Goal: Contribute content: Contribute content

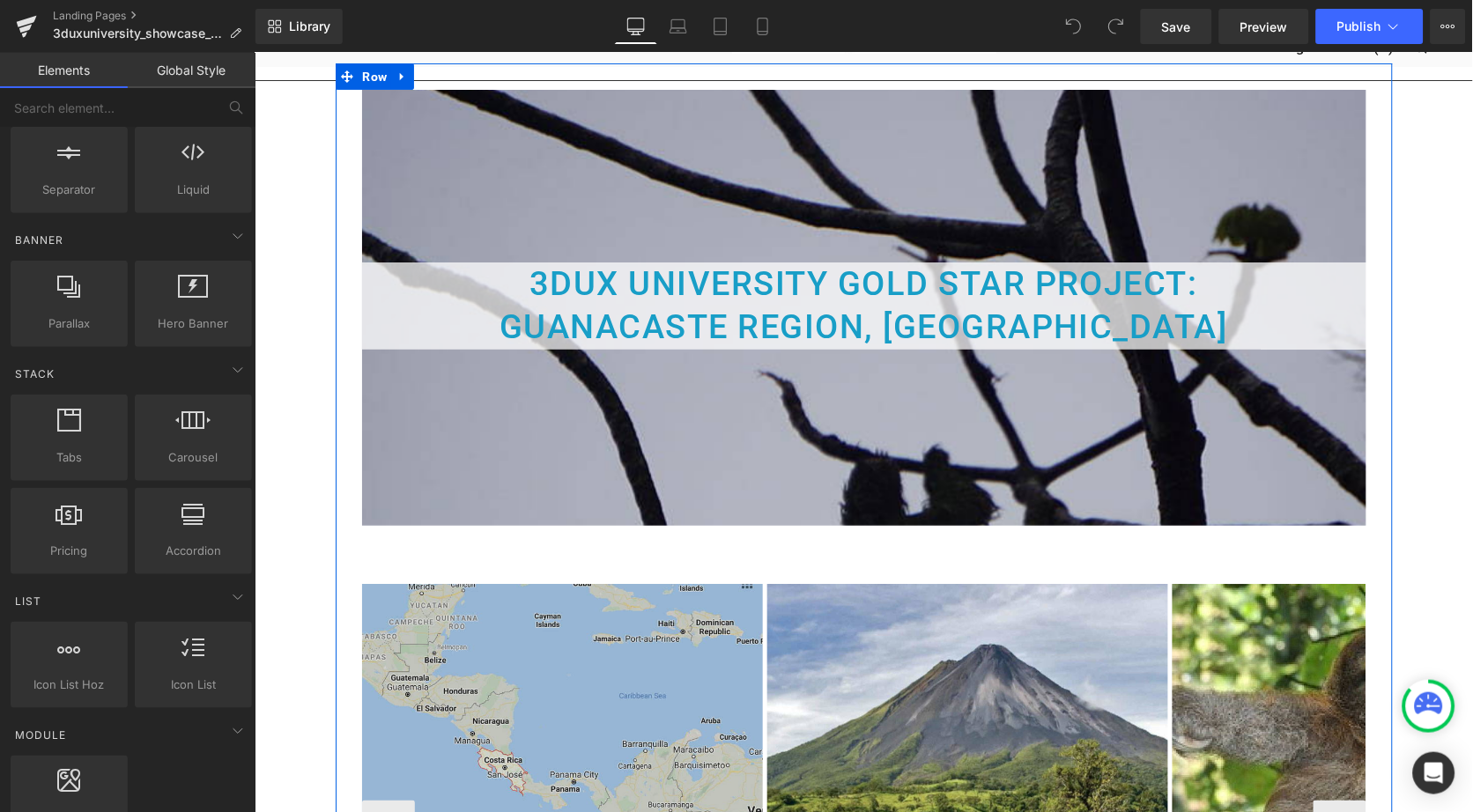
scroll to position [72, 0]
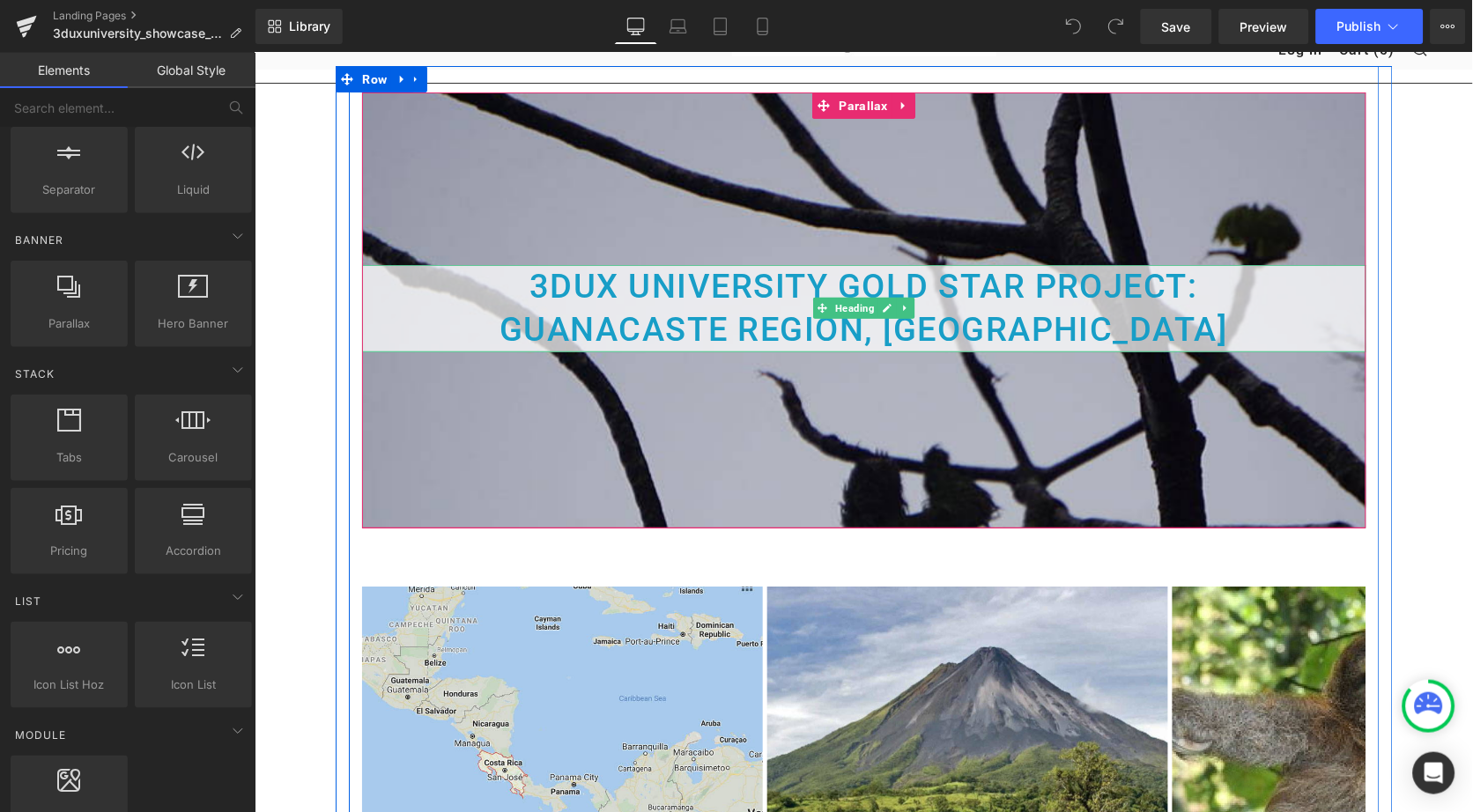
click at [620, 298] on font "3DUX UNIVERSITY GOLD STAR PROJECT:" at bounding box center [863, 285] width 669 height 39
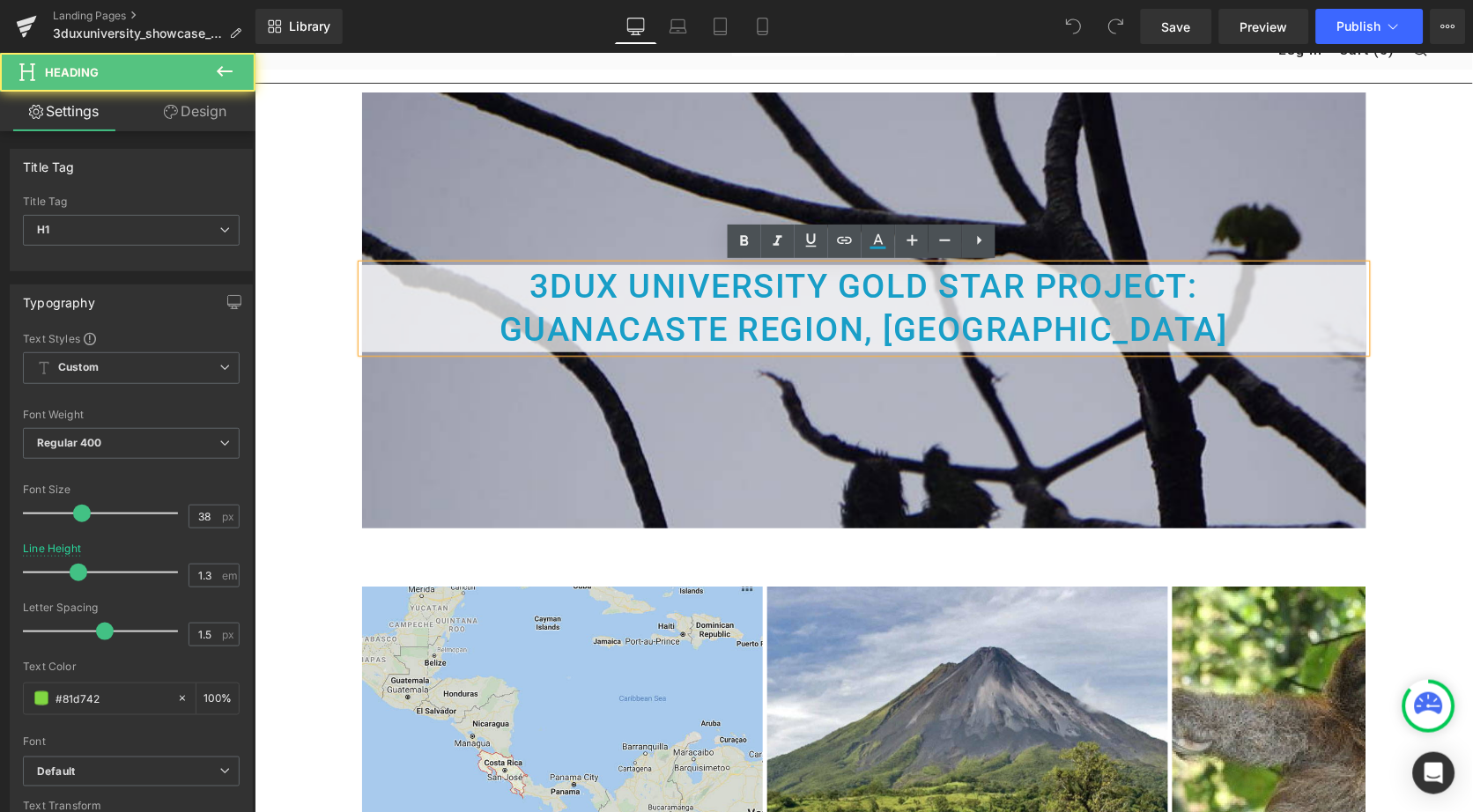
click at [620, 297] on font "3DUX UNIVERSITY GOLD STAR PROJECT:" at bounding box center [863, 285] width 669 height 39
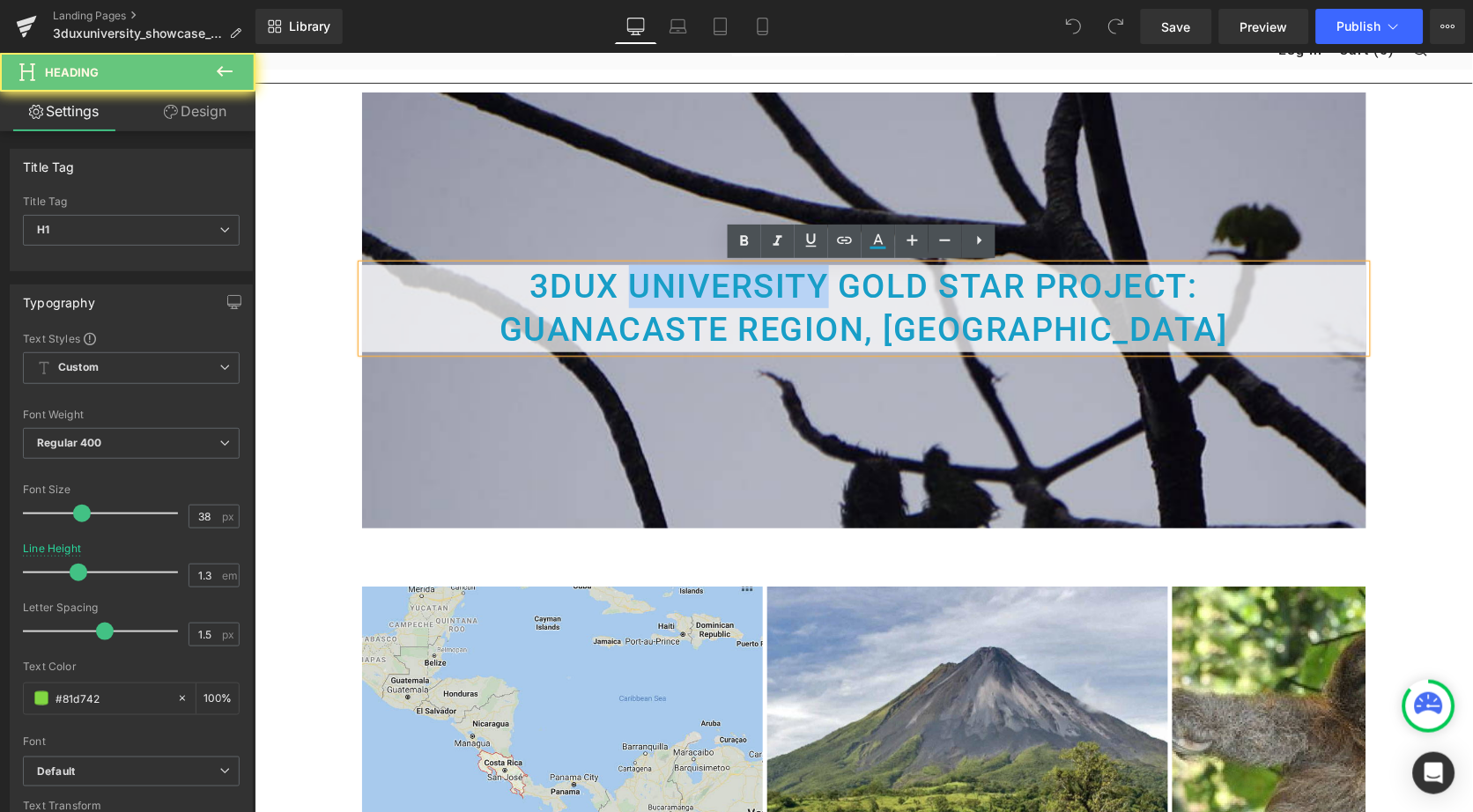
click at [620, 297] on font "3DUX UNIVERSITY GOLD STAR PROJECT:" at bounding box center [863, 285] width 669 height 39
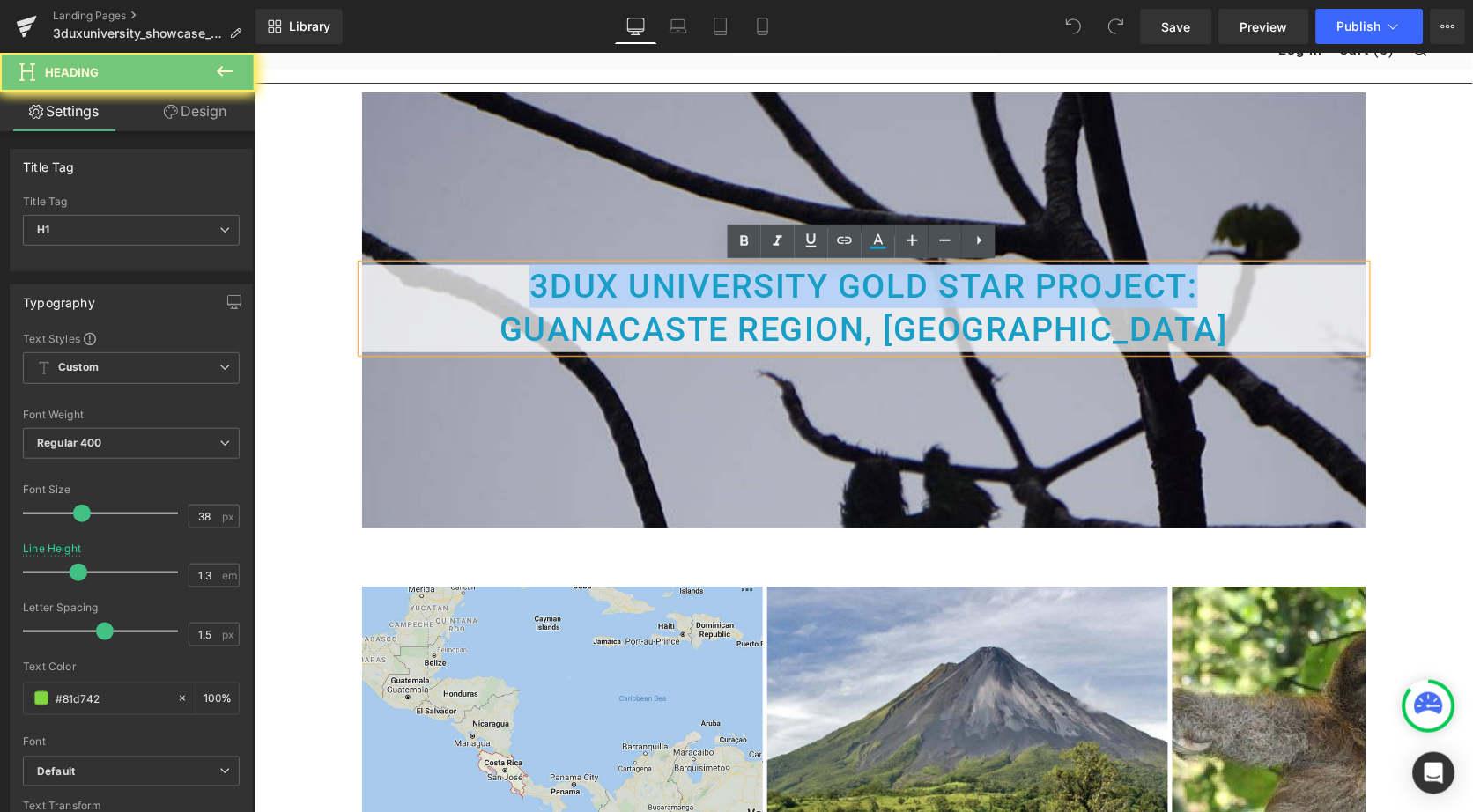
click at [620, 297] on font "3DUX UNIVERSITY GOLD STAR PROJECT:" at bounding box center [863, 285] width 669 height 39
click at [620, 294] on font "3DUX UNIVERSITY GOLD STAR PROJECT:" at bounding box center [863, 285] width 669 height 39
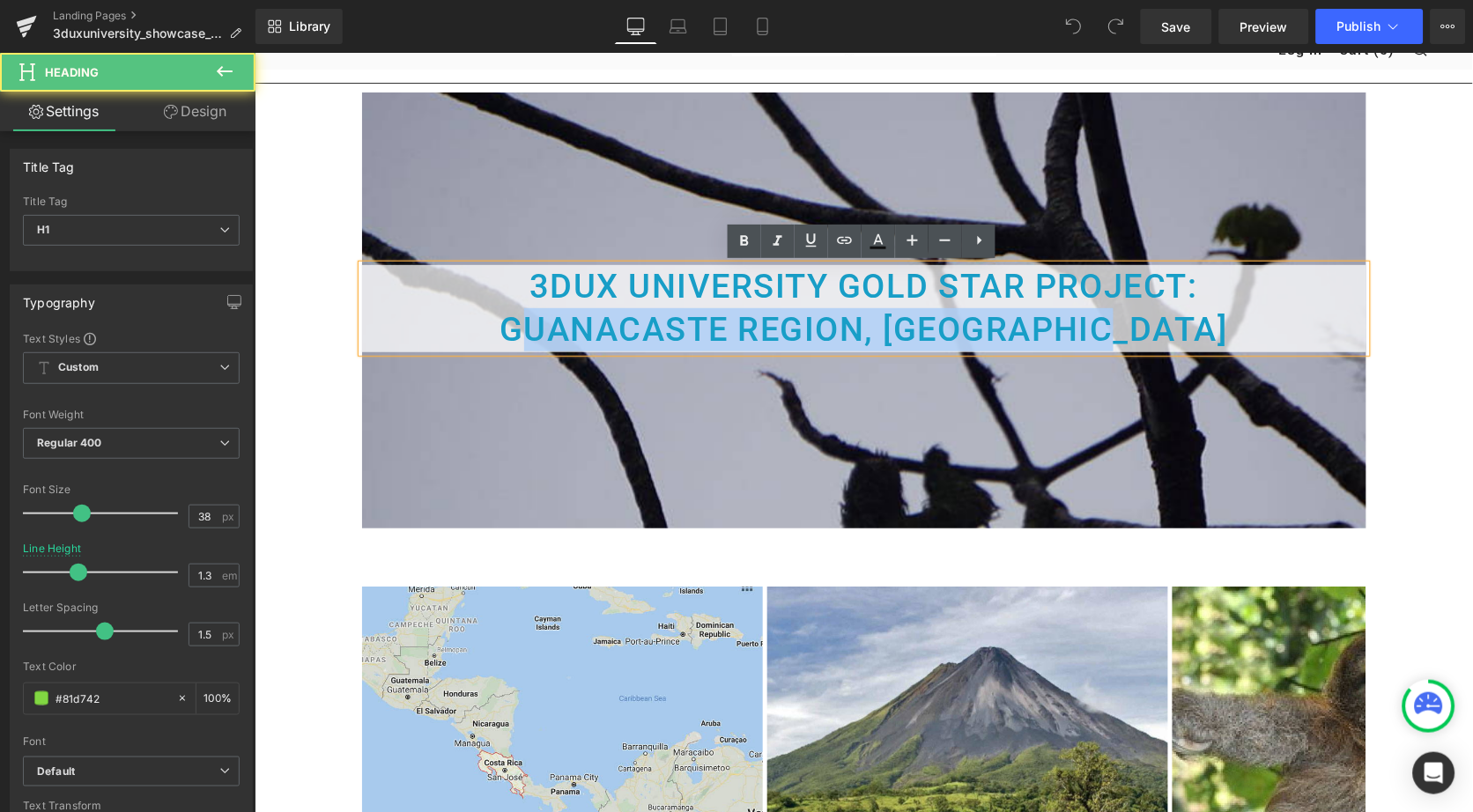
drag, startPoint x: 579, startPoint y: 323, endPoint x: 1247, endPoint y: 313, distance: 668.1
click at [1247, 313] on h1 "Guanacaste Region, [GEOGRAPHIC_DATA]" at bounding box center [863, 329] width 1004 height 44
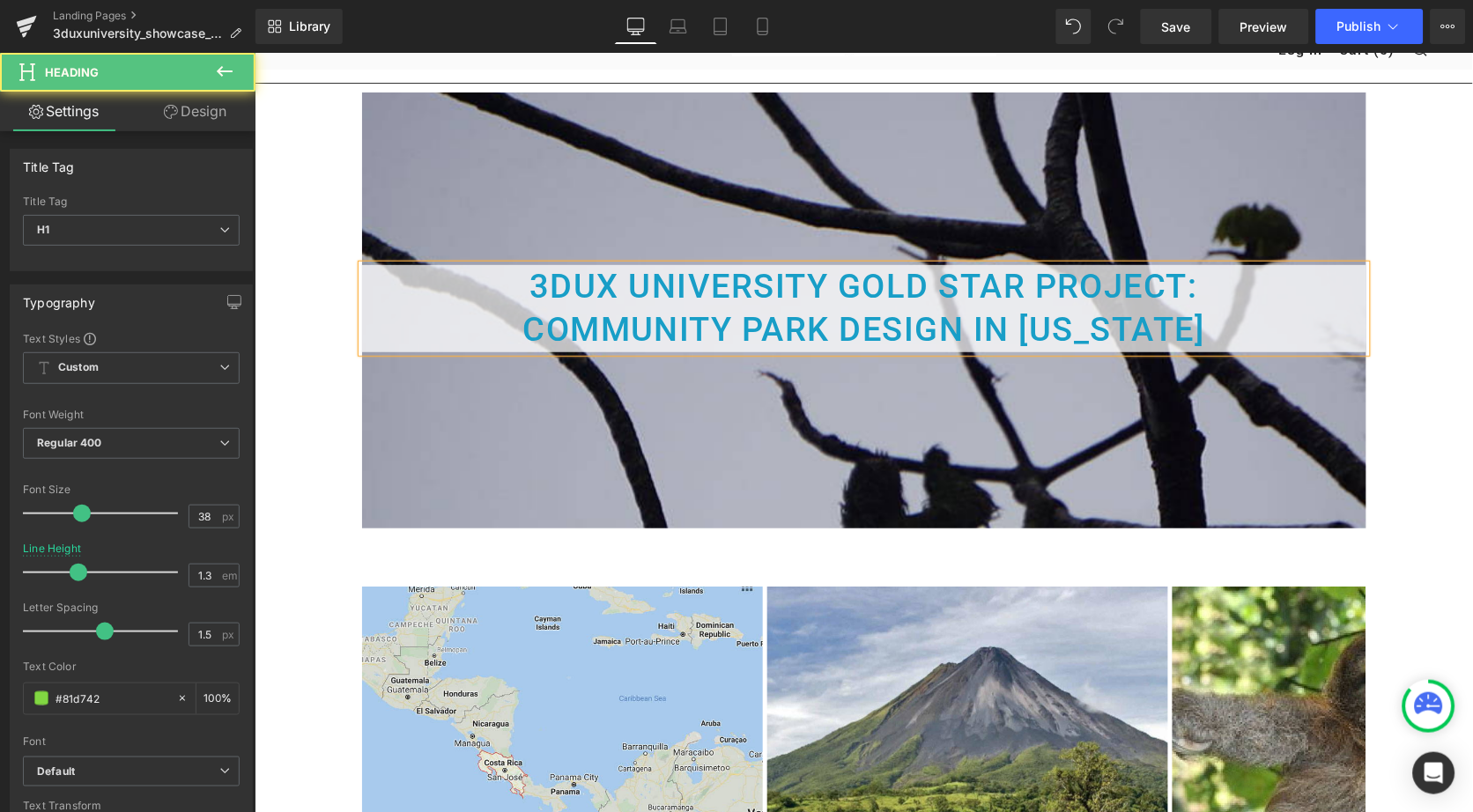
drag, startPoint x: 514, startPoint y: 283, endPoint x: 1298, endPoint y: 325, distance: 785.1
click at [1298, 325] on div "3DUX UNIVERSITY GOLD STAR PROJECT: Community Park Design in [US_STATE]" at bounding box center [863, 308] width 1004 height 87
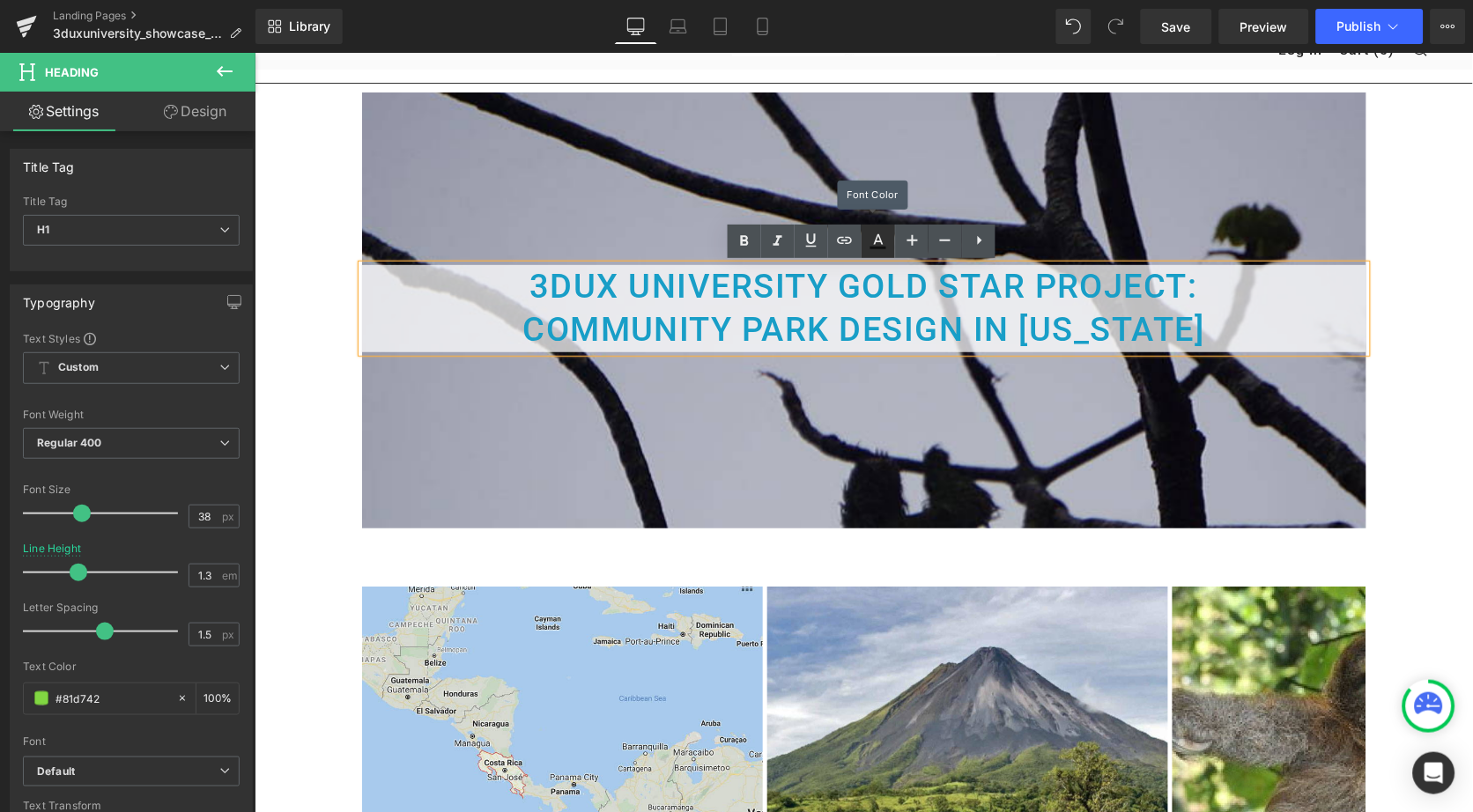
click at [883, 240] on icon at bounding box center [878, 241] width 21 height 21
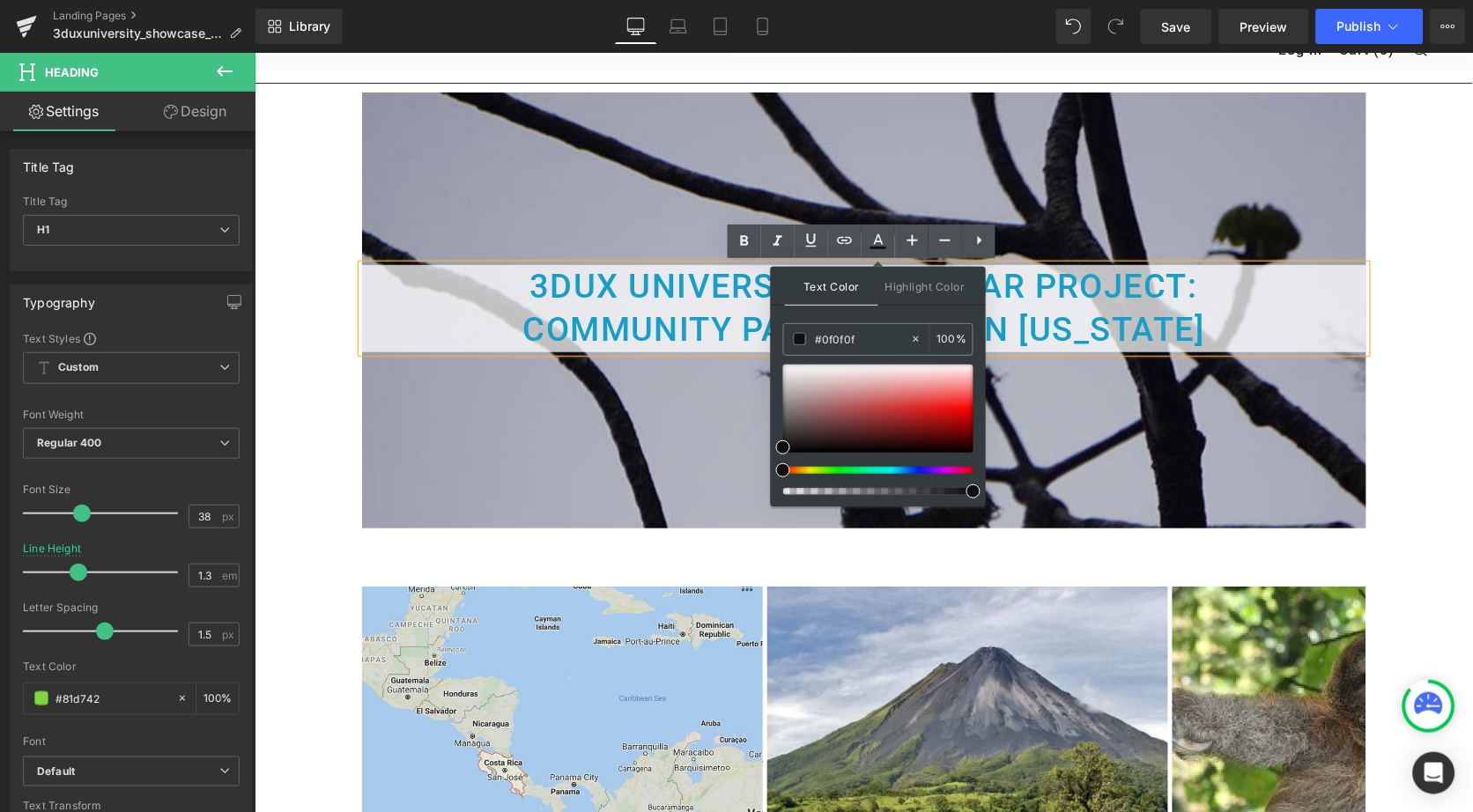
click at [843, 474] on div at bounding box center [878, 429] width 190 height 130
click at [842, 467] on div at bounding box center [871, 470] width 190 height 7
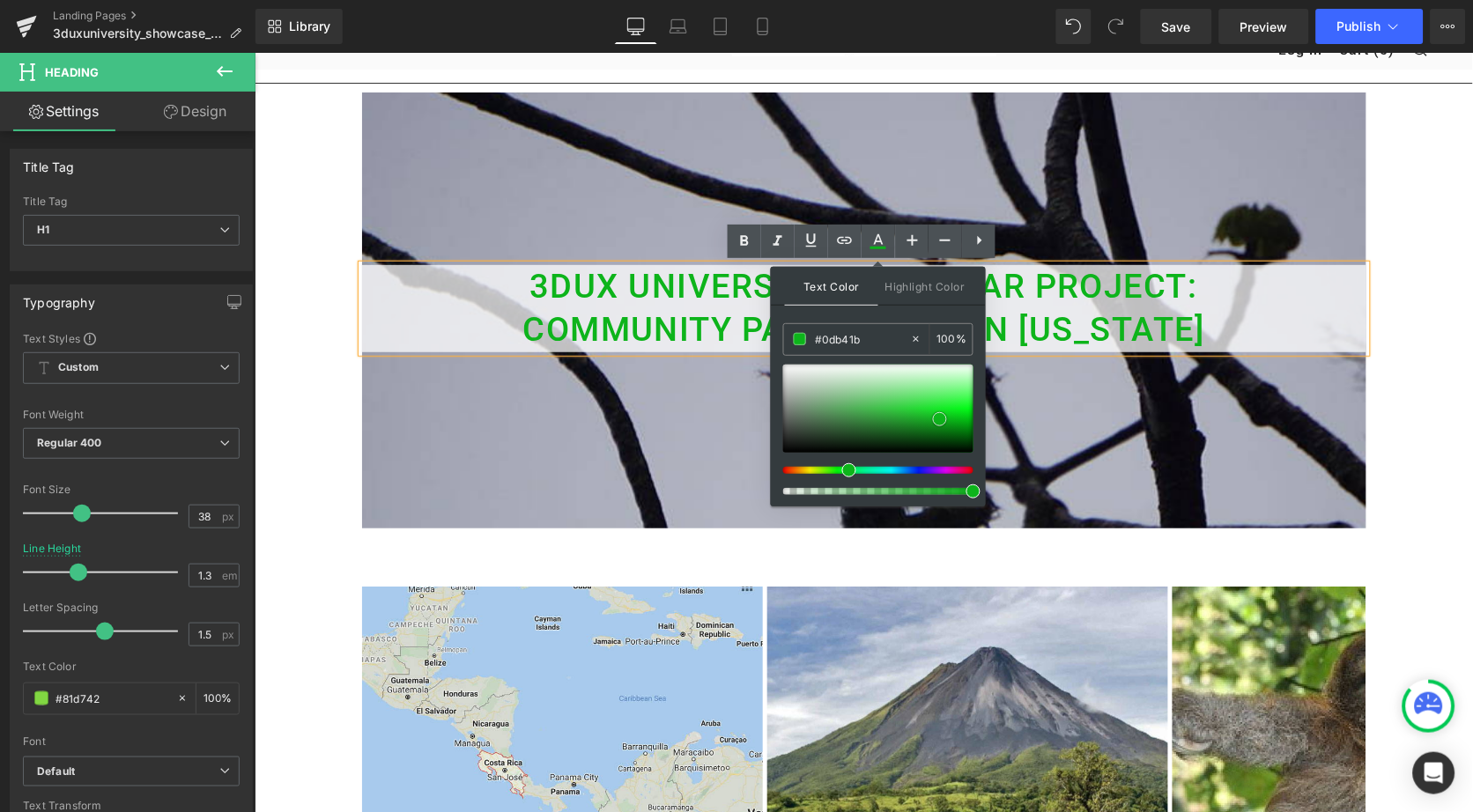
click at [941, 419] on div at bounding box center [878, 408] width 190 height 88
click at [947, 418] on span at bounding box center [948, 419] width 15 height 15
type input "#11a01d"
drag, startPoint x: 947, startPoint y: 418, endPoint x: 936, endPoint y: 421, distance: 11.4
click at [936, 421] on span at bounding box center [936, 422] width 15 height 15
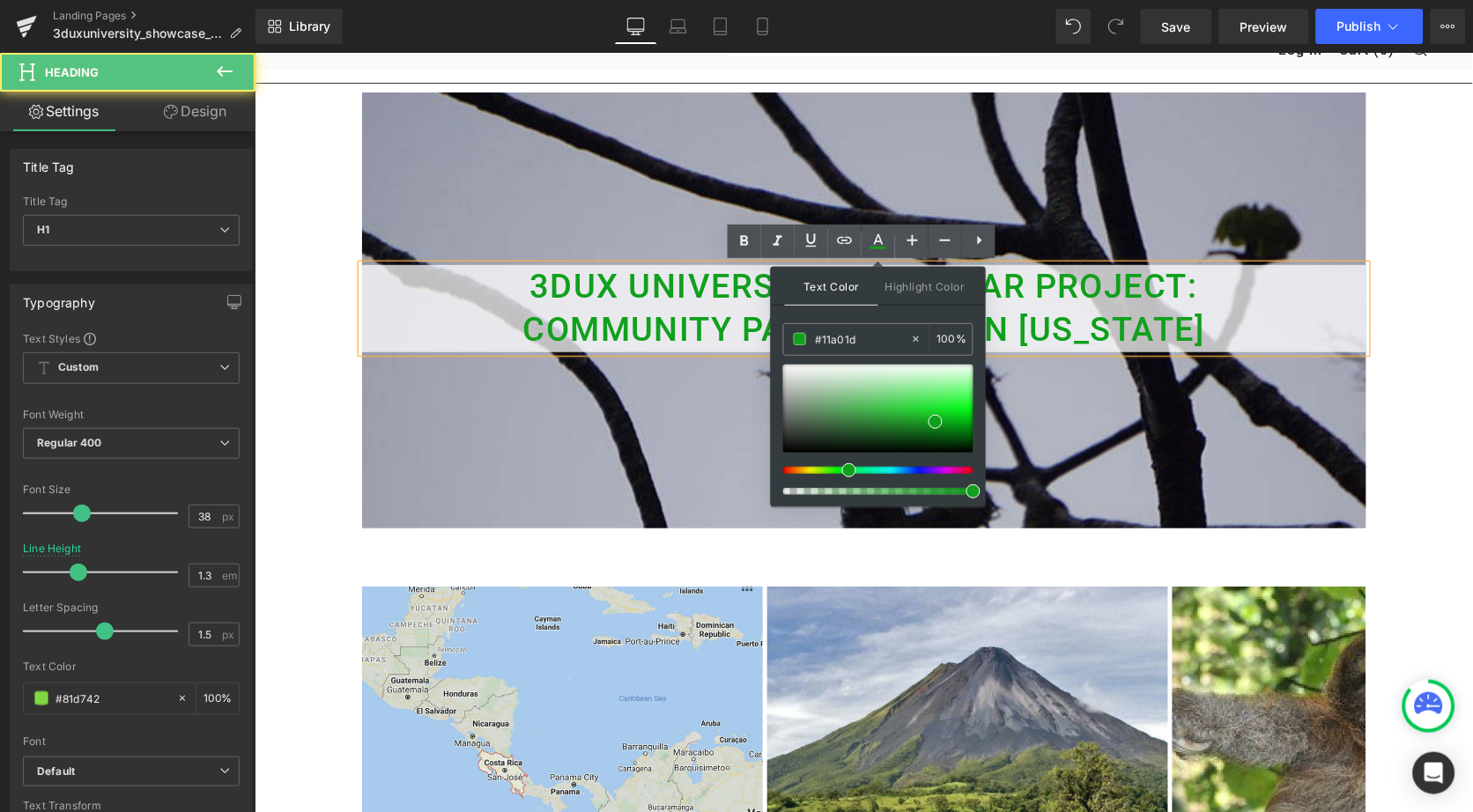
click at [1262, 311] on h1 "Community Park Design in [US_STATE]" at bounding box center [863, 329] width 1004 height 44
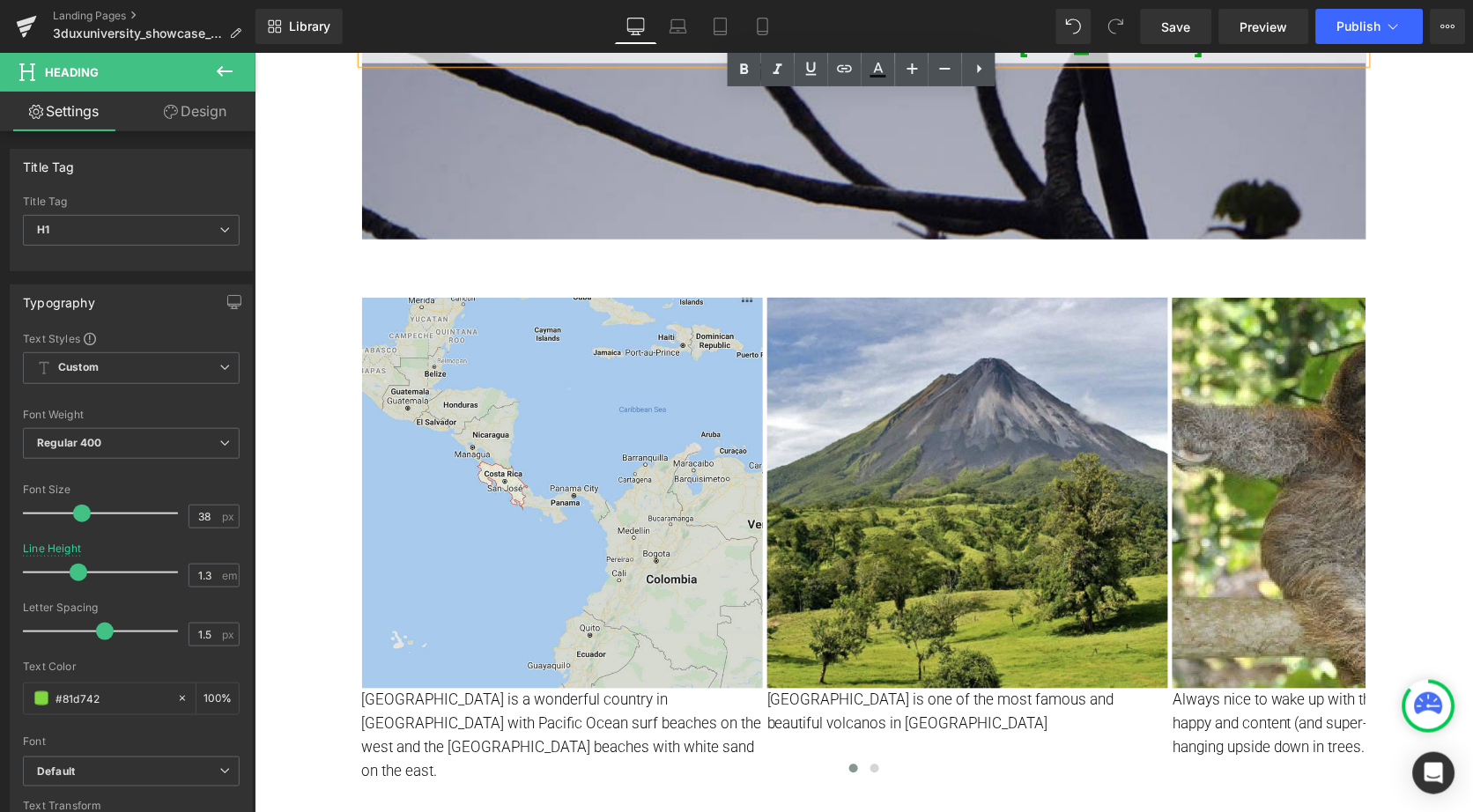
scroll to position [402, 0]
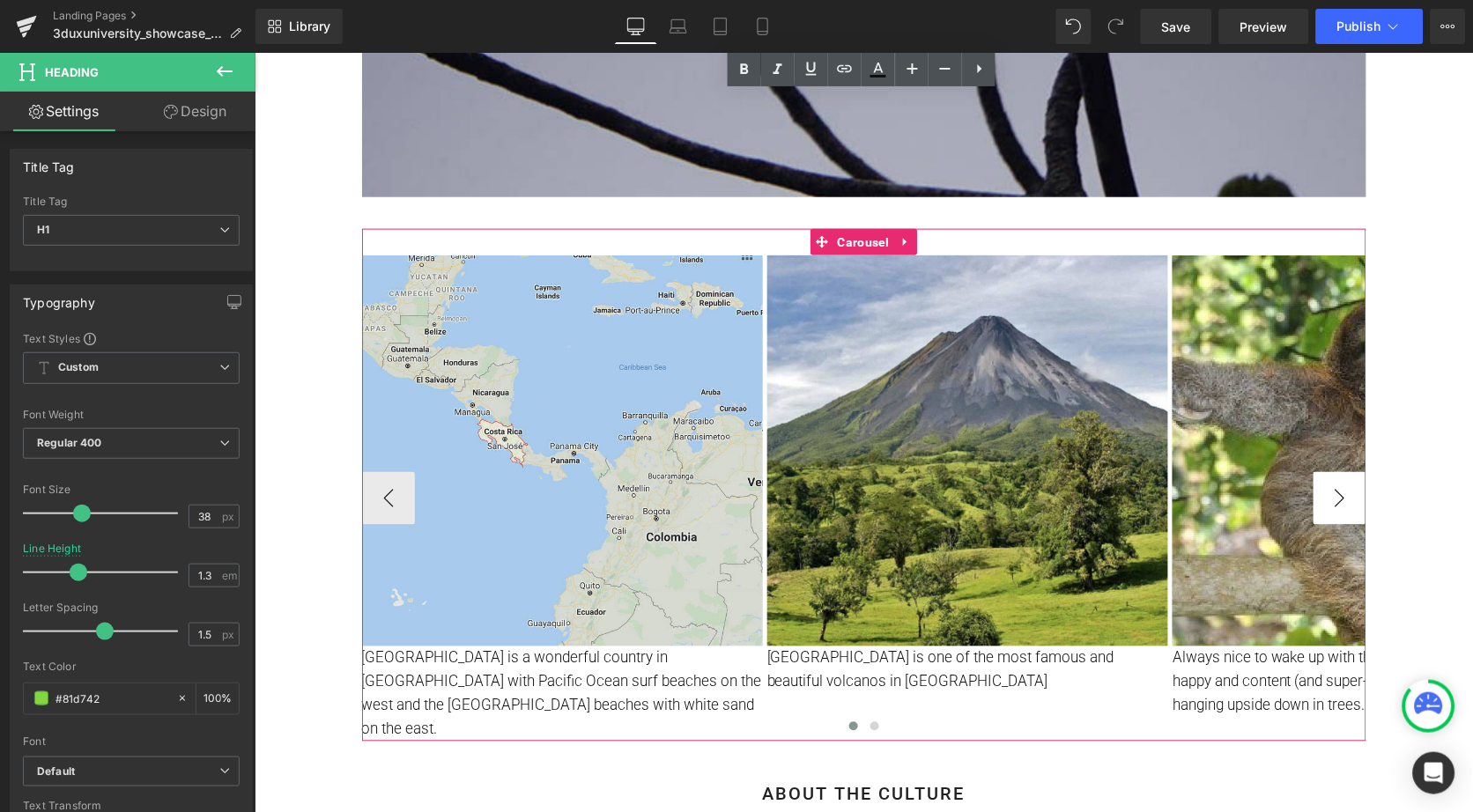
click at [1316, 474] on button "›" at bounding box center [1339, 498] width 53 height 53
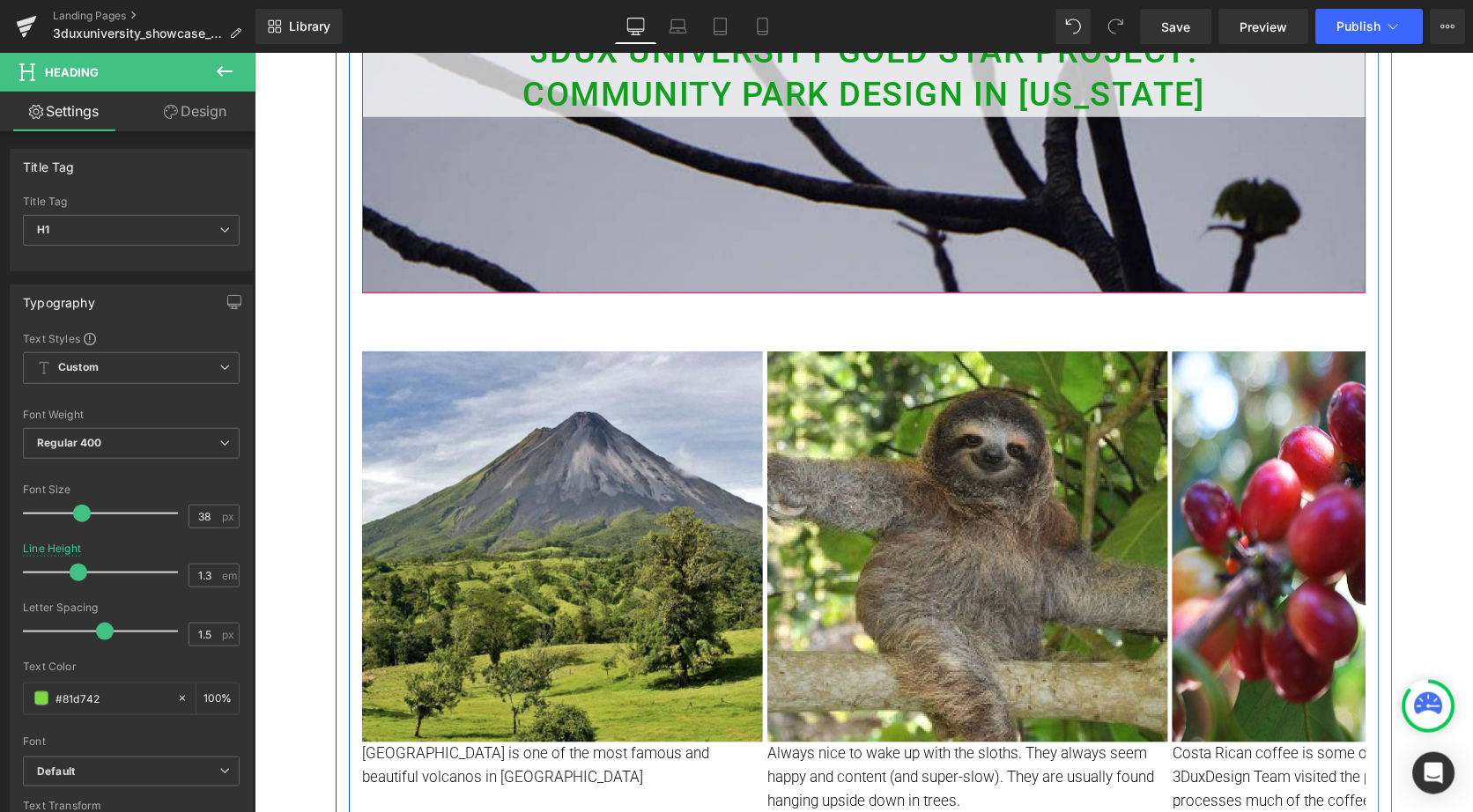
scroll to position [355, 0]
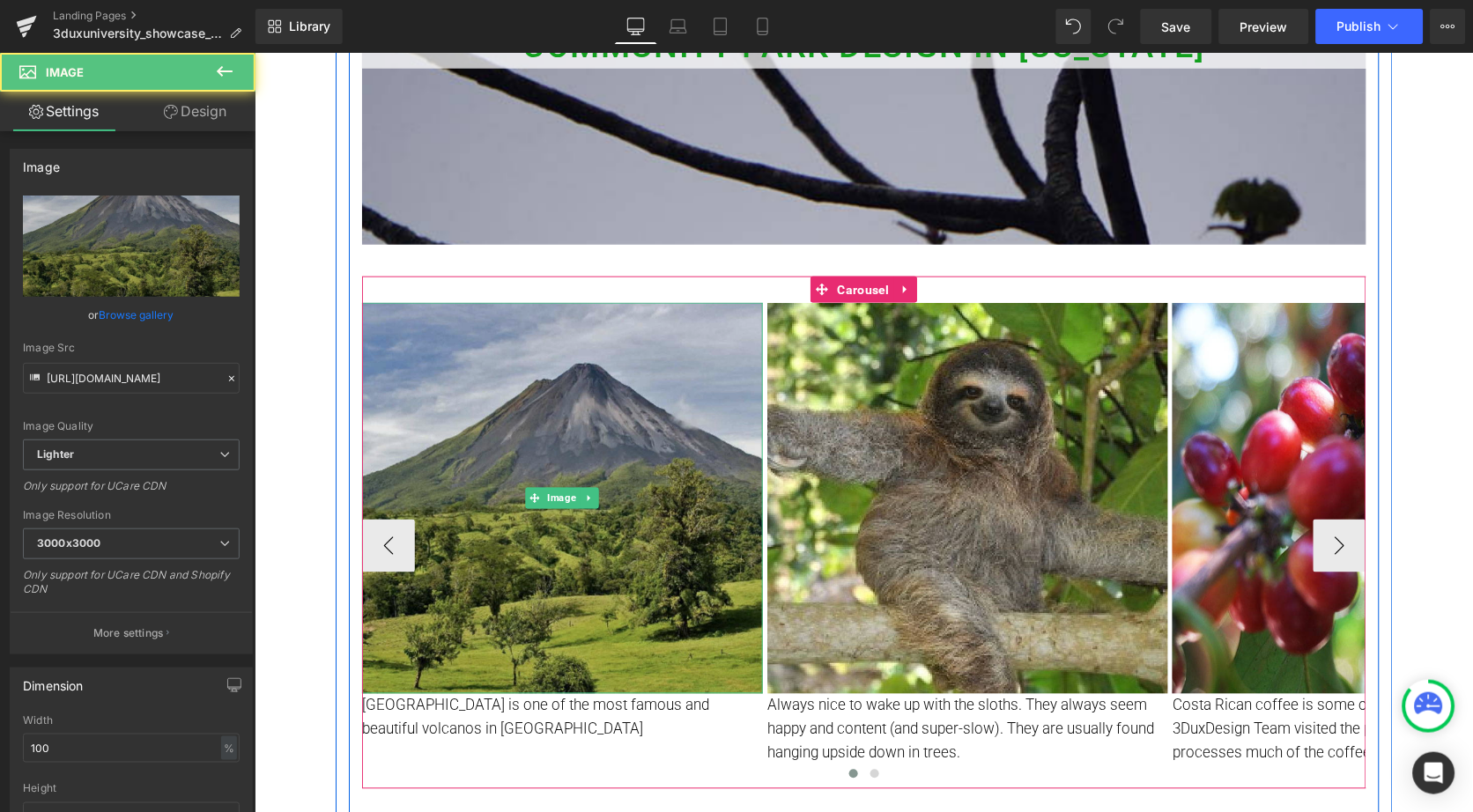
click at [514, 519] on img at bounding box center [562, 498] width 401 height 391
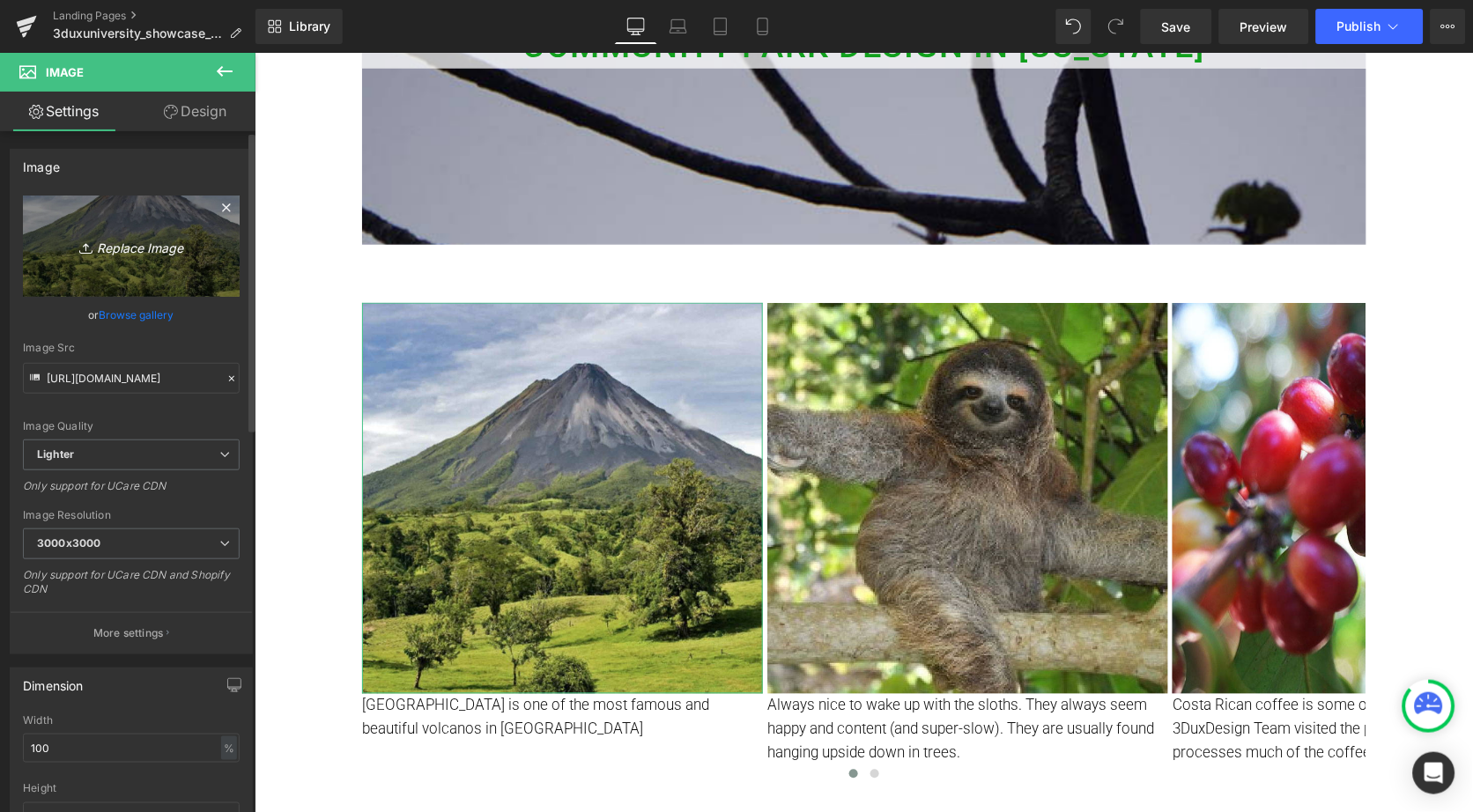
scroll to position [326, 0]
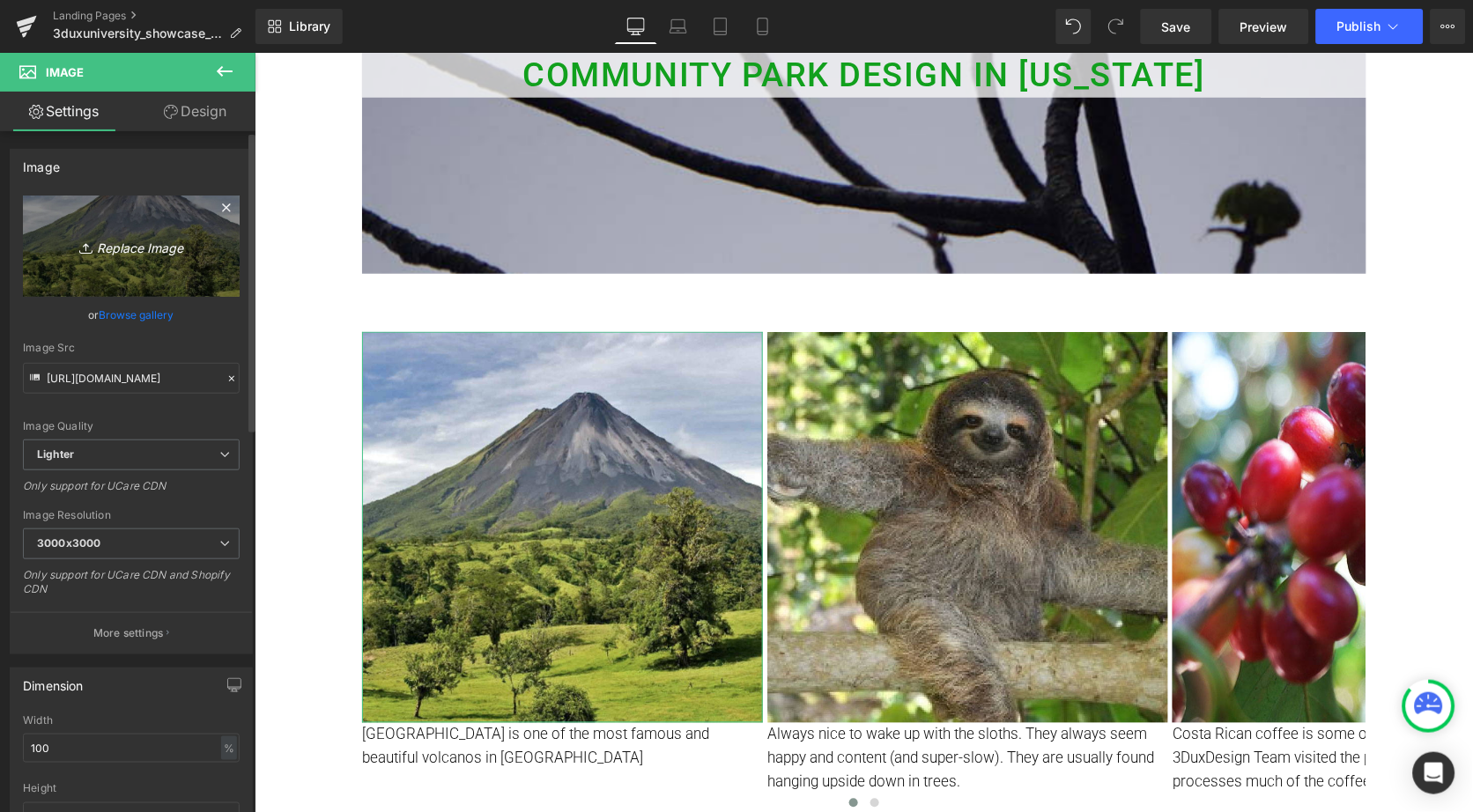
click at [127, 271] on link "Replace Image" at bounding box center [131, 246] width 217 height 102
type input "C:\fakepath\Screenshot [DATE] 3.21.16 PM.png"
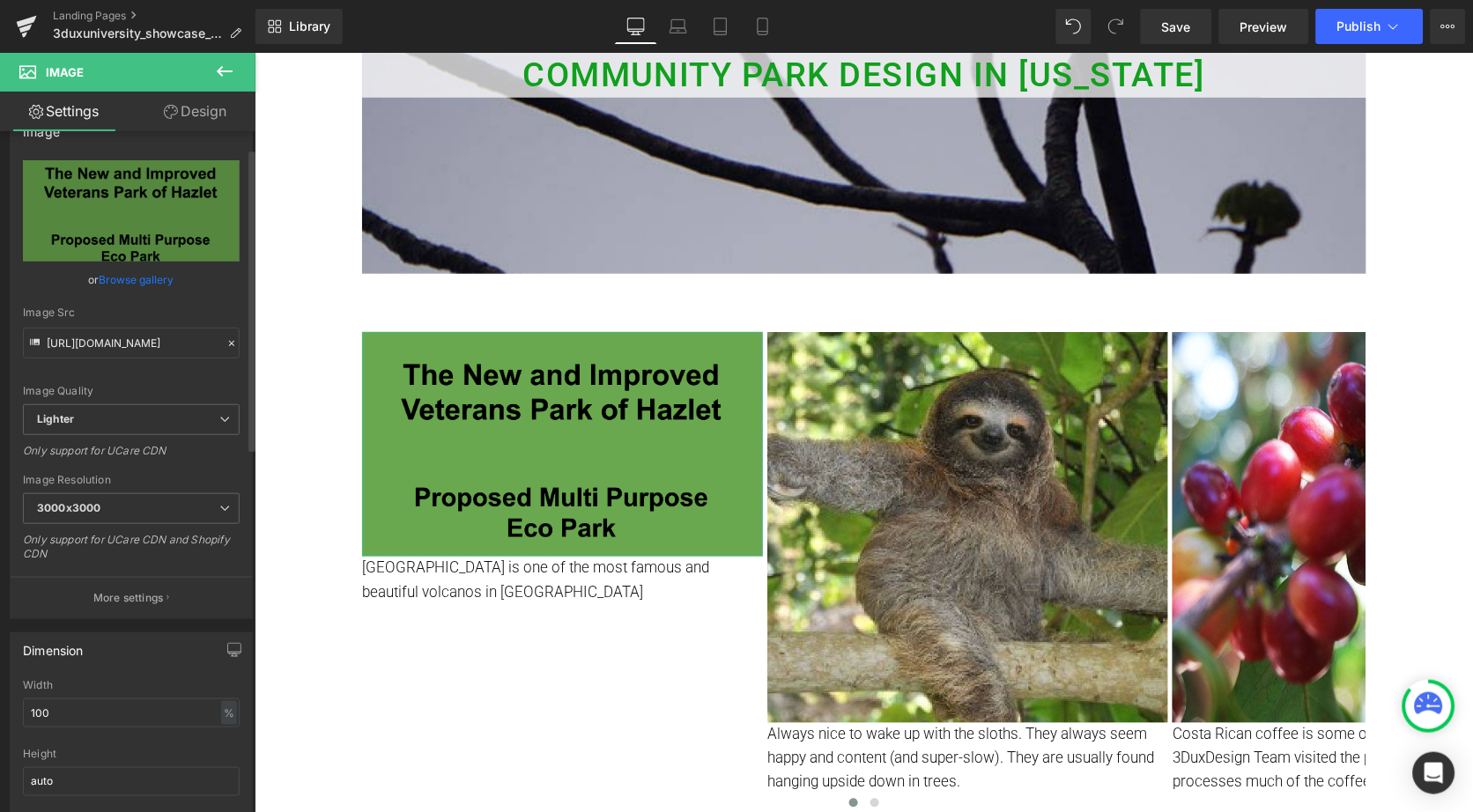
scroll to position [38, 0]
click at [127, 501] on span "3000x3000" at bounding box center [131, 506] width 217 height 31
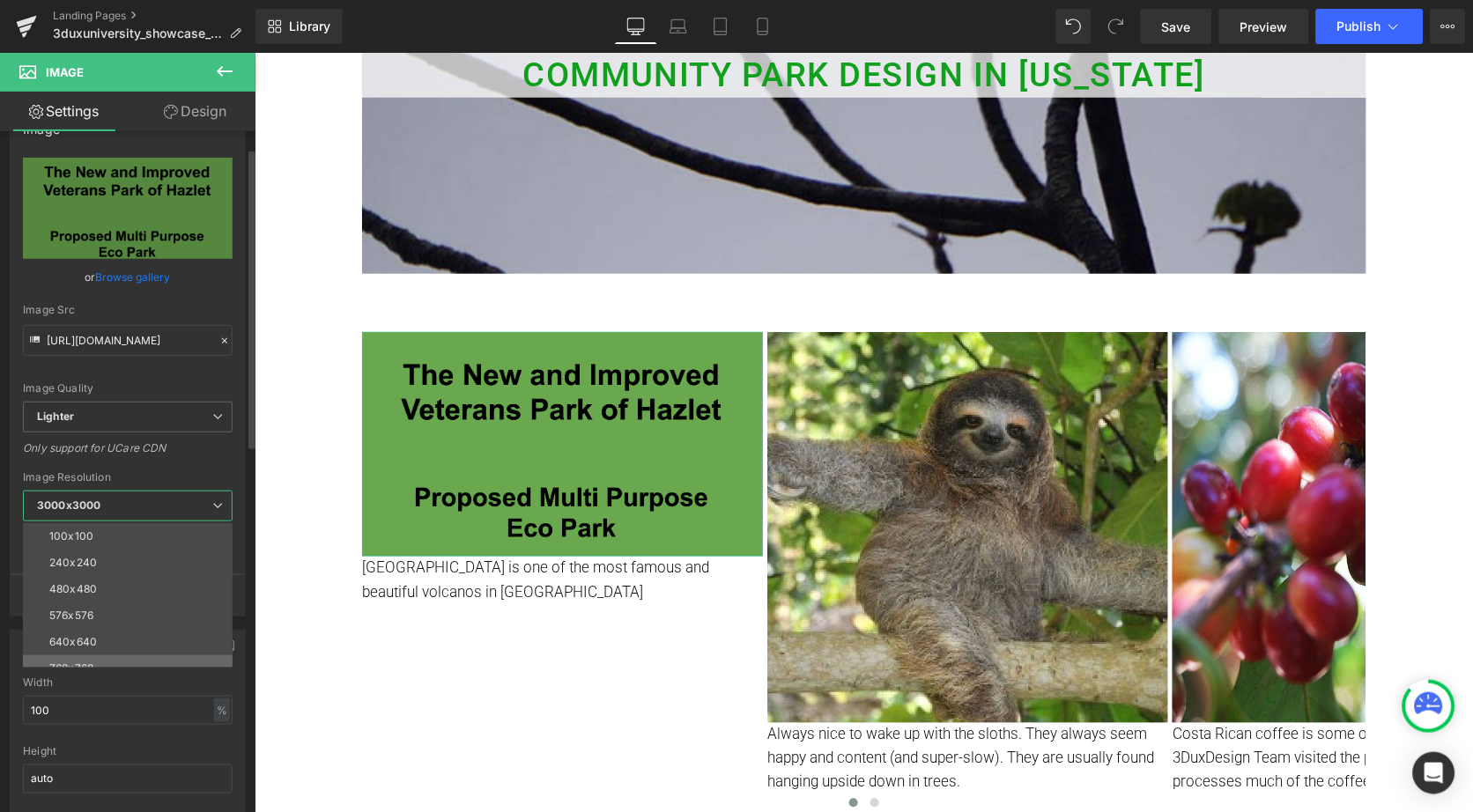
click at [97, 655] on li "768x768" at bounding box center [131, 668] width 217 height 26
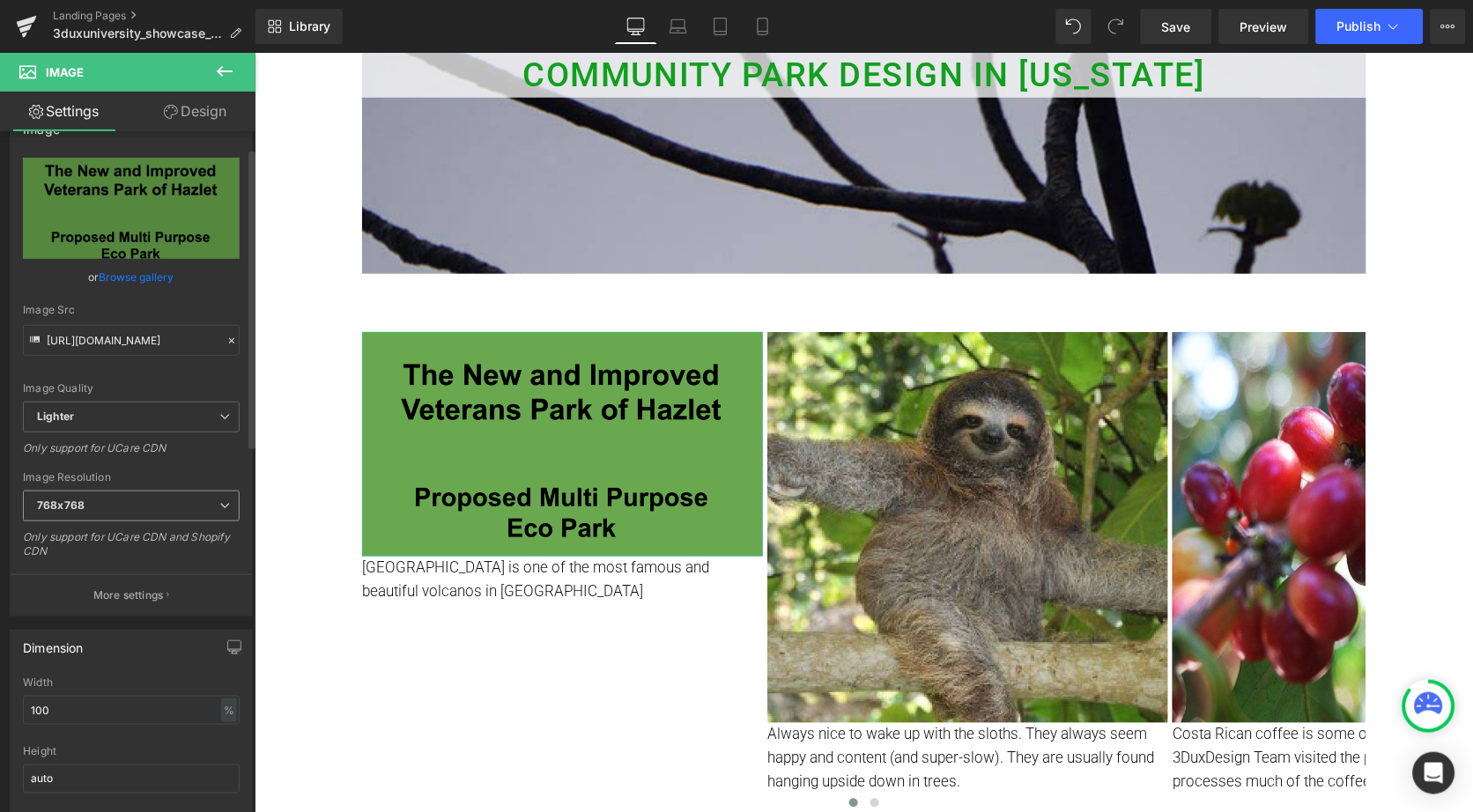
type input "[URL][DOMAIN_NAME]"
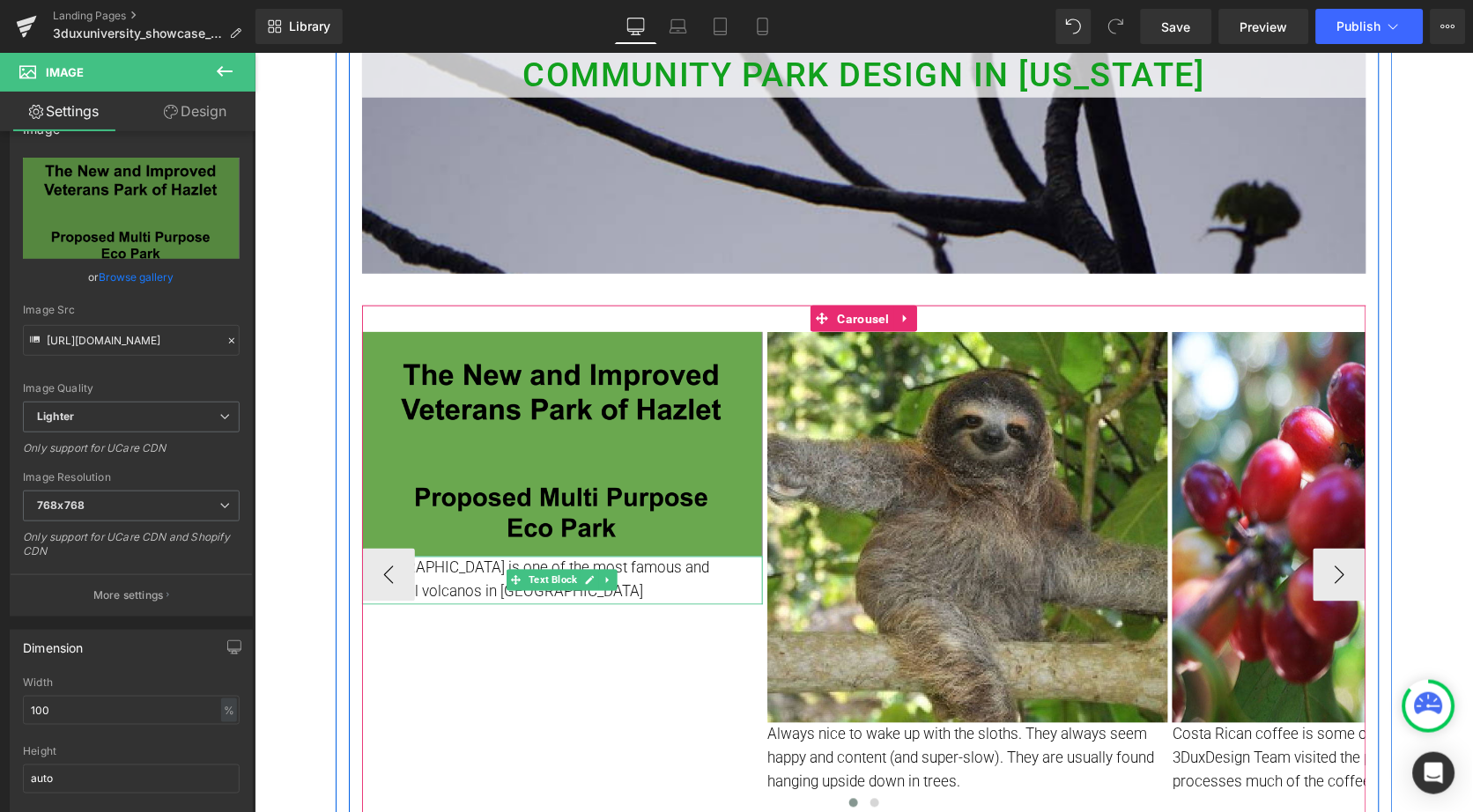
click at [548, 591] on p "[GEOGRAPHIC_DATA] is one of the most famous and beautiful volcanos in [GEOGRAPH…" at bounding box center [562, 579] width 401 height 47
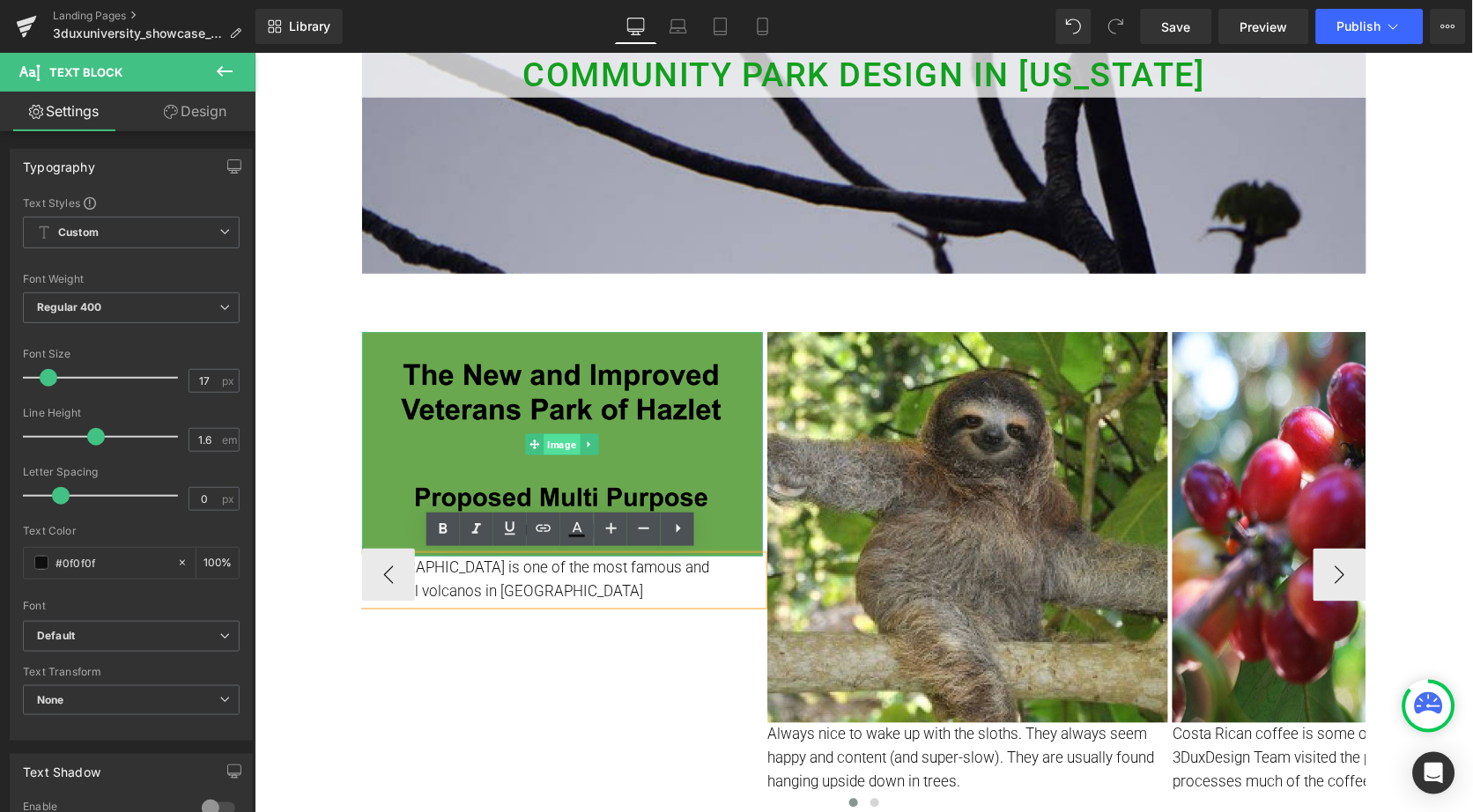
click at [573, 444] on span "Image" at bounding box center [562, 443] width 36 height 21
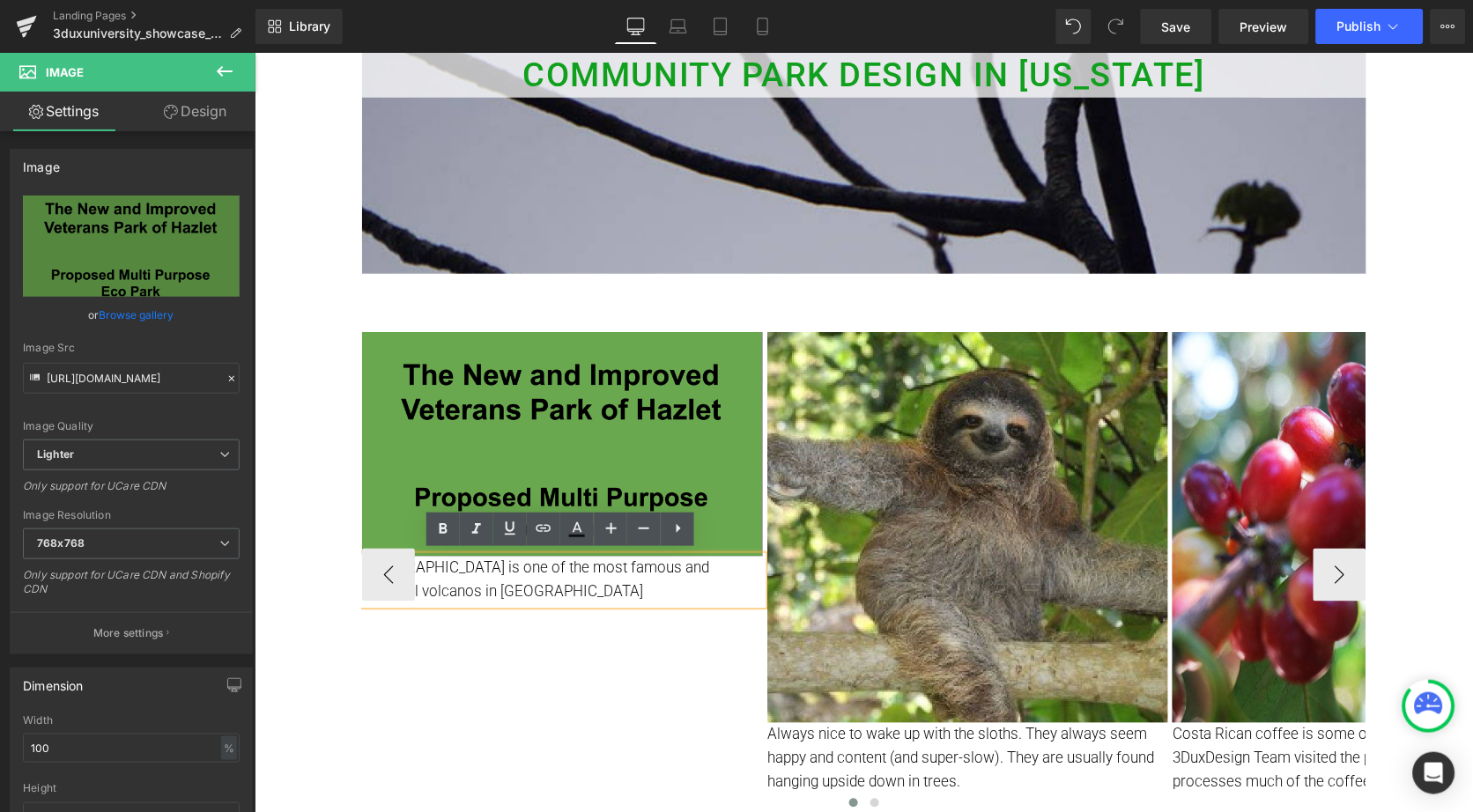
click at [517, 583] on p "[GEOGRAPHIC_DATA] is one of the most famous and beautiful volcanos in [GEOGRAPH…" at bounding box center [562, 579] width 401 height 47
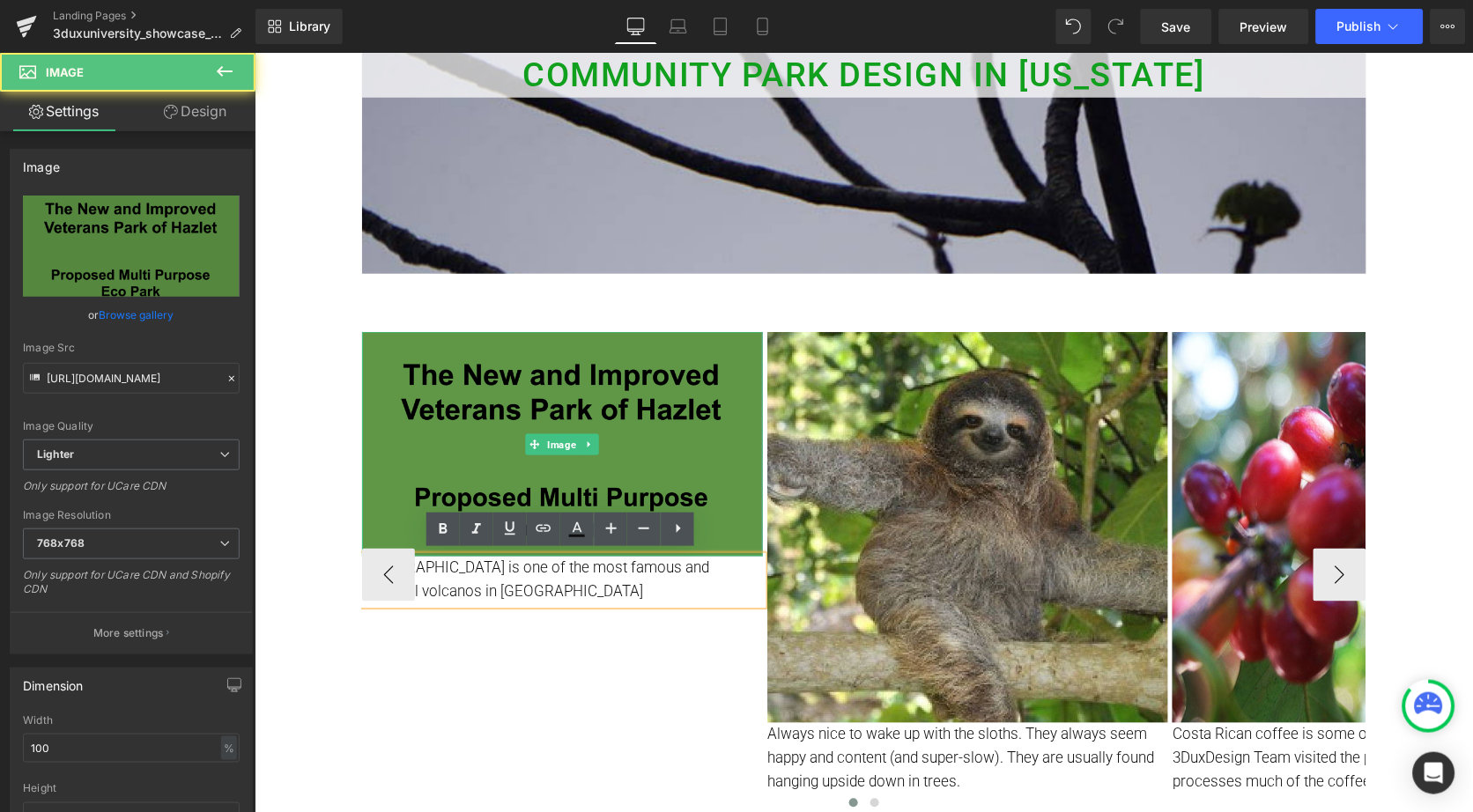
click at [592, 421] on img at bounding box center [562, 443] width 401 height 224
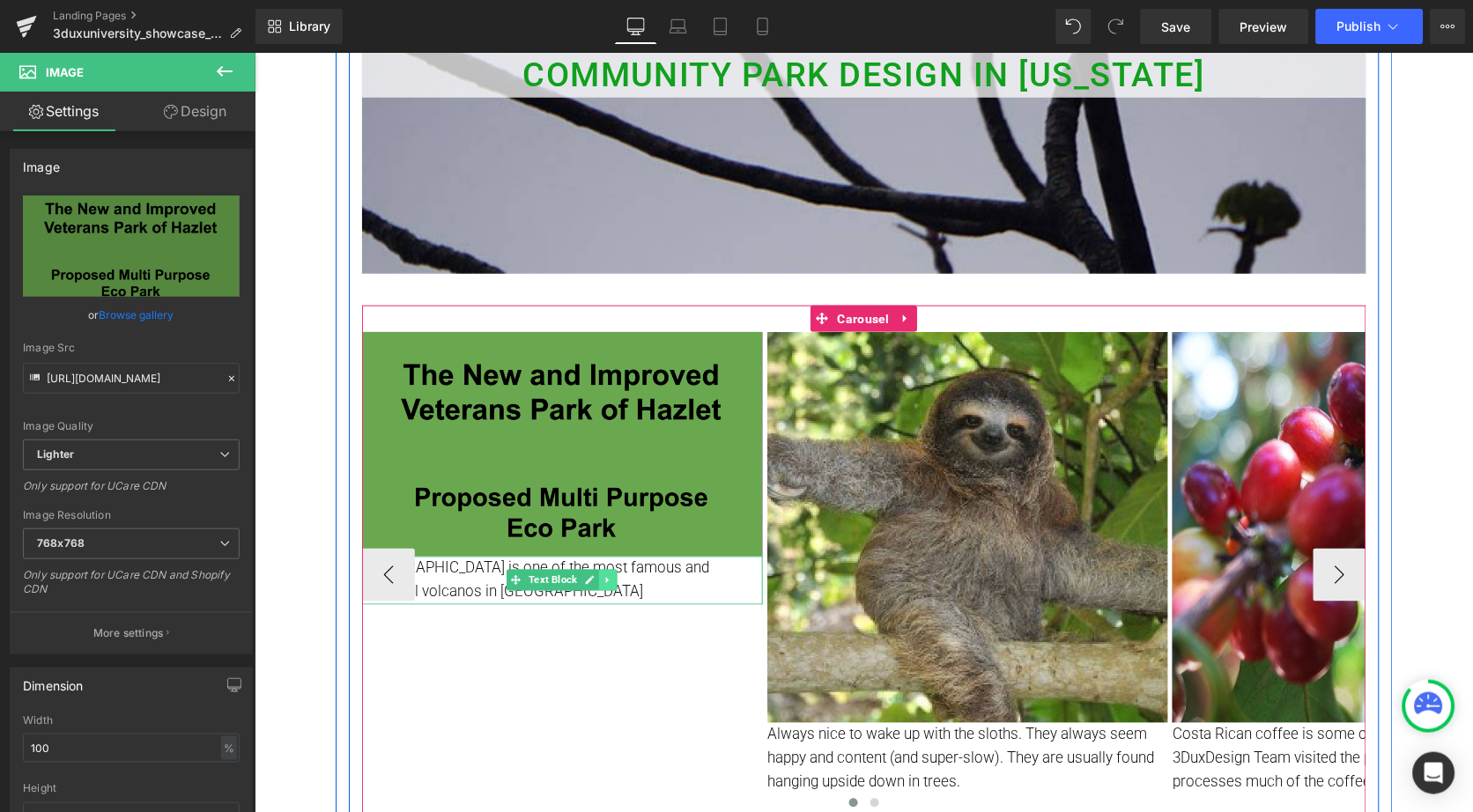
click at [603, 579] on icon at bounding box center [607, 579] width 10 height 11
click at [613, 579] on icon at bounding box center [617, 579] width 10 height 10
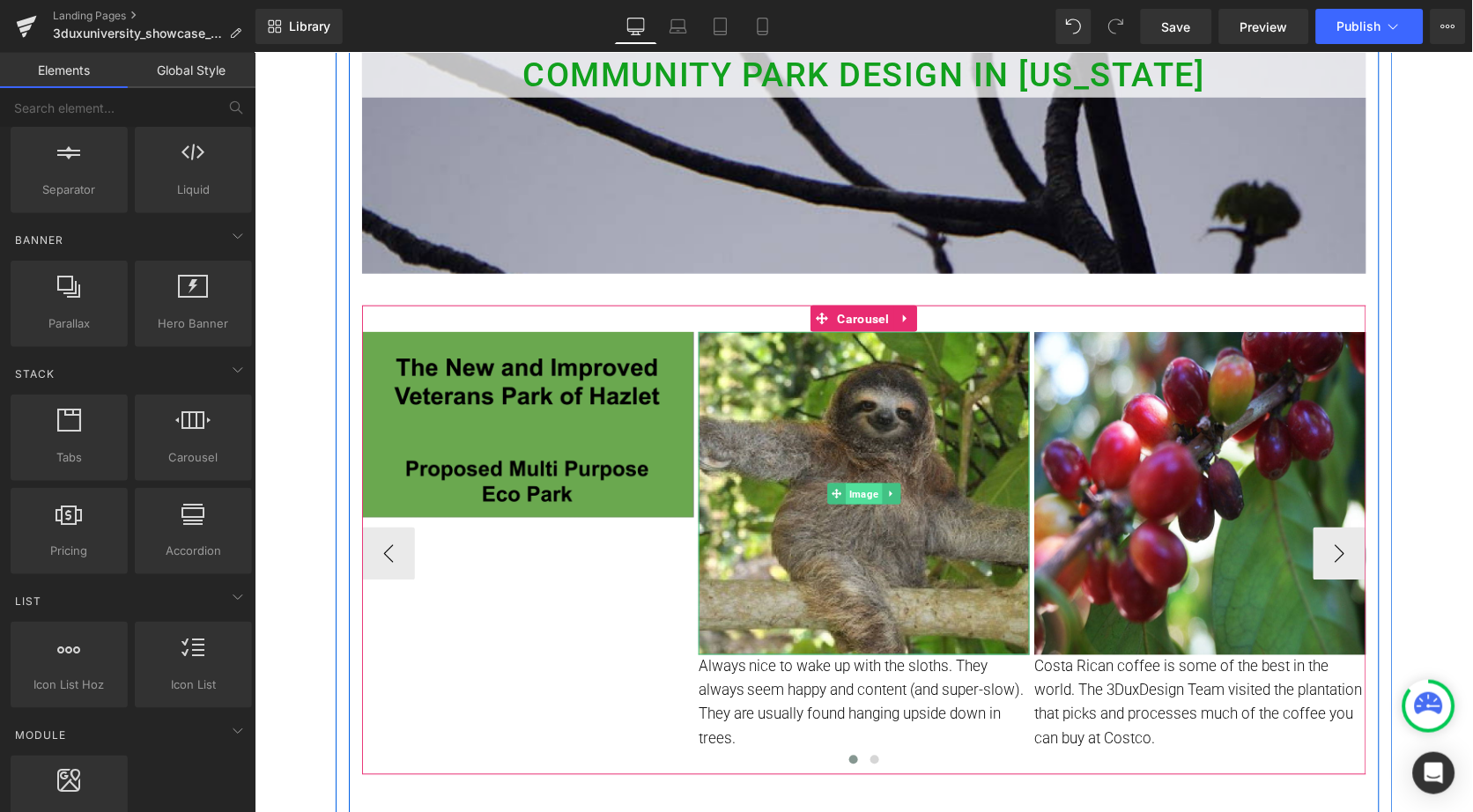
click at [855, 482] on span "Image" at bounding box center [864, 492] width 36 height 21
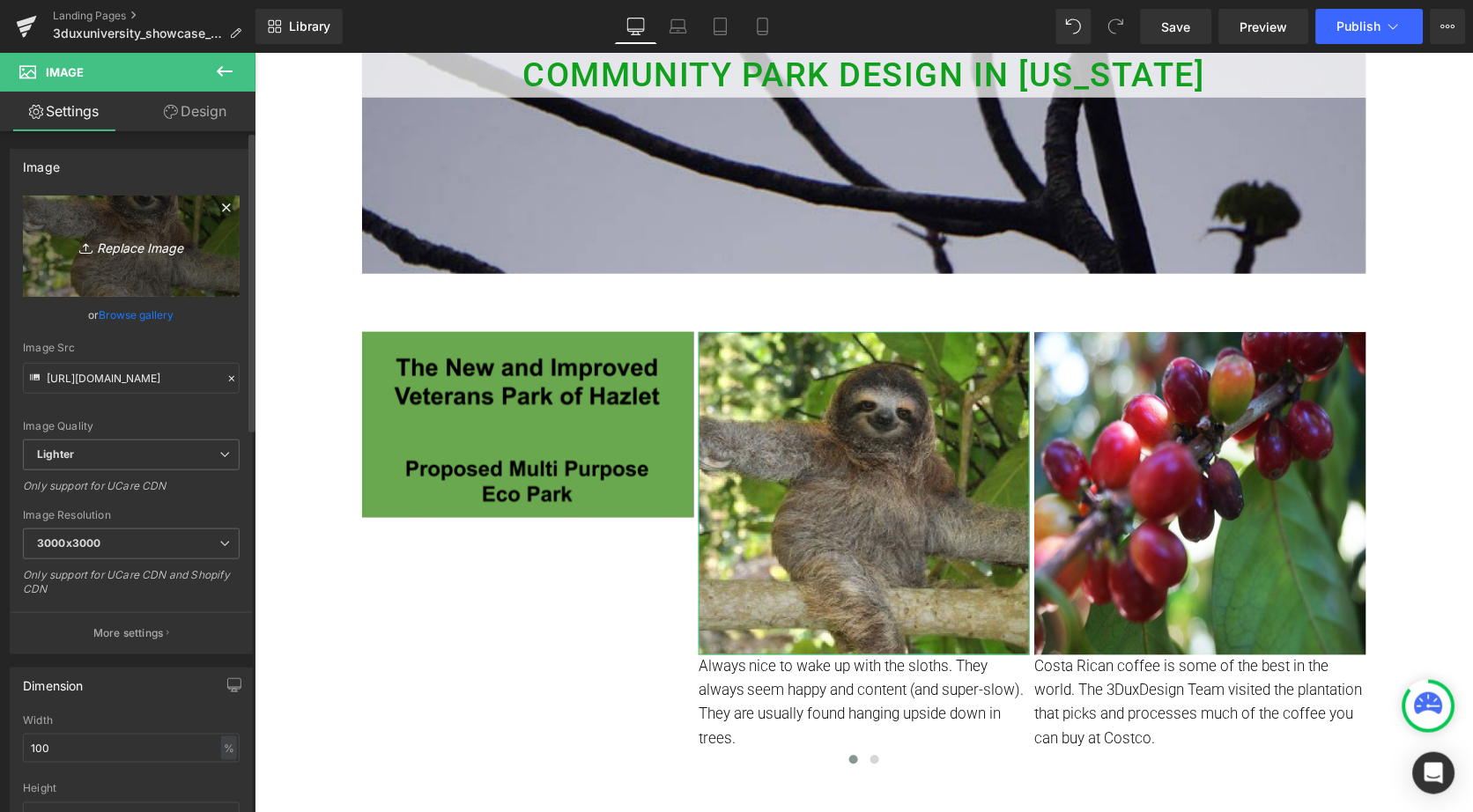
click at [132, 247] on icon "Replace Image" at bounding box center [131, 246] width 141 height 22
type input "C:\fakepath\Screenshot [DATE] 3.21.32 PM.png"
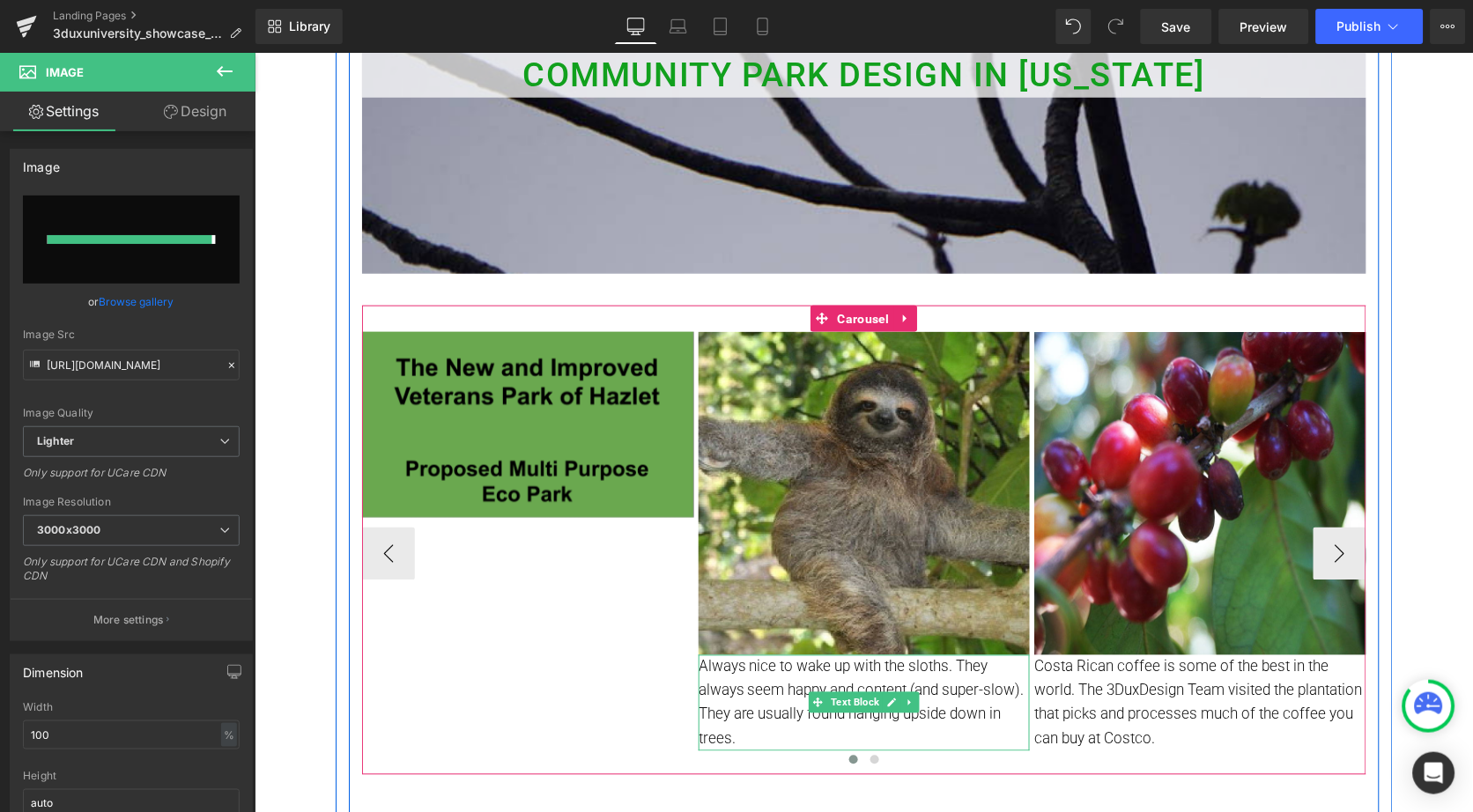
type input "[URL][DOMAIN_NAME]"
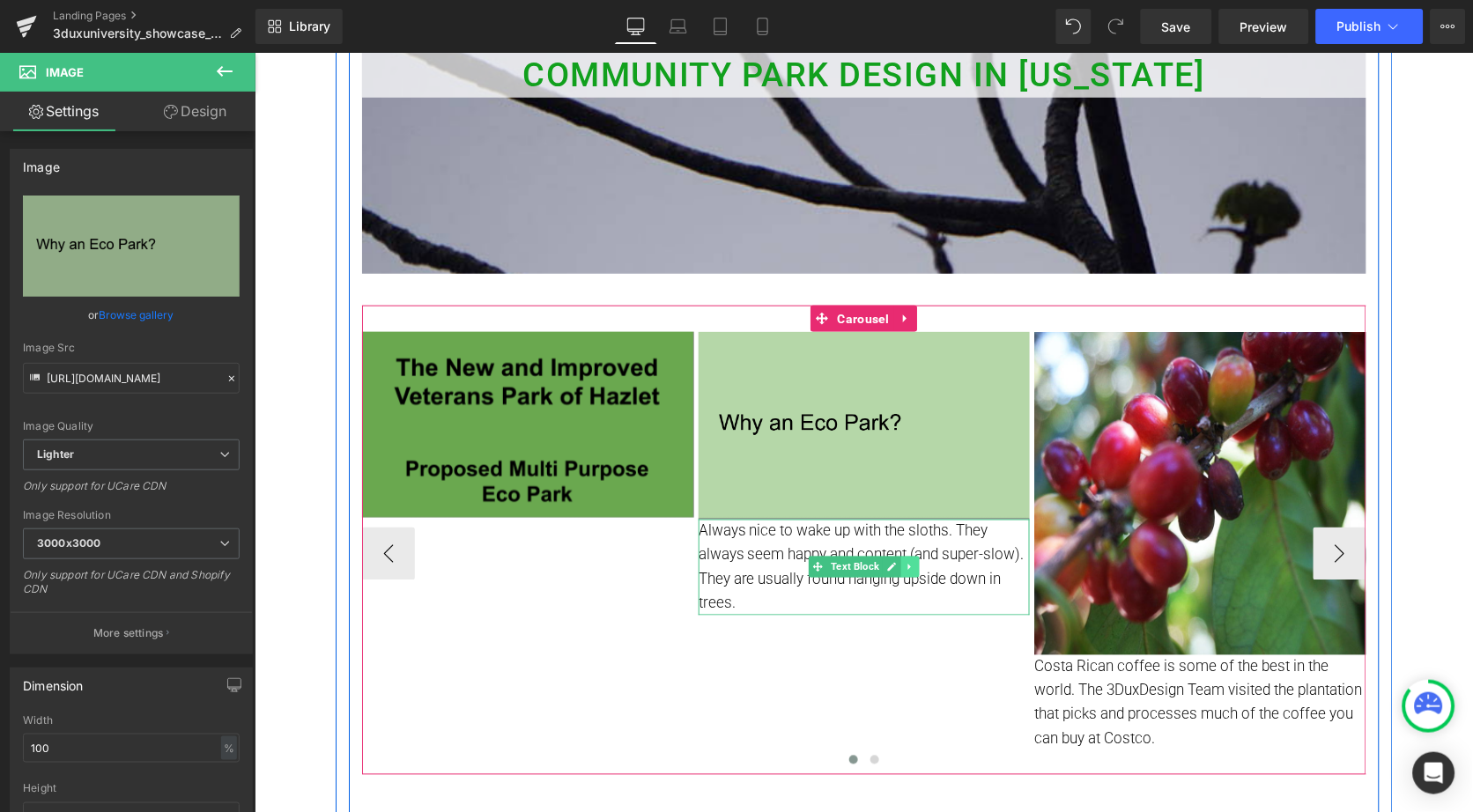
click at [912, 564] on link at bounding box center [910, 566] width 18 height 21
click at [913, 564] on icon at bounding box center [918, 567] width 10 height 10
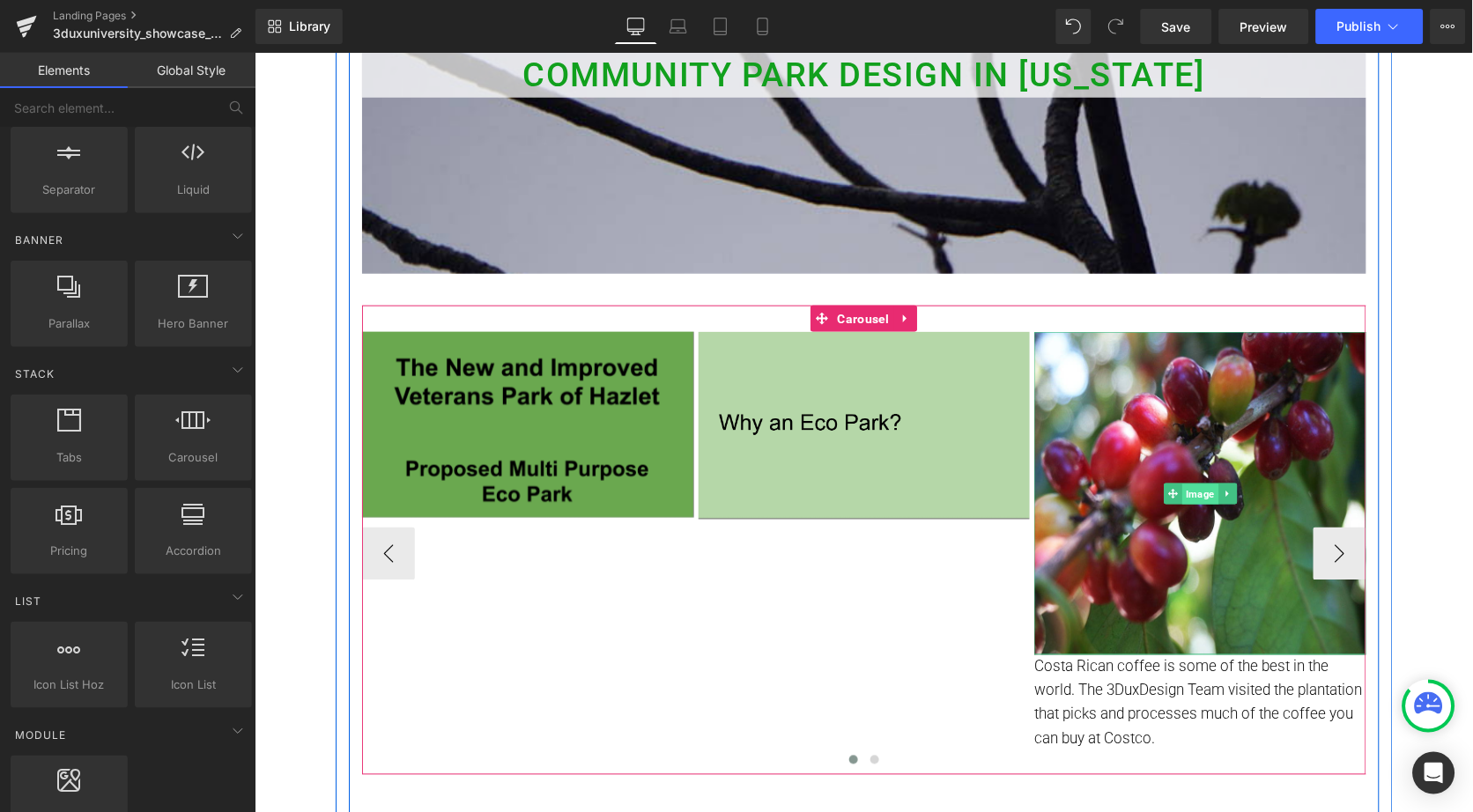
click at [1196, 490] on span "Image" at bounding box center [1199, 492] width 36 height 21
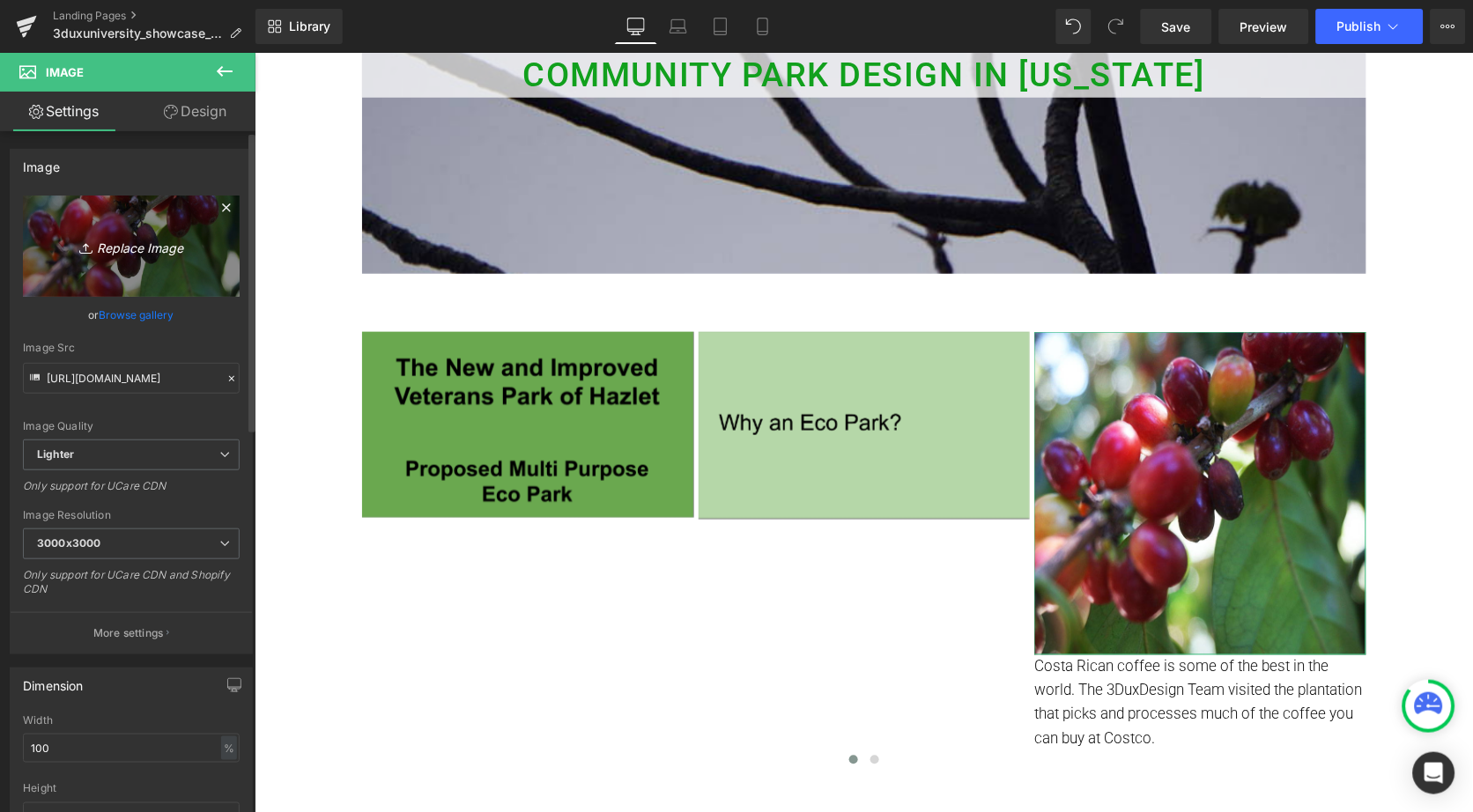
click at [112, 265] on link "Replace Image" at bounding box center [131, 246] width 217 height 102
type input "C:\fakepath\Screenshot [DATE] 3.21.41 PM.png"
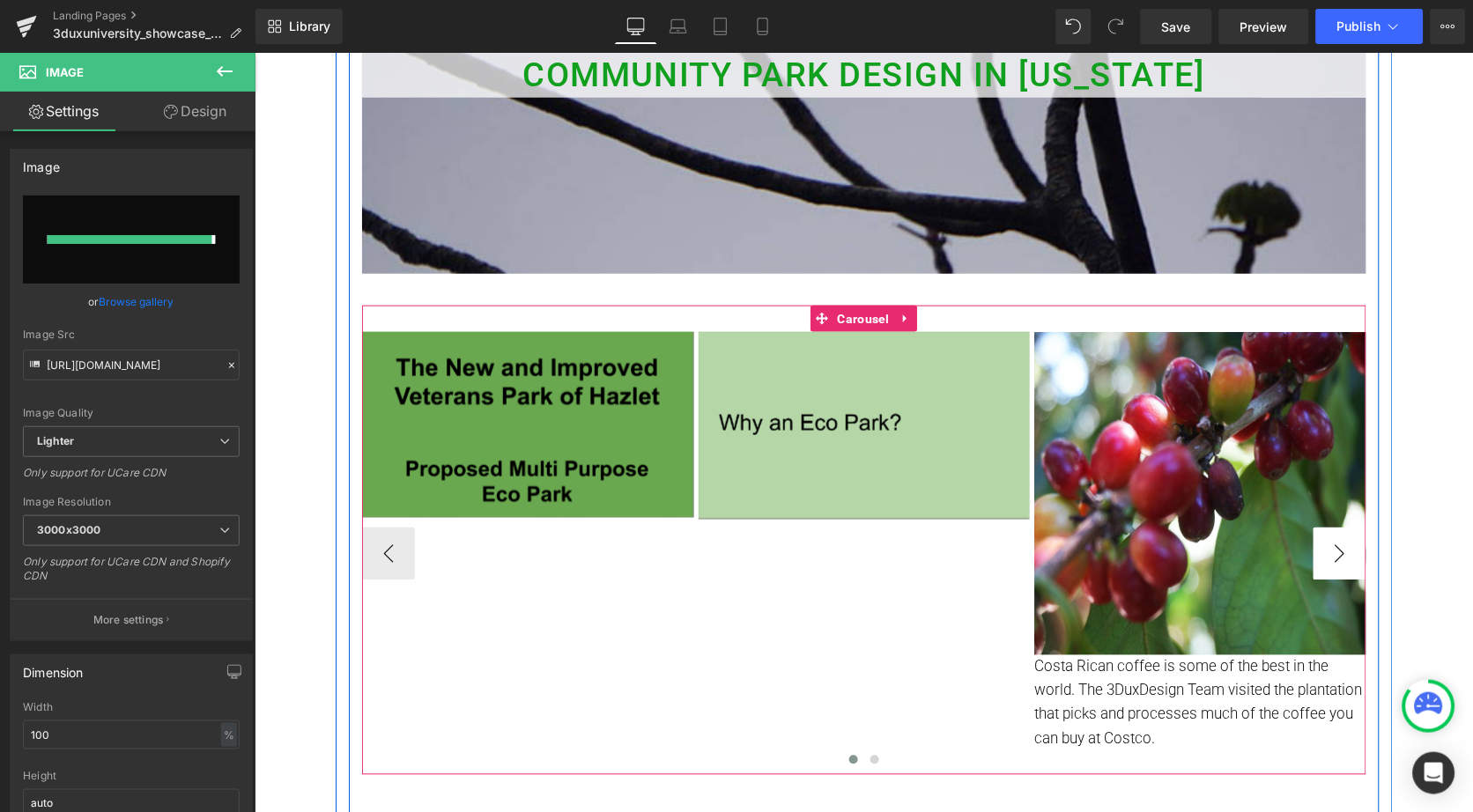
type input "[URL][DOMAIN_NAME]"
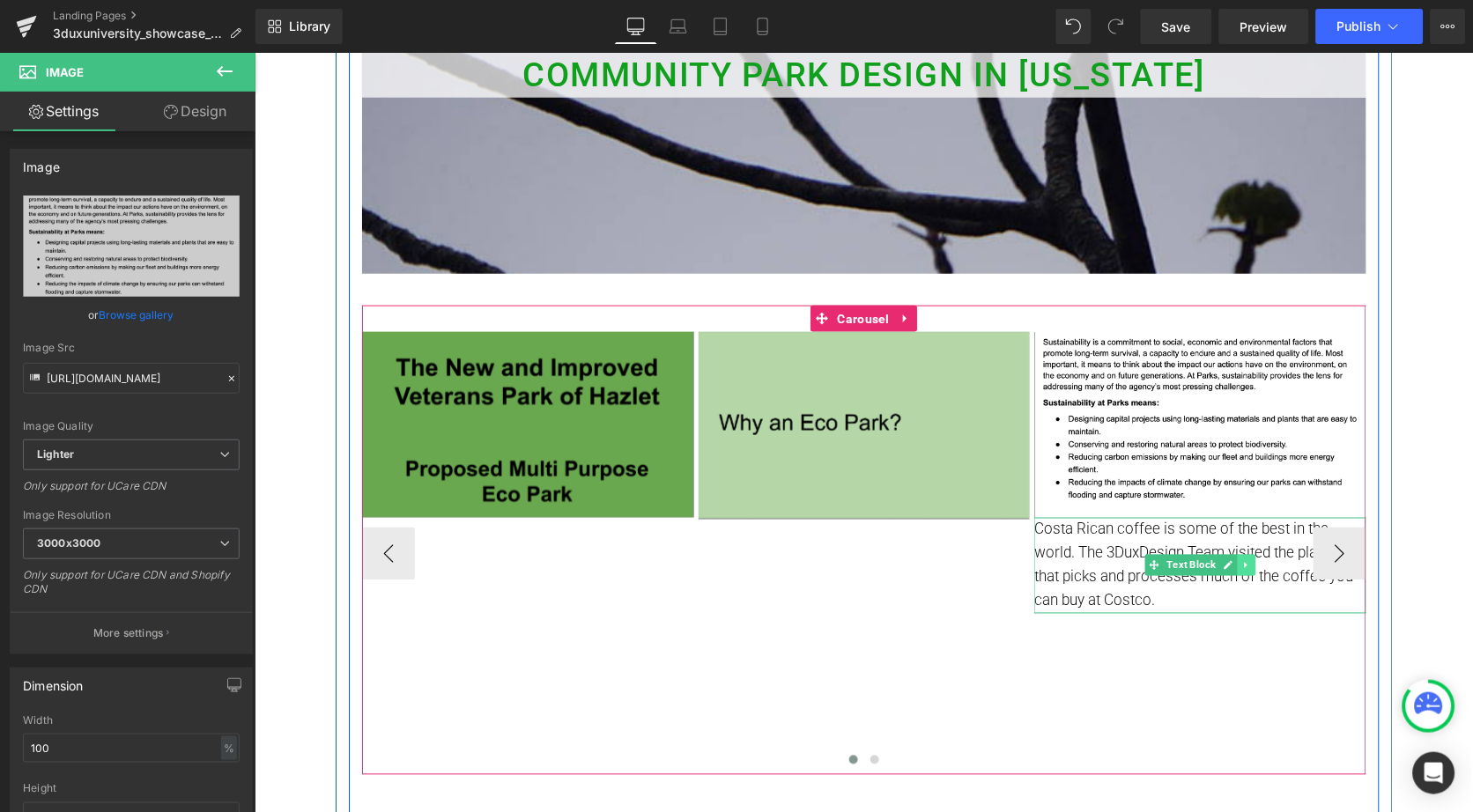
click at [1244, 562] on icon at bounding box center [1245, 565] width 3 height 6
click at [1250, 561] on icon at bounding box center [1255, 564] width 10 height 10
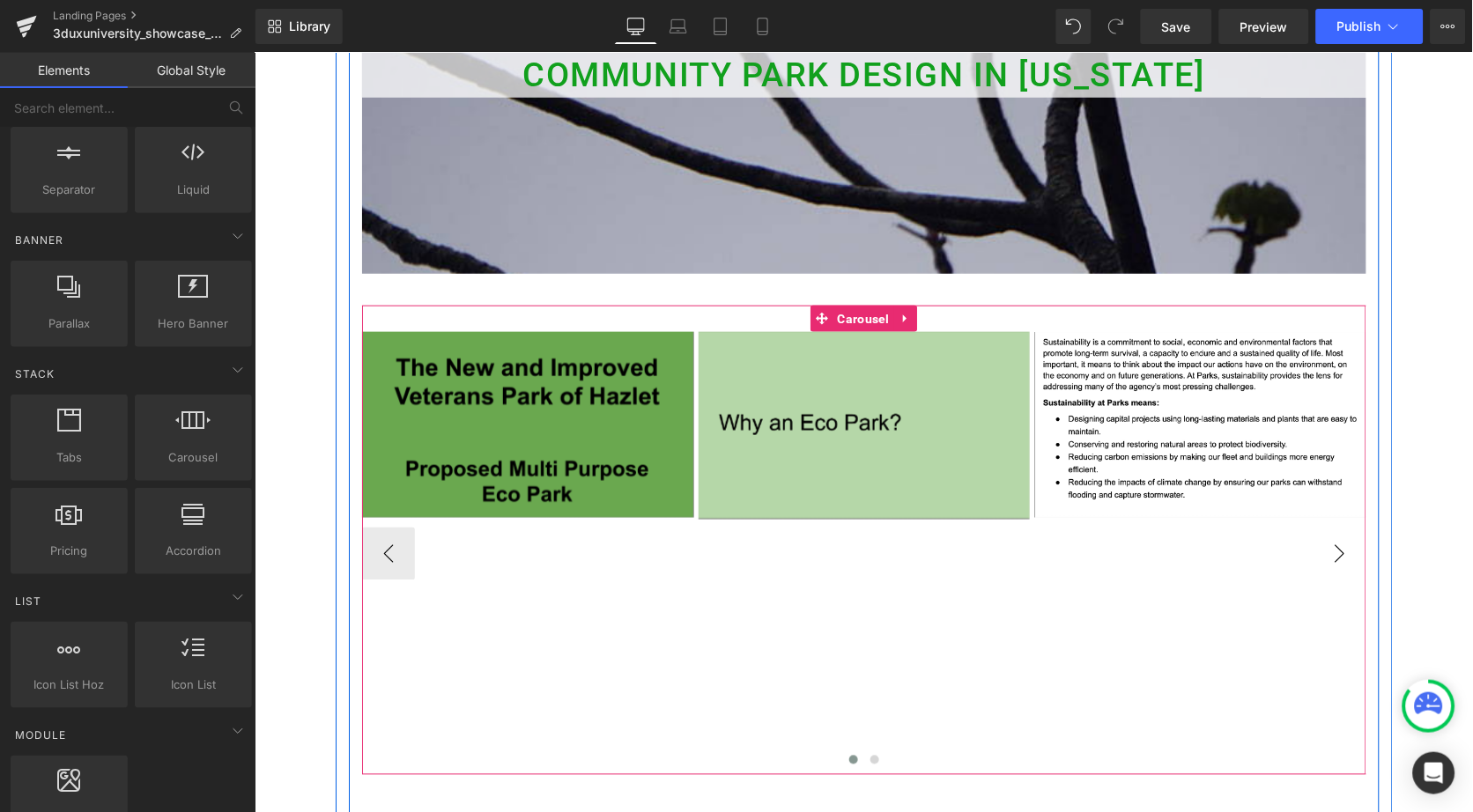
click at [1327, 537] on button "›" at bounding box center [1339, 553] width 53 height 53
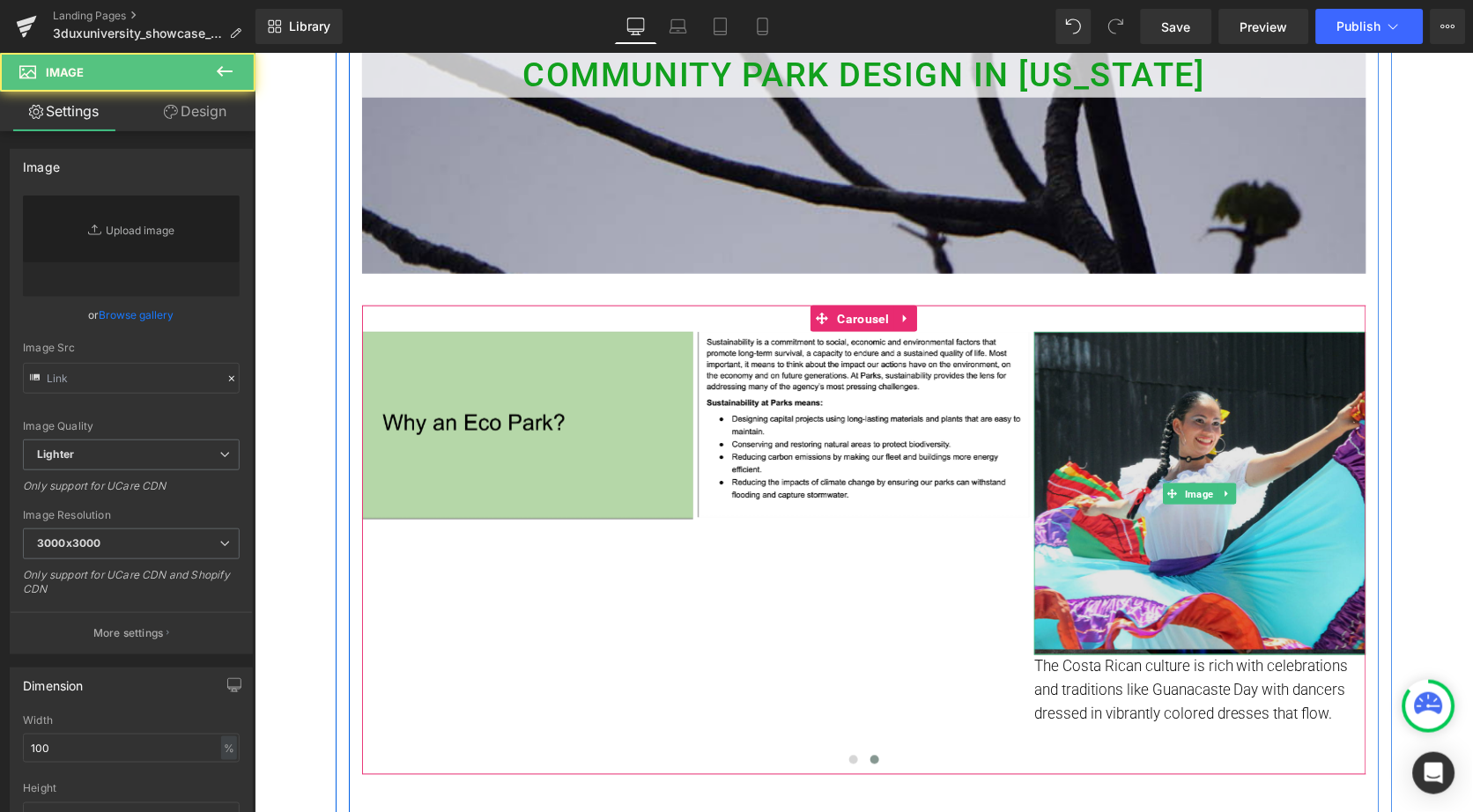
type input "[URL][DOMAIN_NAME]"
click at [1203, 449] on img at bounding box center [1199, 493] width 333 height 323
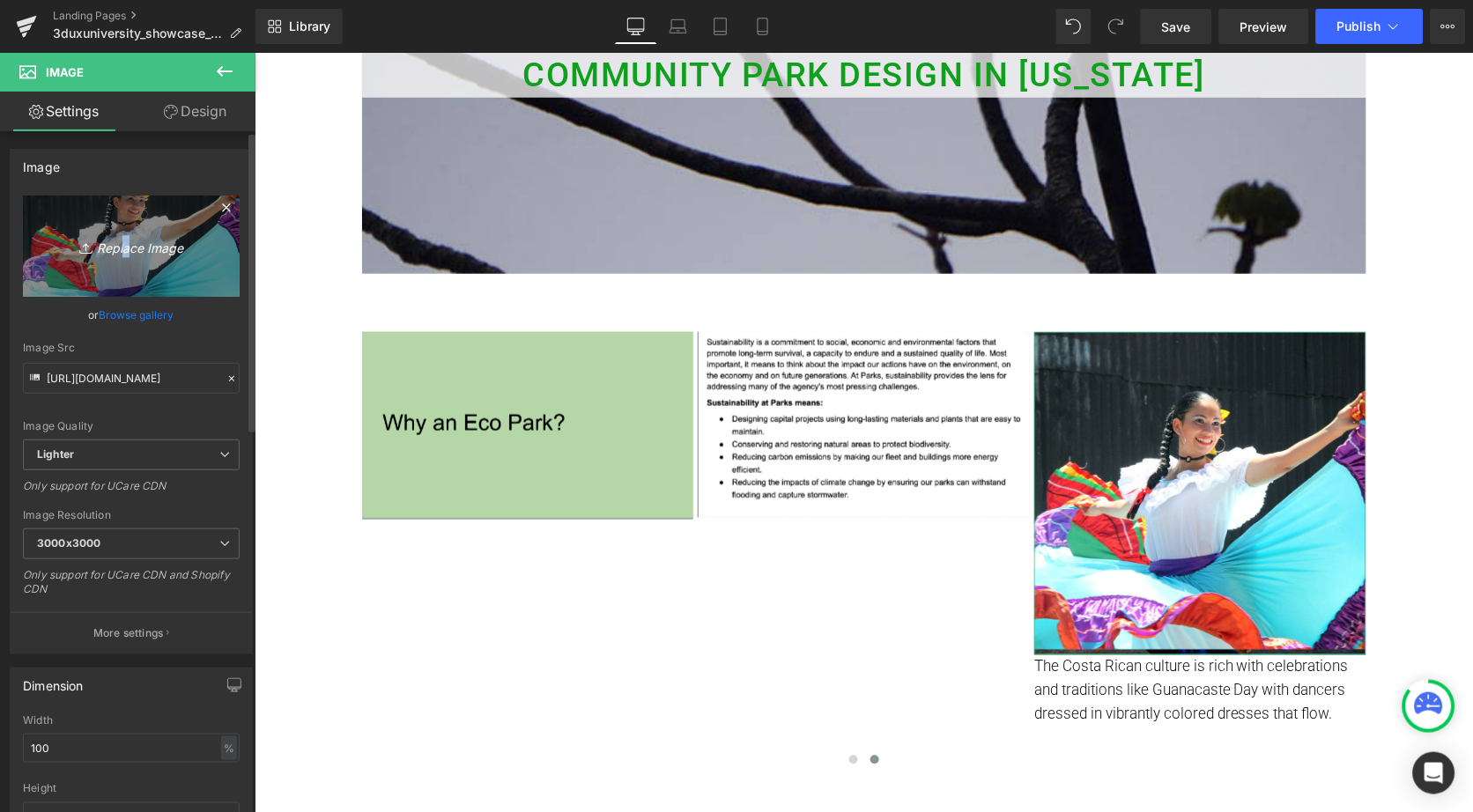
click at [119, 243] on icon "Replace Image" at bounding box center [131, 246] width 141 height 22
type input "C:\fakepath\Screenshot [DATE] 3.21.49 PM.png"
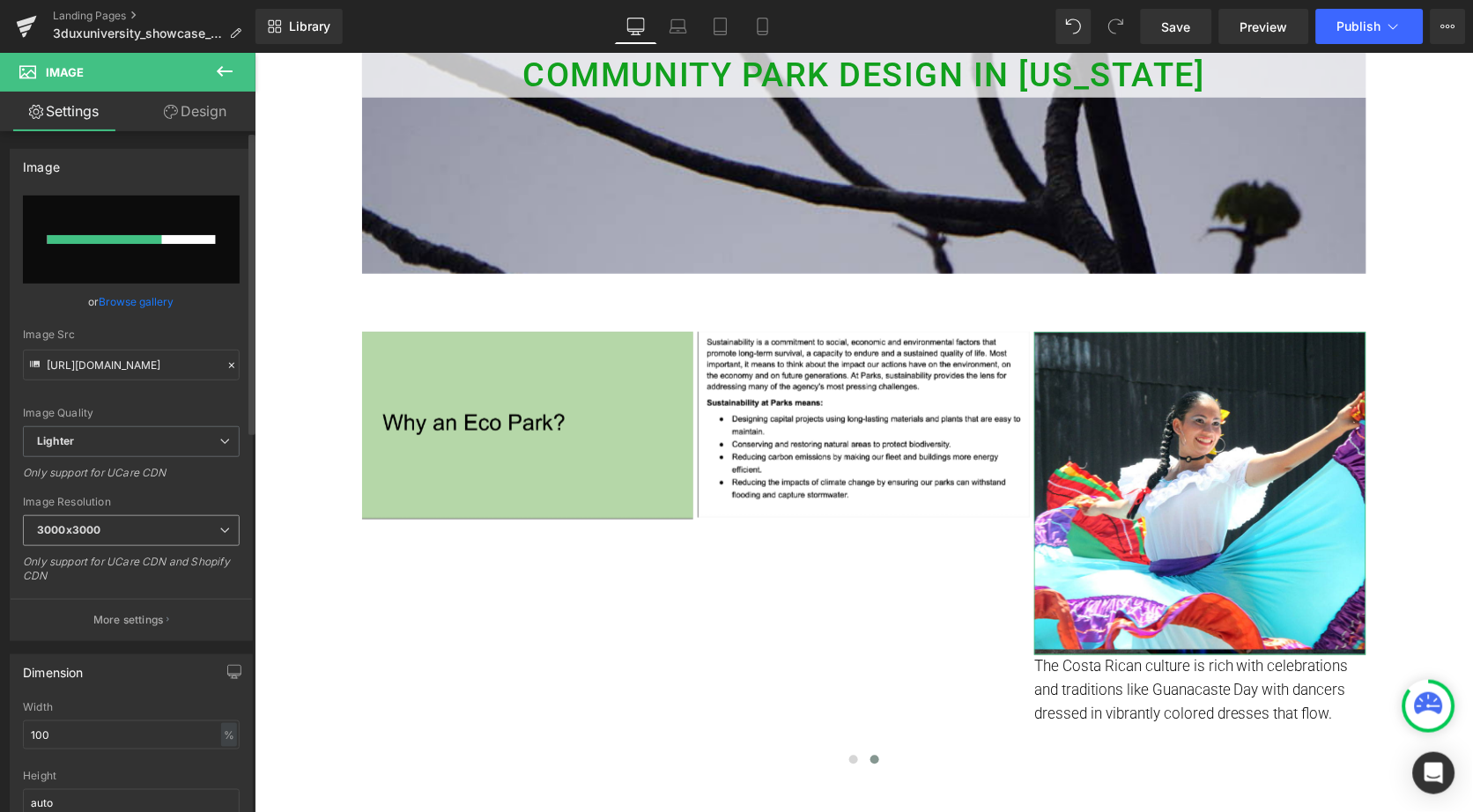
click at [213, 530] on span "3000x3000" at bounding box center [131, 530] width 217 height 31
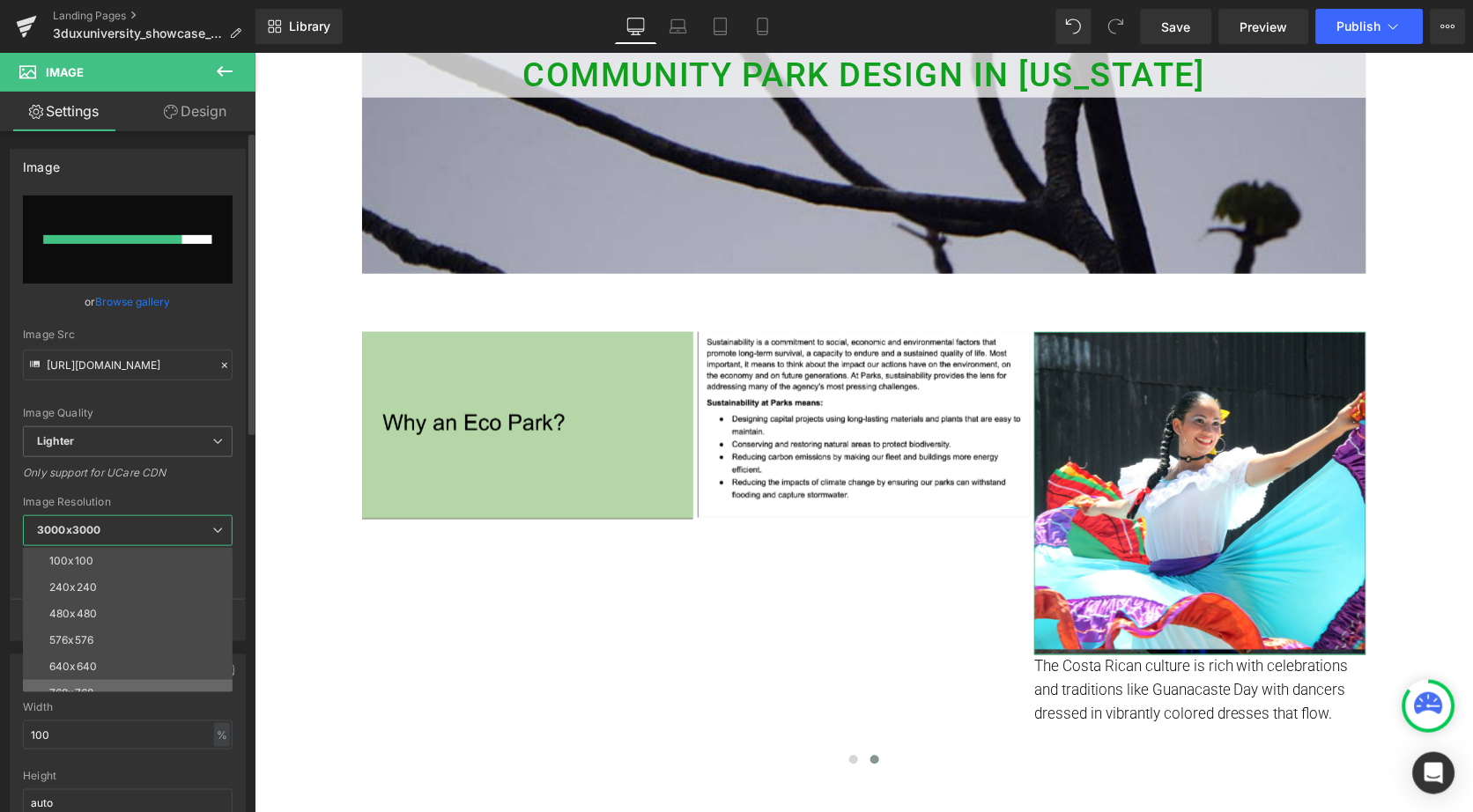
drag, startPoint x: 150, startPoint y: 667, endPoint x: 148, endPoint y: 677, distance: 10.2
click at [149, 677] on div "100x100 240x240 480x480 576x576 640x640 768x768 800x800 960x960 1024x1024 1280x…" at bounding box center [131, 619] width 217 height 144
click at [130, 680] on li "768x768" at bounding box center [131, 693] width 217 height 26
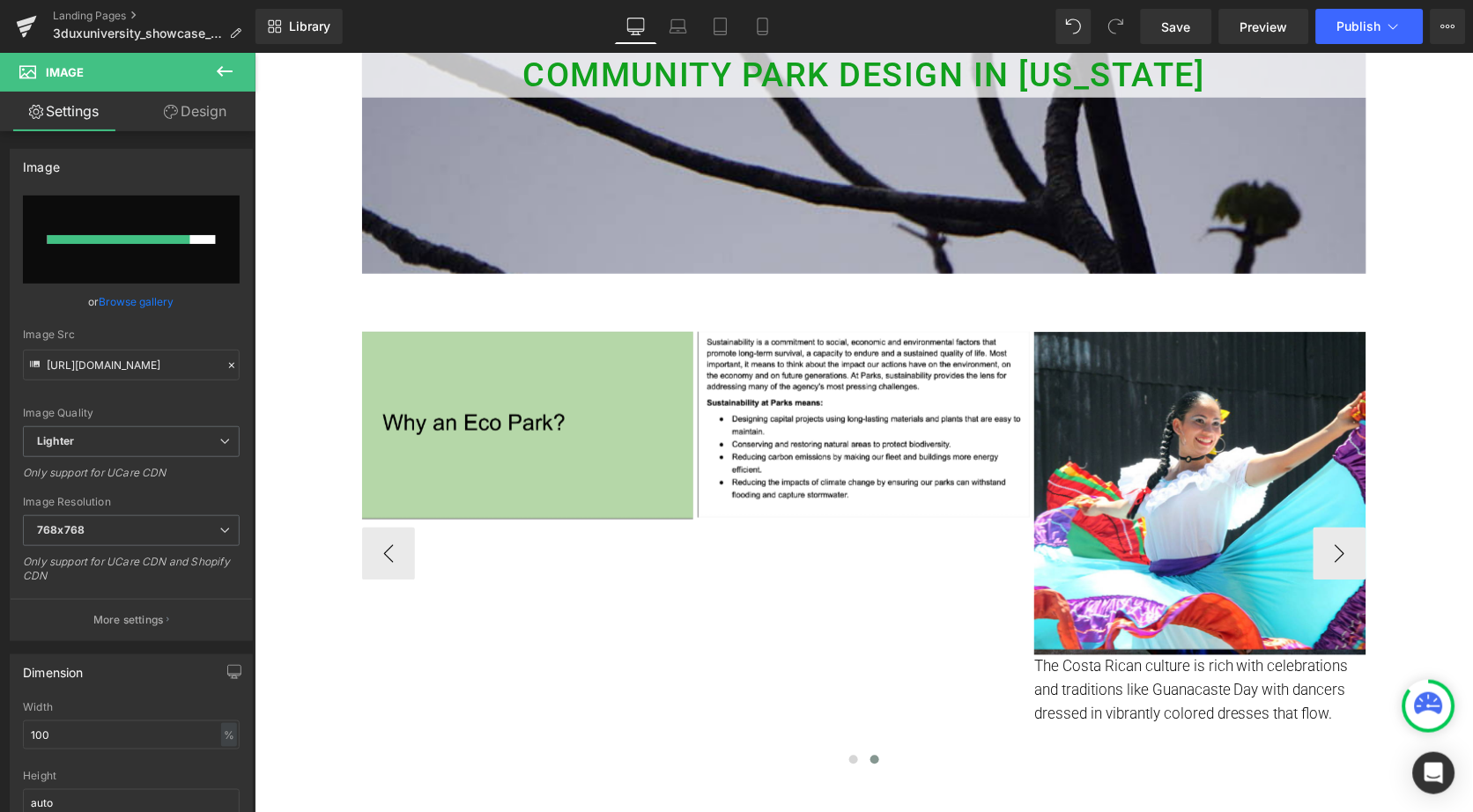
type input "[URL][DOMAIN_NAME]"
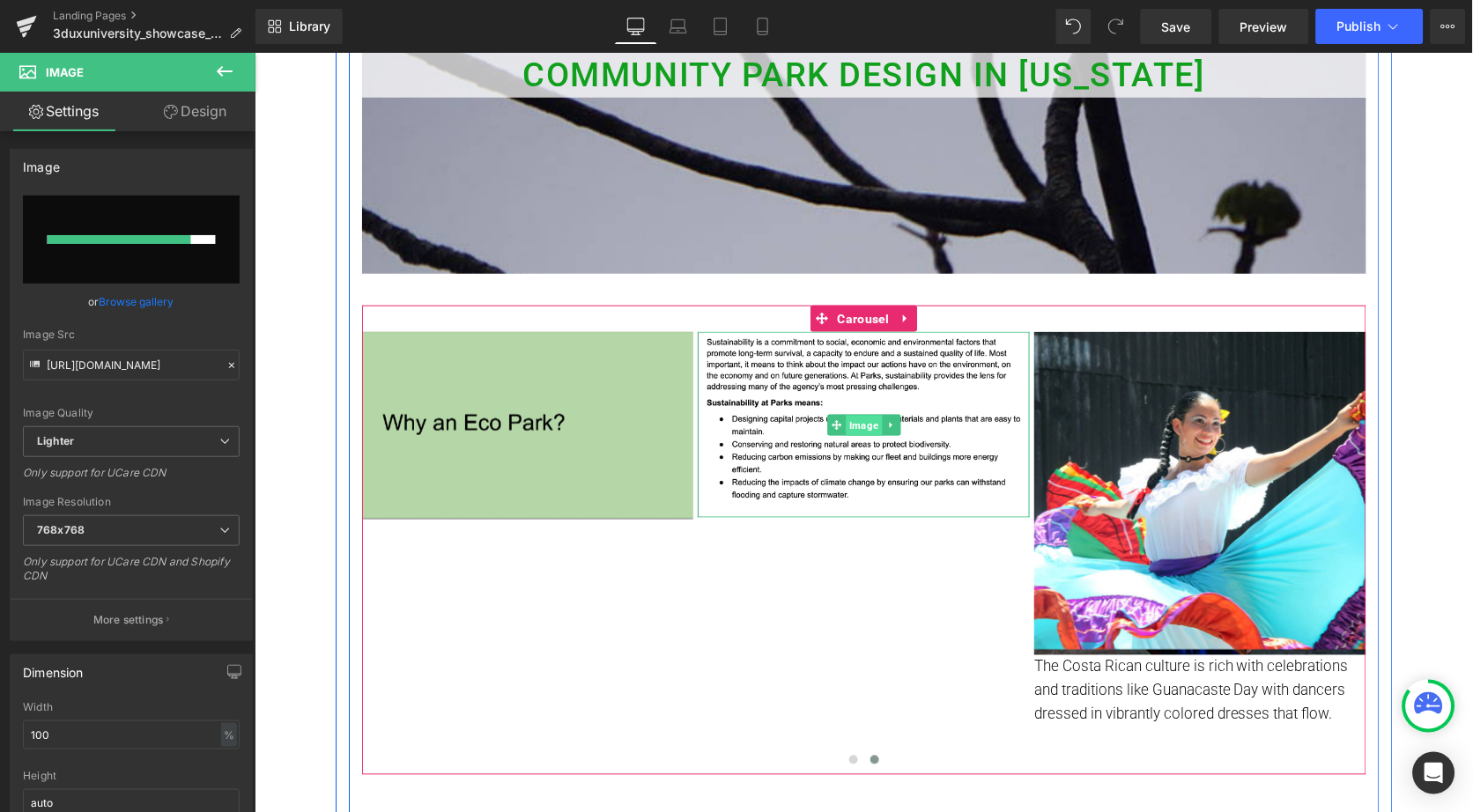
click at [860, 425] on span "Image" at bounding box center [863, 424] width 36 height 21
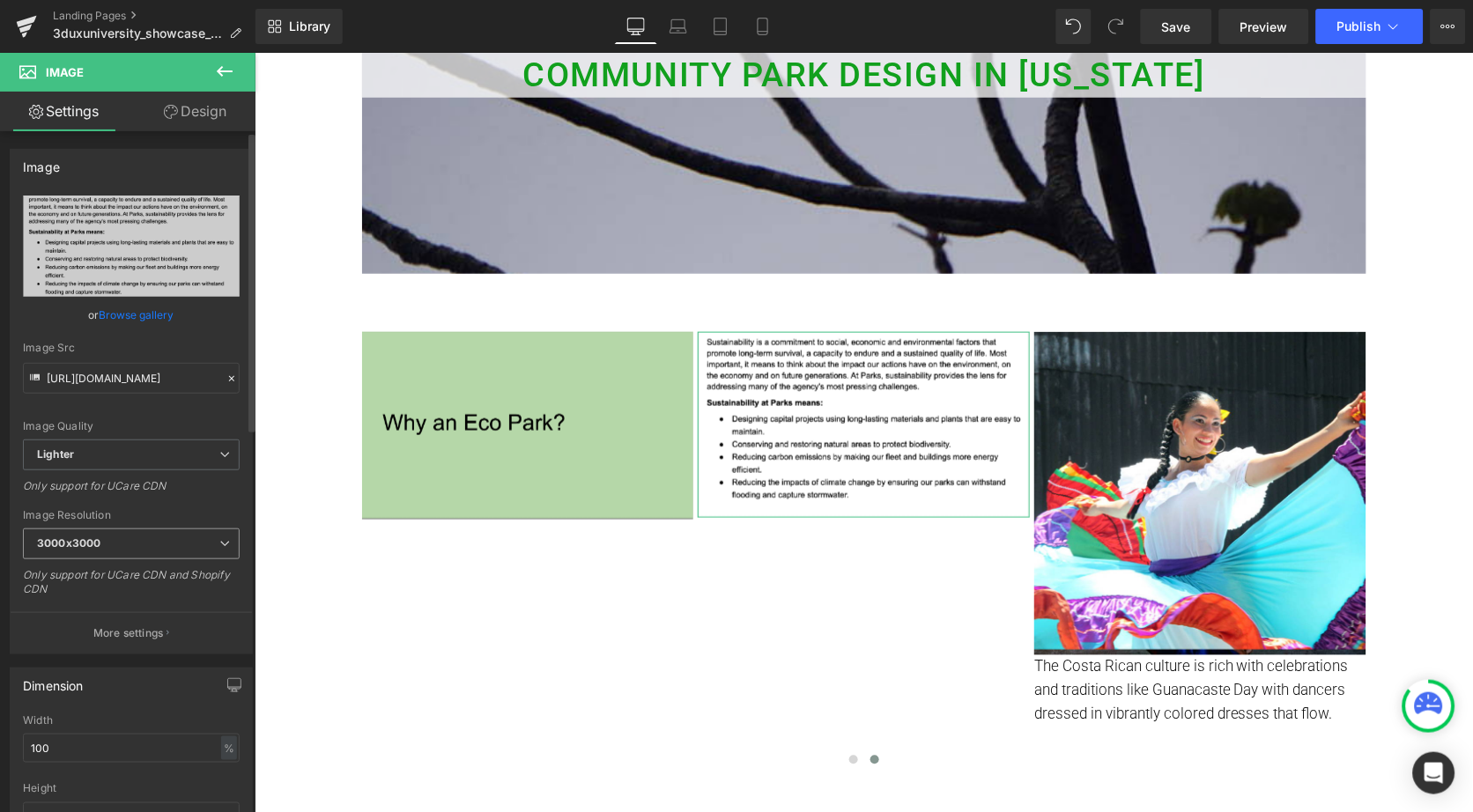
click at [127, 536] on span "3000x3000" at bounding box center [131, 544] width 217 height 31
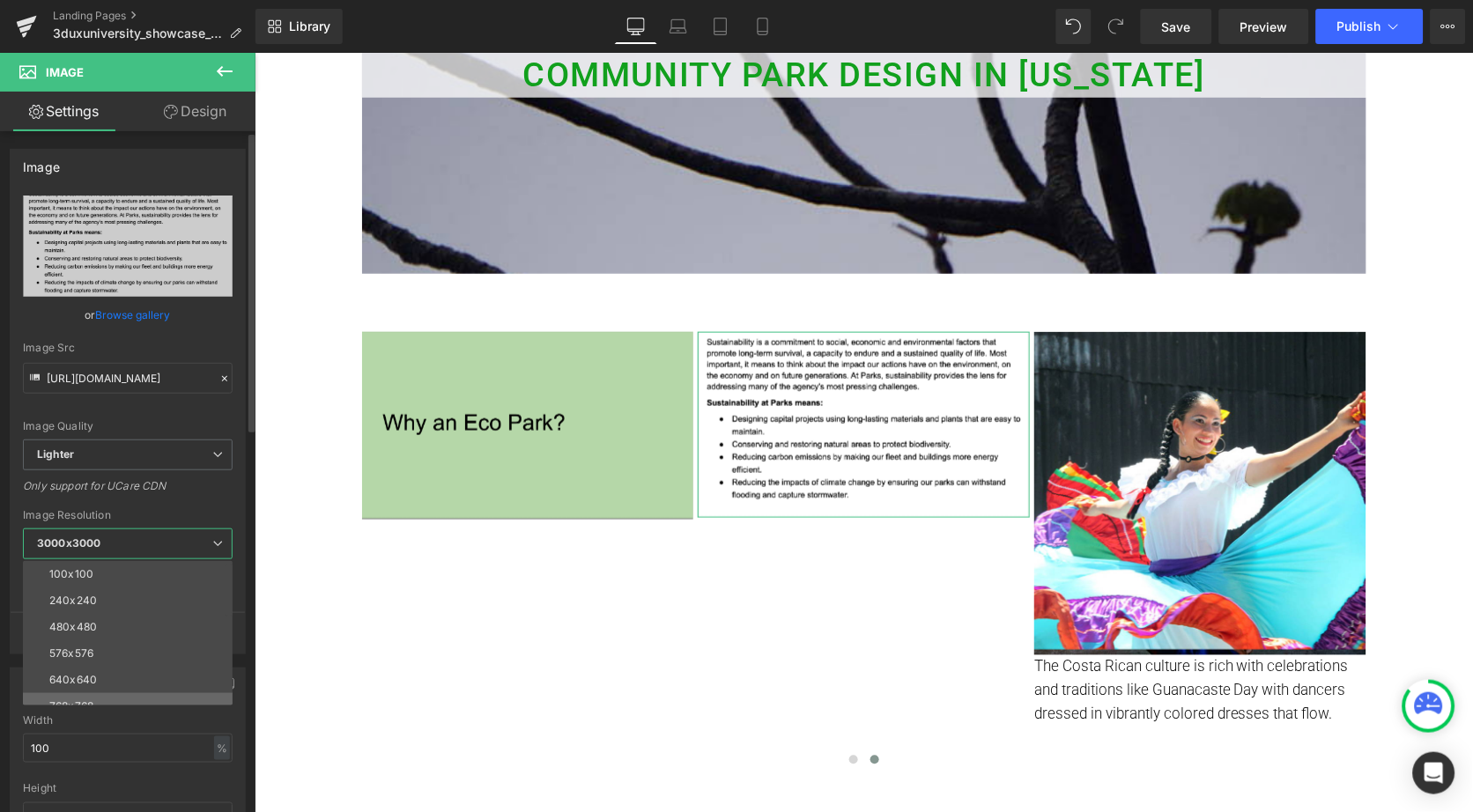
click at [105, 693] on li "768x768" at bounding box center [131, 706] width 217 height 26
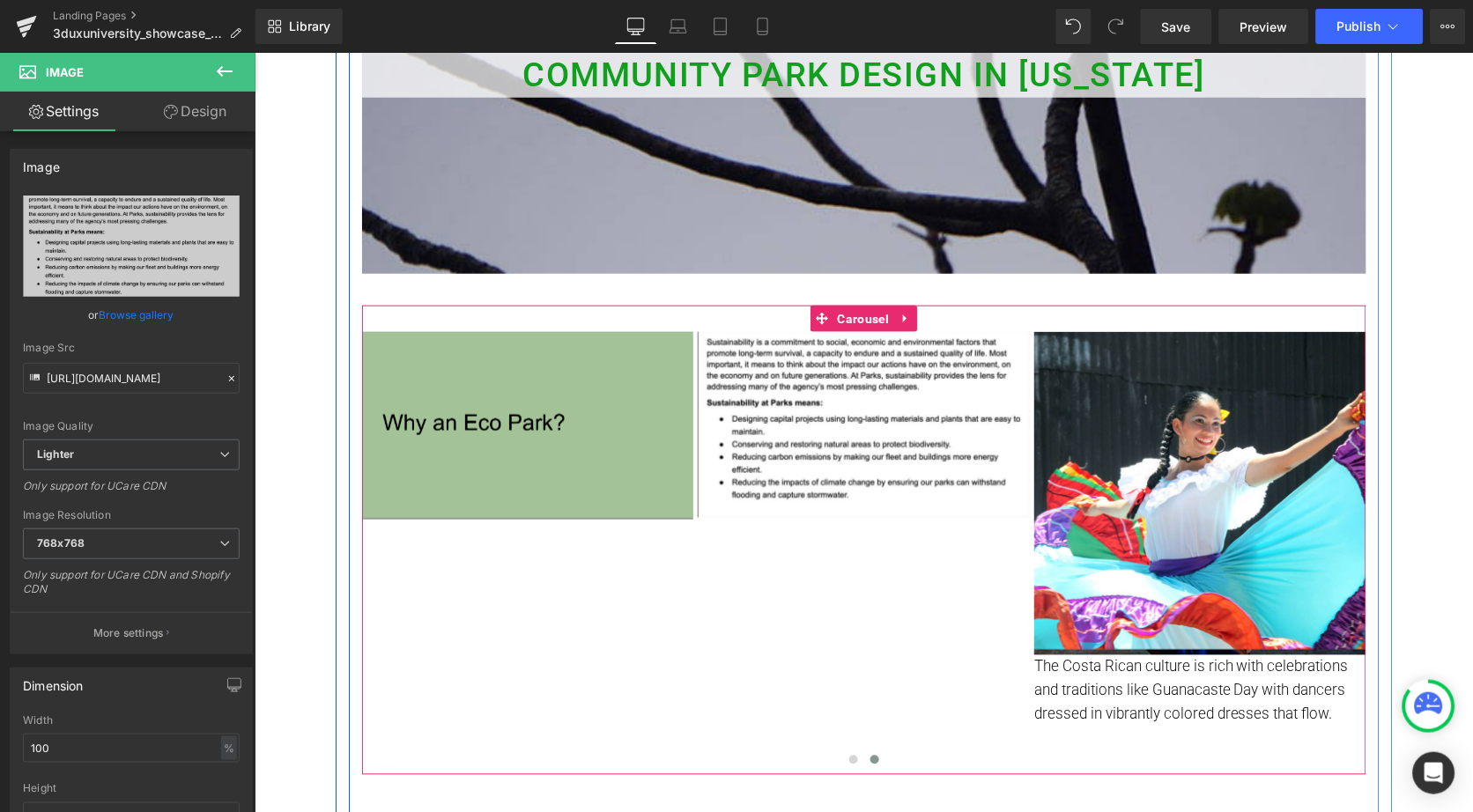
type input "[URL][DOMAIN_NAME]"
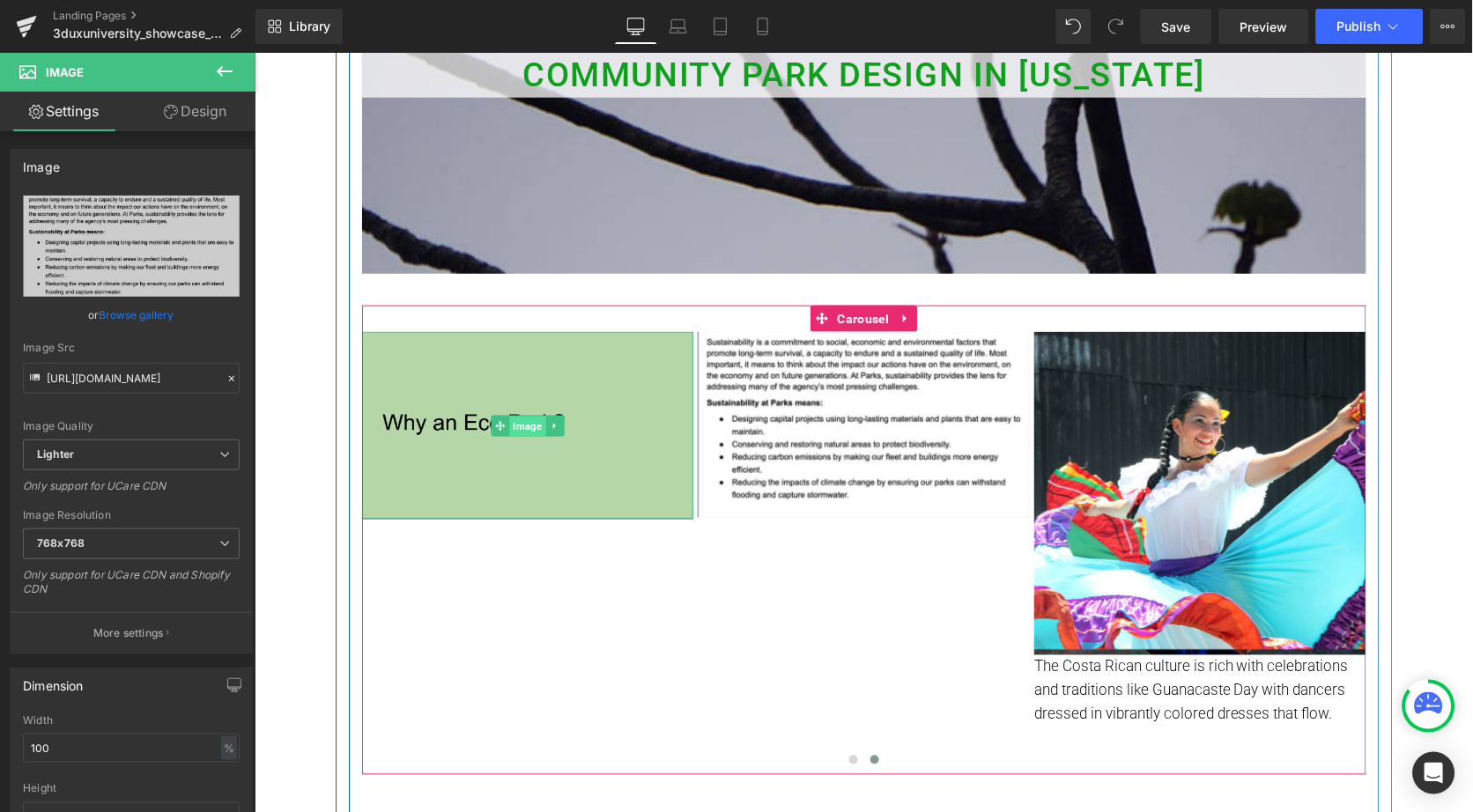
click at [517, 424] on span "Image" at bounding box center [527, 426] width 36 height 21
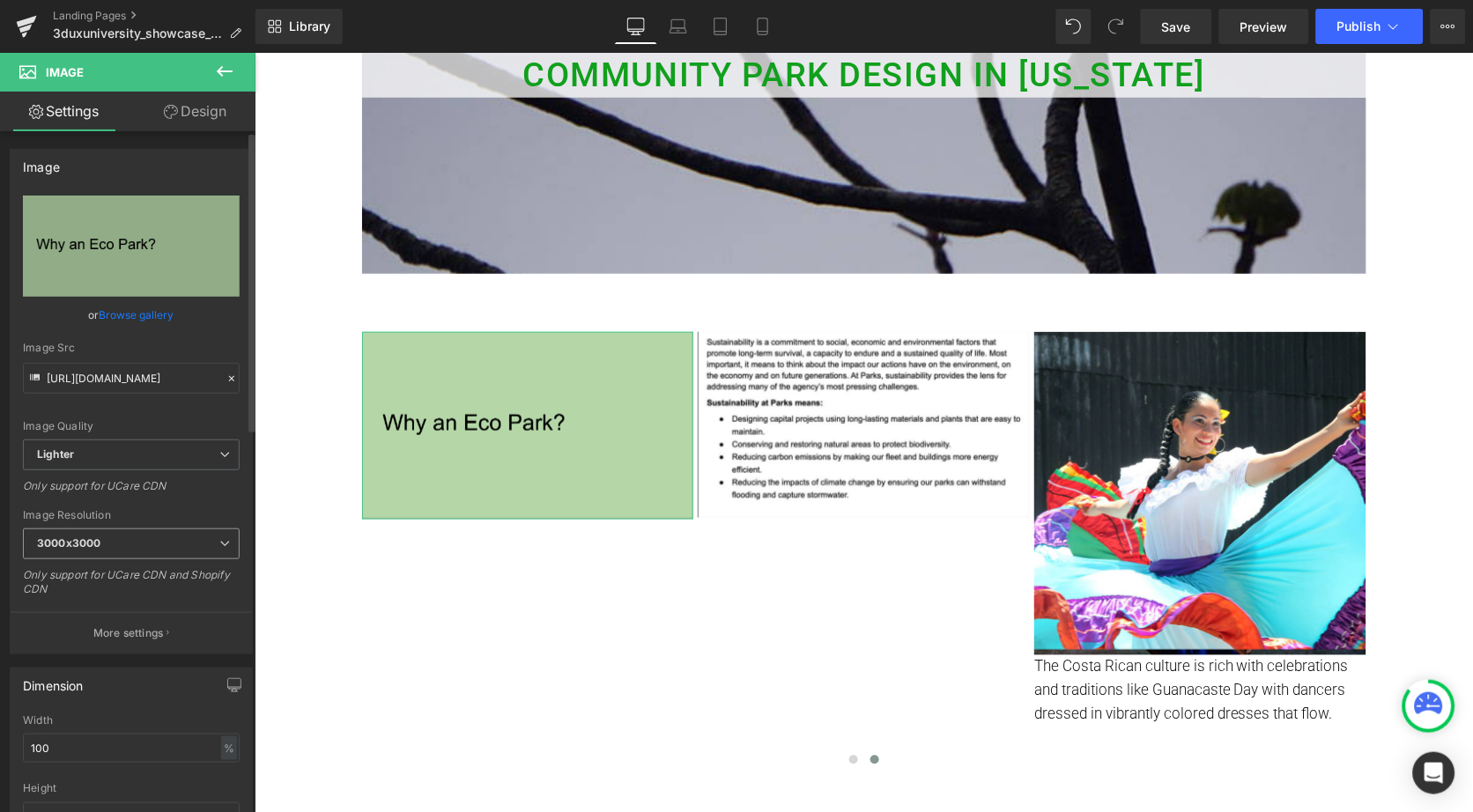
click at [95, 544] on span "3000x3000" at bounding box center [131, 544] width 217 height 31
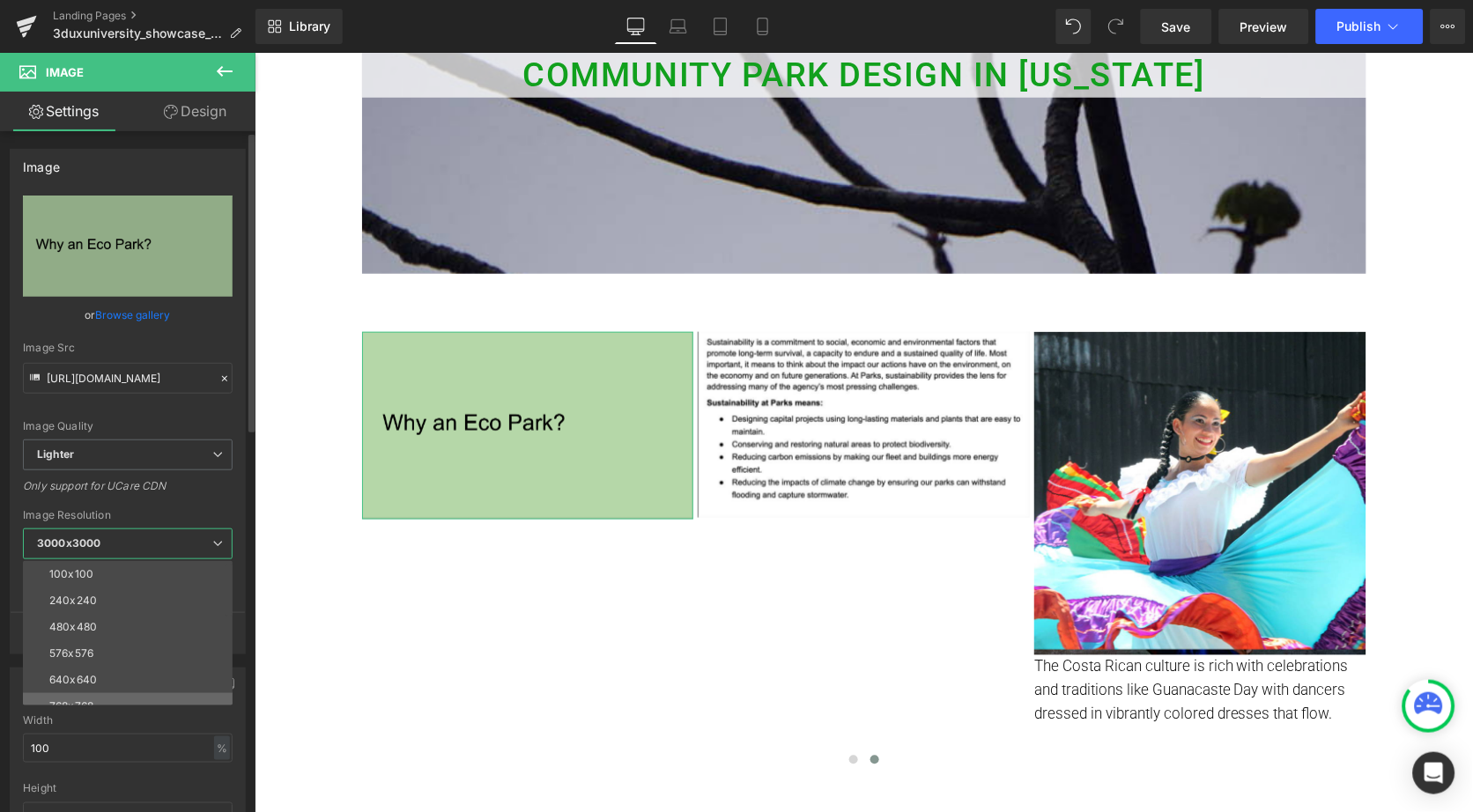
click at [97, 693] on li "768x768" at bounding box center [131, 706] width 217 height 26
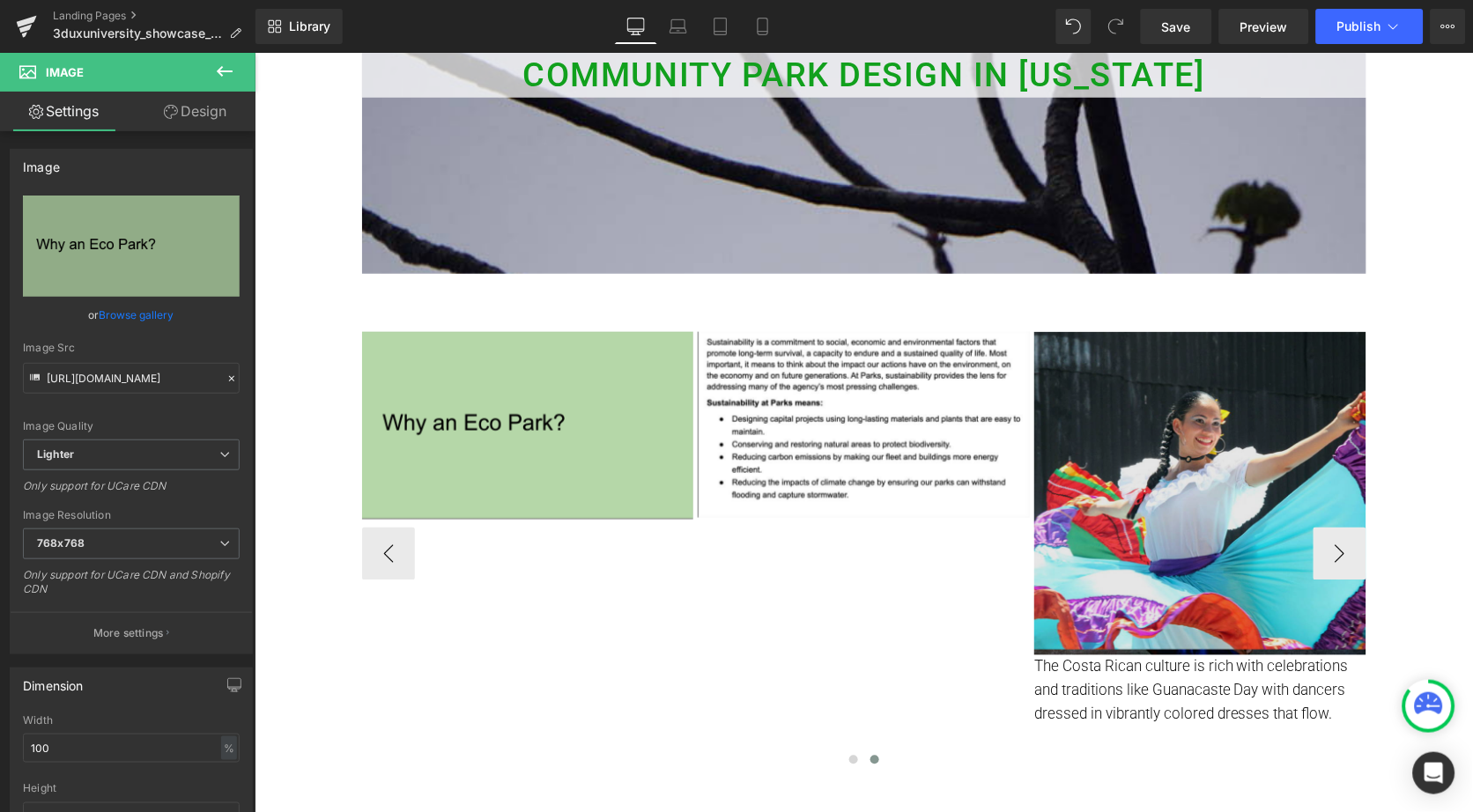
type input "[URL][DOMAIN_NAME]"
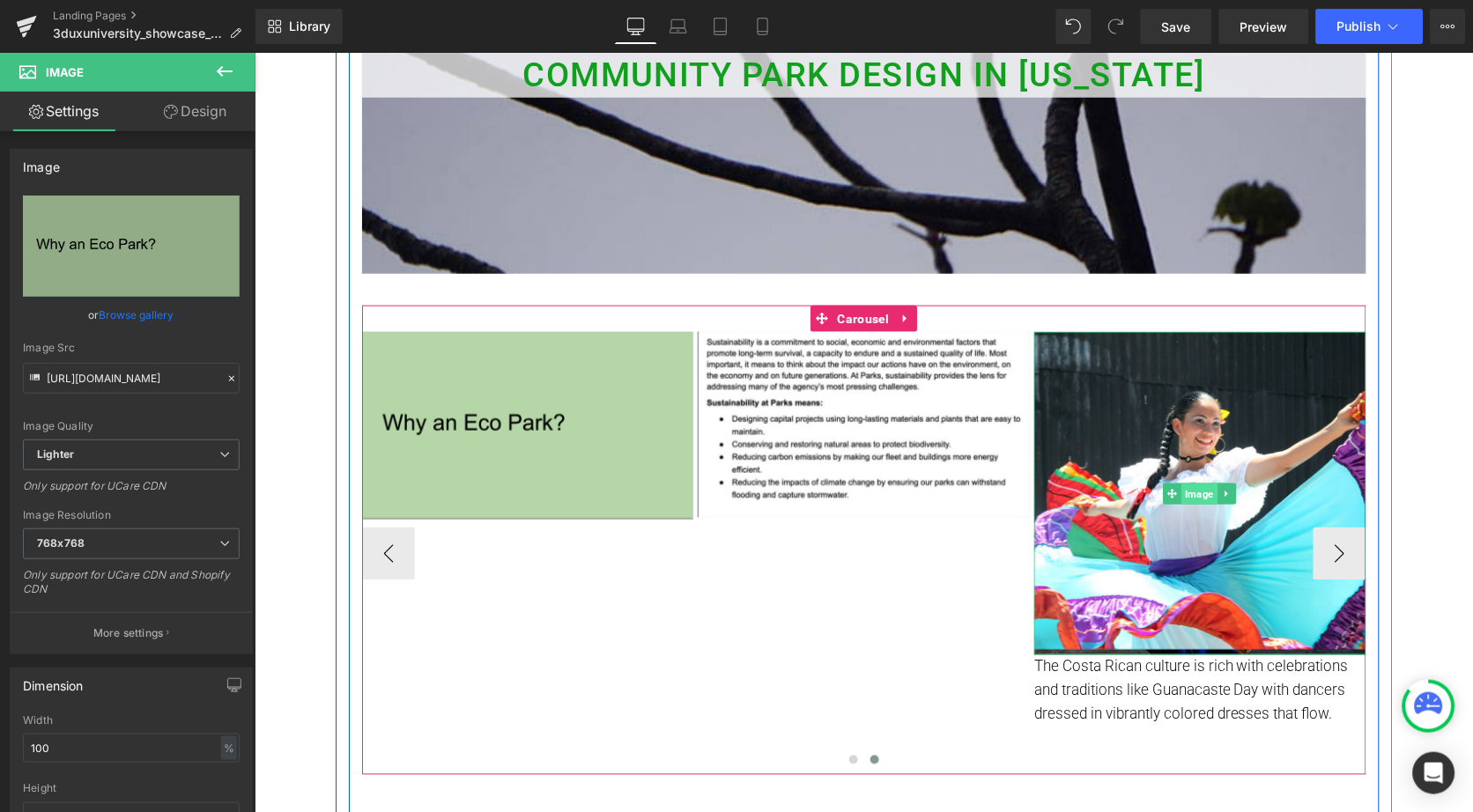
click at [1198, 487] on span "Image" at bounding box center [1199, 492] width 36 height 21
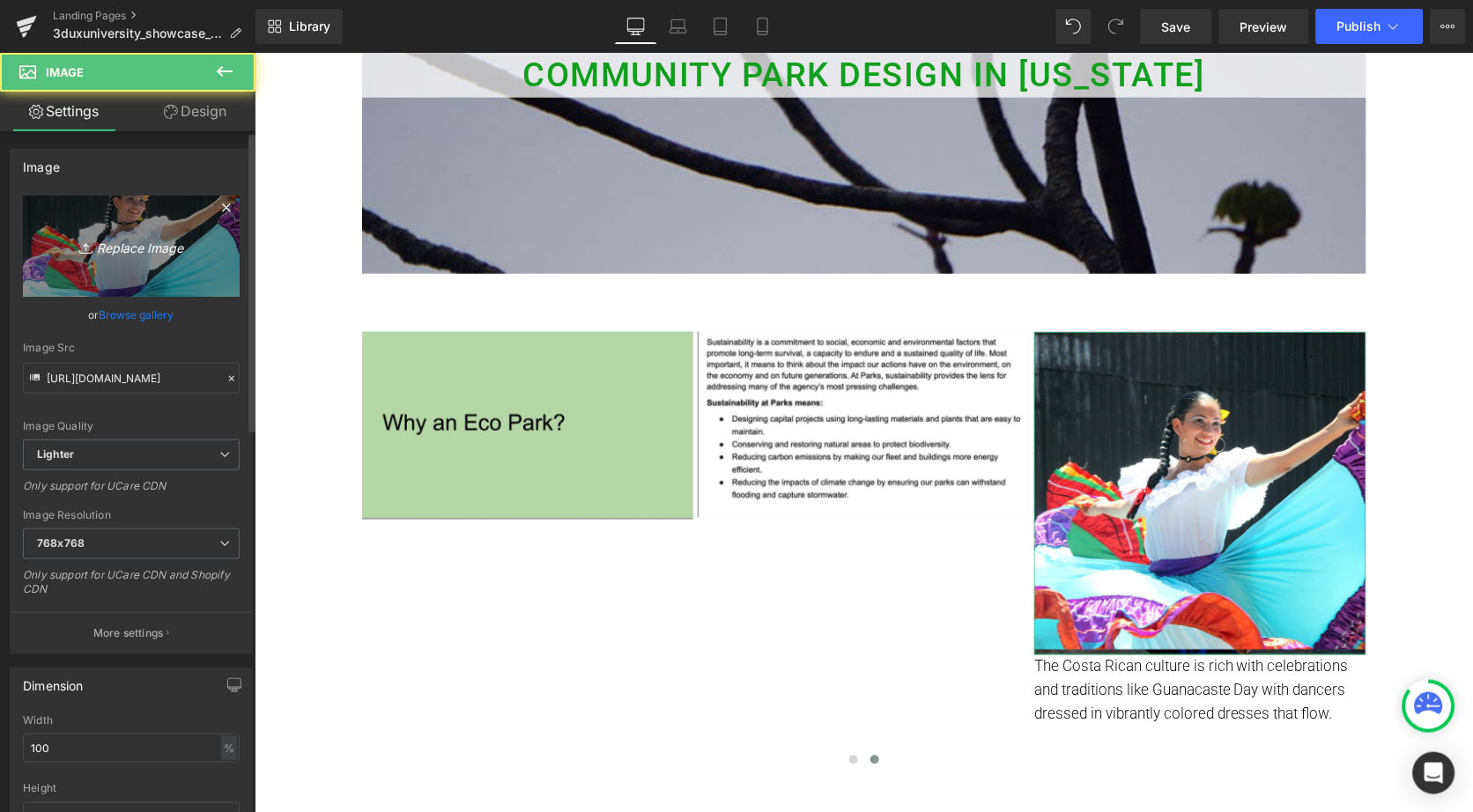
click at [121, 261] on link "Replace Image" at bounding box center [131, 246] width 217 height 102
type input "C:\fakepath\Screenshot [DATE] 3.21.49 PM.png"
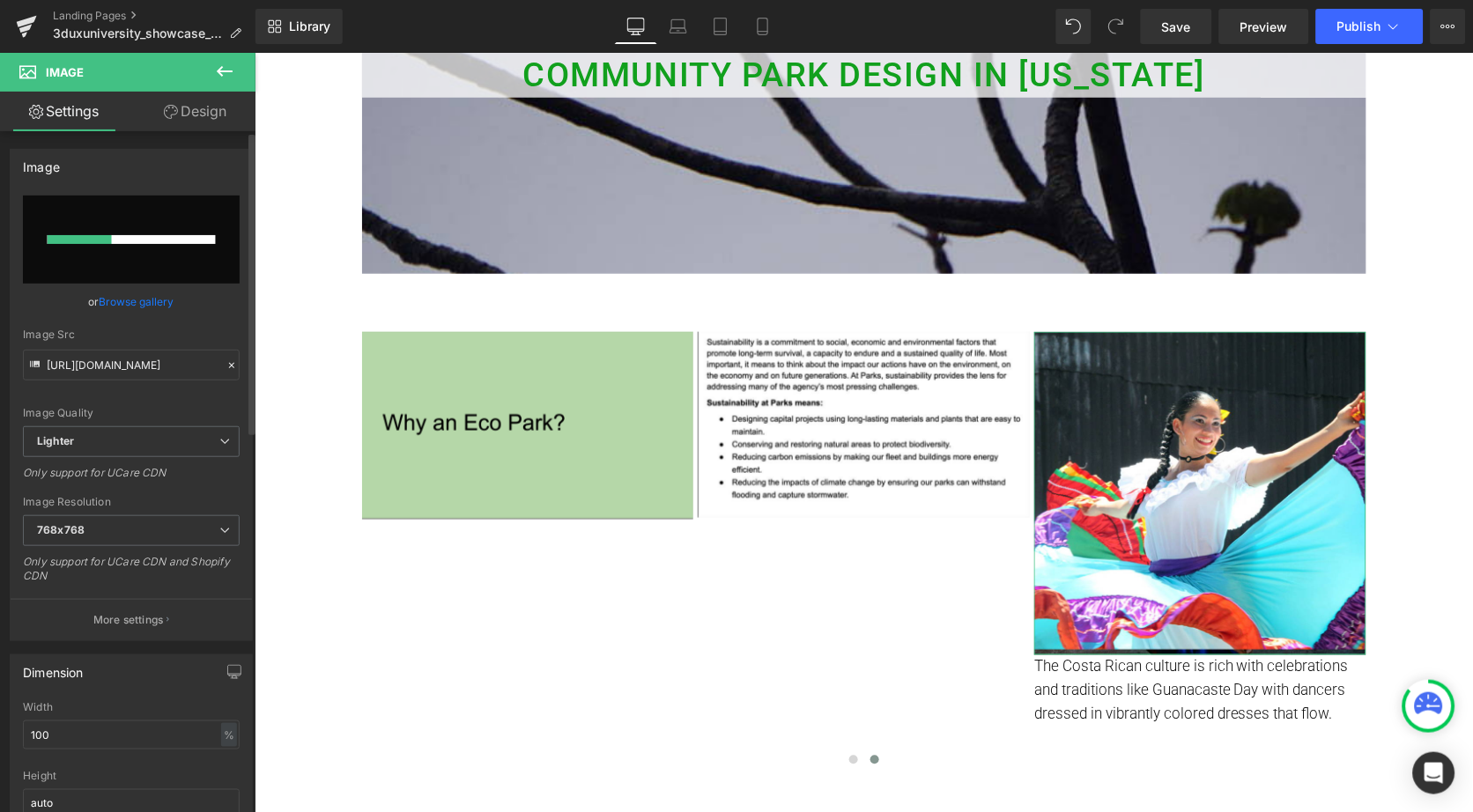
click at [134, 302] on link "Browse gallery" at bounding box center [137, 302] width 75 height 31
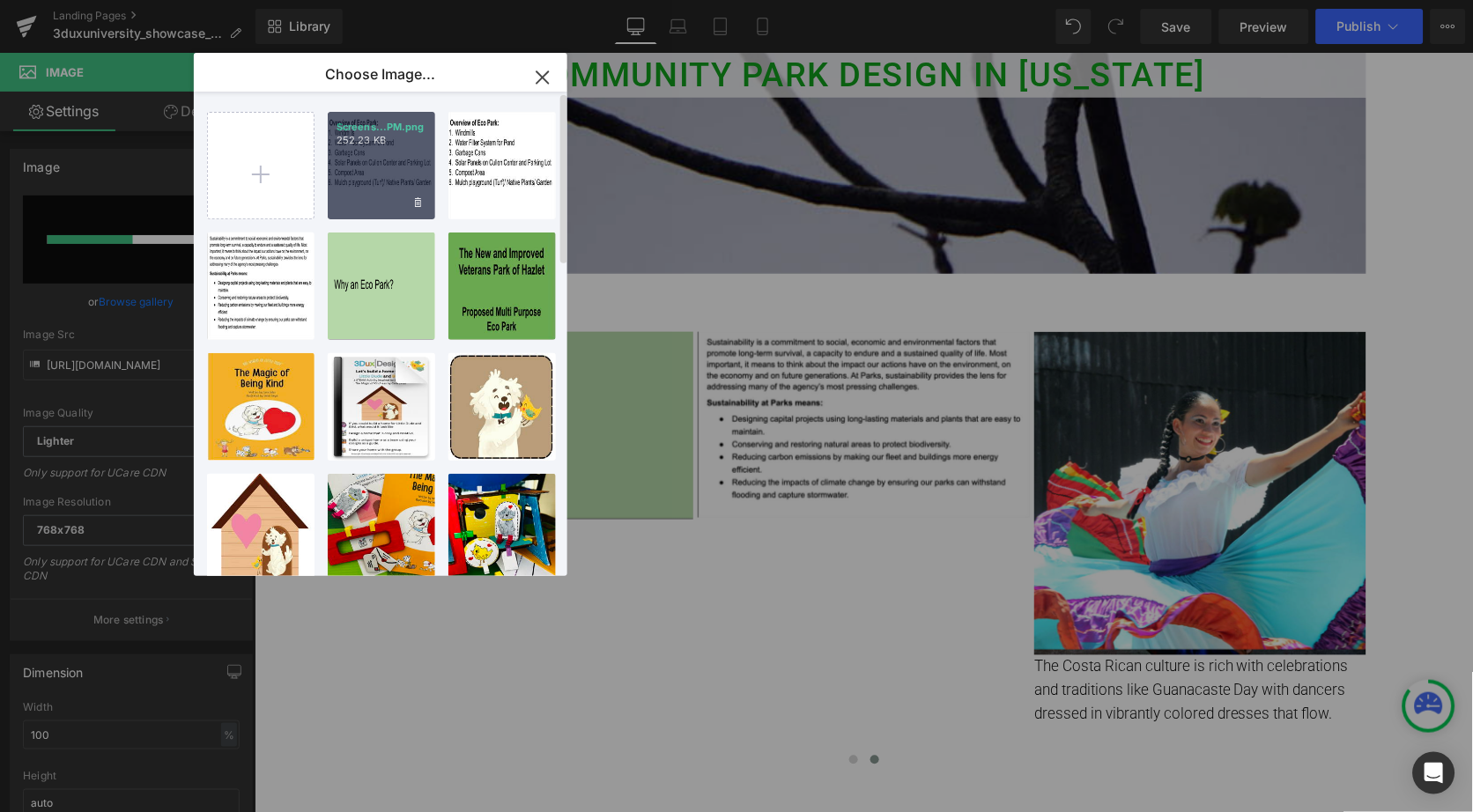
click at [377, 168] on div "Screens...PM.png 252.23 KB" at bounding box center [382, 165] width 107 height 107
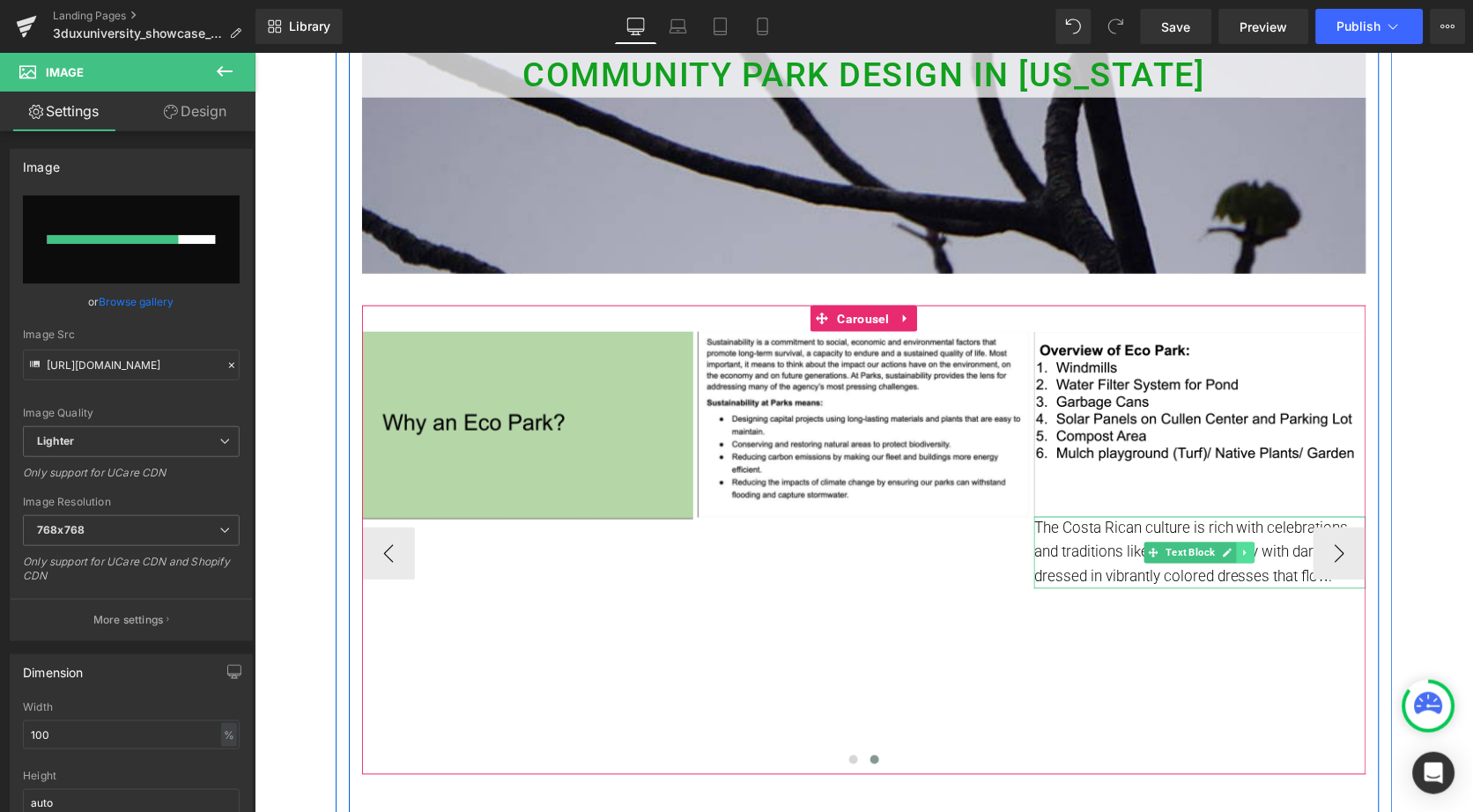
click at [1240, 551] on icon at bounding box center [1245, 552] width 10 height 11
click at [1250, 548] on icon at bounding box center [1255, 551] width 10 height 10
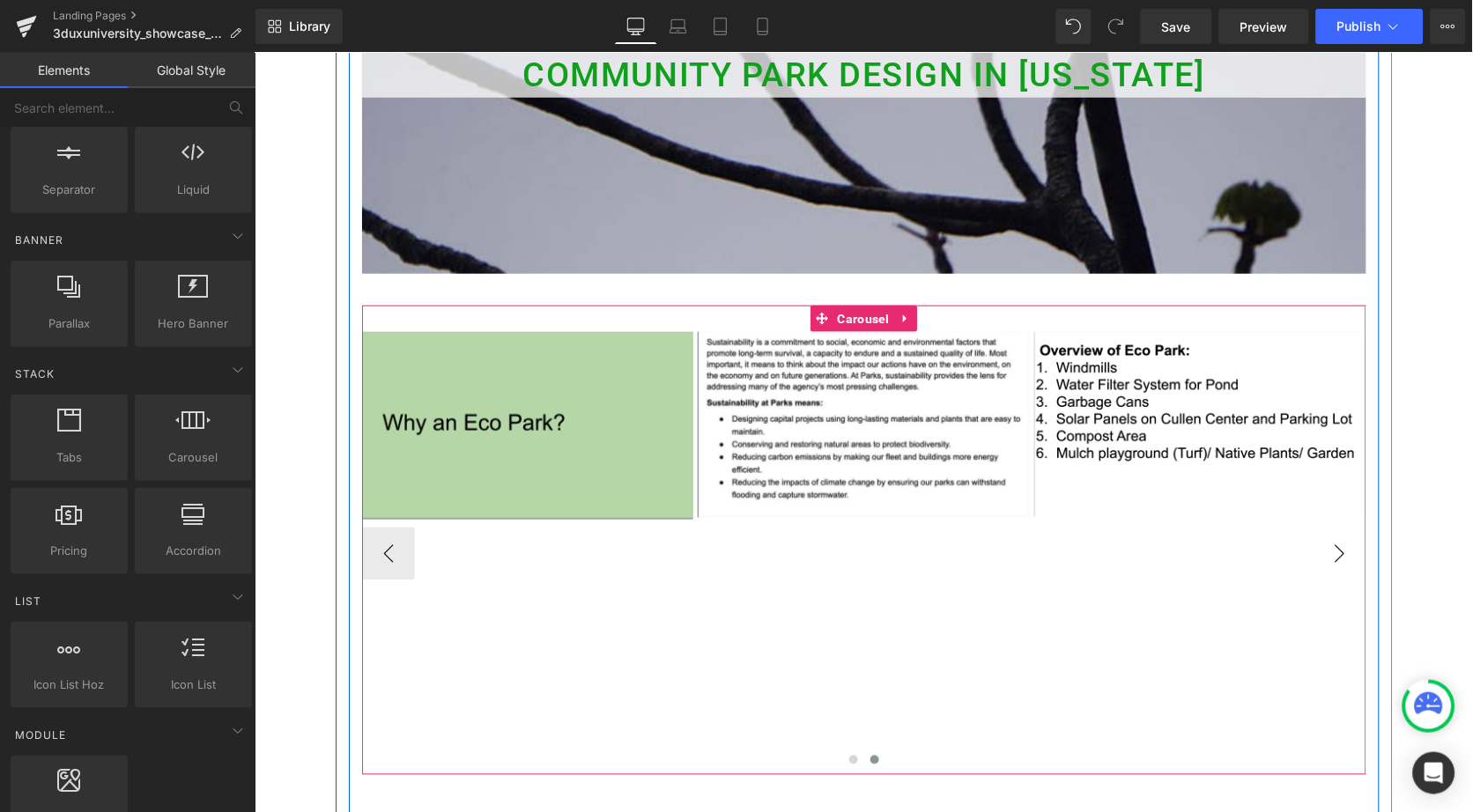
click at [1323, 542] on button "›" at bounding box center [1339, 553] width 53 height 53
click at [1225, 421] on icon at bounding box center [1226, 423] width 3 height 6
click at [1213, 426] on link at bounding box center [1218, 423] width 18 height 21
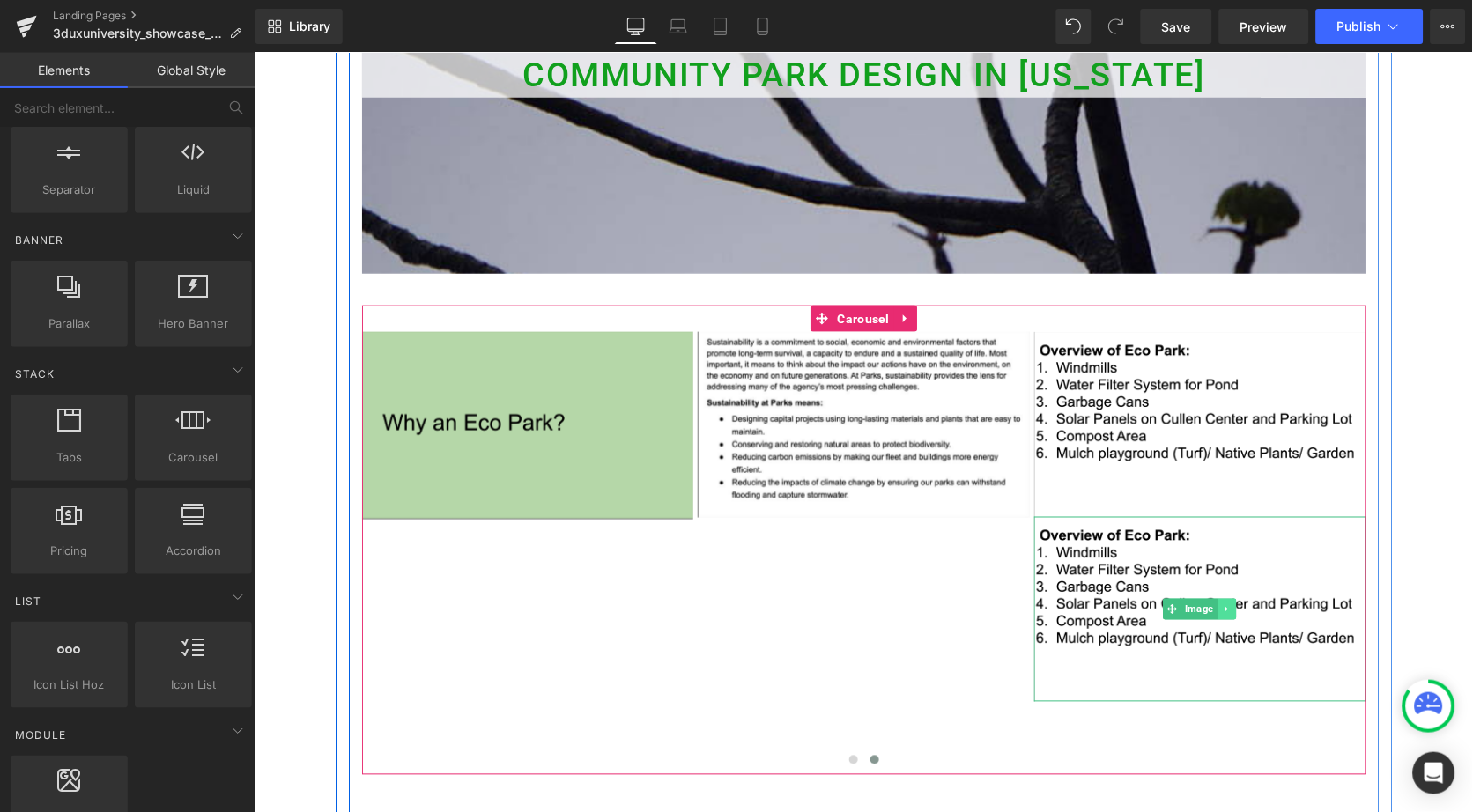
click at [1226, 605] on icon at bounding box center [1227, 609] width 10 height 11
click at [1233, 603] on icon at bounding box center [1236, 608] width 10 height 10
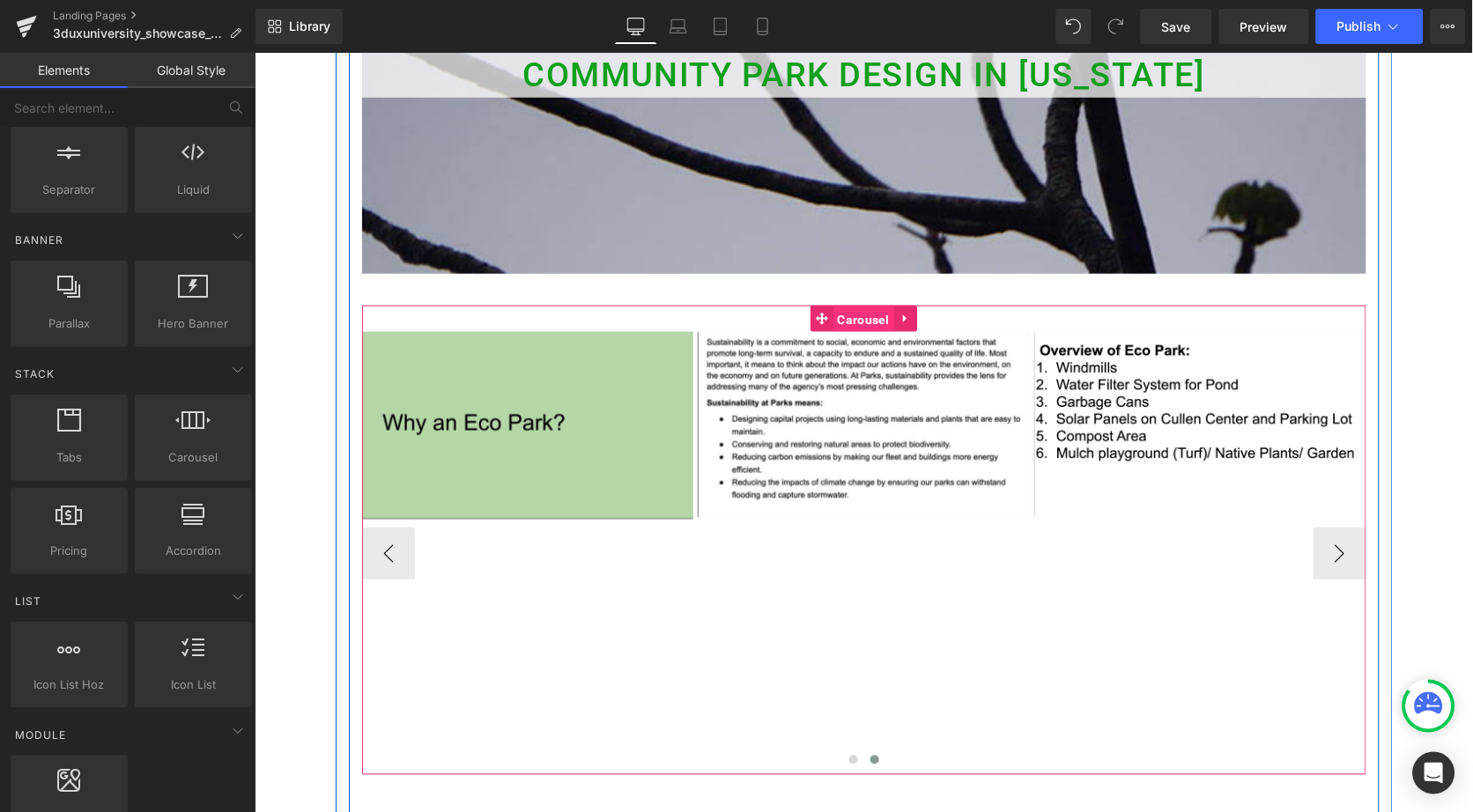
click at [856, 314] on span "Carousel" at bounding box center [862, 318] width 61 height 26
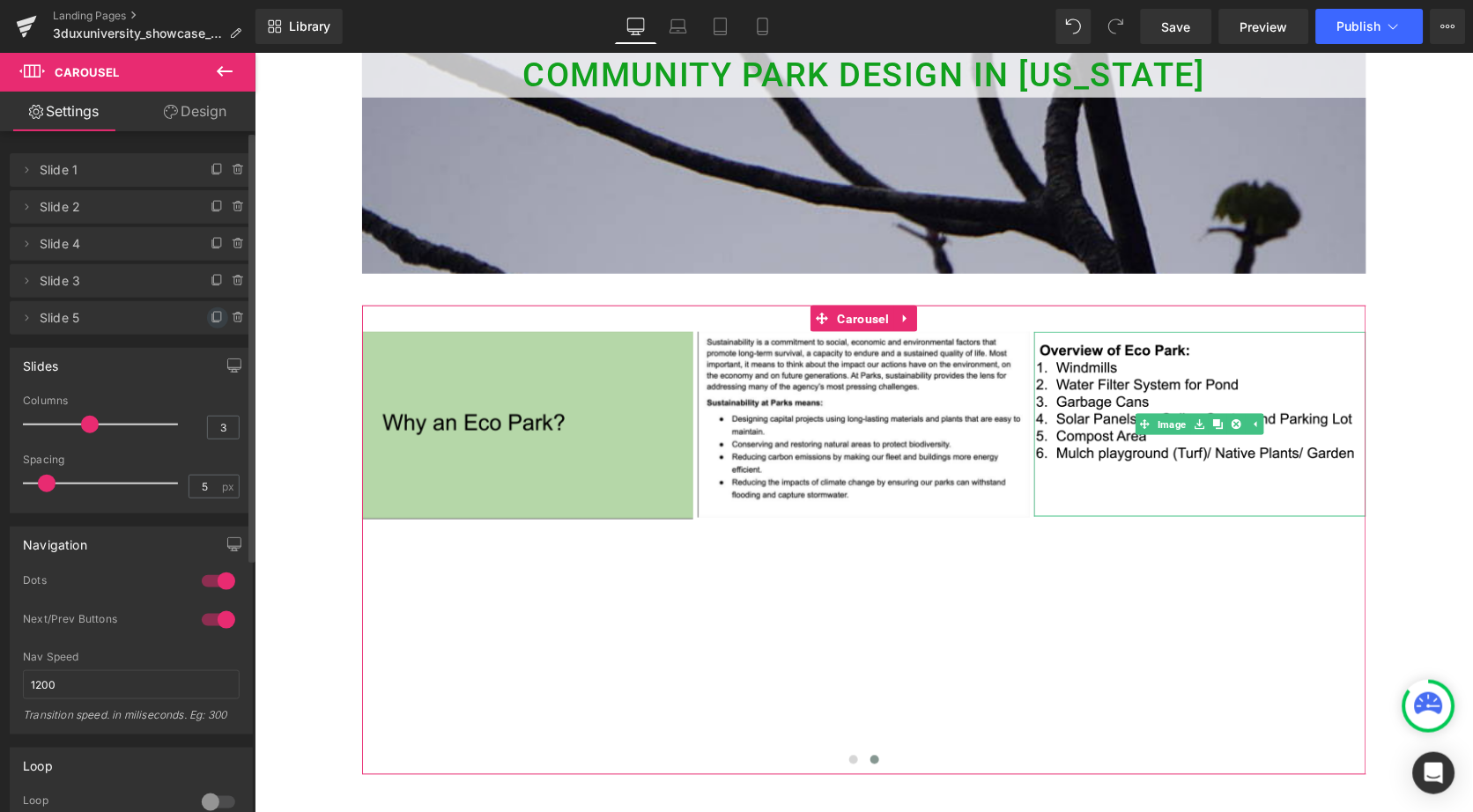
click at [211, 314] on icon at bounding box center [218, 318] width 15 height 15
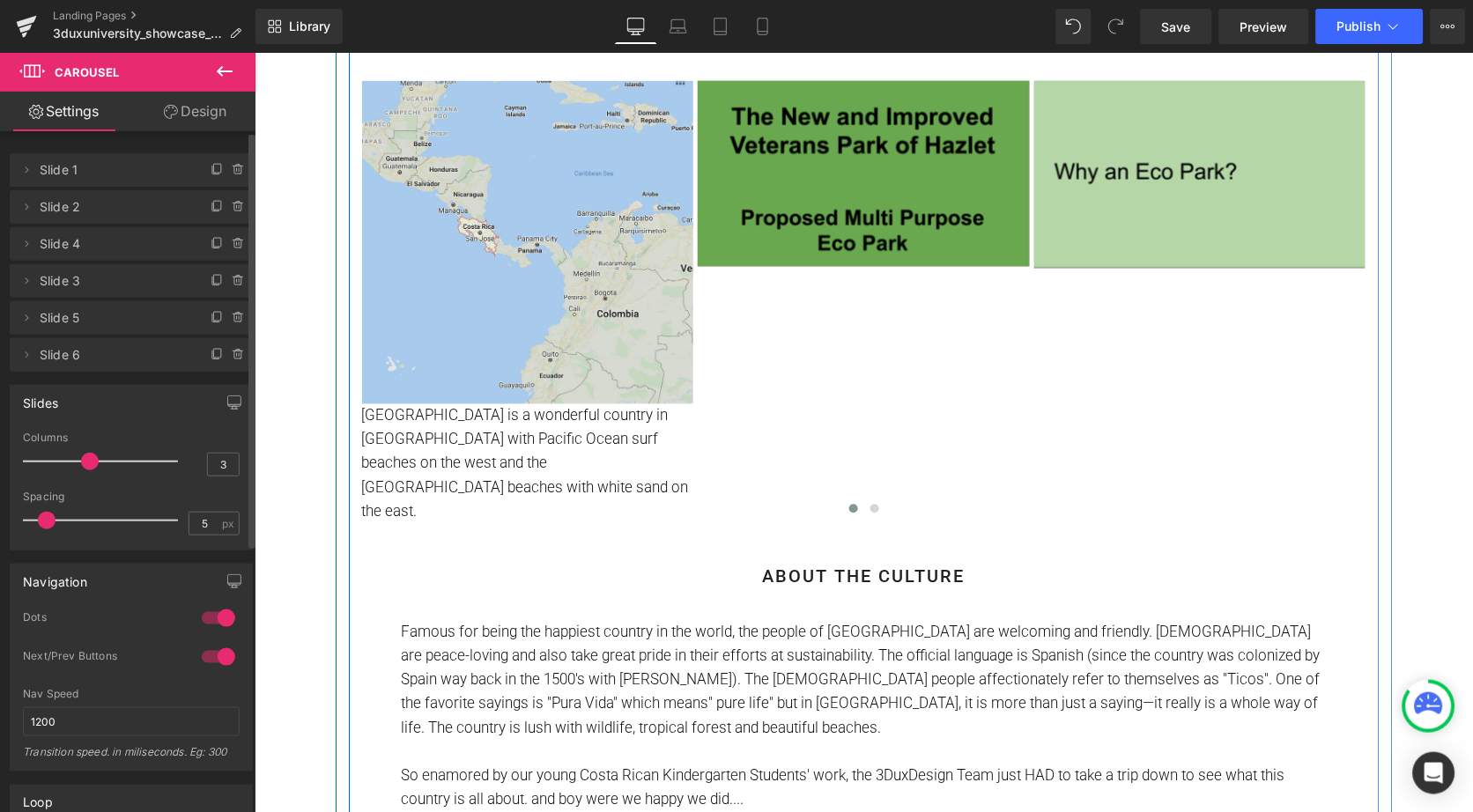
scroll to position [578, 0]
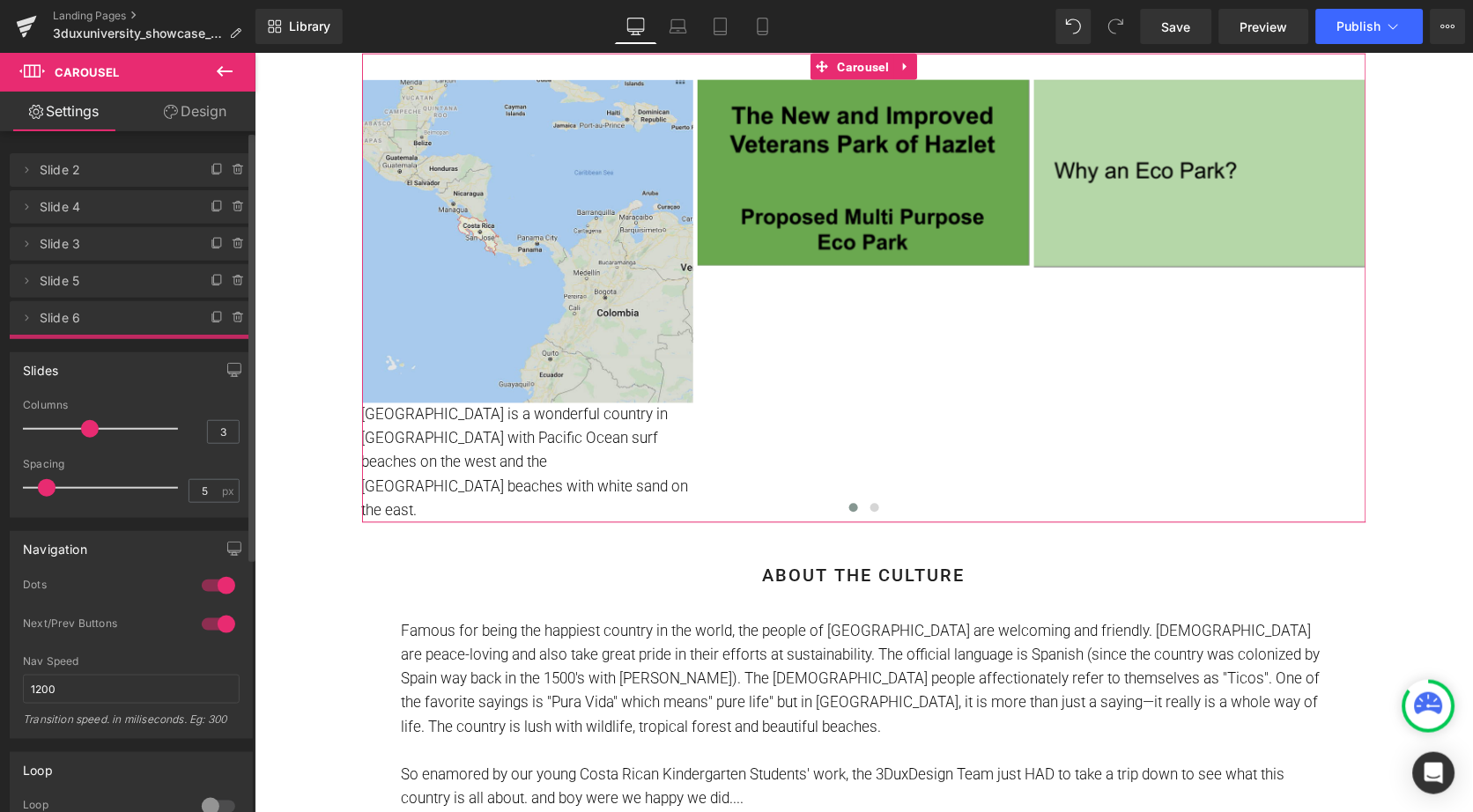
drag, startPoint x: 44, startPoint y: 168, endPoint x: 76, endPoint y: 386, distance: 220.3
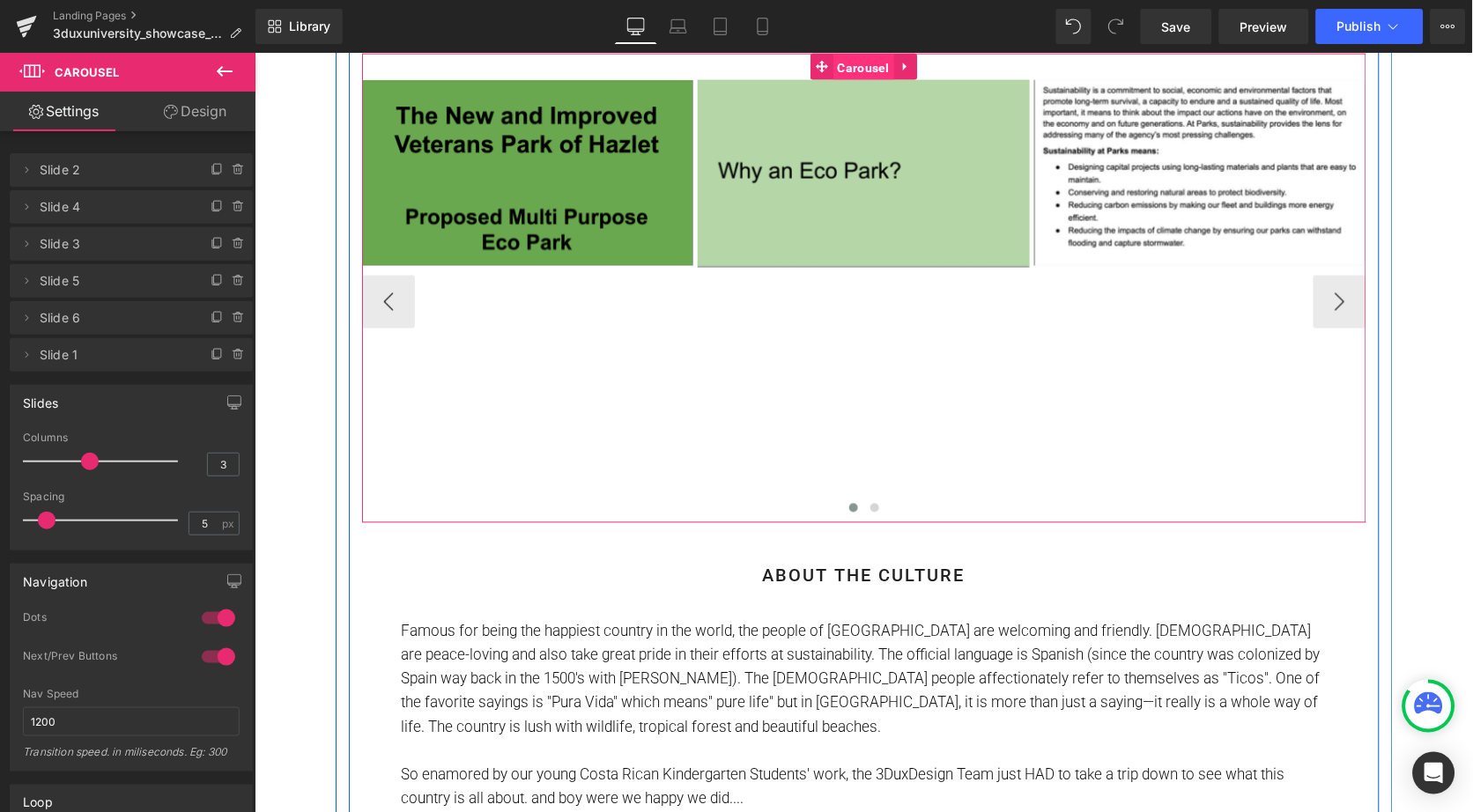
click at [850, 62] on span "Carousel" at bounding box center [862, 66] width 61 height 26
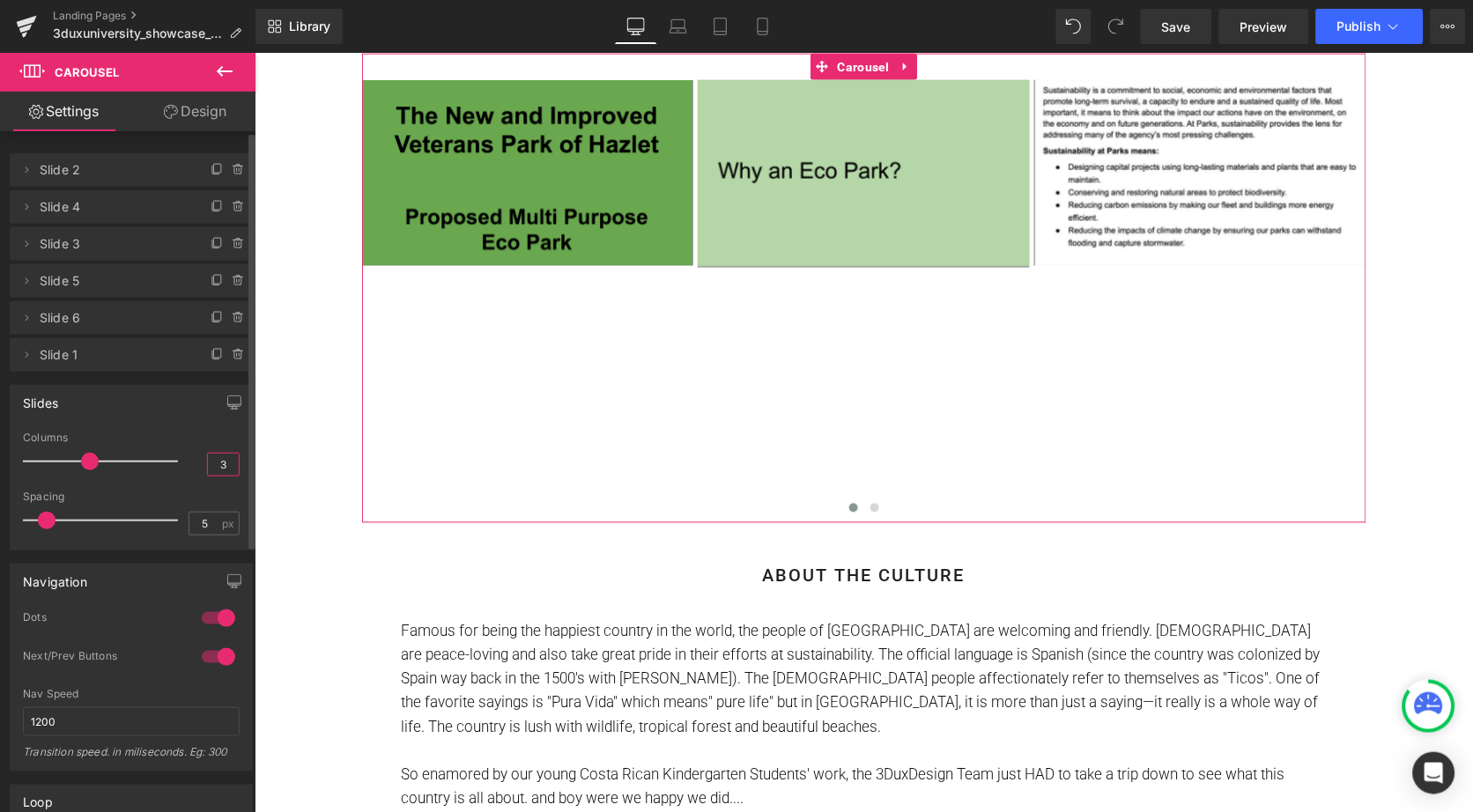
click at [224, 460] on input "3" at bounding box center [224, 464] width 31 height 22
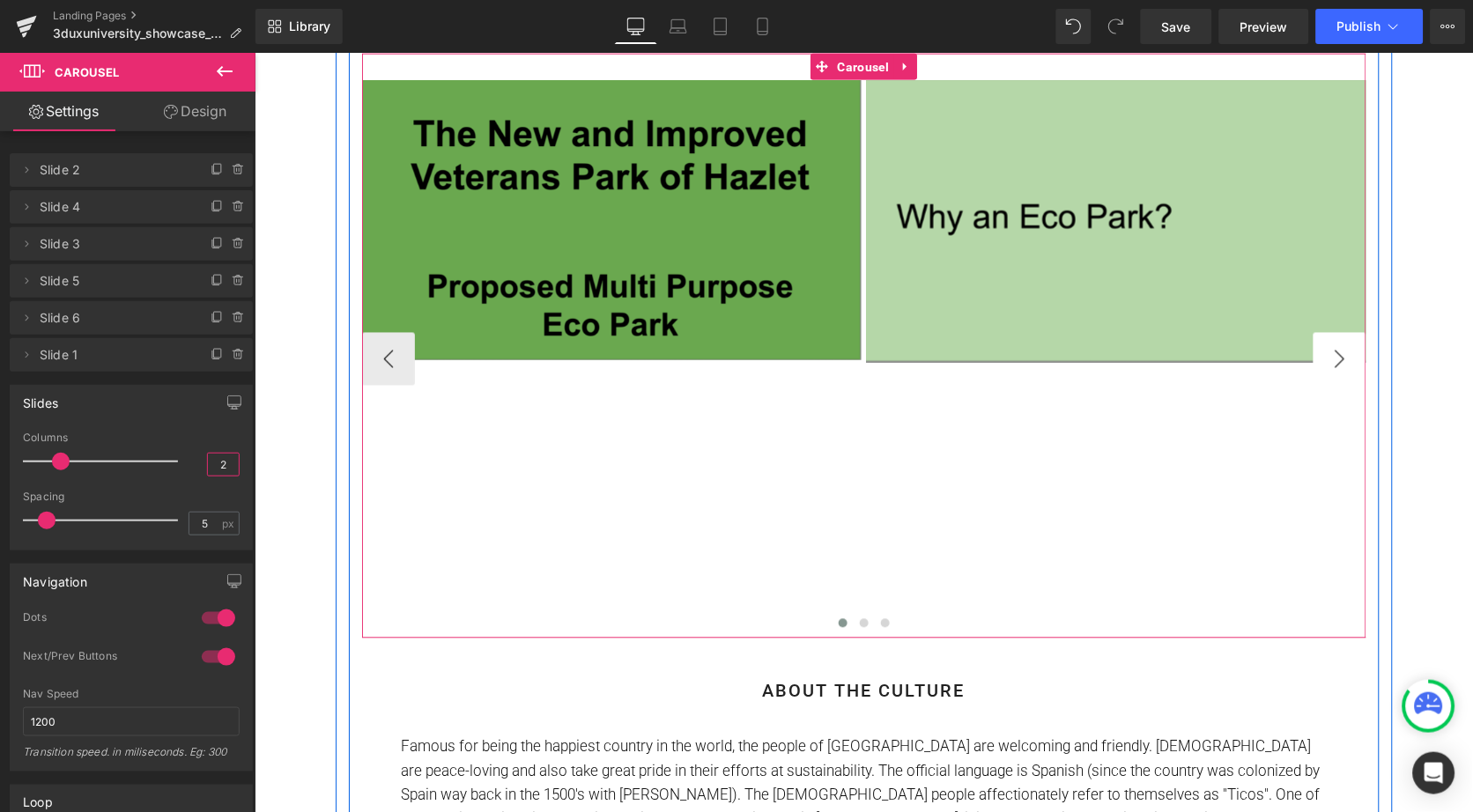
type input "2"
click at [1332, 366] on button "›" at bounding box center [1339, 359] width 53 height 53
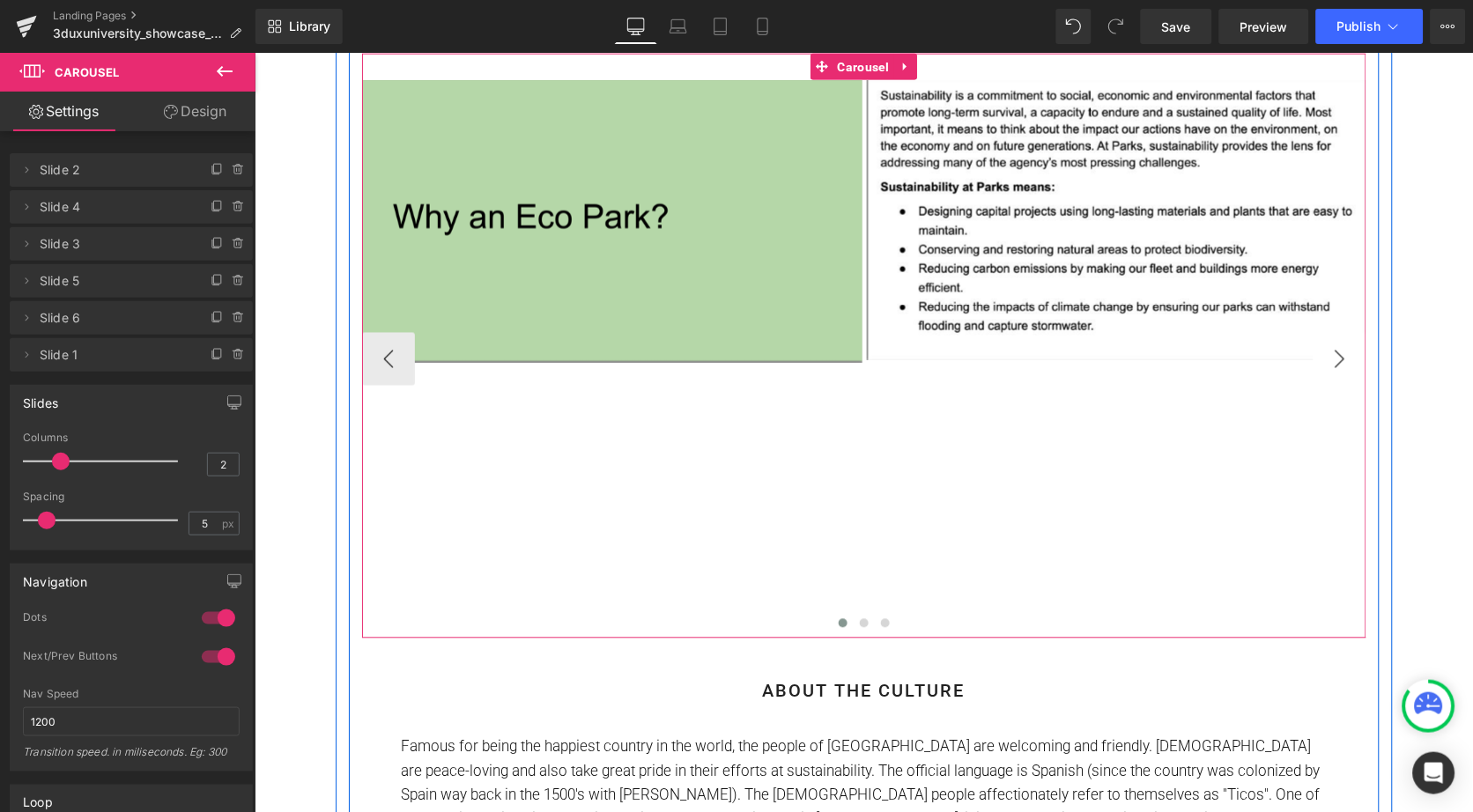
click at [1332, 366] on button "›" at bounding box center [1339, 359] width 53 height 53
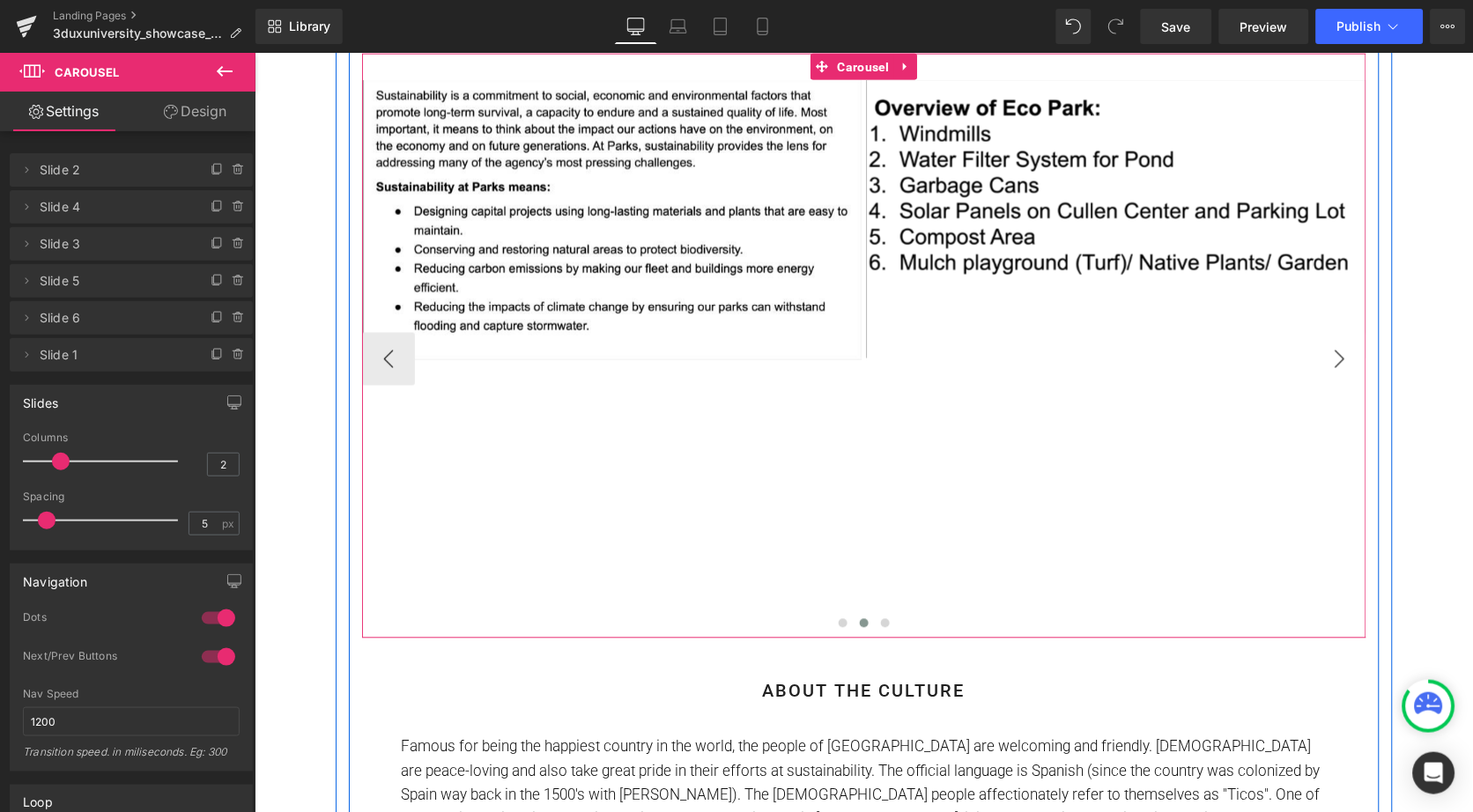
click at [1332, 366] on button "›" at bounding box center [1339, 359] width 53 height 53
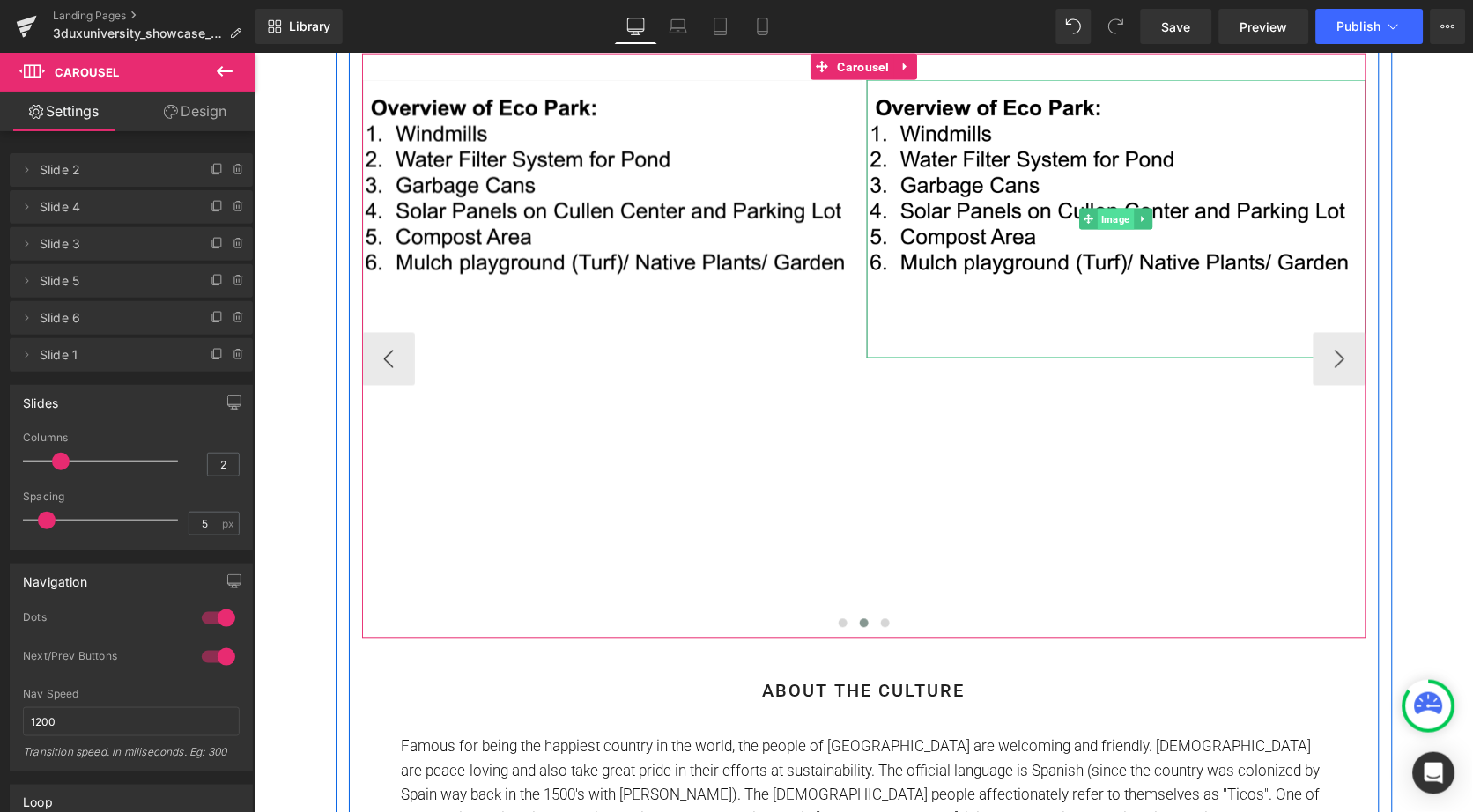
click at [1112, 210] on span "Image" at bounding box center [1116, 218] width 36 height 21
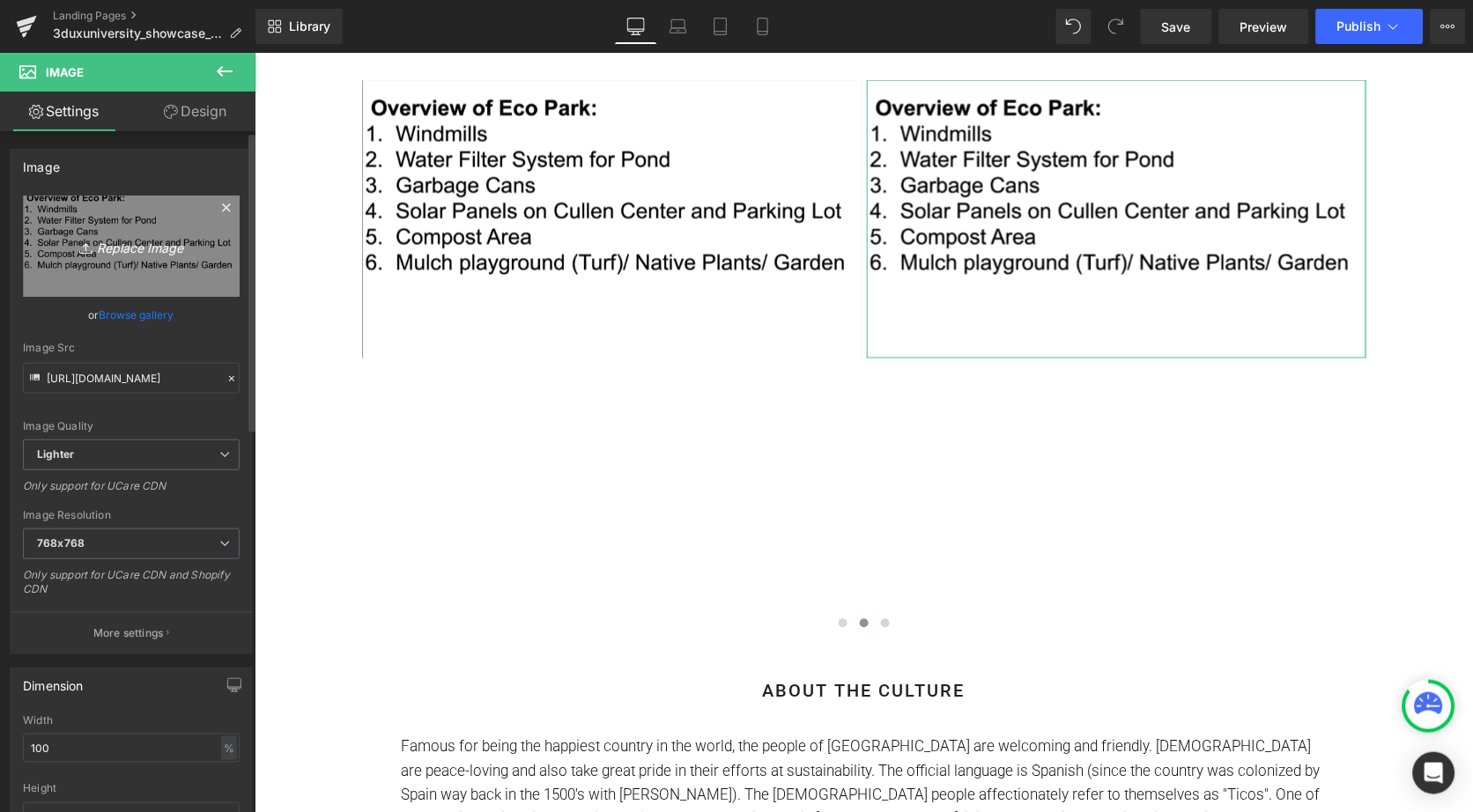
click at [164, 243] on icon "Replace Image" at bounding box center [131, 246] width 141 height 22
type input "C:\fakepath\Screenshot [DATE] 3.21.59 PM.png"
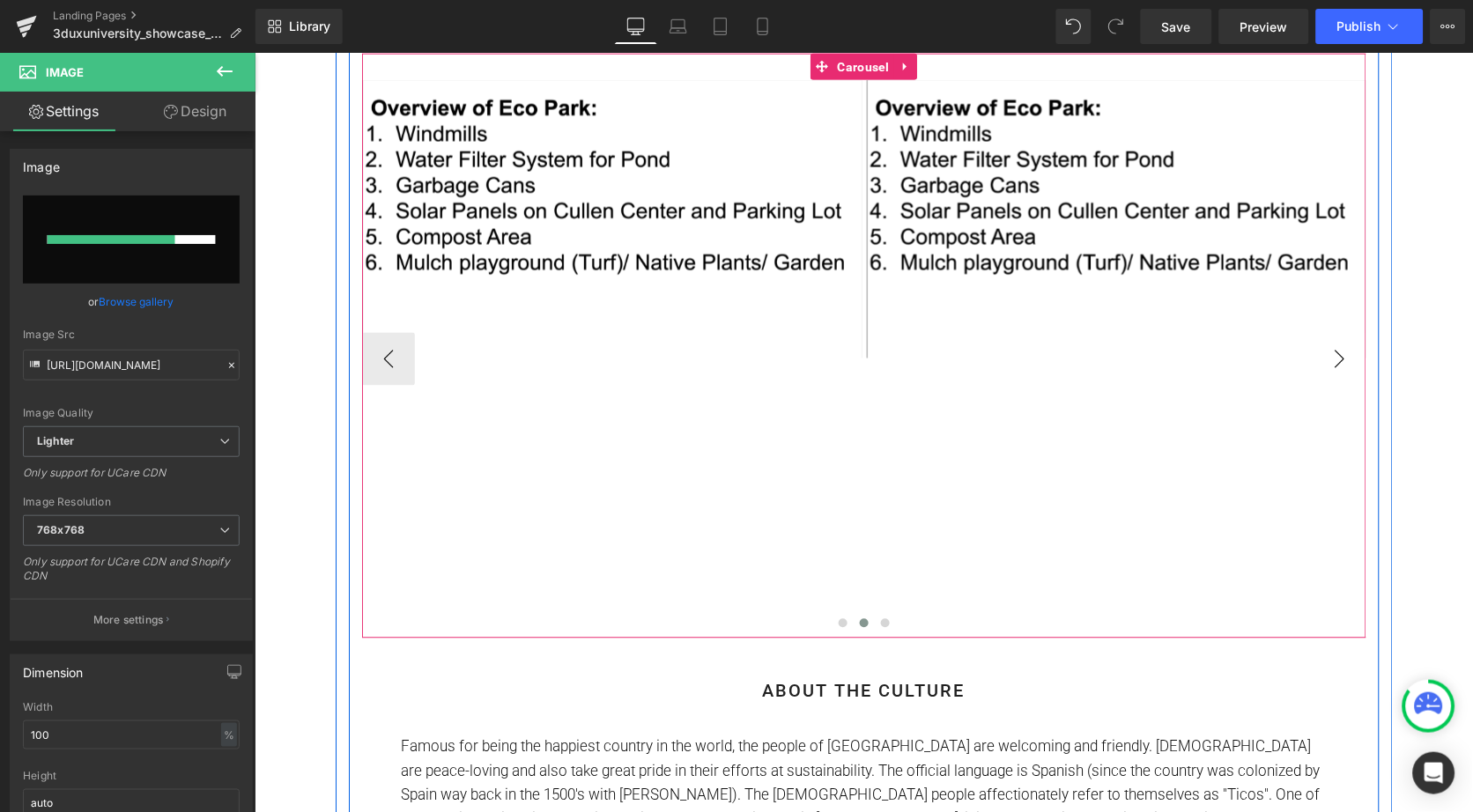
click at [1332, 353] on button "›" at bounding box center [1339, 359] width 53 height 53
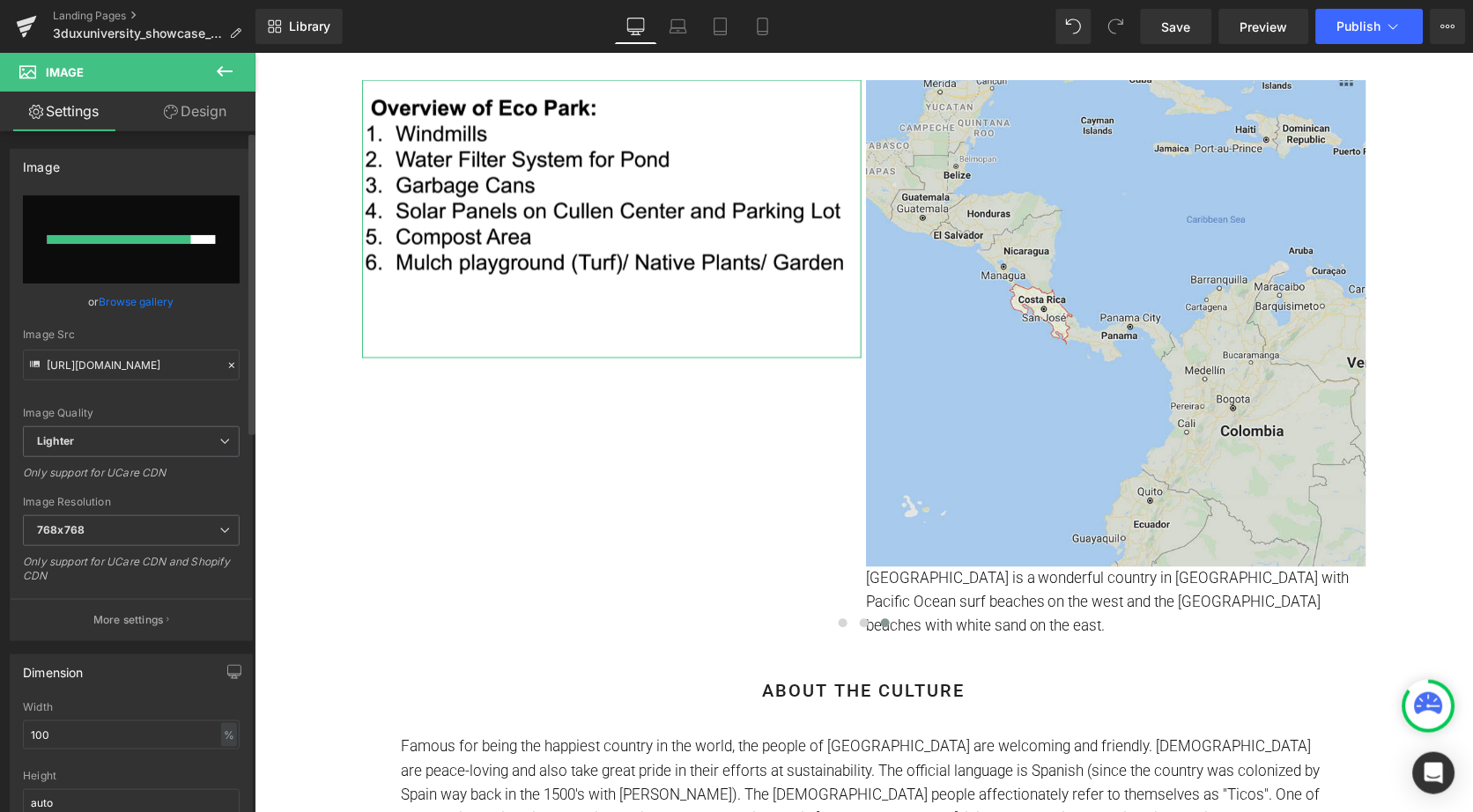
click at [157, 298] on link "Browse gallery" at bounding box center [137, 302] width 75 height 31
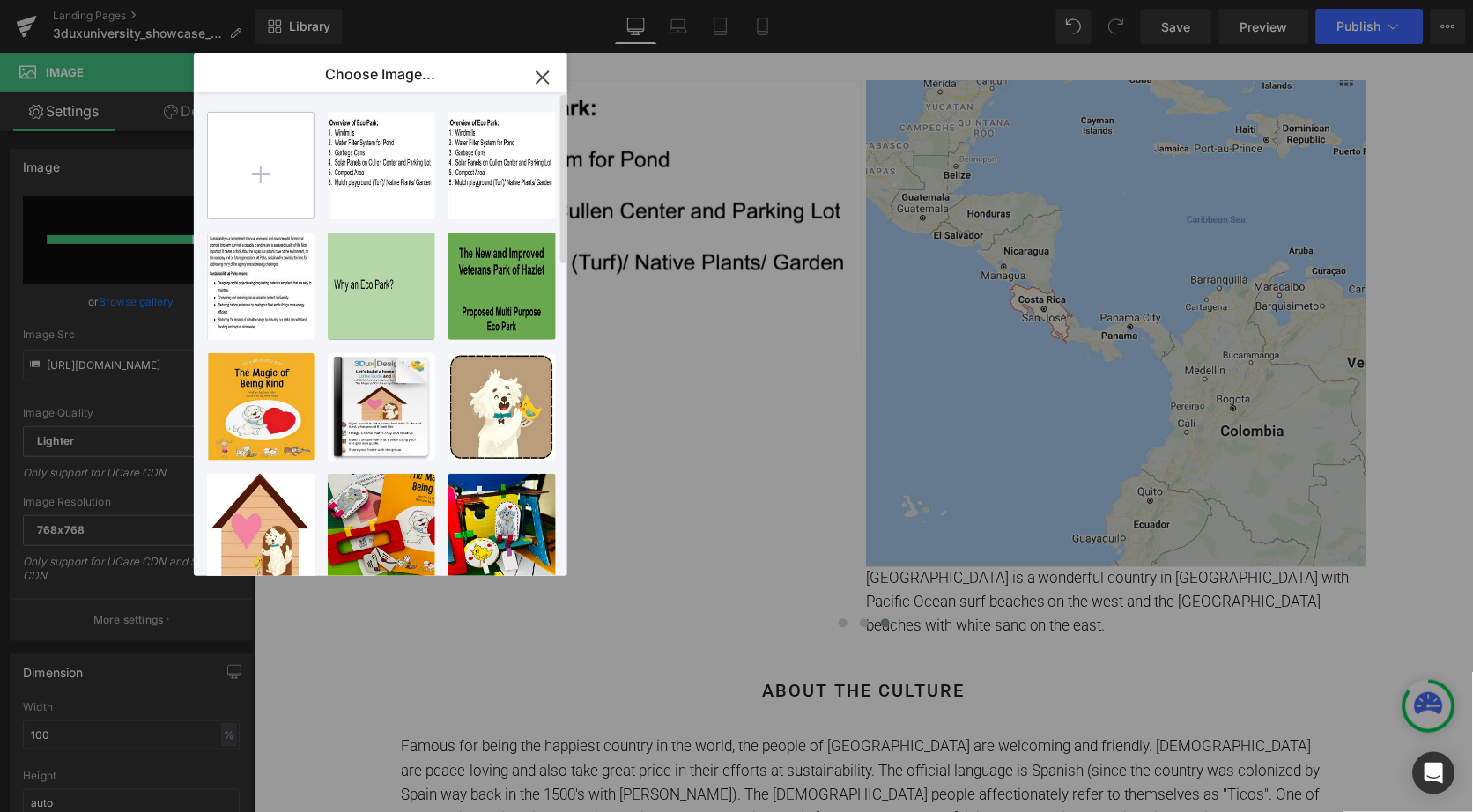
click at [268, 164] on input "file" at bounding box center [261, 165] width 105 height 105
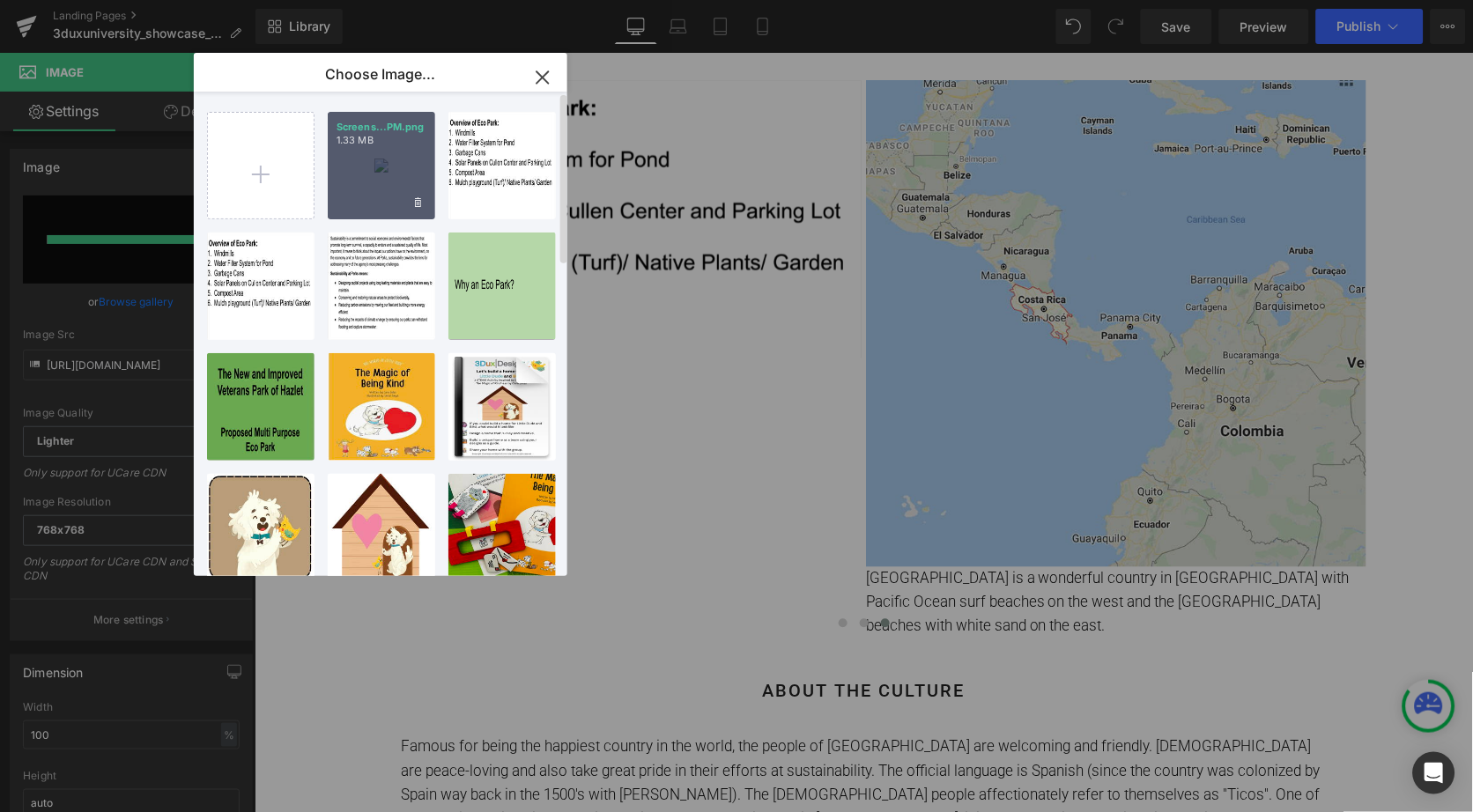
click at [377, 197] on div "Screens...PM.png 1.33 MB" at bounding box center [382, 165] width 107 height 107
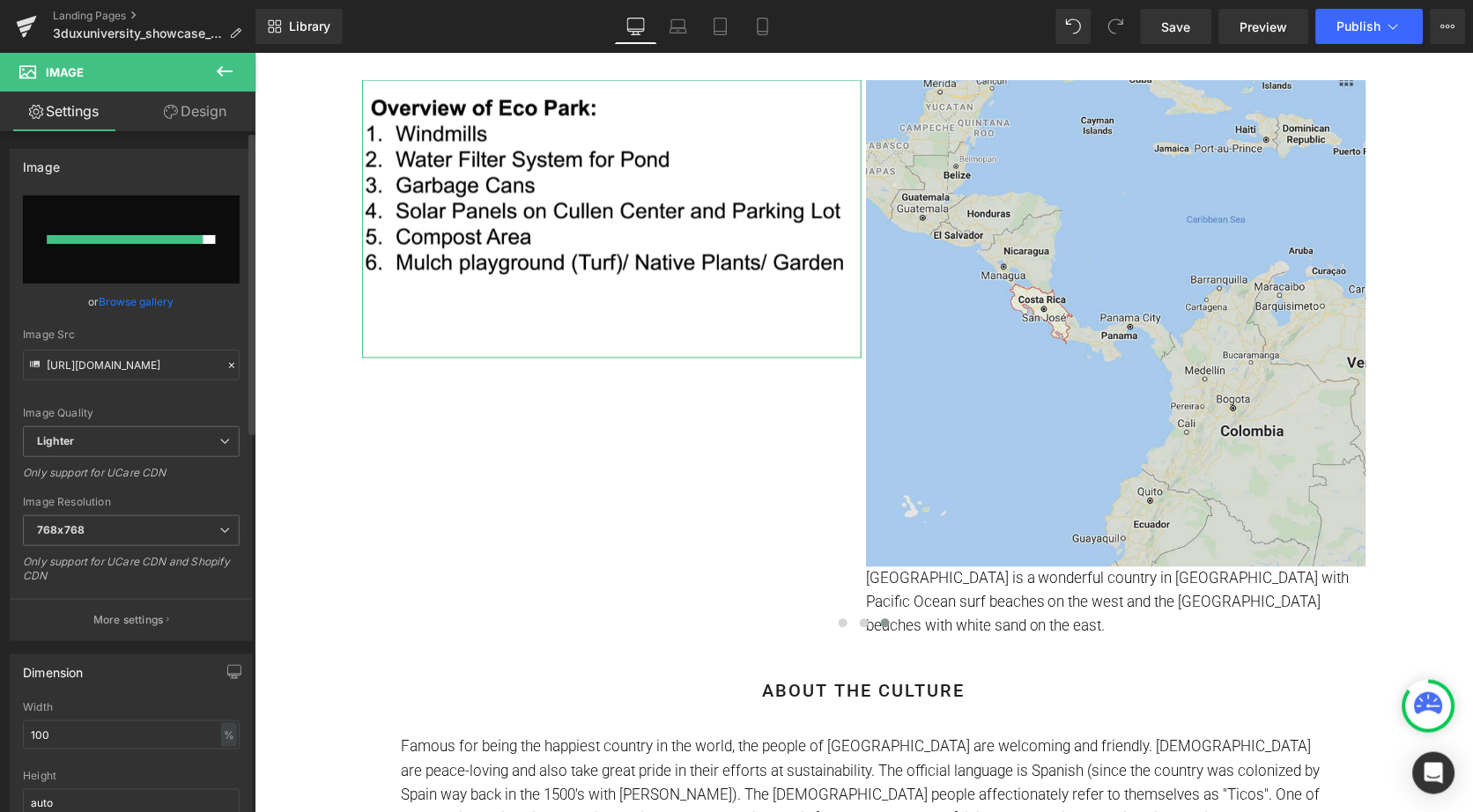
click at [140, 297] on link "Browse gallery" at bounding box center [137, 302] width 75 height 31
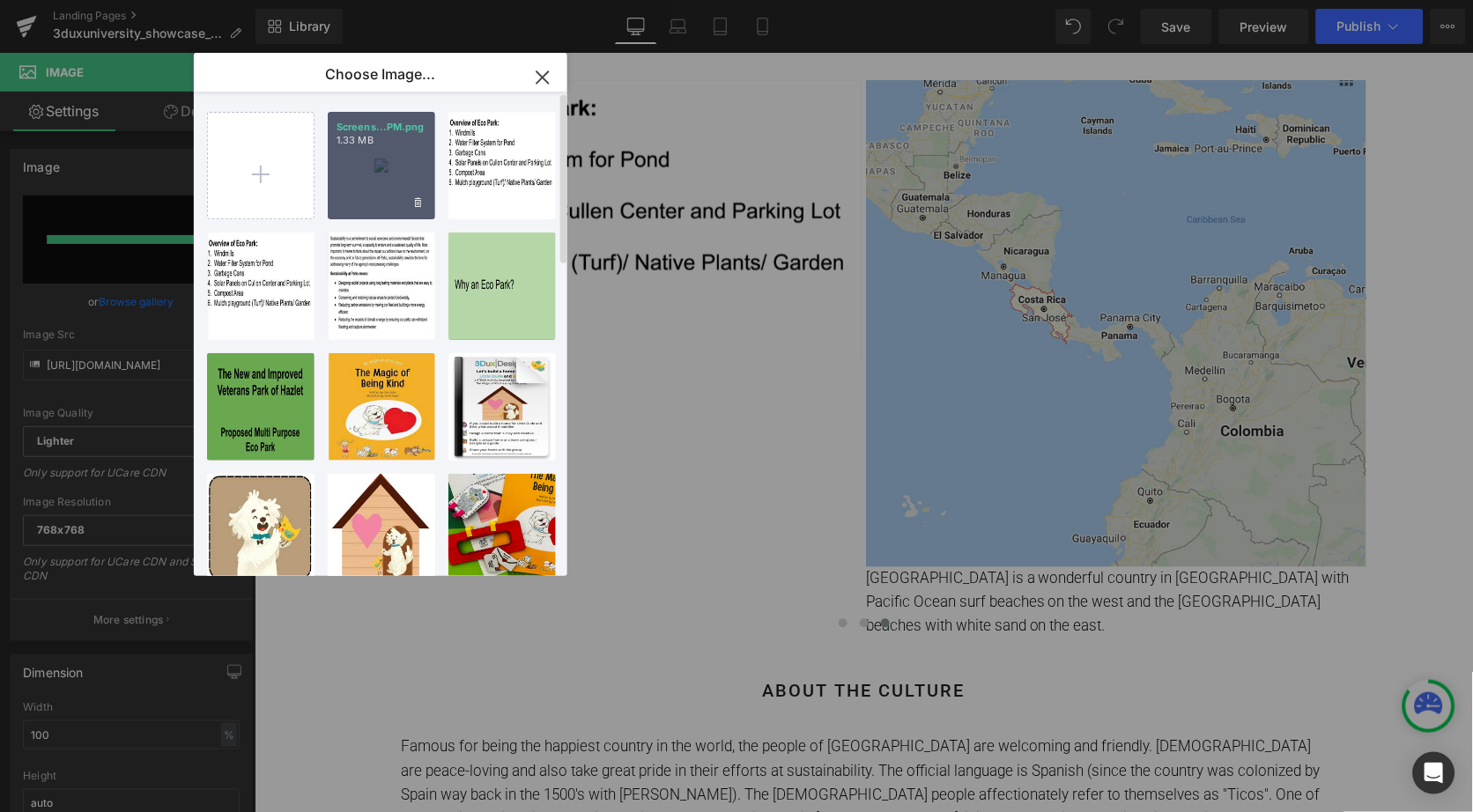
click at [342, 209] on div "Screens...PM.png 1.33 MB" at bounding box center [382, 165] width 107 height 107
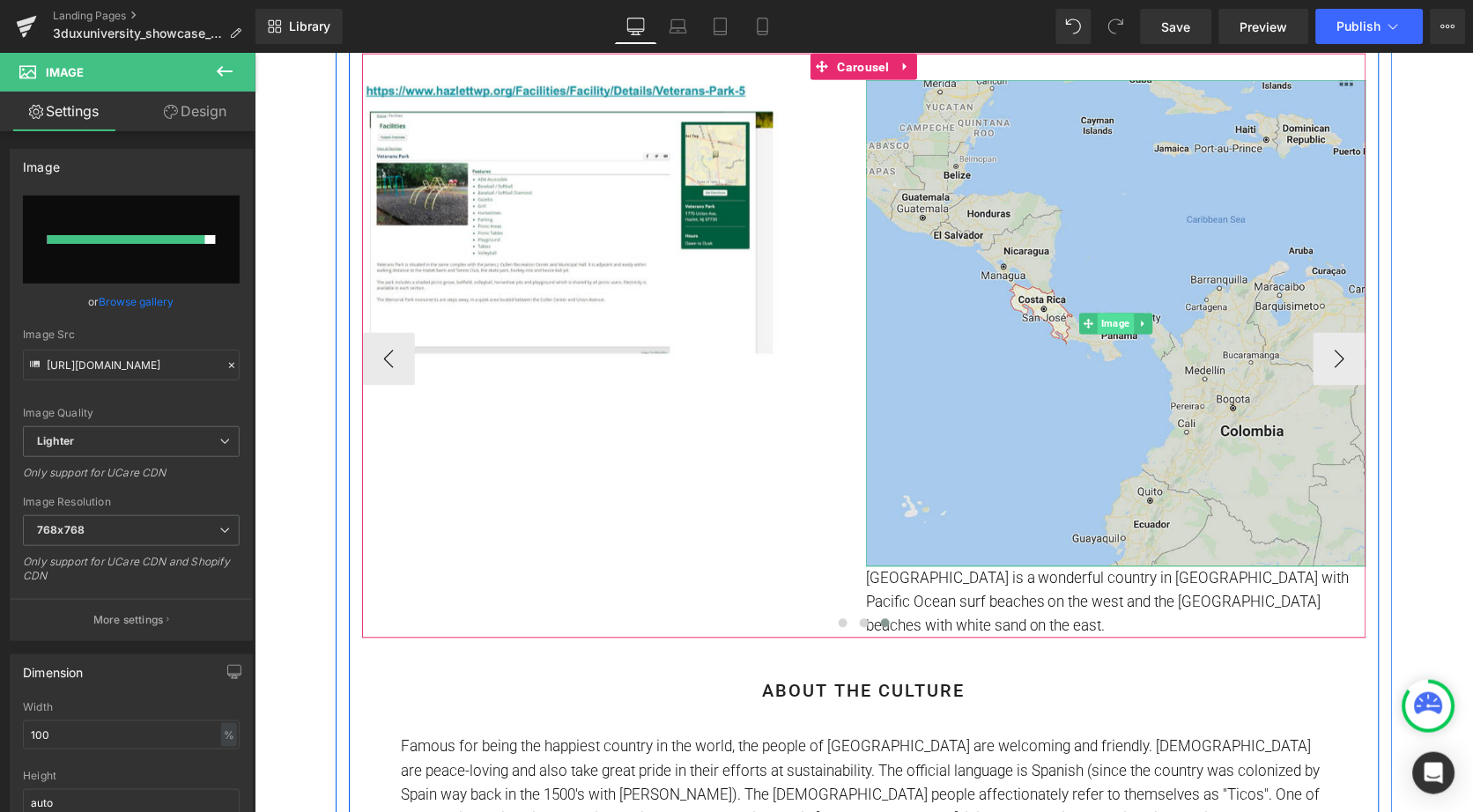
click at [1116, 318] on span "Image" at bounding box center [1115, 322] width 36 height 21
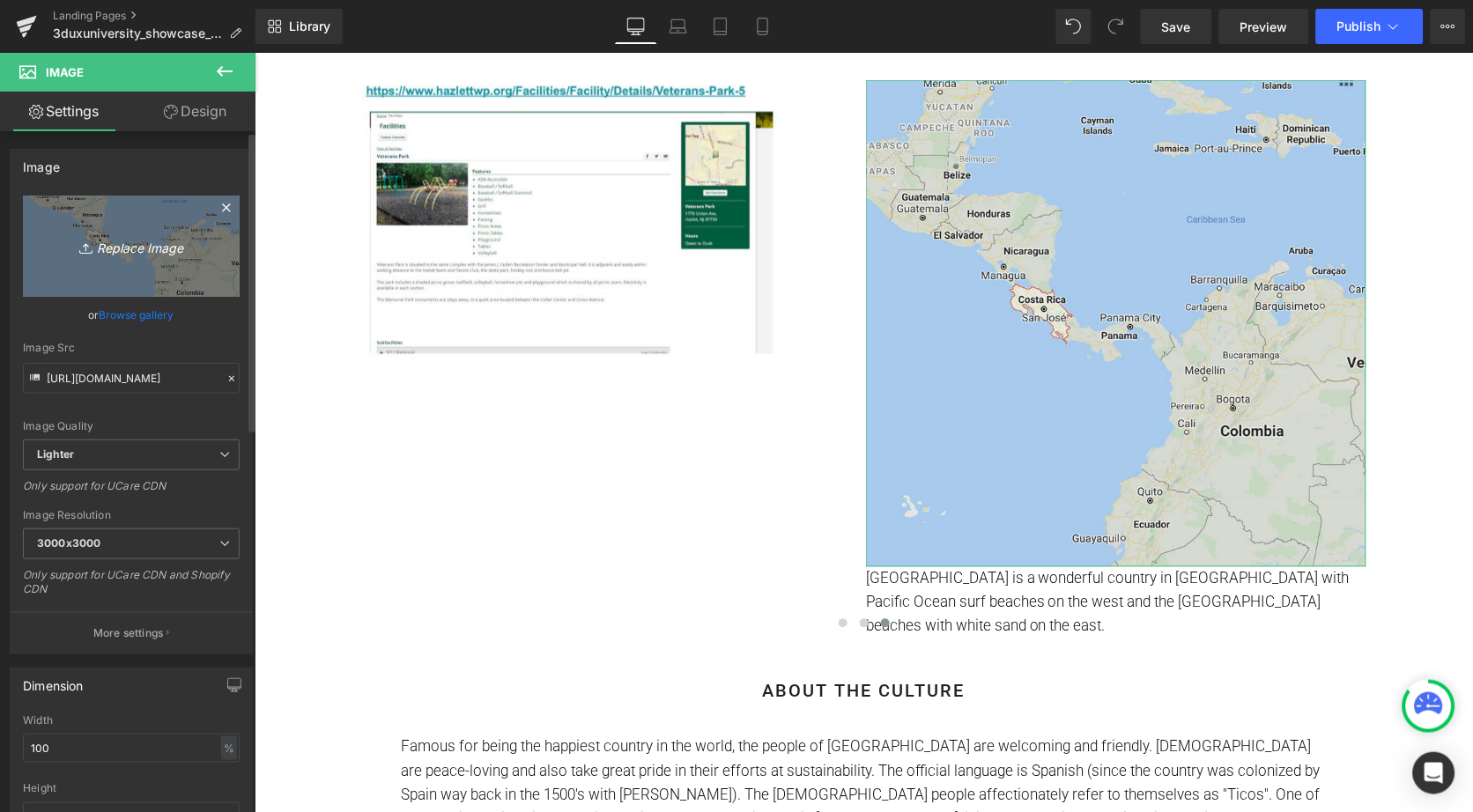
click at [169, 238] on icon "Replace Image" at bounding box center [131, 246] width 141 height 22
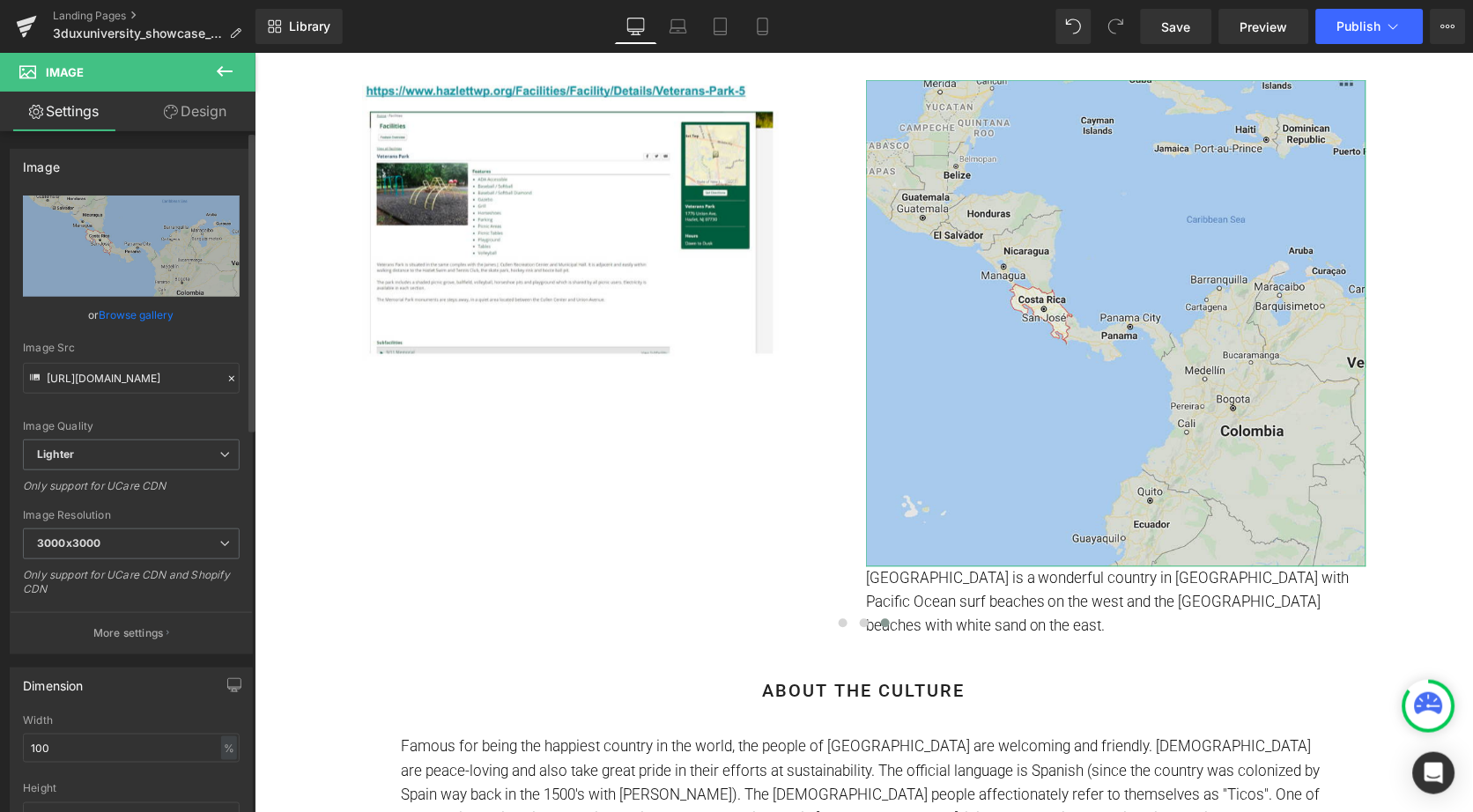
click at [140, 323] on link "Browse gallery" at bounding box center [137, 315] width 75 height 31
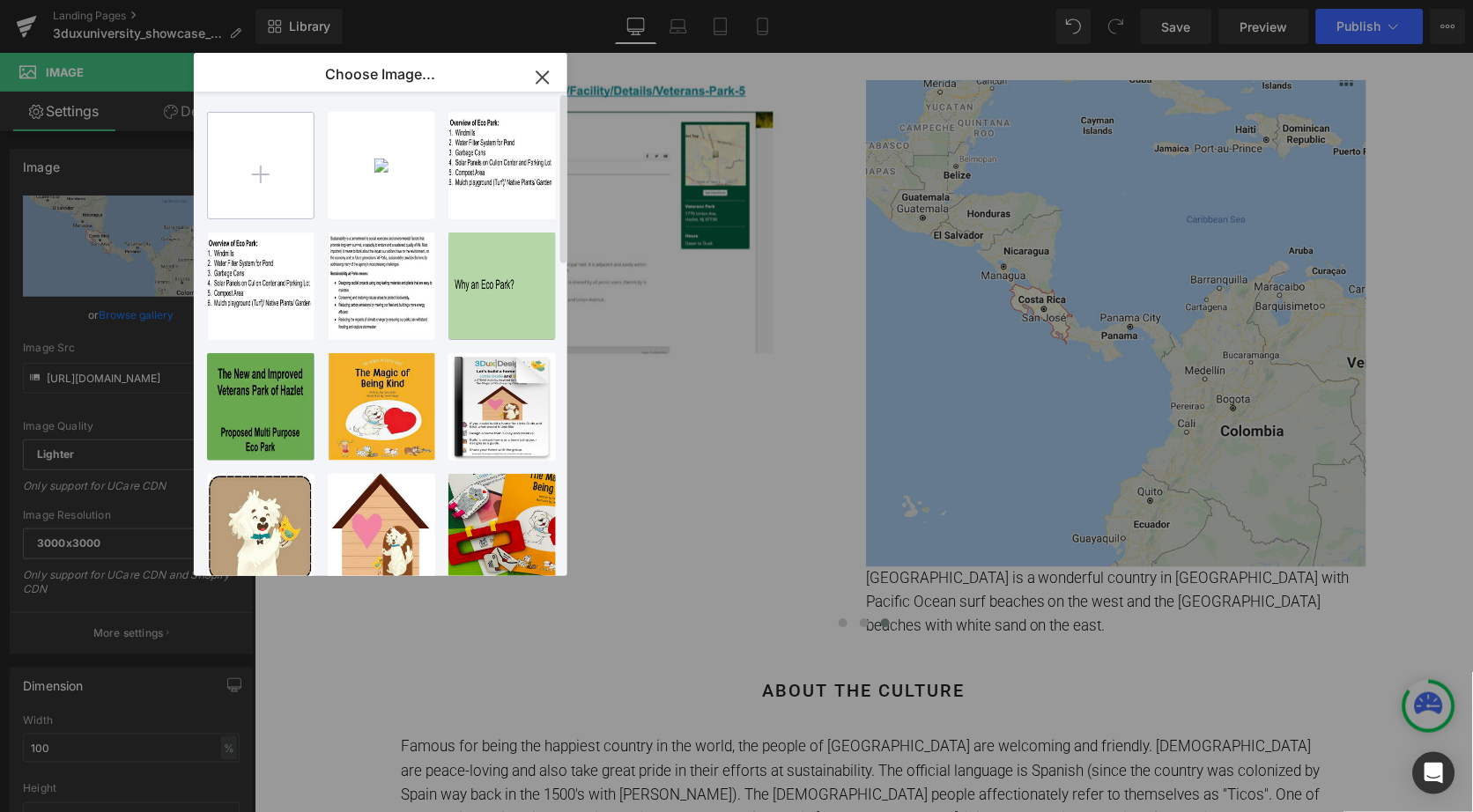
click at [286, 175] on input "file" at bounding box center [261, 165] width 105 height 105
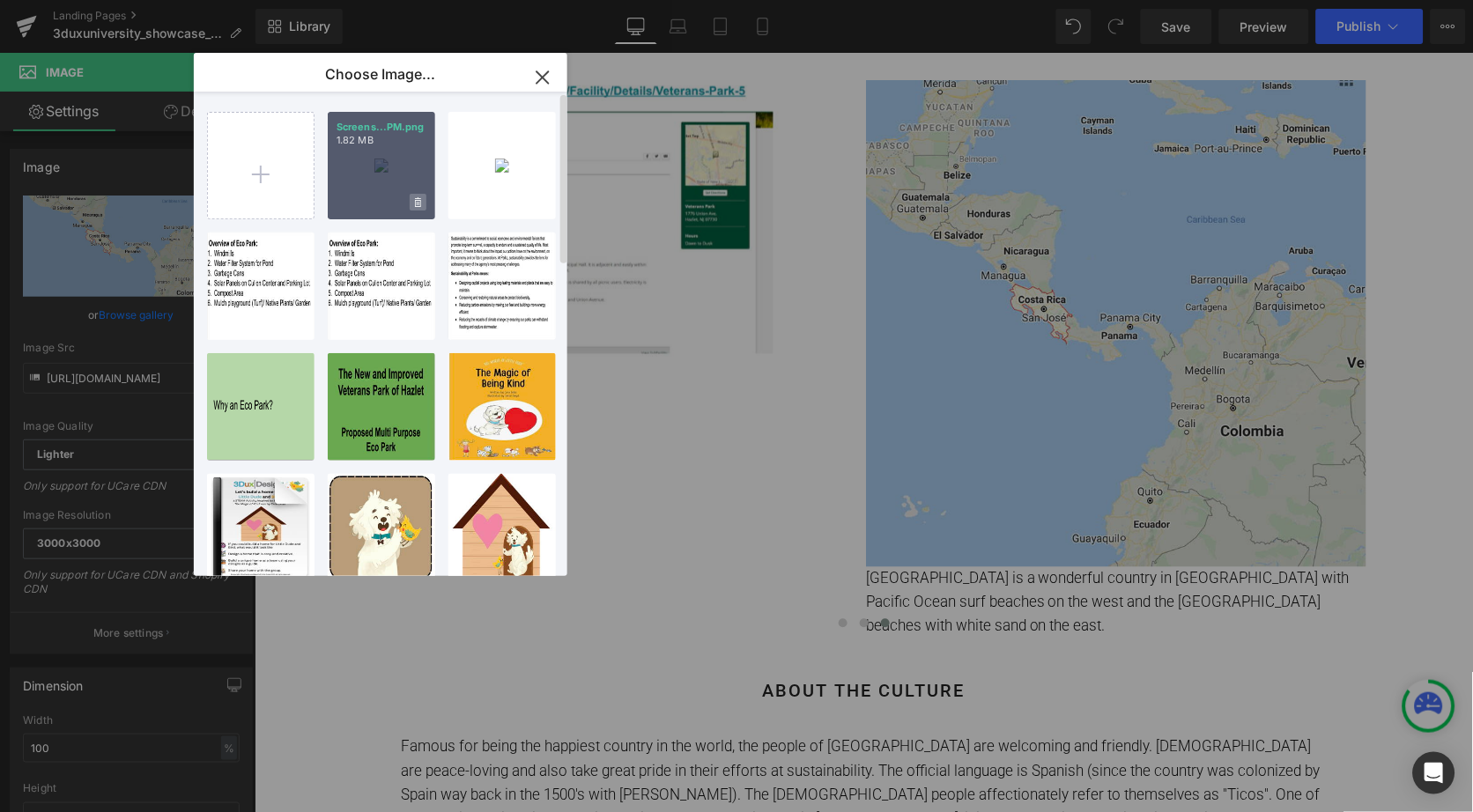
click at [412, 194] on span at bounding box center [418, 202] width 16 height 16
click at [362, 194] on span "Yes" at bounding box center [358, 202] width 44 height 18
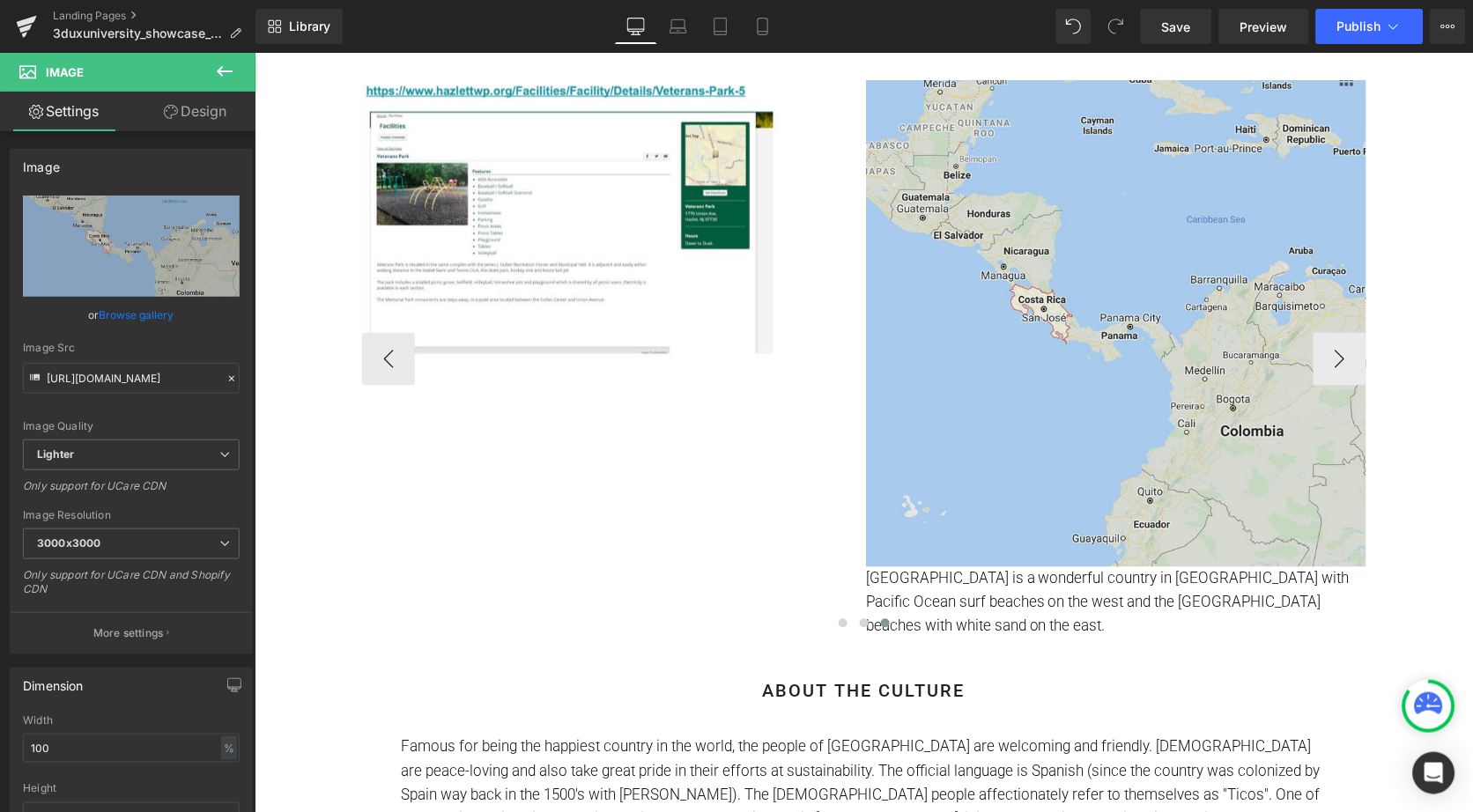
drag, startPoint x: 1366, startPoint y: 367, endPoint x: 1110, endPoint y: 314, distance: 261.4
click at [1110, 314] on div "Image" at bounding box center [1115, 322] width 501 height 487
click at [122, 312] on link "Browse gallery" at bounding box center [137, 315] width 75 height 31
click at [362, 364] on button "‹" at bounding box center [334, 359] width 53 height 53
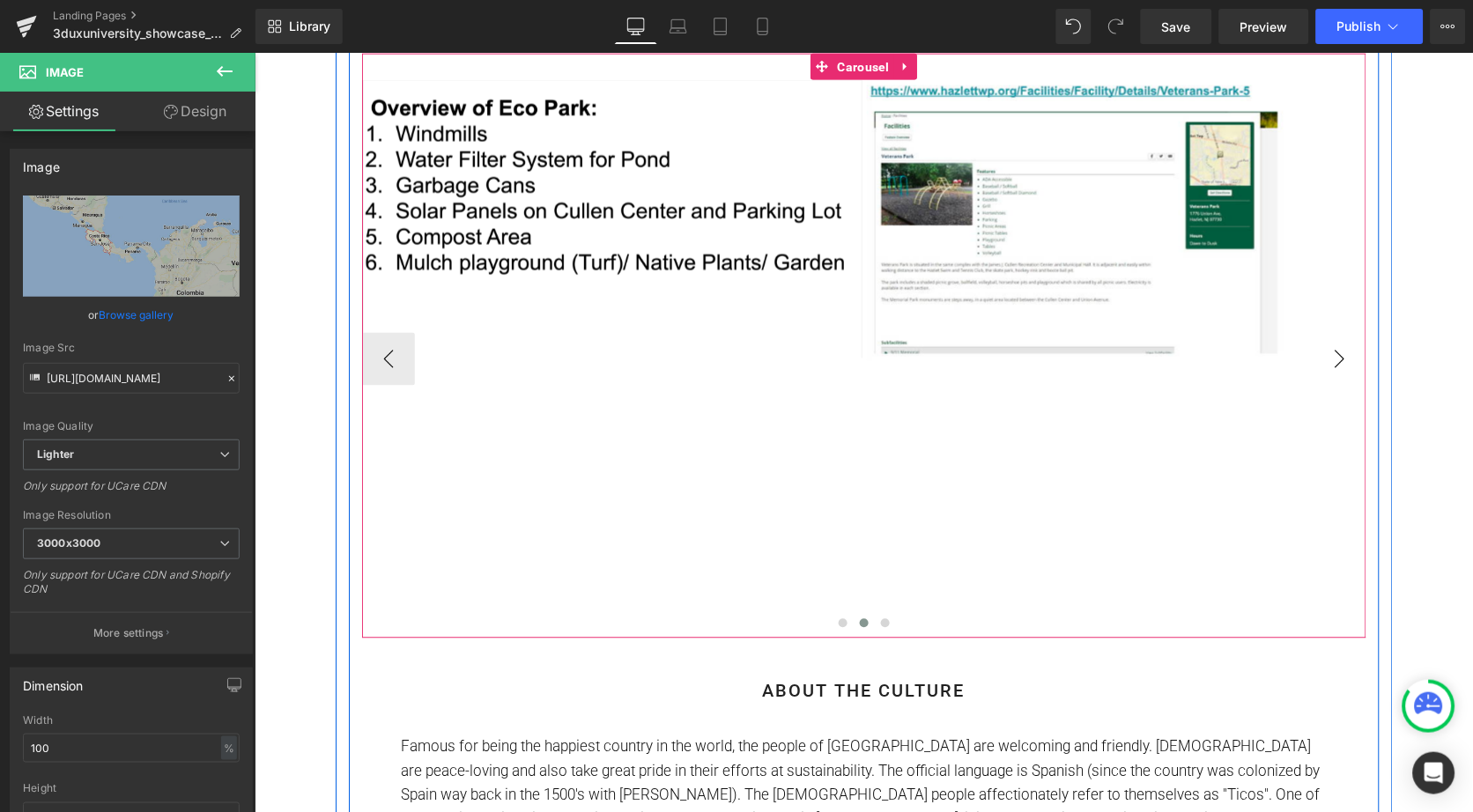
click at [1328, 366] on button "›" at bounding box center [1339, 359] width 53 height 53
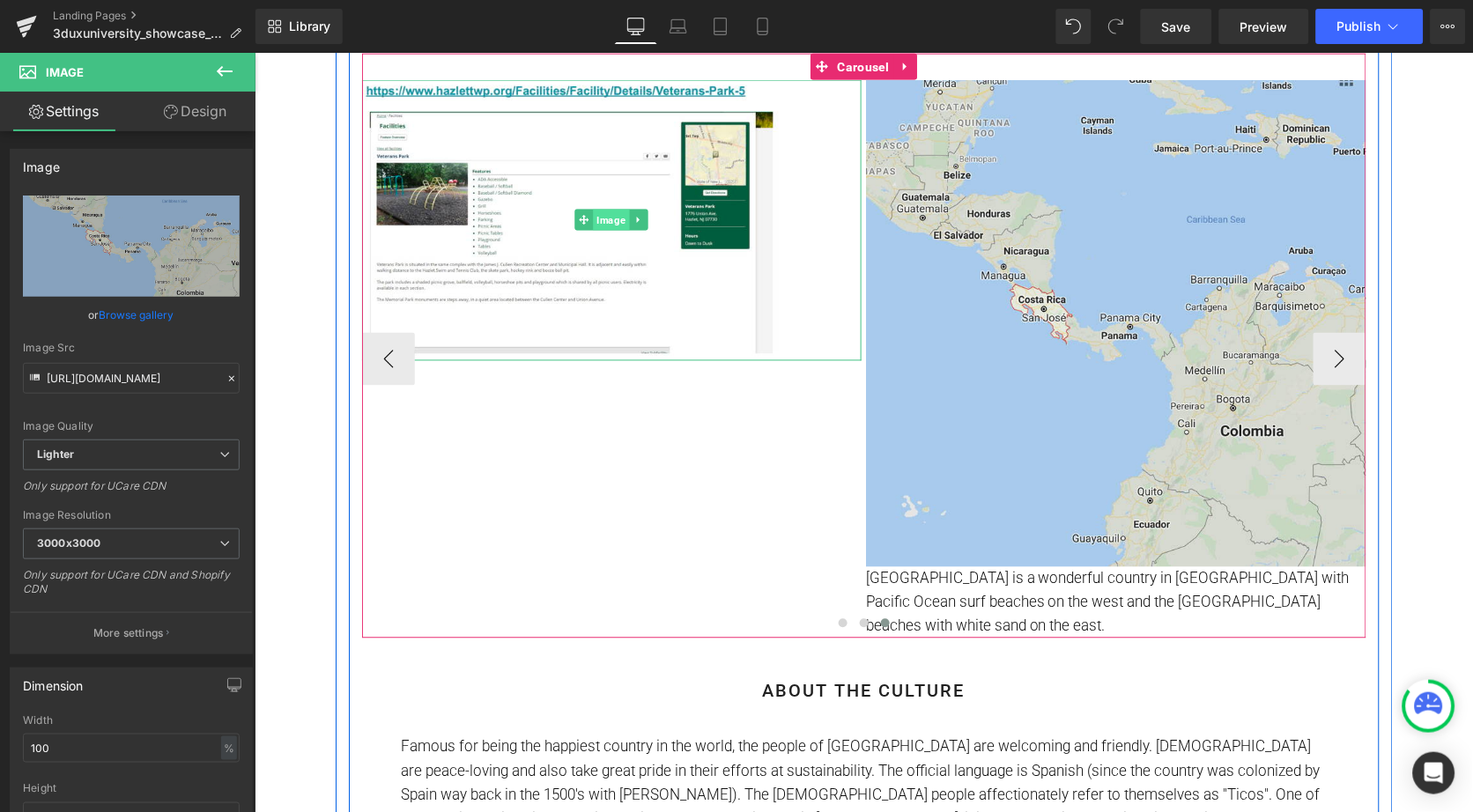
click at [605, 218] on span "Image" at bounding box center [612, 219] width 36 height 21
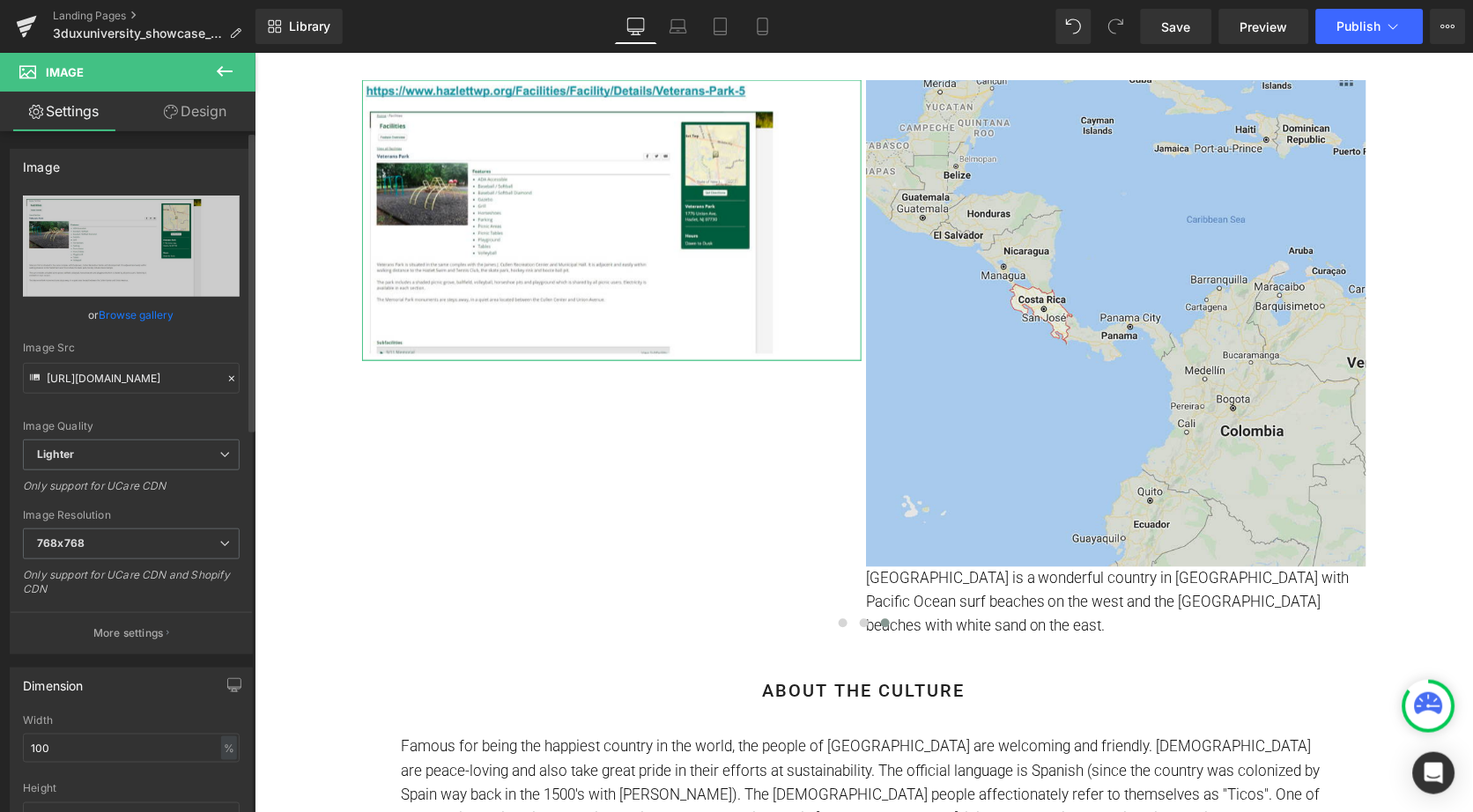
click at [128, 321] on link "Browse gallery" at bounding box center [137, 315] width 75 height 31
click at [1098, 329] on div "Image" at bounding box center [1115, 322] width 501 height 487
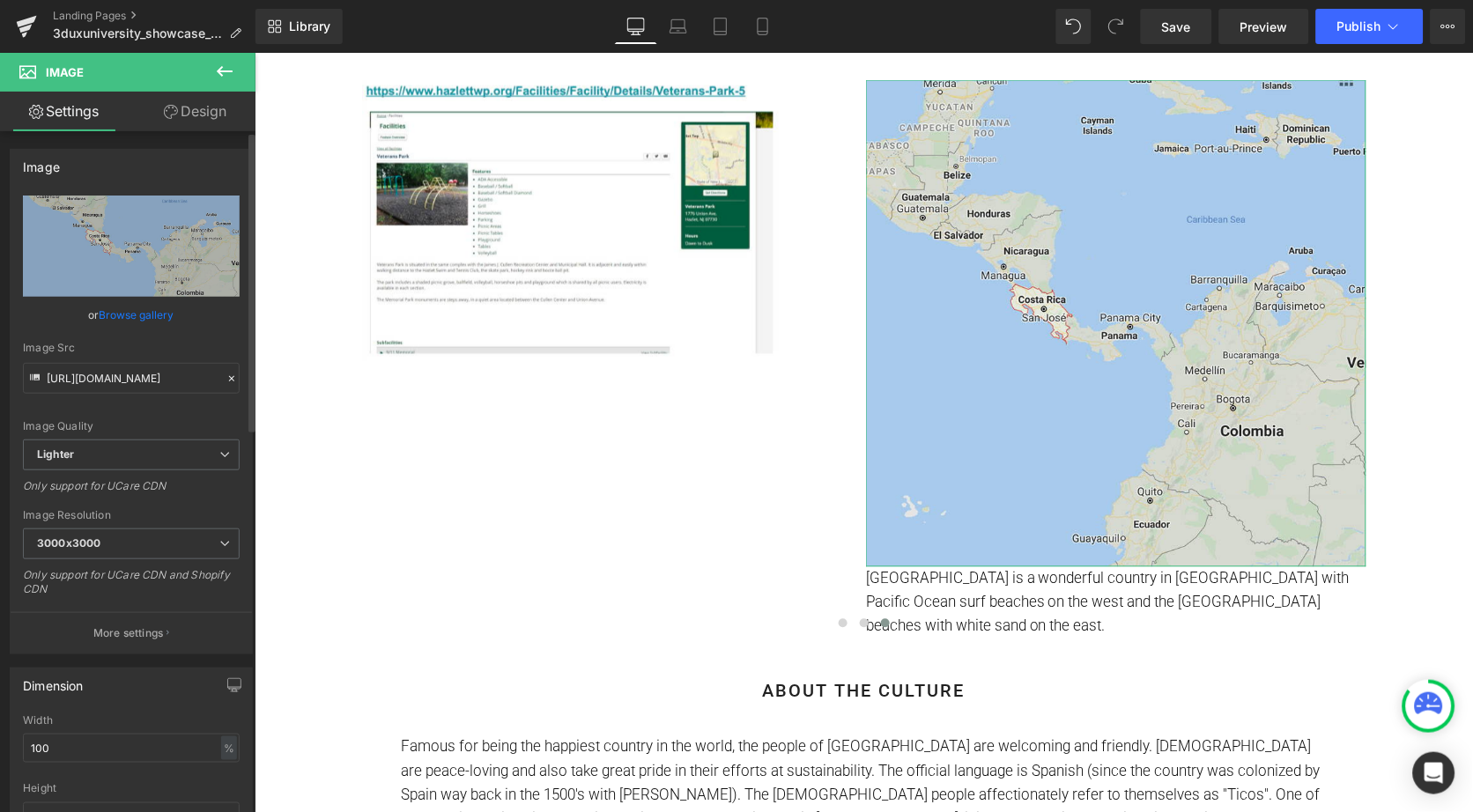
click at [106, 319] on link "Browse gallery" at bounding box center [137, 315] width 75 height 31
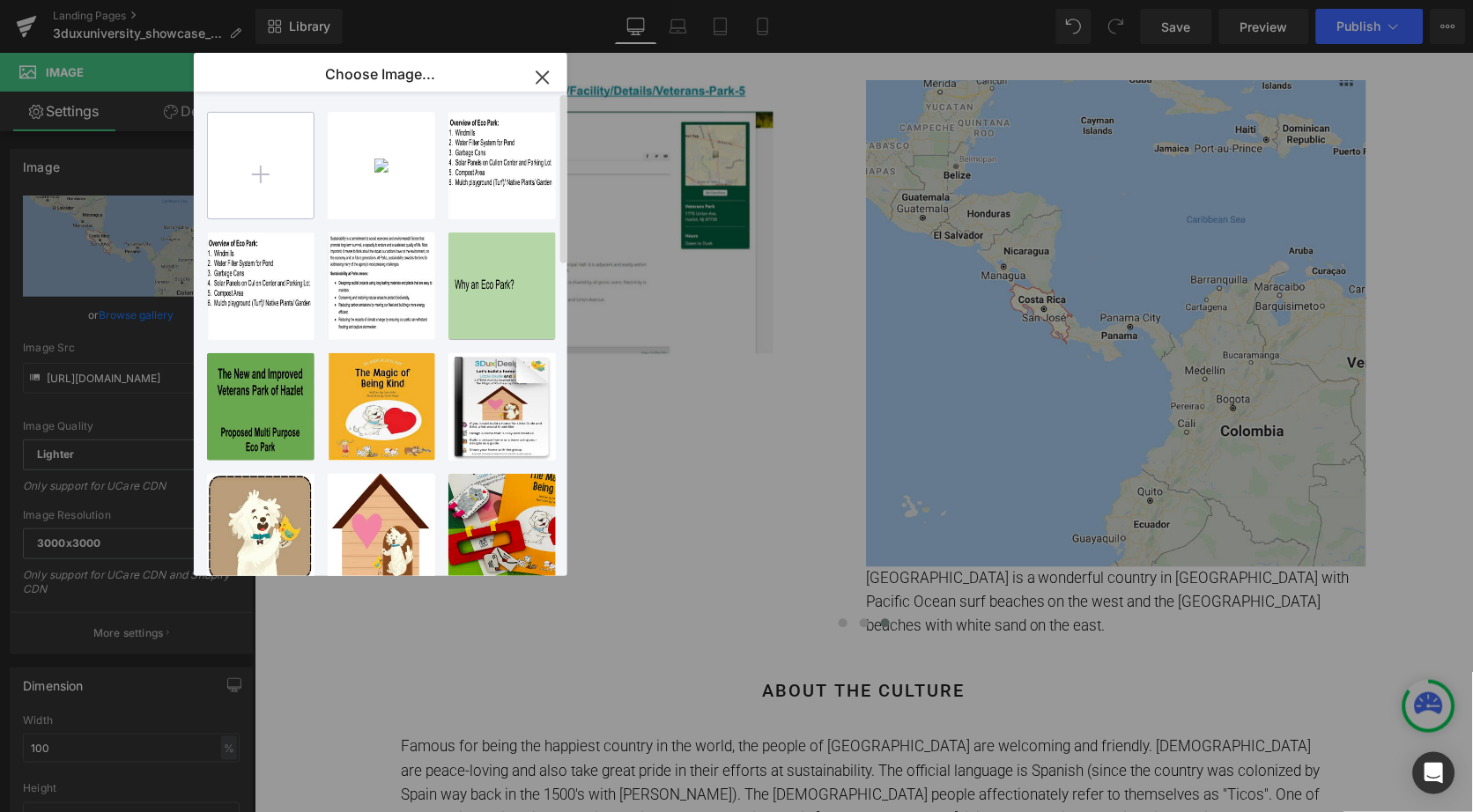
click at [255, 183] on input "file" at bounding box center [261, 165] width 105 height 105
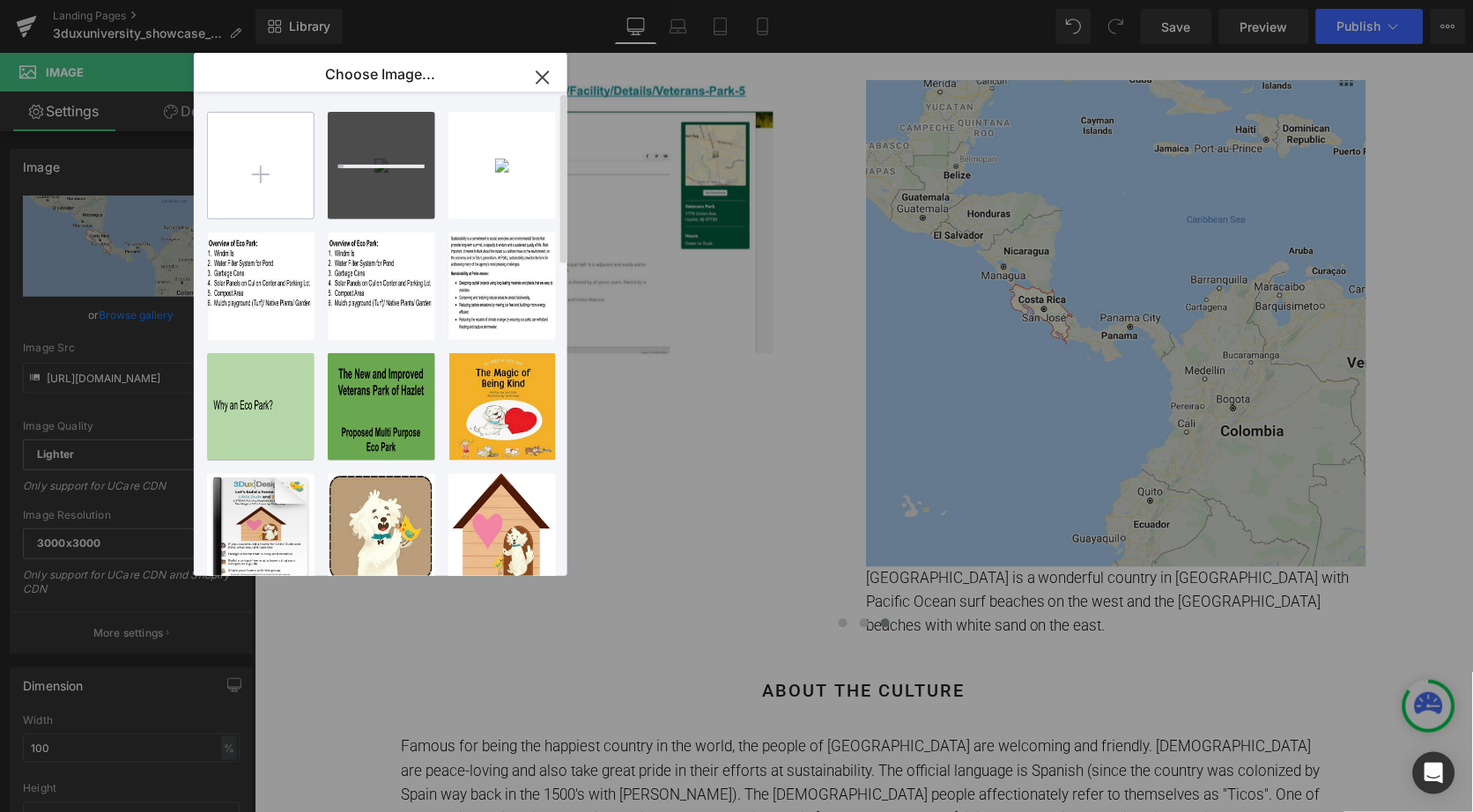
click at [269, 173] on input "file" at bounding box center [261, 165] width 105 height 105
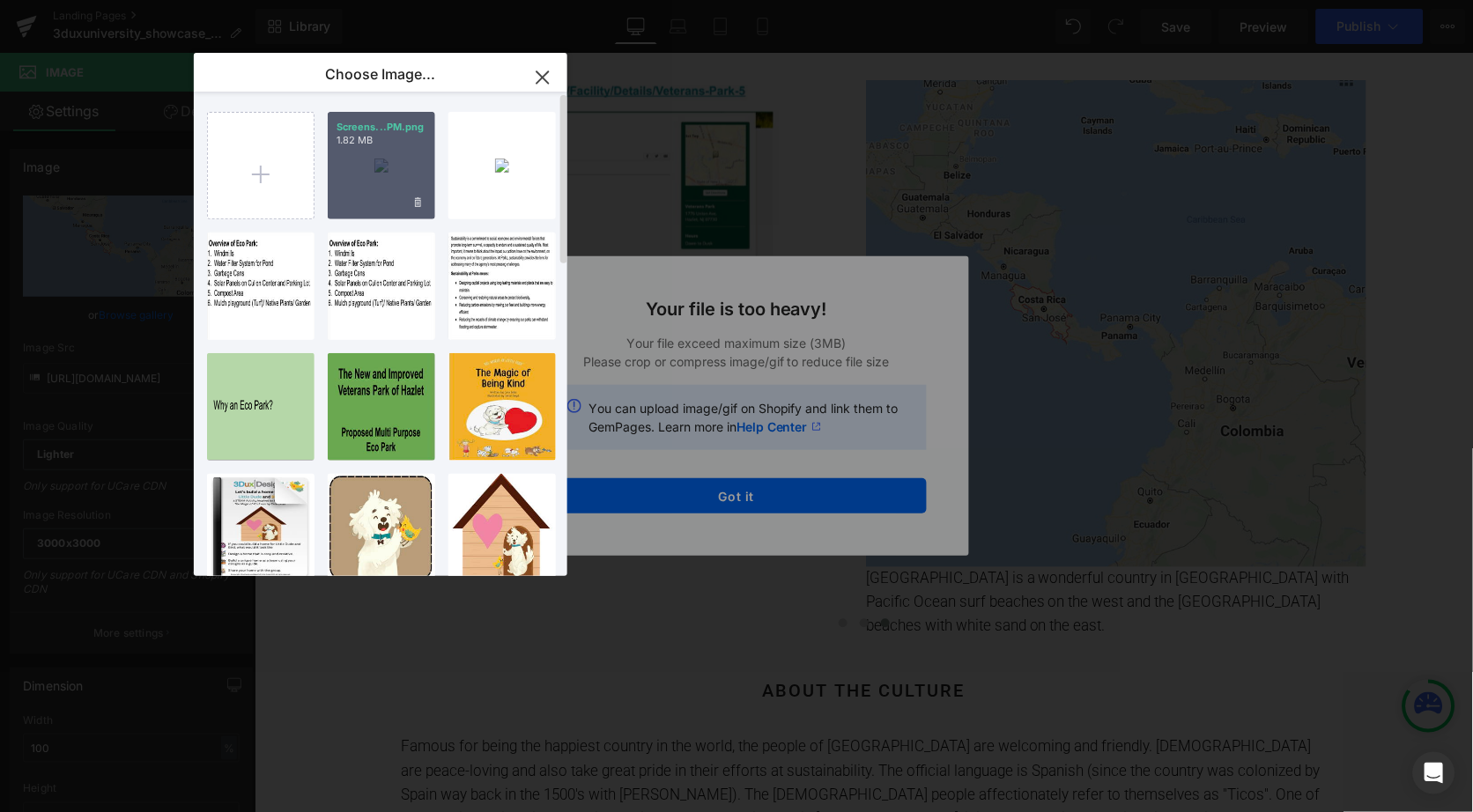
click at [361, 168] on div "Screens...PM.png 1.82 MB" at bounding box center [382, 165] width 107 height 107
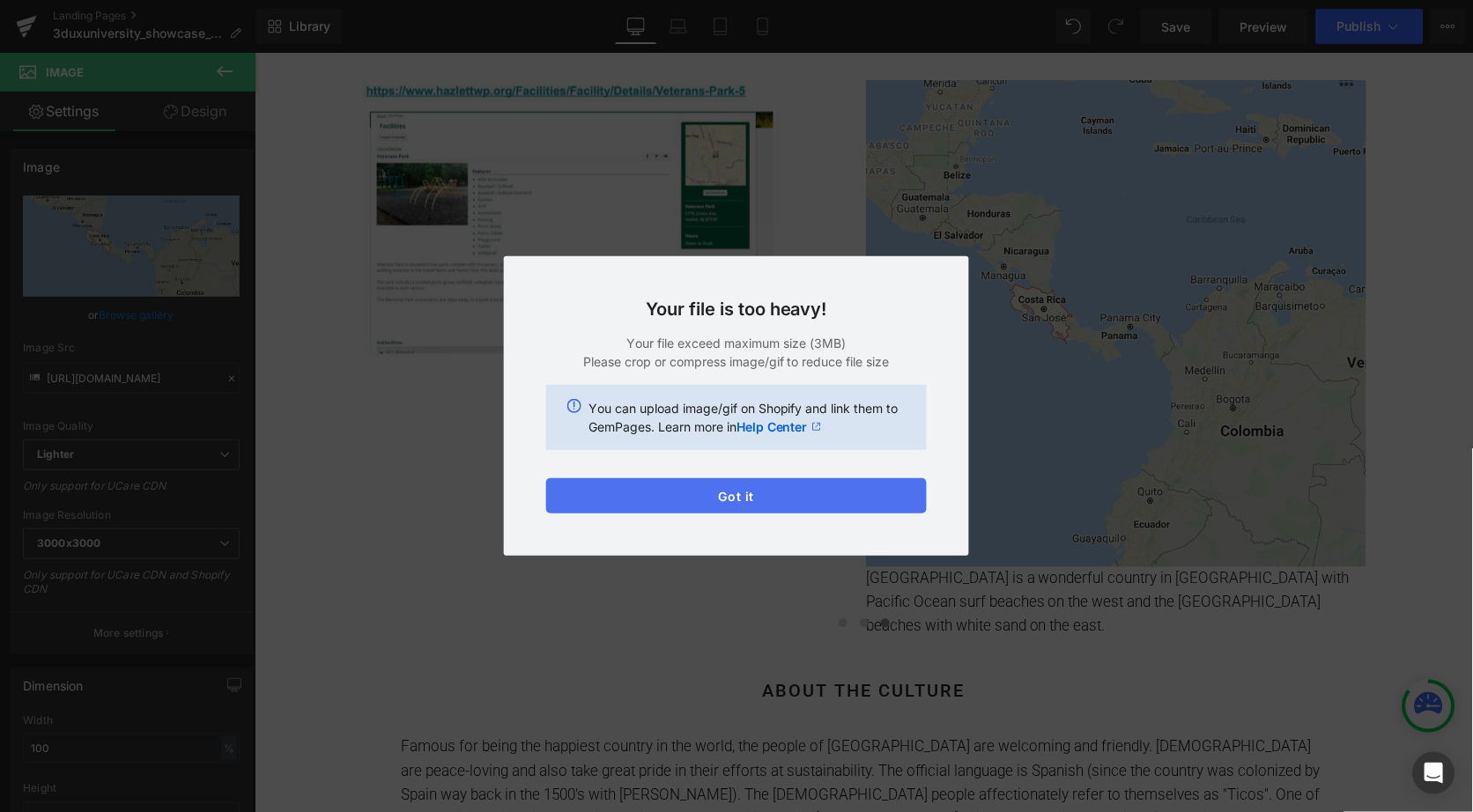
click at [748, 494] on button "Got it" at bounding box center [736, 495] width 381 height 35
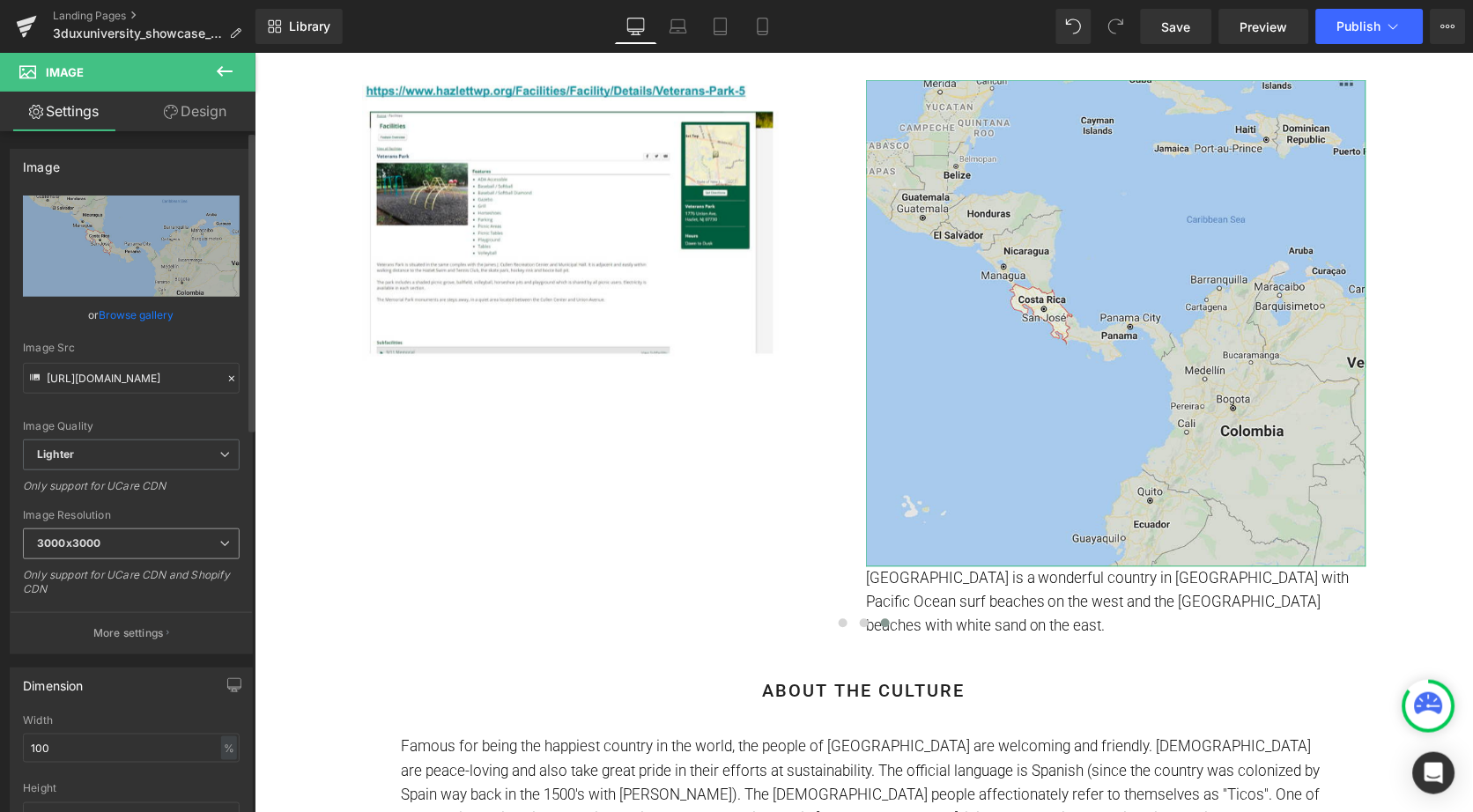
click at [112, 537] on span "3000x3000" at bounding box center [131, 544] width 217 height 31
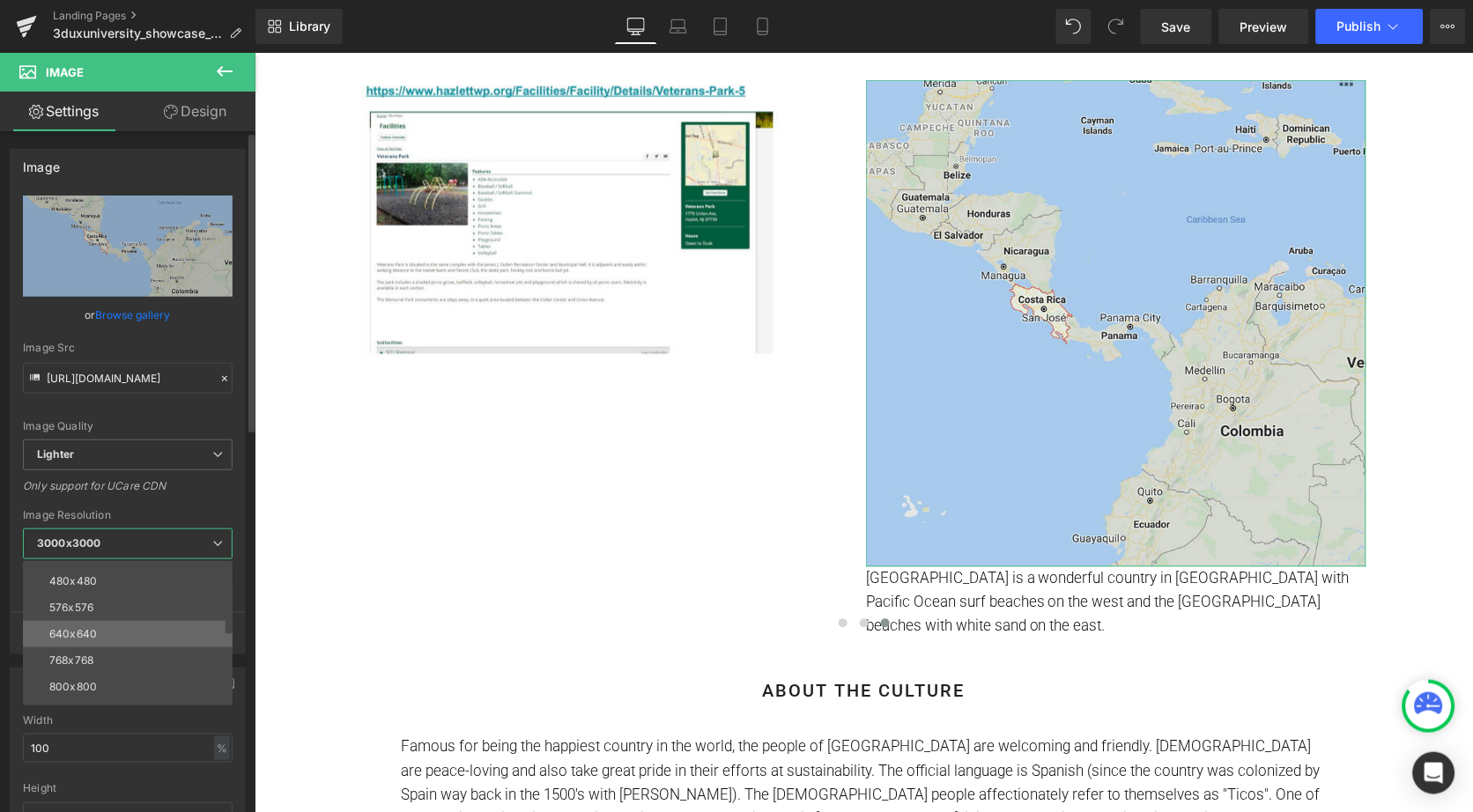
scroll to position [48, 0]
click at [102, 649] on li "768x768" at bounding box center [131, 658] width 217 height 26
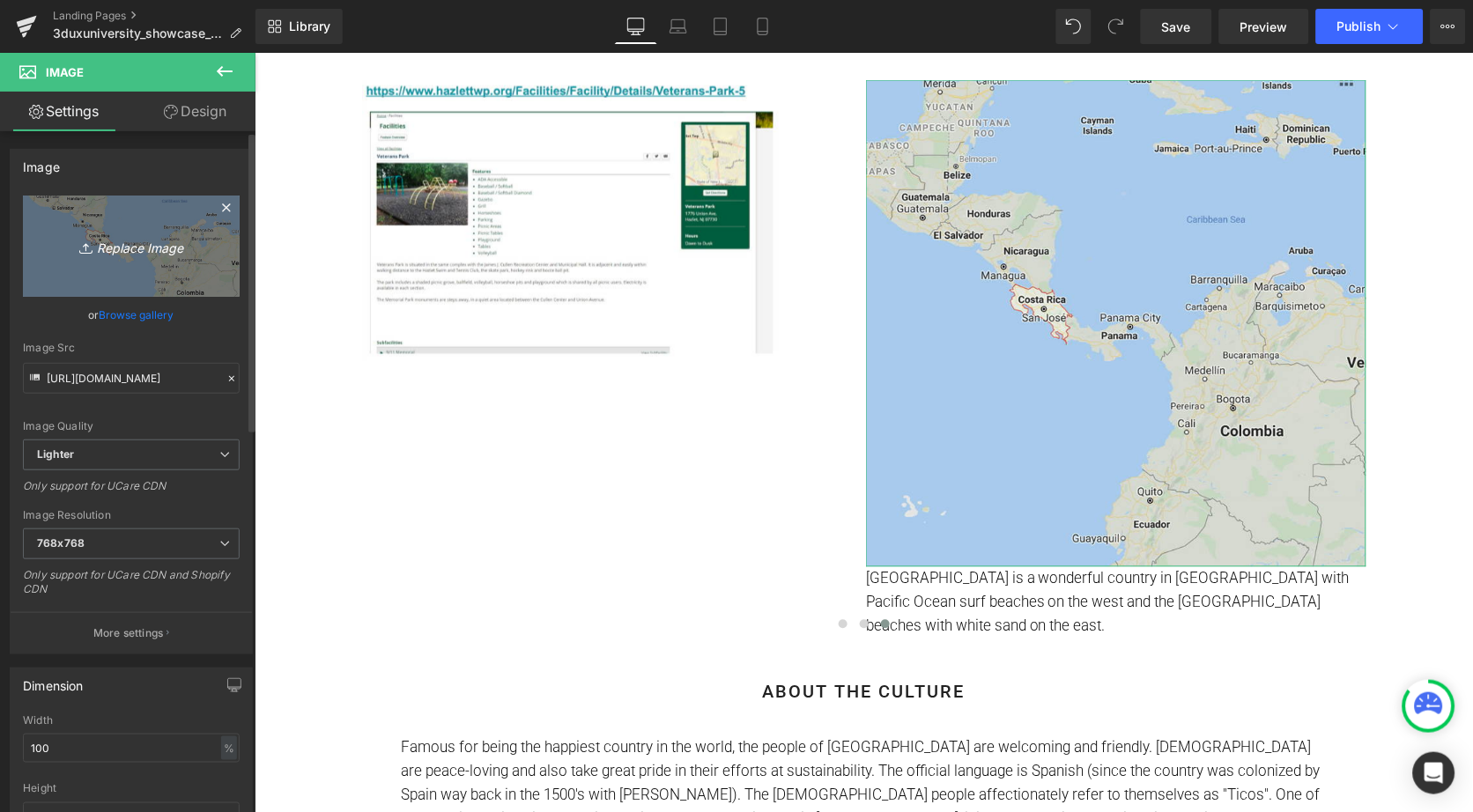
click at [161, 244] on icon "Replace Image" at bounding box center [131, 246] width 141 height 22
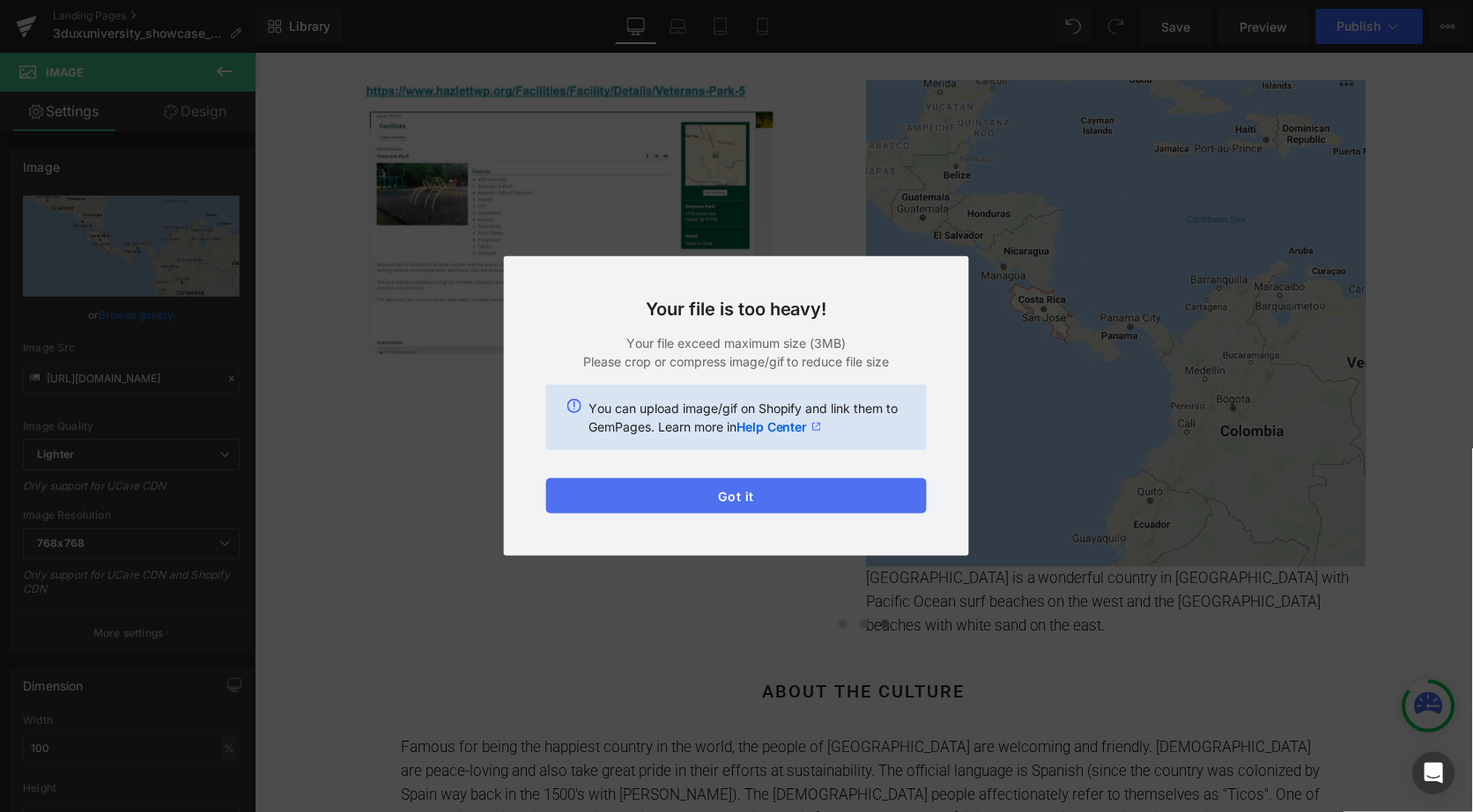
click at [741, 495] on button "Got it" at bounding box center [736, 495] width 381 height 35
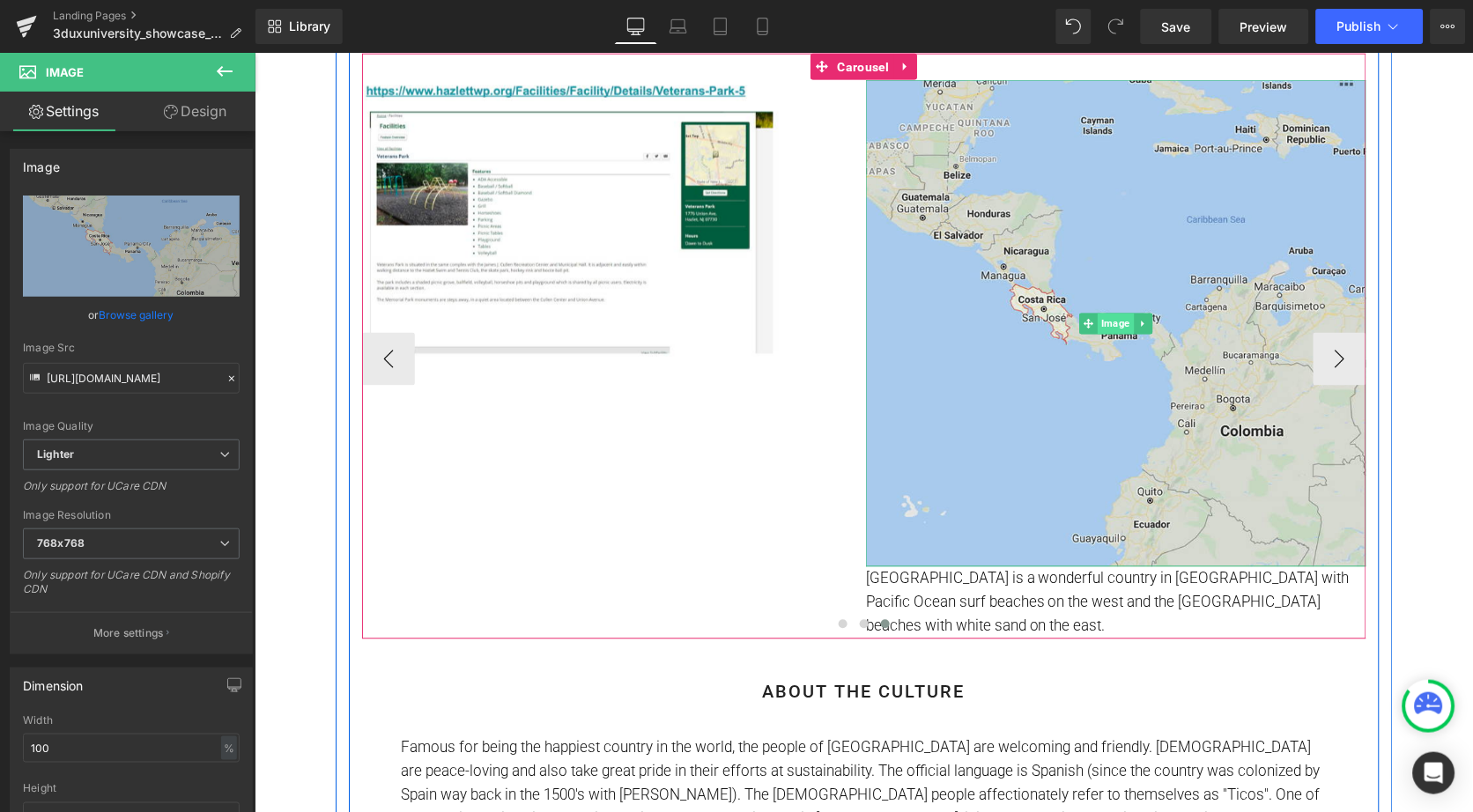
click at [1112, 319] on span "Image" at bounding box center [1115, 322] width 36 height 21
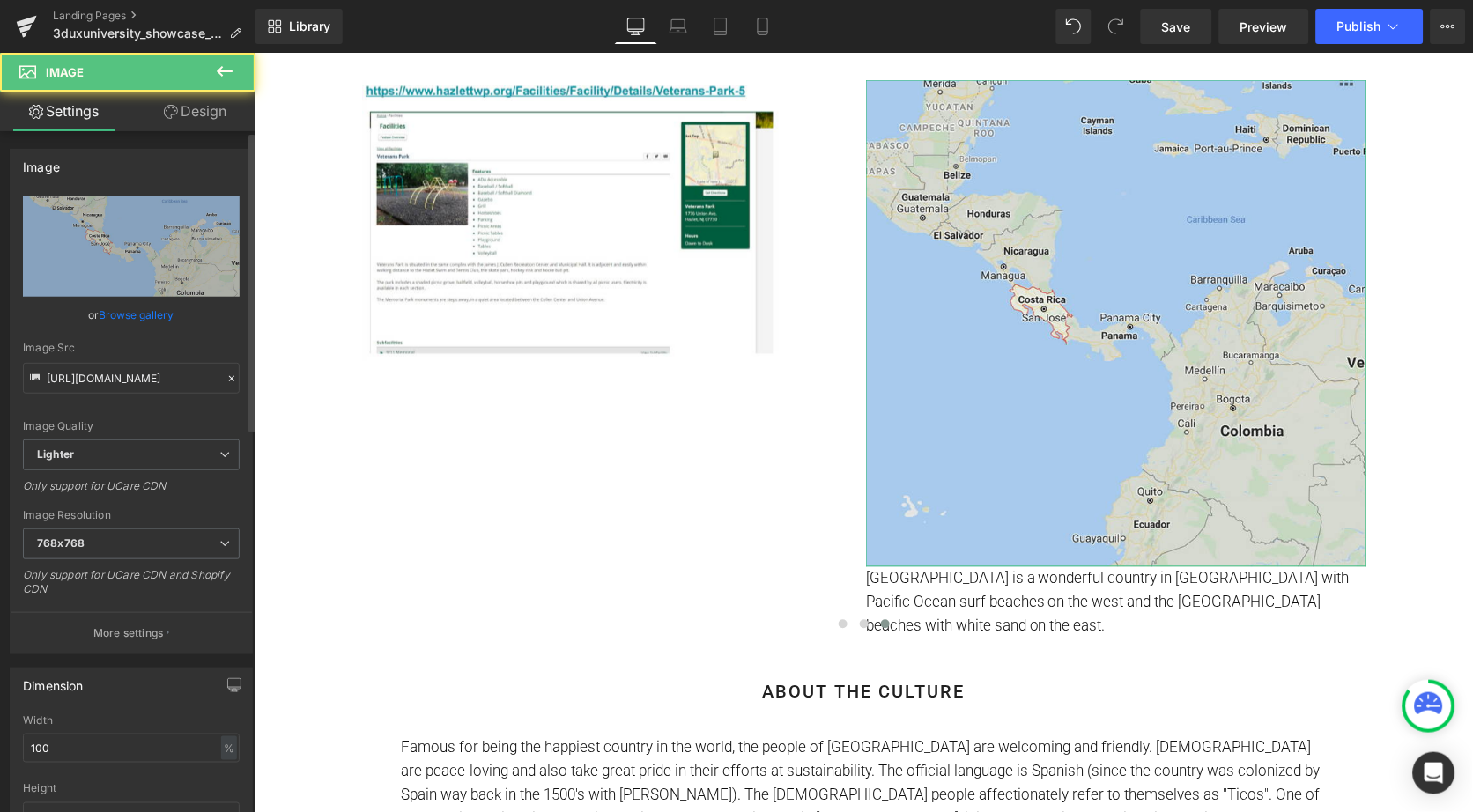
click at [134, 312] on link "Browse gallery" at bounding box center [137, 315] width 75 height 31
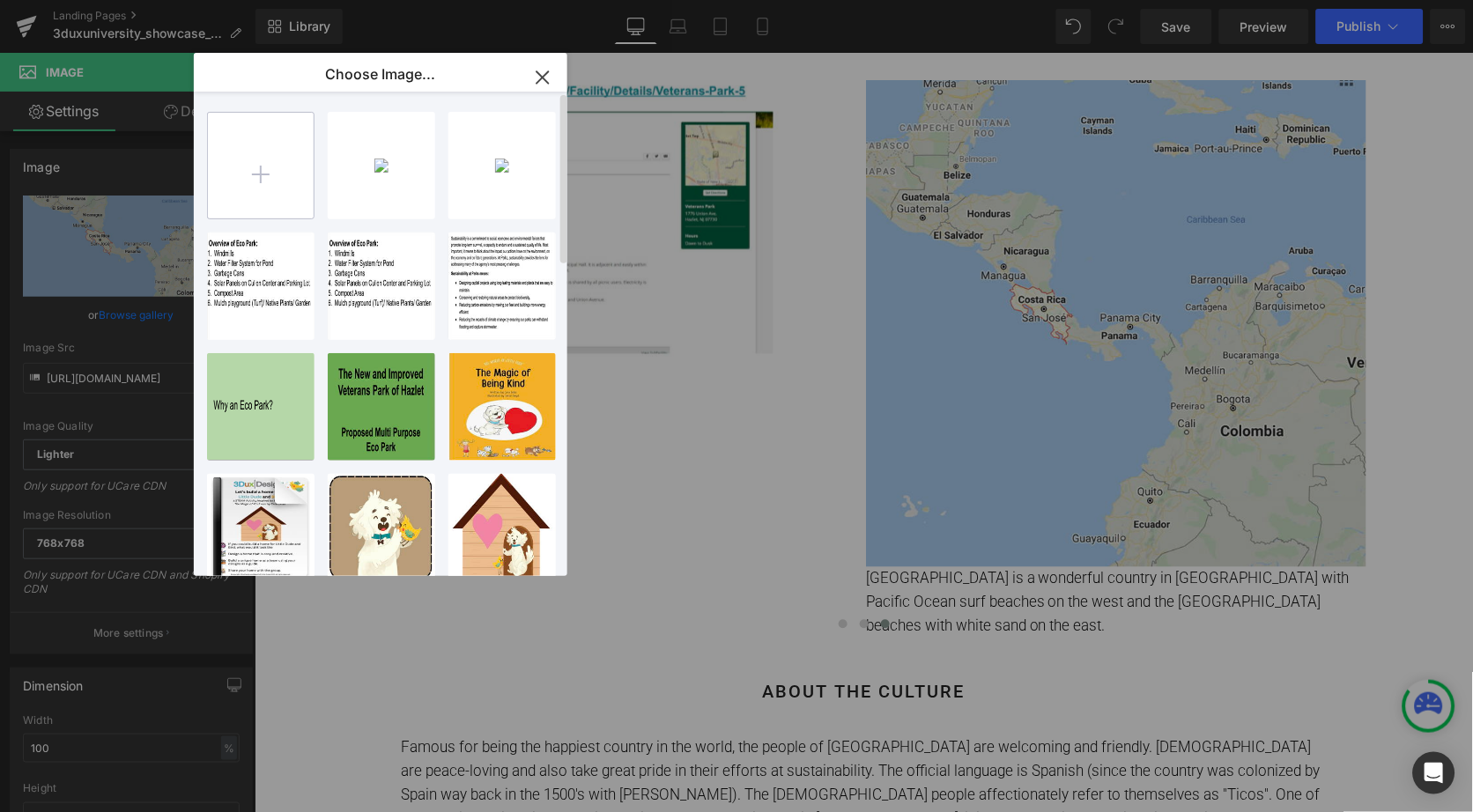
click at [250, 162] on input "file" at bounding box center [261, 165] width 105 height 105
type input "C:\fakepath\Screenshot [DATE] 3.32.33 PM.png"
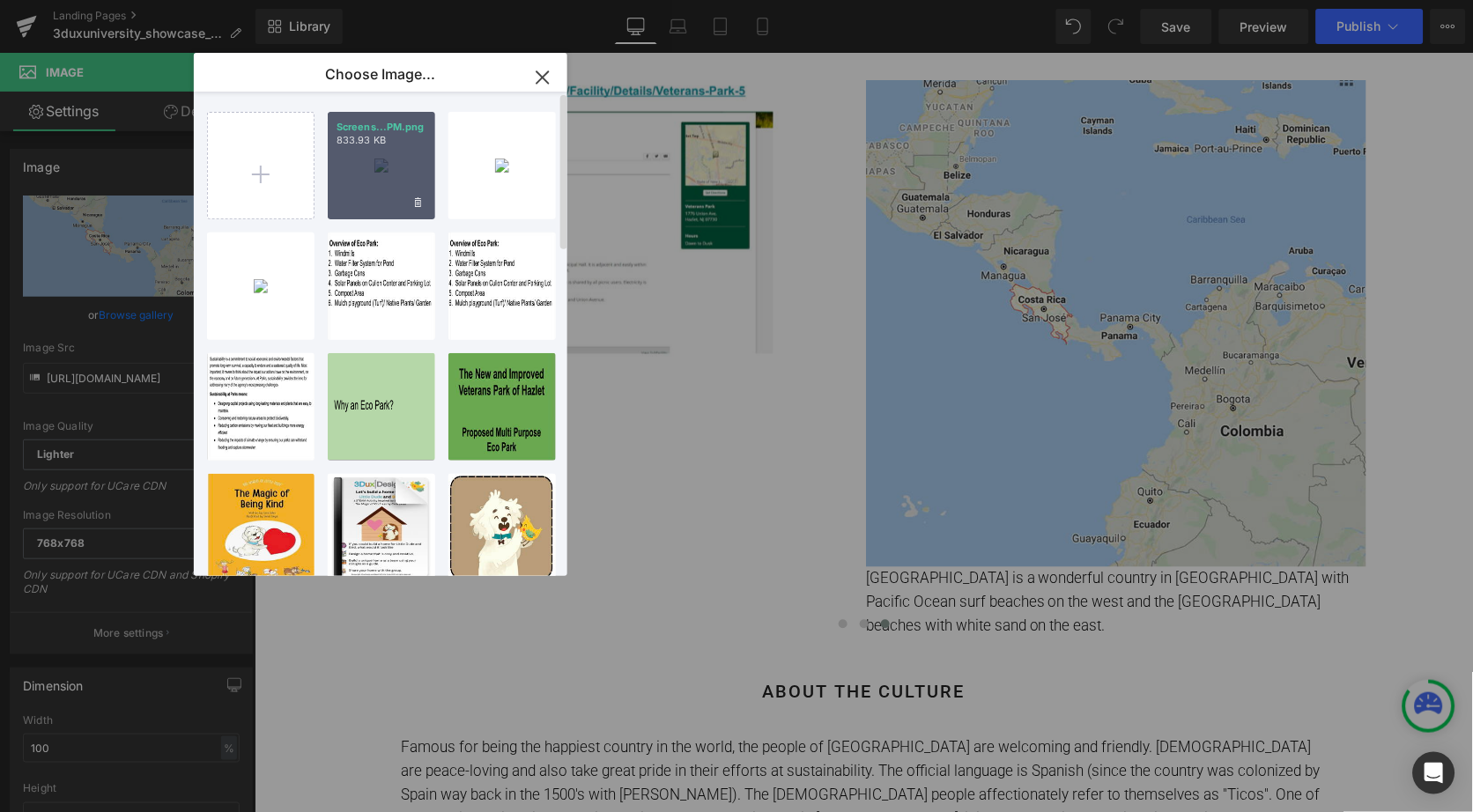
click at [391, 183] on div "Screens...PM.png 833.93 KB" at bounding box center [382, 165] width 107 height 107
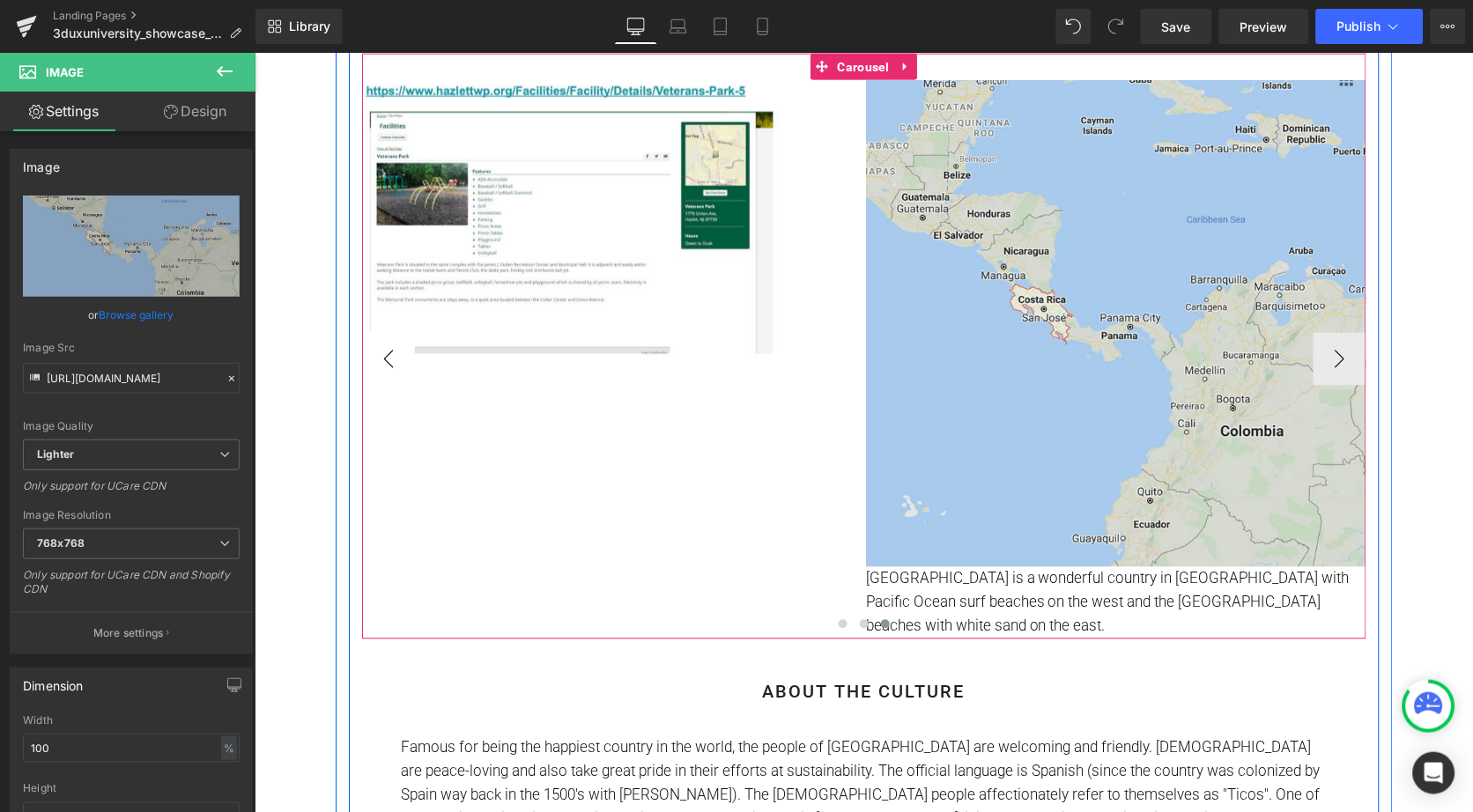
click at [385, 353] on button "‹" at bounding box center [388, 359] width 53 height 53
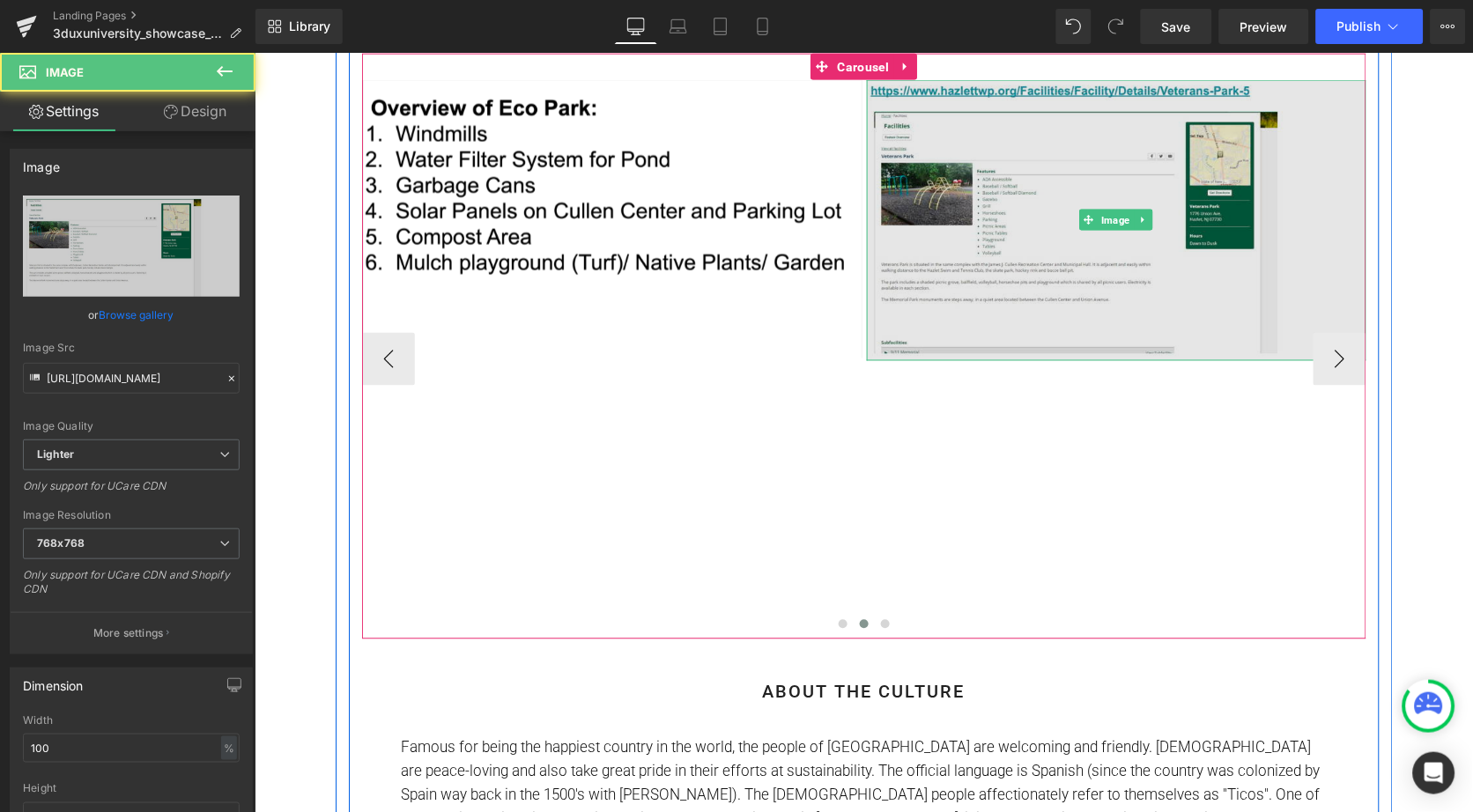
click at [1069, 219] on img at bounding box center [1116, 219] width 501 height 280
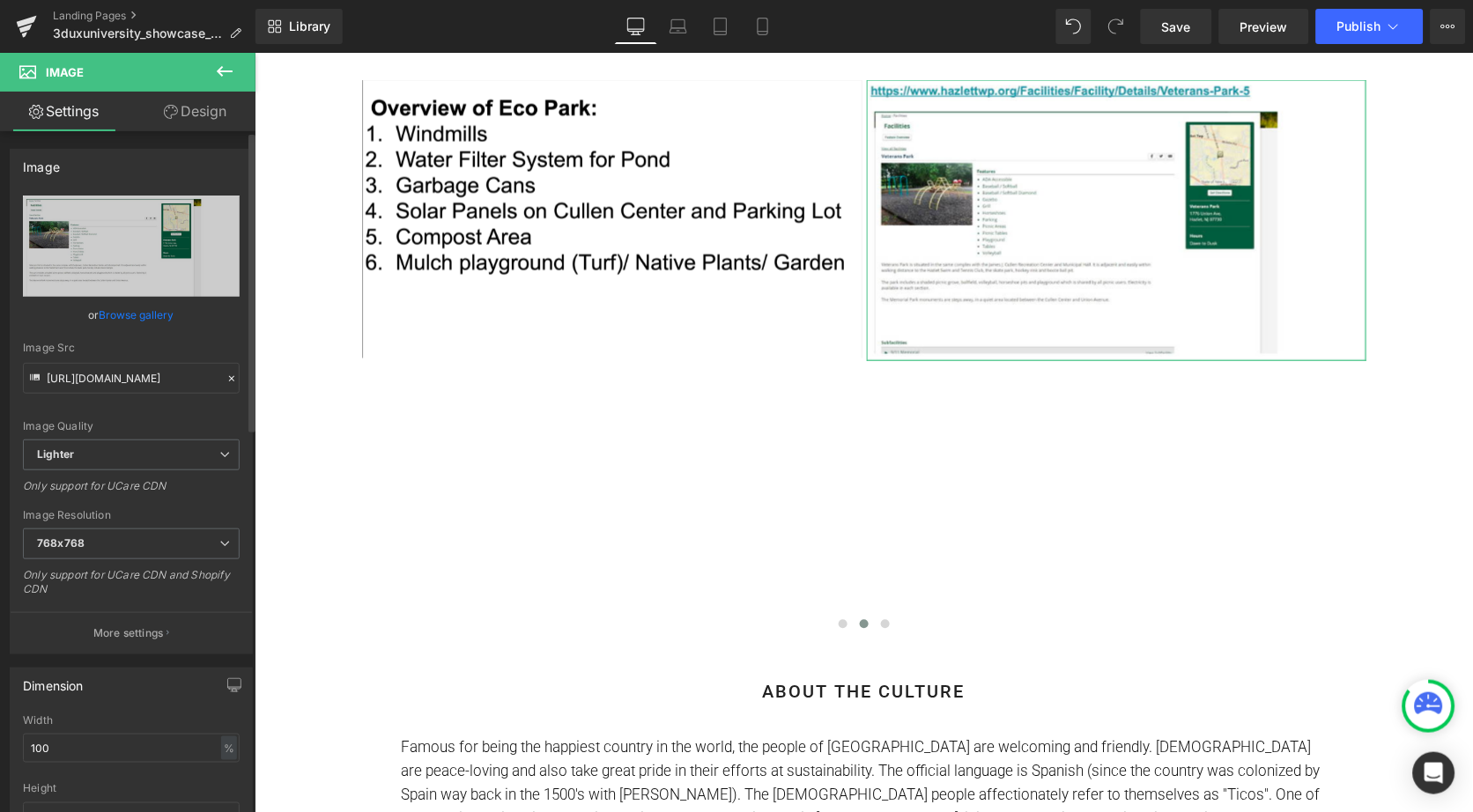
click at [128, 308] on link "Browse gallery" at bounding box center [137, 315] width 75 height 31
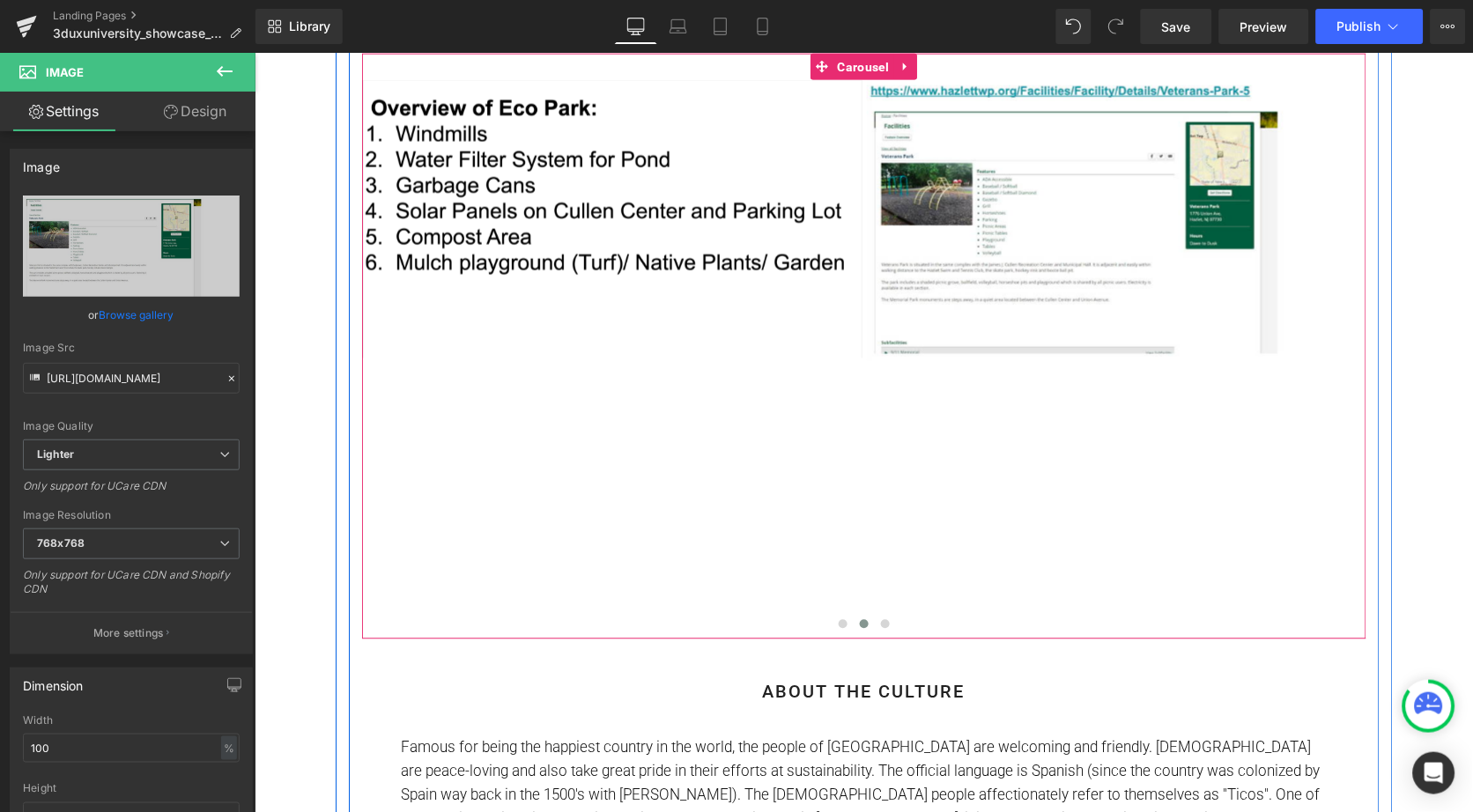
click at [1366, 361] on button "›" at bounding box center [1392, 359] width 53 height 53
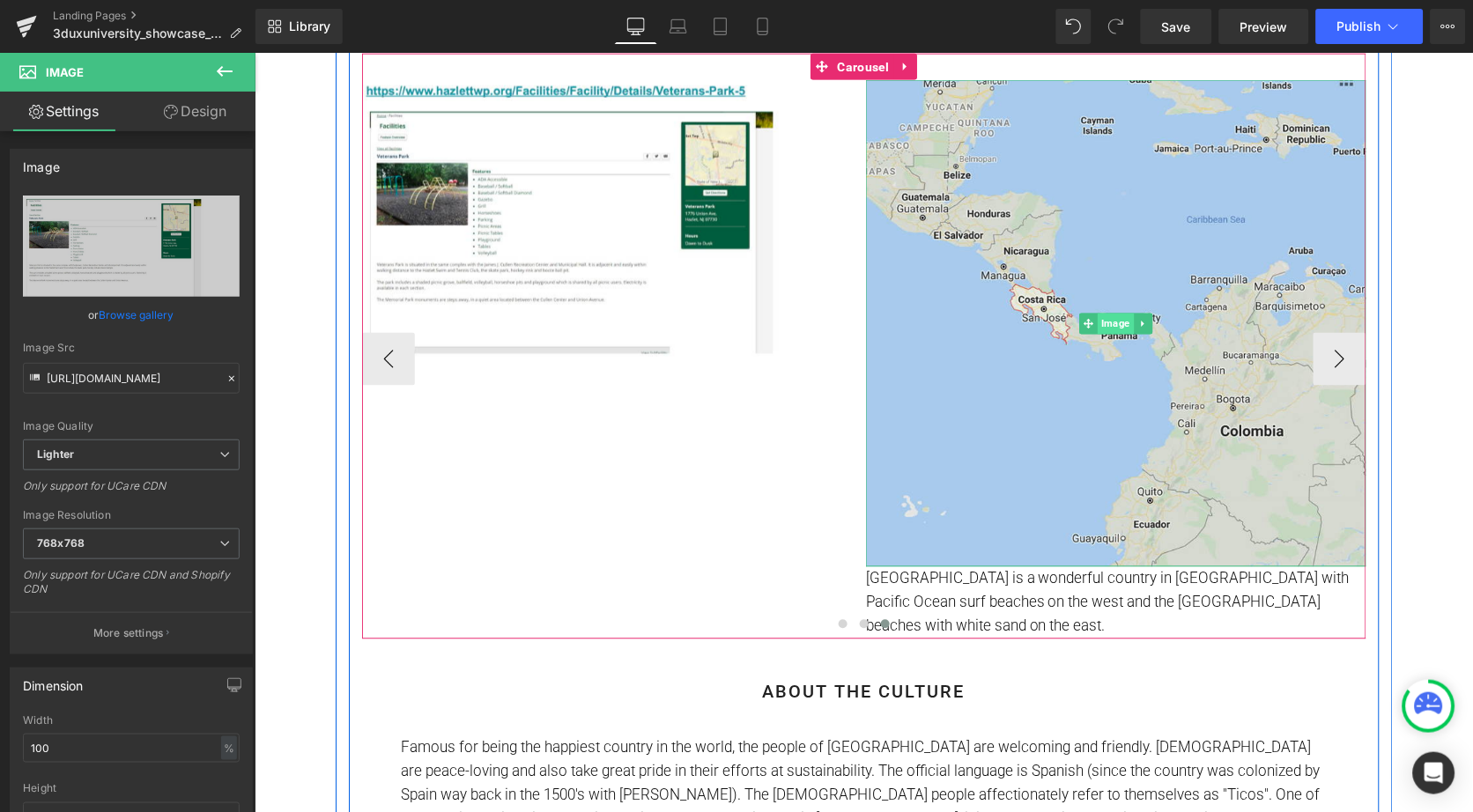
click at [1110, 312] on span "Image" at bounding box center [1115, 322] width 36 height 21
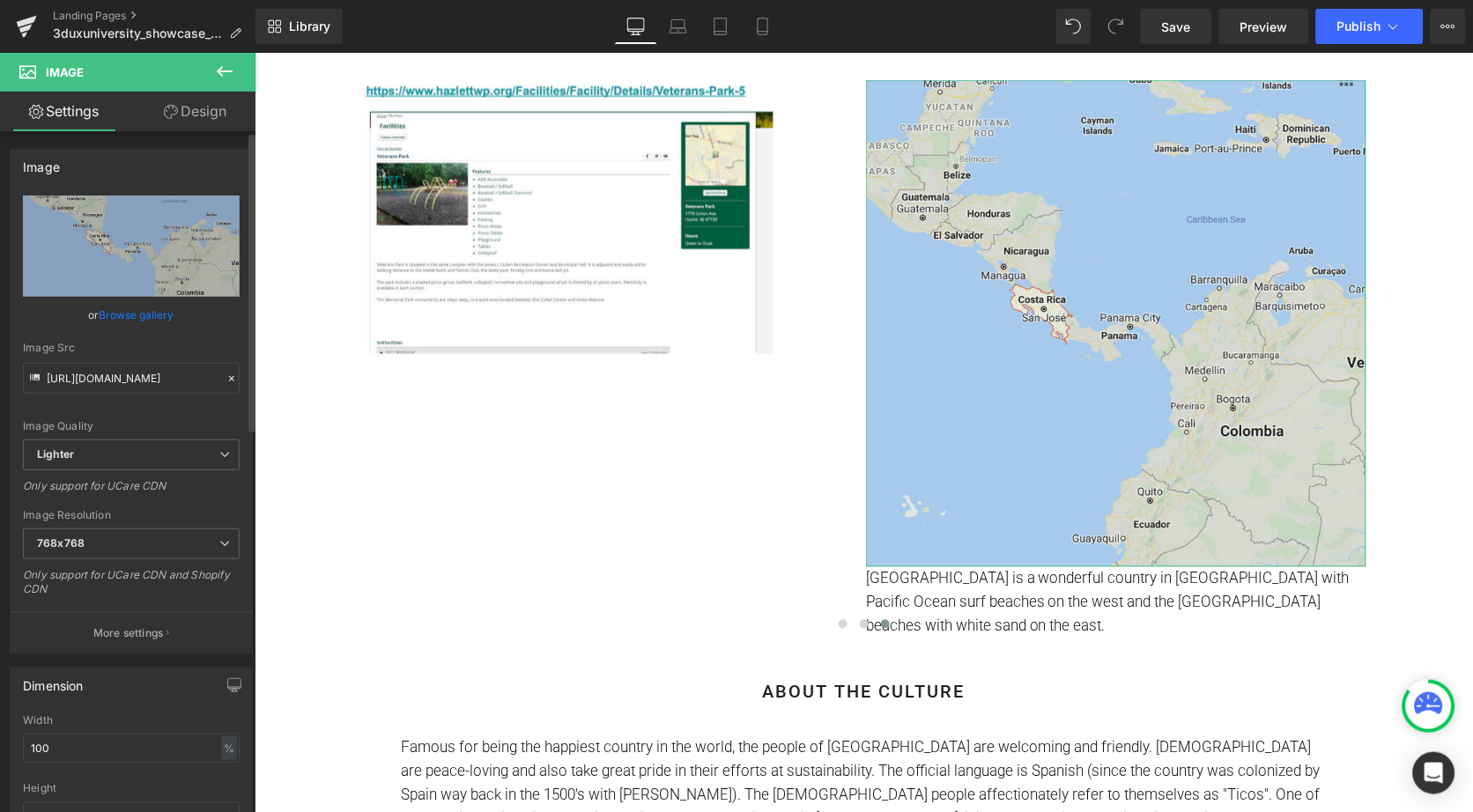
click at [114, 312] on link "Browse gallery" at bounding box center [137, 315] width 75 height 31
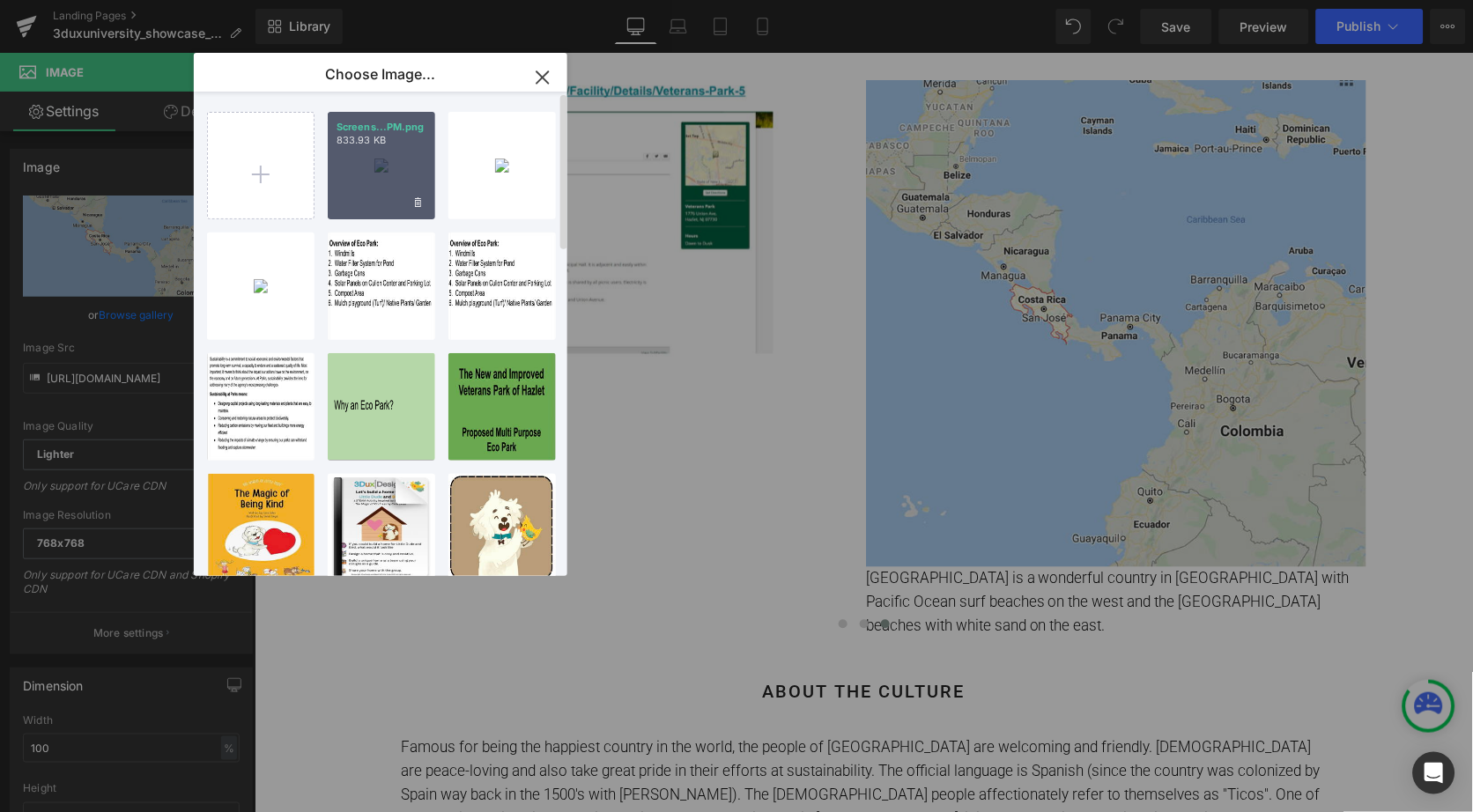
click at [389, 160] on div "Screens...PM.png 833.93 KB" at bounding box center [382, 165] width 107 height 107
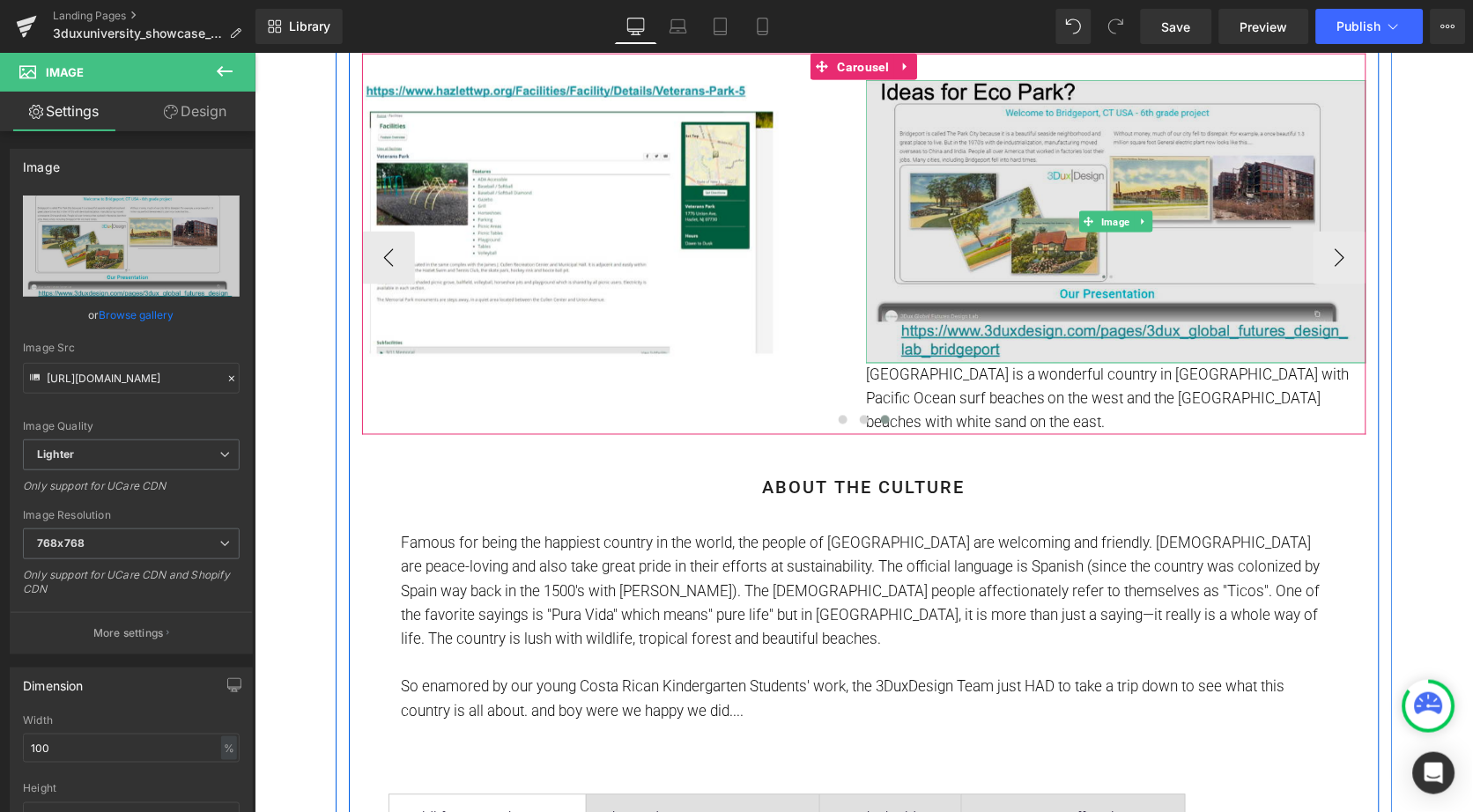
scroll to position [577, 0]
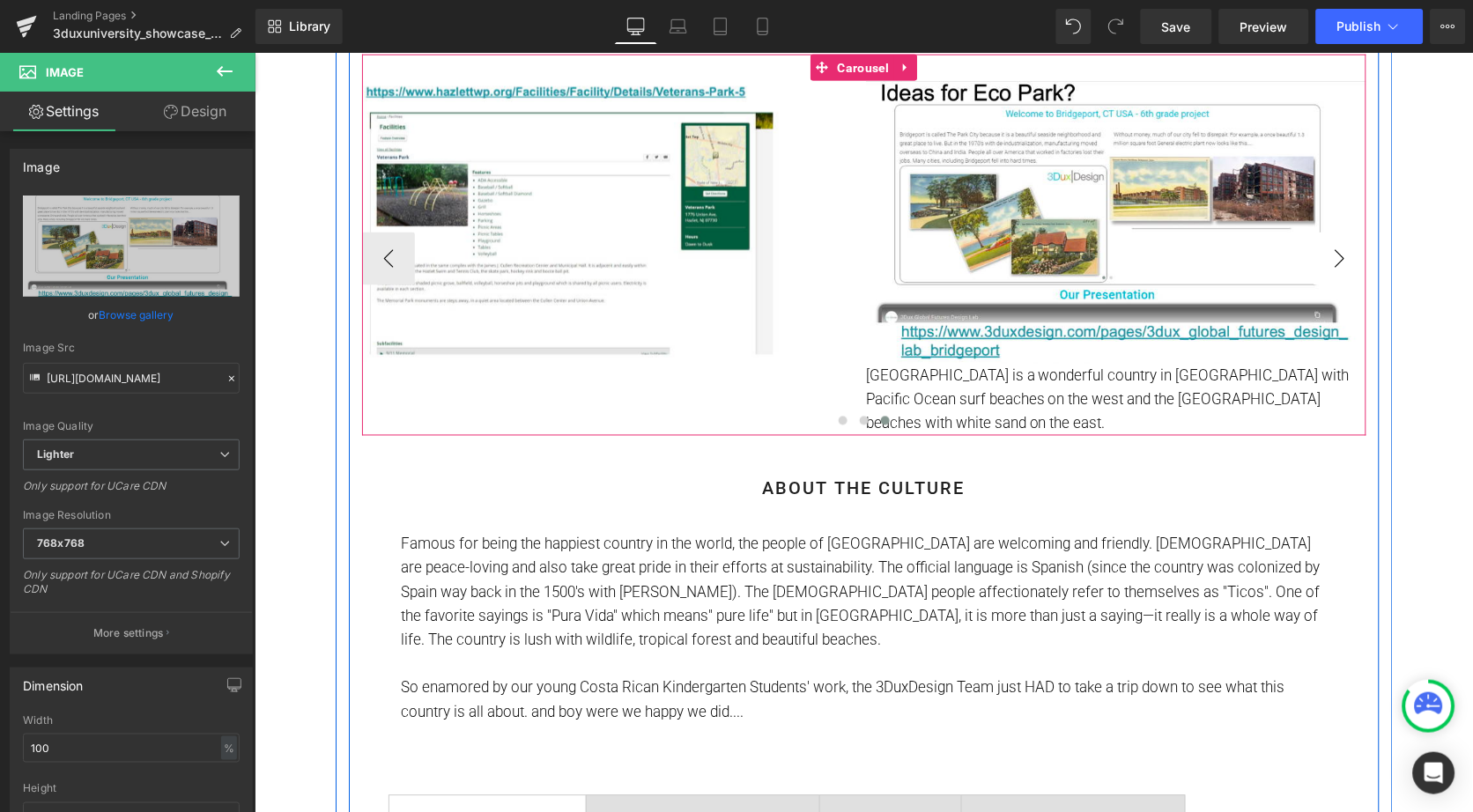
click at [1332, 254] on button "›" at bounding box center [1339, 258] width 53 height 53
click at [861, 67] on span "Carousel" at bounding box center [862, 67] width 61 height 26
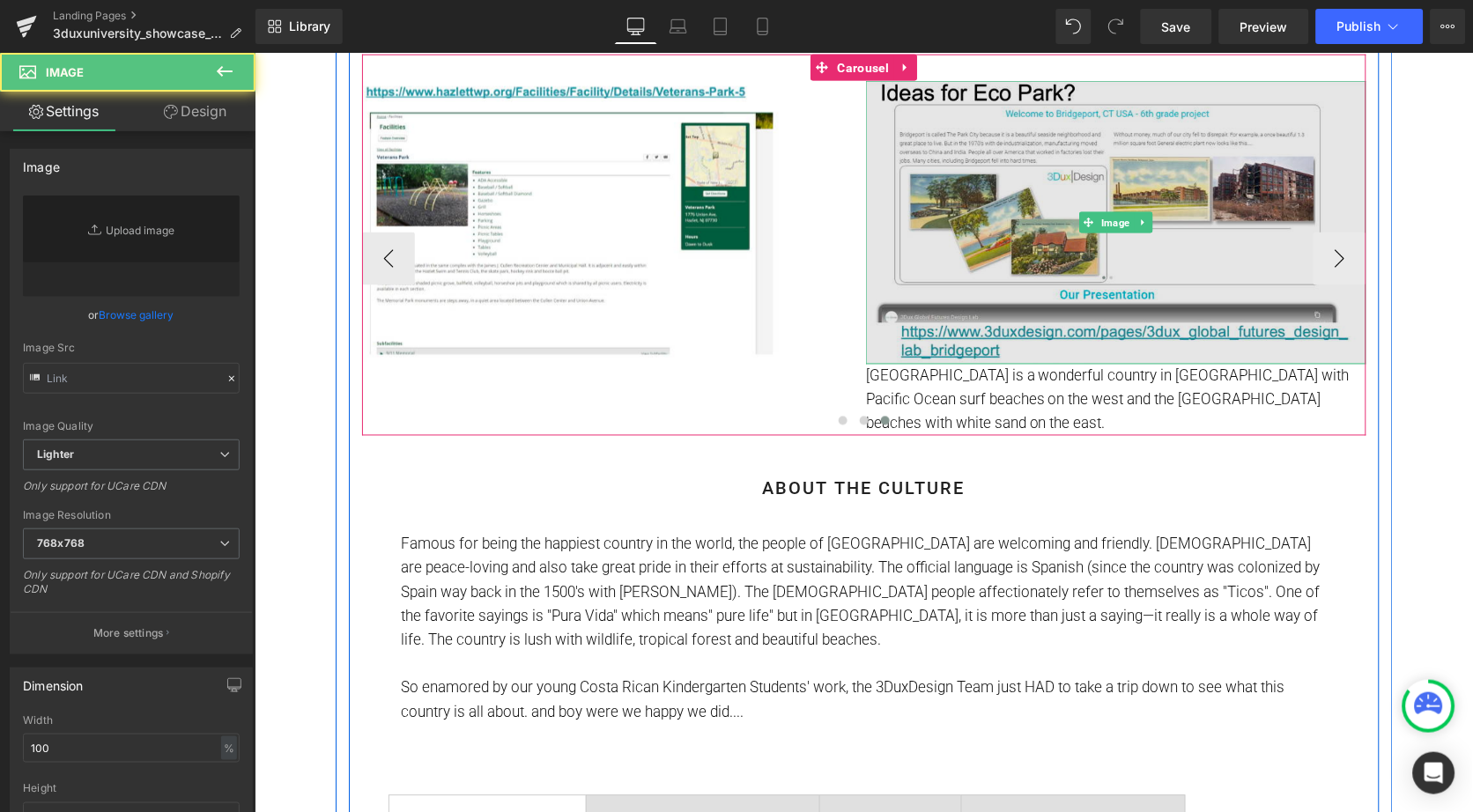
click at [975, 305] on img at bounding box center [1115, 221] width 501 height 282
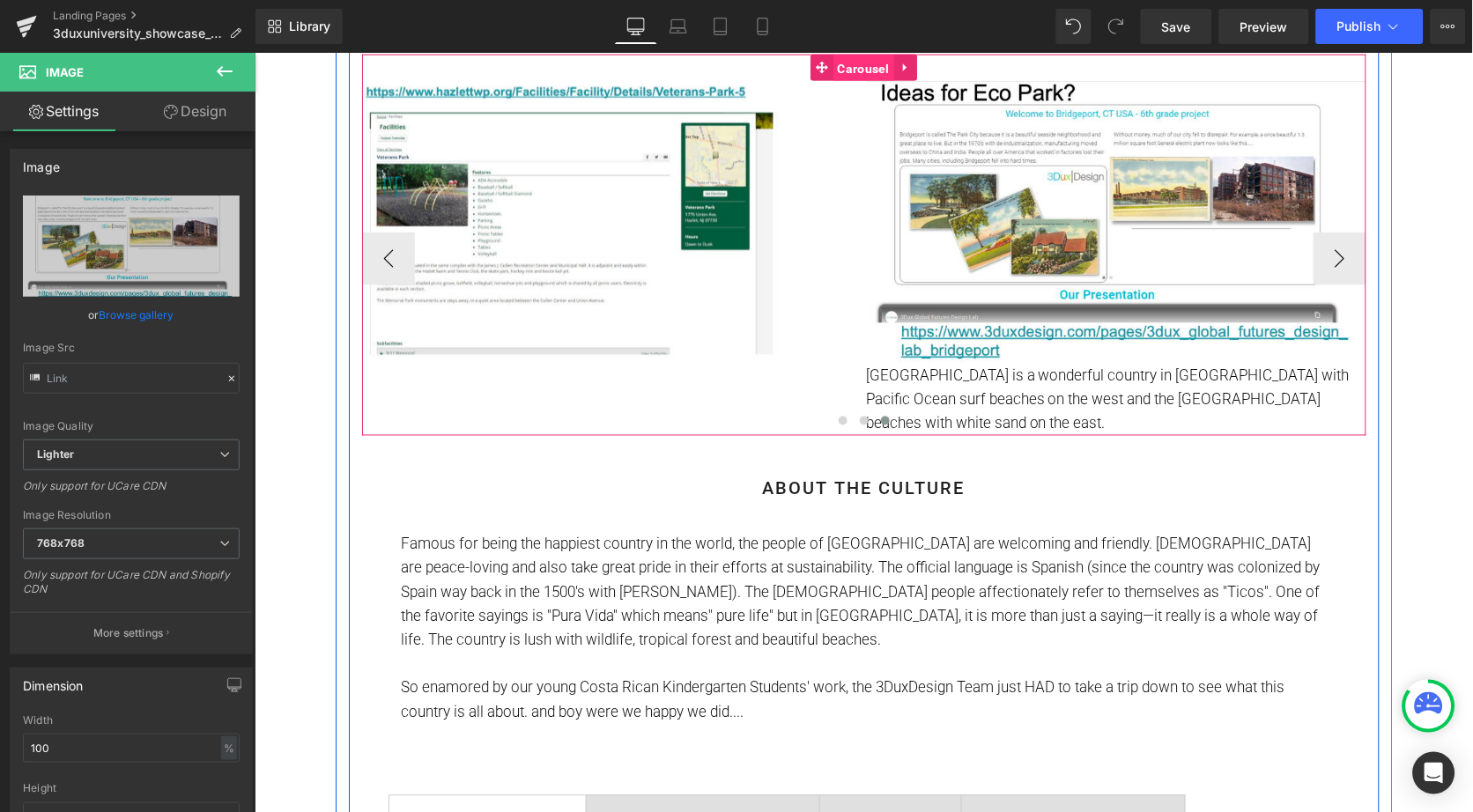
click at [857, 64] on span "Carousel" at bounding box center [862, 67] width 61 height 26
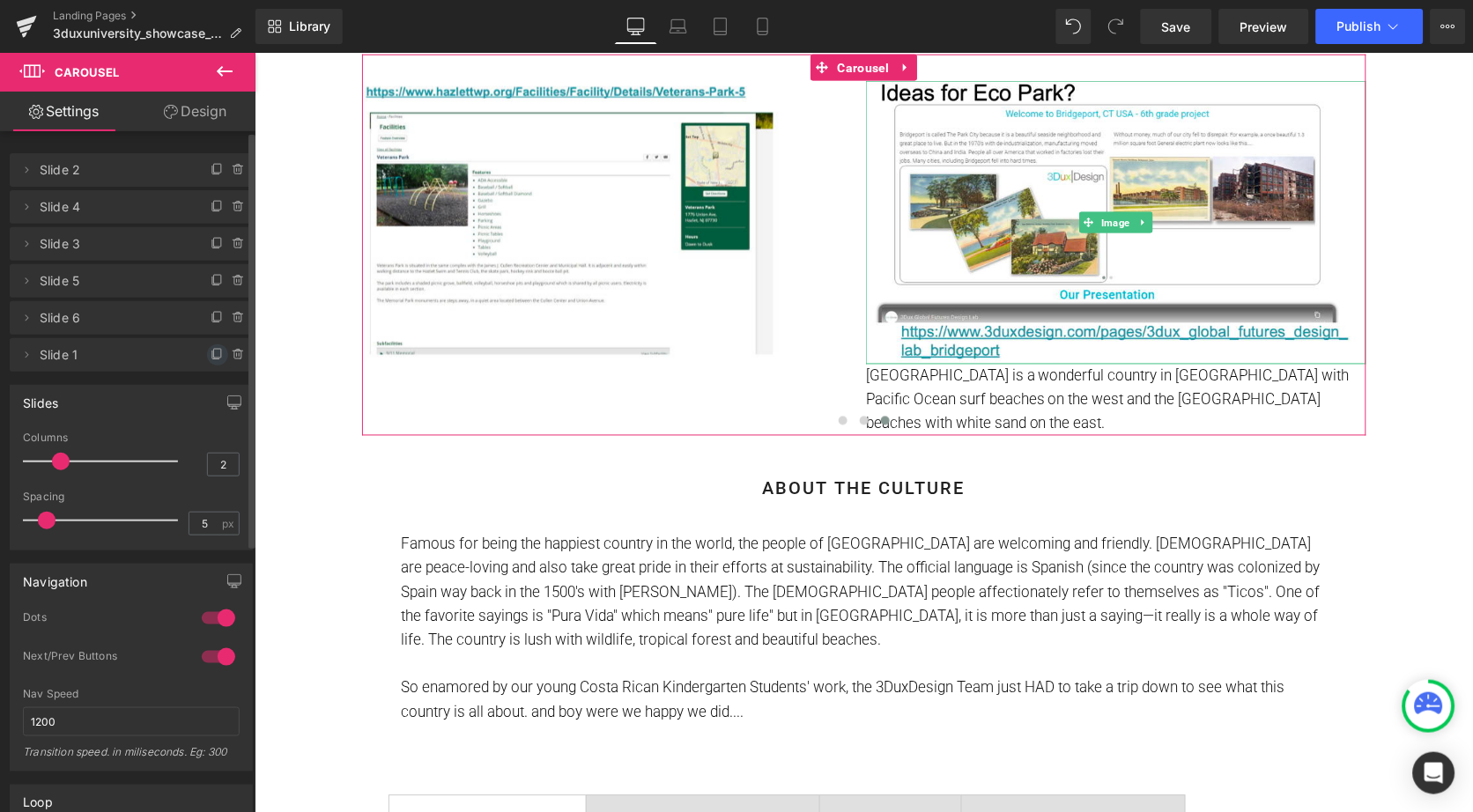
click at [211, 351] on icon at bounding box center [218, 355] width 15 height 15
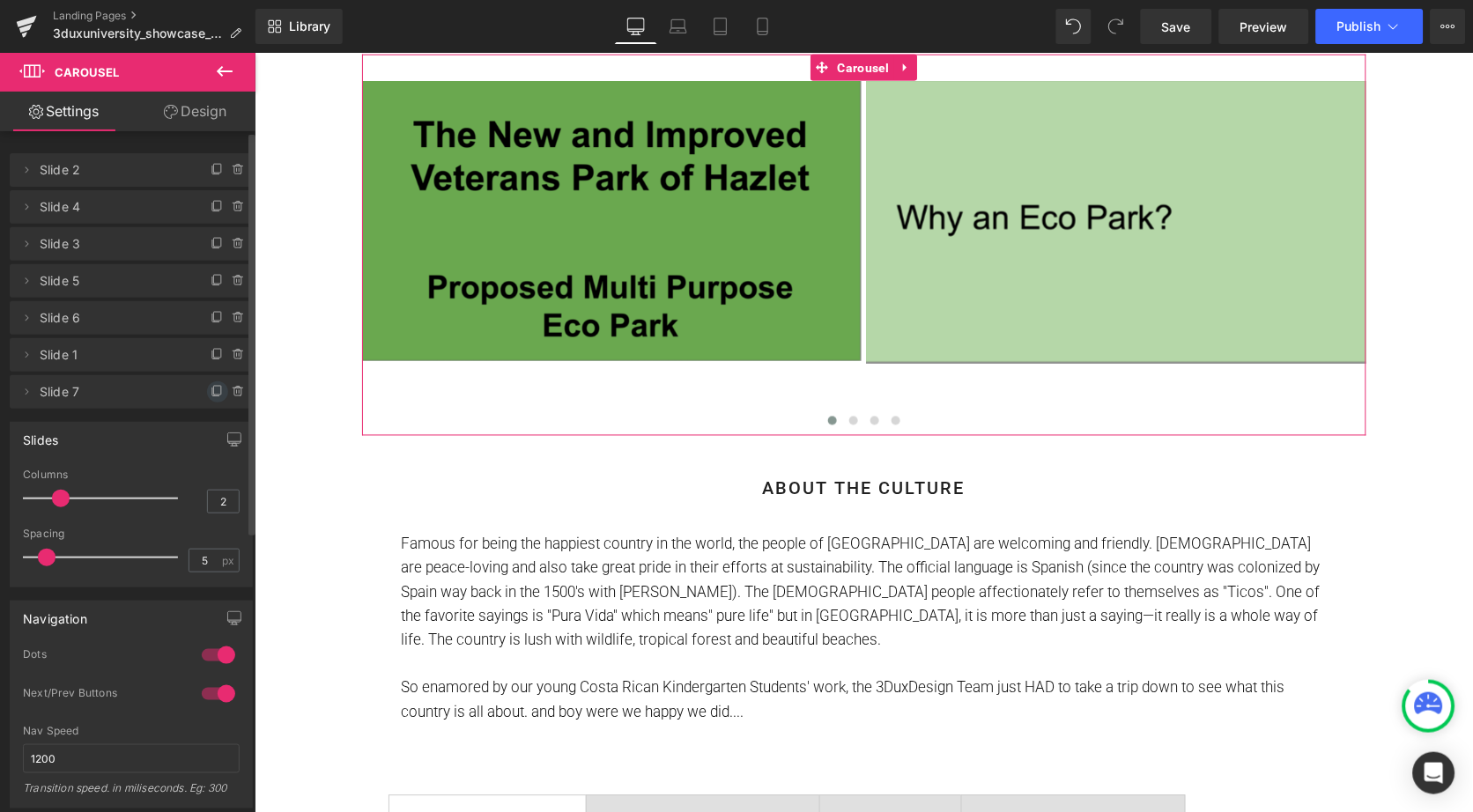
click at [214, 390] on icon at bounding box center [218, 392] width 15 height 15
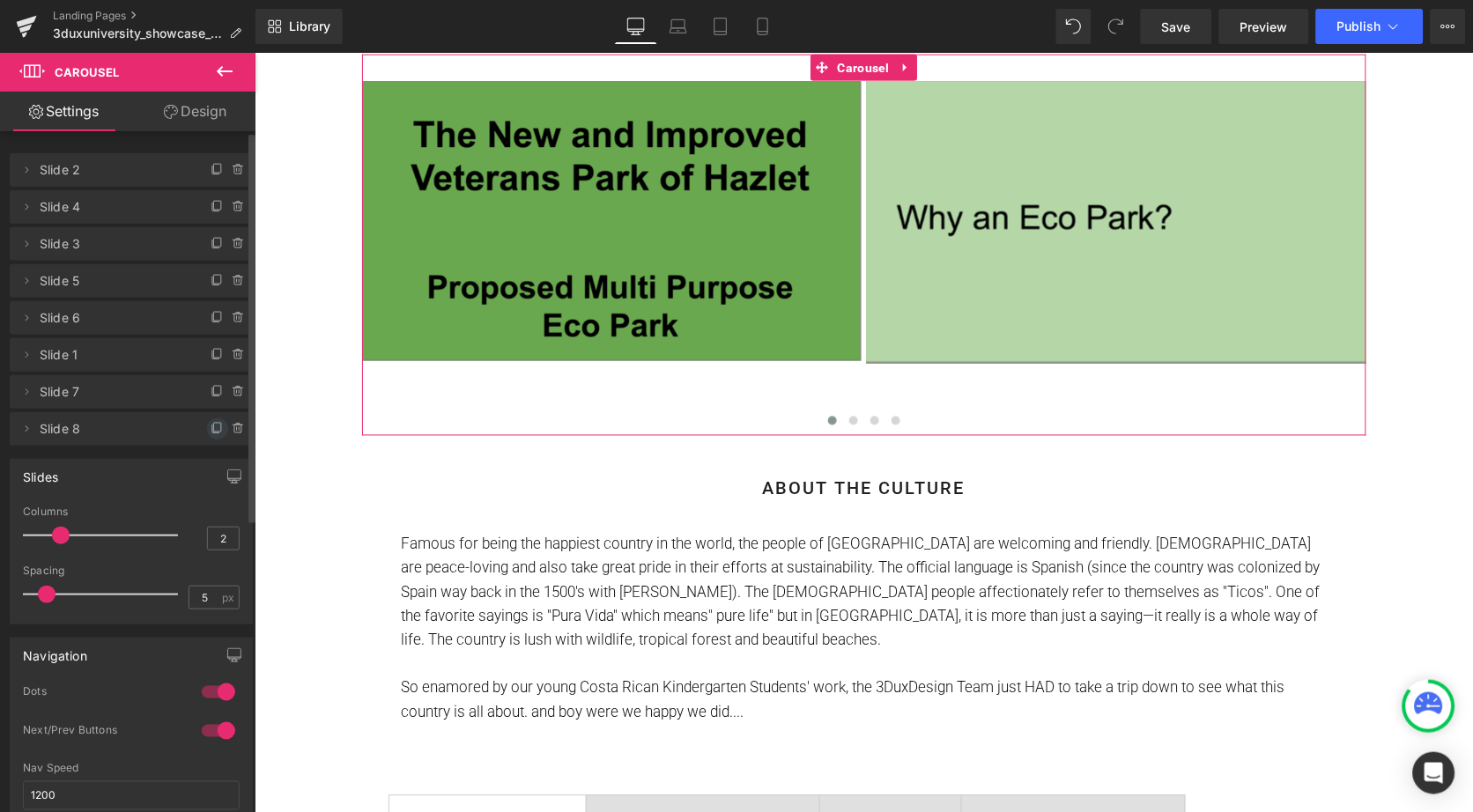
click at [214, 429] on icon at bounding box center [218, 427] width 7 height 9
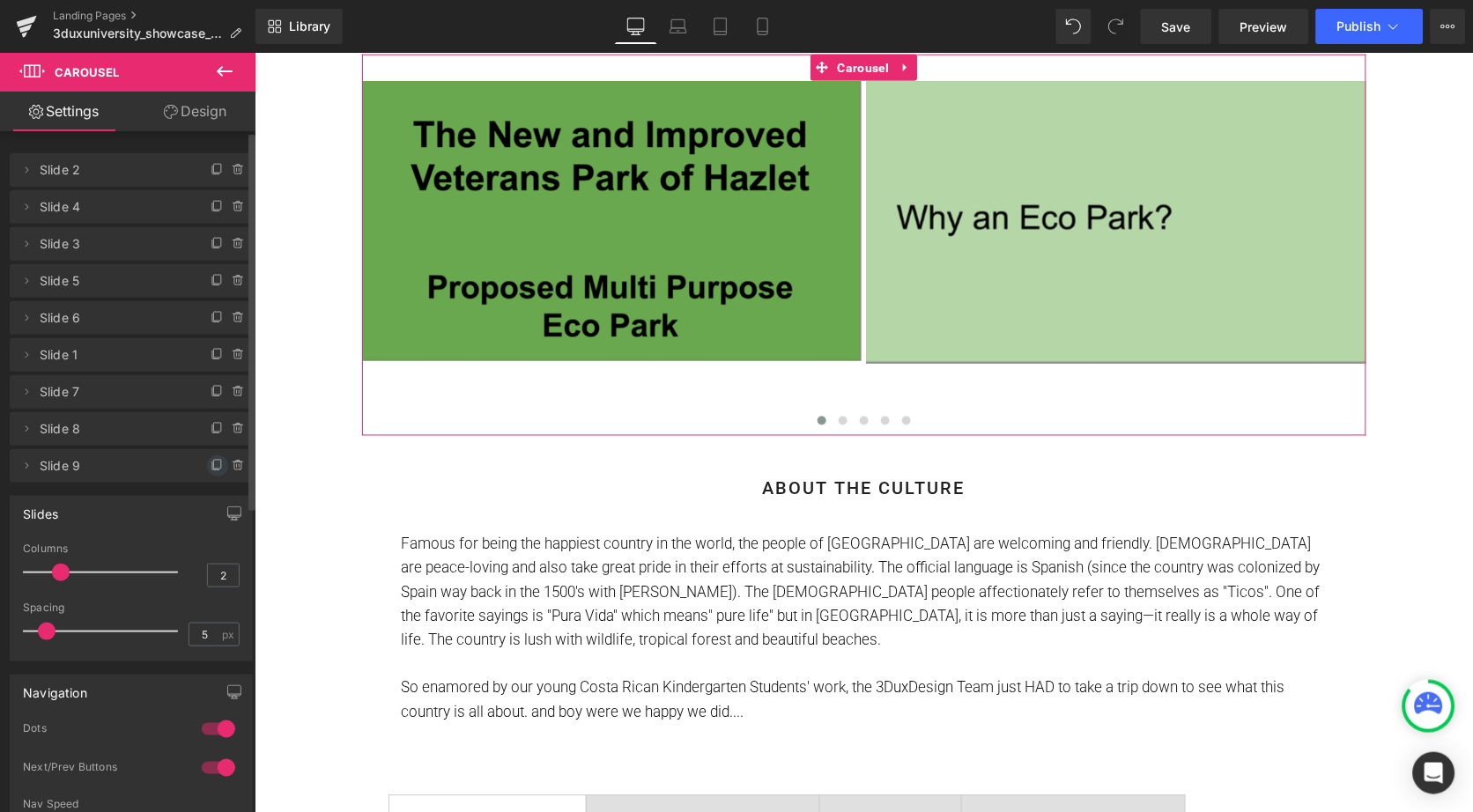
click at [216, 460] on icon at bounding box center [218, 466] width 15 height 15
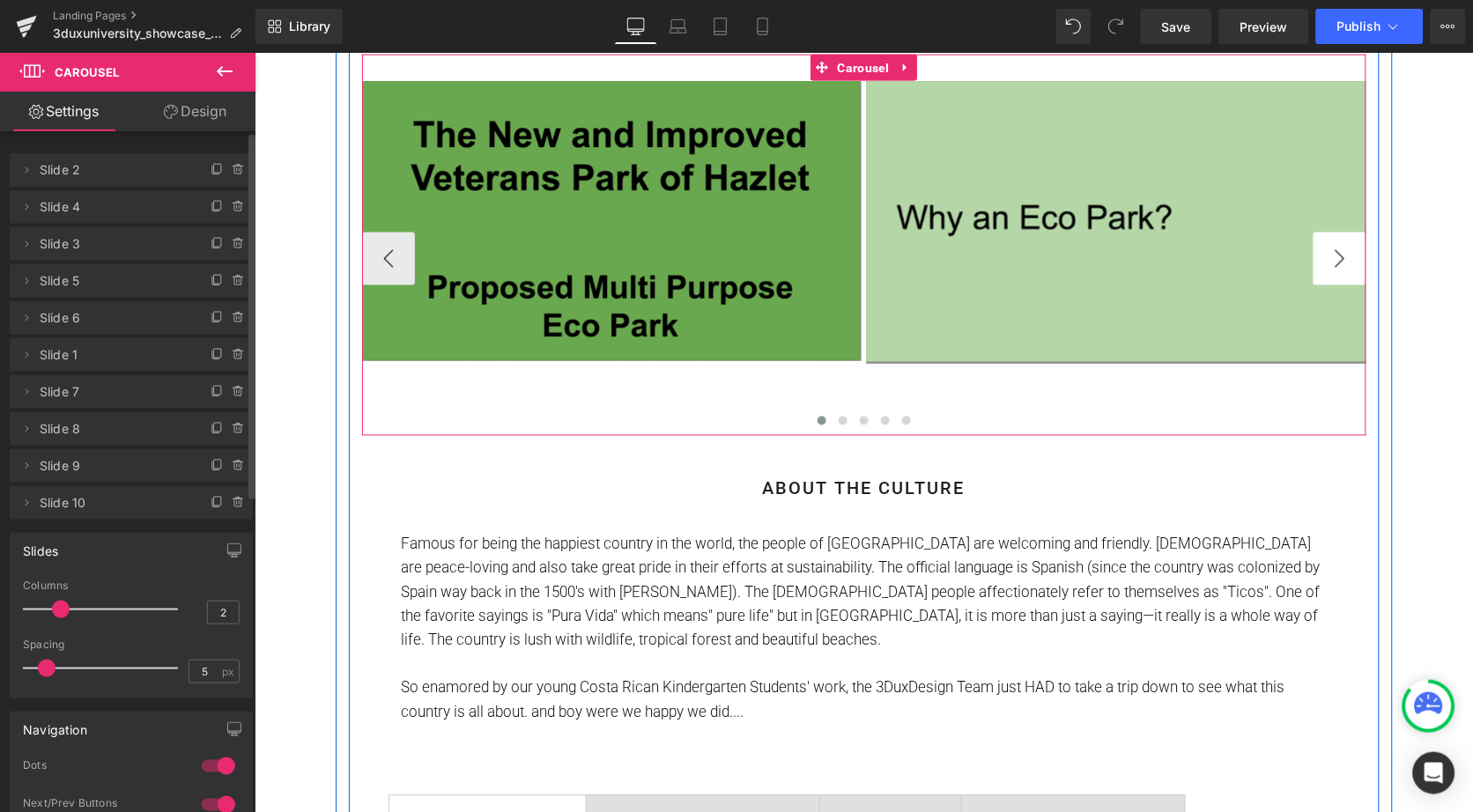
click at [1339, 256] on button "›" at bounding box center [1339, 258] width 53 height 53
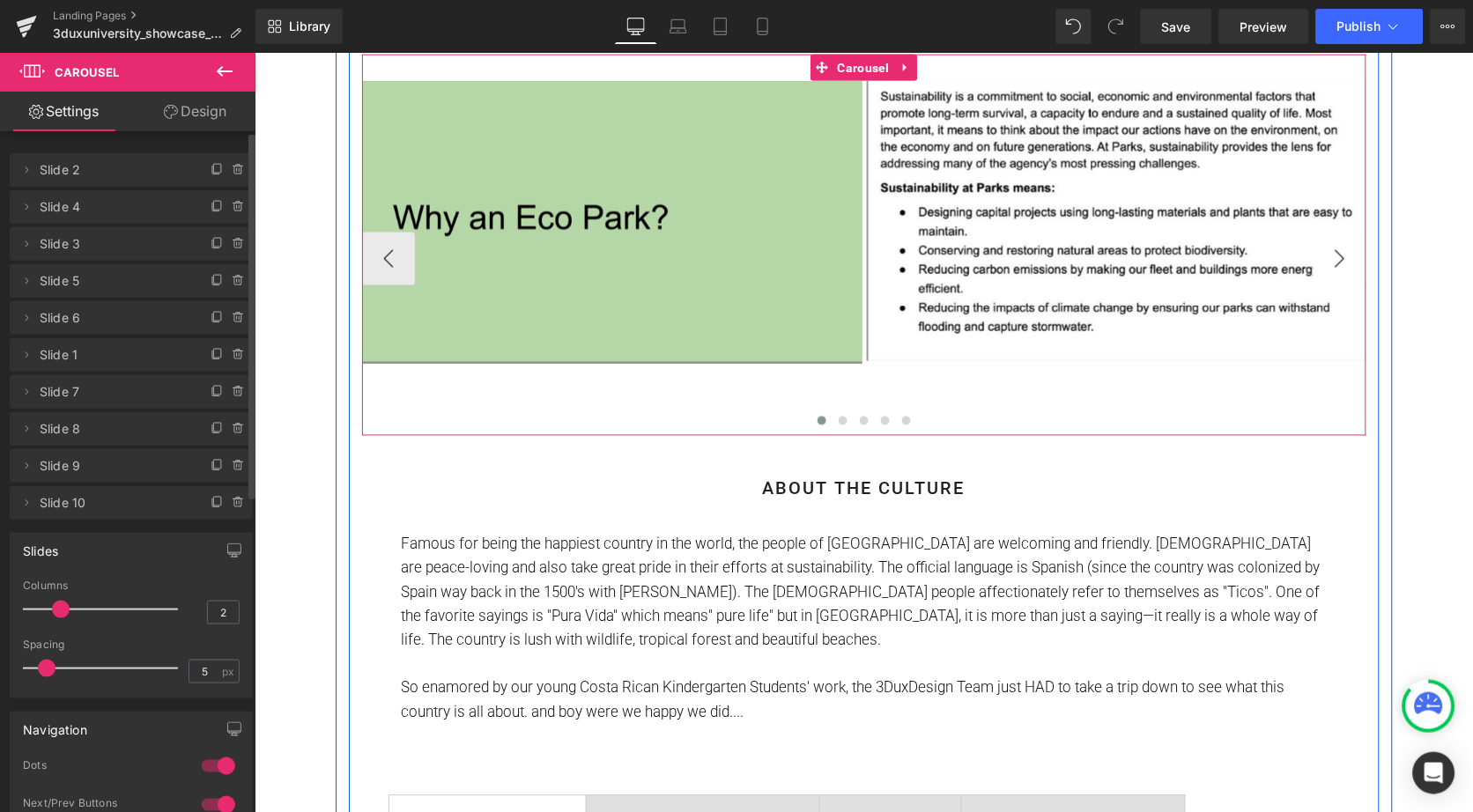
click at [1339, 256] on button "›" at bounding box center [1339, 258] width 53 height 53
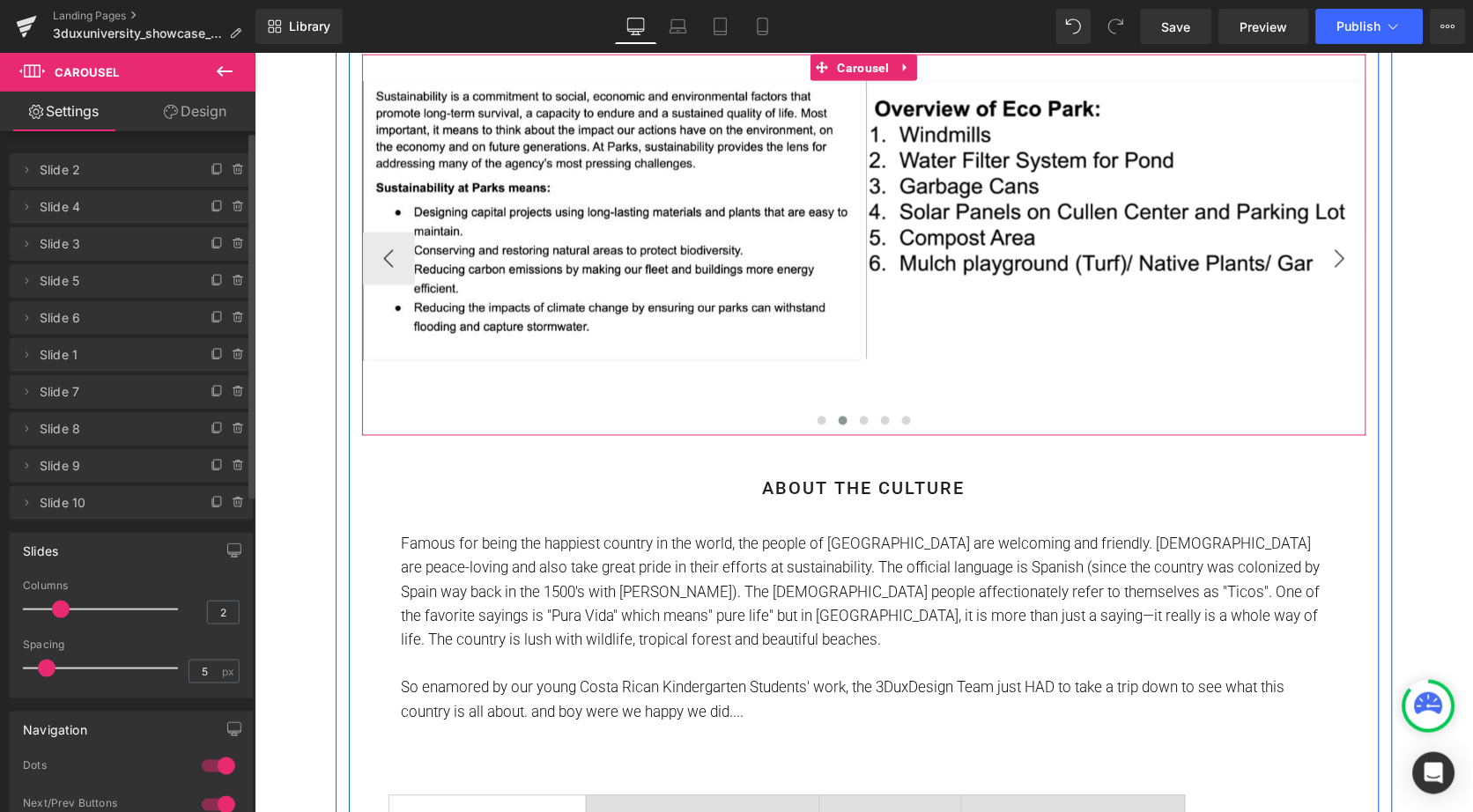
click at [1338, 256] on button "›" at bounding box center [1339, 258] width 53 height 53
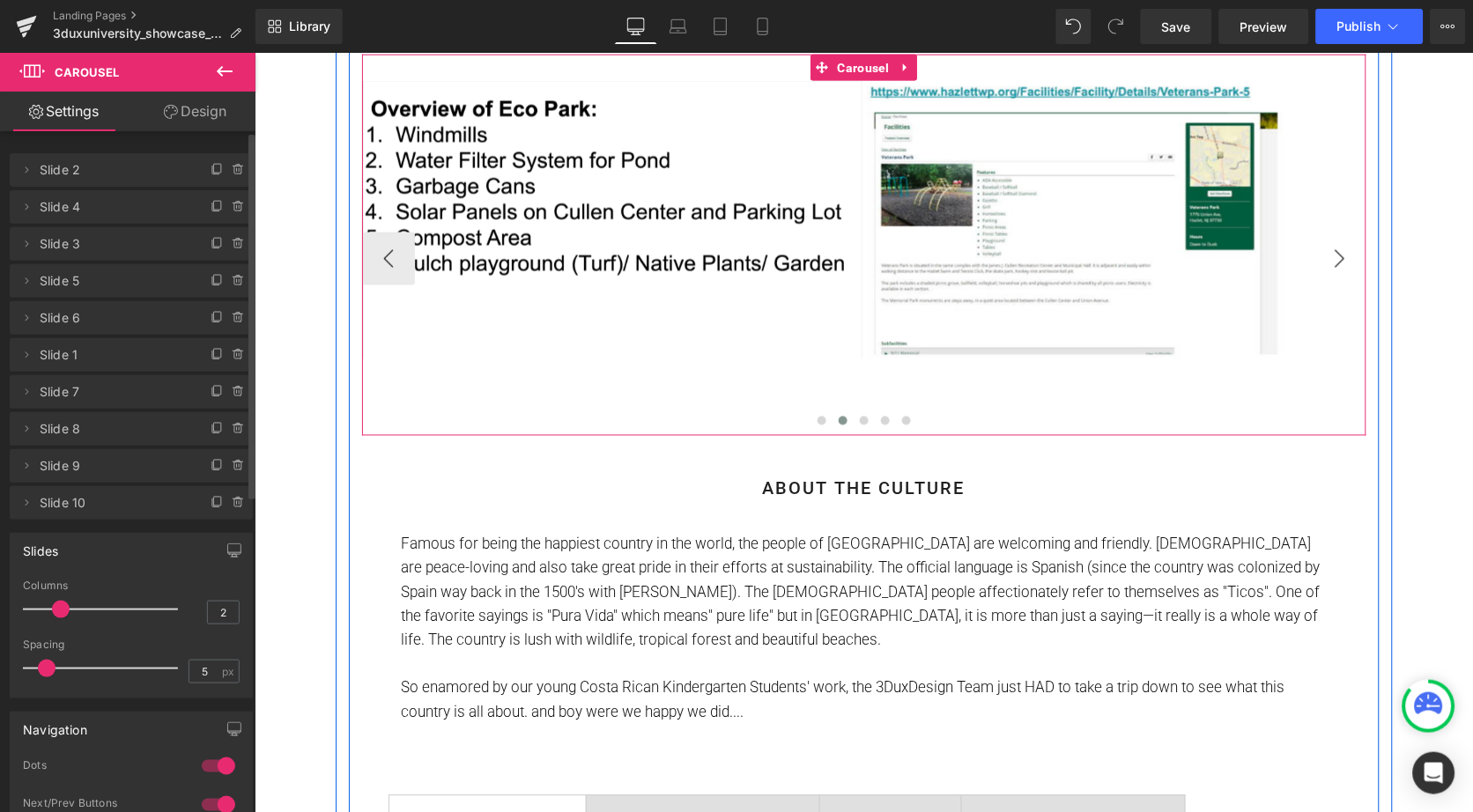
click at [1338, 256] on button "›" at bounding box center [1339, 258] width 53 height 53
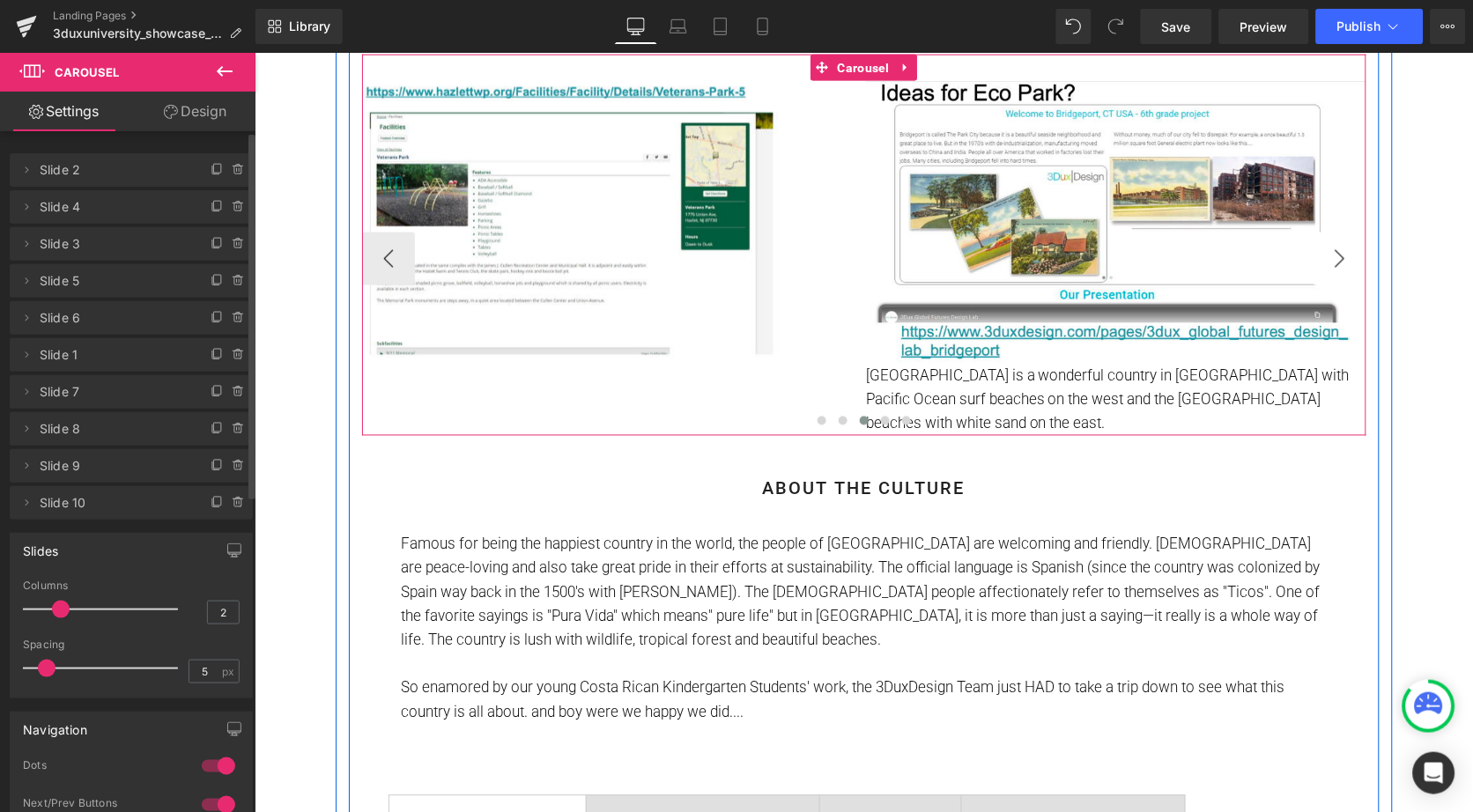
click at [1337, 256] on button "›" at bounding box center [1339, 258] width 53 height 53
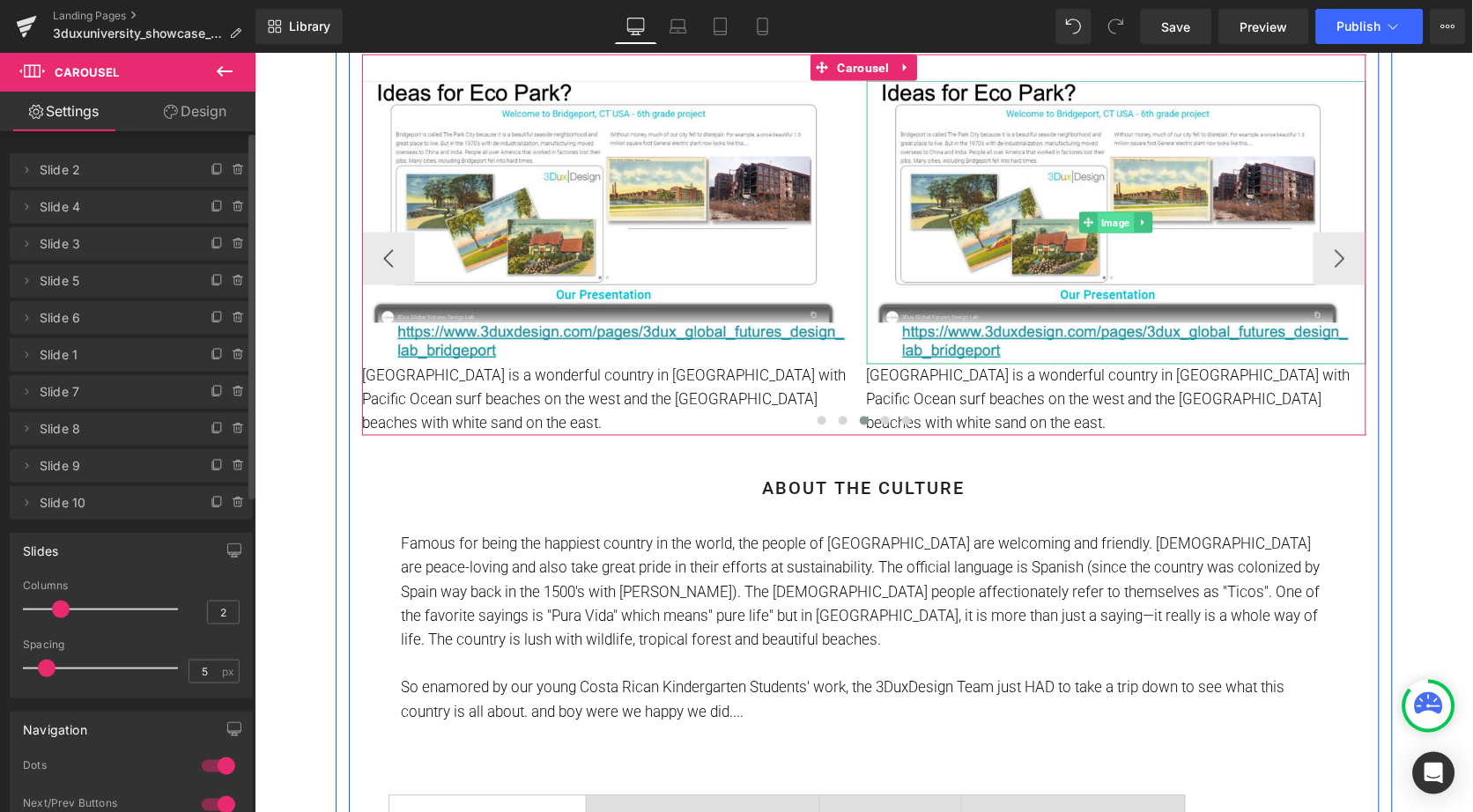
click at [1107, 217] on span "Image" at bounding box center [1116, 223] width 36 height 21
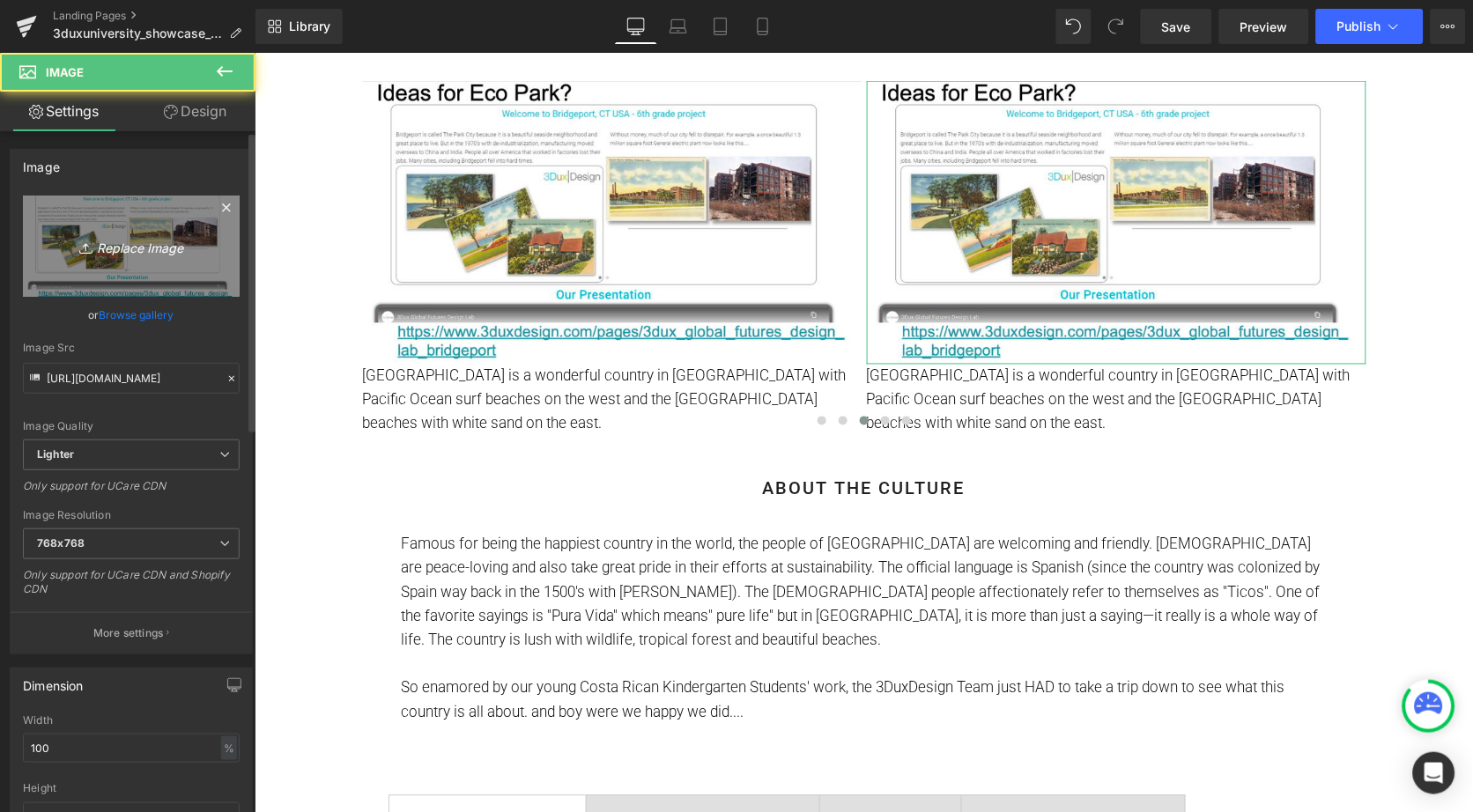
click at [128, 265] on link "Replace Image" at bounding box center [131, 246] width 217 height 102
type input "C:\fakepath\Screenshot [DATE] 3.32.44 PM.png"
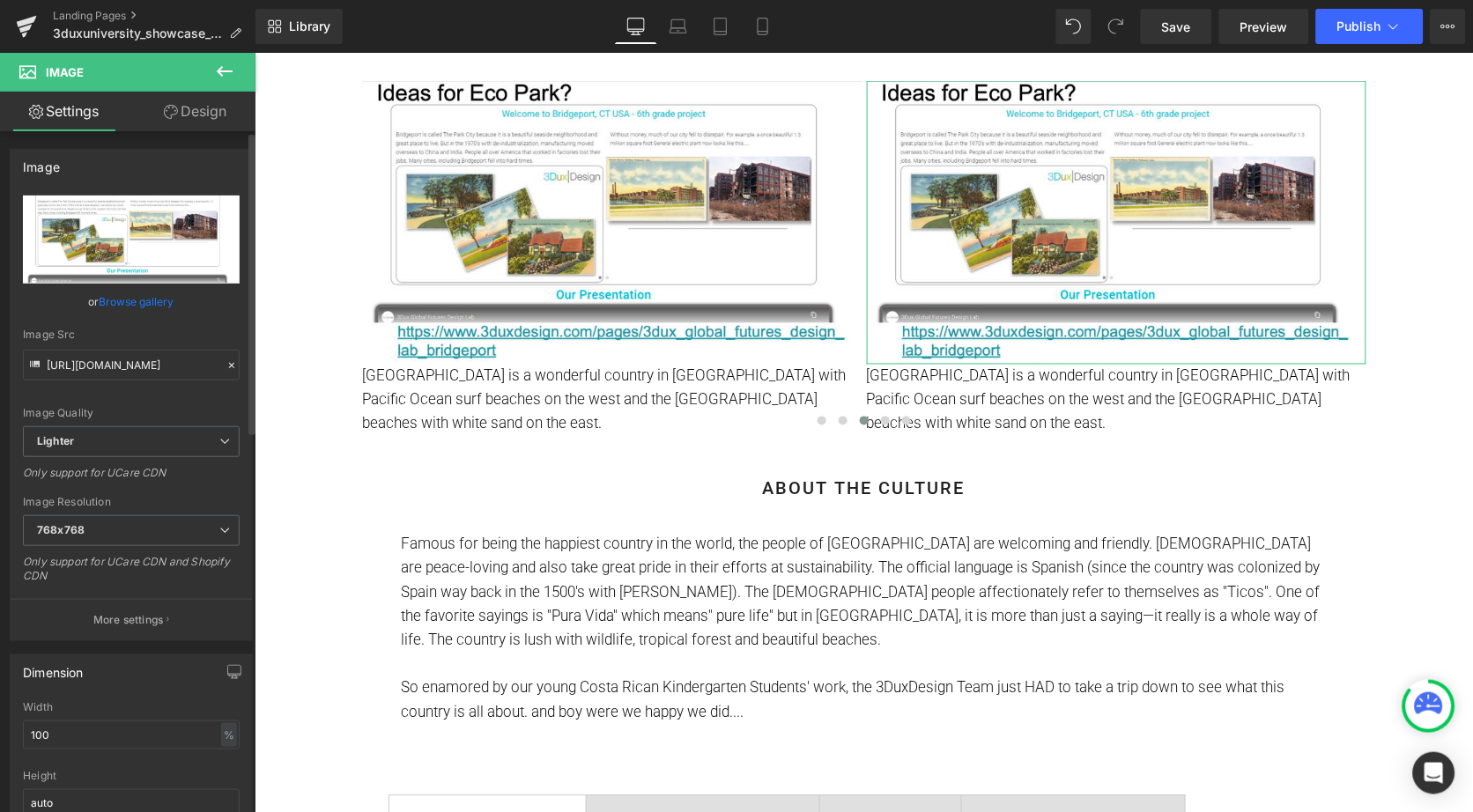
click at [125, 301] on link "Browse gallery" at bounding box center [137, 302] width 75 height 31
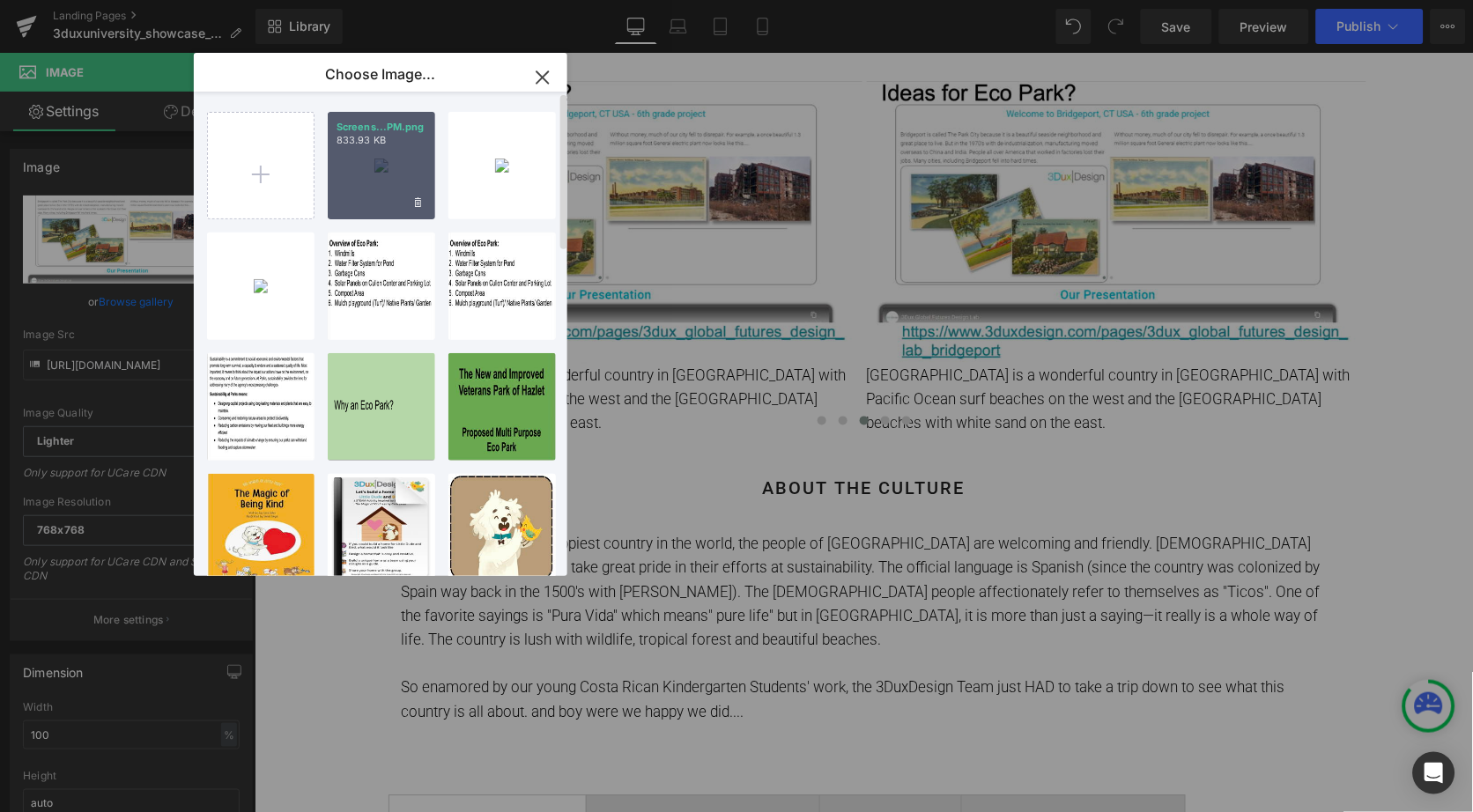
click at [353, 181] on div "Screens...PM.png 833.93 KB" at bounding box center [382, 165] width 107 height 107
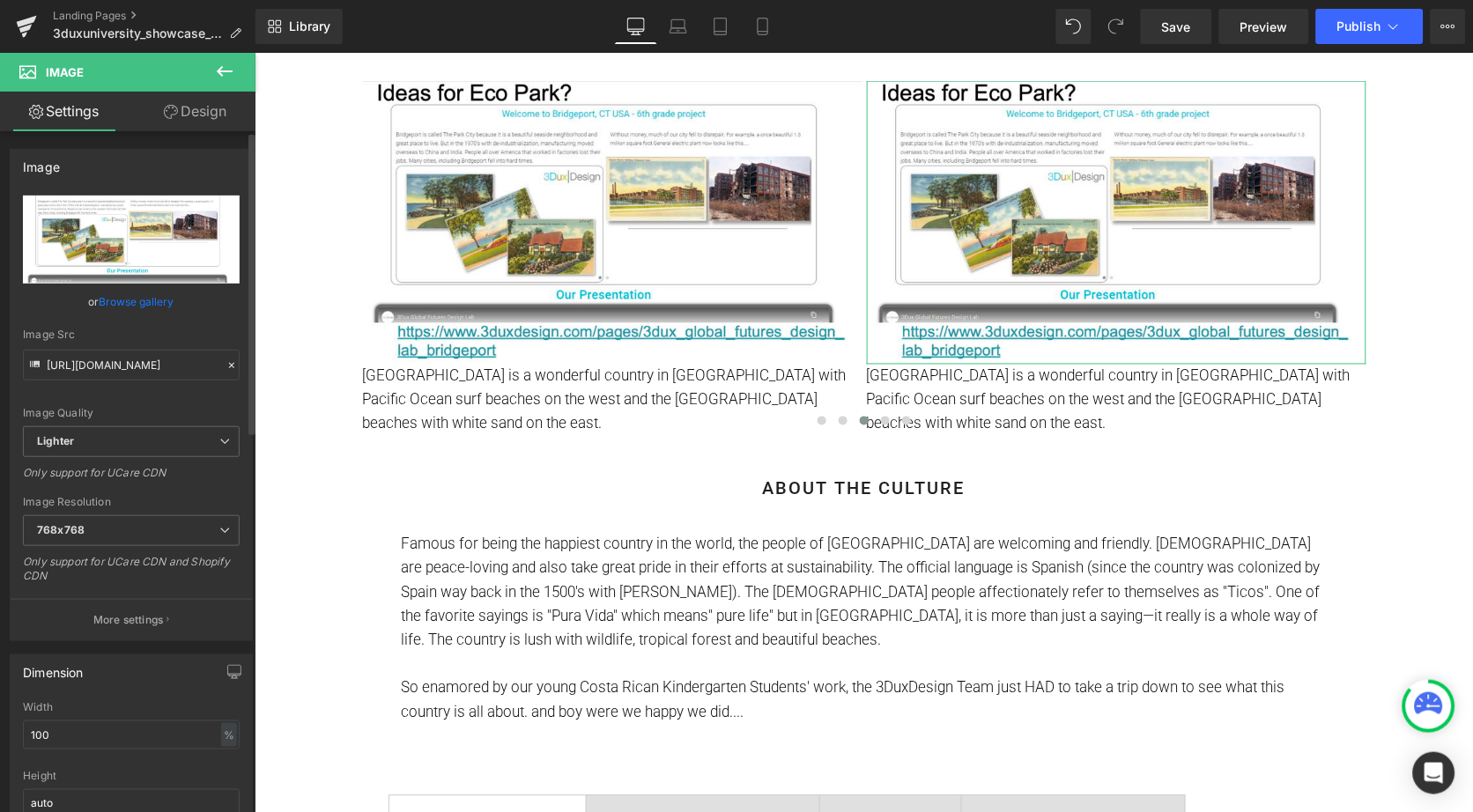
click at [128, 299] on link "Browse gallery" at bounding box center [137, 302] width 75 height 31
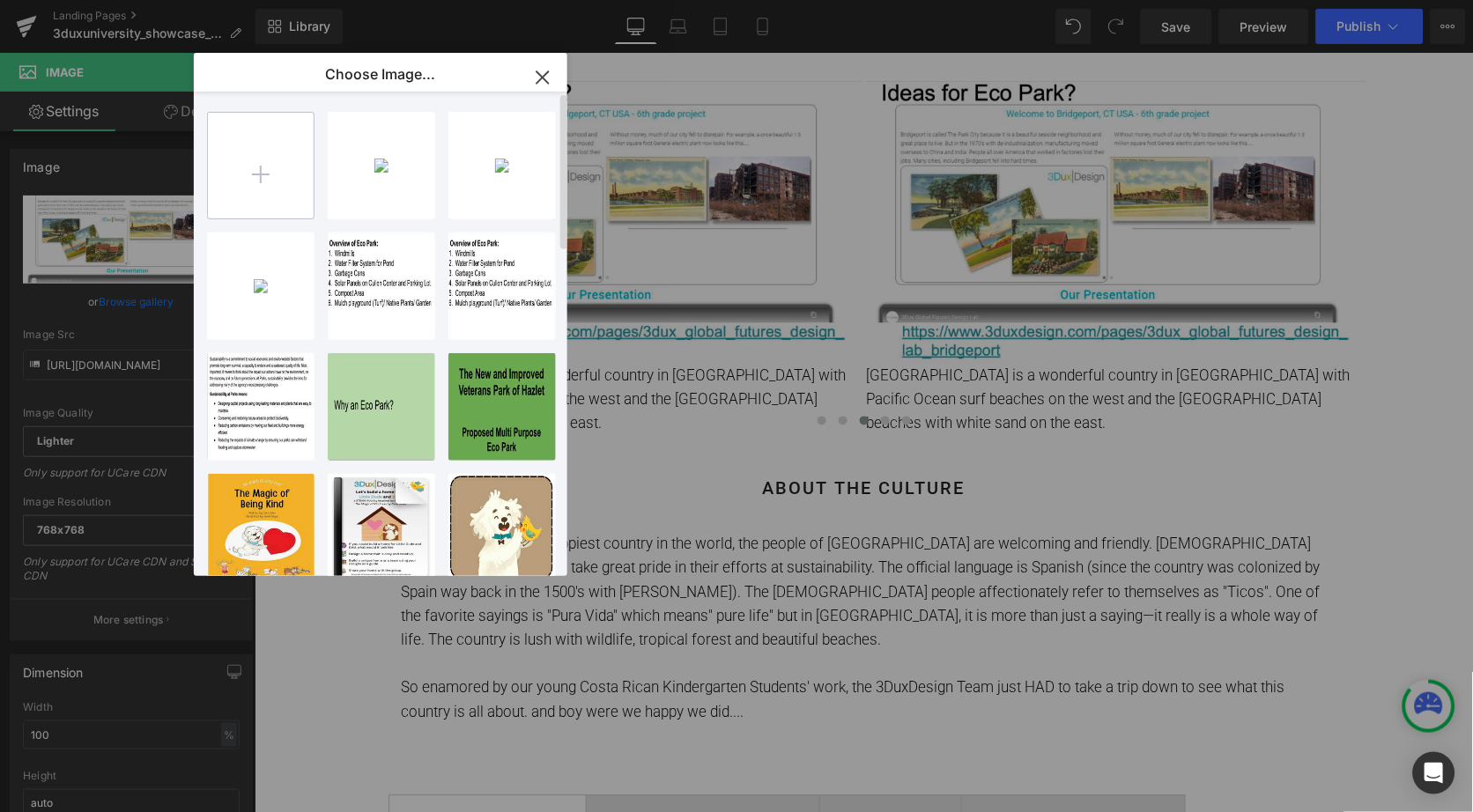
click at [245, 190] on input "file" at bounding box center [261, 165] width 105 height 105
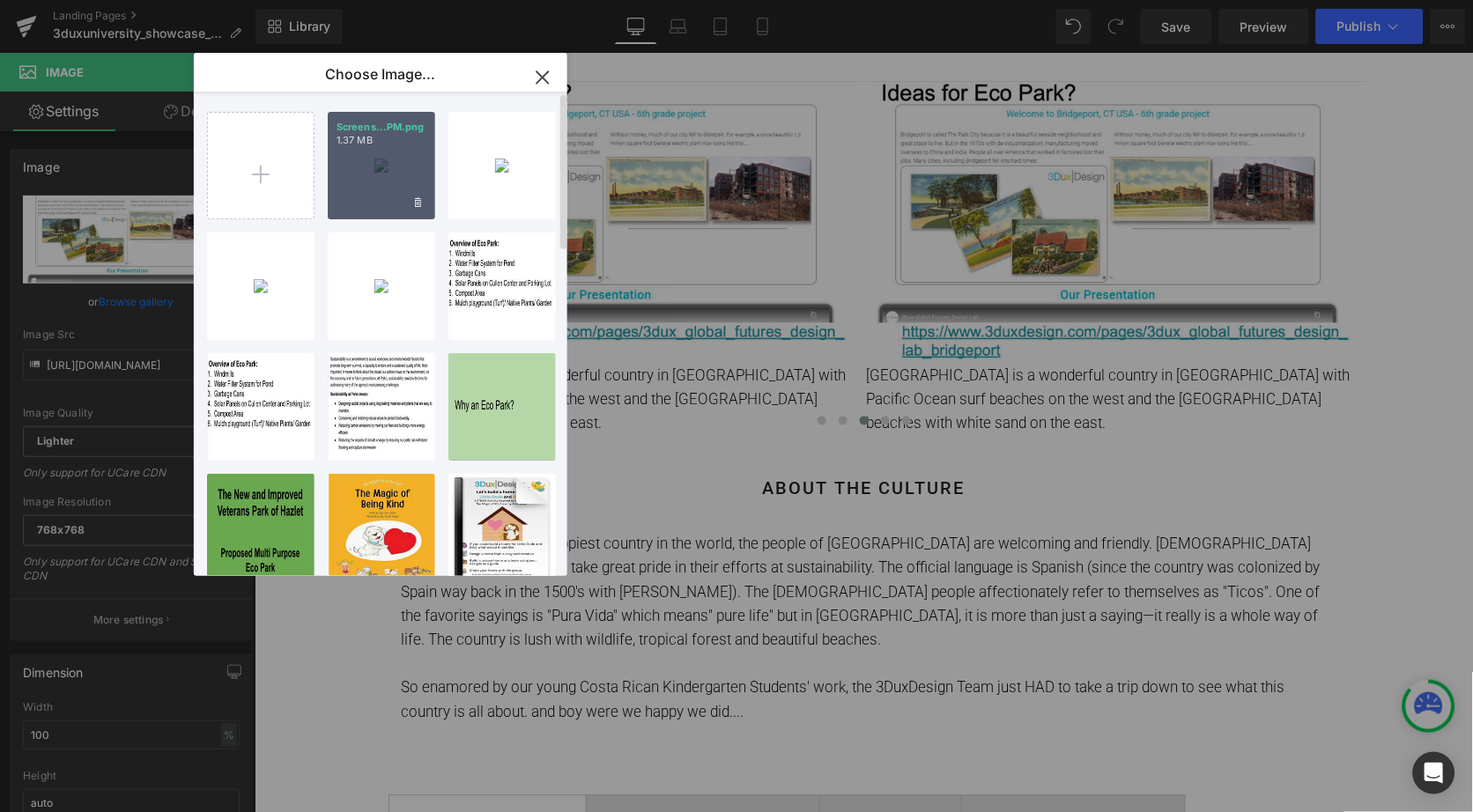
click at [348, 178] on div "Screens...PM.png 1.37 MB" at bounding box center [382, 165] width 107 height 107
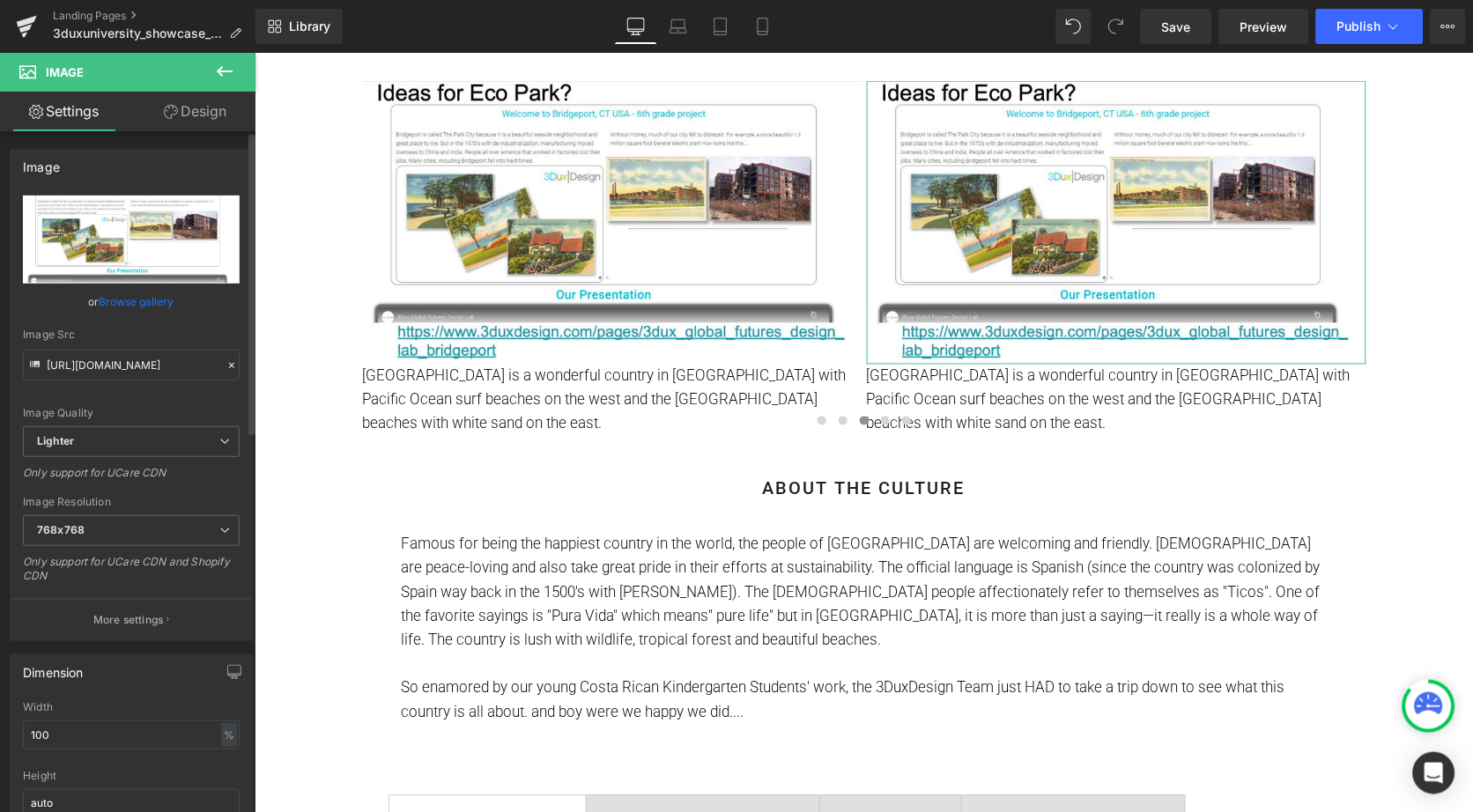
click at [155, 302] on link "Browse gallery" at bounding box center [137, 302] width 75 height 31
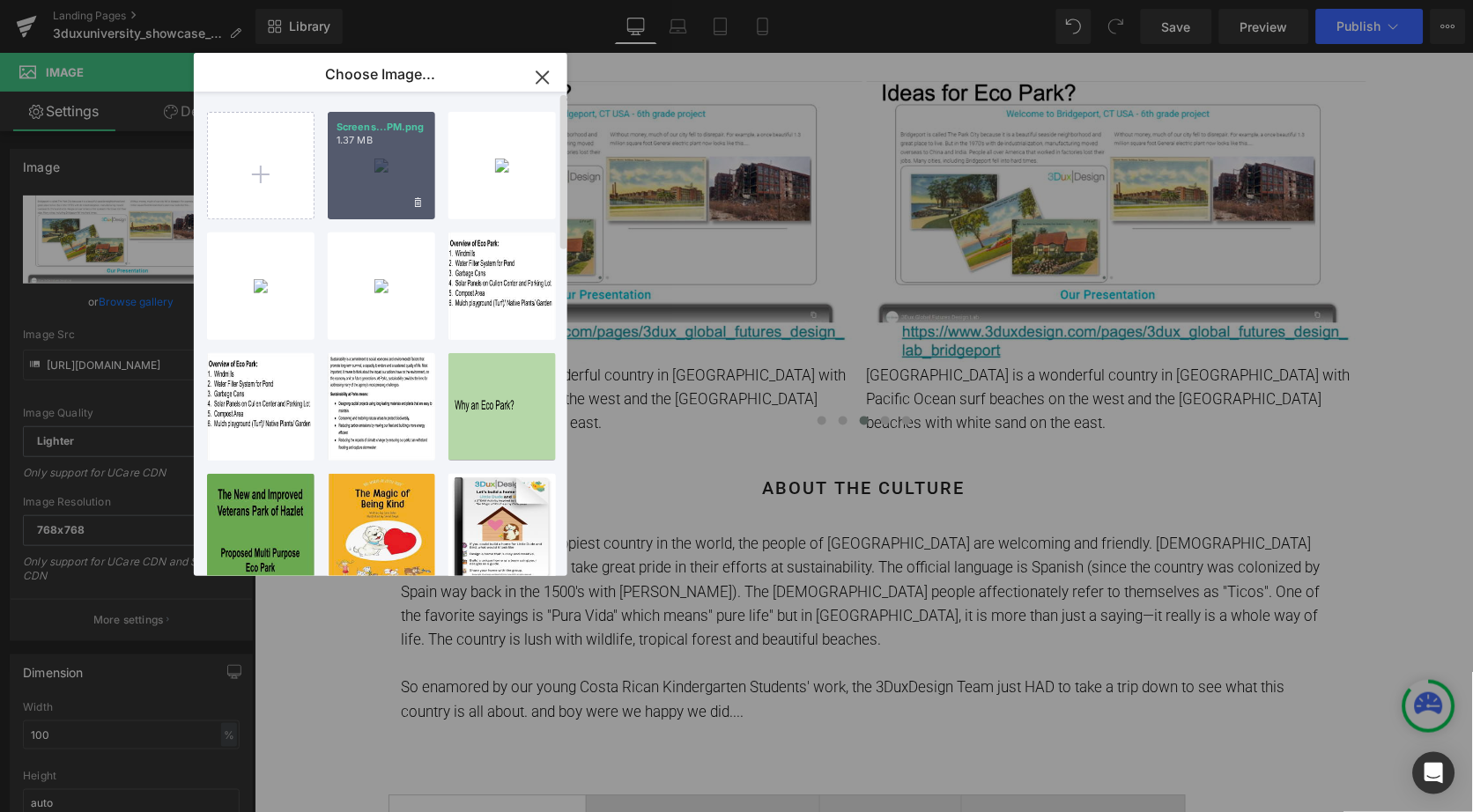
click at [395, 172] on div "Screens...PM.png 1.37 MB" at bounding box center [382, 165] width 107 height 107
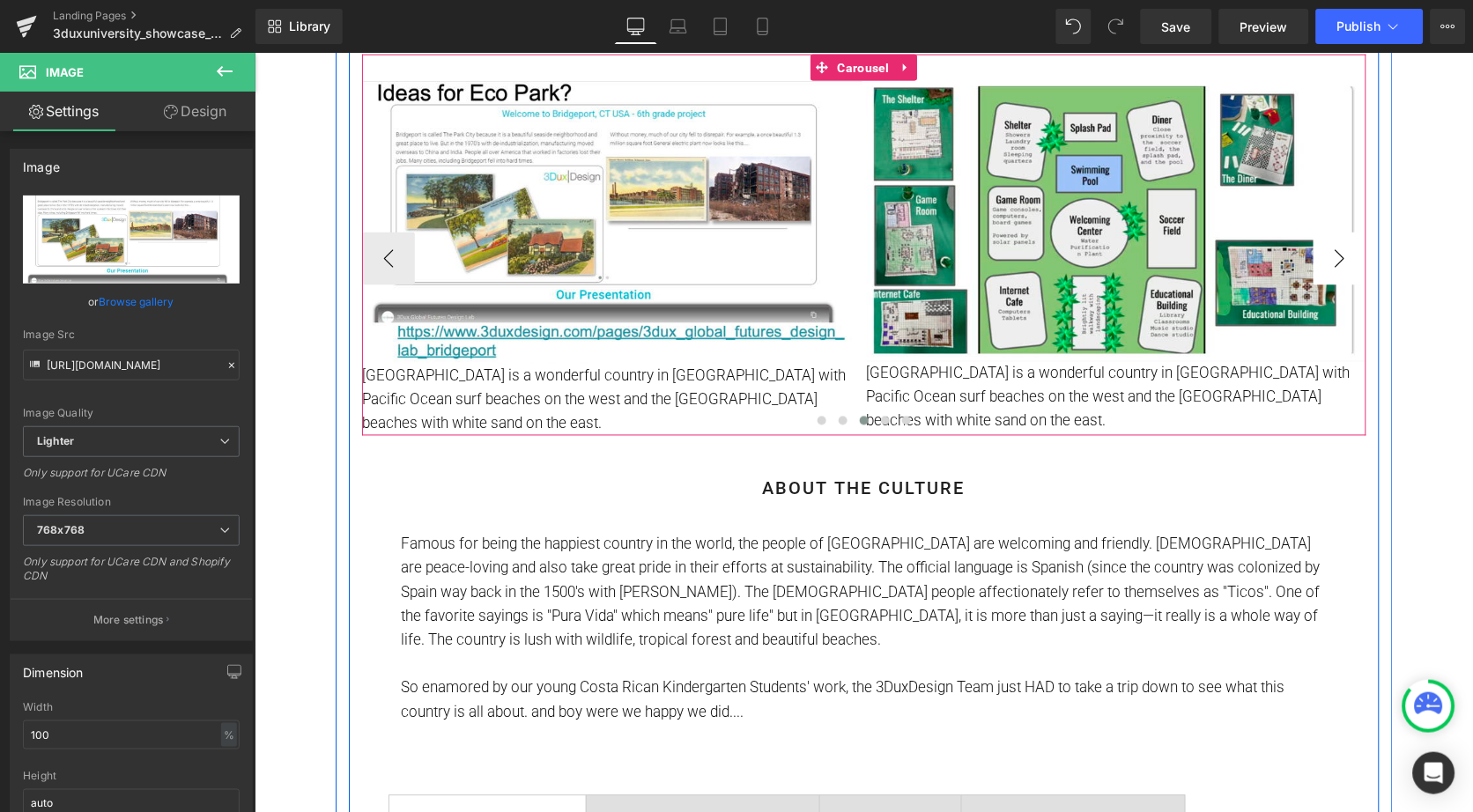
click at [1332, 250] on button "›" at bounding box center [1339, 258] width 53 height 53
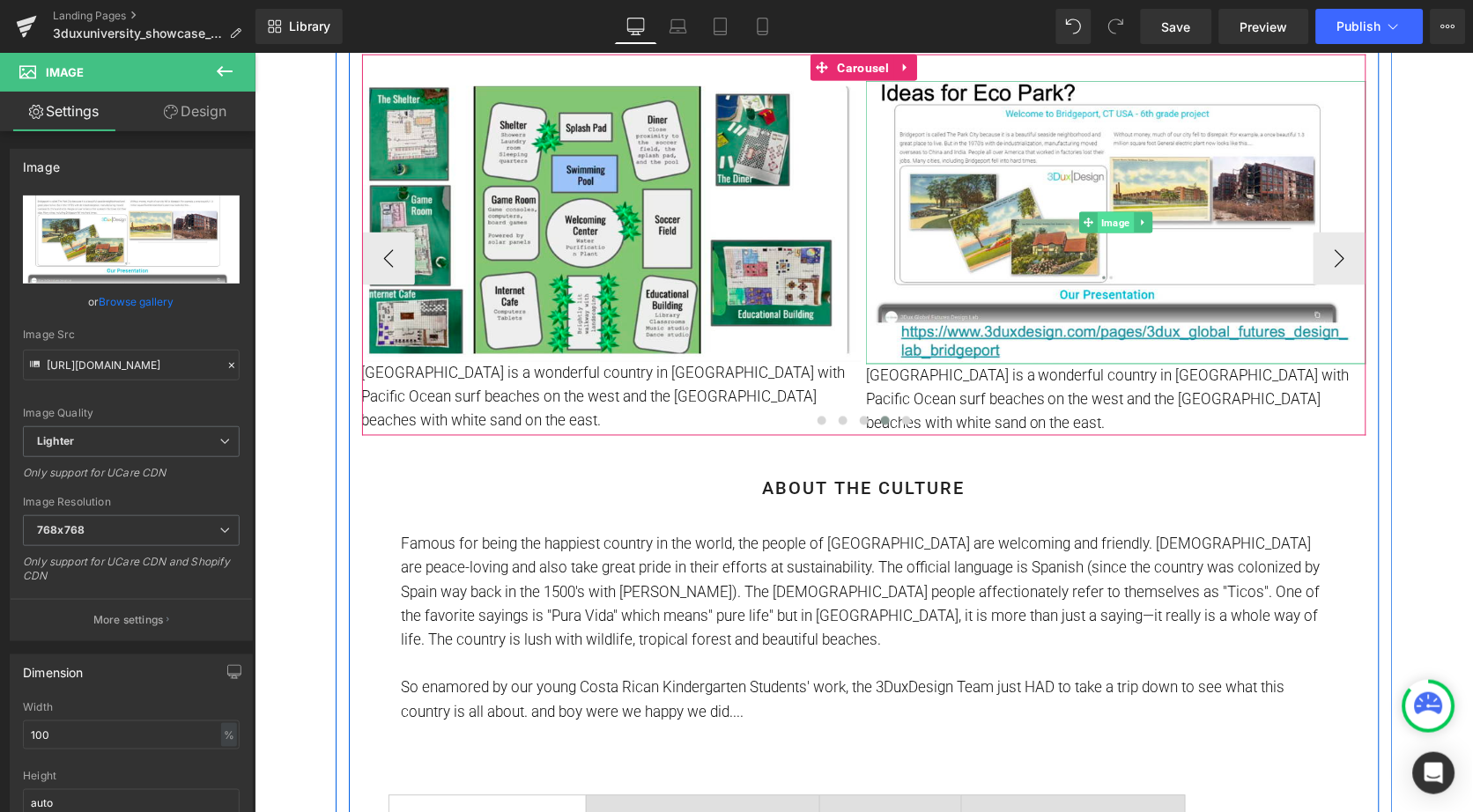
click at [1103, 223] on span "Image" at bounding box center [1115, 222] width 36 height 21
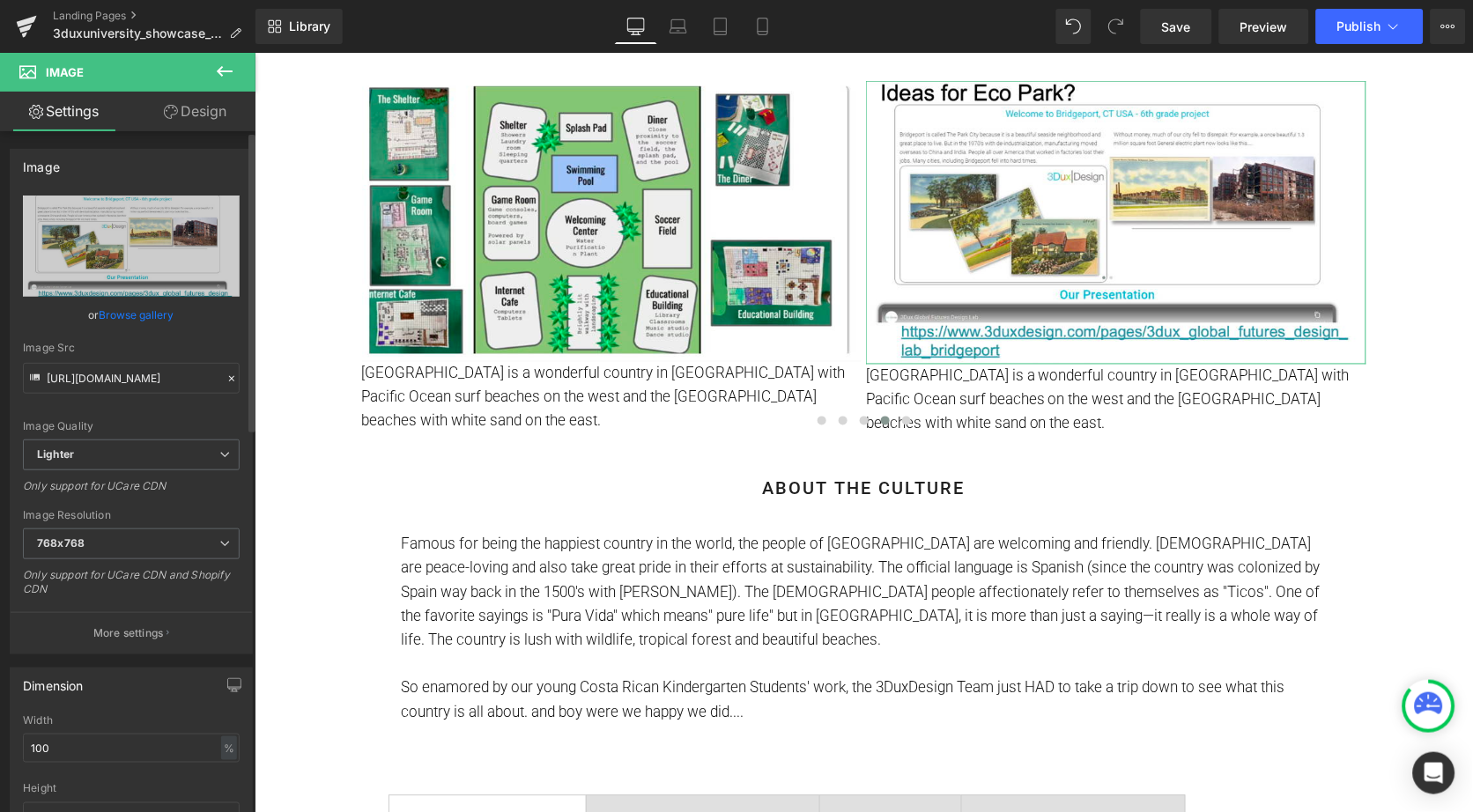
click at [165, 310] on link "Browse gallery" at bounding box center [137, 315] width 75 height 31
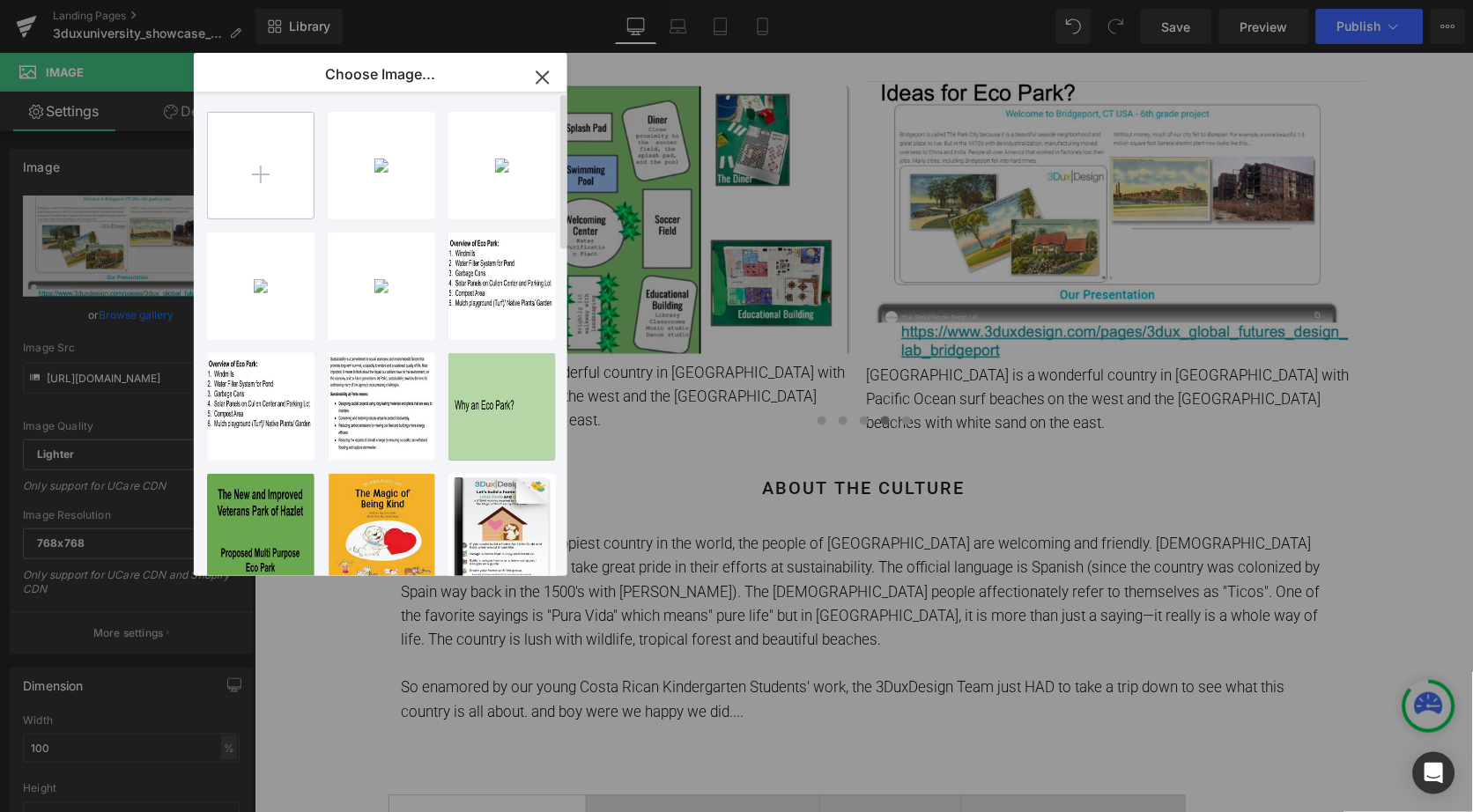
click at [264, 173] on input "file" at bounding box center [261, 165] width 105 height 105
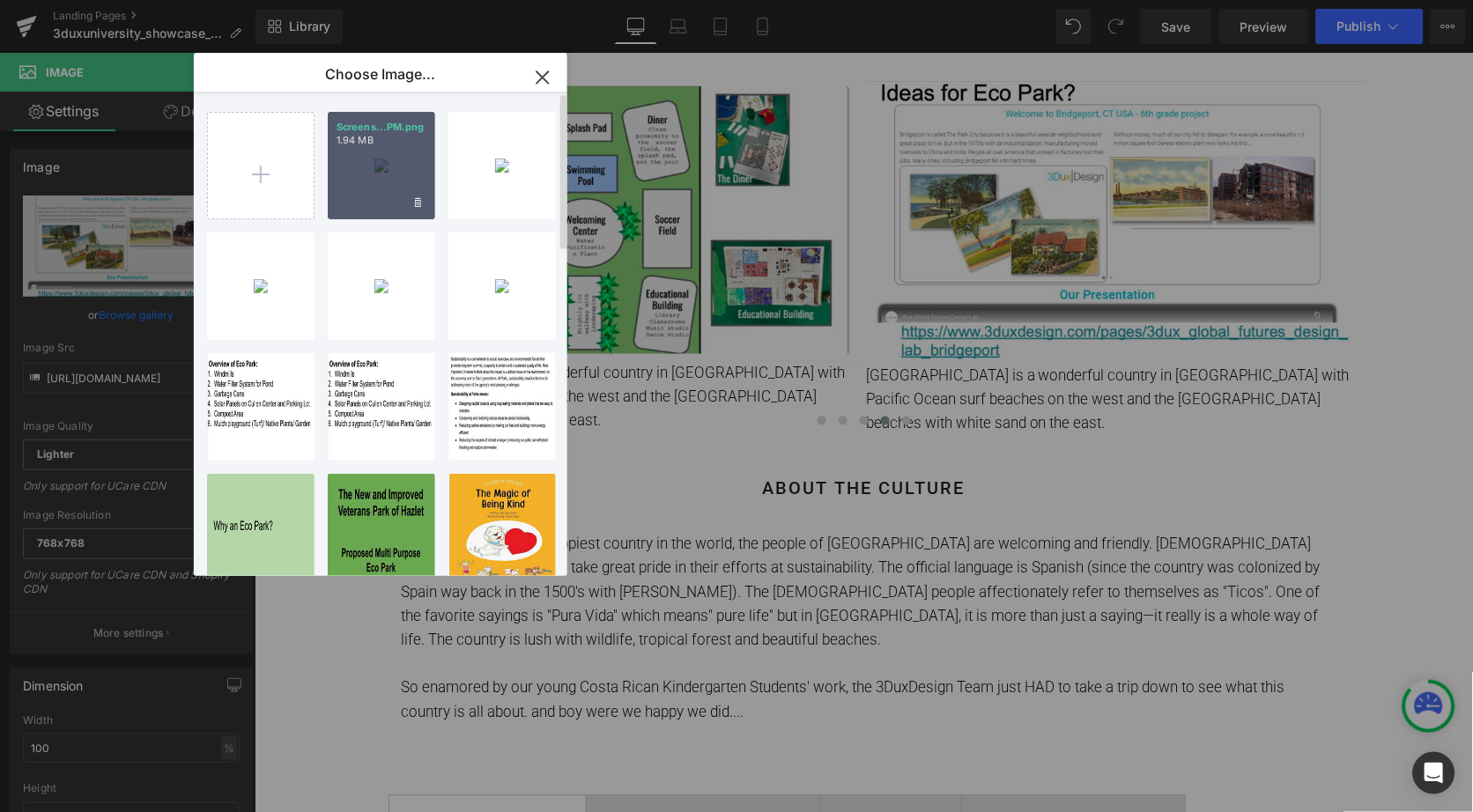
click at [377, 160] on div "Screens...PM.png 1.94 MB" at bounding box center [382, 165] width 107 height 107
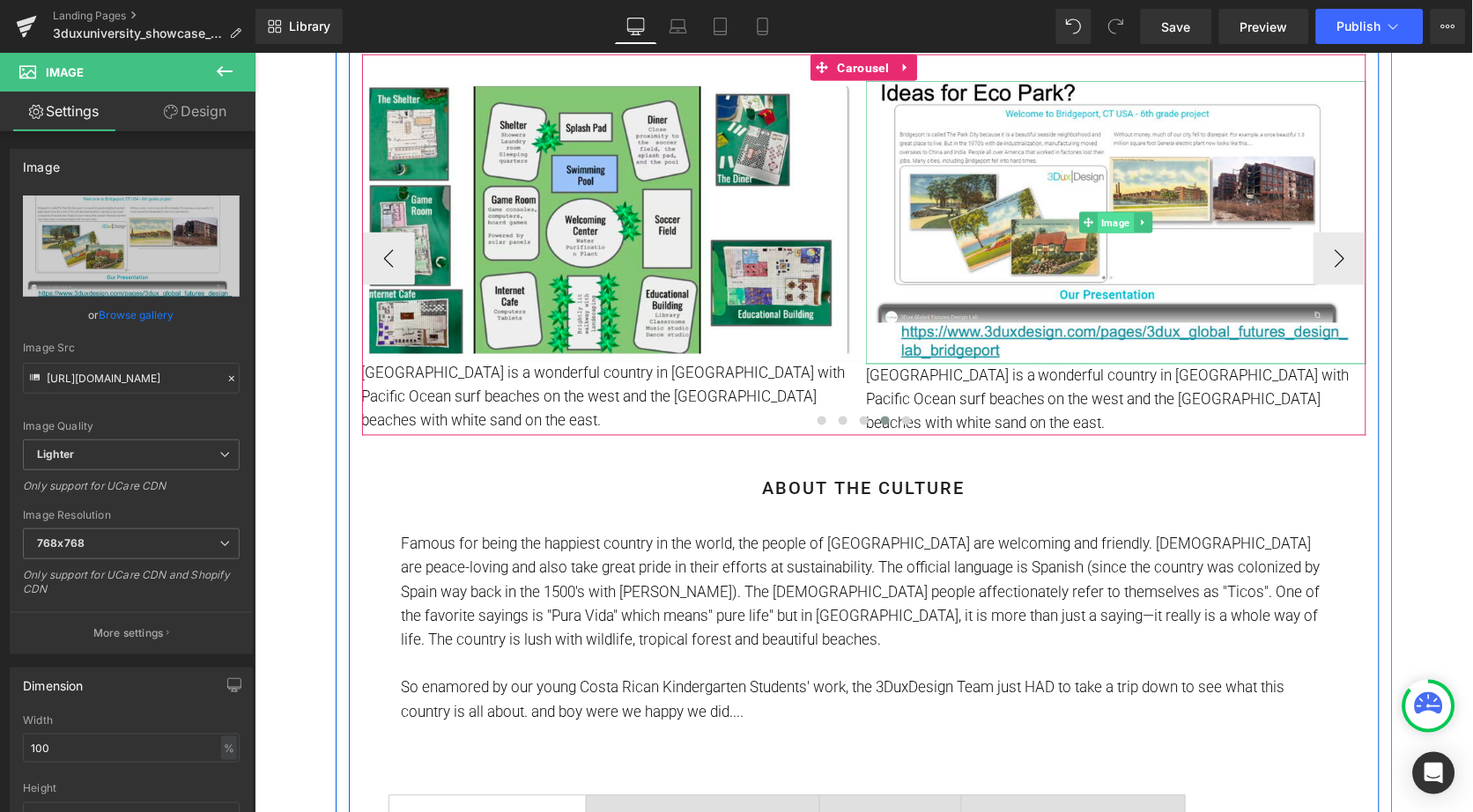
click at [1109, 226] on span "Image" at bounding box center [1115, 223] width 36 height 21
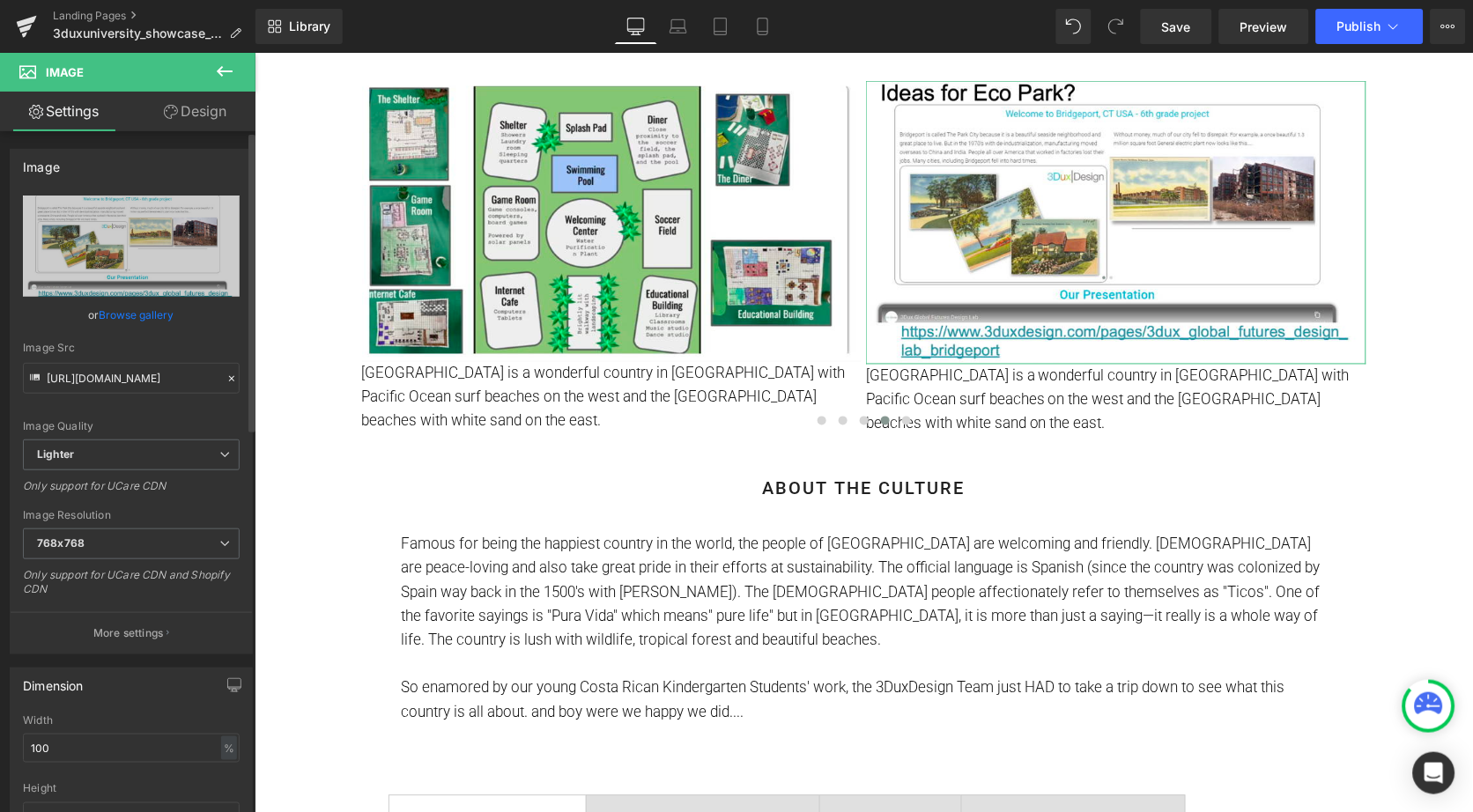
click at [120, 314] on link "Browse gallery" at bounding box center [137, 315] width 75 height 31
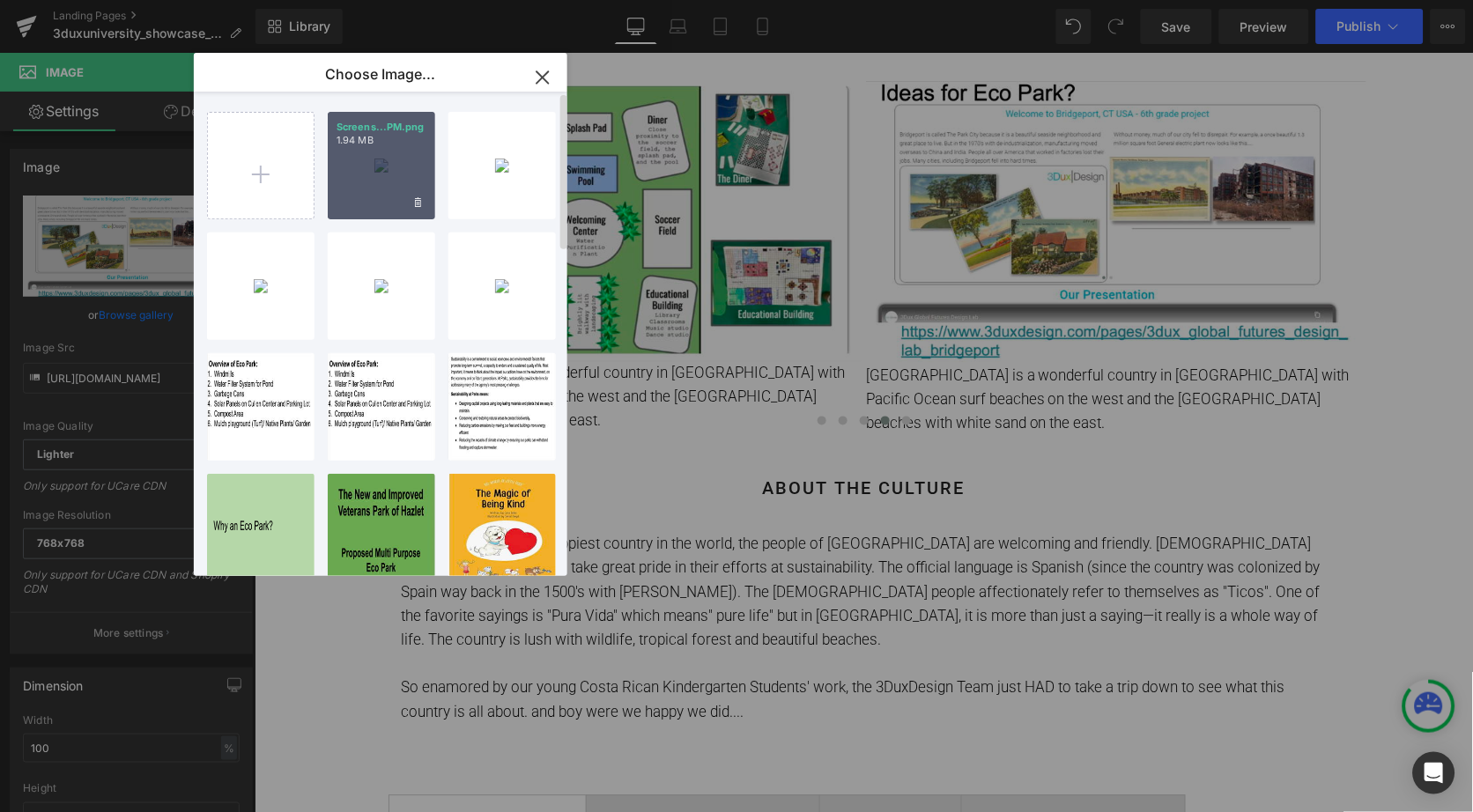
click at [392, 180] on div "Screens...PM.png 1.94 MB" at bounding box center [382, 165] width 107 height 107
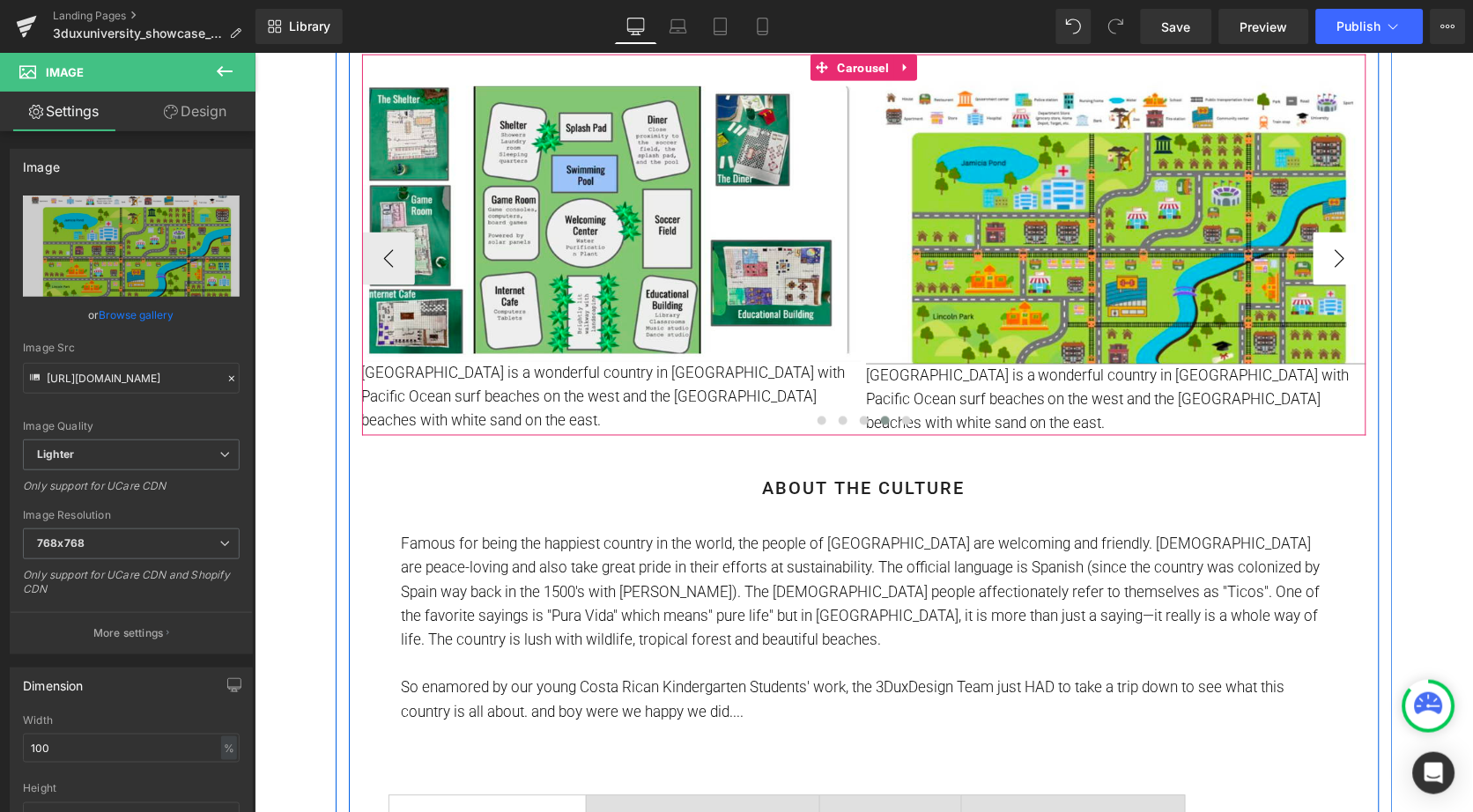
click at [1341, 259] on button "›" at bounding box center [1339, 258] width 53 height 53
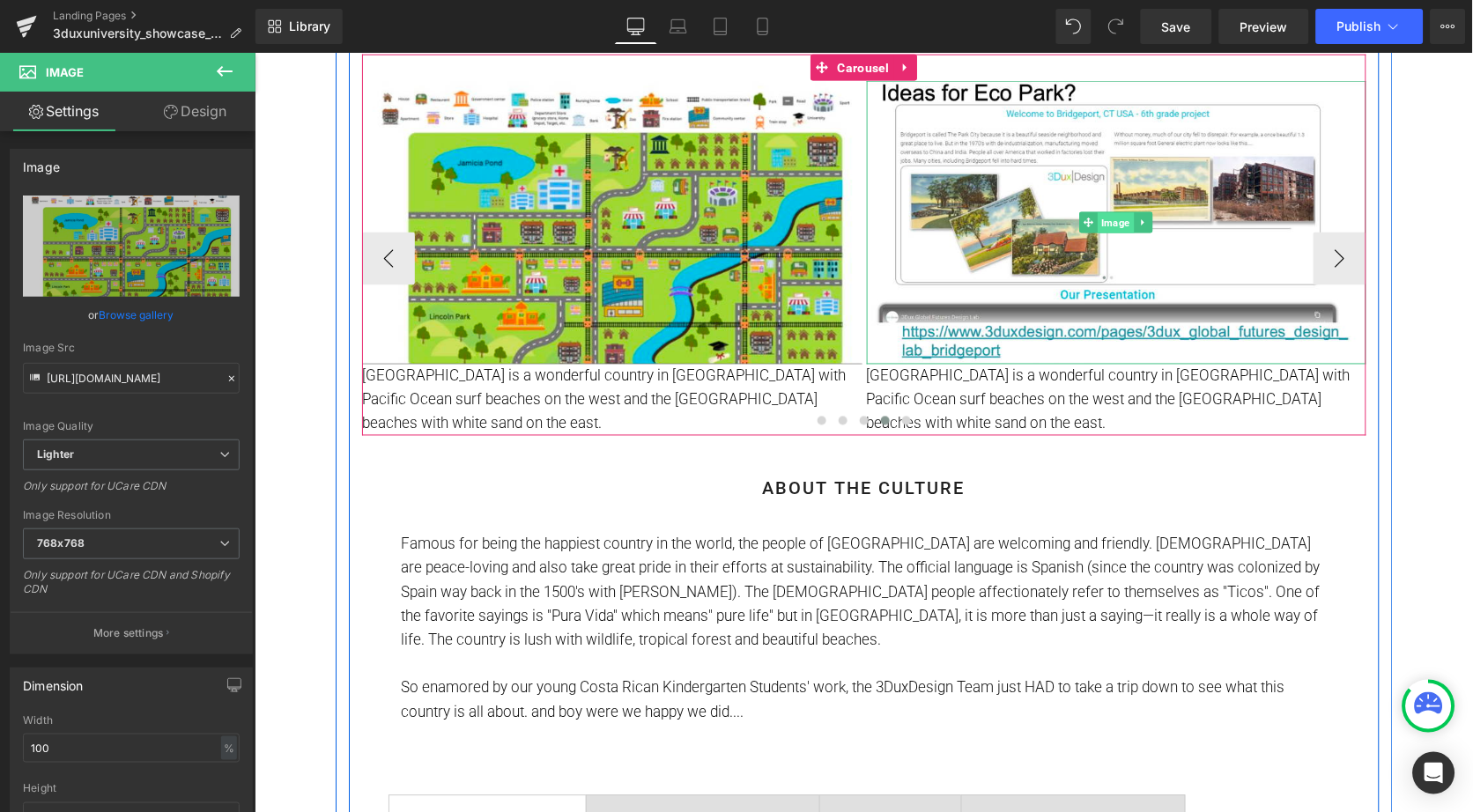
click at [1106, 223] on span "Image" at bounding box center [1116, 223] width 36 height 21
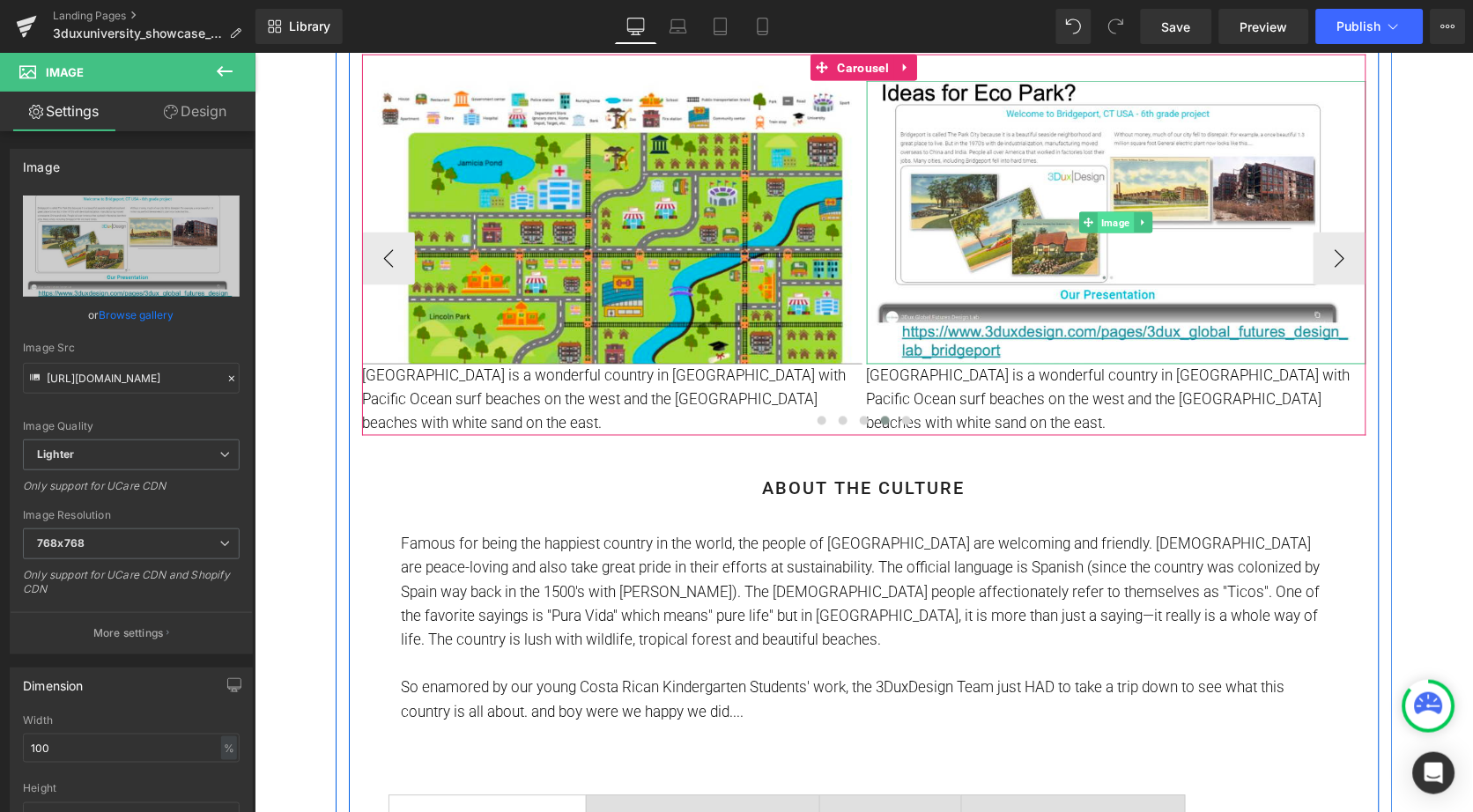
click at [1107, 217] on span "Image" at bounding box center [1116, 222] width 36 height 21
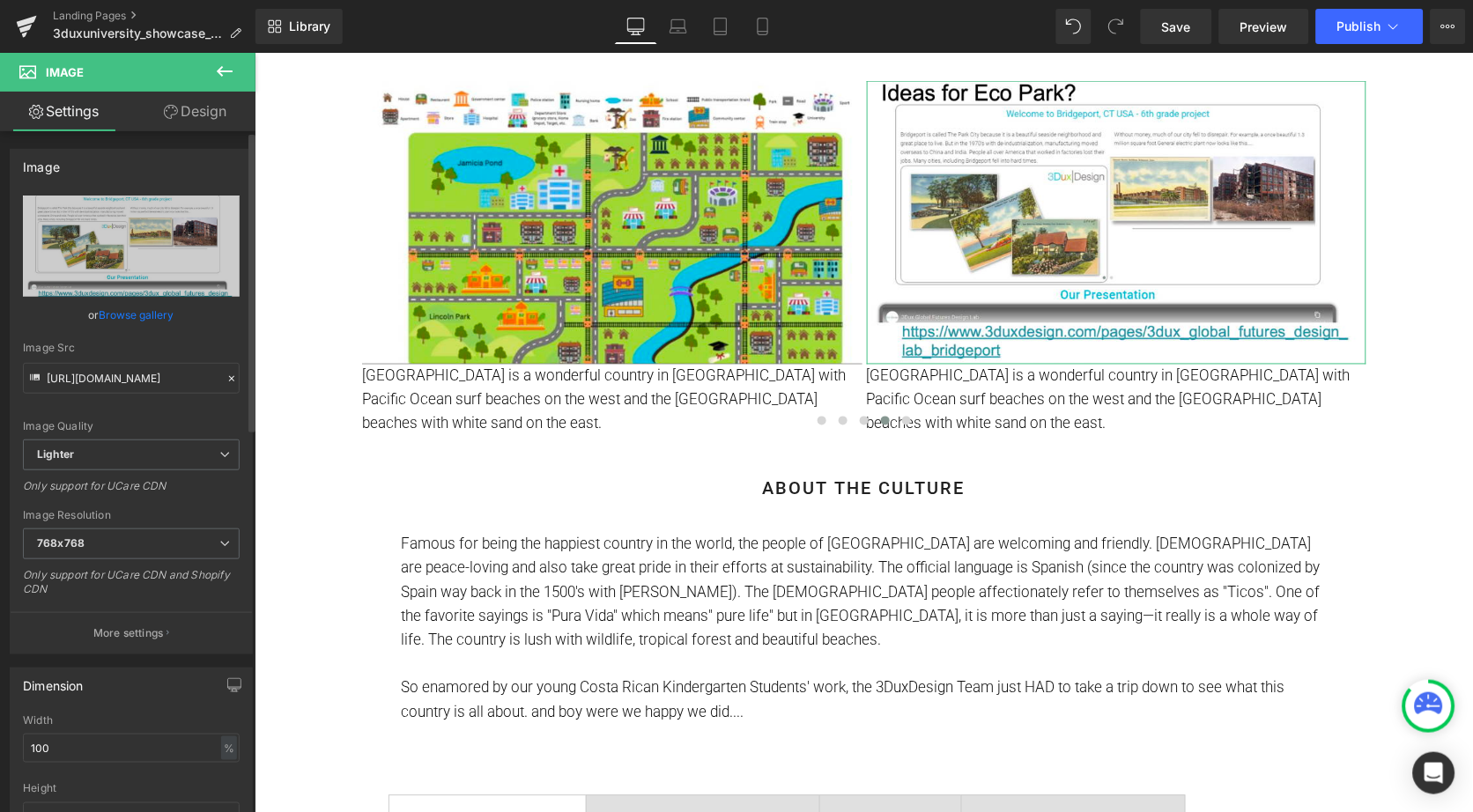
click at [165, 309] on link "Browse gallery" at bounding box center [137, 315] width 75 height 31
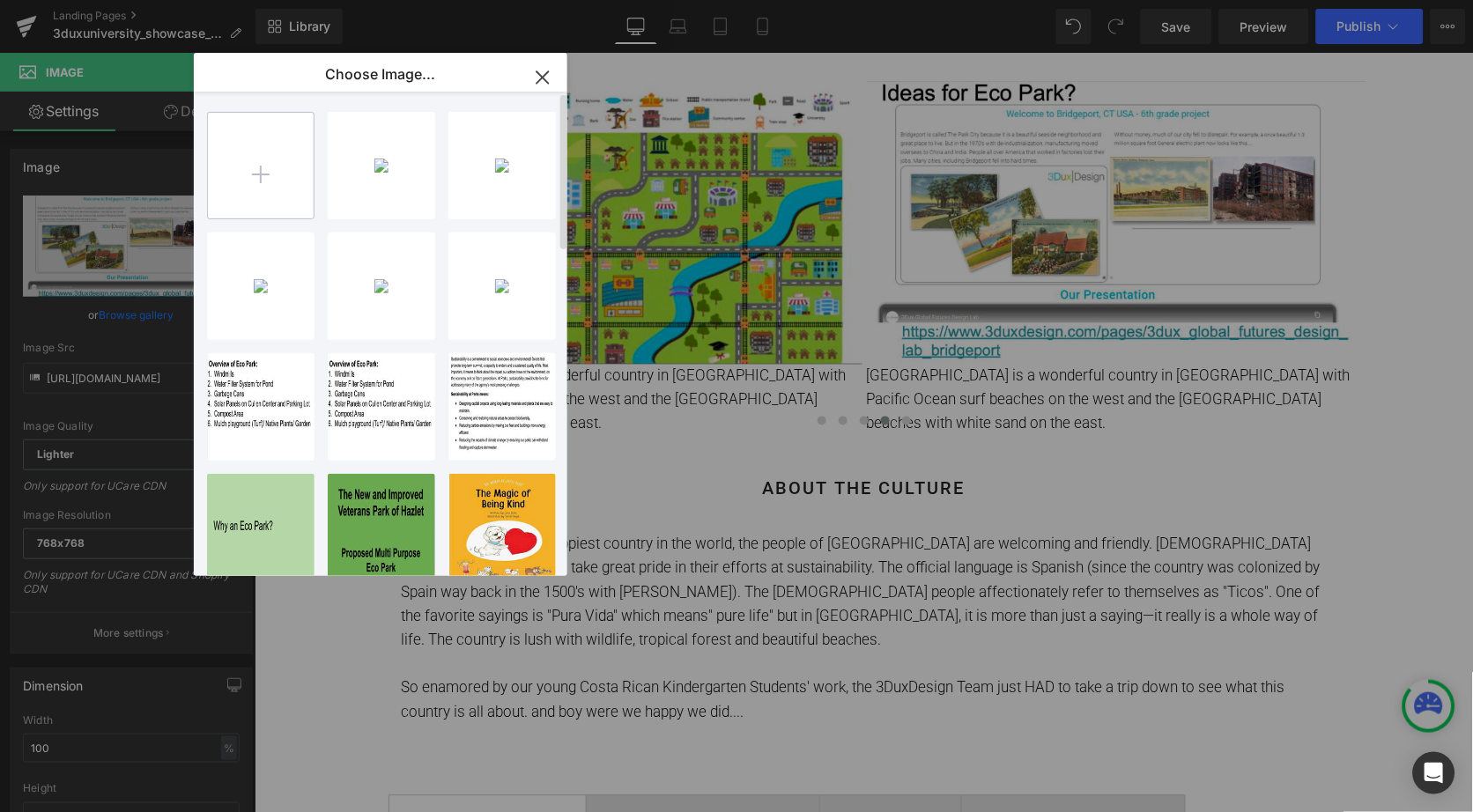
click at [254, 175] on input "file" at bounding box center [261, 165] width 105 height 105
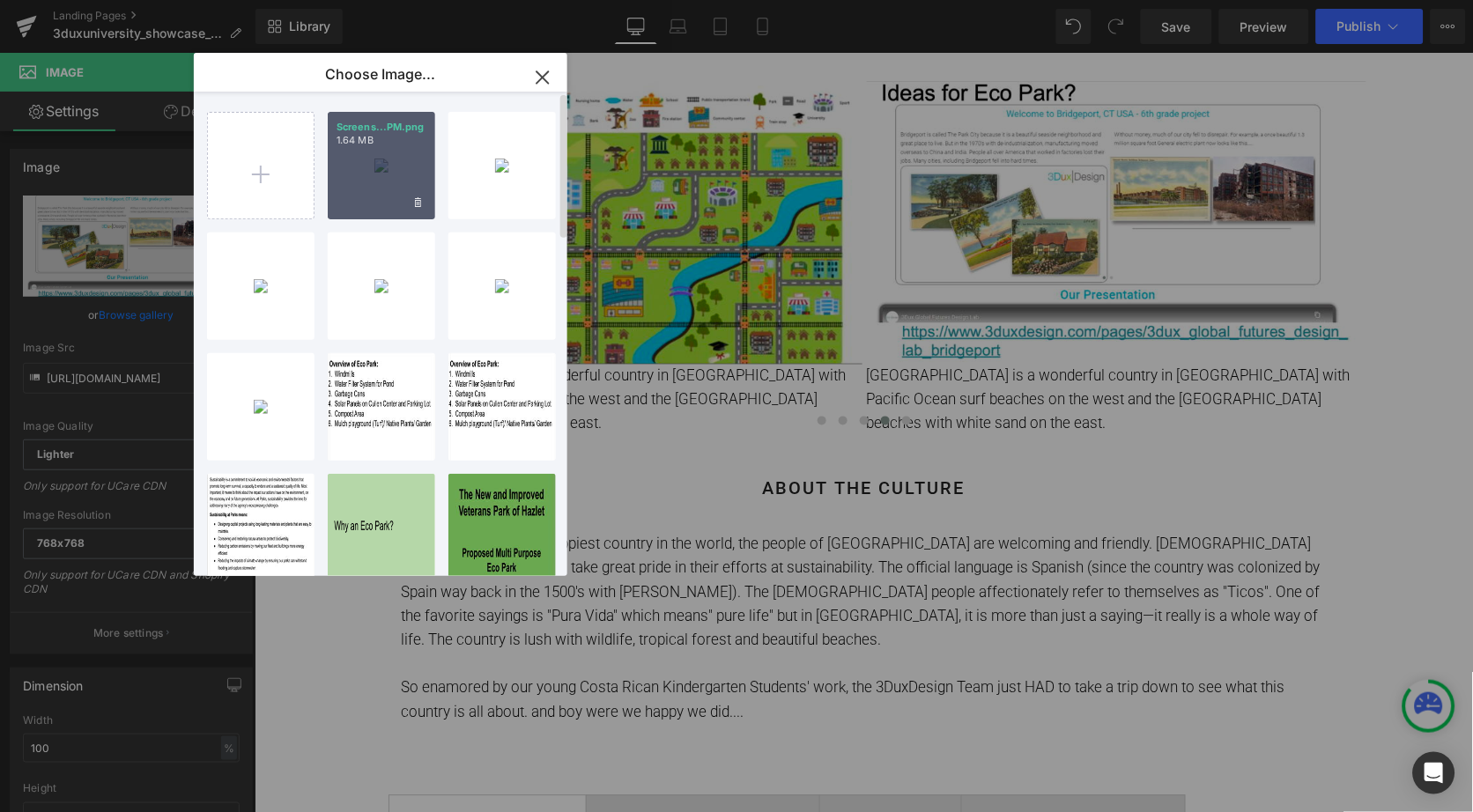
click at [374, 188] on div "Screens...PM.png 1.64 MB" at bounding box center [382, 165] width 107 height 107
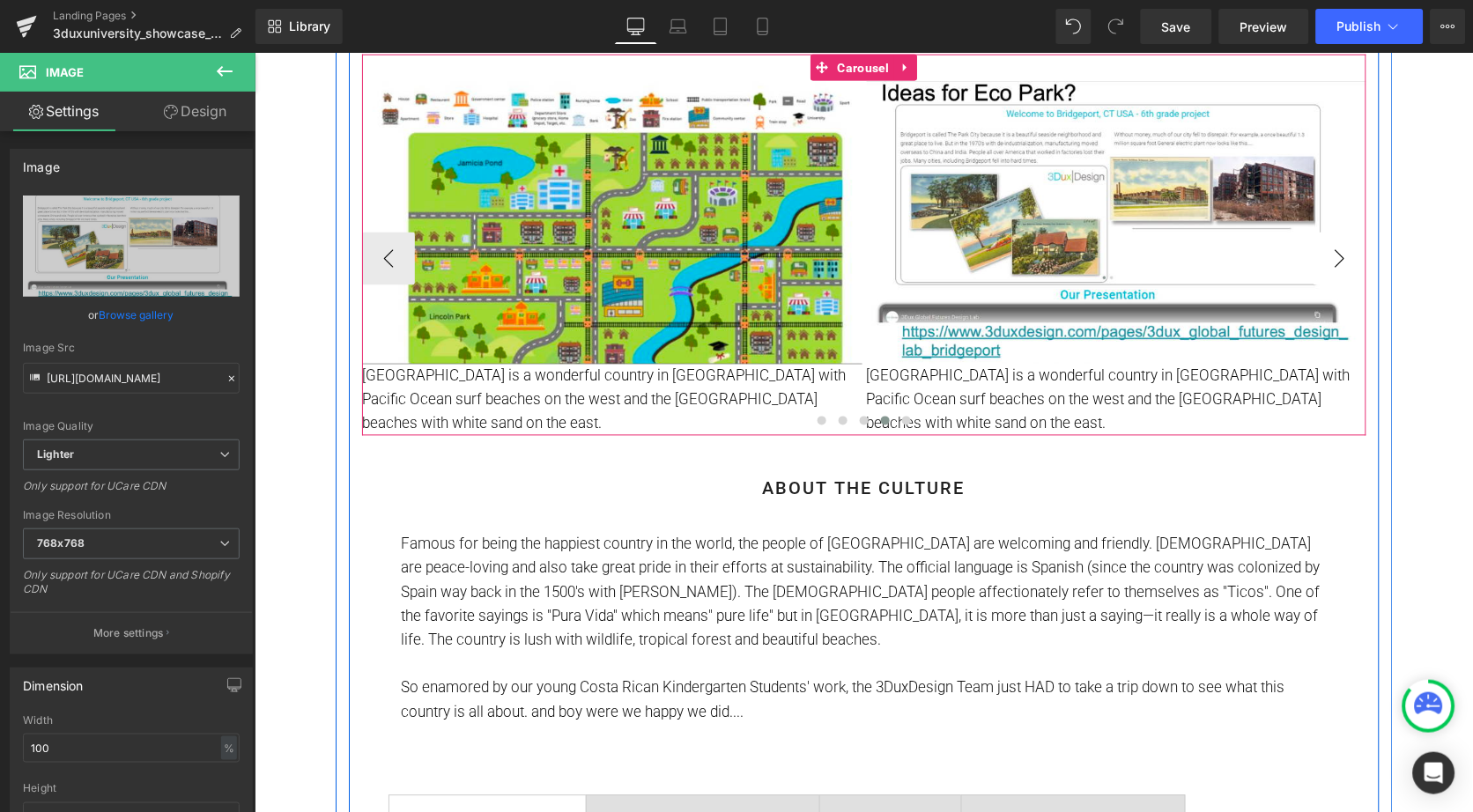
click at [1338, 258] on button "›" at bounding box center [1339, 258] width 53 height 53
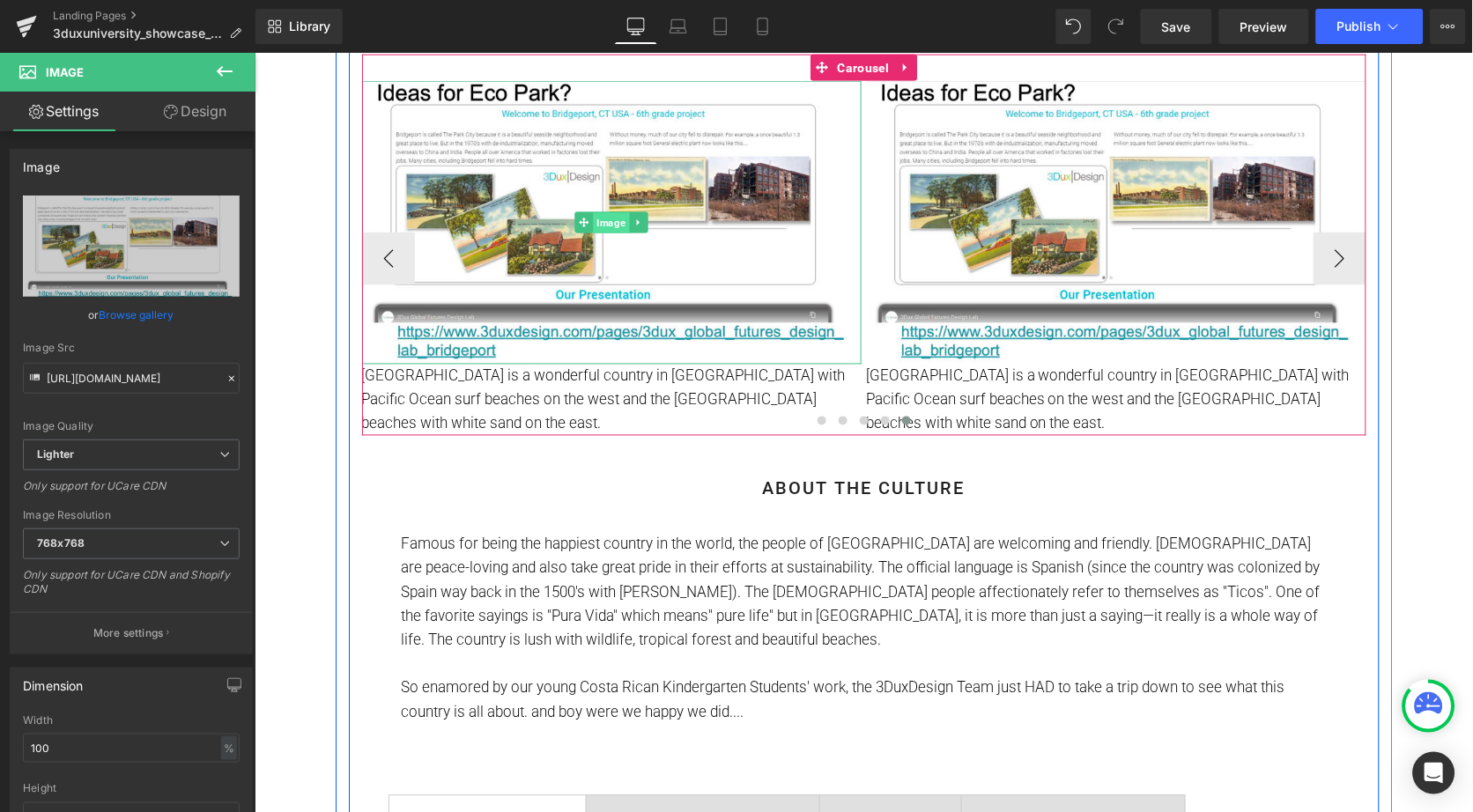
click at [609, 221] on span "Image" at bounding box center [612, 223] width 36 height 21
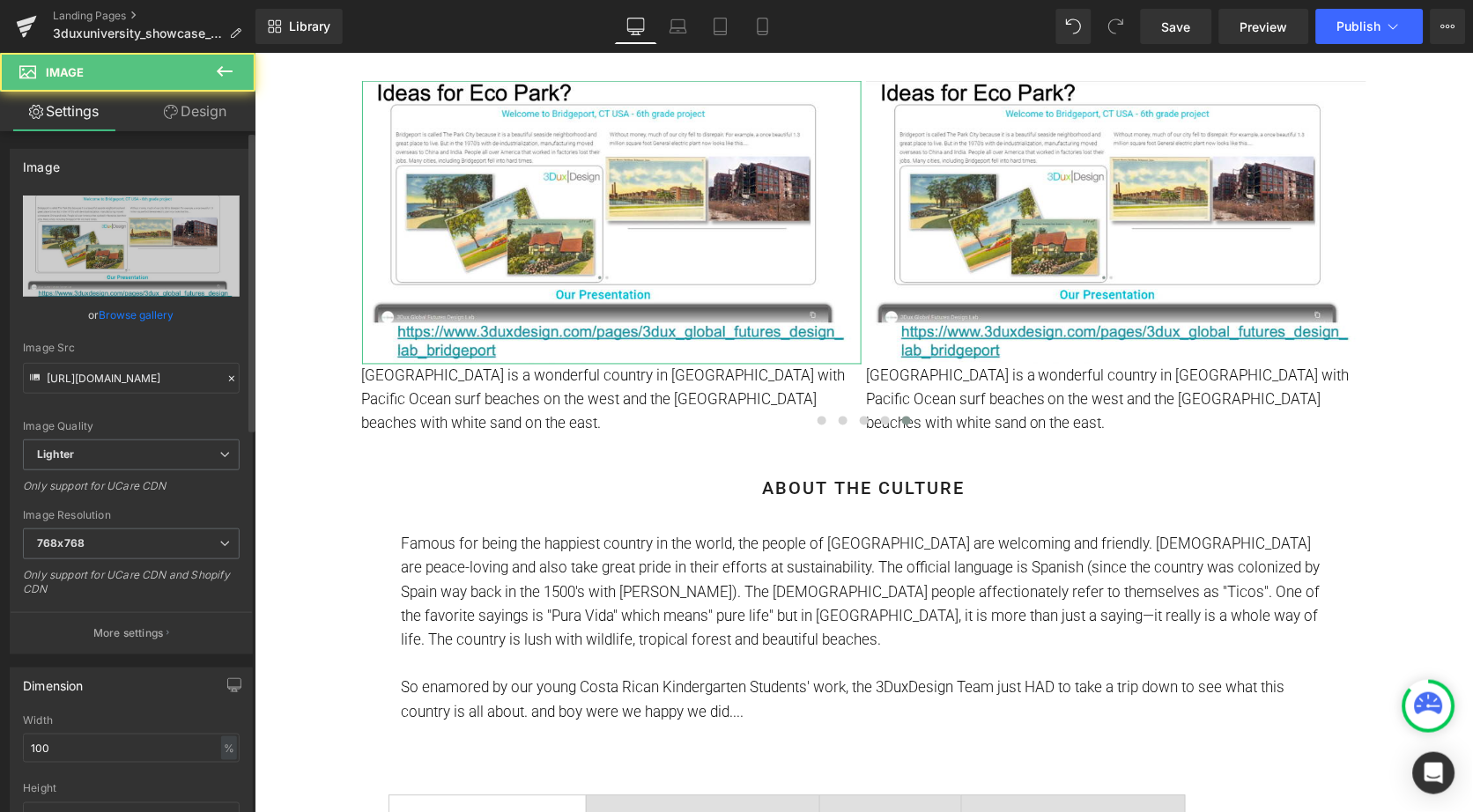
click at [120, 316] on link "Browse gallery" at bounding box center [137, 315] width 75 height 31
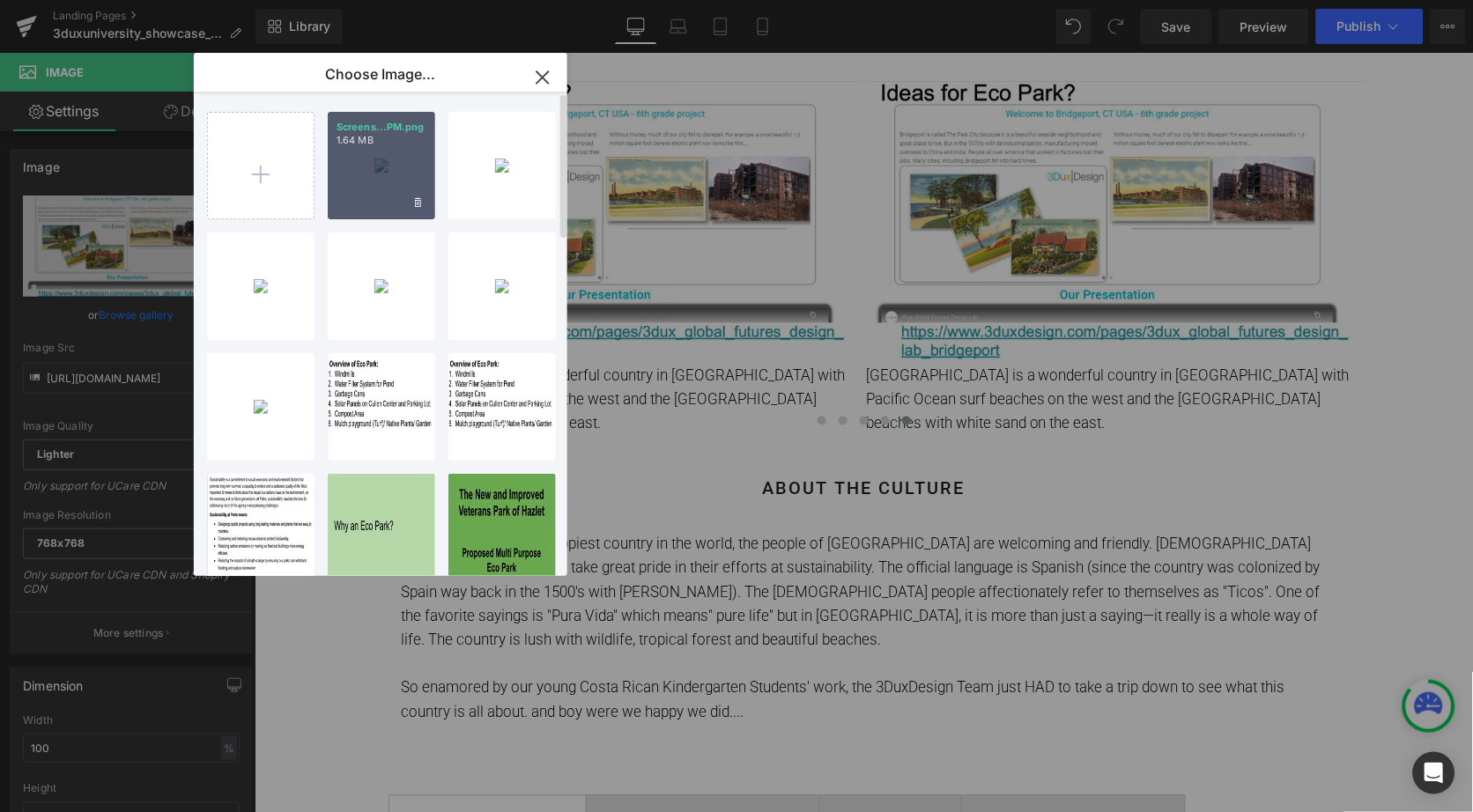
click at [351, 174] on div "Screens...PM.png 1.64 MB" at bounding box center [382, 165] width 107 height 107
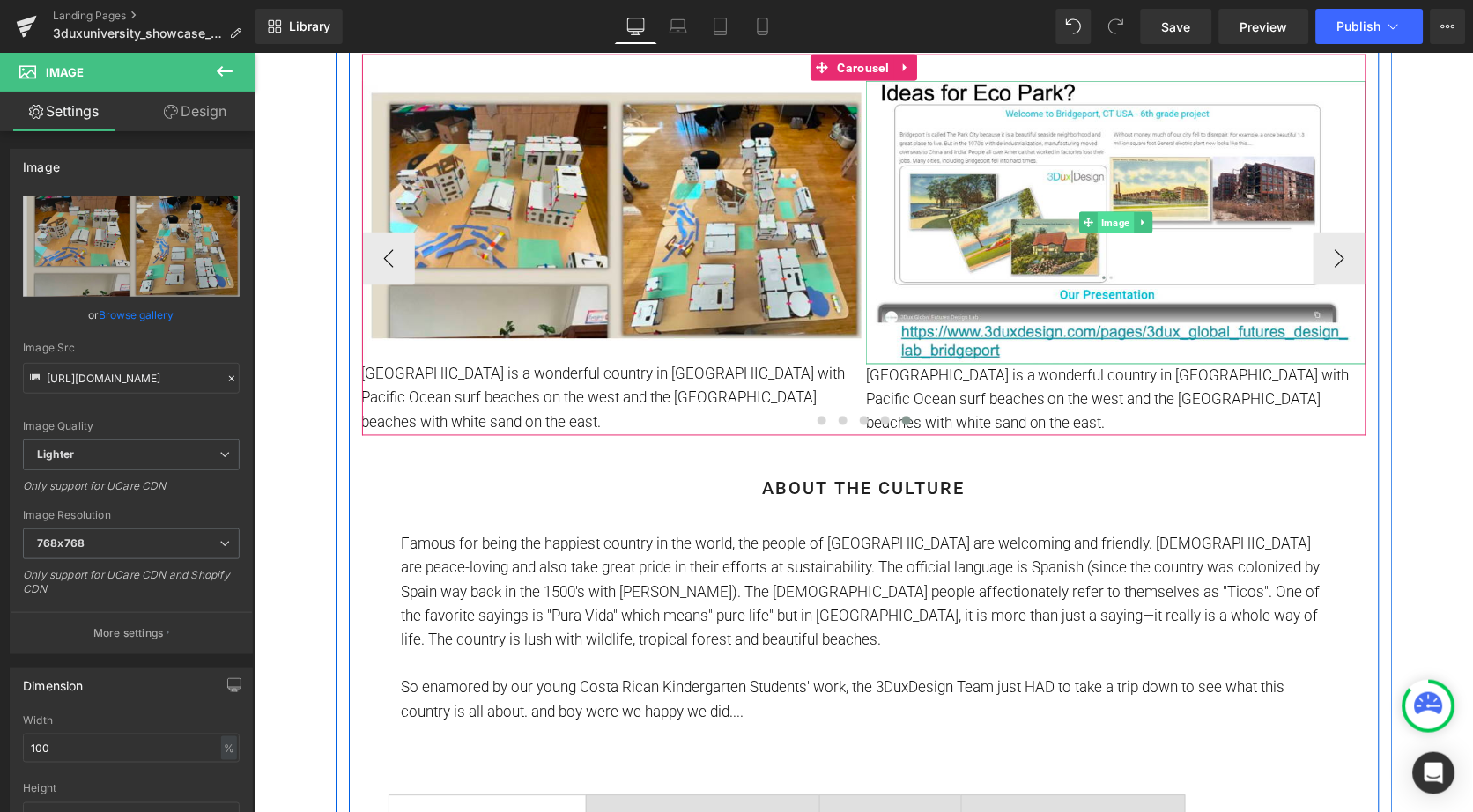
click at [1104, 224] on span "Image" at bounding box center [1115, 222] width 36 height 21
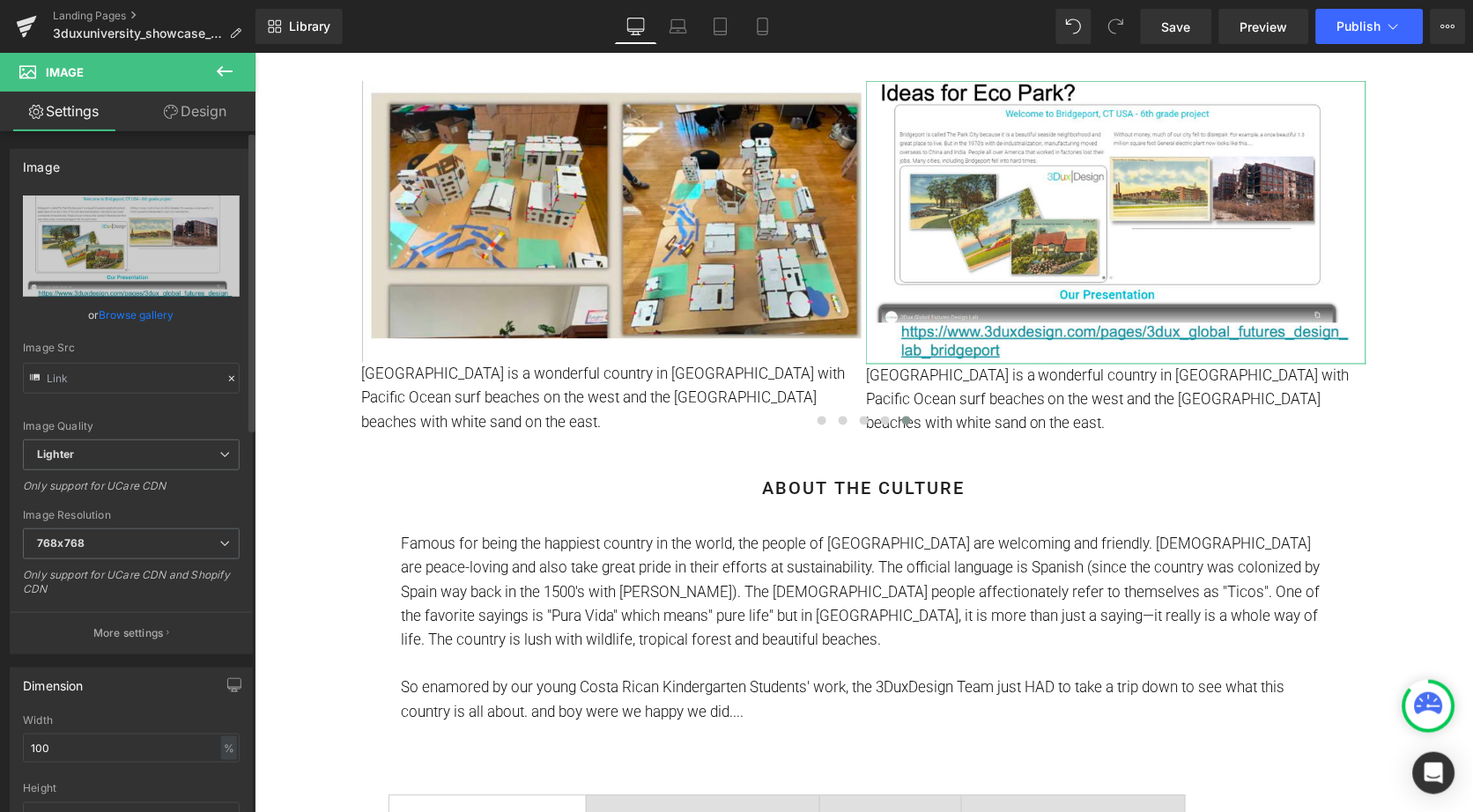
click at [145, 312] on link "Browse gallery" at bounding box center [137, 315] width 75 height 31
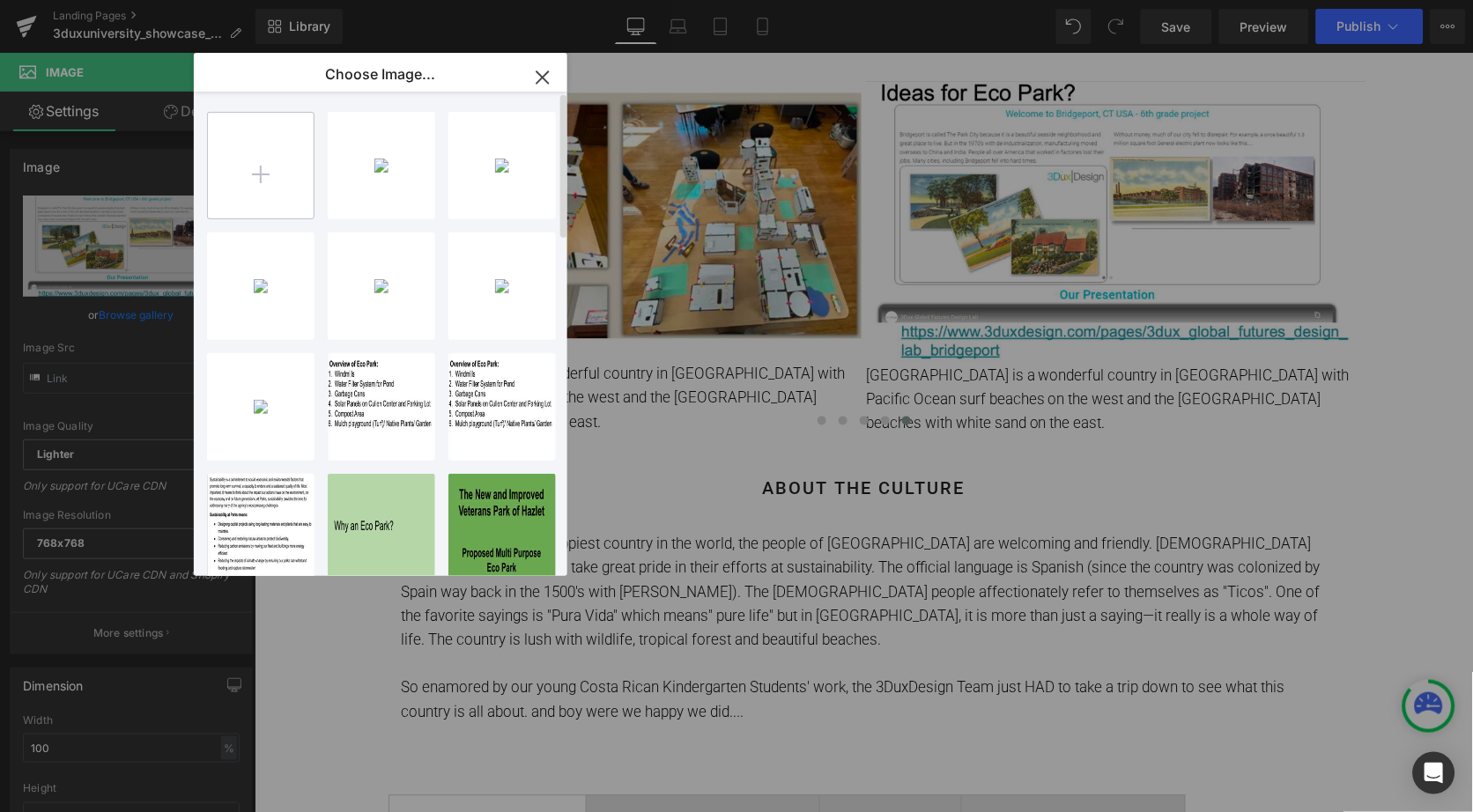
click at [265, 173] on input "file" at bounding box center [261, 165] width 105 height 105
type input "C:\fakepath\Screenshot [DATE] 3.33.03 PM.png"
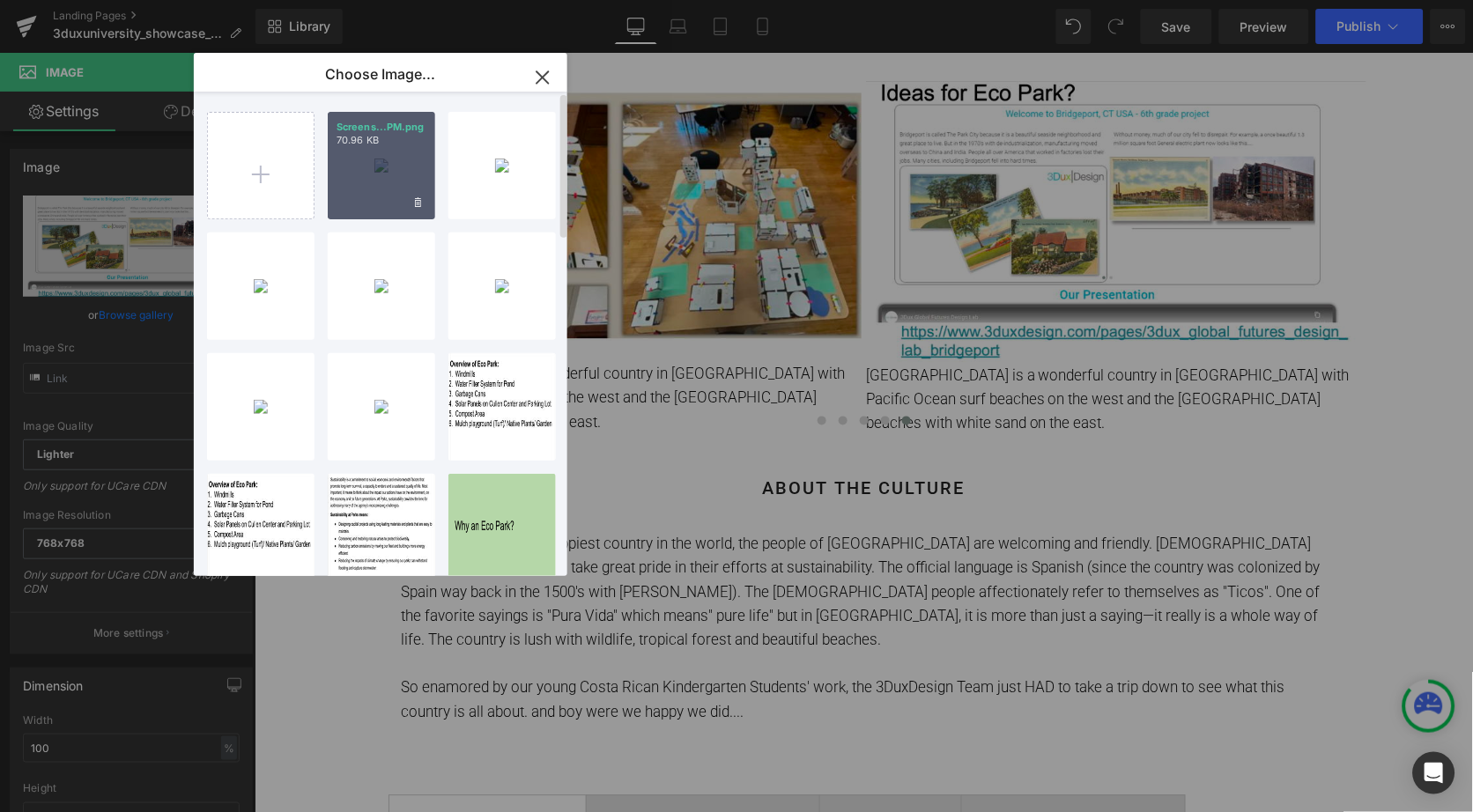
click at [385, 192] on div "Screens...PM.png 70.96 KB" at bounding box center [382, 165] width 107 height 107
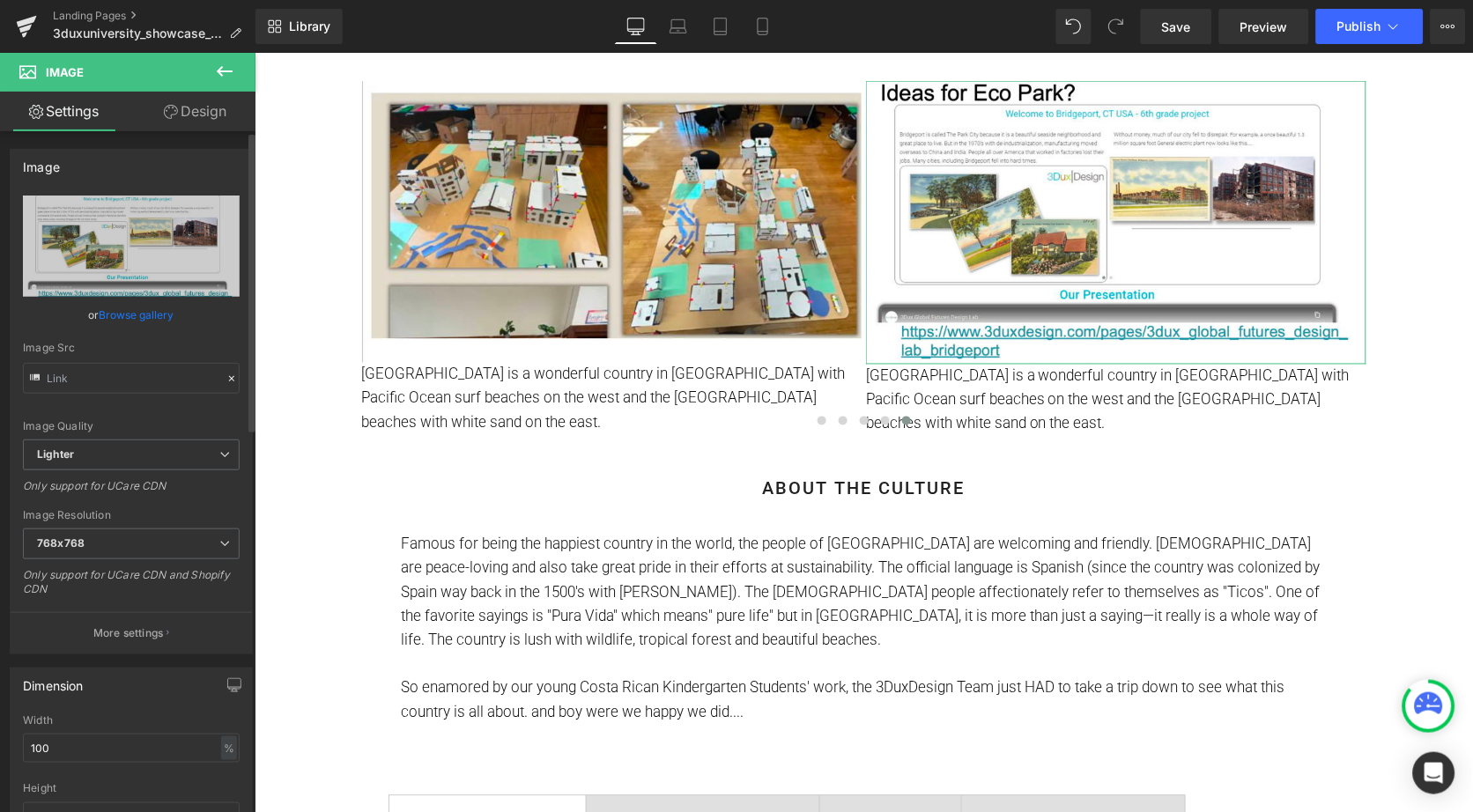
click at [130, 314] on link "Browse gallery" at bounding box center [137, 315] width 75 height 31
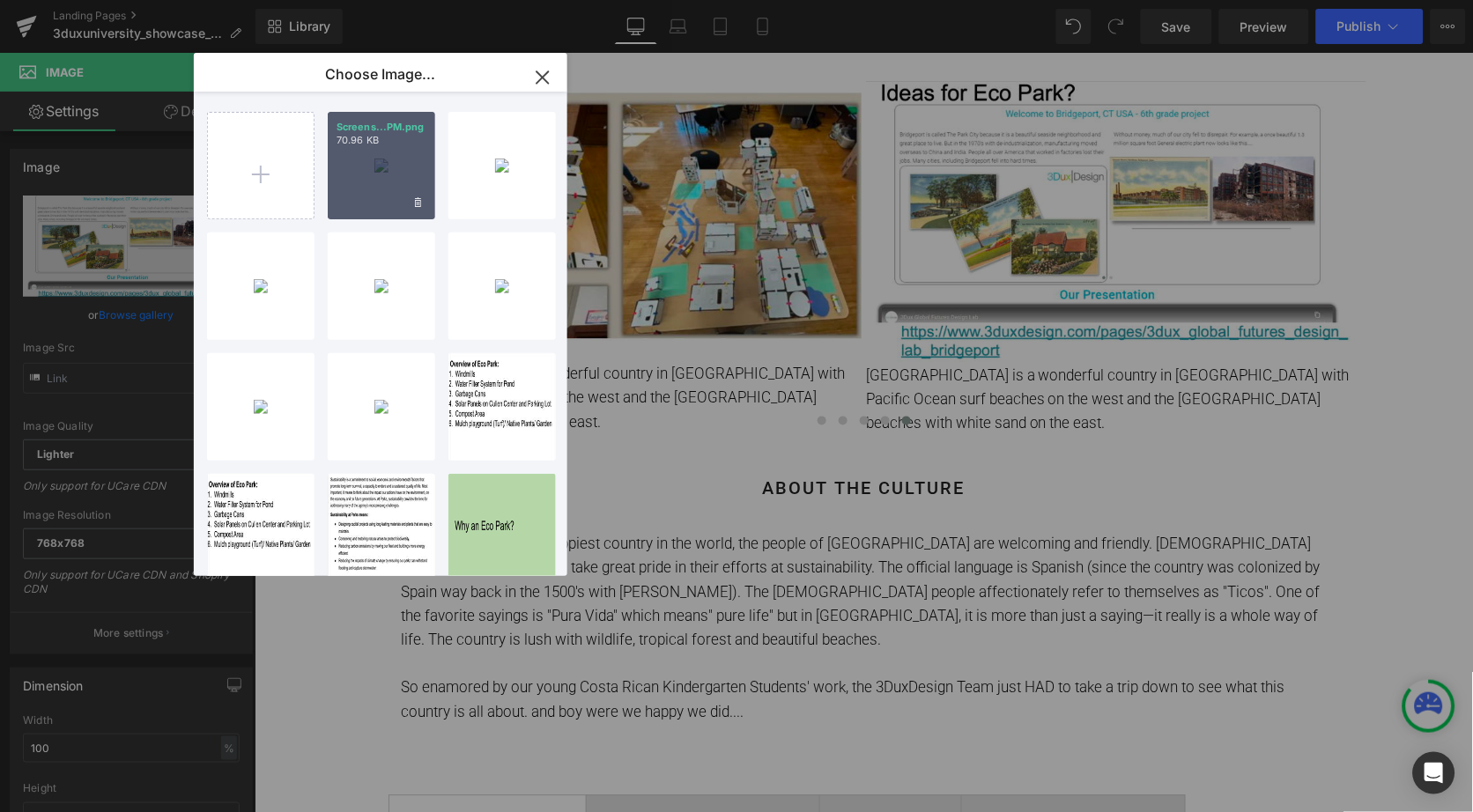
click at [398, 184] on div "Screens...PM.png 70.96 KB" at bounding box center [382, 165] width 107 height 107
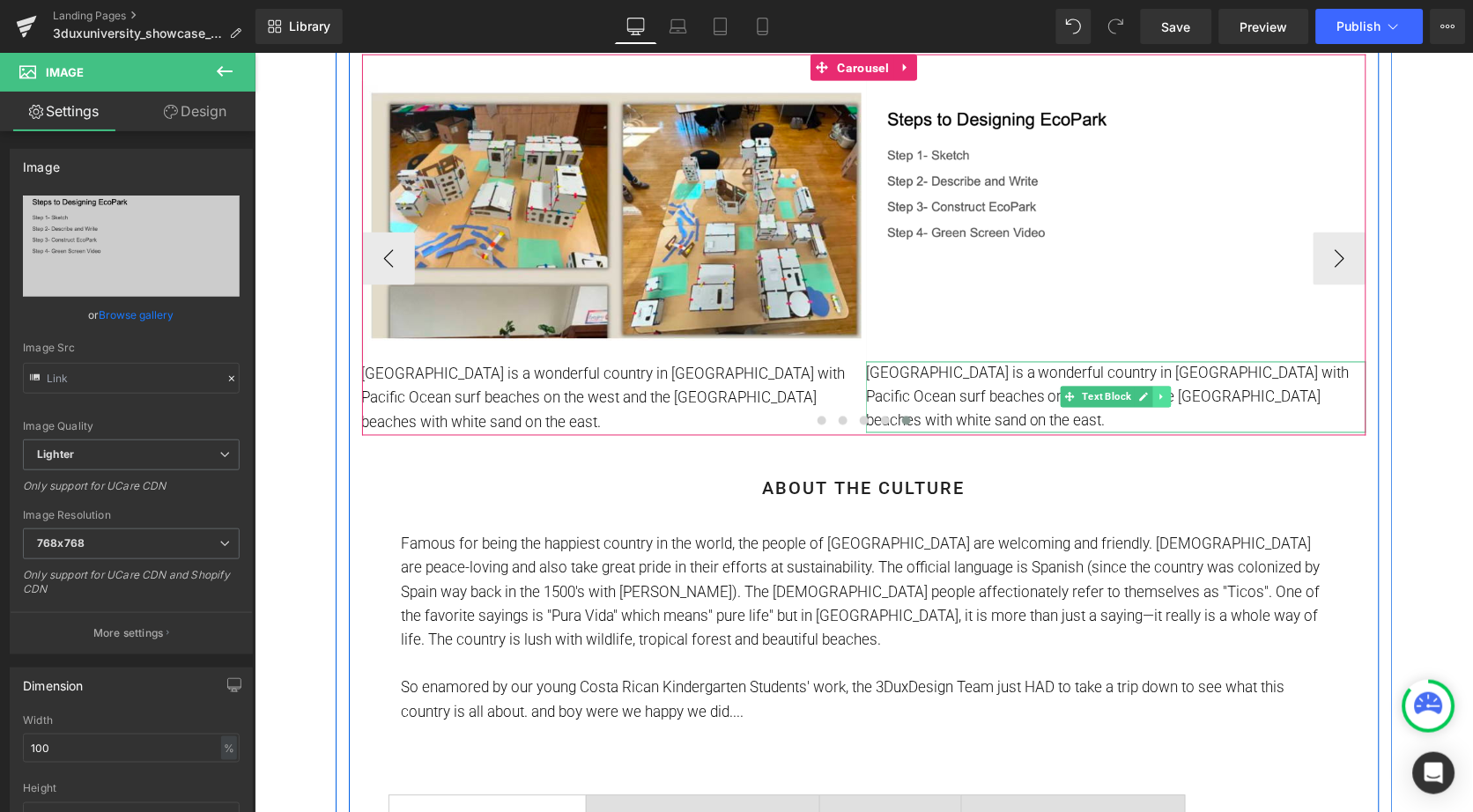
click at [1161, 391] on icon at bounding box center [1161, 396] width 10 height 11
click at [1166, 394] on icon at bounding box center [1170, 396] width 10 height 10
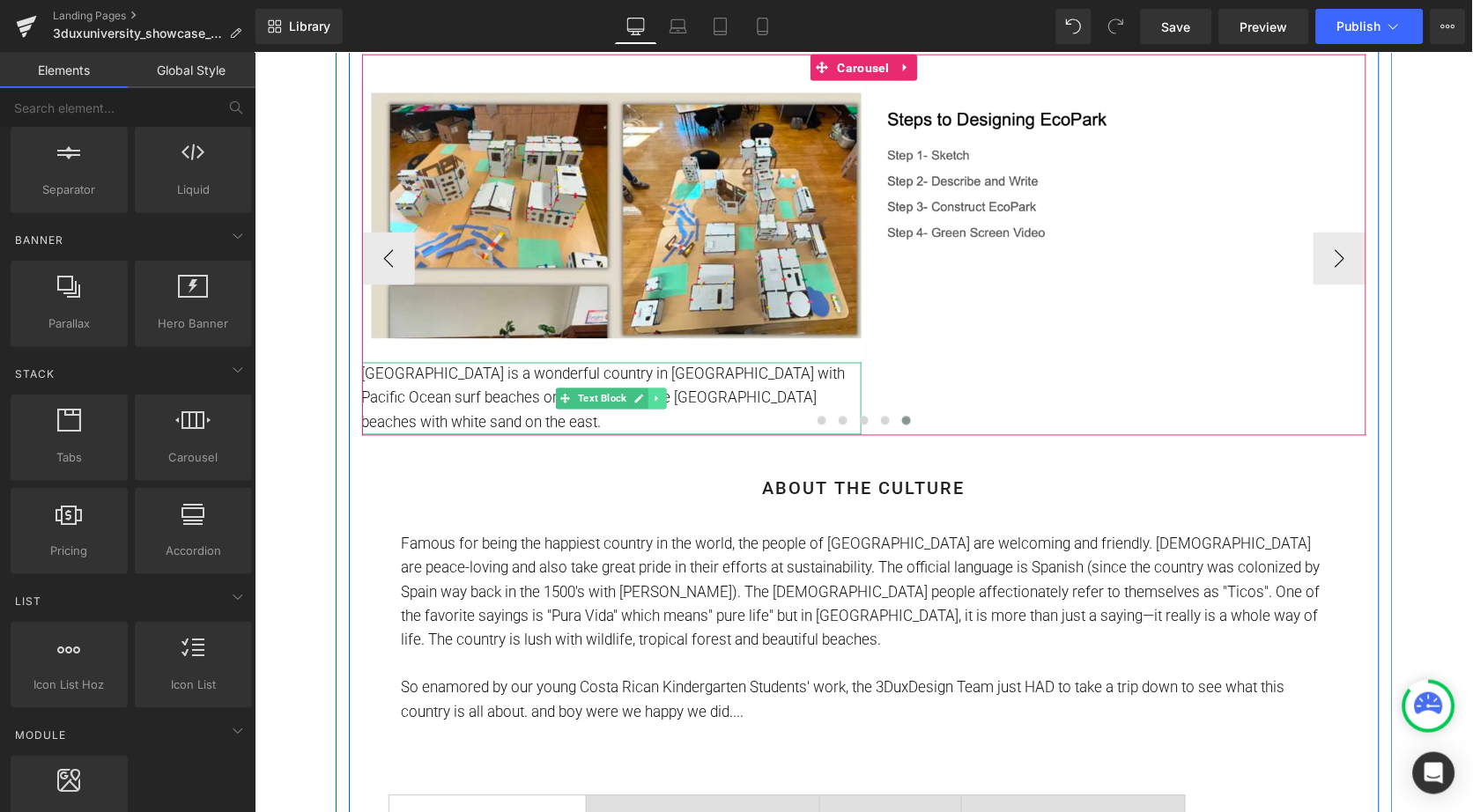
click at [656, 394] on icon at bounding box center [656, 398] width 10 height 11
click at [662, 394] on icon at bounding box center [665, 398] width 10 height 11
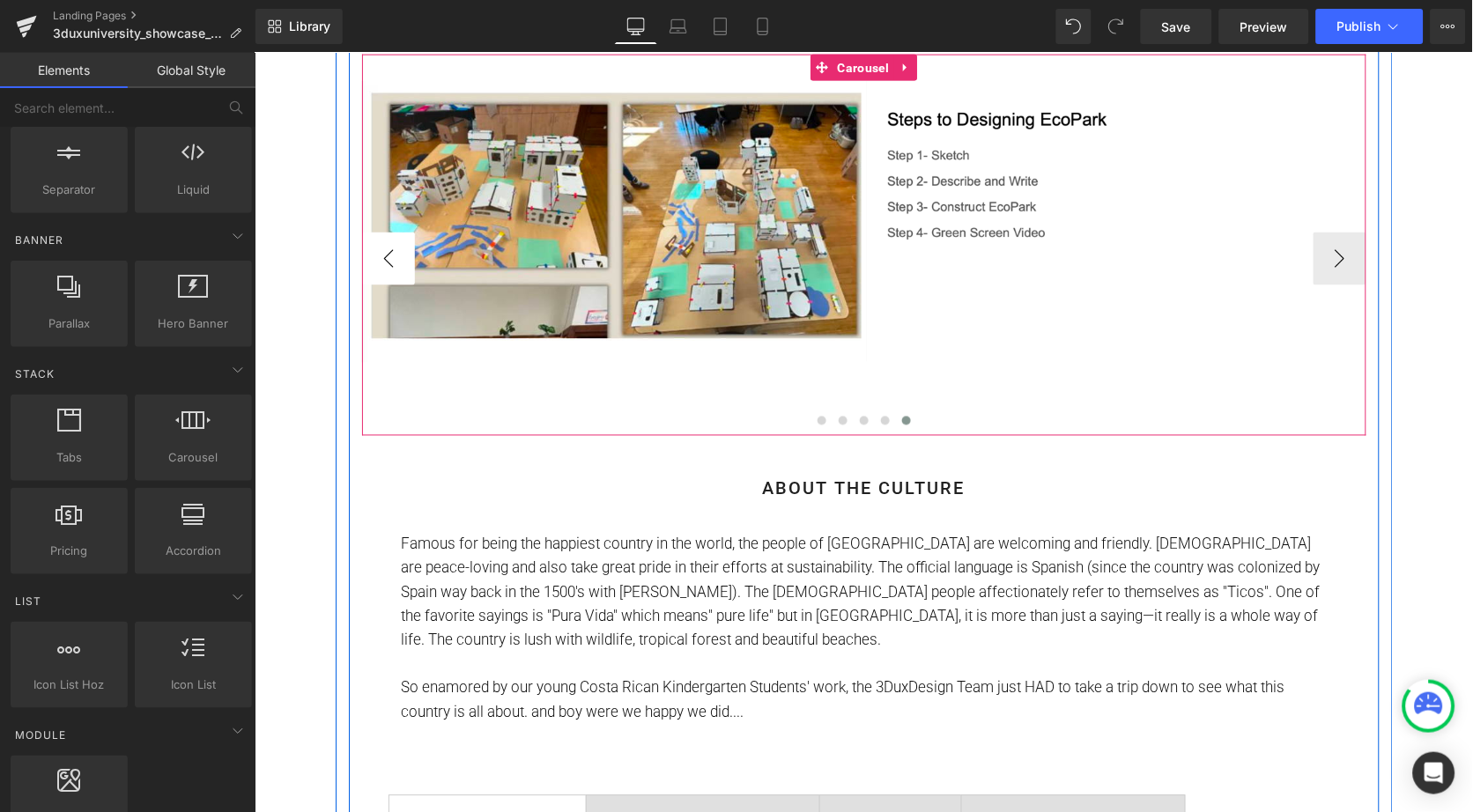
click at [376, 255] on button "‹" at bounding box center [388, 258] width 53 height 53
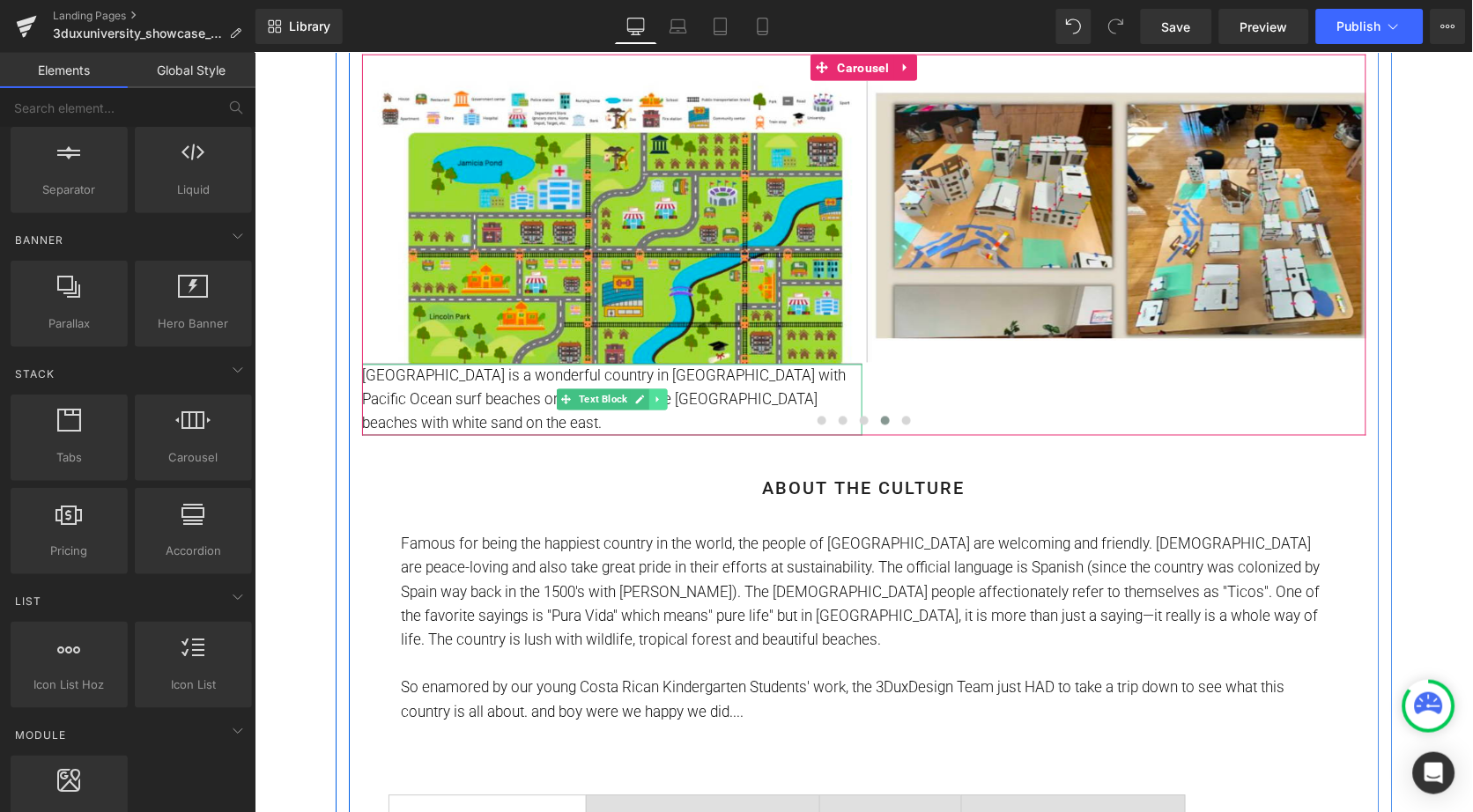
click at [657, 393] on icon at bounding box center [657, 399] width 10 height 11
click at [657, 394] on link at bounding box center [666, 399] width 18 height 21
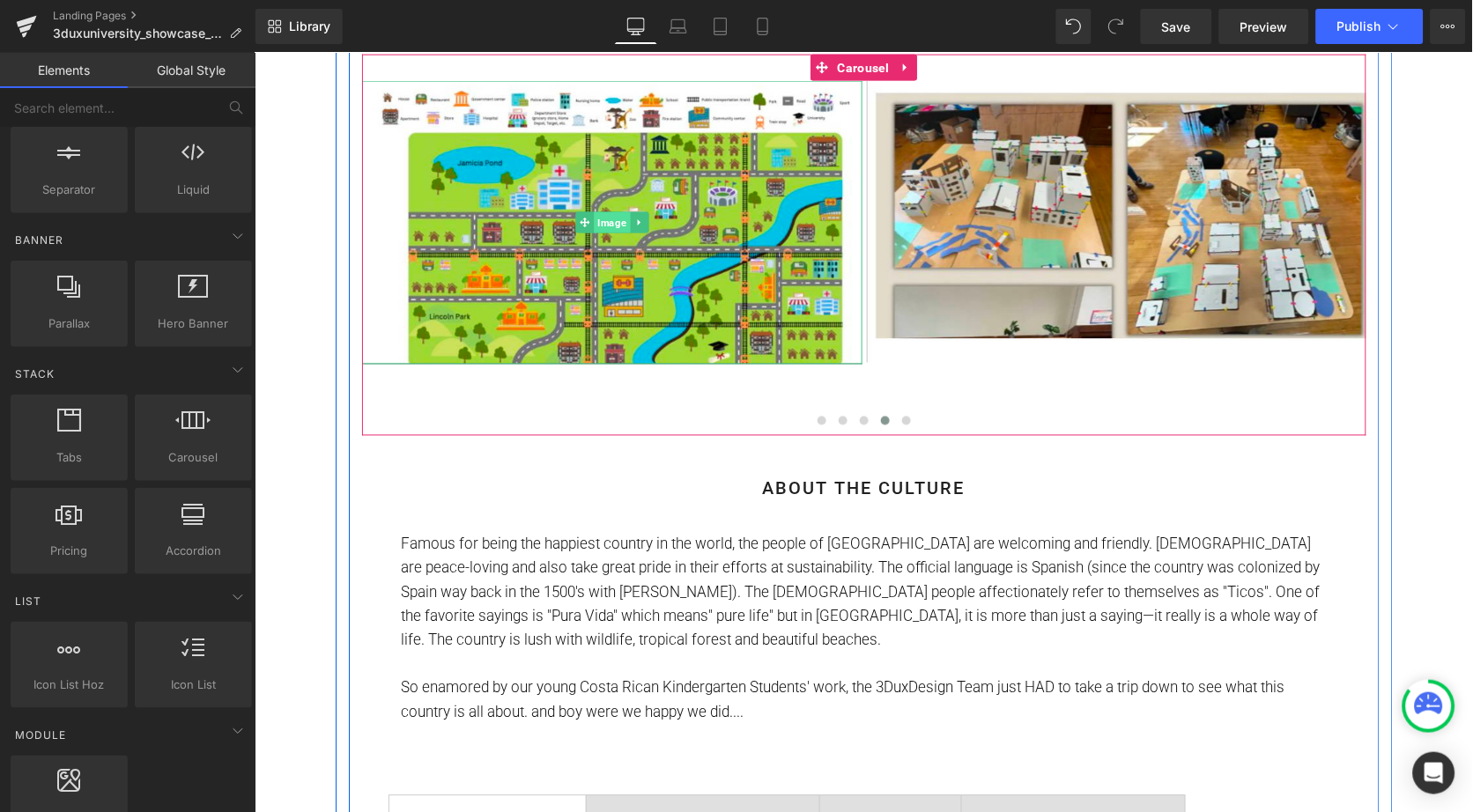
click at [602, 218] on span "Image" at bounding box center [612, 222] width 36 height 21
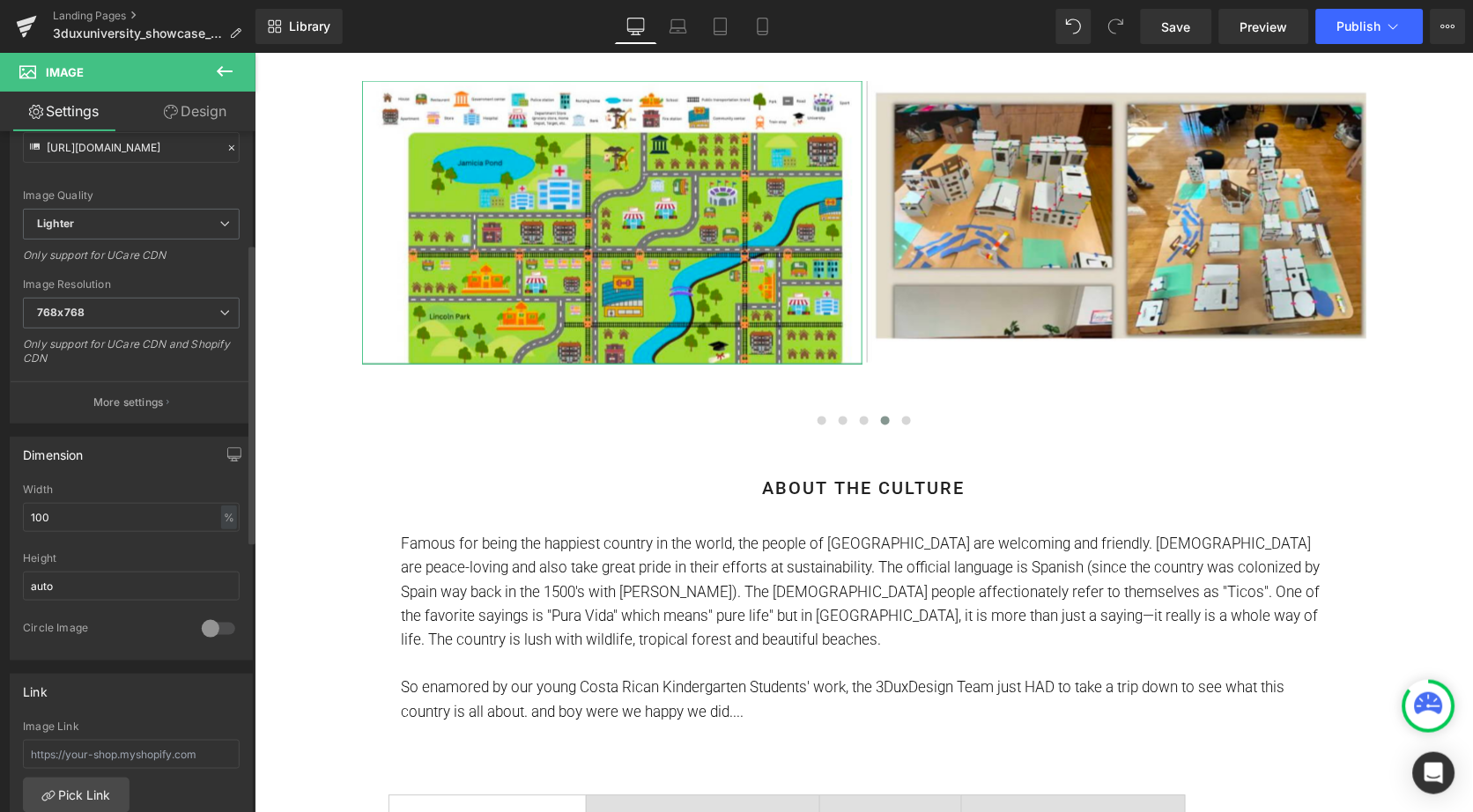
scroll to position [254, 0]
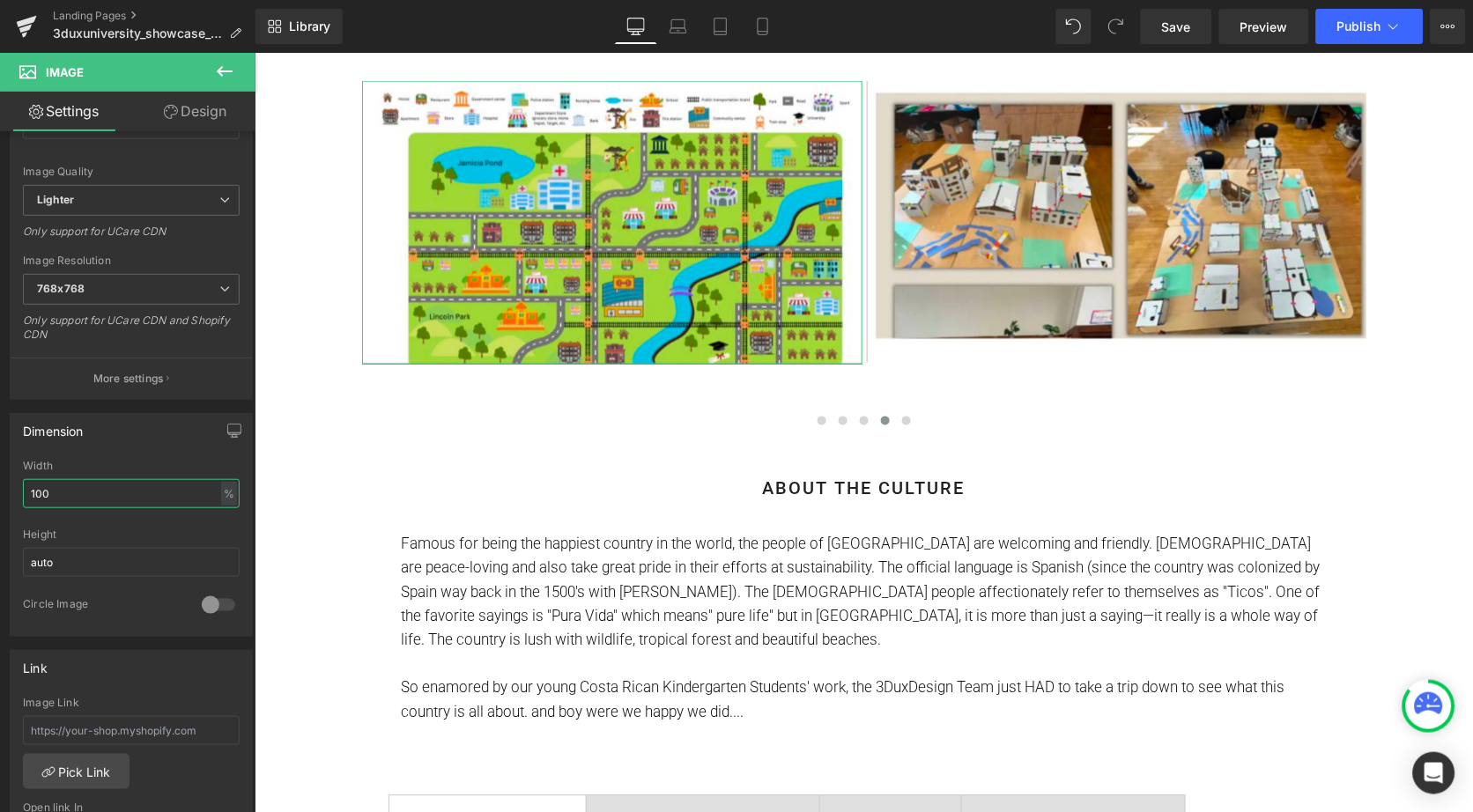
drag, startPoint x: 66, startPoint y: 488, endPoint x: -32, endPoint y: 480, distance: 98.3
click at [0, 480] on html "Image You are previewing how the will restyle your page. You can not edit Eleme…" at bounding box center [736, 406] width 1473 height 812
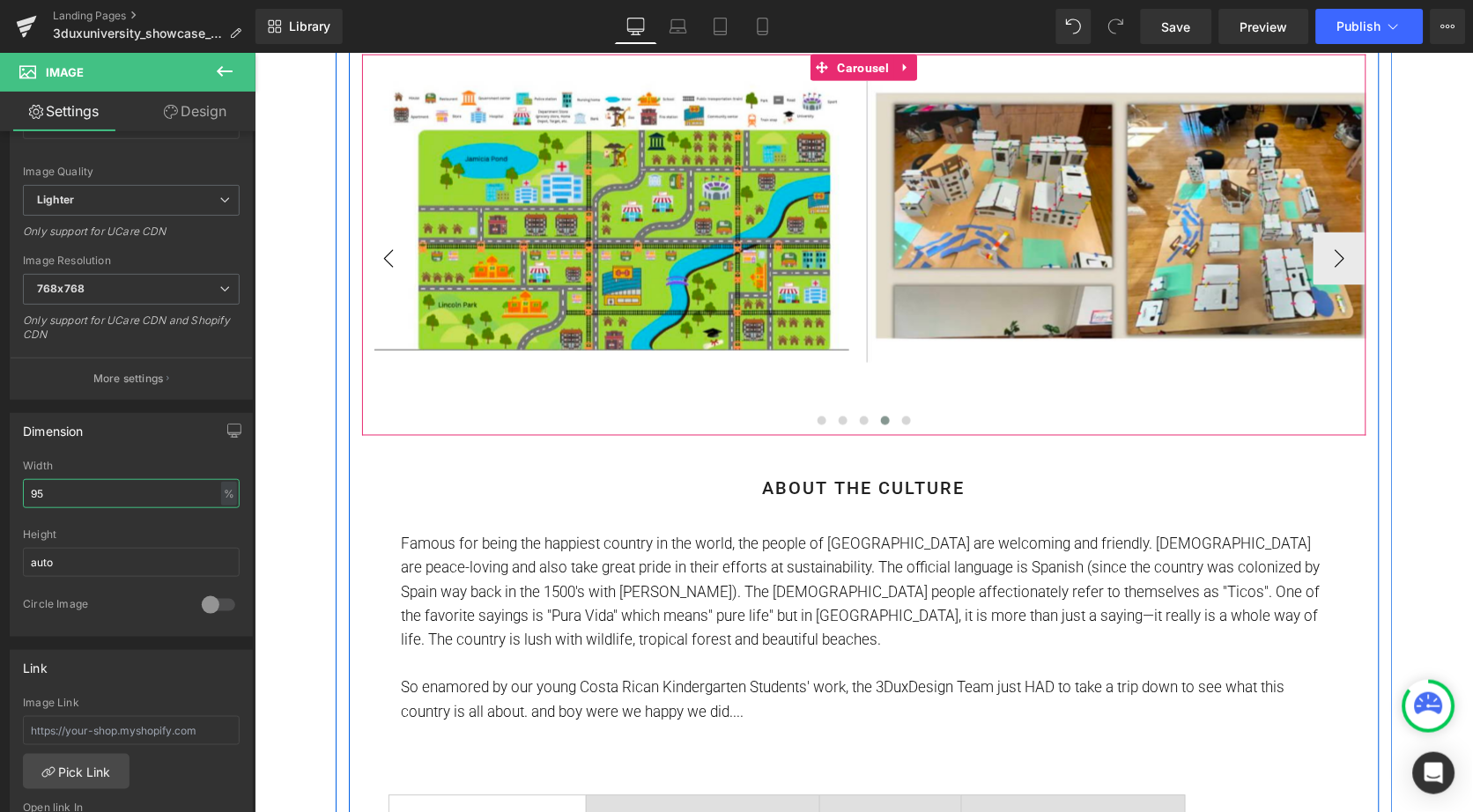
type input "95"
click at [375, 248] on button "‹" at bounding box center [388, 258] width 53 height 53
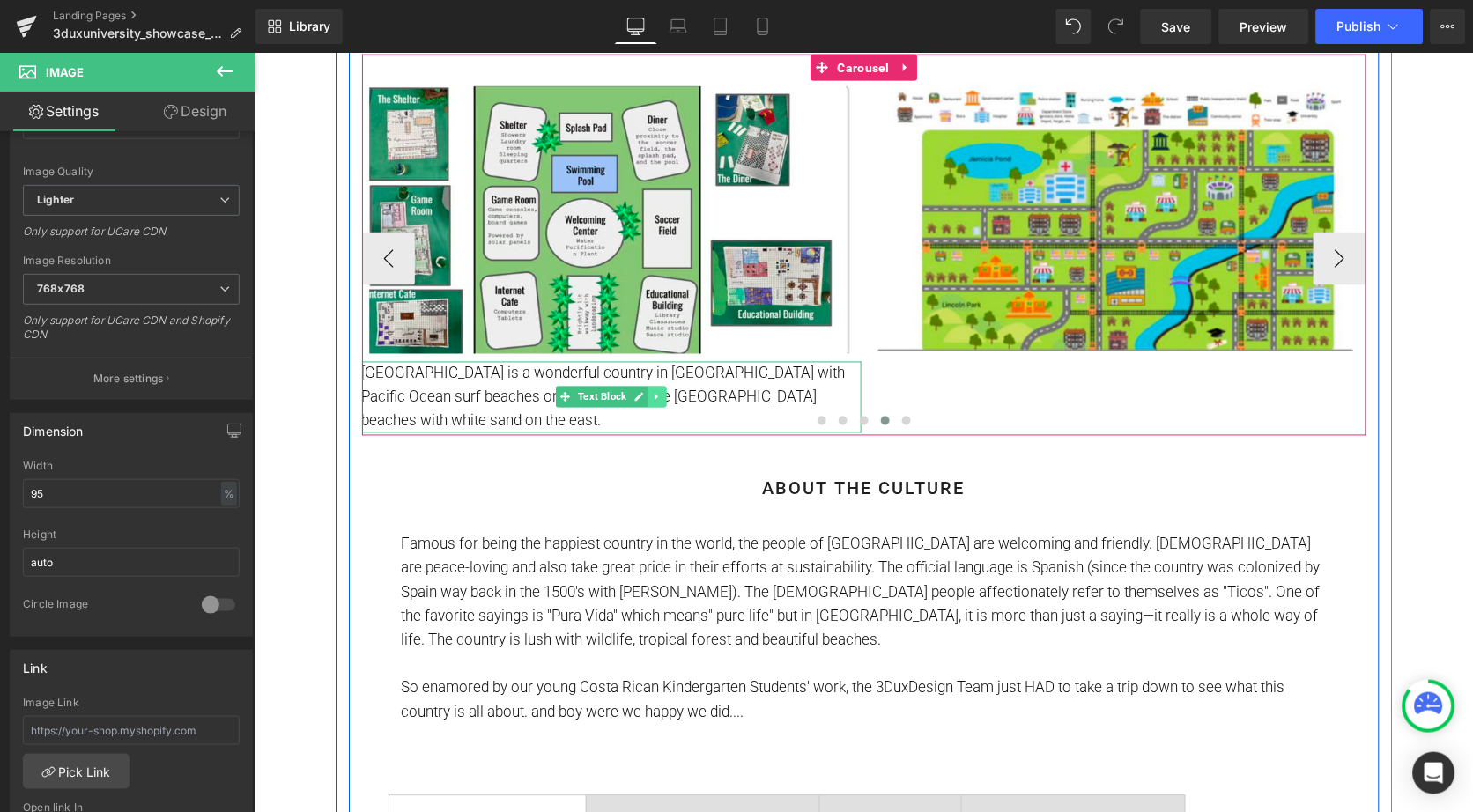
click at [654, 393] on icon at bounding box center [655, 396] width 3 height 6
click at [663, 392] on icon at bounding box center [665, 396] width 10 height 10
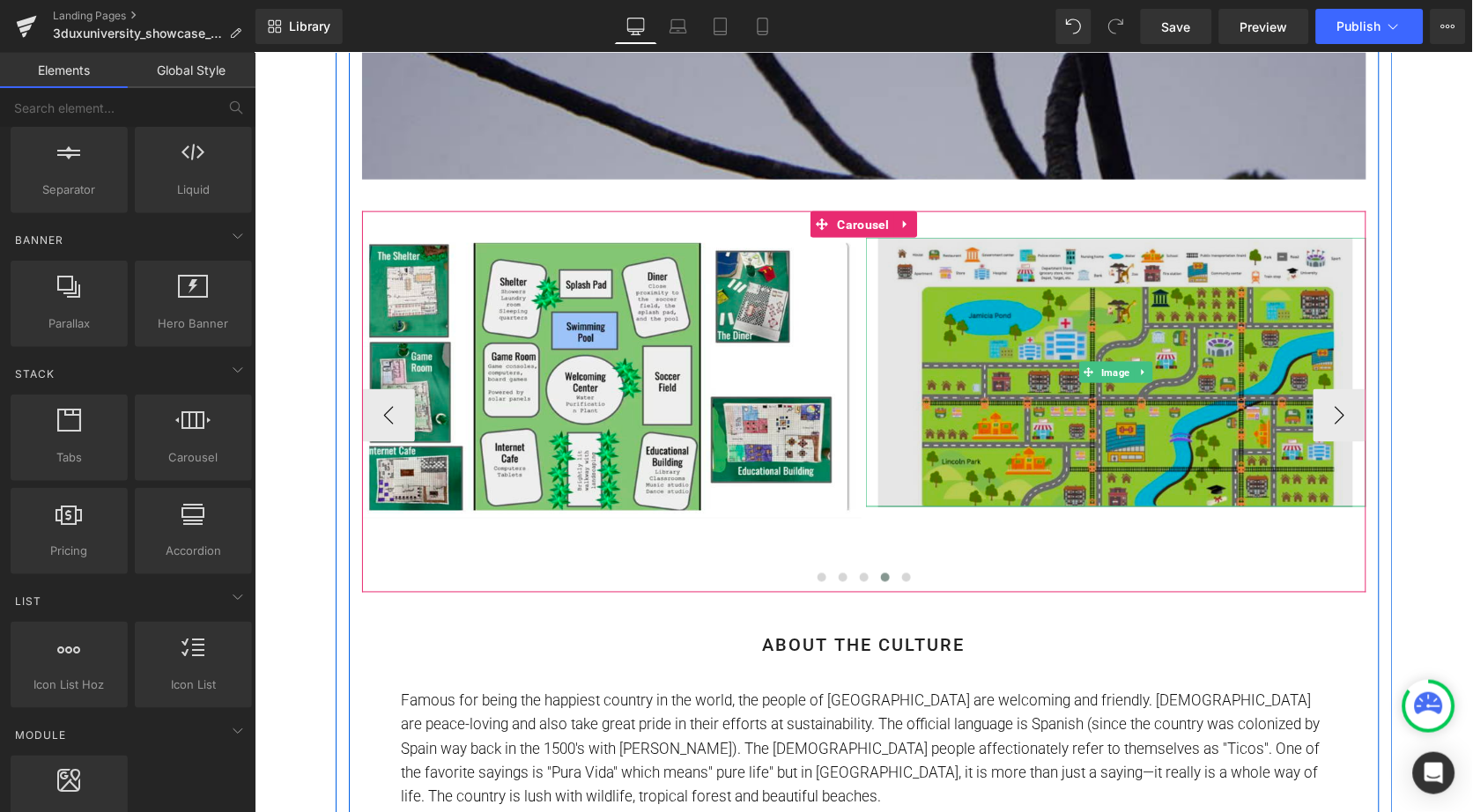
scroll to position [474, 0]
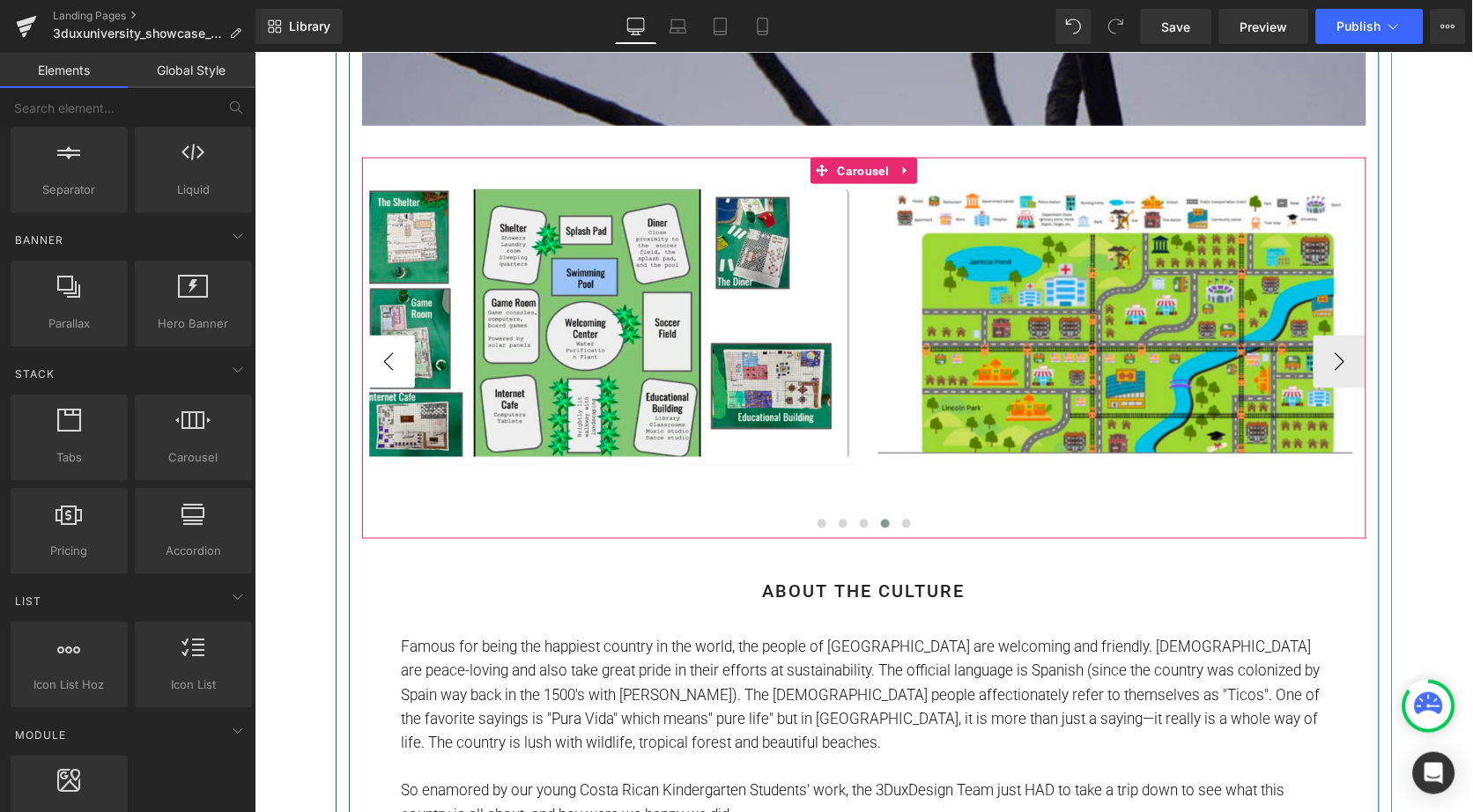
click at [387, 361] on button "‹" at bounding box center [388, 361] width 53 height 53
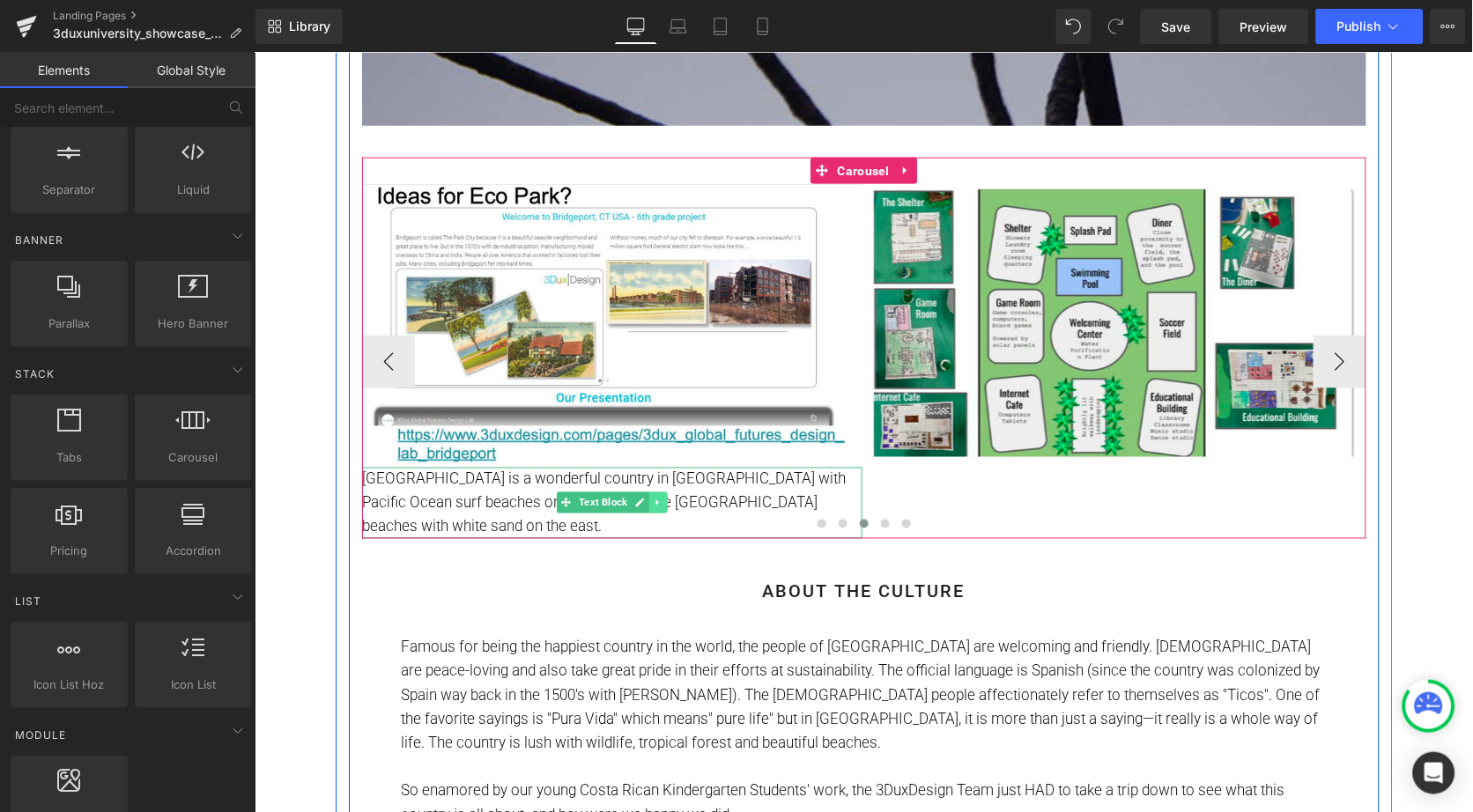
click at [653, 497] on icon at bounding box center [657, 502] width 10 height 11
click at [657, 495] on link at bounding box center [666, 501] width 18 height 21
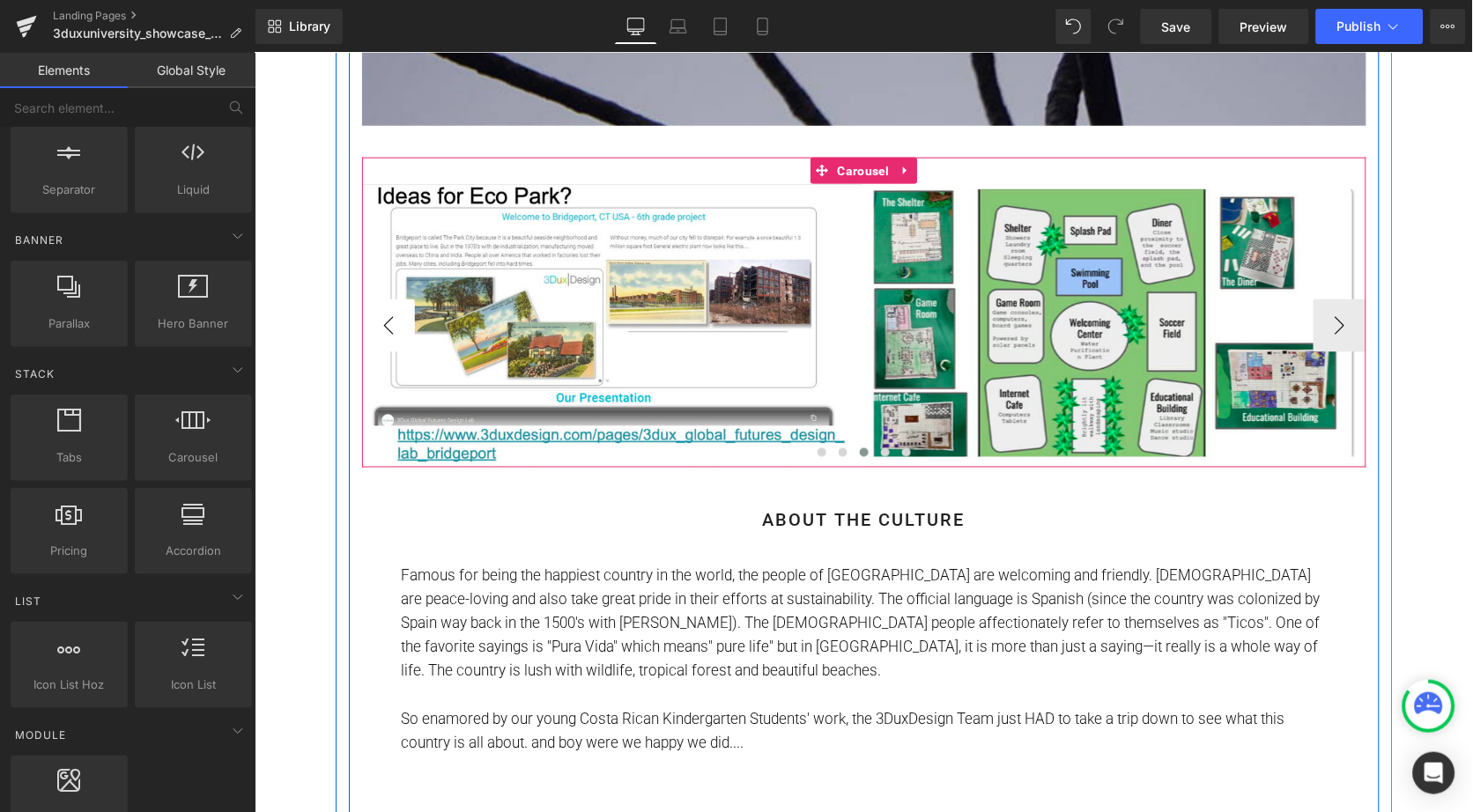
click at [382, 314] on button "‹" at bounding box center [388, 325] width 53 height 53
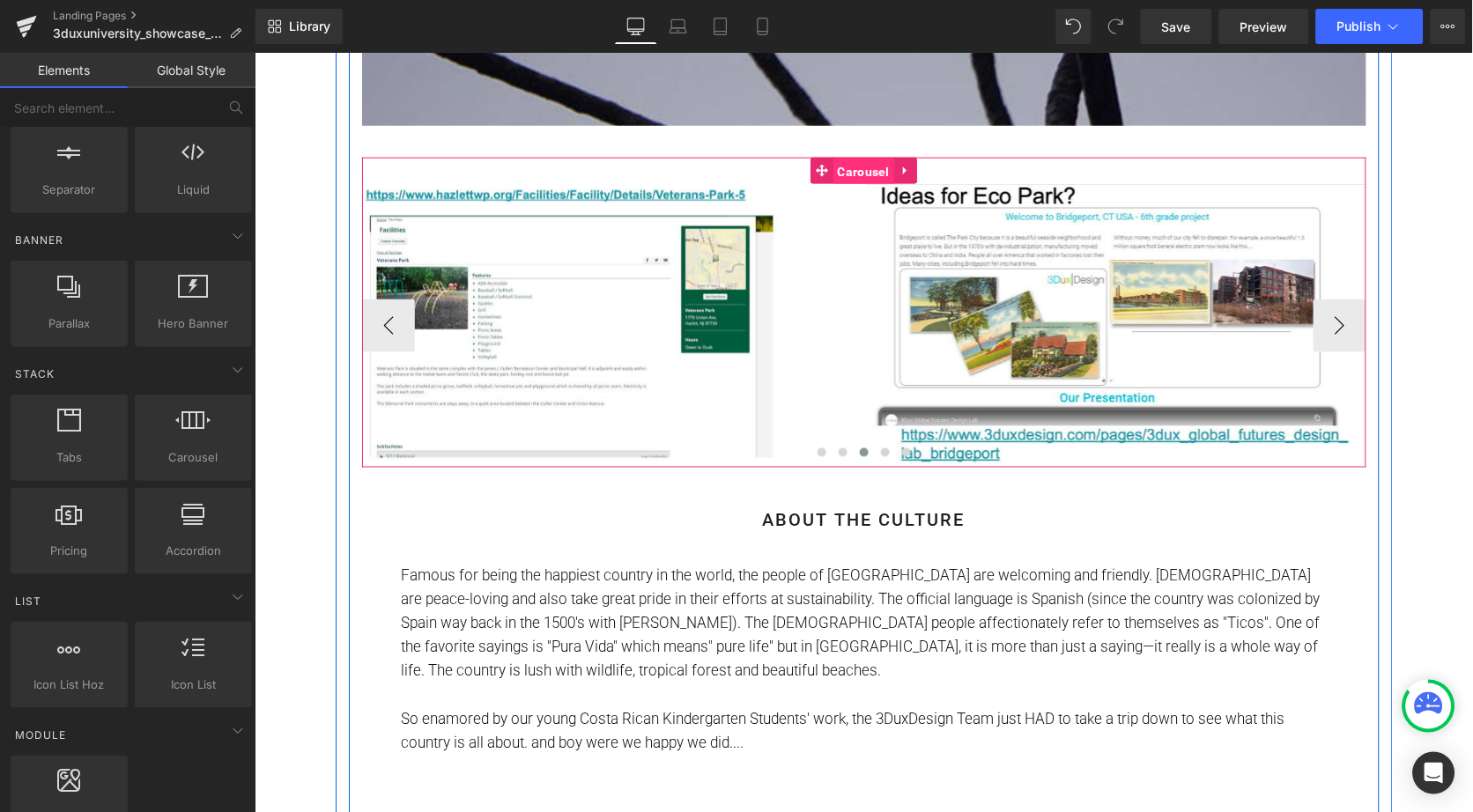
click at [859, 170] on span "Carousel" at bounding box center [862, 171] width 61 height 26
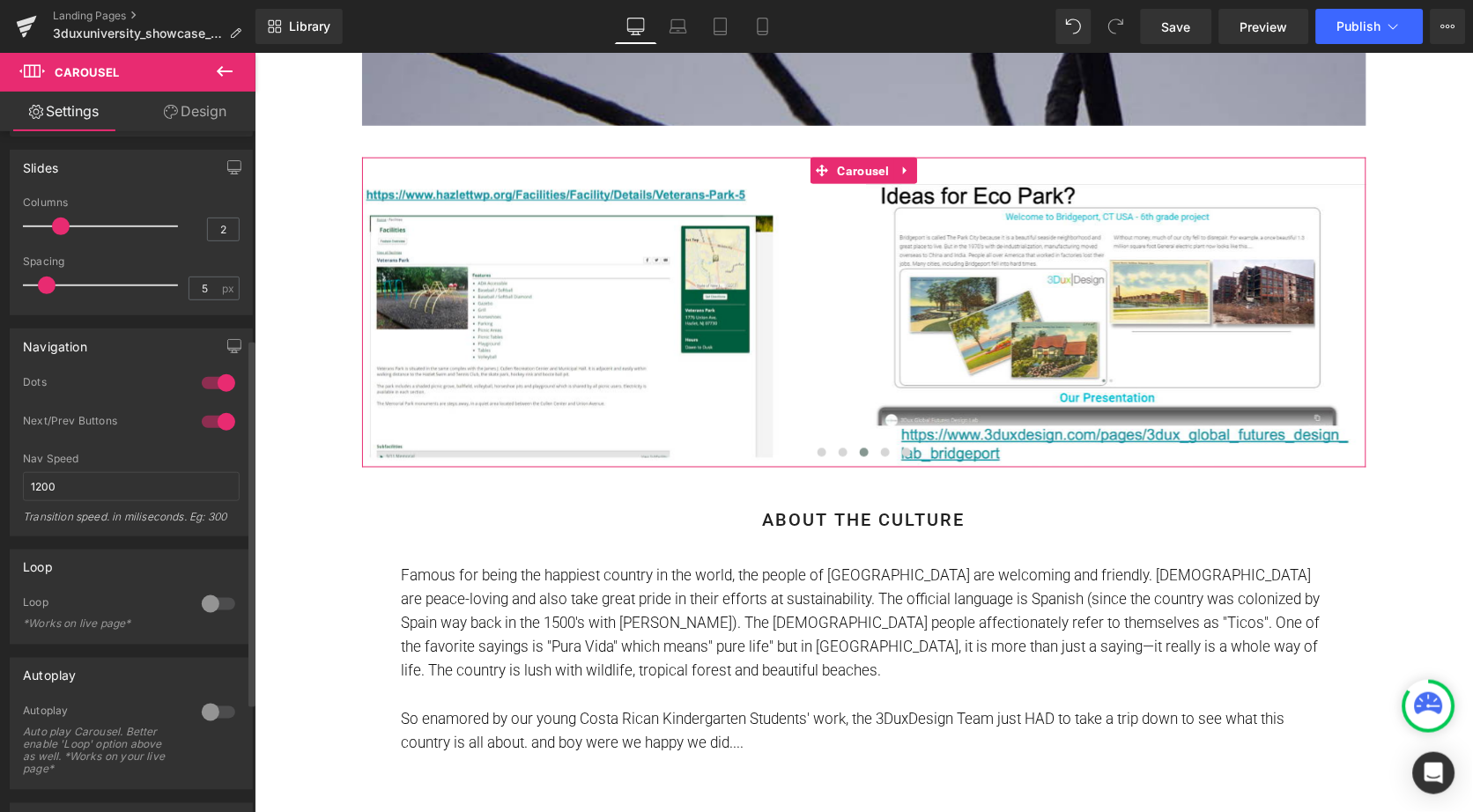
scroll to position [349, 0]
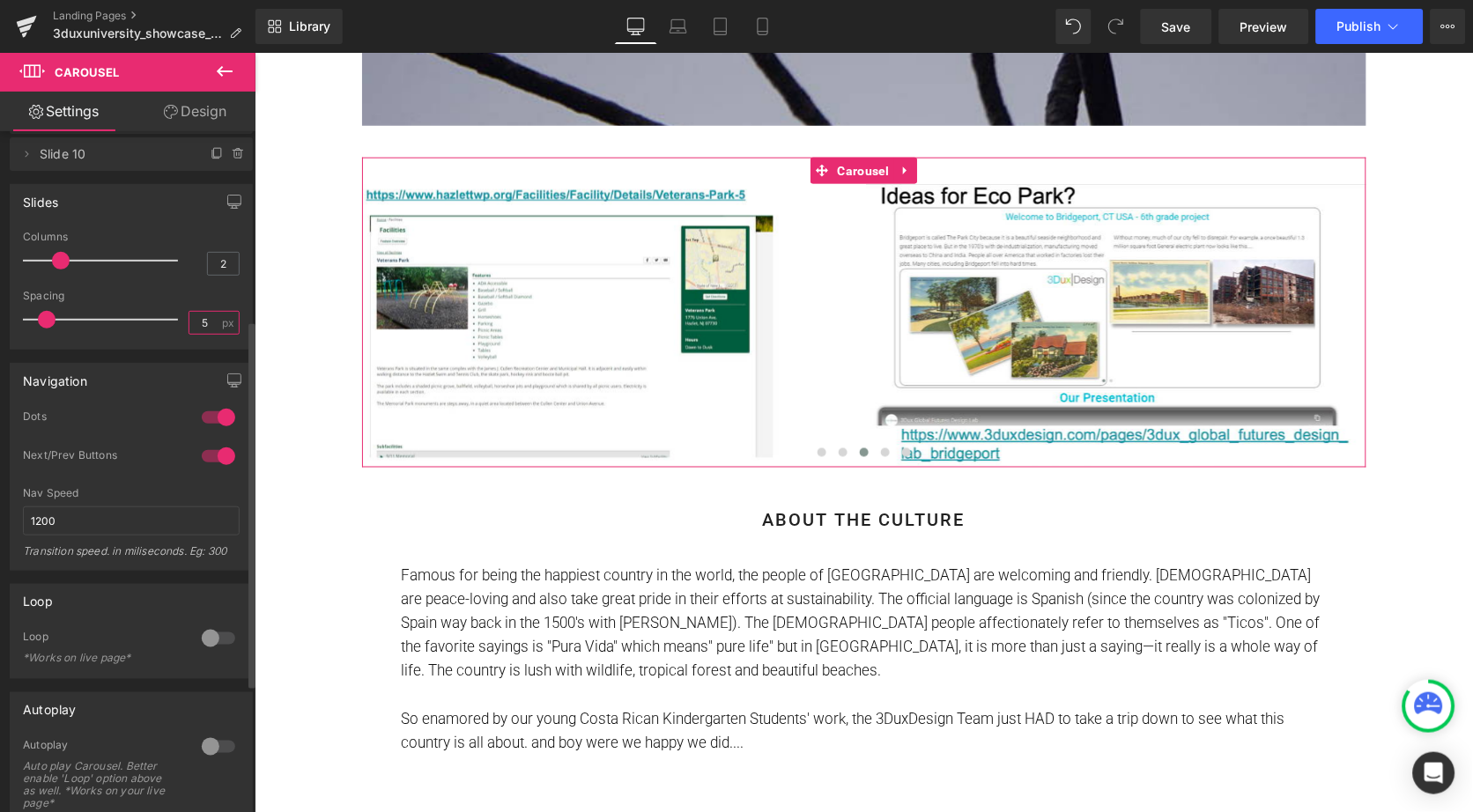
click at [207, 324] on input "5" at bounding box center [204, 322] width 31 height 22
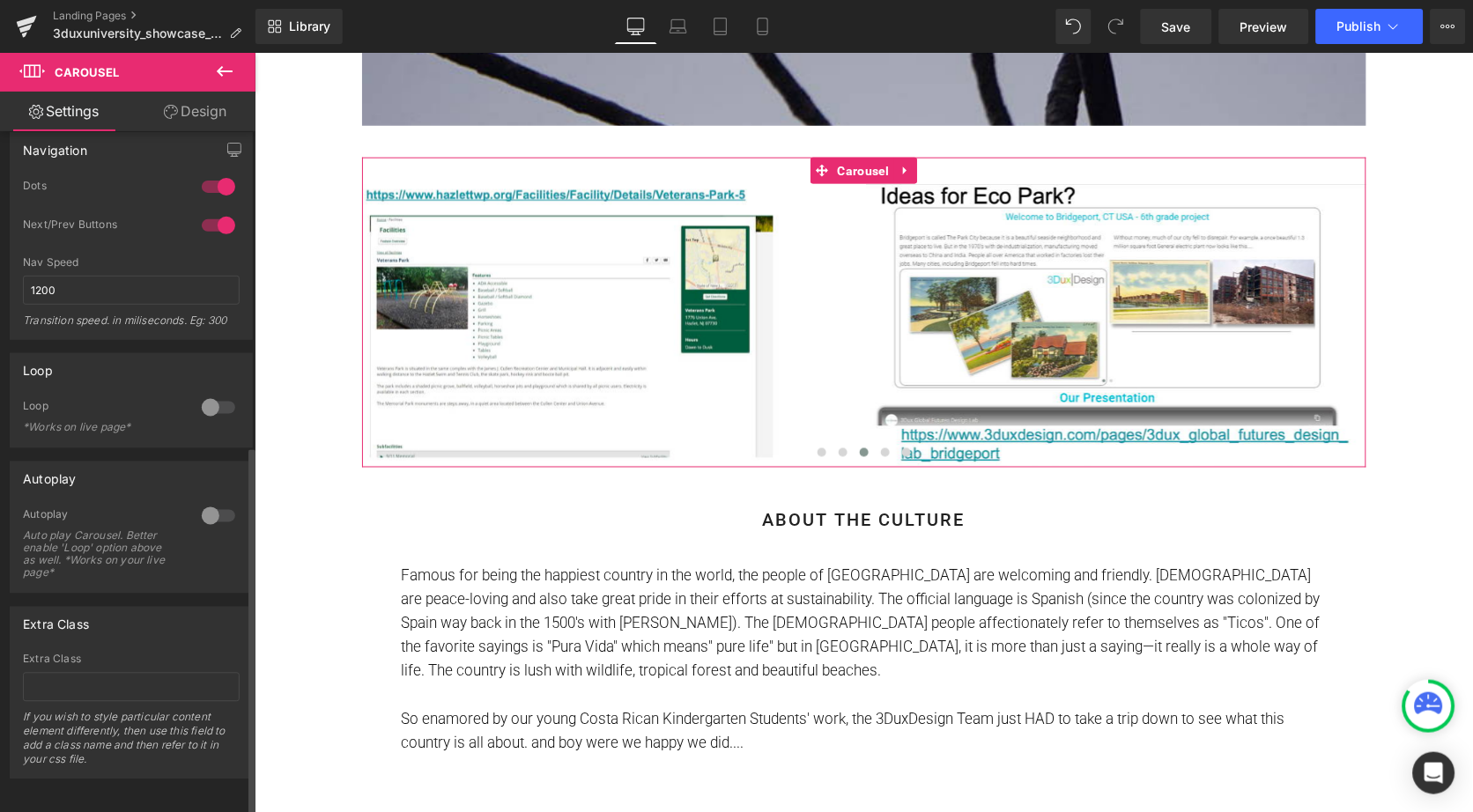
scroll to position [581, 0]
click at [216, 511] on div at bounding box center [218, 514] width 43 height 28
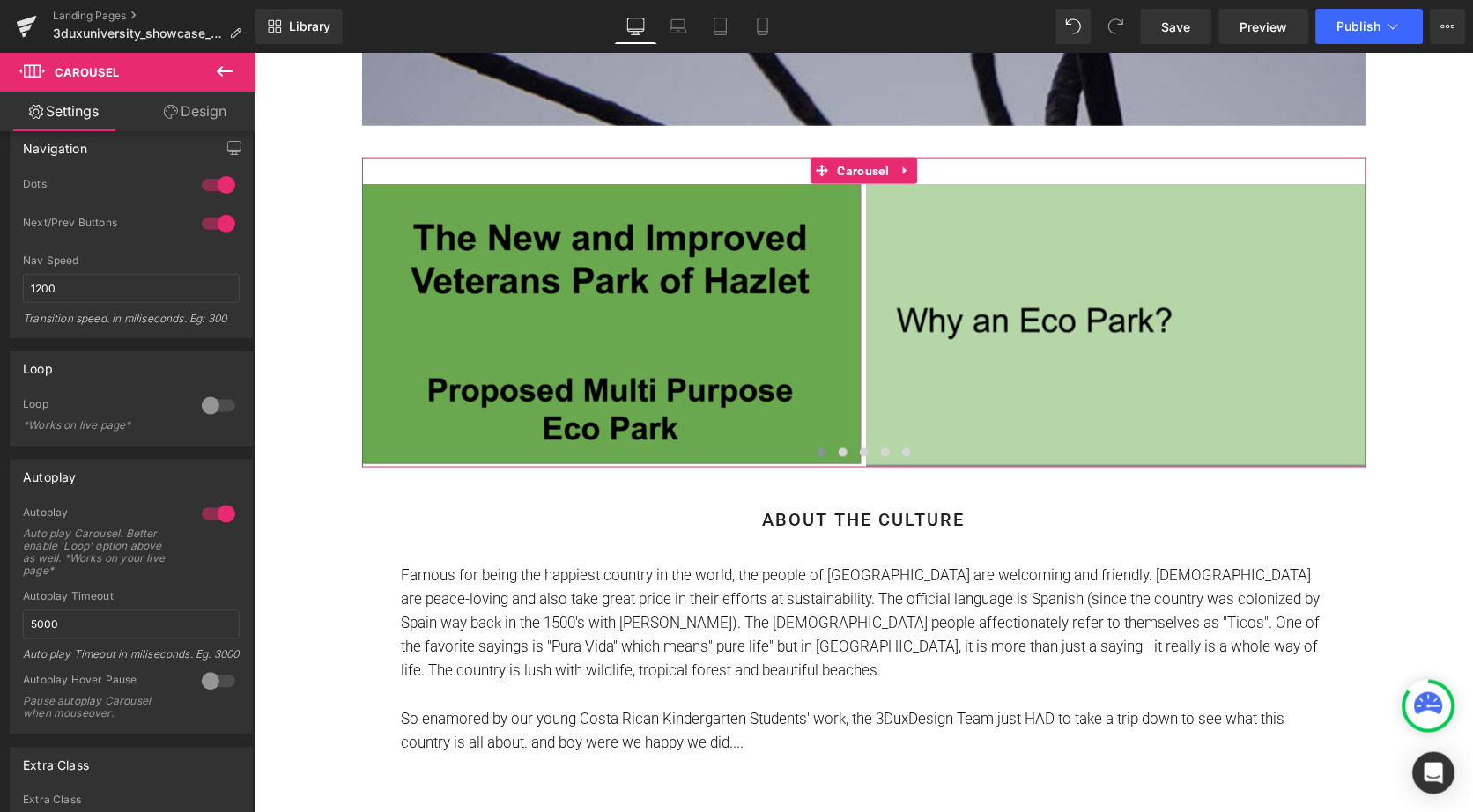
click at [204, 104] on link "Design" at bounding box center [194, 112] width 128 height 40
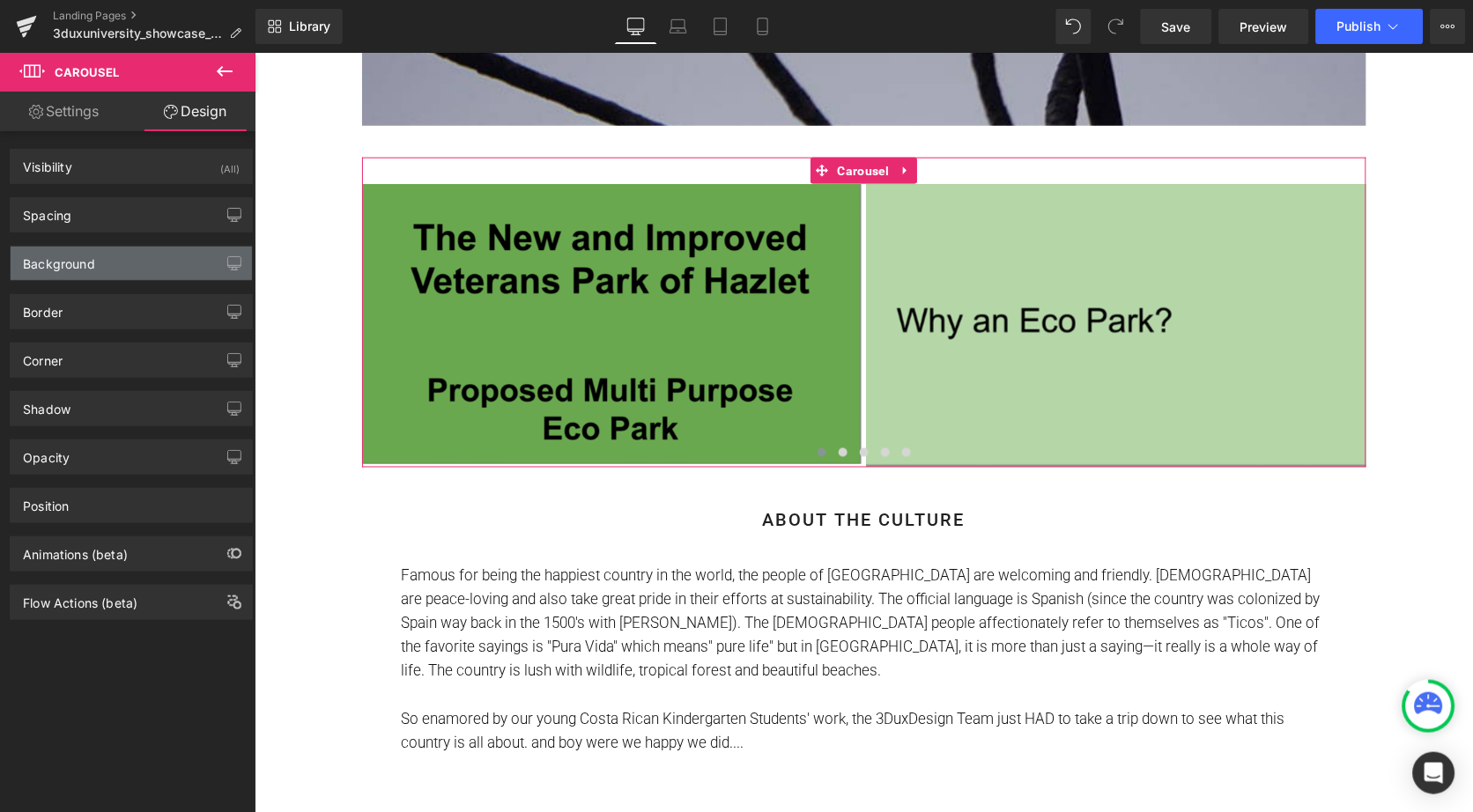
click at [85, 269] on div "Background" at bounding box center [59, 258] width 73 height 25
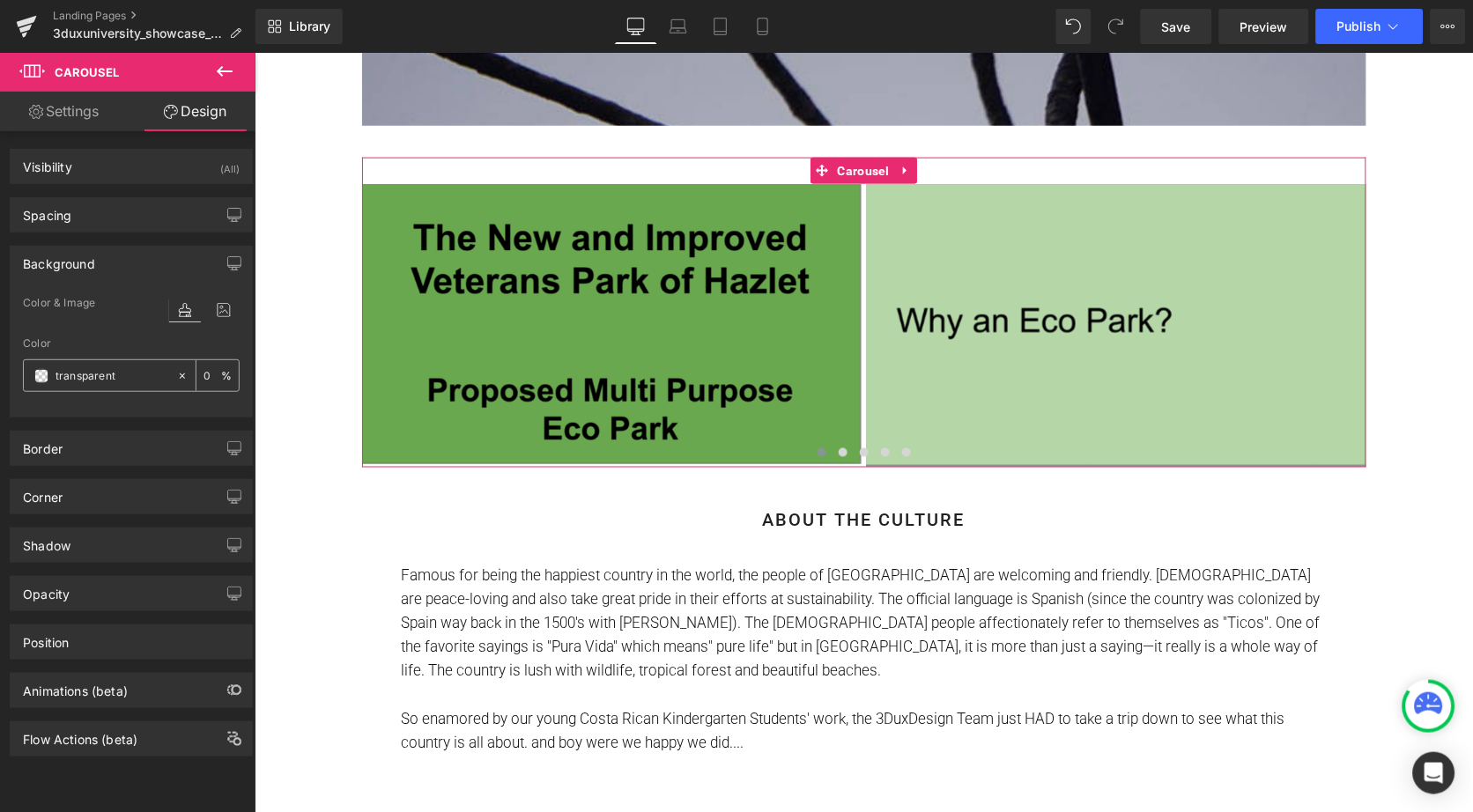
click at [49, 372] on div at bounding box center [100, 376] width 153 height 31
click at [43, 372] on span at bounding box center [42, 376] width 15 height 15
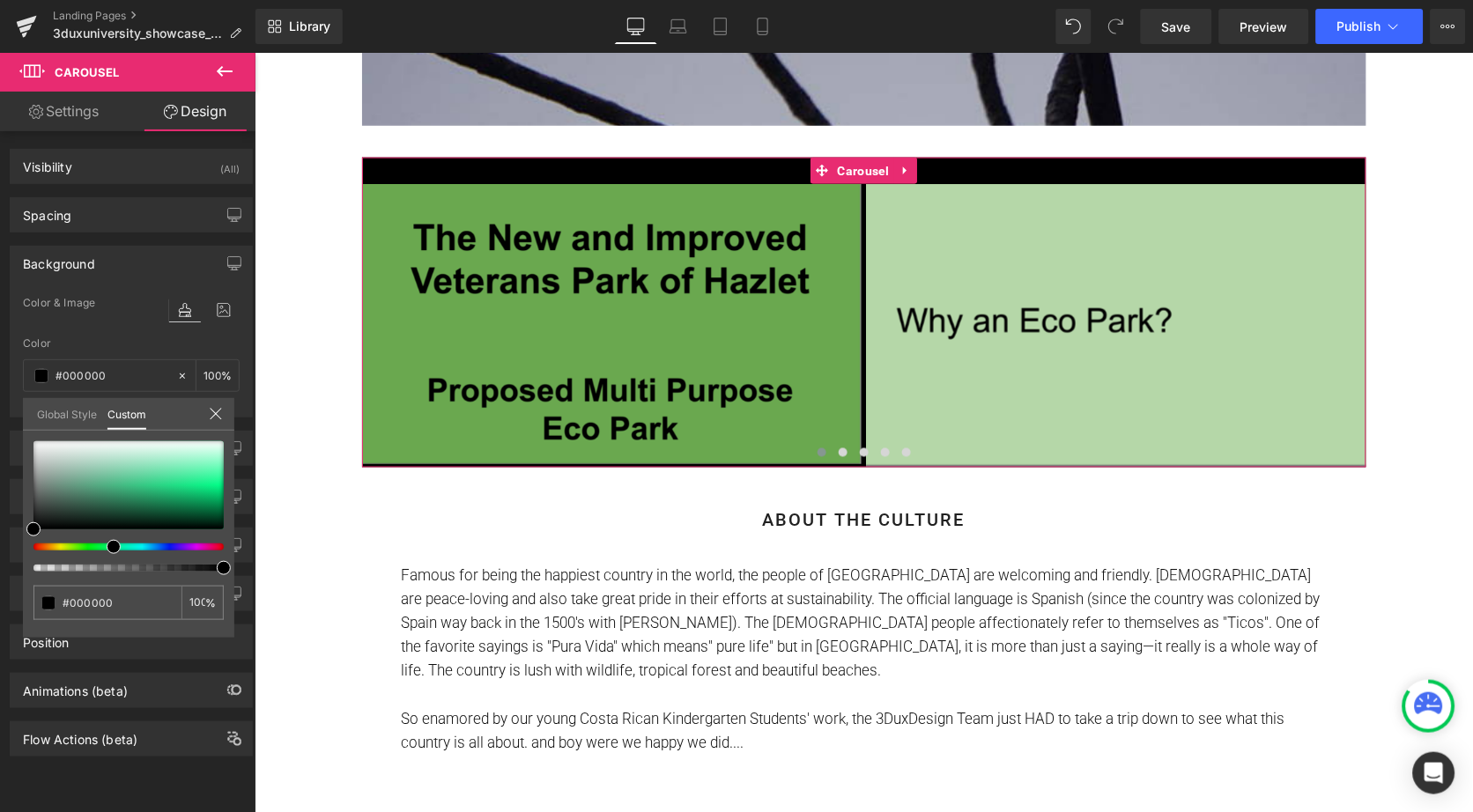
click at [106, 544] on div at bounding box center [121, 547] width 190 height 7
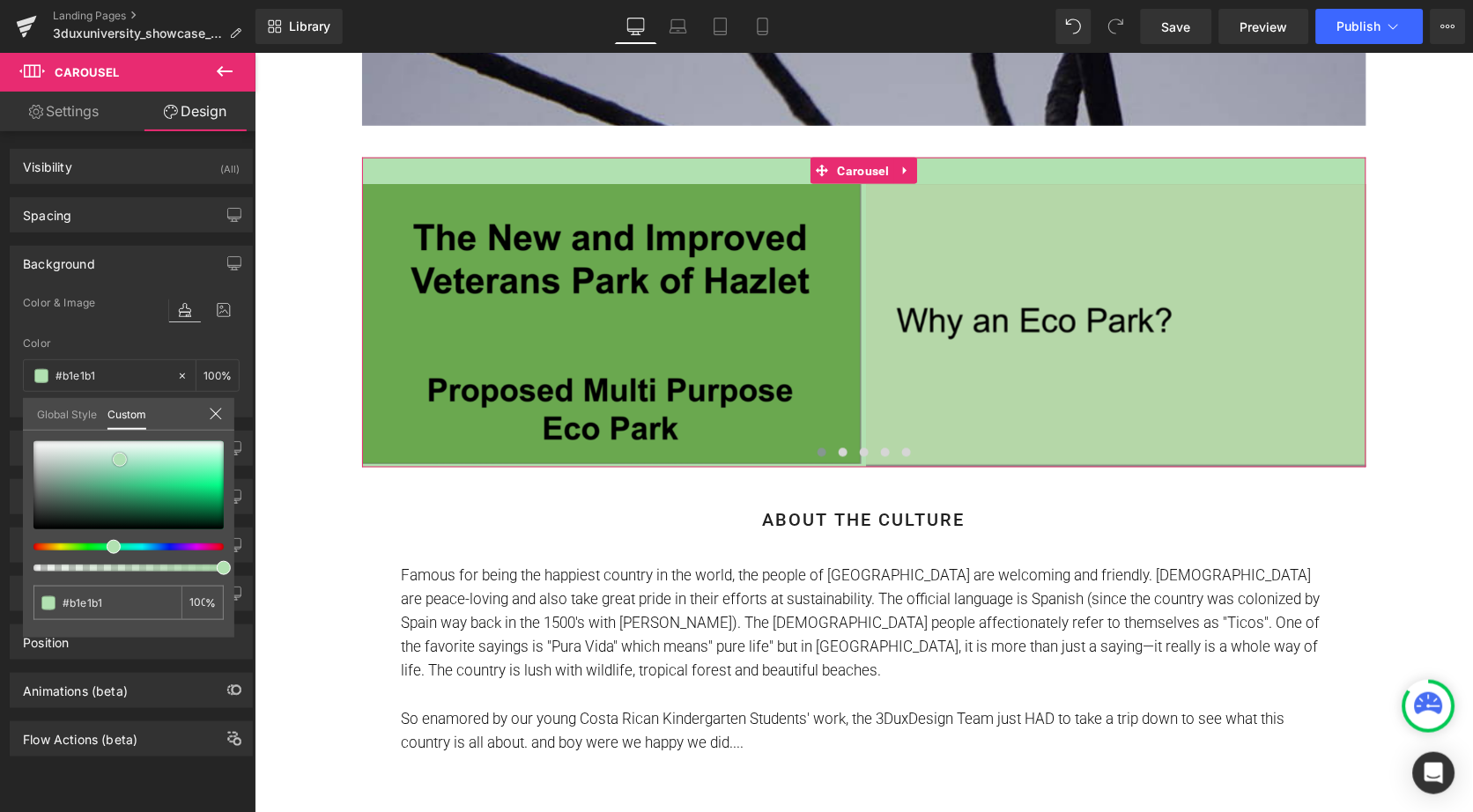
drag, startPoint x: 36, startPoint y: 520, endPoint x: 123, endPoint y: 451, distance: 111.0
click at [123, 452] on span at bounding box center [120, 460] width 15 height 15
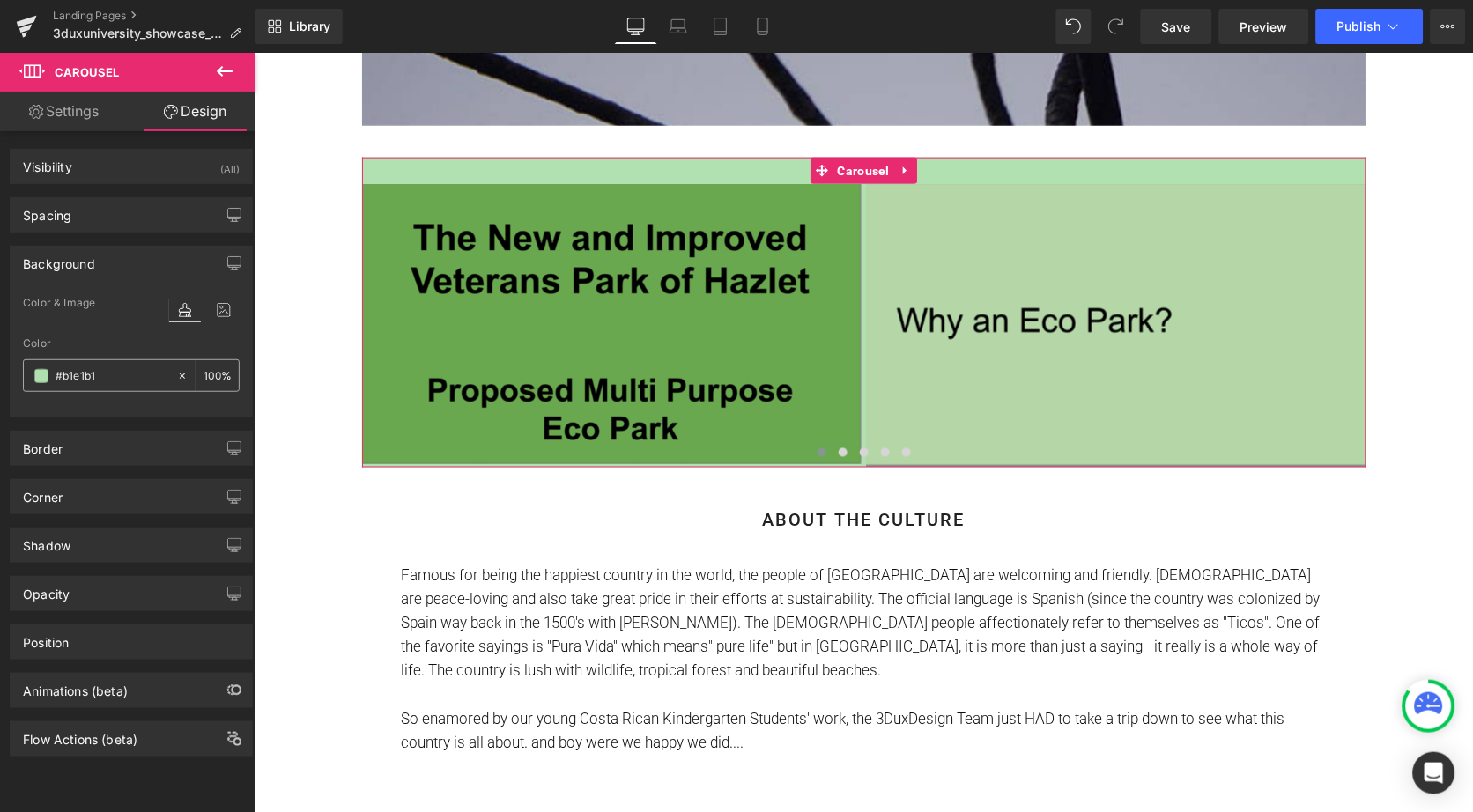
click at [118, 378] on input "text" at bounding box center [112, 375] width 113 height 19
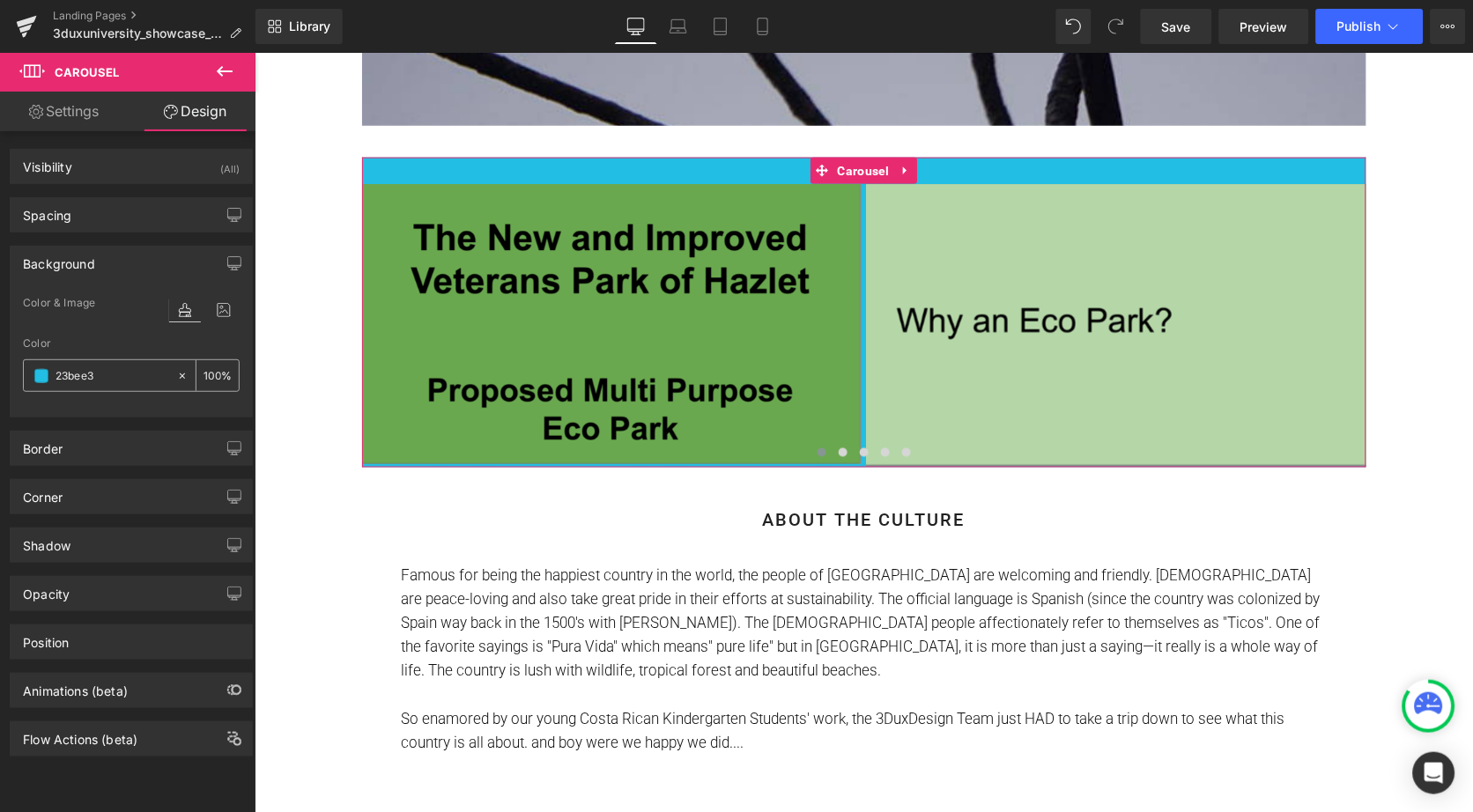
click at [132, 374] on input "23bee3" at bounding box center [112, 375] width 113 height 19
type input "23bee3"
click at [43, 382] on div "23bee3" at bounding box center [100, 376] width 153 height 31
click at [96, 377] on input "23bee3" at bounding box center [112, 375] width 113 height 19
click at [158, 378] on input "23bee3" at bounding box center [112, 375] width 113 height 19
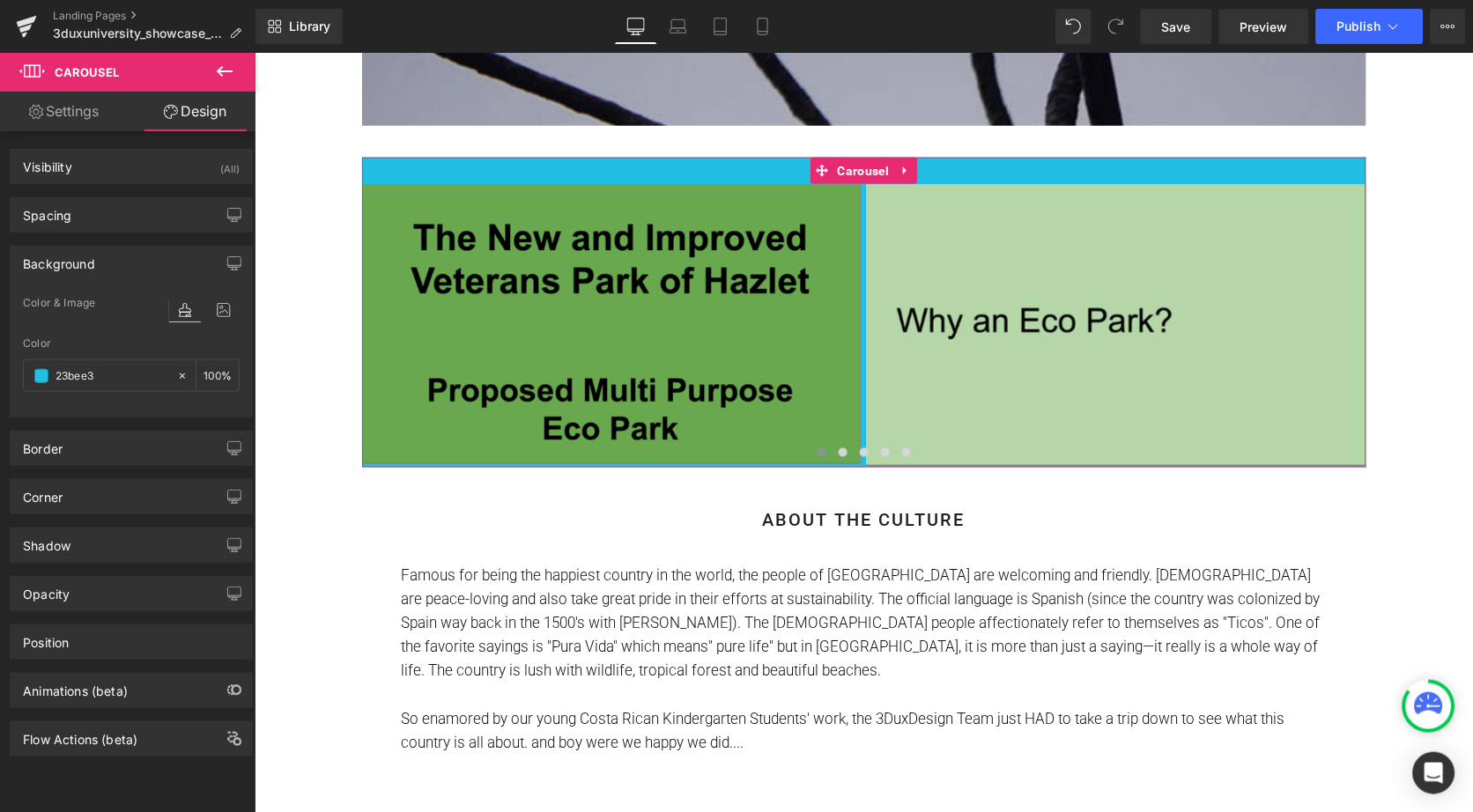
click at [115, 413] on div "Color & Image color Color 23bee3 % Image Replace Image Upload image or Browse g…" at bounding box center [132, 354] width 242 height 124
click at [48, 378] on span at bounding box center [42, 376] width 15 height 15
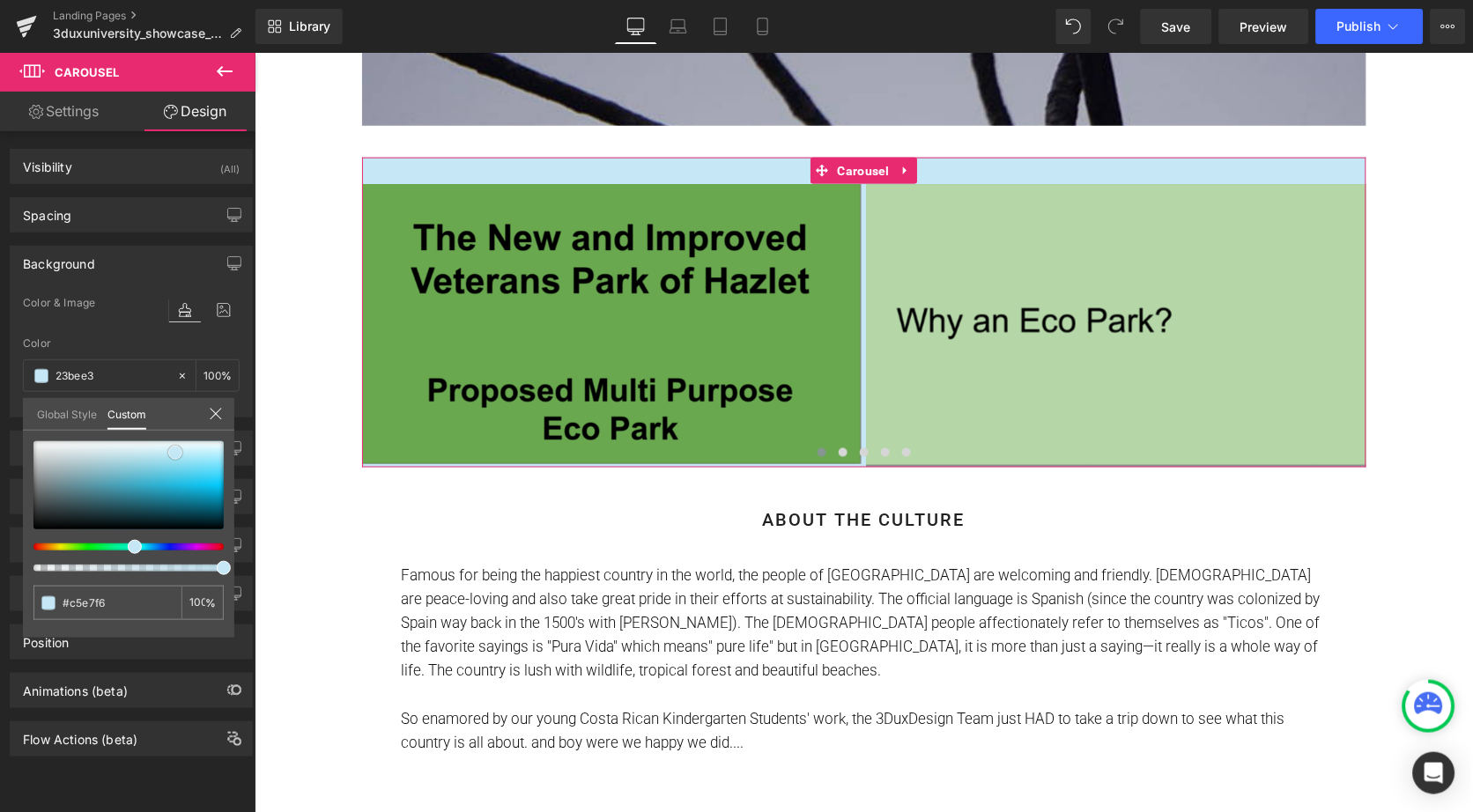
drag, startPoint x: 179, startPoint y: 485, endPoint x: 174, endPoint y: 453, distance: 32.4
click at [174, 453] on span at bounding box center [175, 453] width 15 height 15
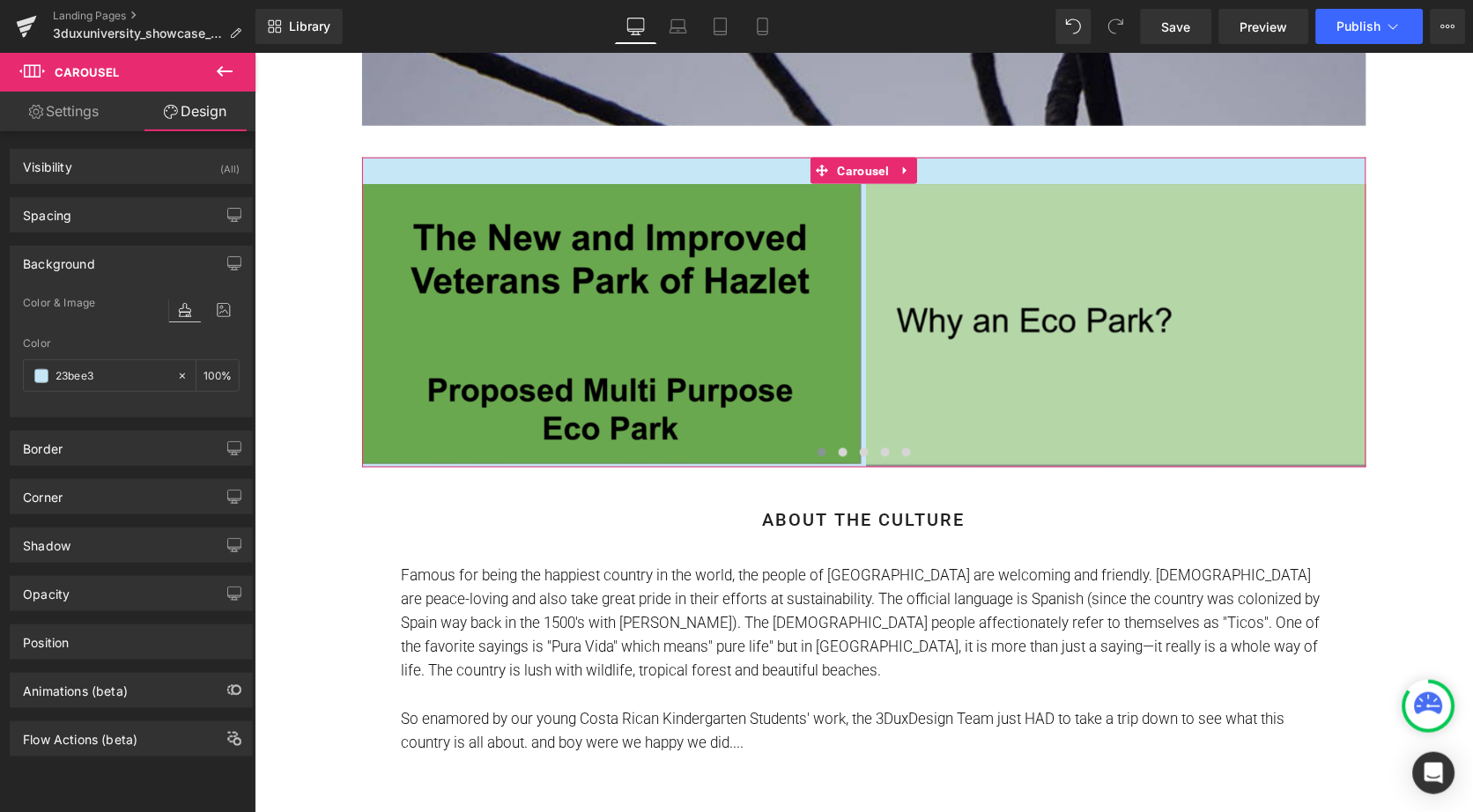
click at [75, 113] on link "Settings" at bounding box center [64, 112] width 128 height 40
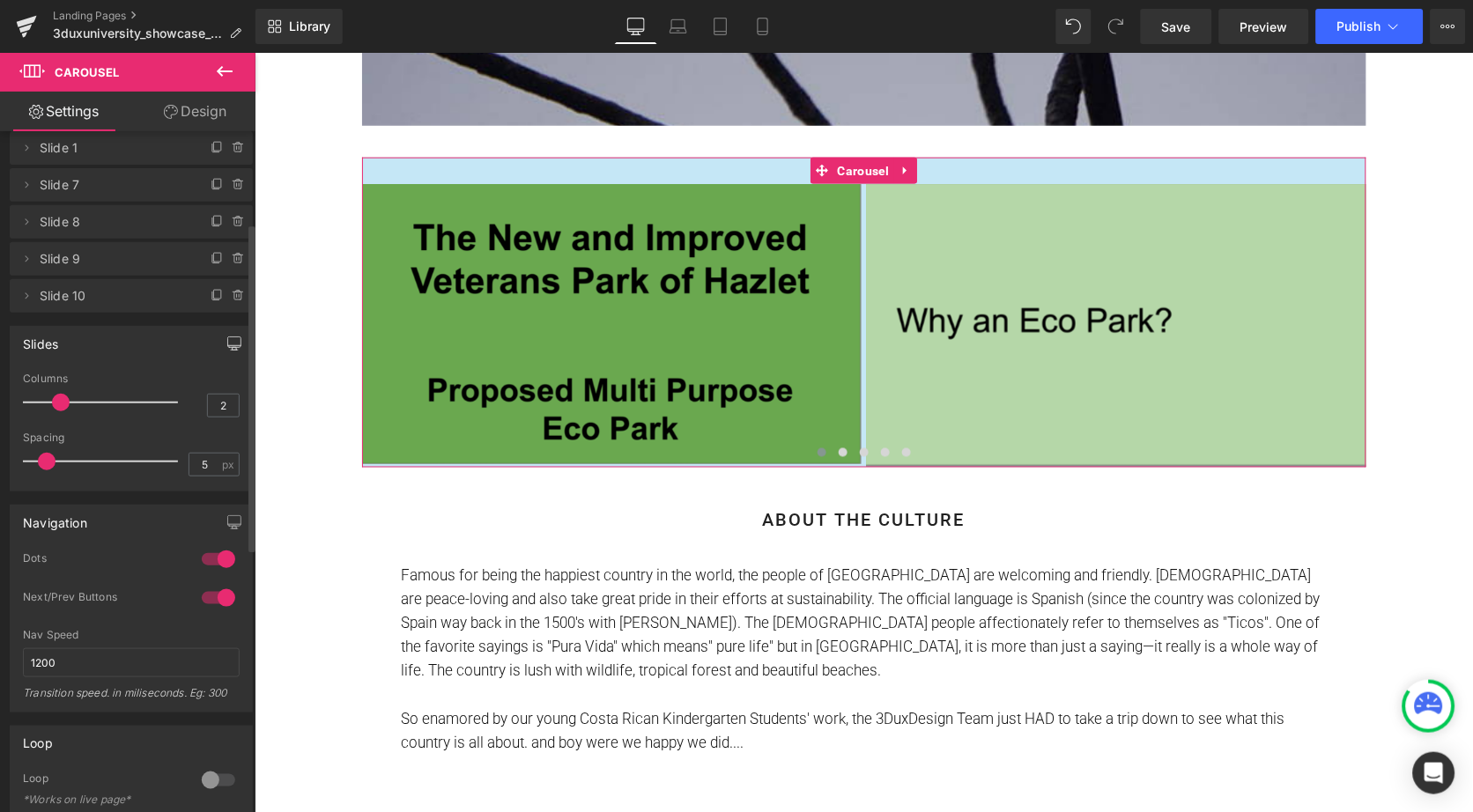
scroll to position [226, 0]
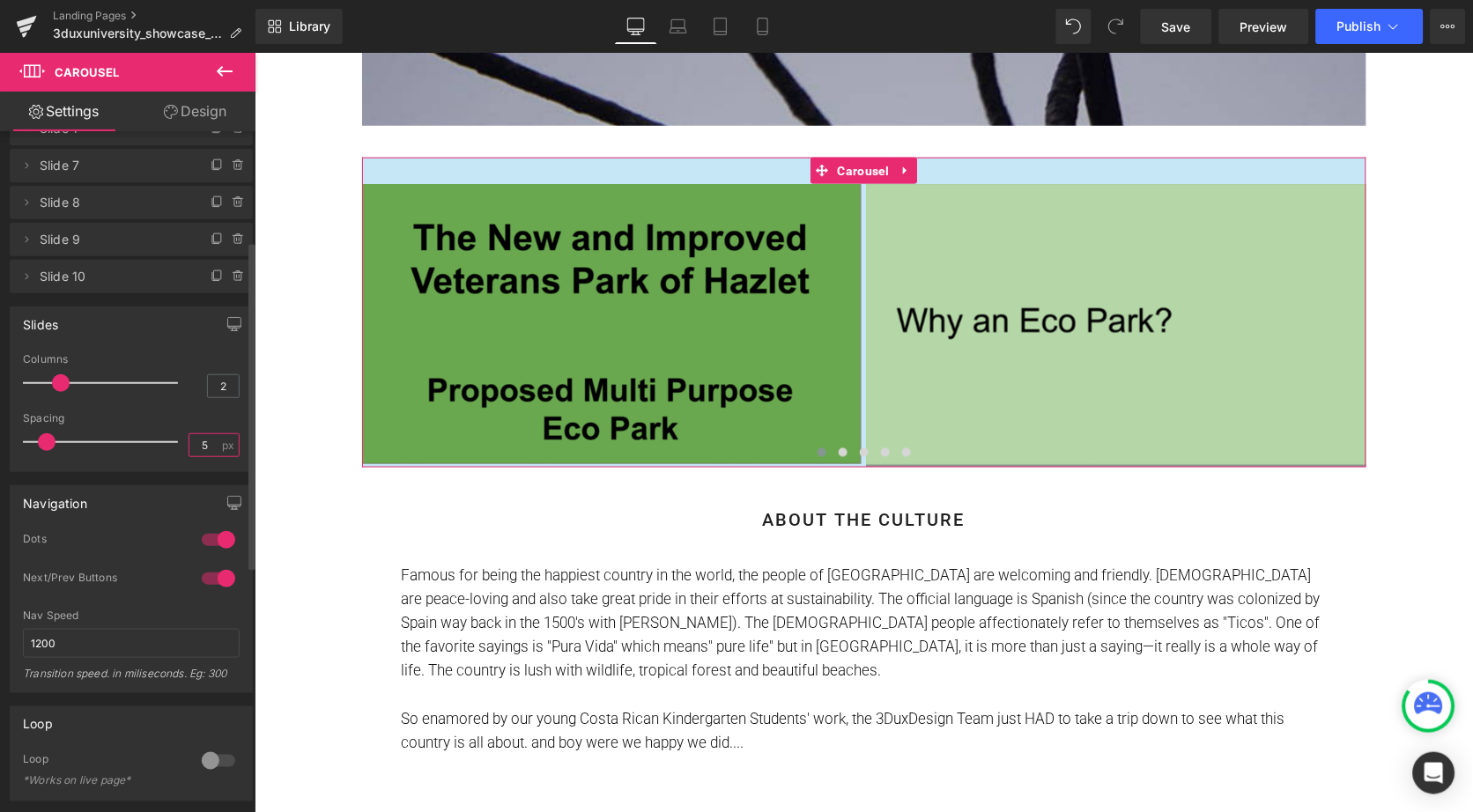
drag, startPoint x: 206, startPoint y: 441, endPoint x: 185, endPoint y: 442, distance: 21.0
click at [189, 442] on input "5" at bounding box center [204, 445] width 31 height 22
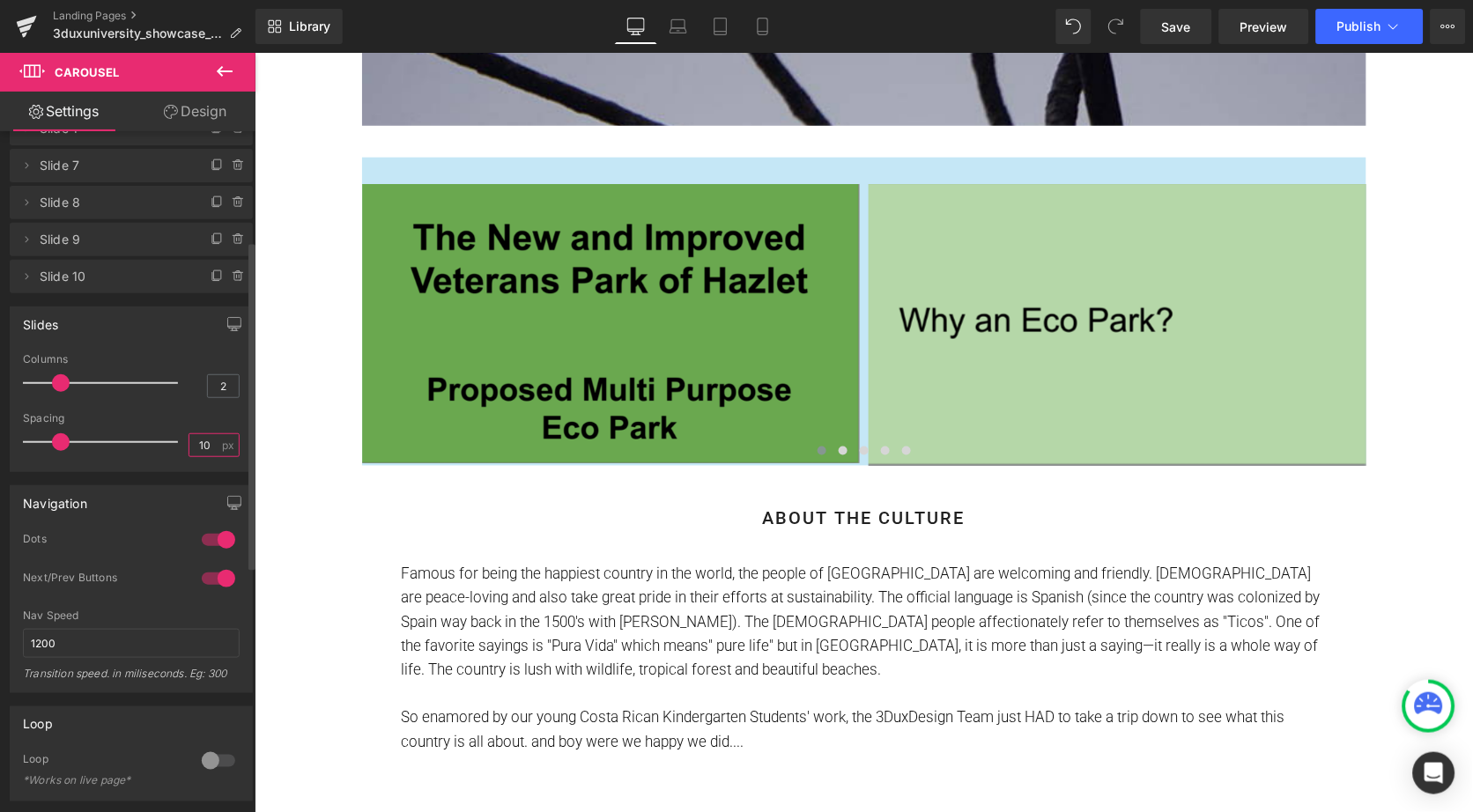
type input "10"
click at [208, 413] on div "Spacing" at bounding box center [131, 419] width 217 height 13
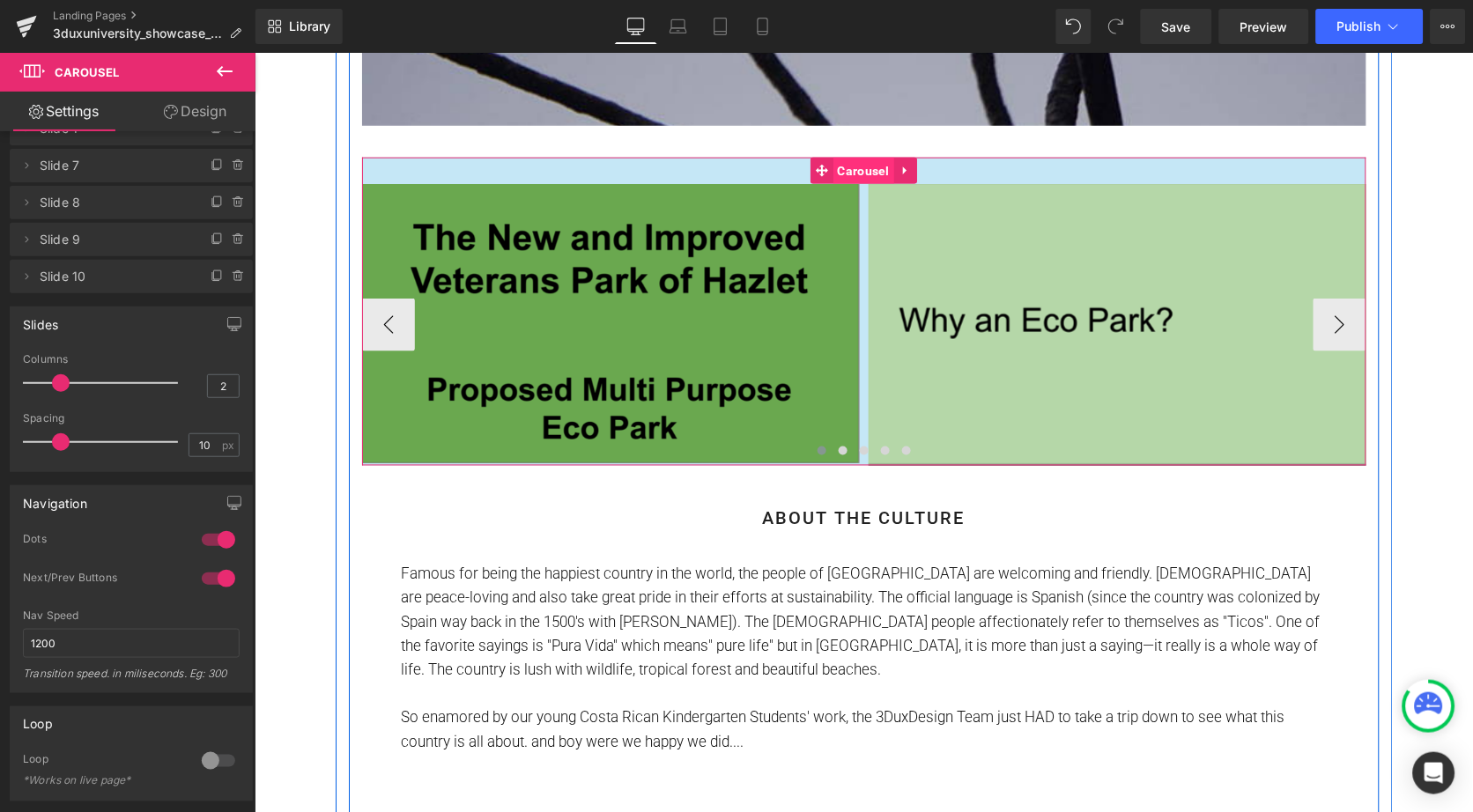
click at [860, 165] on span "Carousel" at bounding box center [862, 170] width 61 height 26
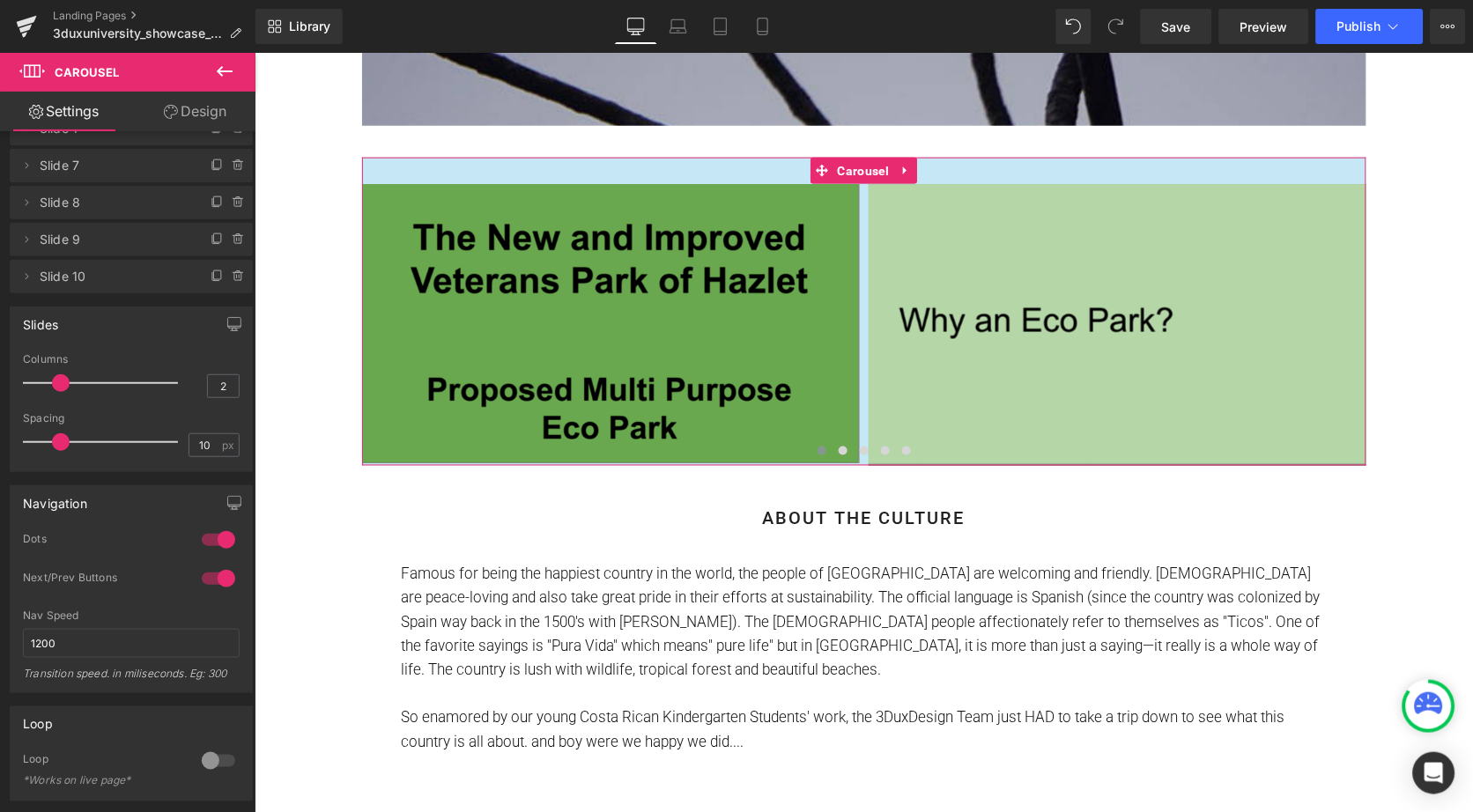
click at [191, 113] on link "Design" at bounding box center [194, 112] width 128 height 40
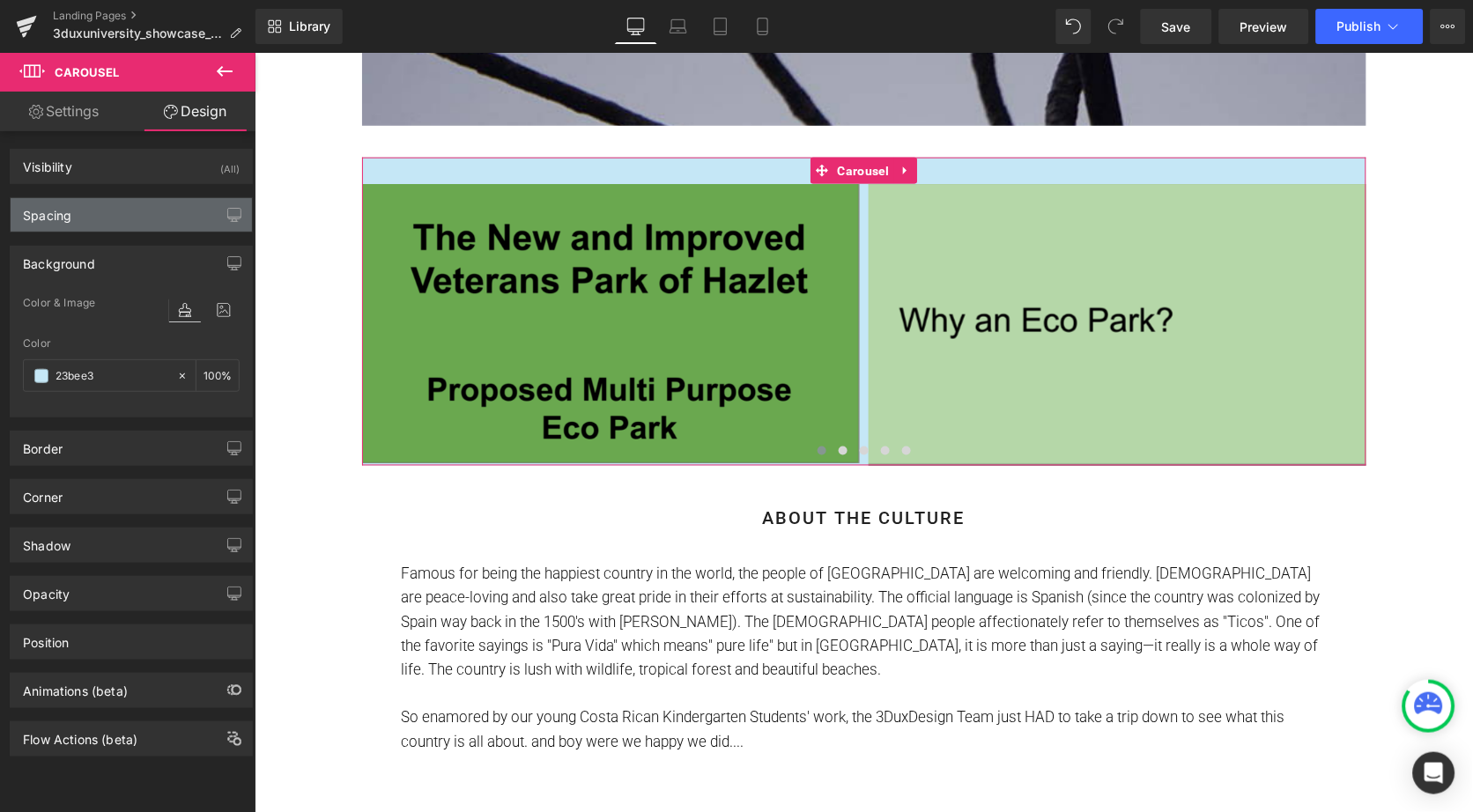
click at [90, 217] on div "Spacing" at bounding box center [132, 214] width 242 height 34
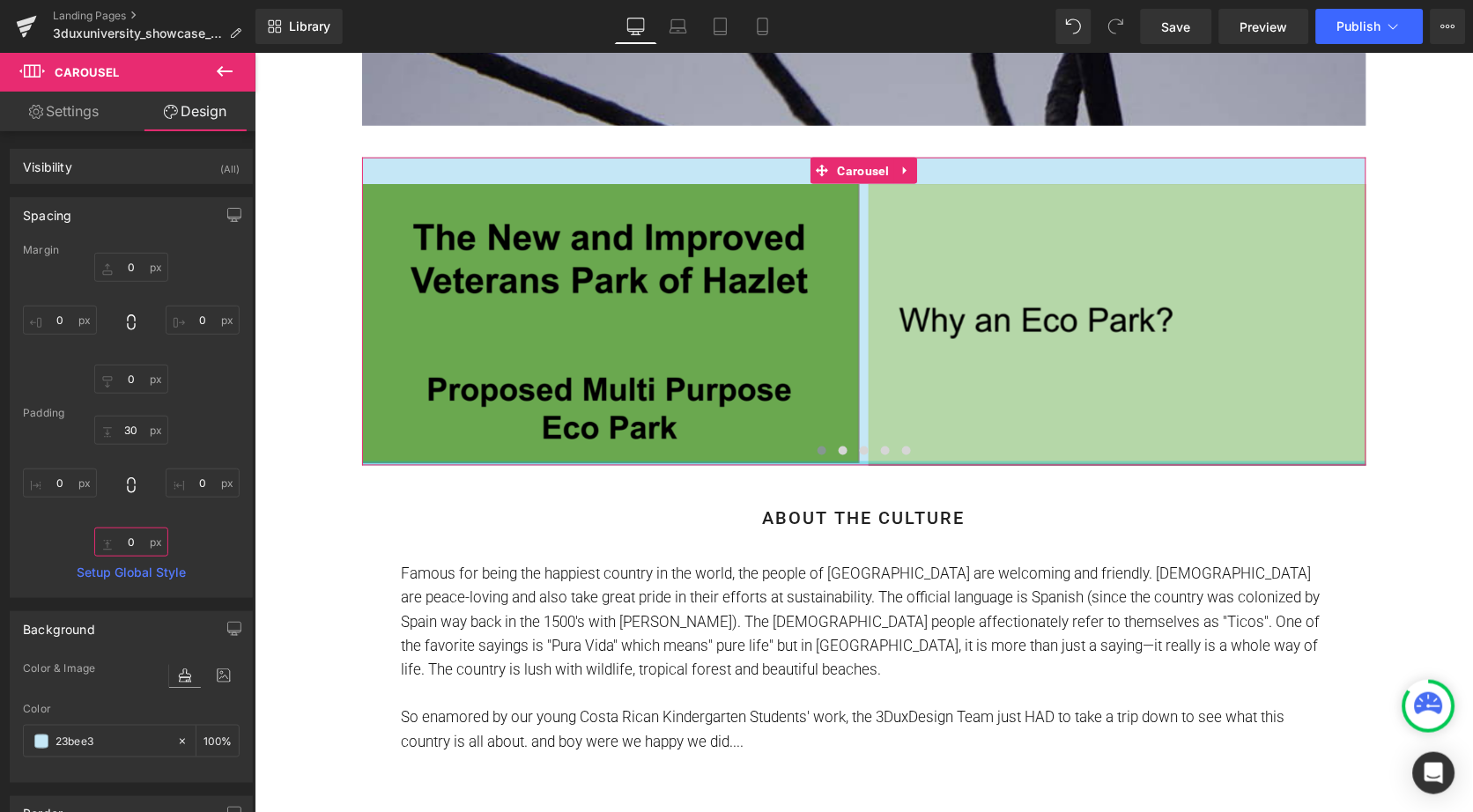
click at [119, 539] on input "text" at bounding box center [131, 542] width 74 height 29
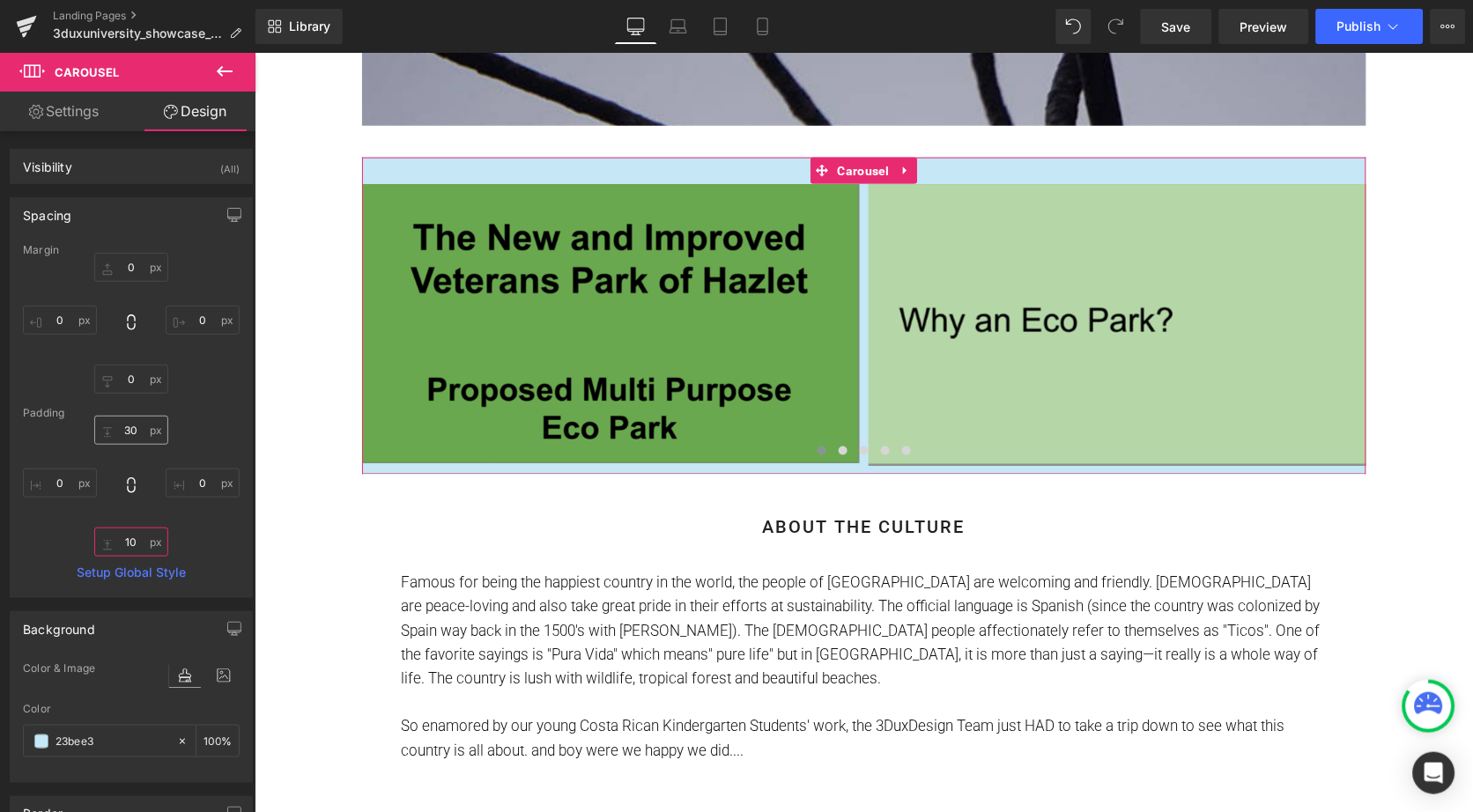
type input "10"
click at [127, 441] on input "text" at bounding box center [131, 431] width 74 height 29
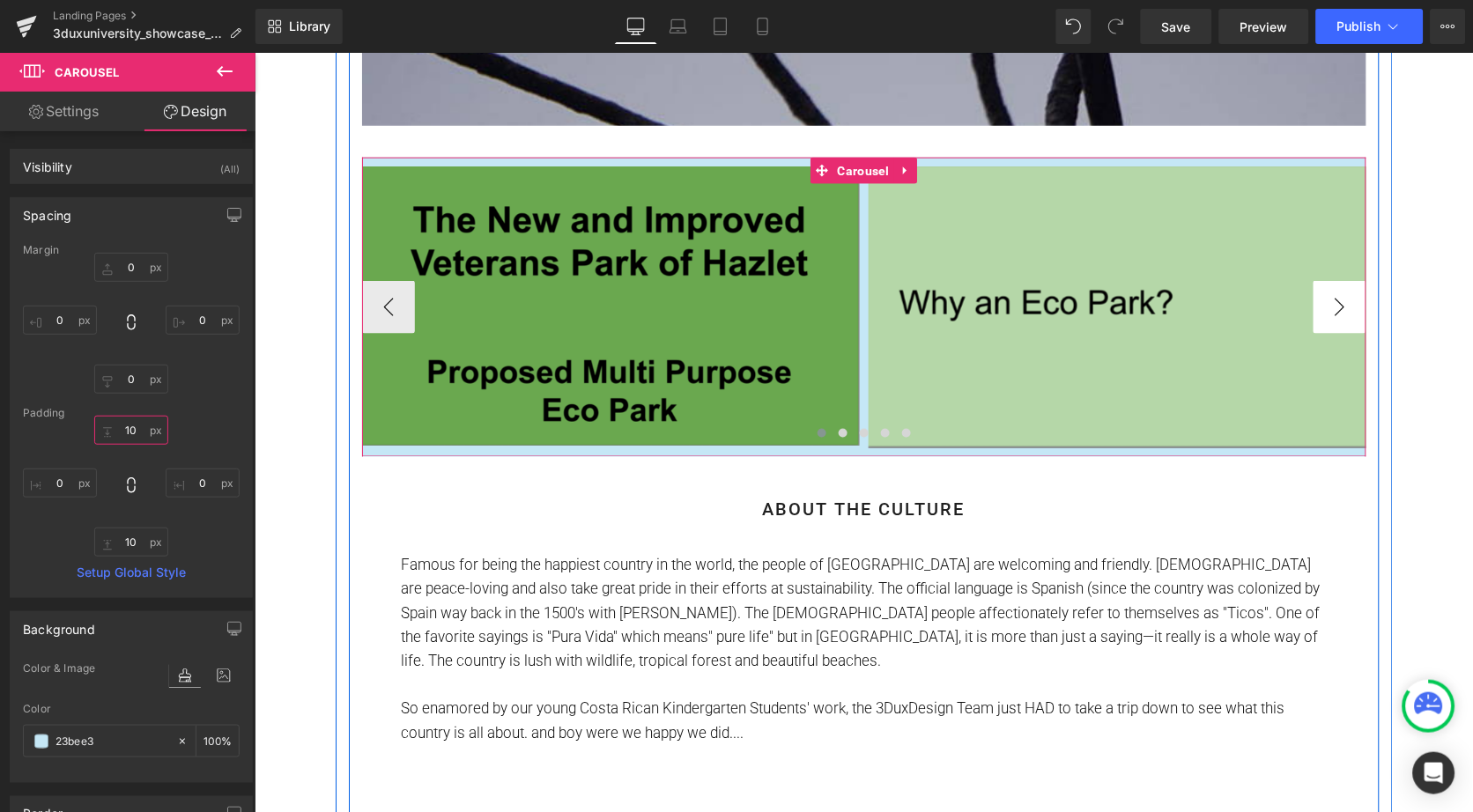
type input "10"
click at [1338, 291] on button "›" at bounding box center [1339, 306] width 53 height 53
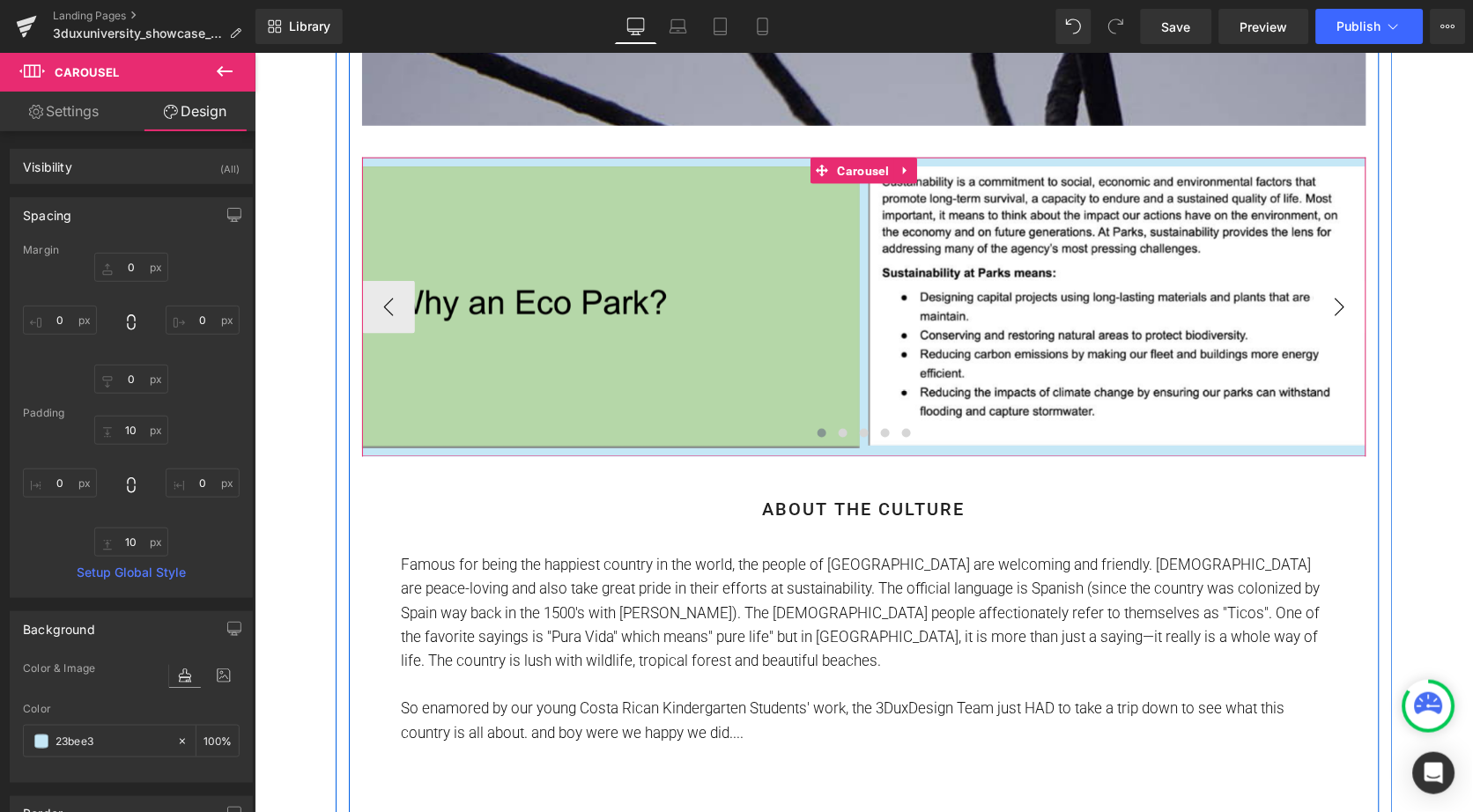
click at [1338, 291] on button "›" at bounding box center [1339, 306] width 53 height 53
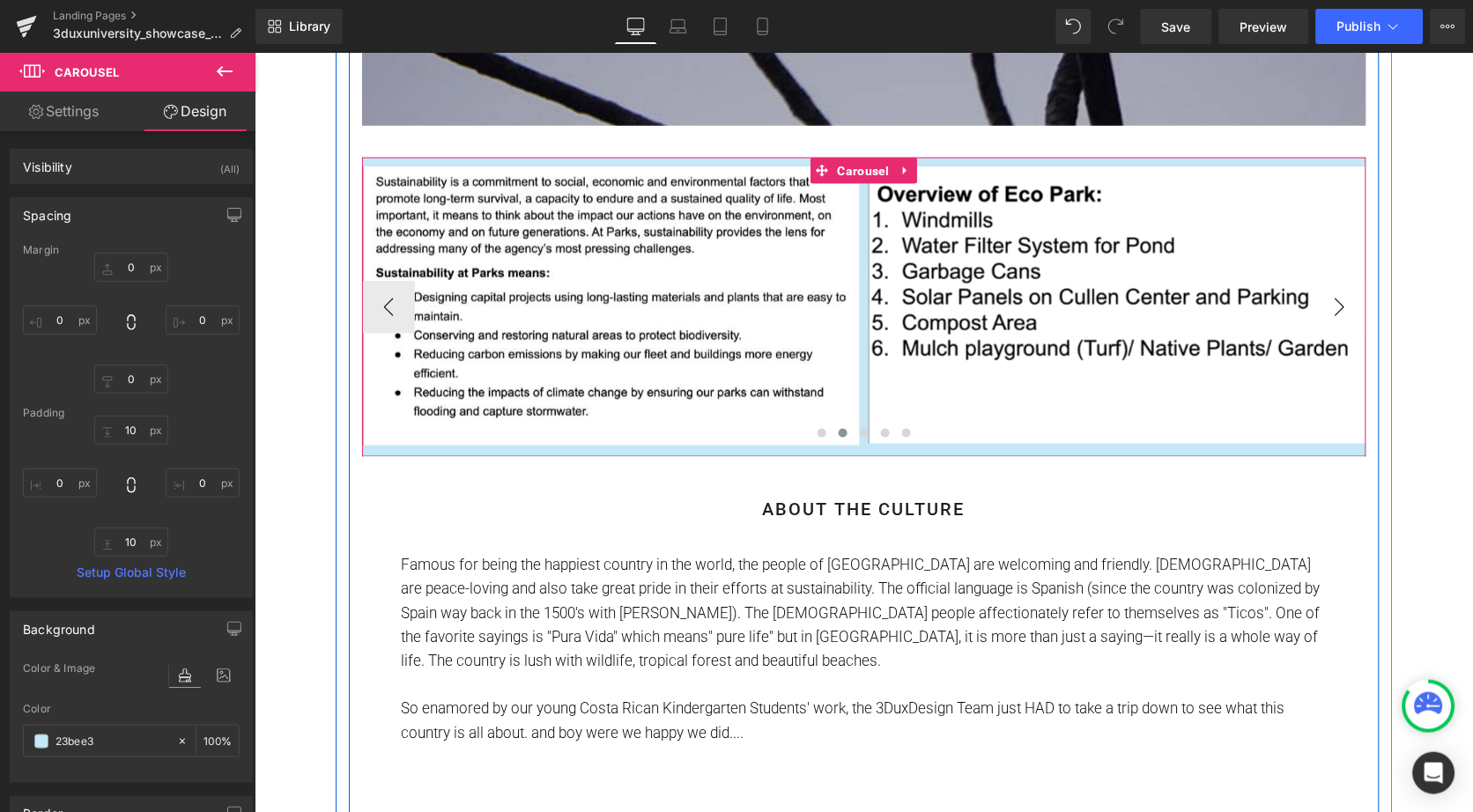
click at [1338, 291] on button "›" at bounding box center [1339, 306] width 53 height 53
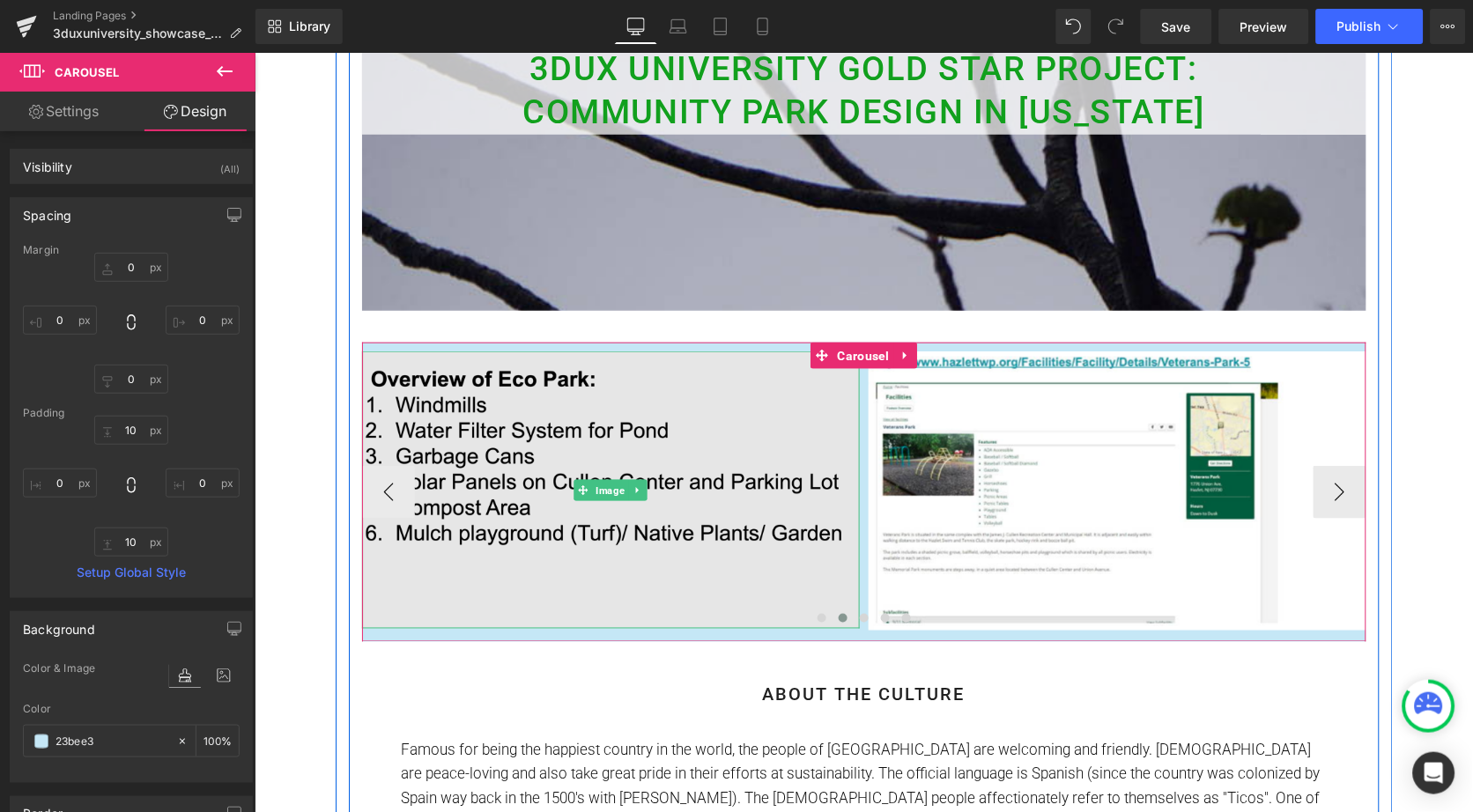
scroll to position [288, 0]
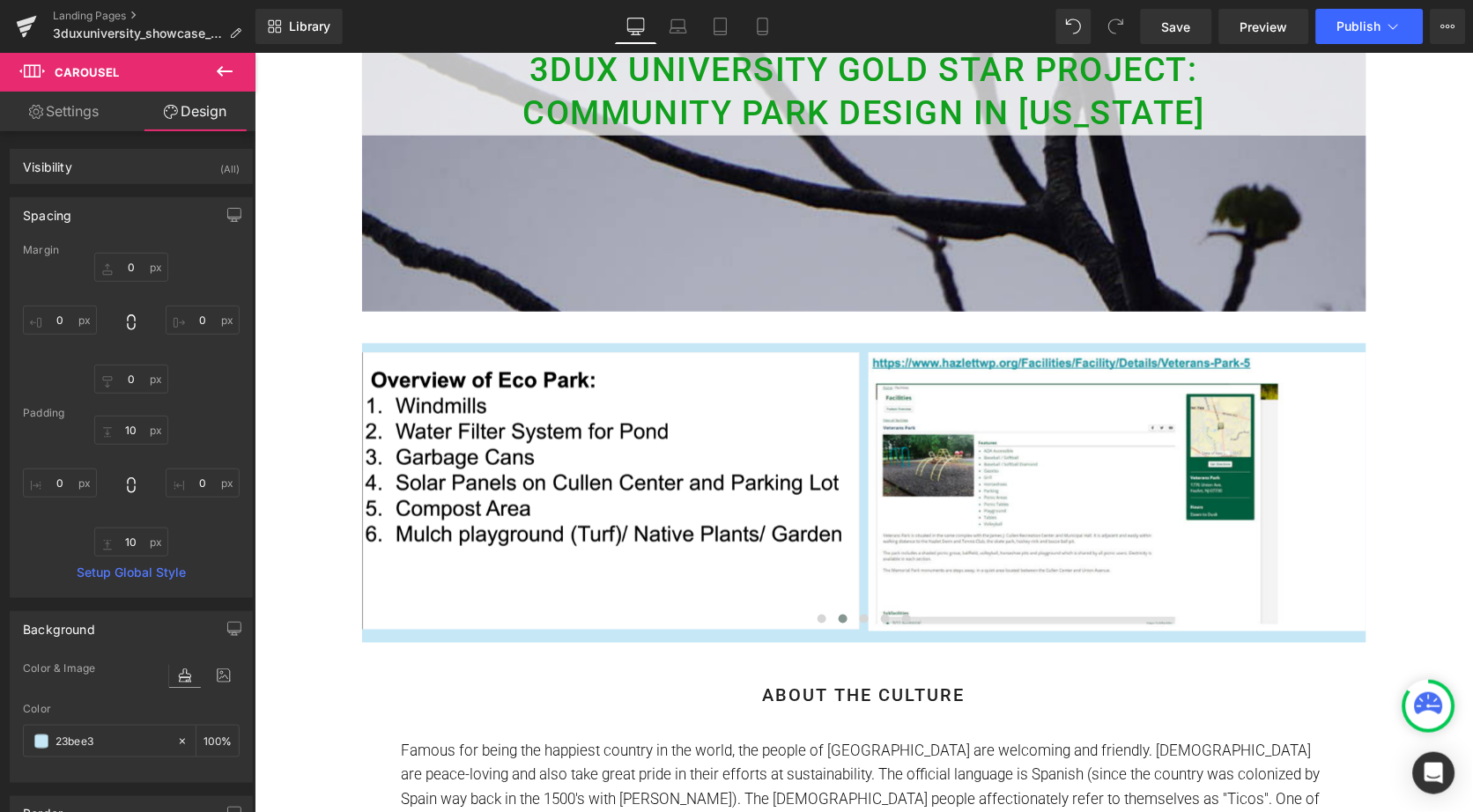
click at [214, 78] on icon at bounding box center [224, 71] width 21 height 21
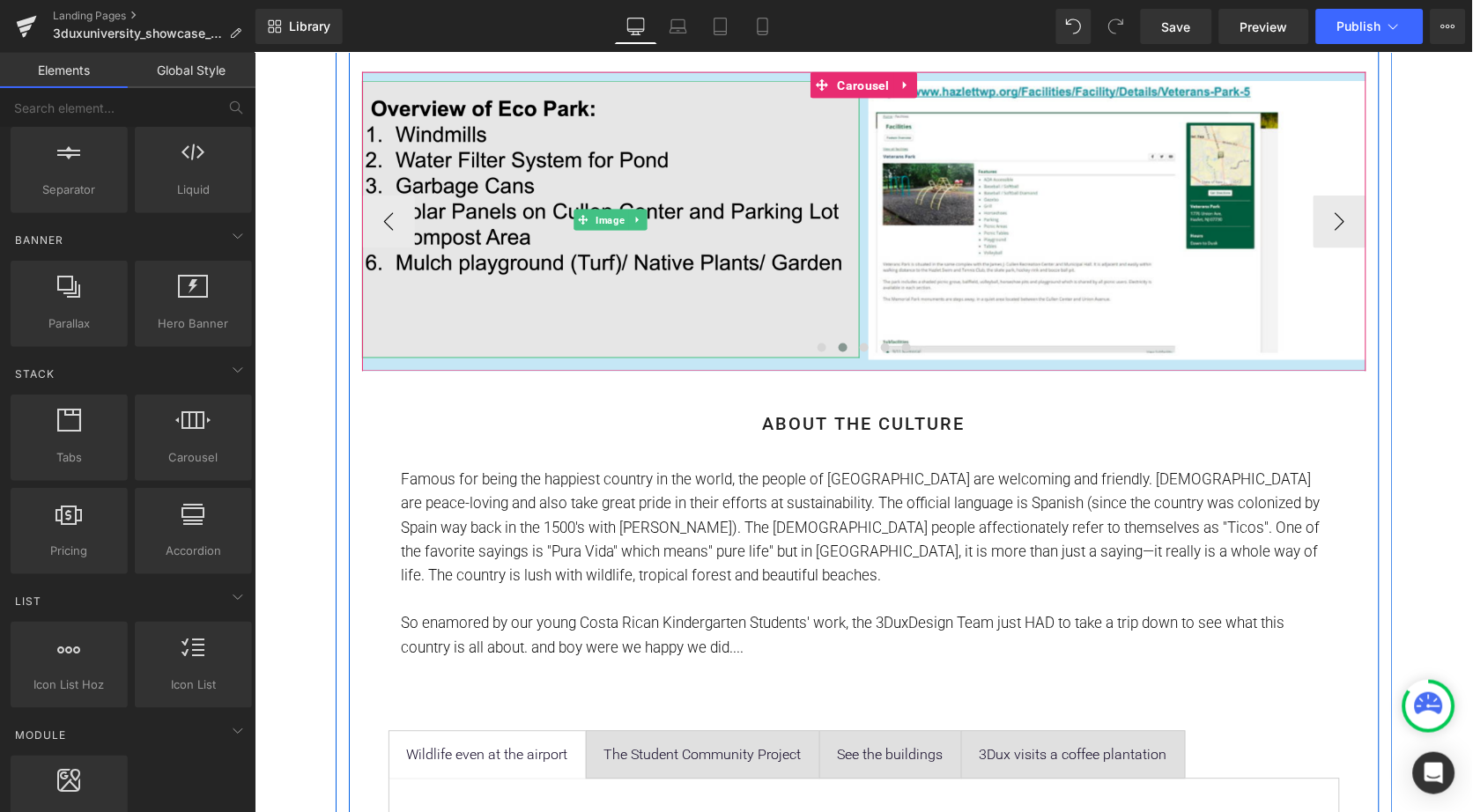
scroll to position [589, 0]
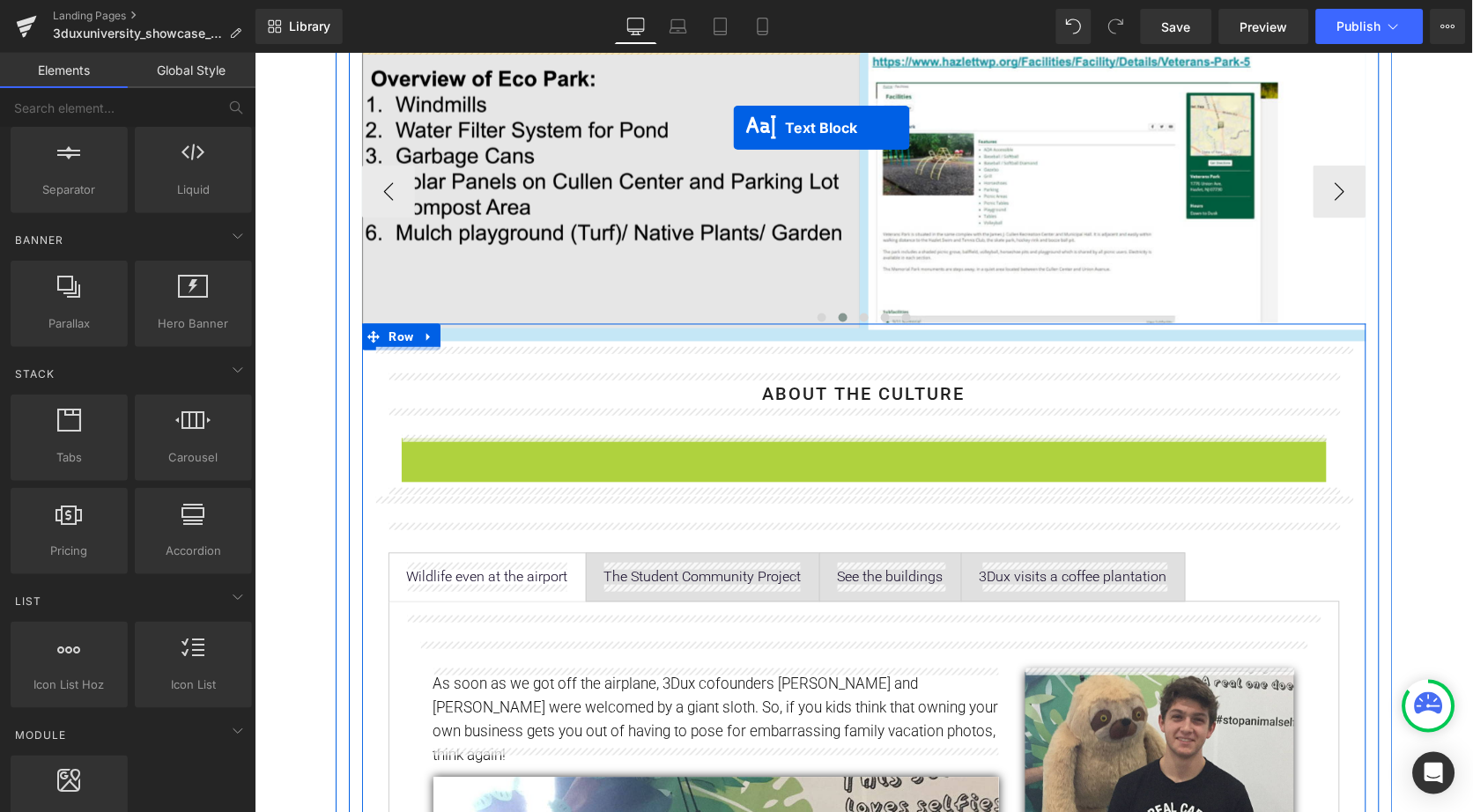
drag, startPoint x: 810, startPoint y: 531, endPoint x: 732, endPoint y: 125, distance: 413.4
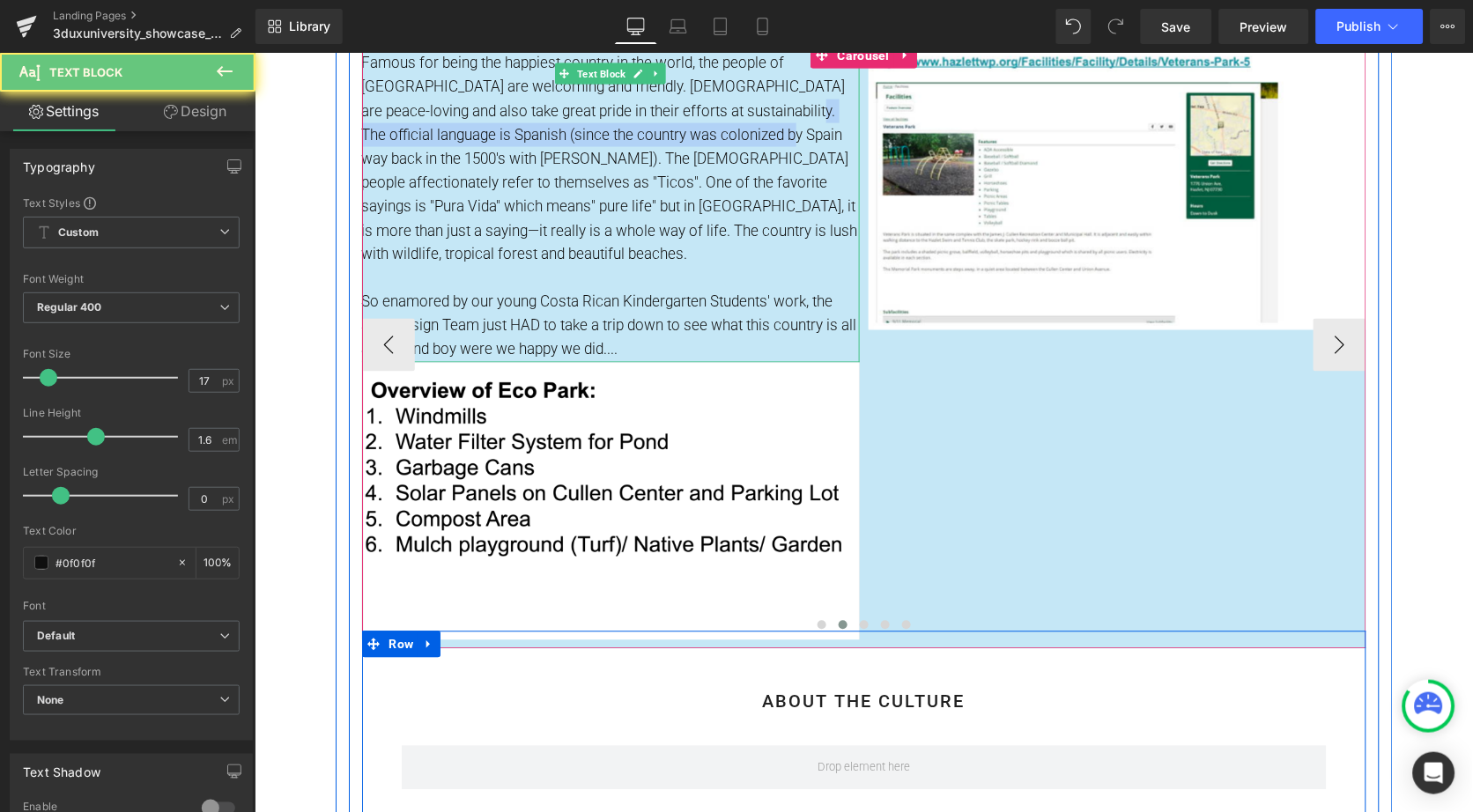
drag, startPoint x: 732, startPoint y: 125, endPoint x: 732, endPoint y: 114, distance: 11.0
click at [732, 114] on p "Famous for being the happiest country in the world, the people of [GEOGRAPHIC_D…" at bounding box center [611, 158] width 498 height 216
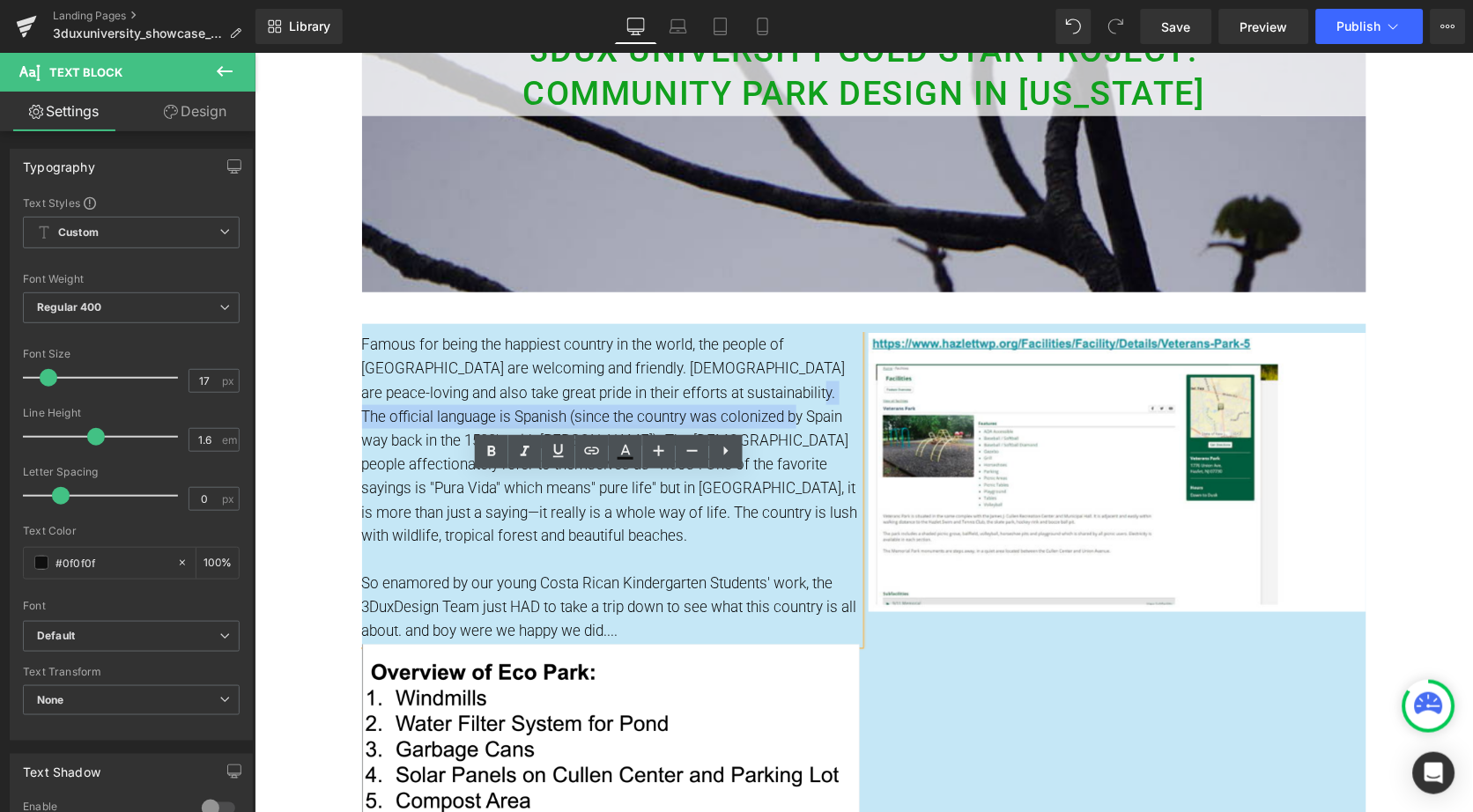
scroll to position [161, 0]
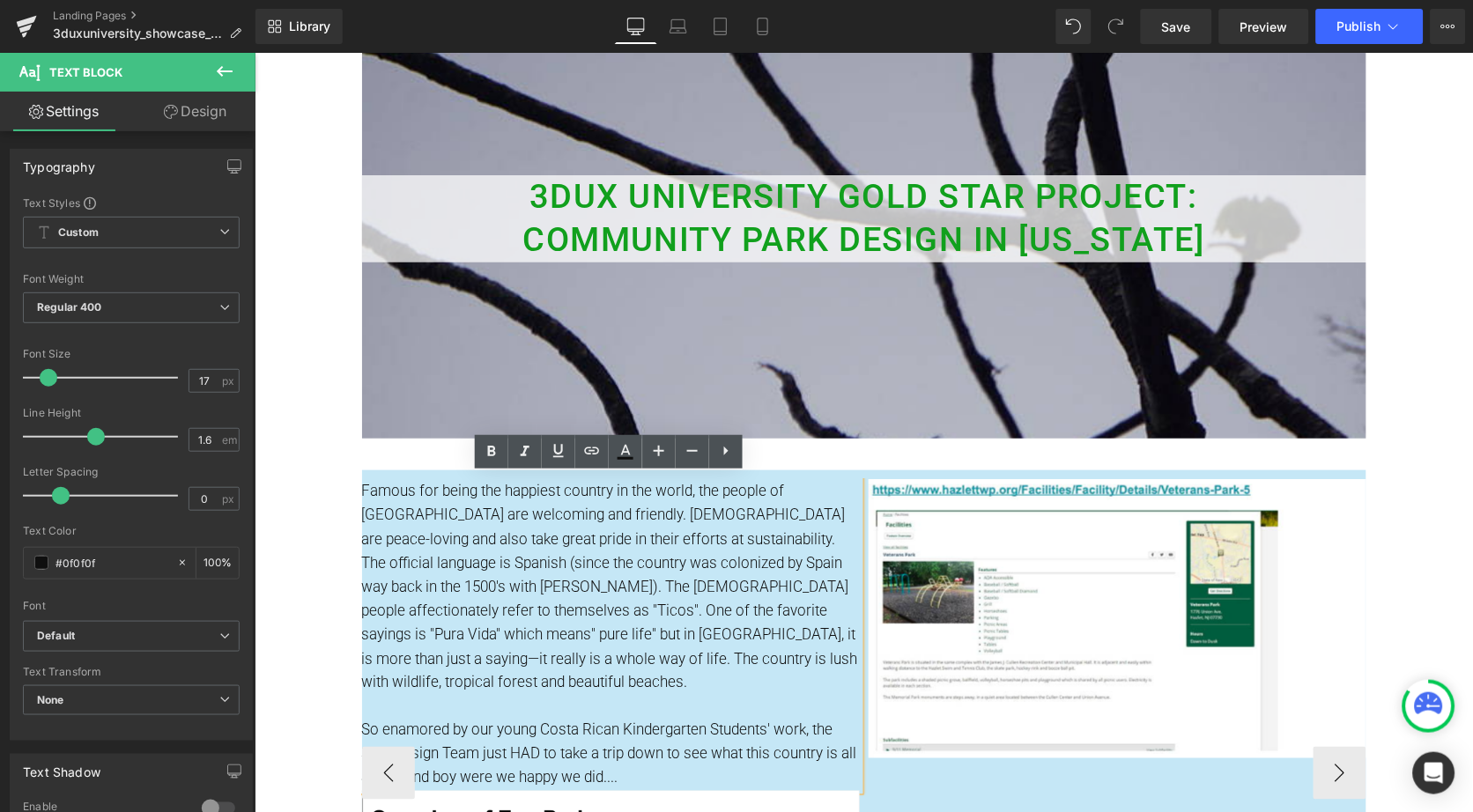
click at [493, 525] on p "Famous for being the happiest country in the world, the people of [GEOGRAPHIC_D…" at bounding box center [611, 586] width 498 height 216
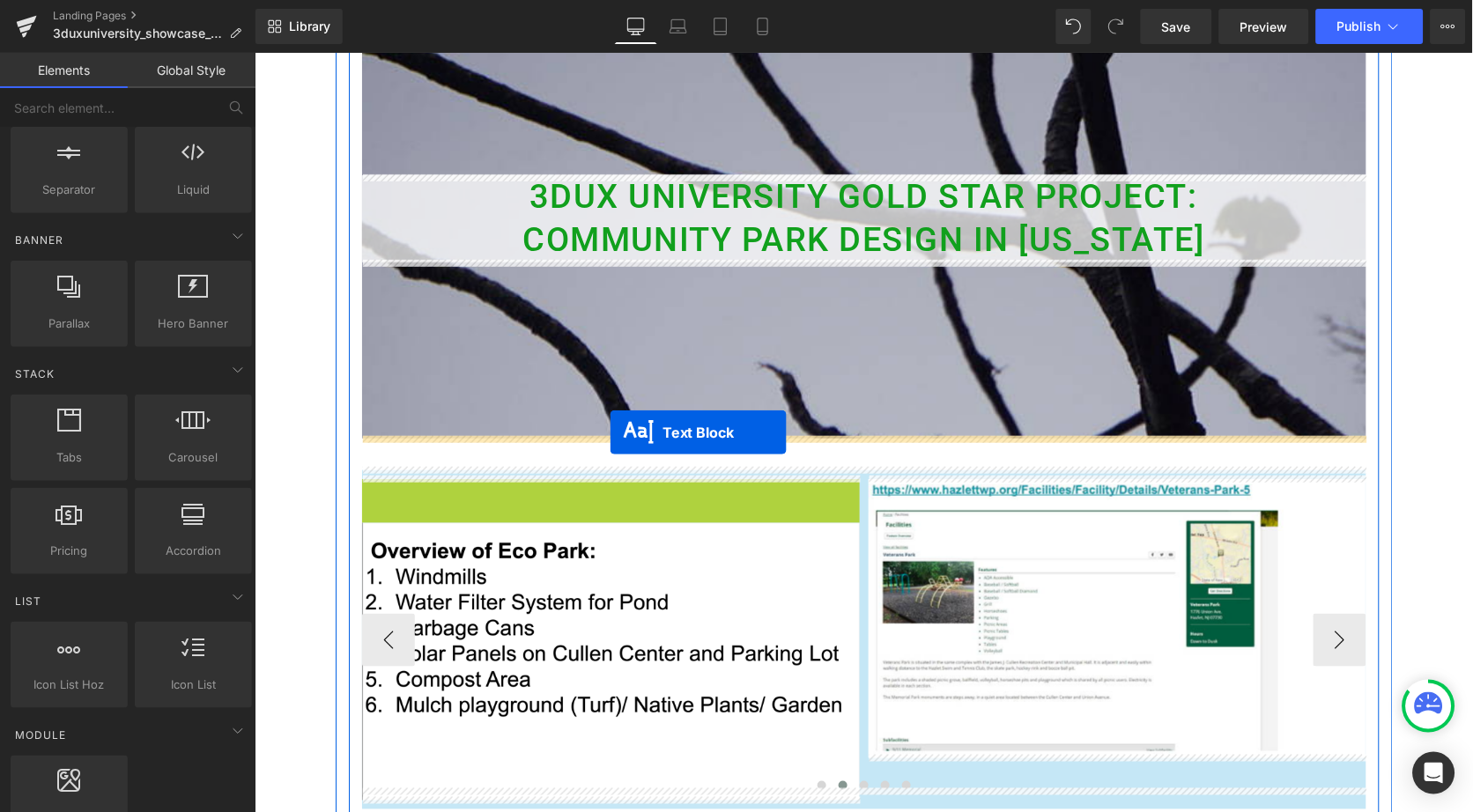
drag, startPoint x: 557, startPoint y: 635, endPoint x: 609, endPoint y: 431, distance: 210.5
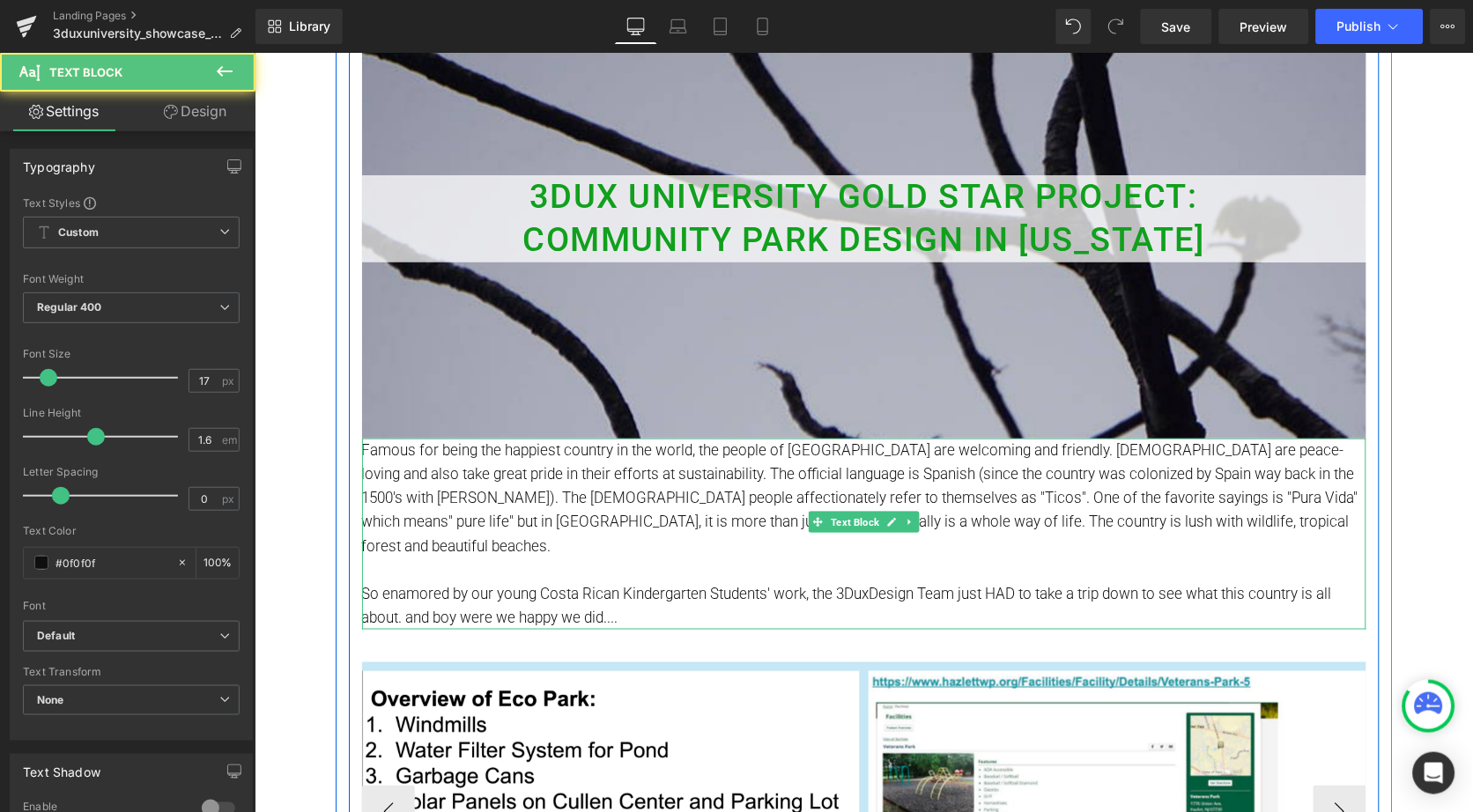
click at [681, 525] on p "Famous for being the happiest country in the world, the people of [GEOGRAPHIC_D…" at bounding box center [863, 498] width 1004 height 120
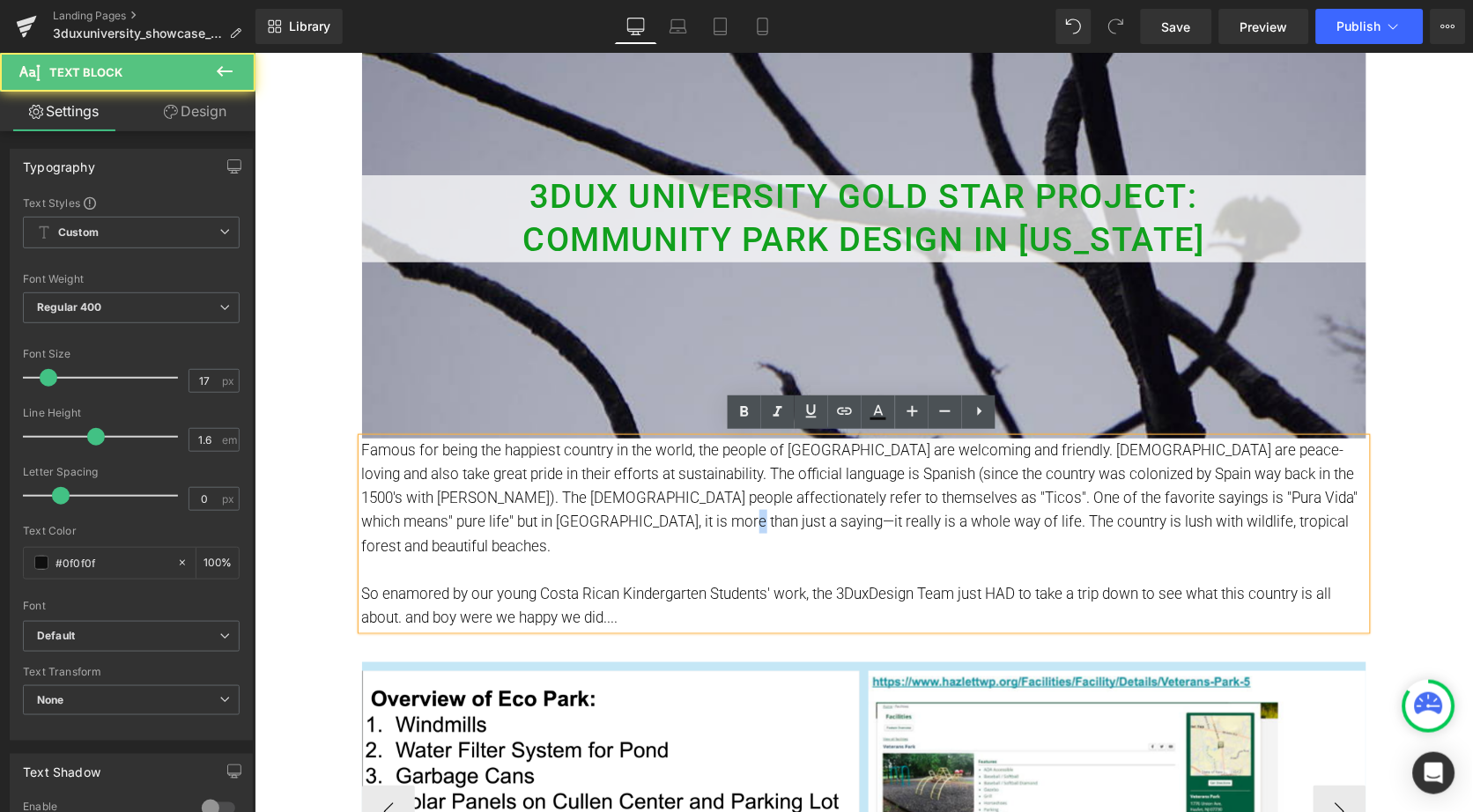
click at [681, 525] on p "Famous for being the happiest country in the world, the people of [GEOGRAPHIC_D…" at bounding box center [863, 498] width 1004 height 120
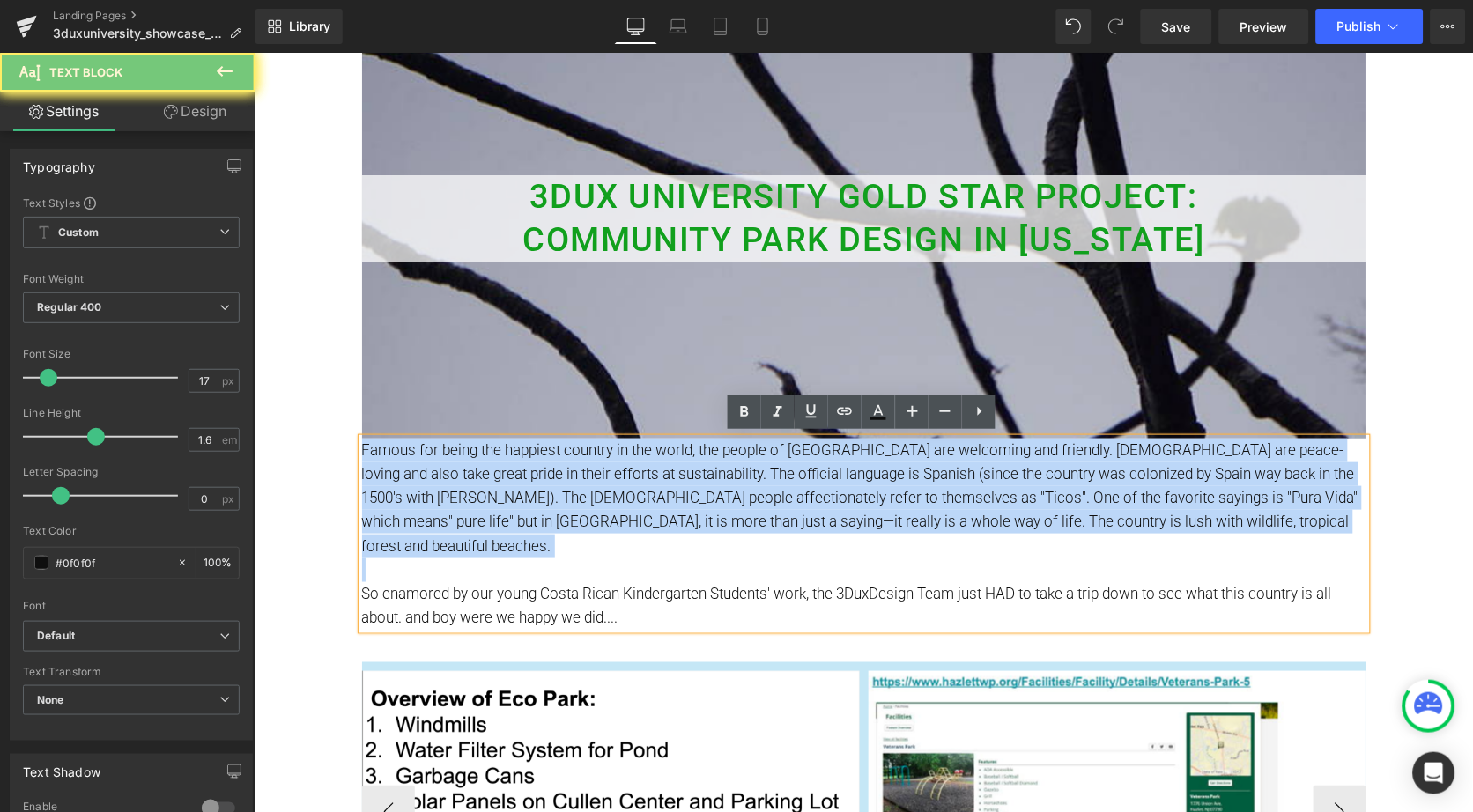
click at [681, 525] on p "Famous for being the happiest country in the world, the people of [GEOGRAPHIC_D…" at bounding box center [863, 498] width 1004 height 120
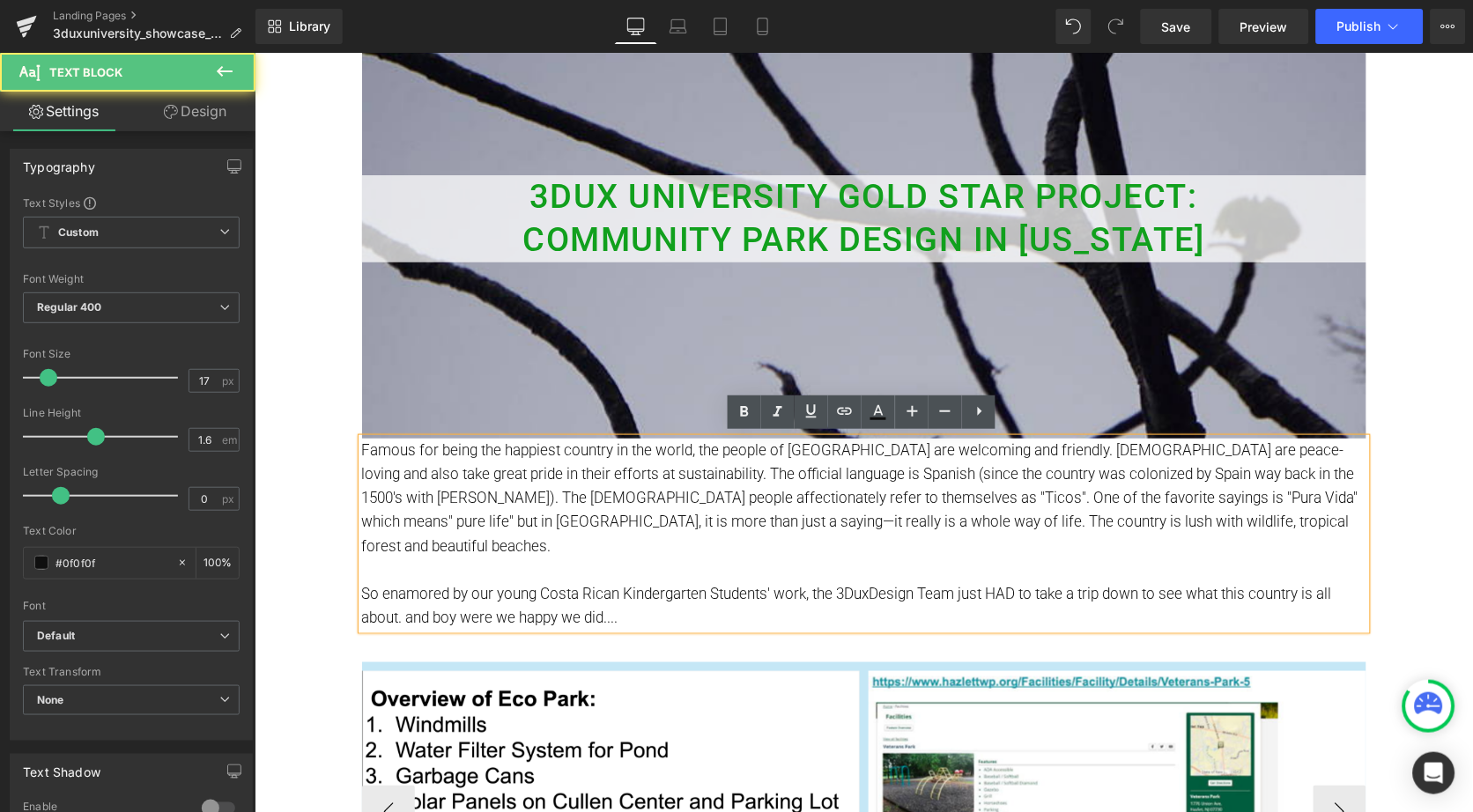
click at [646, 593] on p "So enamored by our young Costa Rican Kindergarten Students' work, the 3DuxDesig…" at bounding box center [863, 605] width 1004 height 47
drag, startPoint x: 646, startPoint y: 593, endPoint x: 361, endPoint y: 444, distance: 321.6
click at [362, 444] on div "Famous for being the happiest country in the world, the people of [GEOGRAPHIC_D…" at bounding box center [863, 533] width 1004 height 192
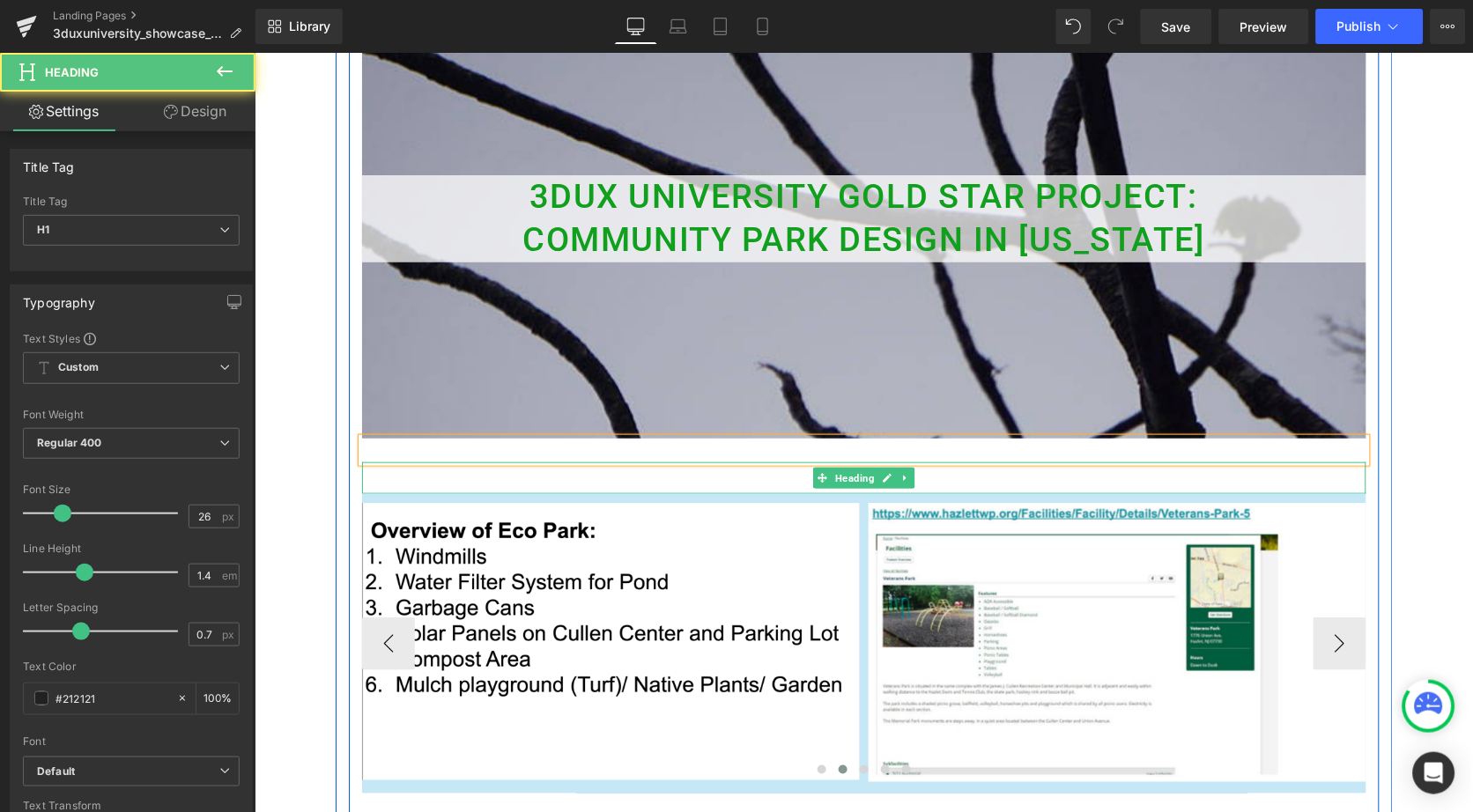
click at [726, 477] on h1 at bounding box center [863, 477] width 1004 height 32
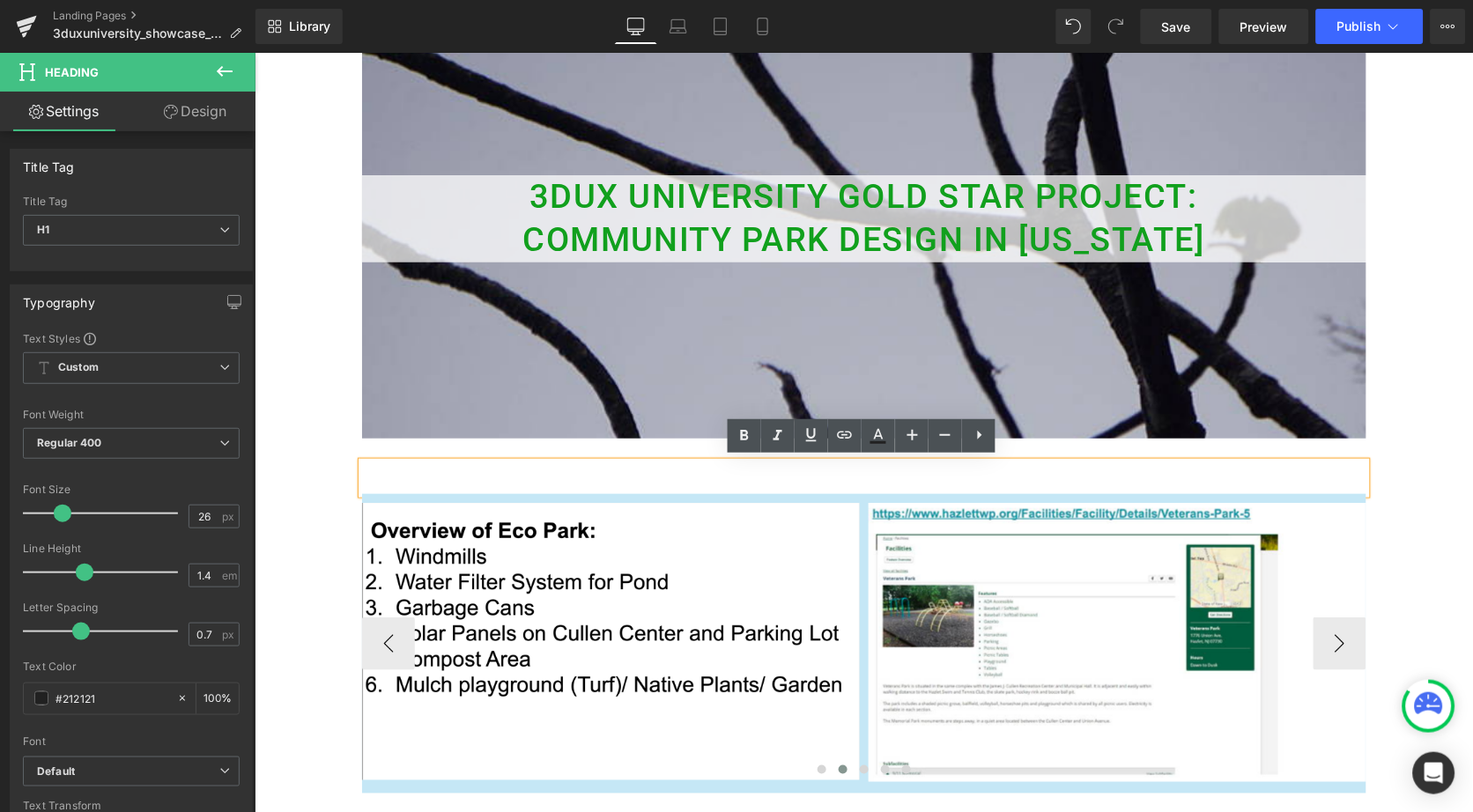
click at [726, 477] on h1 at bounding box center [863, 477] width 1004 height 32
paste div
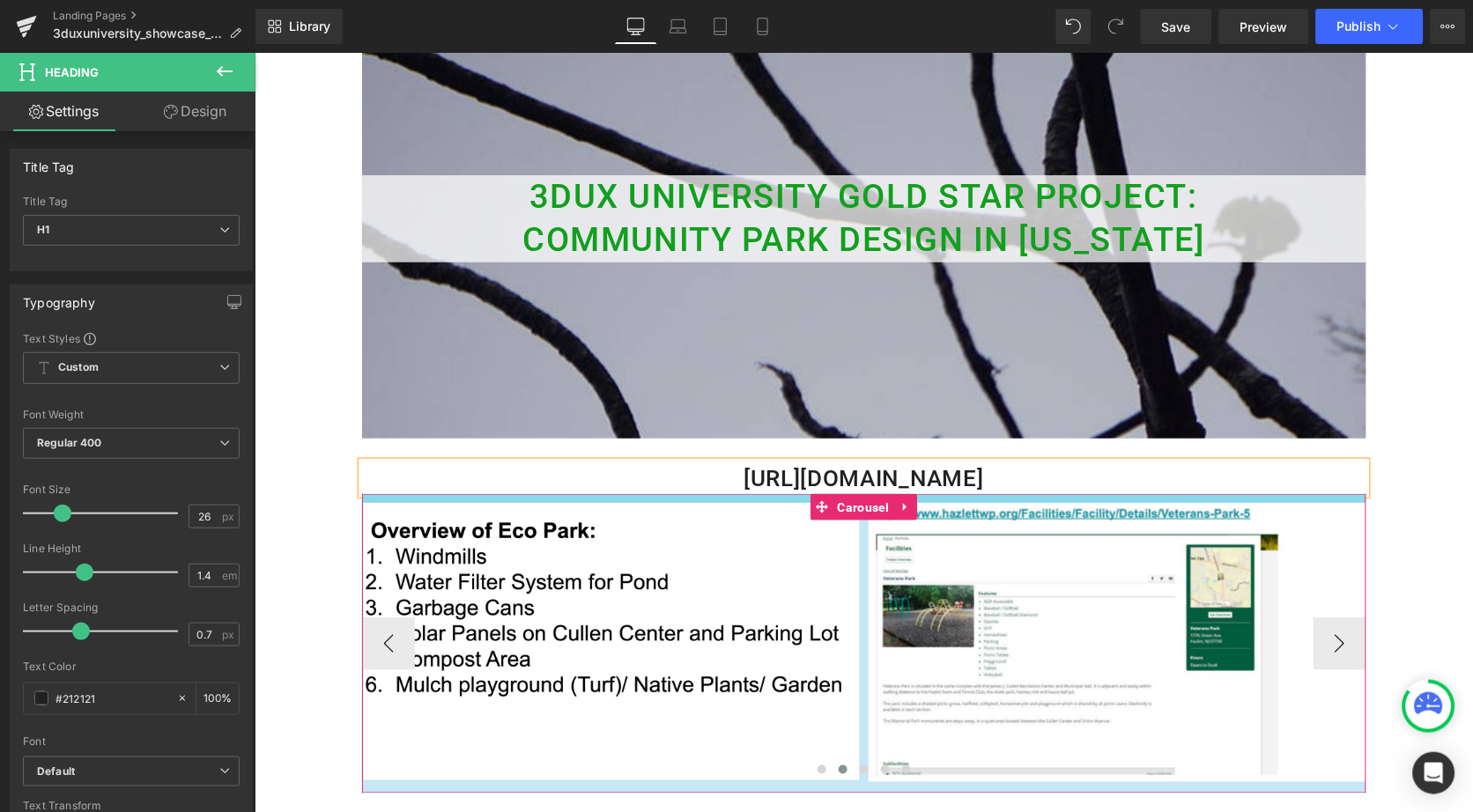
drag, startPoint x: 398, startPoint y: 476, endPoint x: 1314, endPoint y: 490, distance: 916.1
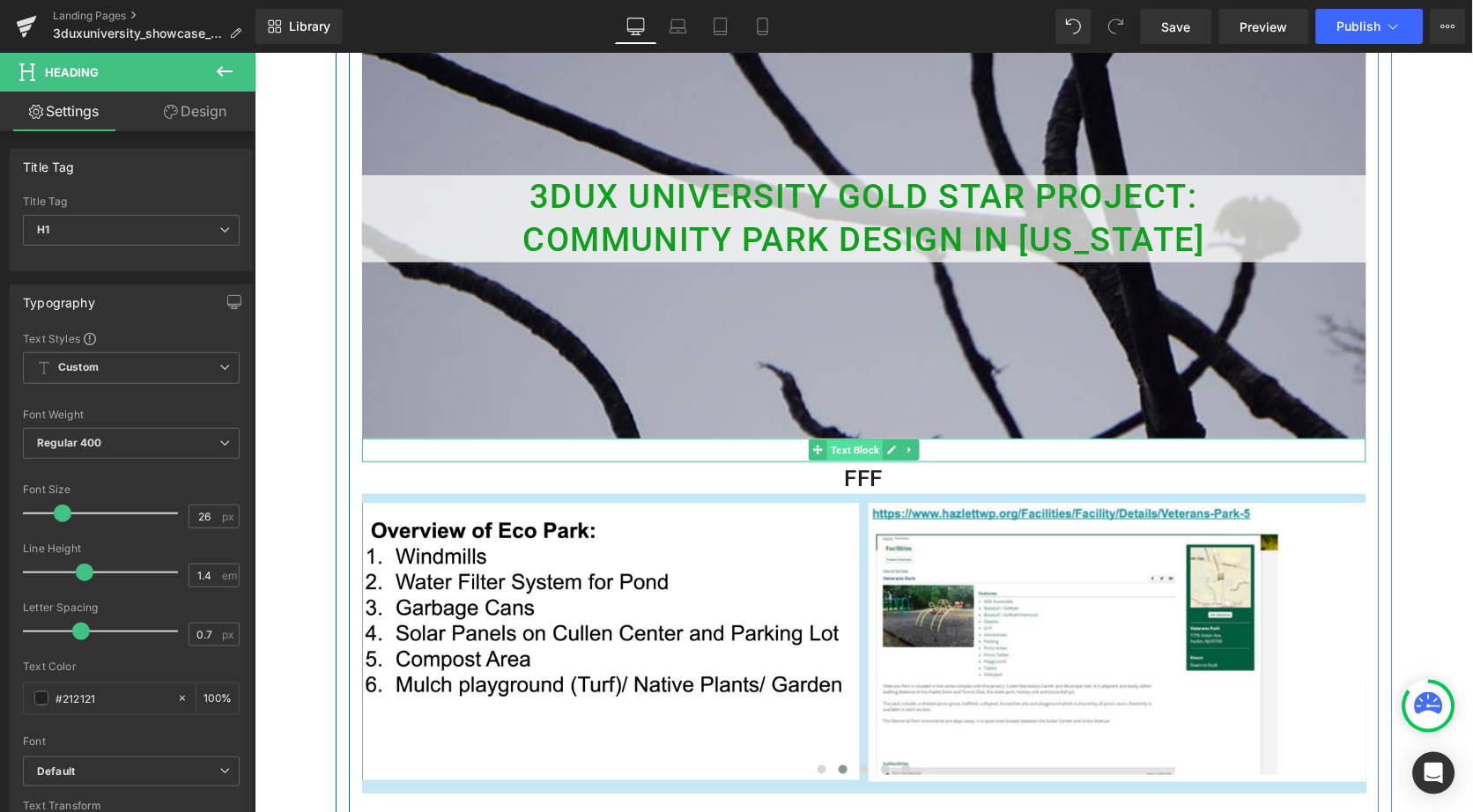
click at [871, 440] on span "Text Block" at bounding box center [853, 450] width 55 height 21
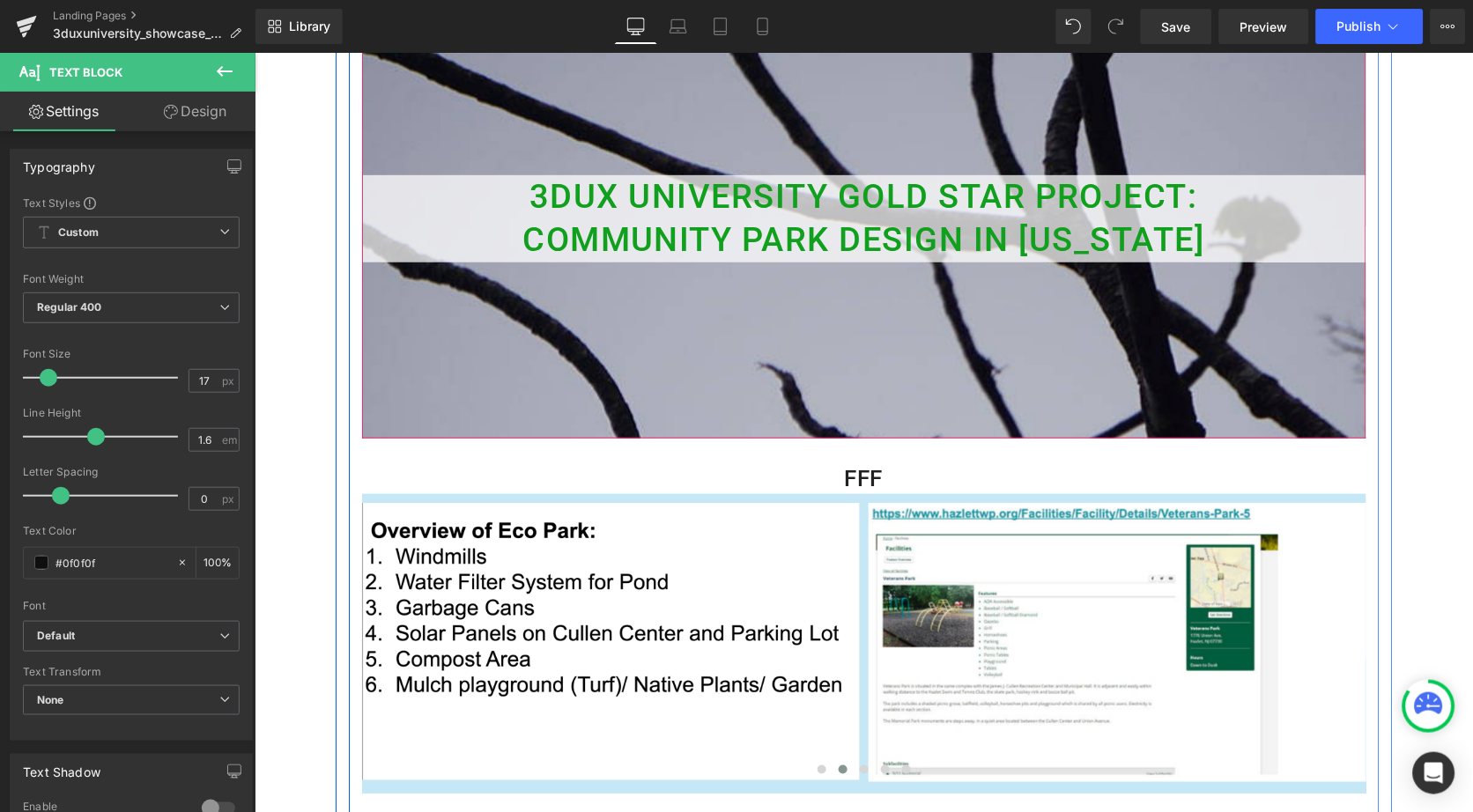
click at [658, 396] on div at bounding box center [863, 220] width 1004 height 436
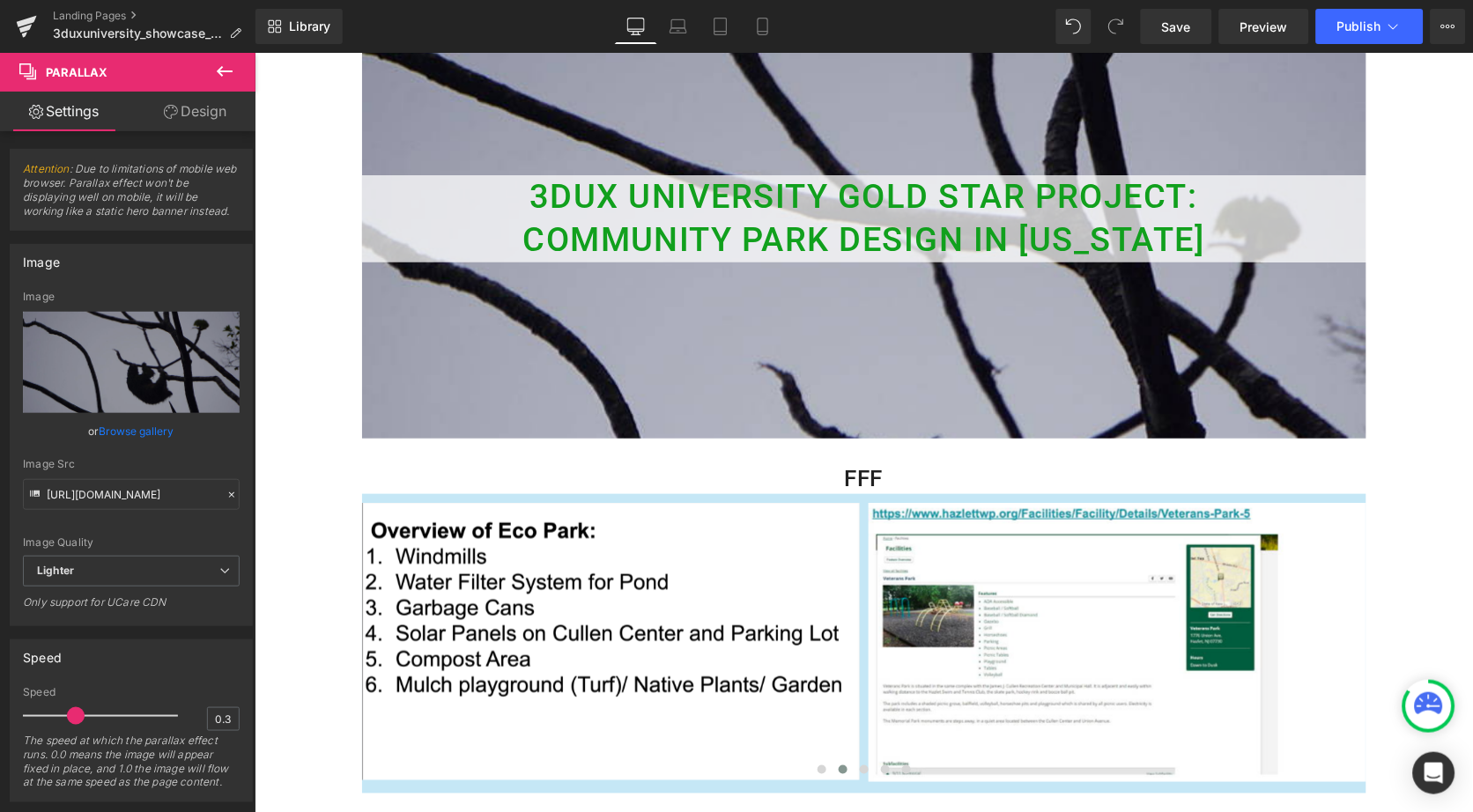
click at [227, 73] on icon at bounding box center [224, 72] width 15 height 11
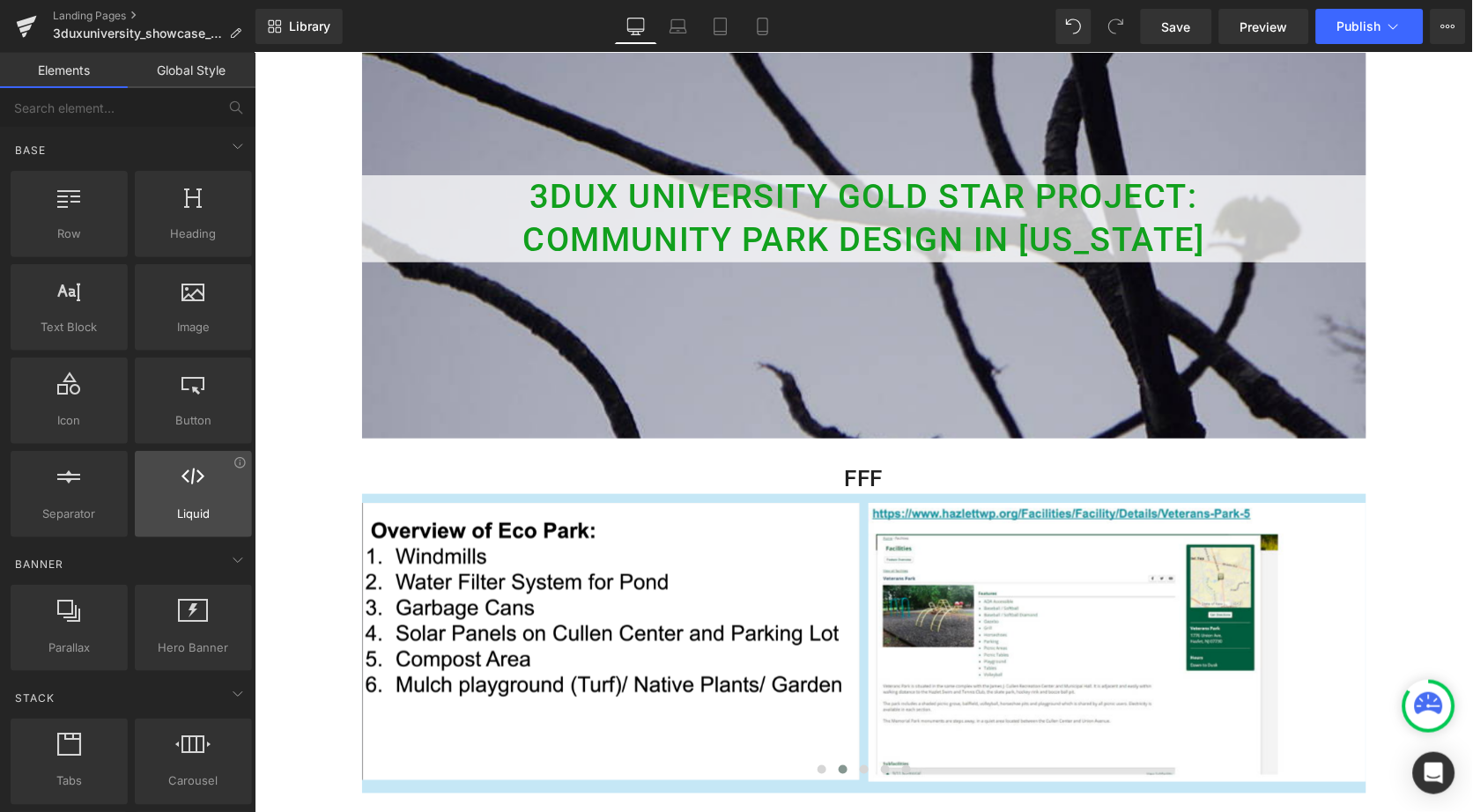
scroll to position [0, 0]
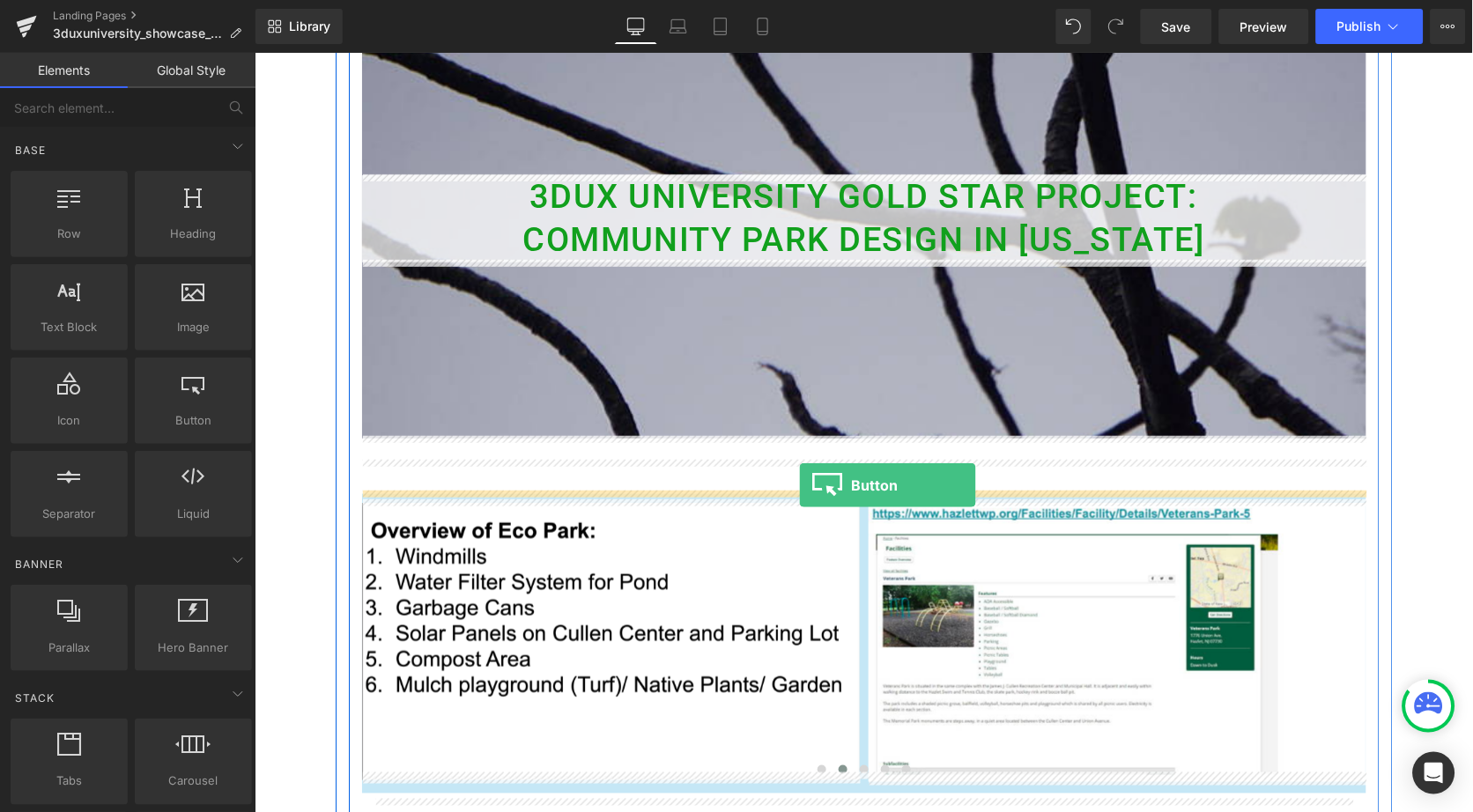
drag, startPoint x: 439, startPoint y: 443, endPoint x: 798, endPoint y: 483, distance: 361.2
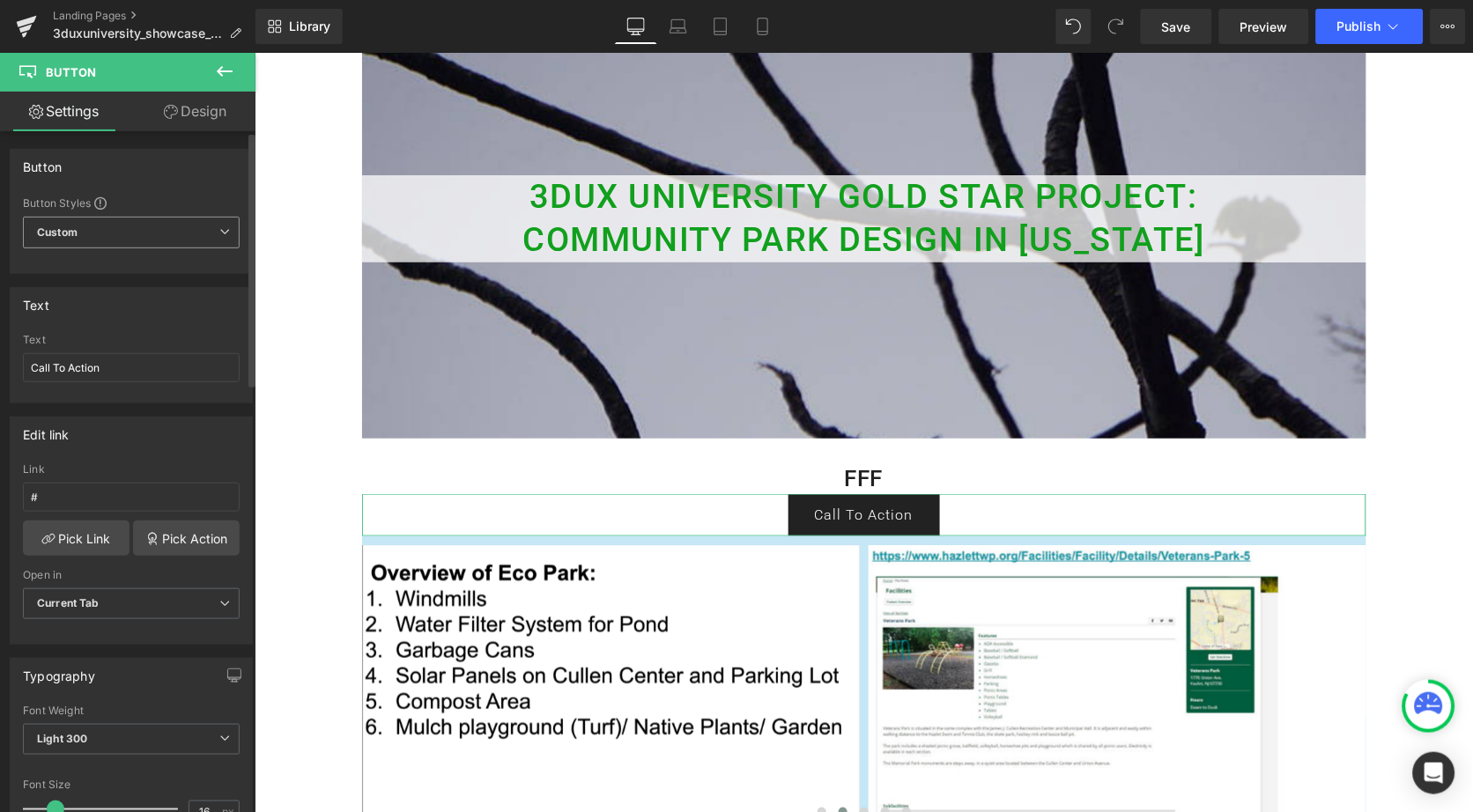
click at [164, 220] on span "Custom Setup Global Style" at bounding box center [131, 233] width 217 height 32
click at [173, 391] on div at bounding box center [127, 396] width 210 height 12
click at [130, 364] on input "Call To Action" at bounding box center [131, 368] width 217 height 29
drag, startPoint x: 130, startPoint y: 364, endPoint x: 25, endPoint y: 364, distance: 105.0
click at [25, 364] on input "Call To Action" at bounding box center [131, 368] width 217 height 29
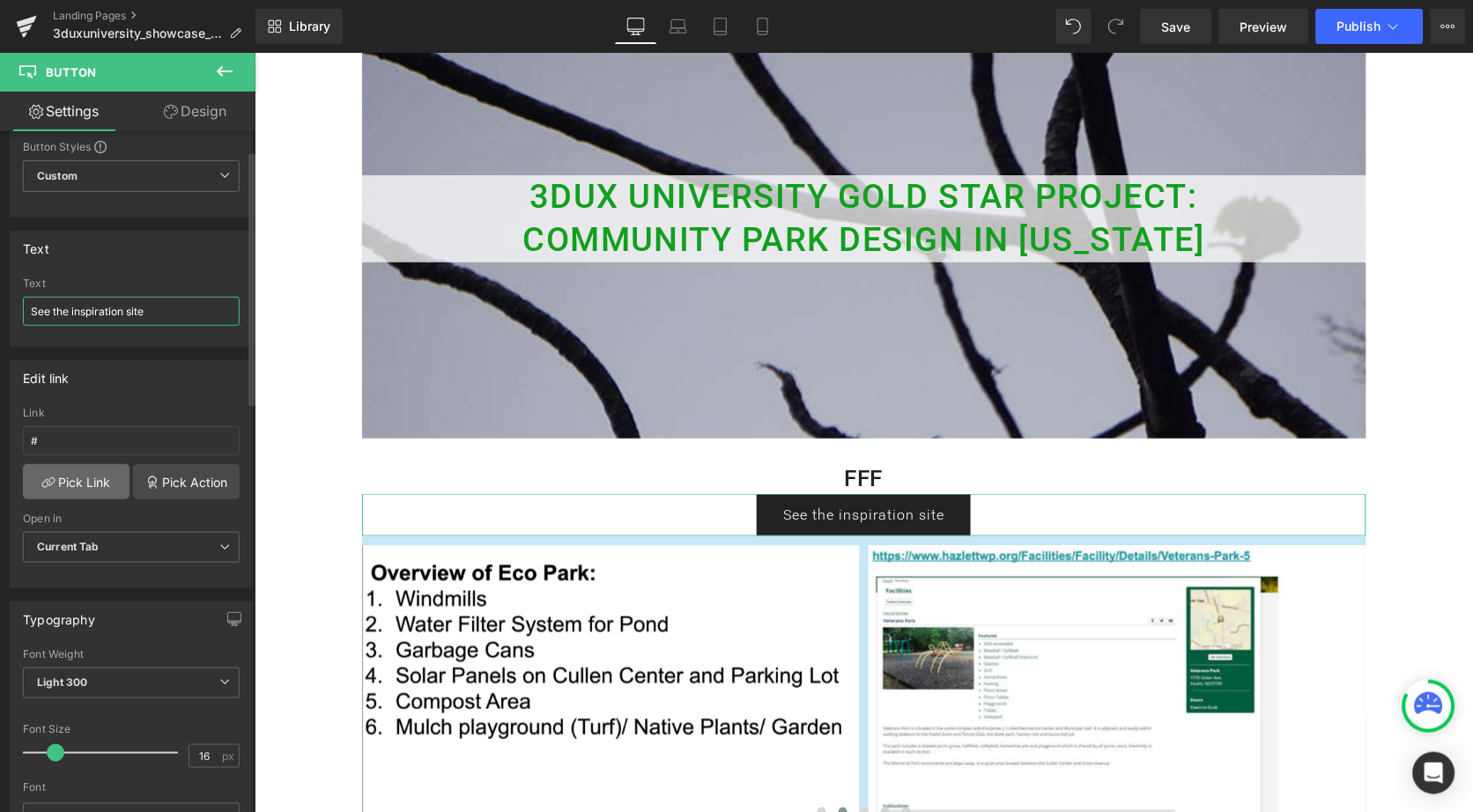
scroll to position [96, 0]
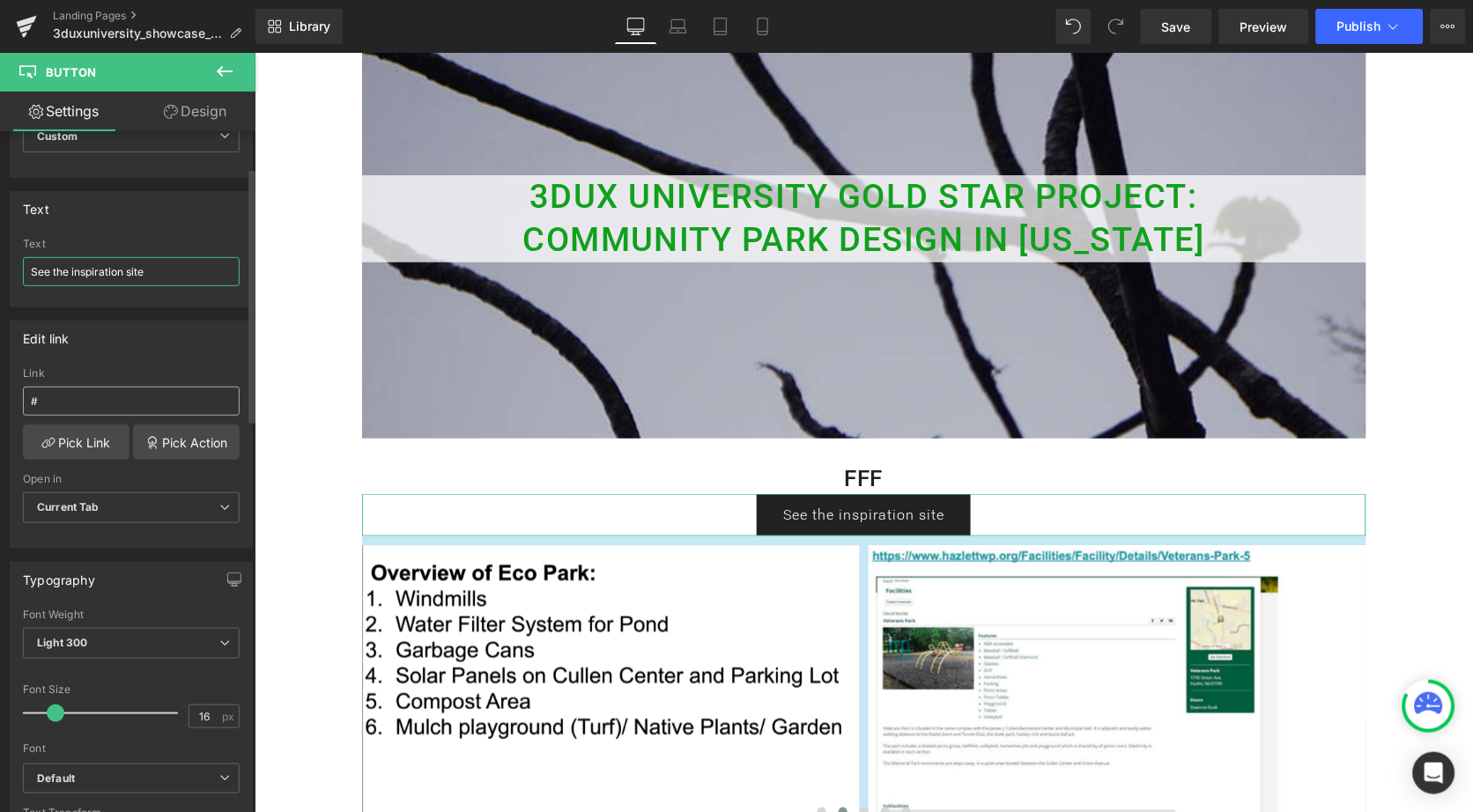
type input "See the inspiration site"
click at [102, 396] on input "#" at bounding box center [131, 401] width 217 height 29
click at [90, 433] on link "Pick Link" at bounding box center [75, 441] width 106 height 35
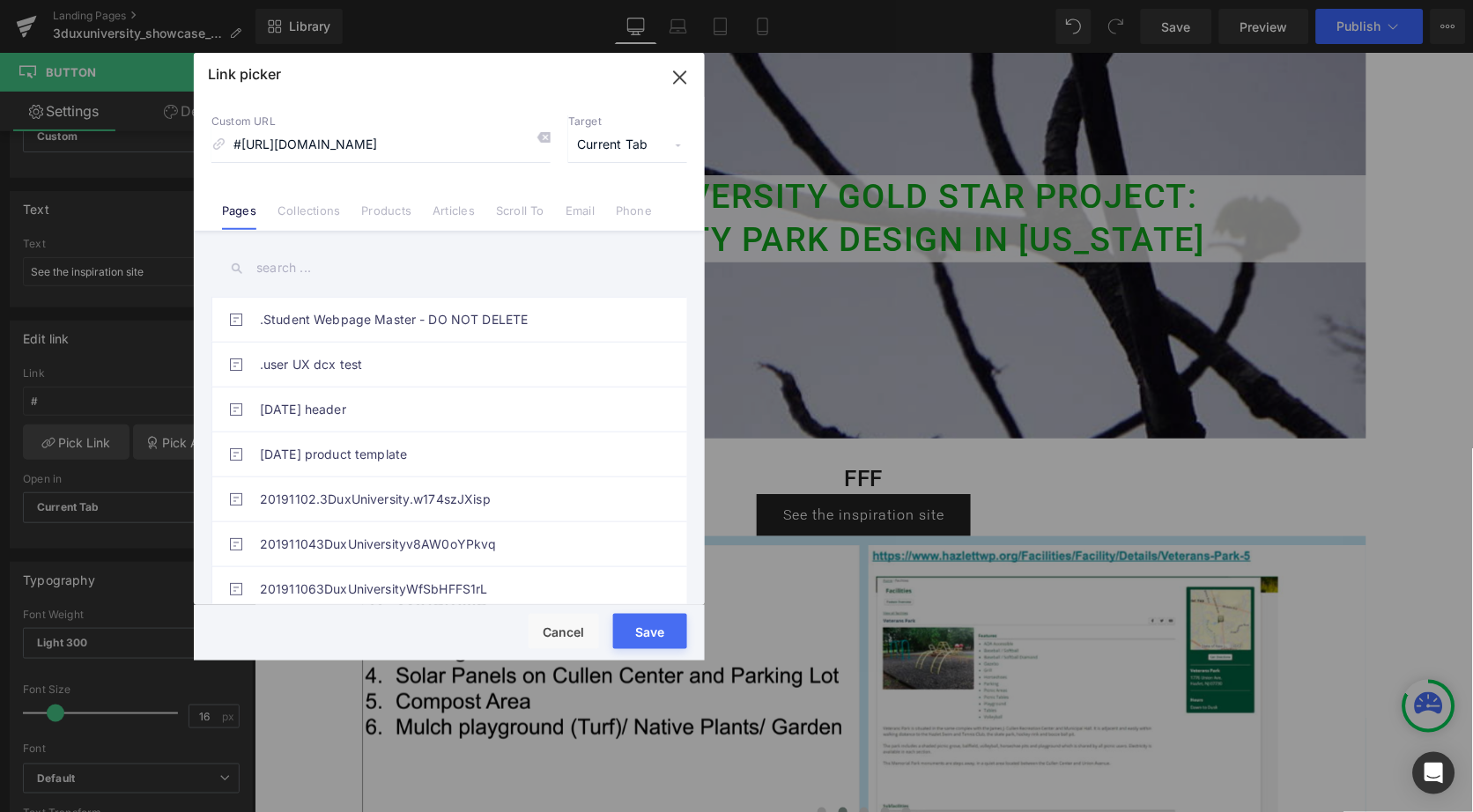
type input "#[URL][DOMAIN_NAME]"
click at [662, 139] on span "Current Tab" at bounding box center [627, 145] width 119 height 34
click at [622, 200] on li "New Tab" at bounding box center [628, 208] width 136 height 31
click at [644, 629] on button "Save" at bounding box center [650, 631] width 74 height 35
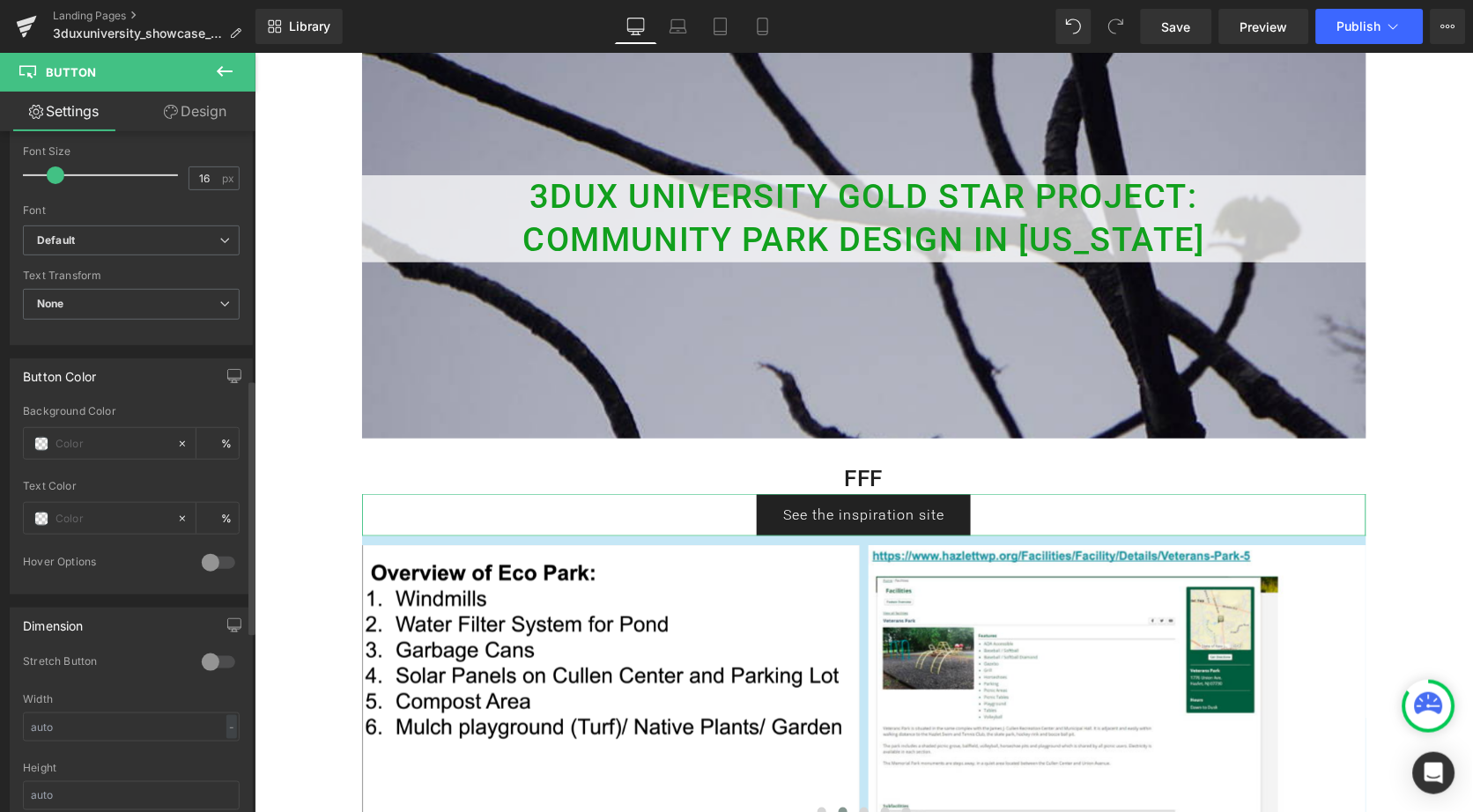
scroll to position [660, 0]
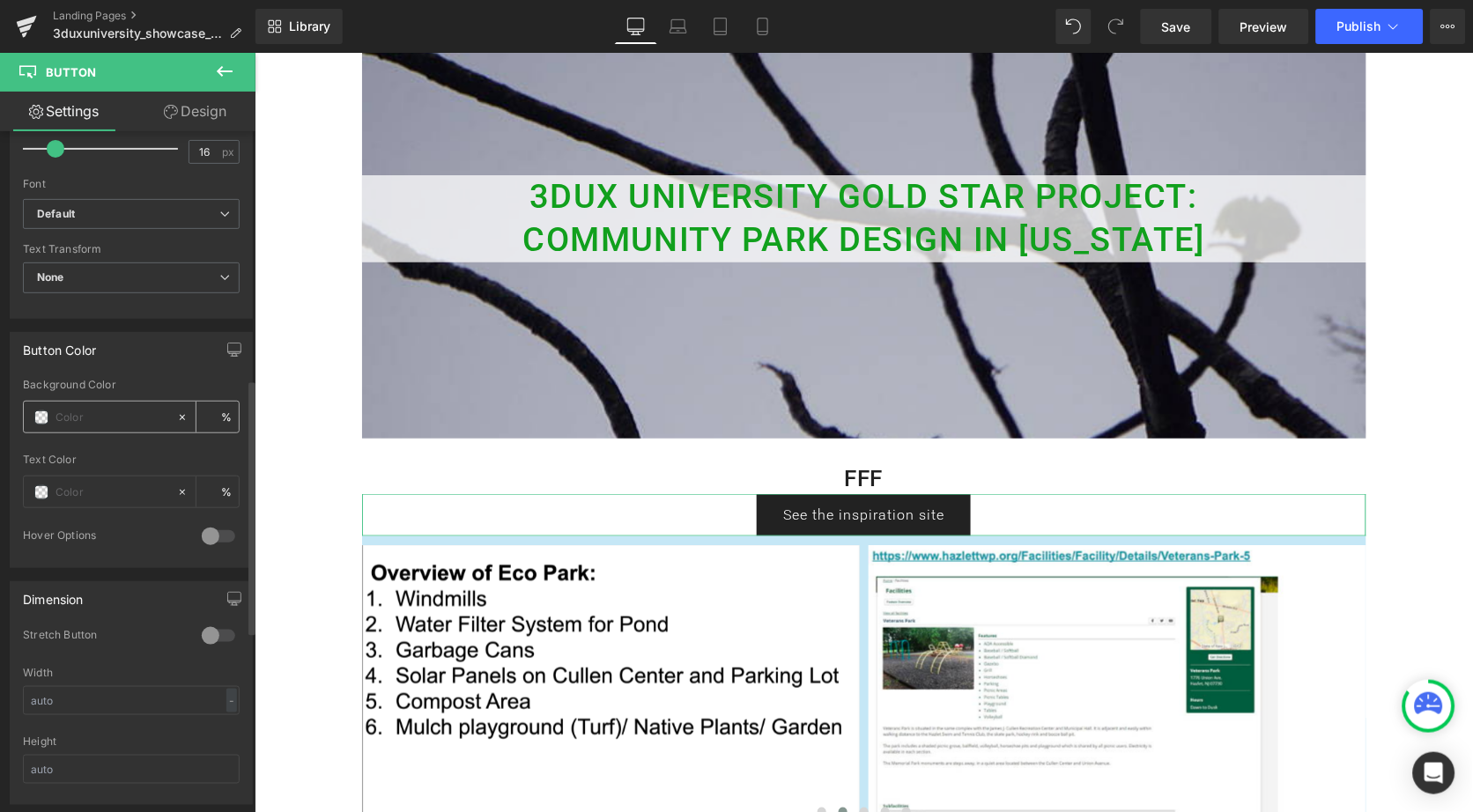
click at [50, 411] on div at bounding box center [100, 417] width 153 height 31
click at [85, 409] on input "text" at bounding box center [112, 417] width 113 height 19
type input "23bee3"
click at [59, 486] on input "text" at bounding box center [112, 491] width 113 height 19
click at [42, 485] on span at bounding box center [42, 492] width 15 height 15
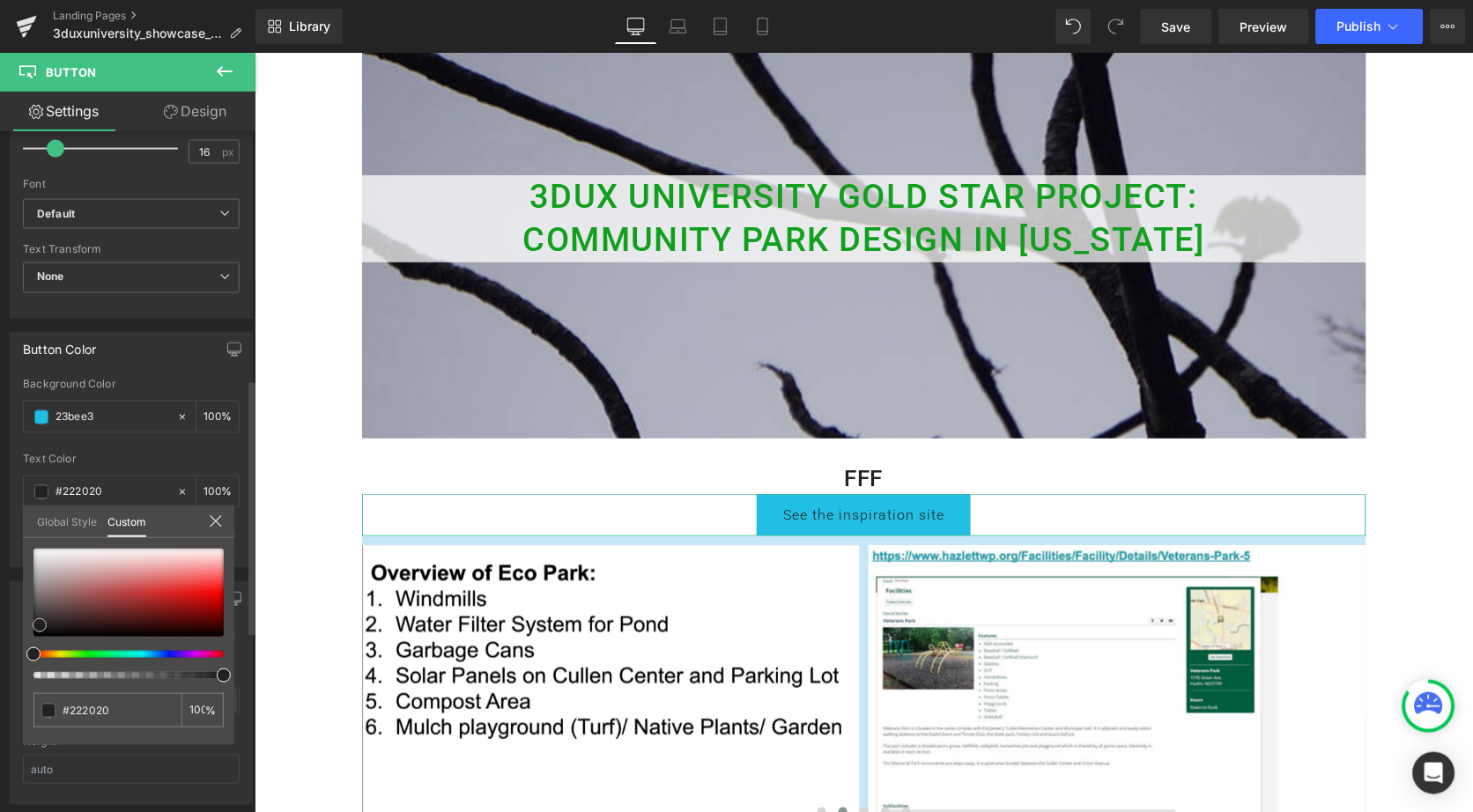
click at [40, 624] on div at bounding box center [128, 592] width 190 height 88
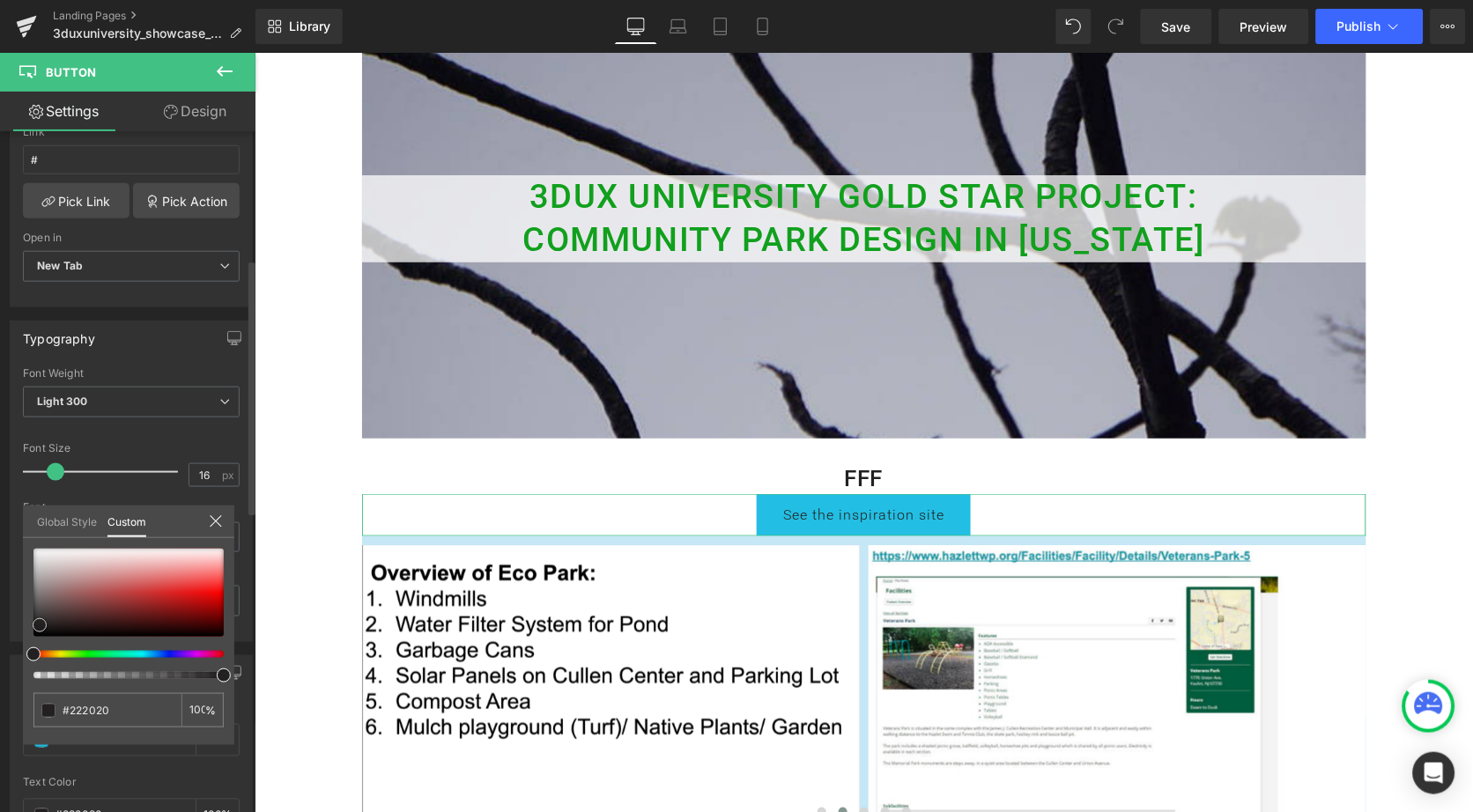
scroll to position [341, 0]
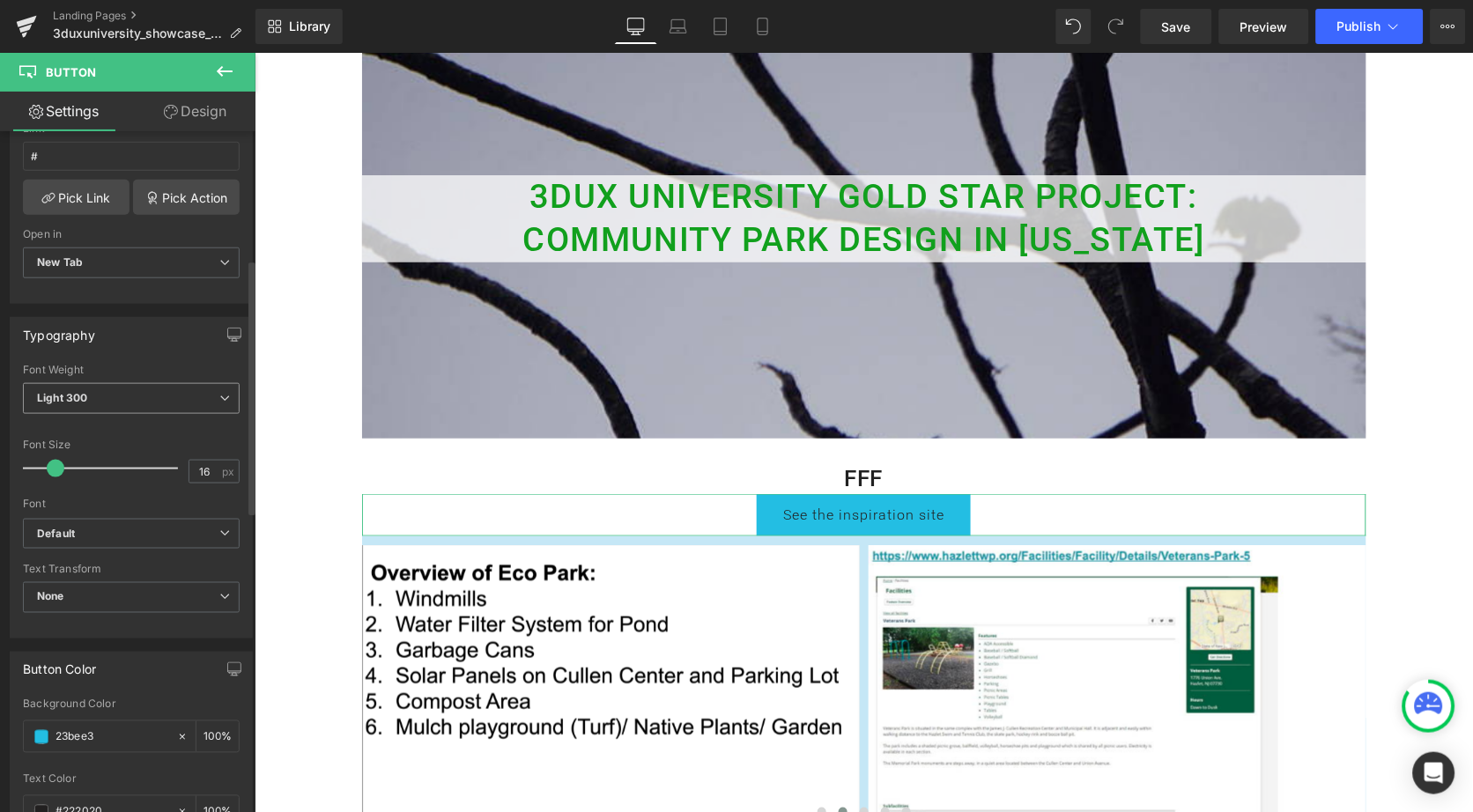
click at [73, 400] on span "Light 300" at bounding box center [131, 399] width 217 height 31
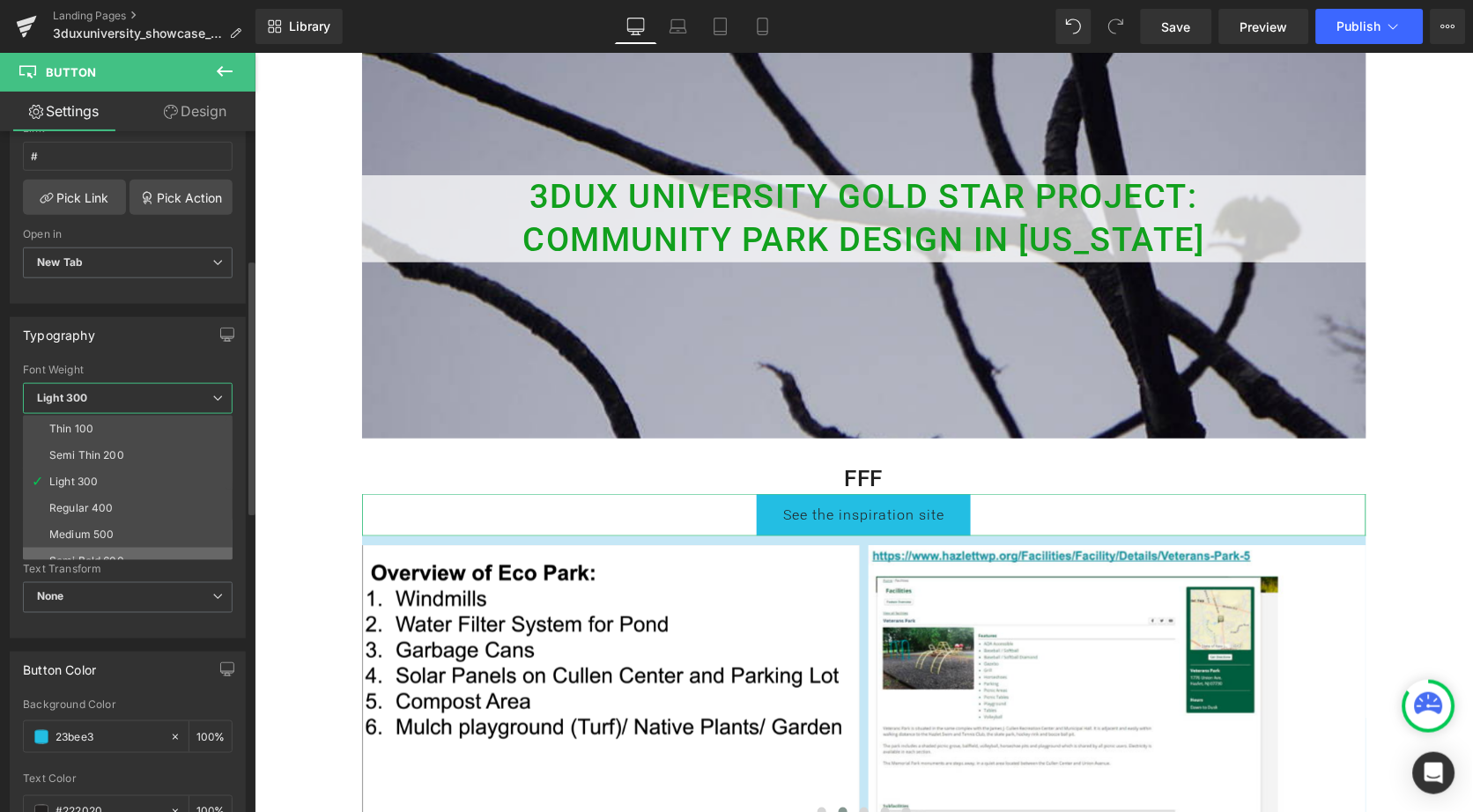
click at [74, 548] on li "Semi Bold 600" at bounding box center [131, 560] width 217 height 26
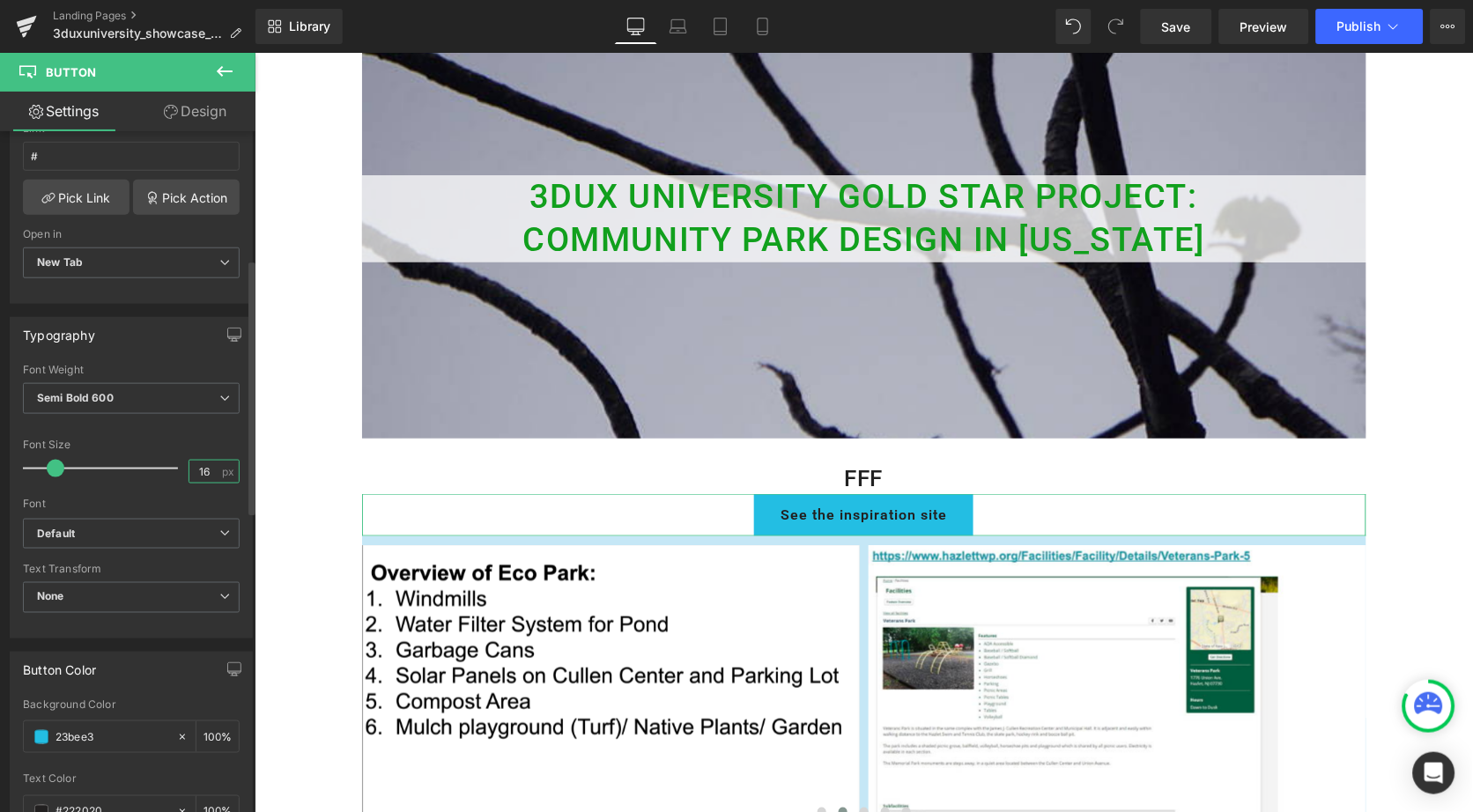
click at [204, 472] on input "16" at bounding box center [204, 471] width 31 height 22
type input "1"
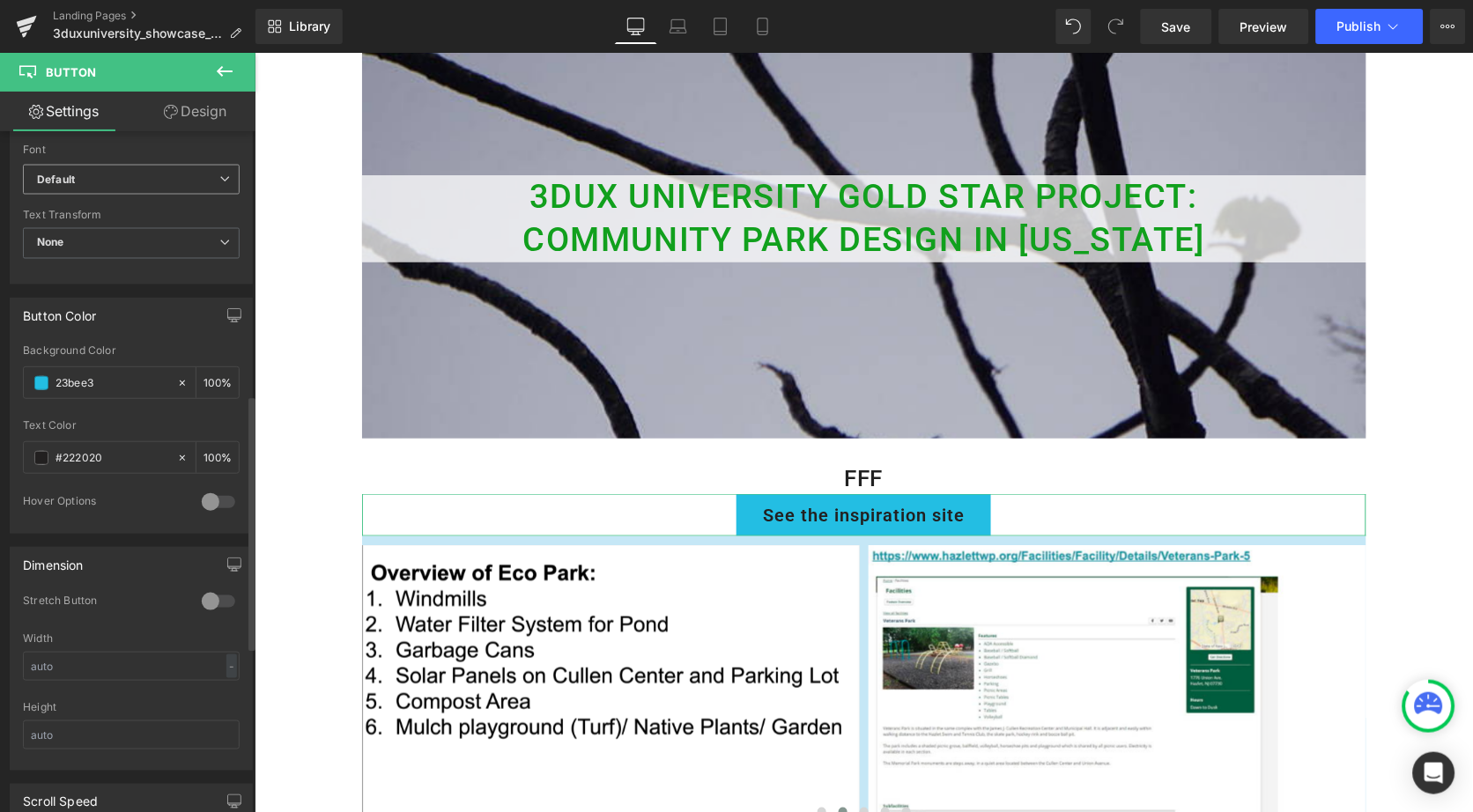
scroll to position [702, 0]
type input "20"
click at [220, 107] on link "Design" at bounding box center [194, 112] width 128 height 40
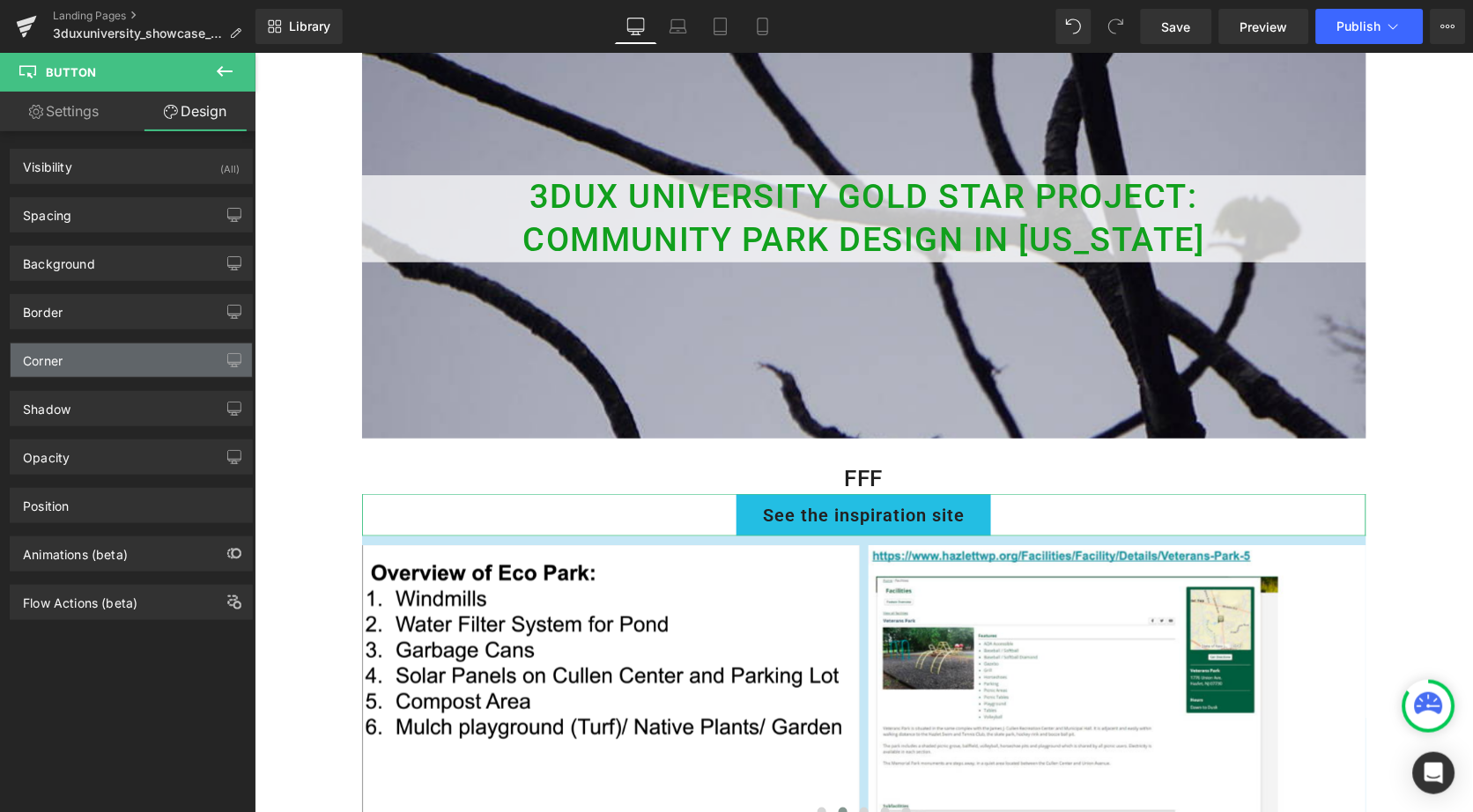
click at [76, 355] on div "Corner" at bounding box center [132, 360] width 242 height 34
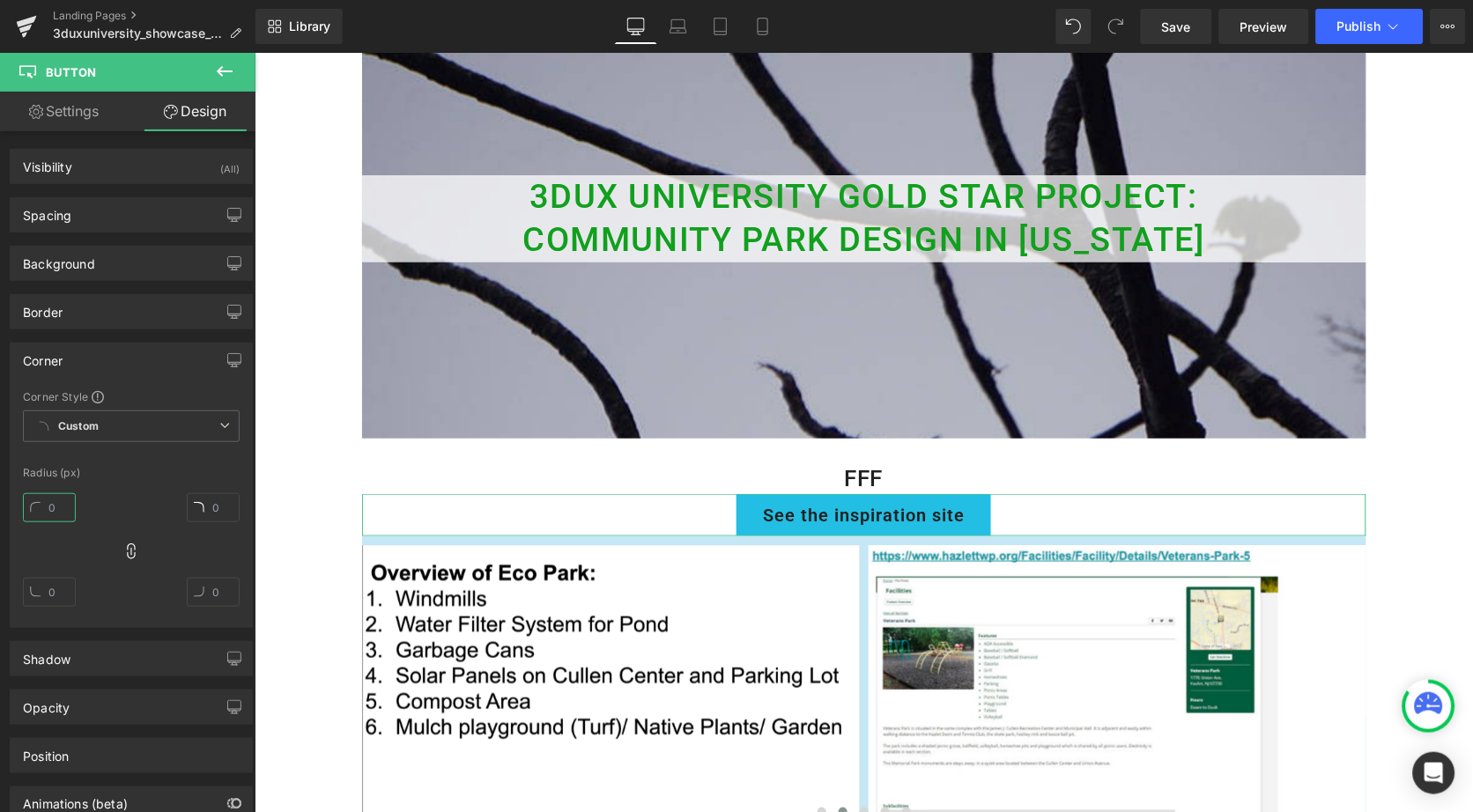
click at [44, 503] on input "text" at bounding box center [49, 508] width 53 height 29
type input "20"
click at [81, 209] on div "Spacing" at bounding box center [132, 214] width 242 height 34
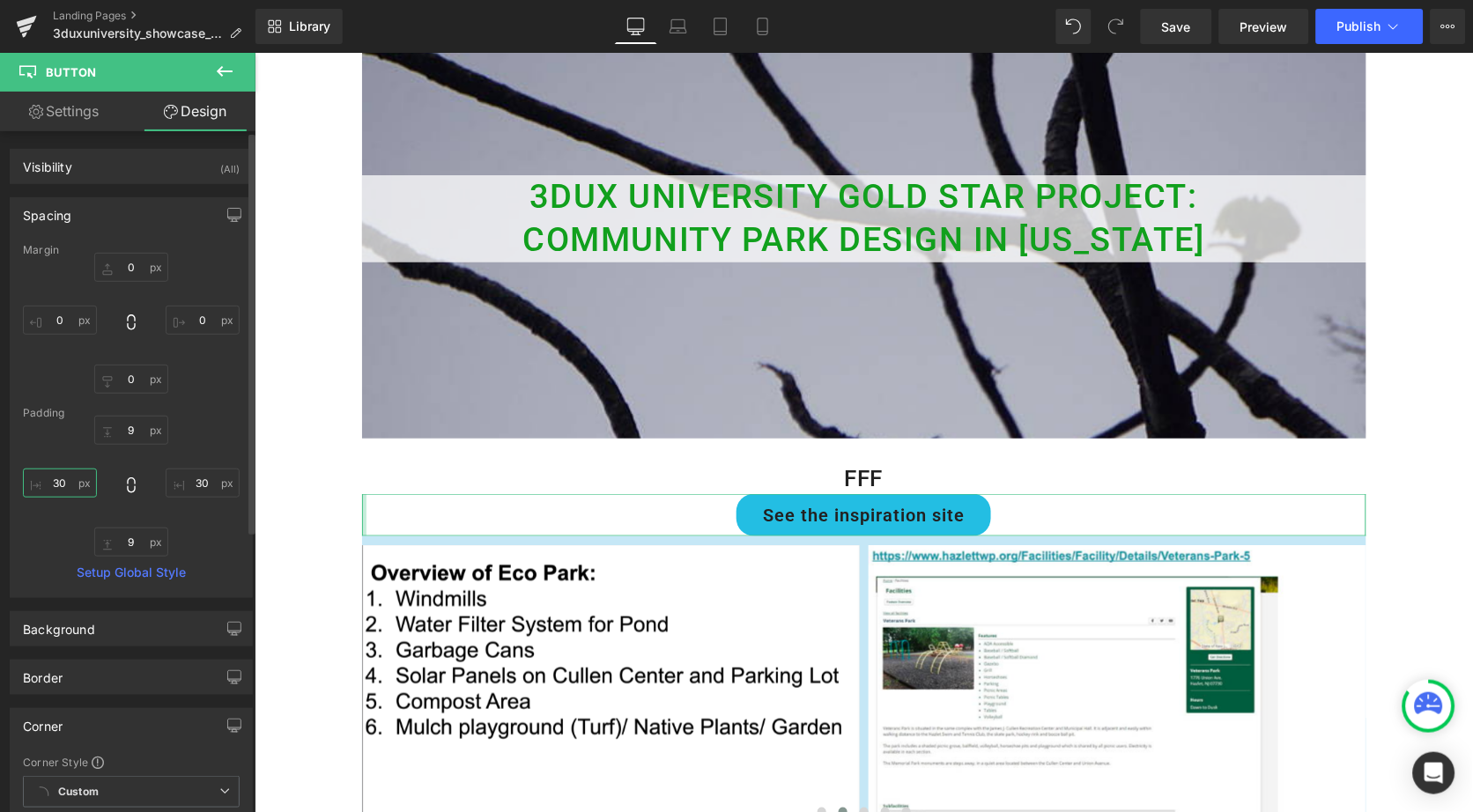
drag, startPoint x: 61, startPoint y: 489, endPoint x: 45, endPoint y: 489, distance: 16.0
click at [45, 489] on input "text" at bounding box center [59, 483] width 74 height 29
click at [54, 316] on input "text" at bounding box center [59, 320] width 74 height 29
type input "0"
click at [59, 482] on input "text" at bounding box center [59, 483] width 74 height 29
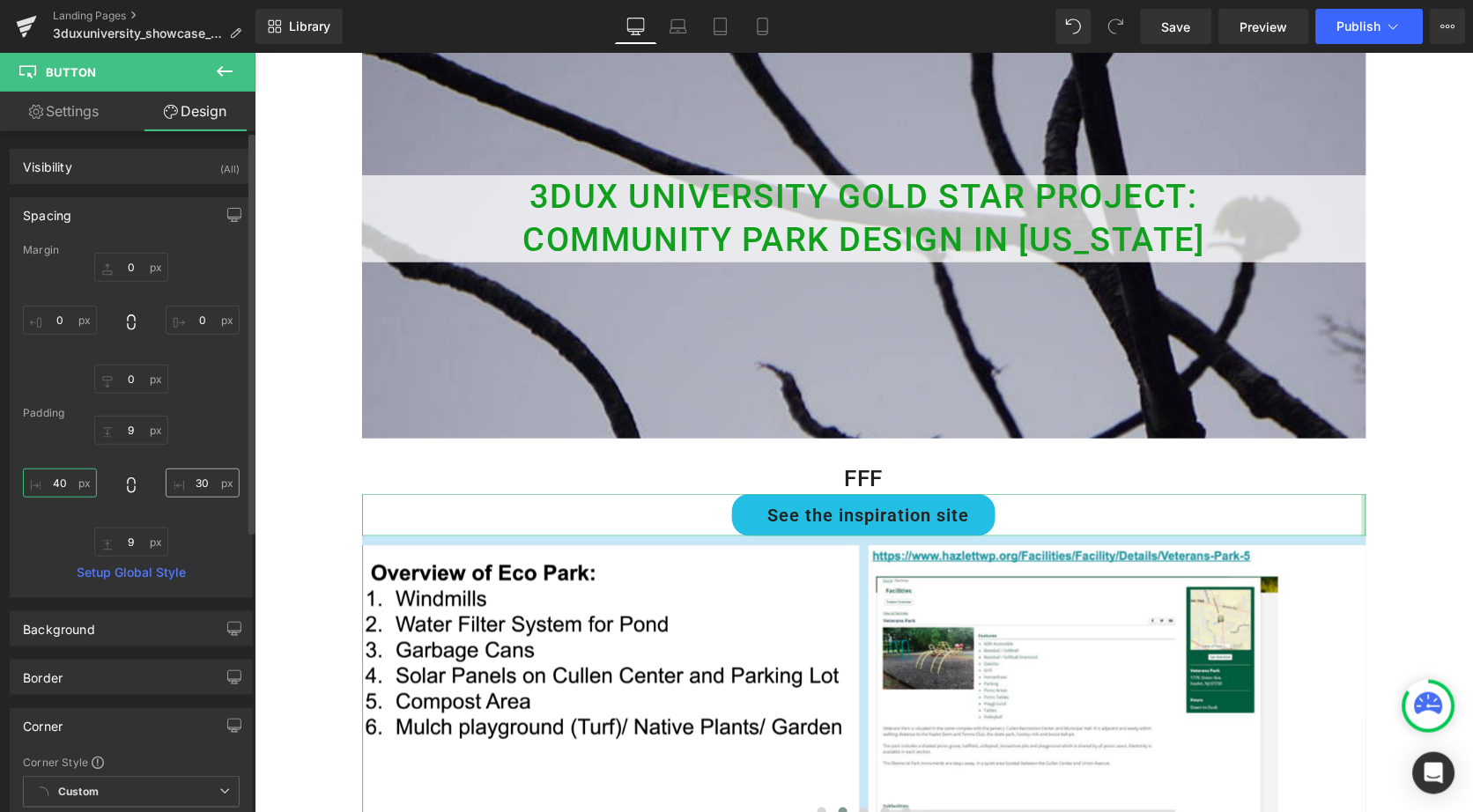
type input "40"
click at [193, 488] on input "text" at bounding box center [202, 483] width 74 height 29
type input "40"
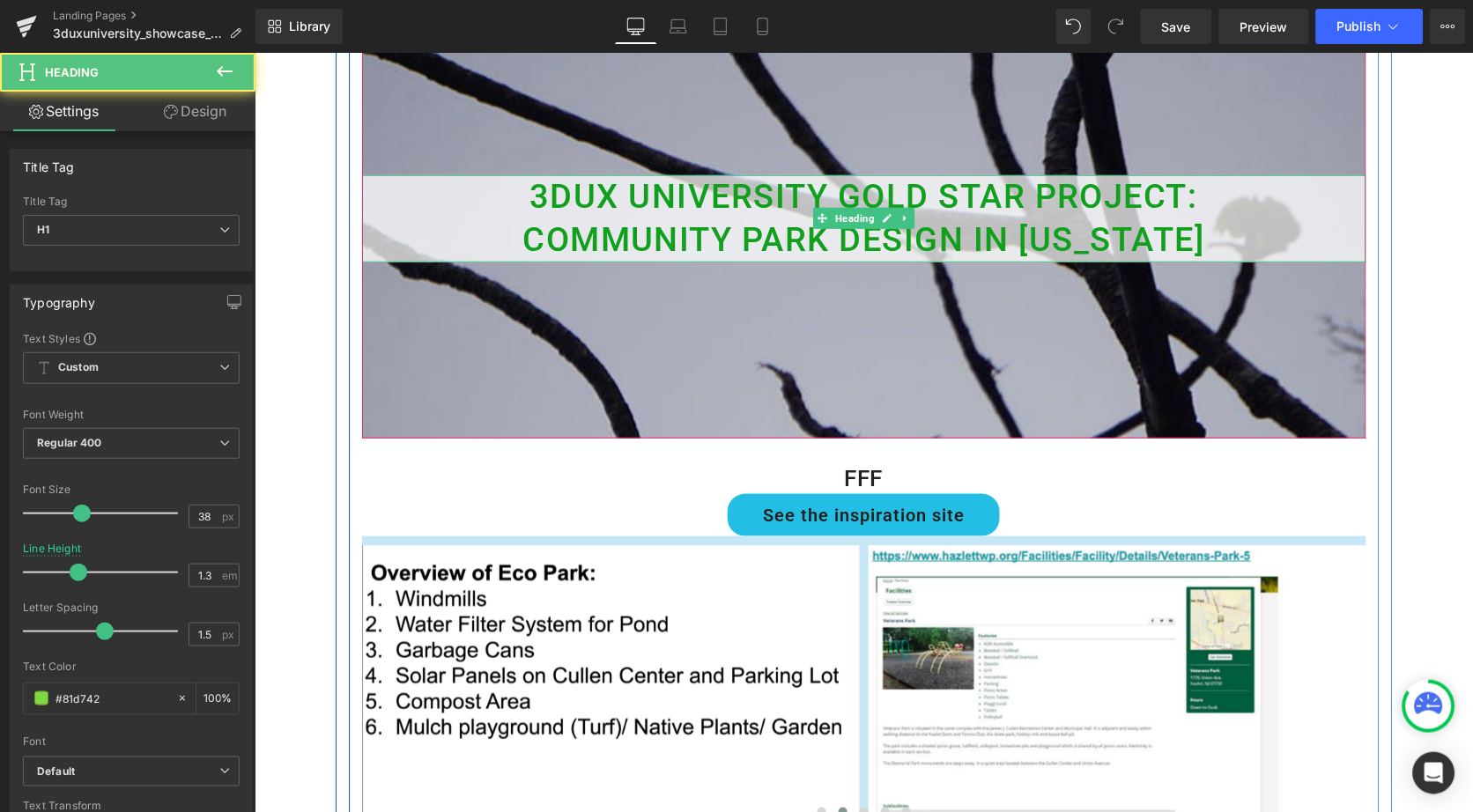
click at [721, 247] on span "Community Park Design in [US_STATE]" at bounding box center [862, 238] width 682 height 39
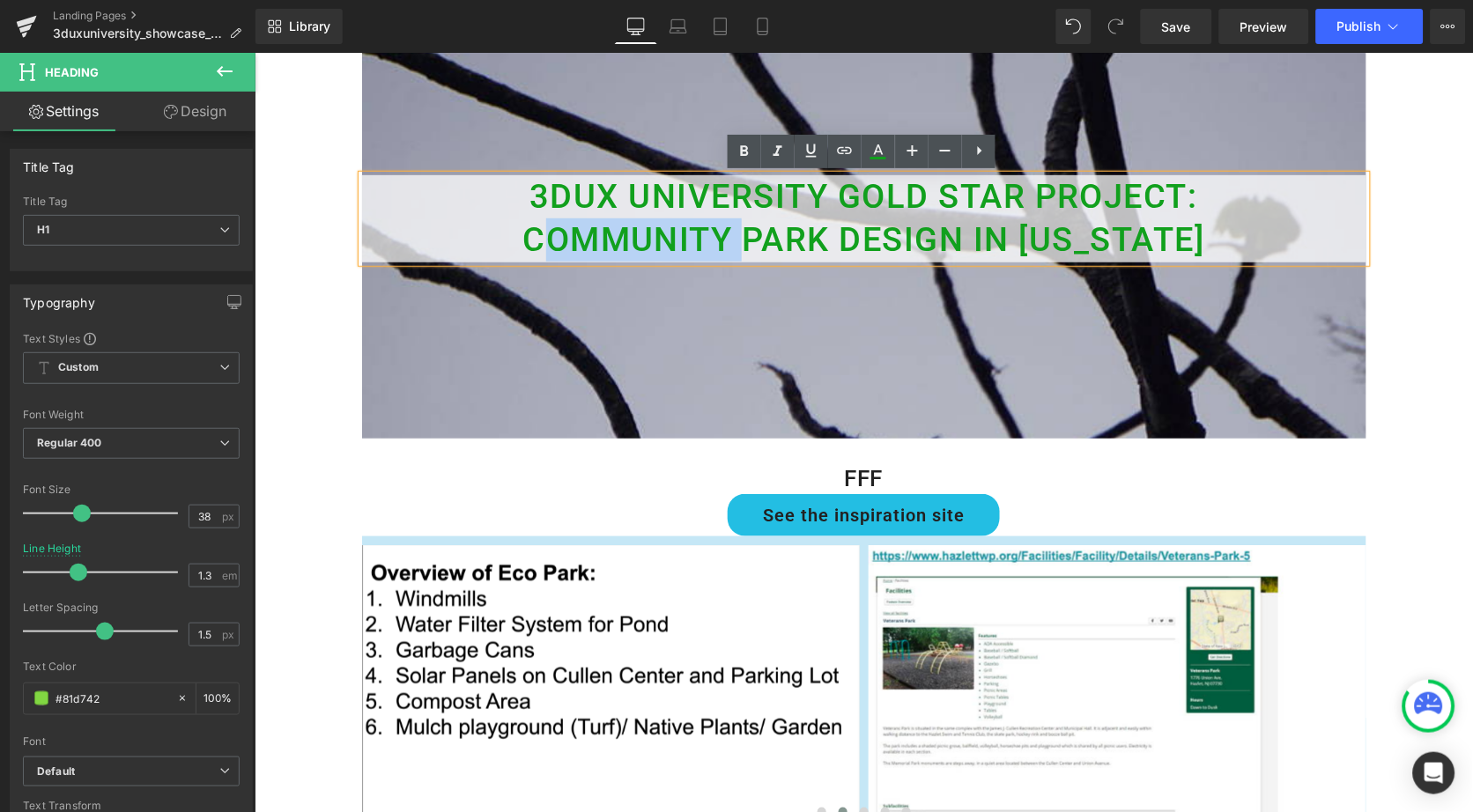
drag, startPoint x: 715, startPoint y: 235, endPoint x: 508, endPoint y: 227, distance: 207.2
click at [522, 227] on span "Community Park Design in [US_STATE]" at bounding box center [862, 238] width 682 height 39
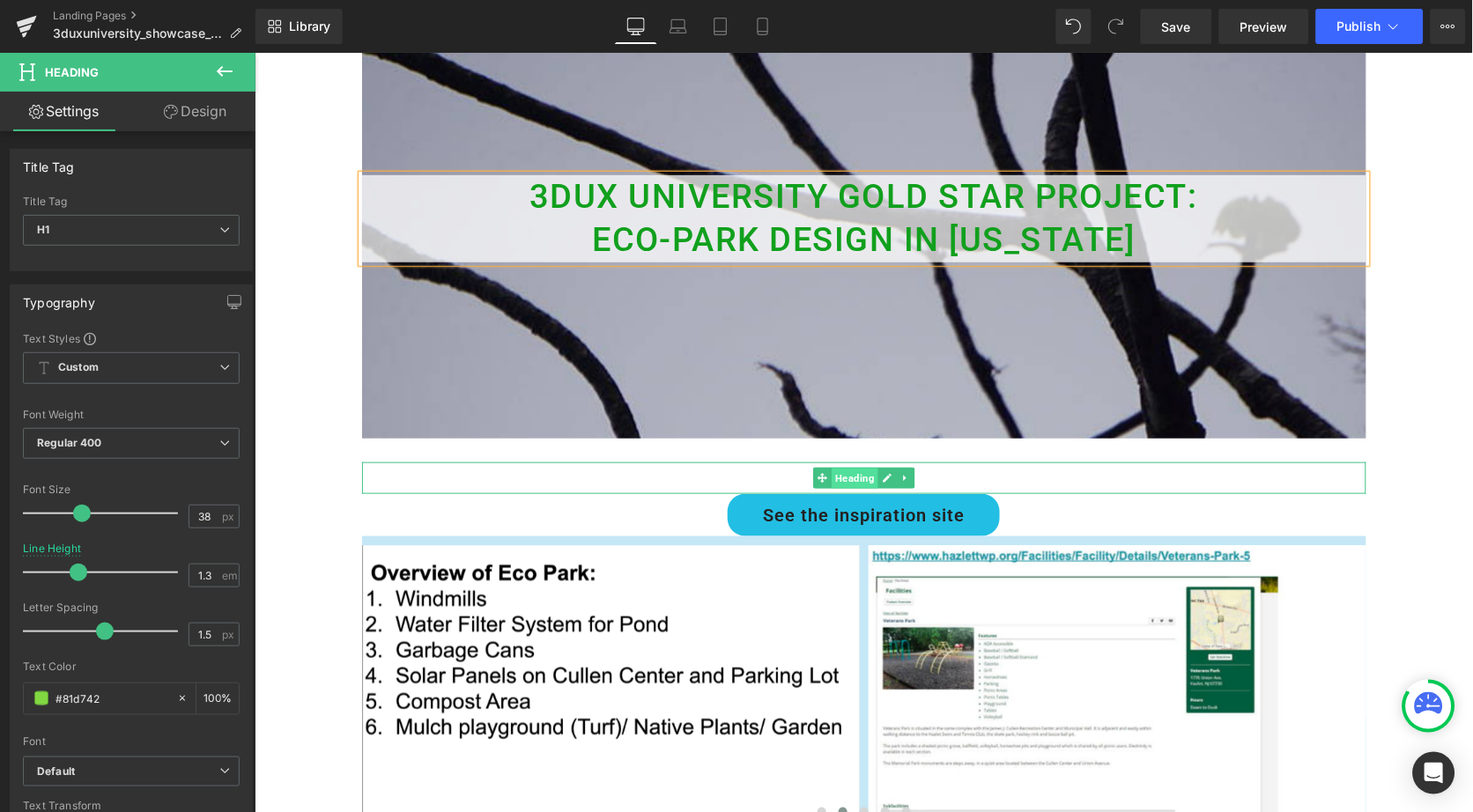
click at [857, 472] on span "Heading" at bounding box center [853, 478] width 46 height 21
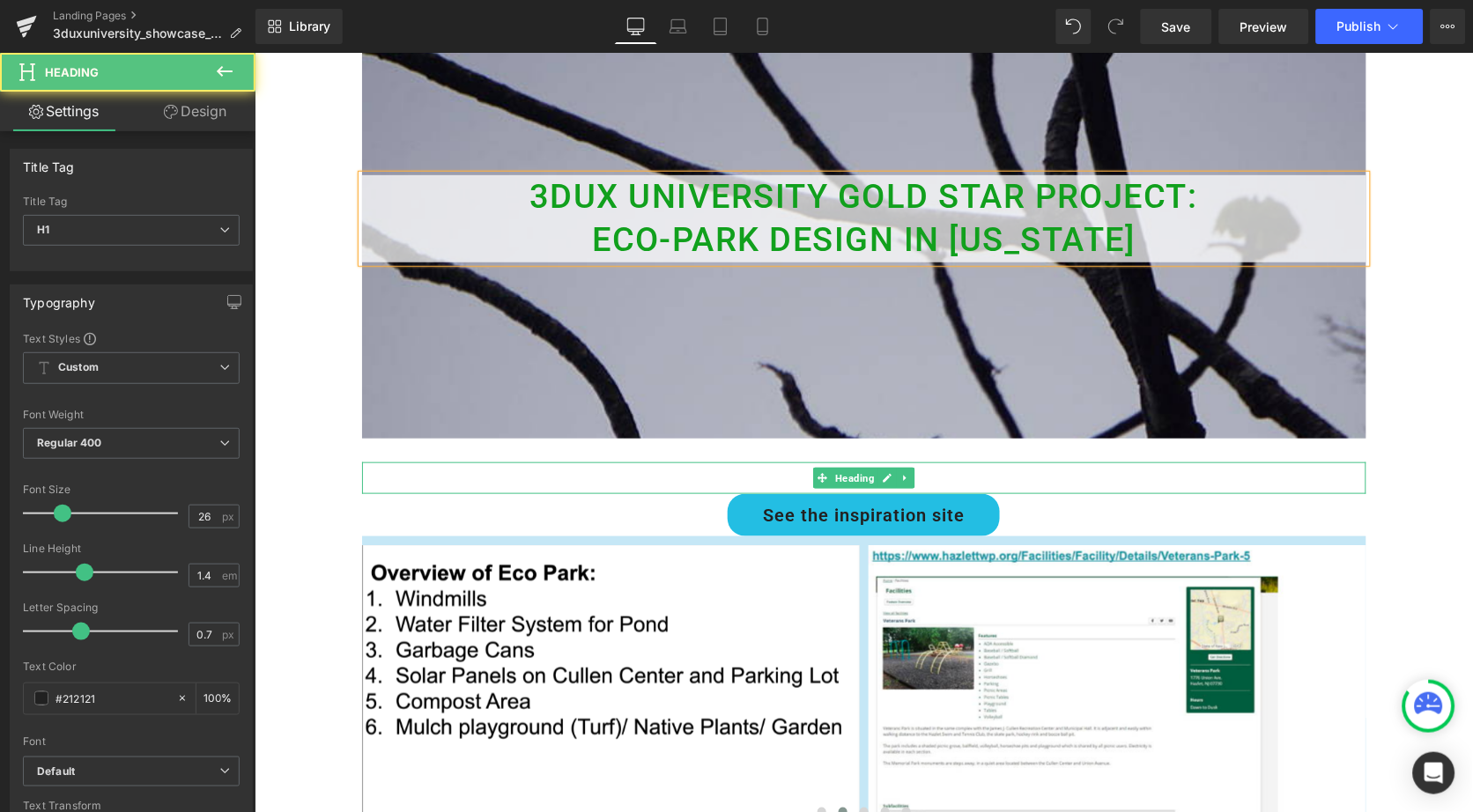
click at [751, 471] on h1 "fff" at bounding box center [863, 477] width 1004 height 32
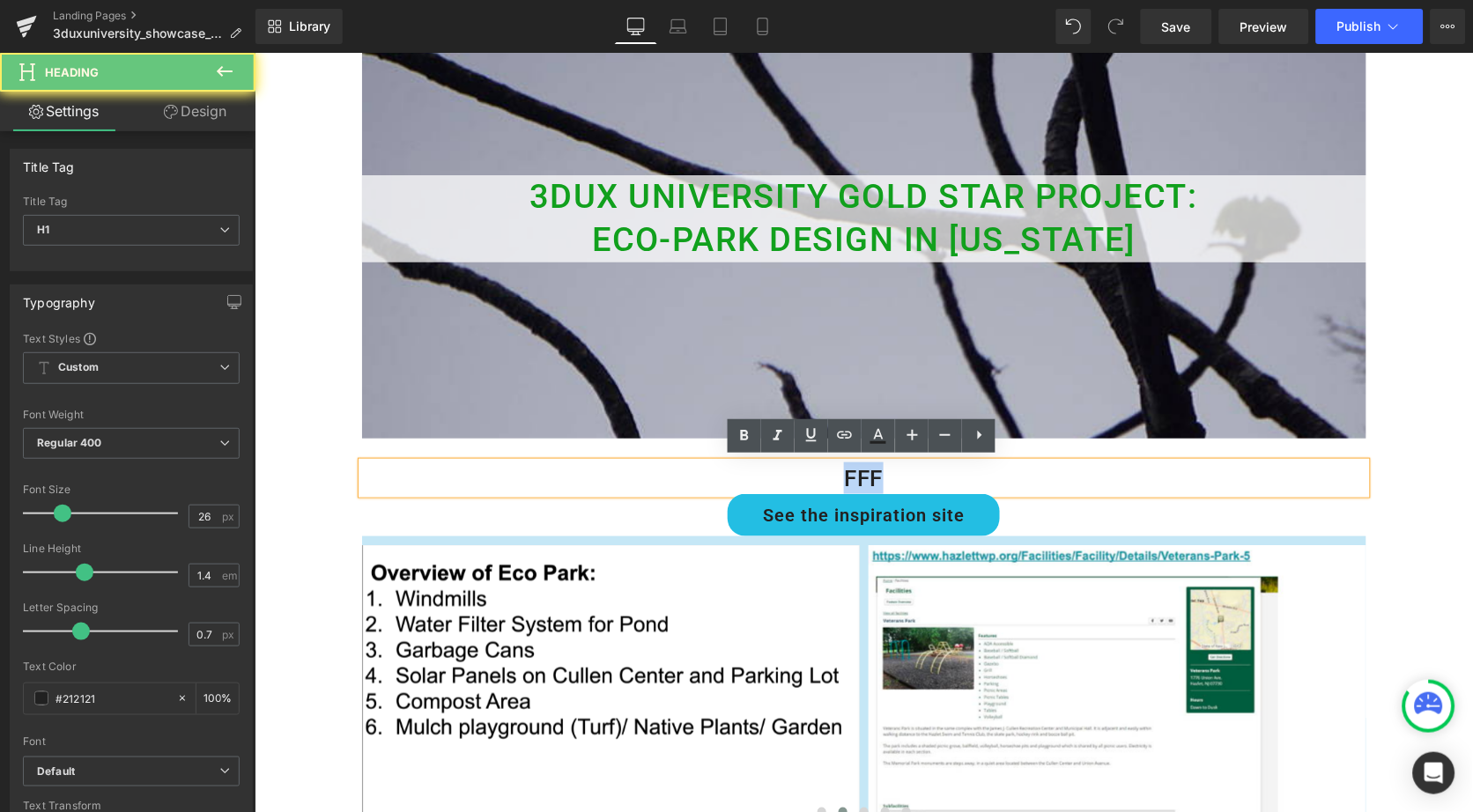
click at [751, 471] on h1 "fff" at bounding box center [863, 477] width 1004 height 32
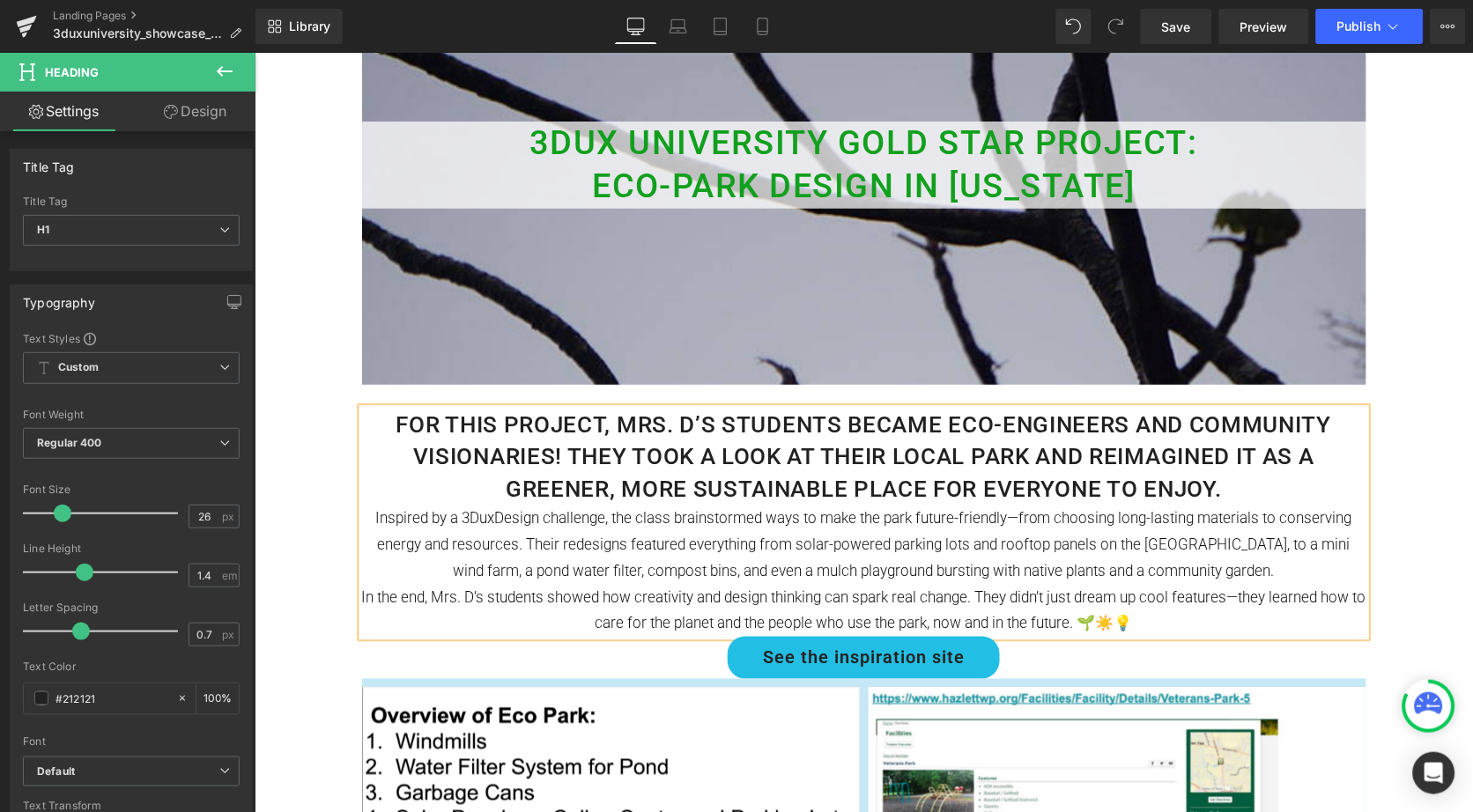
scroll to position [217, 0]
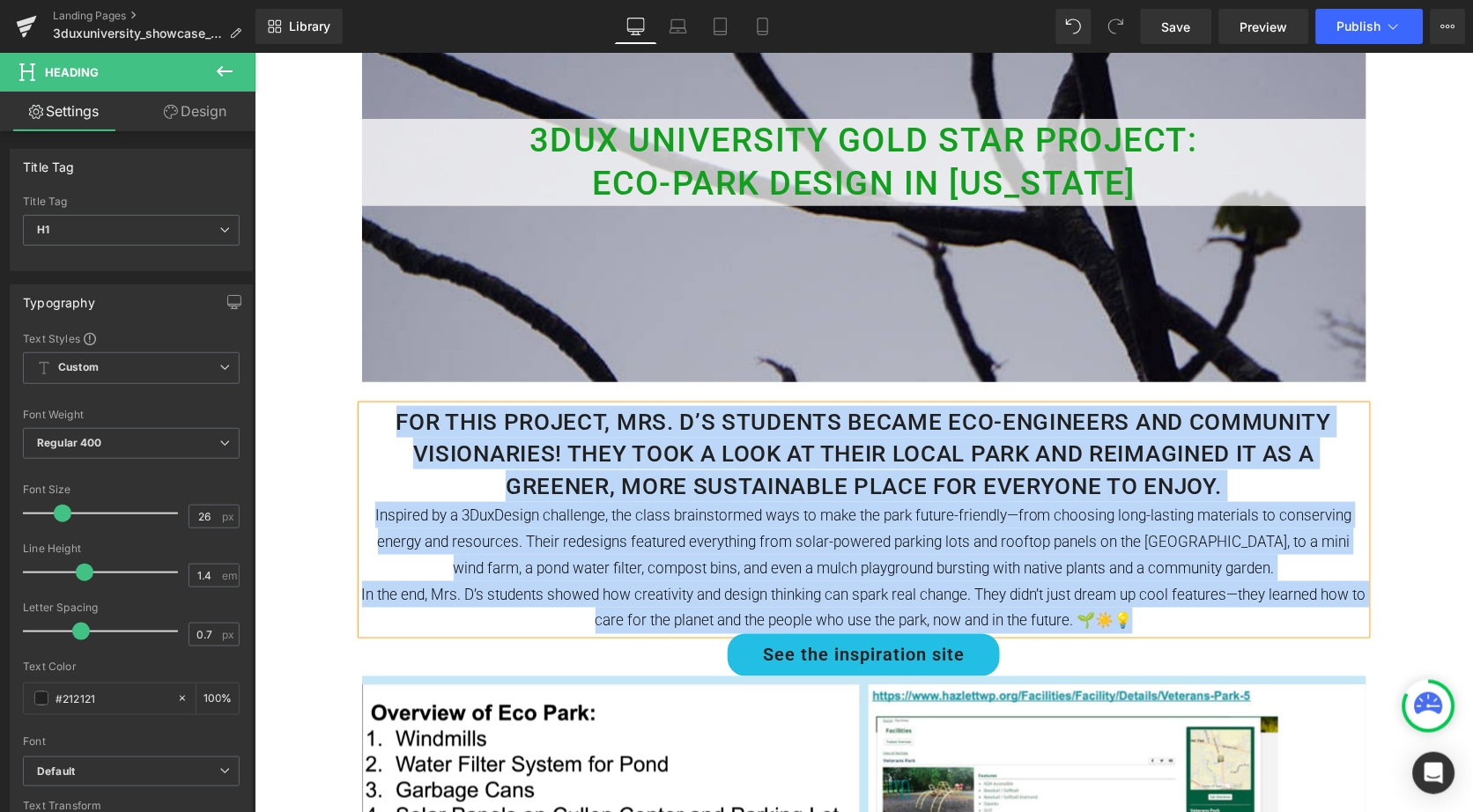
drag, startPoint x: 1161, startPoint y: 604, endPoint x: 367, endPoint y: 415, distance: 816.2
click at [363, 414] on div "For this project, Mrs. D’s students became eco-engineers and community visionar…" at bounding box center [863, 519] width 1004 height 228
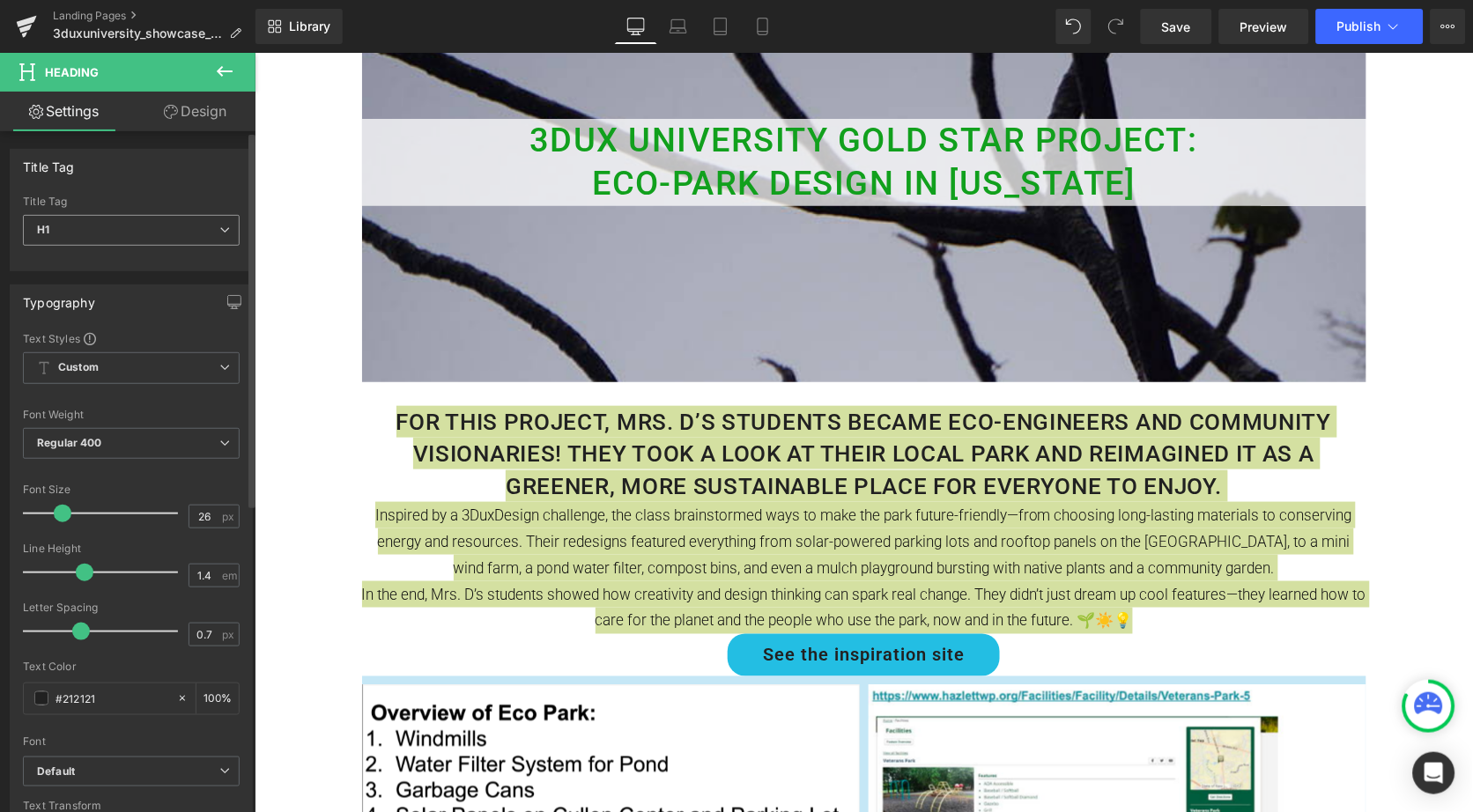
click at [175, 239] on span "H1" at bounding box center [131, 231] width 217 height 31
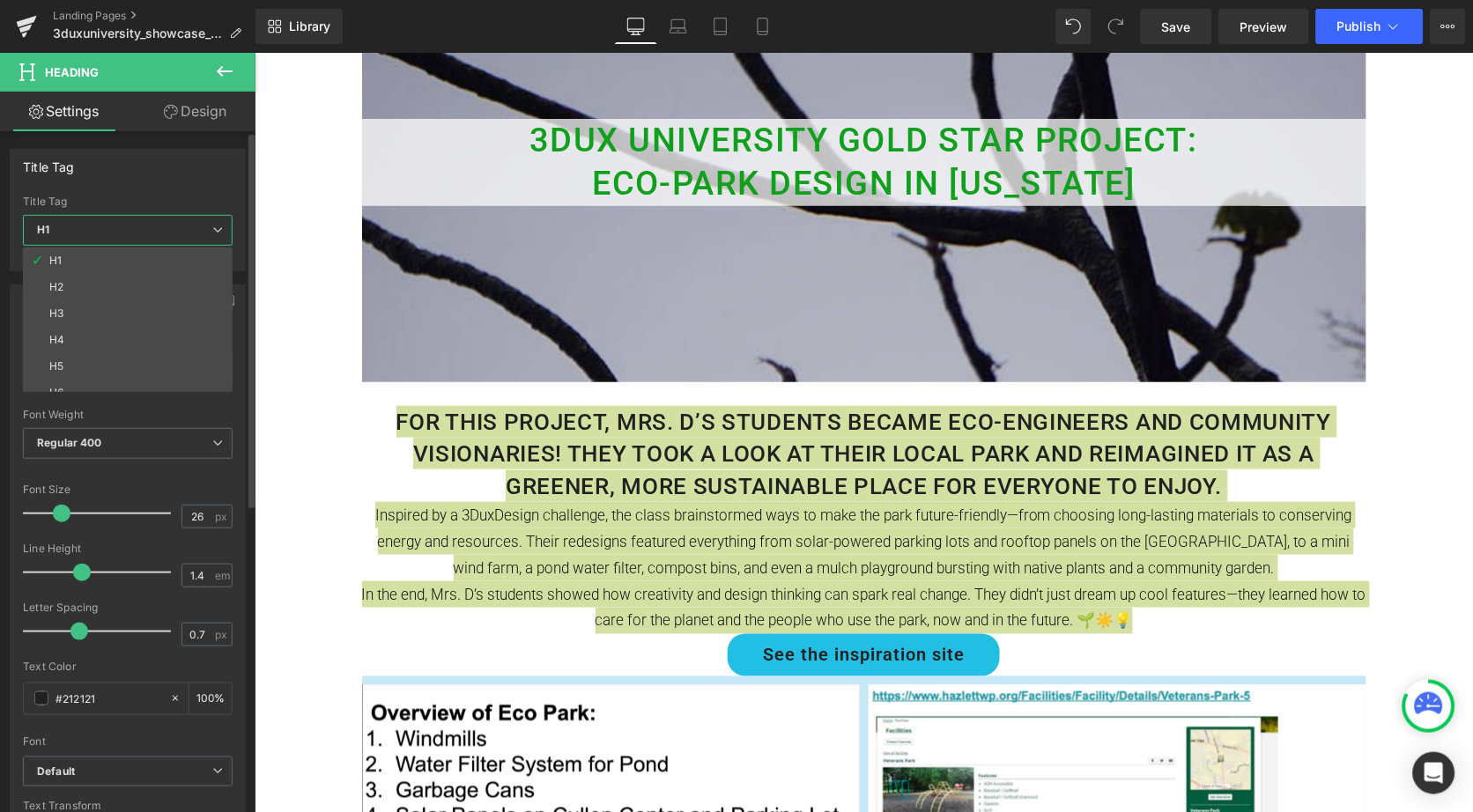
click at [175, 239] on span "H1" at bounding box center [127, 231] width 210 height 31
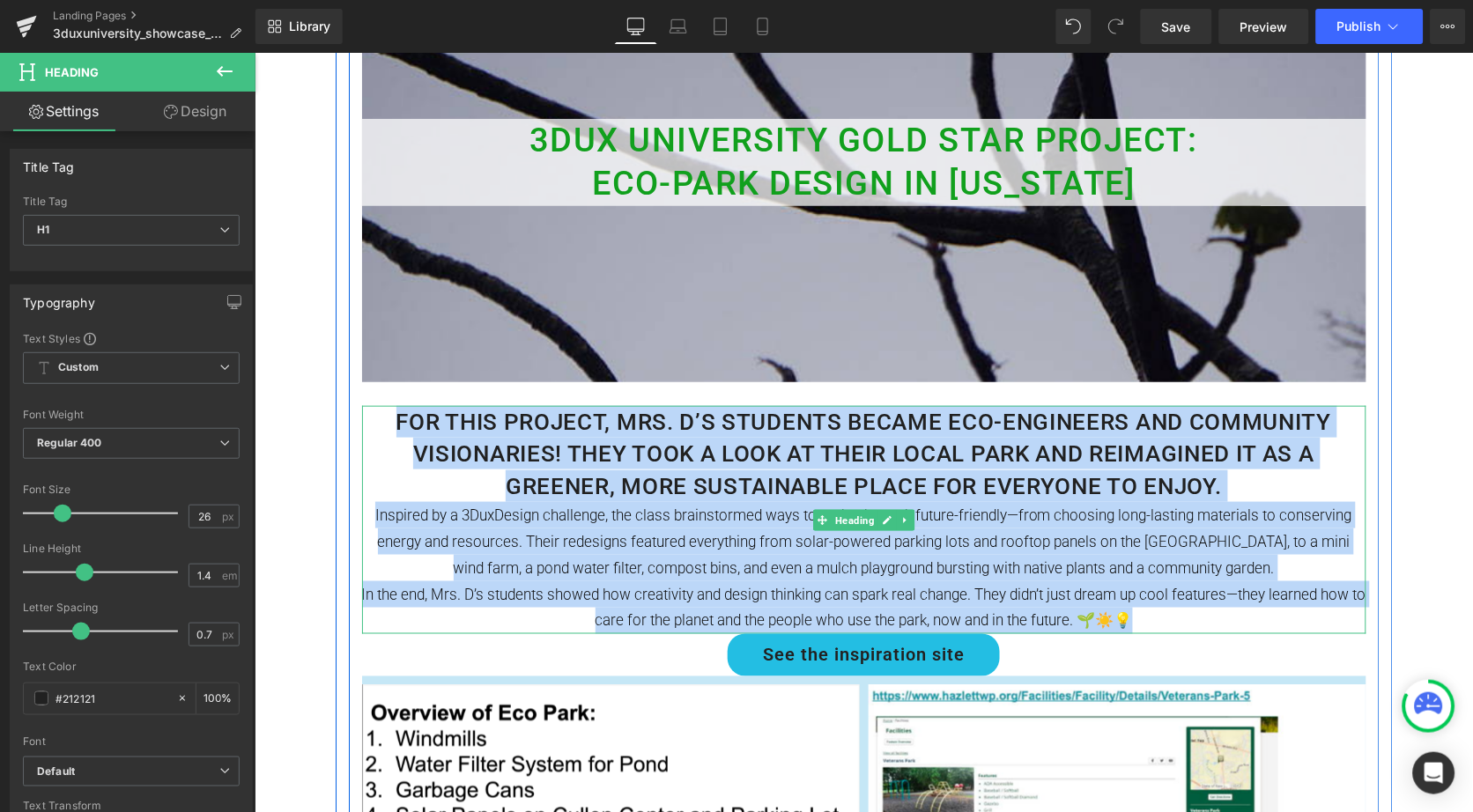
click at [463, 470] on h1 "For this project, Mrs. D’s students became eco-engineers and community visionar…" at bounding box center [863, 453] width 1004 height 96
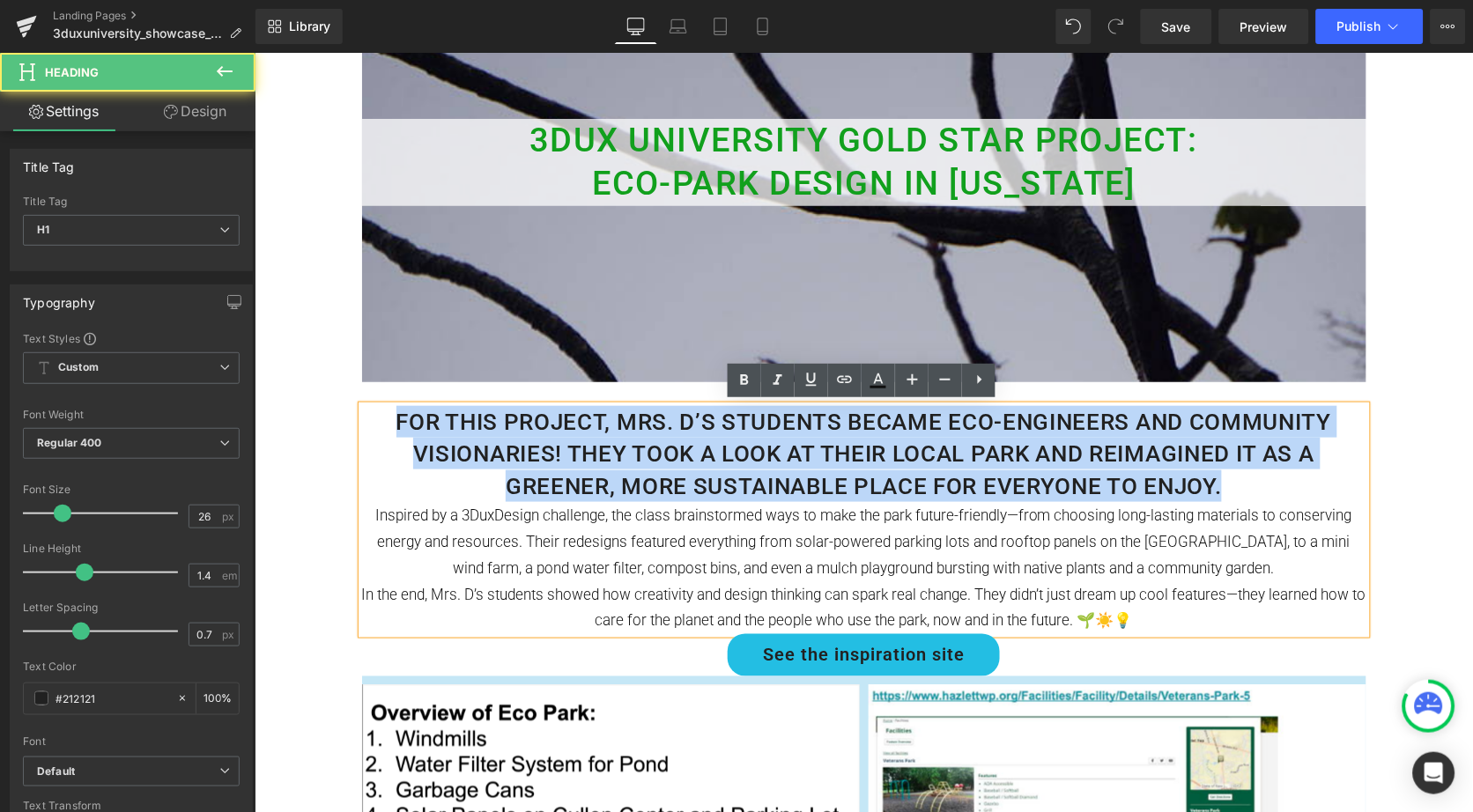
drag, startPoint x: 1237, startPoint y: 484, endPoint x: 379, endPoint y: 421, distance: 860.3
click at [378, 421] on h1 "For this project, Mrs. D’s students became eco-engineers and community visionar…" at bounding box center [863, 453] width 1004 height 96
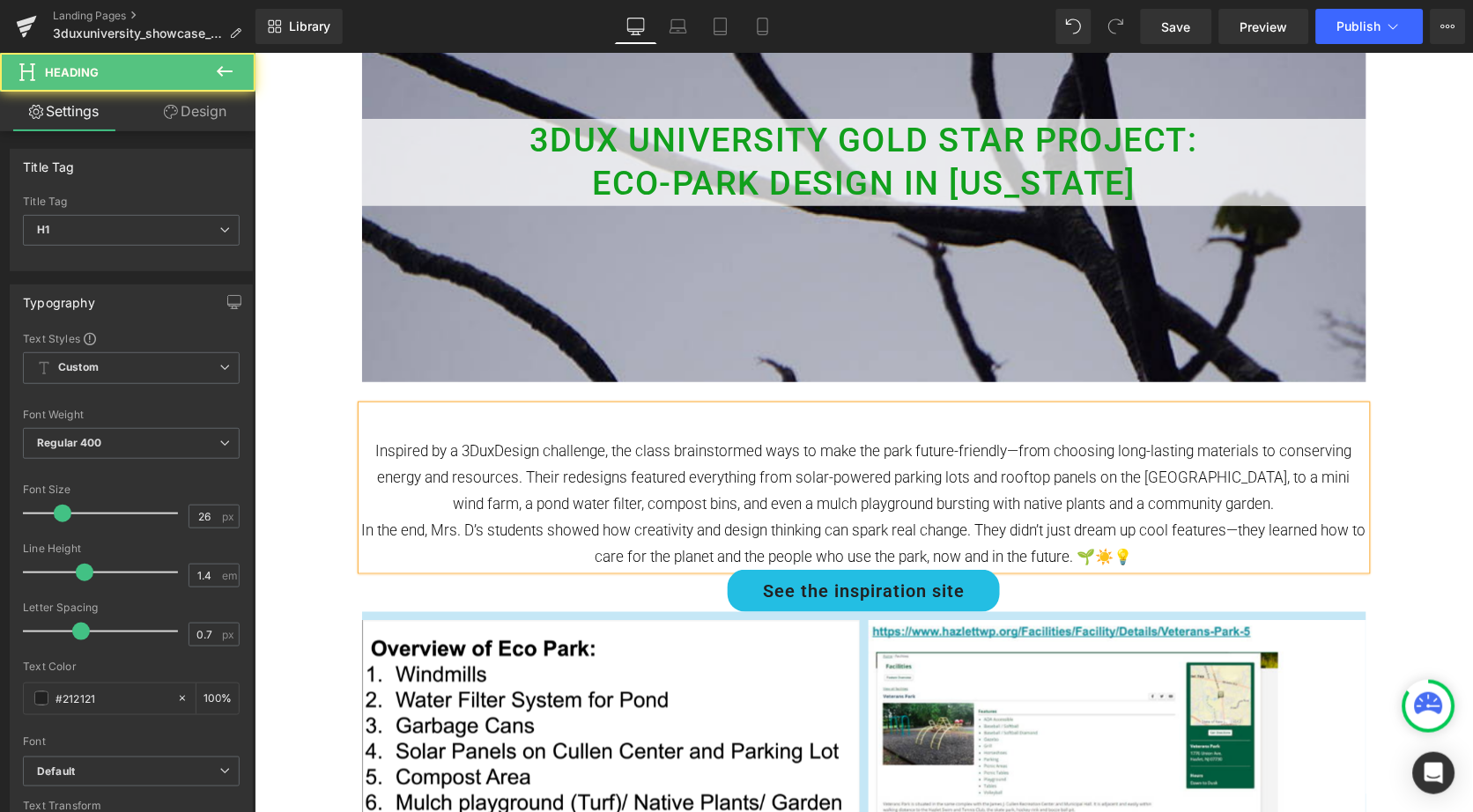
click at [369, 451] on div "Inspired by a 3DuxDesign challenge, the class brainstormed ways to make the par…" at bounding box center [863, 476] width 1004 height 79
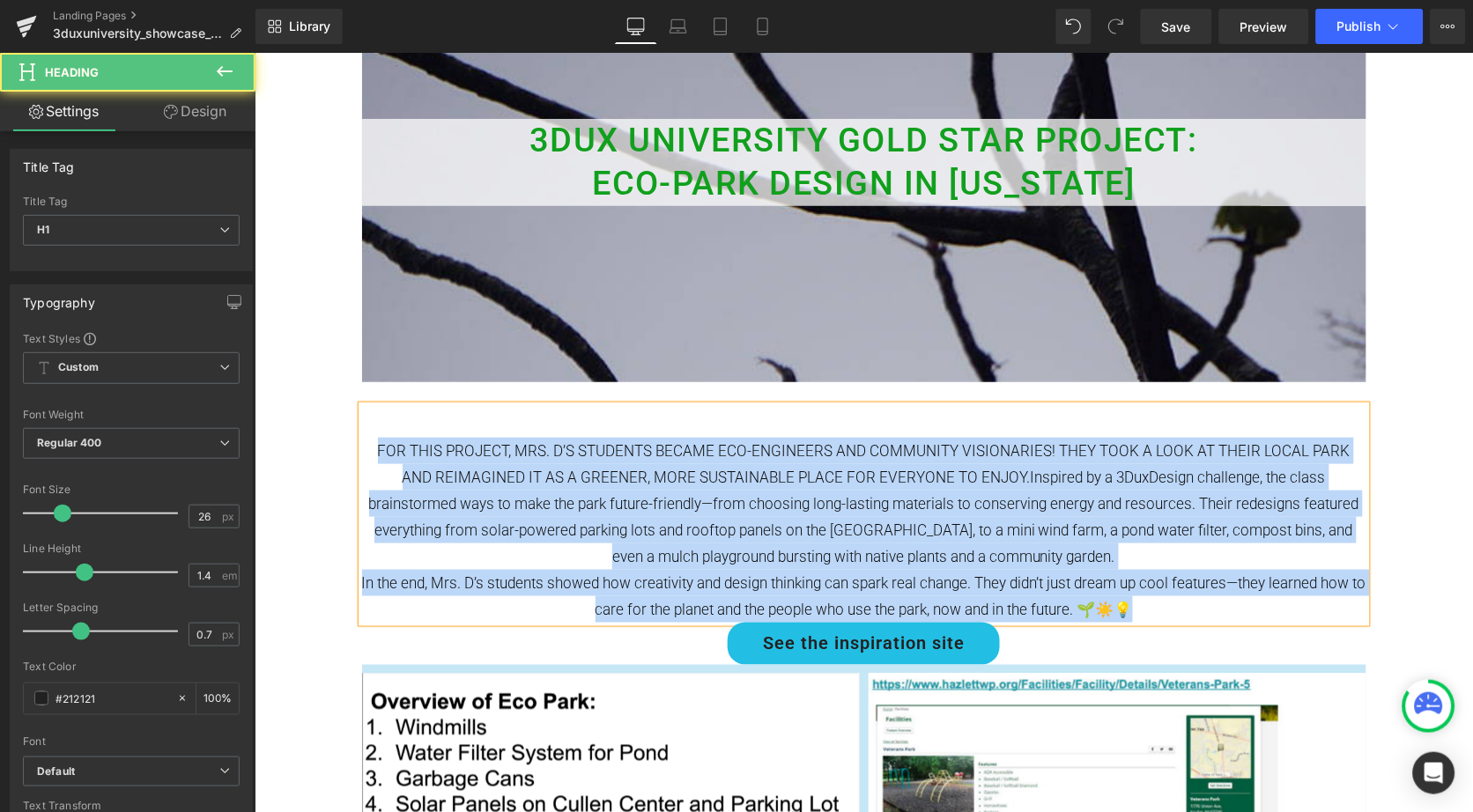
drag, startPoint x: 1145, startPoint y: 596, endPoint x: 344, endPoint y: 438, distance: 816.4
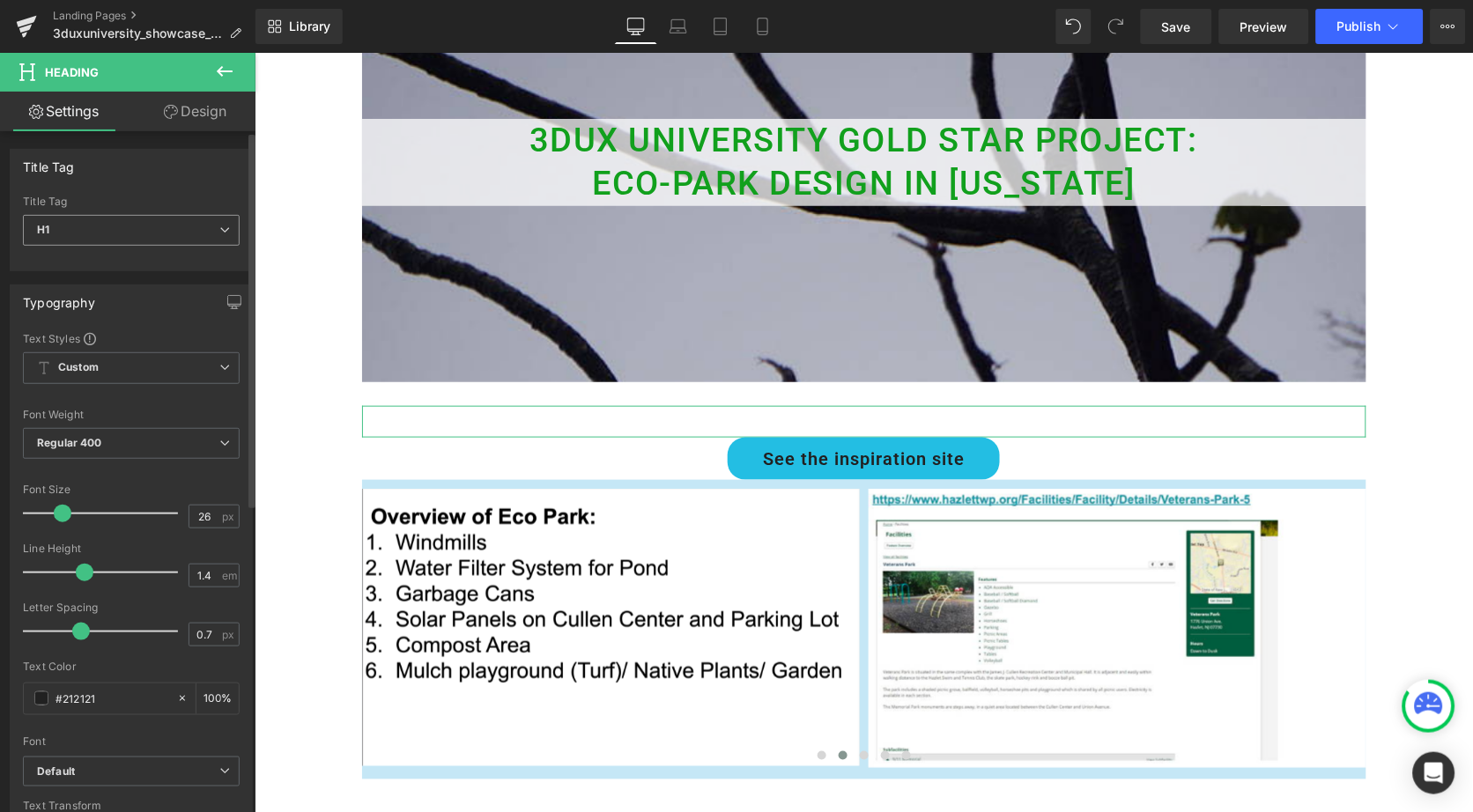
click at [219, 226] on icon at bounding box center [224, 230] width 11 height 11
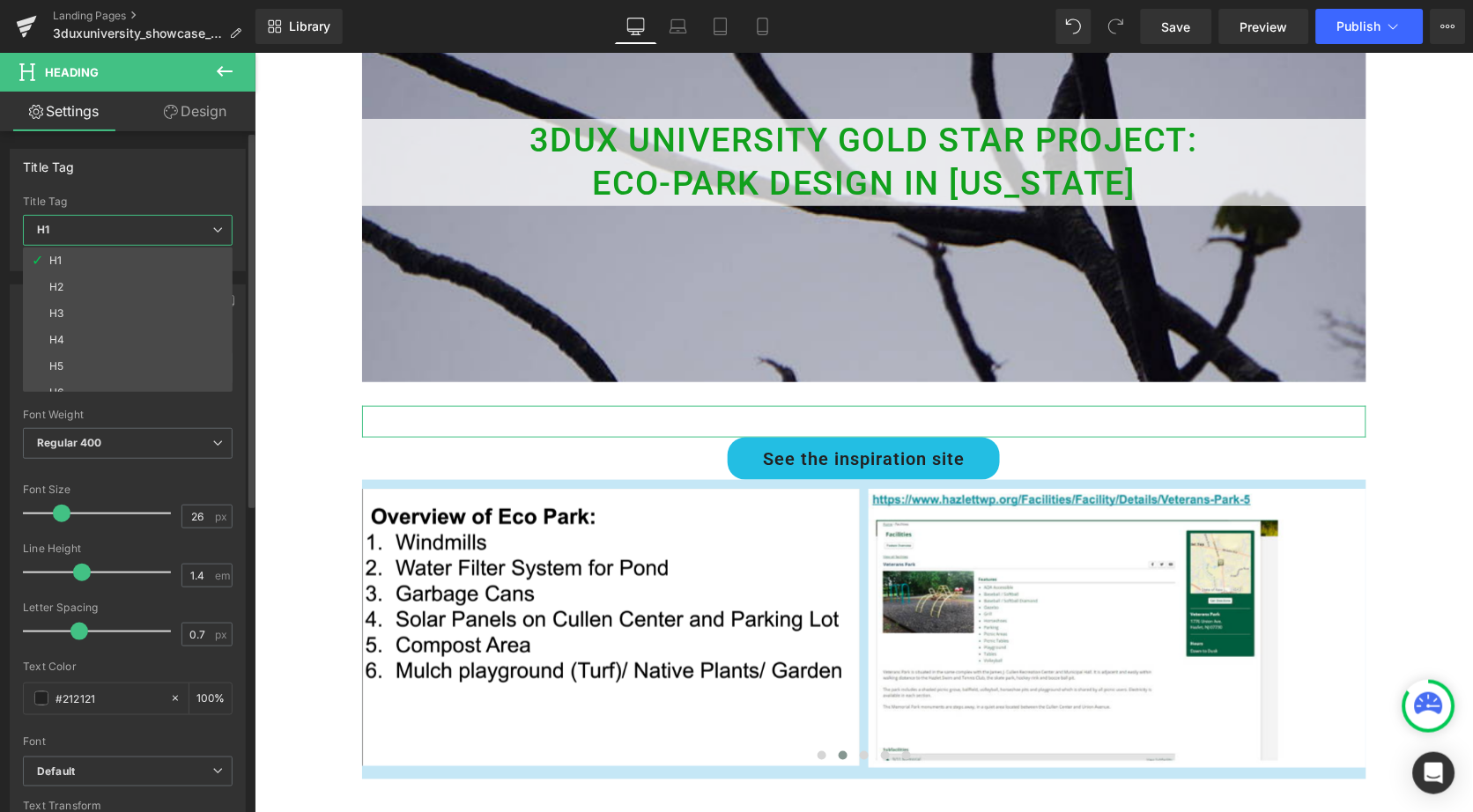
click at [201, 227] on span "H1" at bounding box center [127, 231] width 210 height 31
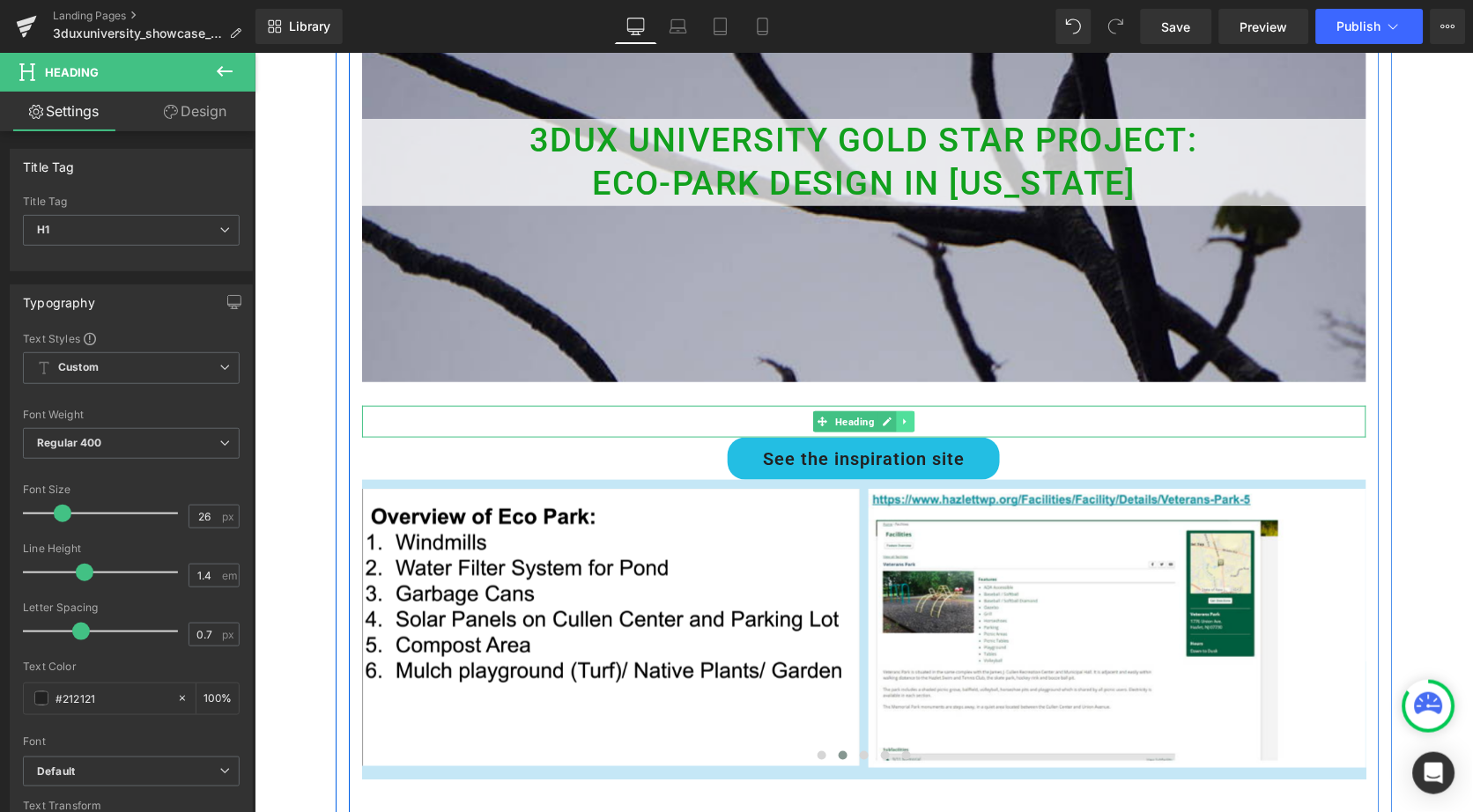
click at [904, 419] on icon at bounding box center [904, 421] width 10 height 11
click at [911, 420] on icon at bounding box center [914, 421] width 10 height 10
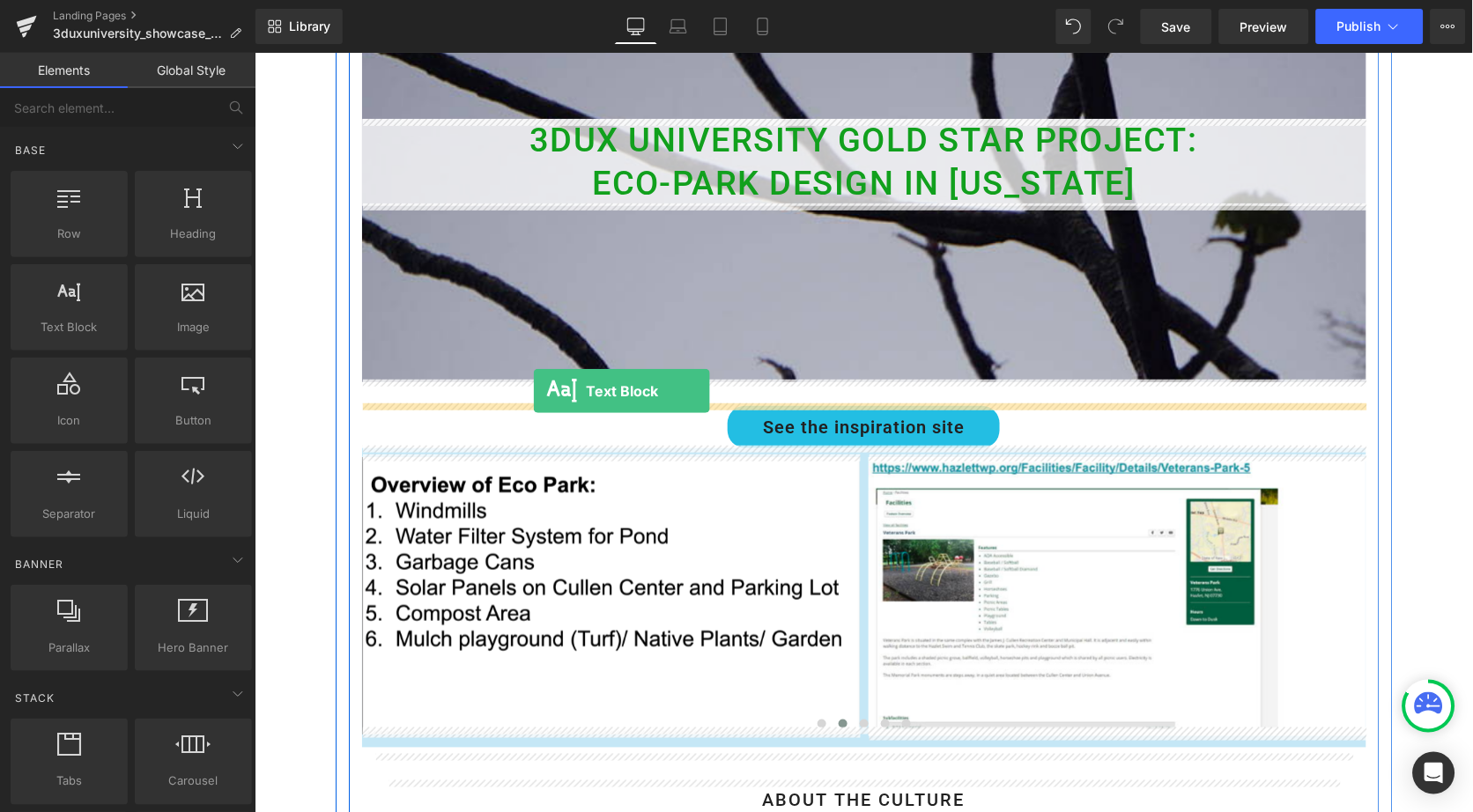
drag, startPoint x: 320, startPoint y: 350, endPoint x: 532, endPoint y: 391, distance: 215.9
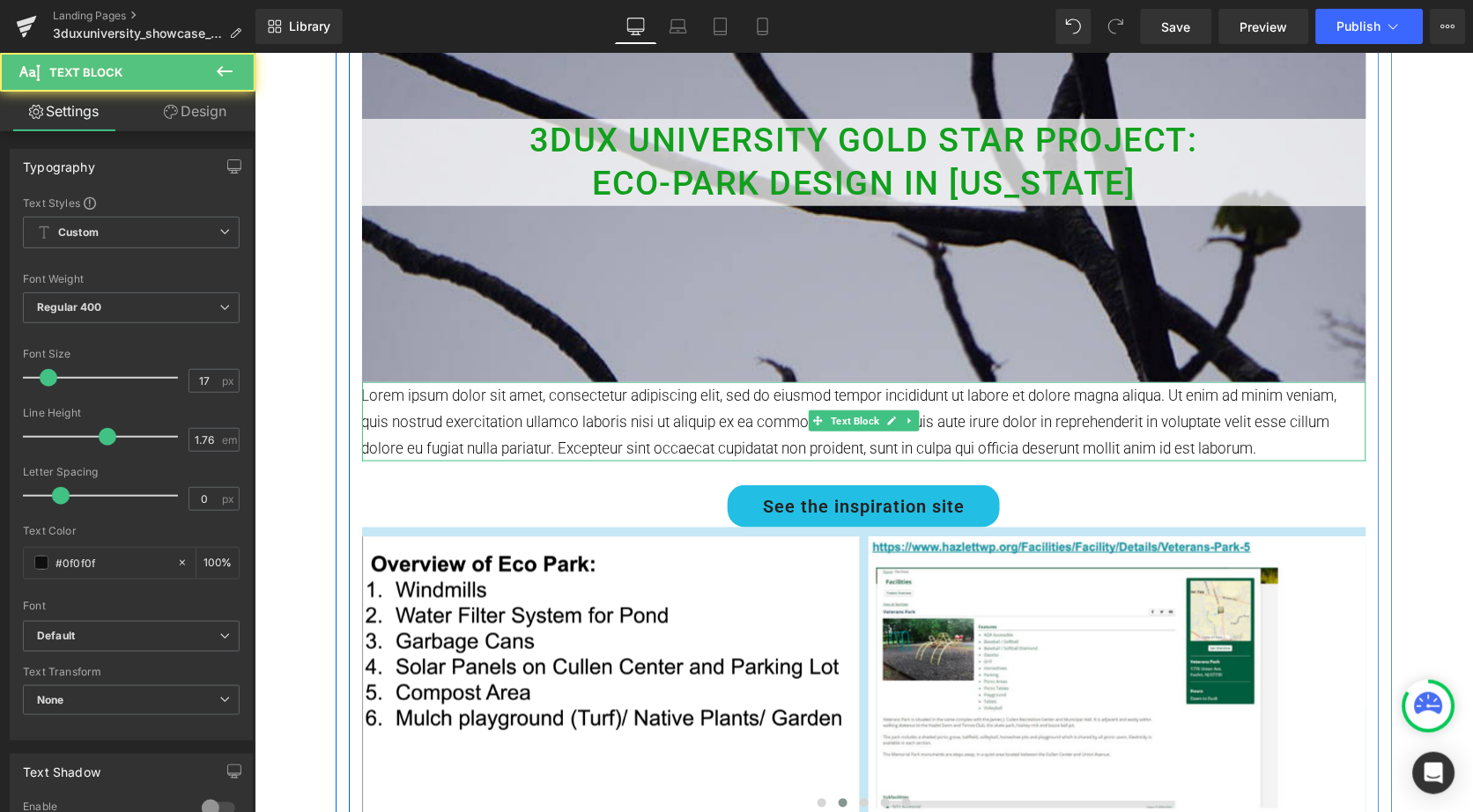
click at [572, 438] on p "Lorem ipsum dolor sit amet, consectetur adipiscing elit, sed do eiusmod tempor …" at bounding box center [863, 421] width 1004 height 79
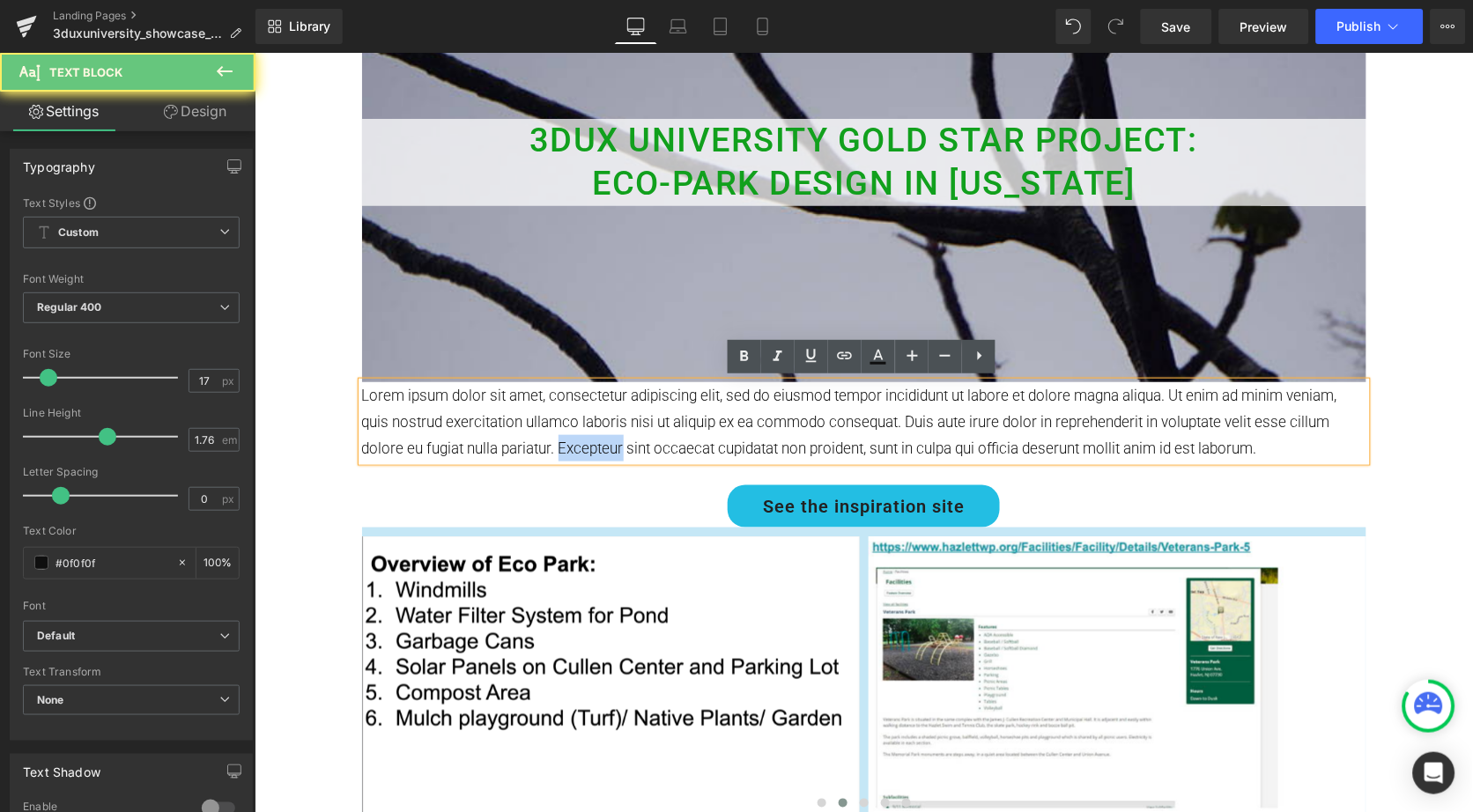
click at [572, 438] on p "Lorem ipsum dolor sit amet, consectetur adipiscing elit, sed do eiusmod tempor …" at bounding box center [863, 421] width 1004 height 79
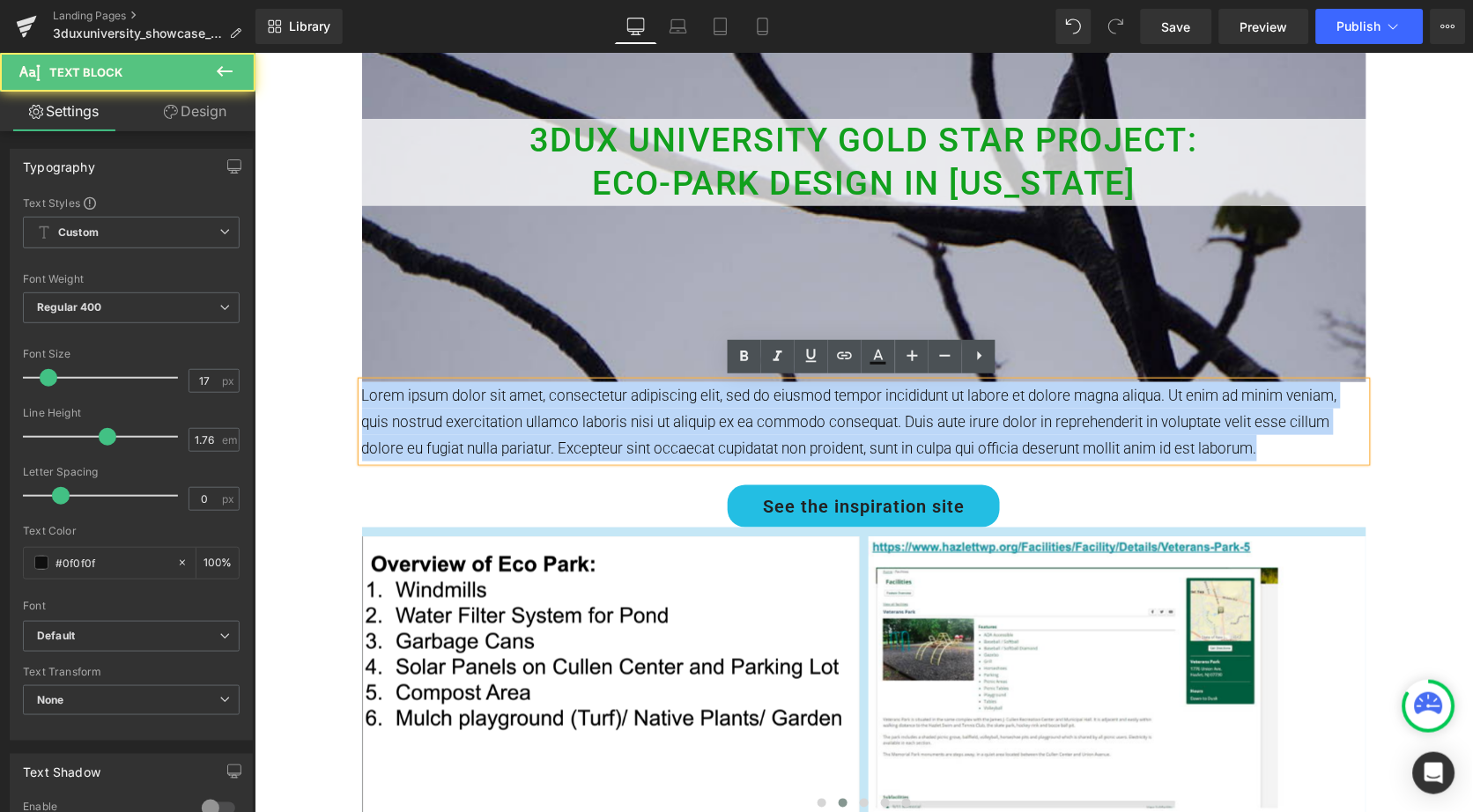
click at [572, 438] on p "Lorem ipsum dolor sit amet, consectetur adipiscing elit, sed do eiusmod tempor …" at bounding box center [863, 421] width 1004 height 79
click at [622, 441] on p "Lorem ipsum dolor sit amet, consectetur adipiscing elit, sed do eiusmod tempor …" at bounding box center [863, 421] width 1004 height 79
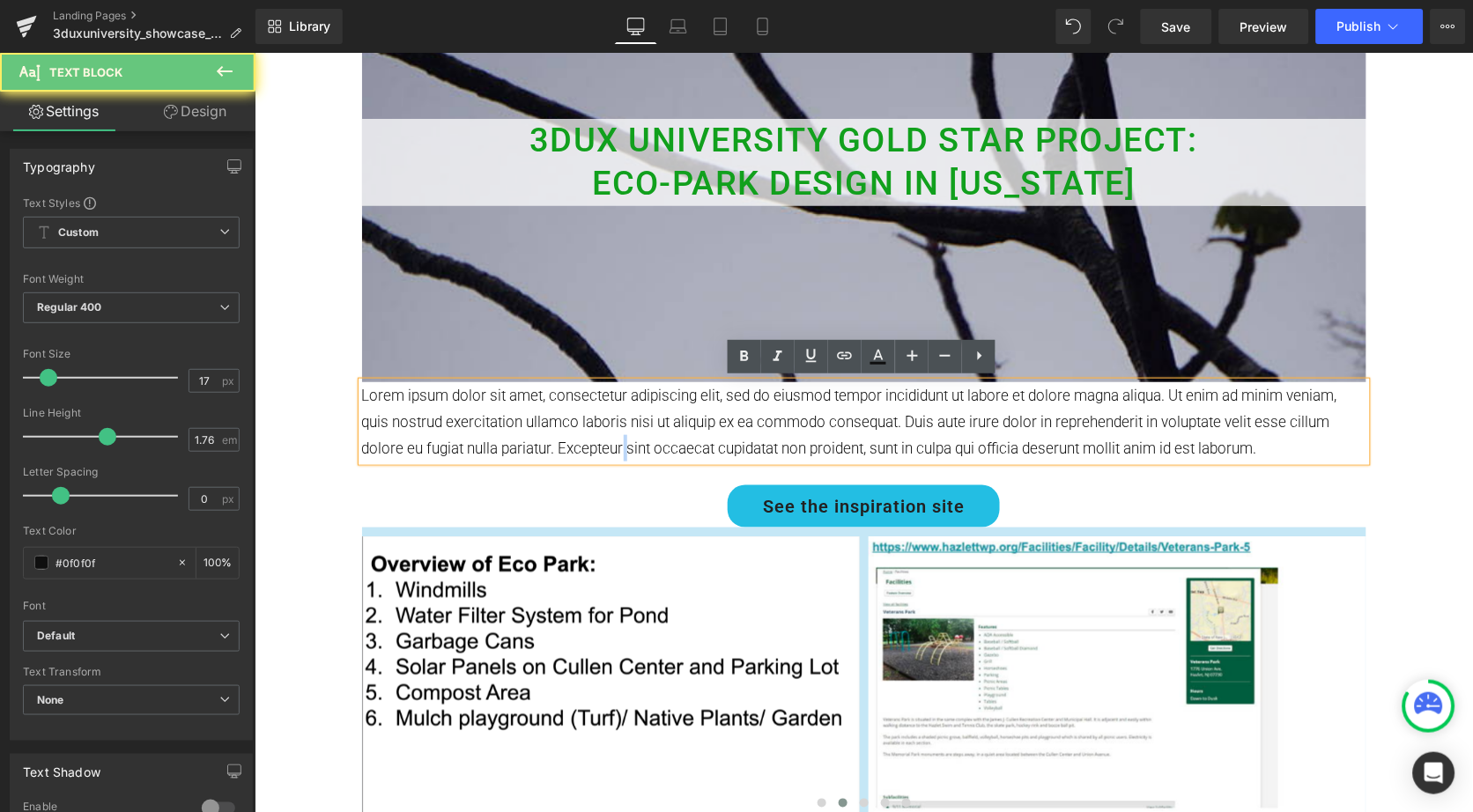
click at [622, 441] on p "Lorem ipsum dolor sit amet, consectetur adipiscing elit, sed do eiusmod tempor …" at bounding box center [863, 421] width 1004 height 79
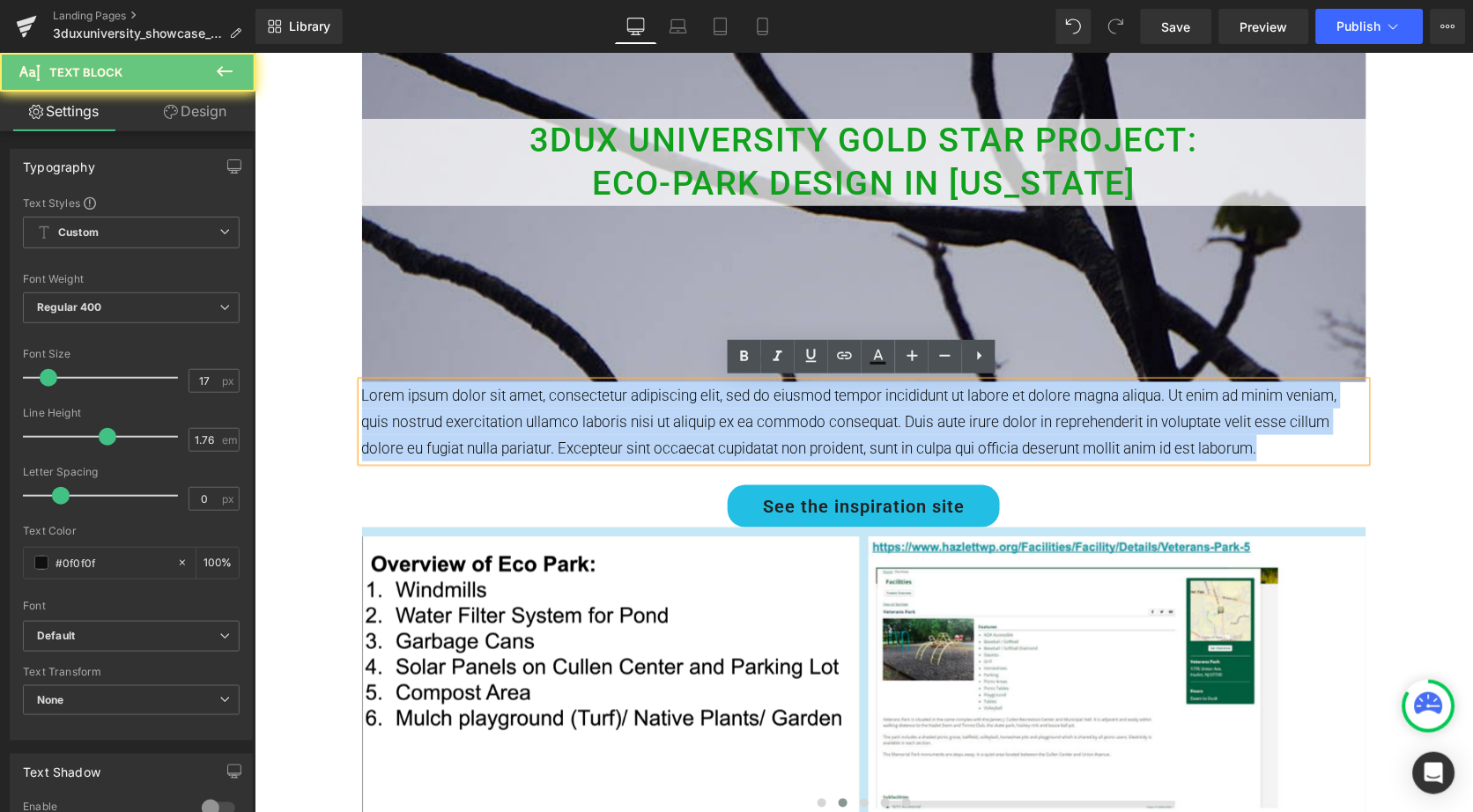
click at [622, 441] on p "Lorem ipsum dolor sit amet, consectetur adipiscing elit, sed do eiusmod tempor …" at bounding box center [863, 421] width 1004 height 79
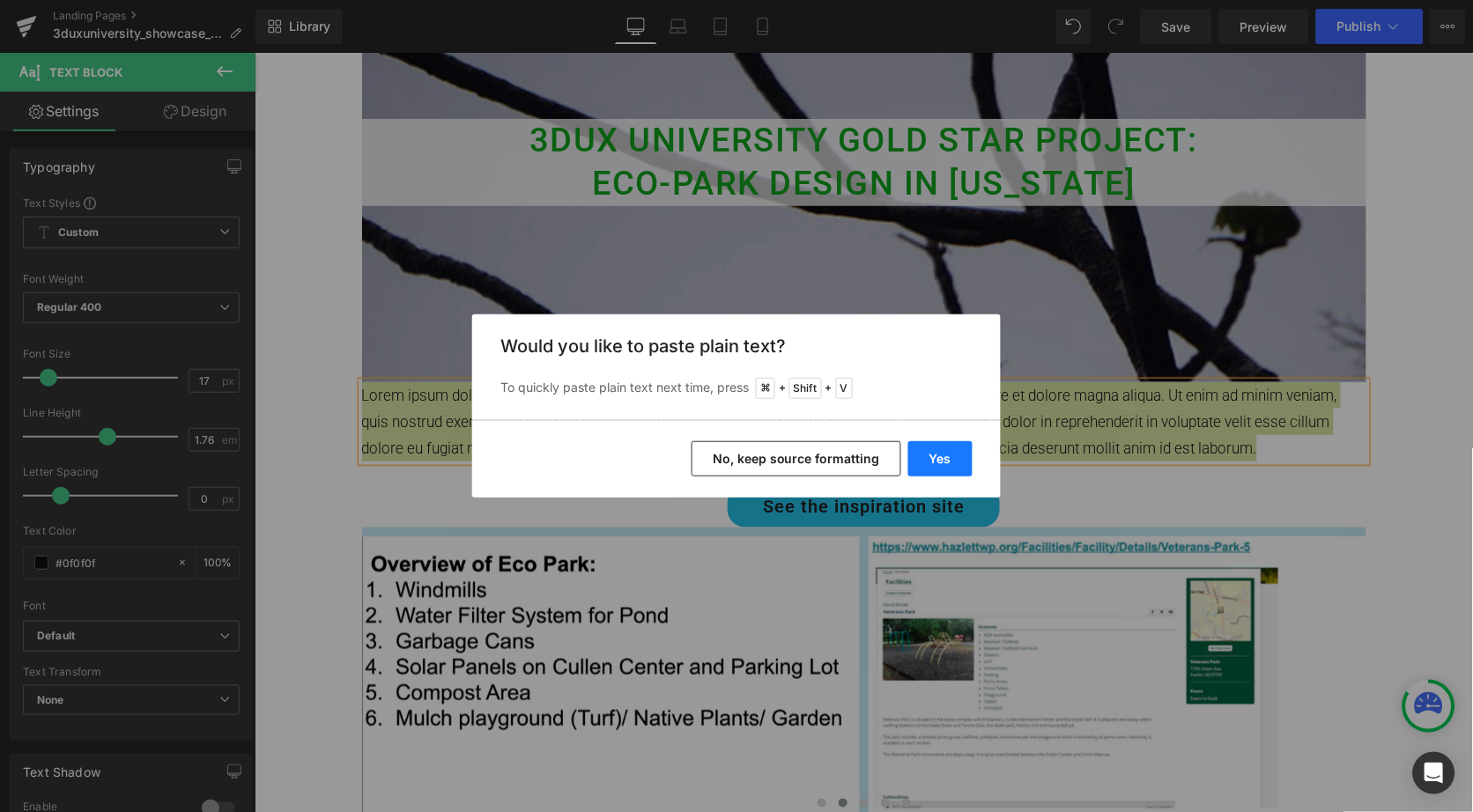
click at [936, 456] on button "Yes" at bounding box center [941, 459] width 65 height 35
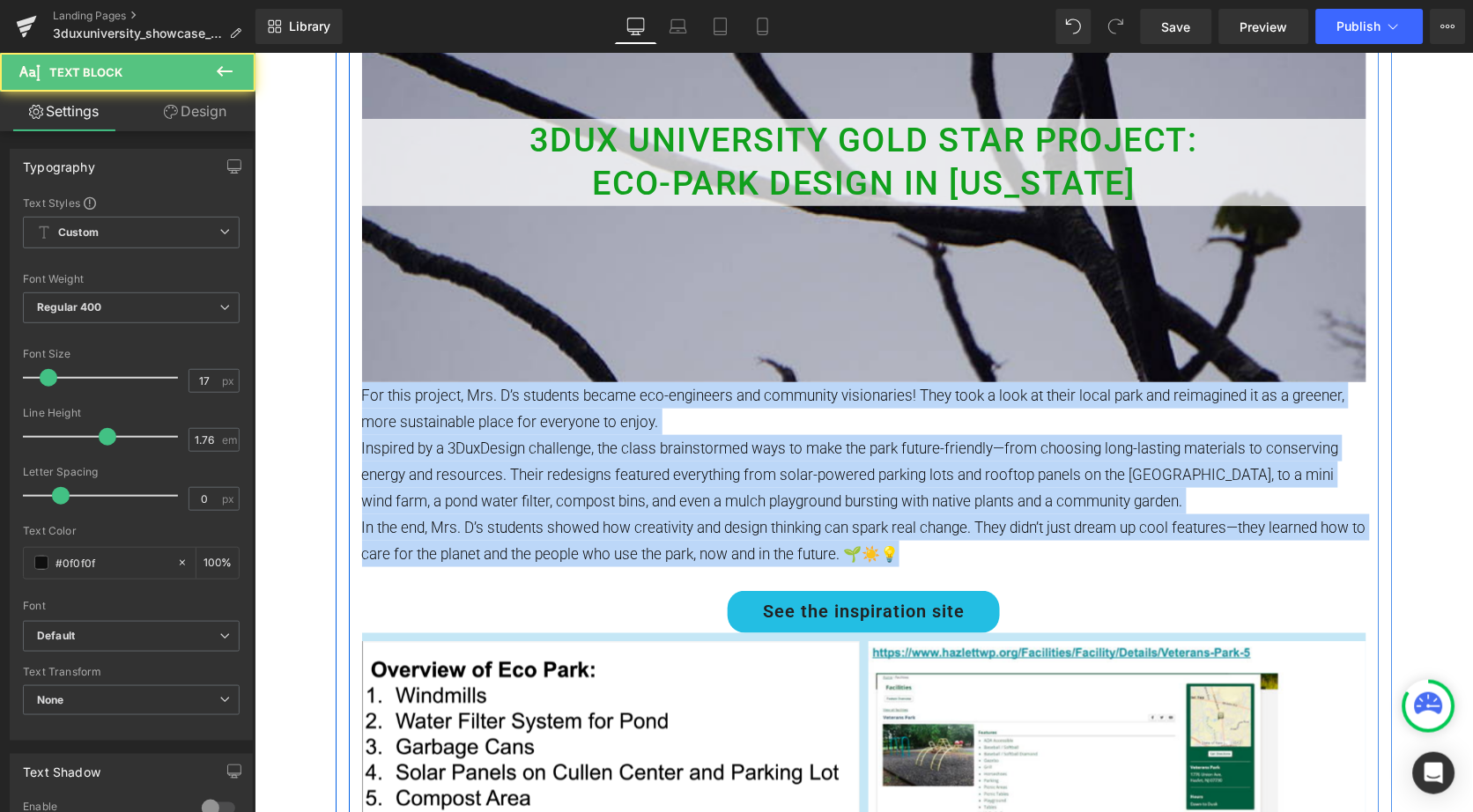
drag, startPoint x: 932, startPoint y: 549, endPoint x: 354, endPoint y: 392, distance: 598.9
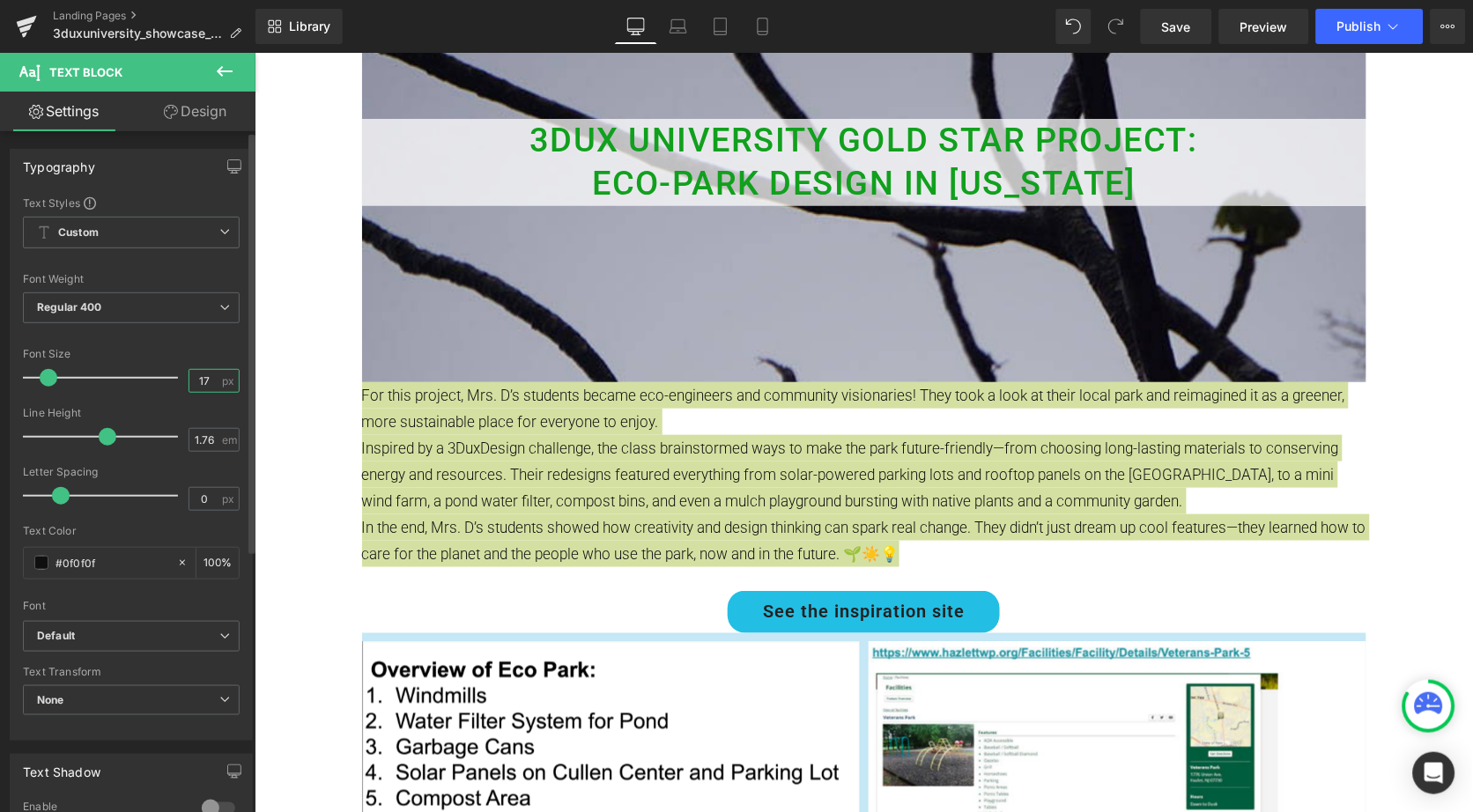
drag, startPoint x: 211, startPoint y: 382, endPoint x: 165, endPoint y: 380, distance: 46.0
click at [165, 380] on div "Font Size 17 px" at bounding box center [131, 377] width 217 height 59
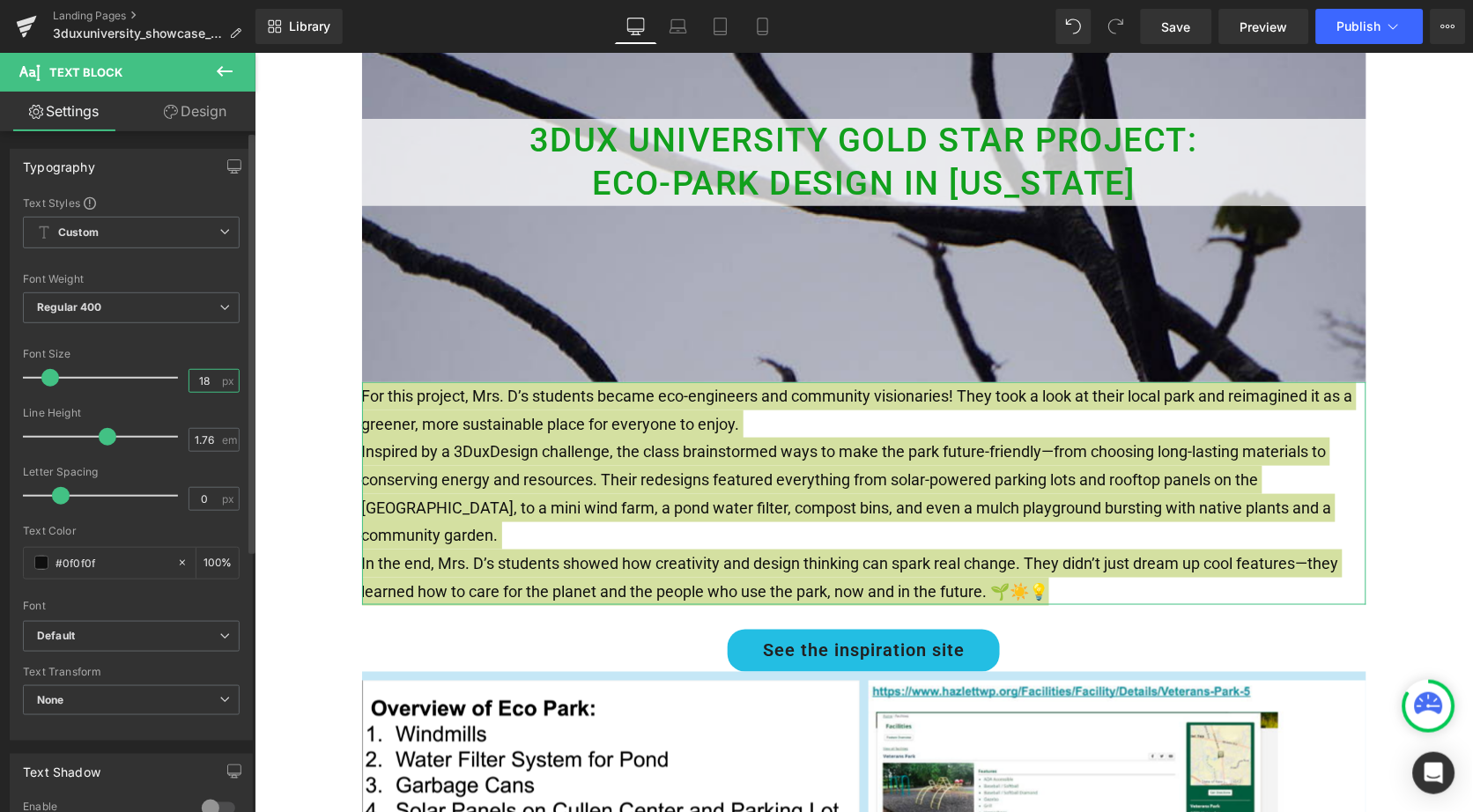
type input "18"
click at [150, 338] on div at bounding box center [131, 338] width 217 height 12
click at [219, 304] on icon at bounding box center [224, 308] width 11 height 11
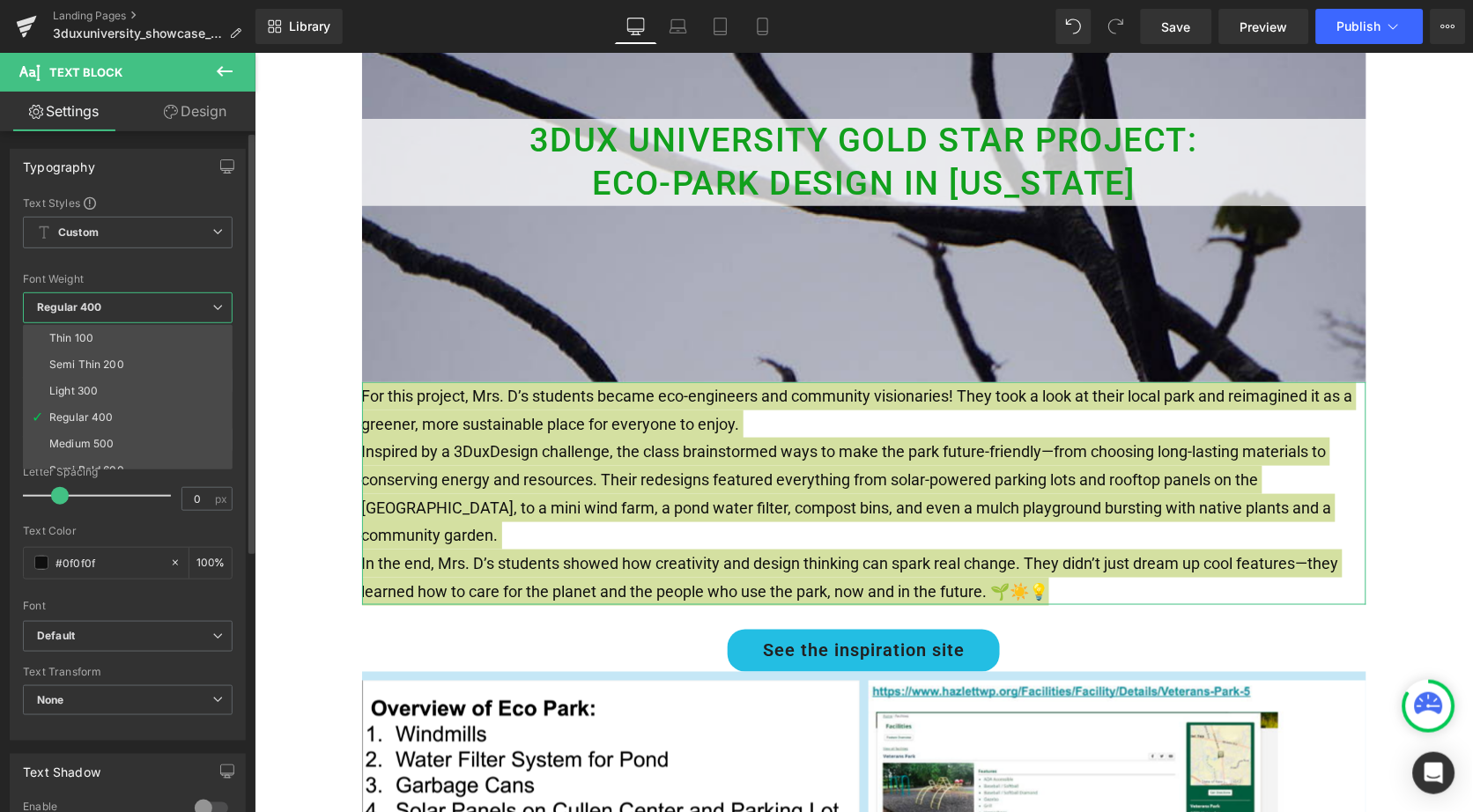
click at [218, 304] on icon at bounding box center [218, 308] width 11 height 11
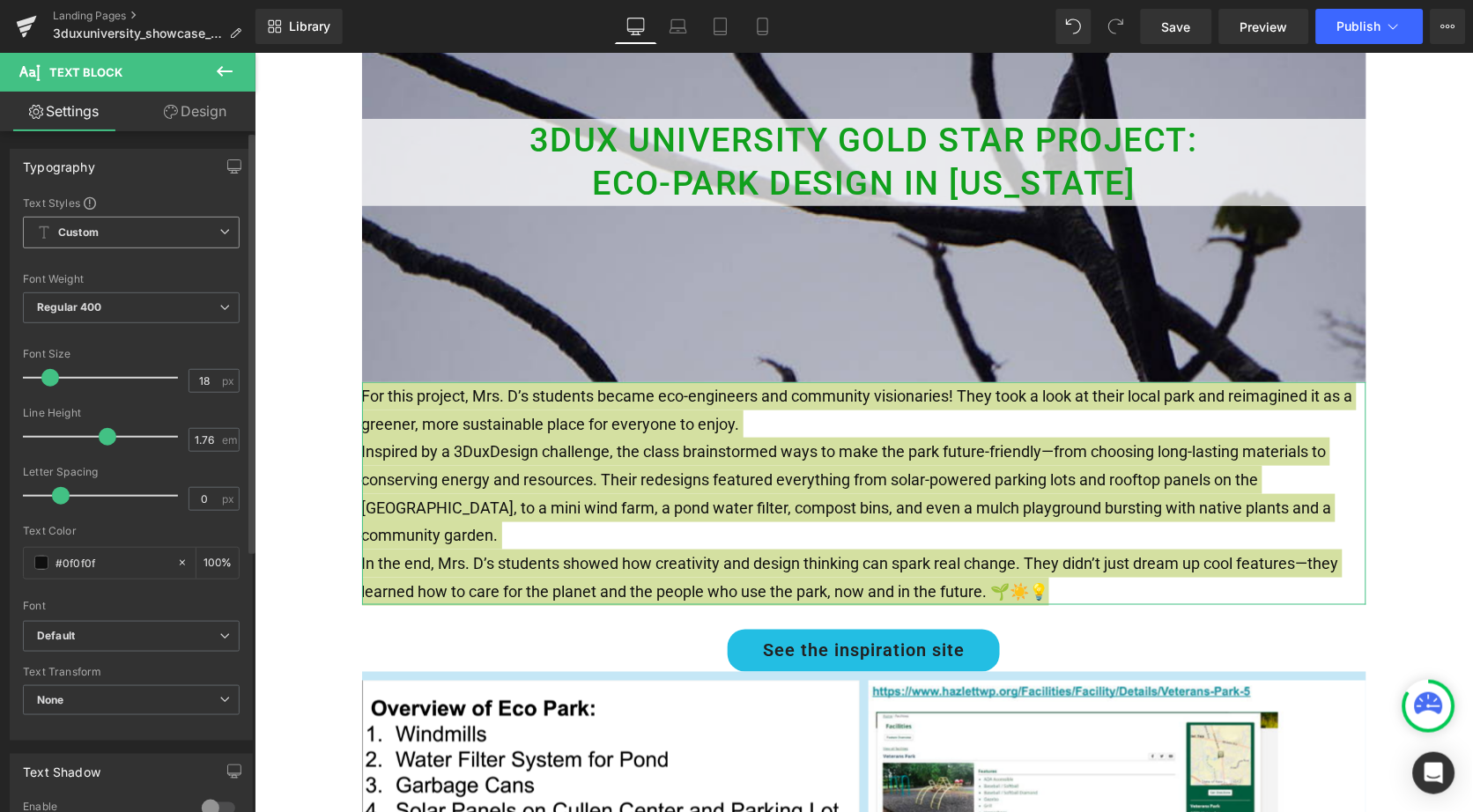
click at [219, 228] on icon at bounding box center [224, 232] width 11 height 11
click at [214, 228] on icon at bounding box center [218, 232] width 11 height 11
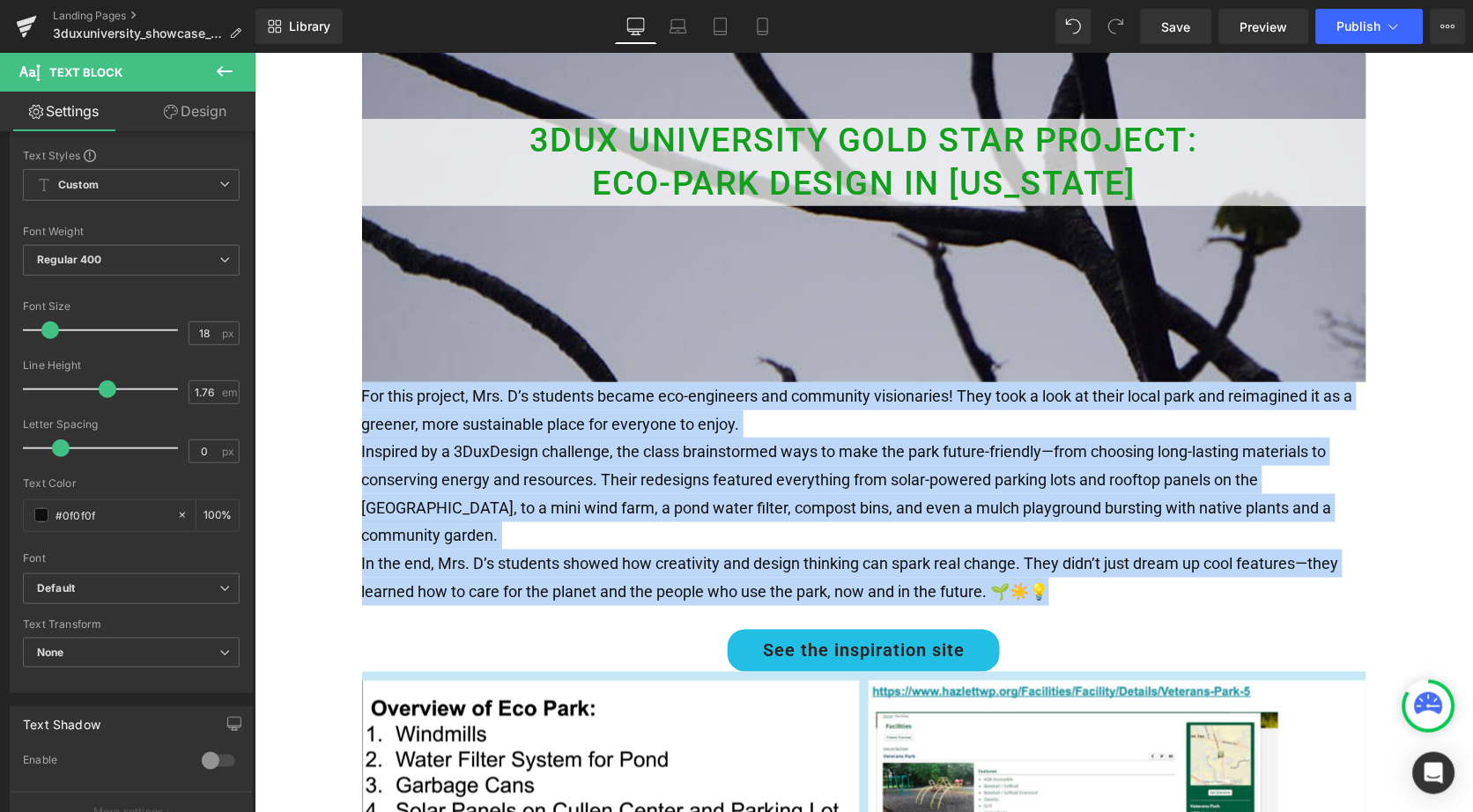
click at [489, 439] on p "Inspired by a 3DuxDesign challenge, the class brainstormed ways to make the par…" at bounding box center [863, 492] width 1004 height 112
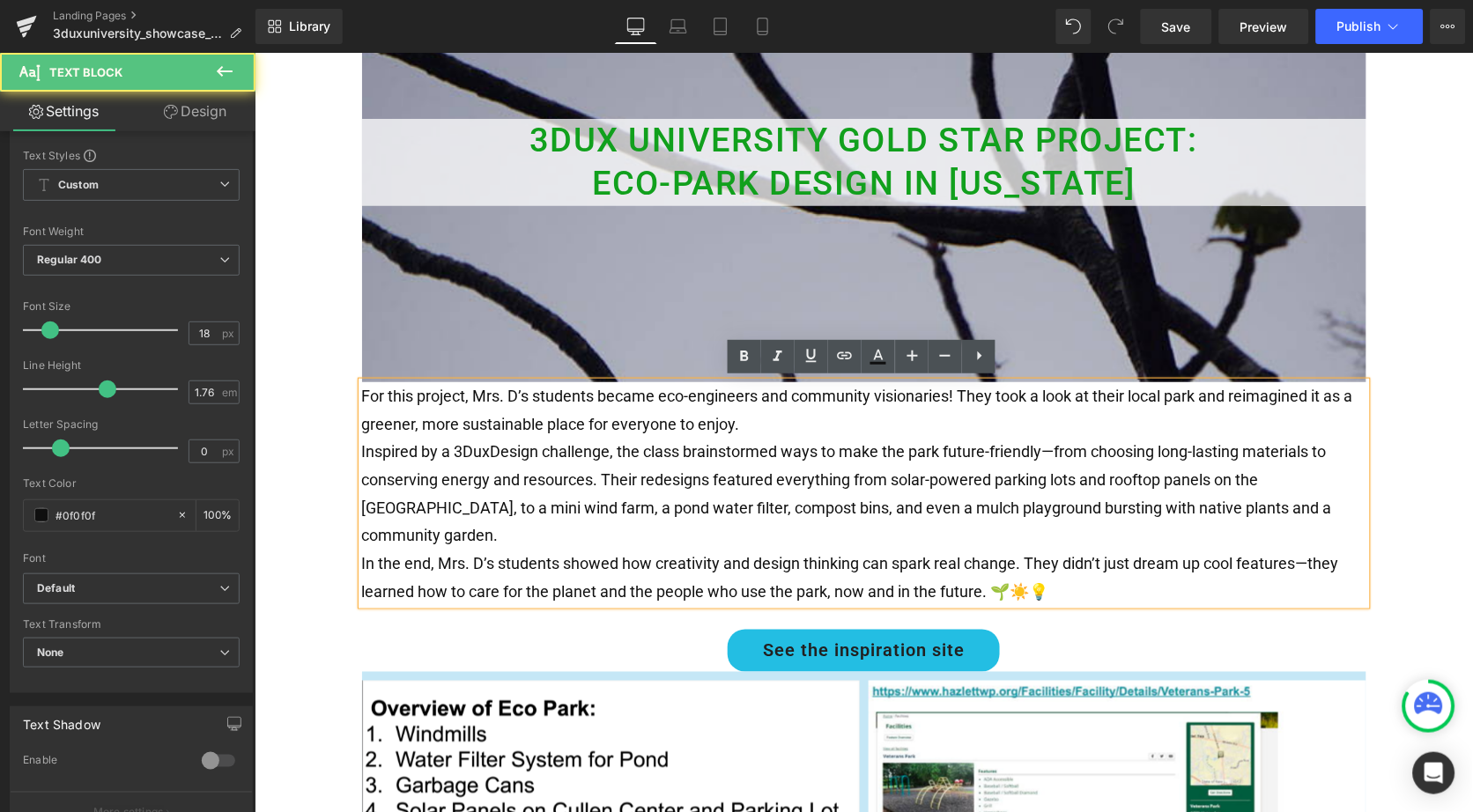
click at [551, 461] on p "Inspired by a 3DuxDesign challenge, the class brainstormed ways to make the par…" at bounding box center [863, 492] width 1004 height 112
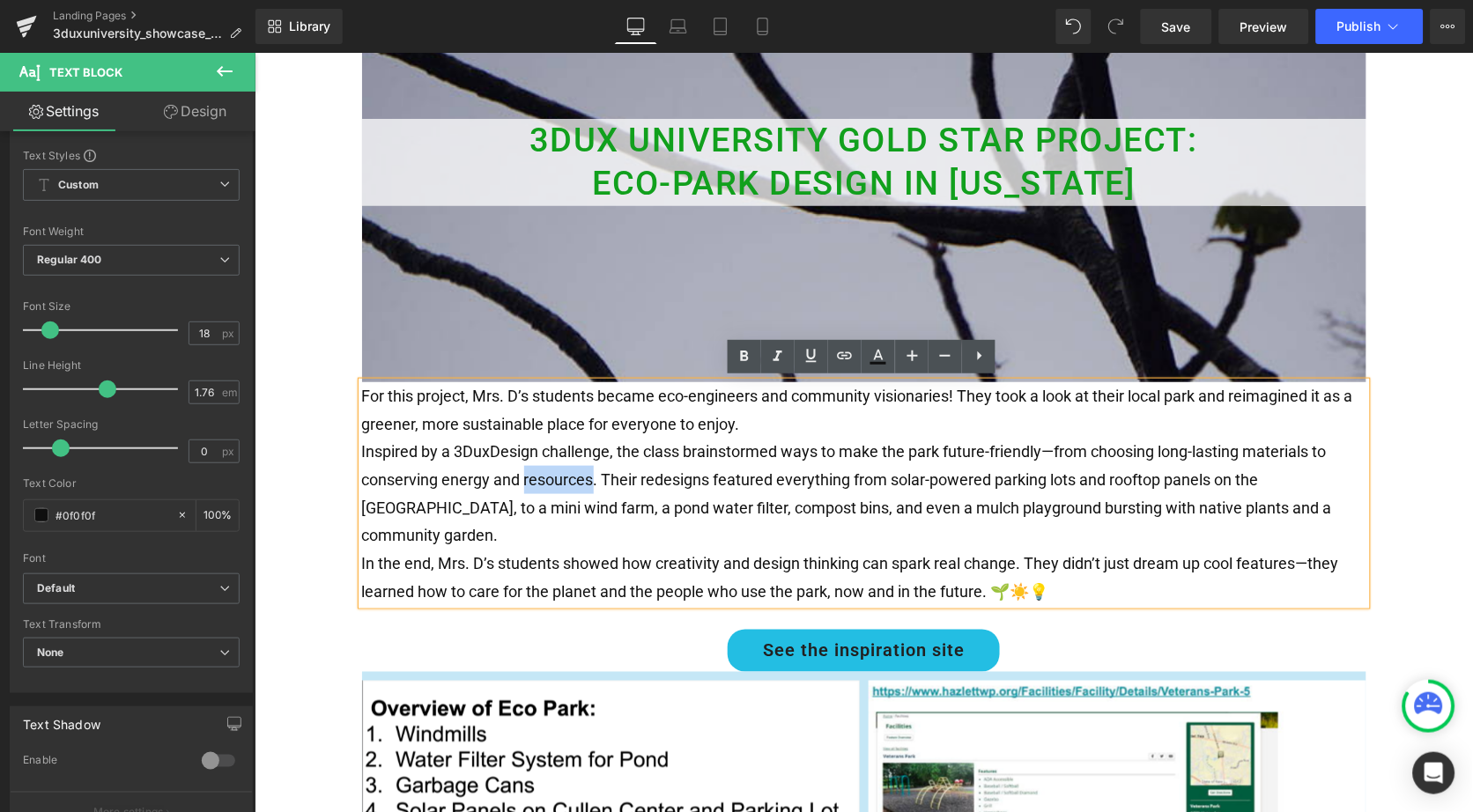
click at [551, 461] on p "Inspired by a 3DuxDesign challenge, the class brainstormed ways to make the par…" at bounding box center [863, 492] width 1004 height 112
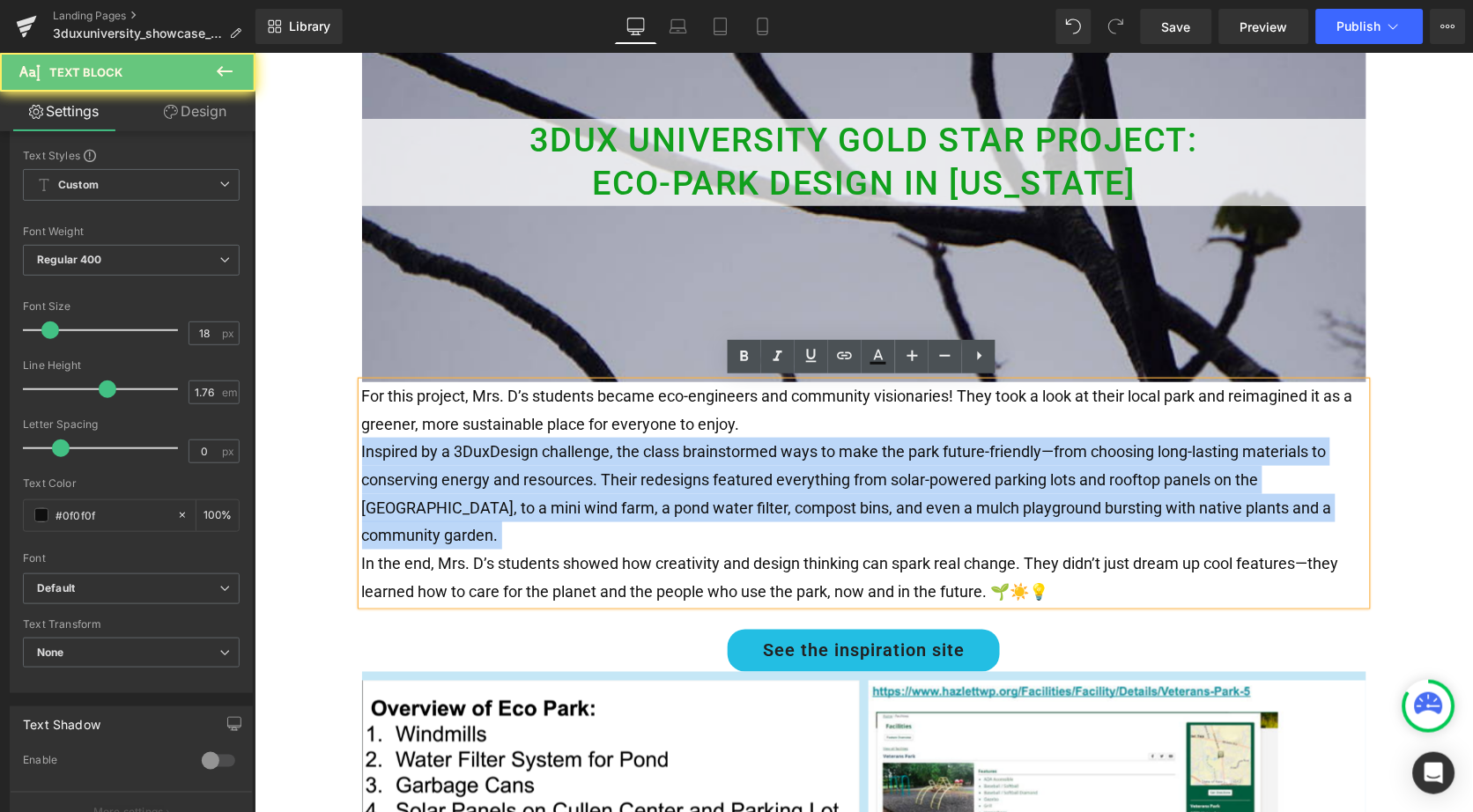
click at [551, 461] on p "Inspired by a 3DuxDesign challenge, the class brainstormed ways to make the par…" at bounding box center [863, 492] width 1004 height 112
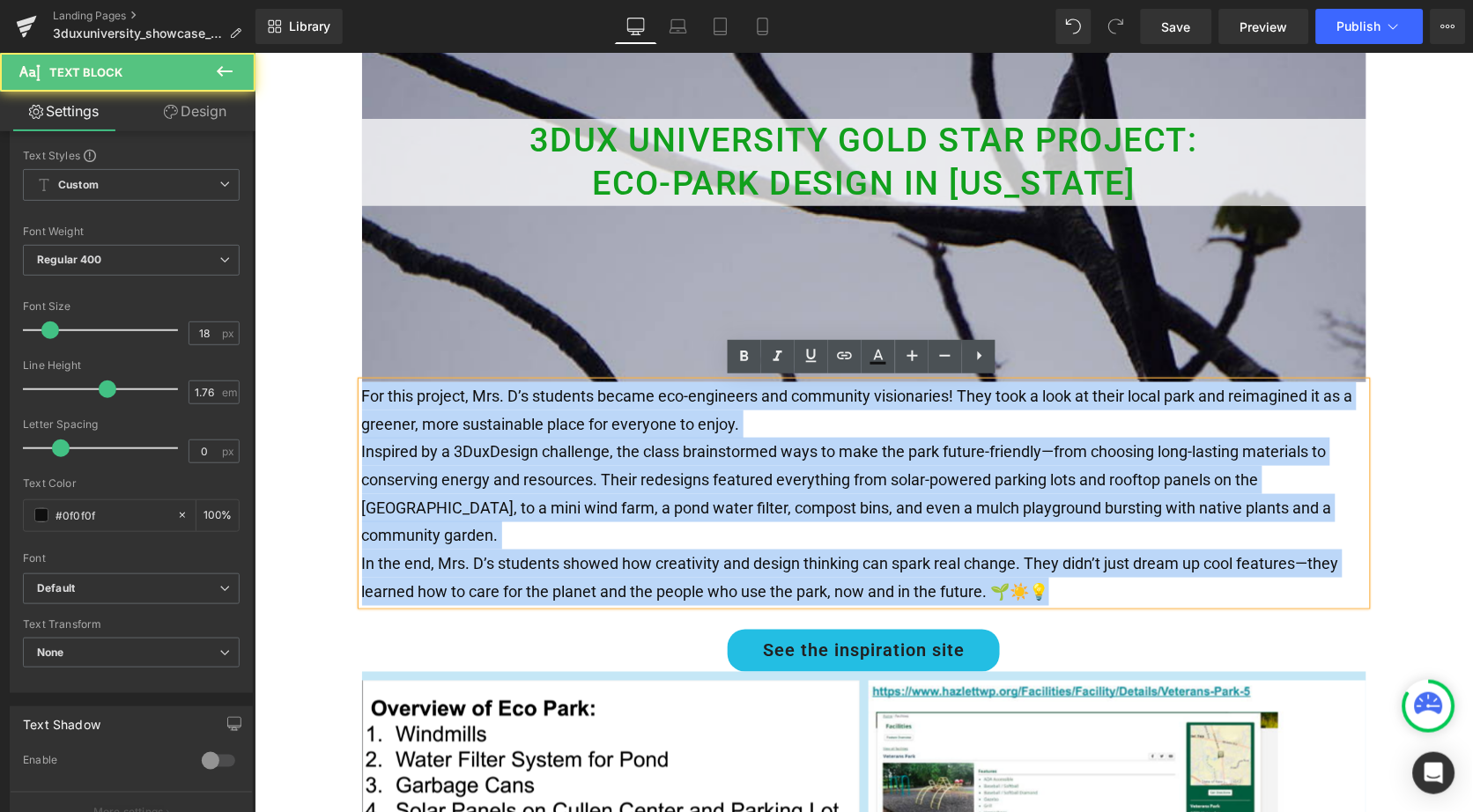
drag, startPoint x: 1075, startPoint y: 559, endPoint x: 287, endPoint y: 376, distance: 809.0
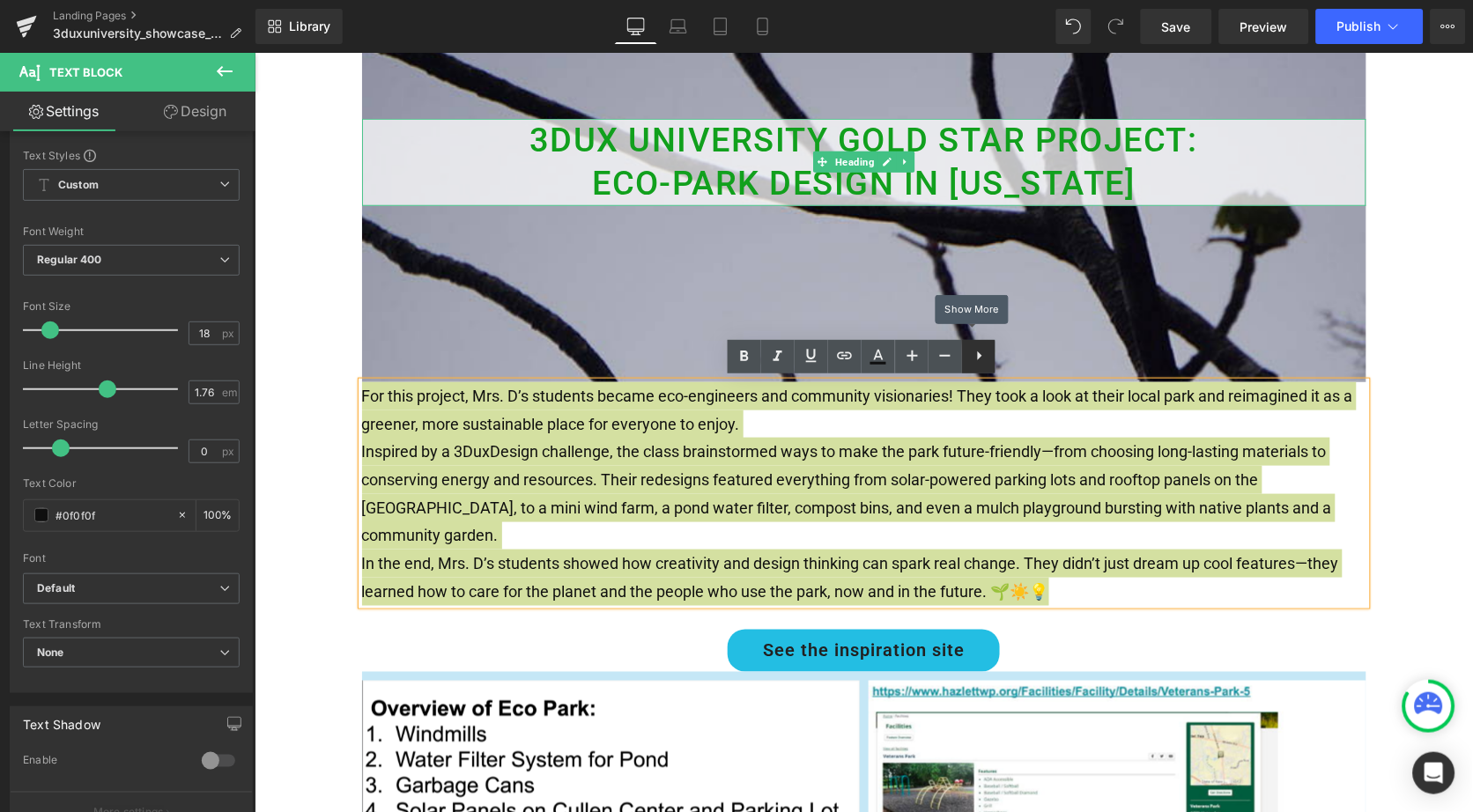
click at [979, 356] on icon at bounding box center [980, 356] width 5 height 9
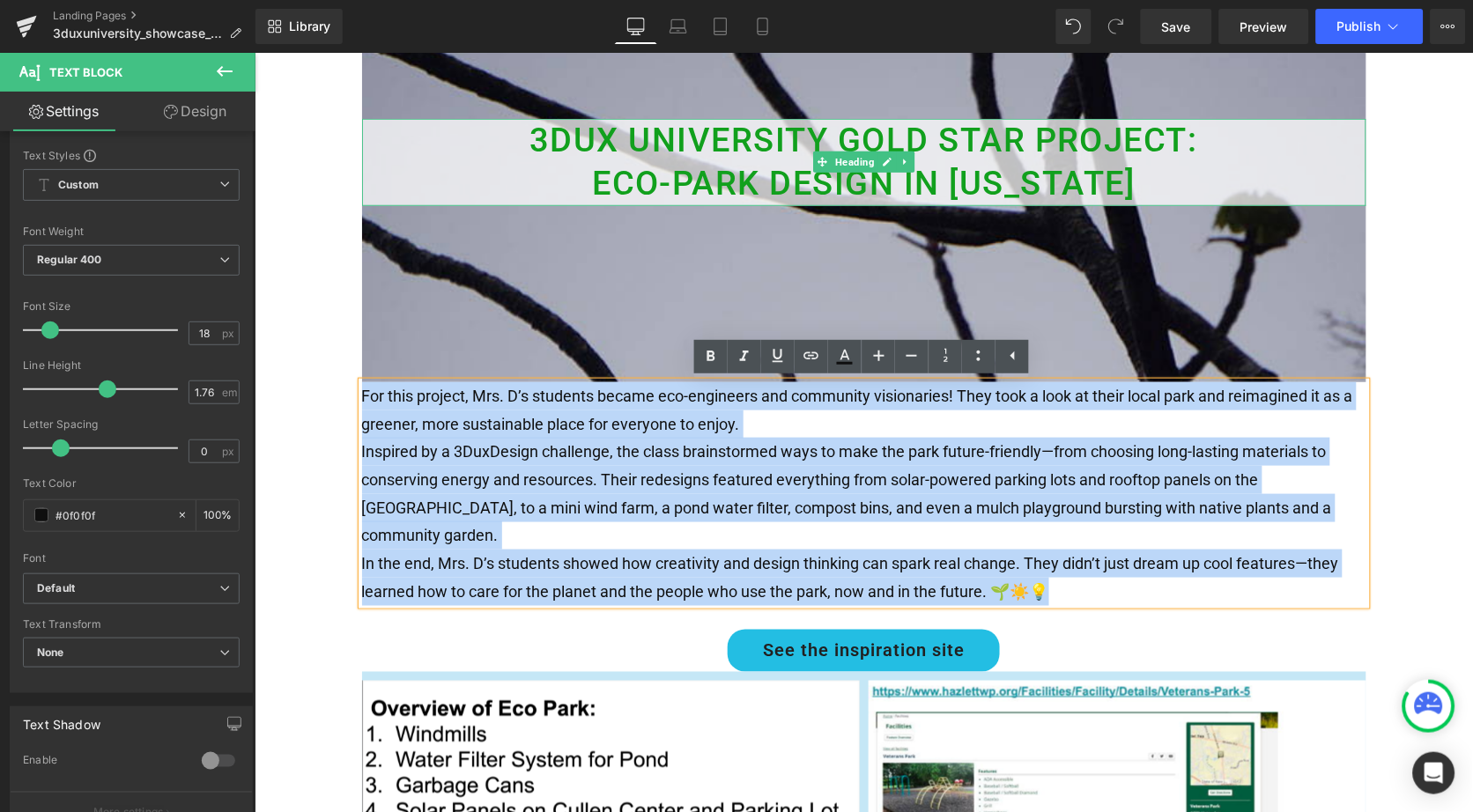
click at [1004, 476] on p "Inspired by a 3DuxDesign challenge, the class brainstormed ways to make the par…" at bounding box center [863, 492] width 1004 height 112
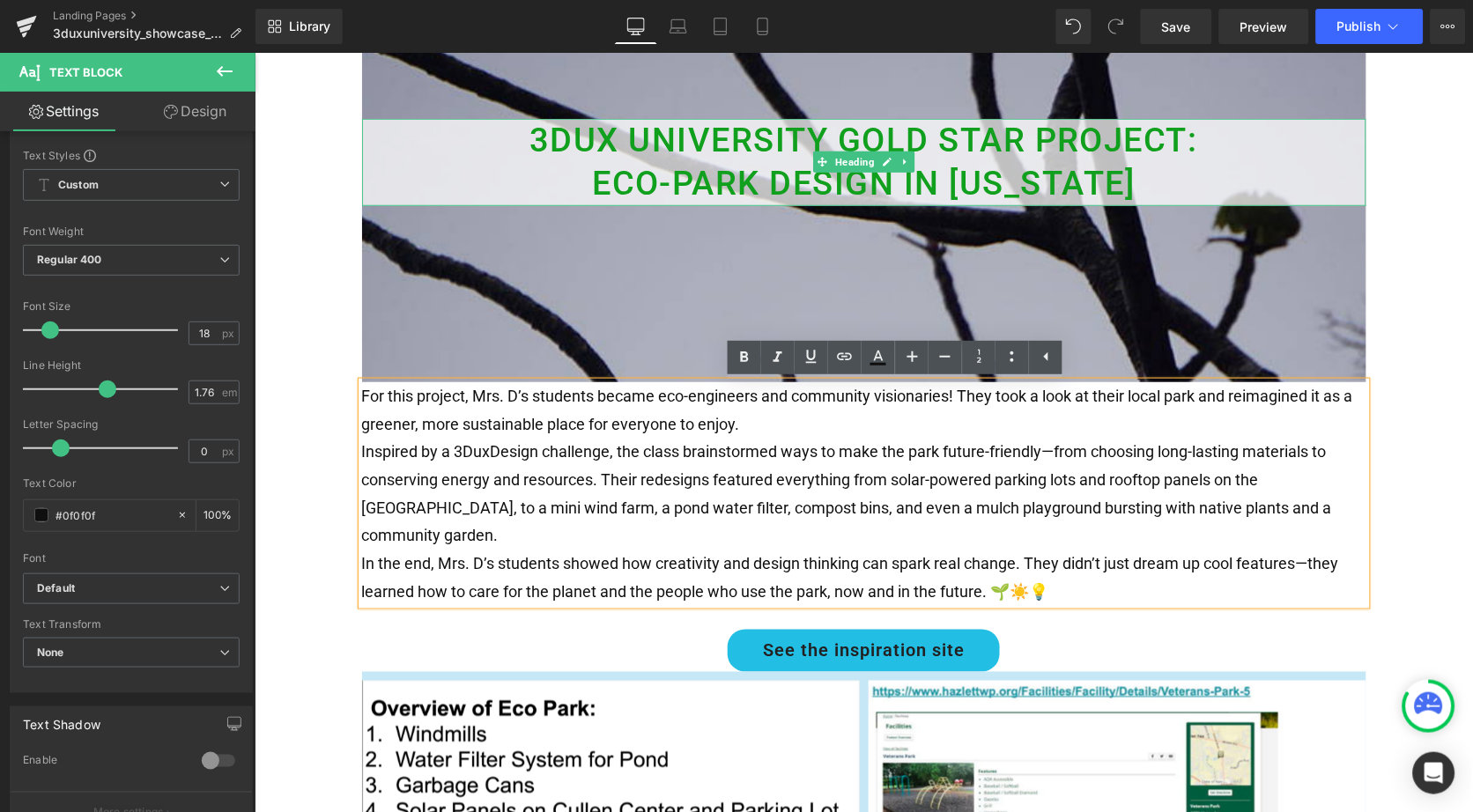
scroll to position [216, 0]
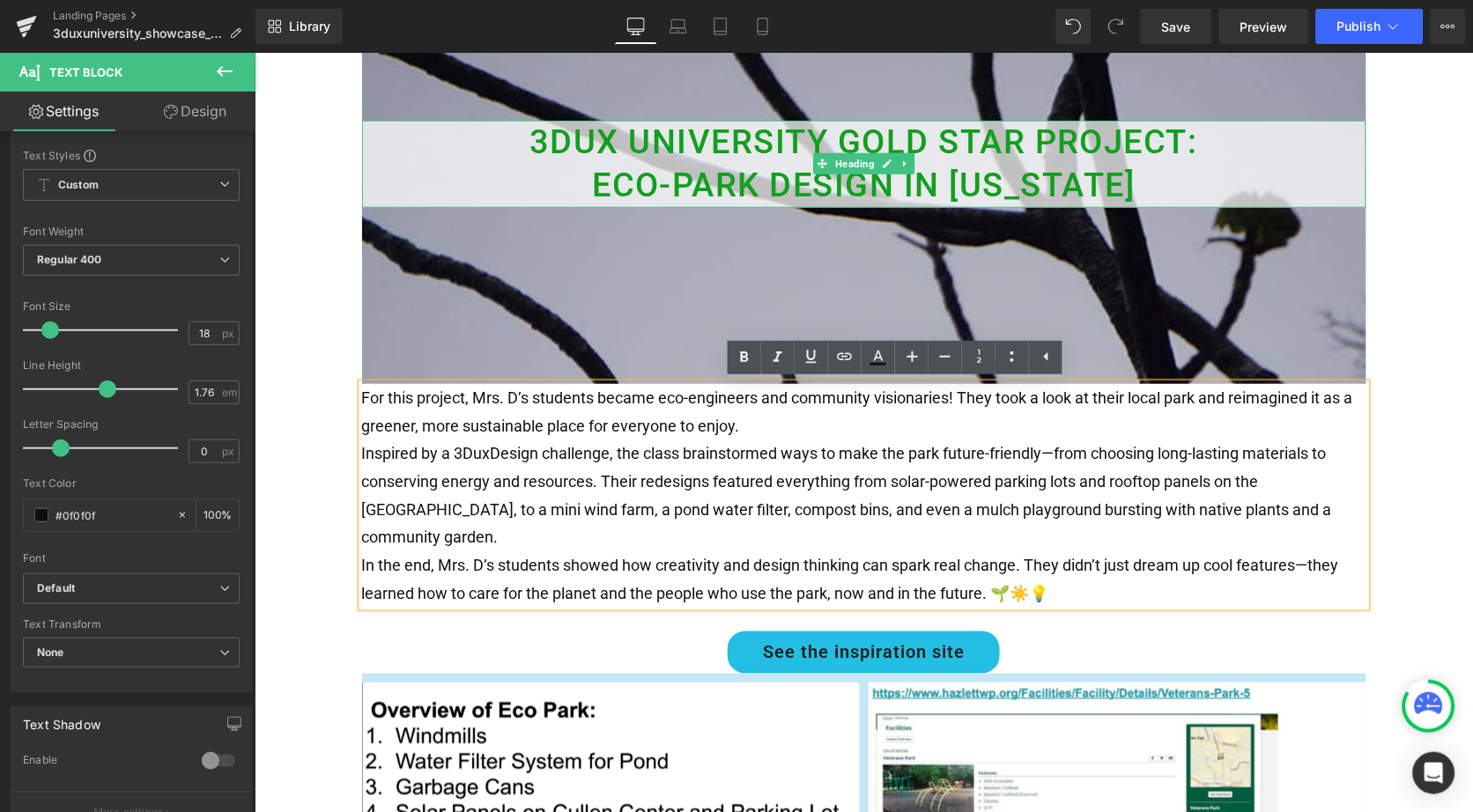
click at [912, 420] on p "For this project, Mrs. D’s students became eco-engineers and community visionar…" at bounding box center [863, 411] width 1004 height 55
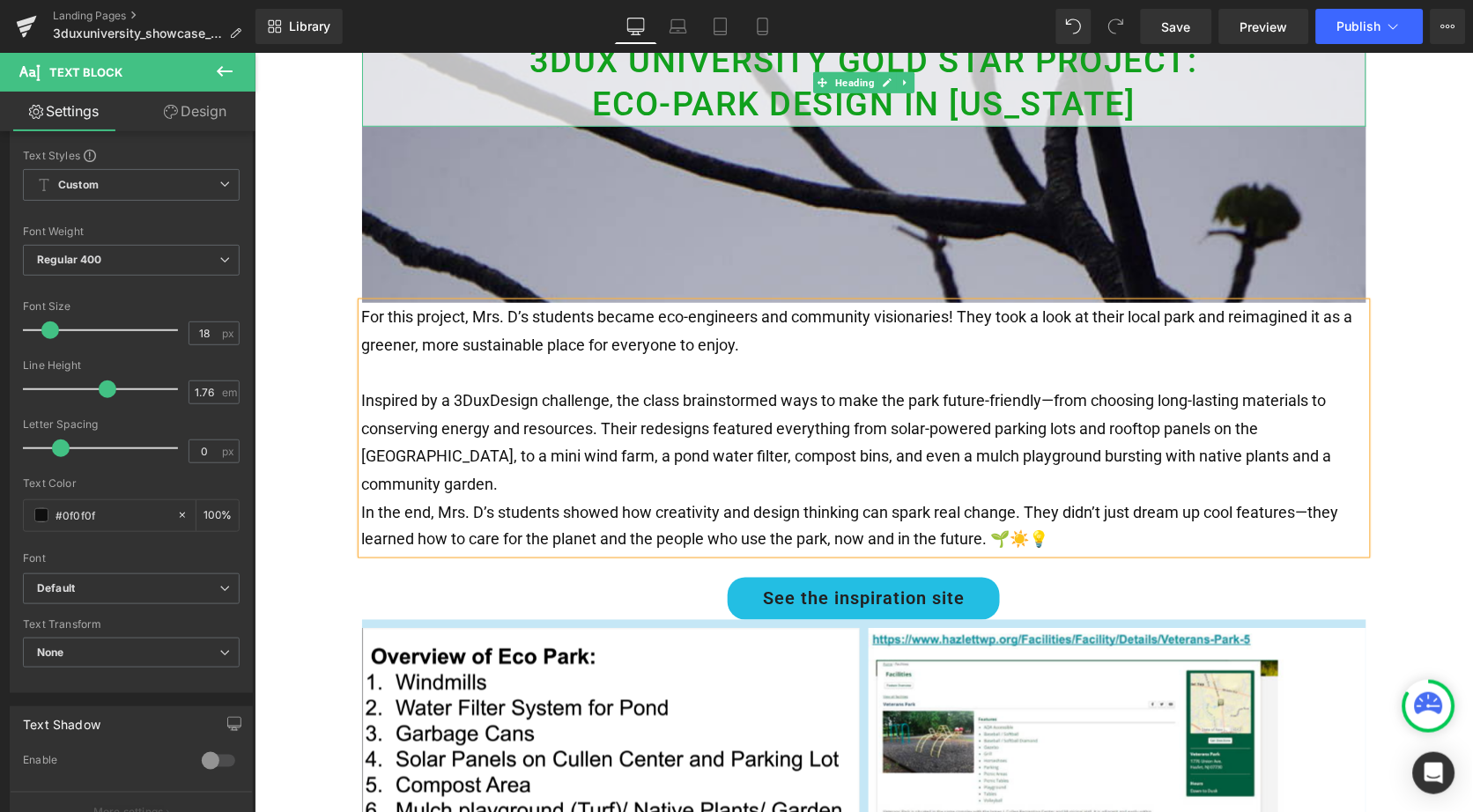
scroll to position [300, 0]
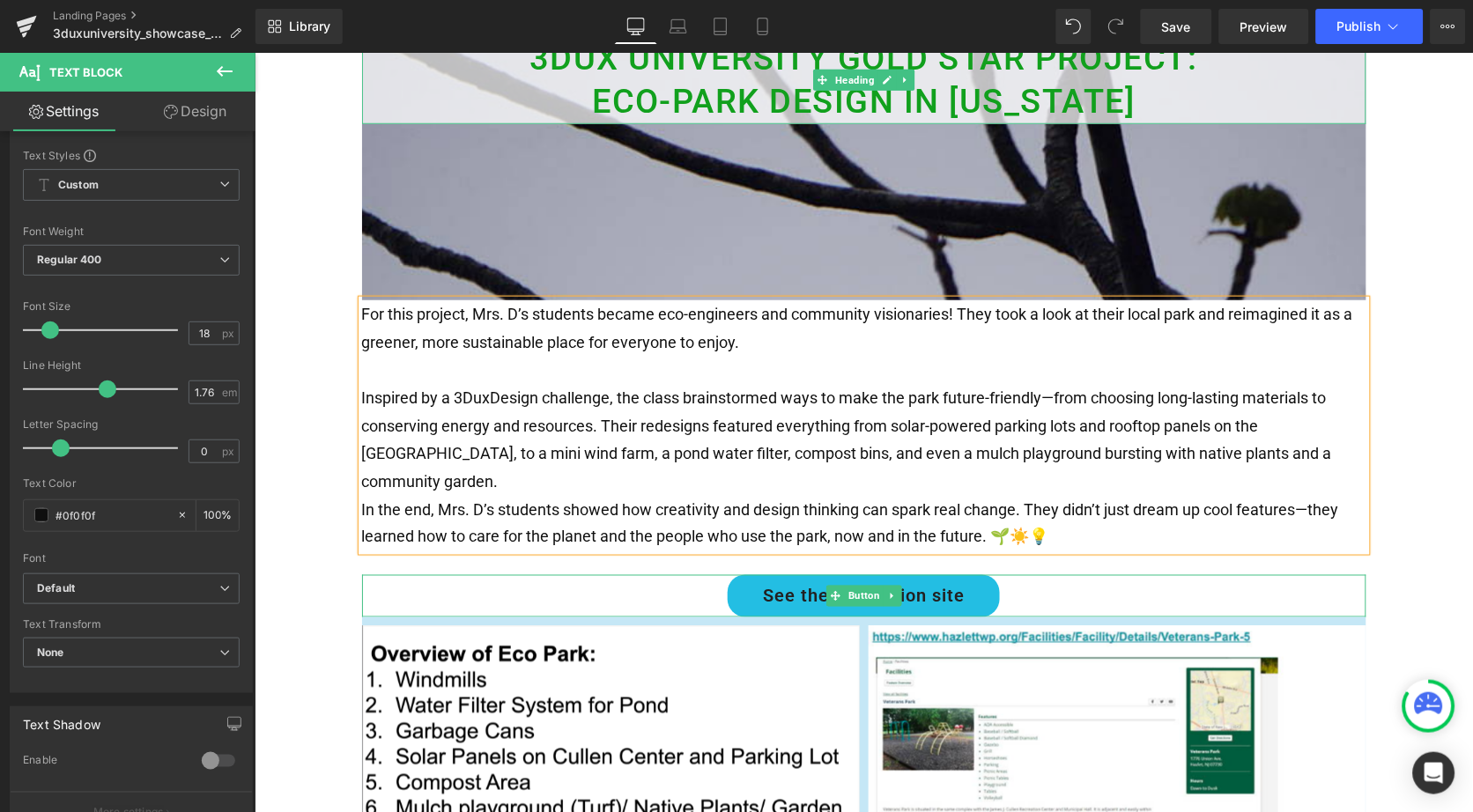
click at [546, 574] on div "See the inspiration site" at bounding box center [863, 595] width 1004 height 43
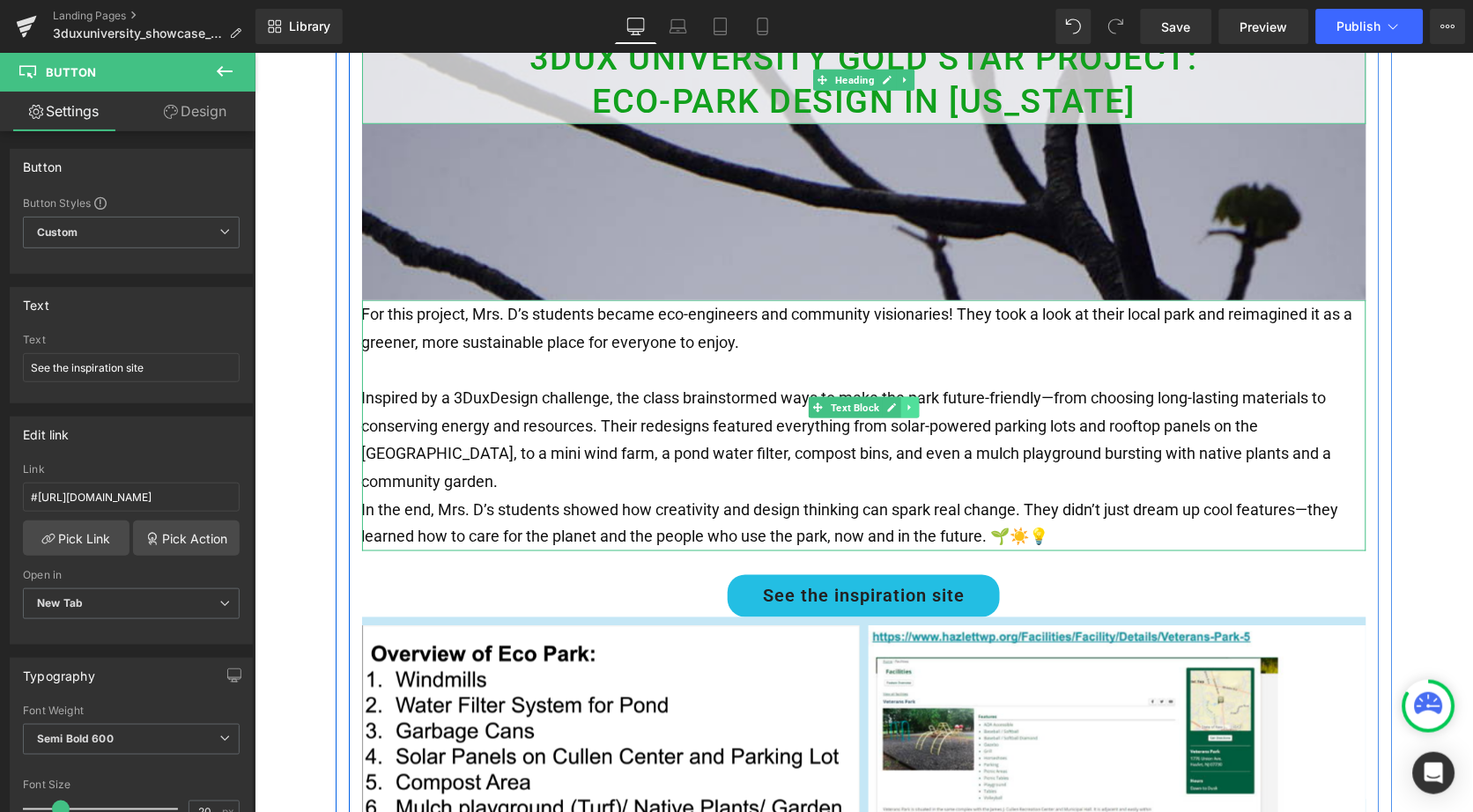
click at [907, 407] on icon at bounding box center [909, 407] width 10 height 11
click at [901, 409] on icon at bounding box center [900, 407] width 10 height 10
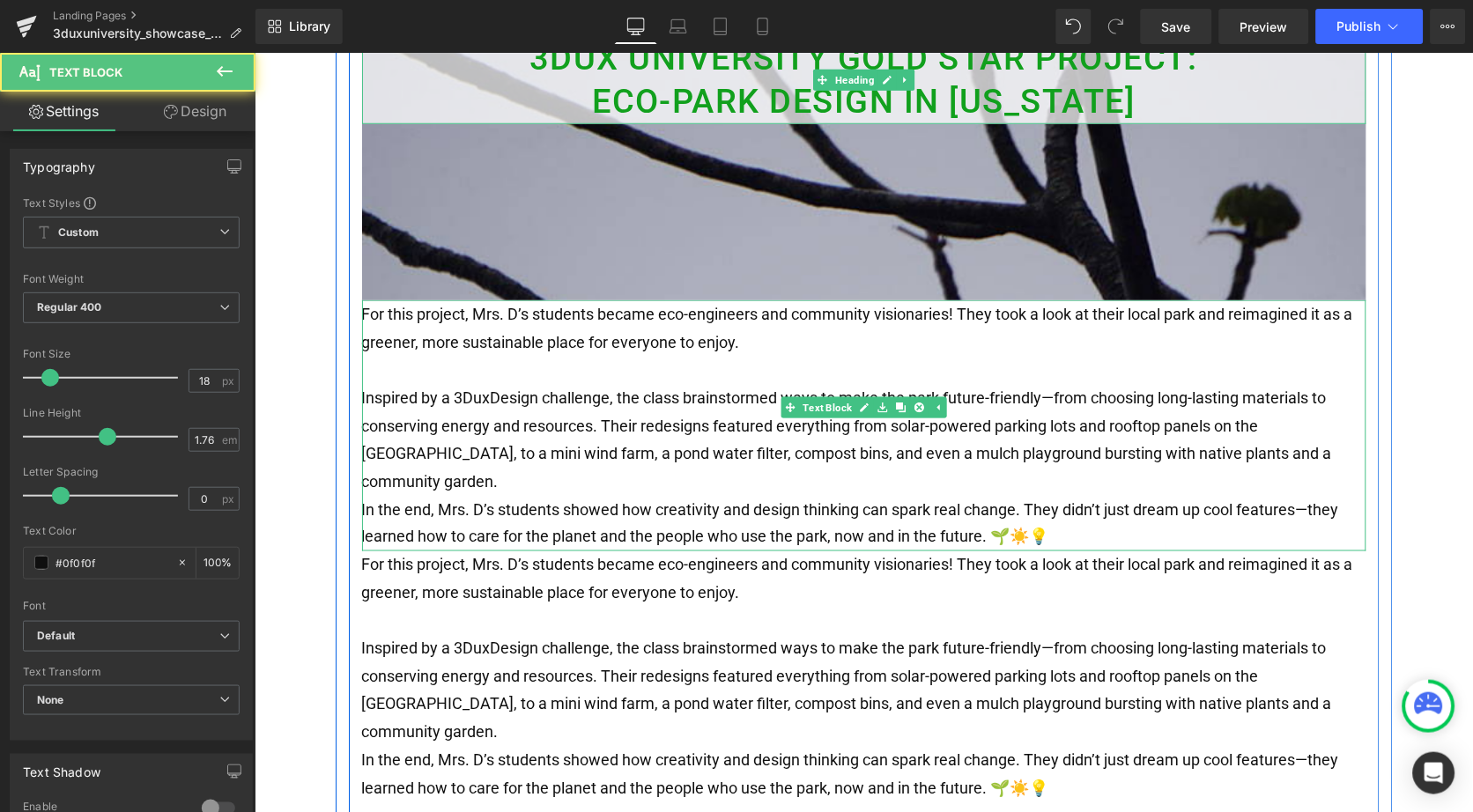
click at [795, 376] on p at bounding box center [863, 369] width 1004 height 28
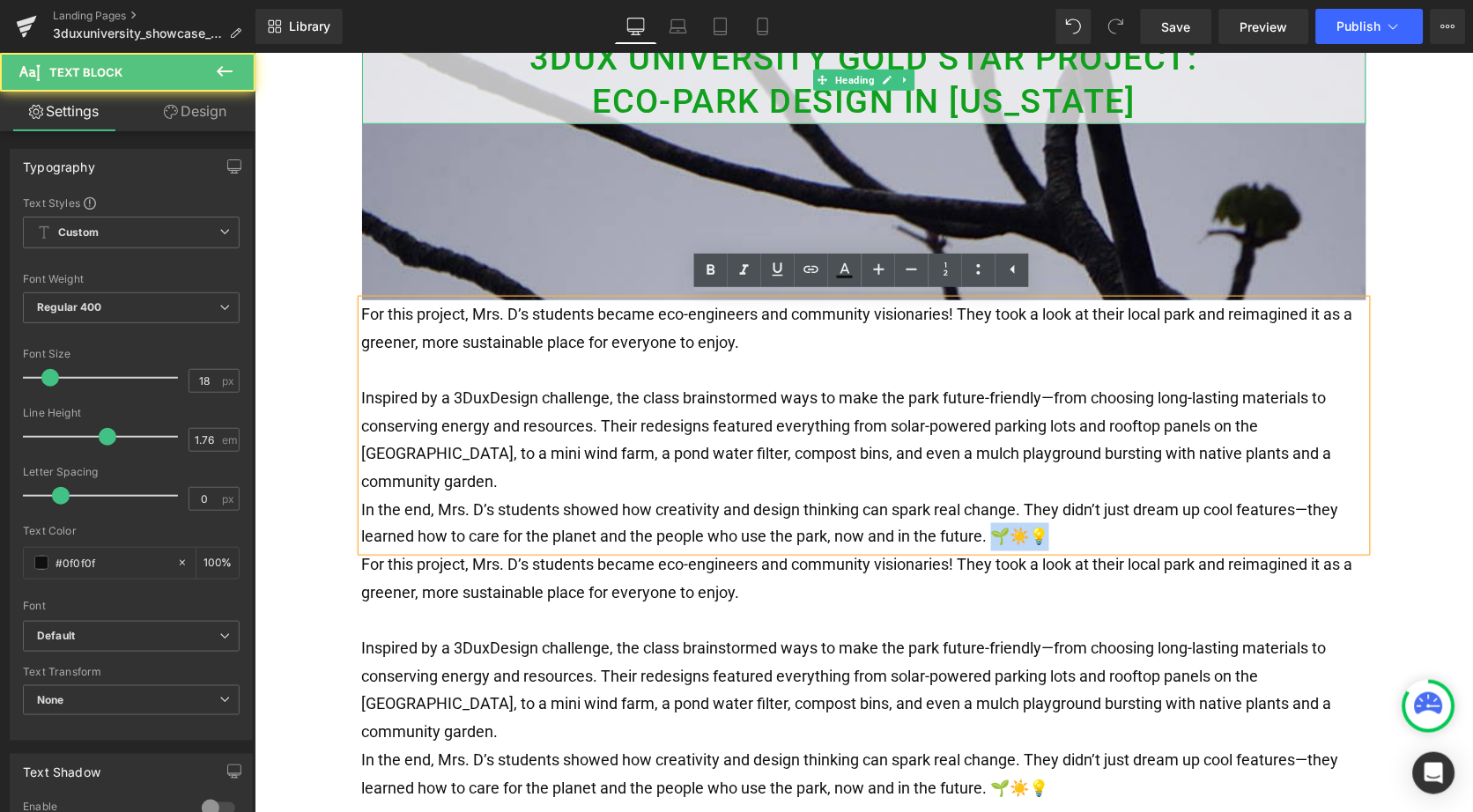
drag, startPoint x: 1057, startPoint y: 501, endPoint x: 993, endPoint y: 502, distance: 64.0
click at [992, 502] on p "In the end, Mrs. D’s students showed how creativity and design thinking can spa…" at bounding box center [863, 522] width 1004 height 55
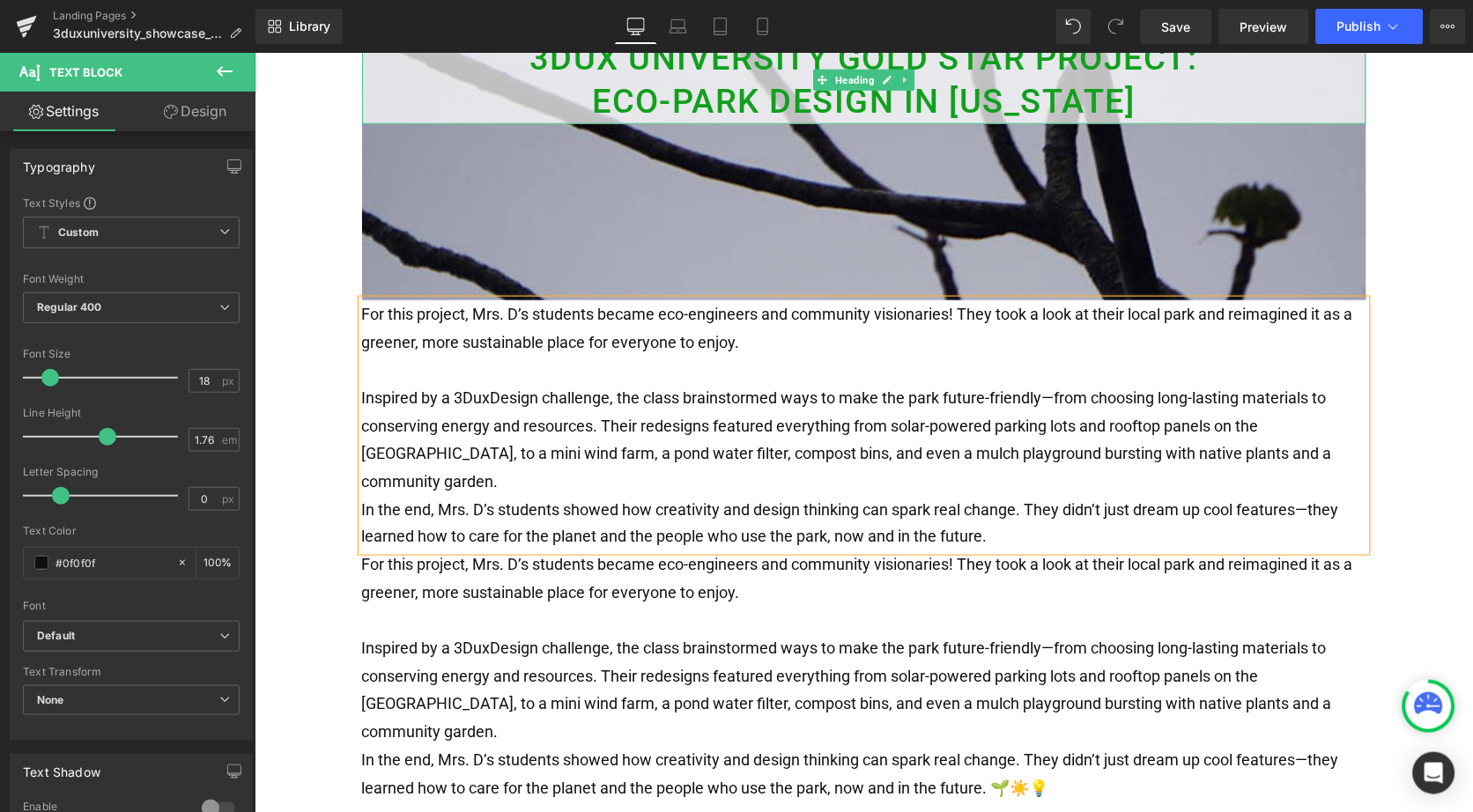
click at [885, 359] on p at bounding box center [863, 369] width 1004 height 28
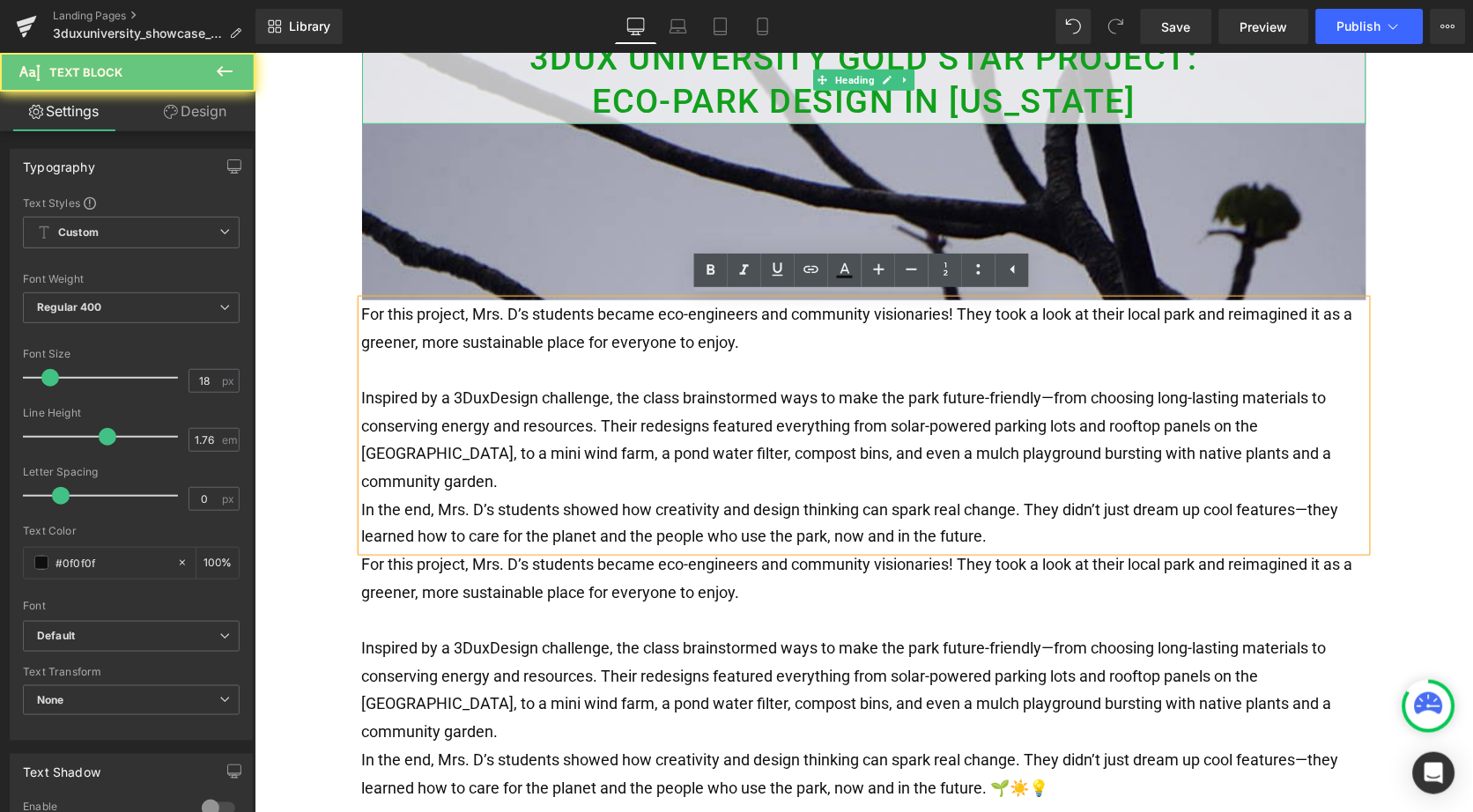
click at [861, 337] on p "For this project, Mrs. D’s students became eco-engineers and community visionar…" at bounding box center [863, 327] width 1004 height 55
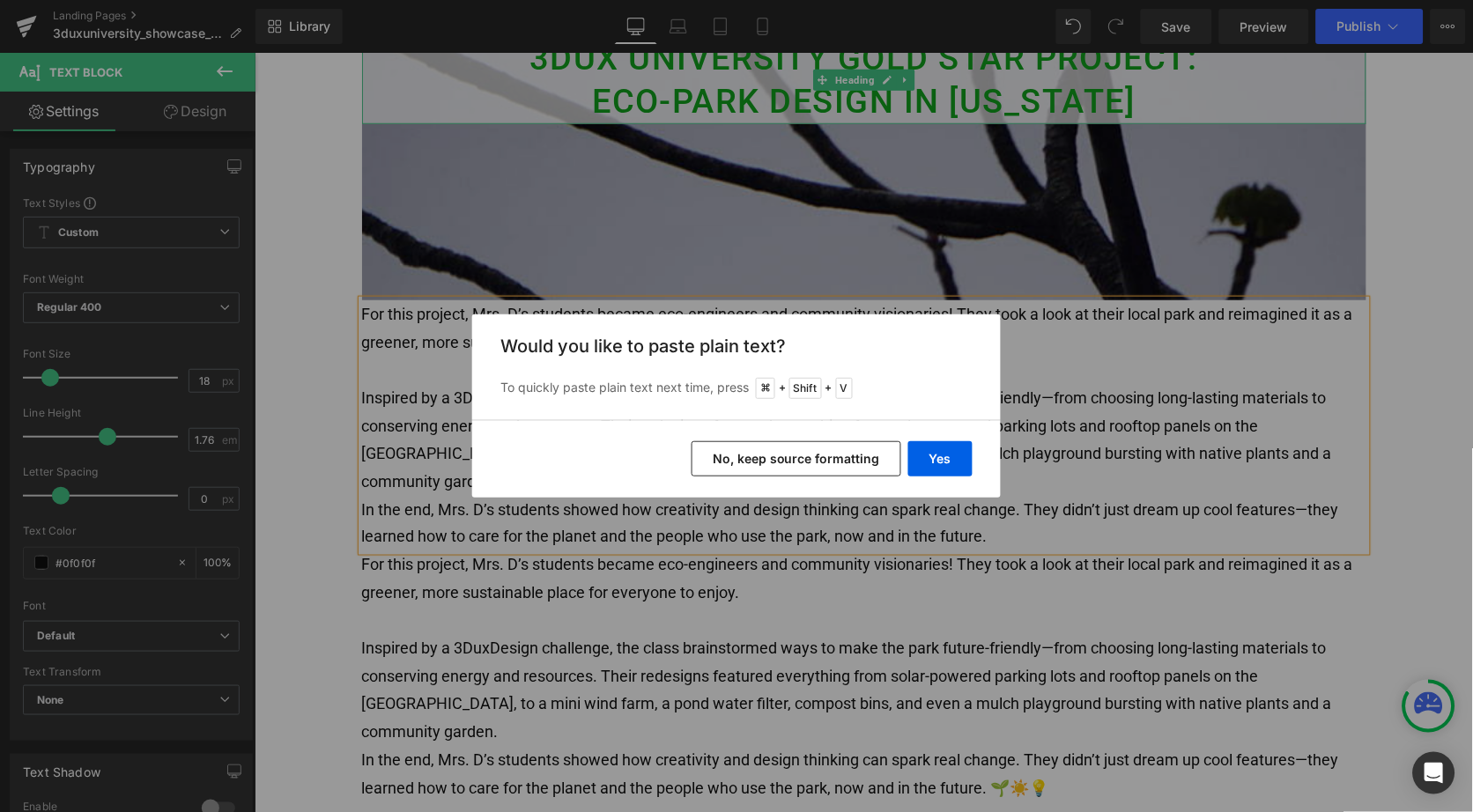
click at [824, 457] on button "No, keep source formatting" at bounding box center [796, 459] width 210 height 35
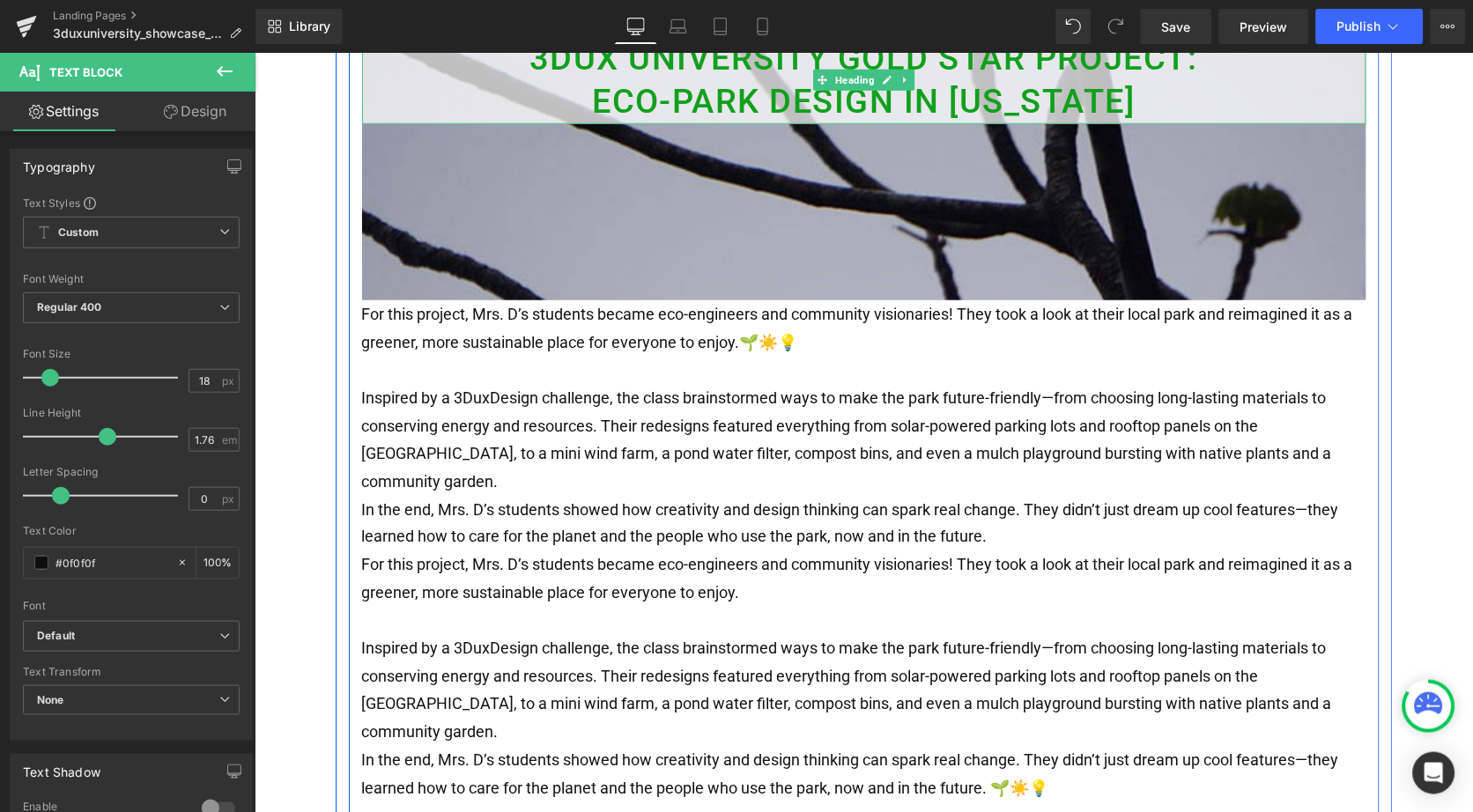
drag, startPoint x: 990, startPoint y: 500, endPoint x: 358, endPoint y: 378, distance: 643.7
click at [362, 377] on div "For this project, Mrs. D’s students became eco-engineers and community visionar…" at bounding box center [863, 425] width 1004 height 251
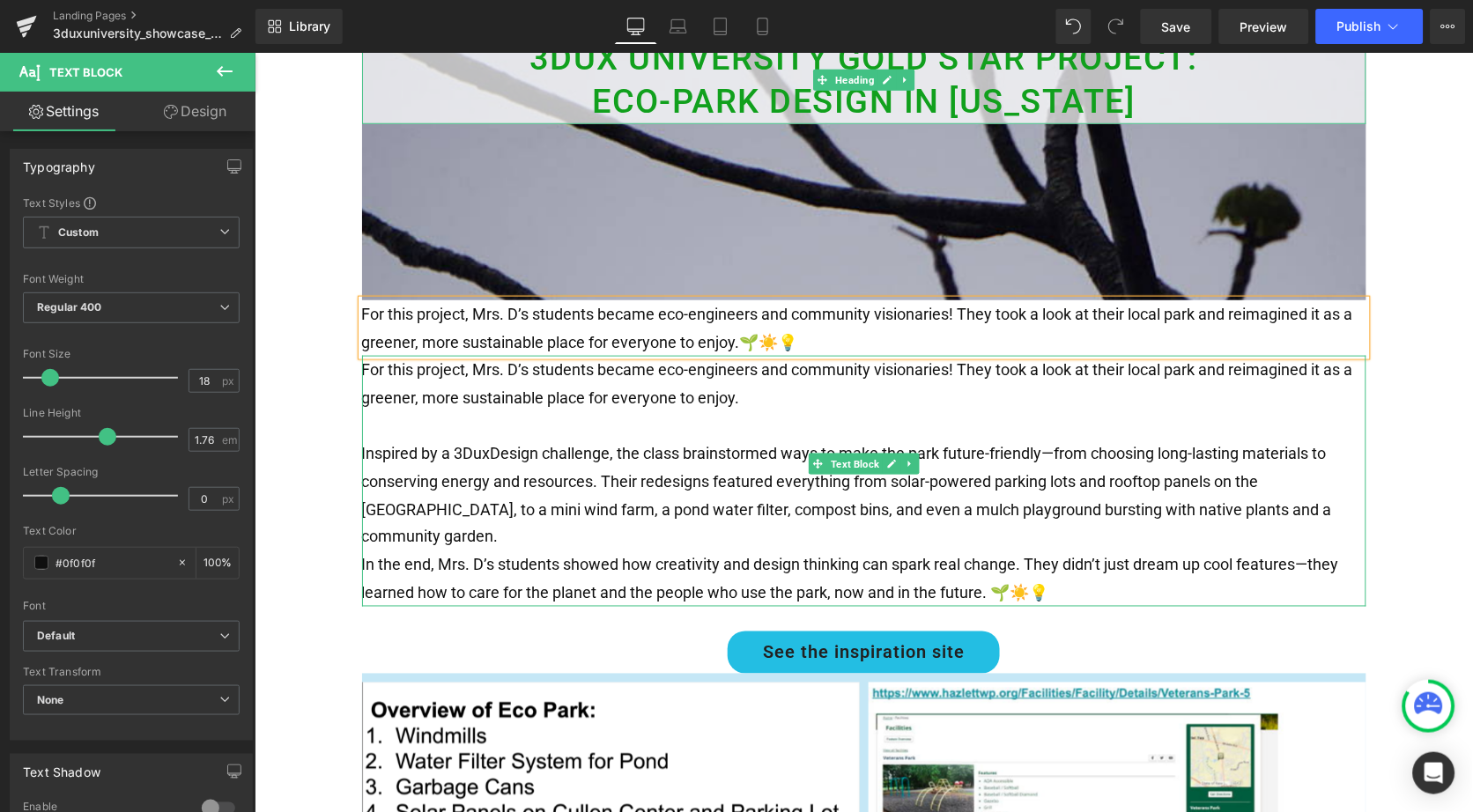
click at [736, 411] on p at bounding box center [863, 425] width 1004 height 28
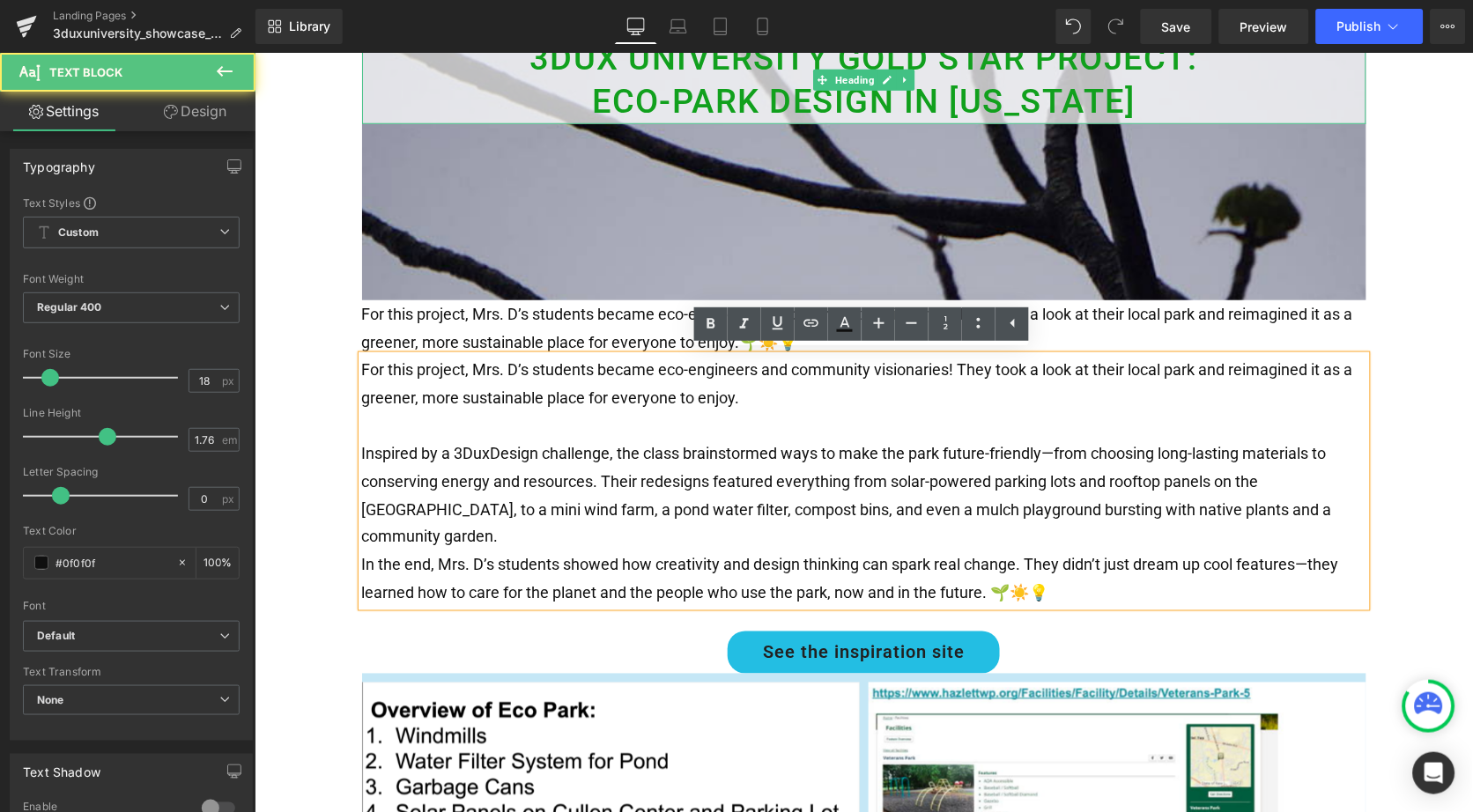
click at [395, 423] on p at bounding box center [863, 425] width 1004 height 28
click at [368, 426] on p at bounding box center [863, 425] width 1004 height 28
click at [384, 411] on p at bounding box center [863, 425] width 1004 height 28
click at [827, 391] on p "For this project, Mrs. D’s students became eco-engineers and community visionar…" at bounding box center [863, 382] width 1004 height 55
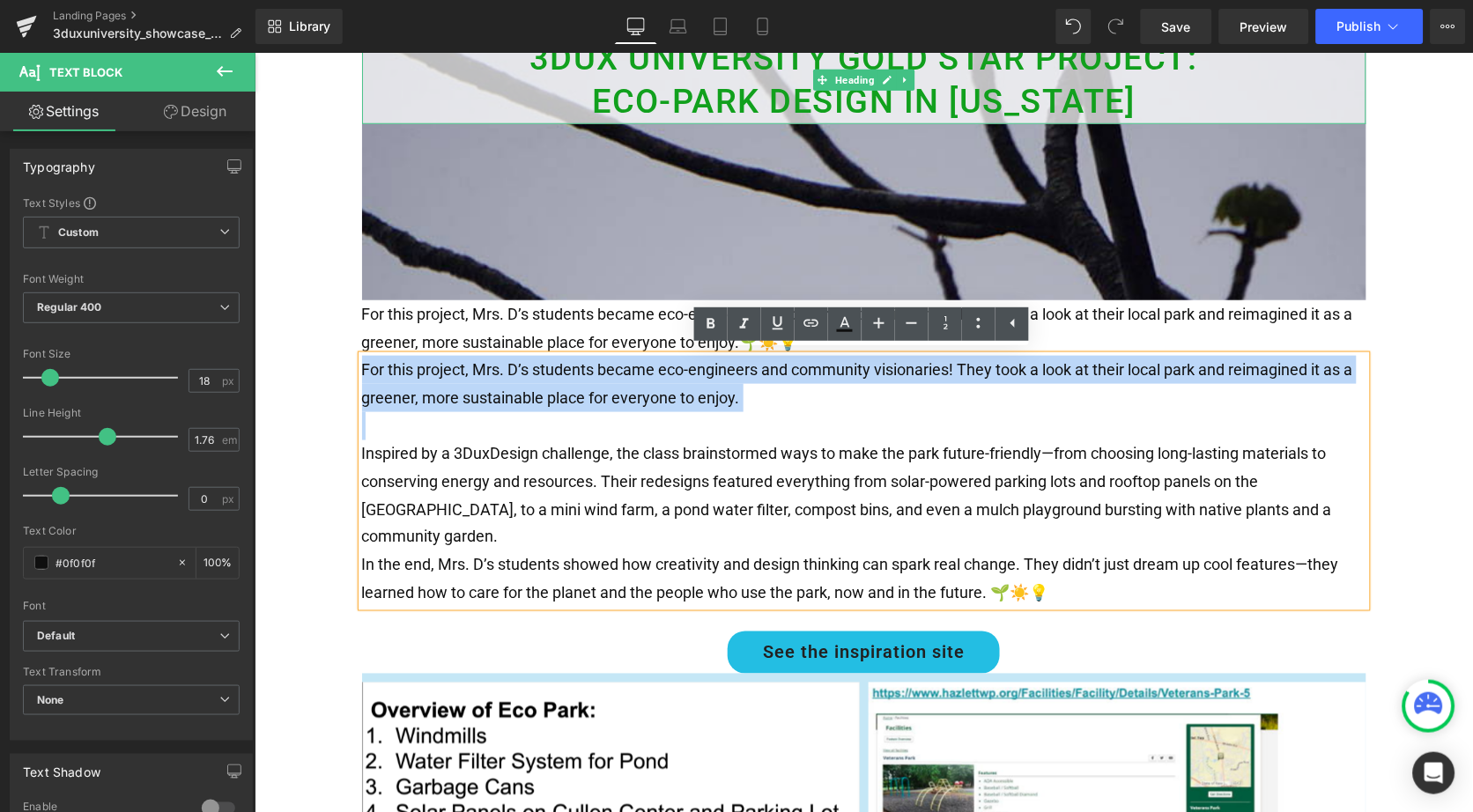
drag, startPoint x: 827, startPoint y: 391, endPoint x: 362, endPoint y: 368, distance: 465.6
click at [362, 368] on p "For this project, Mrs. D’s students became eco-engineers and community visionar…" at bounding box center [863, 382] width 1004 height 55
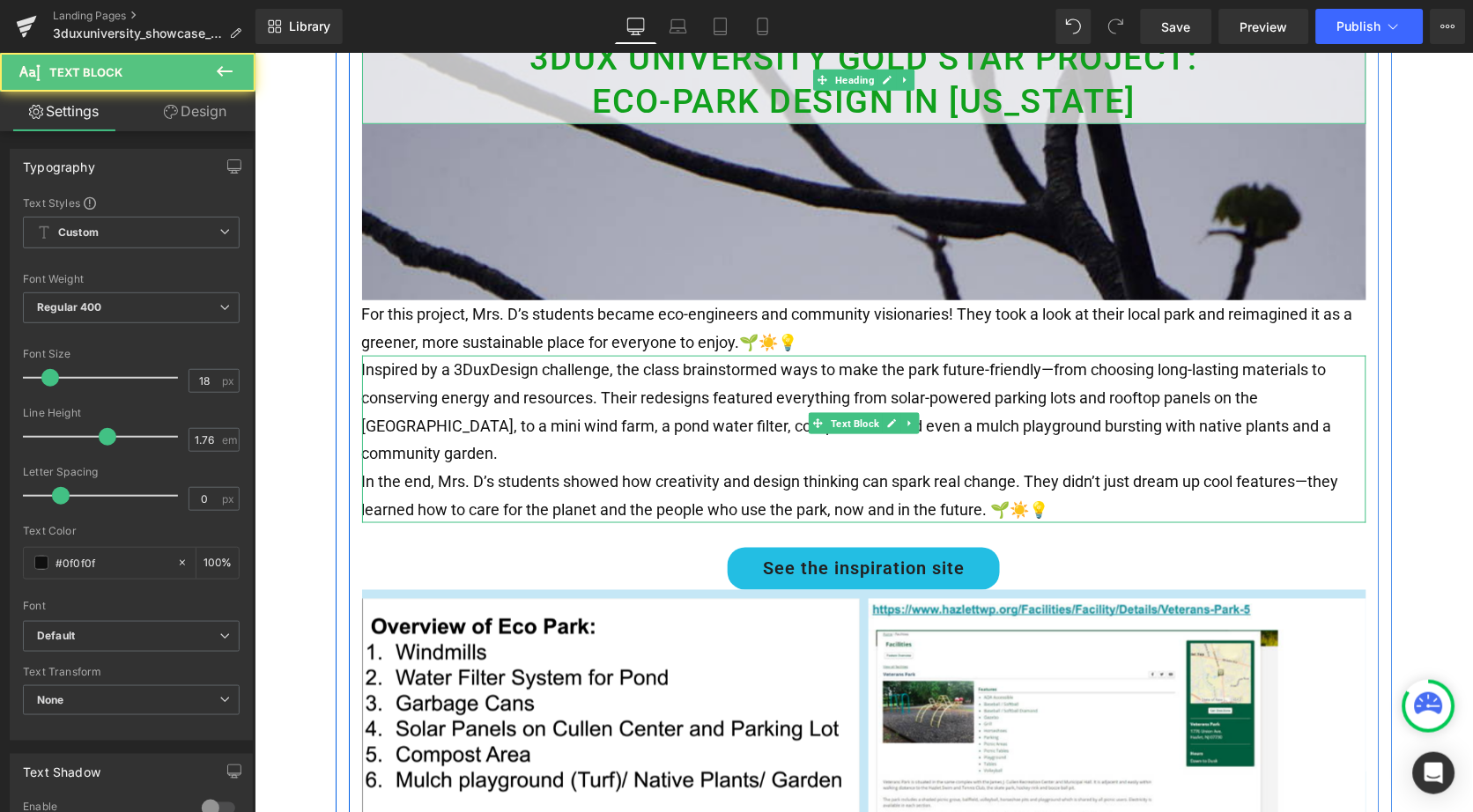
click at [620, 364] on span "Inspired by a 3DuxDesign challenge, the class brainstormed ways to make the par…" at bounding box center [847, 411] width 970 height 102
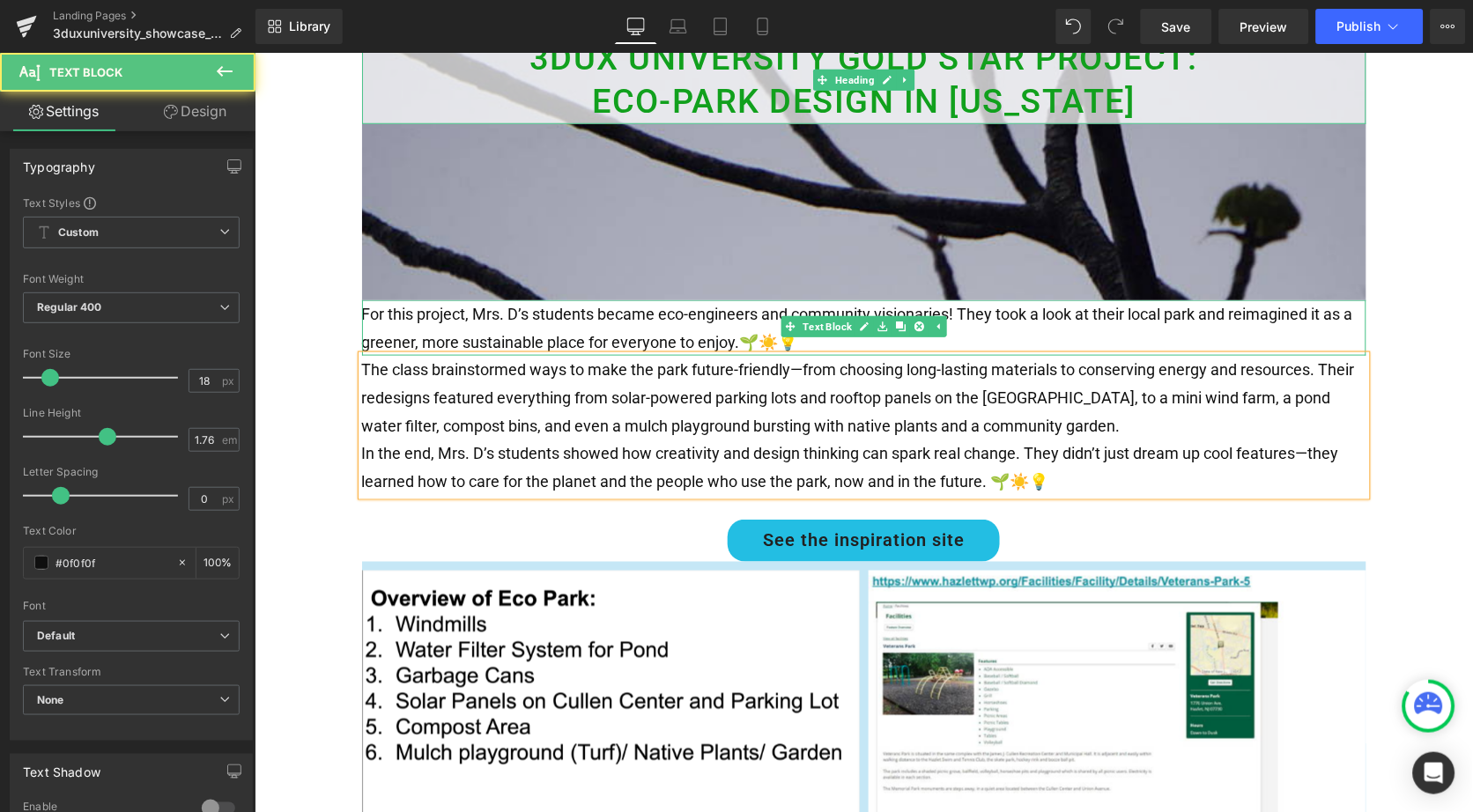
click at [1010, 333] on p "For this project, Mrs. D’s students became eco-engineers and community visionar…" at bounding box center [863, 327] width 1004 height 55
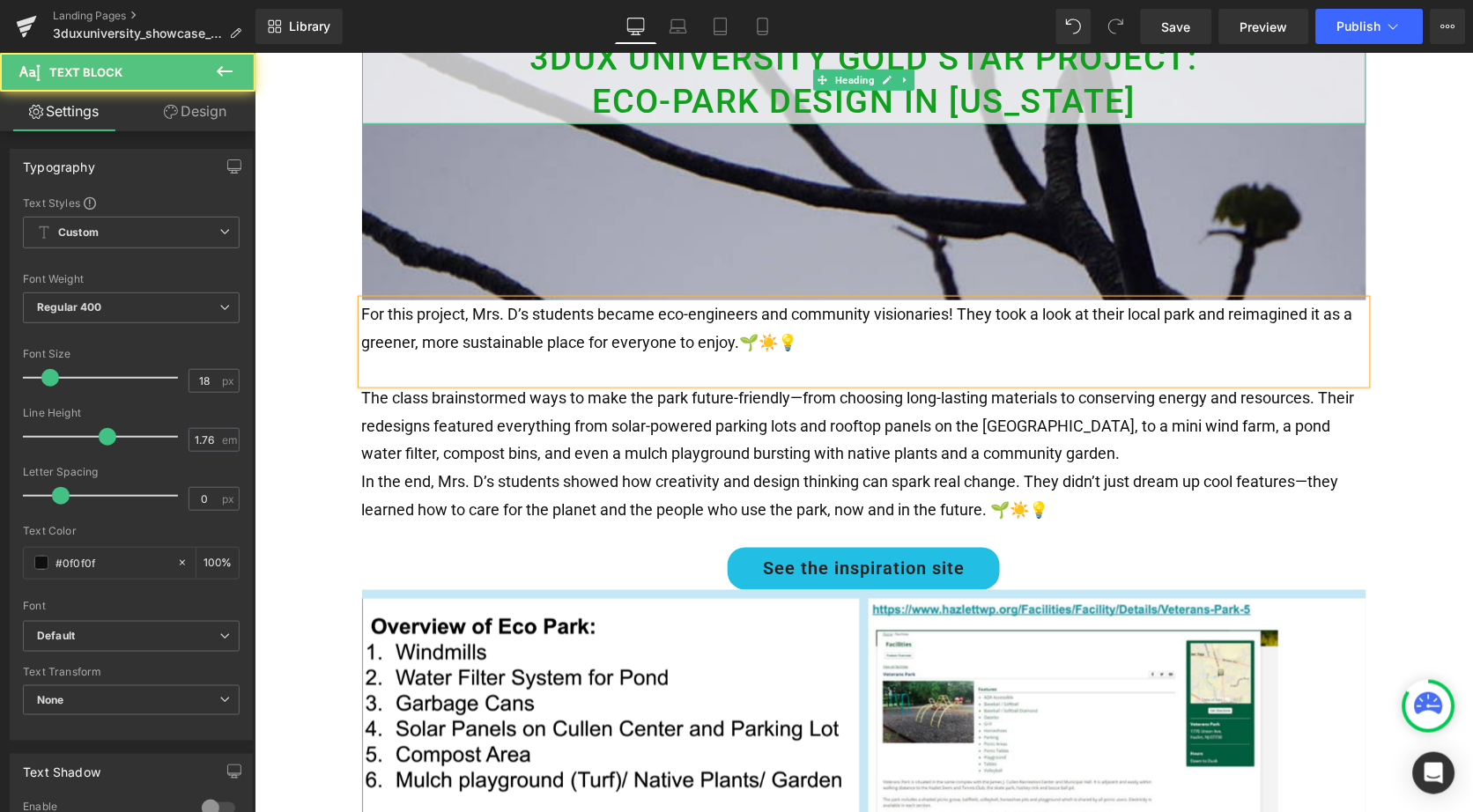
click at [924, 342] on p "For this project, Mrs. D’s students became eco-engineers and community visionar…" at bounding box center [863, 327] width 1004 height 55
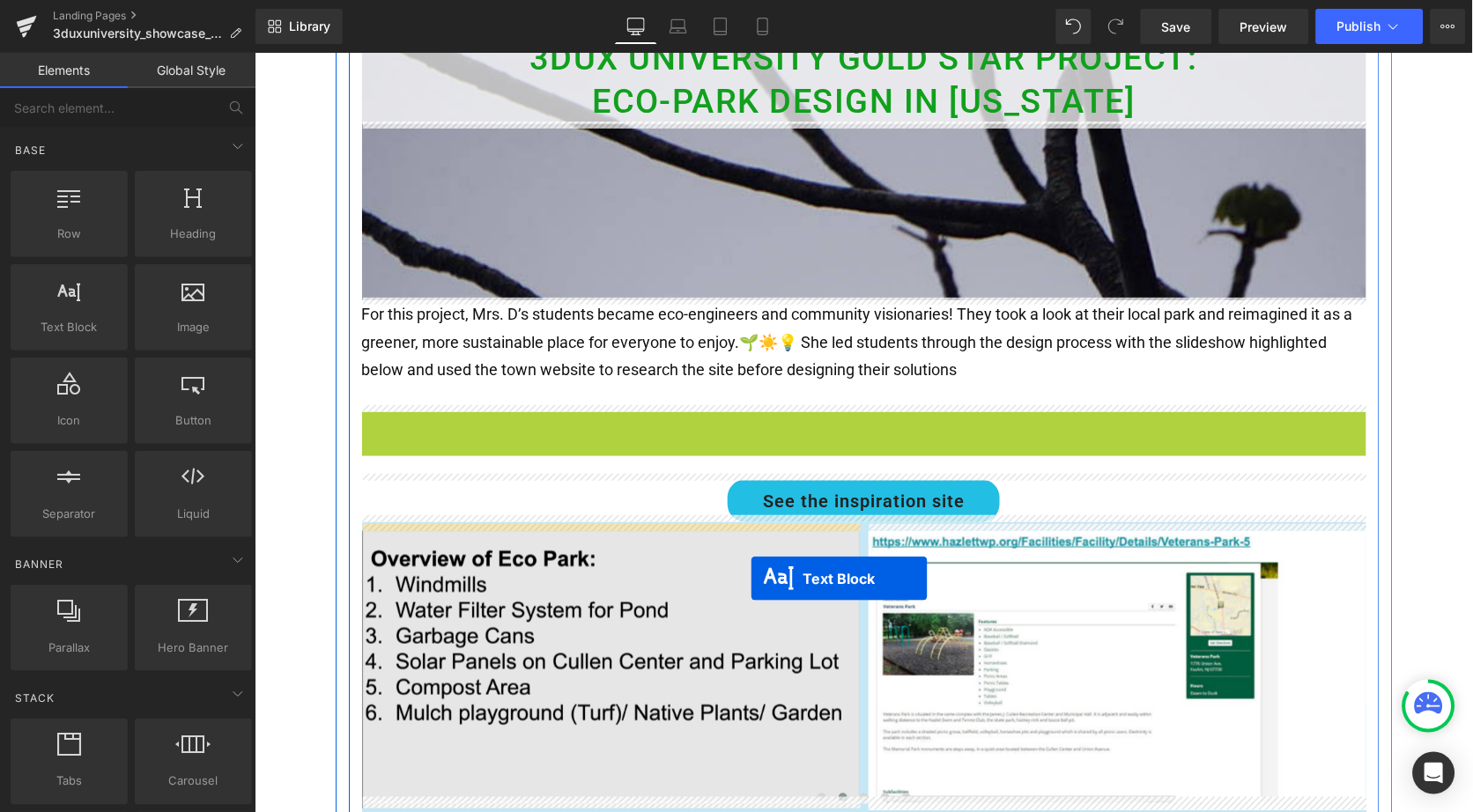
drag, startPoint x: 811, startPoint y: 470, endPoint x: 750, endPoint y: 579, distance: 124.9
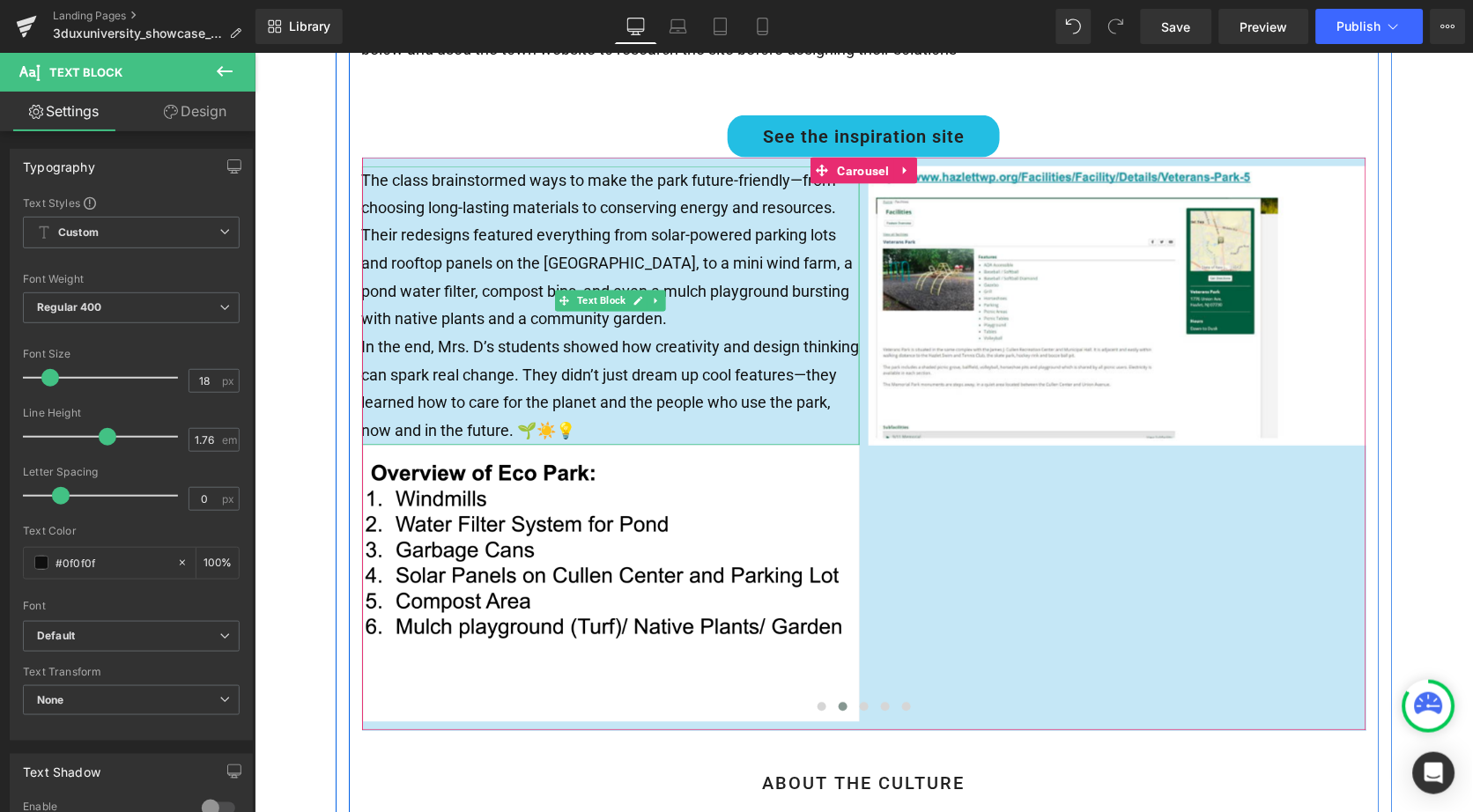
scroll to position [688, 0]
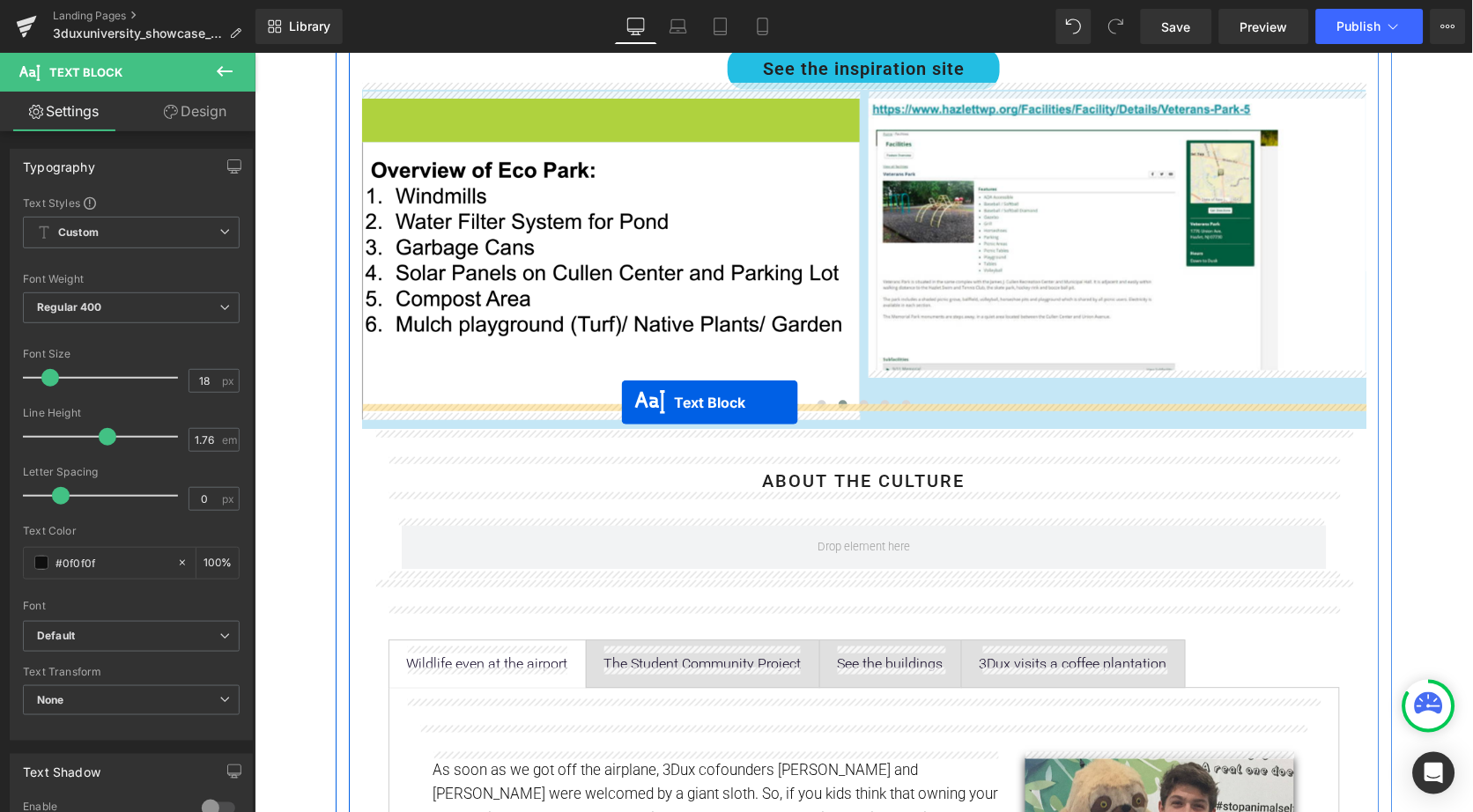
drag, startPoint x: 557, startPoint y: 221, endPoint x: 621, endPoint y: 401, distance: 191.0
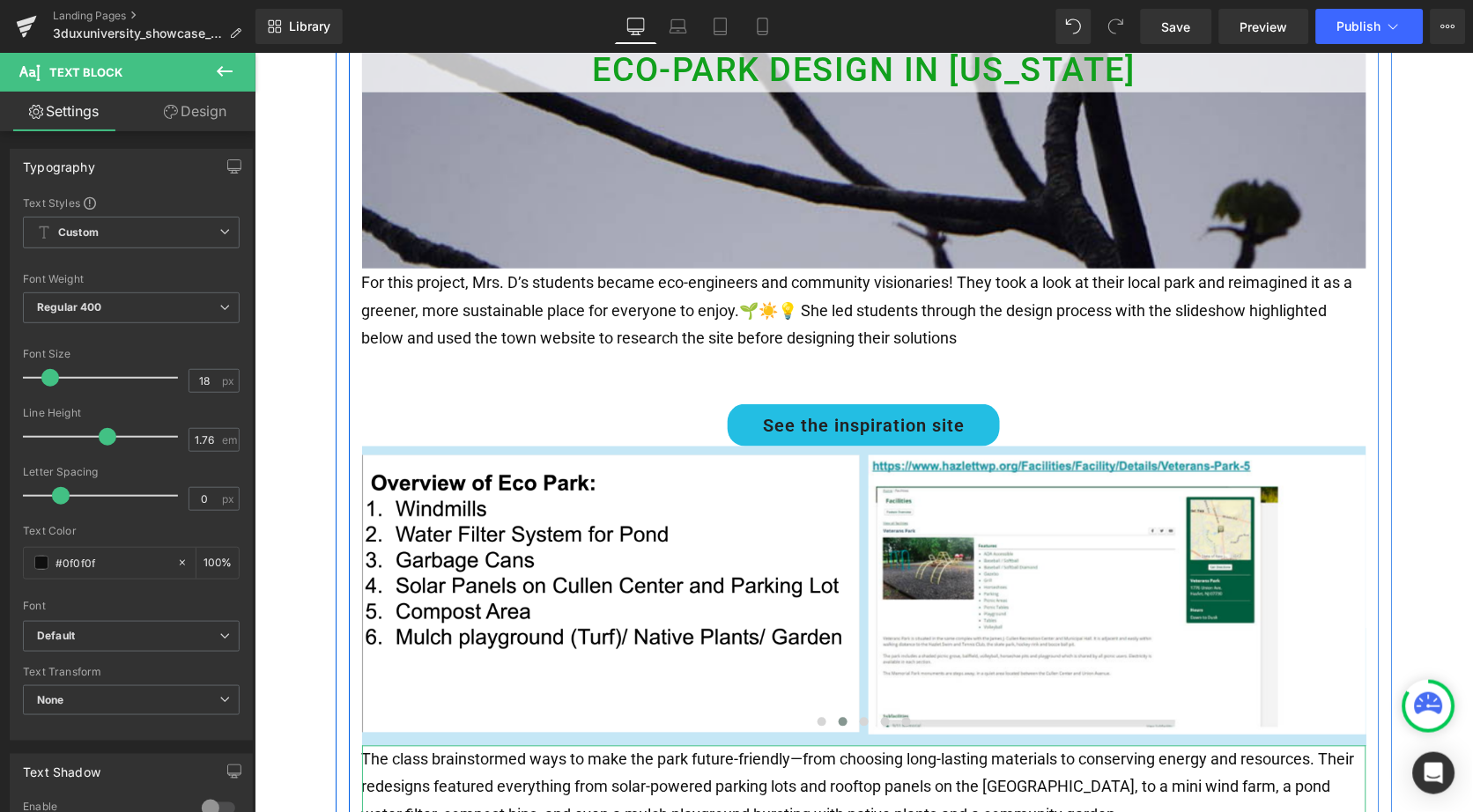
scroll to position [292, 0]
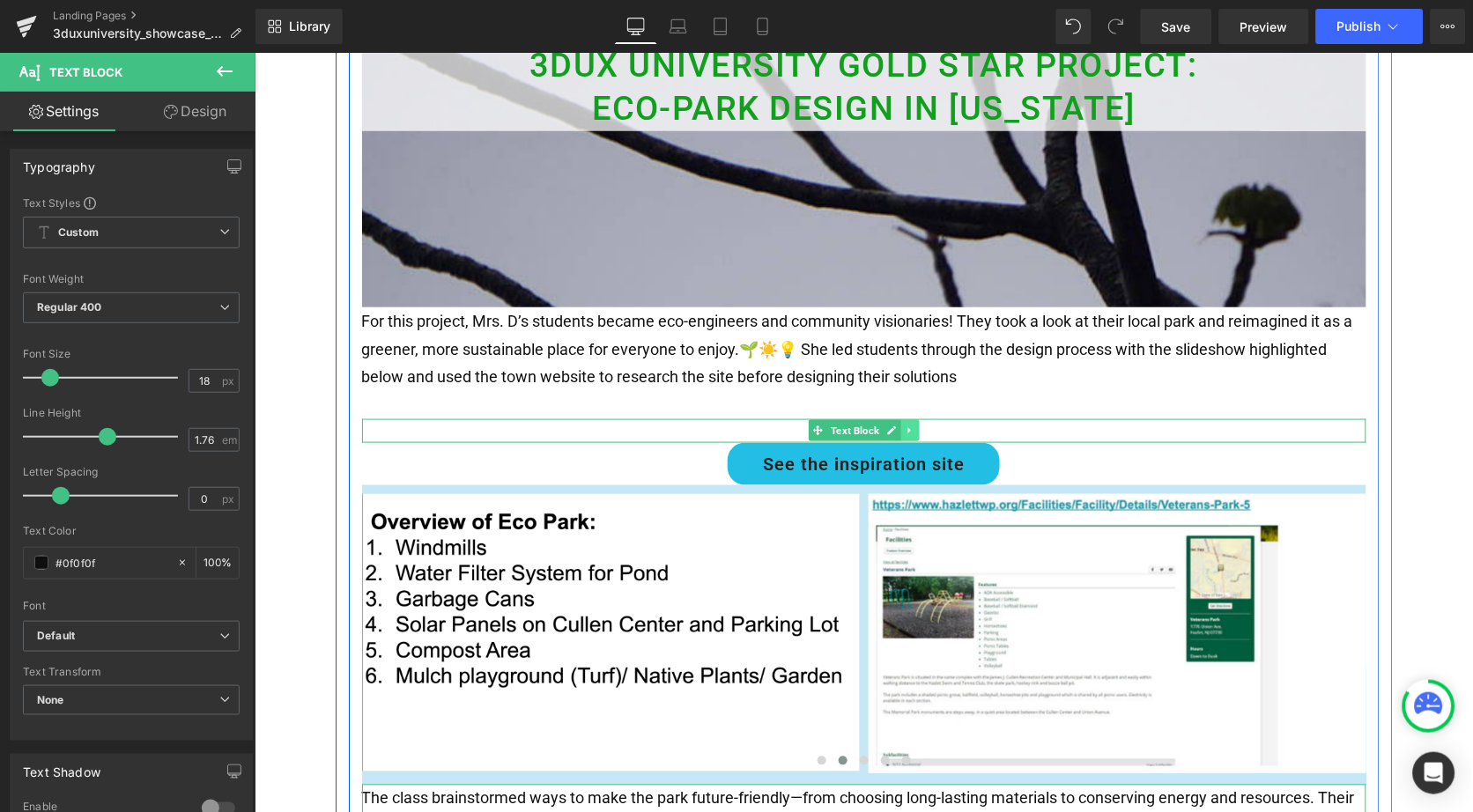
click at [907, 427] on icon at bounding box center [908, 430] width 3 height 6
click at [910, 421] on link at bounding box center [919, 430] width 18 height 21
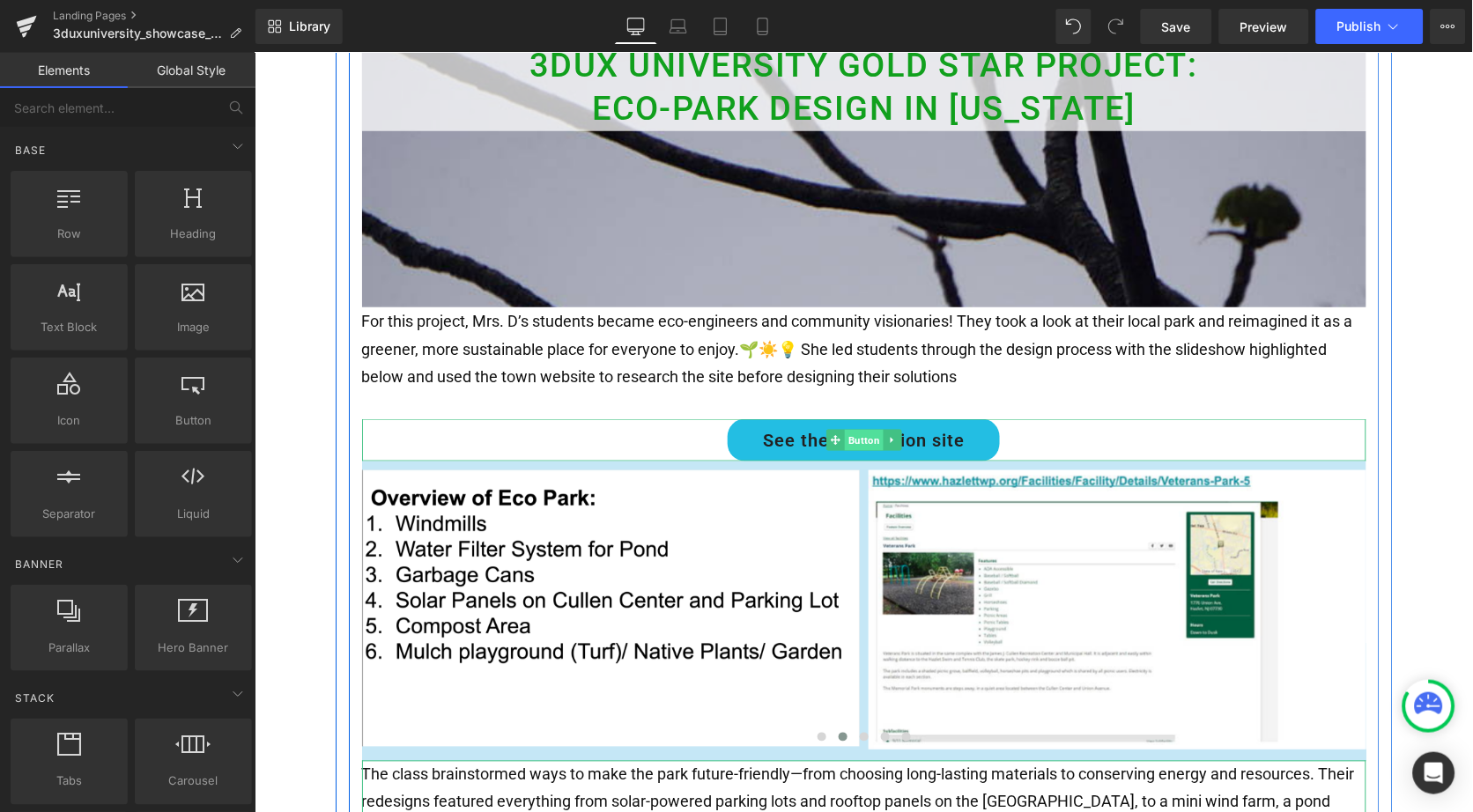
click at [861, 430] on span "Button" at bounding box center [863, 439] width 39 height 21
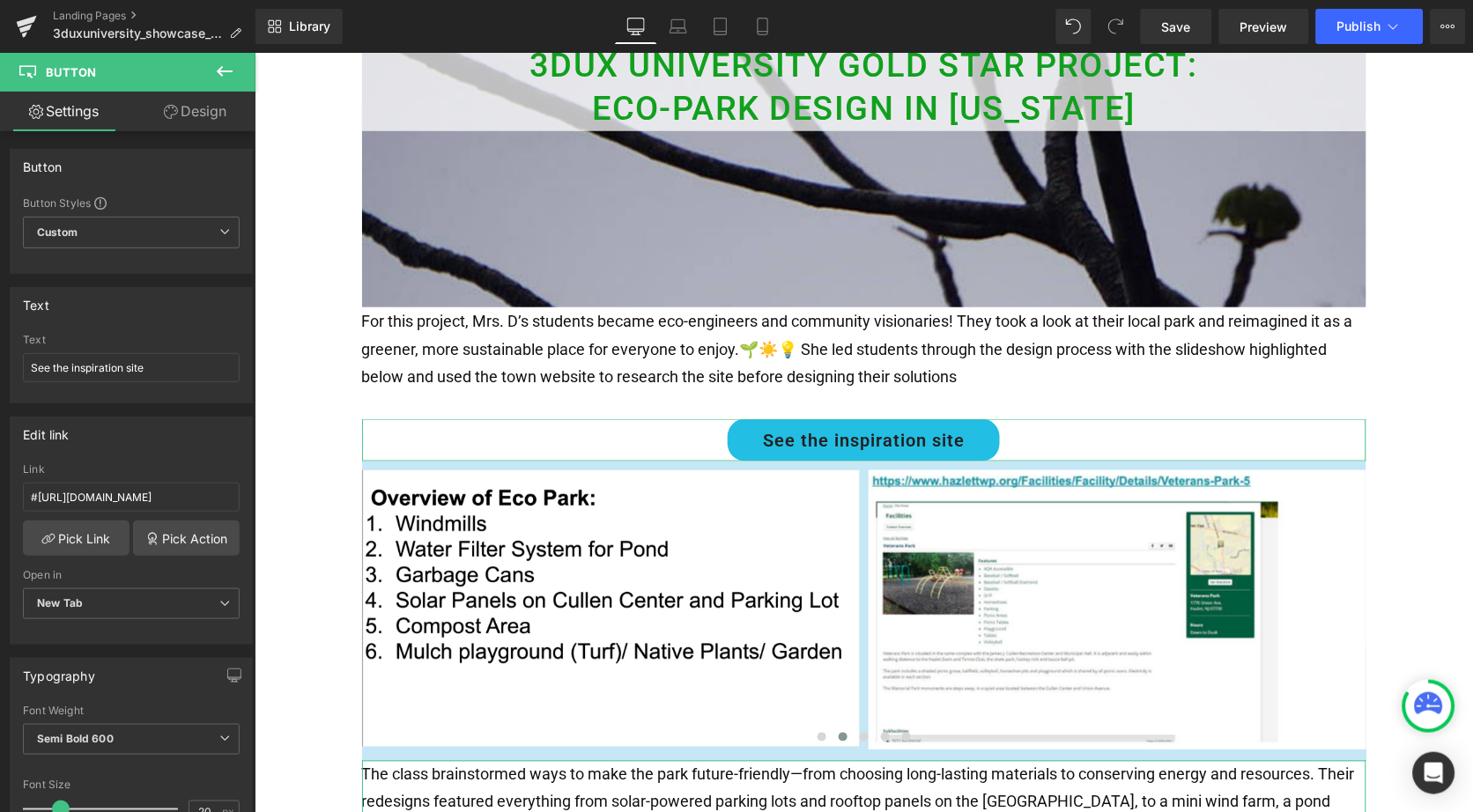
click at [184, 112] on link "Design" at bounding box center [194, 112] width 128 height 40
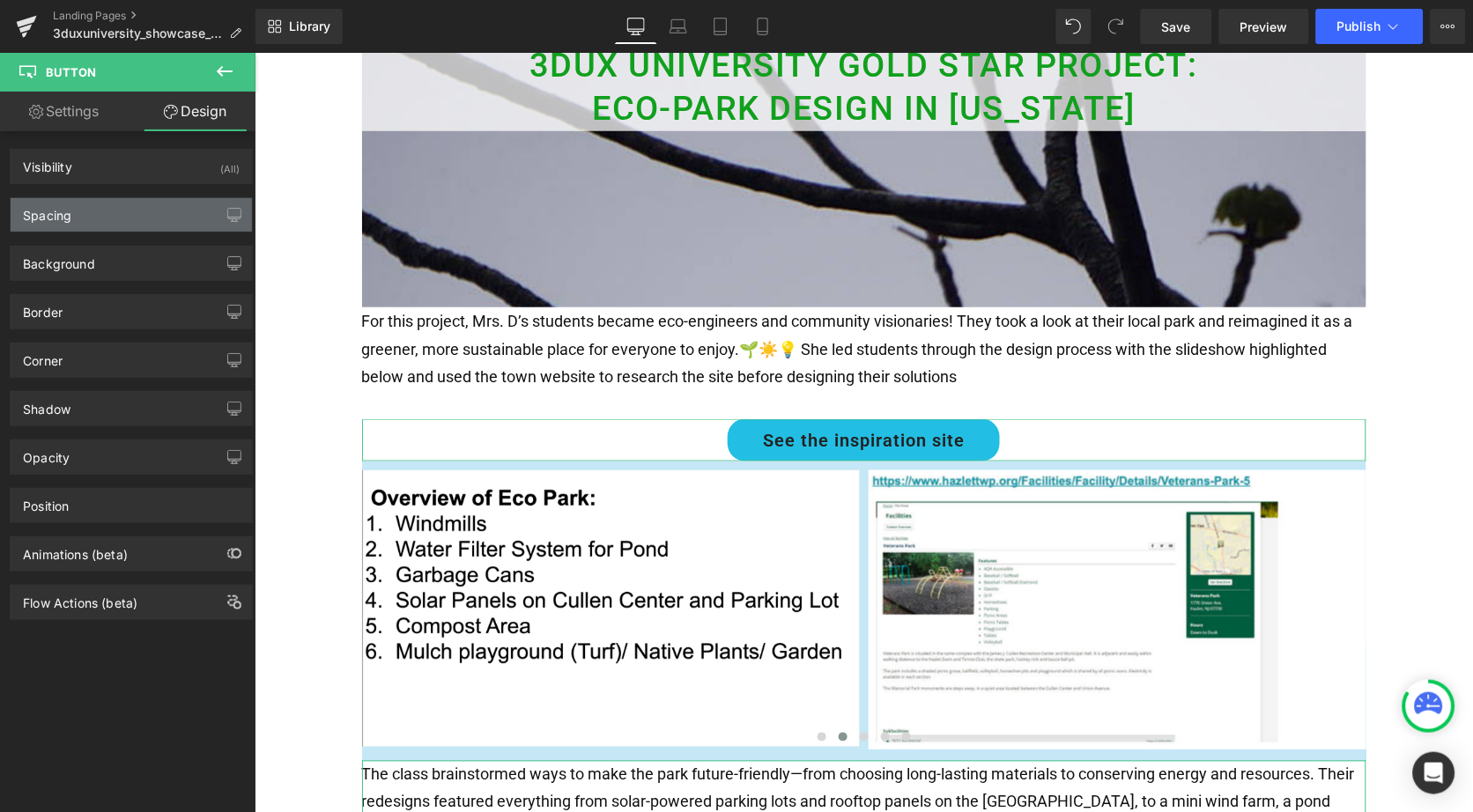
click at [122, 210] on div "Spacing" at bounding box center [132, 214] width 242 height 34
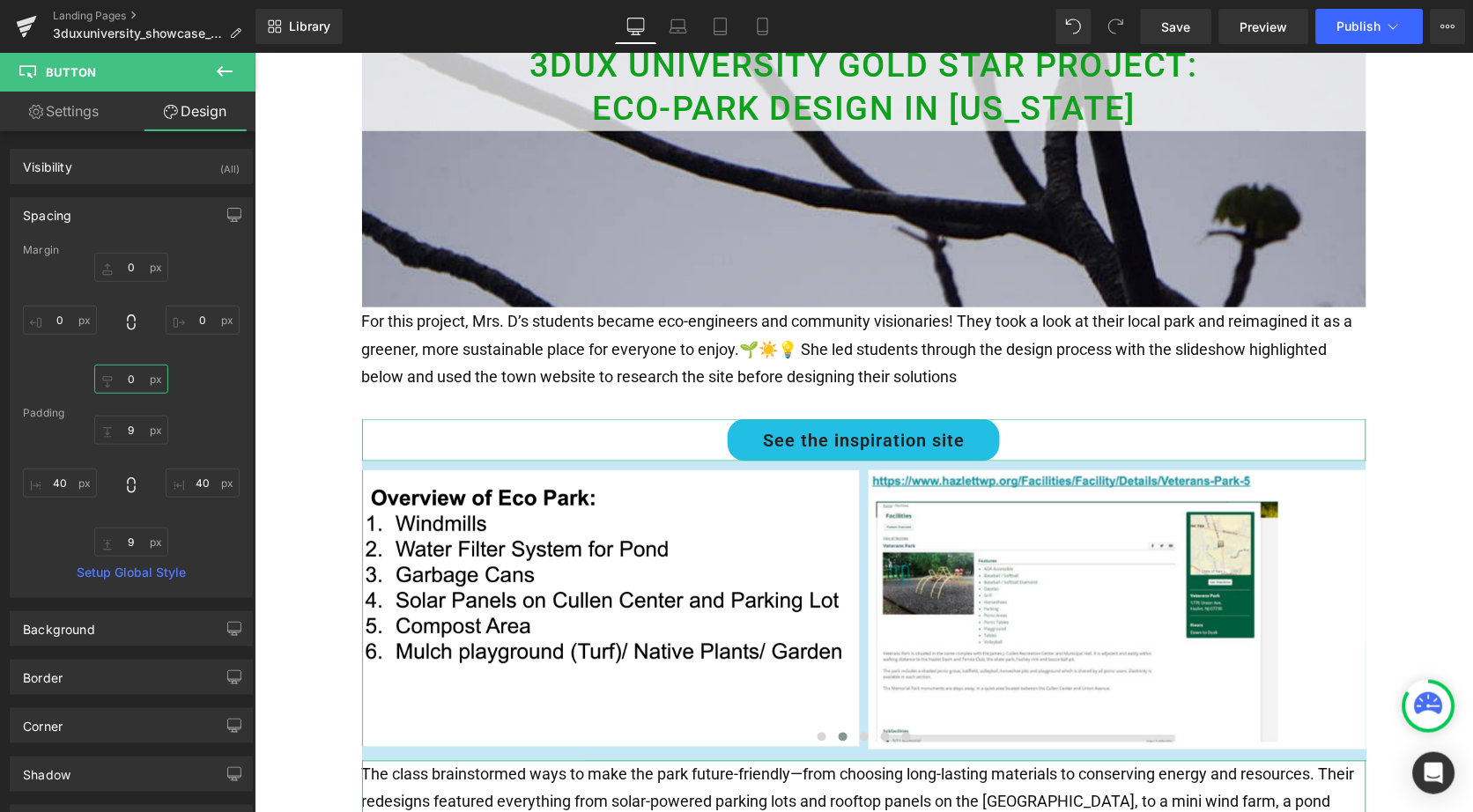
click at [112, 377] on input "0" at bounding box center [131, 379] width 74 height 29
type input "20"
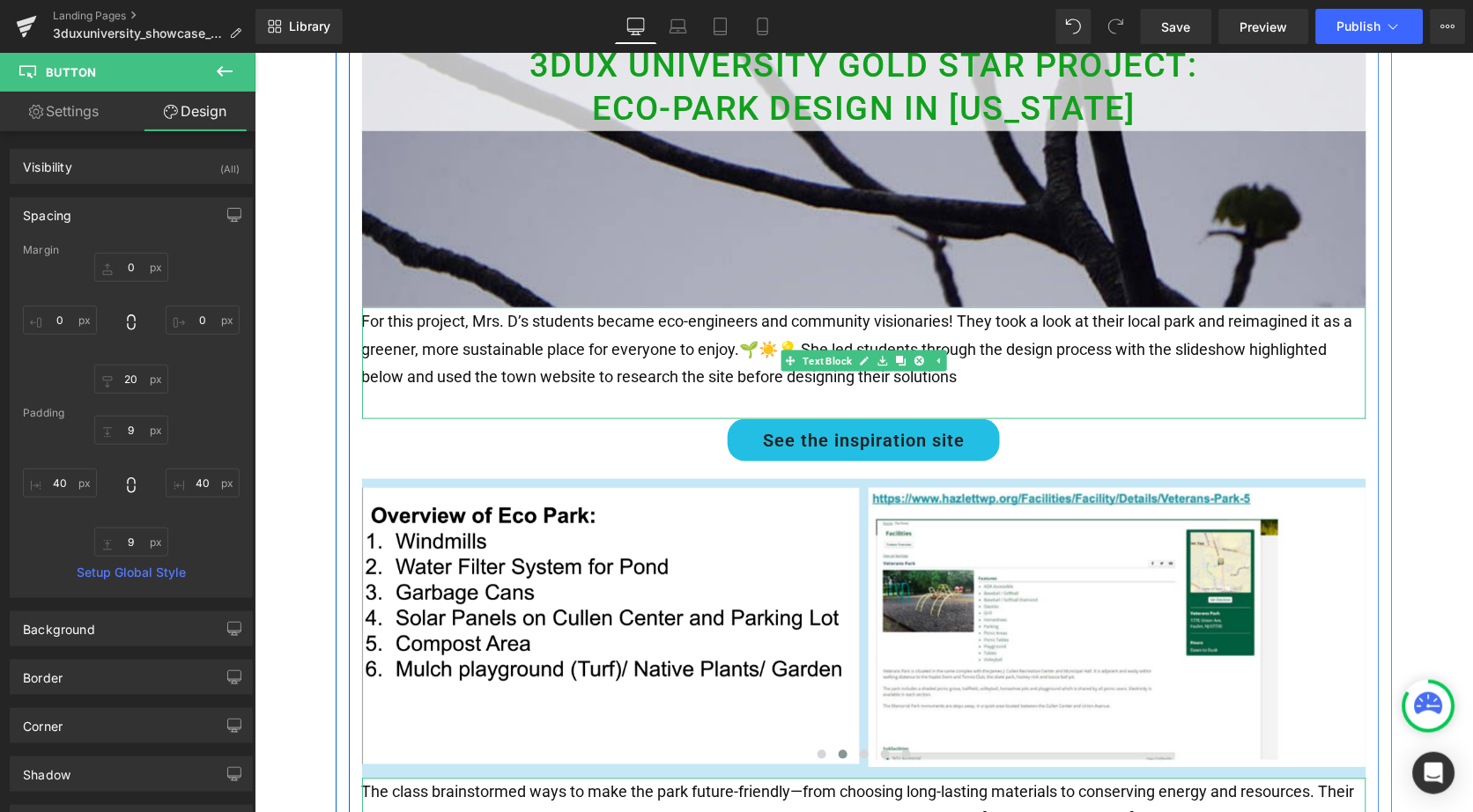
click at [1231, 391] on p at bounding box center [863, 404] width 1004 height 28
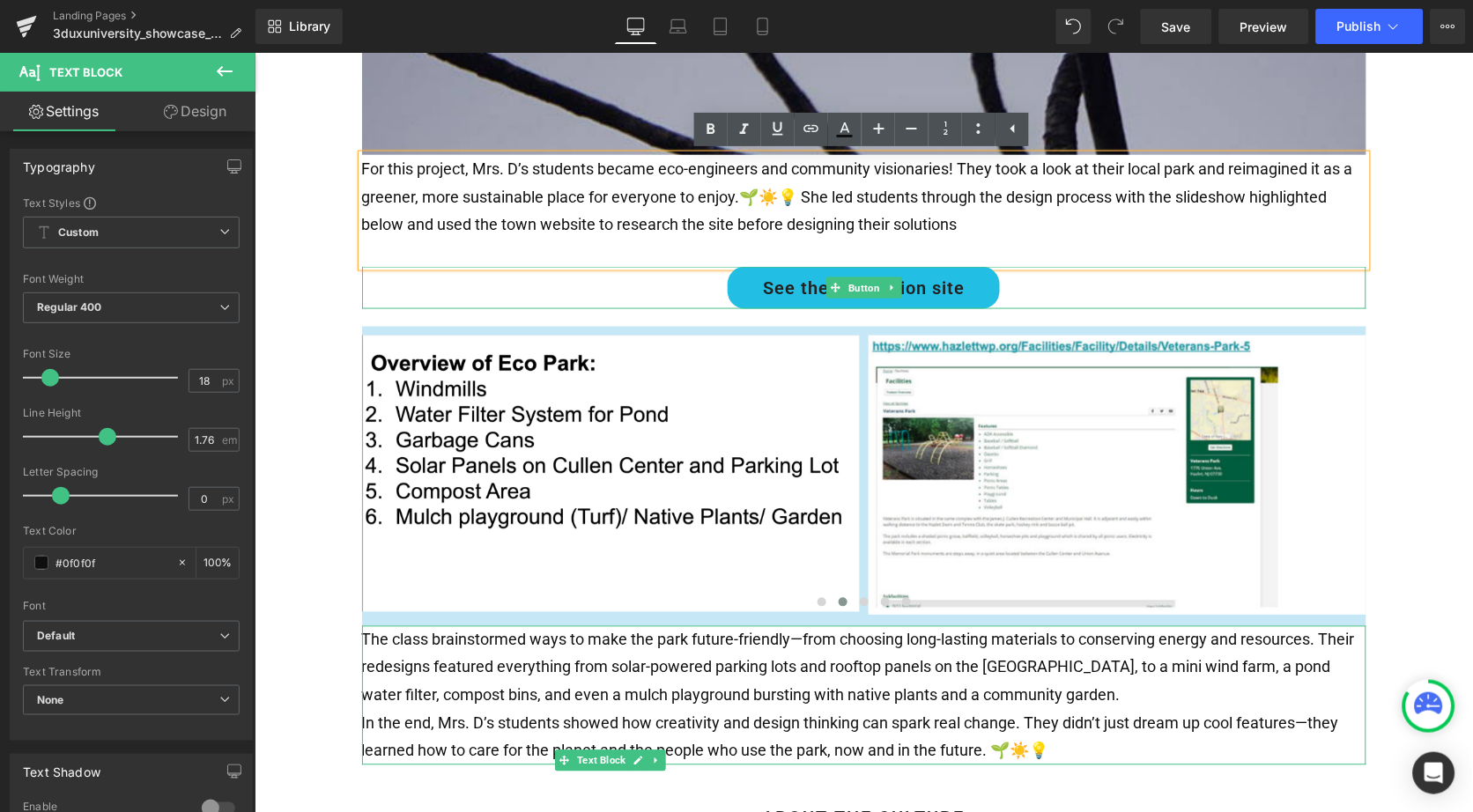
scroll to position [441, 0]
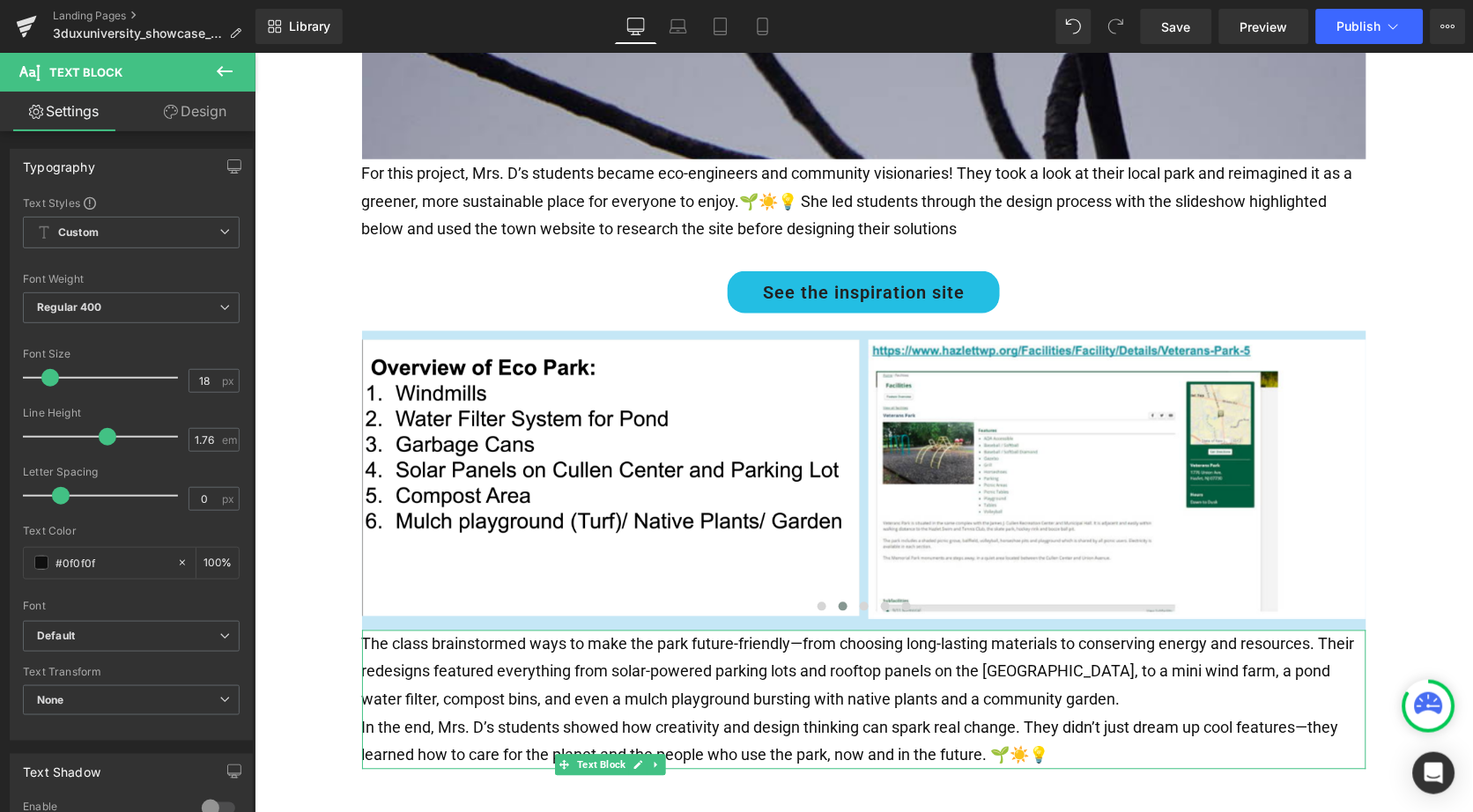
click at [222, 67] on icon at bounding box center [224, 72] width 15 height 11
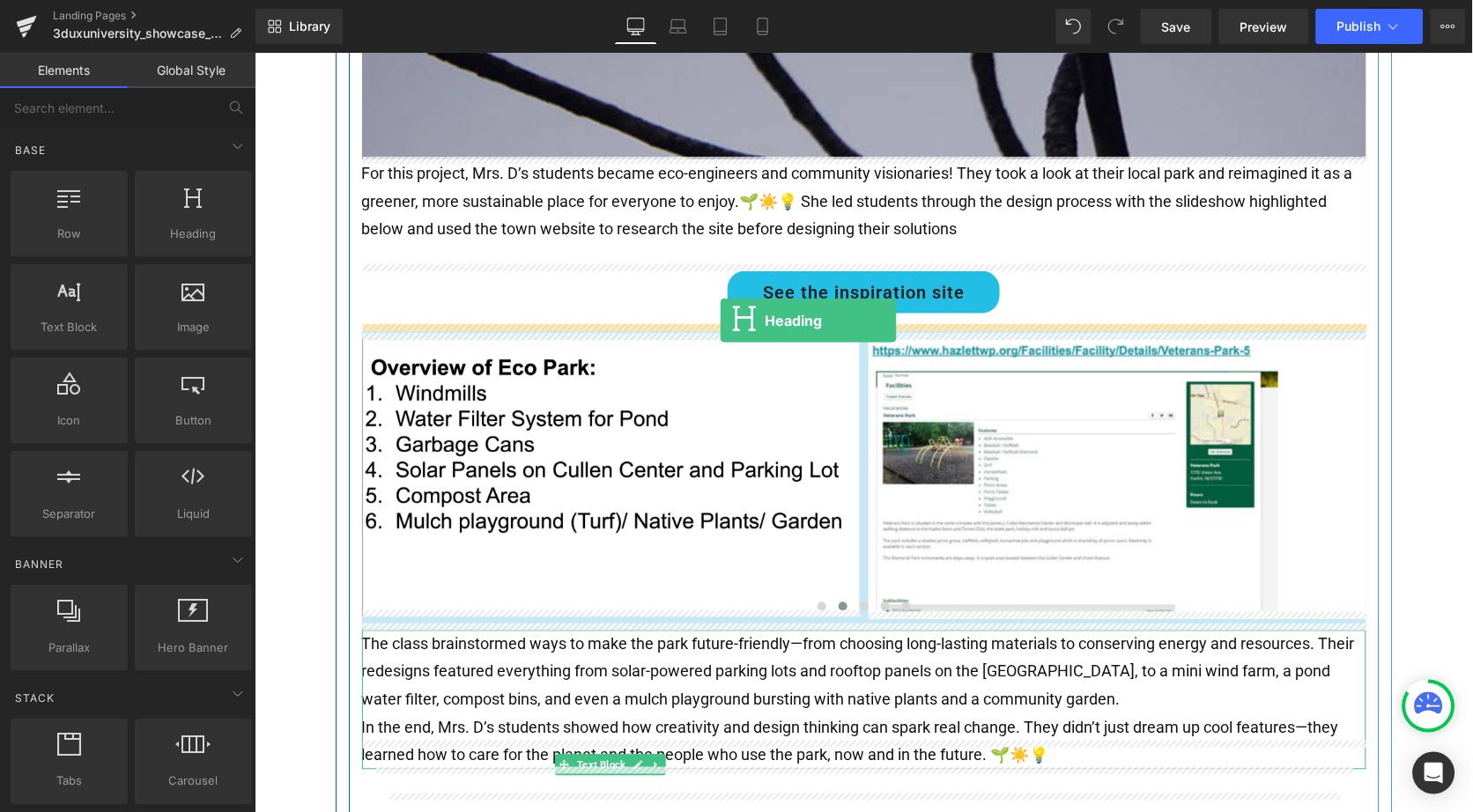
drag, startPoint x: 441, startPoint y: 272, endPoint x: 719, endPoint y: 320, distance: 282.1
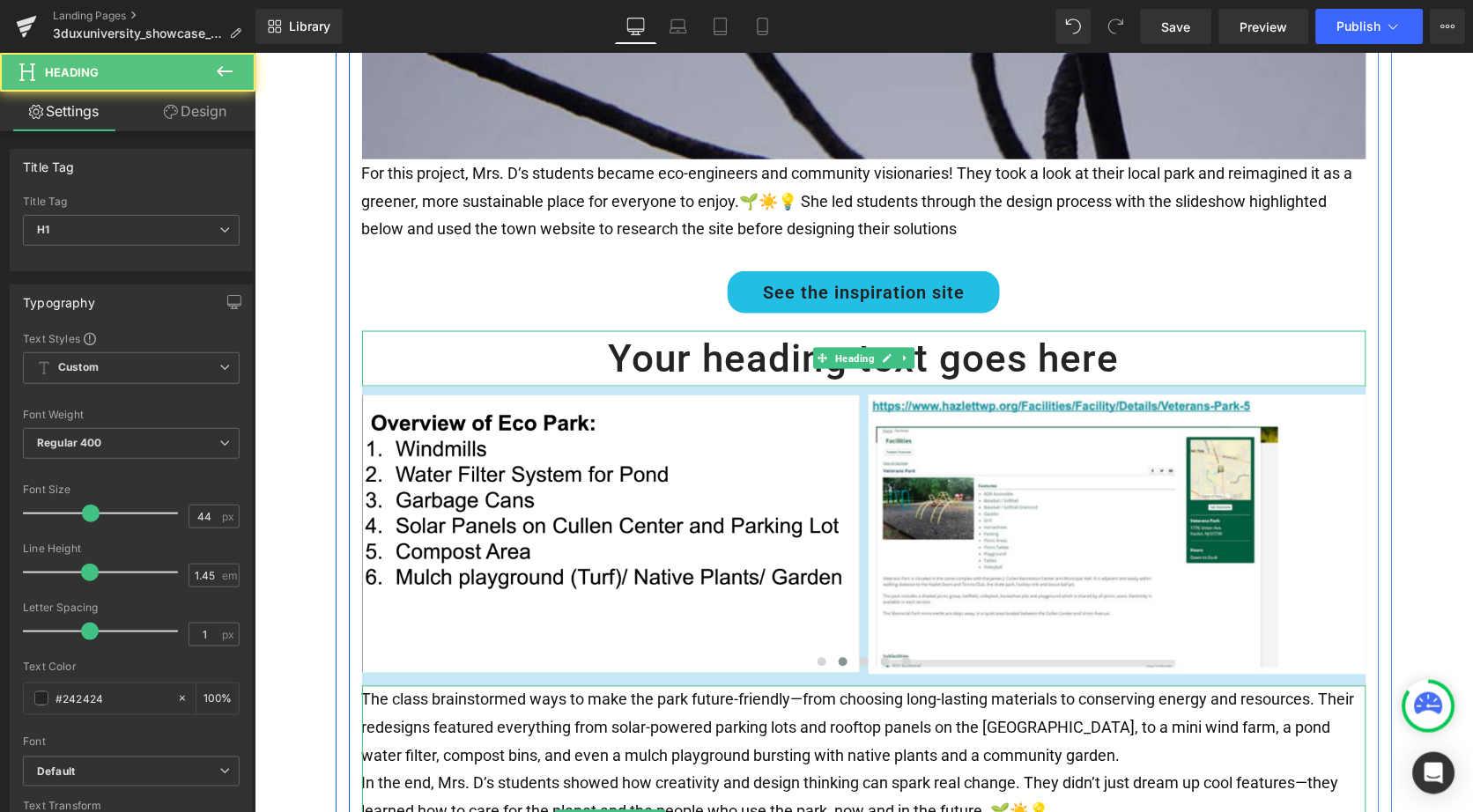
click at [738, 354] on h1 "Your heading text goes here" at bounding box center [863, 359] width 1004 height 56
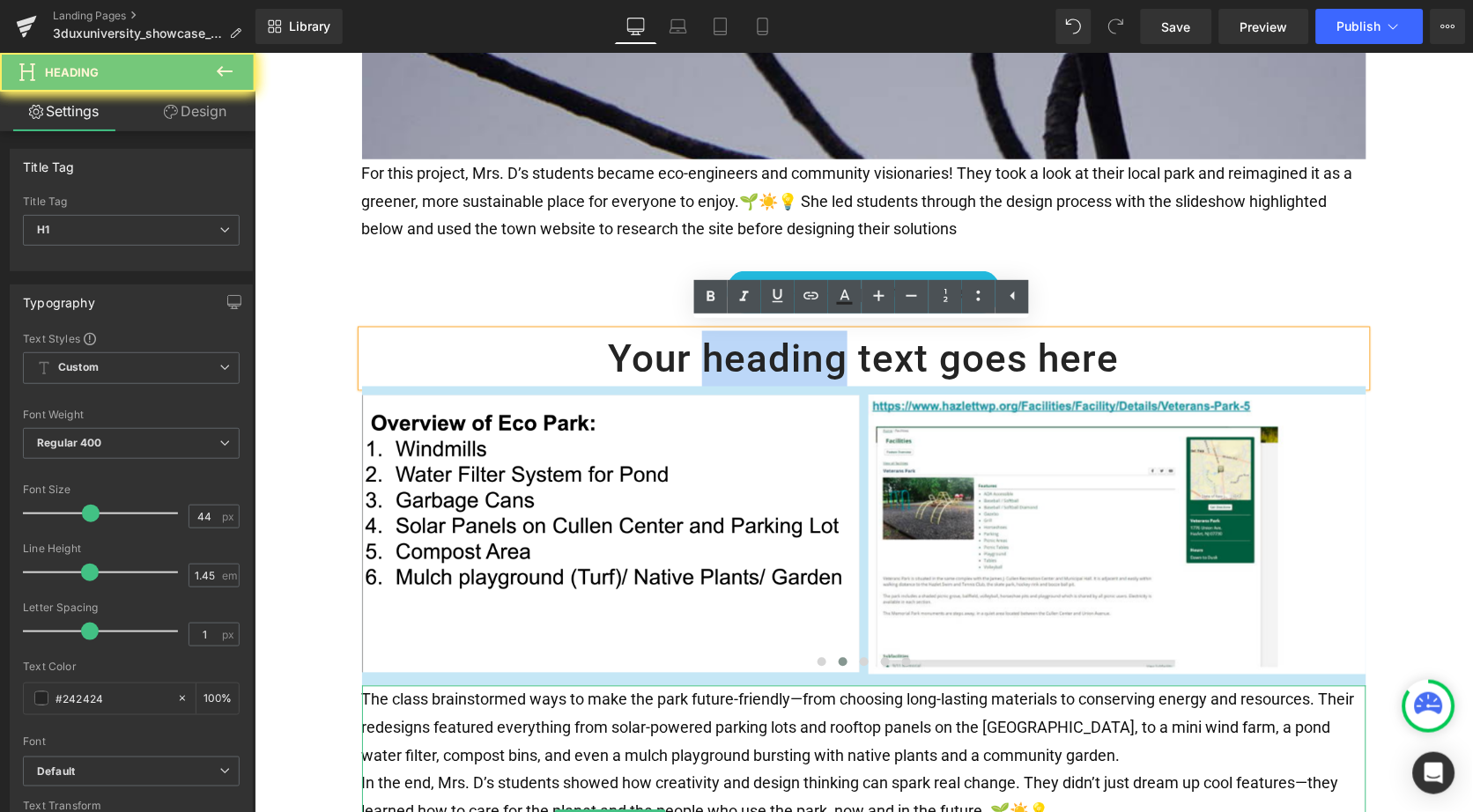
click at [738, 354] on h1 "Your heading text goes here" at bounding box center [863, 359] width 1004 height 56
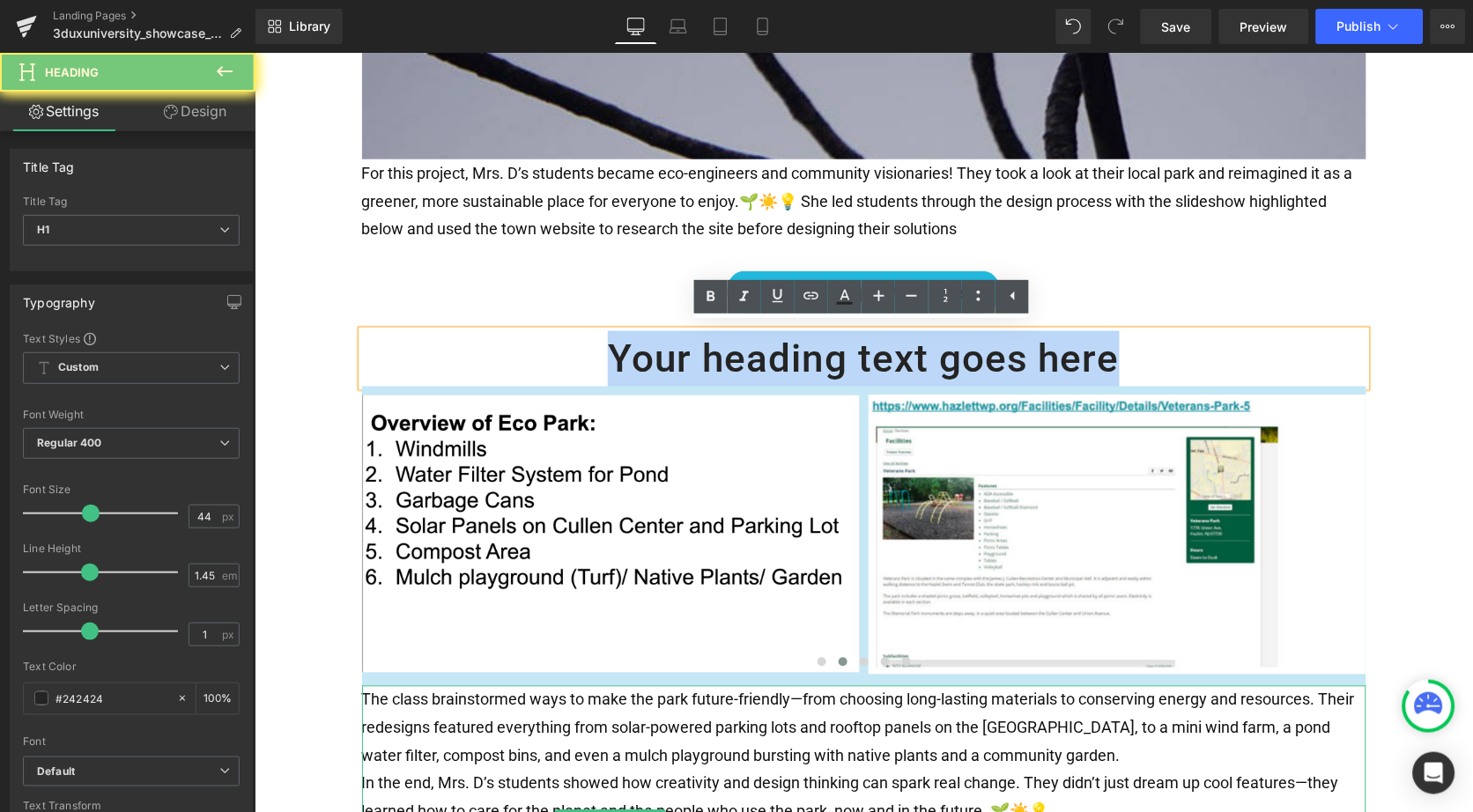
click at [738, 354] on h1 "Your heading text goes here" at bounding box center [863, 359] width 1004 height 56
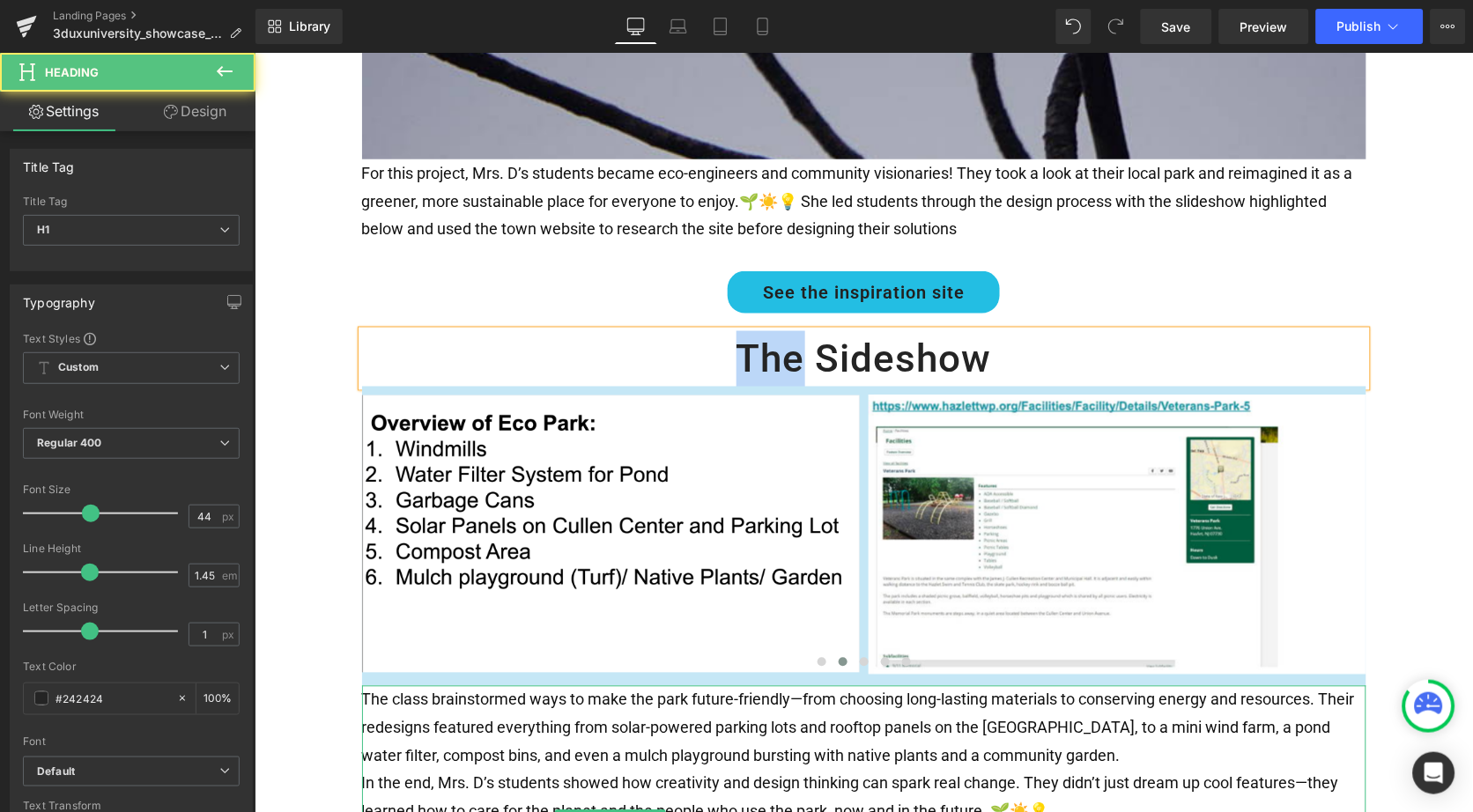
drag, startPoint x: 799, startPoint y: 351, endPoint x: 716, endPoint y: 350, distance: 83.0
click at [716, 350] on h1 "The Sideshow" at bounding box center [863, 359] width 1004 height 56
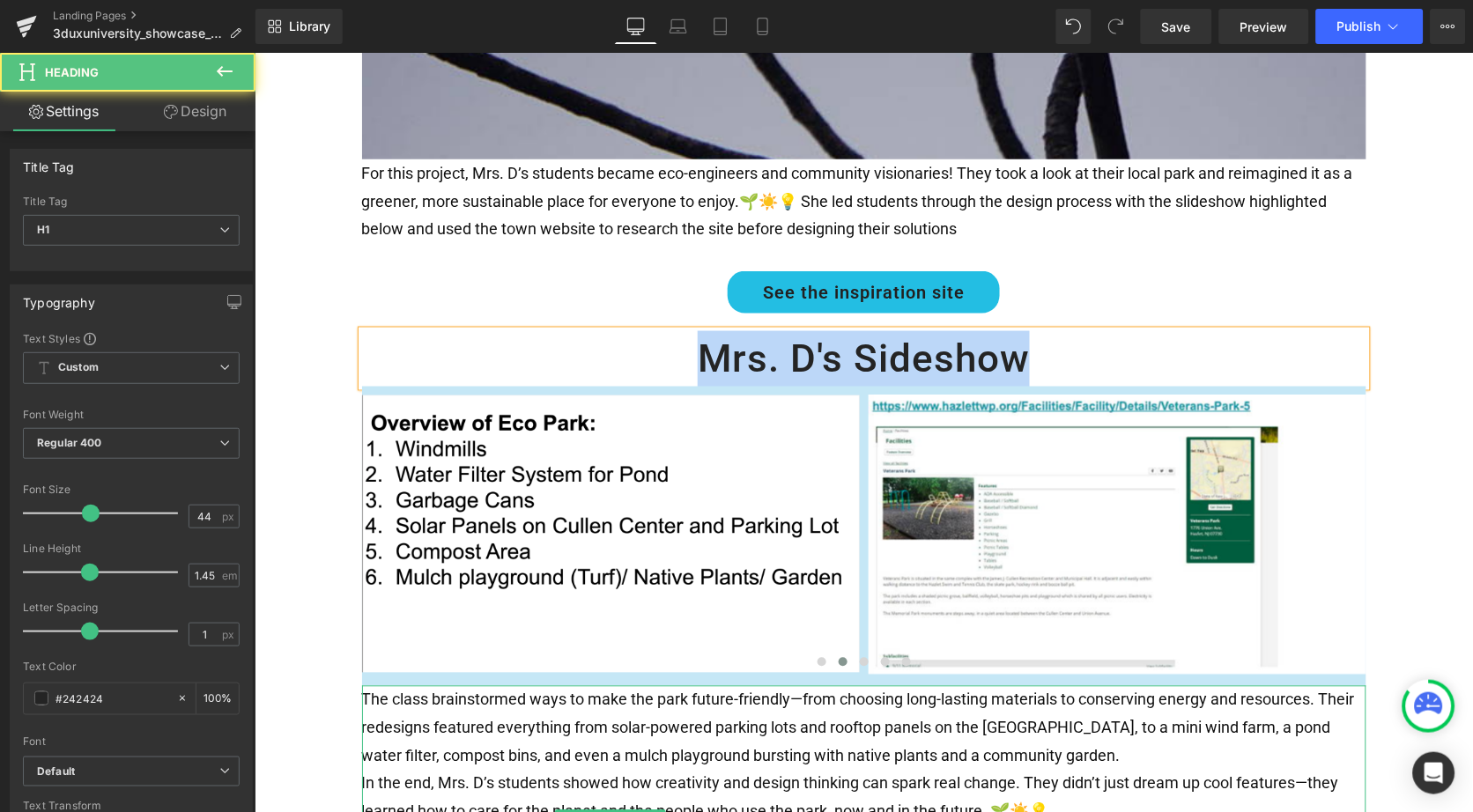
drag, startPoint x: 1039, startPoint y: 361, endPoint x: 617, endPoint y: 361, distance: 422.0
click at [617, 361] on h1 "Mrs. D's Sideshow" at bounding box center [863, 359] width 1004 height 56
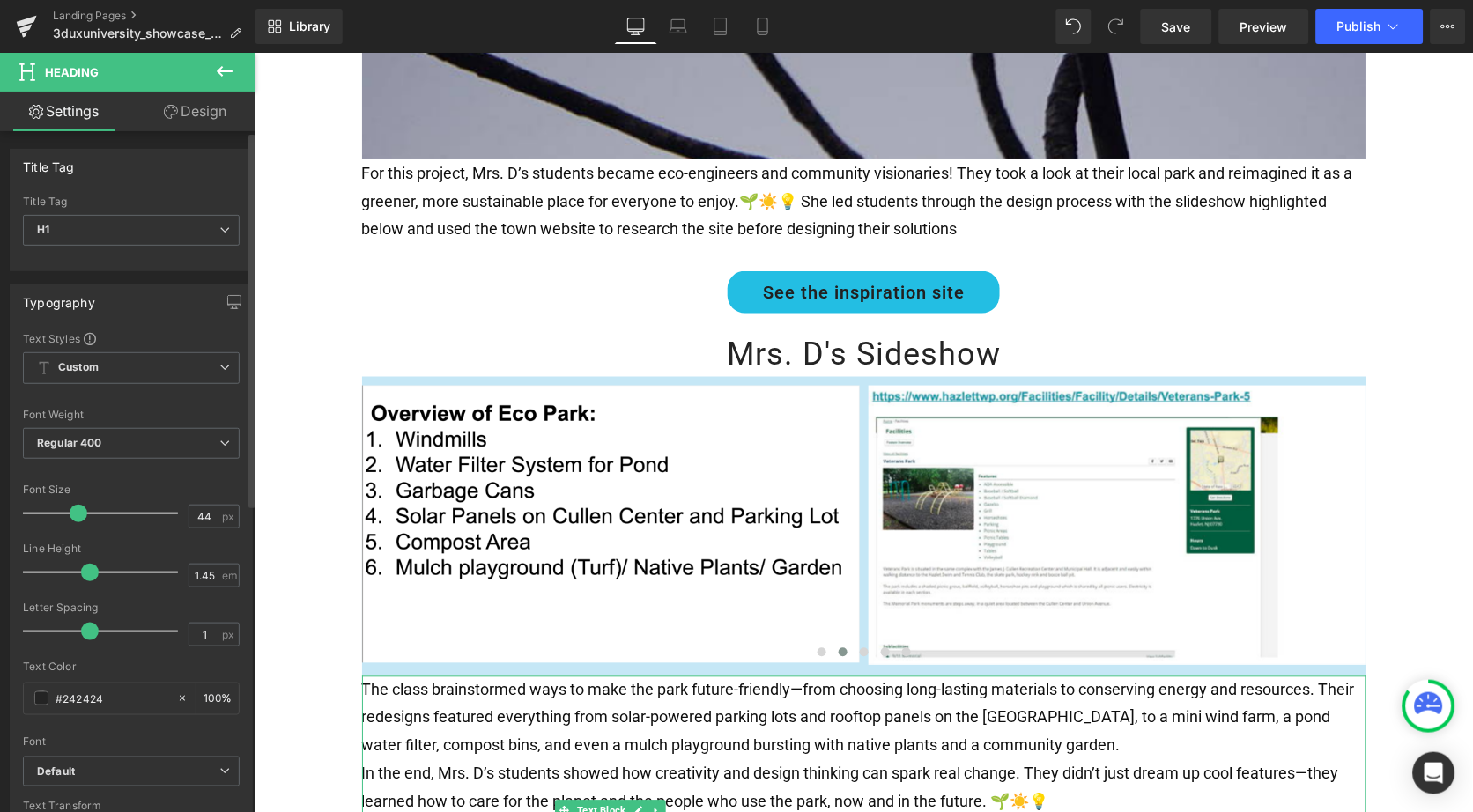
drag, startPoint x: 81, startPoint y: 508, endPoint x: 70, endPoint y: 508, distance: 11.0
click at [70, 508] on span at bounding box center [78, 513] width 17 height 17
click at [130, 435] on span "Regular 400" at bounding box center [131, 443] width 217 height 31
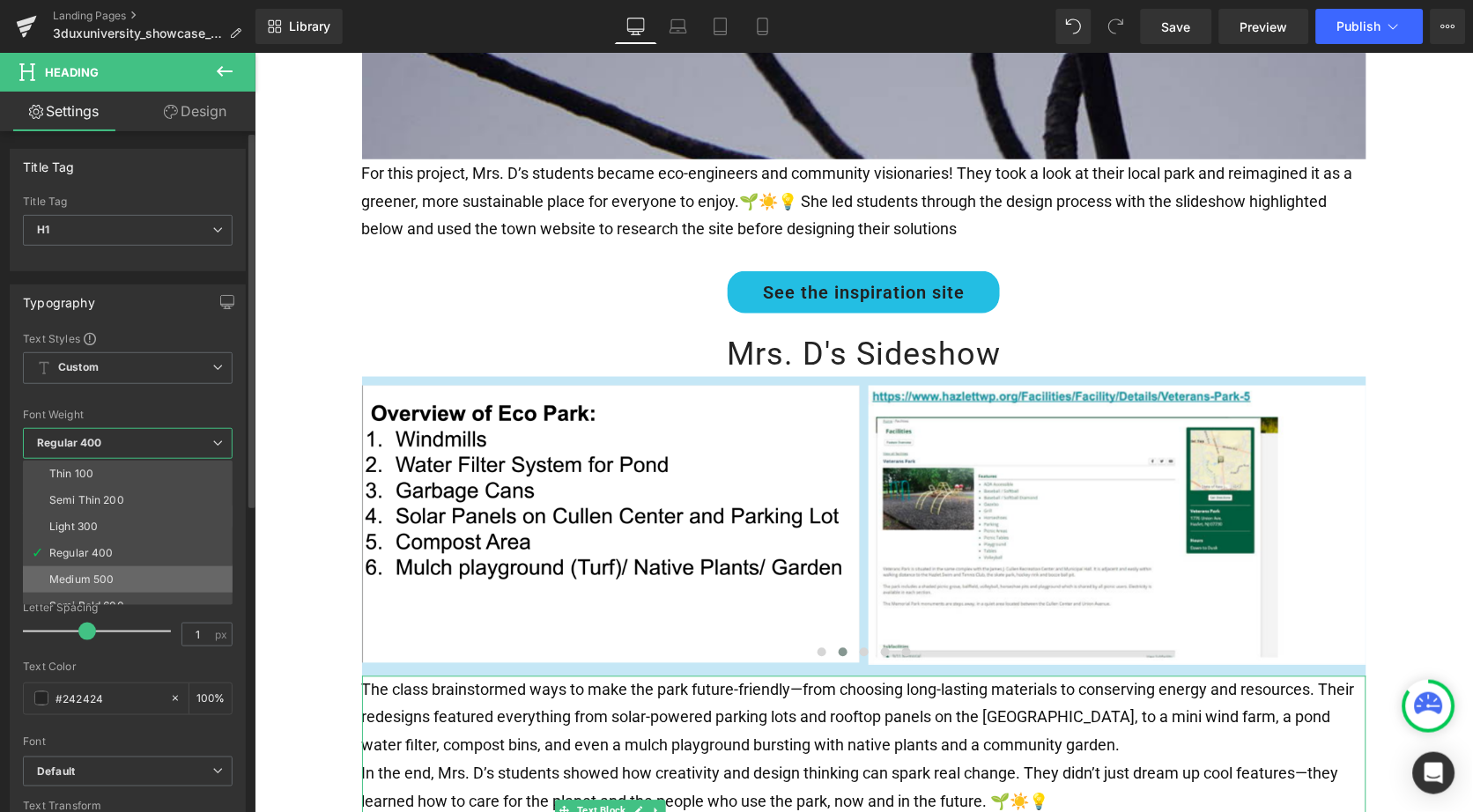
click at [102, 577] on div "Medium 500" at bounding box center [81, 579] width 65 height 13
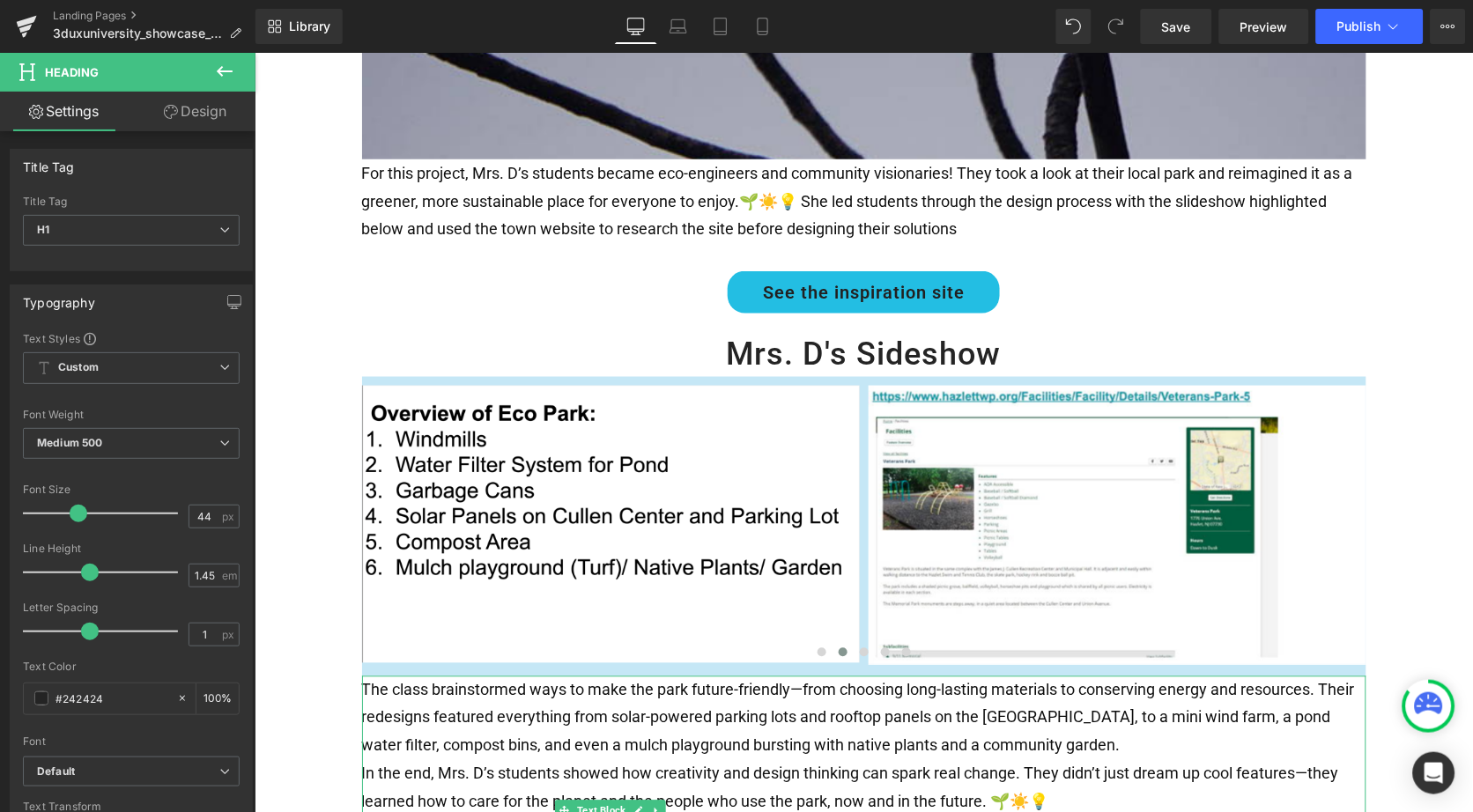
click at [214, 73] on icon at bounding box center [224, 71] width 21 height 21
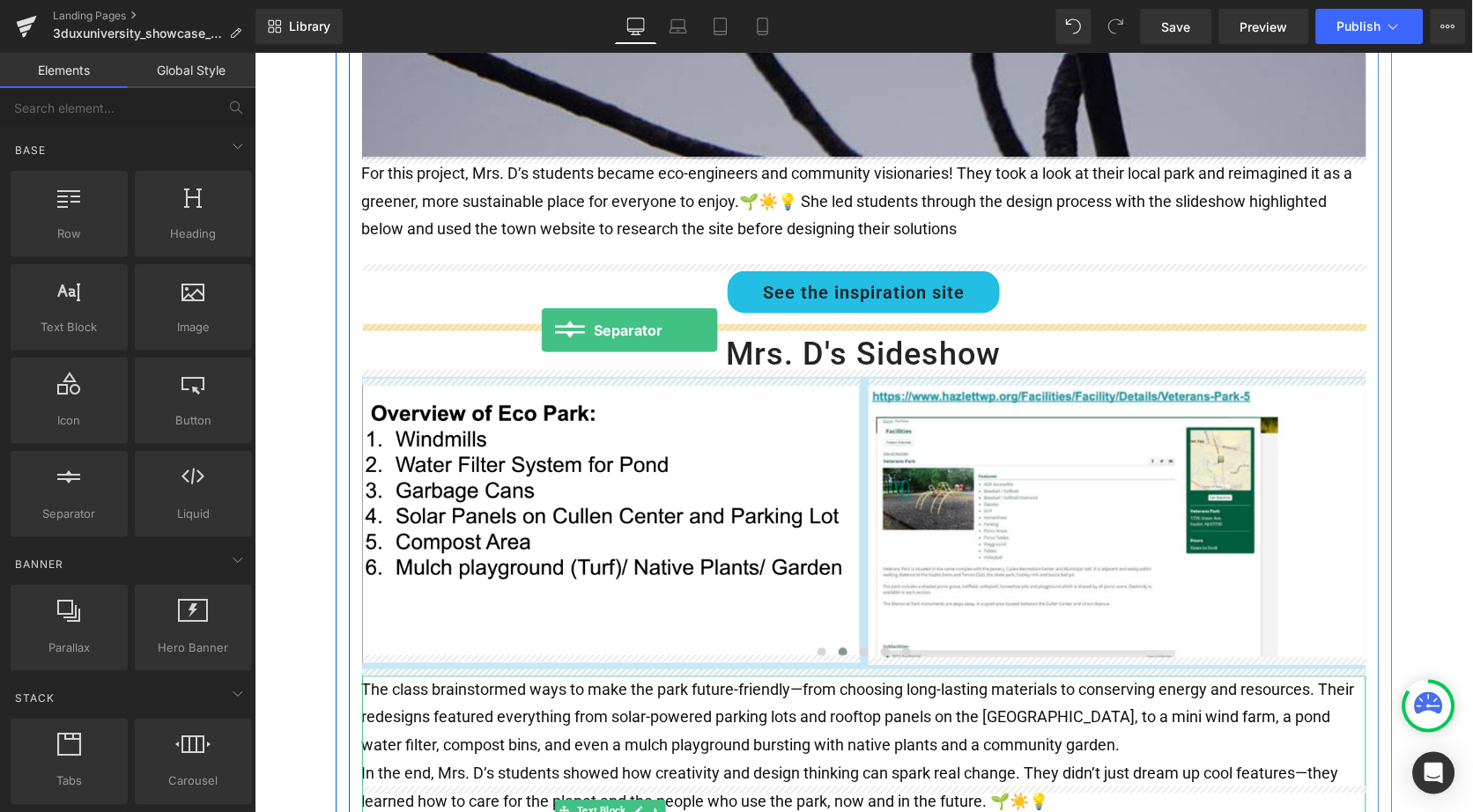
drag, startPoint x: 333, startPoint y: 530, endPoint x: 540, endPoint y: 330, distance: 287.8
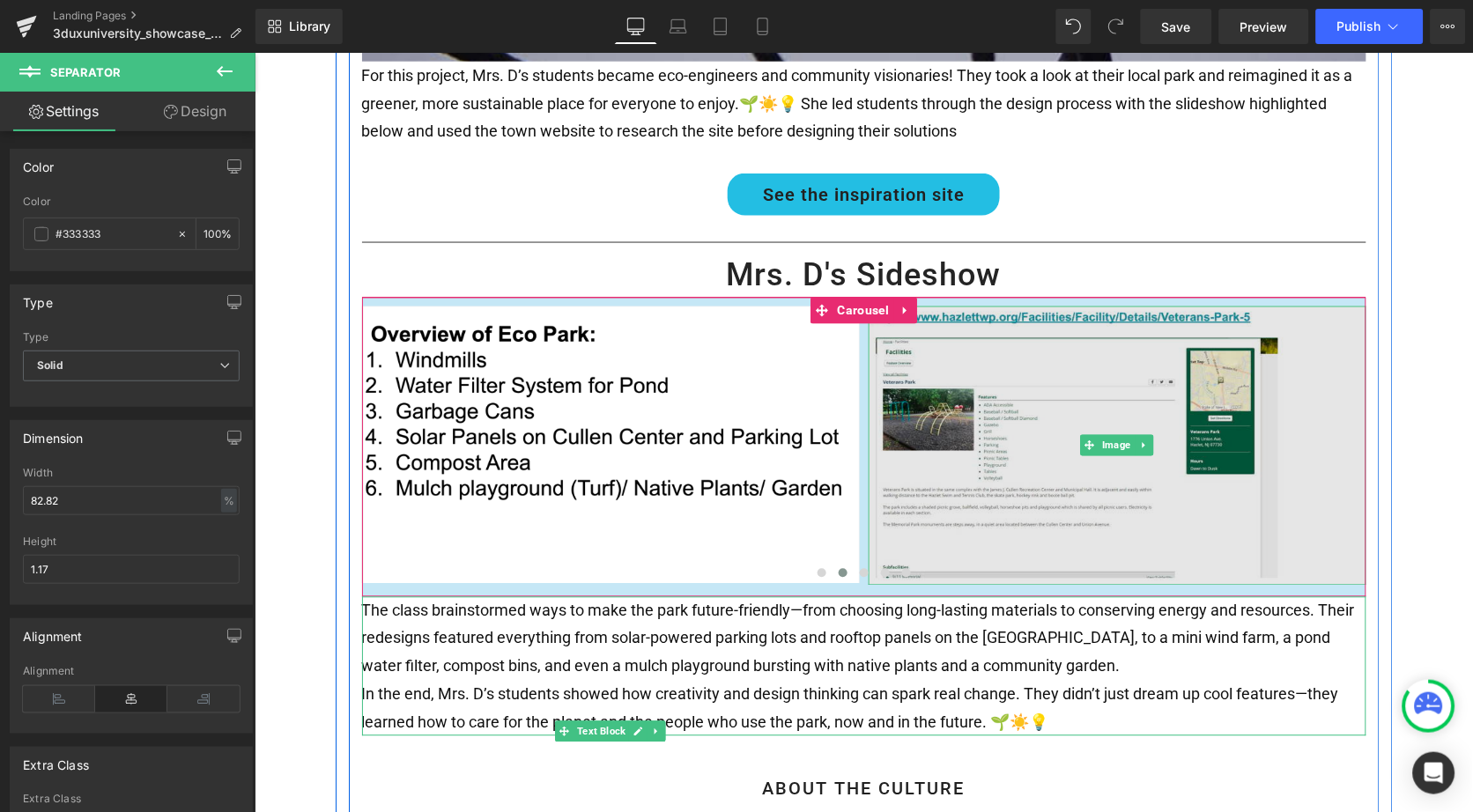
scroll to position [556, 0]
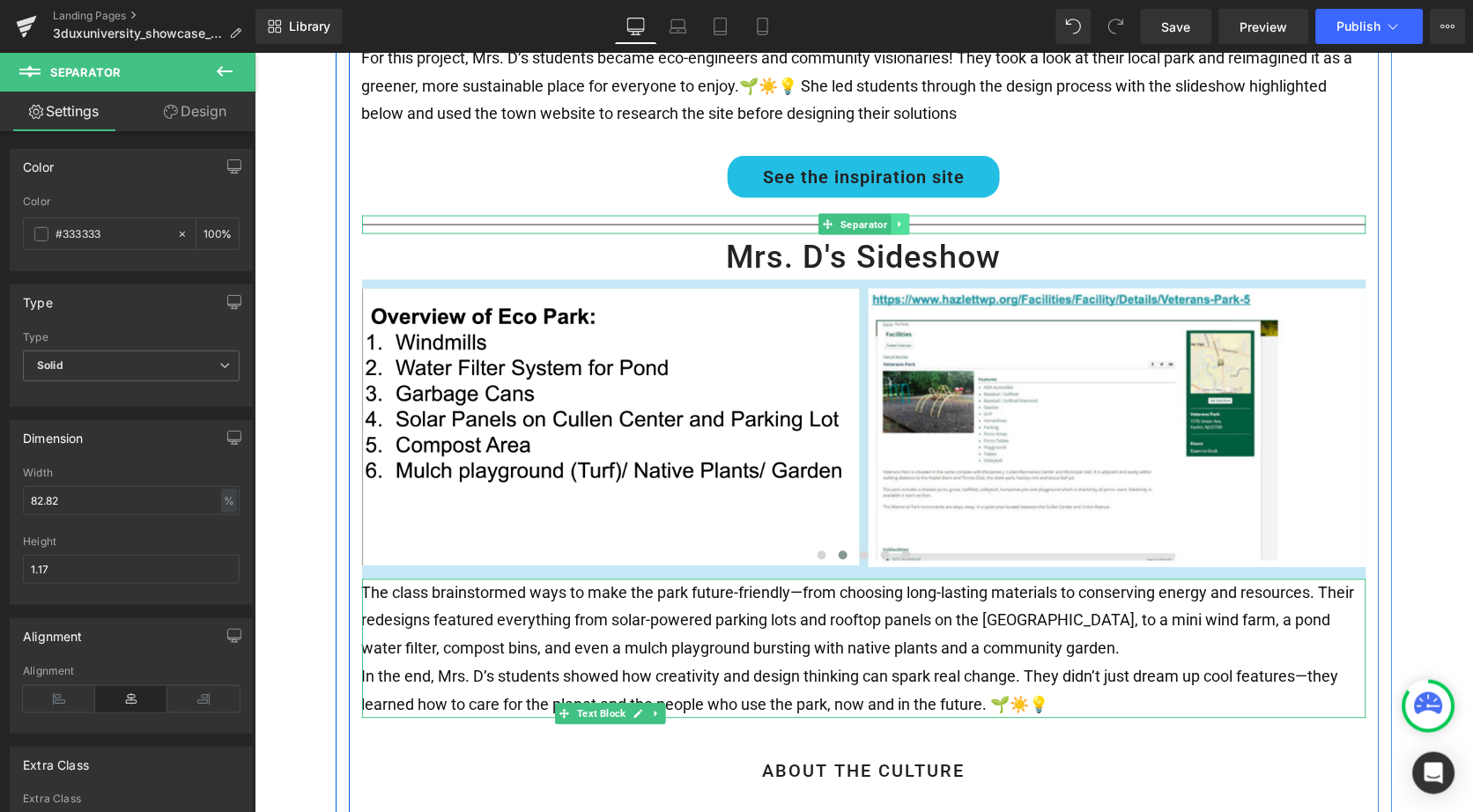
click at [894, 221] on icon at bounding box center [899, 223] width 10 height 11
click at [887, 219] on icon at bounding box center [890, 223] width 10 height 11
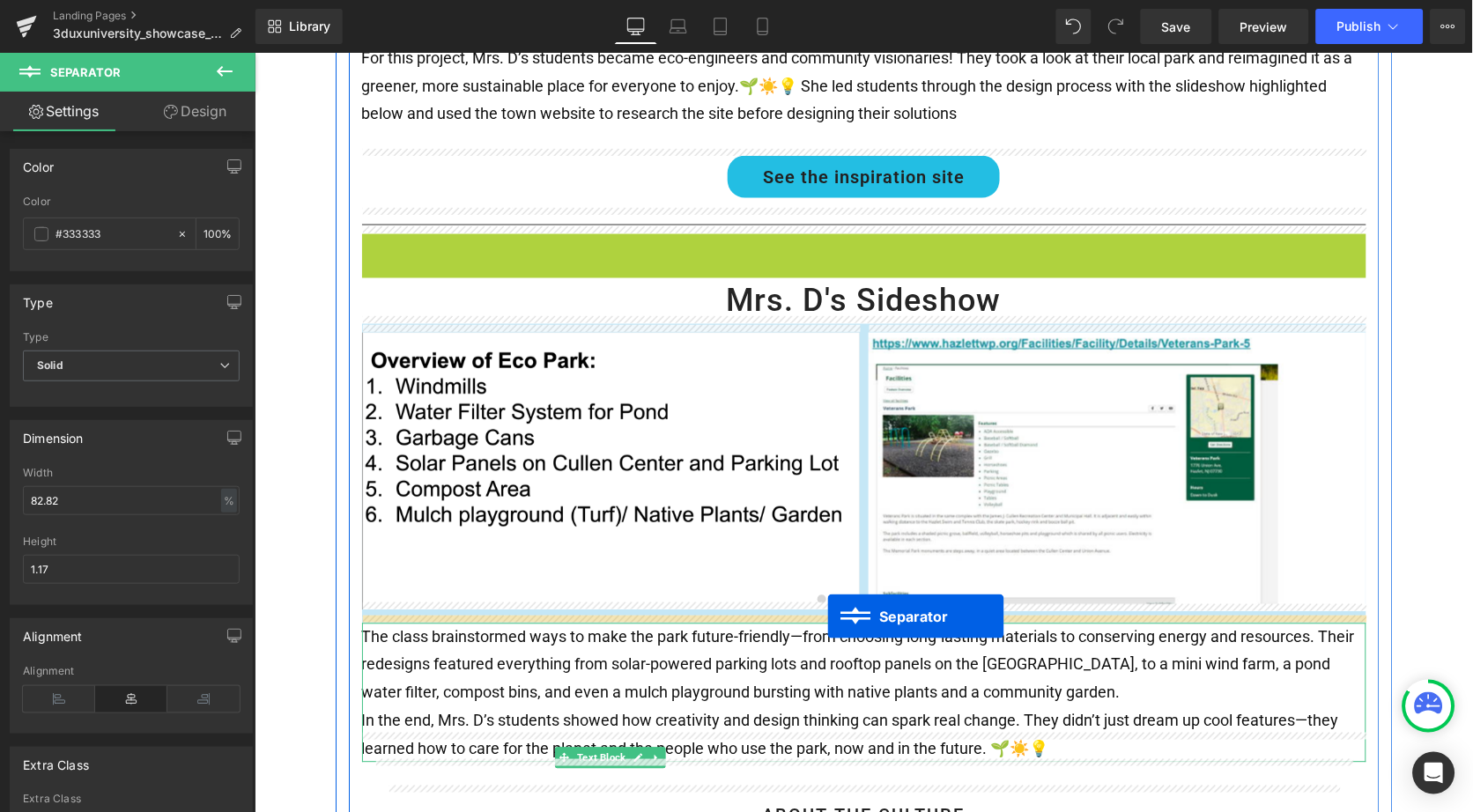
drag, startPoint x: 821, startPoint y: 232, endPoint x: 826, endPoint y: 615, distance: 383.0
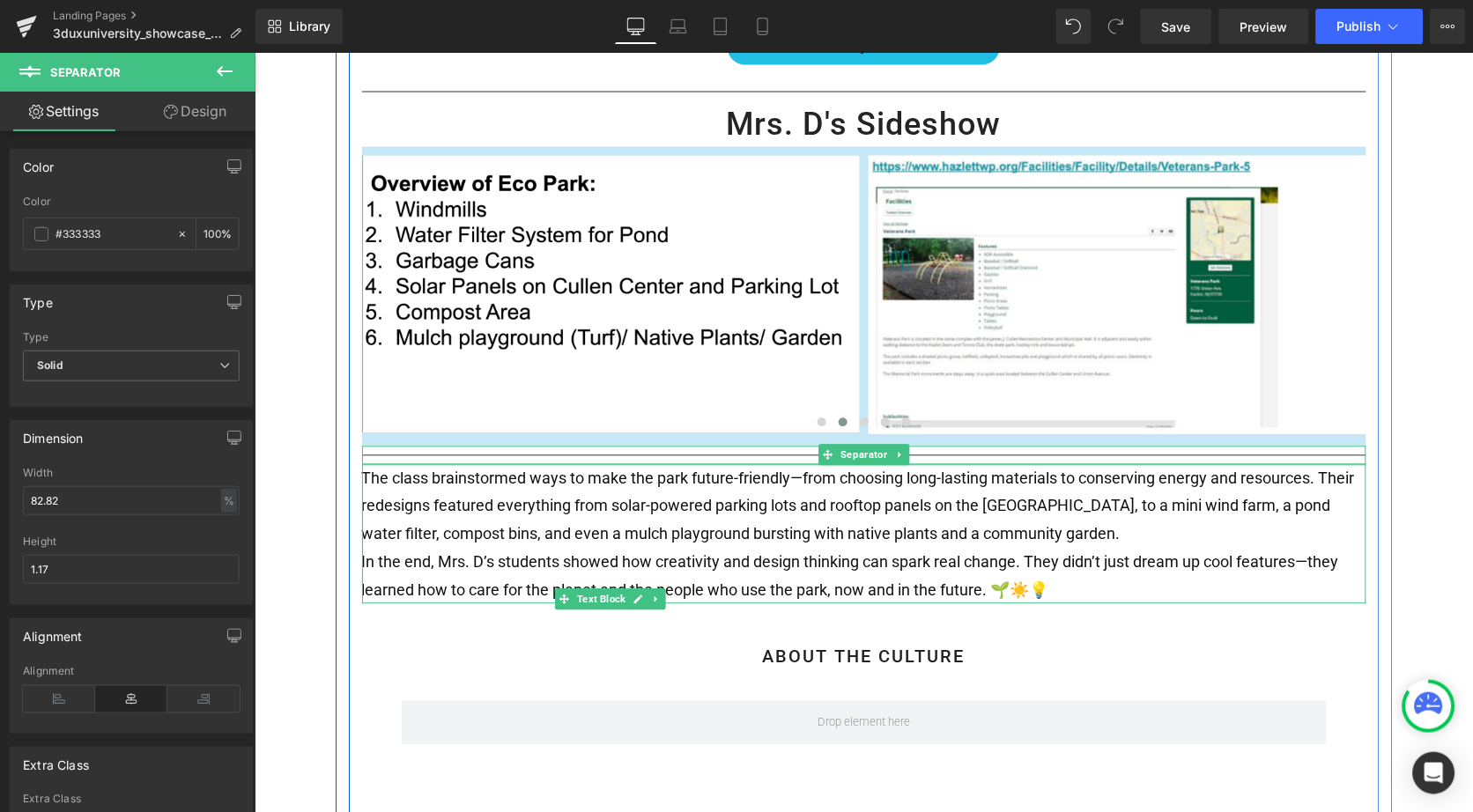
scroll to position [689, 0]
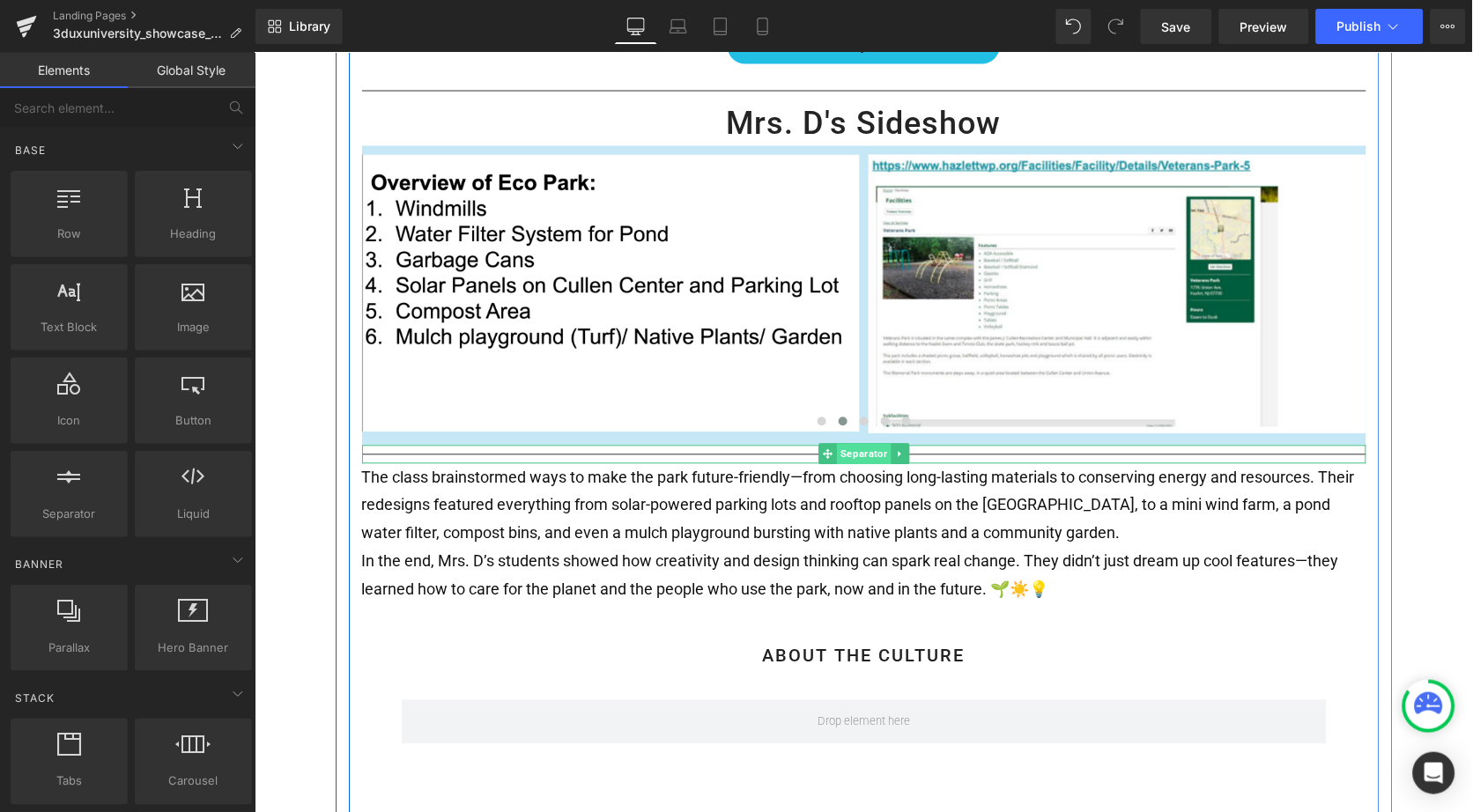
click at [861, 444] on span "Separator" at bounding box center [862, 453] width 54 height 21
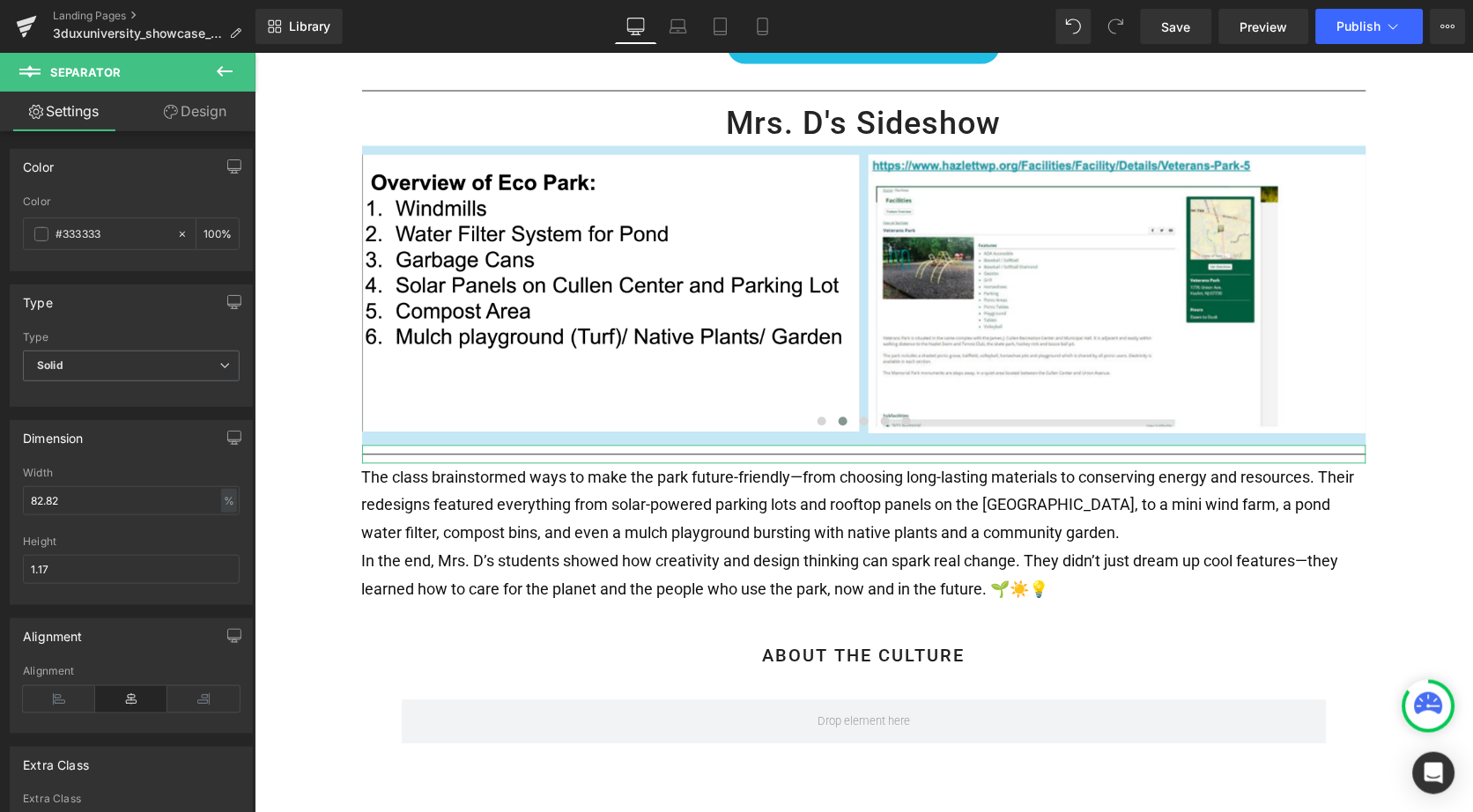
click at [198, 116] on link "Design" at bounding box center [194, 112] width 128 height 40
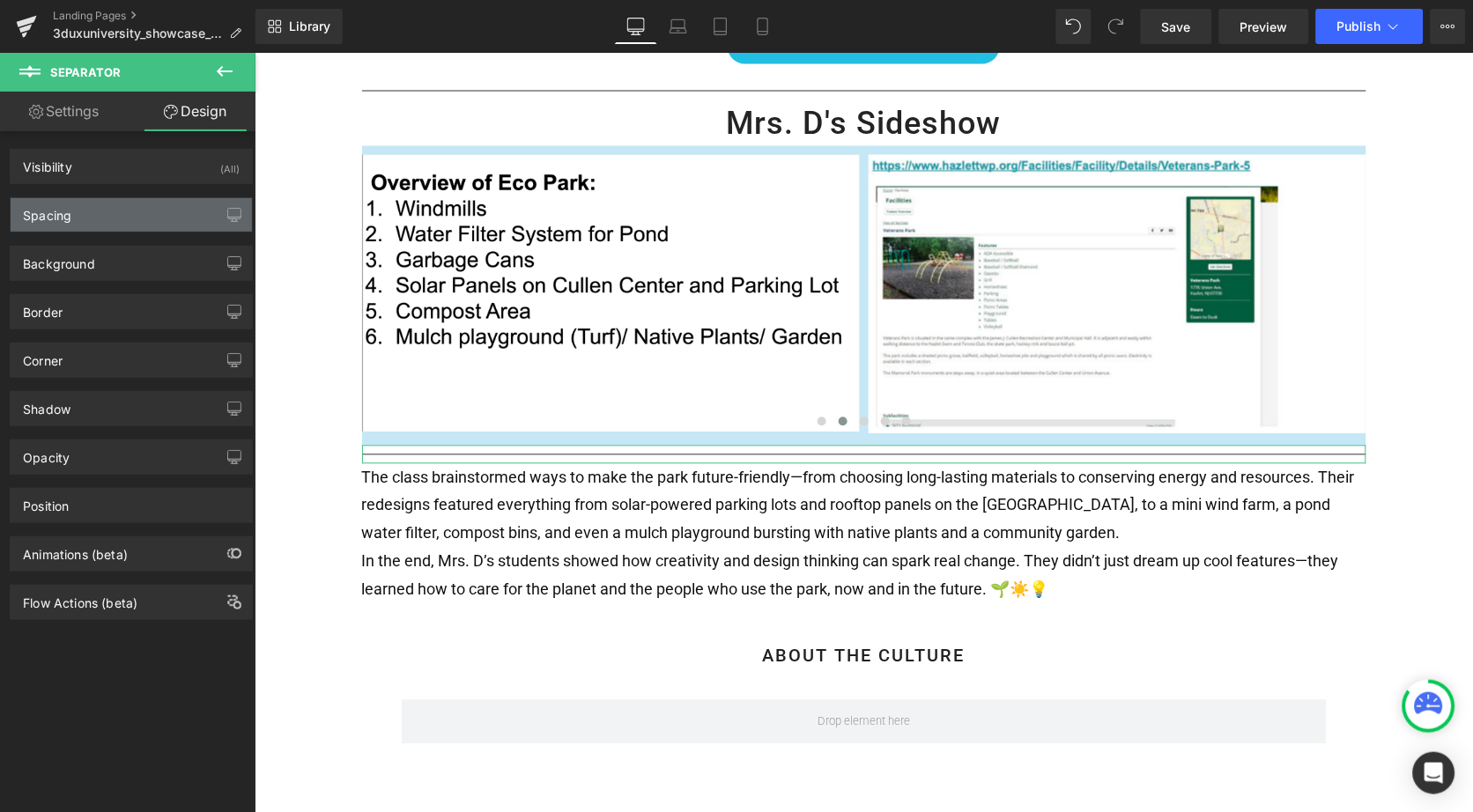
click at [116, 220] on div "Spacing" at bounding box center [132, 214] width 242 height 34
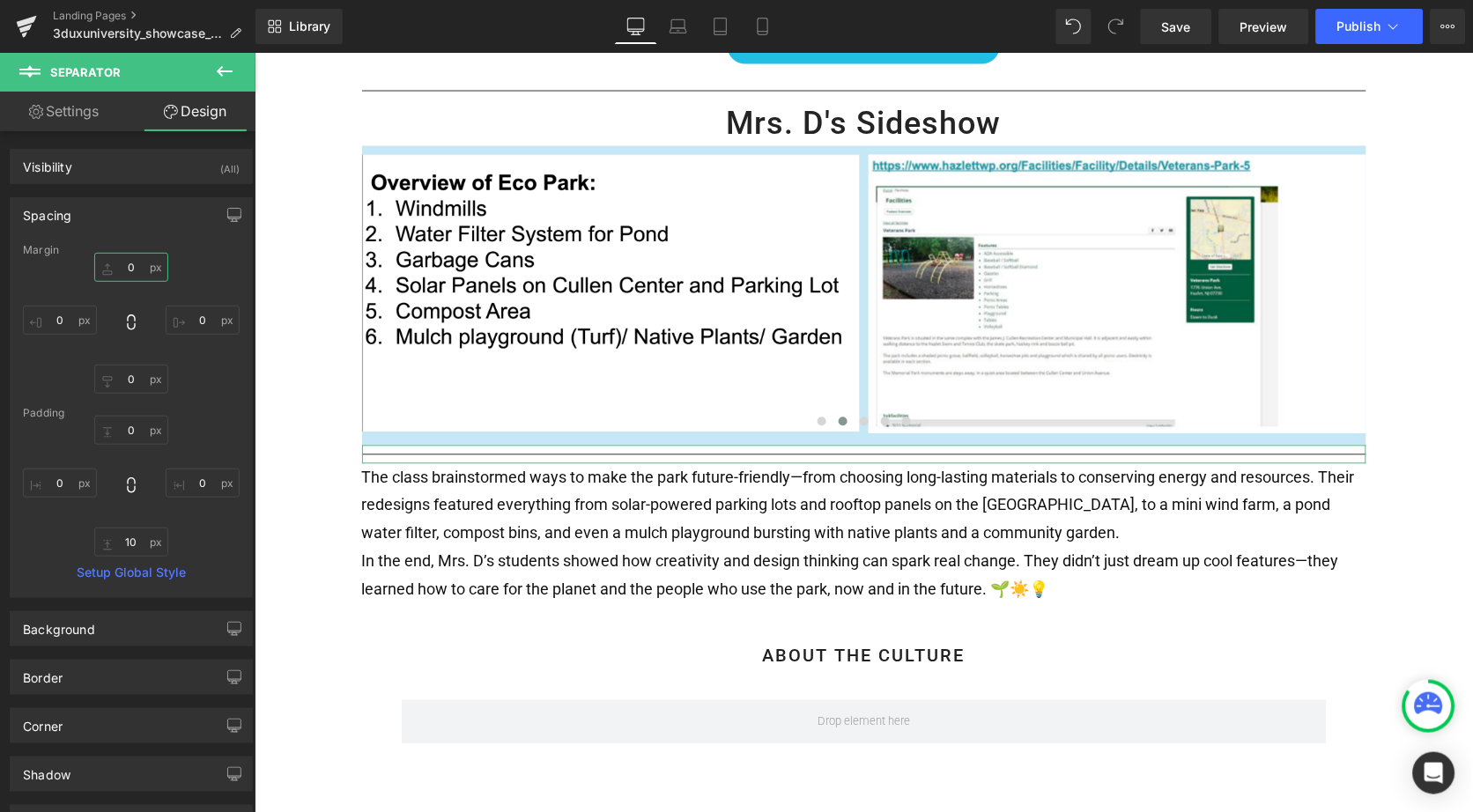
click at [121, 268] on input "0" at bounding box center [131, 267] width 74 height 29
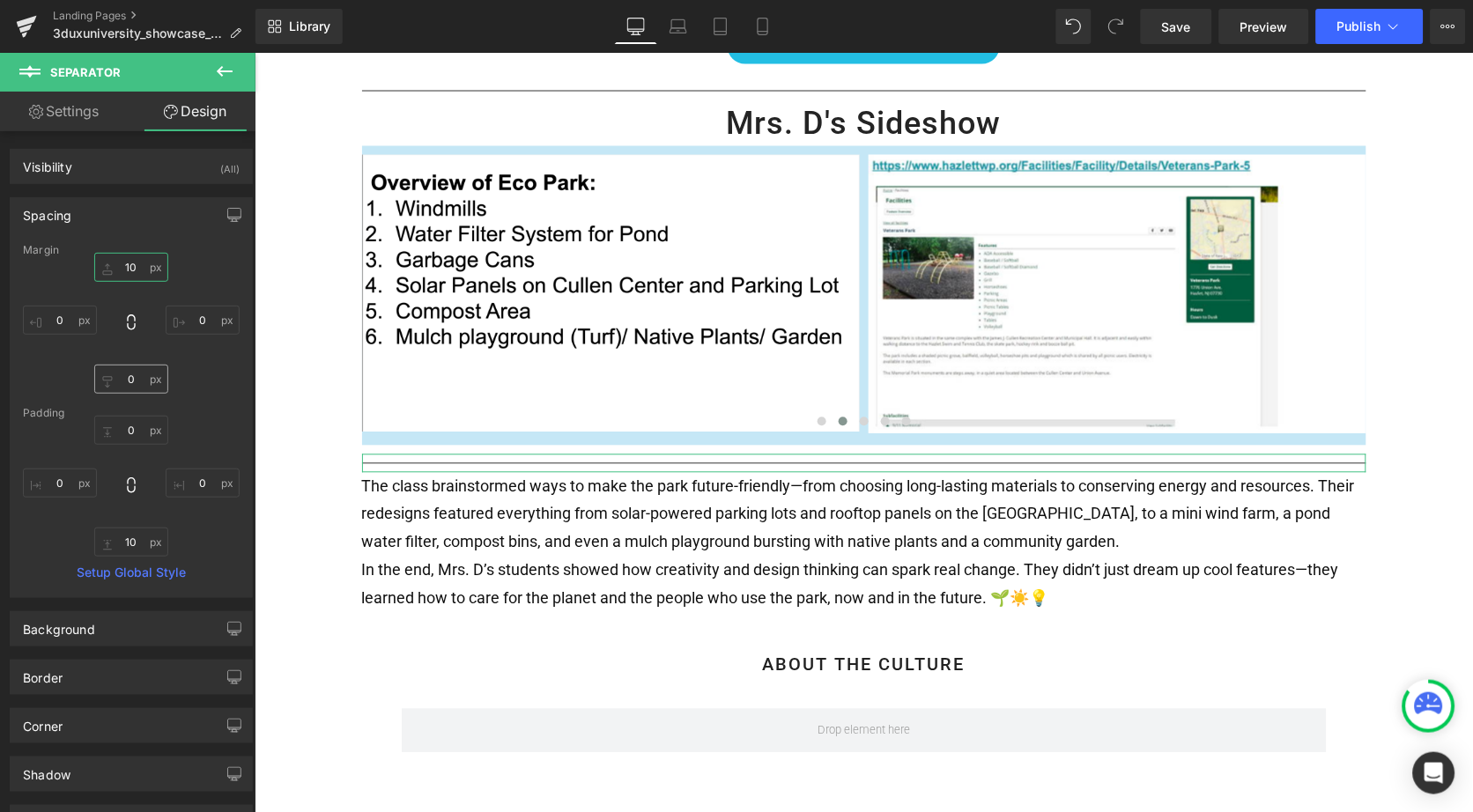
type input "10"
click at [121, 379] on input "0" at bounding box center [131, 379] width 74 height 29
type input "10"
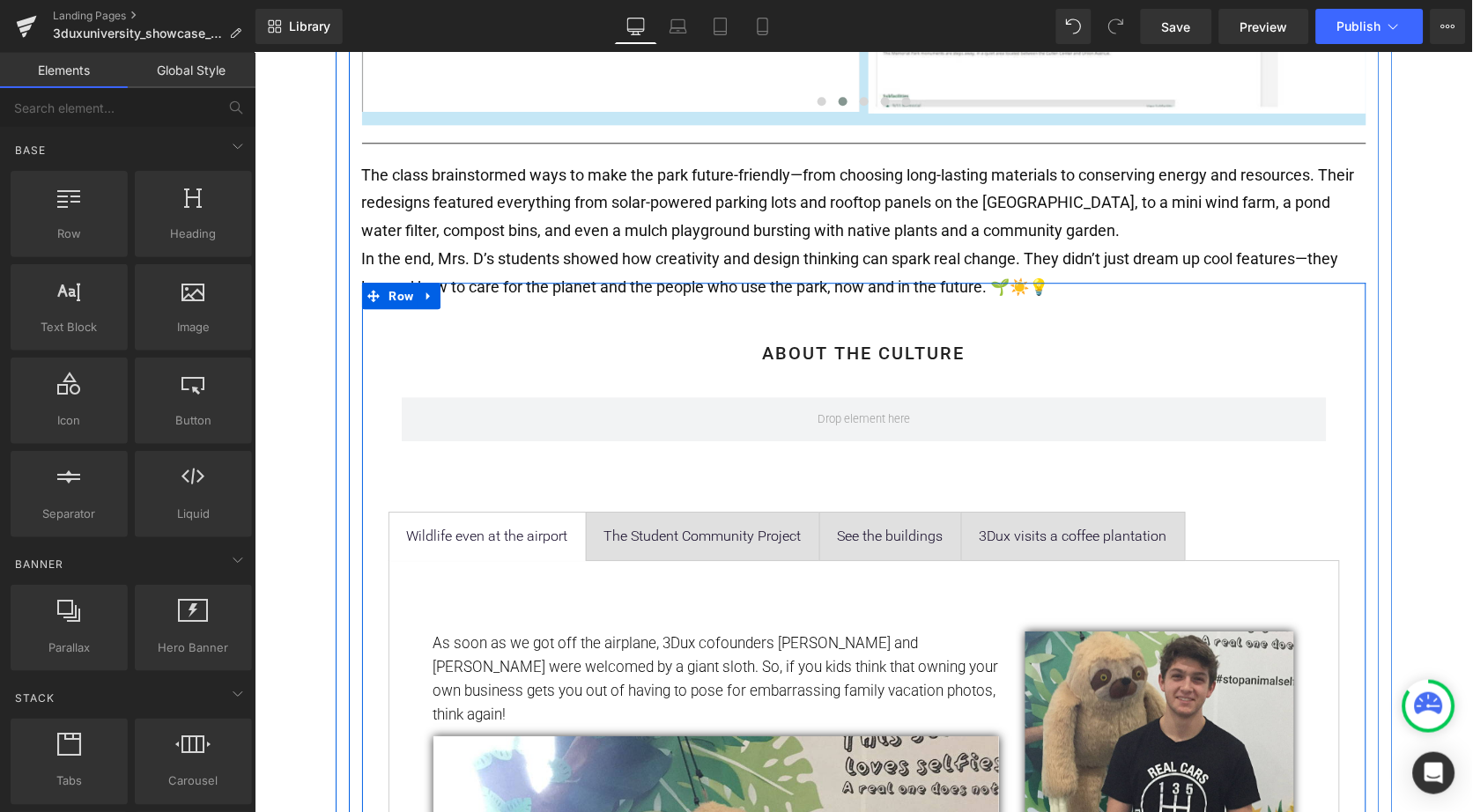
scroll to position [1004, 0]
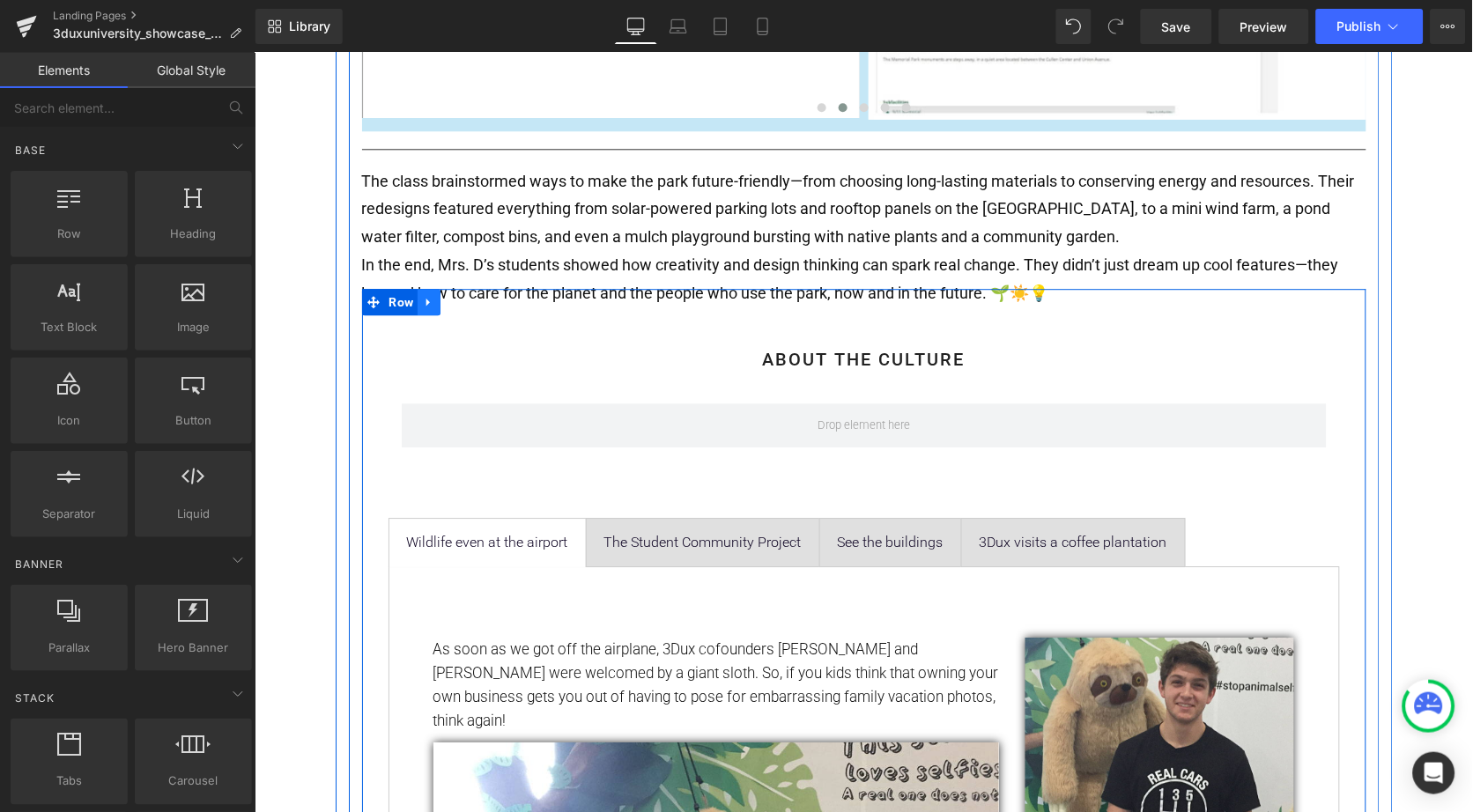
click at [427, 295] on icon at bounding box center [428, 302] width 13 height 14
click at [472, 295] on icon at bounding box center [474, 302] width 13 height 14
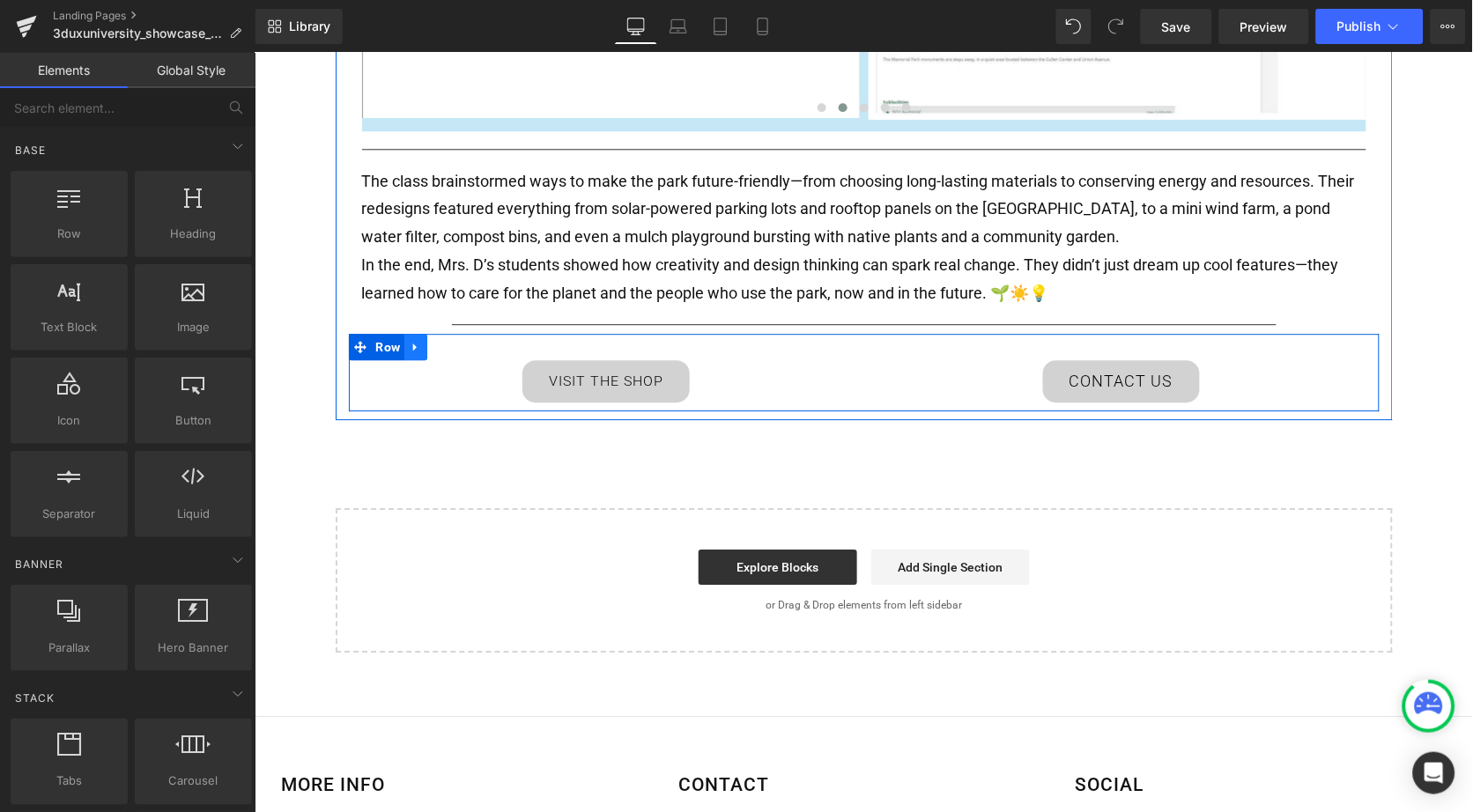
click at [414, 340] on icon at bounding box center [415, 346] width 13 height 14
click at [451, 333] on link at bounding box center [460, 346] width 23 height 26
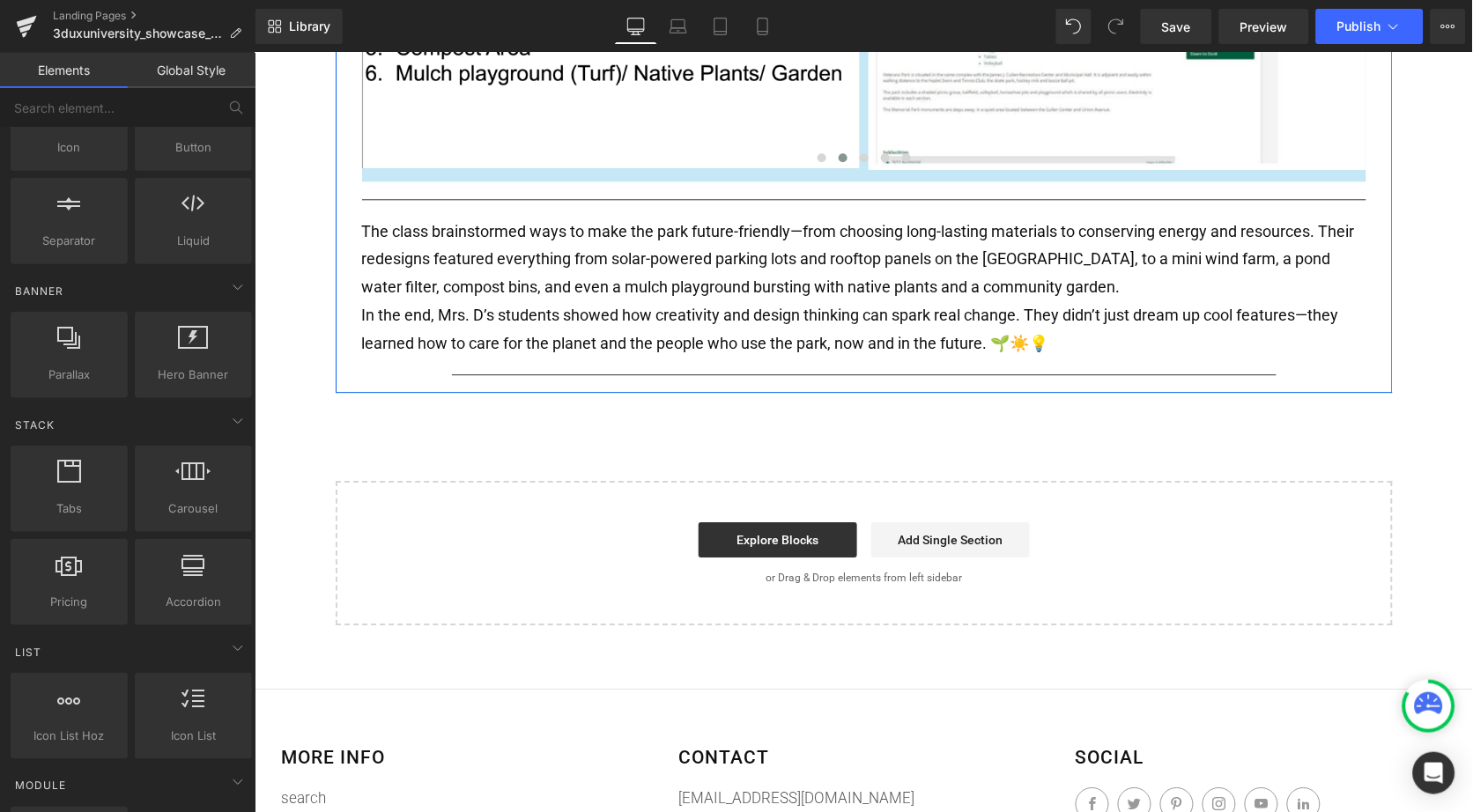
scroll to position [955, 0]
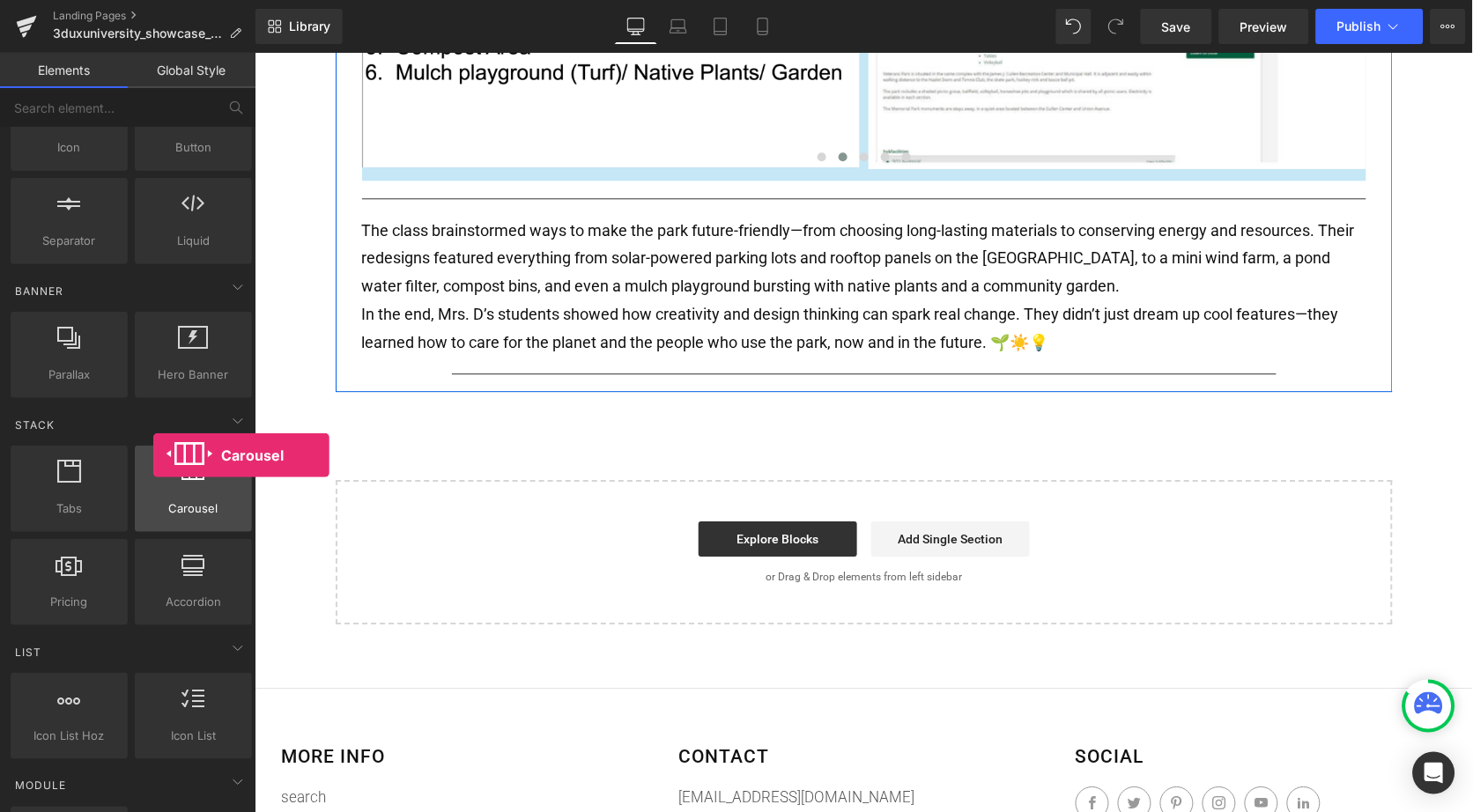
drag, startPoint x: 197, startPoint y: 467, endPoint x: 154, endPoint y: 455, distance: 44.6
click at [154, 460] on div at bounding box center [193, 480] width 106 height 40
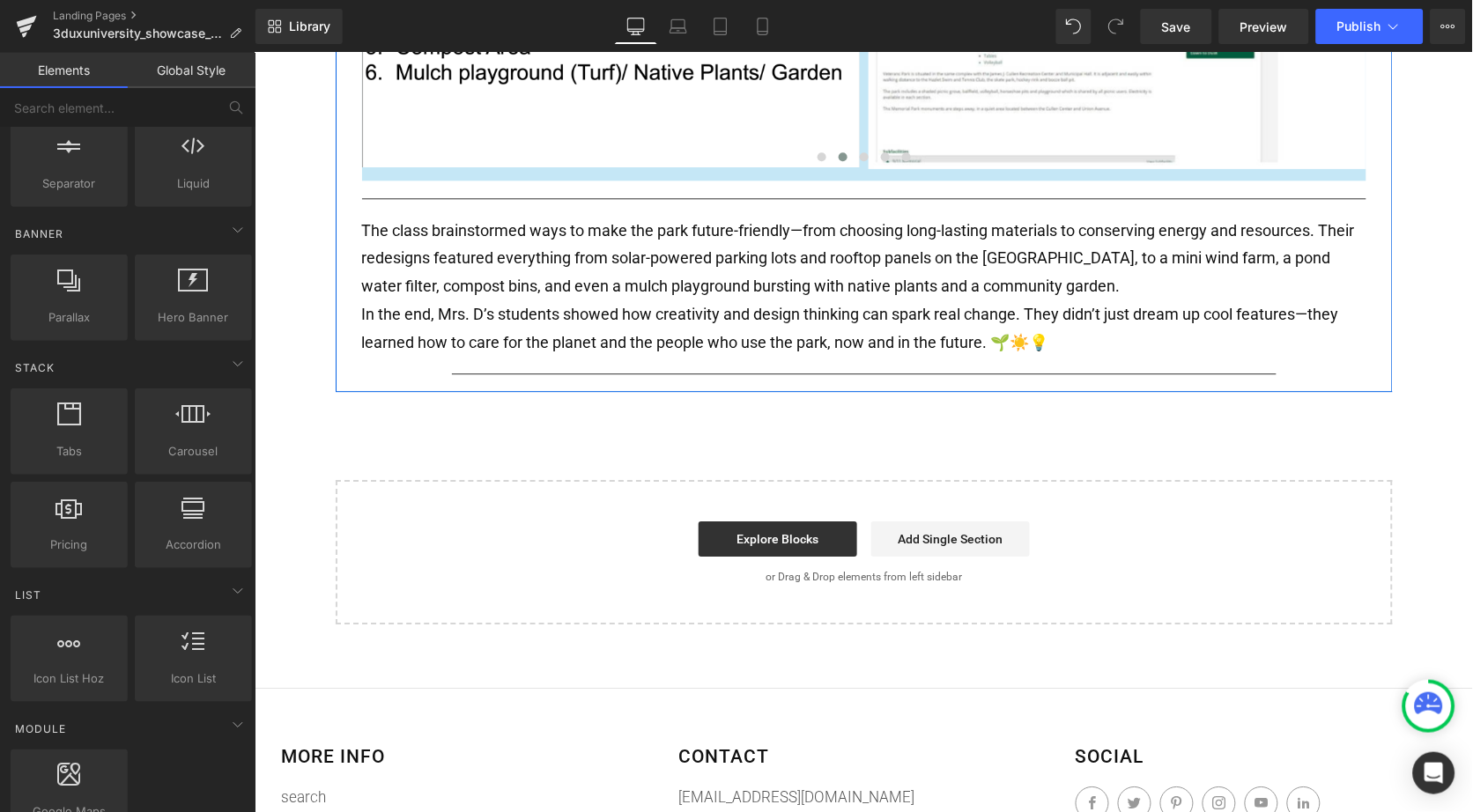
scroll to position [362, 0]
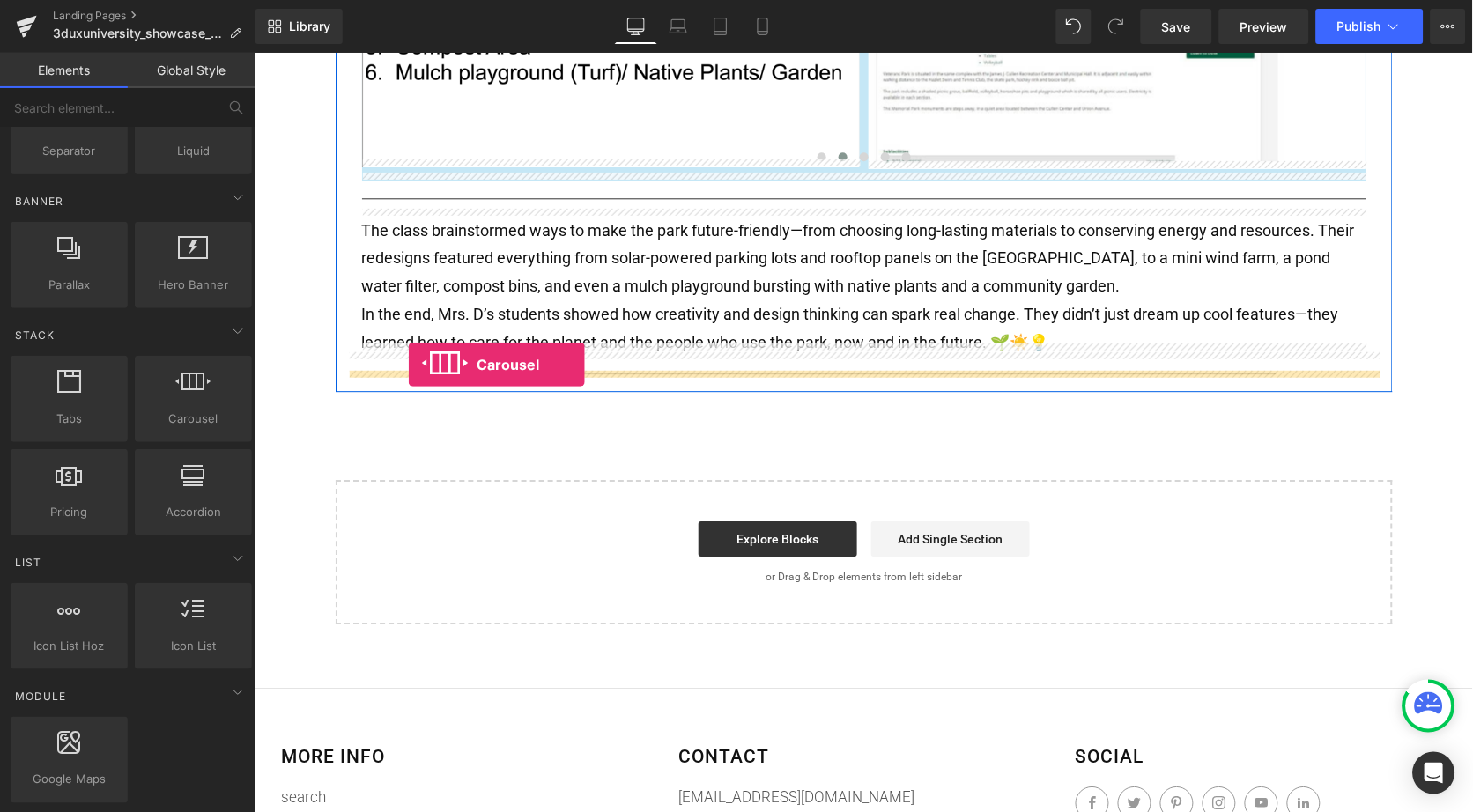
drag, startPoint x: 443, startPoint y: 441, endPoint x: 407, endPoint y: 363, distance: 85.9
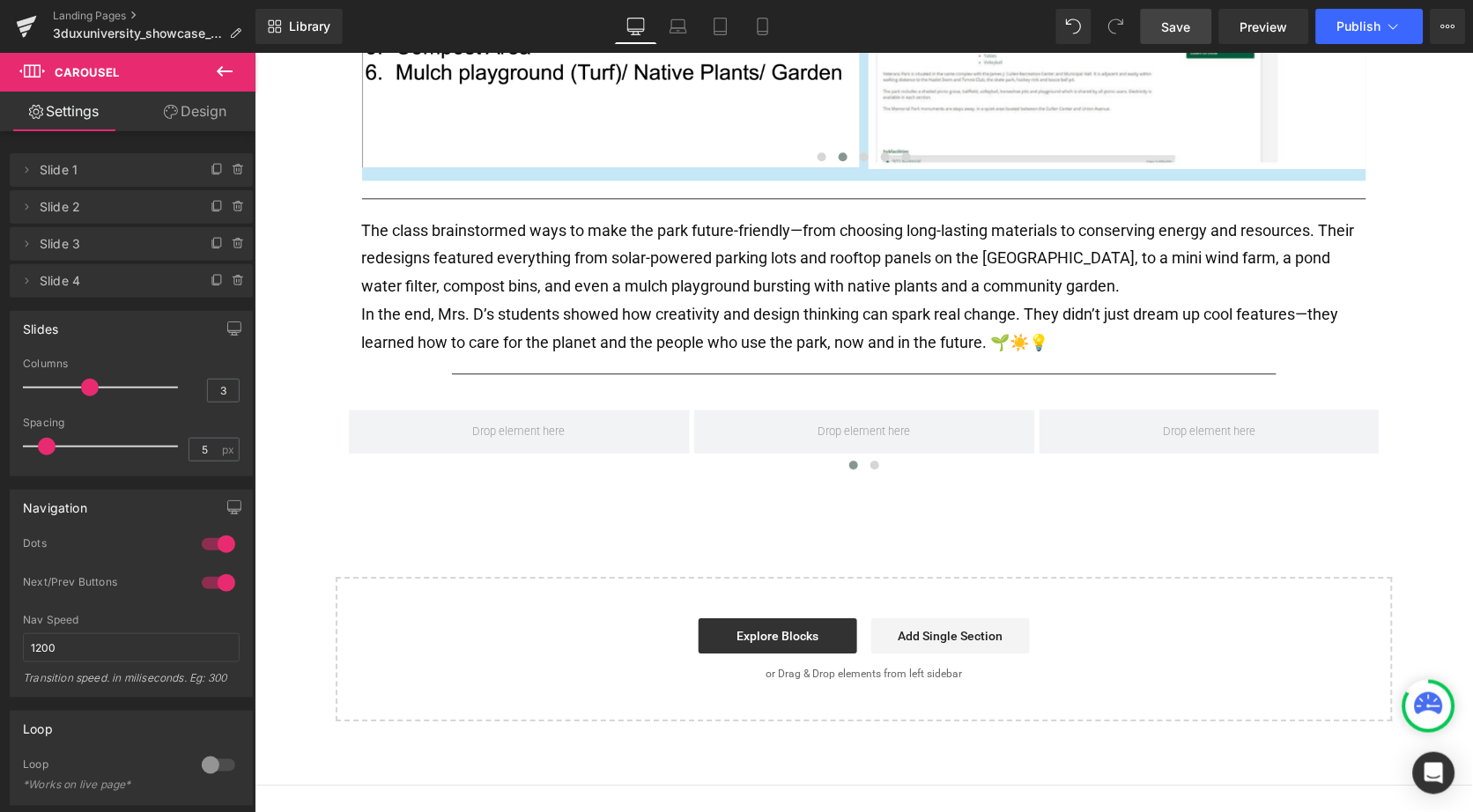
click at [1175, 21] on span "Save" at bounding box center [1177, 26] width 29 height 18
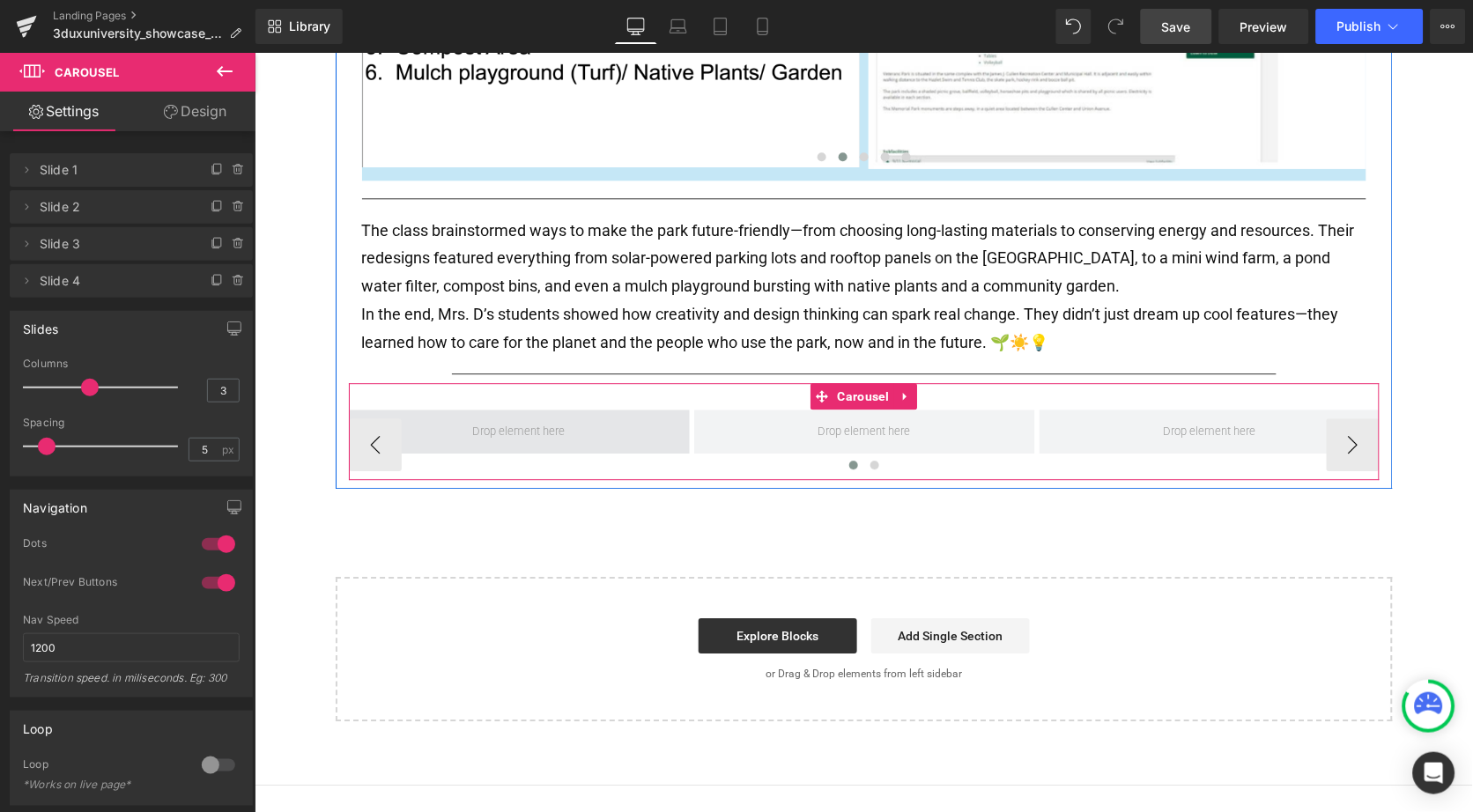
click at [544, 422] on span at bounding box center [518, 431] width 105 height 29
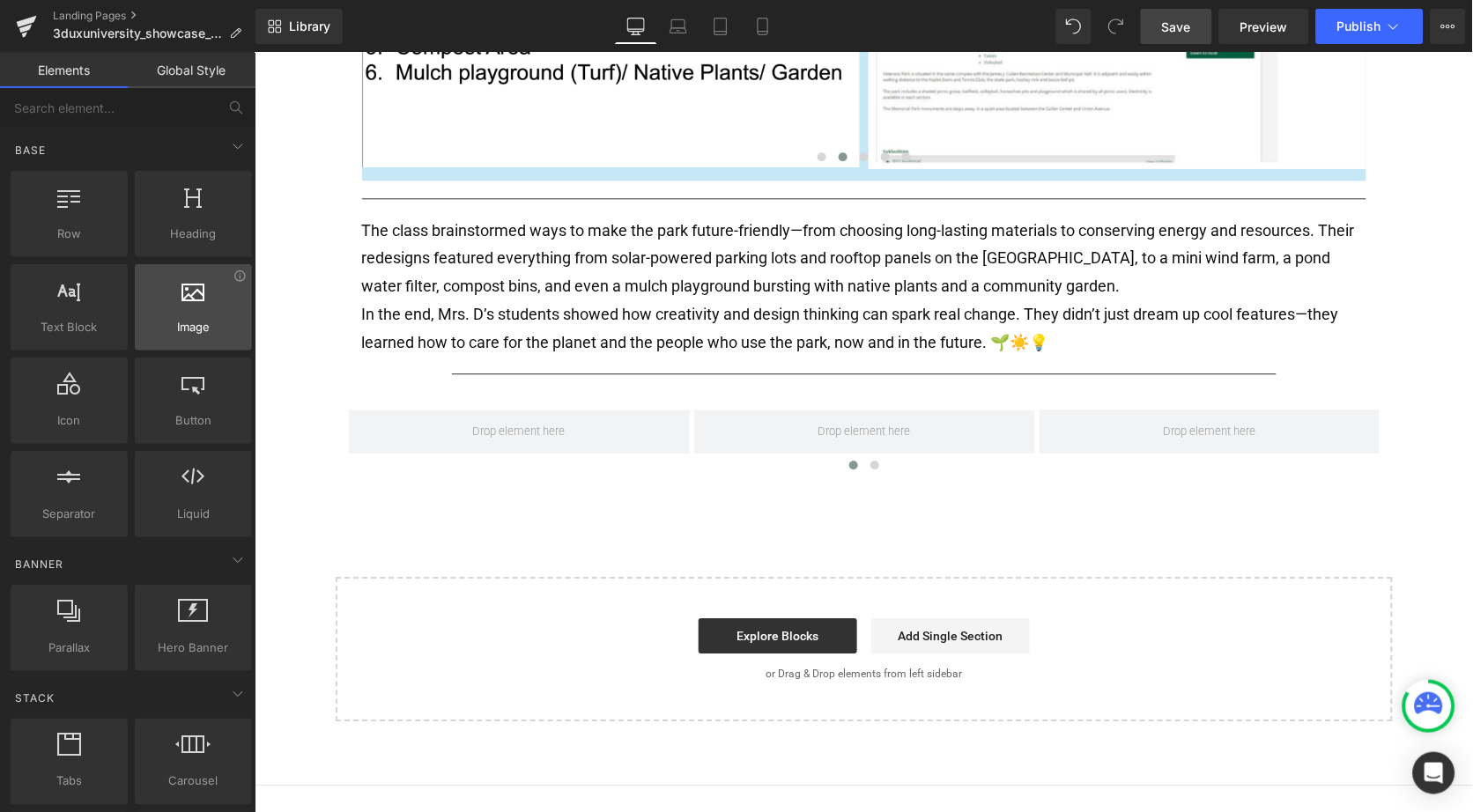
scroll to position [0, 0]
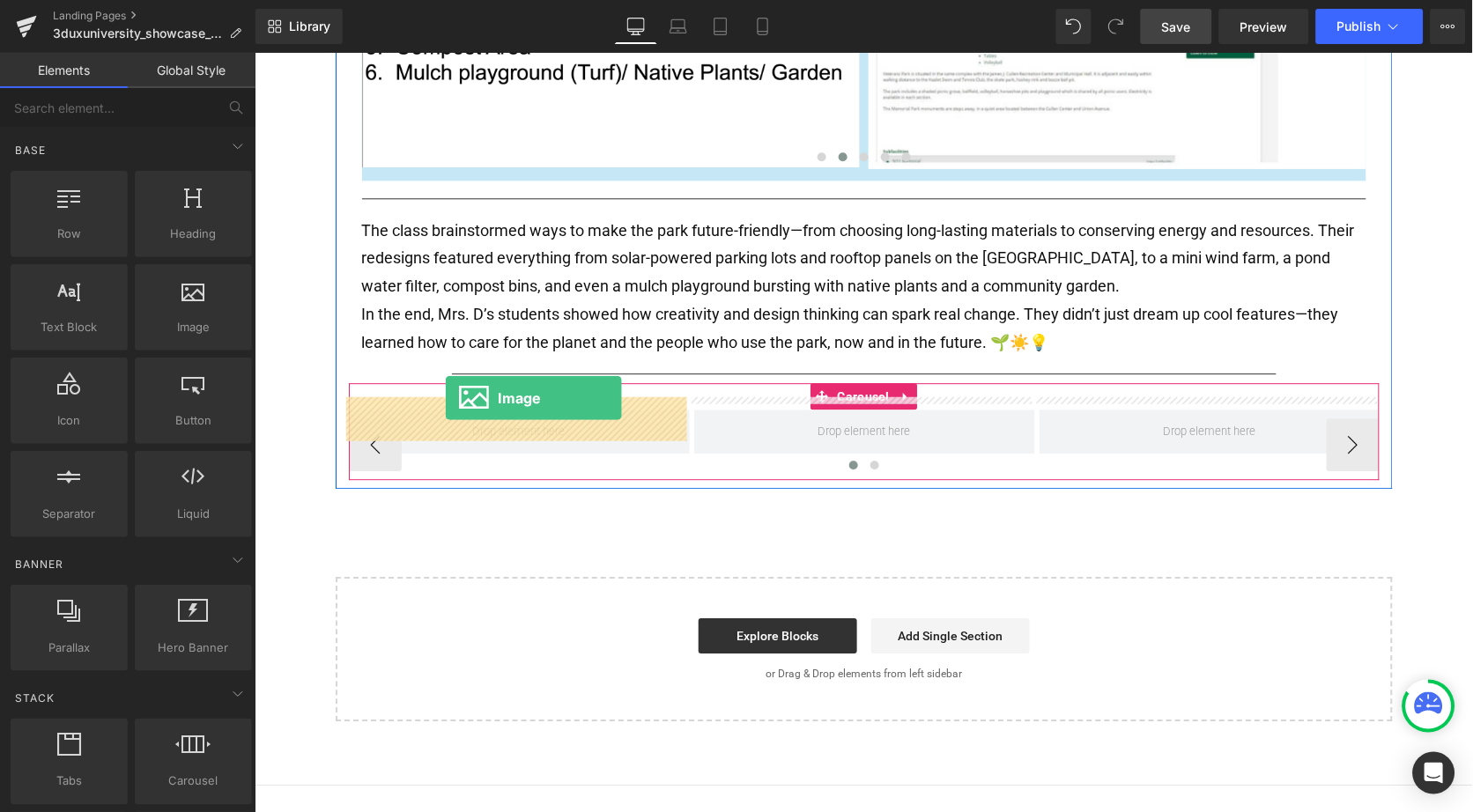
drag, startPoint x: 445, startPoint y: 347, endPoint x: 444, endPoint y: 394, distance: 47.0
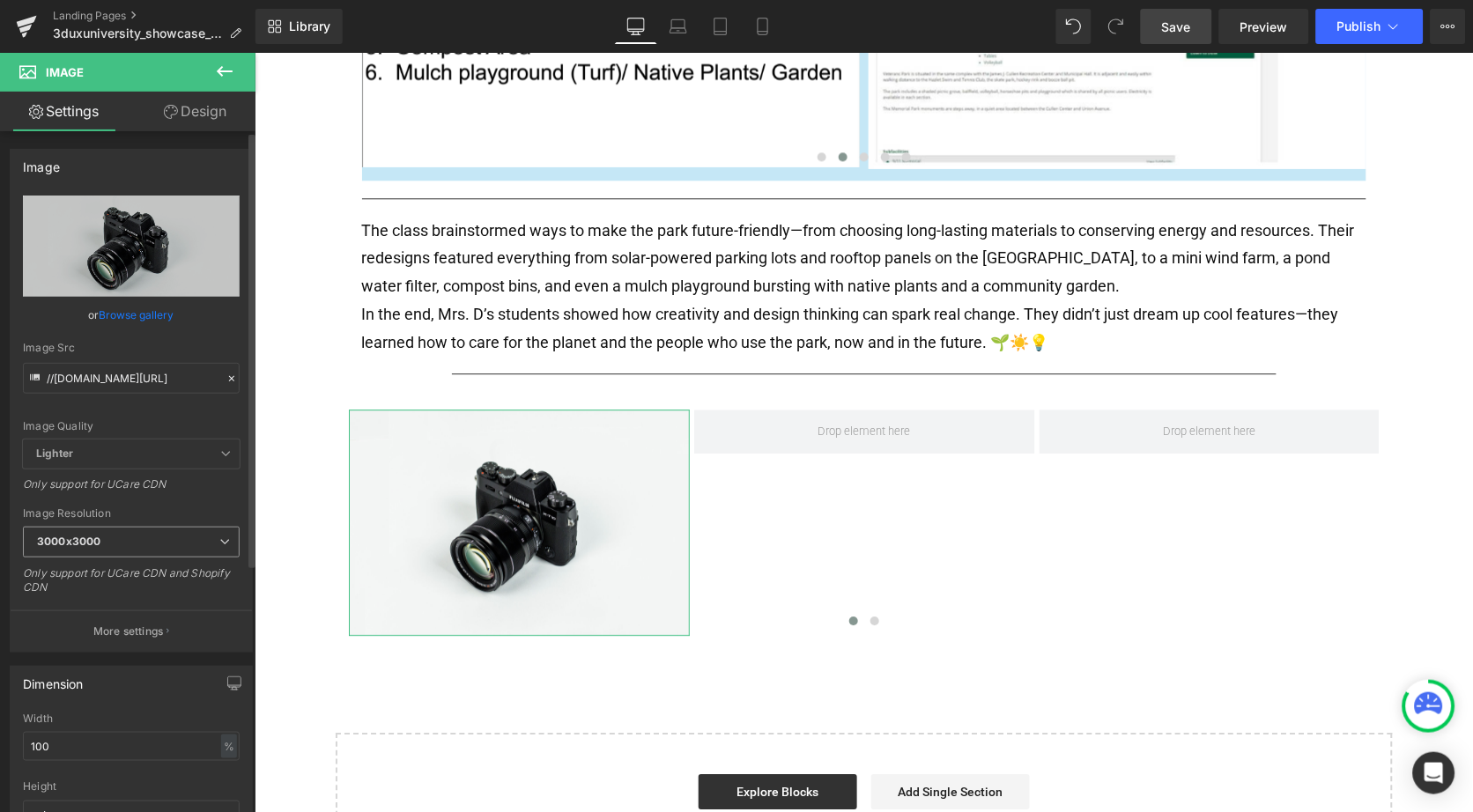
click at [105, 533] on span "3000x3000" at bounding box center [131, 542] width 217 height 31
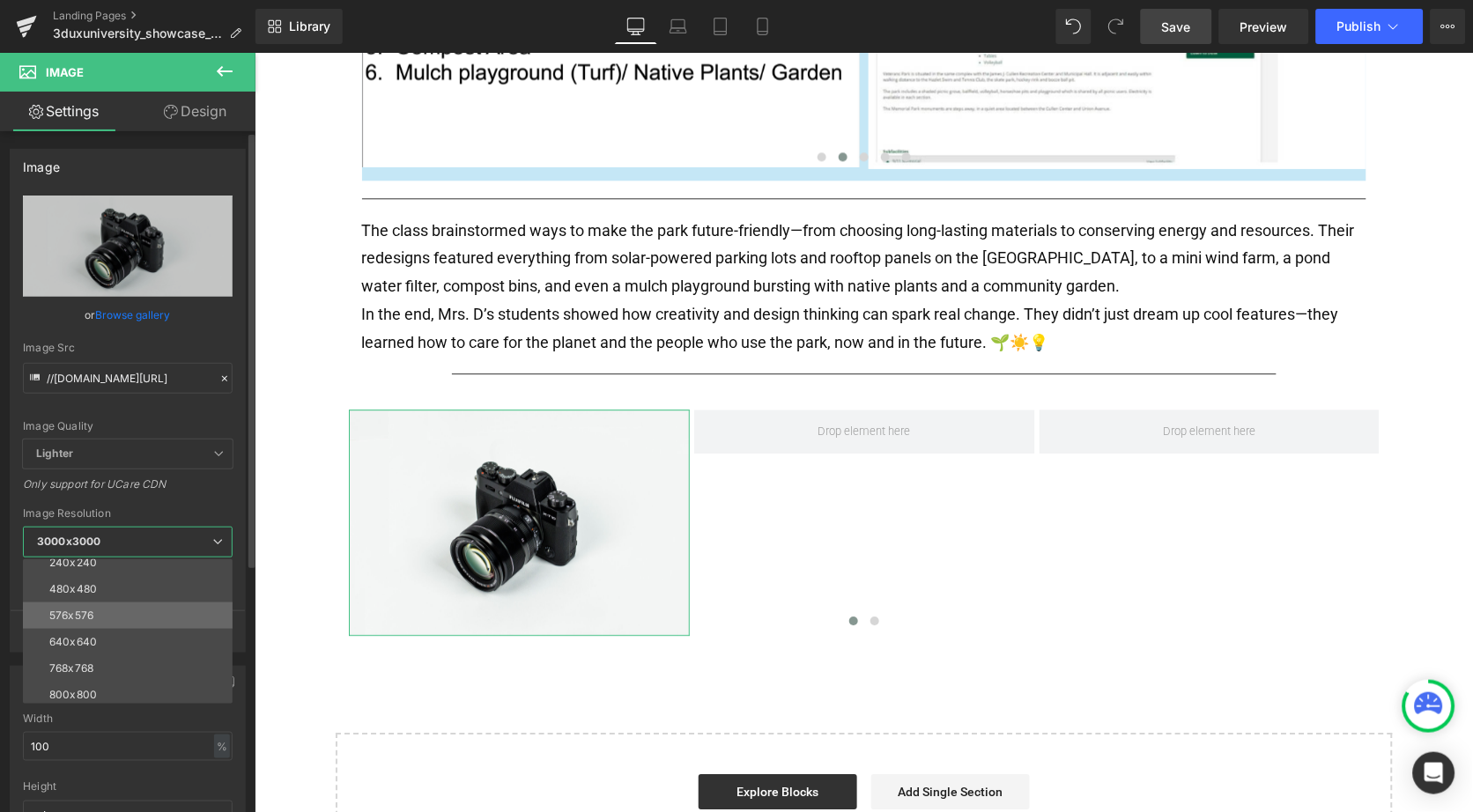
scroll to position [45, 0]
click at [97, 672] on li "800x800" at bounding box center [131, 685] width 217 height 26
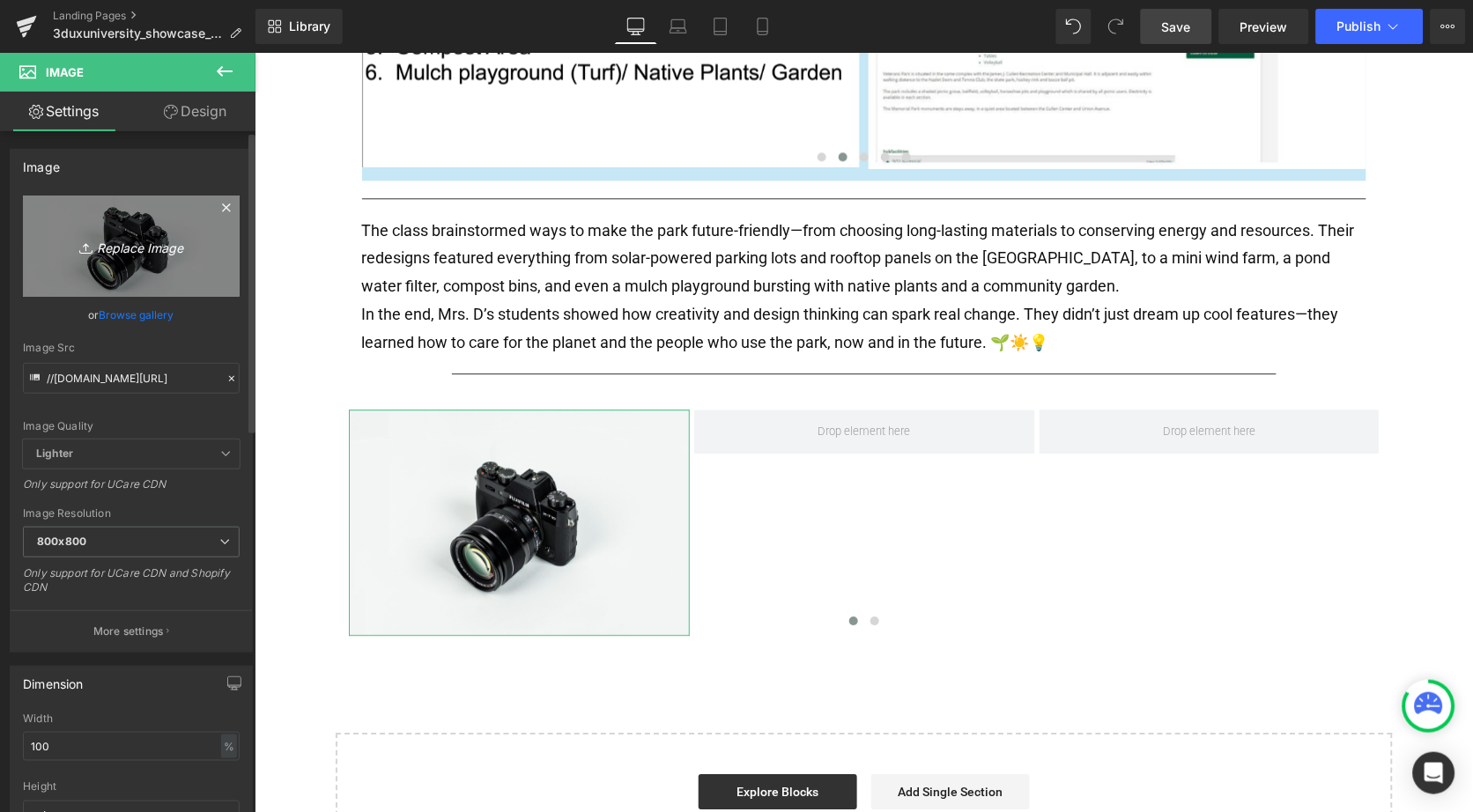
click at [128, 267] on link "Replace Image" at bounding box center [131, 246] width 217 height 102
type input "C:\fakepath\playground1.jpg"
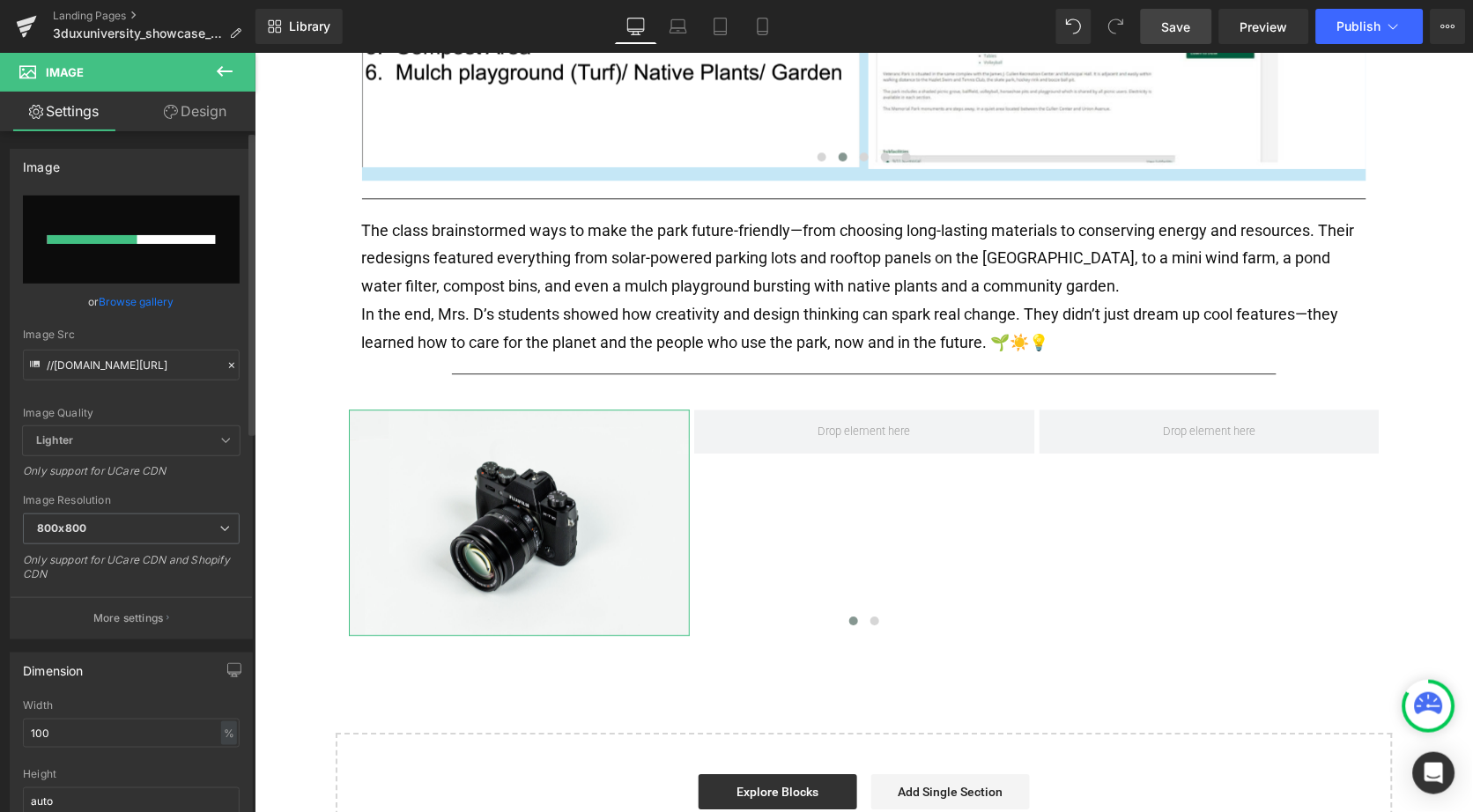
click at [156, 304] on link "Browse gallery" at bounding box center [137, 302] width 75 height 31
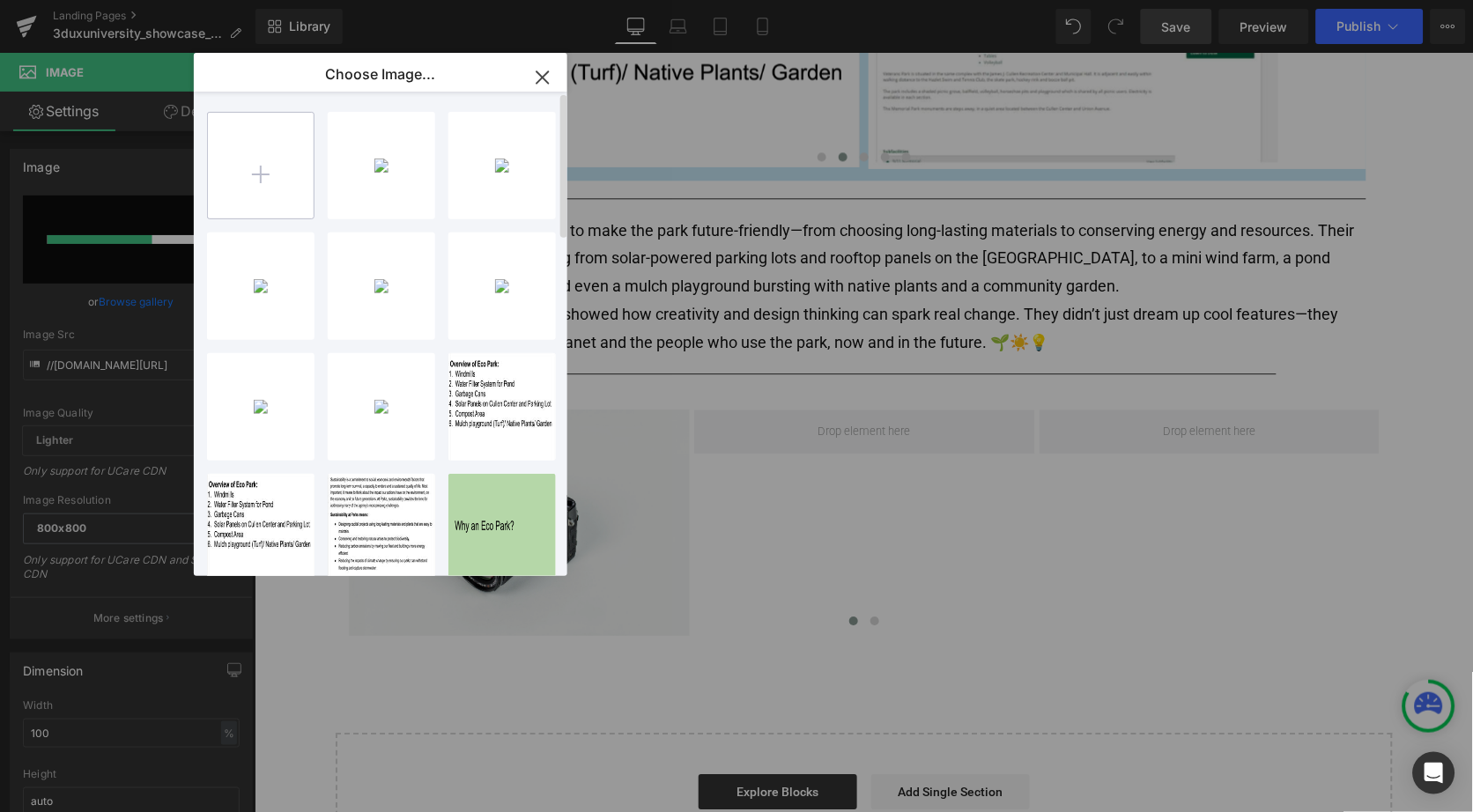
click at [255, 187] on input "file" at bounding box center [261, 165] width 105 height 105
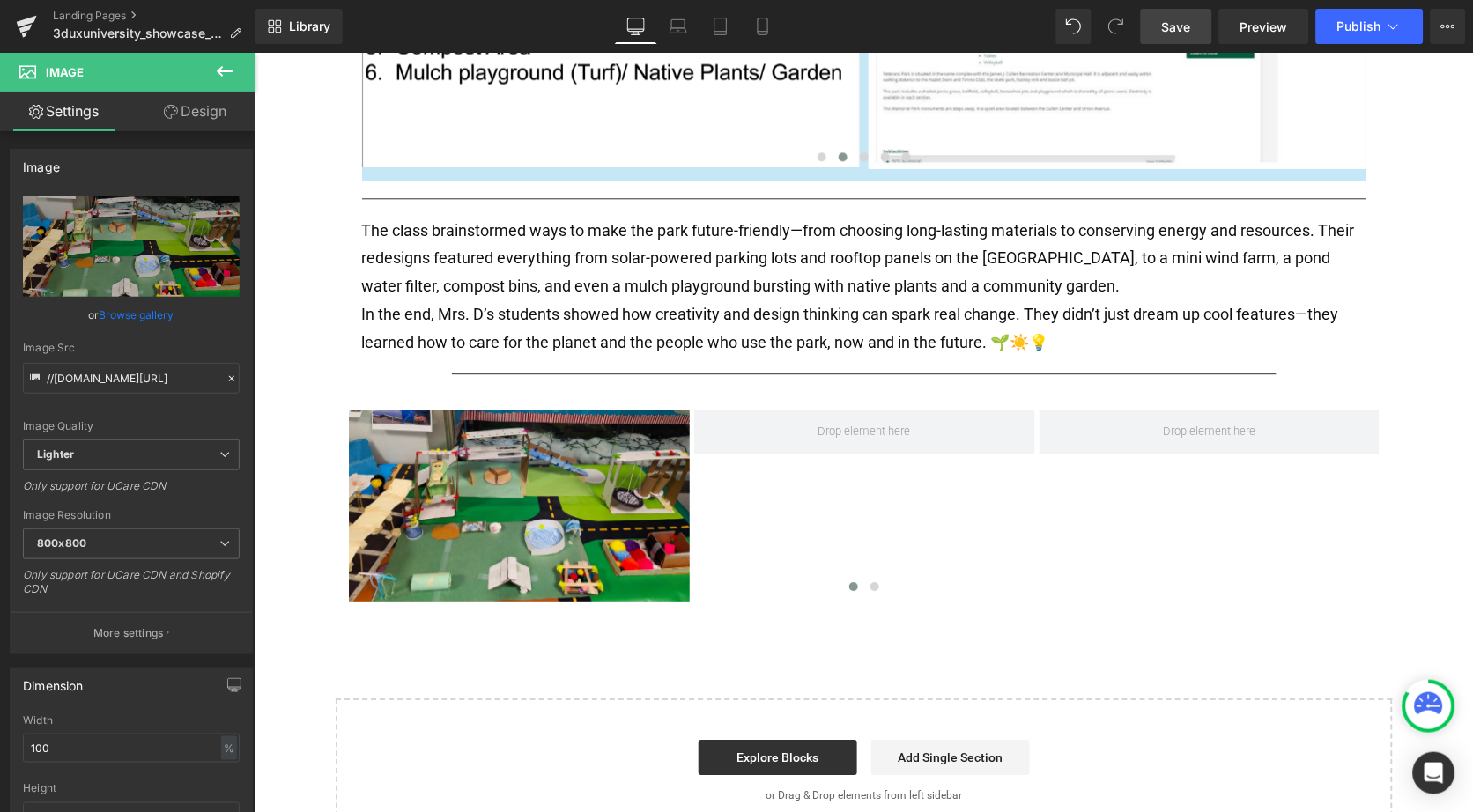
click at [554, 497] on img at bounding box center [518, 504] width 341 height 192
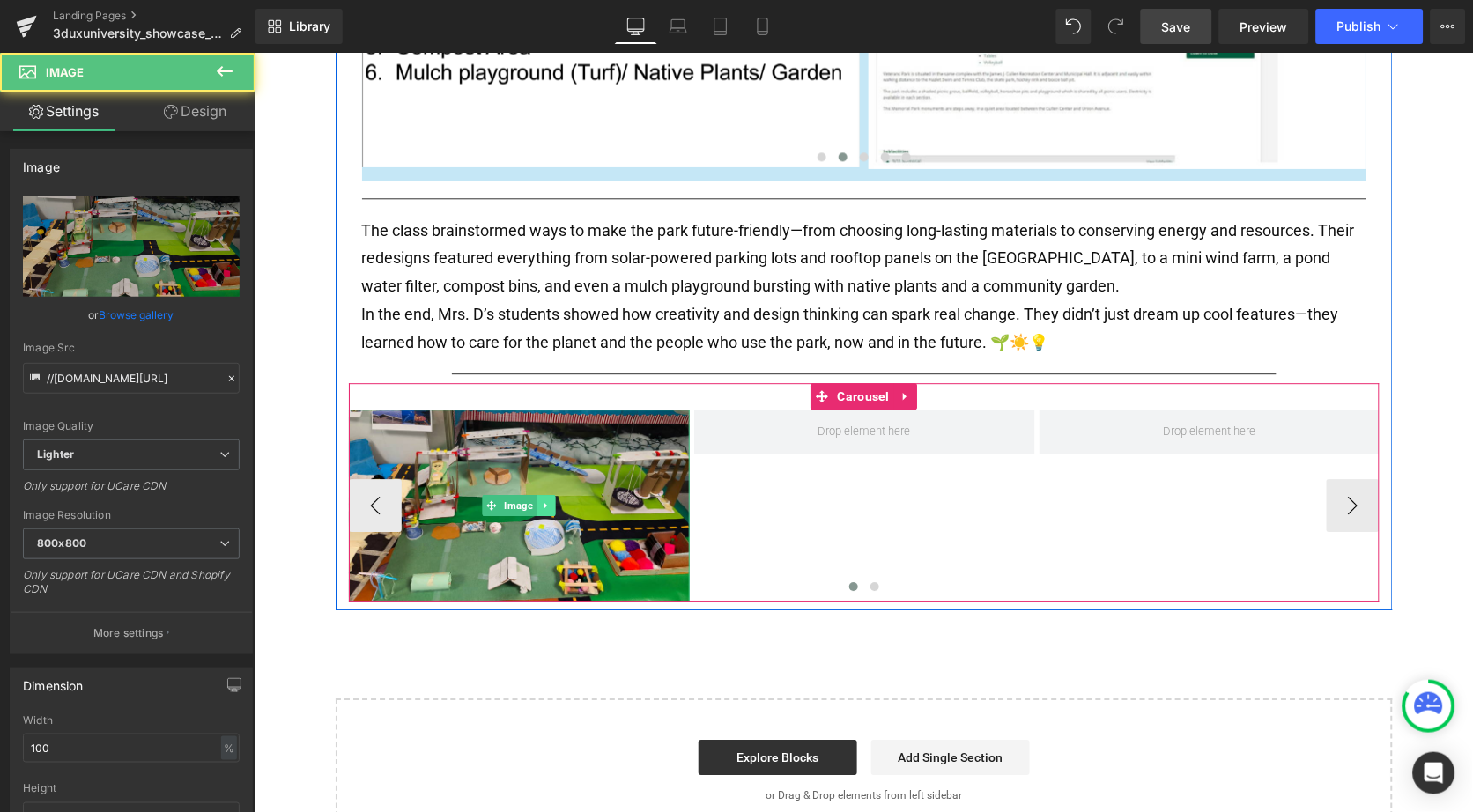
click at [546, 500] on icon at bounding box center [544, 505] width 10 height 11
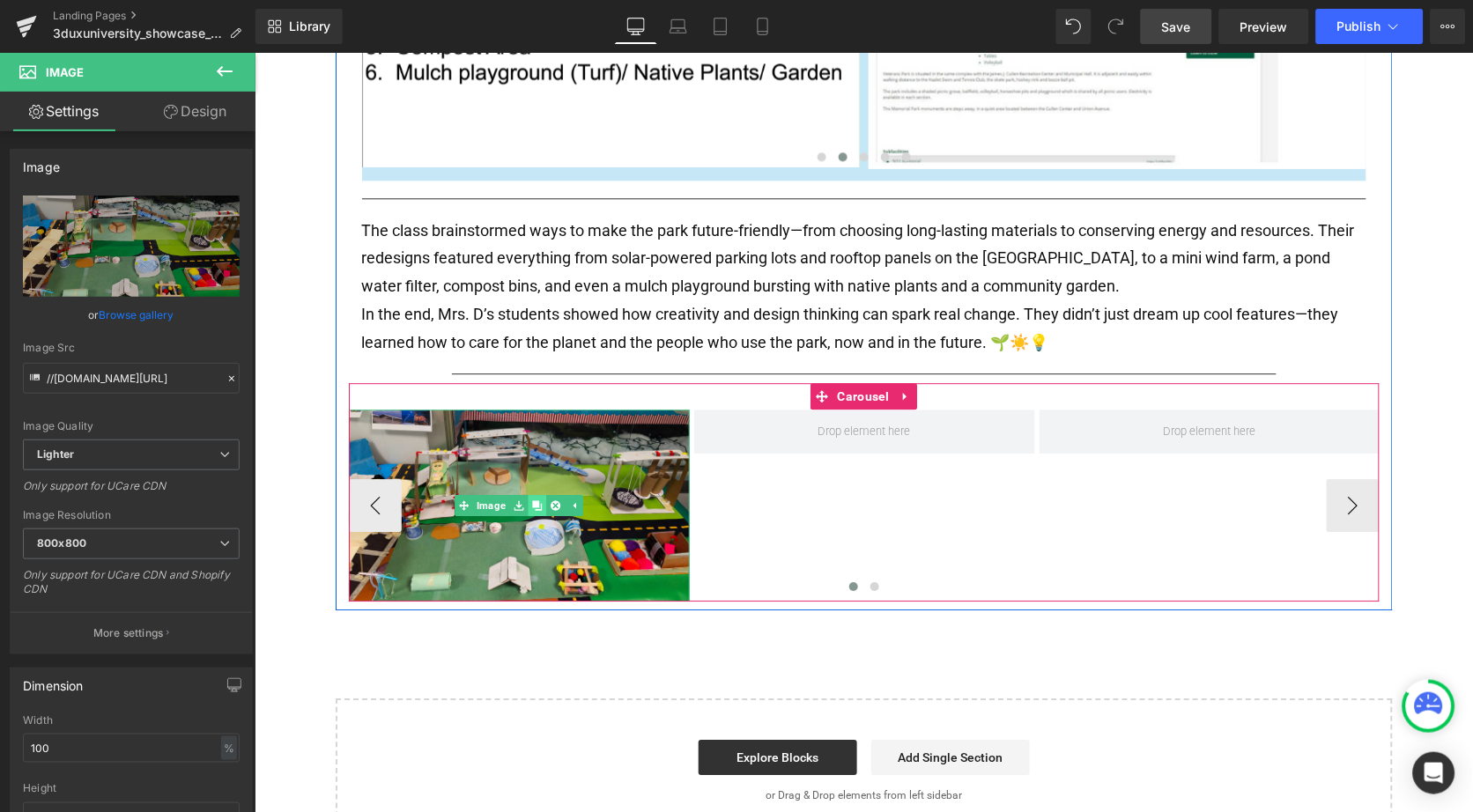
click at [532, 500] on icon at bounding box center [536, 504] width 10 height 10
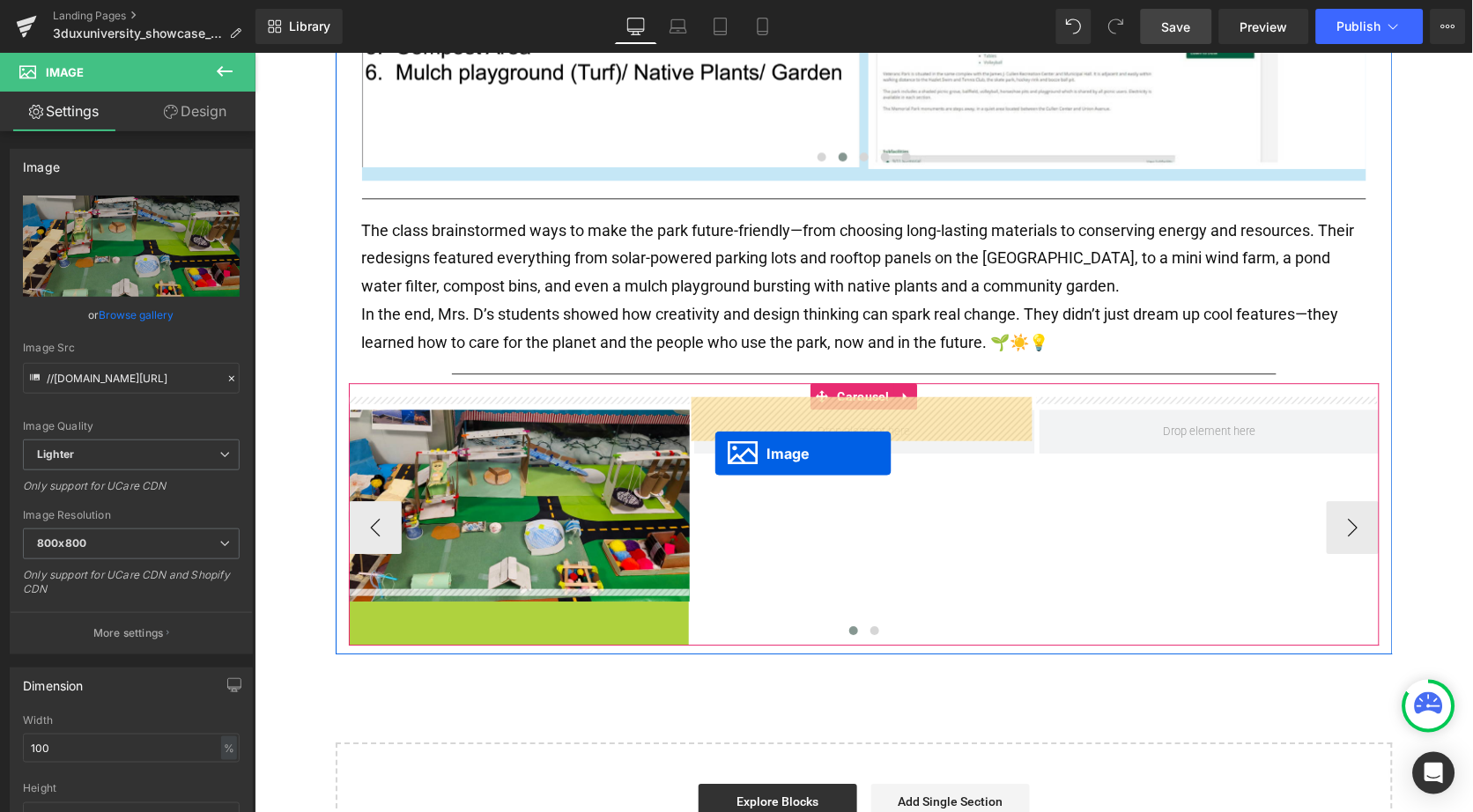
drag, startPoint x: 482, startPoint y: 678, endPoint x: 714, endPoint y: 450, distance: 325.3
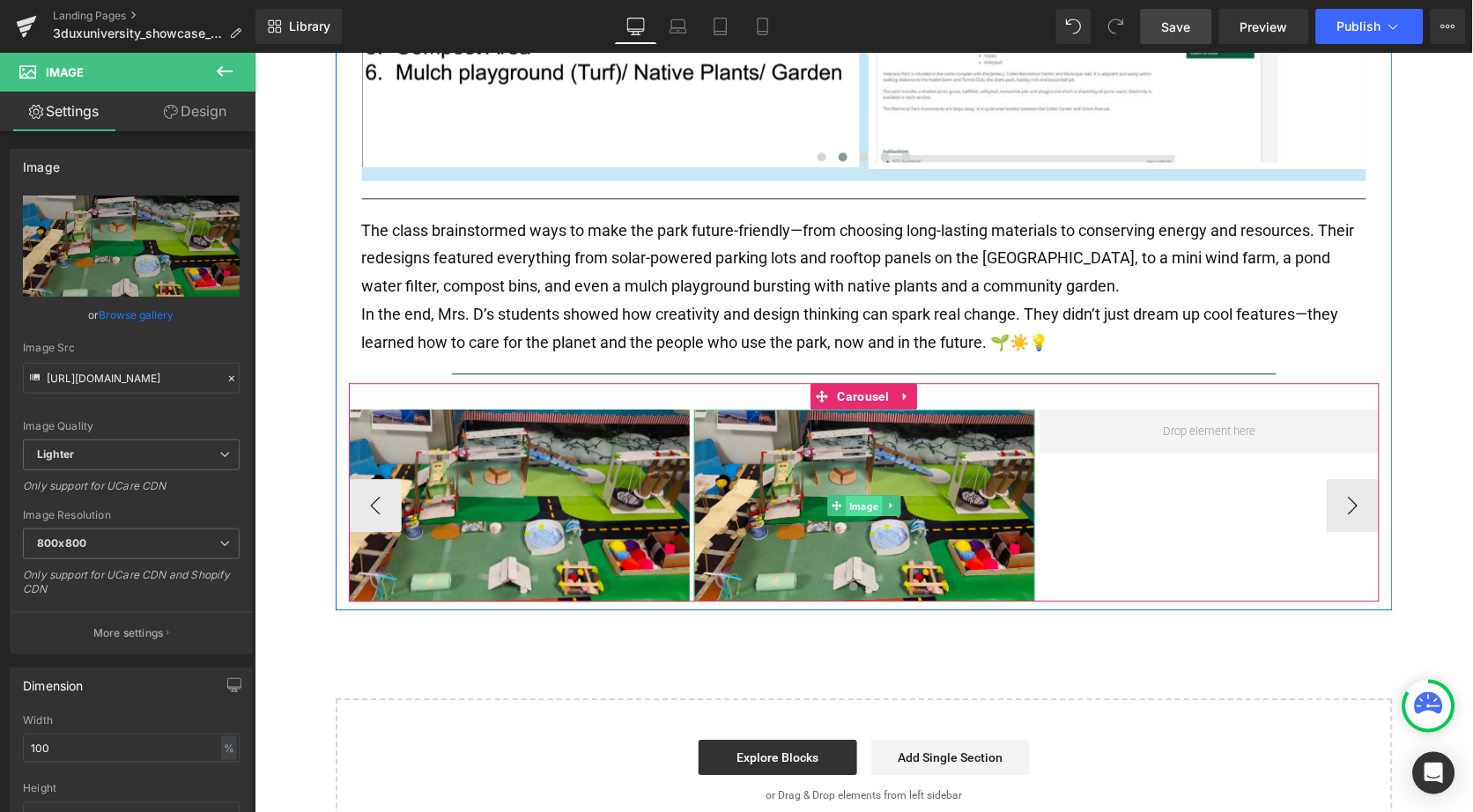
click at [857, 495] on span "Image" at bounding box center [863, 505] width 36 height 21
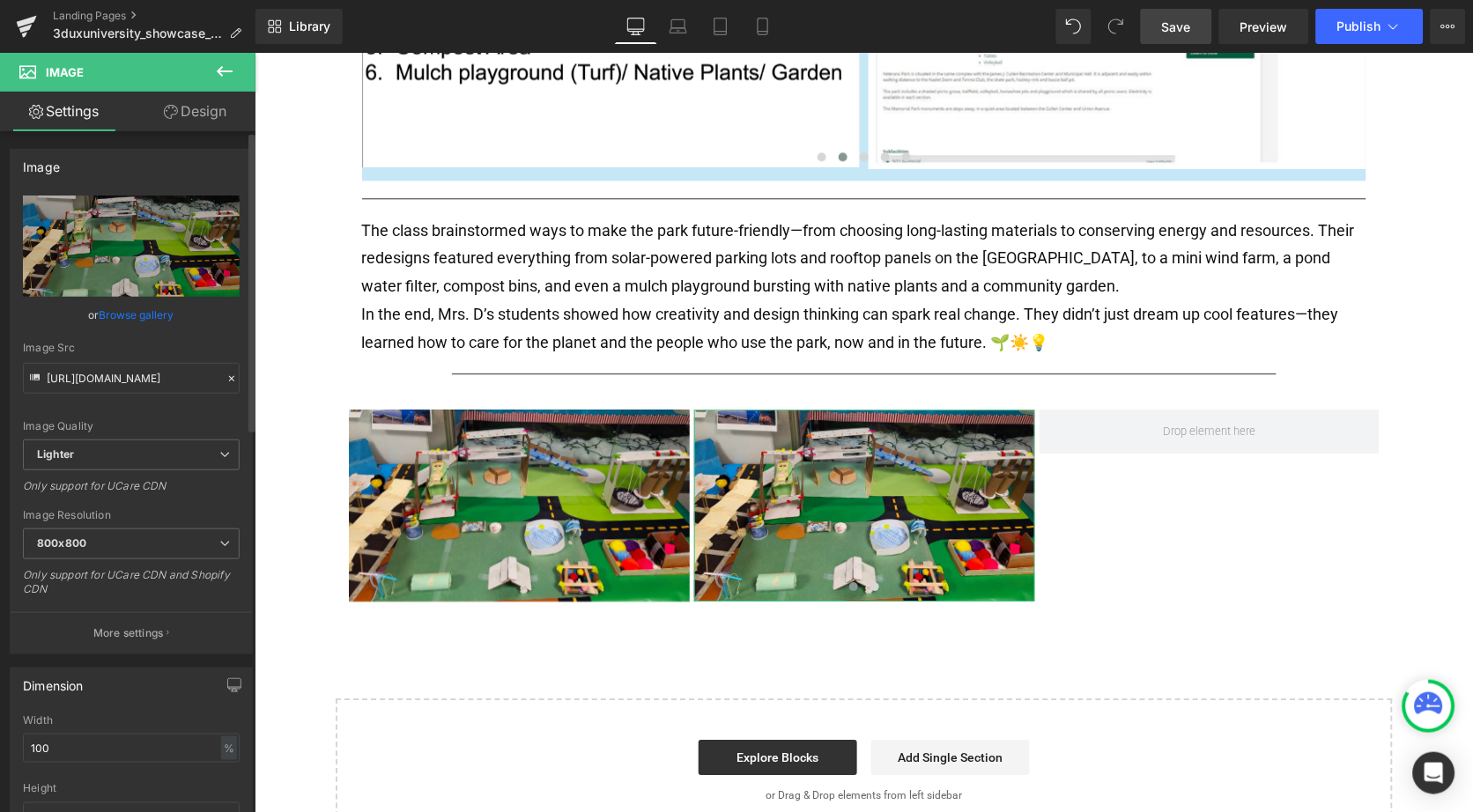
click at [134, 321] on link "Browse gallery" at bounding box center [137, 315] width 75 height 31
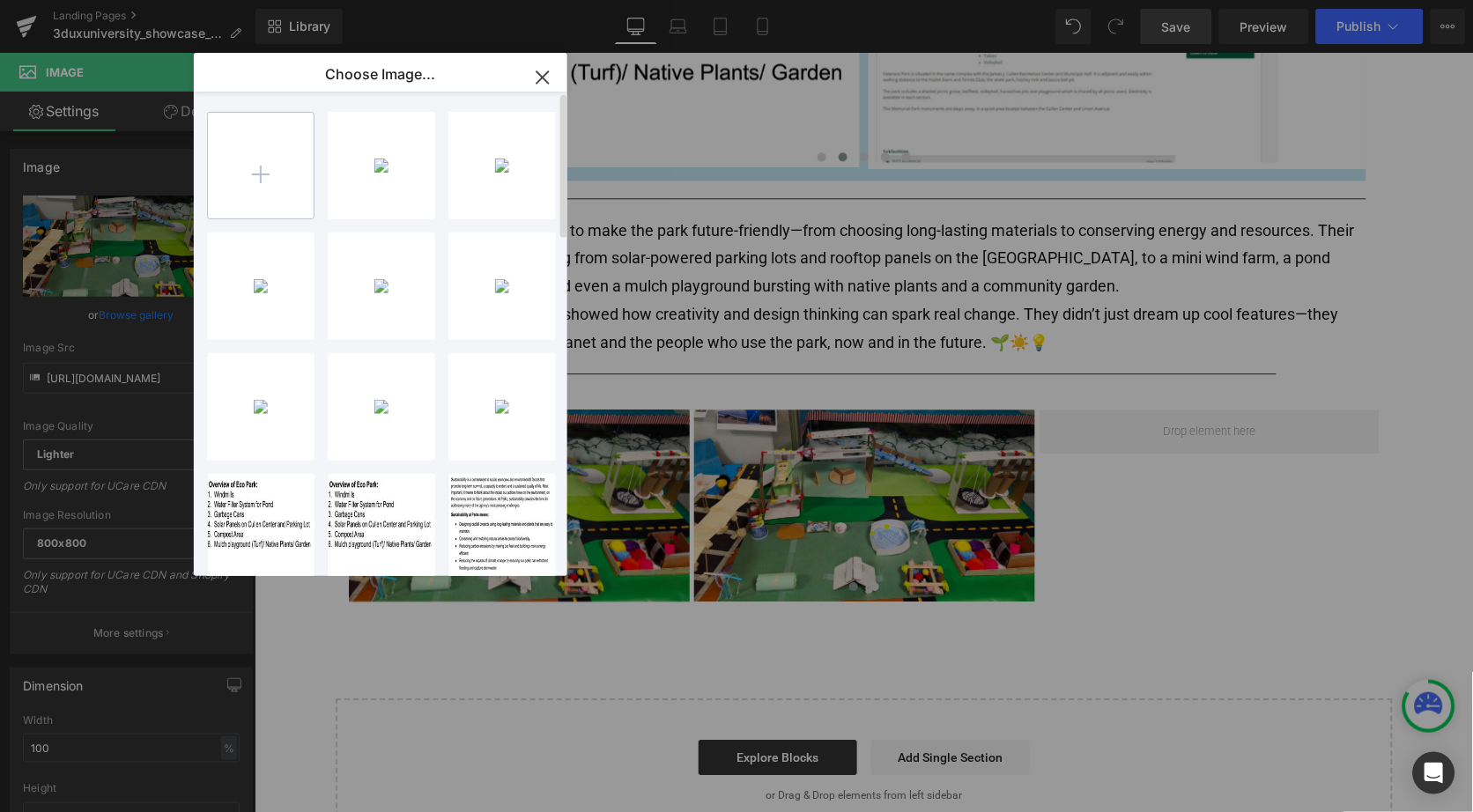
click at [286, 163] on input "file" at bounding box center [261, 165] width 105 height 105
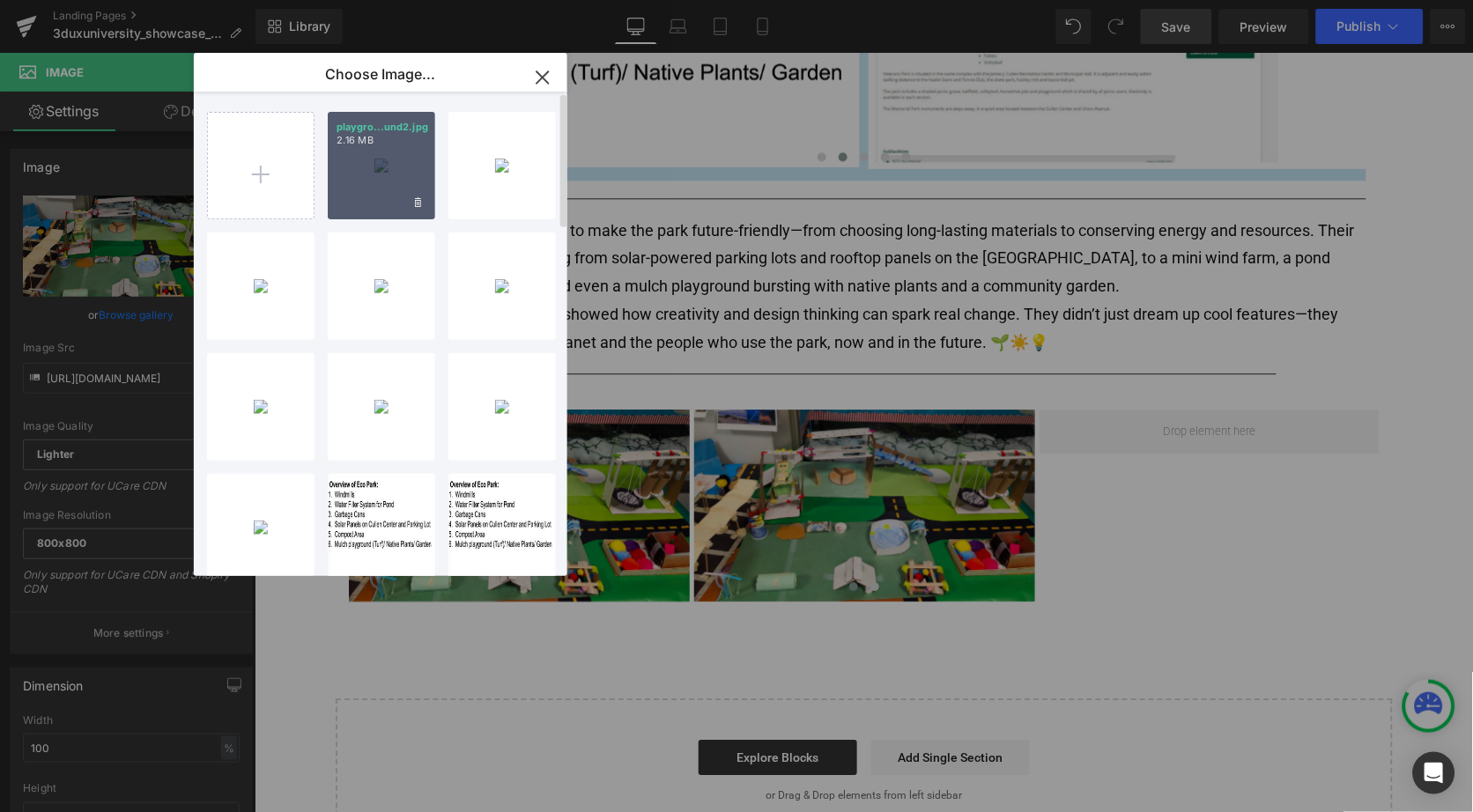
click at [407, 166] on div "playgro...und2.jpg 2.16 MB" at bounding box center [382, 165] width 107 height 107
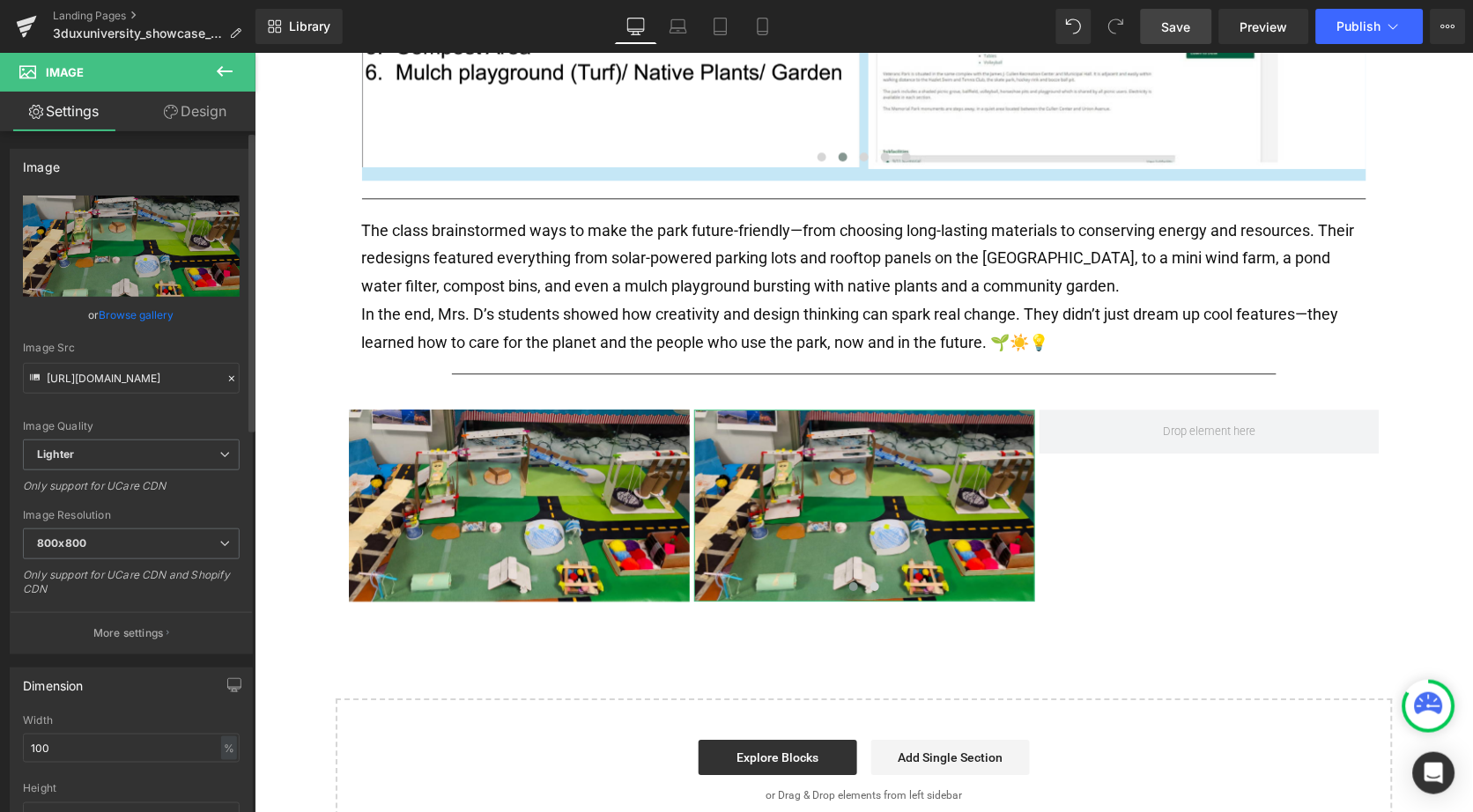
click at [148, 309] on link "Browse gallery" at bounding box center [137, 315] width 75 height 31
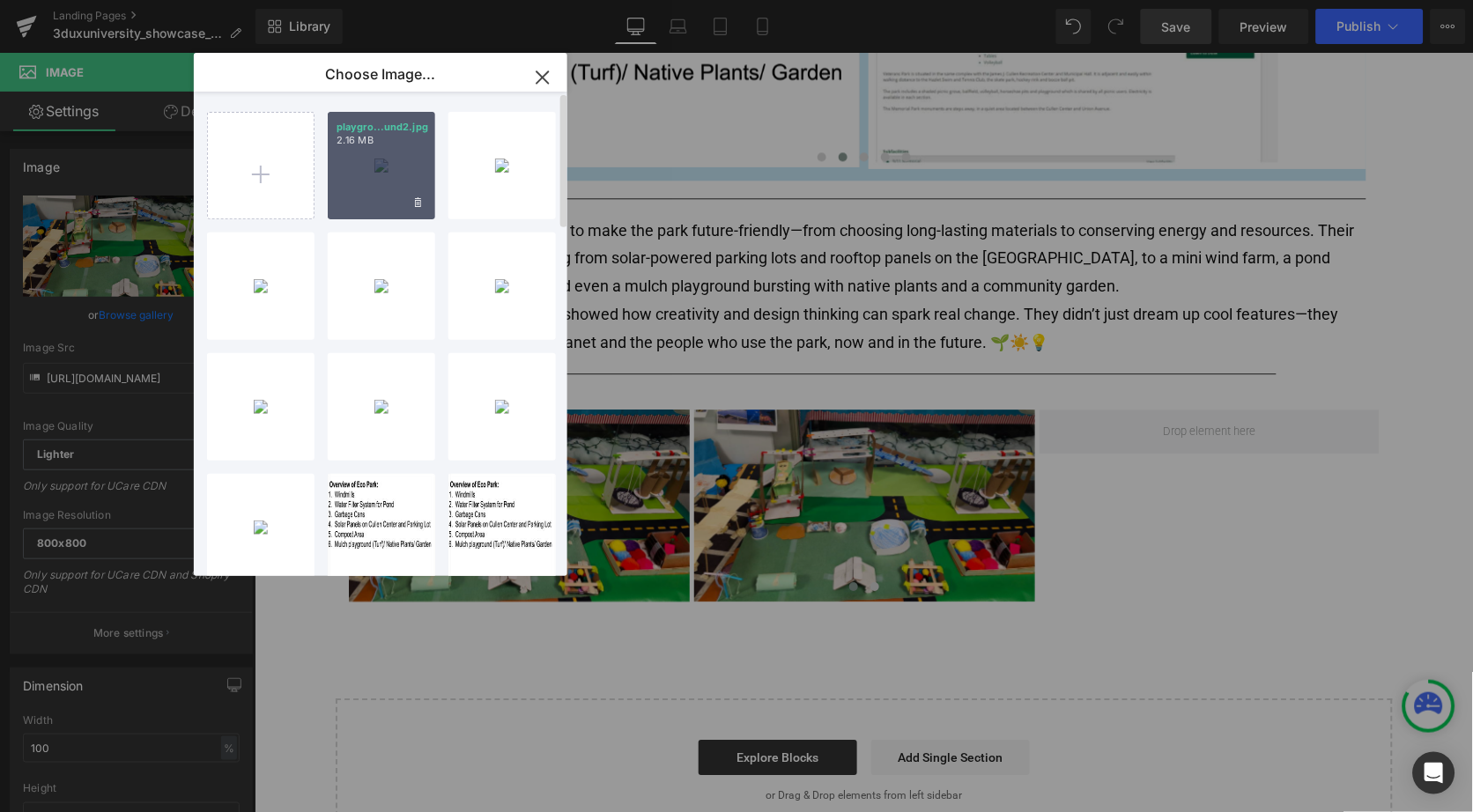
click at [366, 186] on div "playgro...und2.jpg 2.16 MB" at bounding box center [382, 165] width 107 height 107
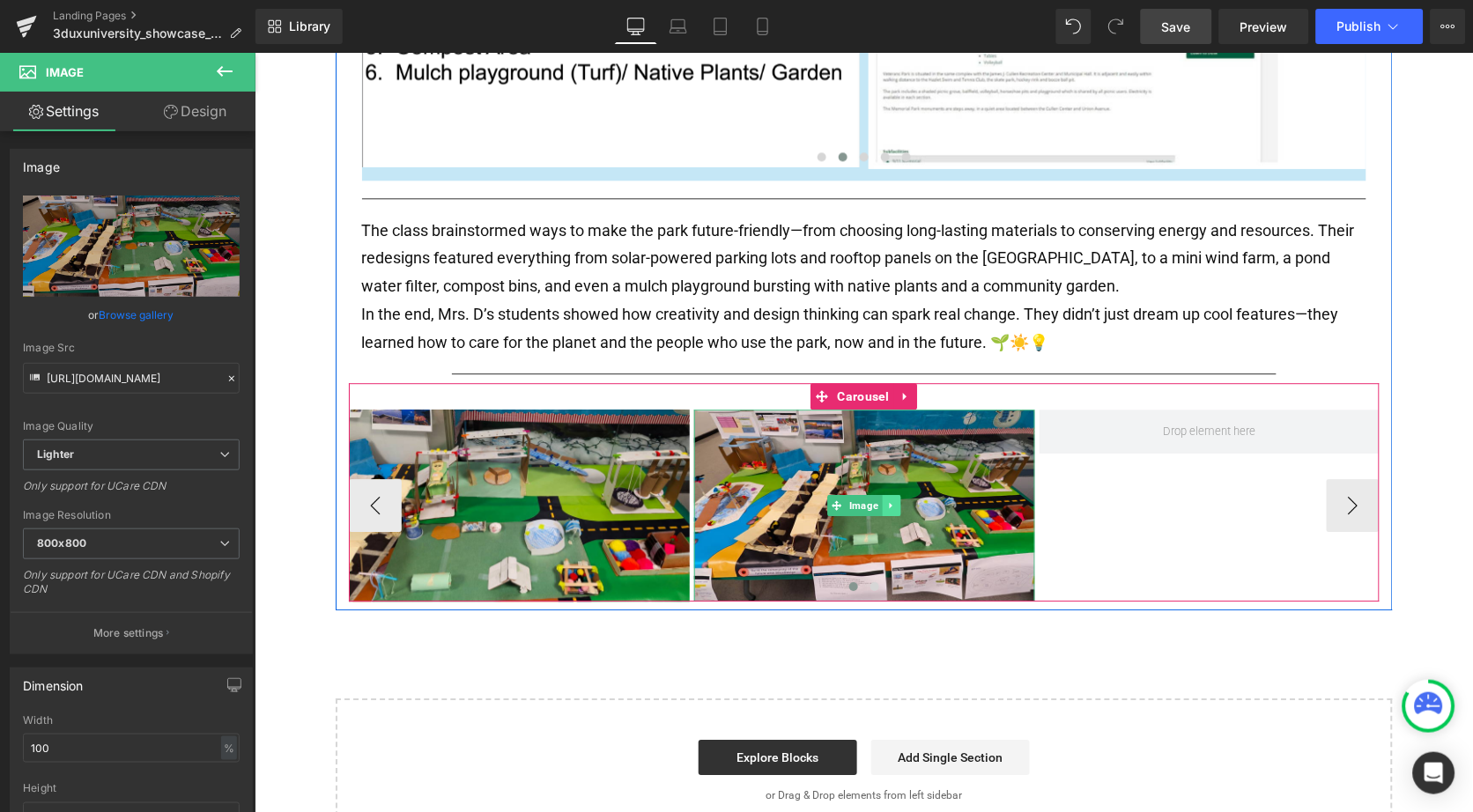
click at [887, 500] on icon at bounding box center [890, 505] width 10 height 11
click at [879, 500] on icon at bounding box center [881, 504] width 10 height 10
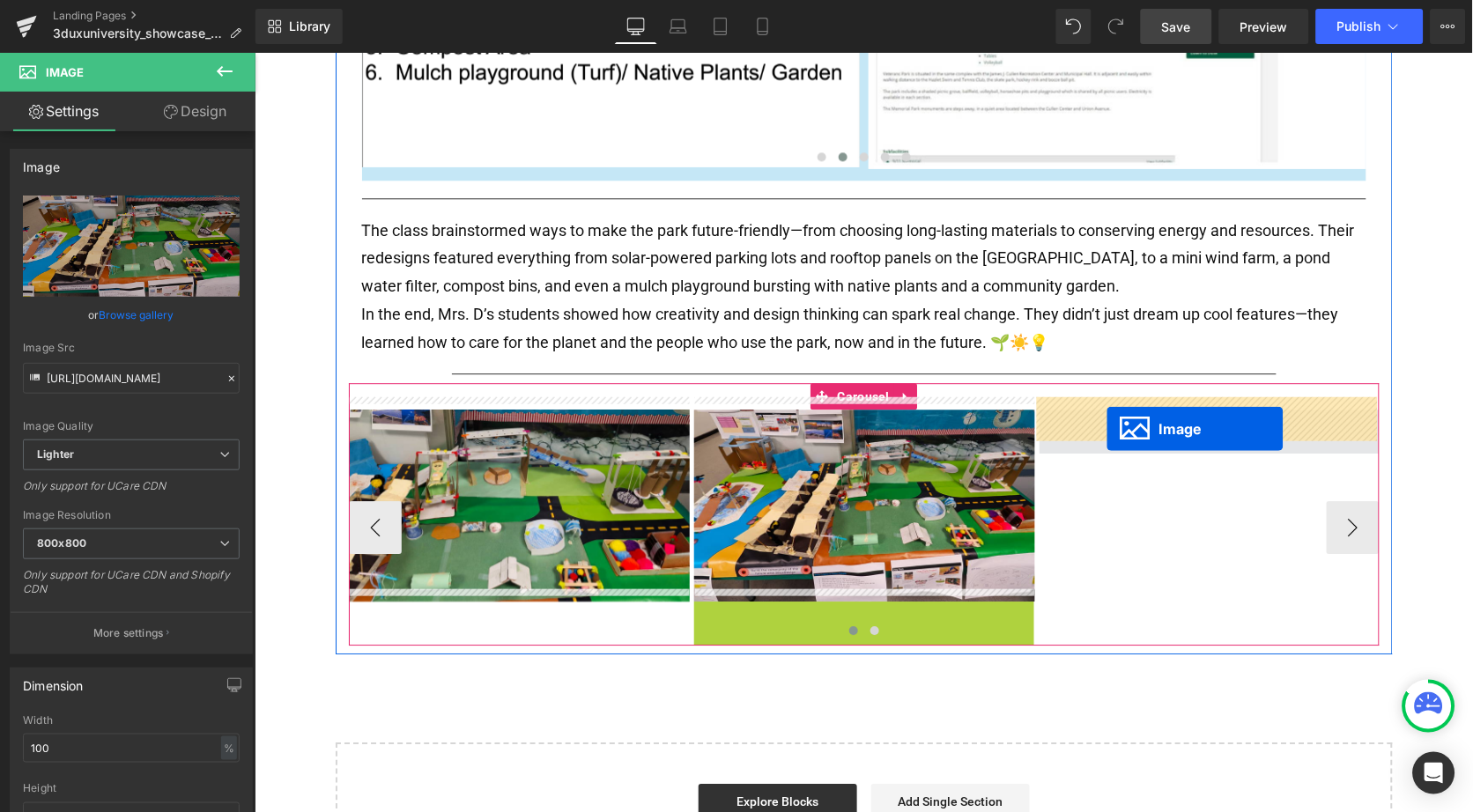
drag, startPoint x: 828, startPoint y: 682, endPoint x: 1106, endPoint y: 430, distance: 375.2
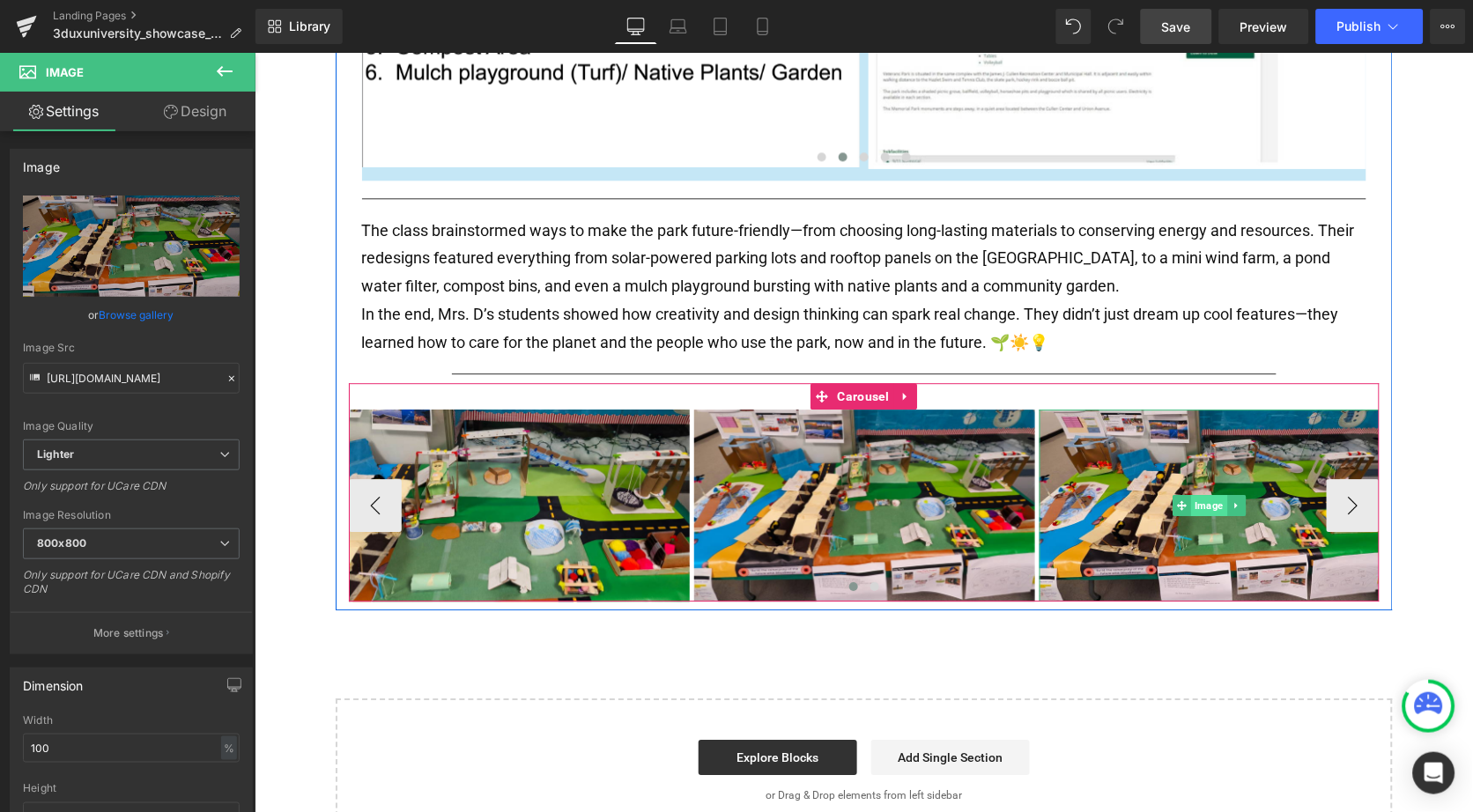
click at [1200, 496] on span "Image" at bounding box center [1209, 504] width 36 height 21
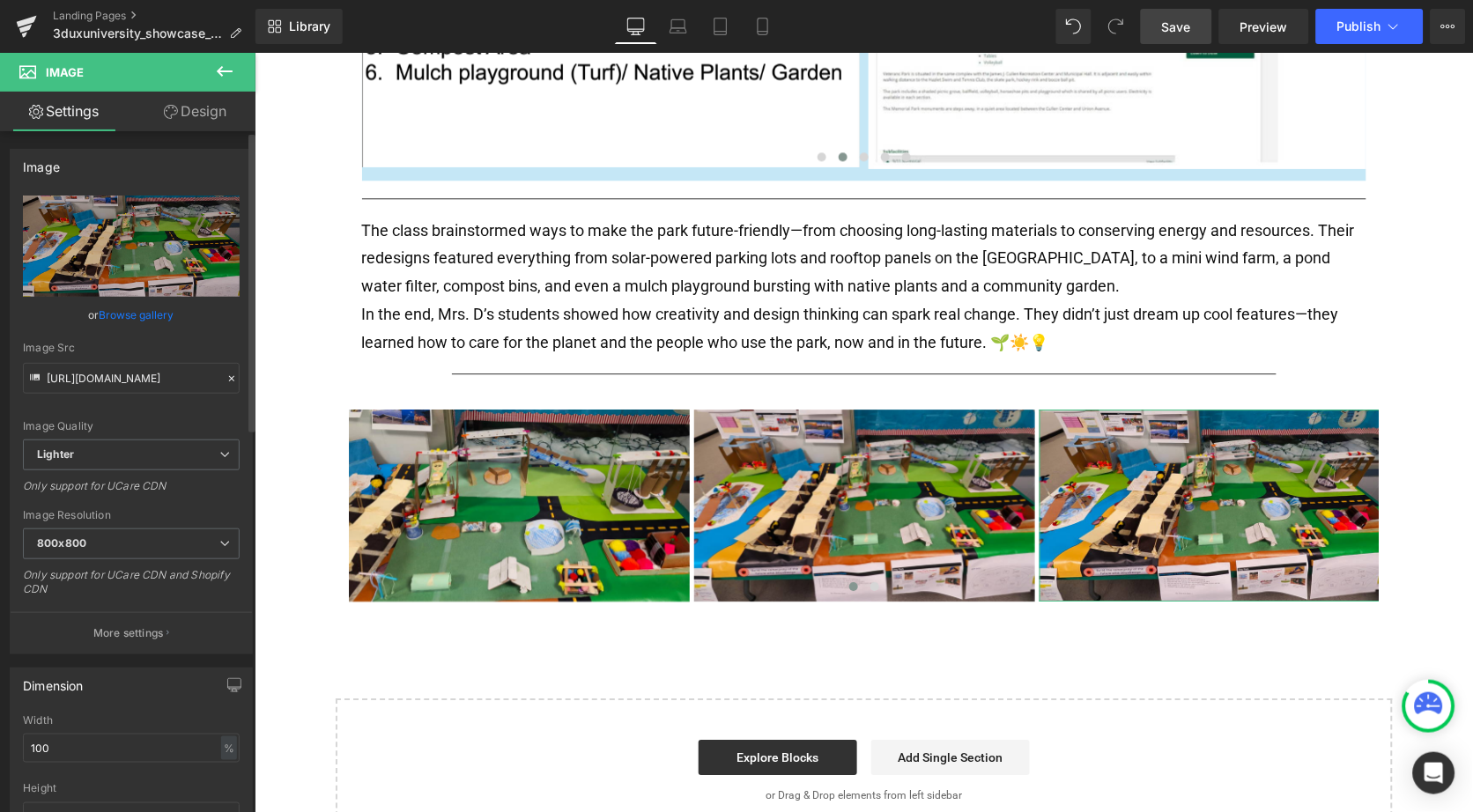
click at [119, 315] on link "Browse gallery" at bounding box center [137, 315] width 75 height 31
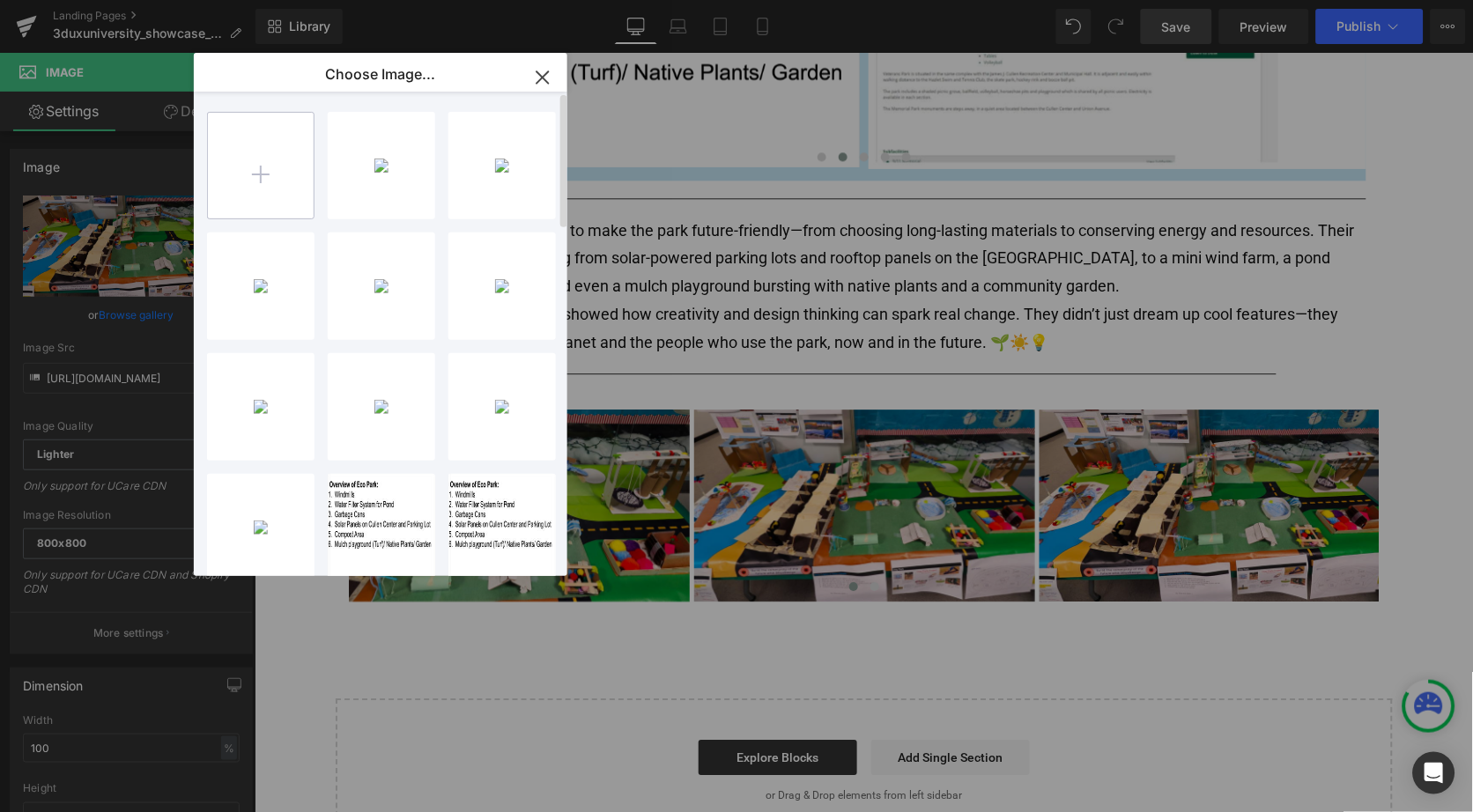
click at [260, 161] on input "file" at bounding box center [261, 165] width 105 height 105
type input "C:\fakepath\park3.jpg"
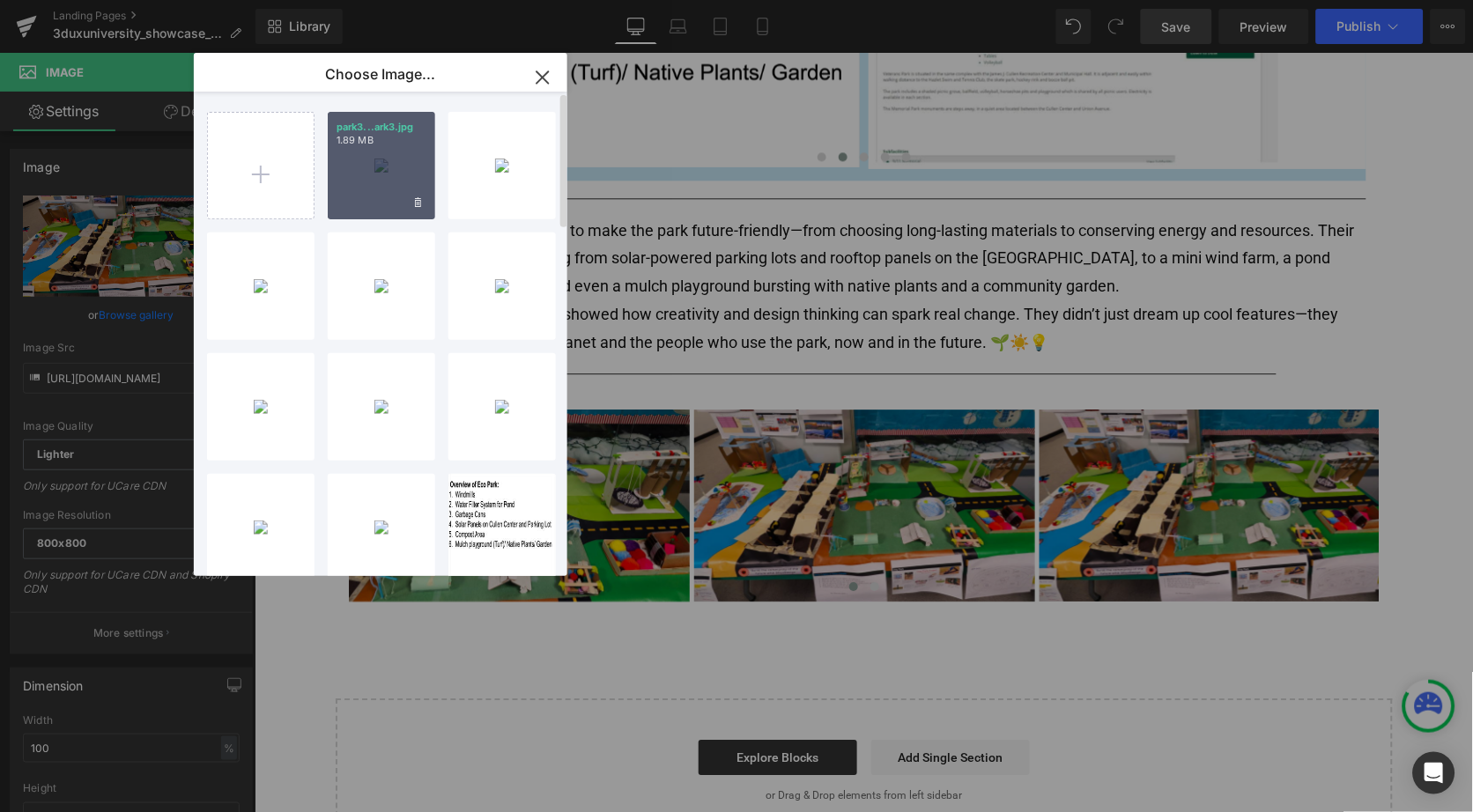
click at [400, 168] on div "park3...ark3.jpg 1.89 MB" at bounding box center [382, 165] width 107 height 107
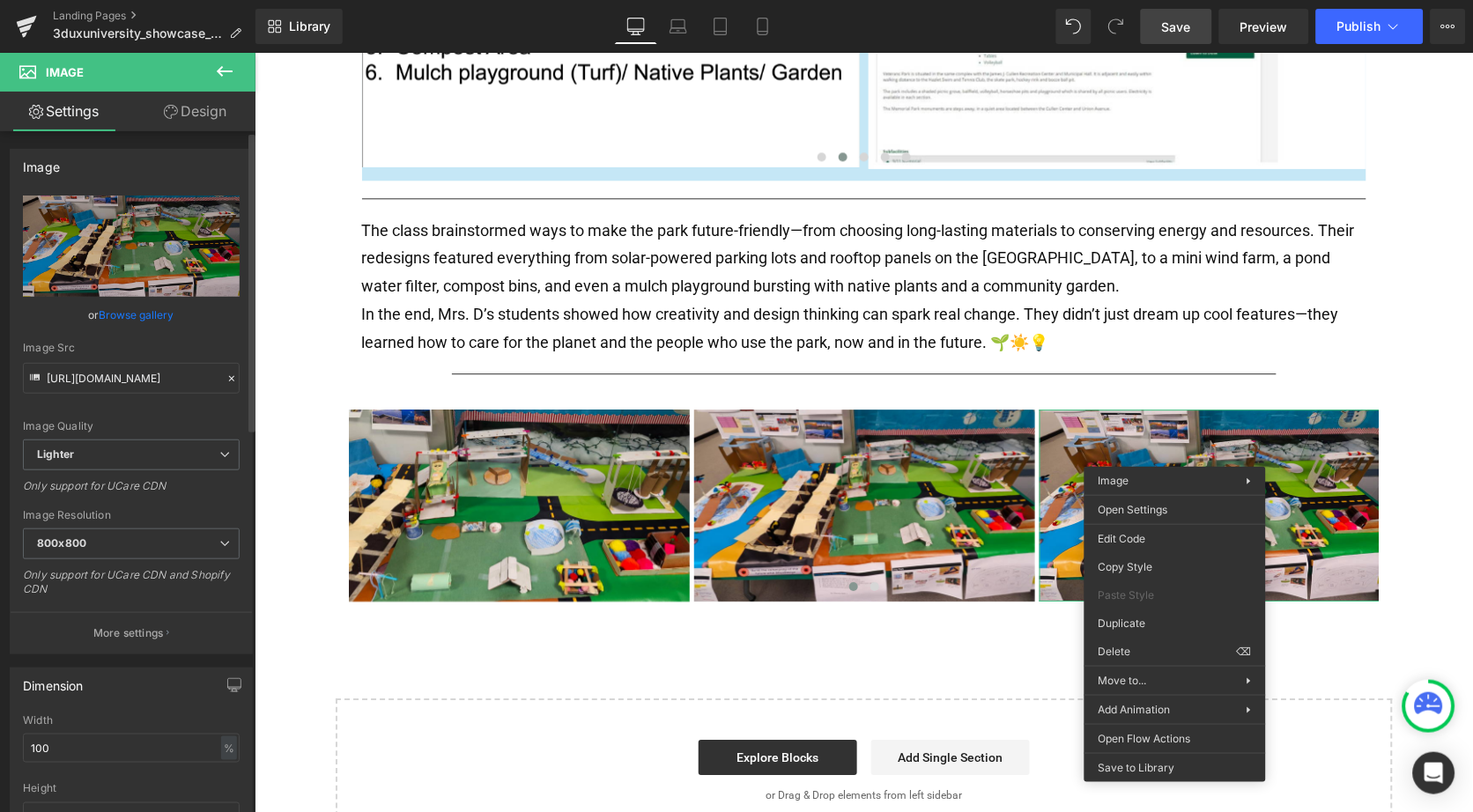
click at [109, 309] on link "Browse gallery" at bounding box center [137, 315] width 75 height 31
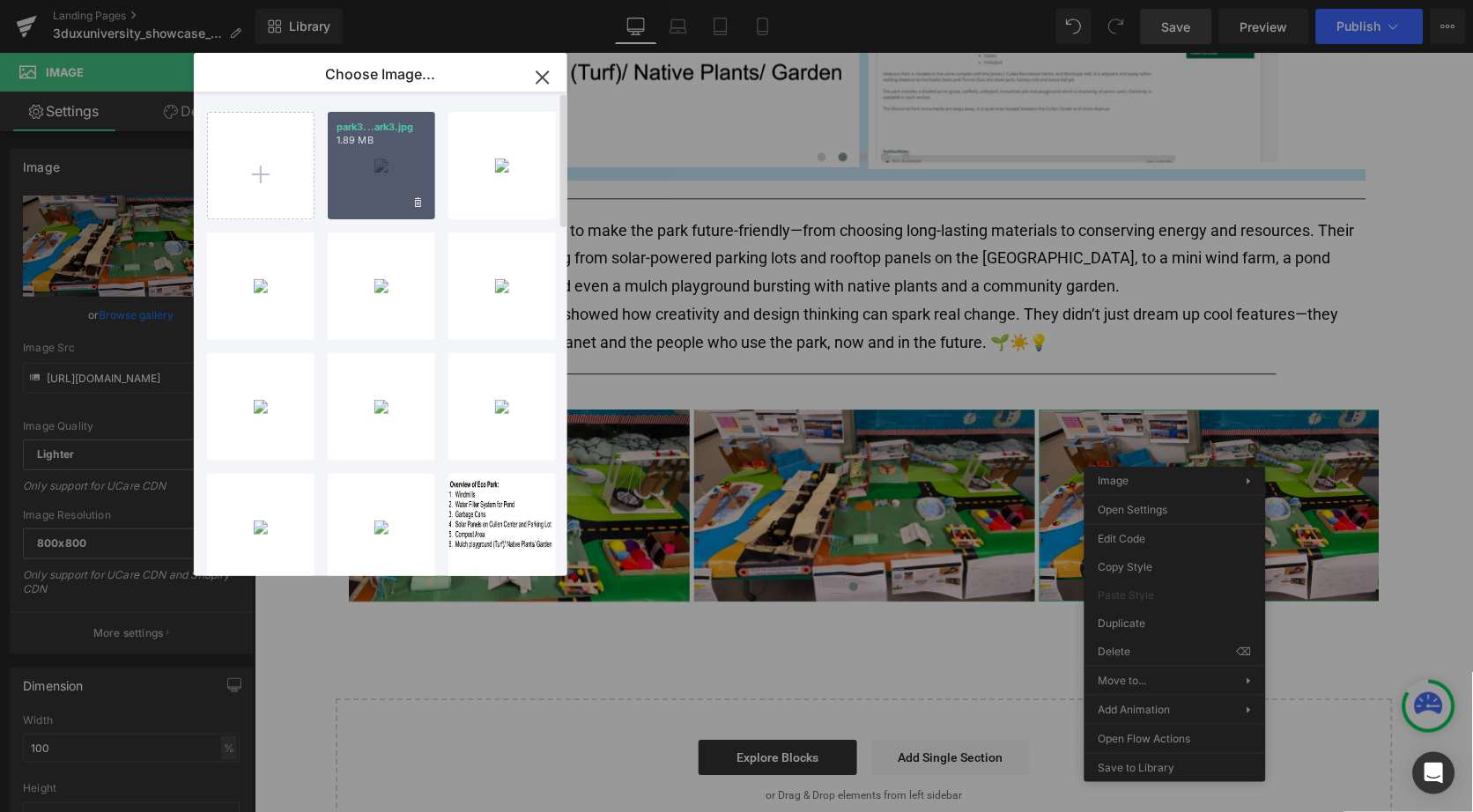
click at [352, 179] on div "park3...ark3.jpg 1.89 MB" at bounding box center [382, 165] width 107 height 107
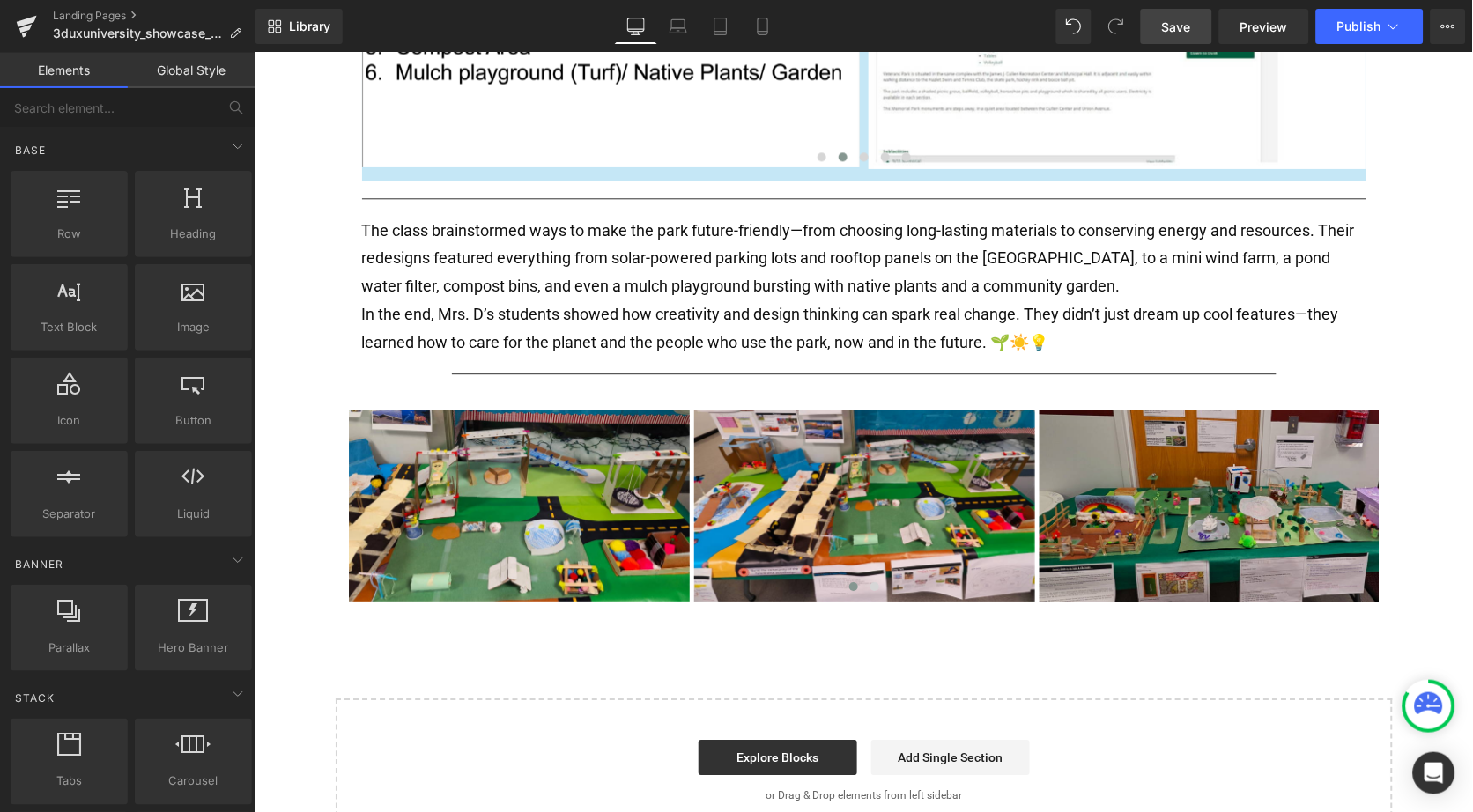
click at [1036, 655] on div "Text Block Separator 3DUX UNIVERSITY GOLD STAR PROJECT: Eco-Park Design in [US_…" at bounding box center [862, 14] width 1219 height 1657
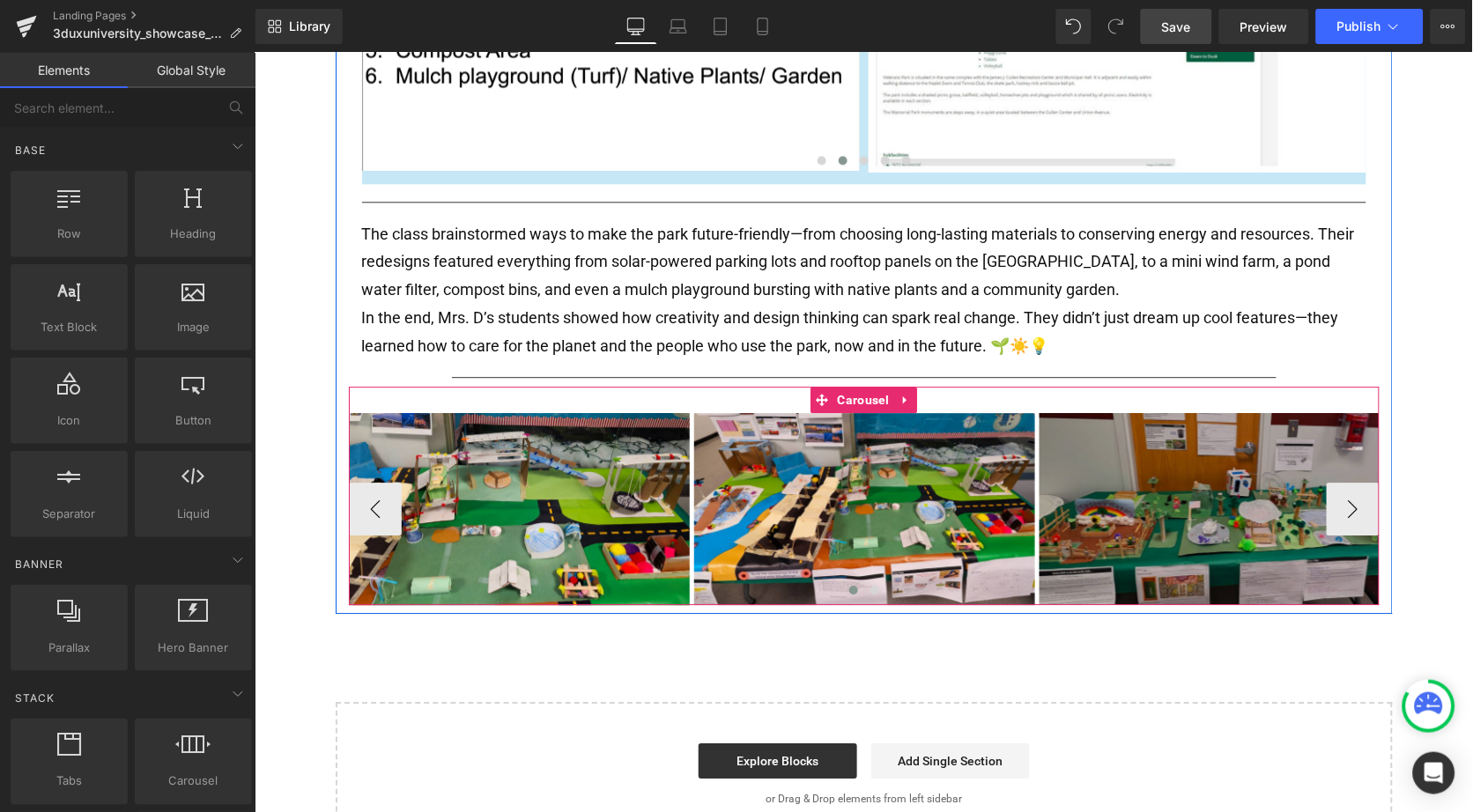
scroll to position [955, 0]
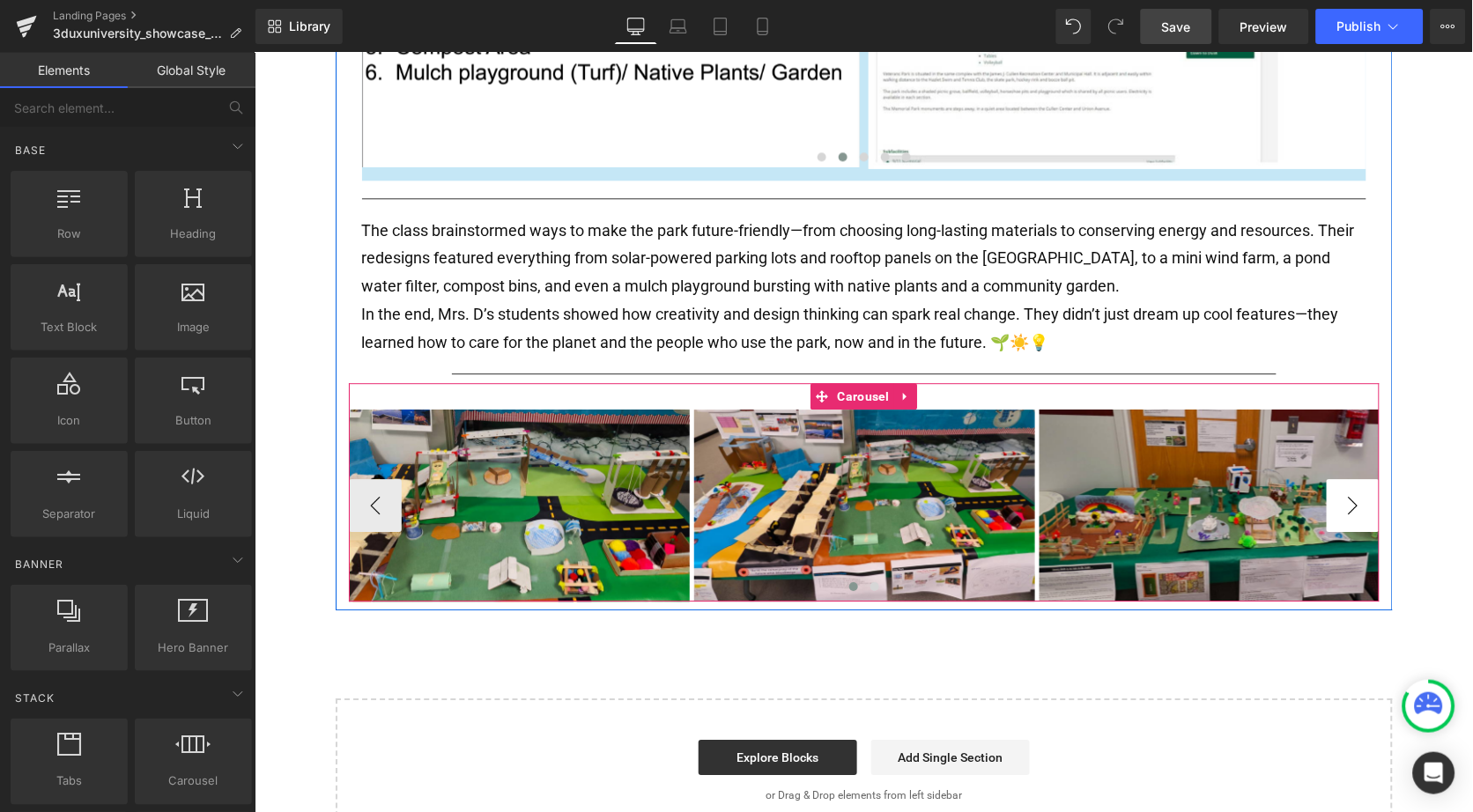
click at [1344, 502] on button "›" at bounding box center [1352, 504] width 53 height 53
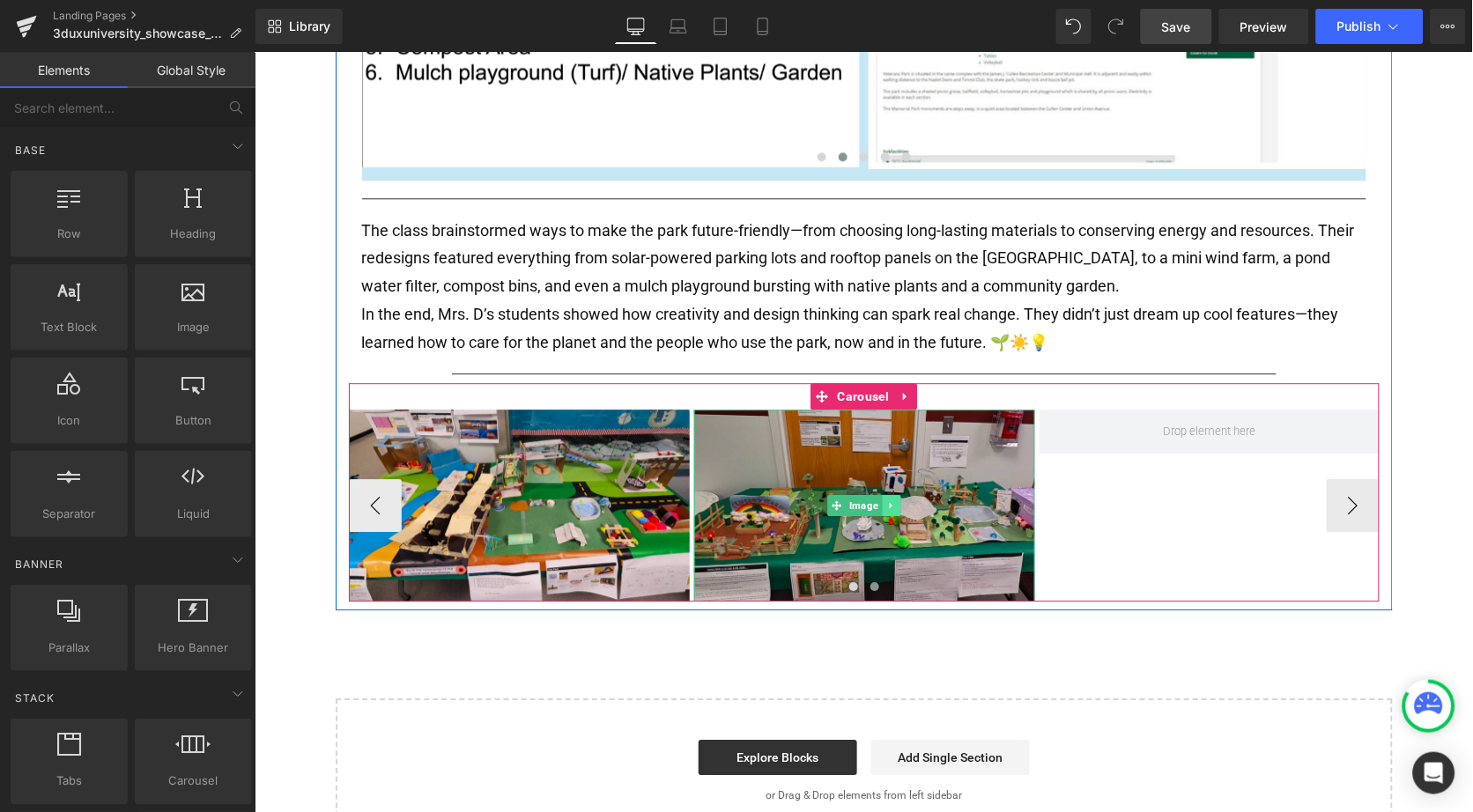
click at [888, 502] on icon at bounding box center [889, 505] width 3 height 6
click at [880, 500] on icon at bounding box center [881, 504] width 10 height 10
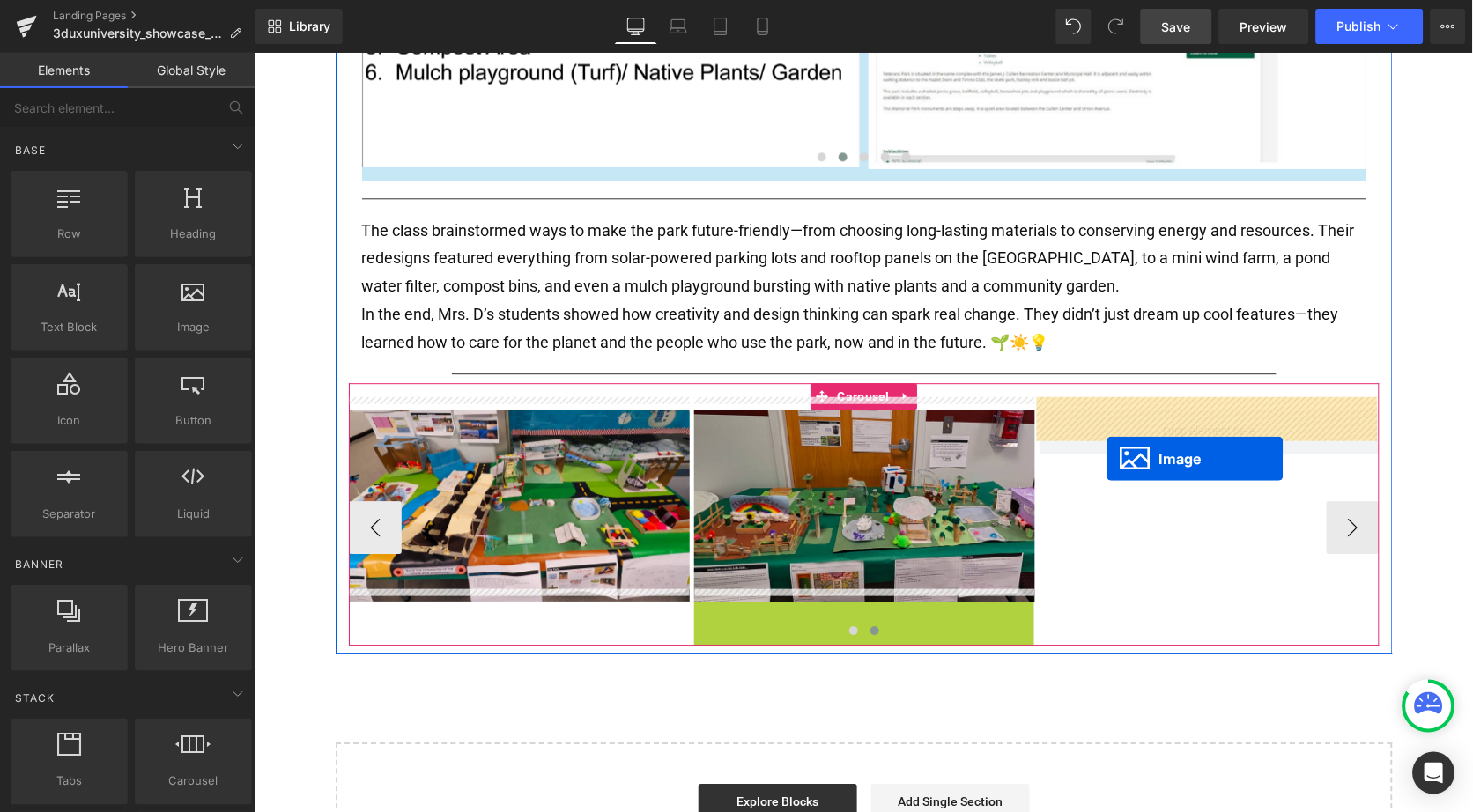
drag, startPoint x: 834, startPoint y: 685, endPoint x: 1106, endPoint y: 458, distance: 354.3
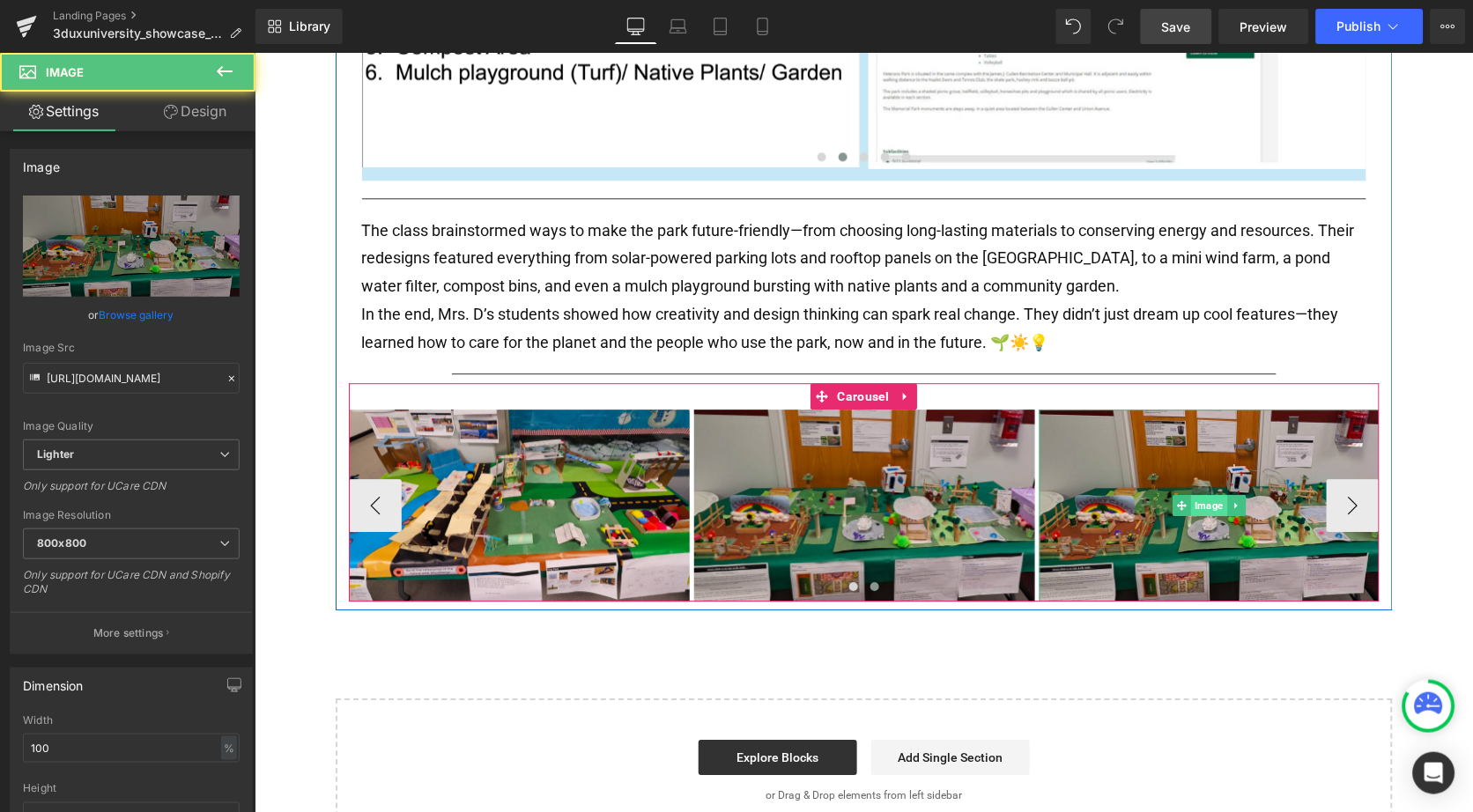
click at [1212, 494] on span "Image" at bounding box center [1209, 504] width 36 height 21
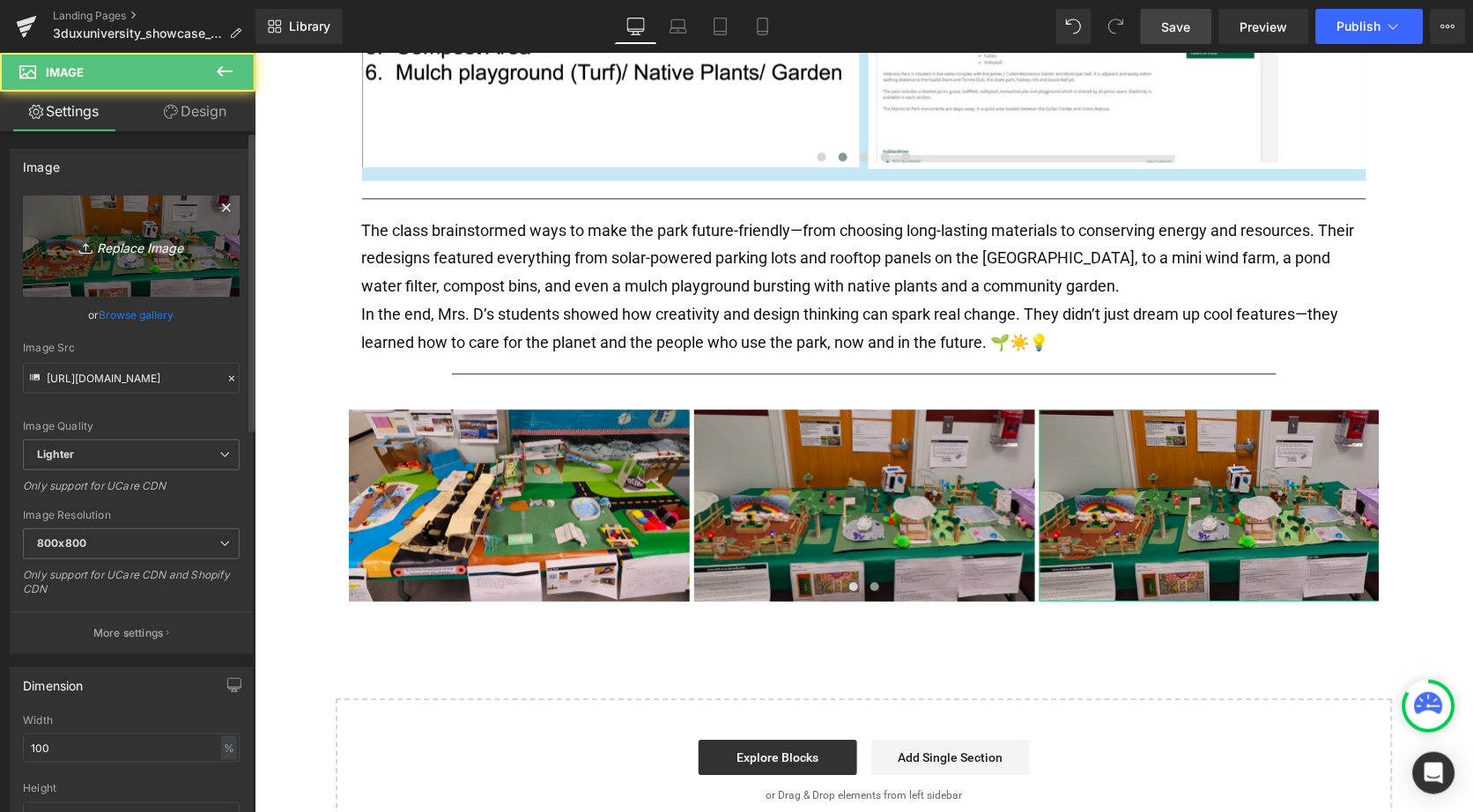
click at [103, 267] on link "Replace Image" at bounding box center [131, 246] width 217 height 102
type input "C:\fakepath\p4.jpg"
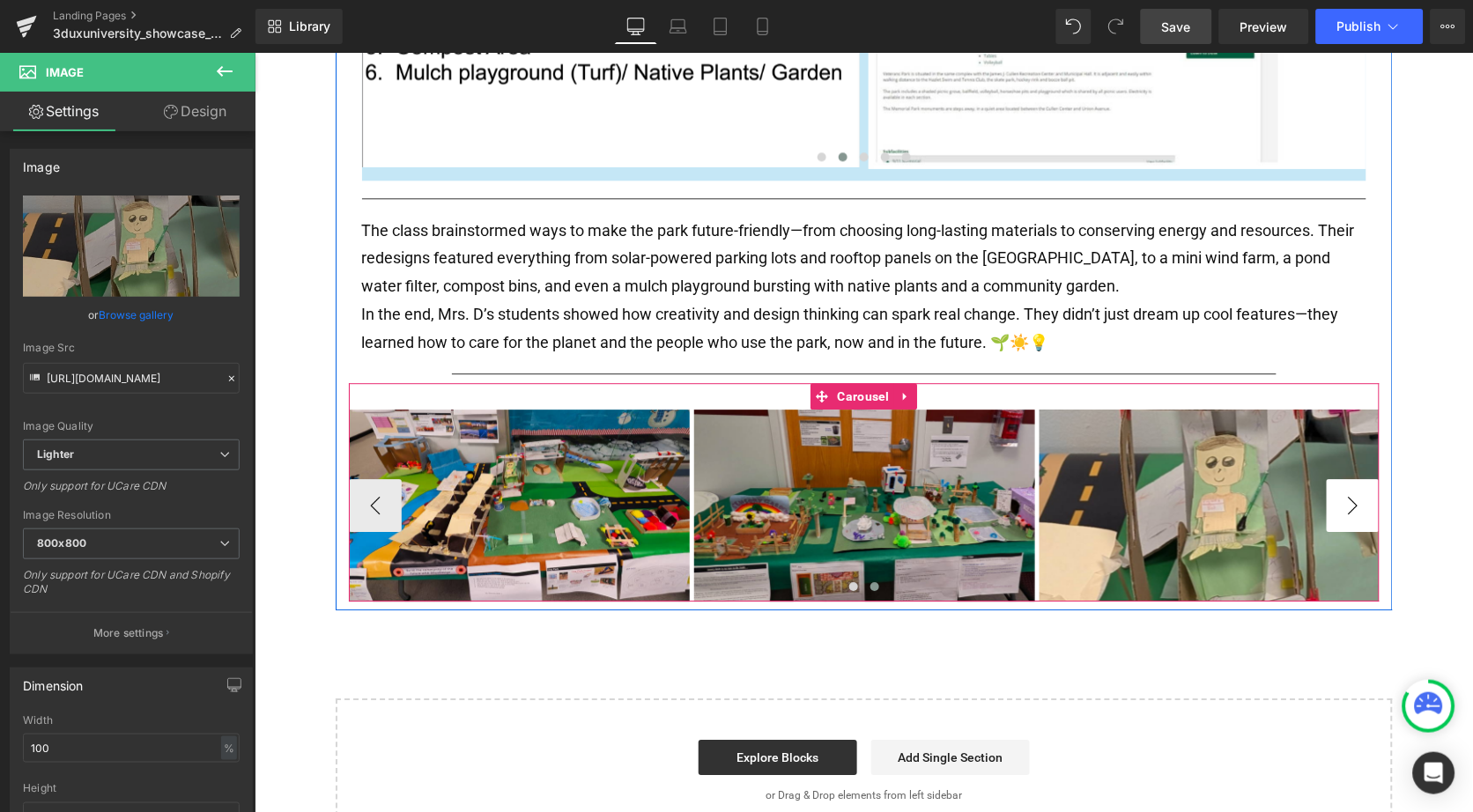
click at [1342, 483] on button "›" at bounding box center [1352, 504] width 53 height 53
click at [861, 386] on span "Carousel" at bounding box center [862, 395] width 61 height 26
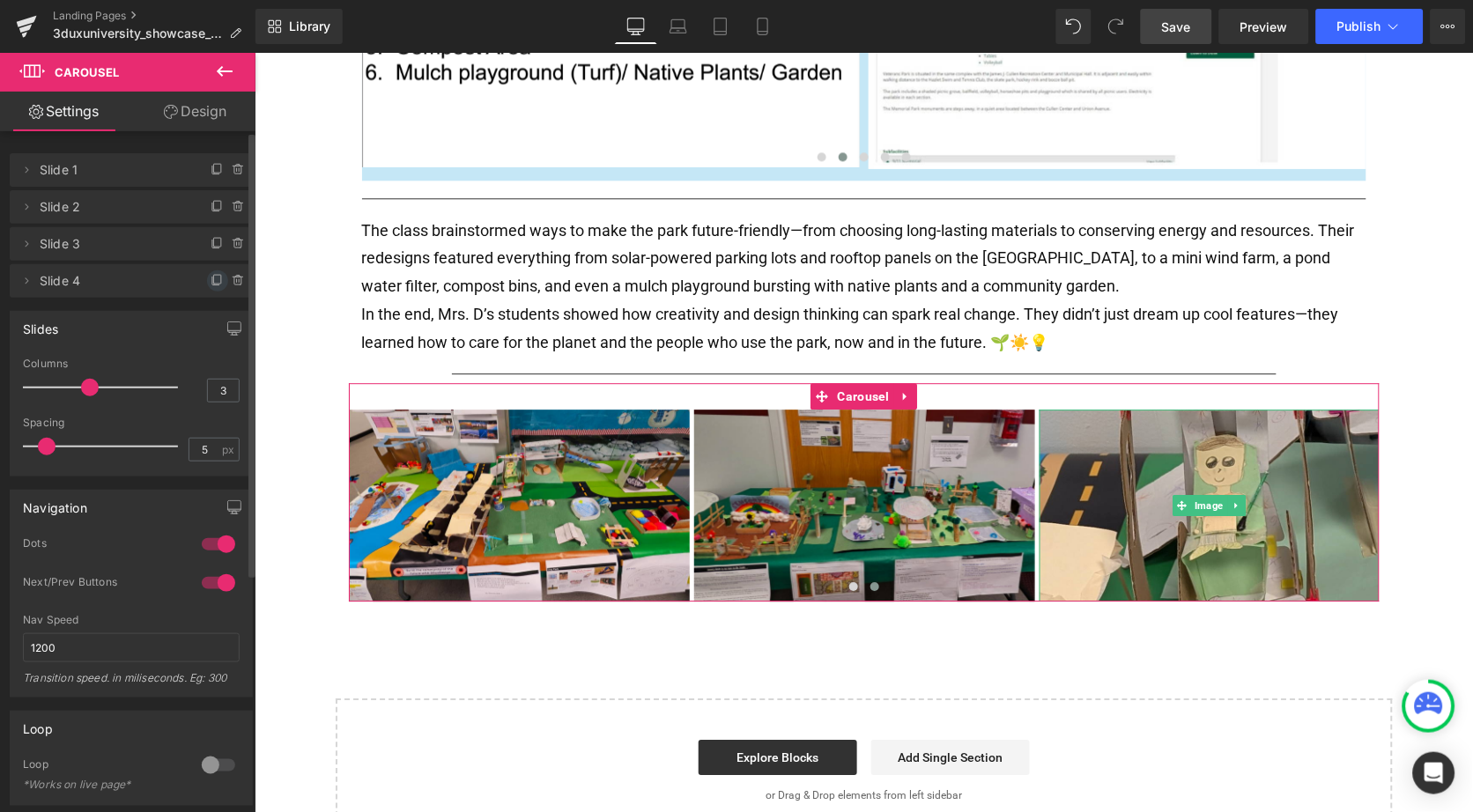
click at [214, 278] on icon at bounding box center [218, 282] width 15 height 15
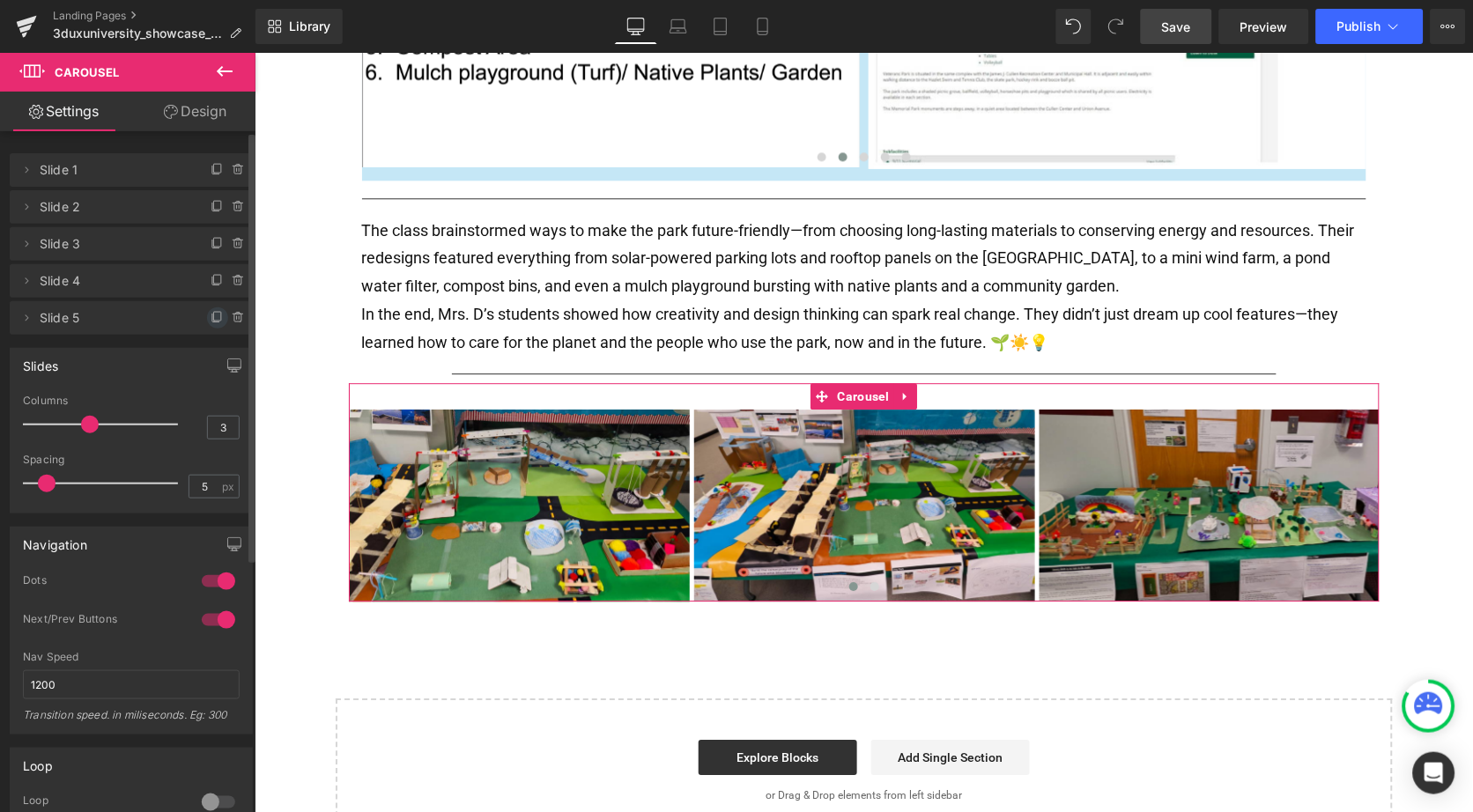
click at [211, 311] on icon at bounding box center [218, 318] width 15 height 15
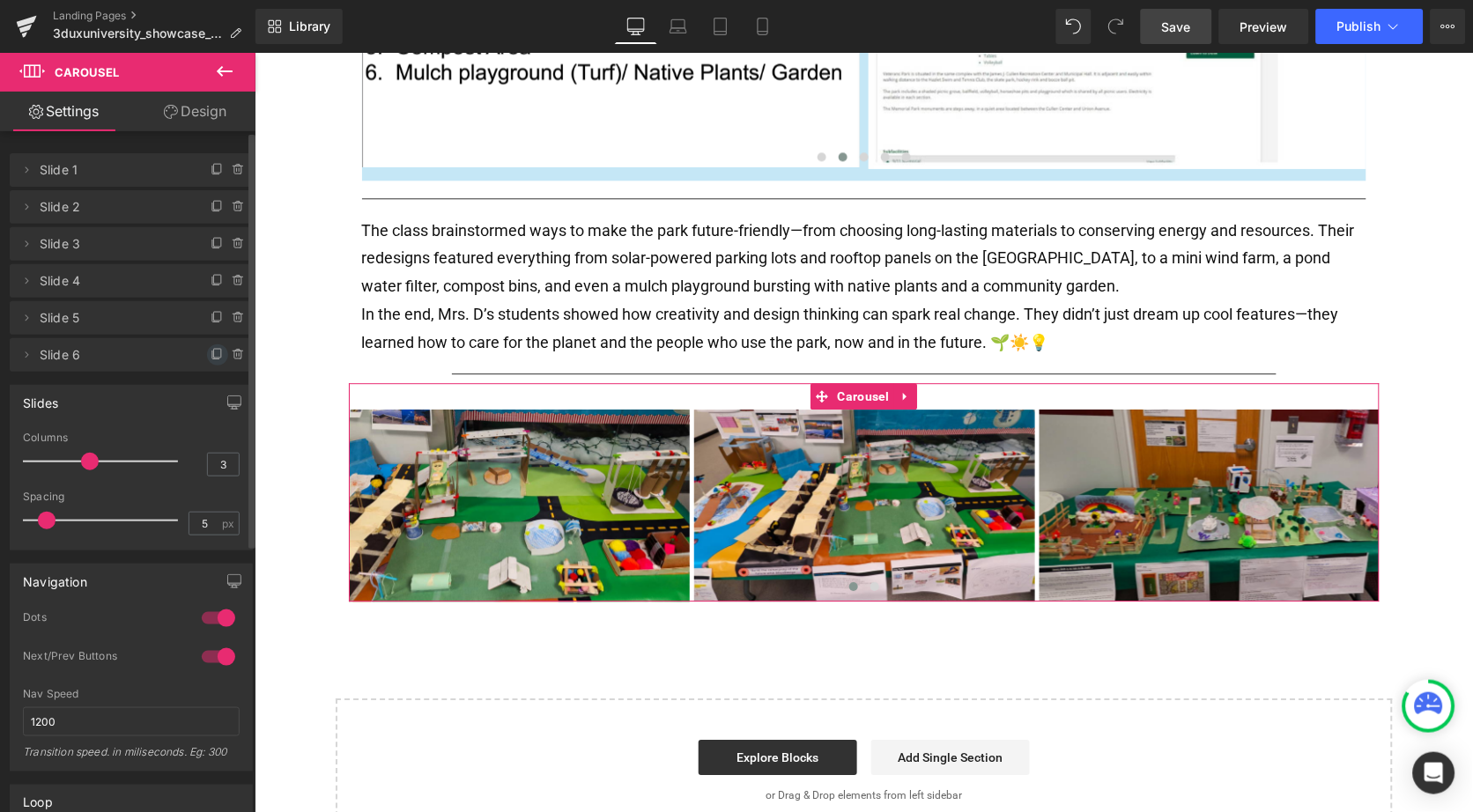
click at [213, 348] on icon at bounding box center [218, 355] width 15 height 15
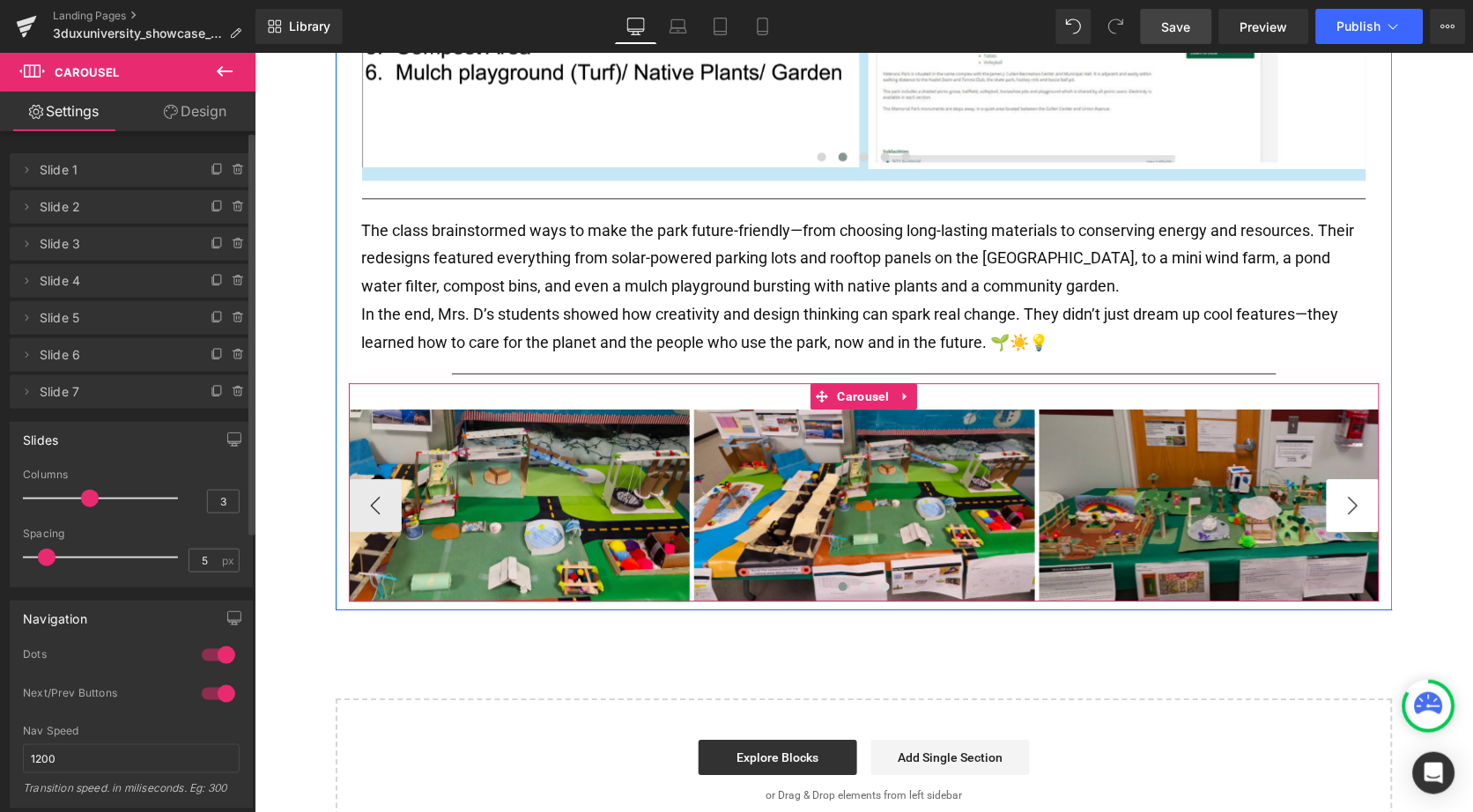
click at [1348, 490] on button "›" at bounding box center [1352, 504] width 53 height 53
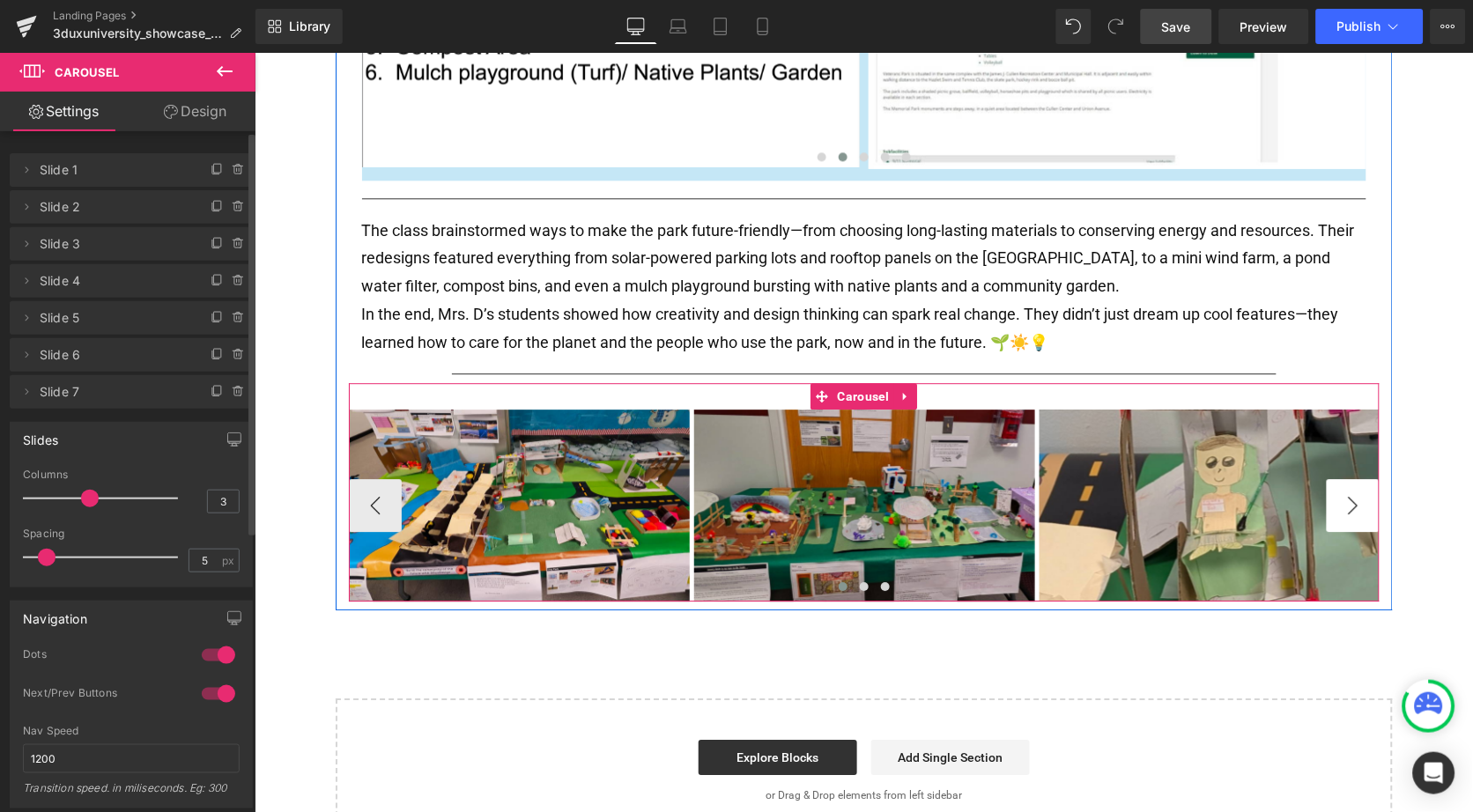
click at [1348, 490] on button "›" at bounding box center [1352, 504] width 53 height 53
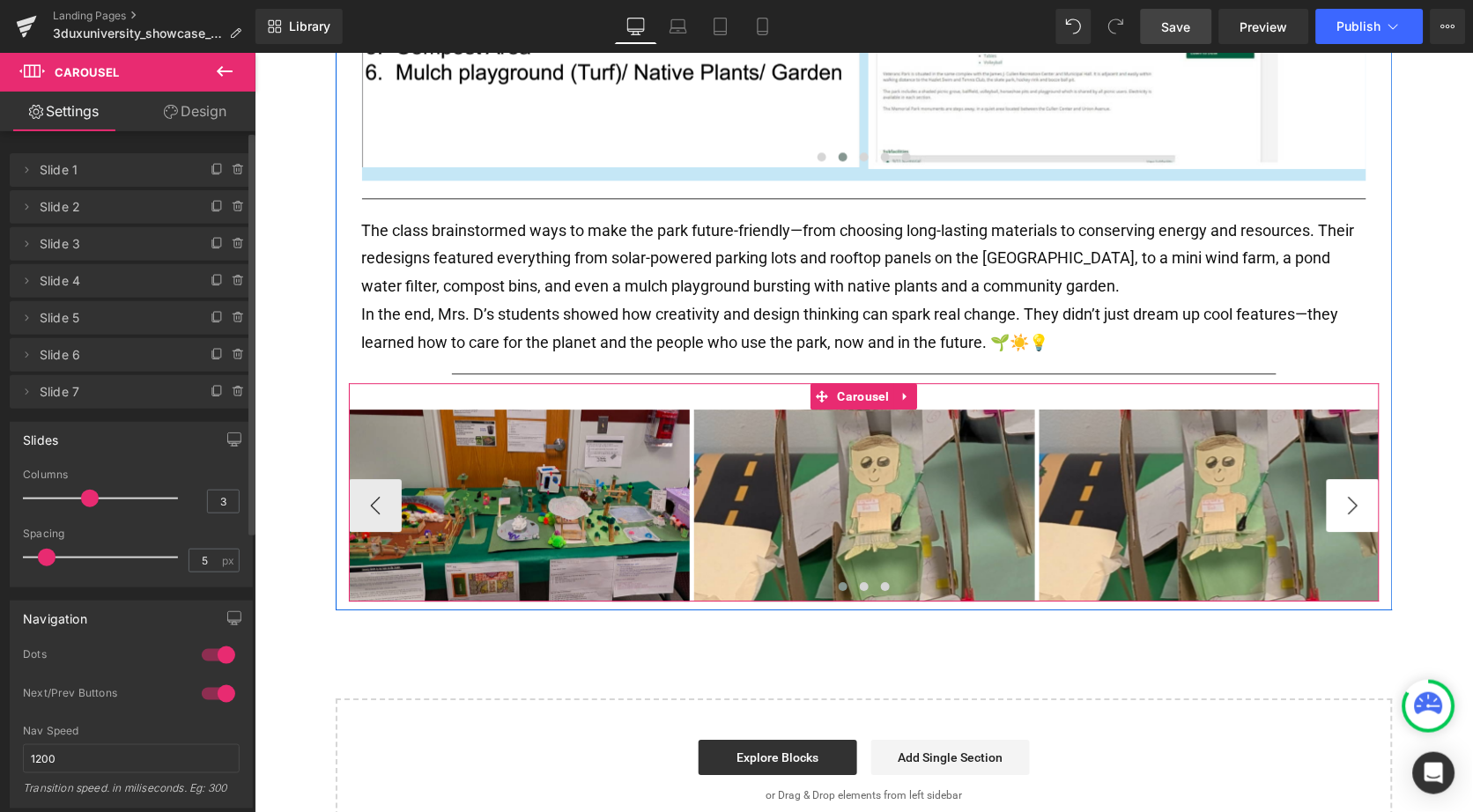
click at [1348, 490] on button "›" at bounding box center [1352, 504] width 53 height 53
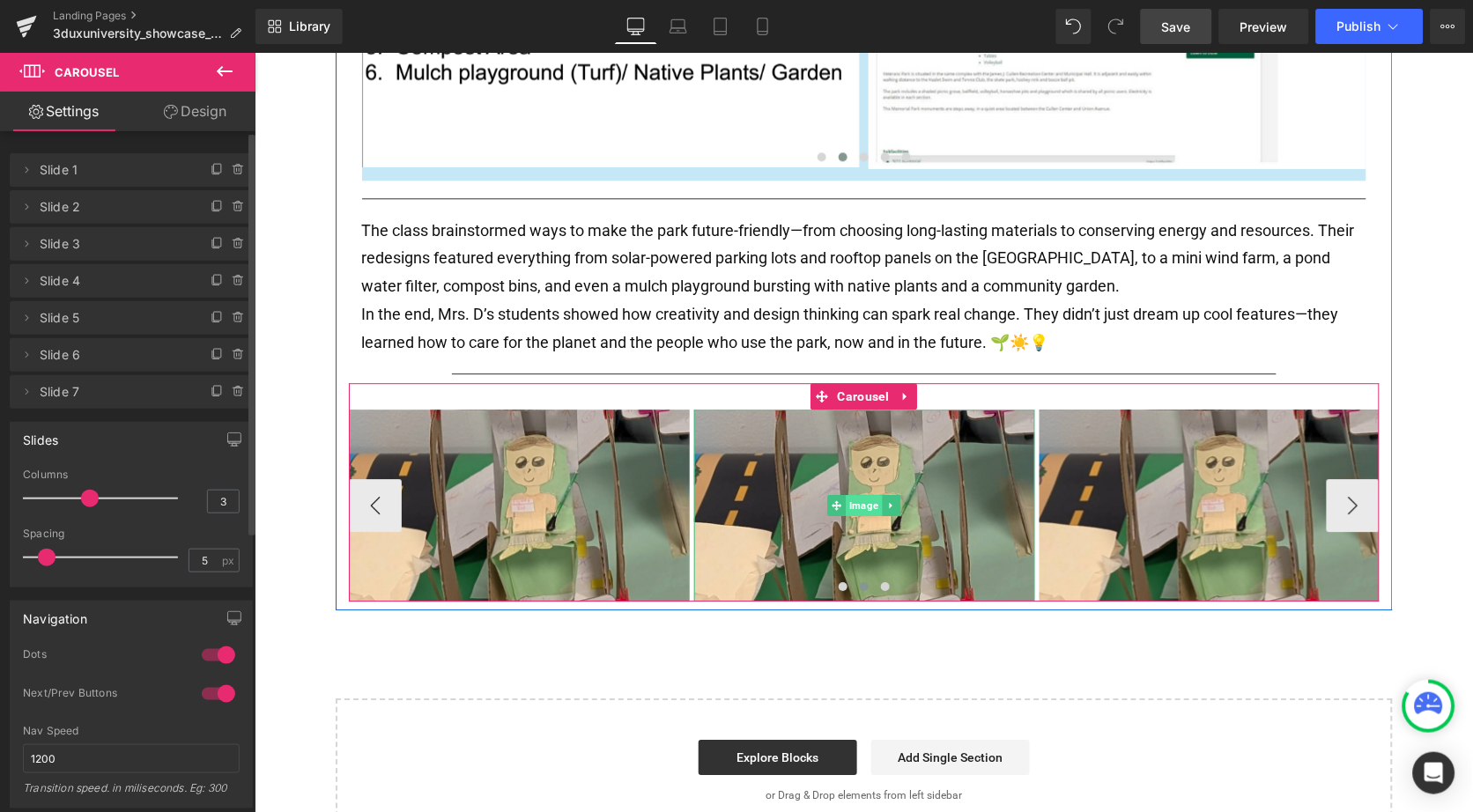
click at [856, 495] on span "Image" at bounding box center [863, 504] width 36 height 21
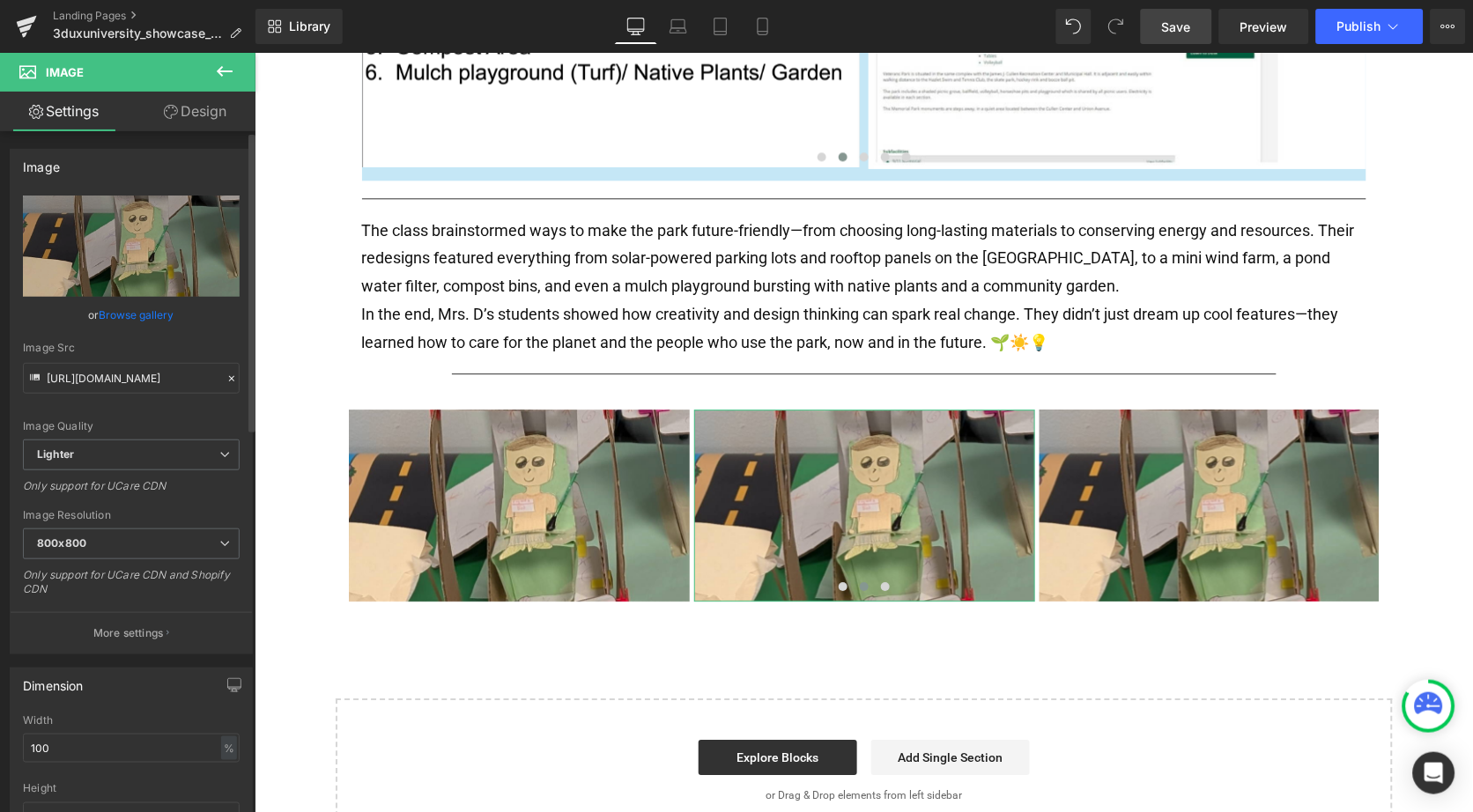
click at [145, 313] on link "Browse gallery" at bounding box center [137, 315] width 75 height 31
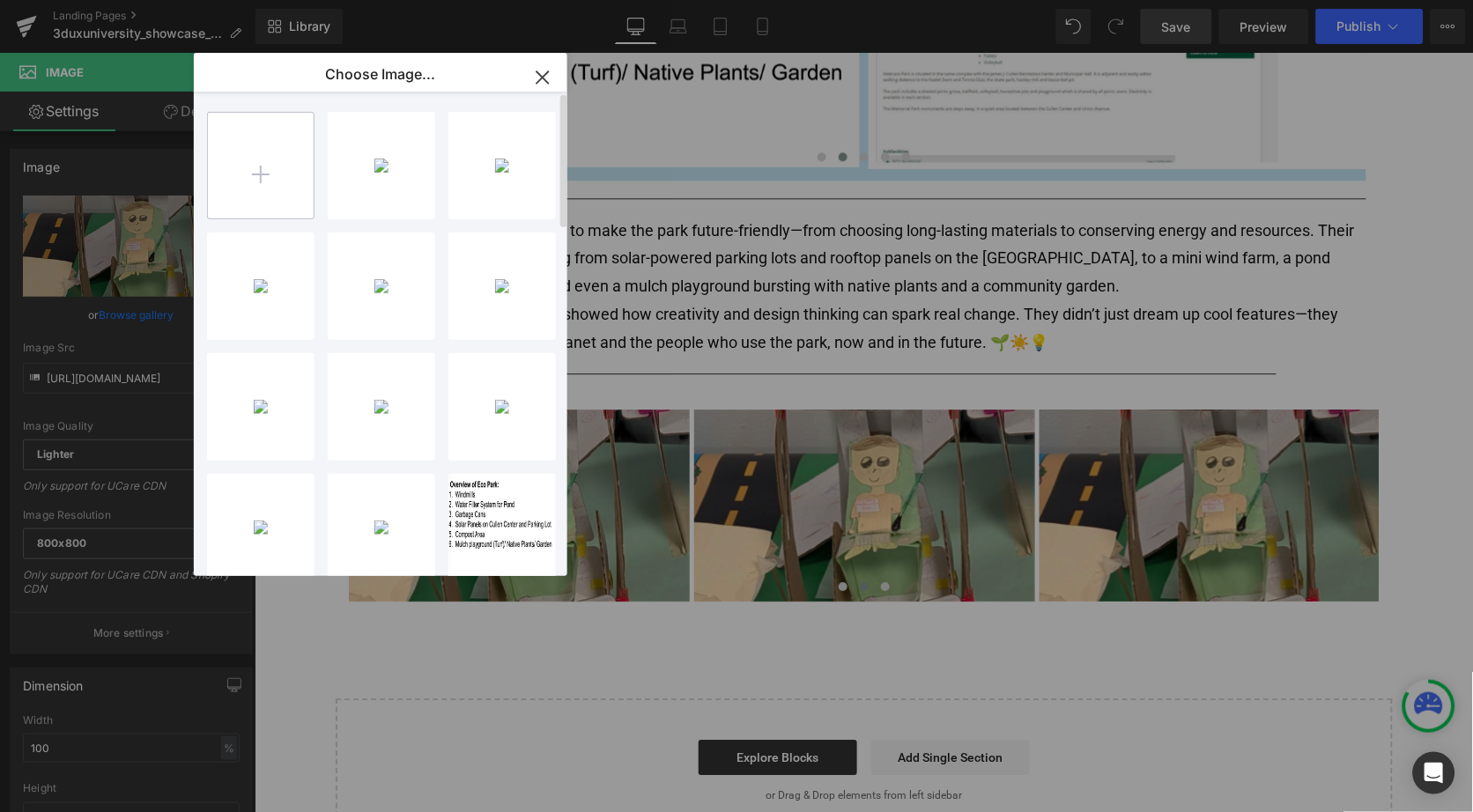
click at [289, 181] on input "file" at bounding box center [261, 165] width 105 height 105
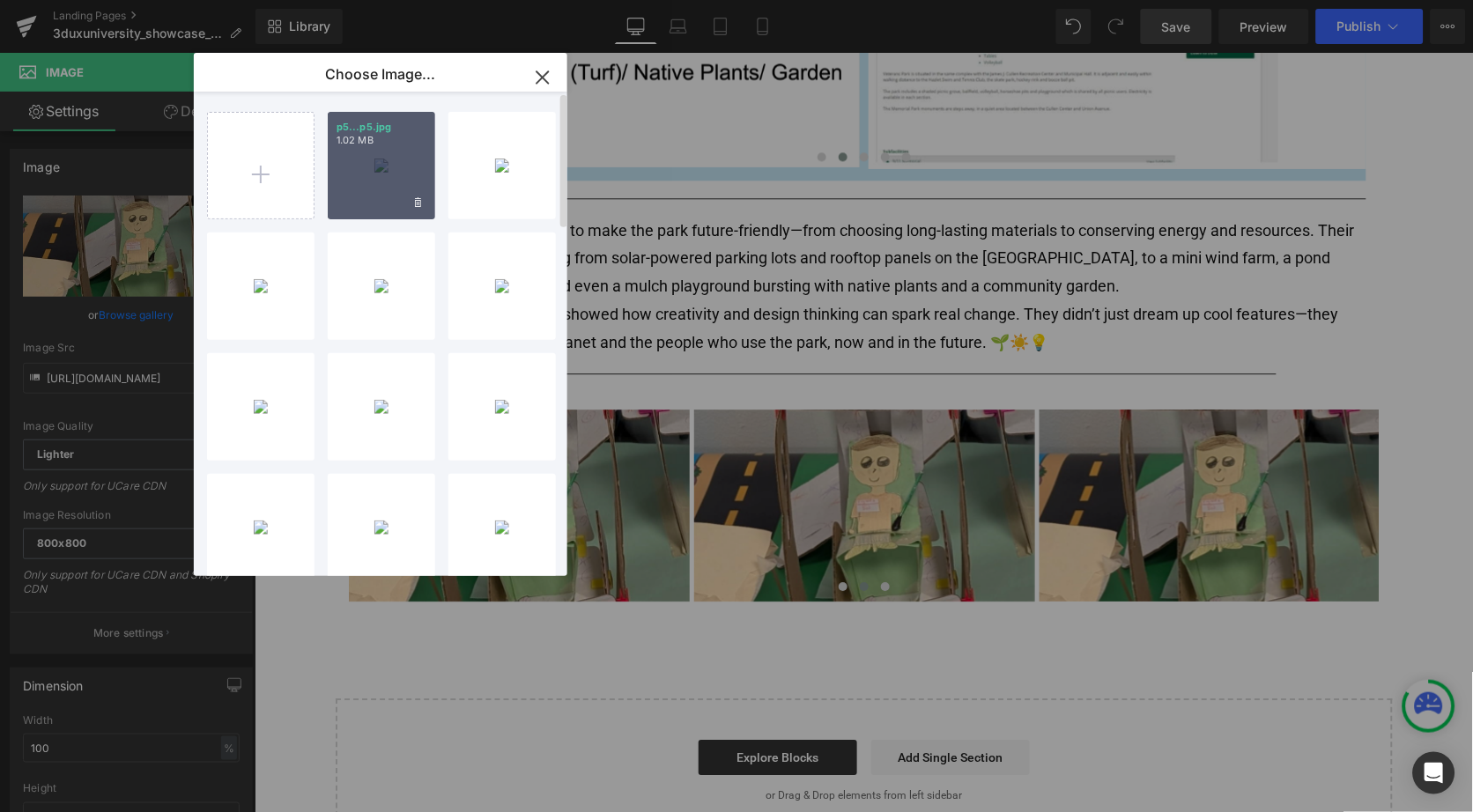
click at [415, 191] on div "p5...p5.jpg 1.02 MB" at bounding box center [382, 165] width 107 height 107
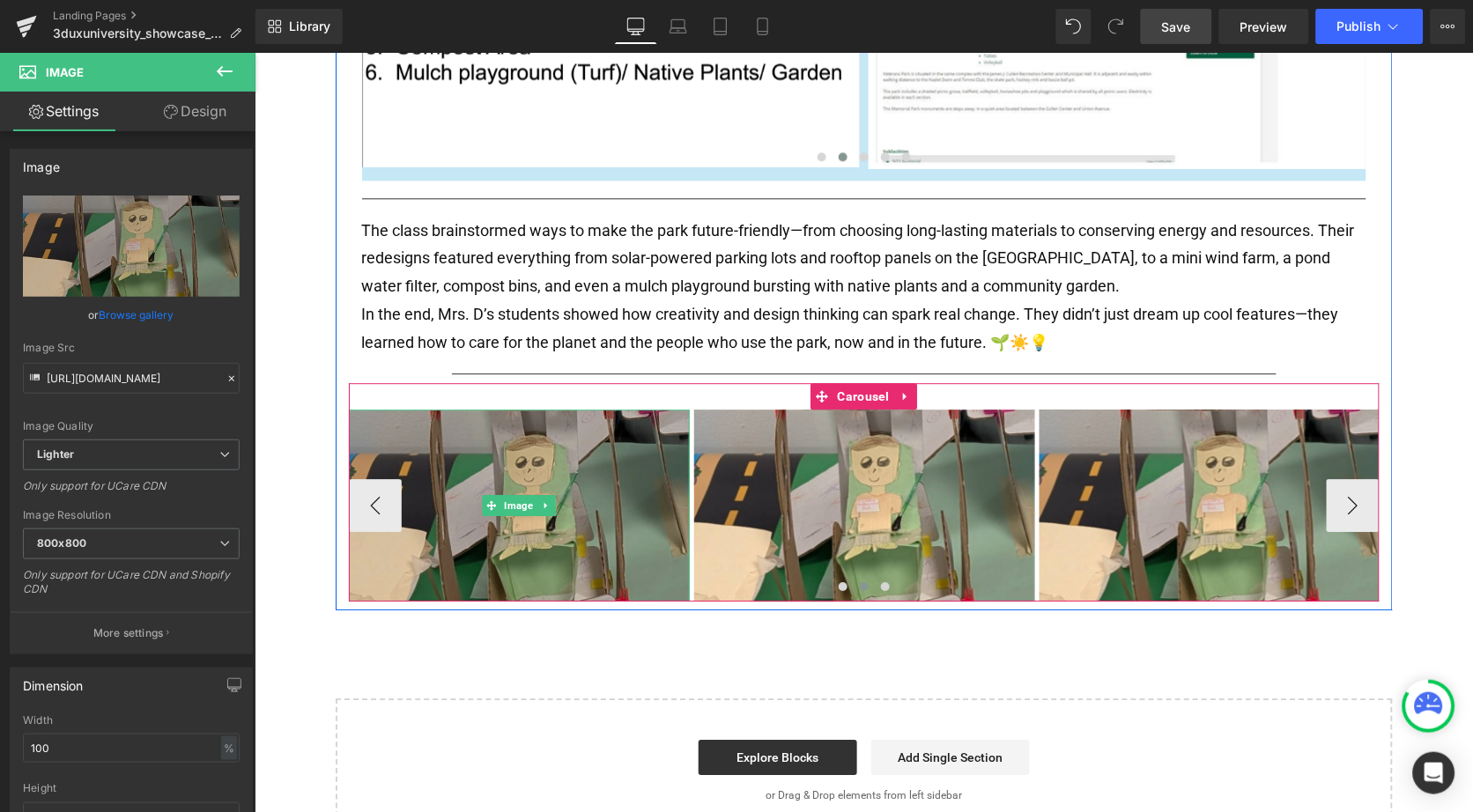
scroll to position [965, 0]
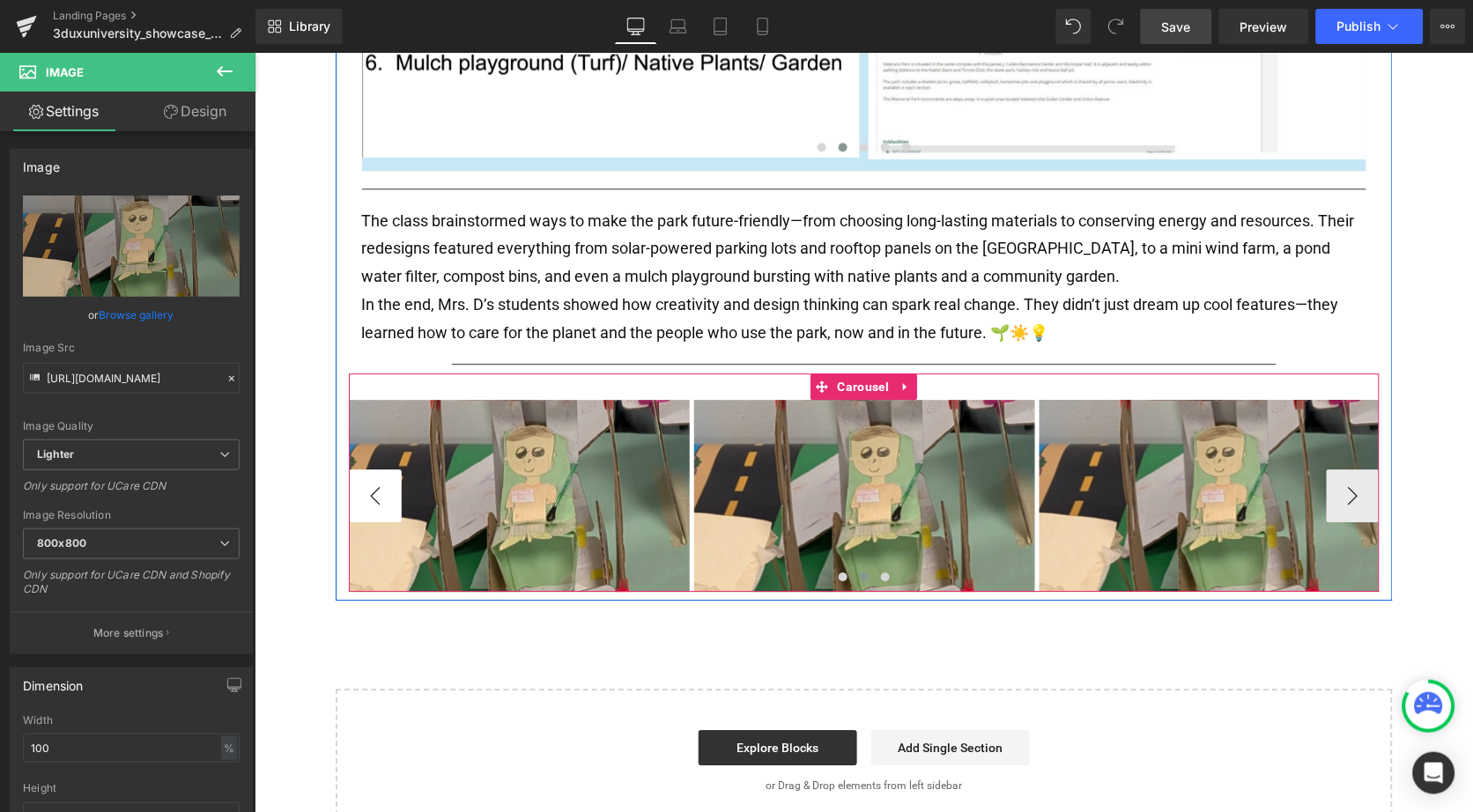
click at [376, 483] on button "‹" at bounding box center [374, 495] width 53 height 53
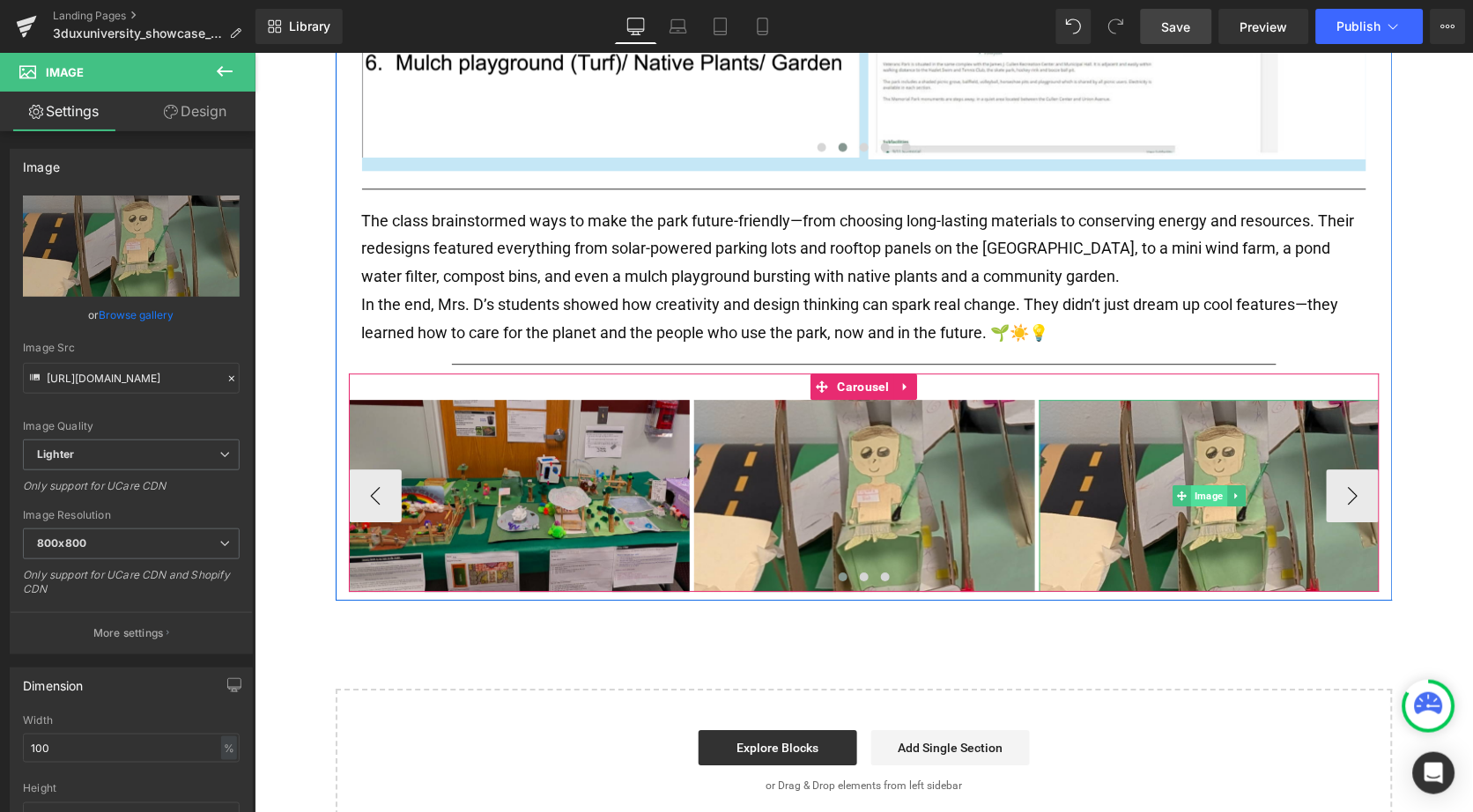
click at [1199, 484] on span "Image" at bounding box center [1209, 494] width 36 height 21
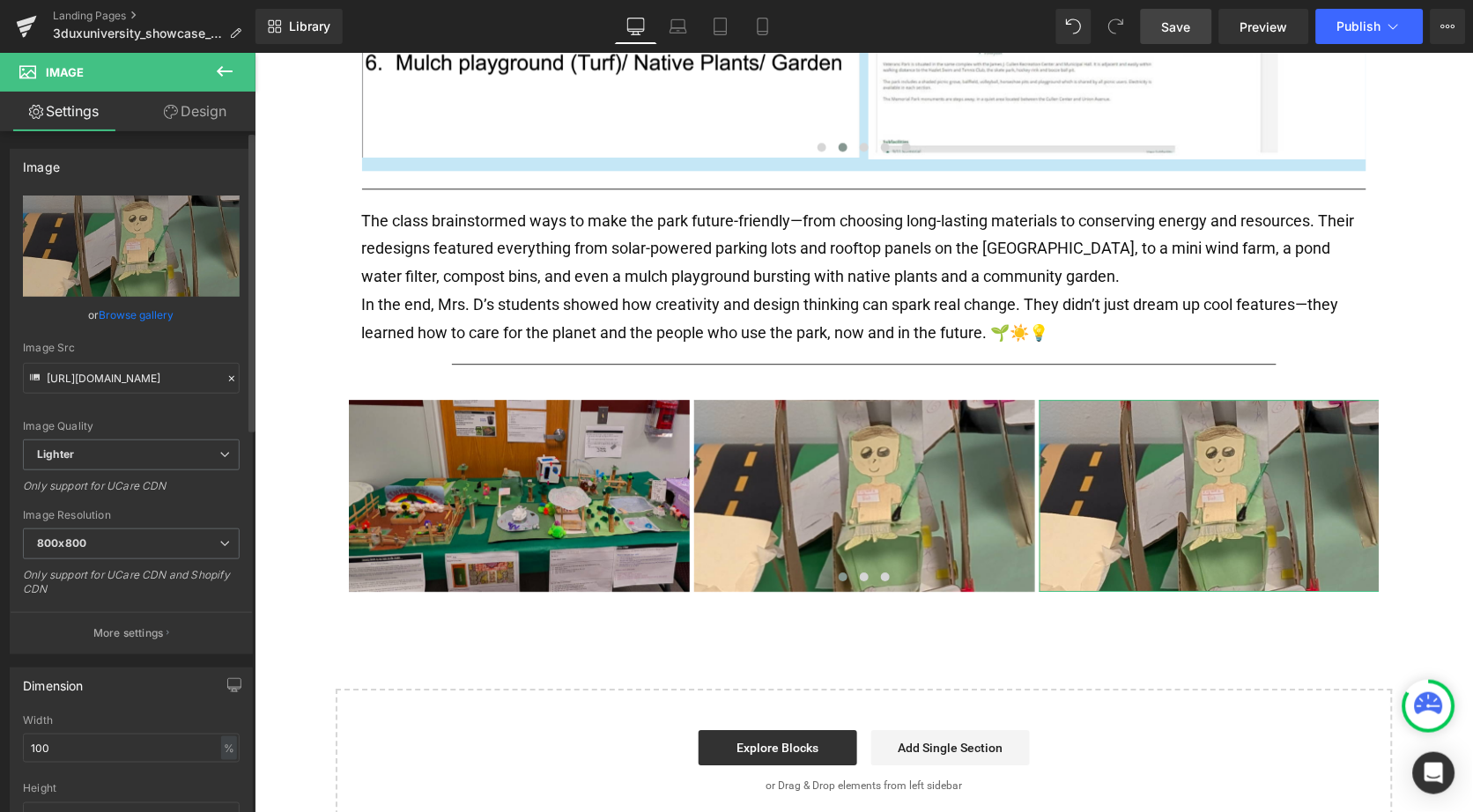
click at [123, 316] on link "Browse gallery" at bounding box center [137, 315] width 75 height 31
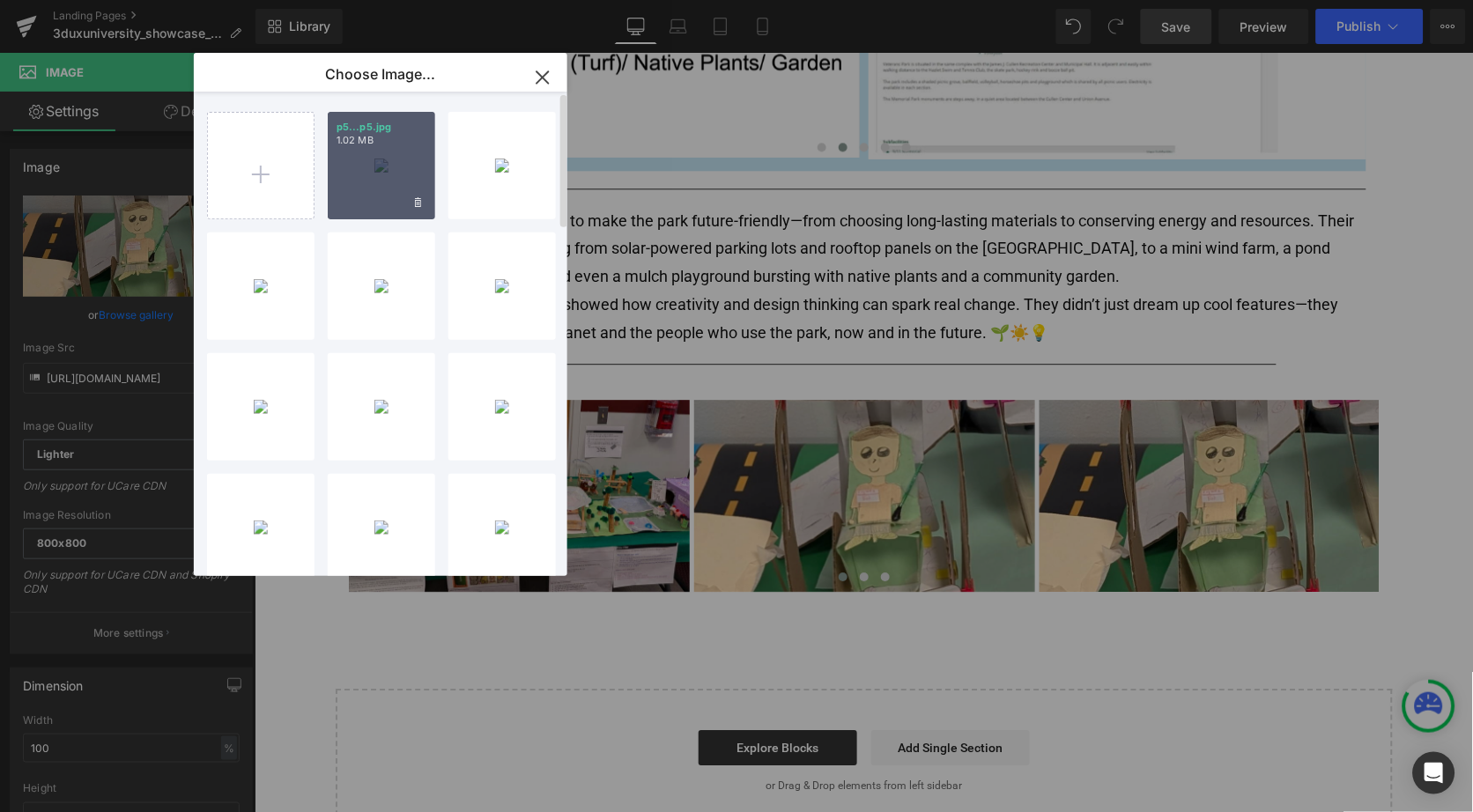
click at [373, 183] on div "p5...p5.jpg 1.02 MB" at bounding box center [382, 165] width 107 height 107
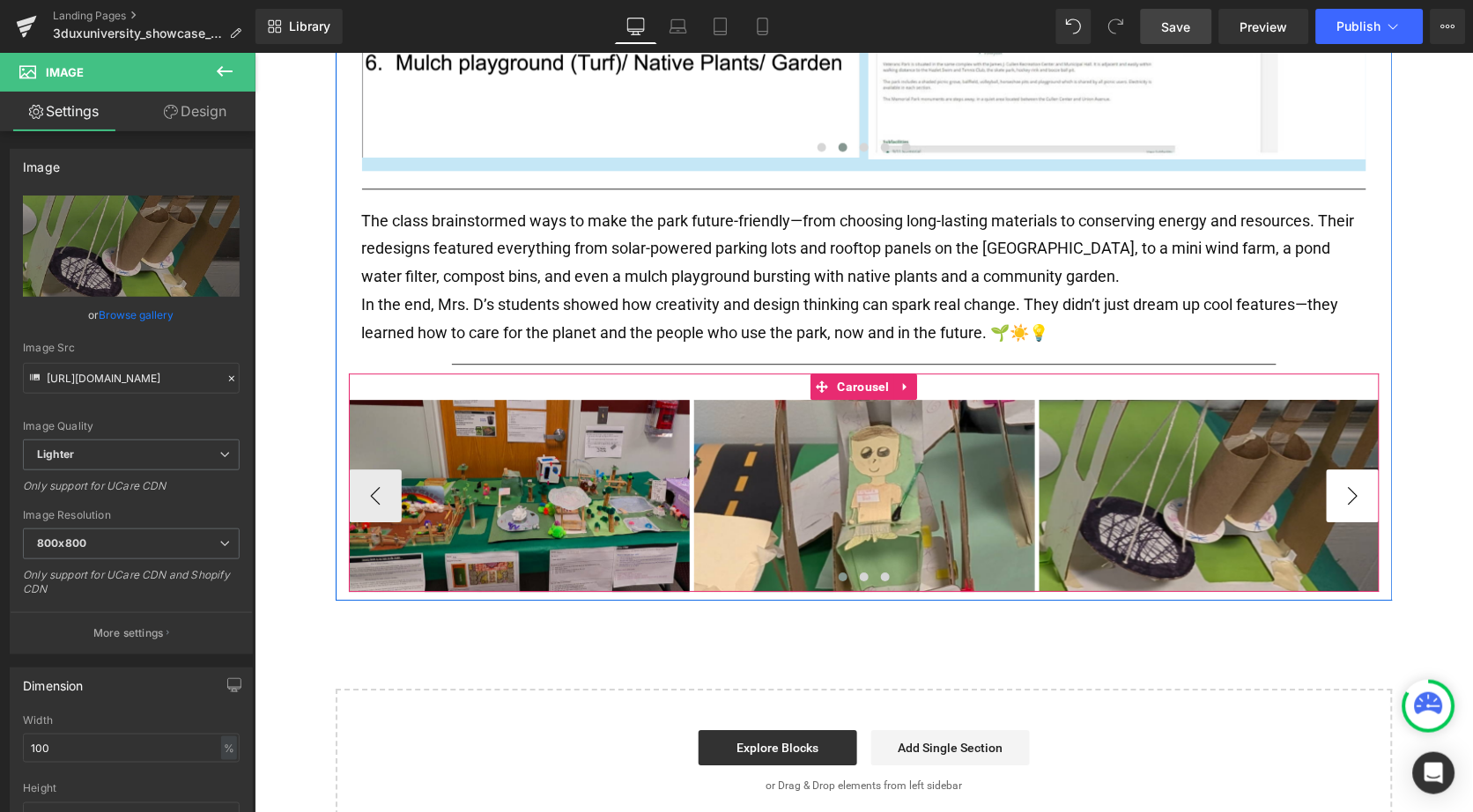
click at [1359, 495] on button "›" at bounding box center [1352, 495] width 53 height 53
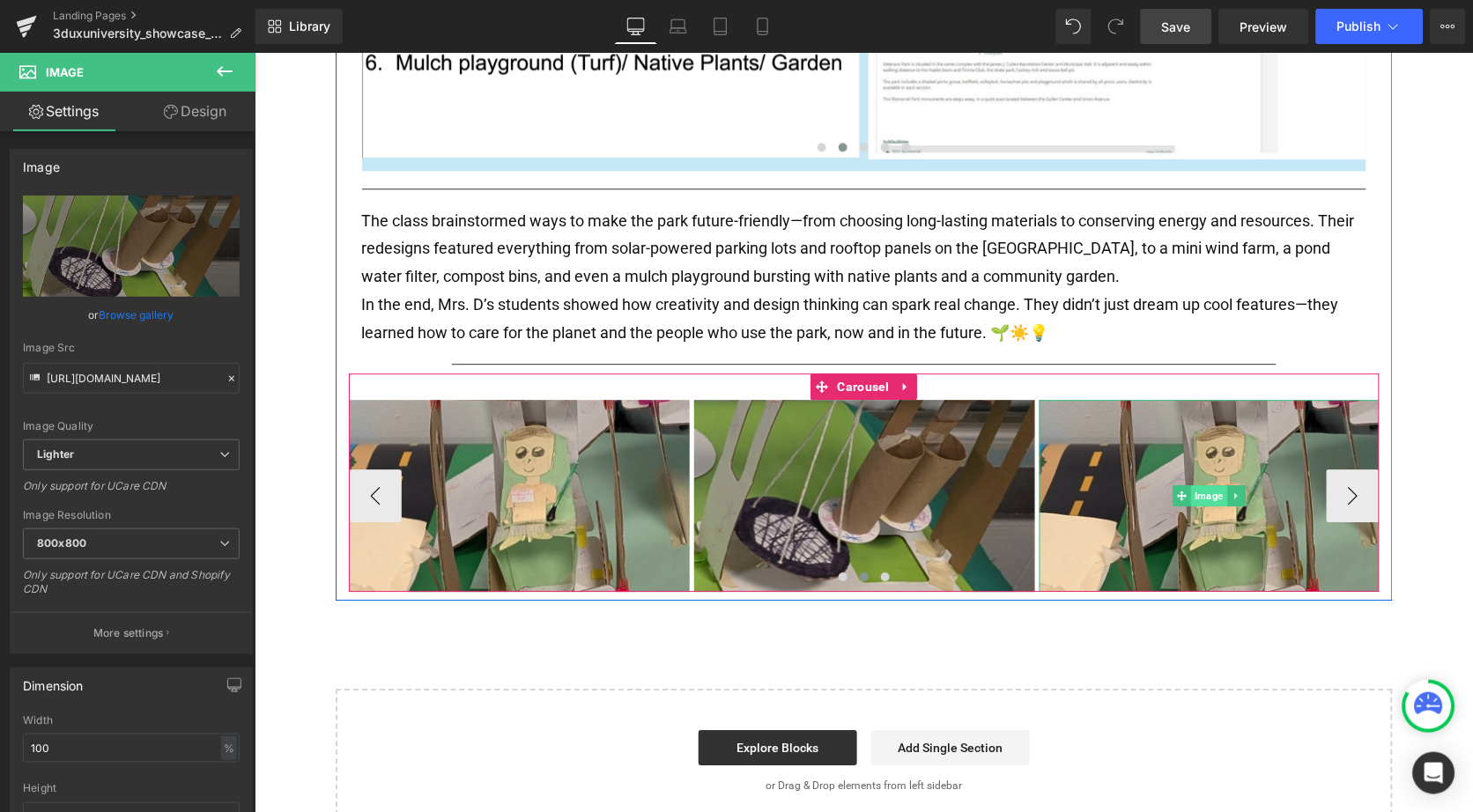
click at [1202, 484] on span "Image" at bounding box center [1209, 494] width 36 height 21
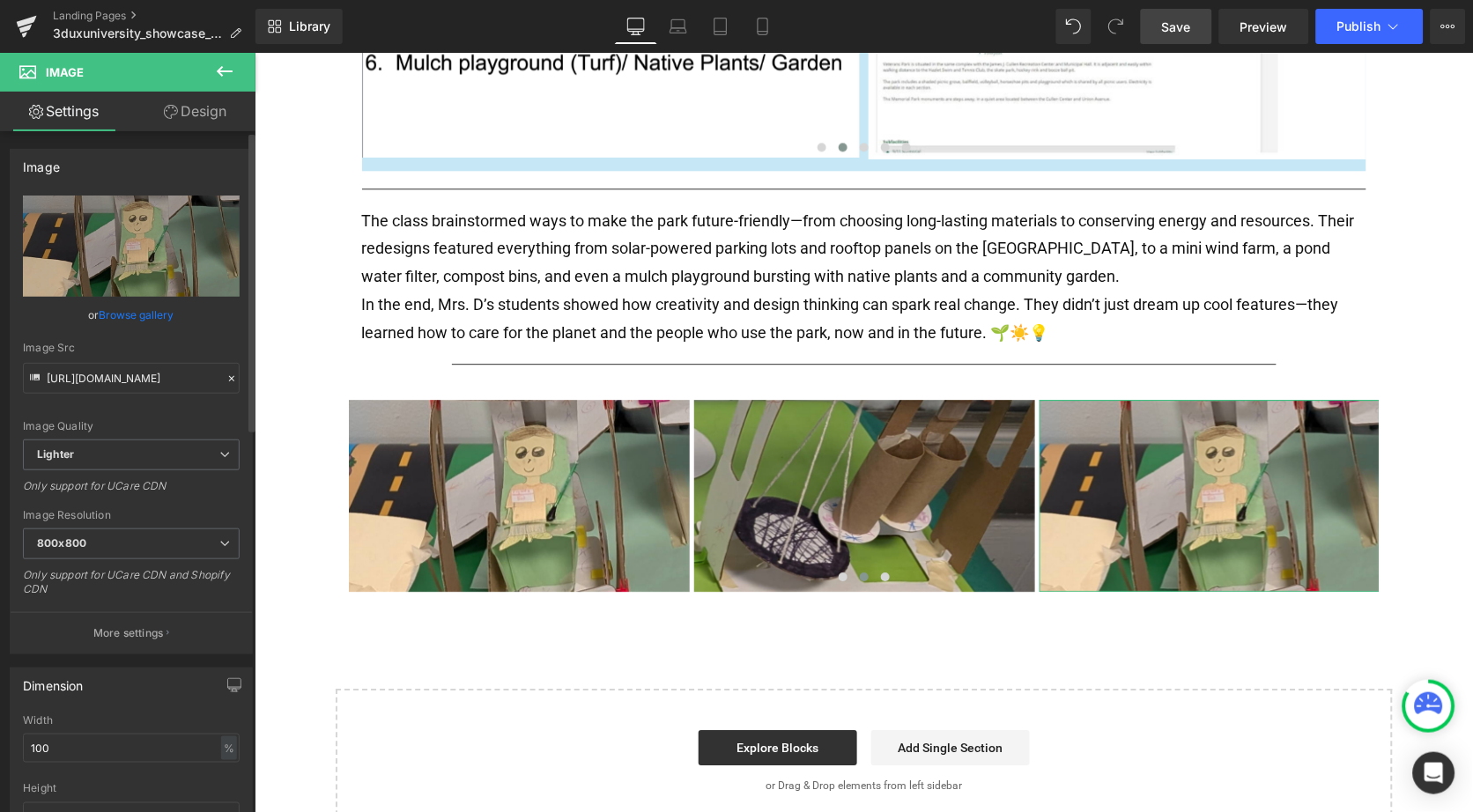
click at [143, 312] on link "Browse gallery" at bounding box center [137, 315] width 75 height 31
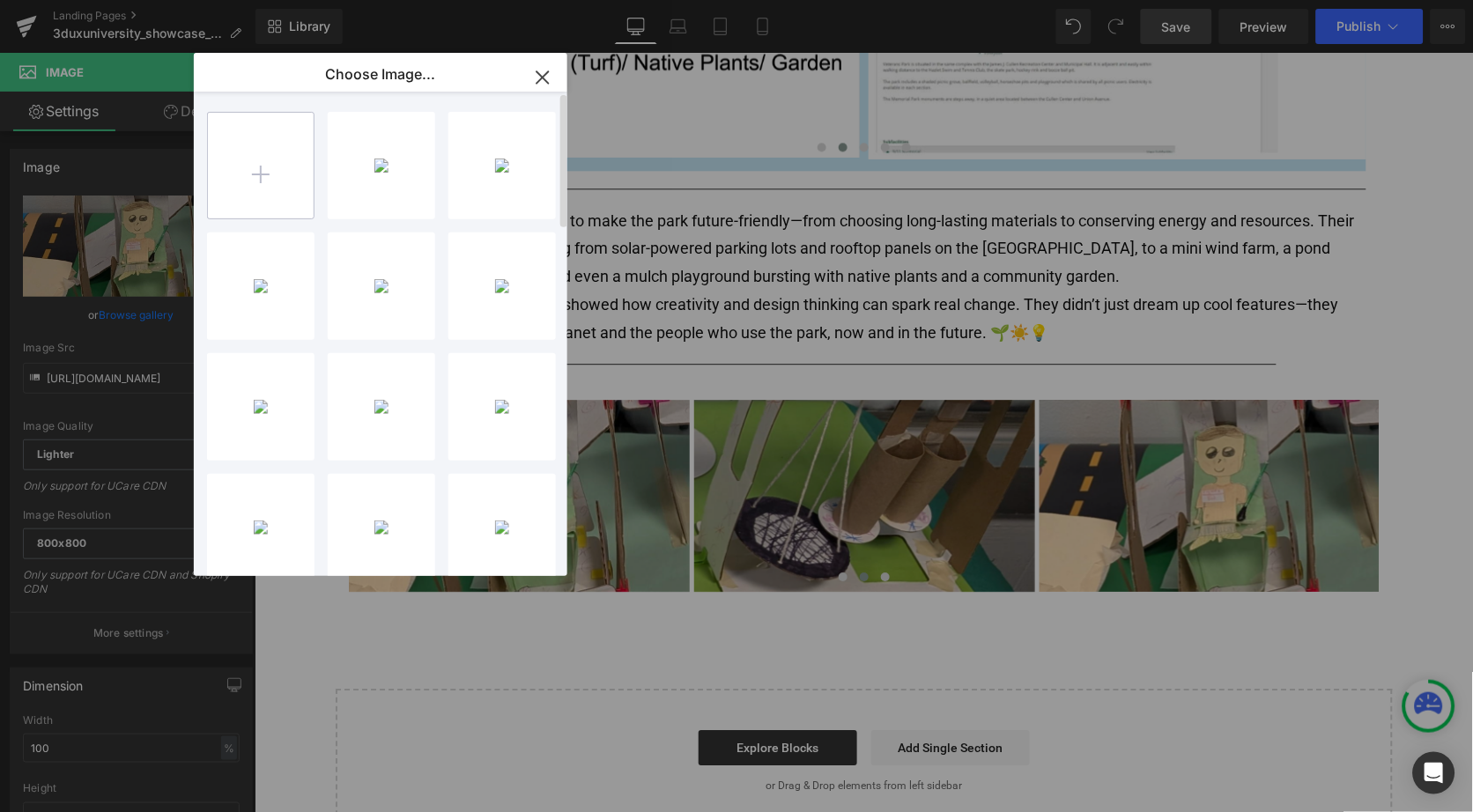
click at [274, 169] on input "file" at bounding box center [261, 165] width 105 height 105
click at [368, 173] on div "p6...p6.jpg 1.08 MB" at bounding box center [382, 165] width 107 height 107
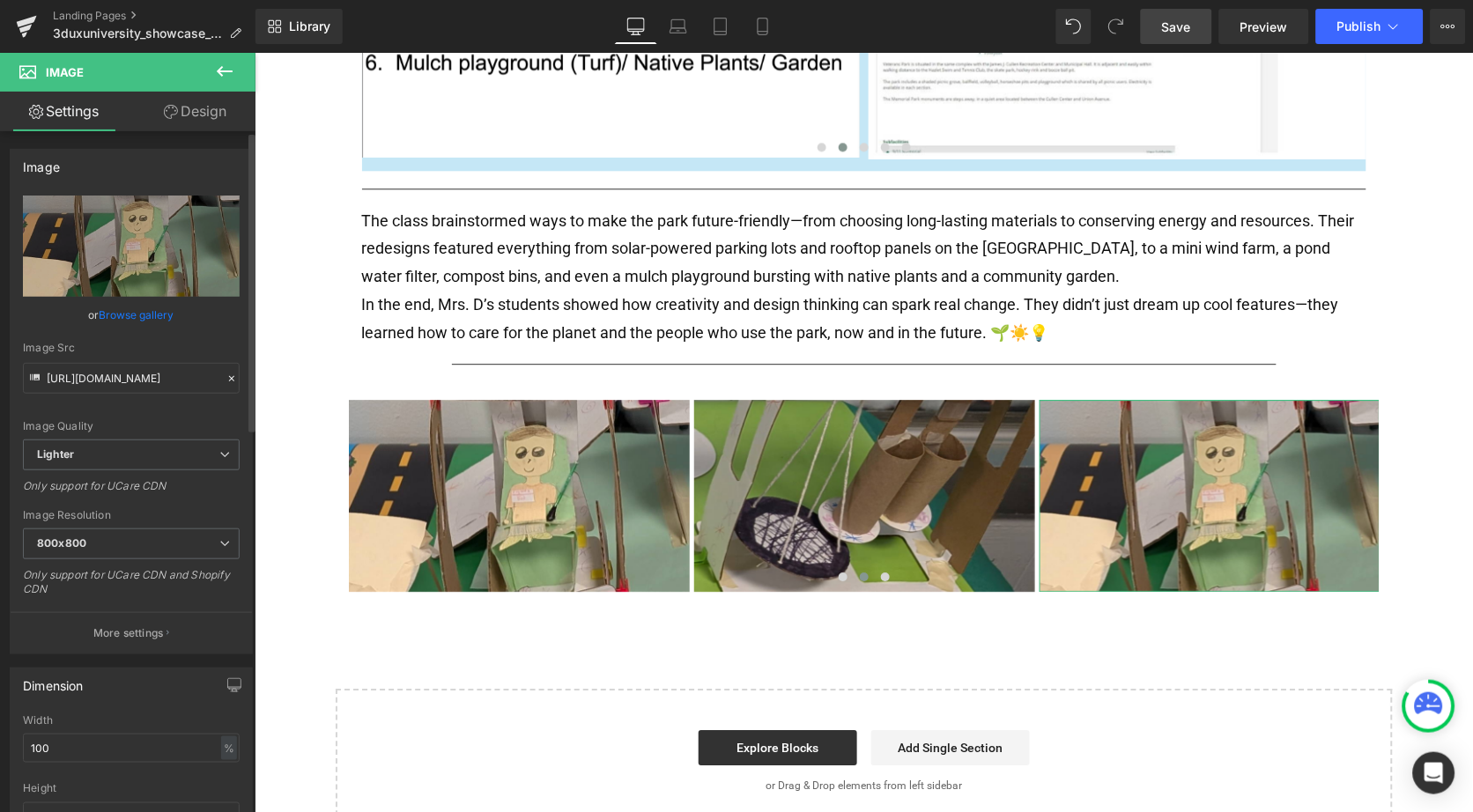
click at [152, 314] on link "Browse gallery" at bounding box center [137, 315] width 75 height 31
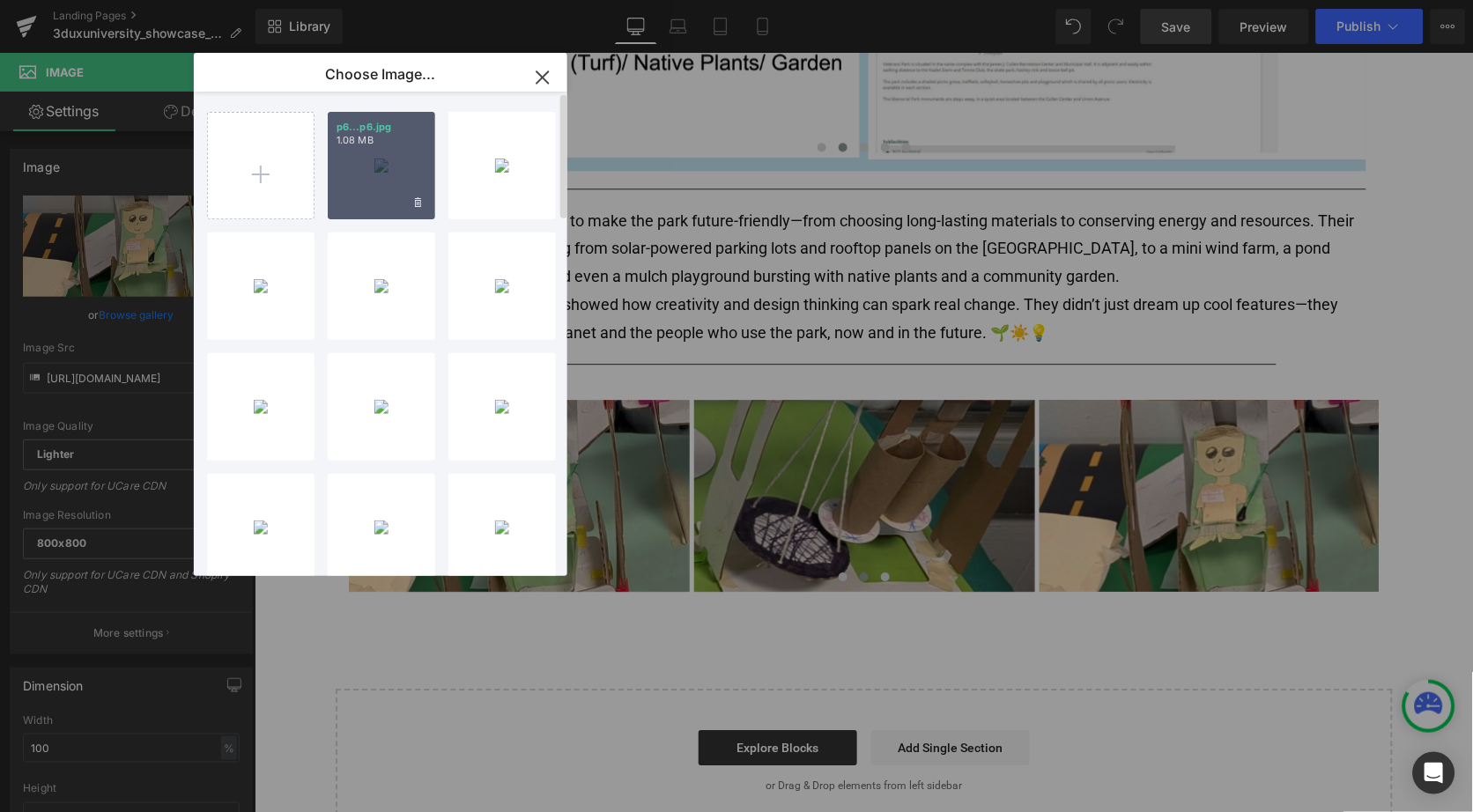
click at [350, 173] on div "p6...p6.jpg 1.08 MB" at bounding box center [382, 165] width 107 height 107
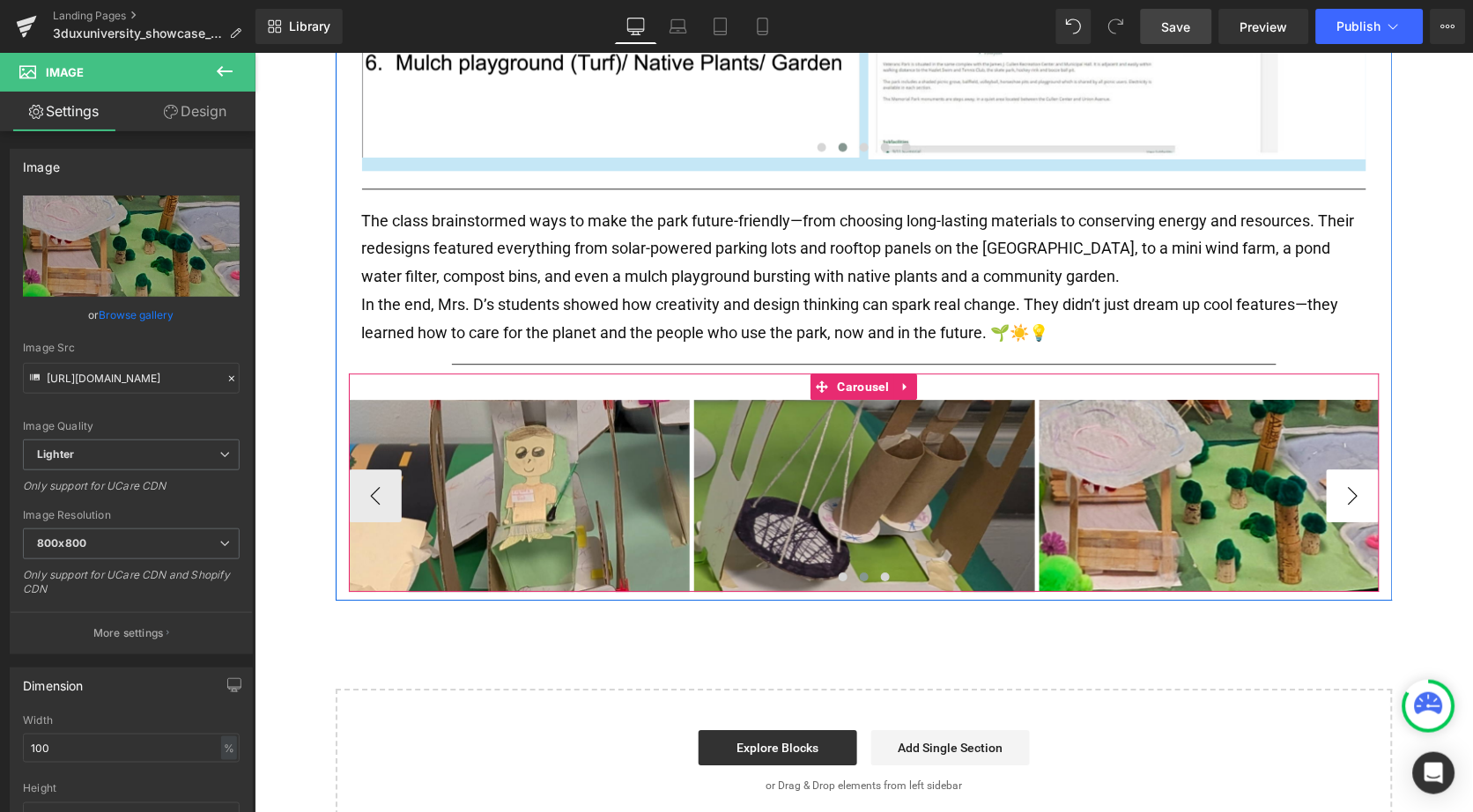
click at [1339, 478] on button "›" at bounding box center [1352, 495] width 53 height 53
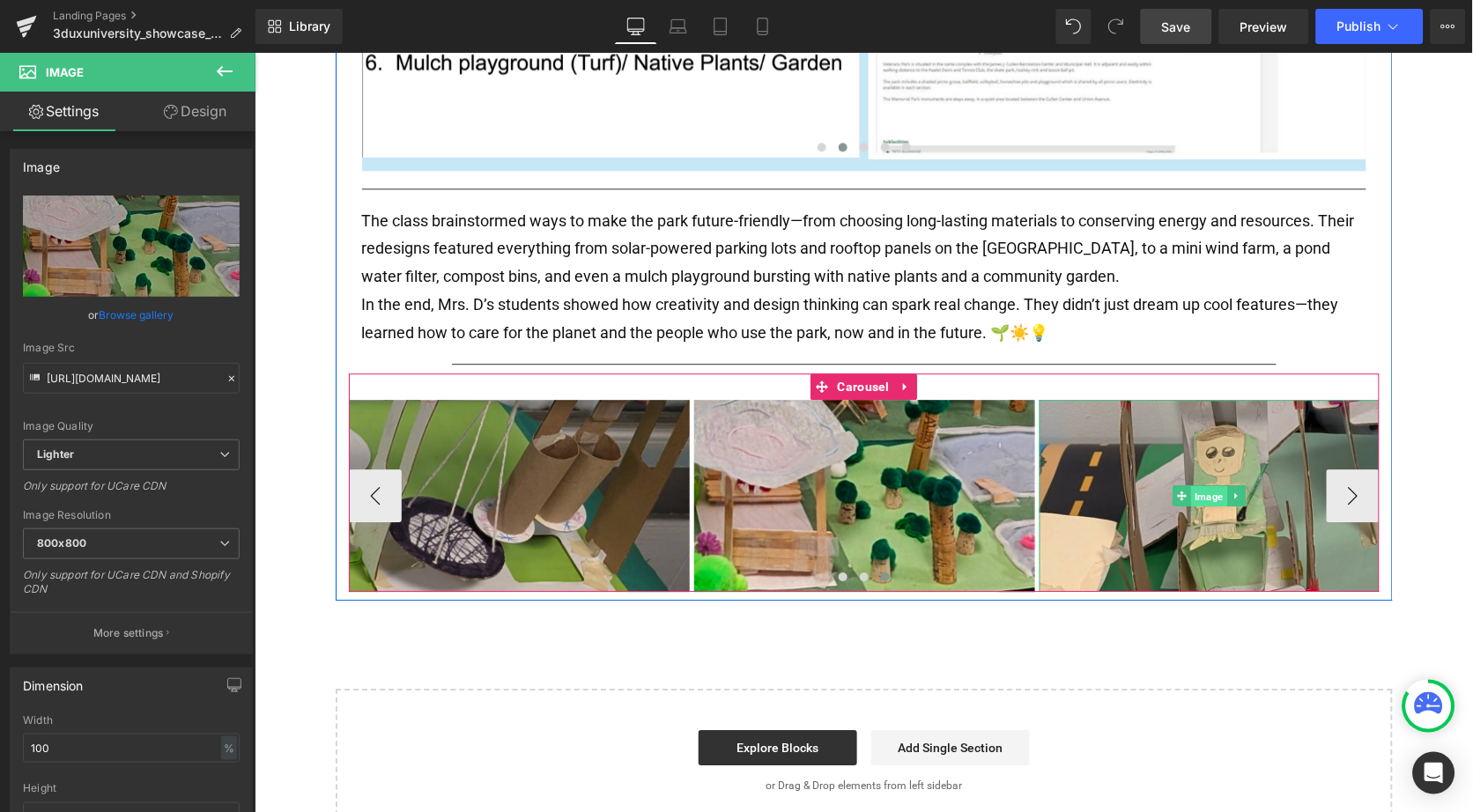
click at [1211, 488] on span "Image" at bounding box center [1209, 495] width 36 height 21
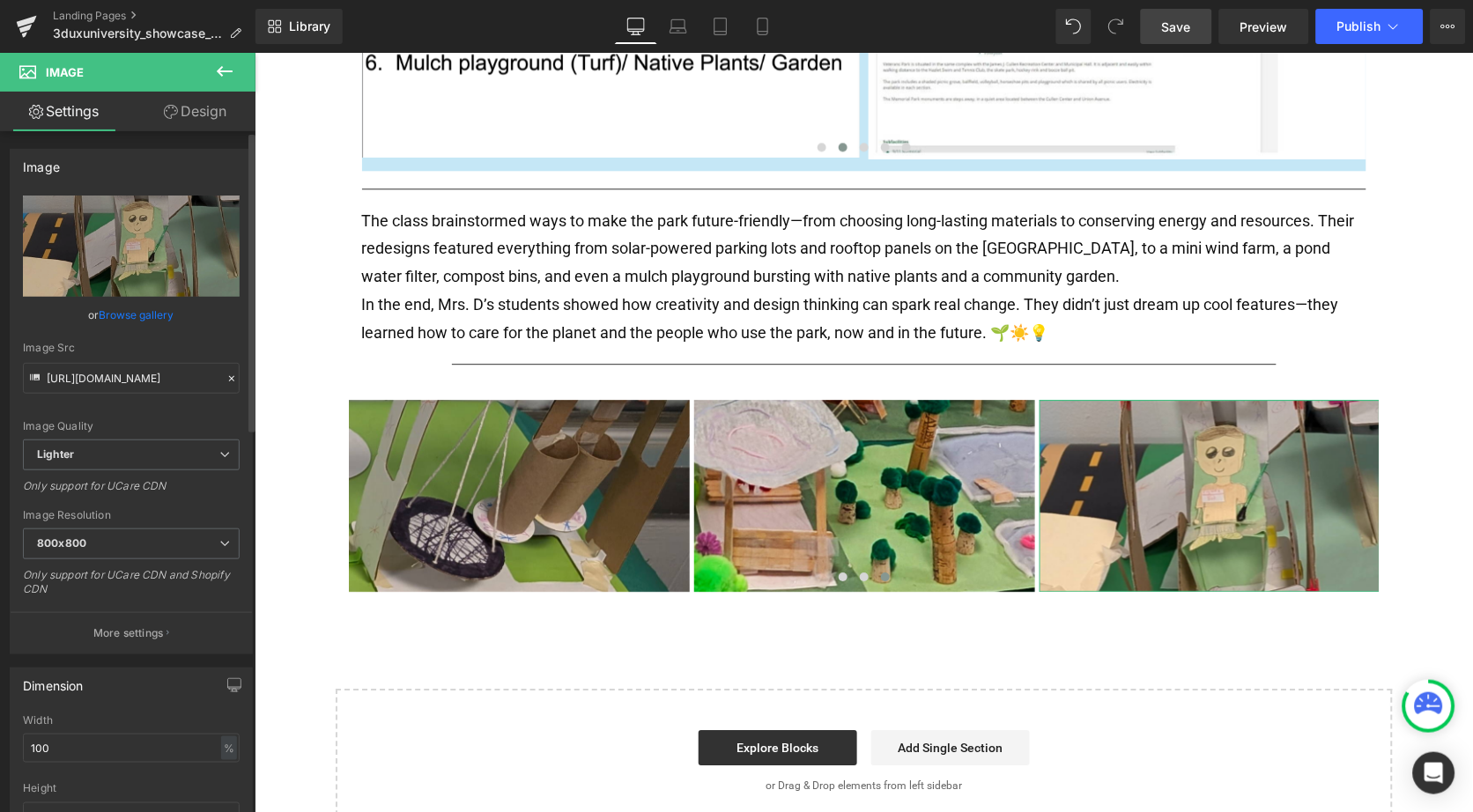
click at [116, 306] on link "Browse gallery" at bounding box center [137, 315] width 75 height 31
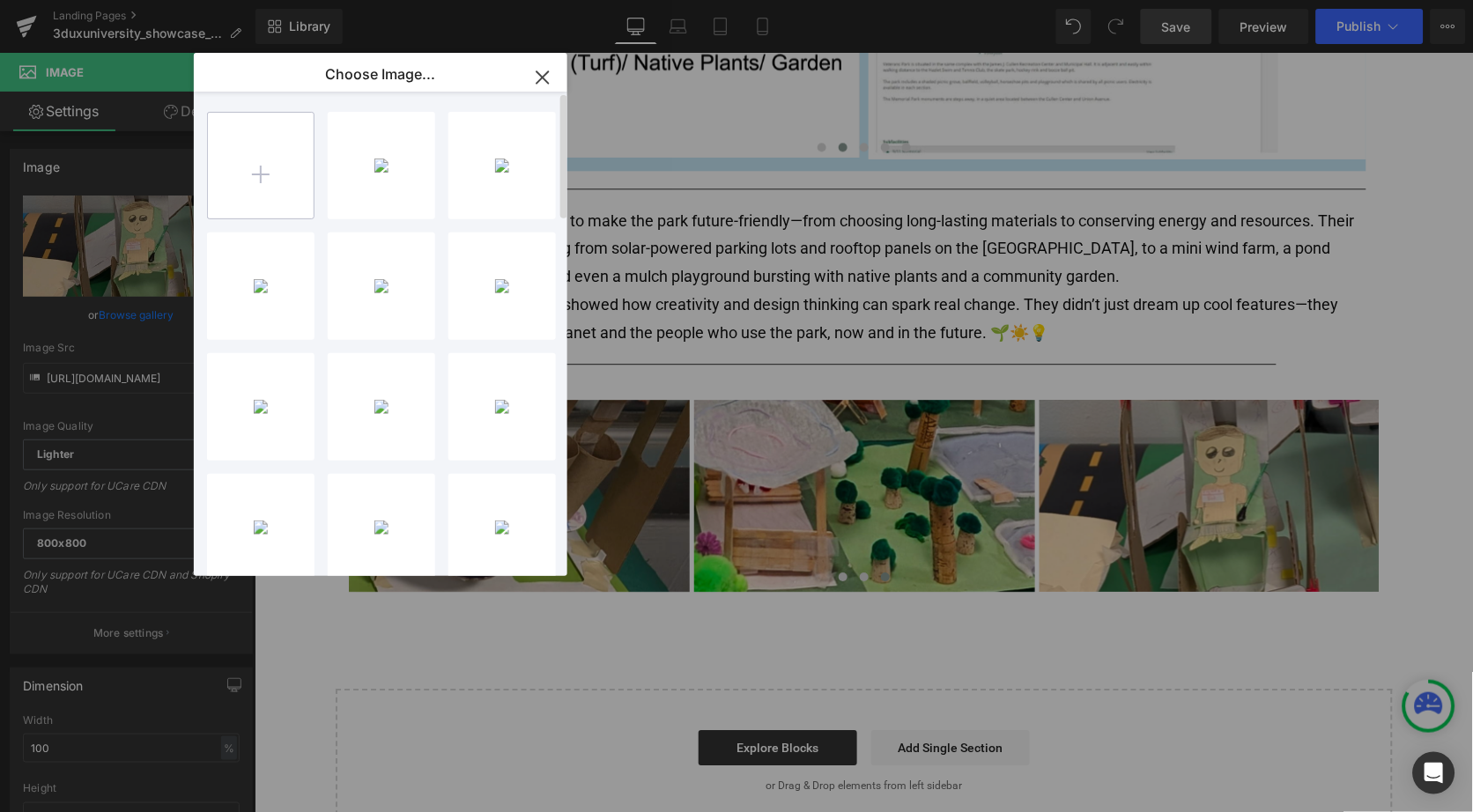
click at [279, 173] on input "file" at bounding box center [261, 165] width 105 height 105
type input "C:\fakepath\p7.jpg"
click at [376, 185] on div "p7...p7.jpg 1.27 MB" at bounding box center [382, 165] width 107 height 107
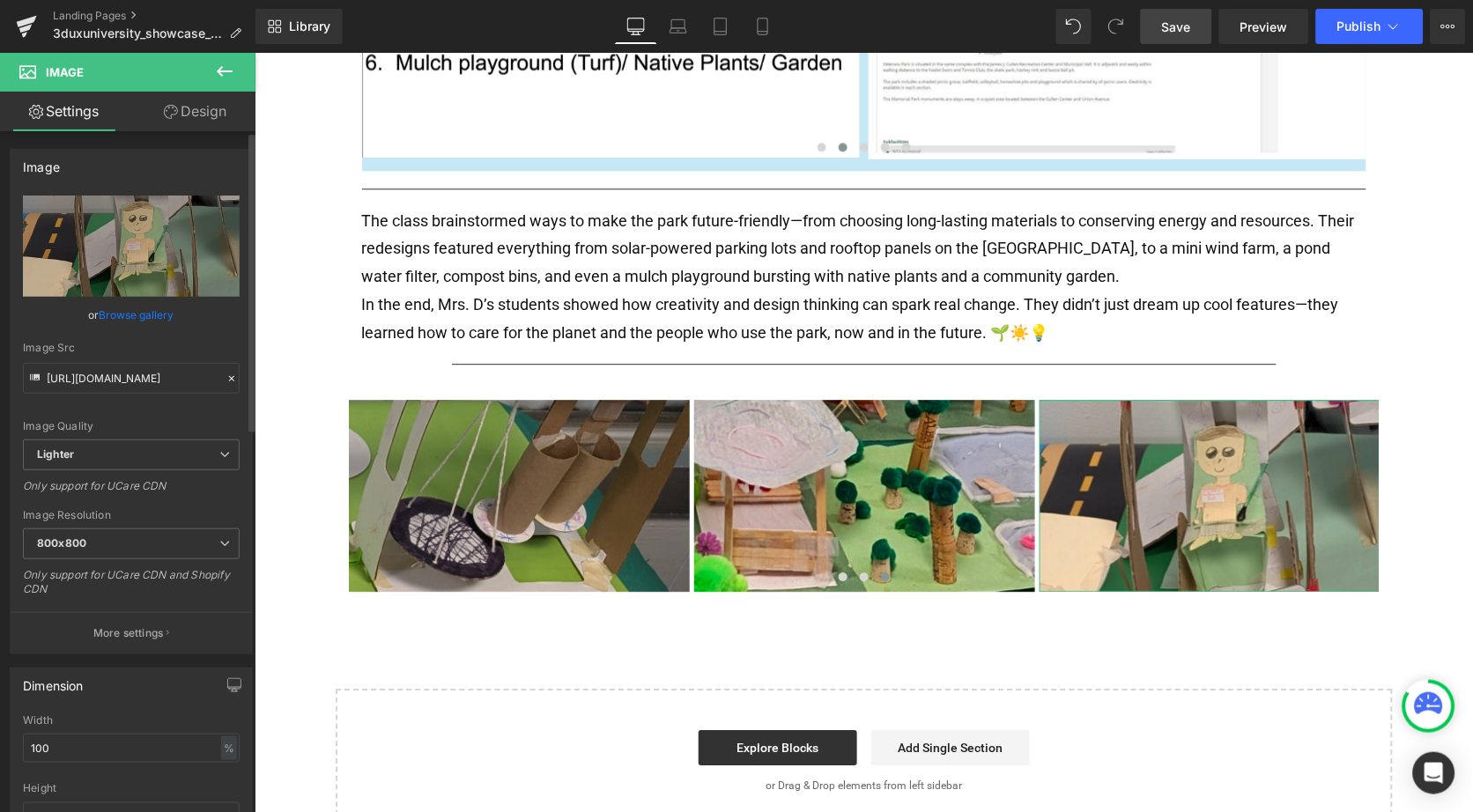
click at [125, 308] on link "Browse gallery" at bounding box center [137, 315] width 75 height 31
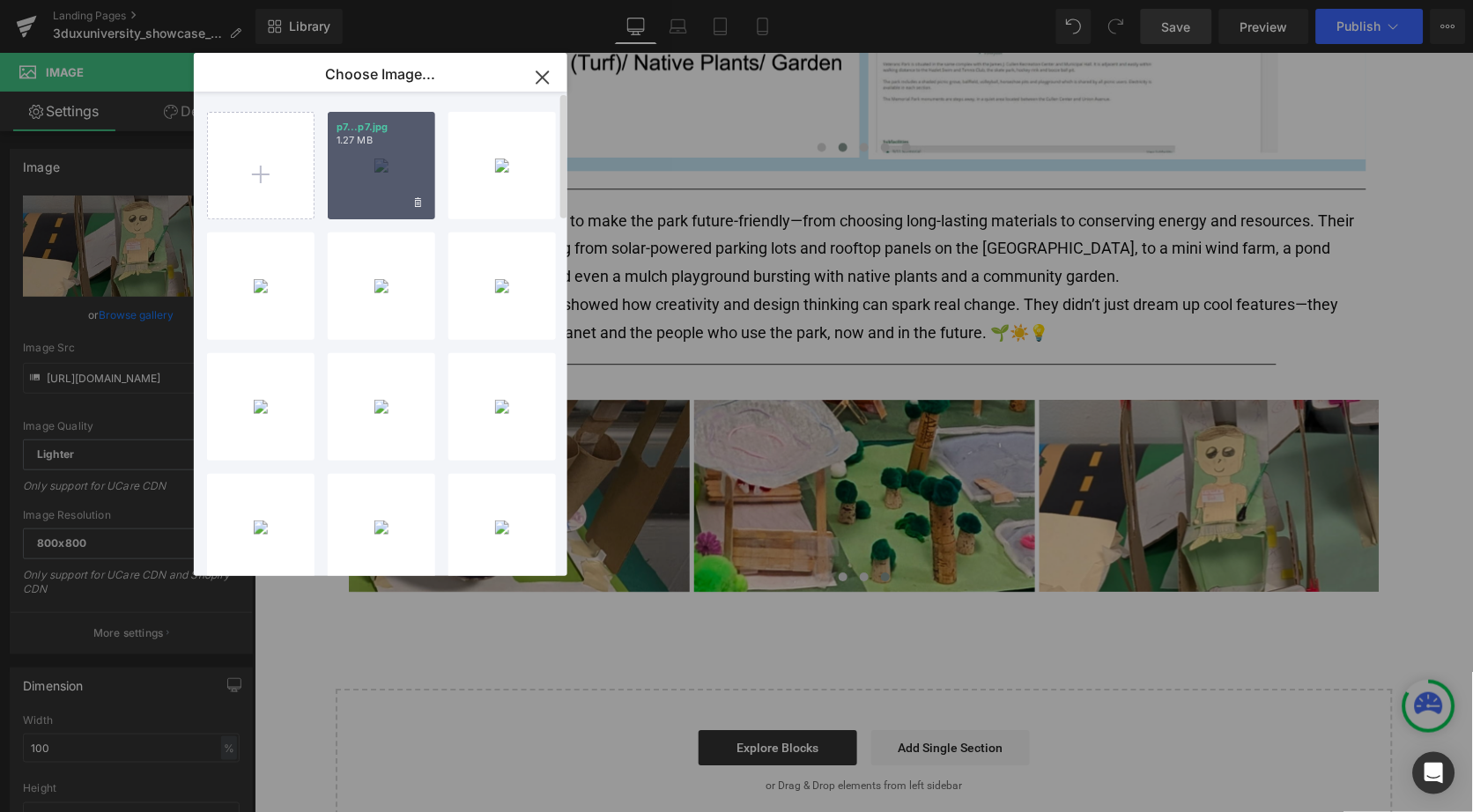
click at [381, 183] on div "p7...p7.jpg 1.27 MB" at bounding box center [382, 165] width 107 height 107
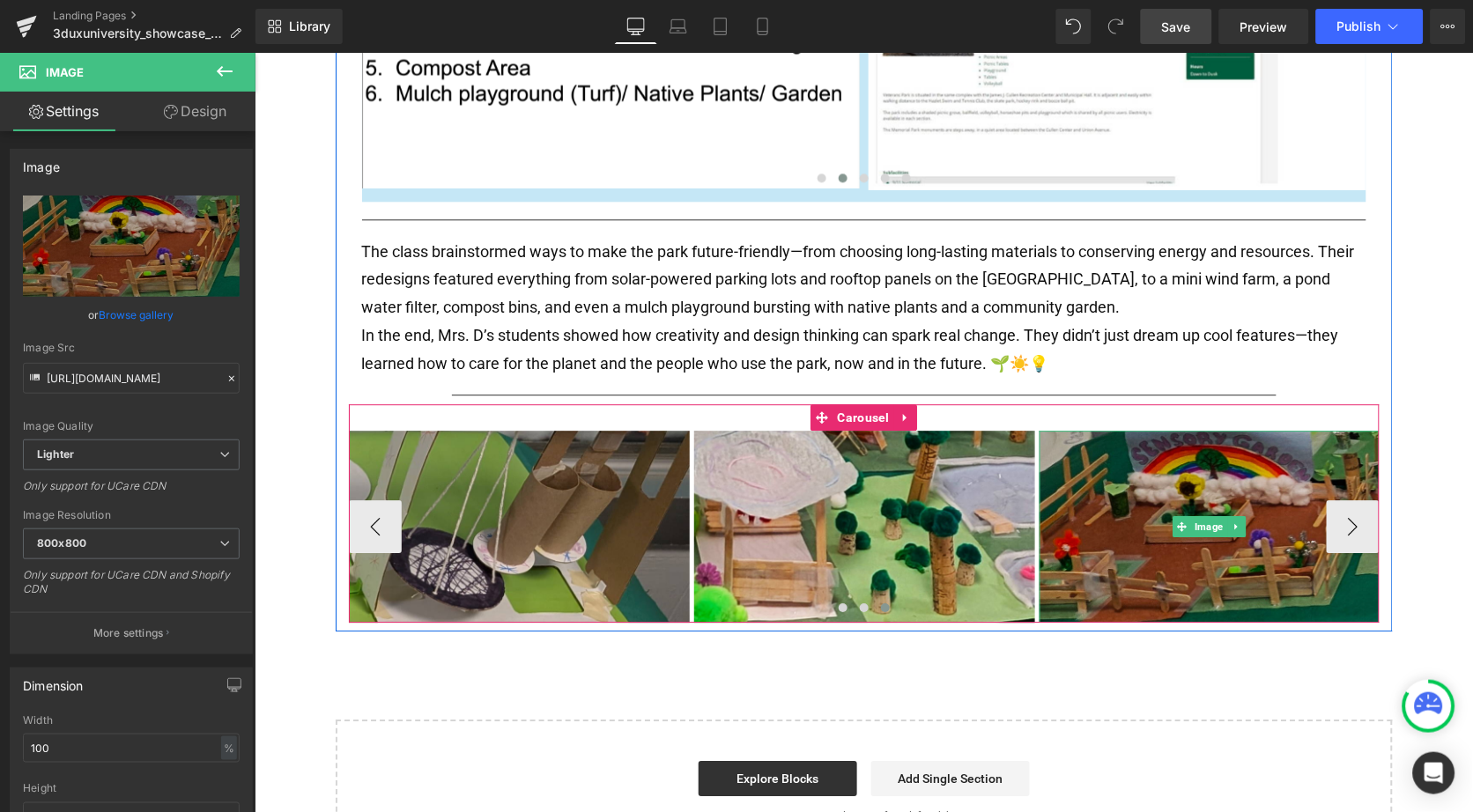
scroll to position [931, 0]
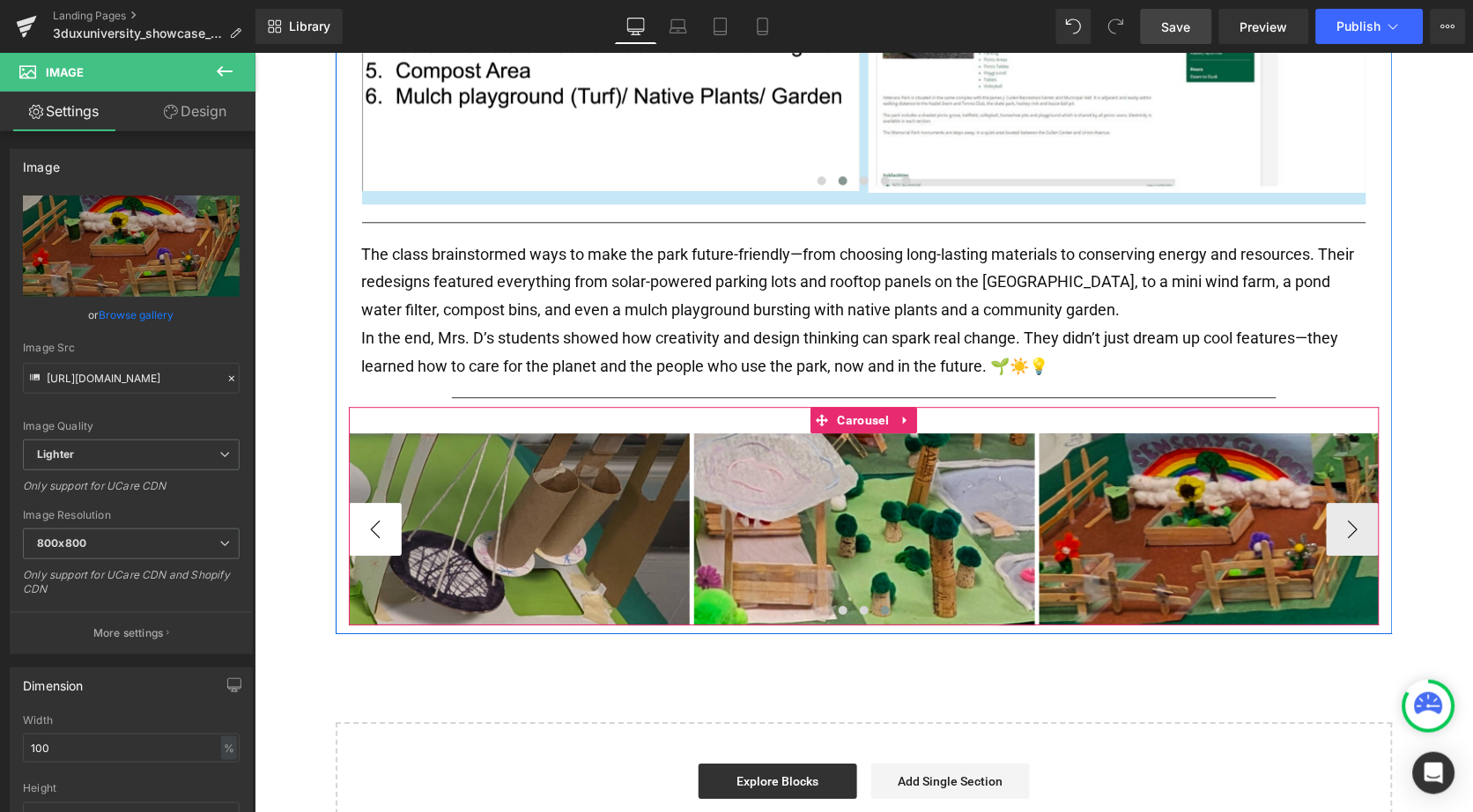
click at [356, 518] on button "‹" at bounding box center [374, 529] width 53 height 53
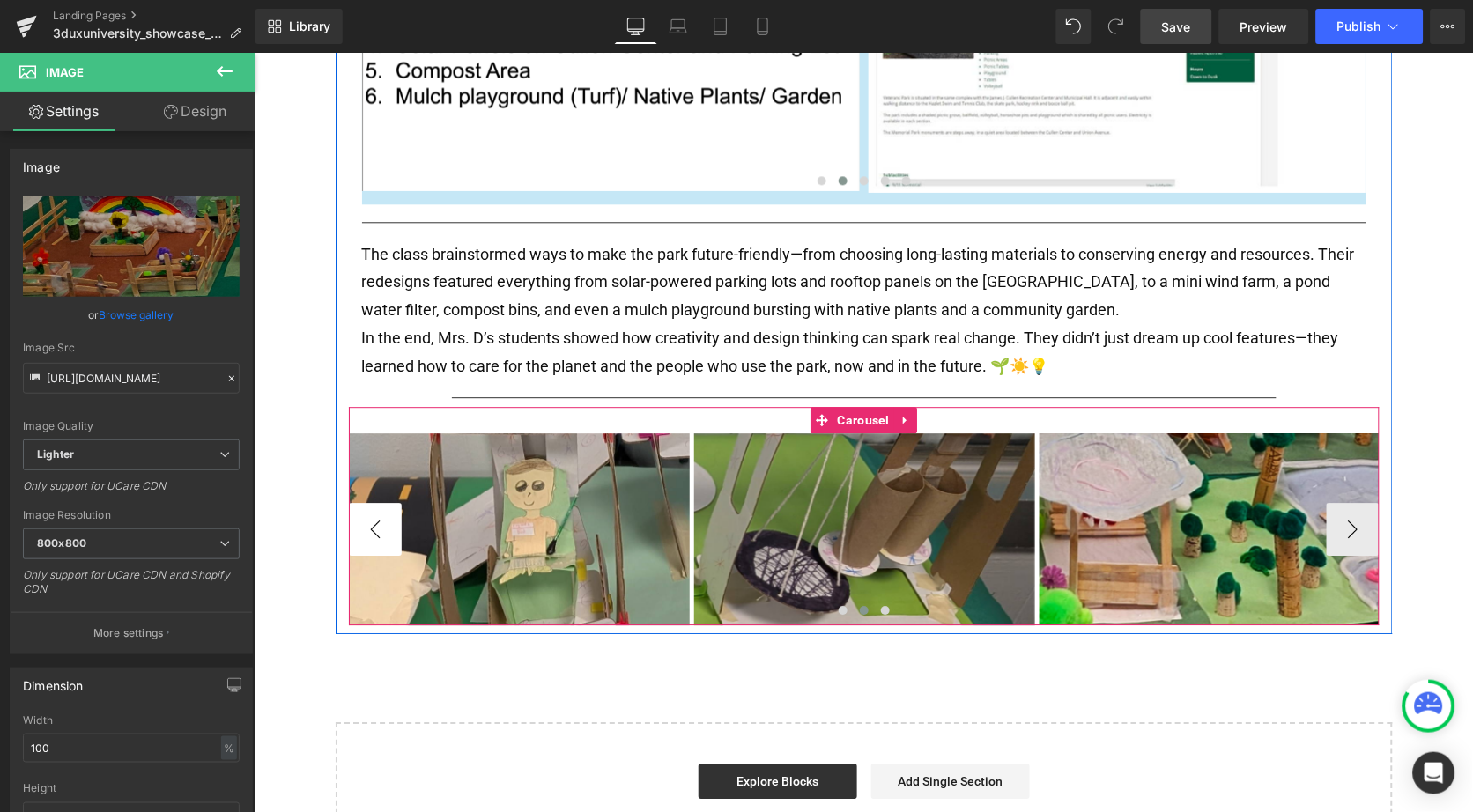
click at [356, 518] on button "‹" at bounding box center [374, 529] width 53 height 53
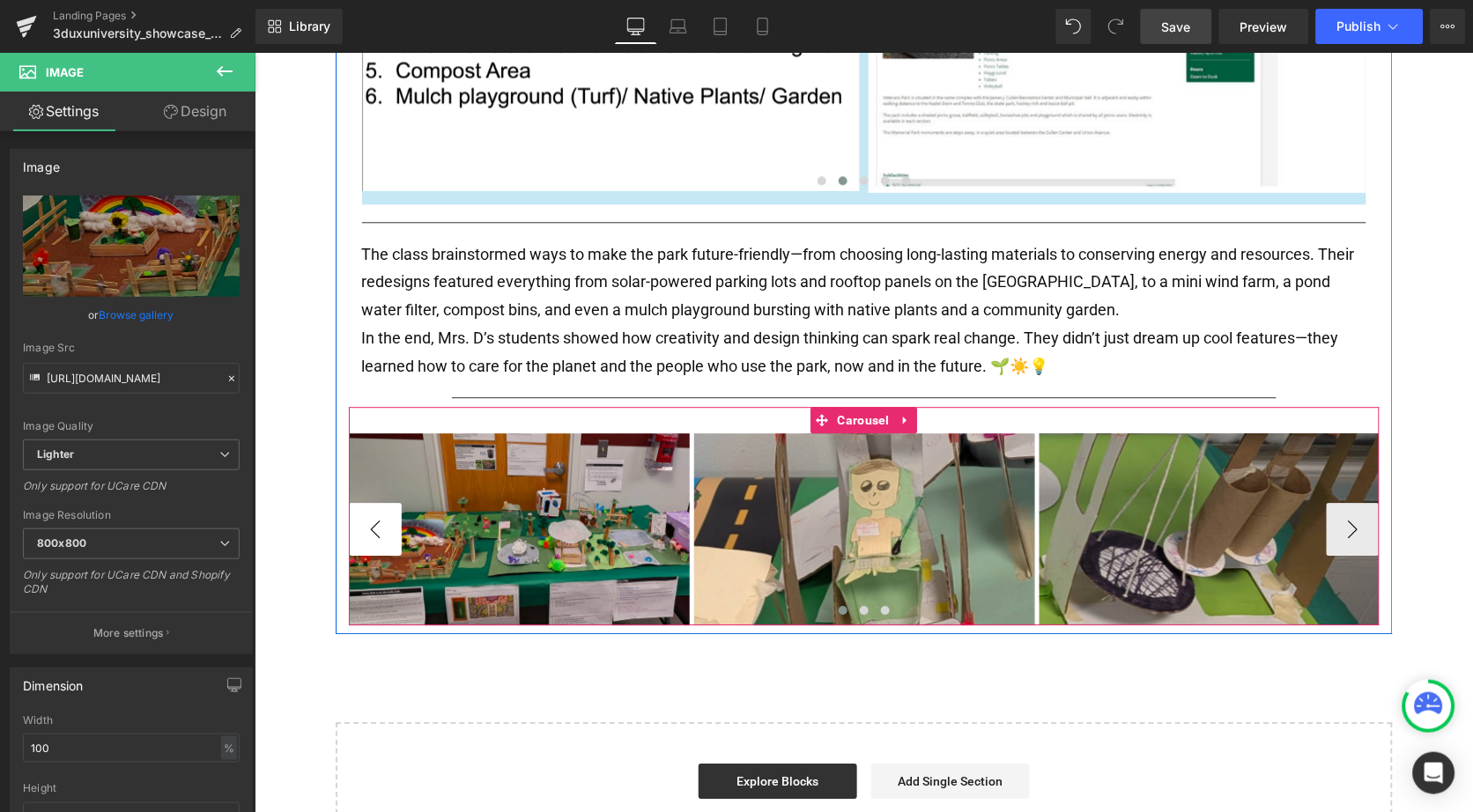
click at [356, 518] on button "‹" at bounding box center [374, 529] width 53 height 53
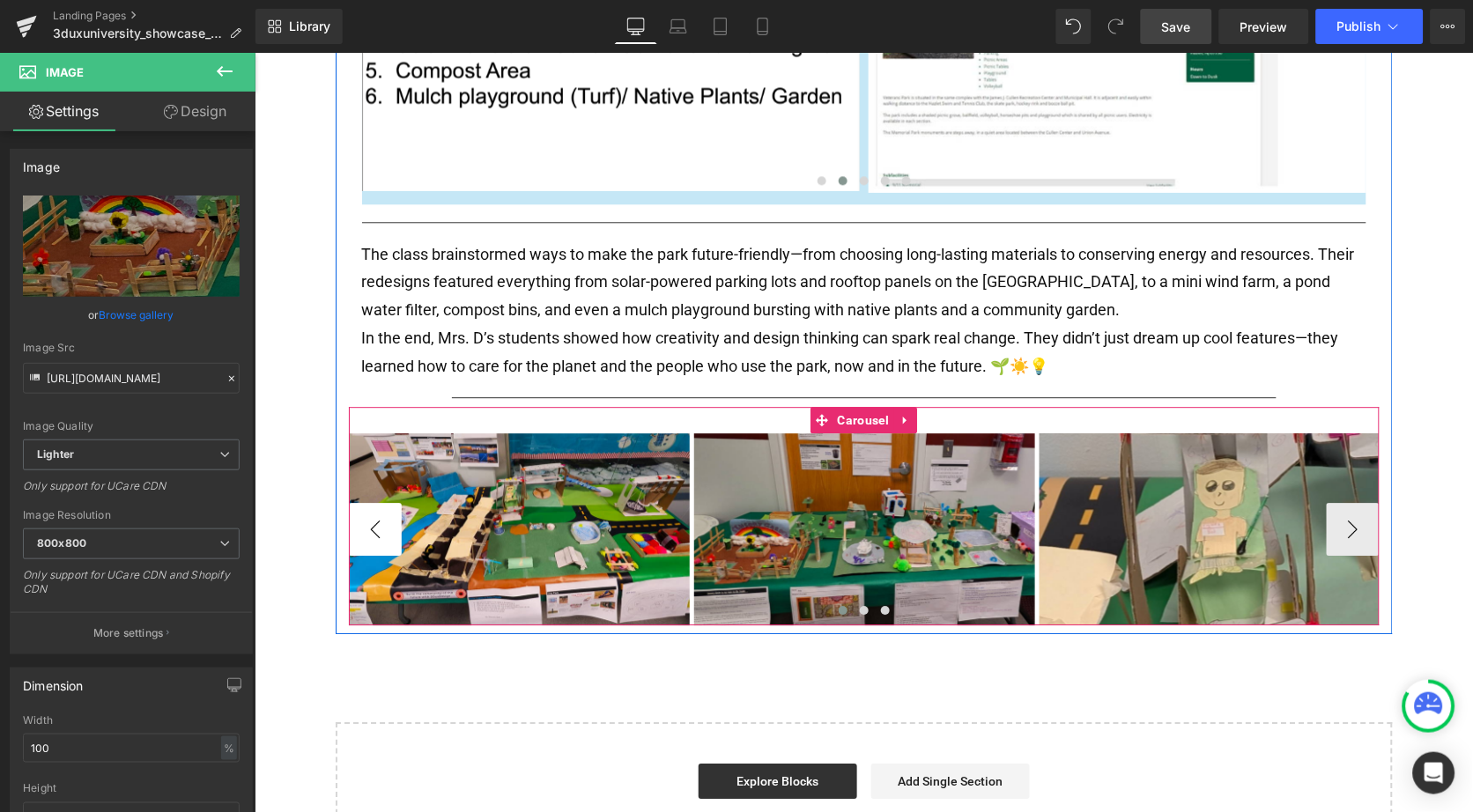
click at [356, 518] on button "‹" at bounding box center [374, 529] width 53 height 53
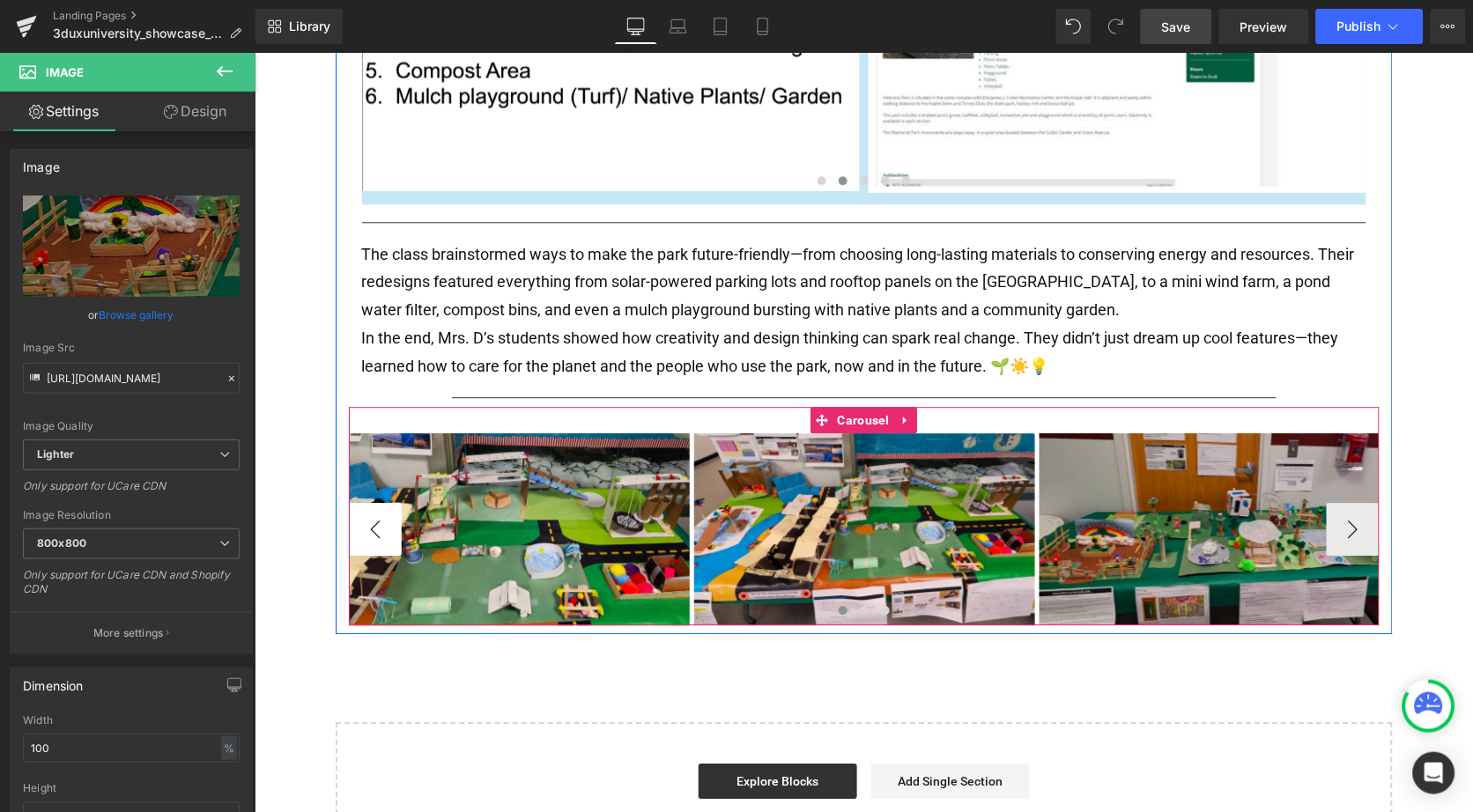
click at [356, 518] on button "‹" at bounding box center [374, 529] width 53 height 53
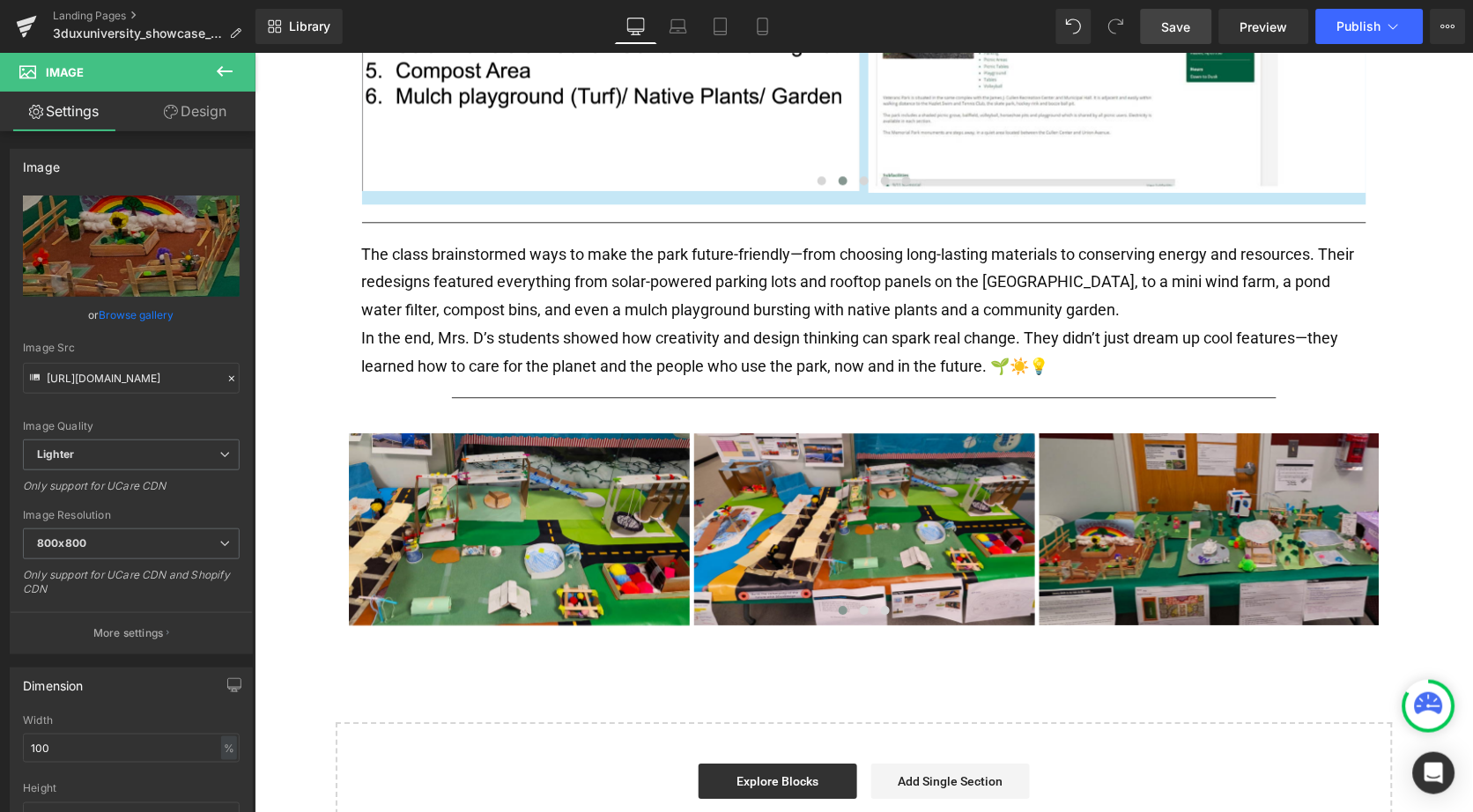
click at [217, 83] on button at bounding box center [224, 72] width 62 height 39
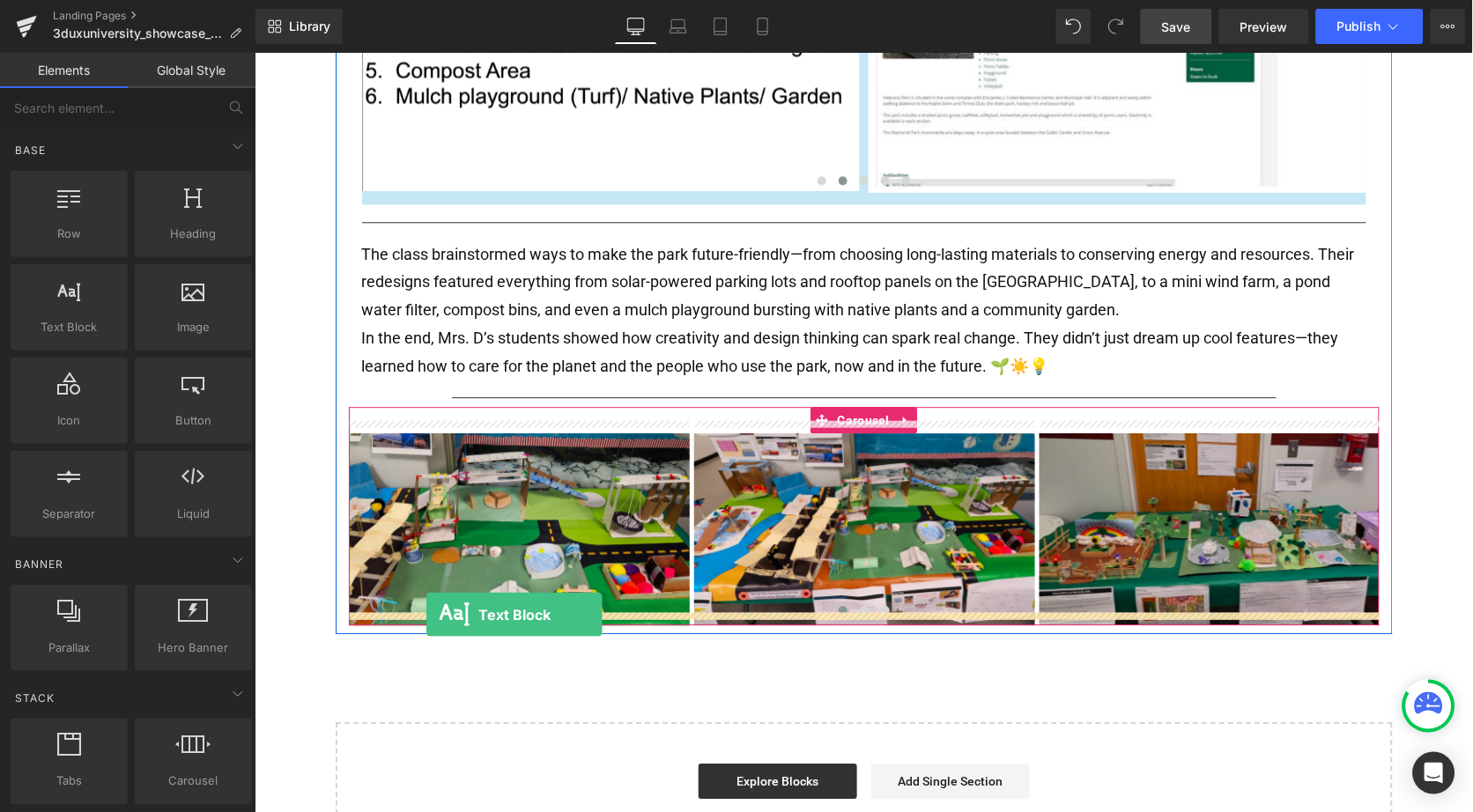
drag, startPoint x: 333, startPoint y: 361, endPoint x: 424, endPoint y: 613, distance: 267.9
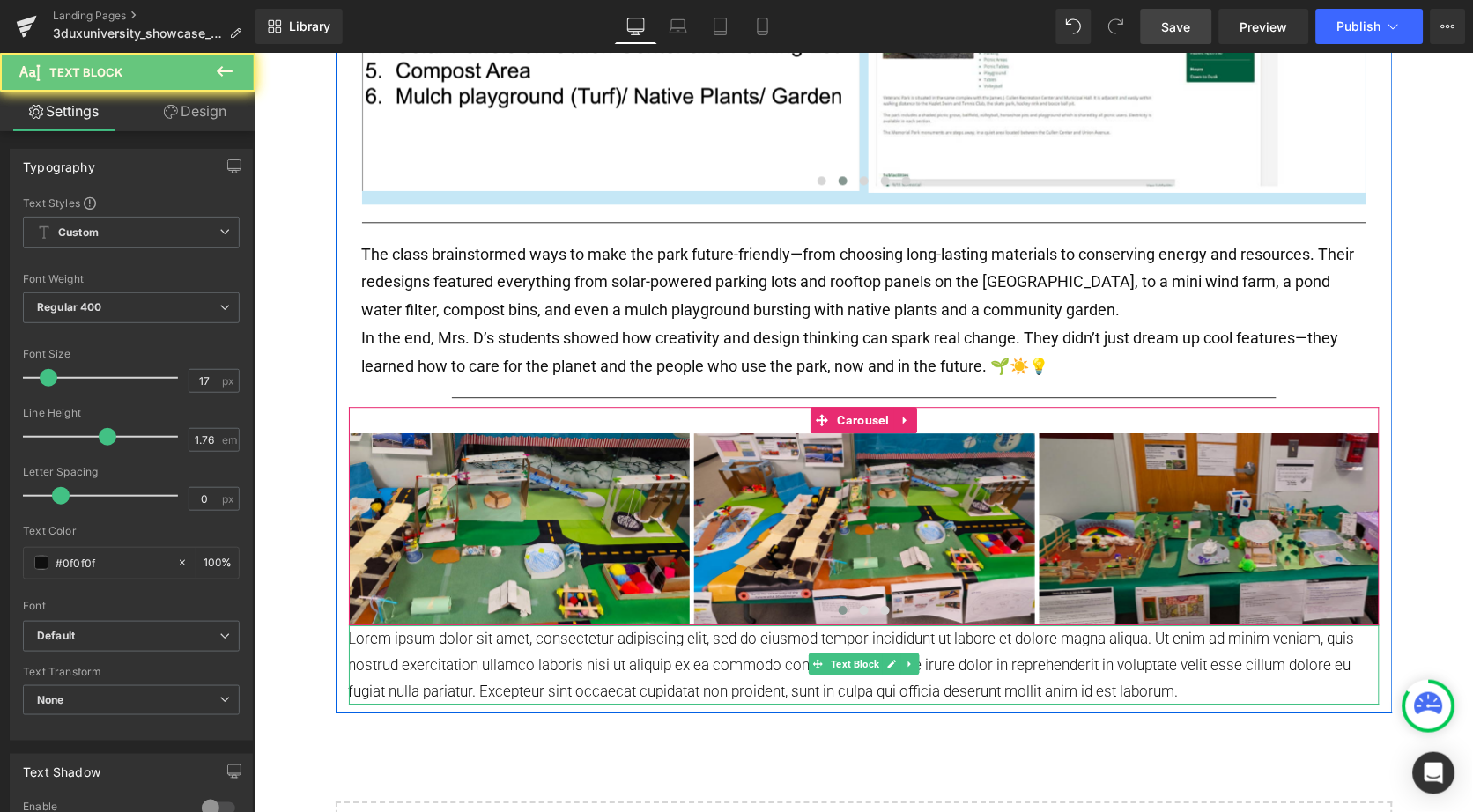
click at [473, 648] on p "Lorem ipsum dolor sit amet, consectetur adipiscing elit, sed do eiusmod tempor …" at bounding box center [863, 663] width 1030 height 79
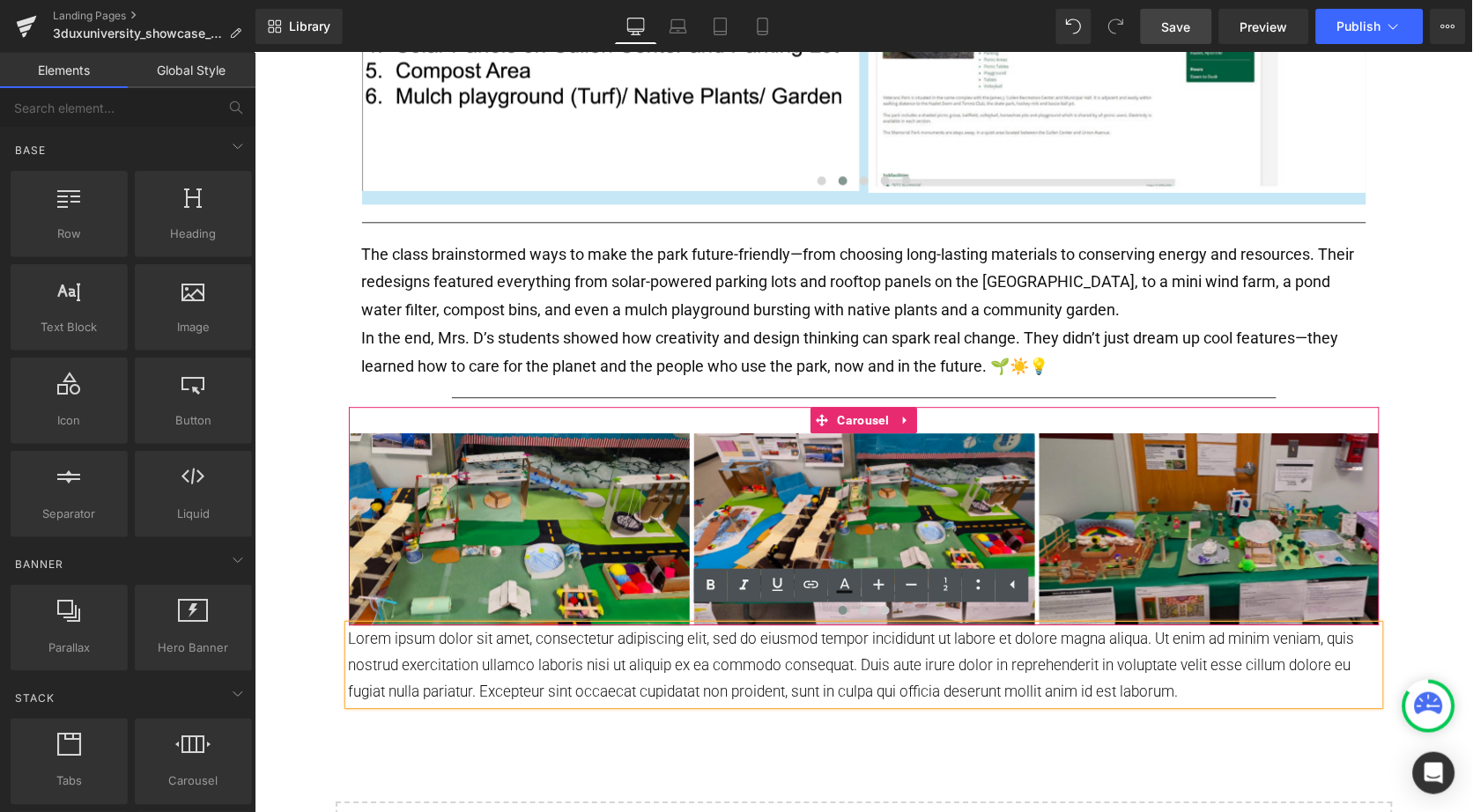
click at [911, 743] on div "Text Block Separator 3DUX UNIVERSITY GOLD STAR PROJECT: Eco-Park Design in [US_…" at bounding box center [862, 76] width 1219 height 1736
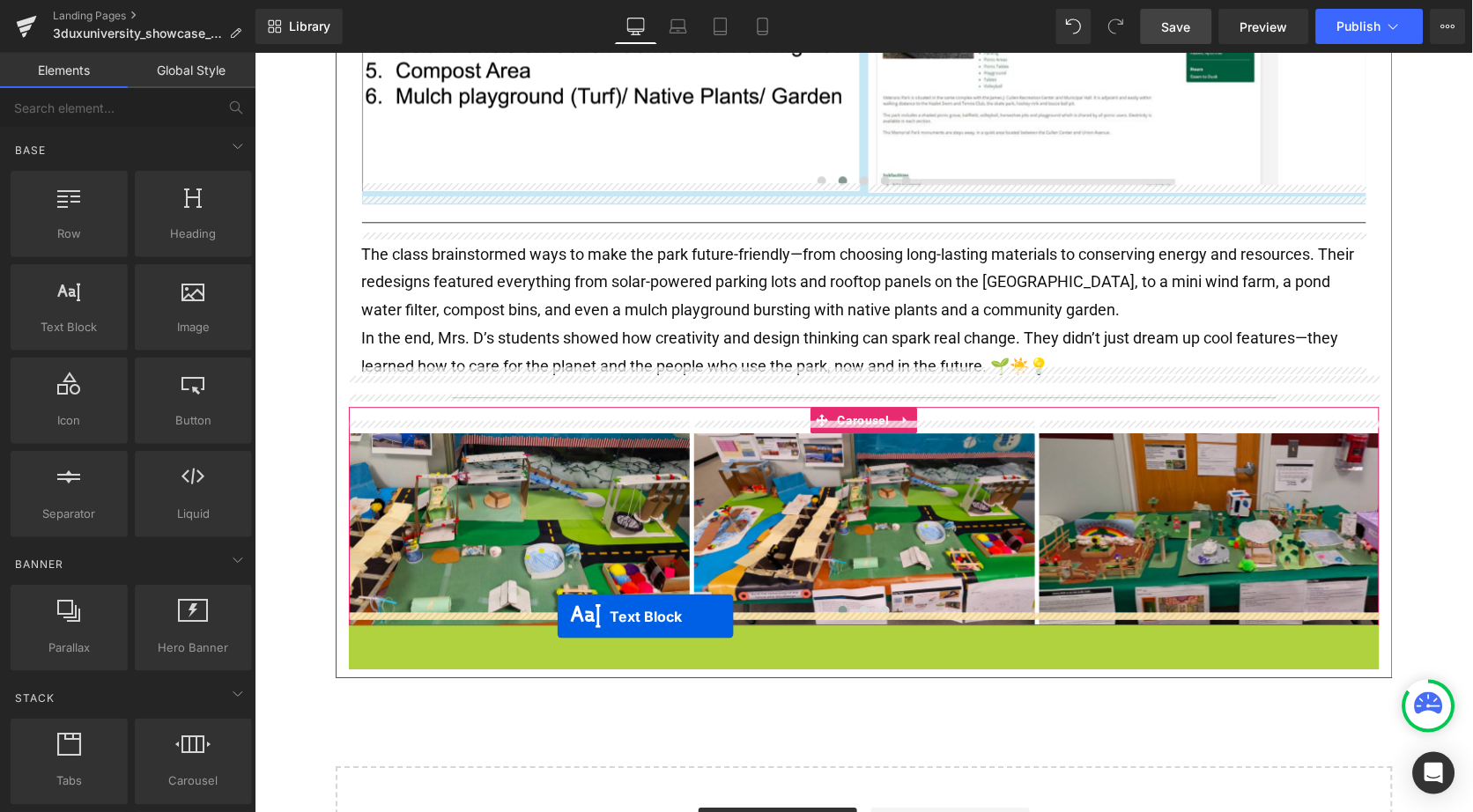
drag, startPoint x: 813, startPoint y: 651, endPoint x: 557, endPoint y: 615, distance: 258.5
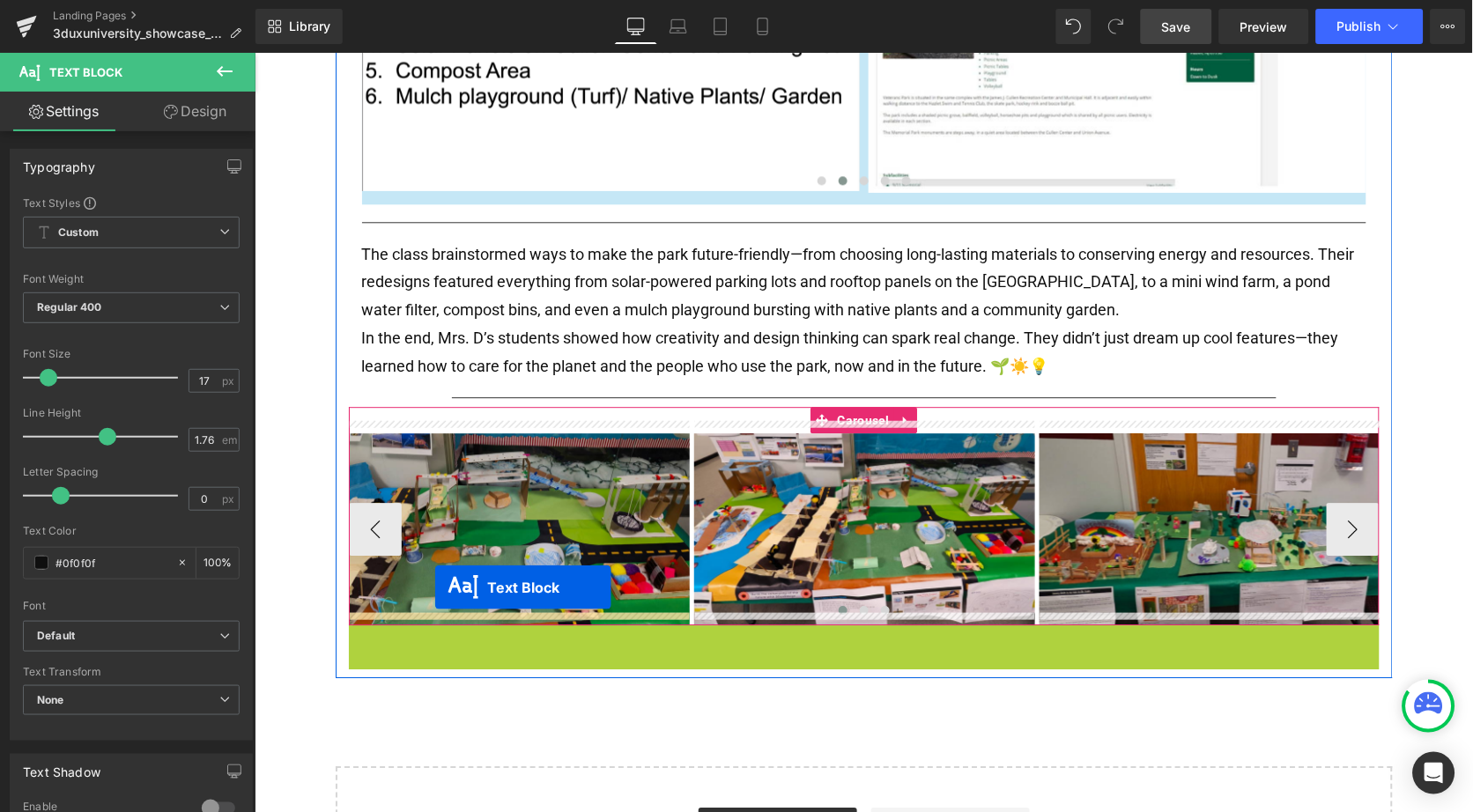
drag, startPoint x: 812, startPoint y: 649, endPoint x: 433, endPoint y: 588, distance: 383.9
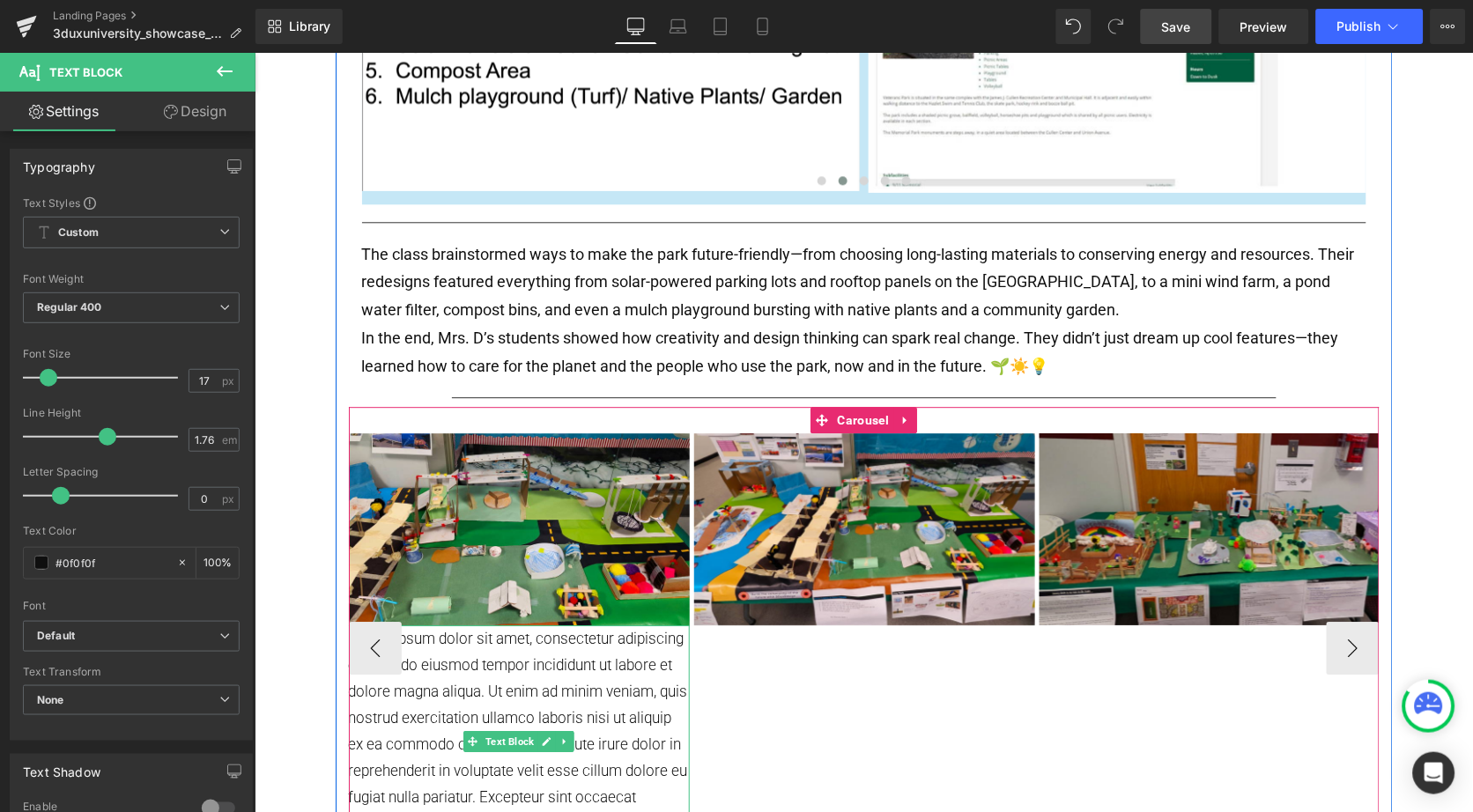
click at [447, 708] on p "Lorem ipsum dolor sit amet, consectetur adipiscing elit, sed do eiusmod tempor …" at bounding box center [518, 743] width 341 height 238
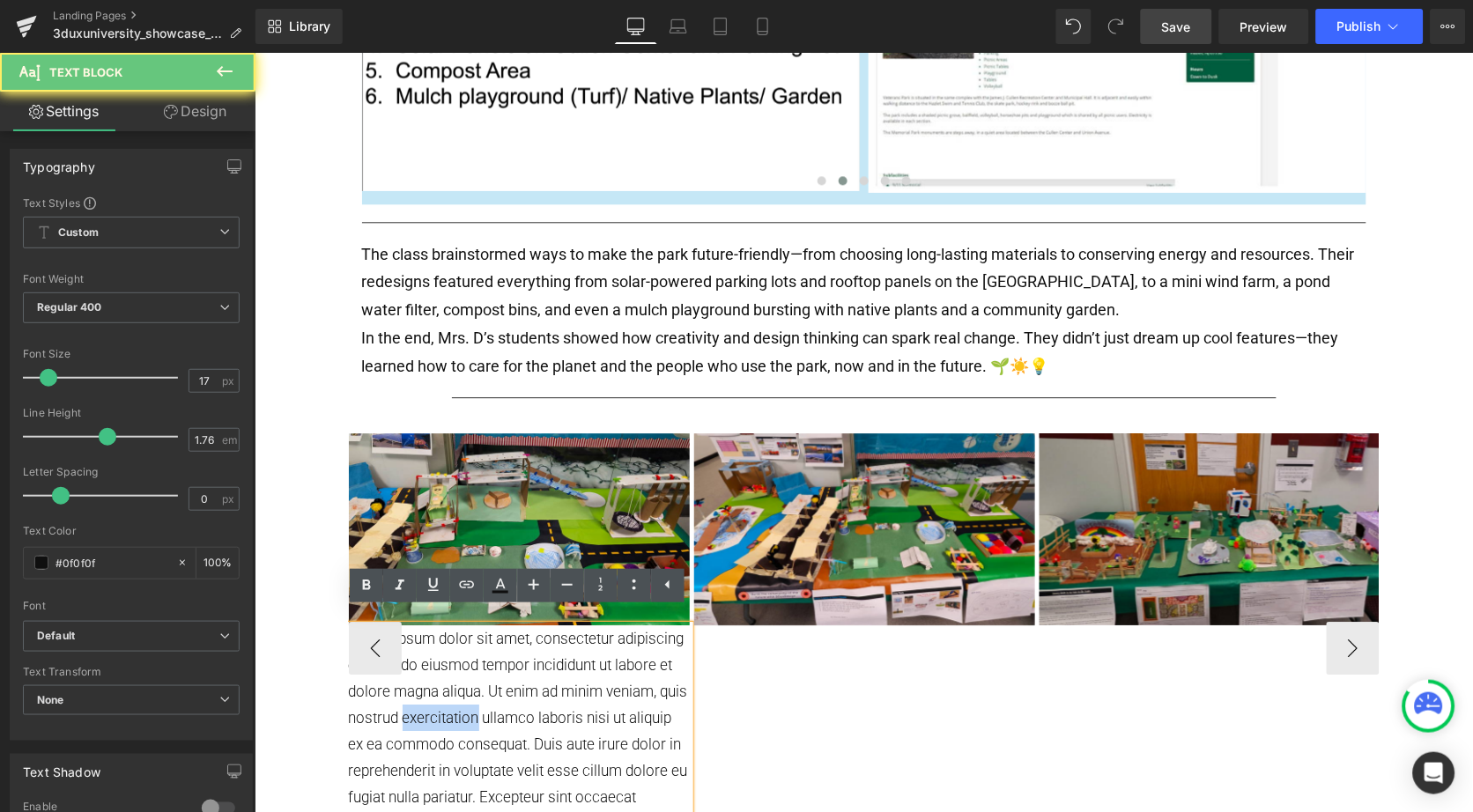
click at [447, 708] on p "Lorem ipsum dolor sit amet, consectetur adipiscing elit, sed do eiusmod tempor …" at bounding box center [518, 743] width 341 height 238
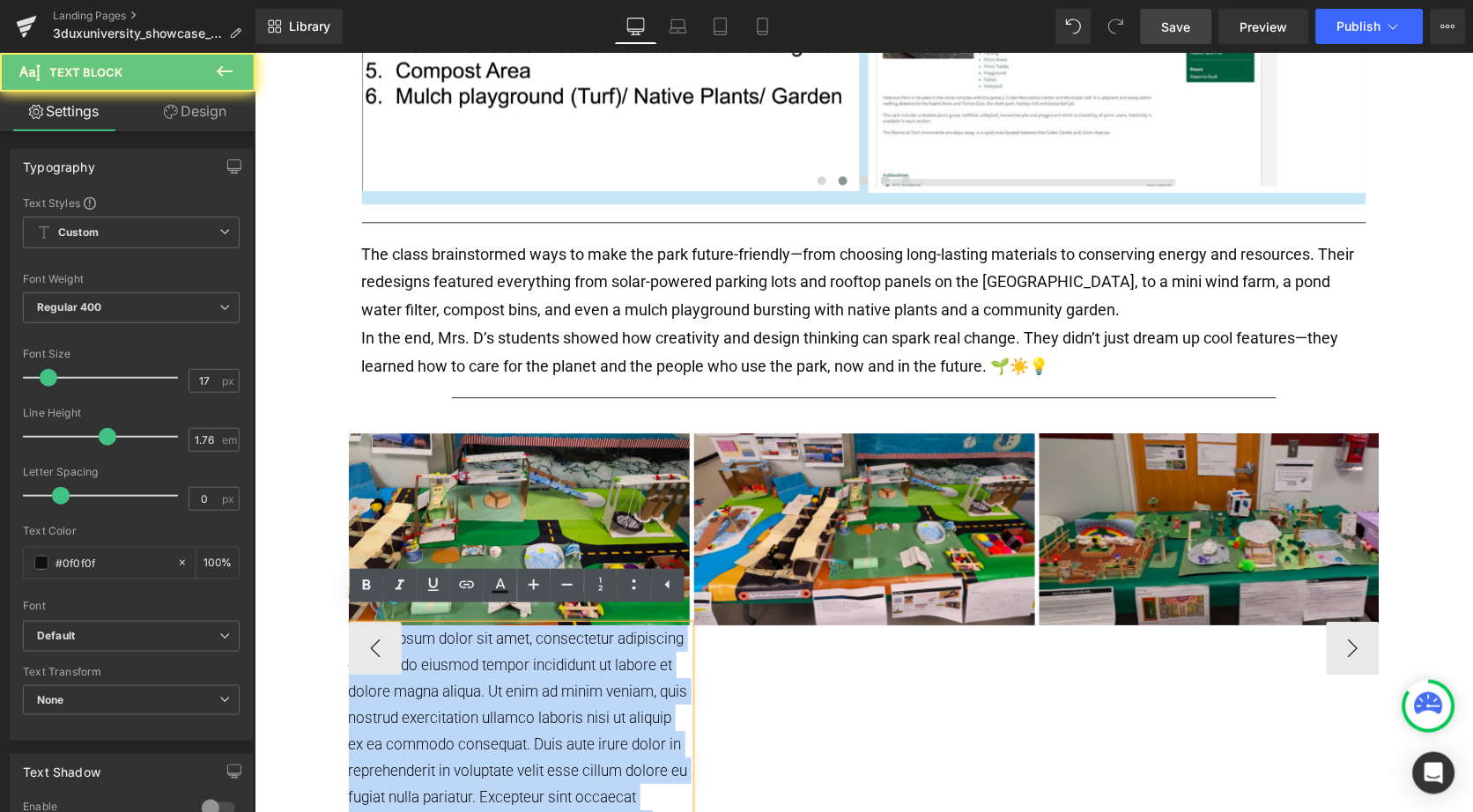
click at [447, 708] on p "Lorem ipsum dolor sit amet, consectetur adipiscing elit, sed do eiusmod tempor …" at bounding box center [518, 743] width 341 height 238
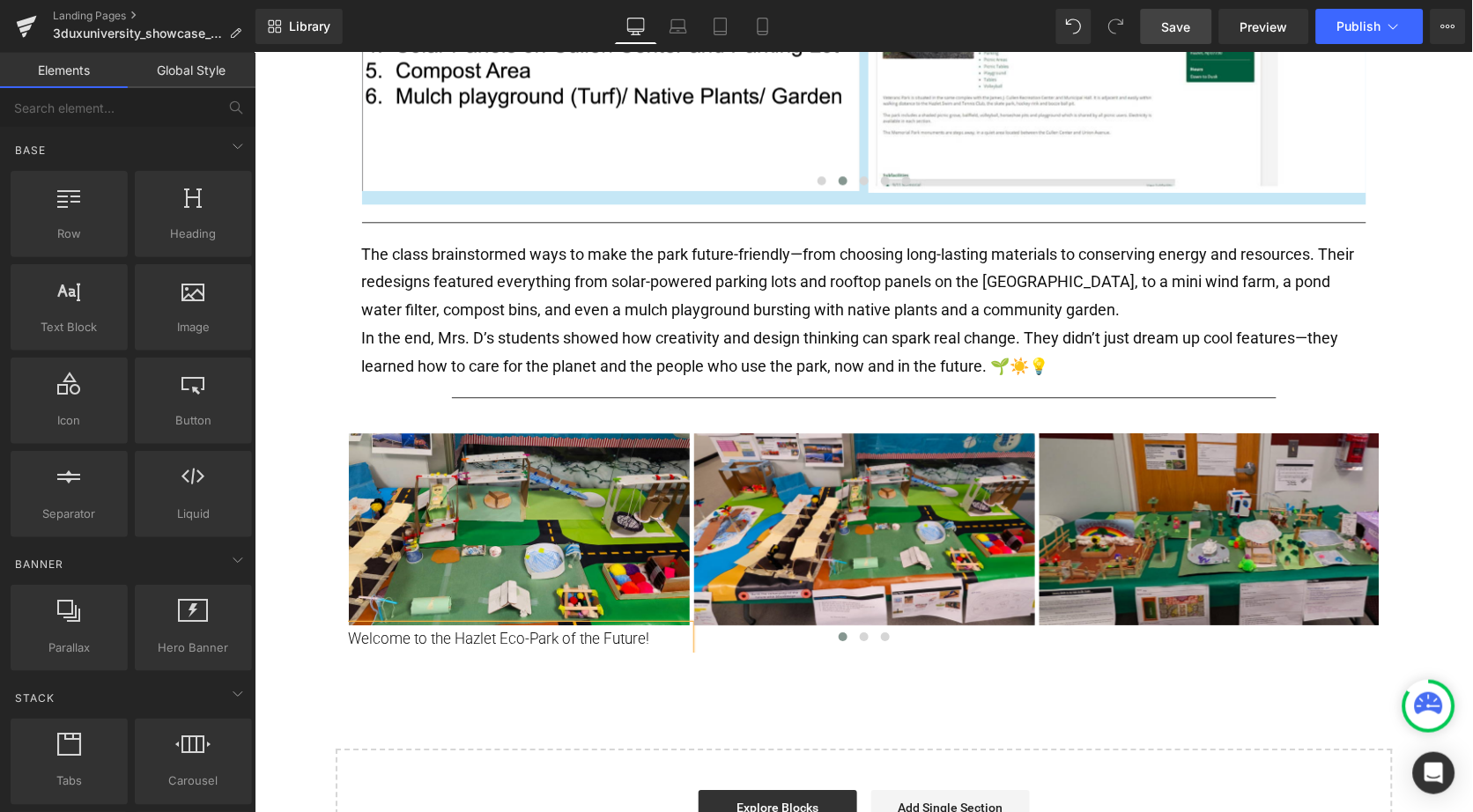
click at [457, 710] on div "Text Block Separator 3DUX UNIVERSITY GOLD STAR PROJECT: Eco-Park Design in [US_…" at bounding box center [862, 50] width 1219 height 1683
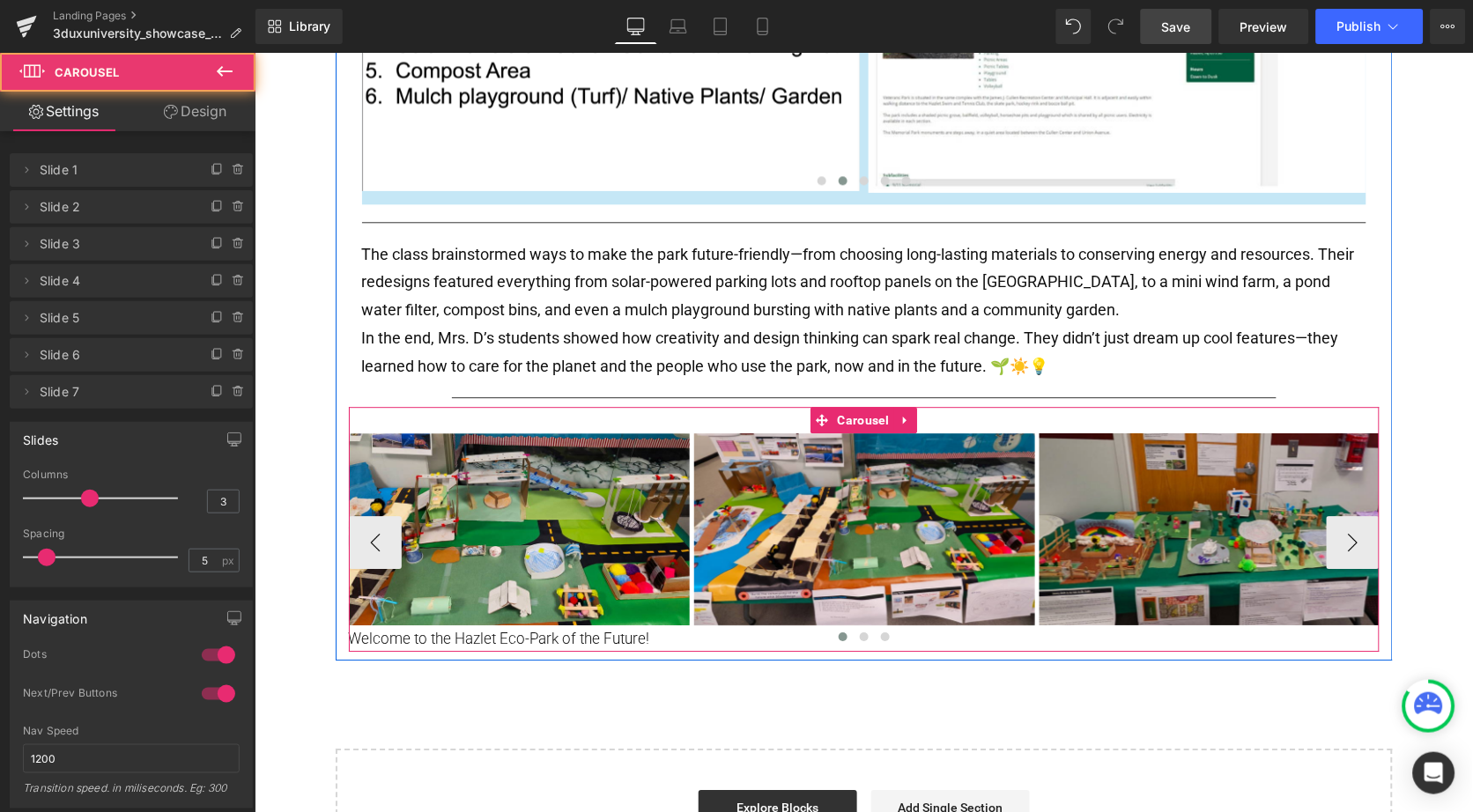
click at [507, 628] on div at bounding box center [863, 639] width 1030 height 26
click at [507, 626] on div at bounding box center [863, 639] width 1030 height 26
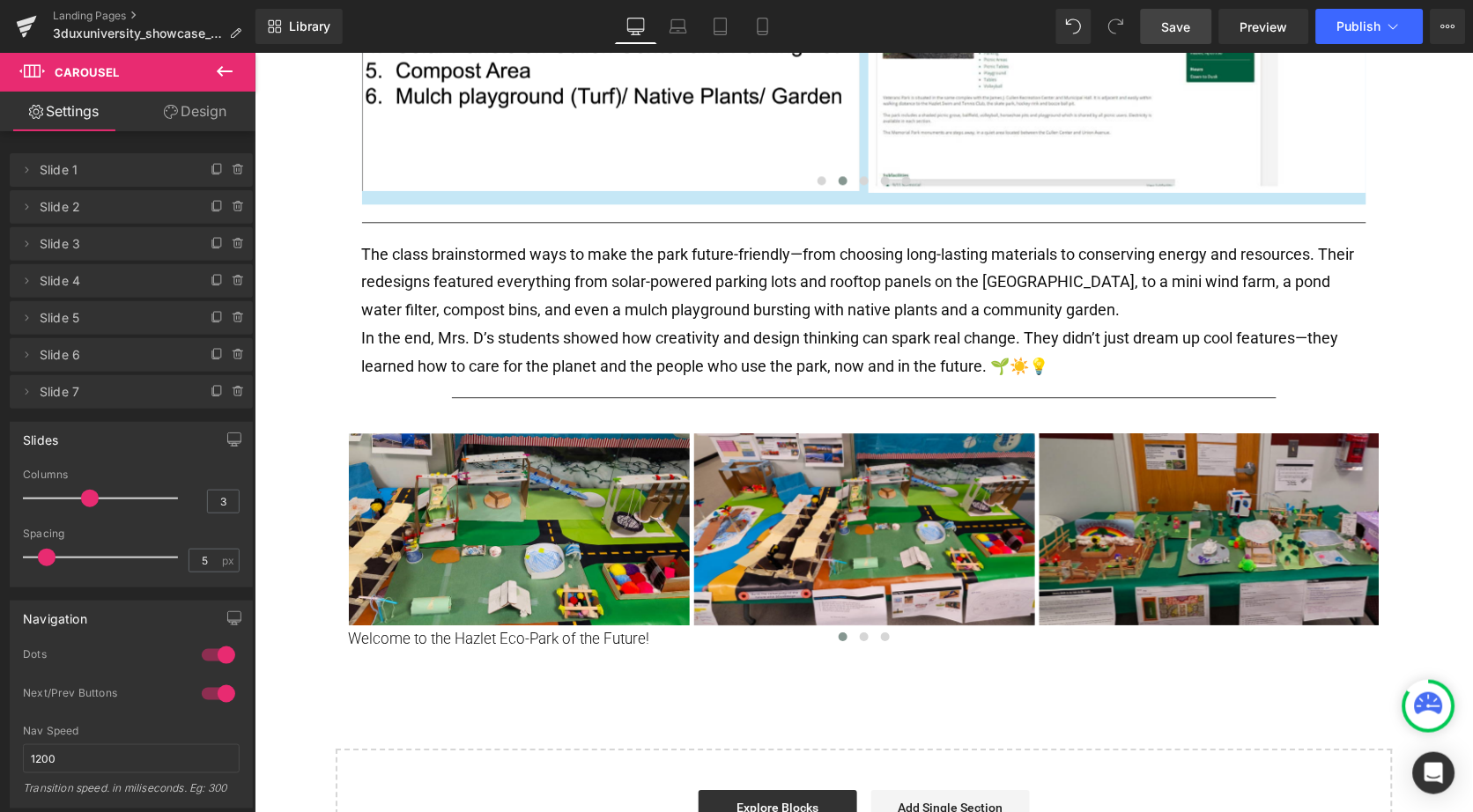
click at [225, 74] on icon at bounding box center [224, 71] width 21 height 21
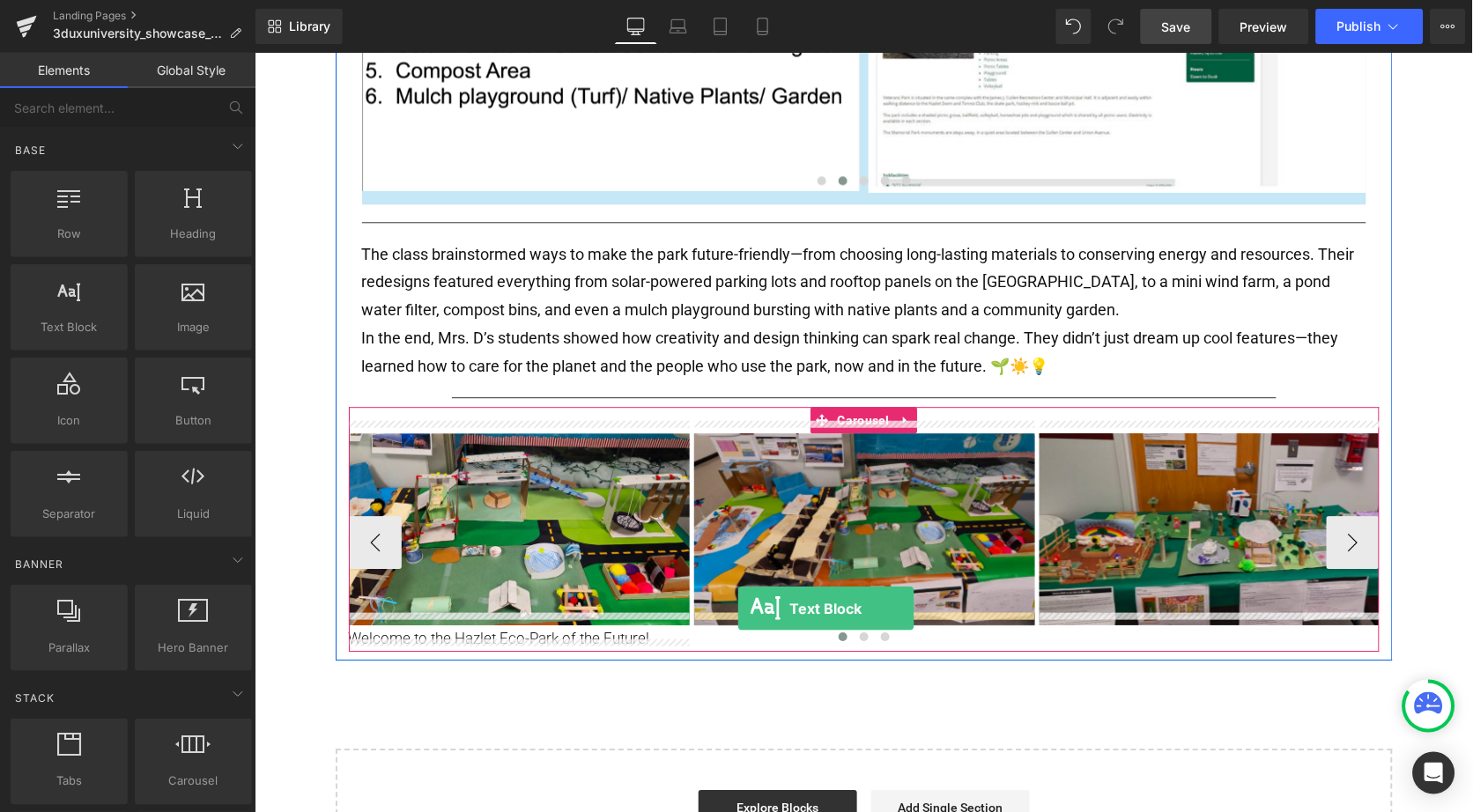
drag, startPoint x: 317, startPoint y: 365, endPoint x: 737, endPoint y: 607, distance: 484.7
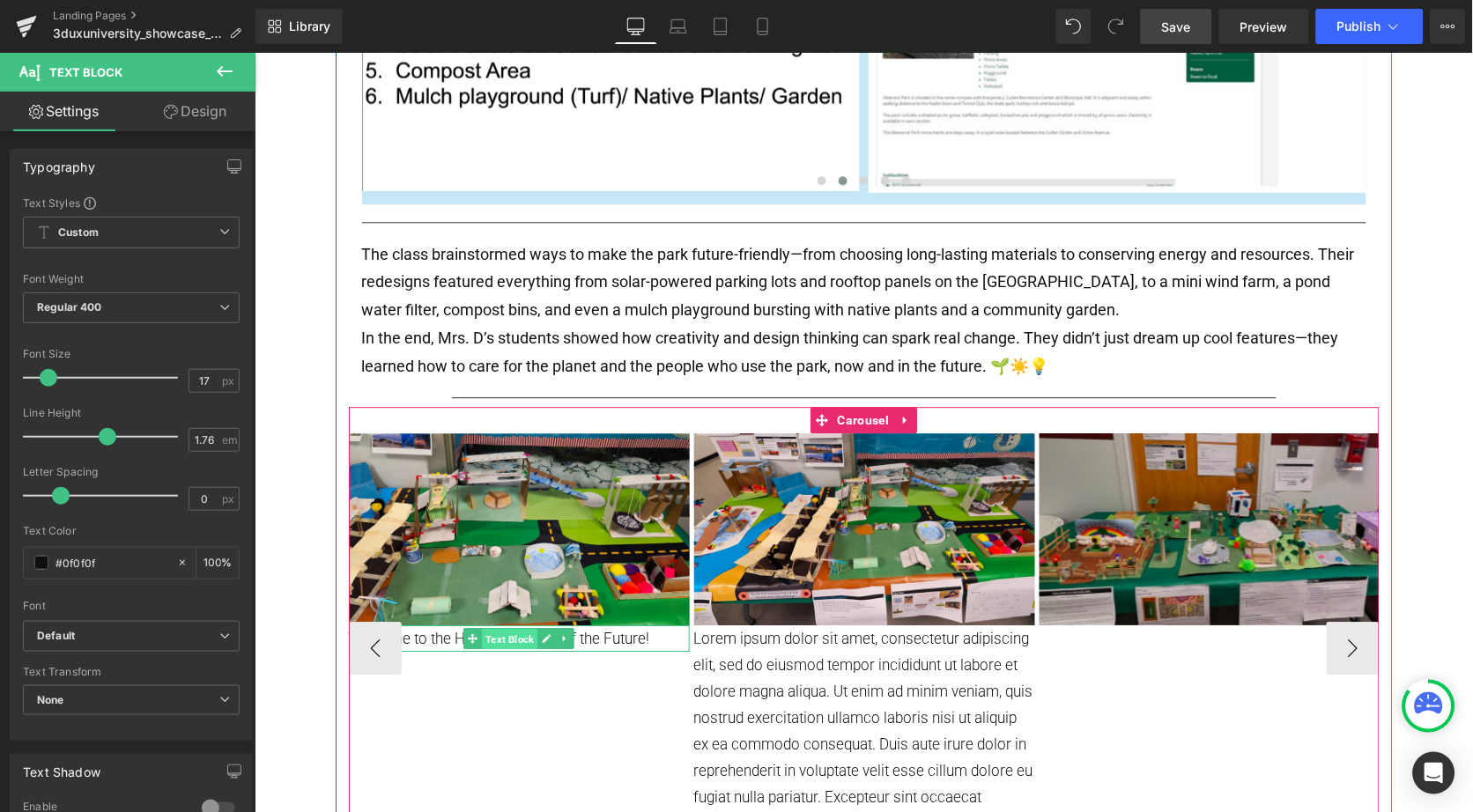
click at [504, 627] on span "Text Block" at bounding box center [508, 637] width 55 height 21
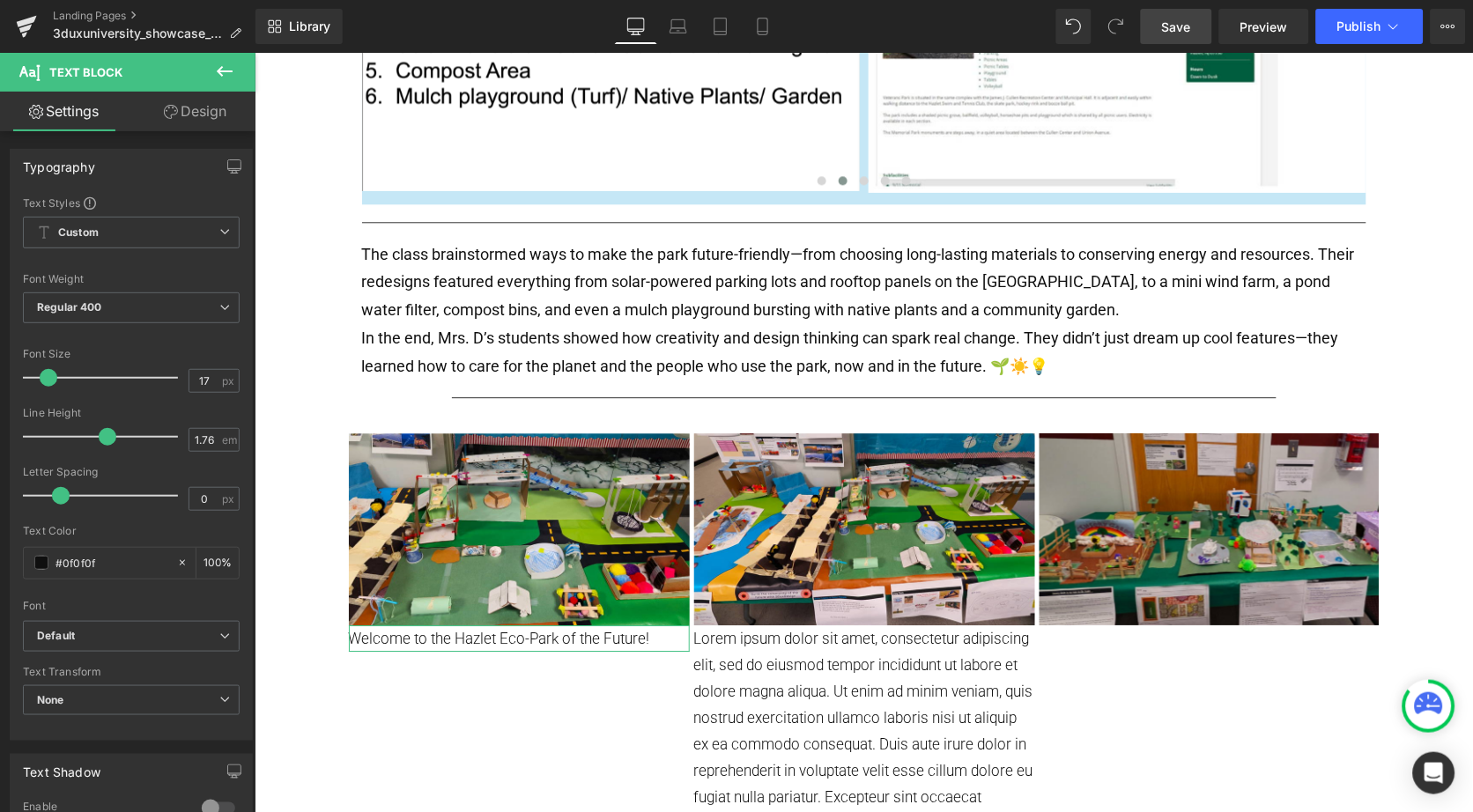
click at [202, 116] on link "Design" at bounding box center [194, 112] width 128 height 40
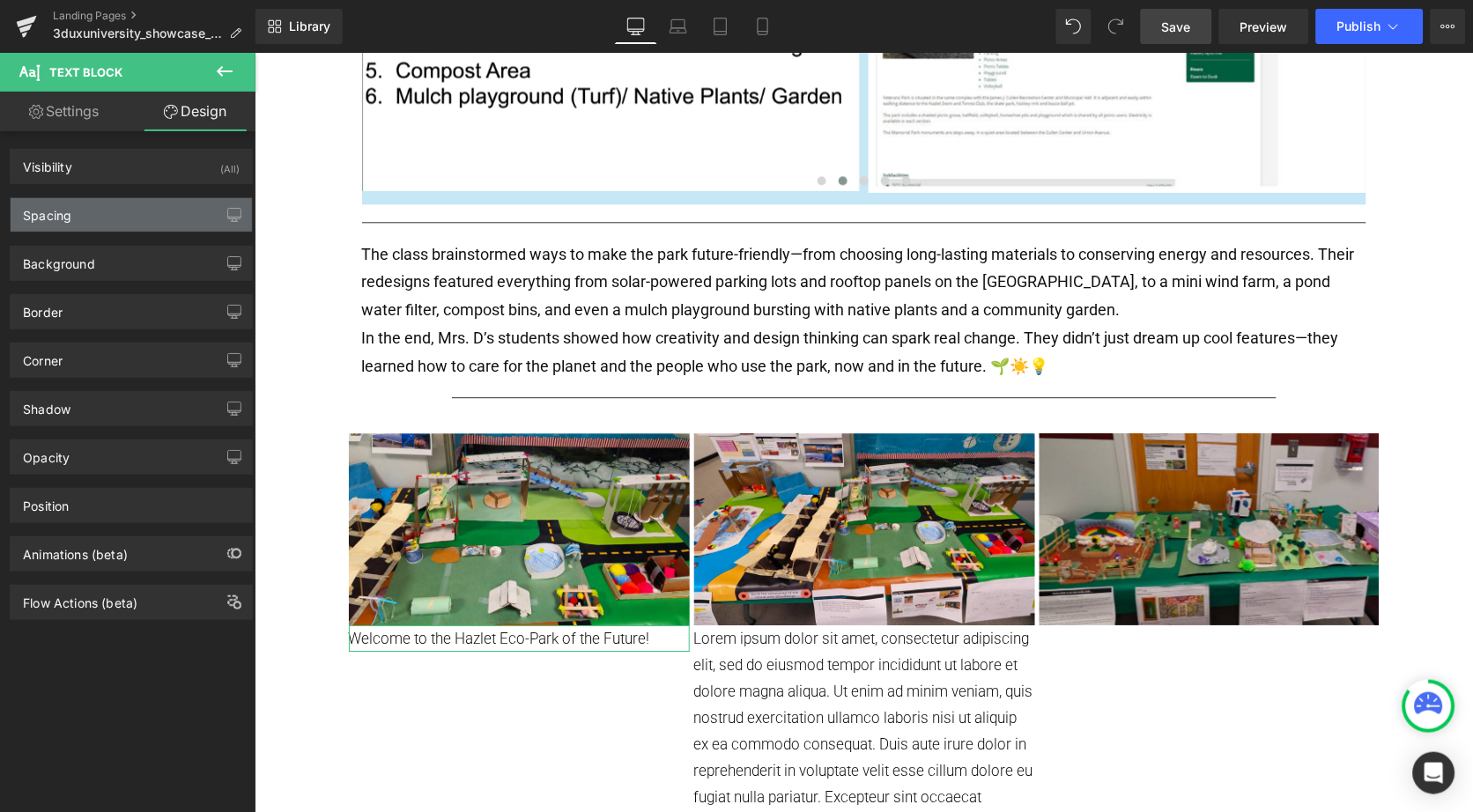
click at [130, 223] on div "Spacing" at bounding box center [132, 214] width 242 height 34
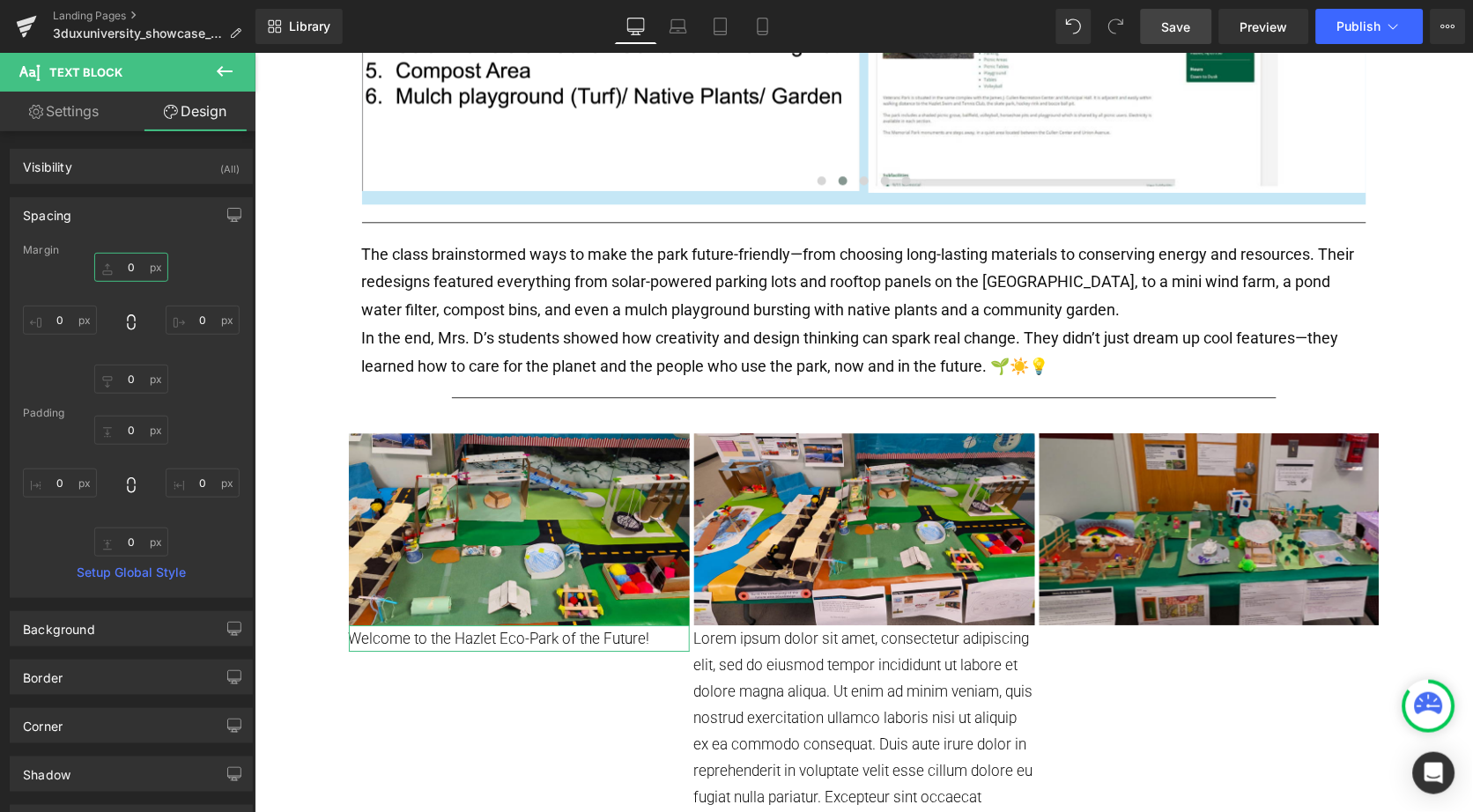
click at [124, 272] on input "text" at bounding box center [131, 267] width 74 height 29
type input "05"
click at [133, 378] on input "text" at bounding box center [131, 379] width 74 height 29
type input "05"
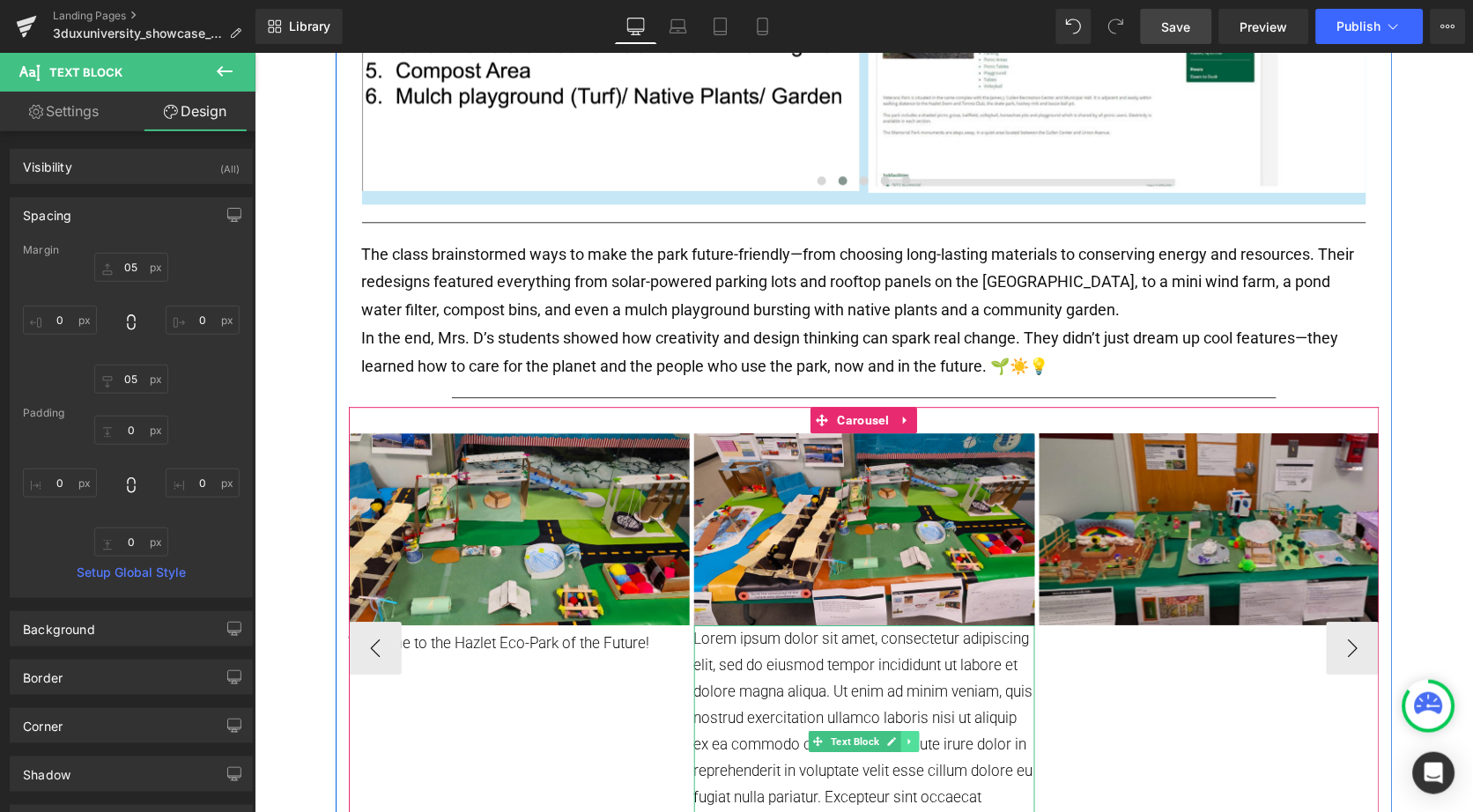
click at [908, 738] on icon at bounding box center [909, 741] width 3 height 6
click at [913, 737] on icon at bounding box center [918, 741] width 10 height 10
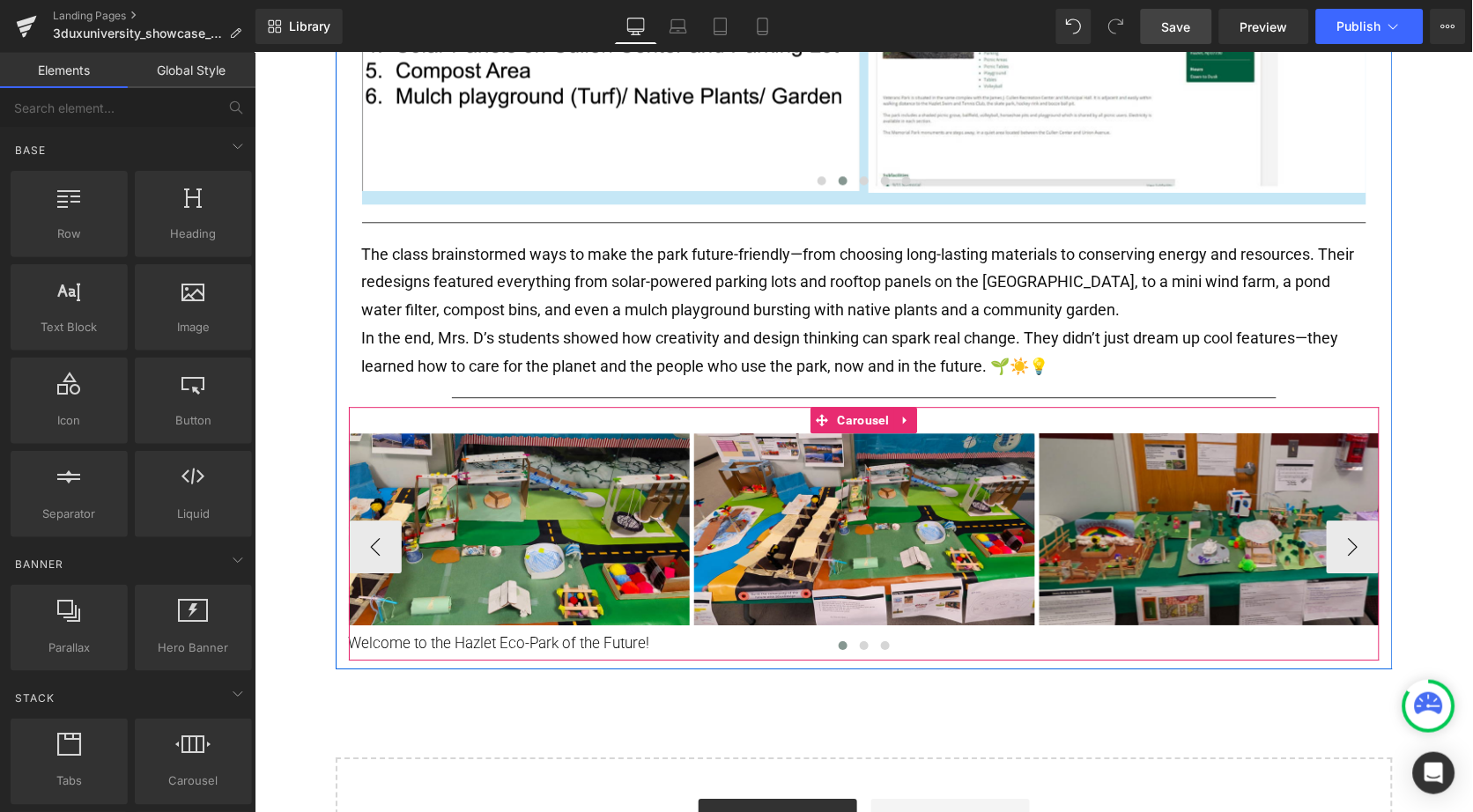
click at [521, 635] on div at bounding box center [863, 648] width 1030 height 26
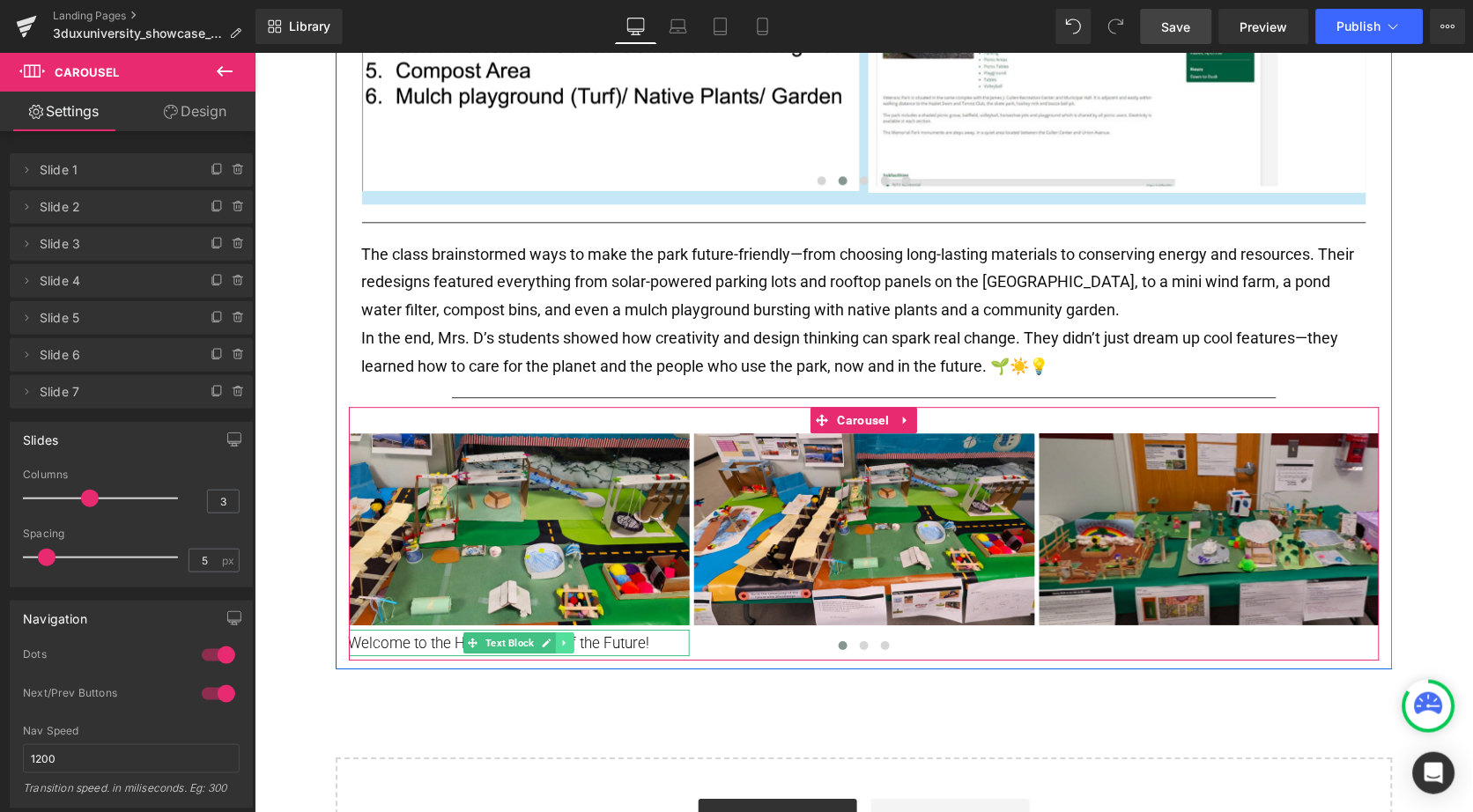
click at [555, 631] on link at bounding box center [564, 641] width 18 height 21
click at [555, 631] on link at bounding box center [555, 641] width 18 height 21
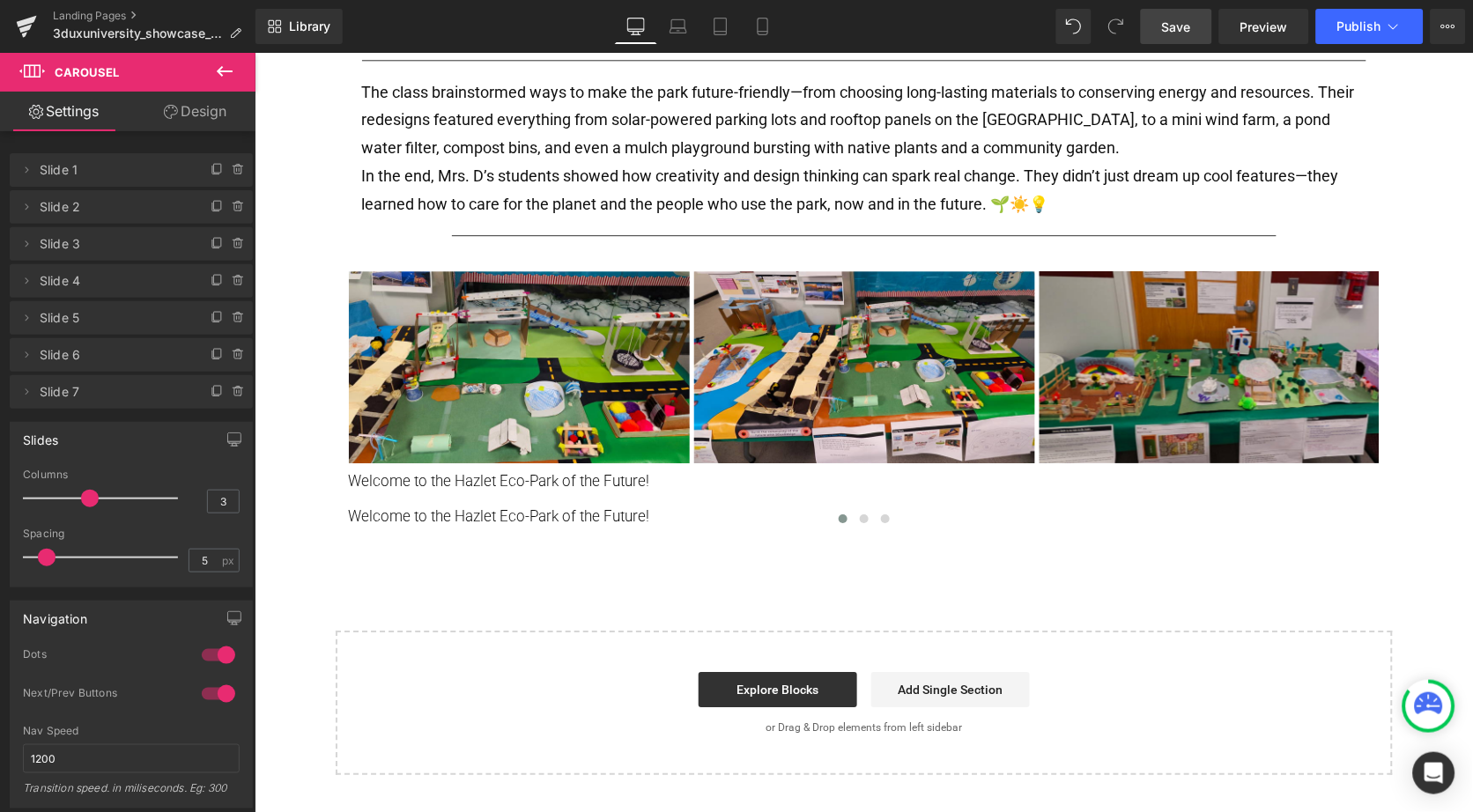
scroll to position [1090, 0]
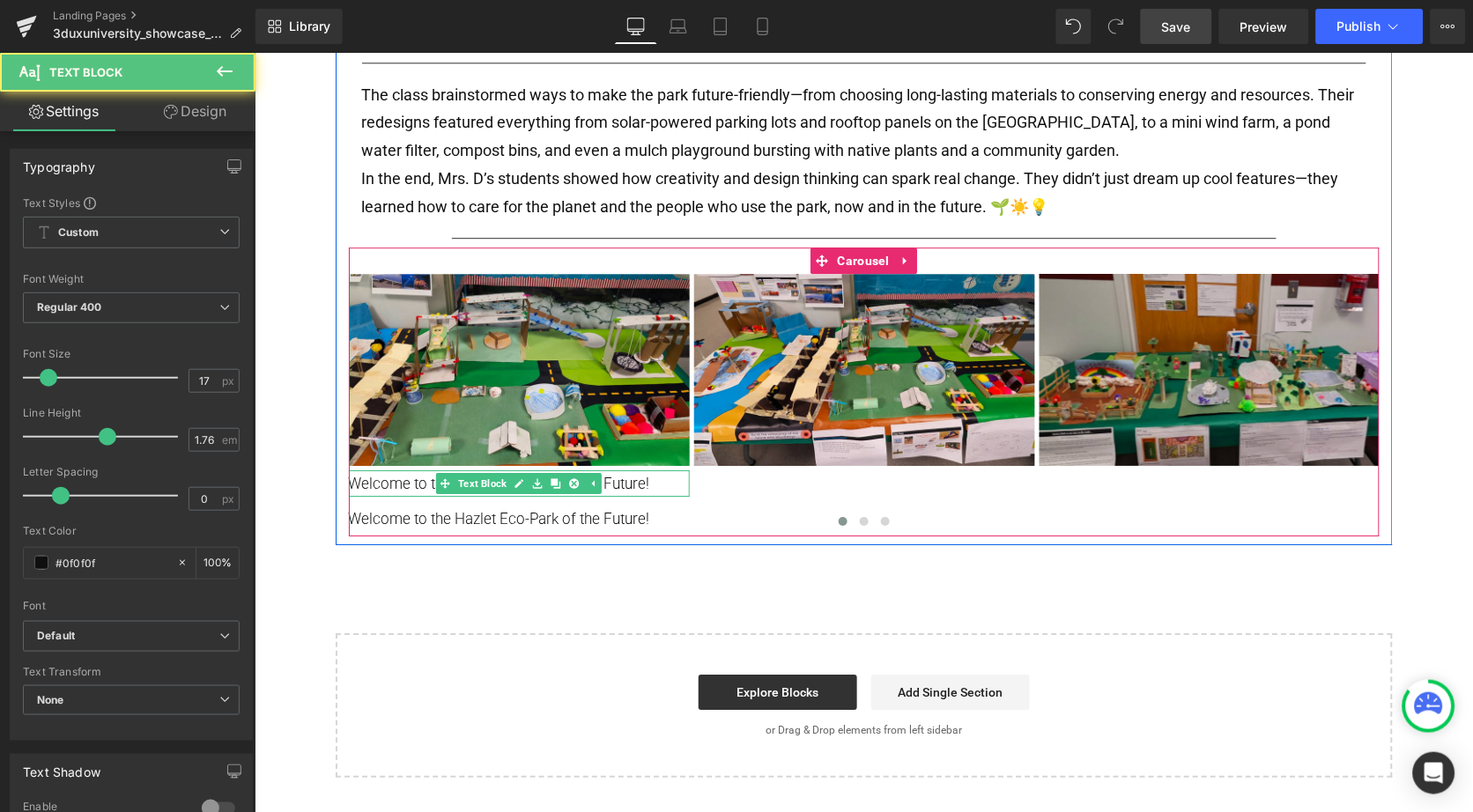
click at [609, 470] on p "Welcome to the Hazlet Eco-Park of the Future!" at bounding box center [518, 482] width 341 height 26
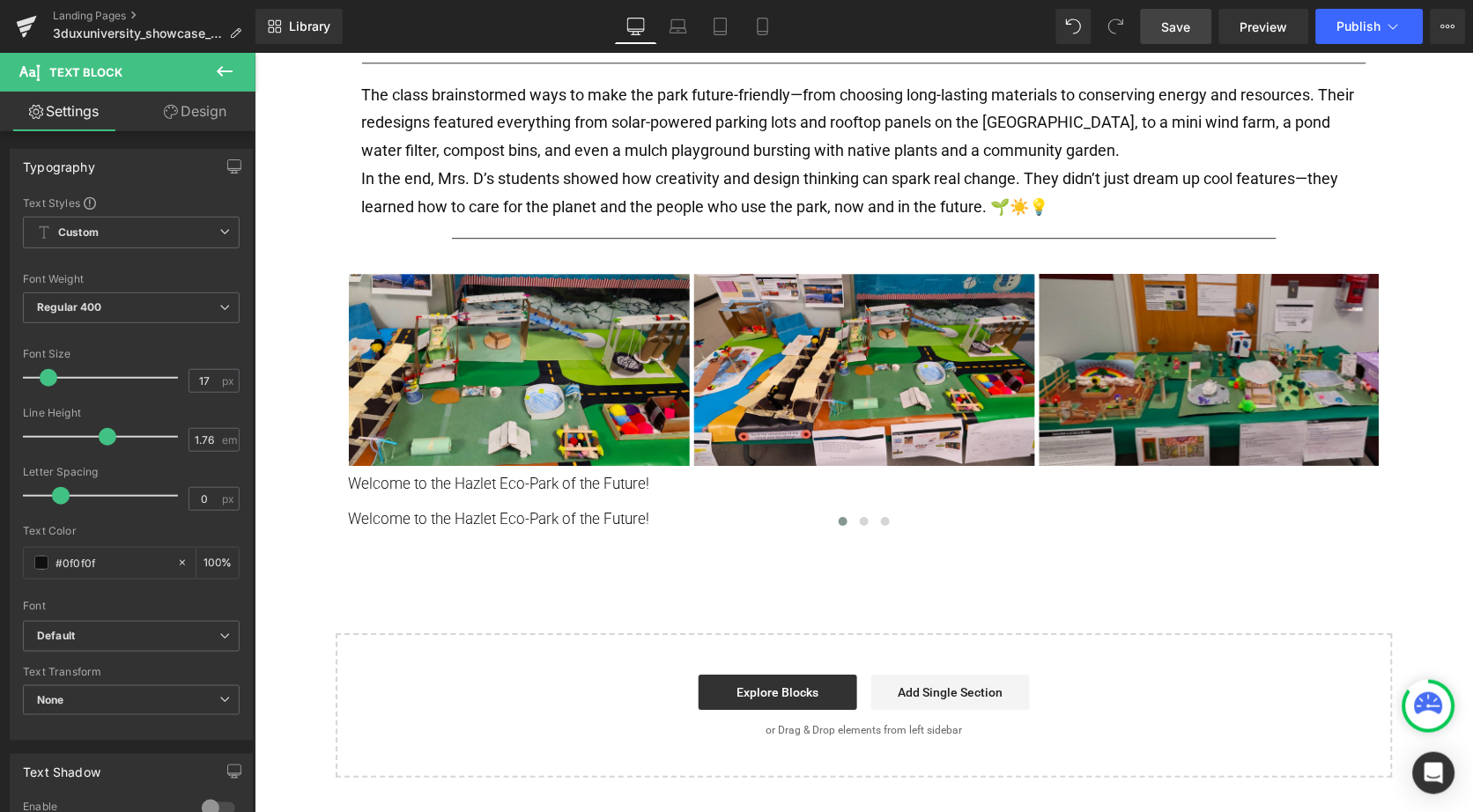
click at [201, 106] on link "Design" at bounding box center [194, 112] width 128 height 40
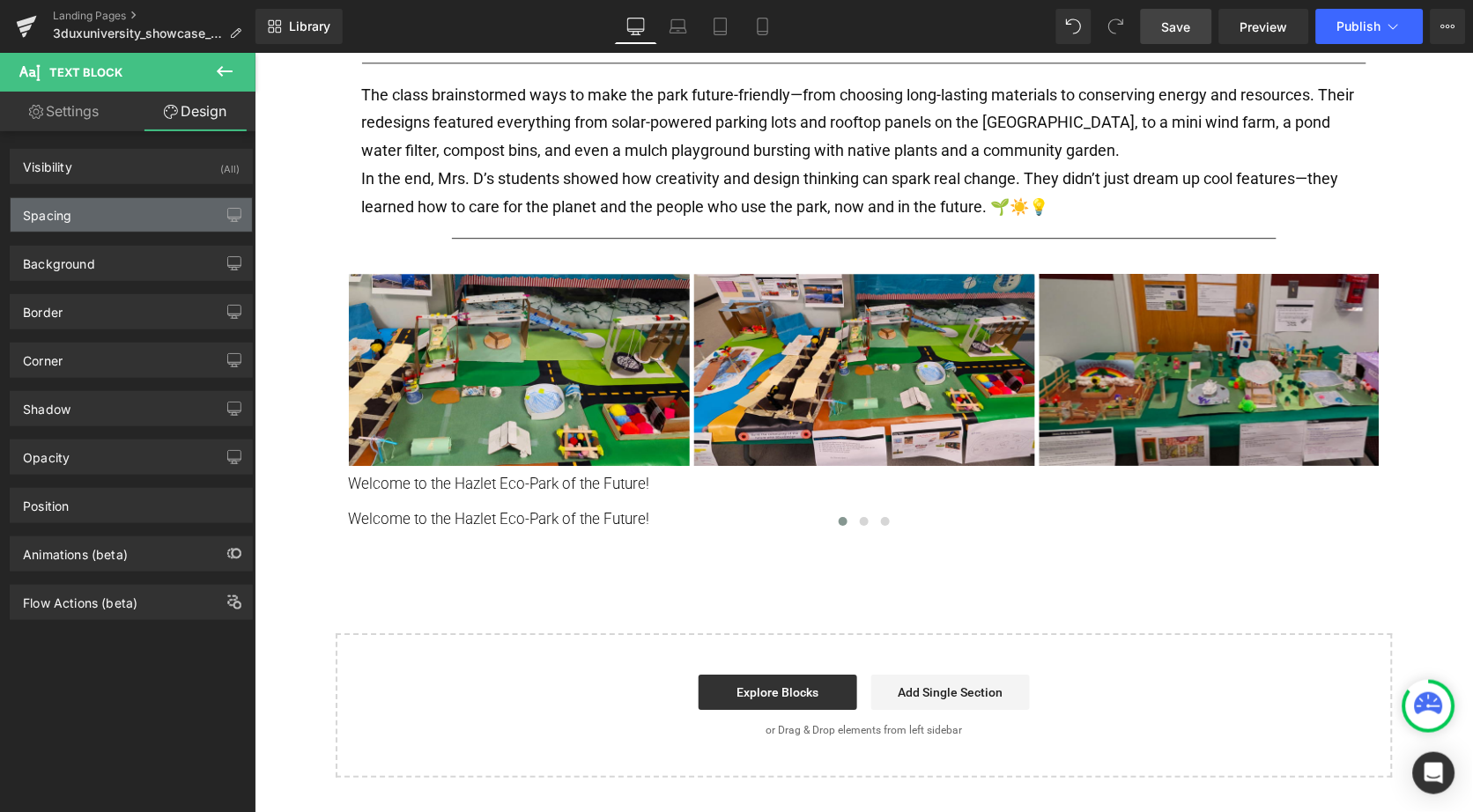
click at [118, 210] on div "Spacing" at bounding box center [132, 214] width 242 height 34
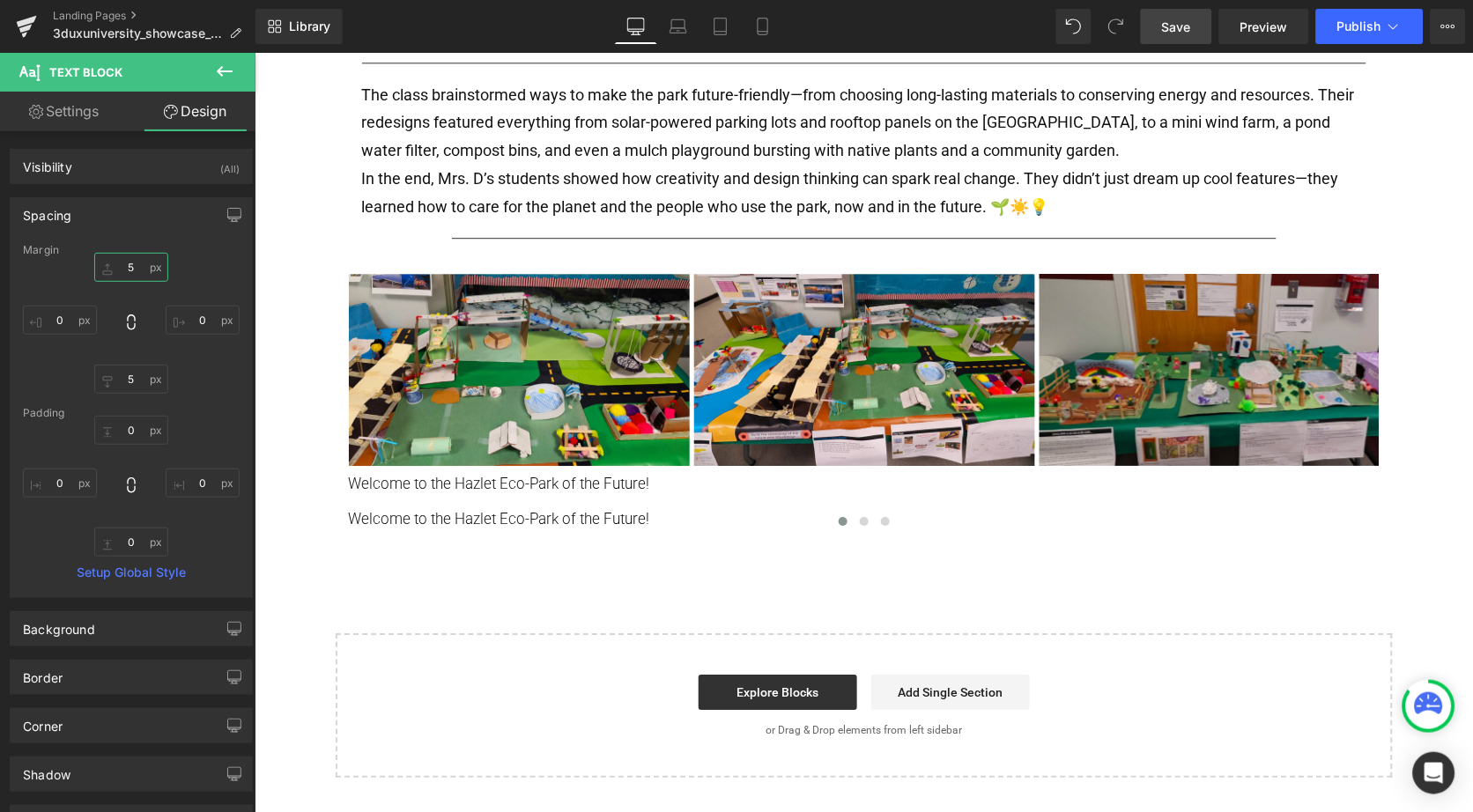
click at [118, 263] on input "5" at bounding box center [131, 267] width 74 height 29
type input "15"
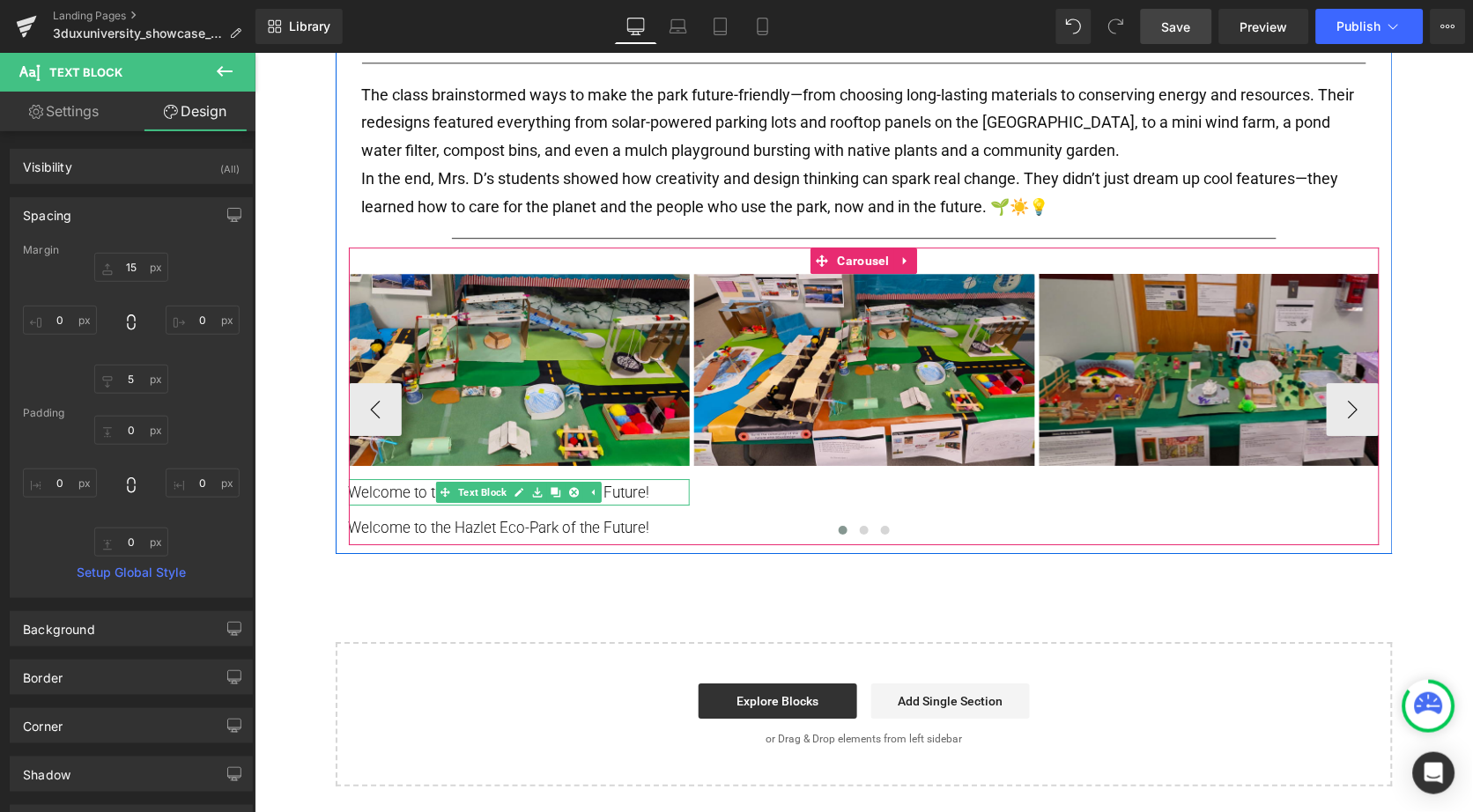
click at [651, 478] on p "Welcome to the Hazlet Eco-Park of the Future!" at bounding box center [518, 490] width 341 height 26
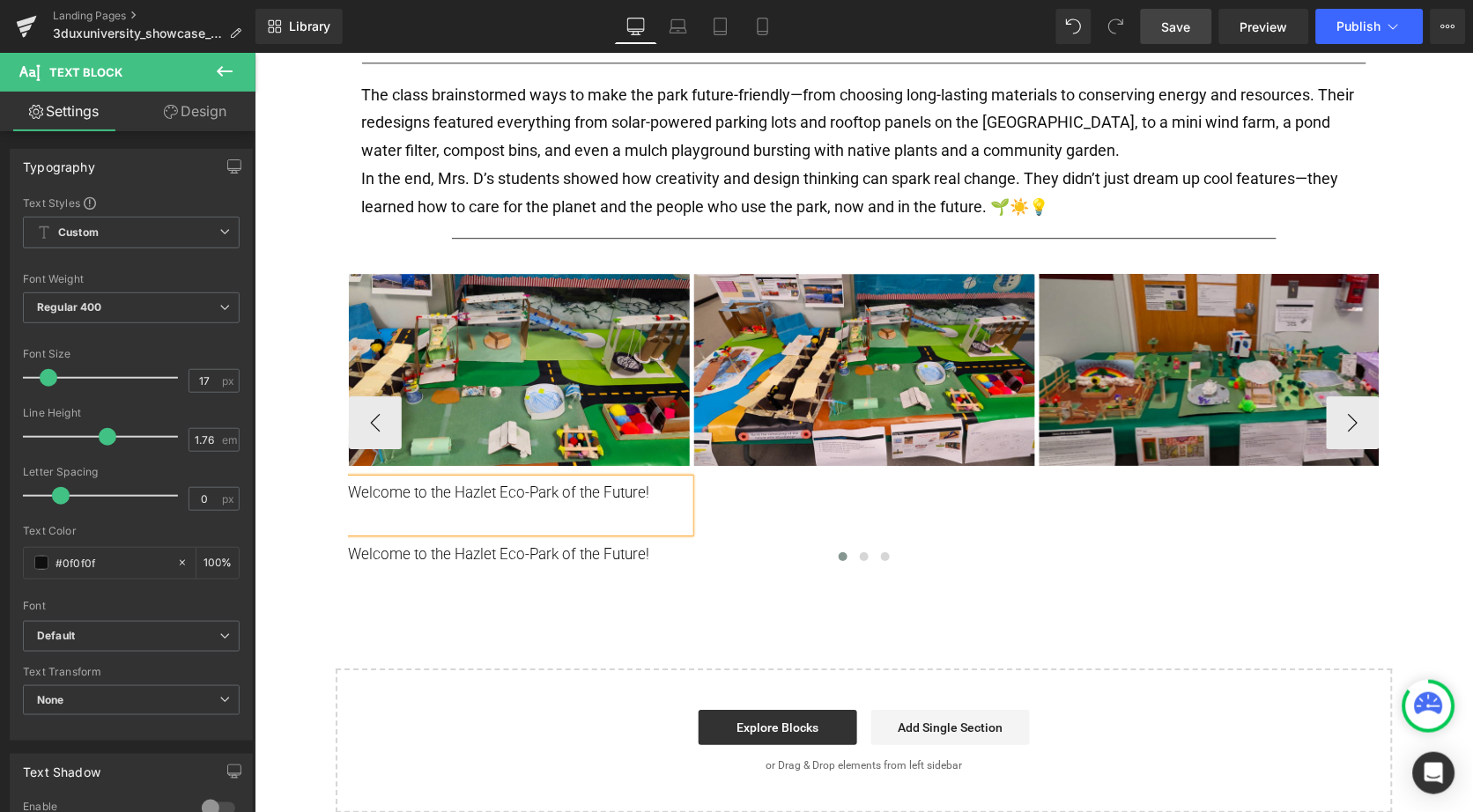
click at [539, 546] on div at bounding box center [863, 559] width 1030 height 26
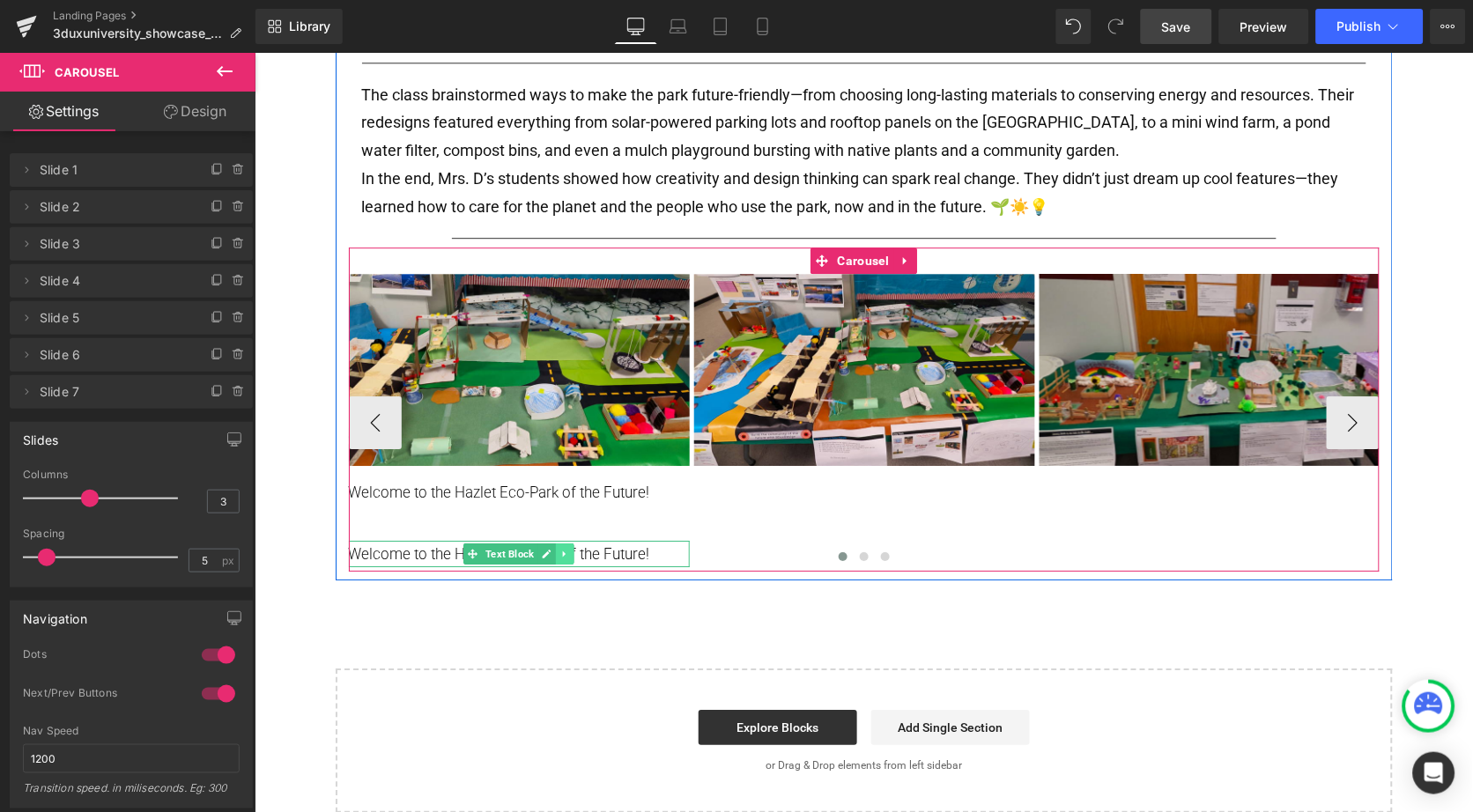
click at [568, 542] on link at bounding box center [564, 552] width 18 height 21
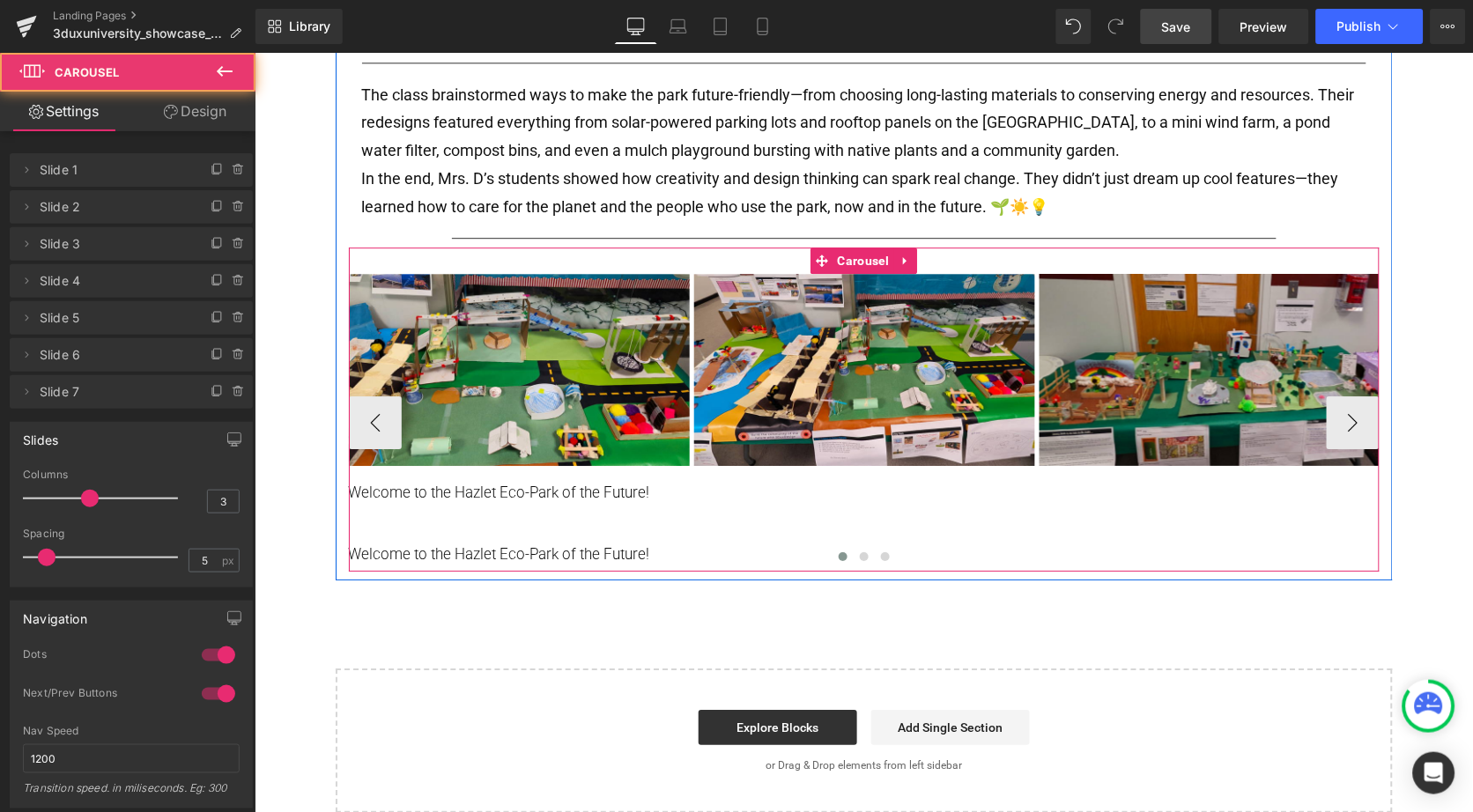
click at [573, 546] on div at bounding box center [863, 559] width 1030 height 26
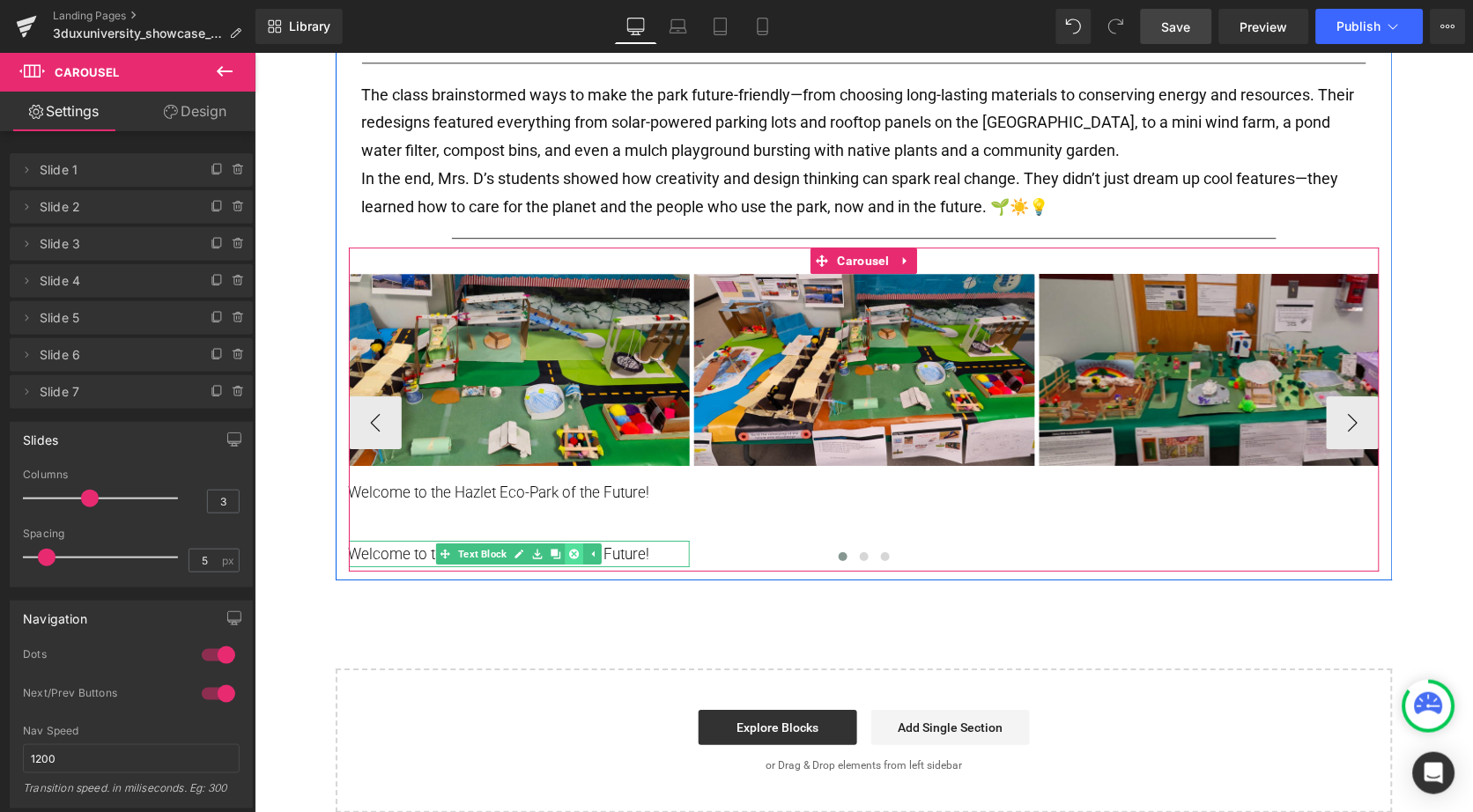
click at [570, 542] on link at bounding box center [573, 552] width 18 height 21
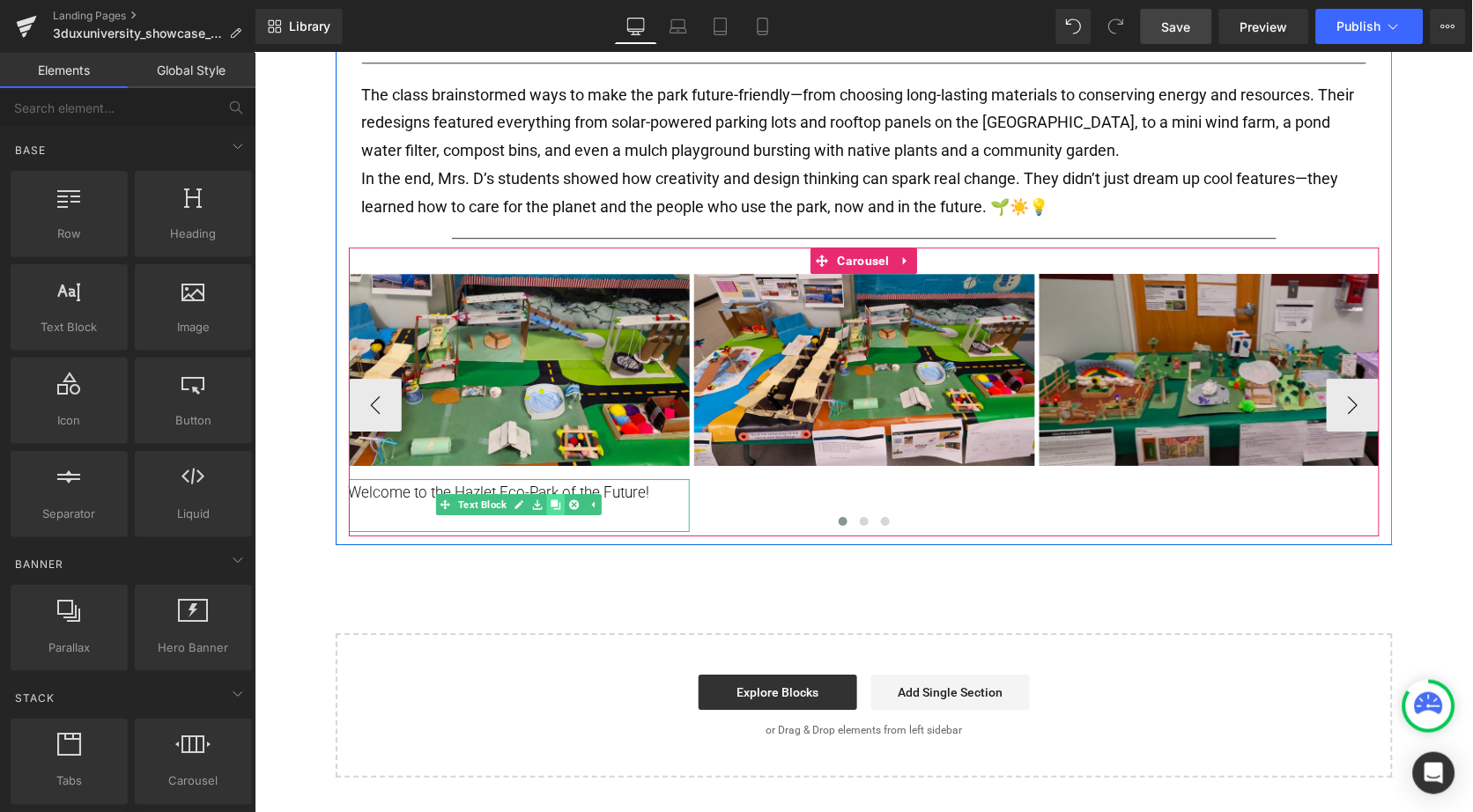
click at [556, 500] on icon at bounding box center [554, 504] width 10 height 10
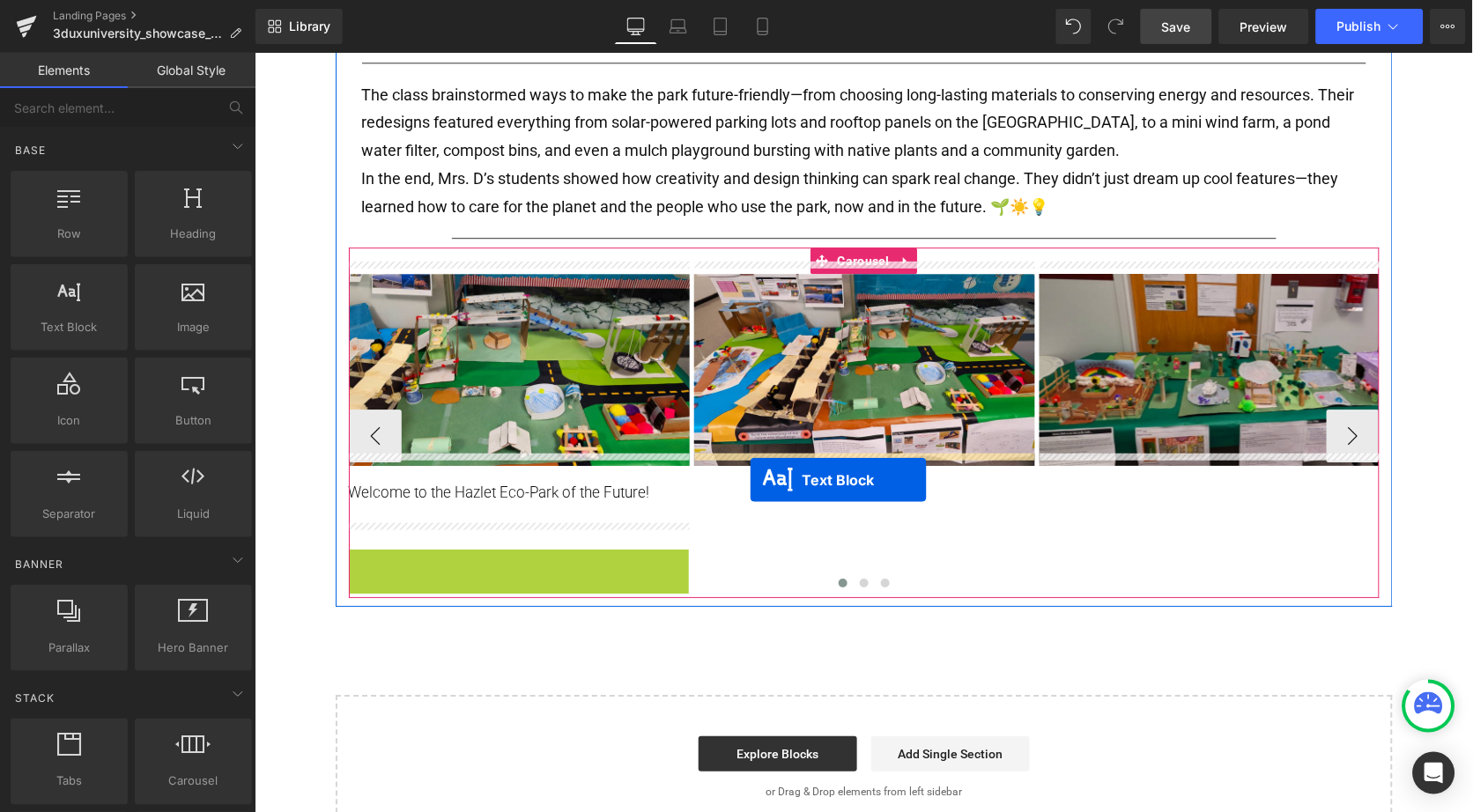
drag, startPoint x: 470, startPoint y: 559, endPoint x: 749, endPoint y: 479, distance: 290.2
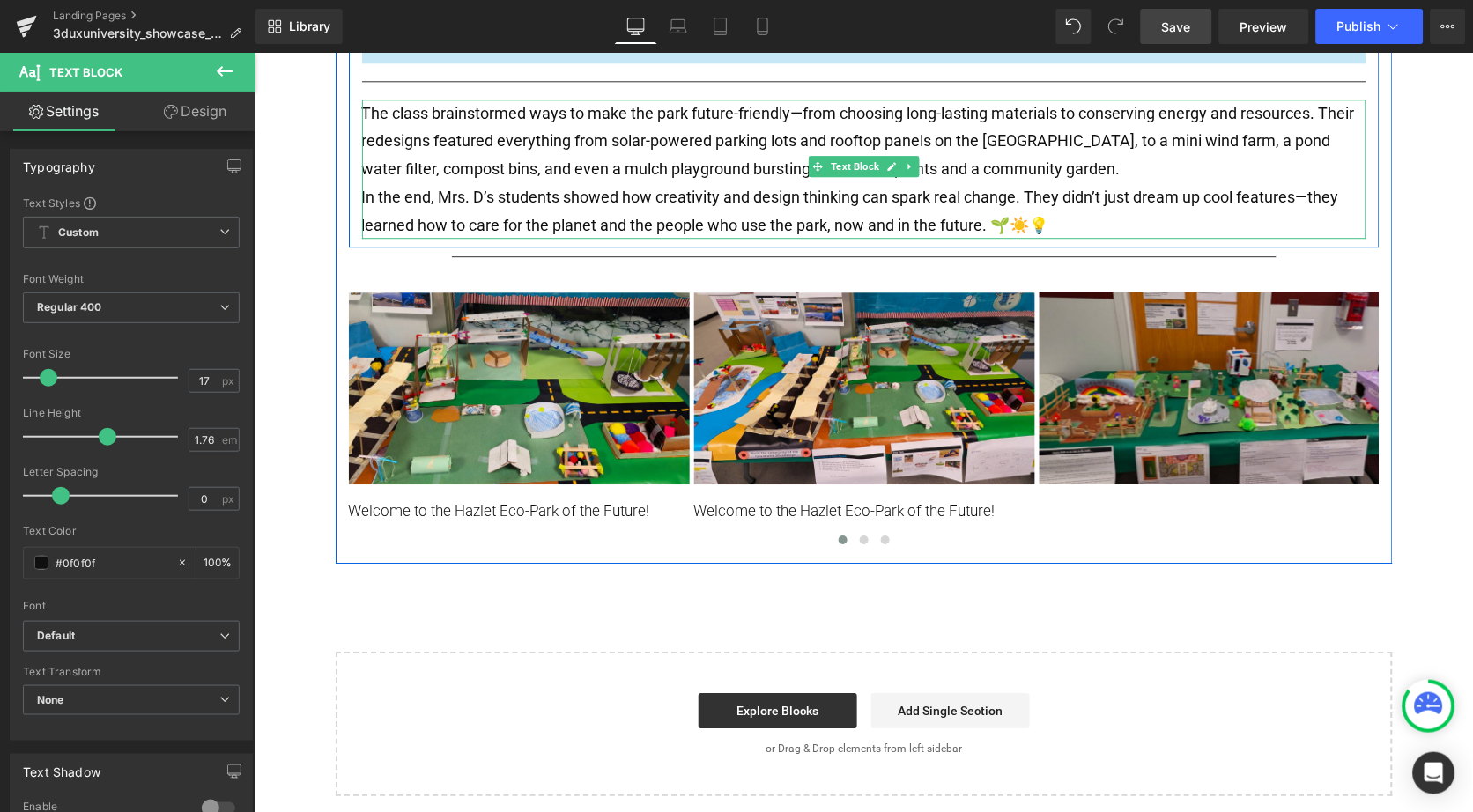
scroll to position [1065, 0]
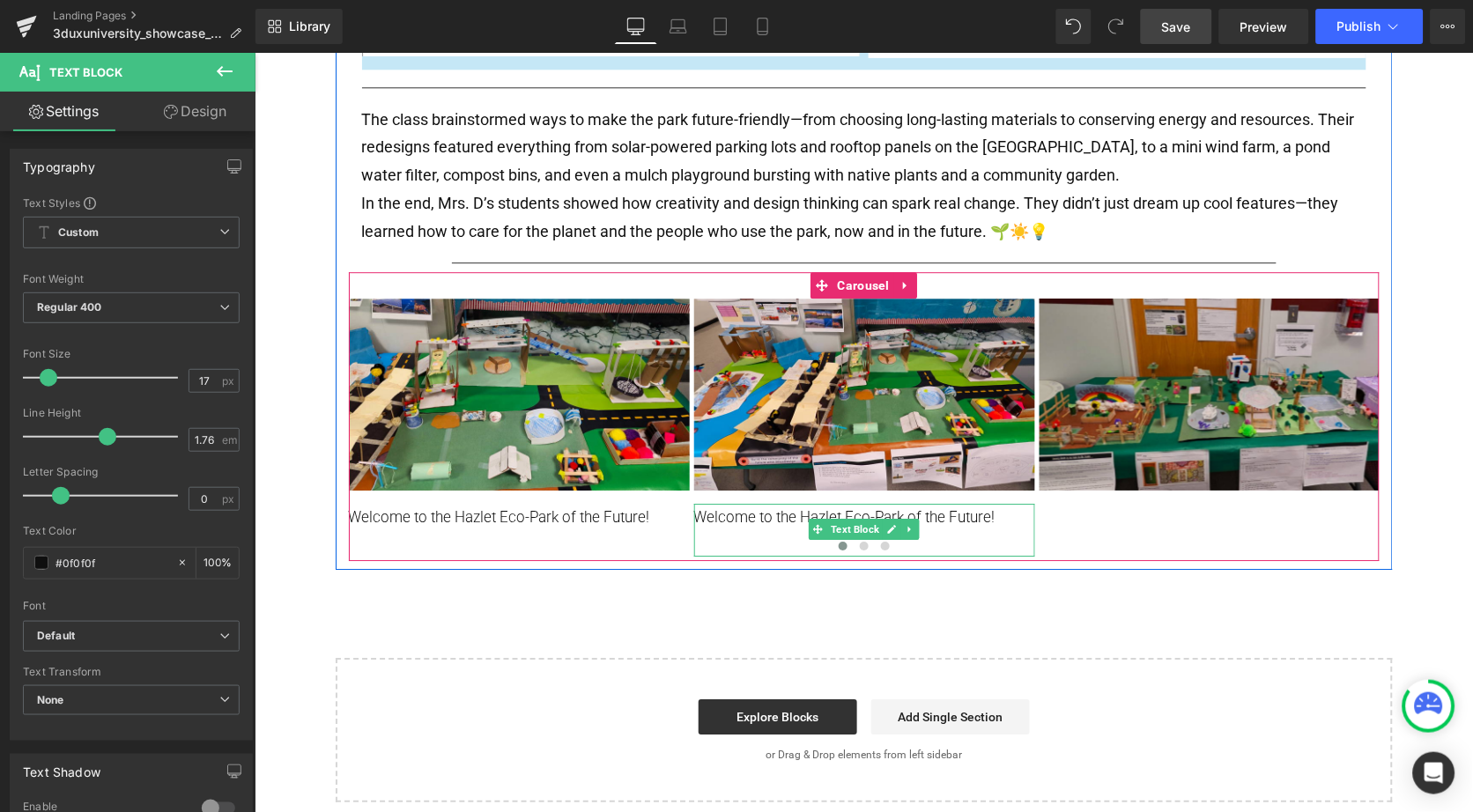
click at [775, 503] on p "Welcome to the Hazlet Eco-Park of the Future!" at bounding box center [863, 516] width 341 height 26
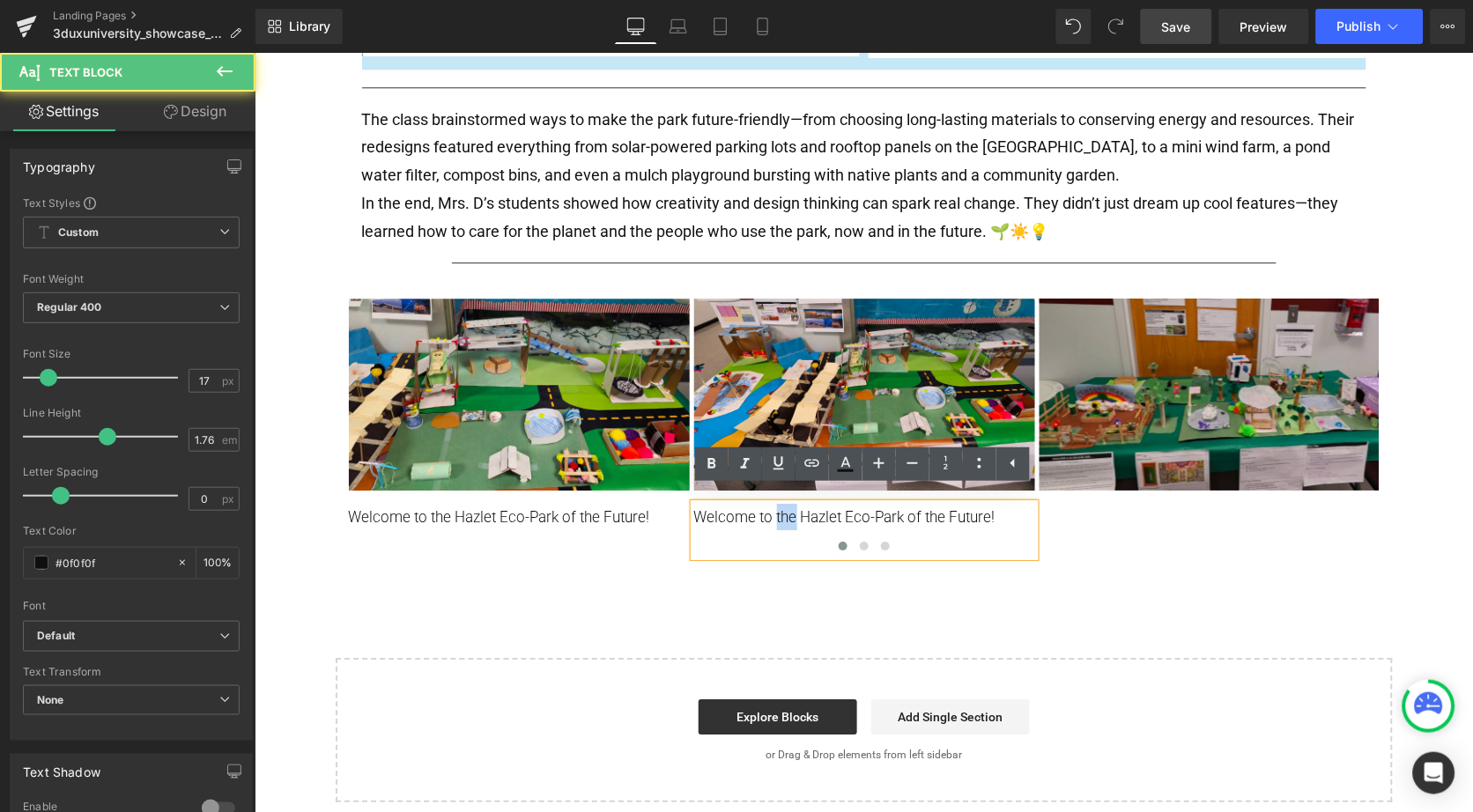
click at [775, 503] on p "Welcome to the Hazlet Eco-Park of the Future!" at bounding box center [863, 516] width 341 height 26
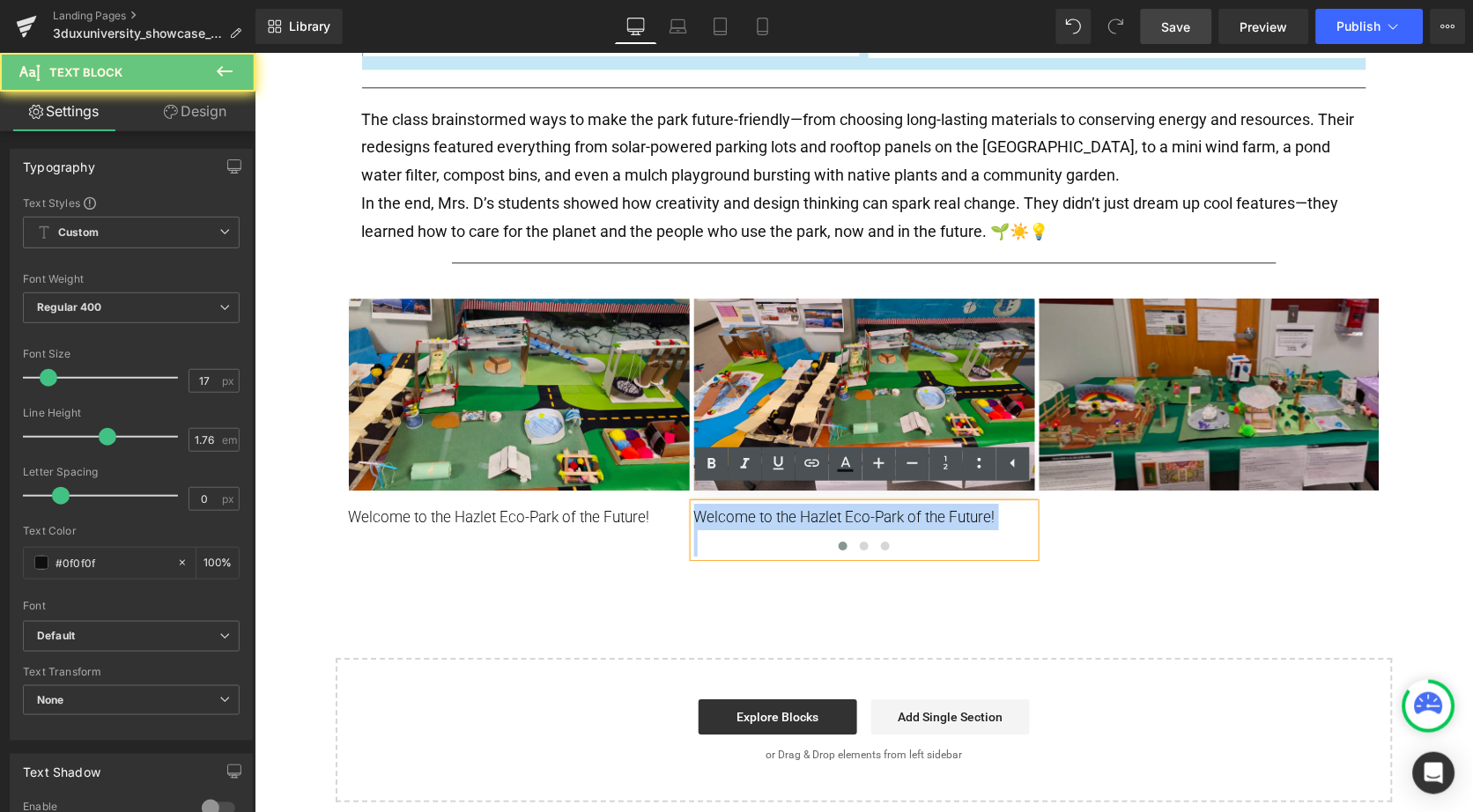
click at [775, 503] on p "Welcome to the Hazlet Eco-Park of the Future!" at bounding box center [863, 516] width 341 height 26
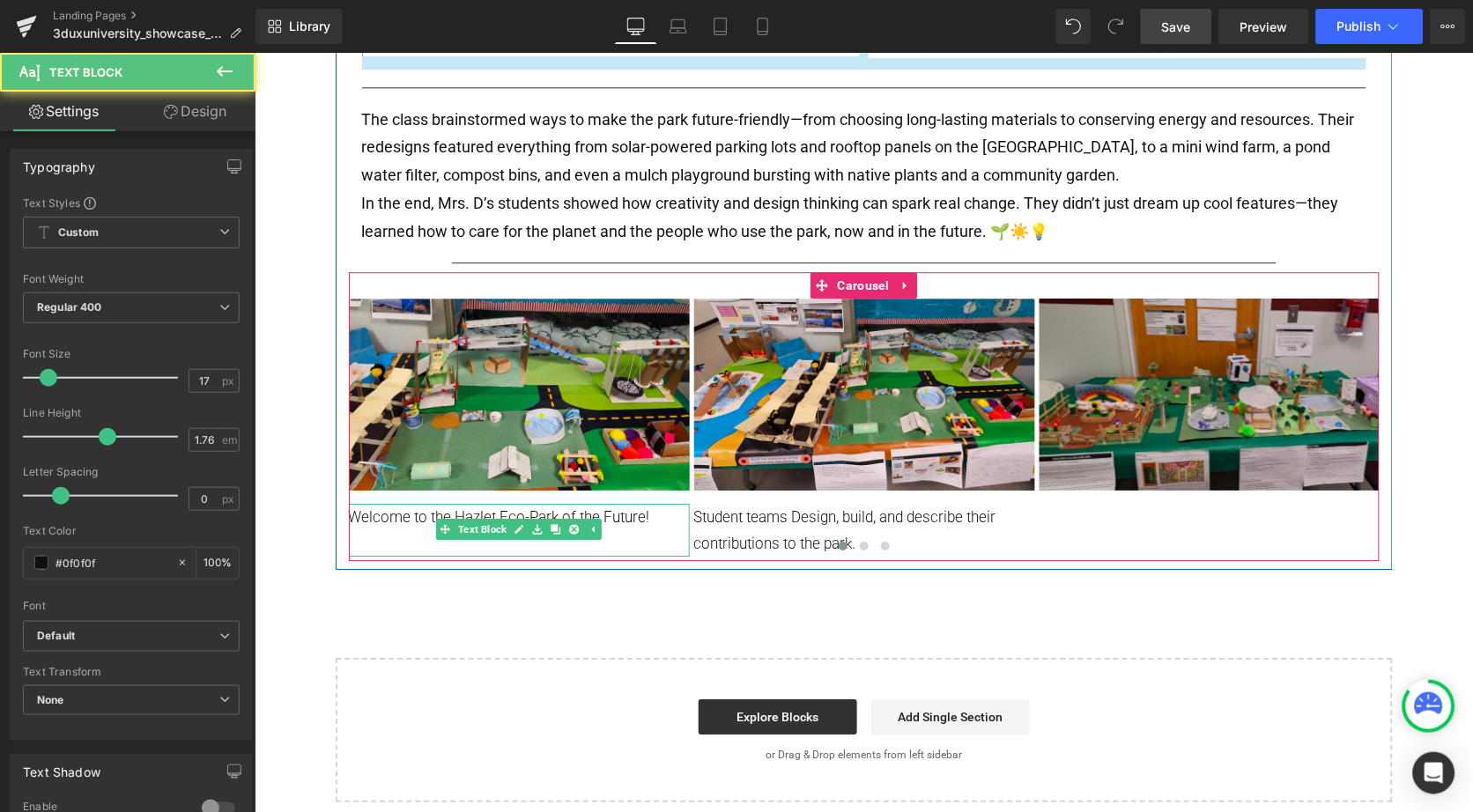
click at [504, 503] on p "Welcome to the Hazlet Eco-Park of the Future!" at bounding box center [518, 516] width 341 height 26
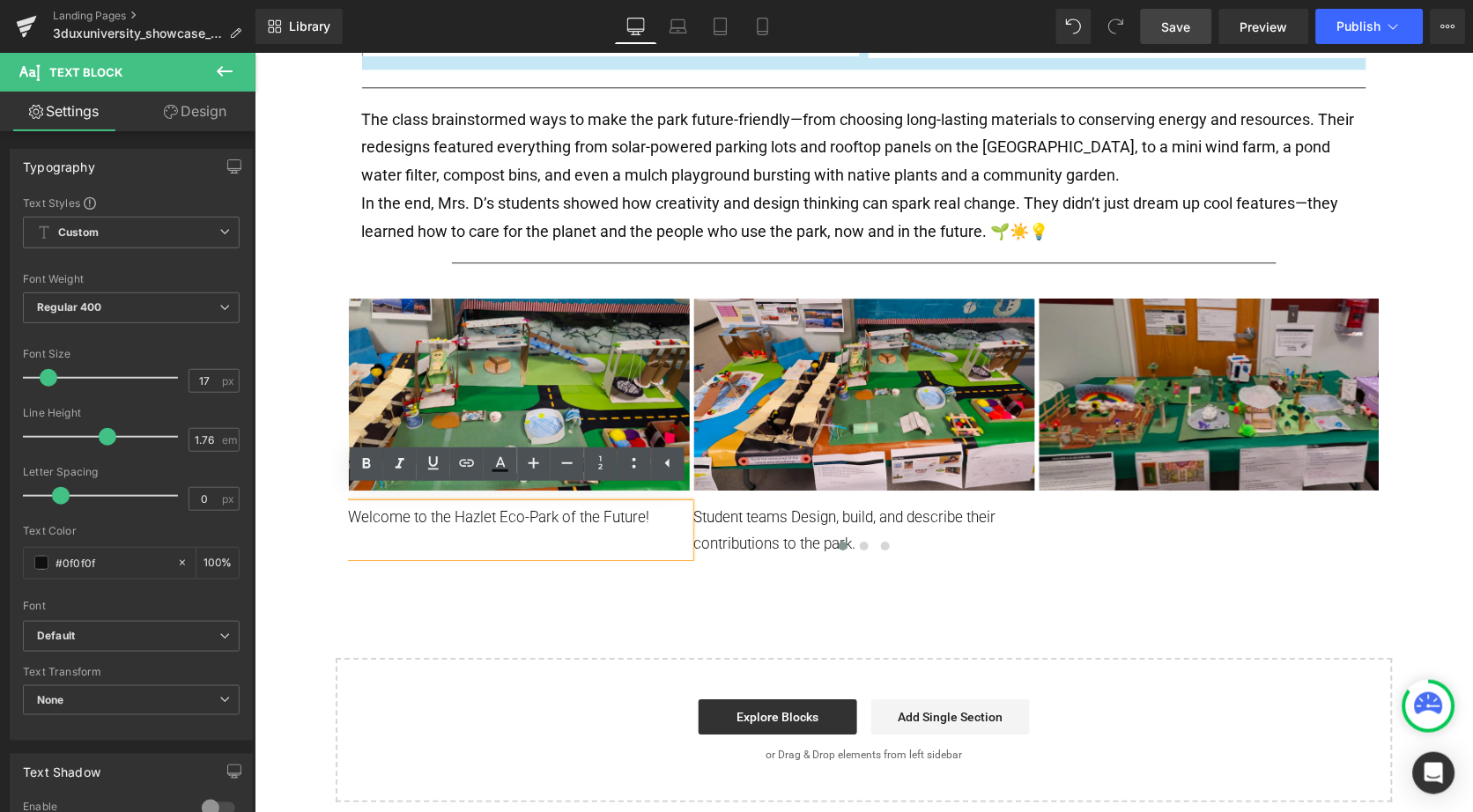
click at [478, 503] on p "Welcome to the Hazlet Eco-Park of the Future!" at bounding box center [518, 516] width 341 height 26
click at [513, 507] on p "Welcome to the Hazlet Eco-Park of the Future!" at bounding box center [518, 516] width 341 height 26
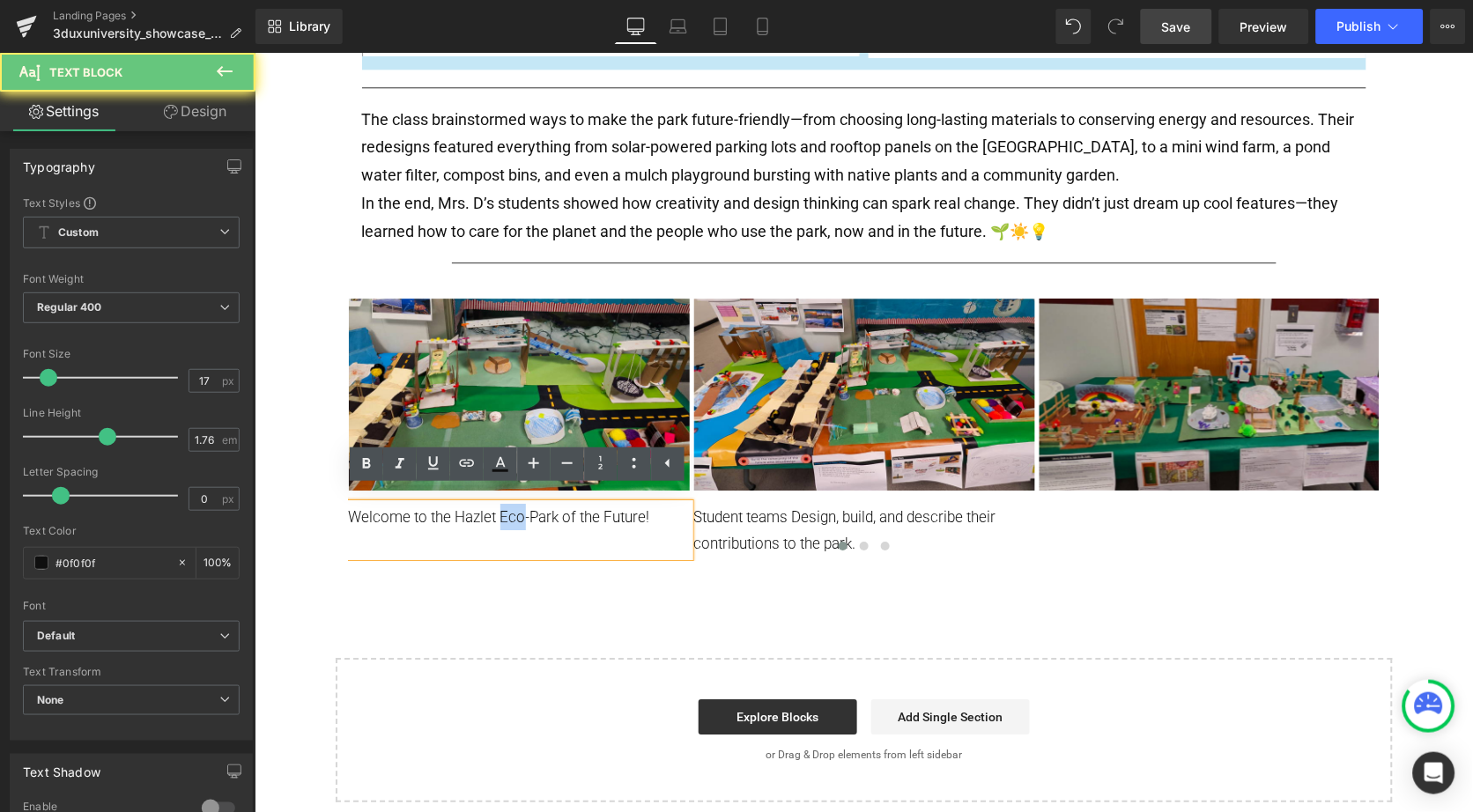
click at [513, 507] on p "Welcome to the Hazlet Eco-Park of the Future!" at bounding box center [518, 516] width 341 height 26
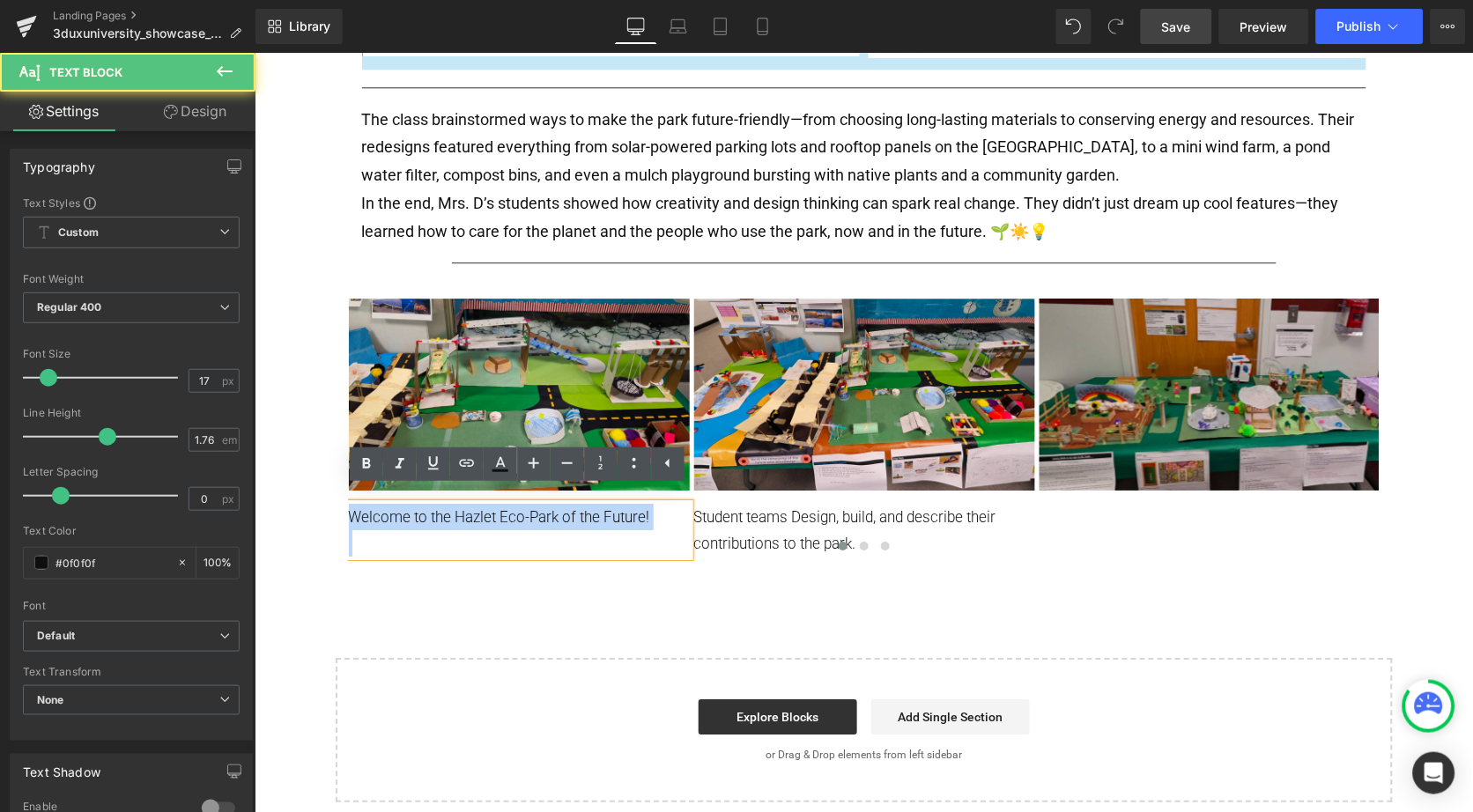
click at [513, 507] on p "Welcome to the Hazlet Eco-Park of the Future!" at bounding box center [518, 516] width 341 height 26
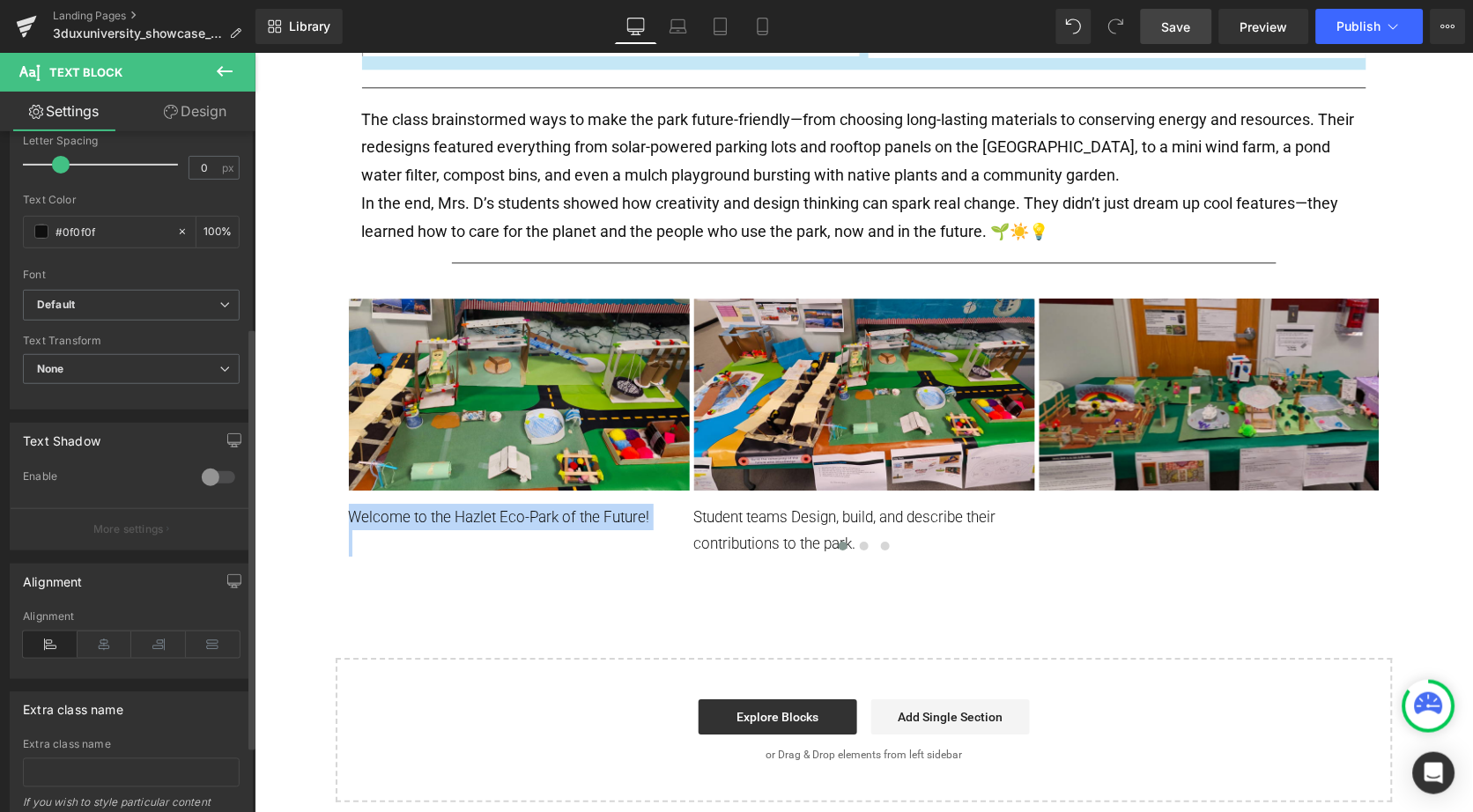
scroll to position [328, 0]
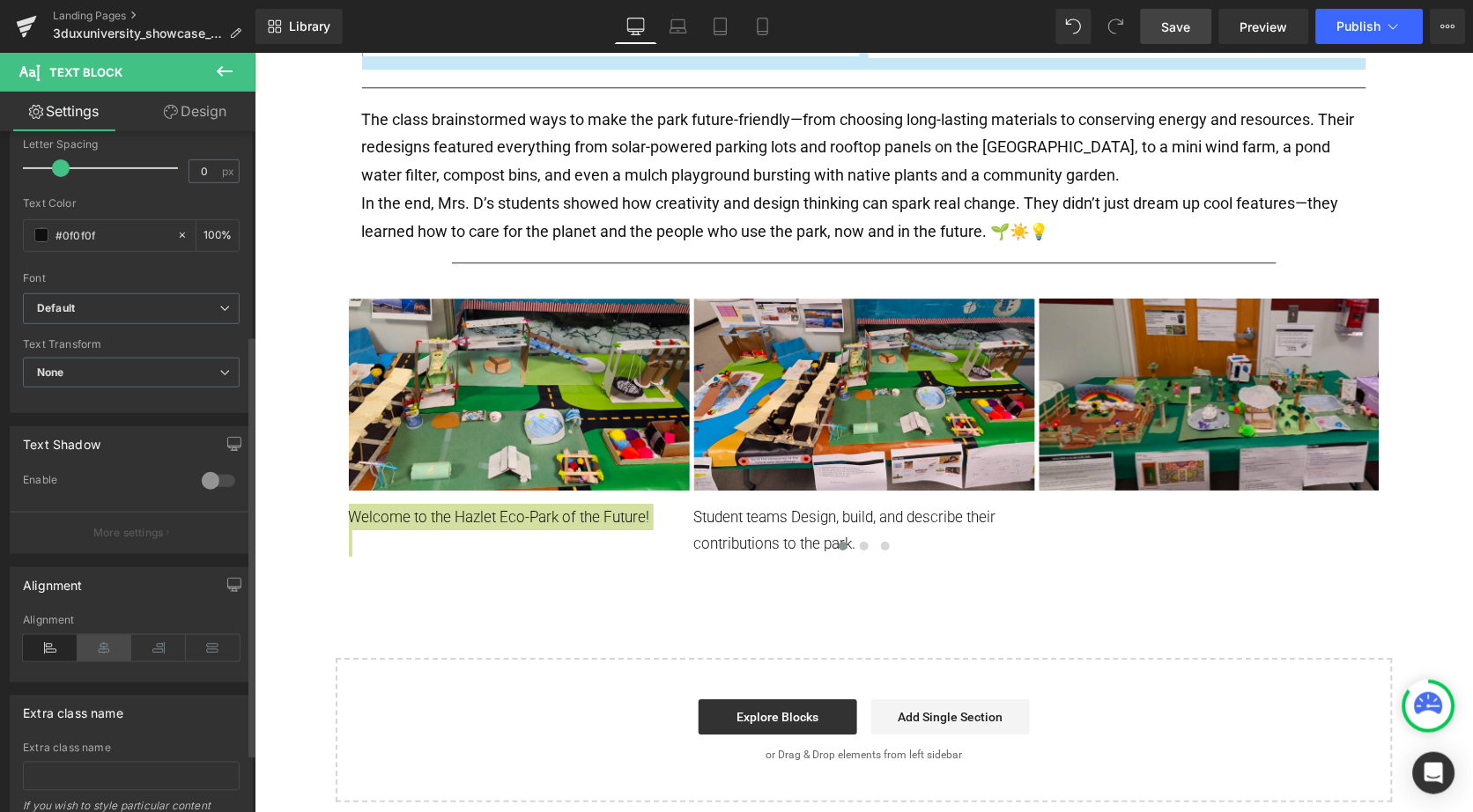
click at [87, 640] on icon at bounding box center [105, 648] width 55 height 26
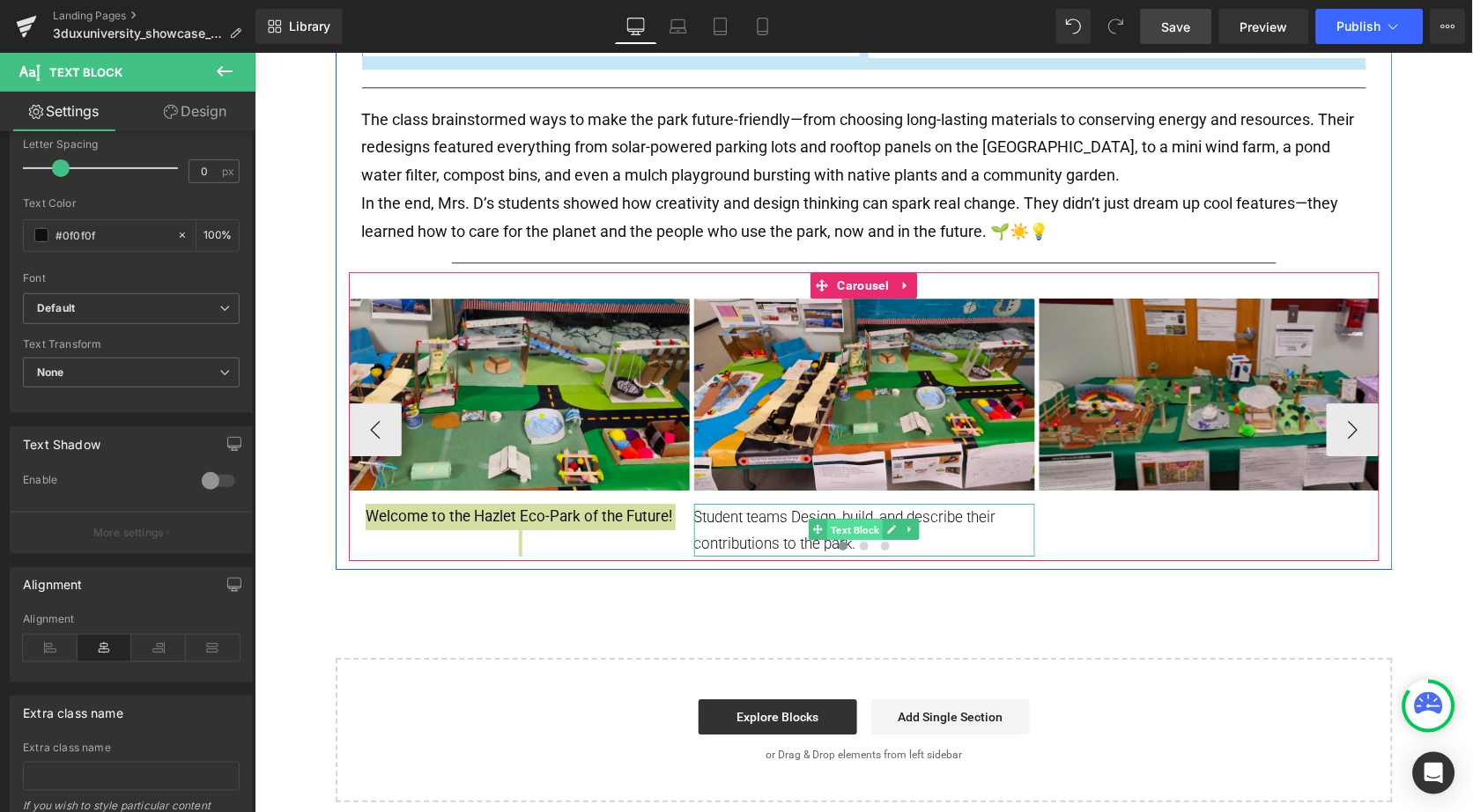
click at [850, 519] on span "Text Block" at bounding box center [853, 529] width 55 height 21
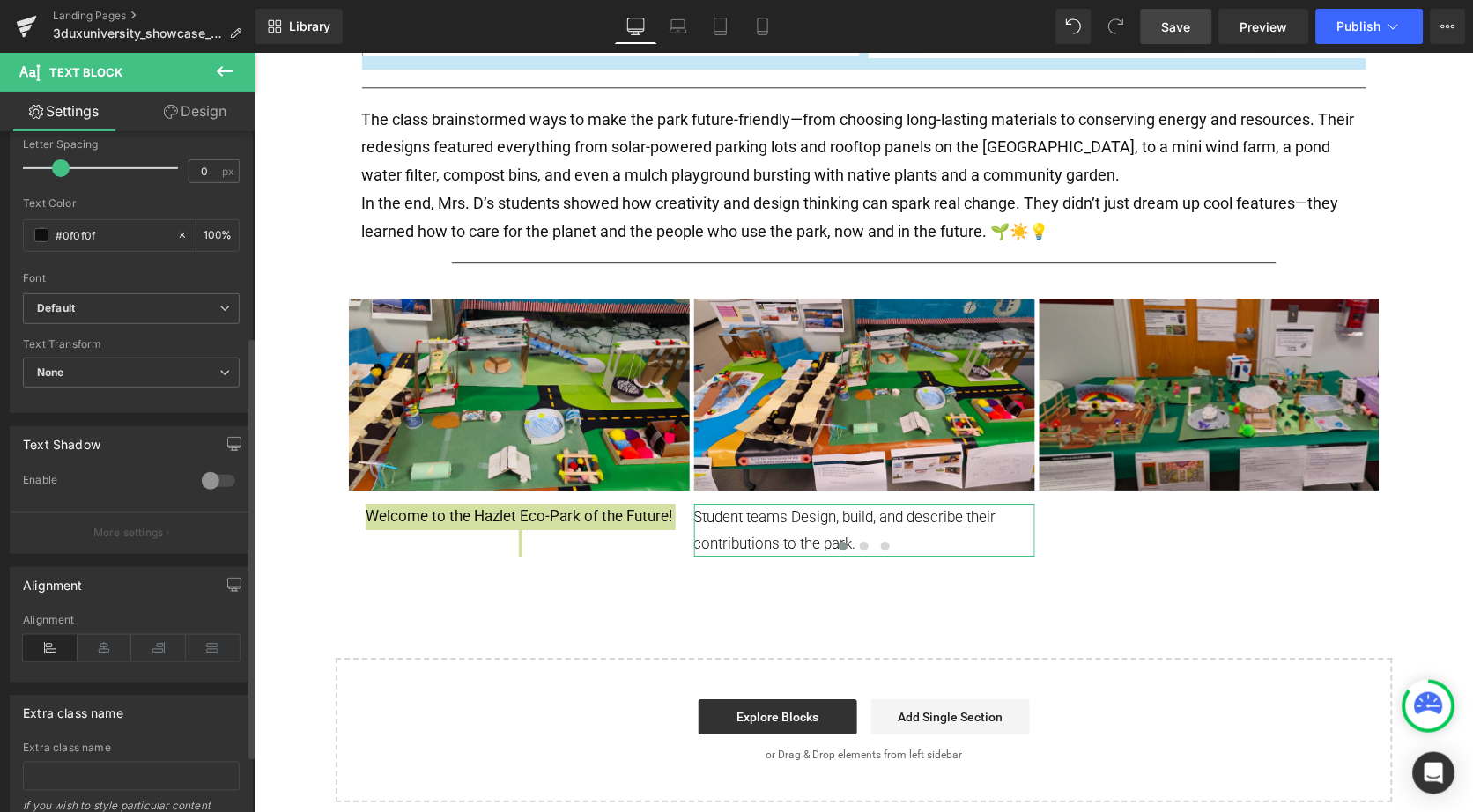
scroll to position [343, 0]
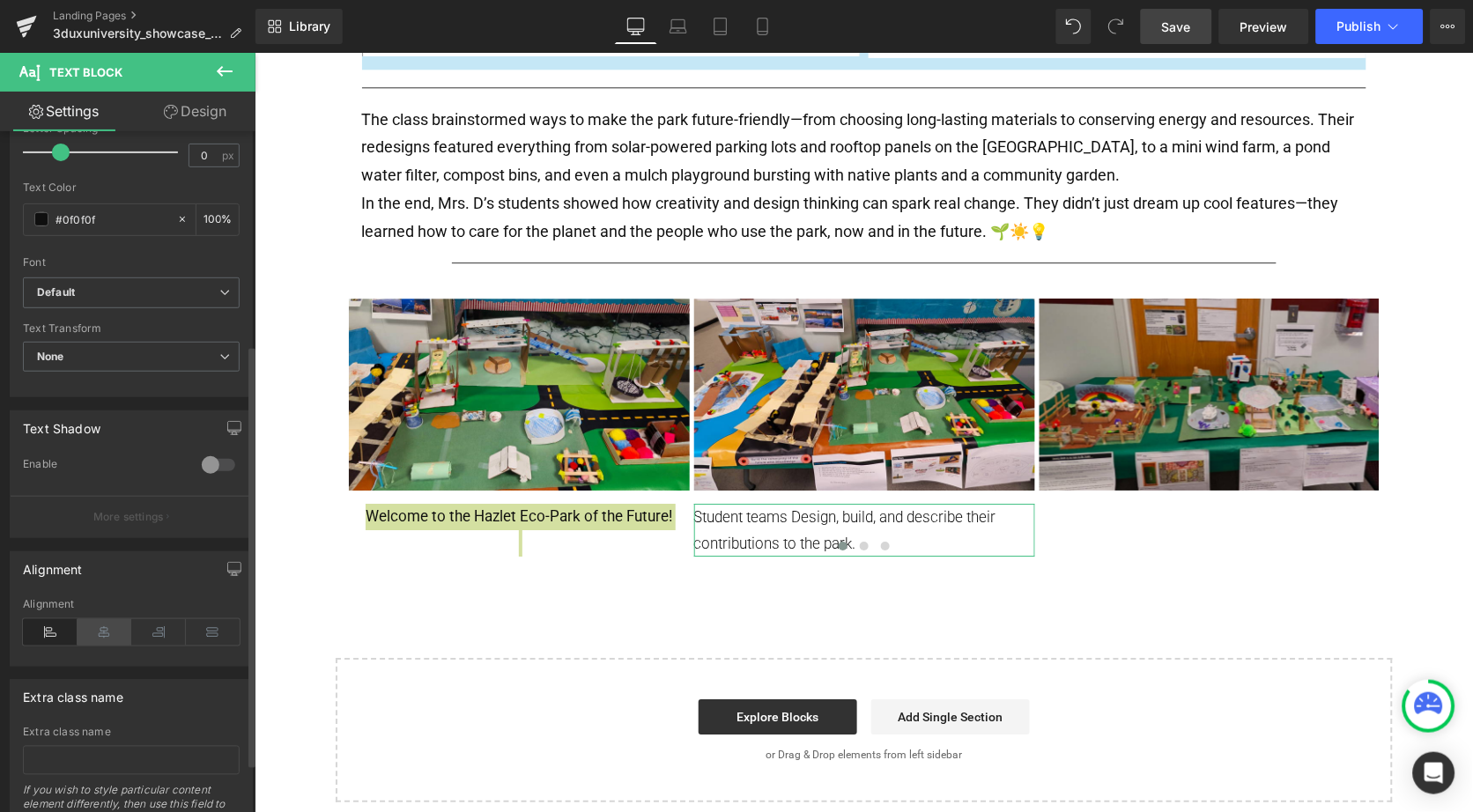
click at [103, 627] on icon at bounding box center [105, 632] width 55 height 26
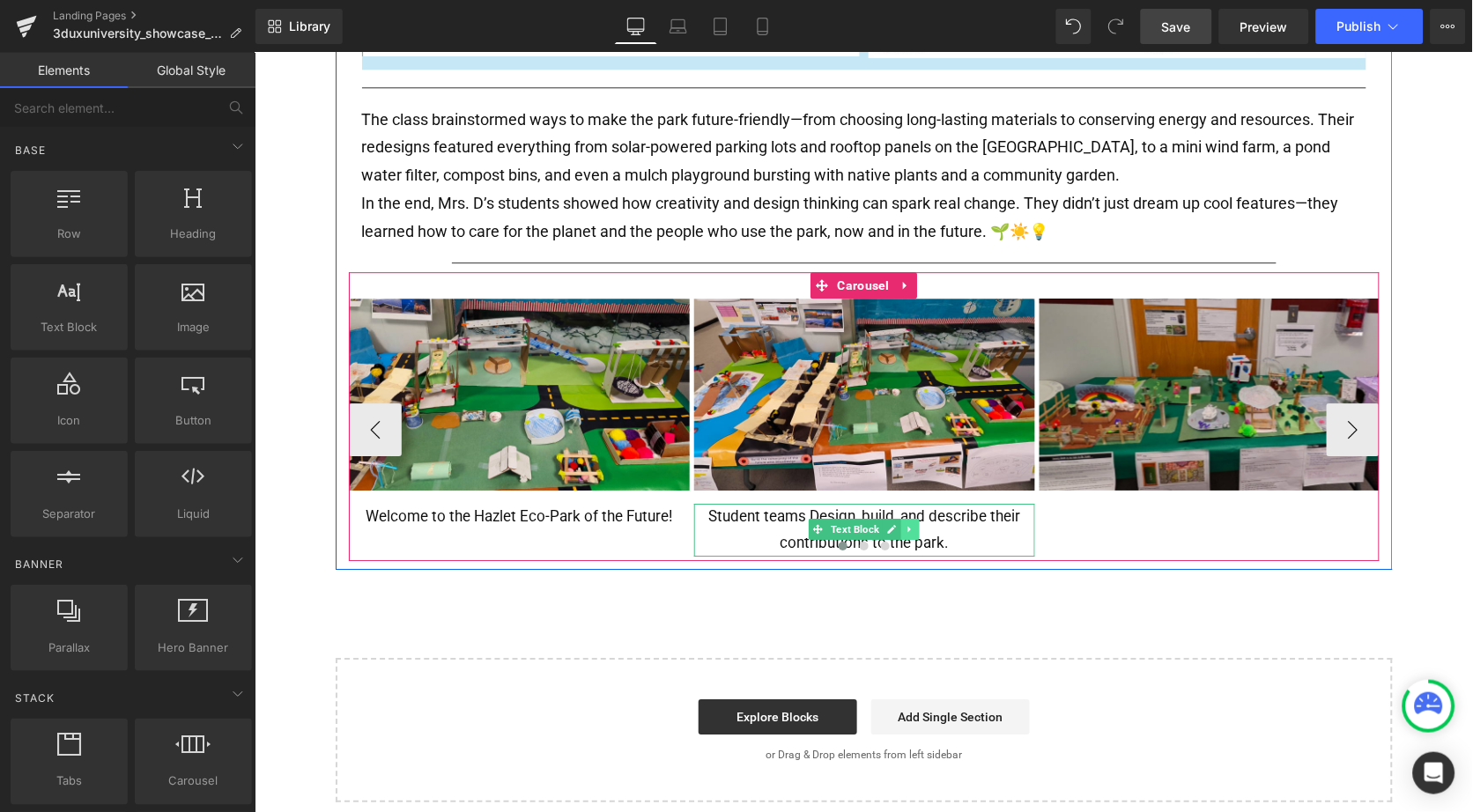
click at [910, 523] on icon at bounding box center [910, 529] width 10 height 11
click at [897, 524] on icon at bounding box center [900, 529] width 10 height 10
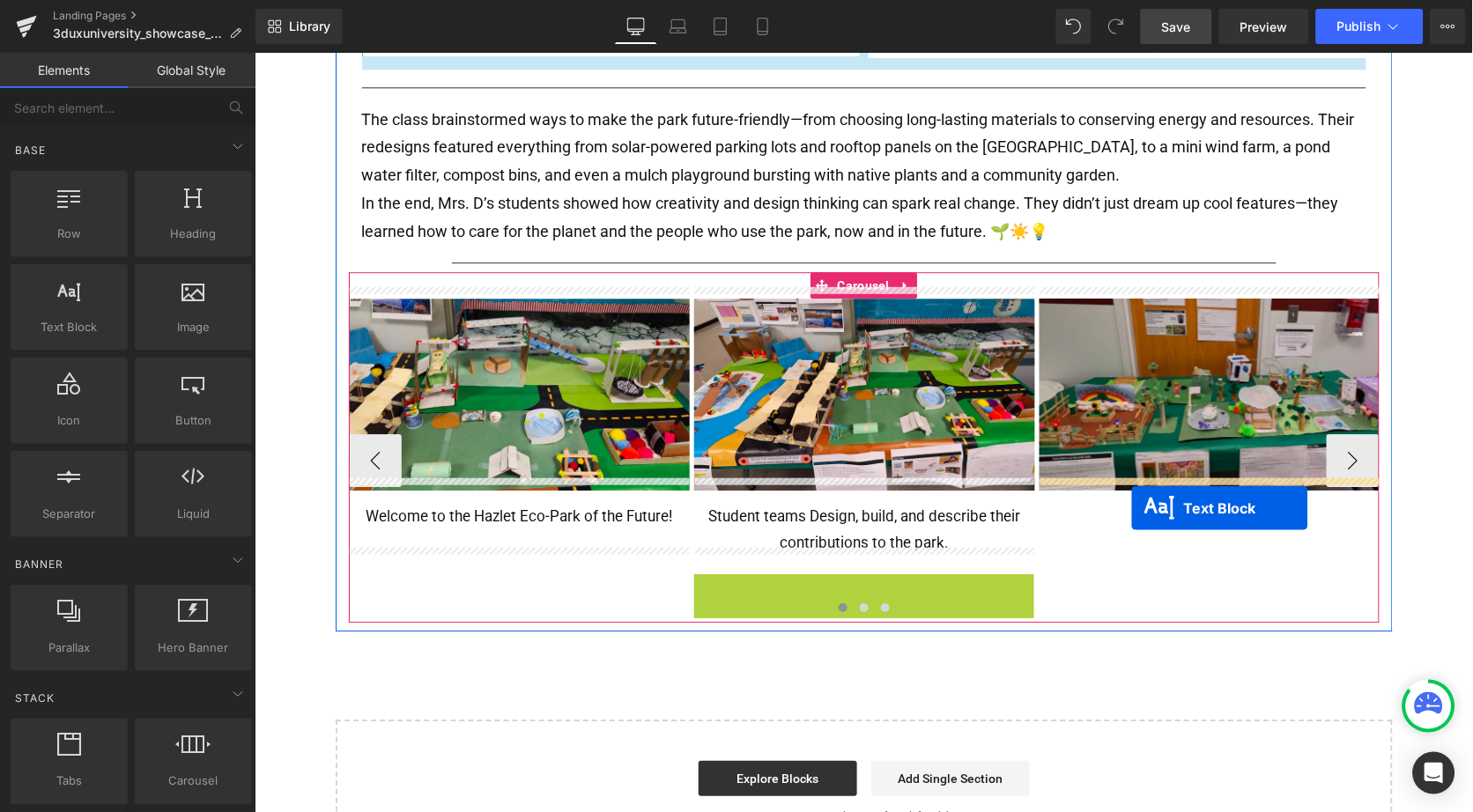
drag, startPoint x: 815, startPoint y: 583, endPoint x: 1130, endPoint y: 507, distance: 324.0
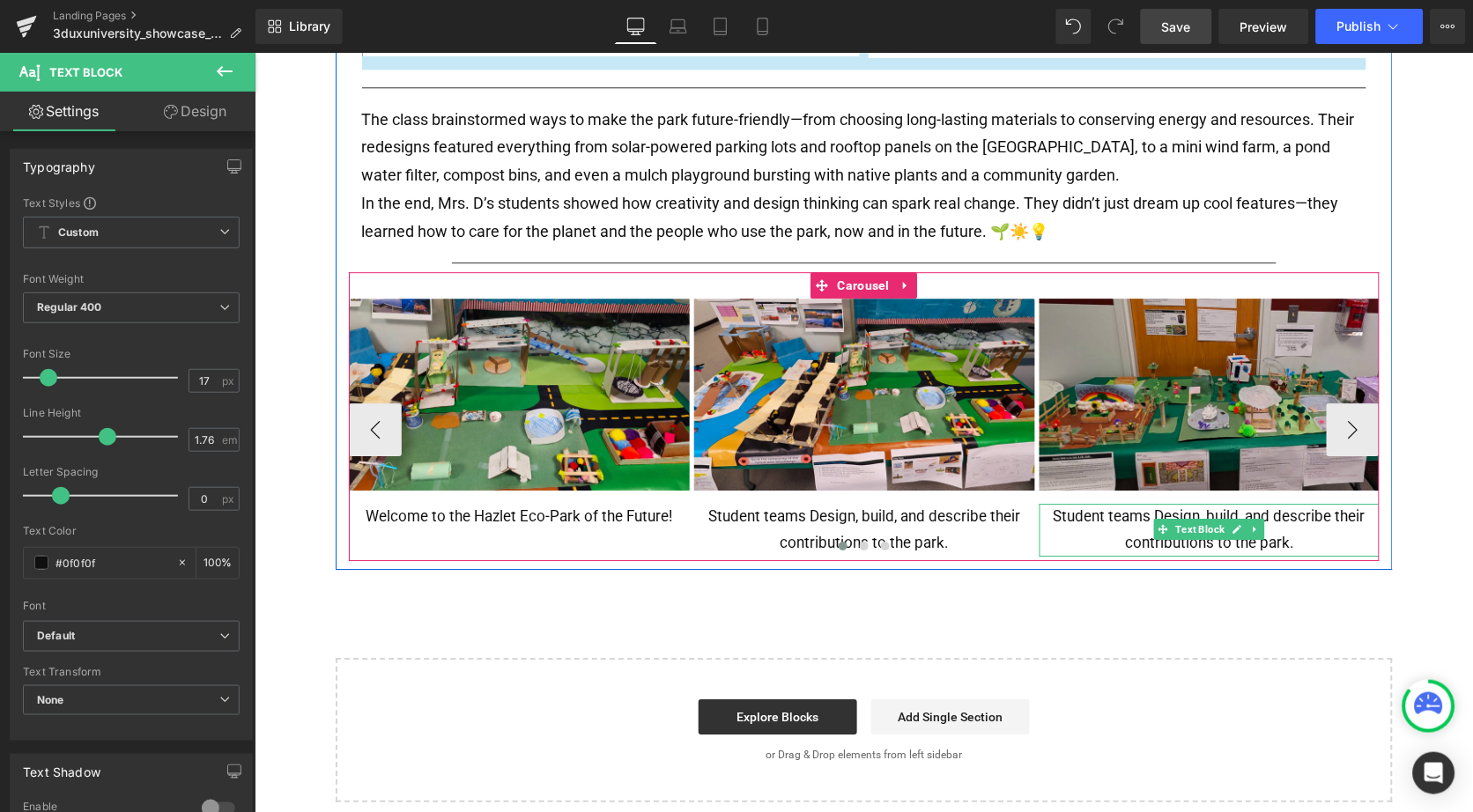
click at [1066, 507] on p "Student teams Design, build, and describe their contributions to the park." at bounding box center [1209, 530] width 341 height 53
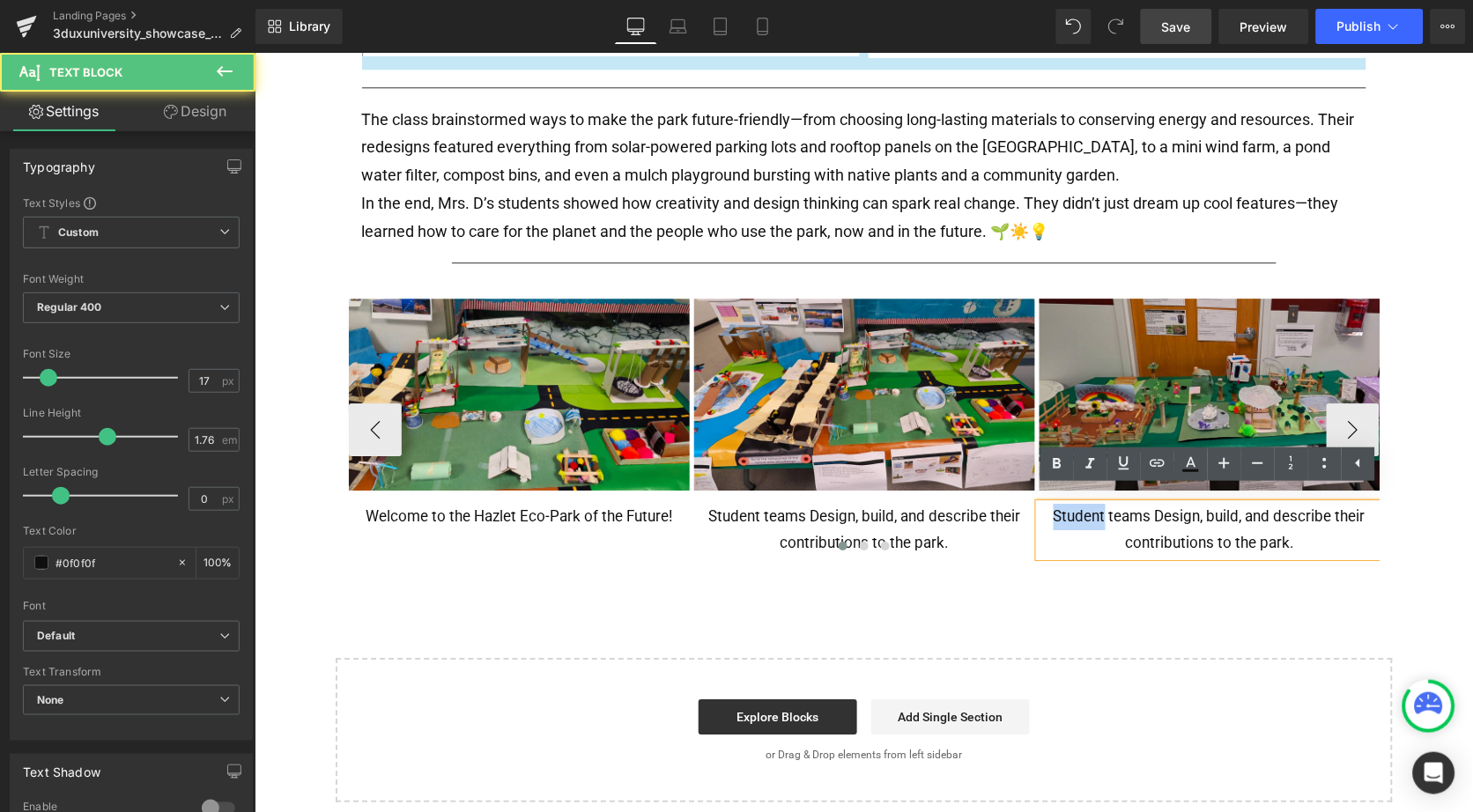
click at [1066, 507] on p "Student teams Design, build, and describe their contributions to the park." at bounding box center [1209, 530] width 341 height 53
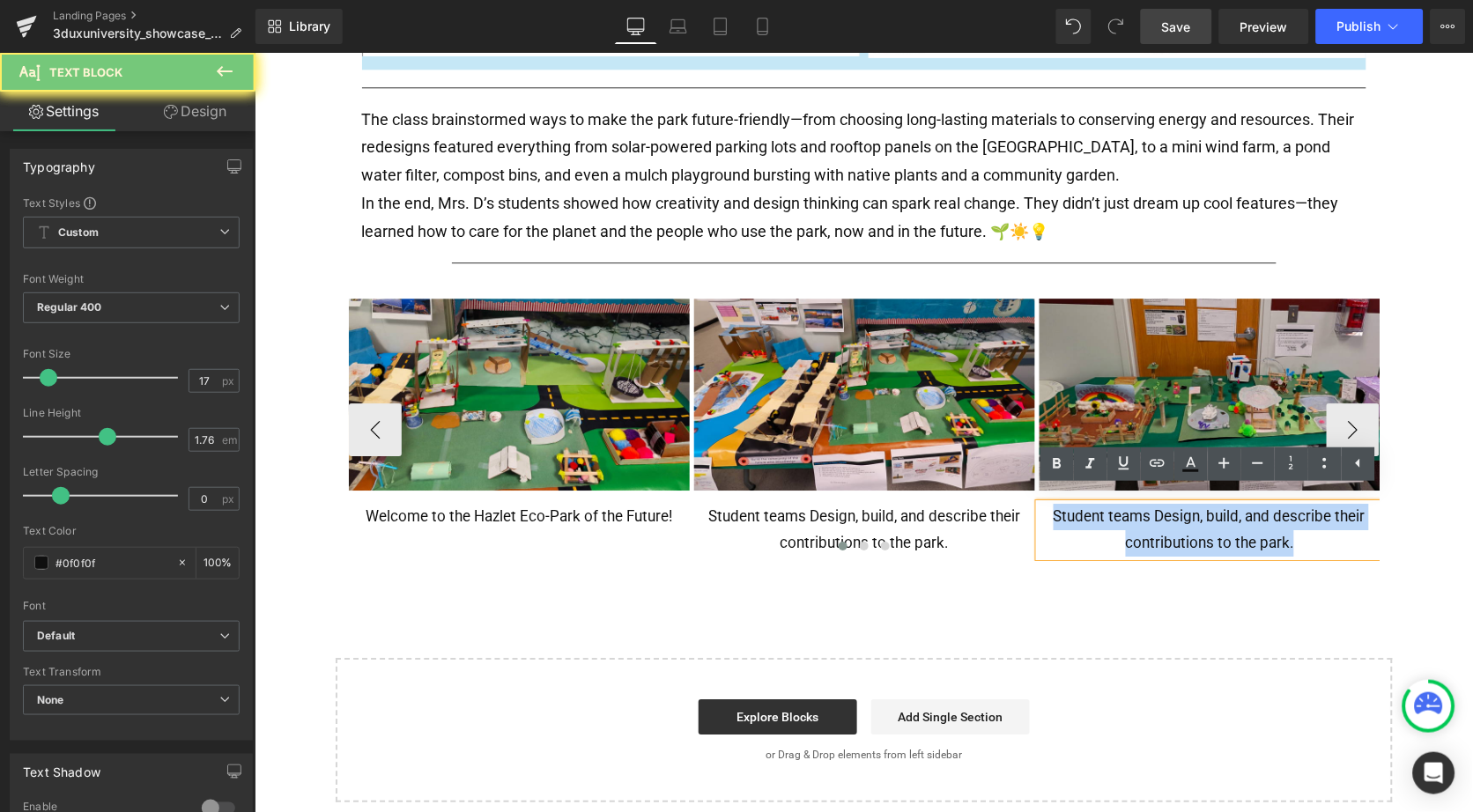
click at [1066, 507] on p "Student teams Design, build, and describe their contributions to the park." at bounding box center [1209, 530] width 341 height 53
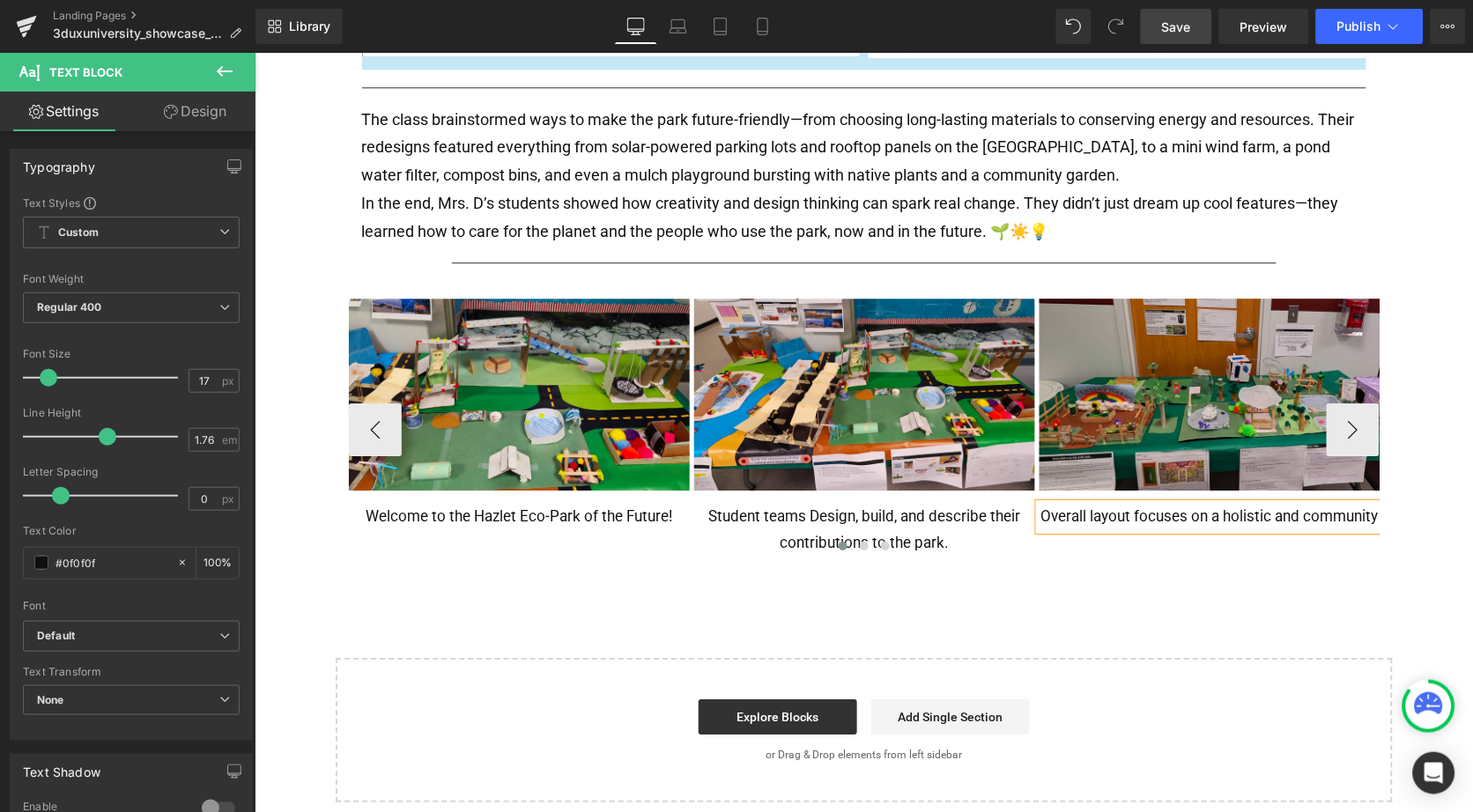
scroll to position [0, 2]
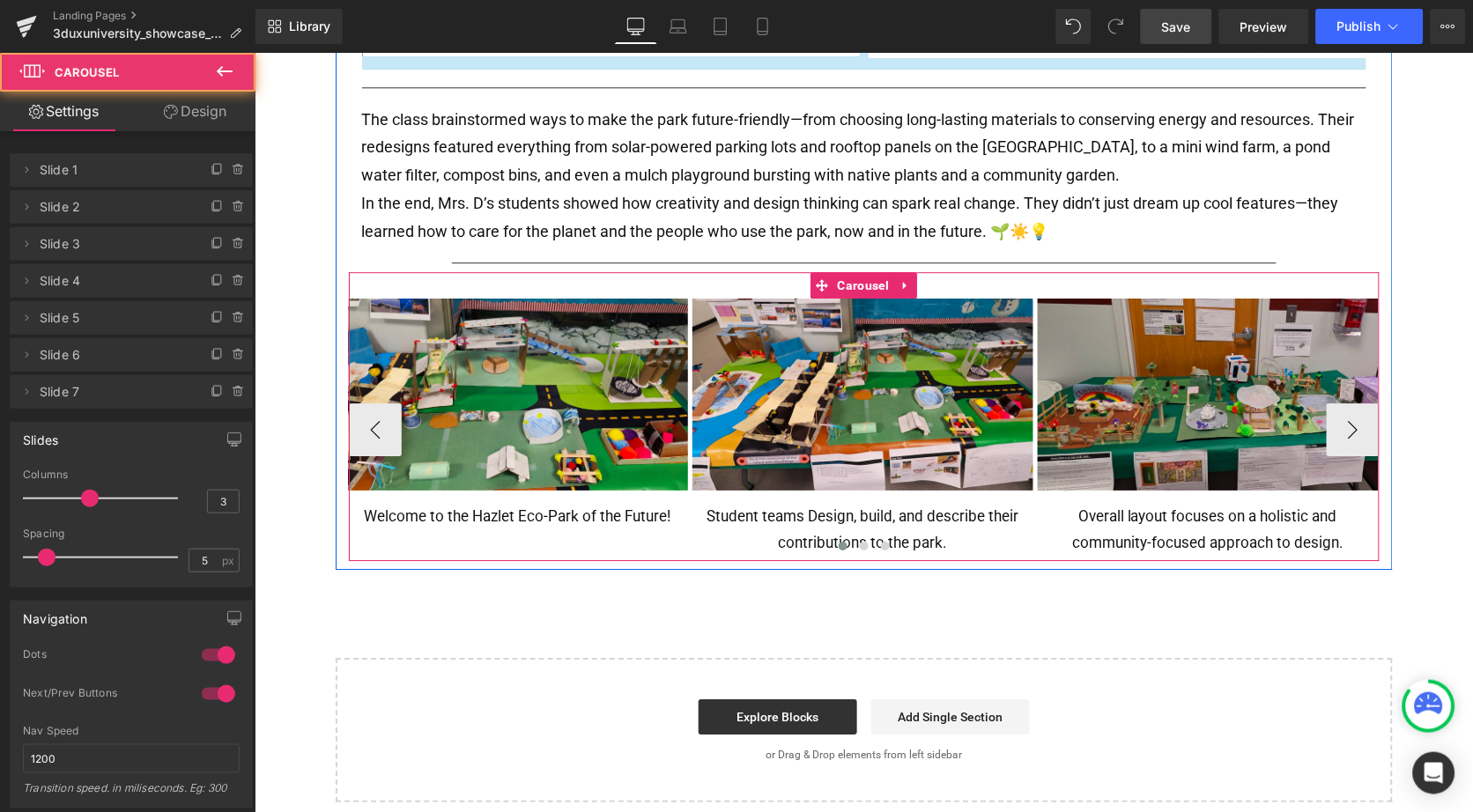
click at [1202, 536] on div at bounding box center [863, 549] width 1030 height 26
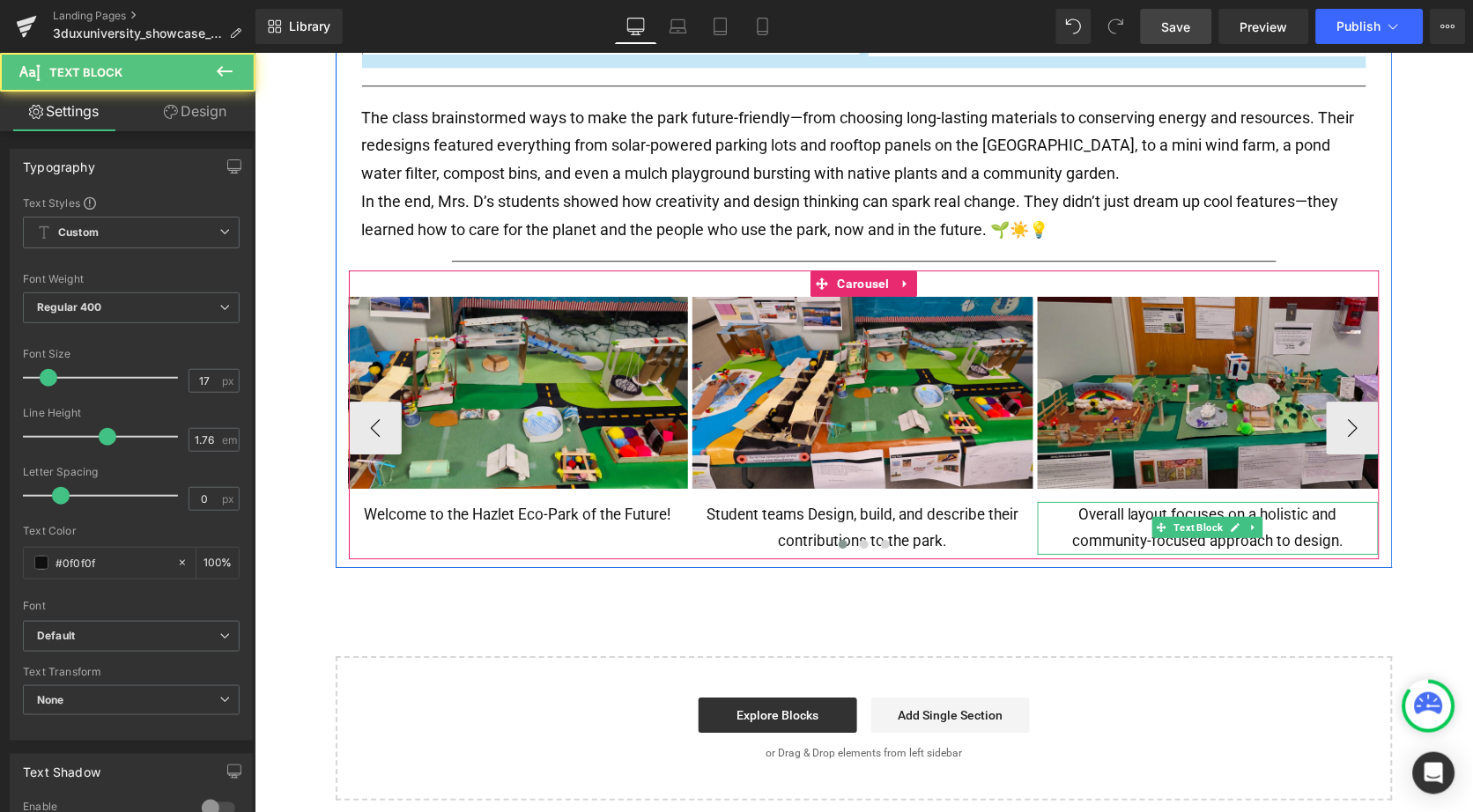
click at [1137, 519] on p "Overall layout focuses on a holistic and community-focused approach to design." at bounding box center [1207, 528] width 341 height 53
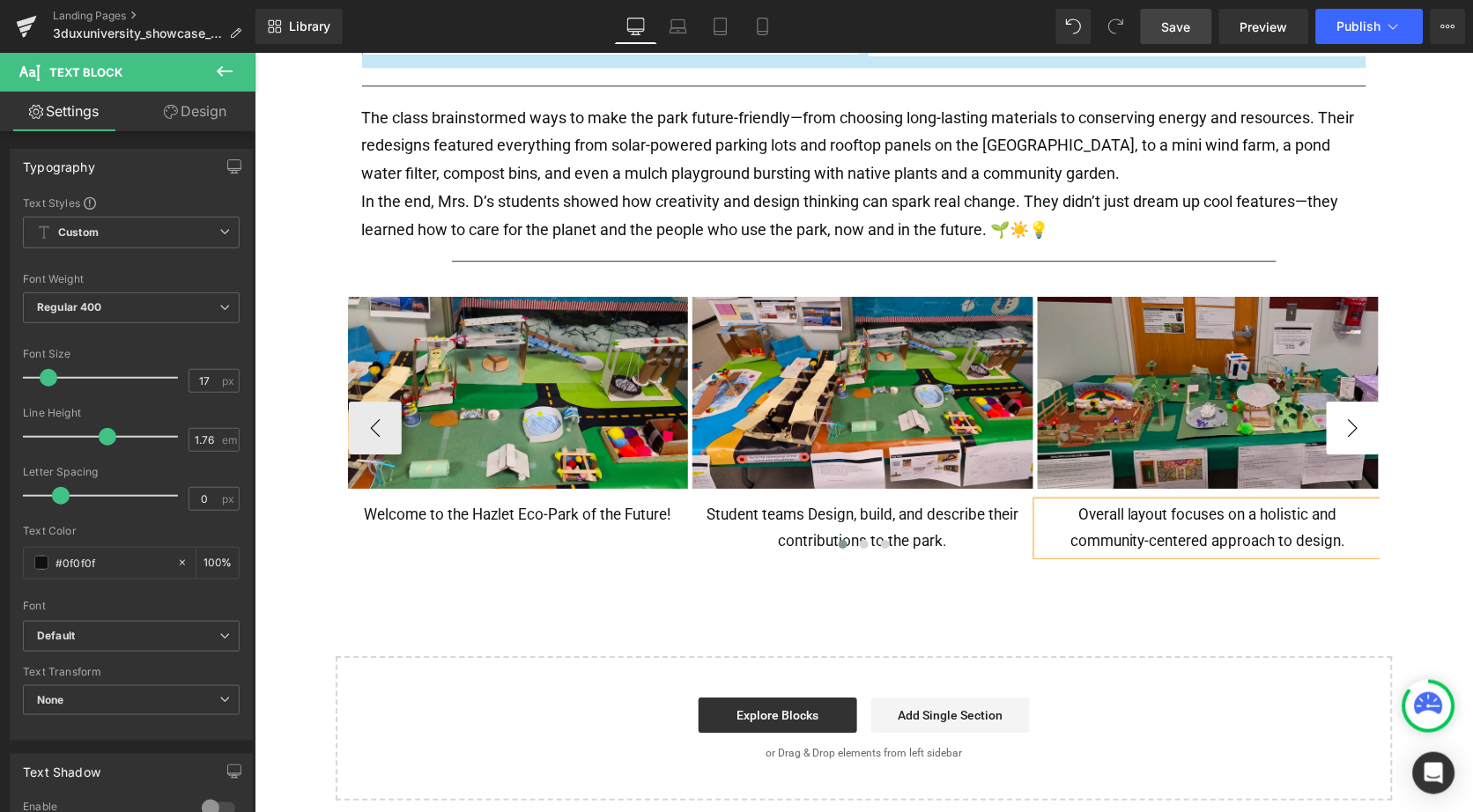
click at [1344, 413] on button "›" at bounding box center [1352, 427] width 53 height 53
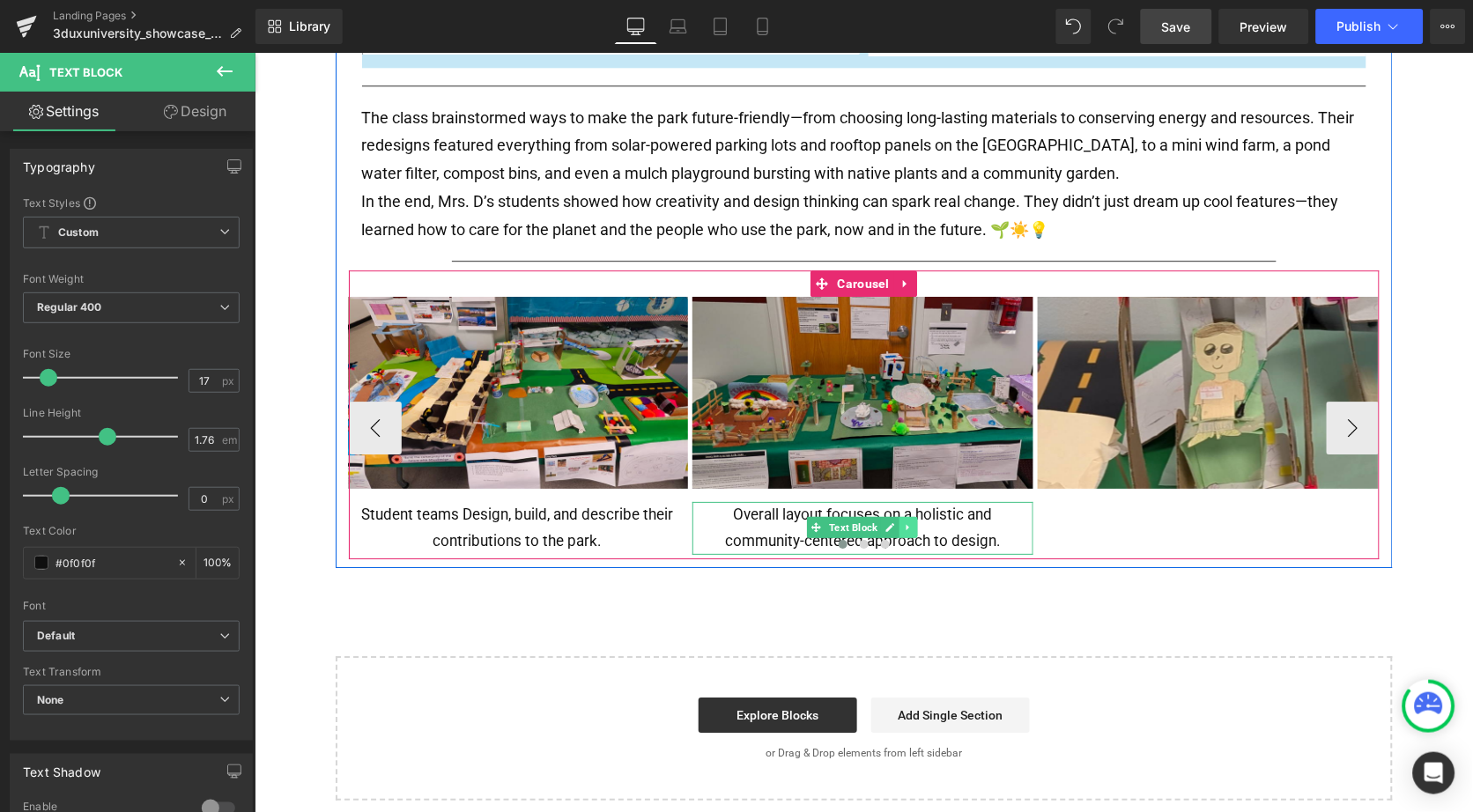
click at [906, 524] on icon at bounding box center [907, 527] width 3 height 6
click at [901, 517] on link at bounding box center [899, 526] width 18 height 21
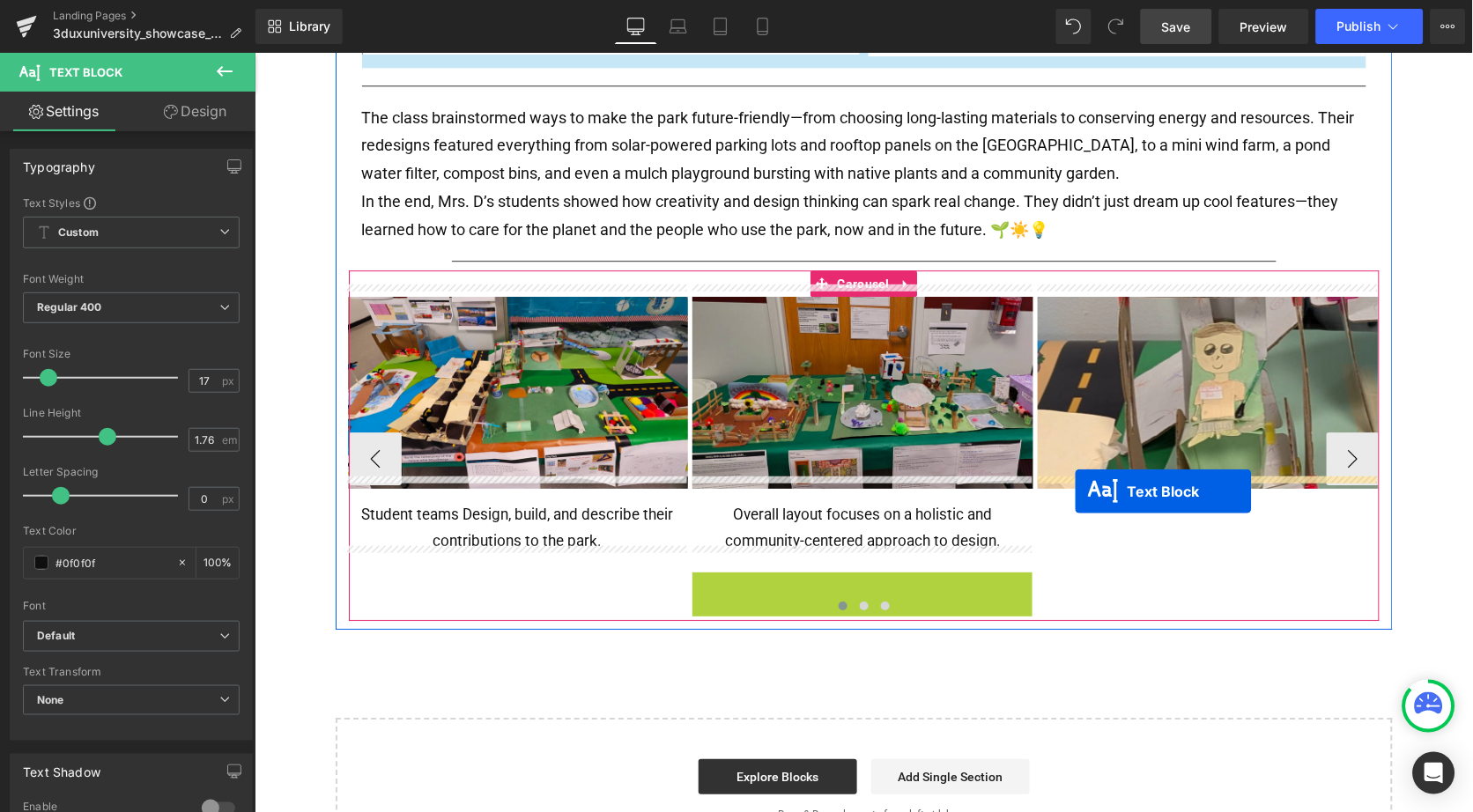
drag, startPoint x: 811, startPoint y: 581, endPoint x: 1071, endPoint y: 487, distance: 276.5
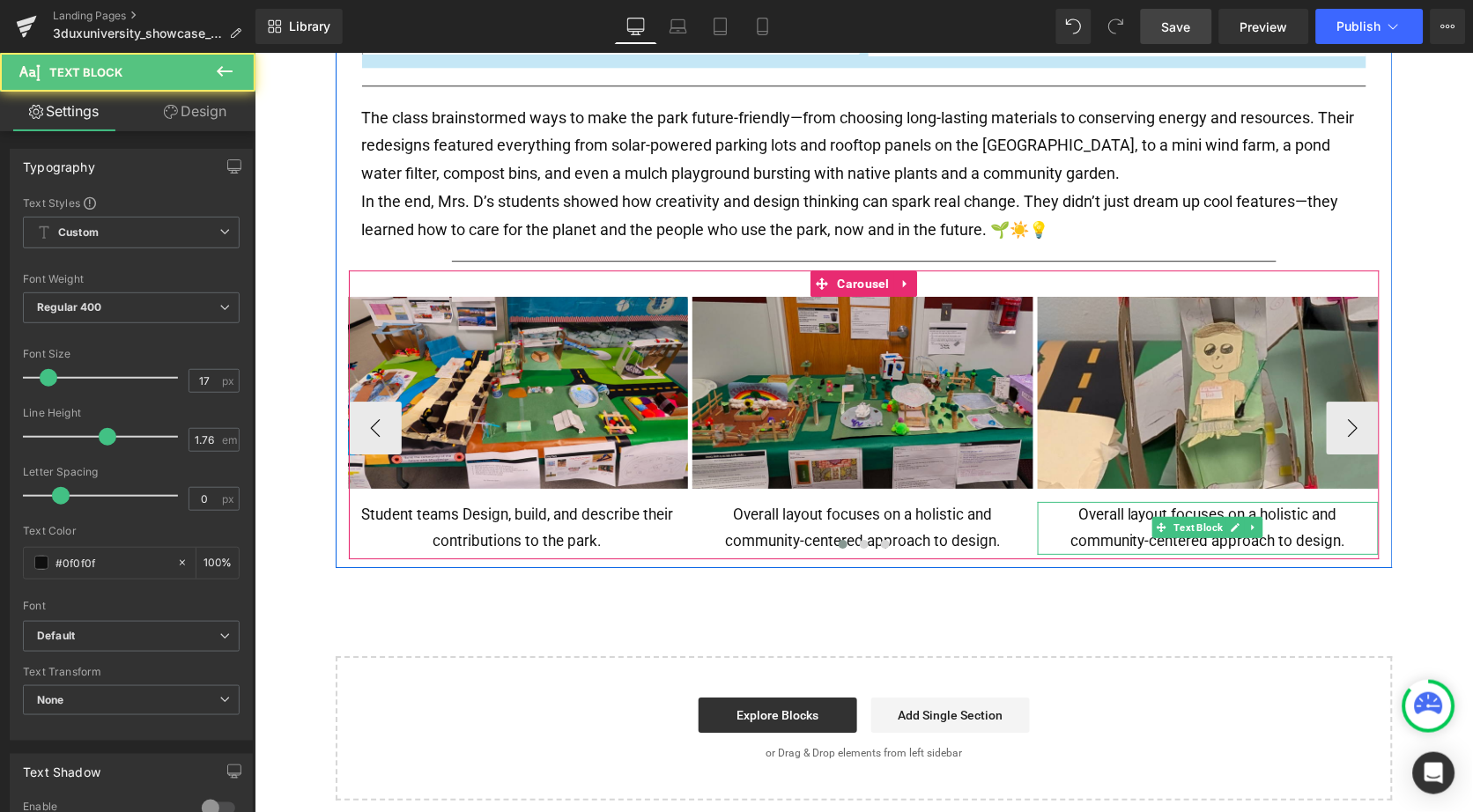
click at [1078, 517] on p "Overall layout focuses on a holistic and community-centered approach to design." at bounding box center [1207, 528] width 341 height 53
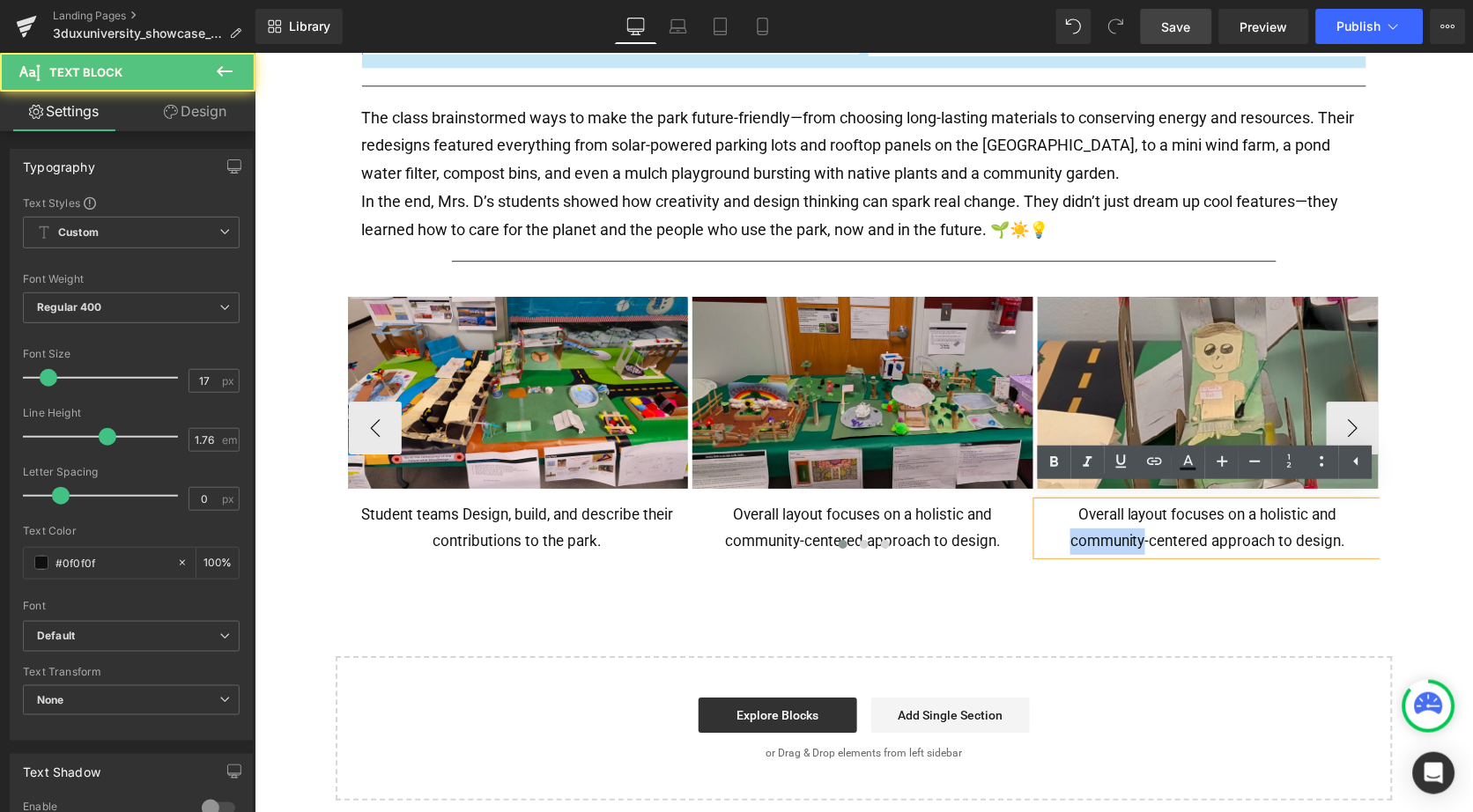
click at [1078, 517] on p "Overall layout focuses on a holistic and community-centered approach to design." at bounding box center [1207, 528] width 341 height 53
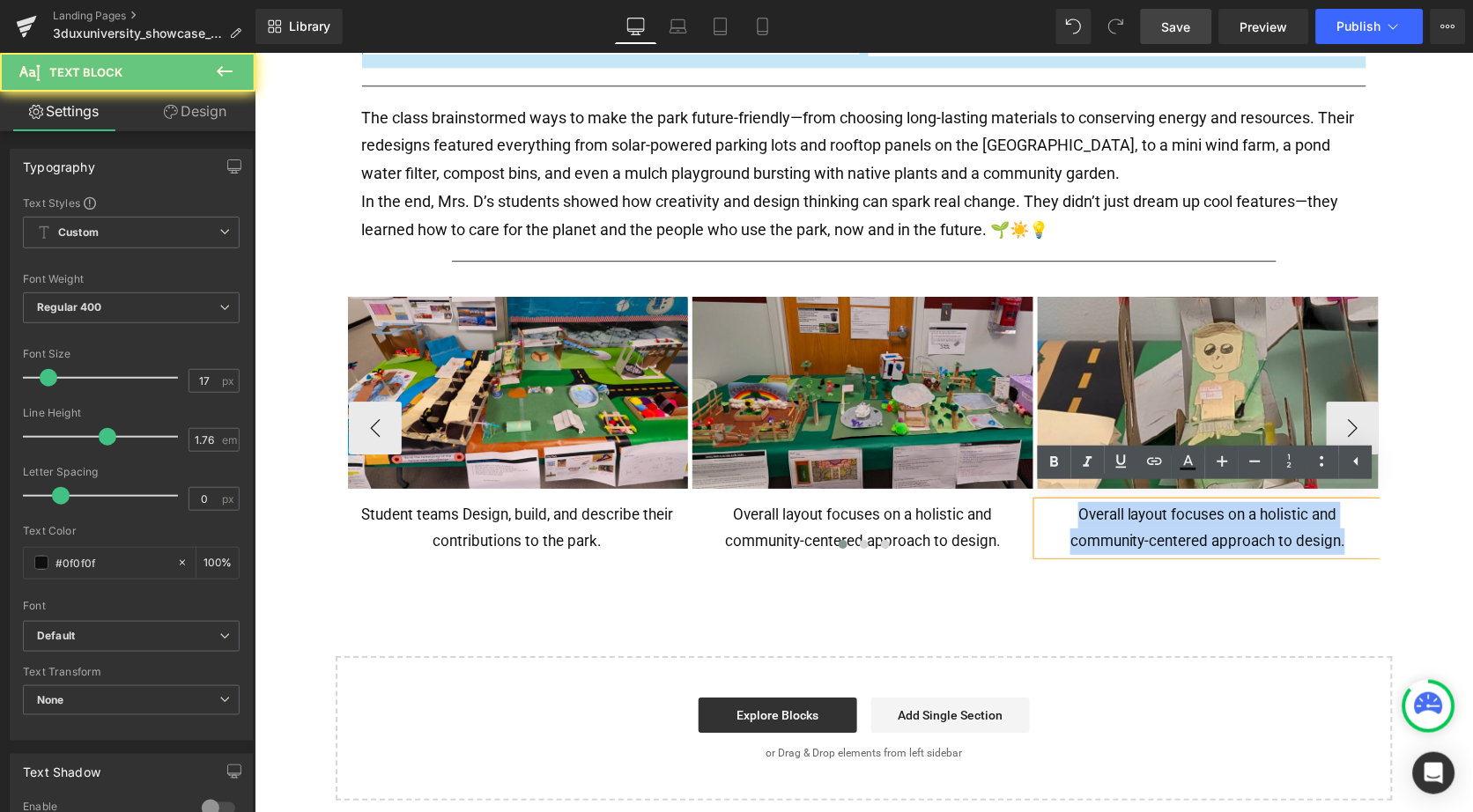
click at [1078, 517] on p "Overall layout focuses on a holistic and community-centered approach to design." at bounding box center [1207, 528] width 341 height 53
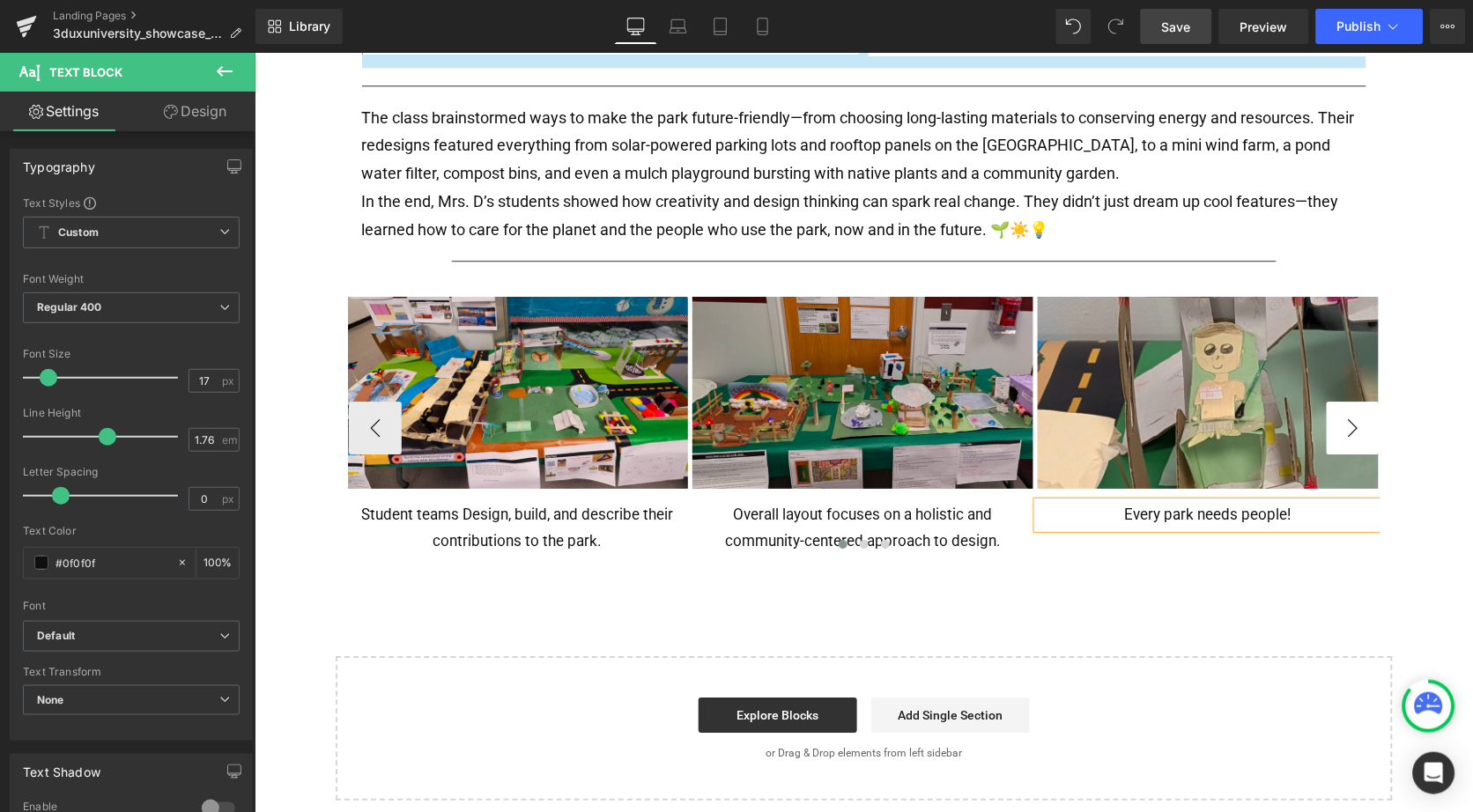
click at [1354, 414] on button "›" at bounding box center [1352, 427] width 53 height 53
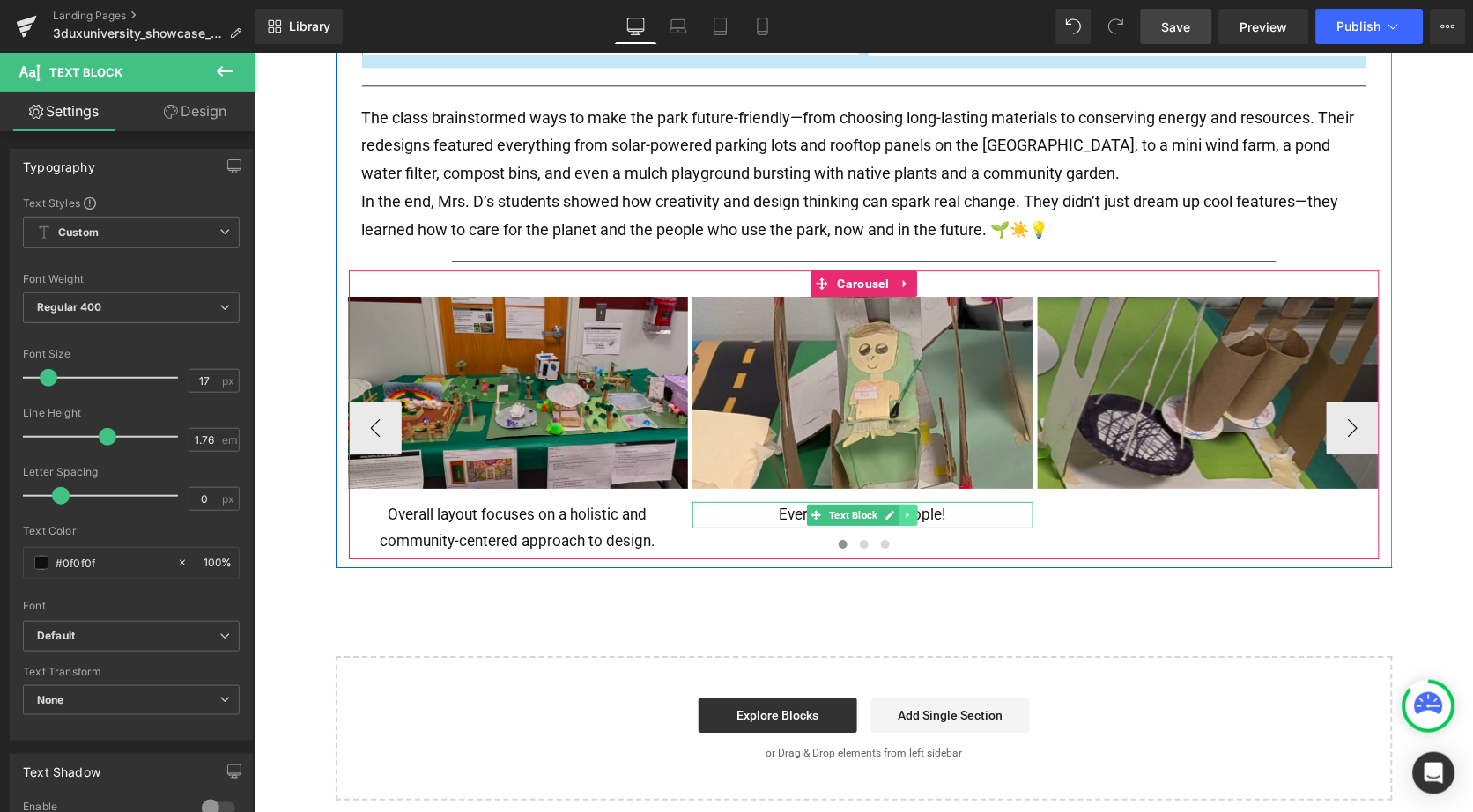
click at [906, 510] on icon at bounding box center [907, 513] width 3 height 6
click at [894, 509] on icon at bounding box center [898, 513] width 10 height 10
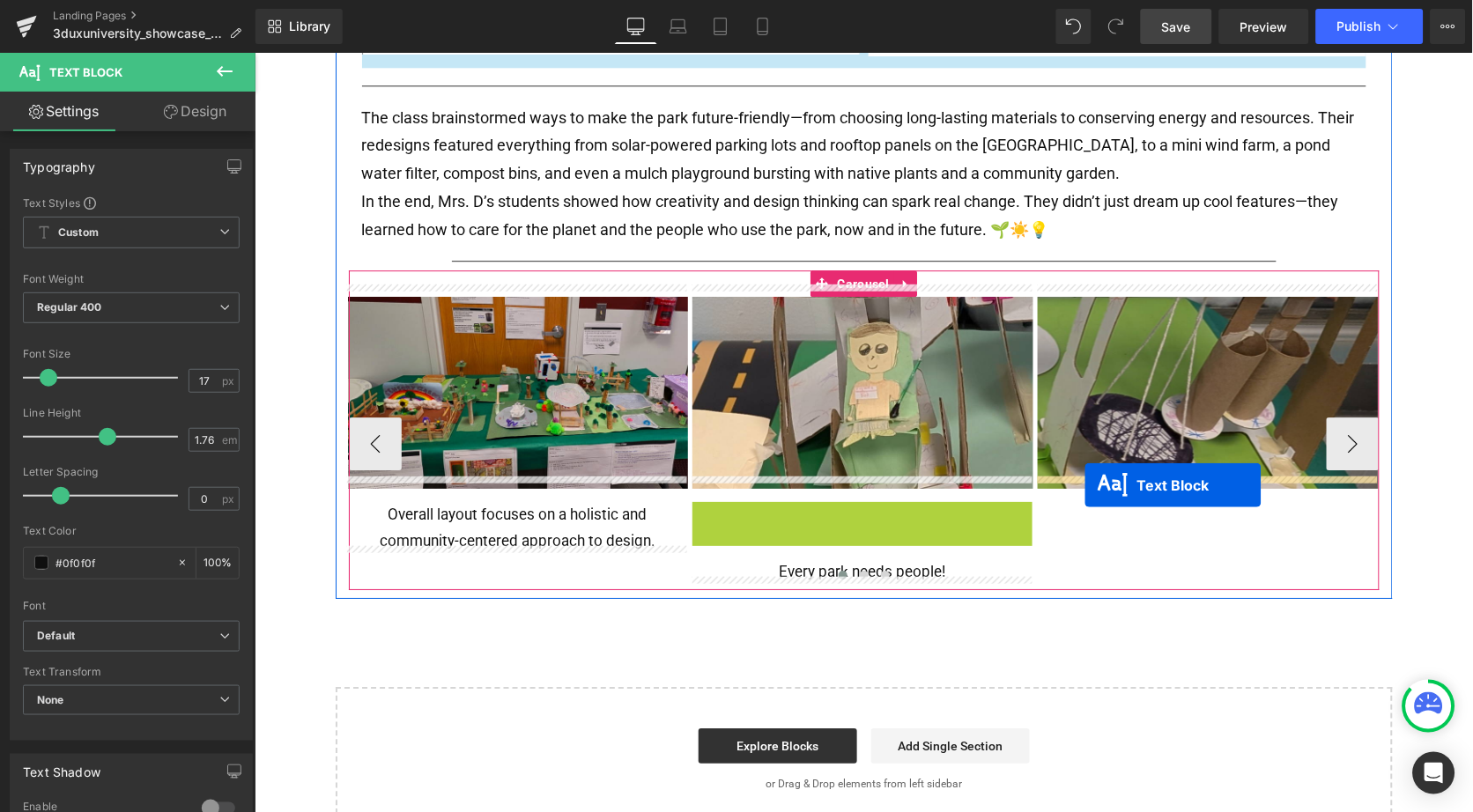
drag, startPoint x: 786, startPoint y: 500, endPoint x: 1083, endPoint y: 483, distance: 297.5
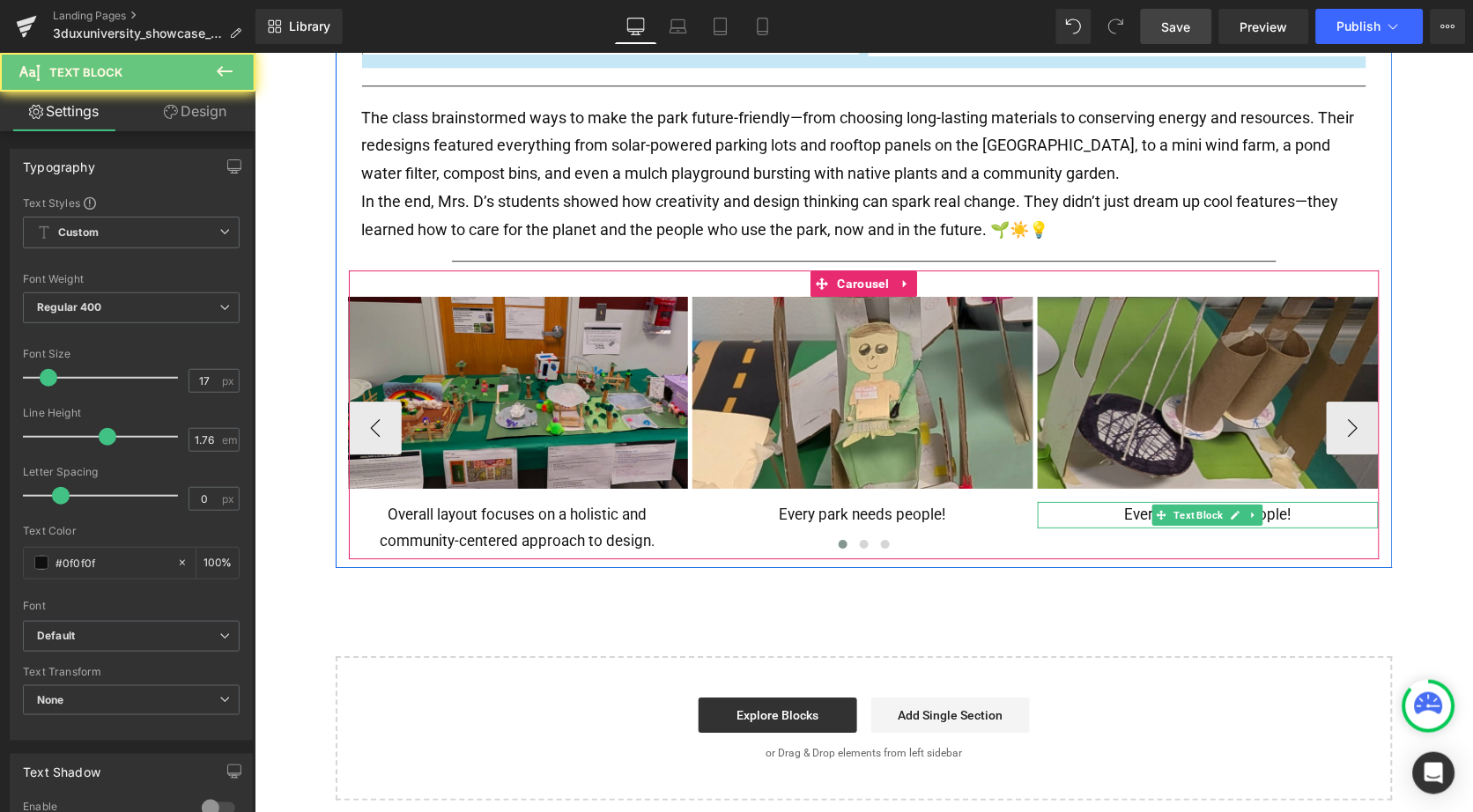
click at [1101, 503] on p "Every park needs people!" at bounding box center [1207, 514] width 341 height 26
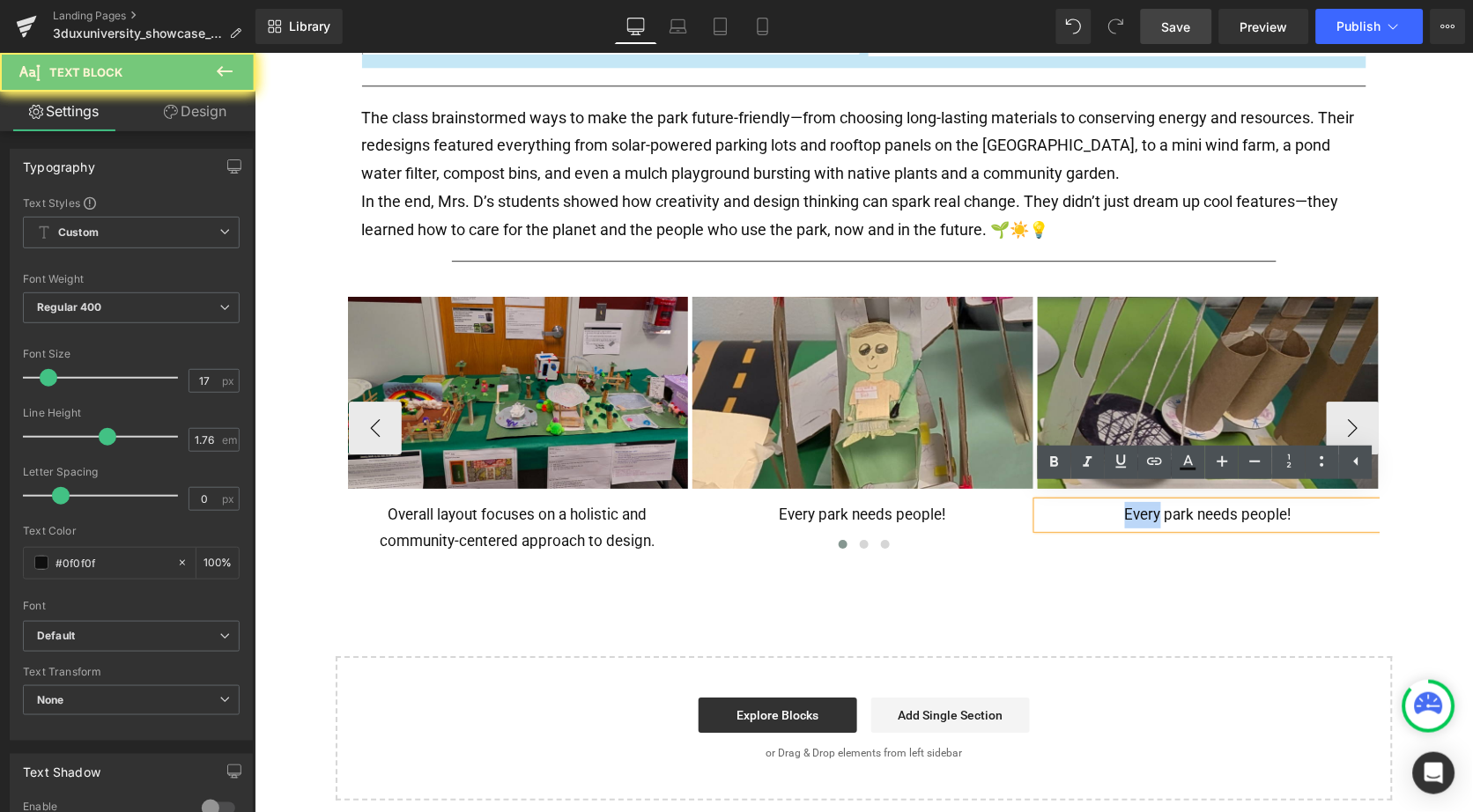
click at [1101, 503] on p "Every park needs people!" at bounding box center [1207, 514] width 341 height 26
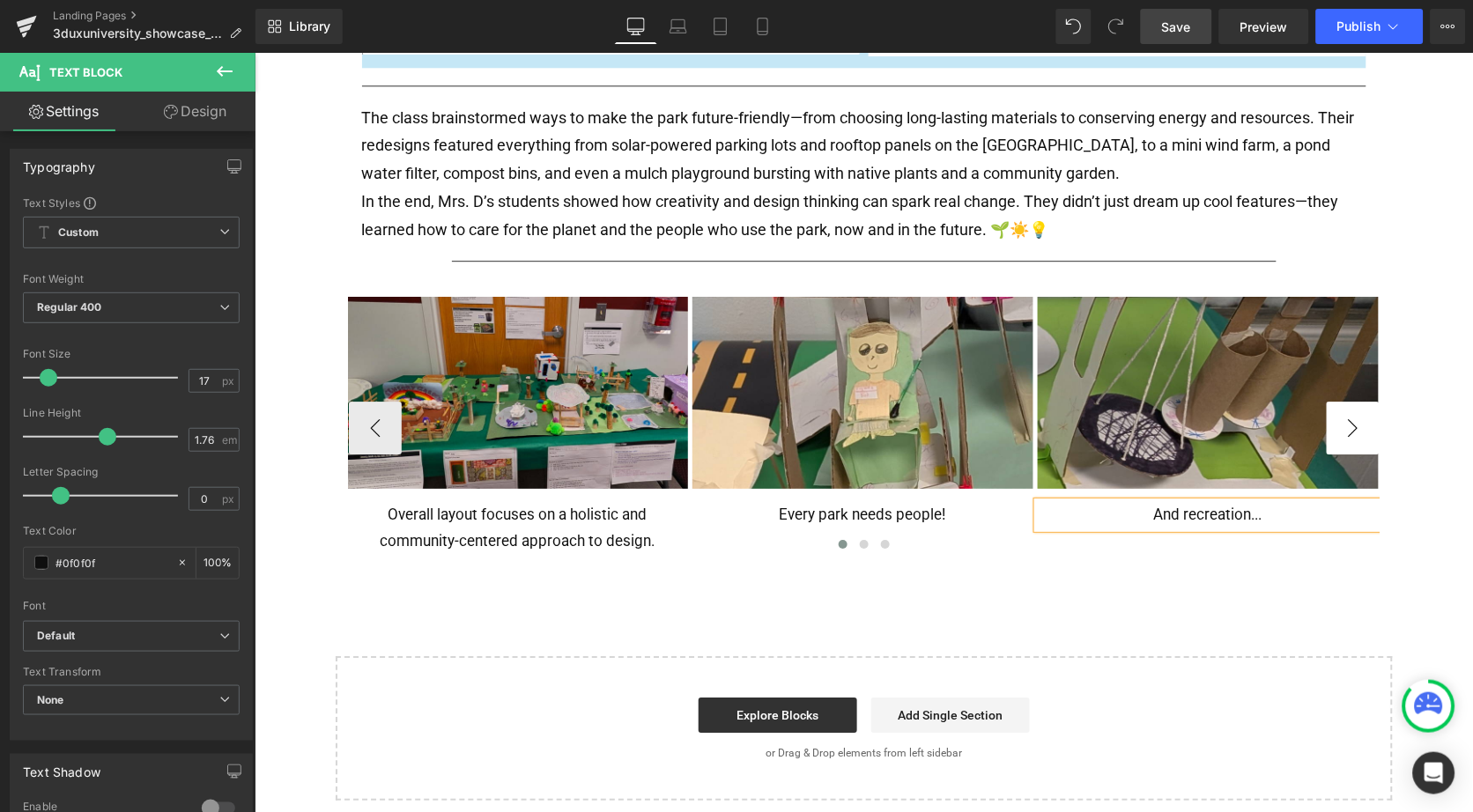
click at [1349, 420] on button "›" at bounding box center [1352, 427] width 53 height 53
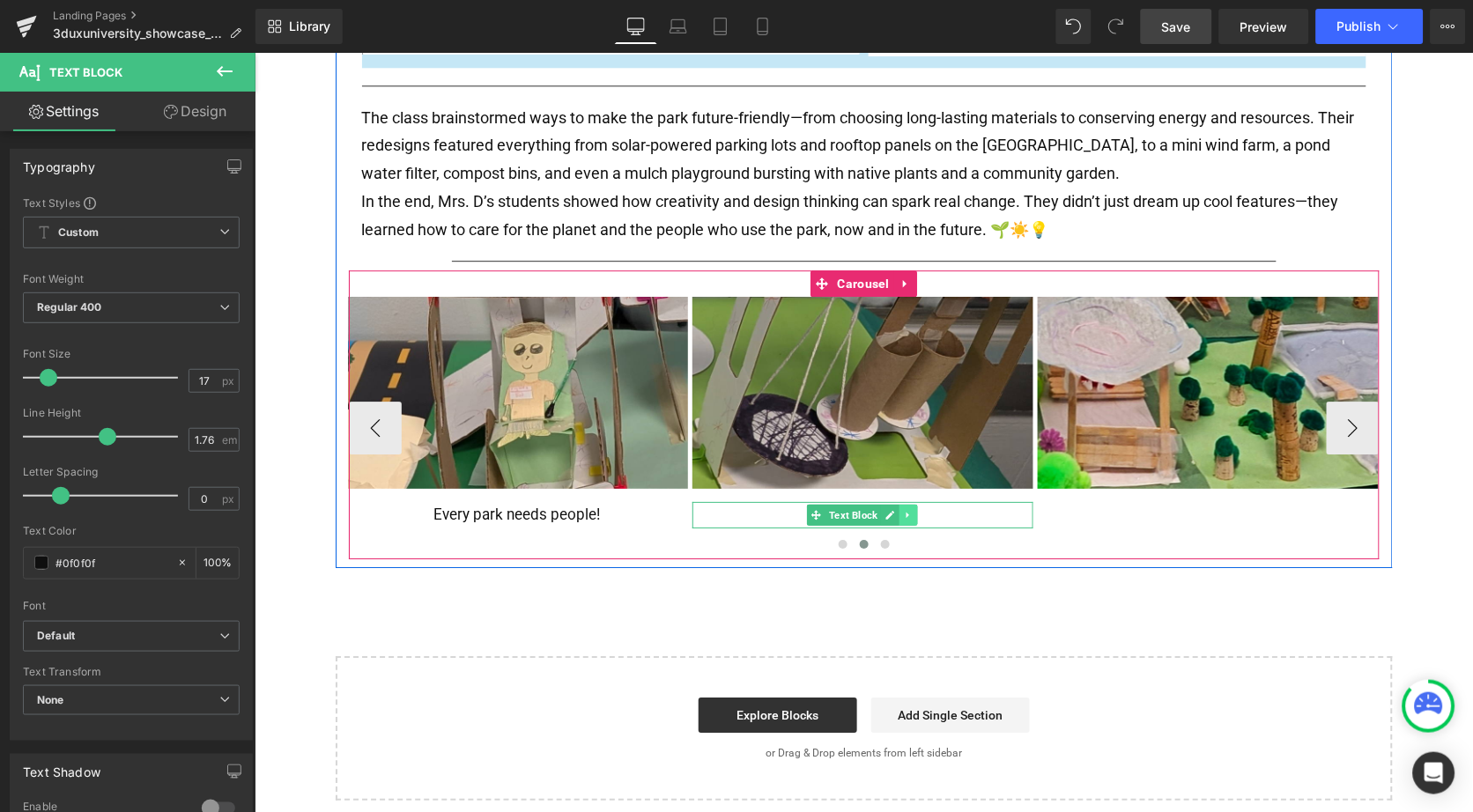
click at [903, 509] on icon at bounding box center [908, 514] width 10 height 11
click at [898, 509] on icon at bounding box center [898, 514] width 10 height 11
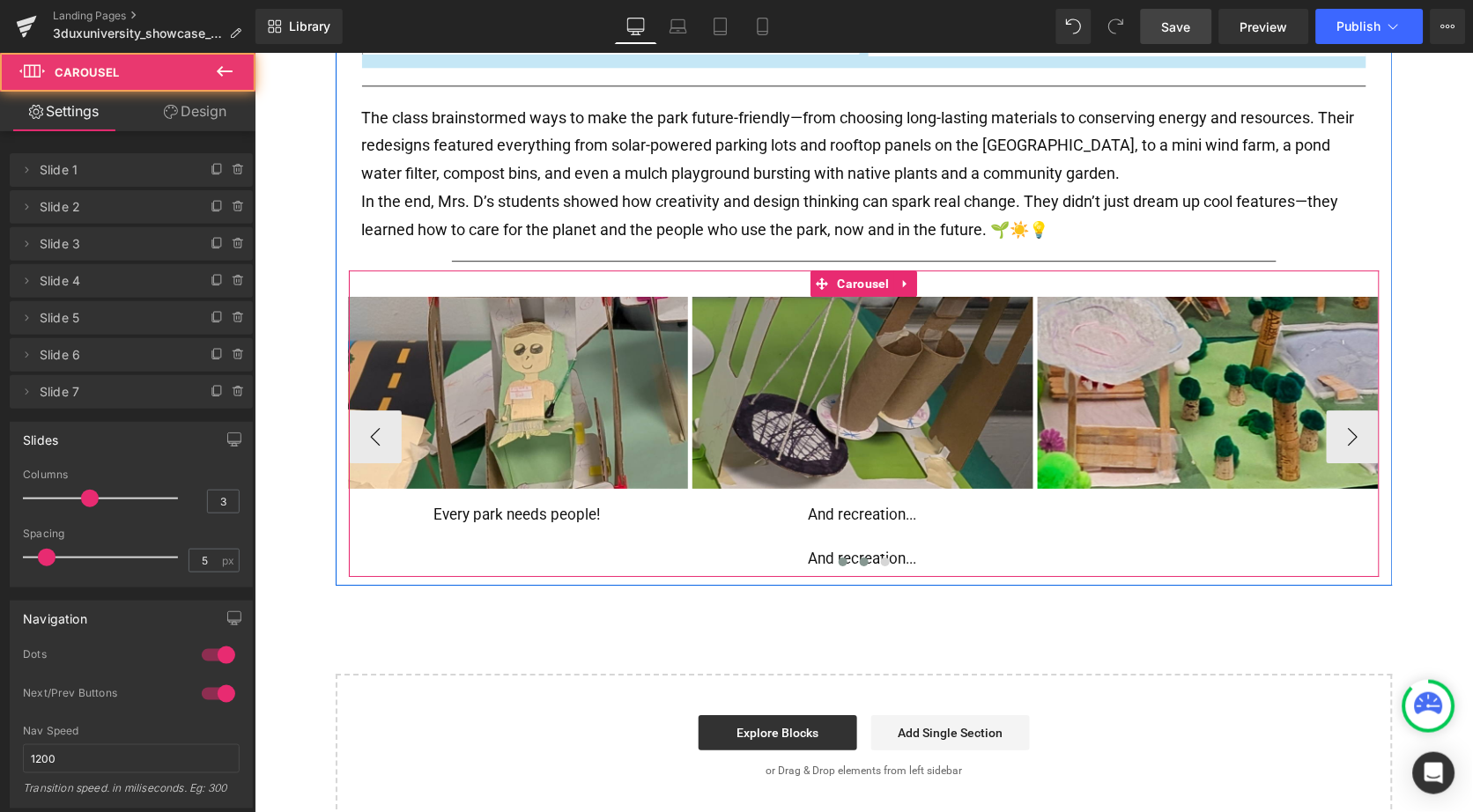
click at [831, 552] on button at bounding box center [841, 560] width 21 height 17
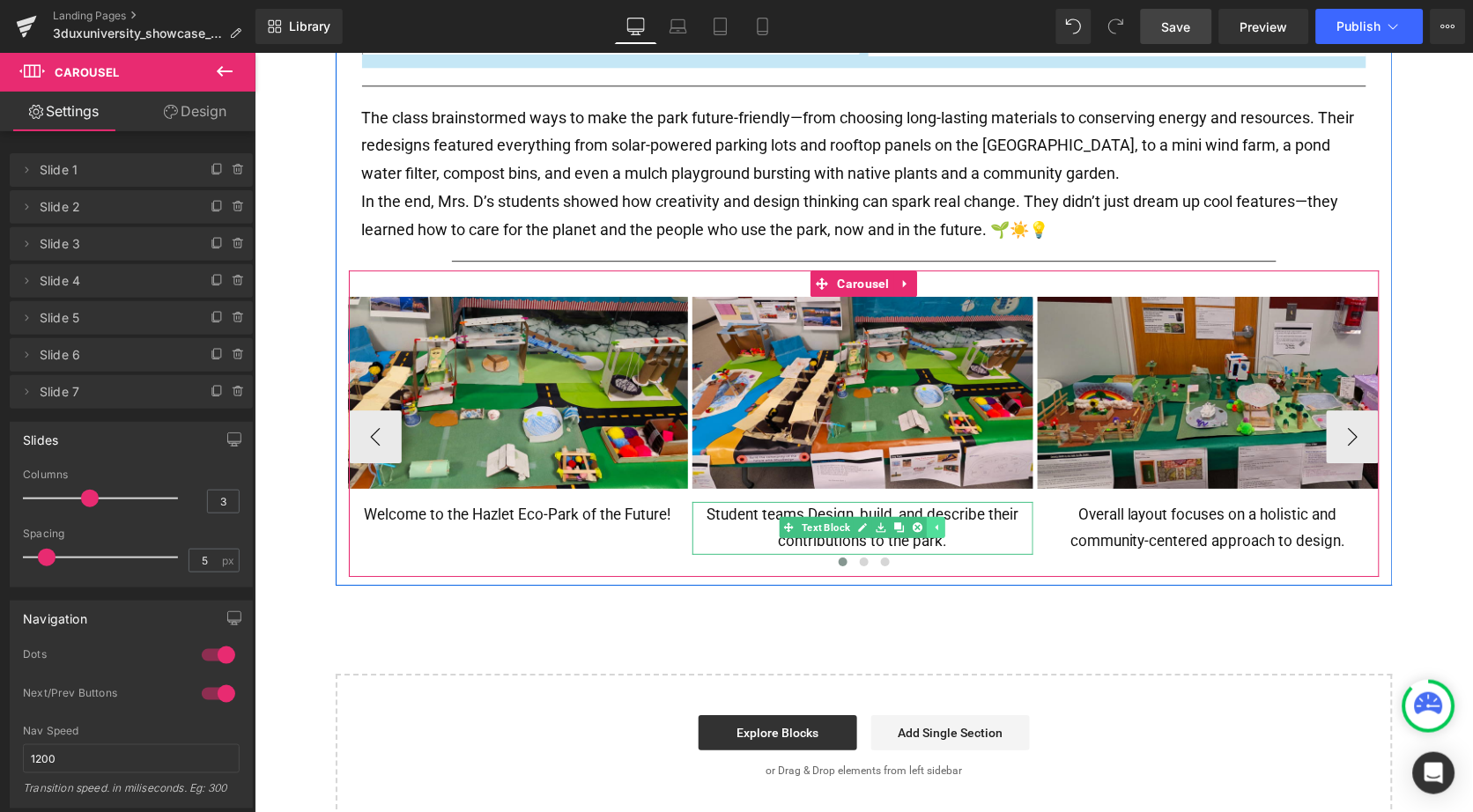
scroll to position [1072, 0]
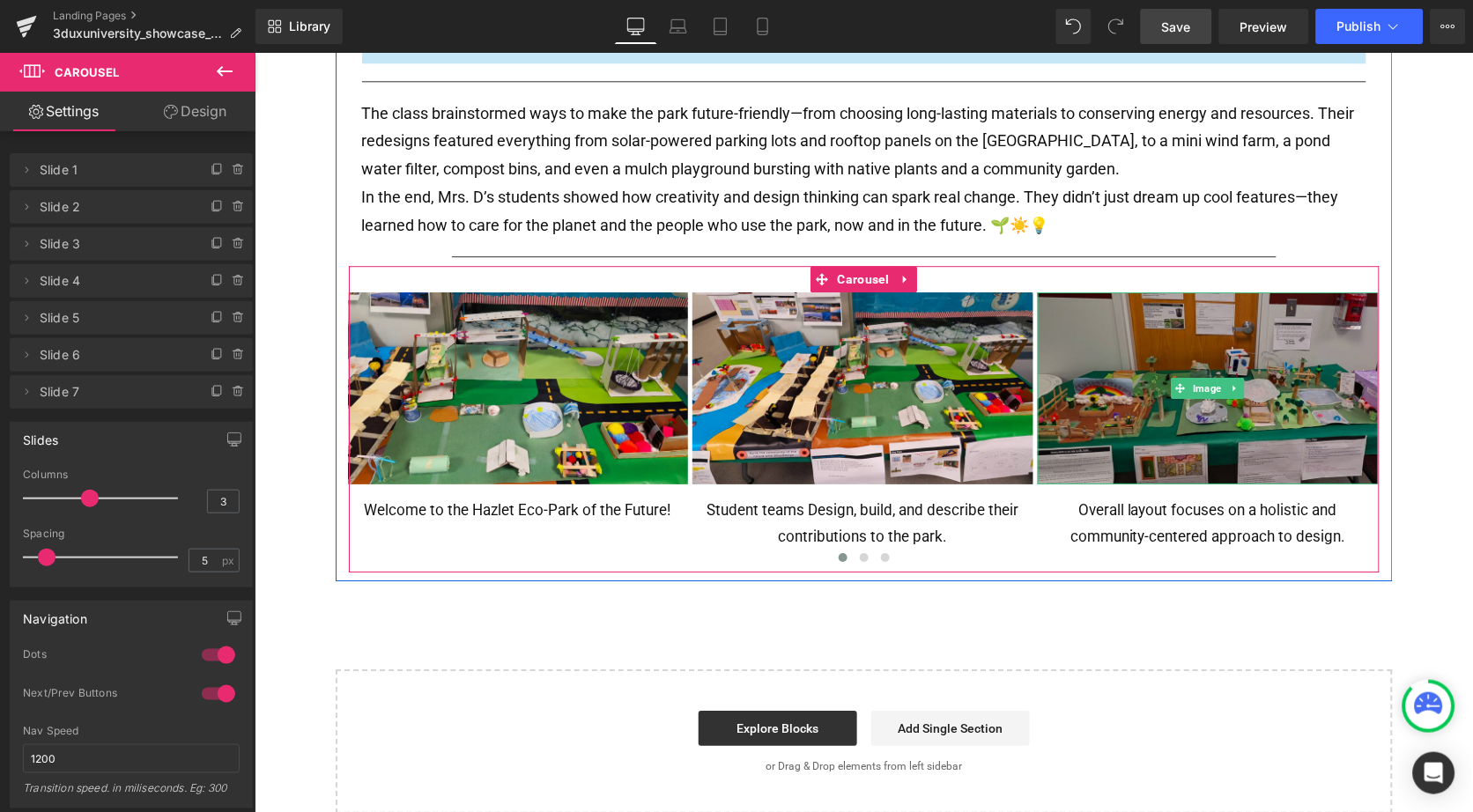
click at [1378, 408] on button "›" at bounding box center [1405, 431] width 53 height 53
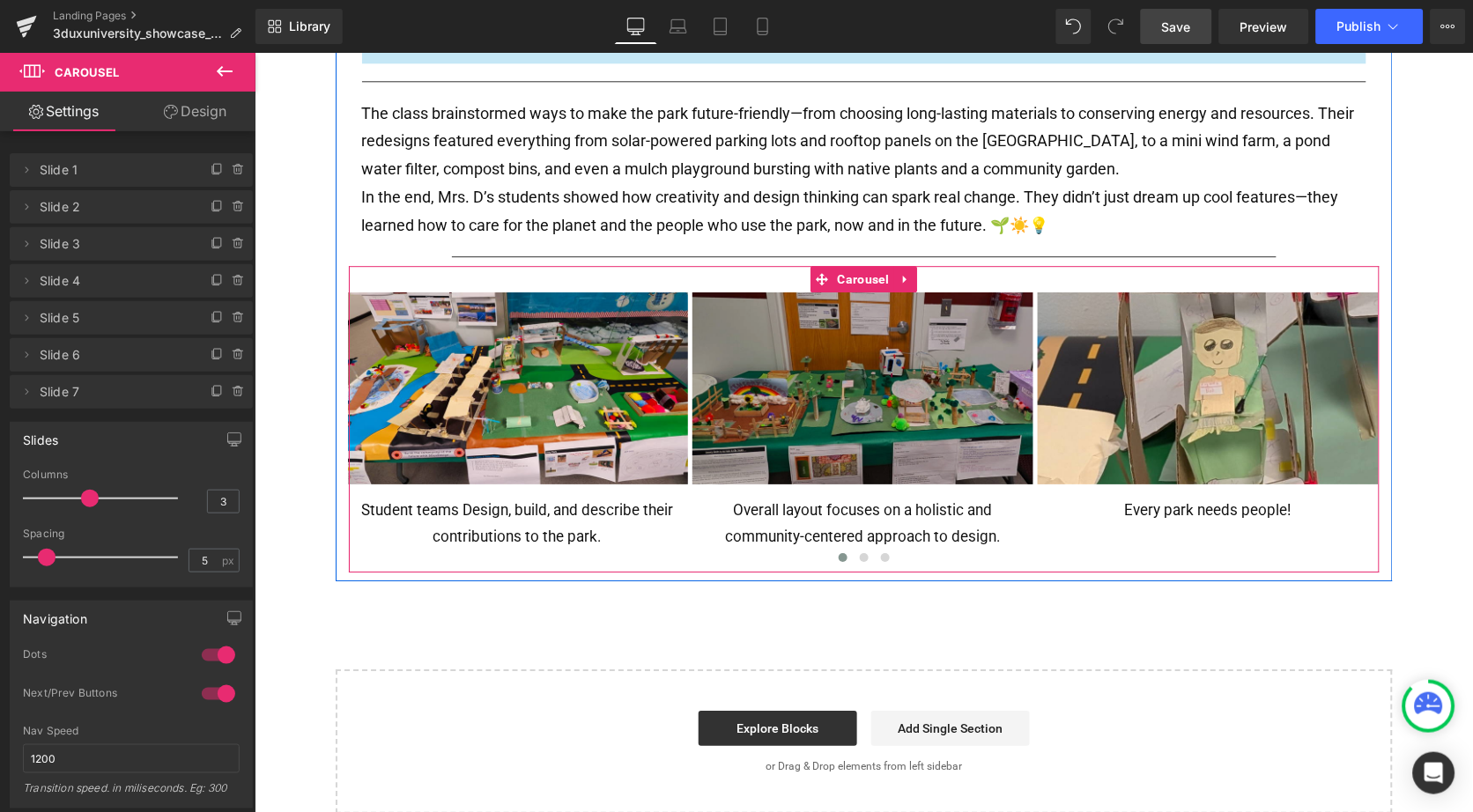
click at [1378, 408] on button "›" at bounding box center [1405, 431] width 53 height 53
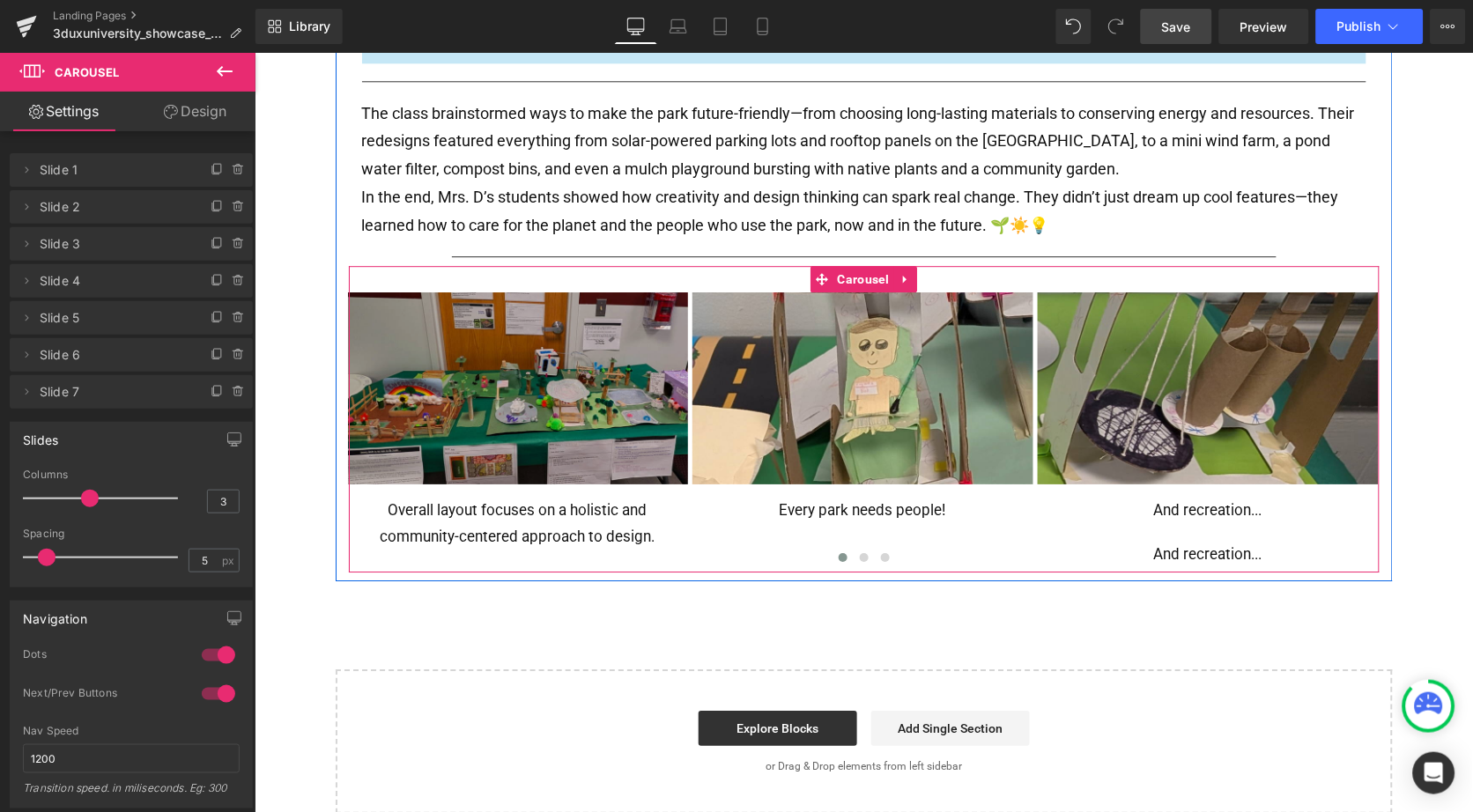
click at [1378, 408] on button "›" at bounding box center [1405, 431] width 53 height 53
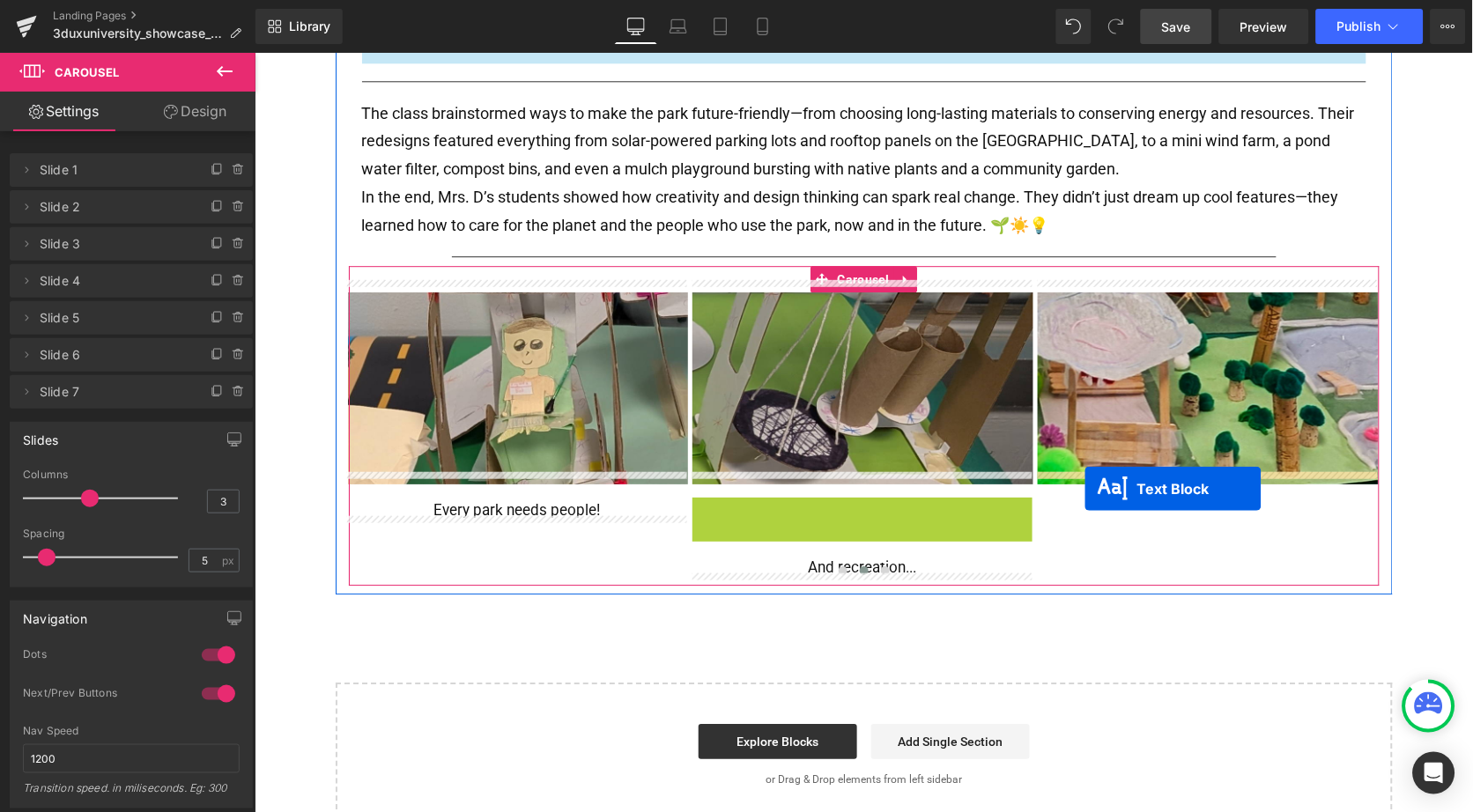
drag, startPoint x: 790, startPoint y: 496, endPoint x: 1083, endPoint y: 488, distance: 293.1
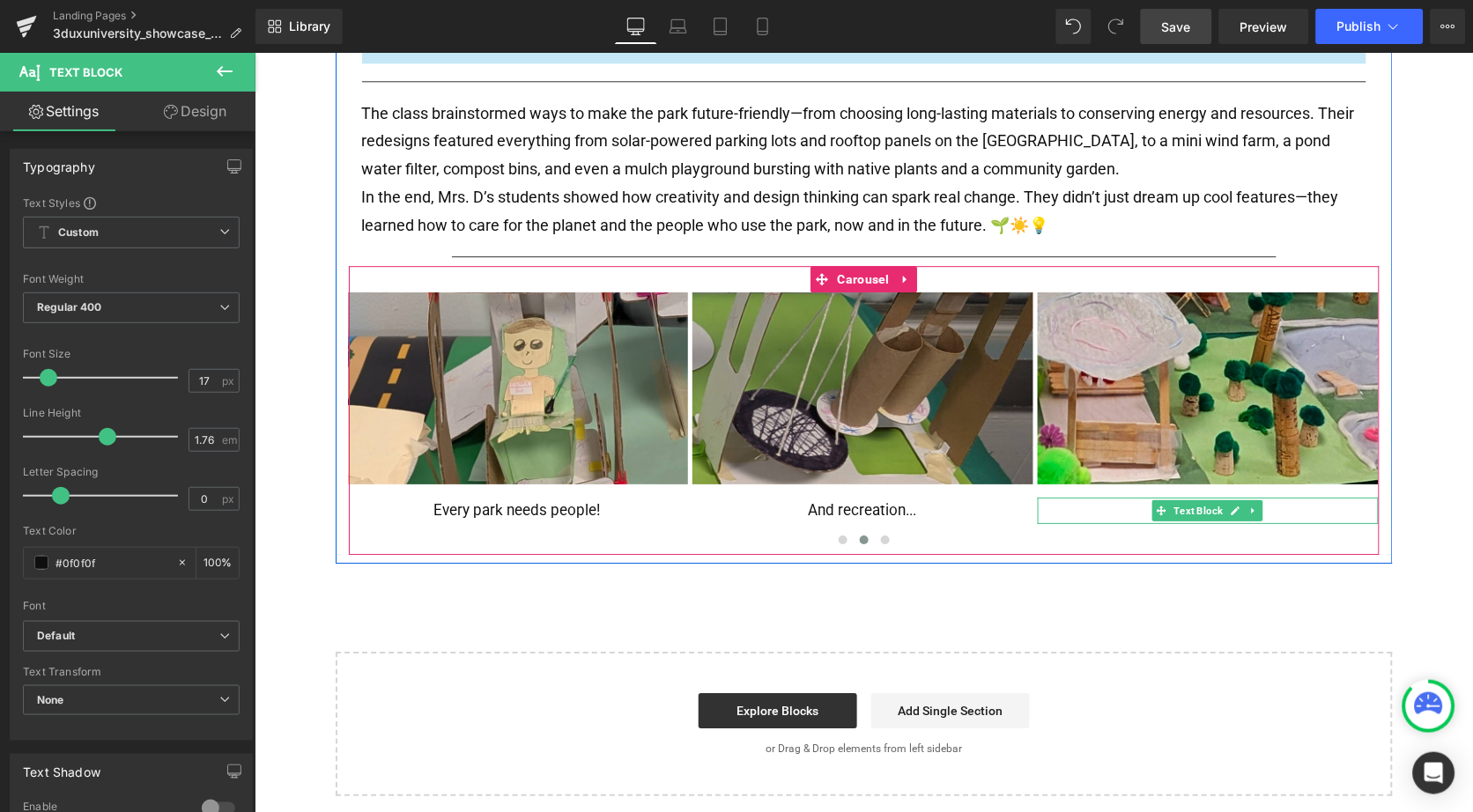
click at [1143, 497] on p "And recreation..." at bounding box center [1207, 510] width 341 height 26
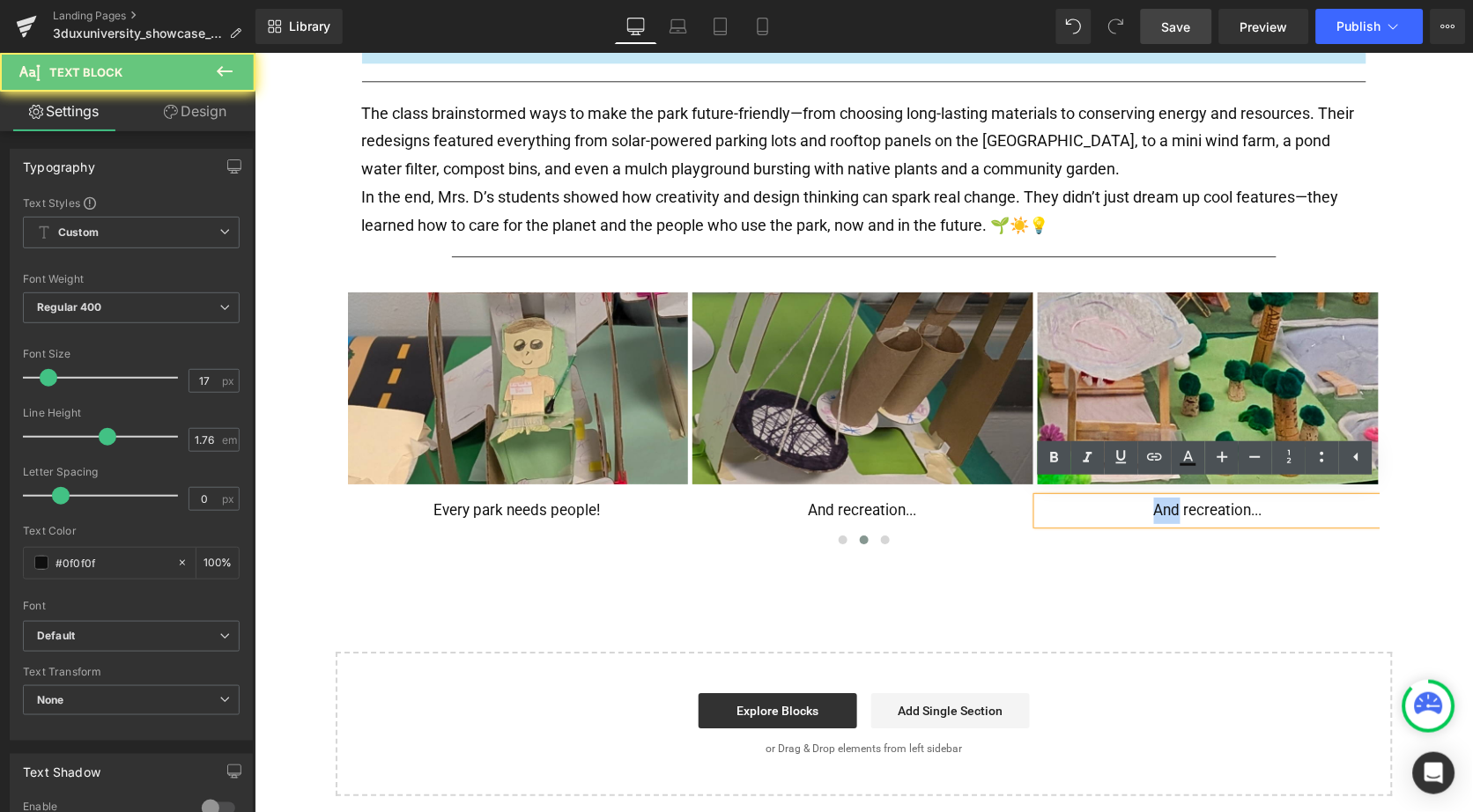
click at [1143, 497] on p "And recreation..." at bounding box center [1207, 510] width 341 height 26
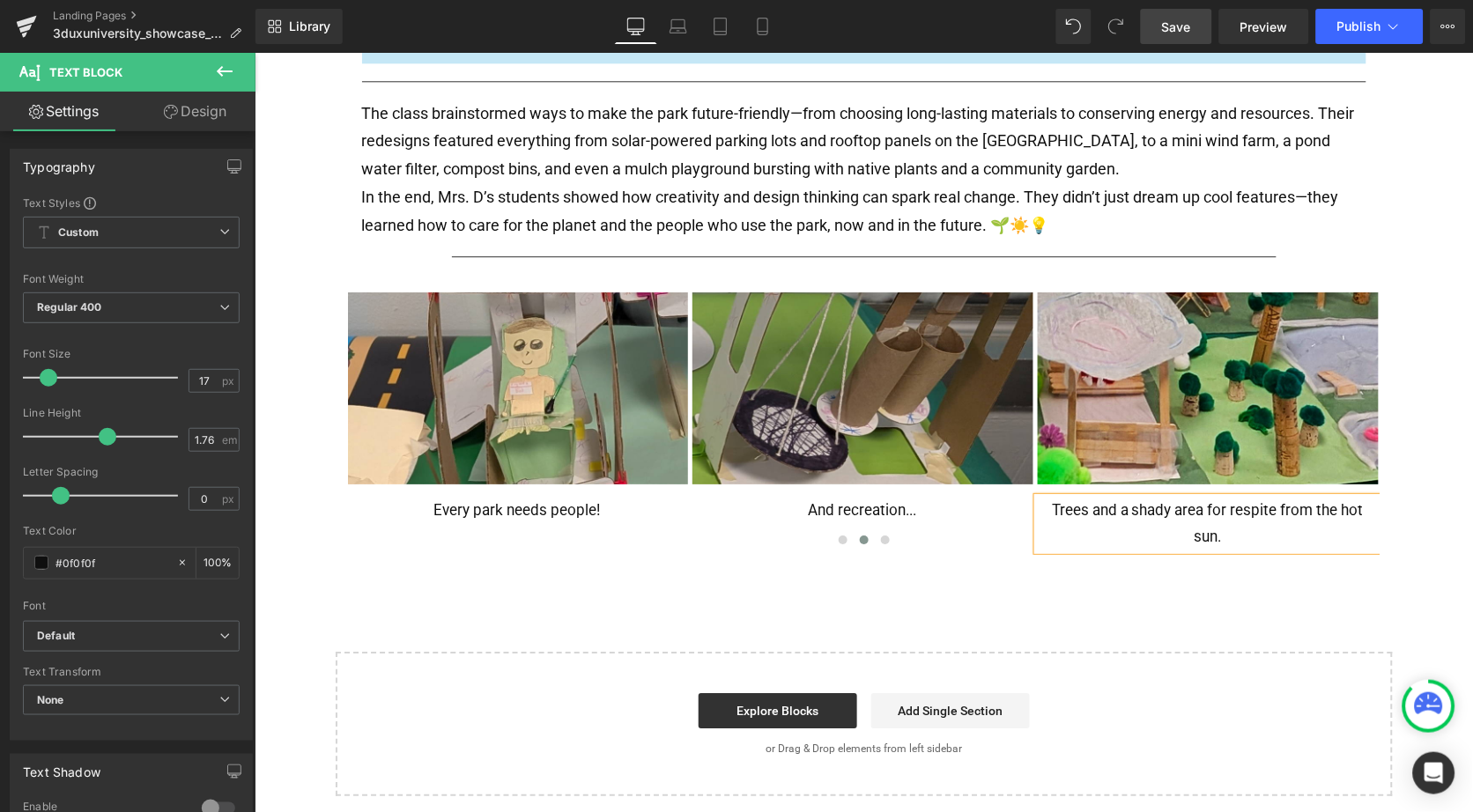
click at [1378, 396] on button "›" at bounding box center [1405, 422] width 53 height 53
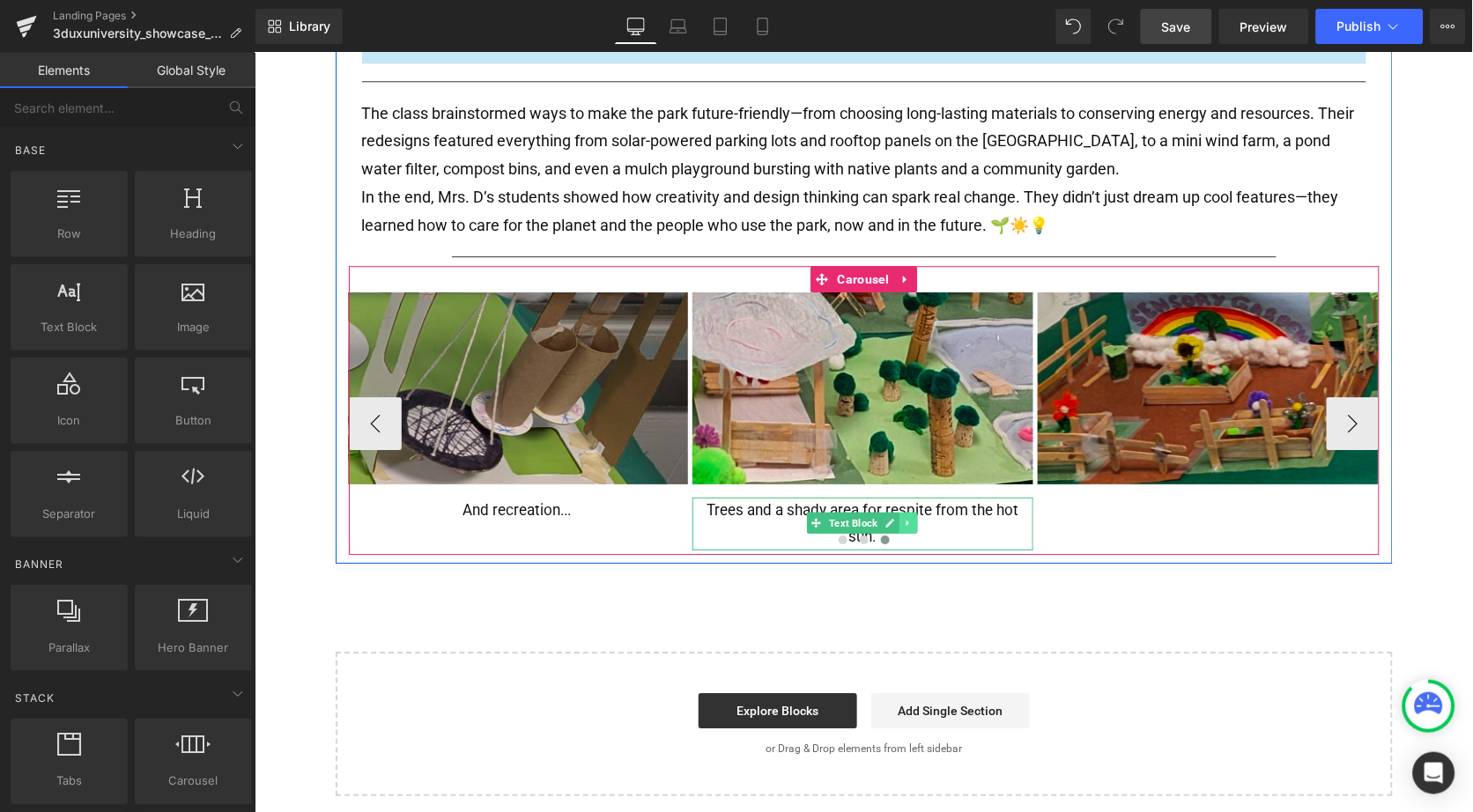
click at [905, 517] on icon at bounding box center [908, 522] width 10 height 11
click at [901, 511] on link at bounding box center [899, 521] width 18 height 21
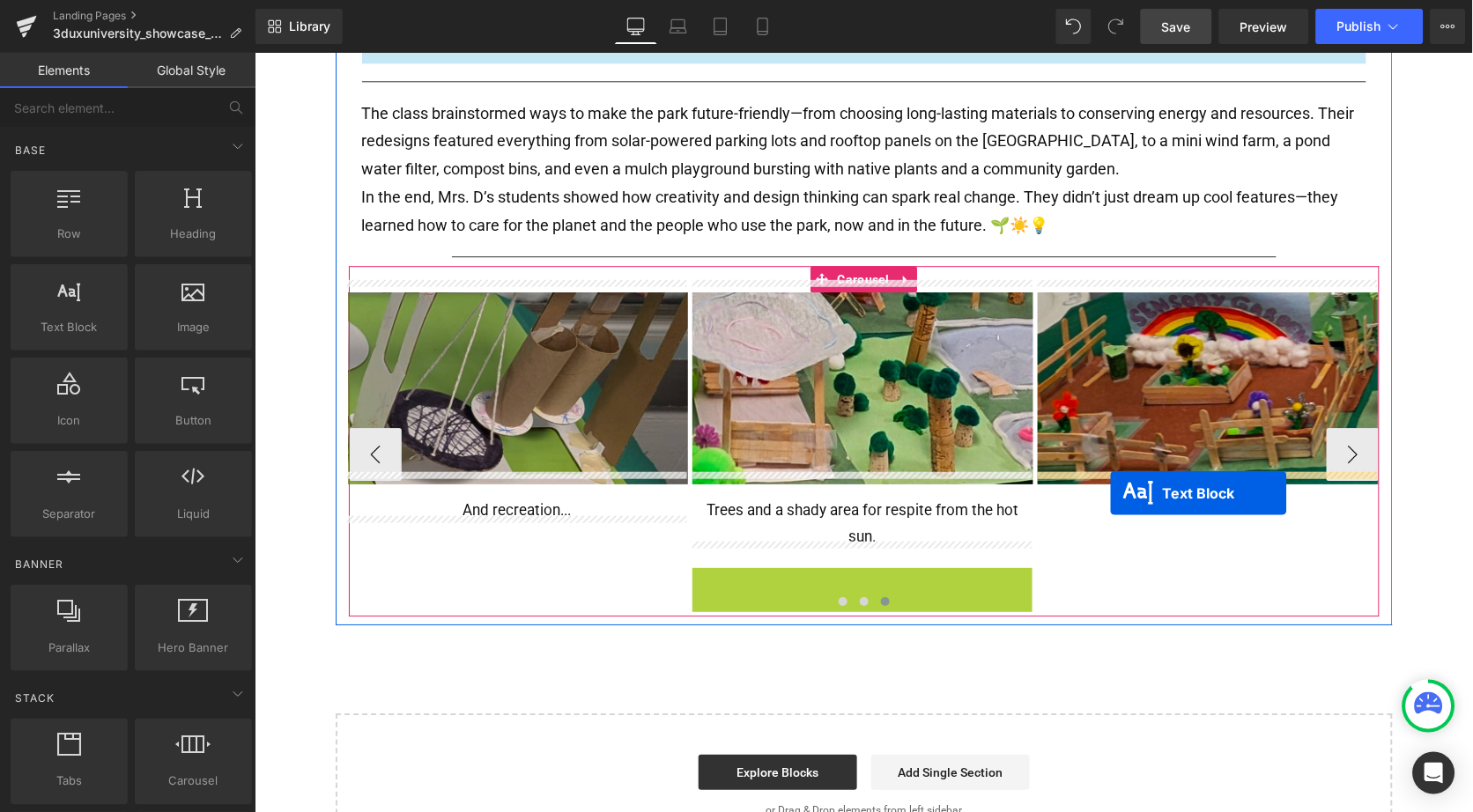
drag, startPoint x: 820, startPoint y: 577, endPoint x: 1110, endPoint y: 491, distance: 302.5
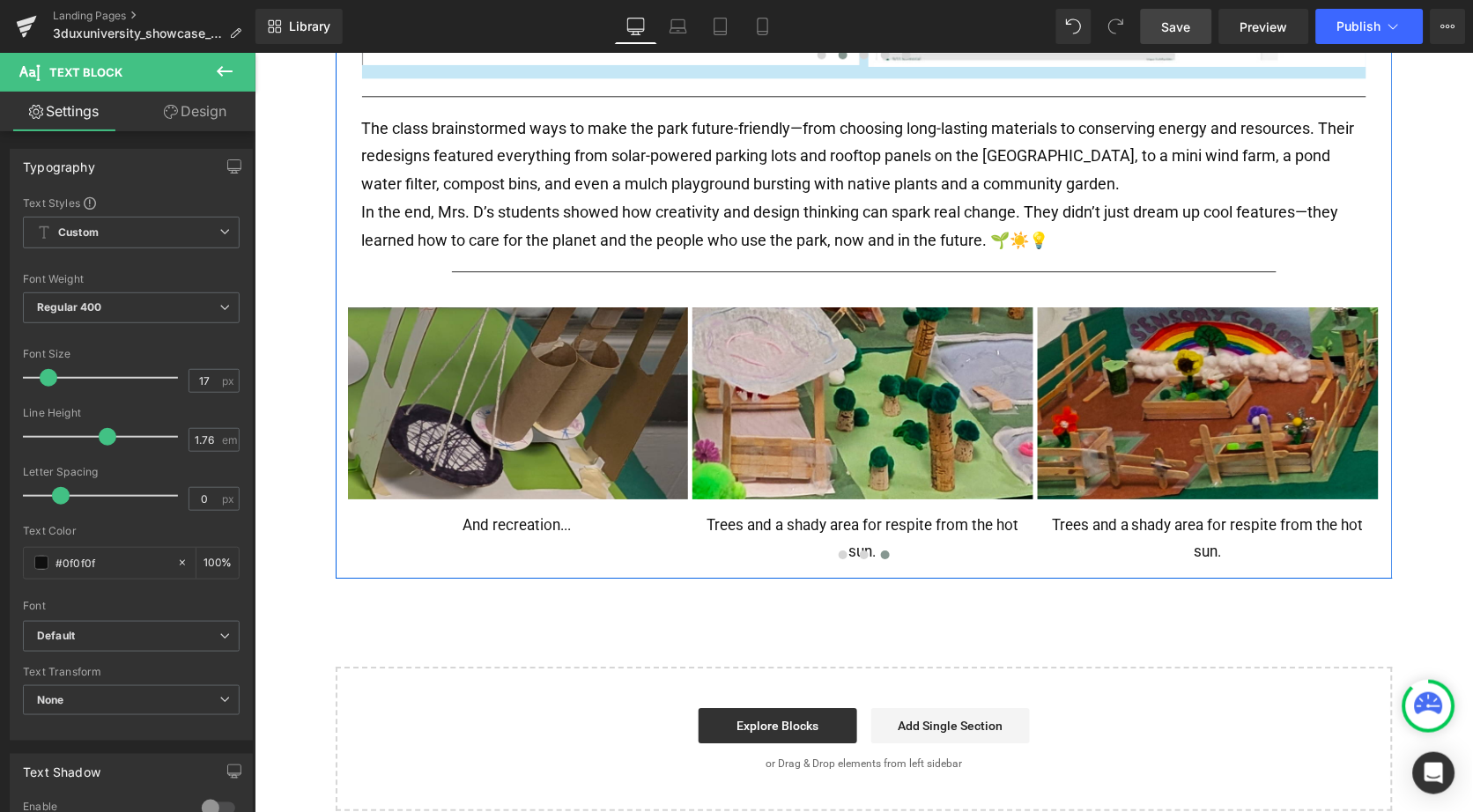
scroll to position [1053, 0]
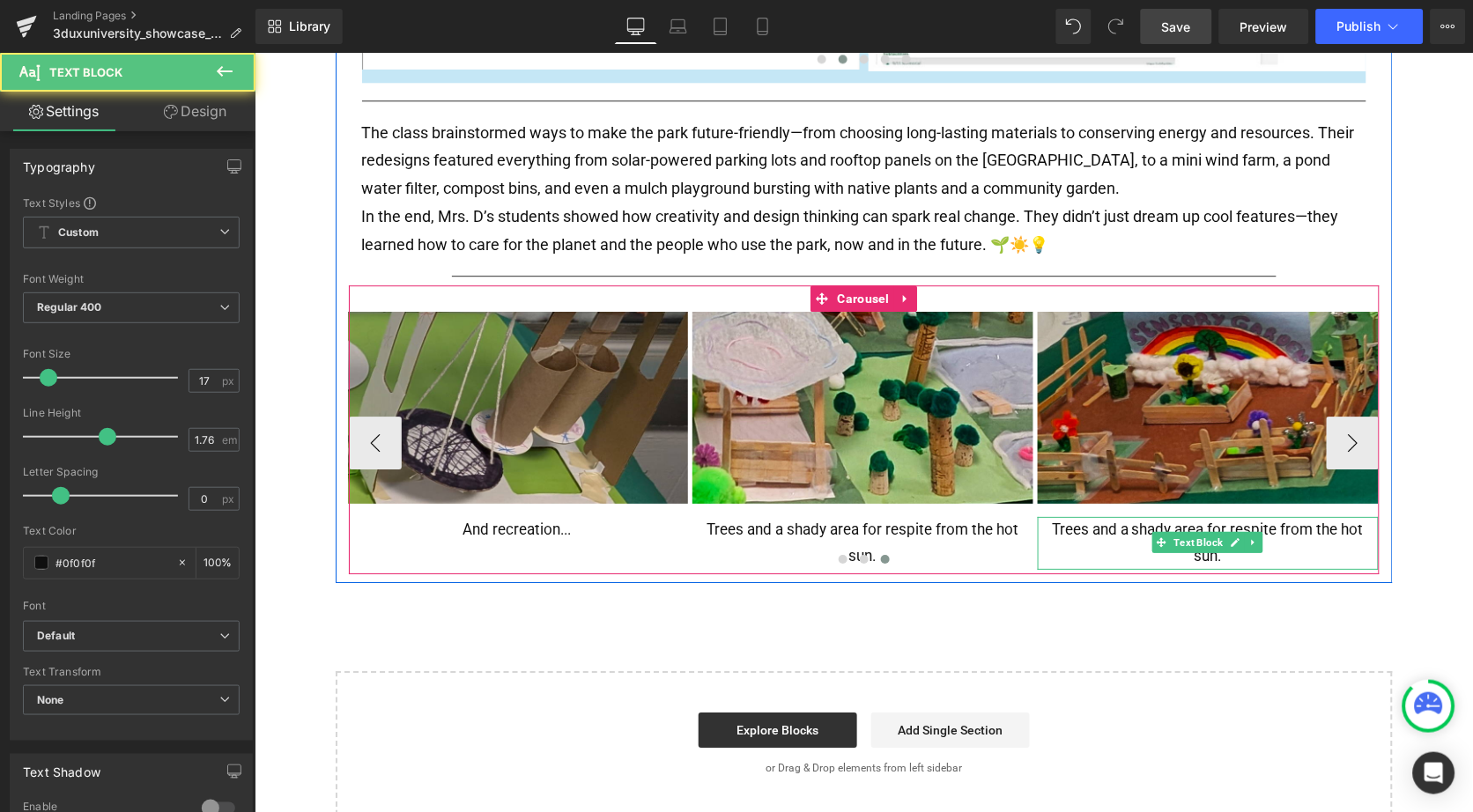
click at [1103, 516] on p "Trees and a shady area for respite from the hot sun." at bounding box center [1207, 542] width 341 height 53
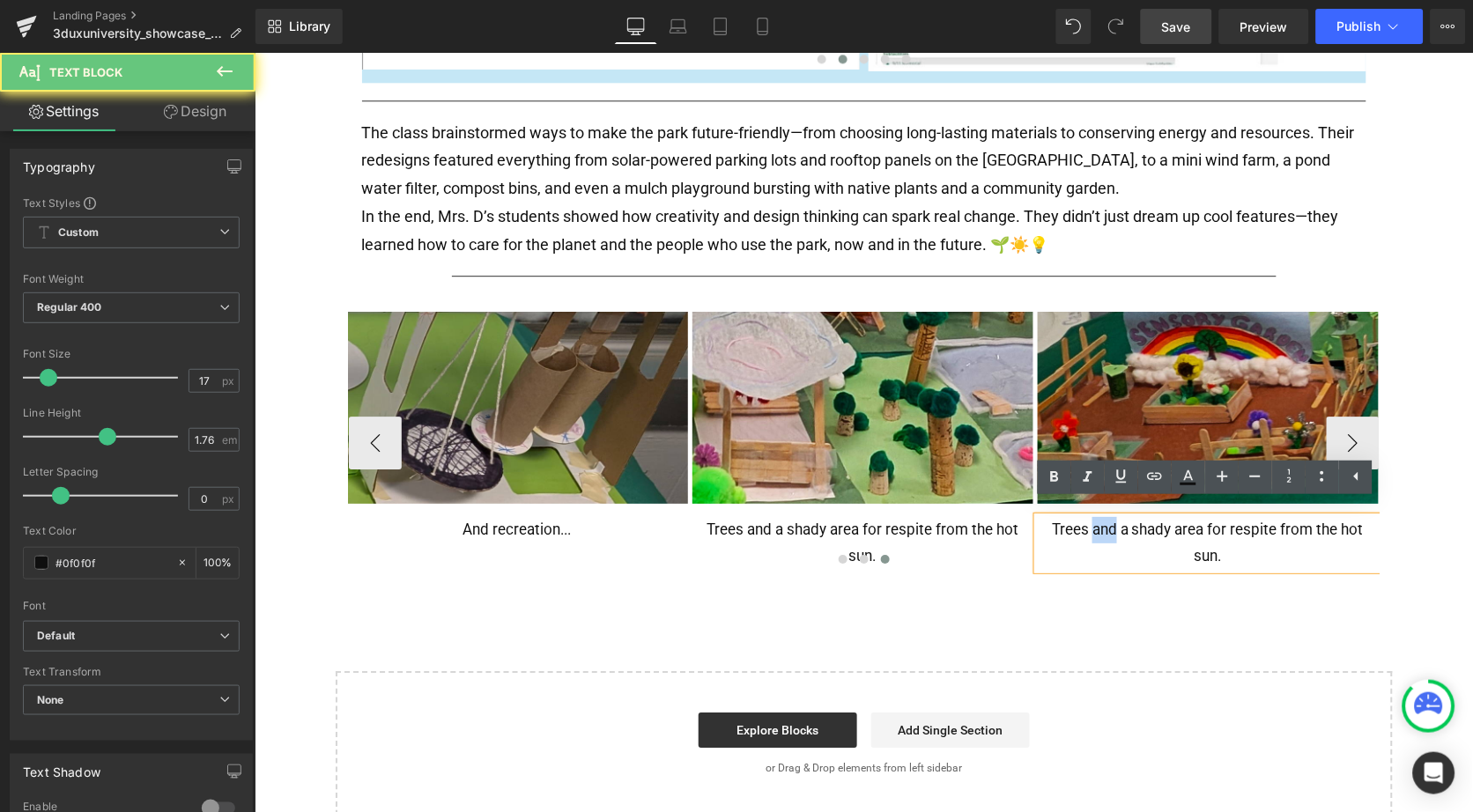
click at [1103, 516] on p "Trees and a shady area for respite from the hot sun." at bounding box center [1207, 542] width 341 height 53
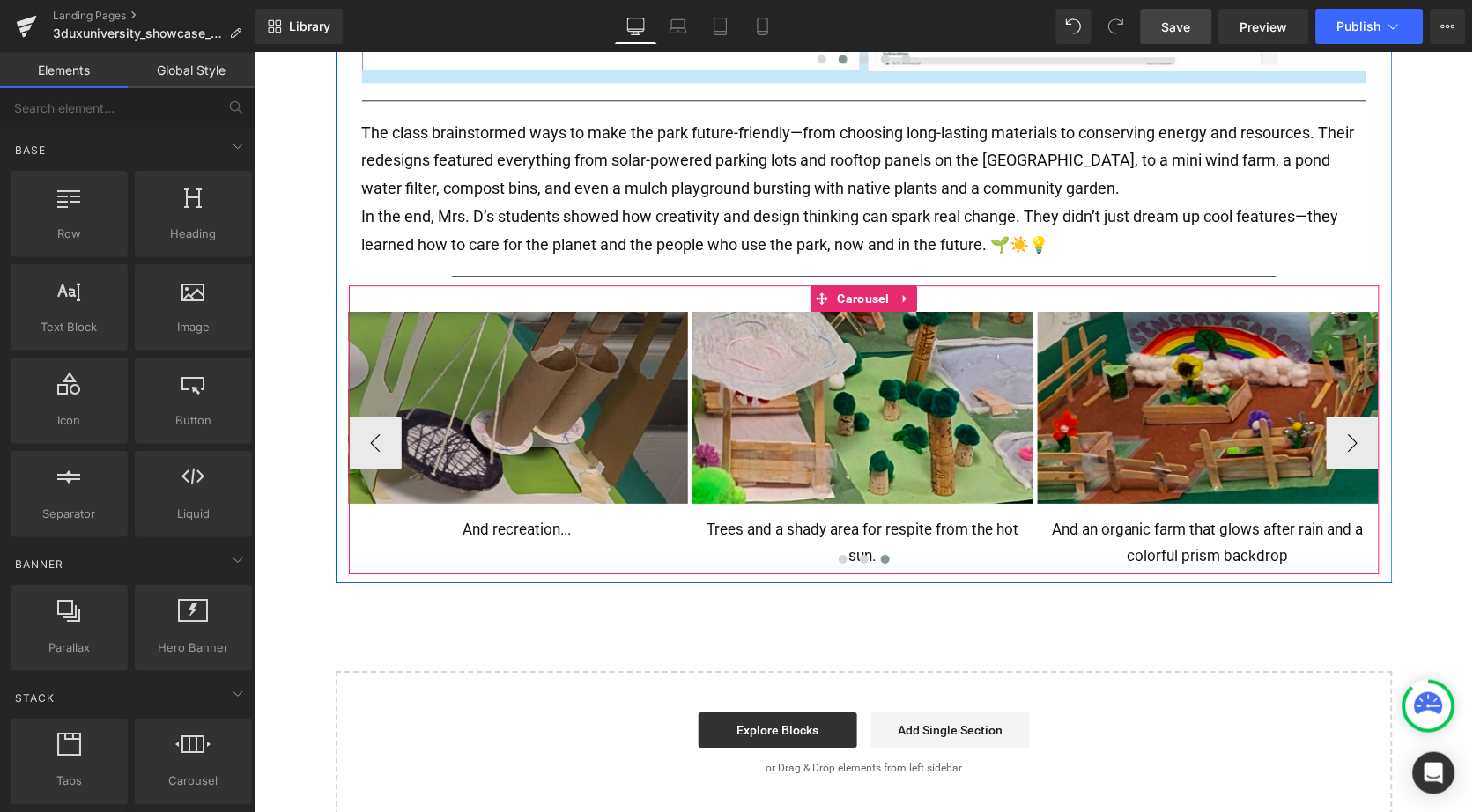
click at [1279, 549] on div at bounding box center [863, 561] width 1030 height 26
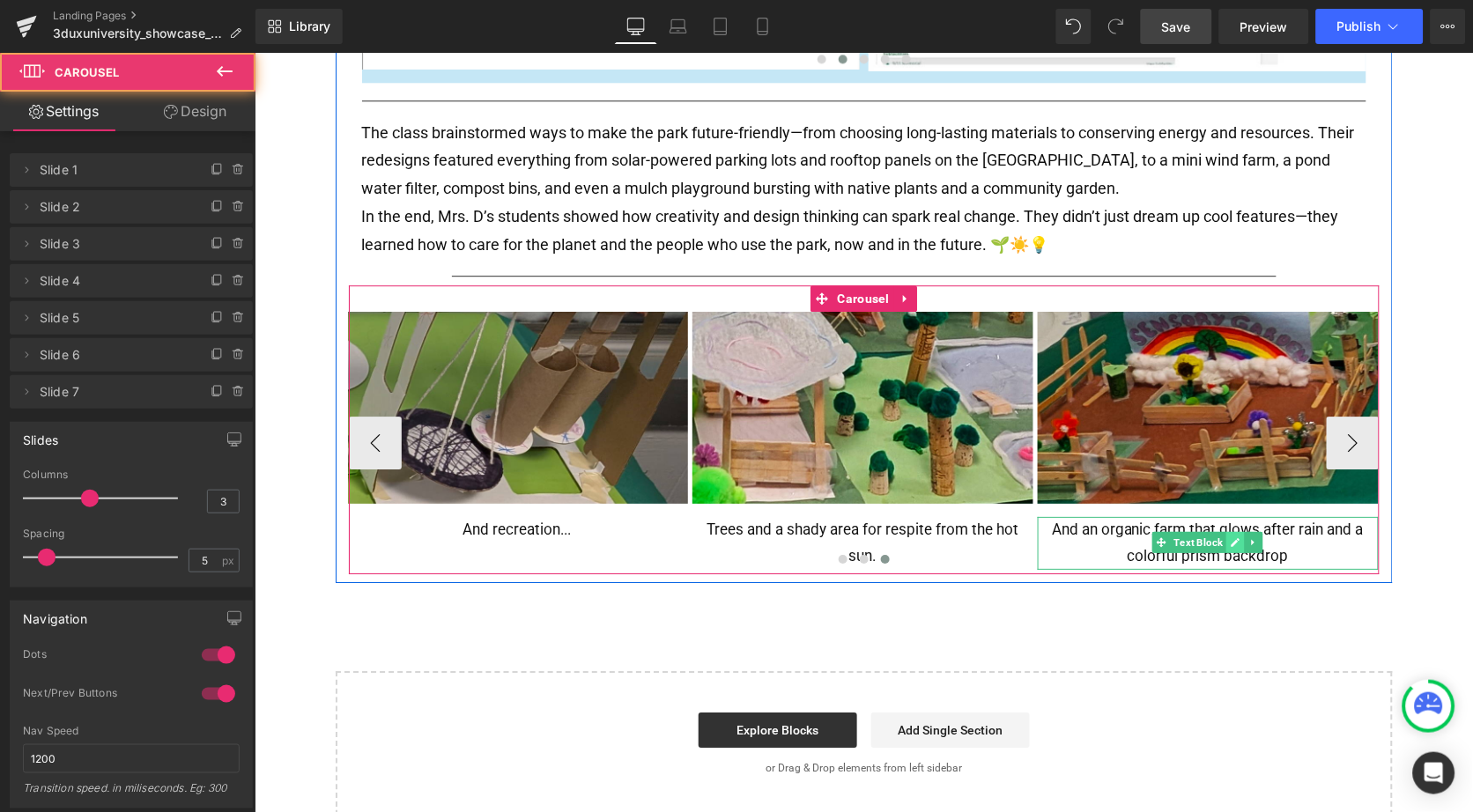
click at [1232, 531] on link at bounding box center [1235, 541] width 18 height 21
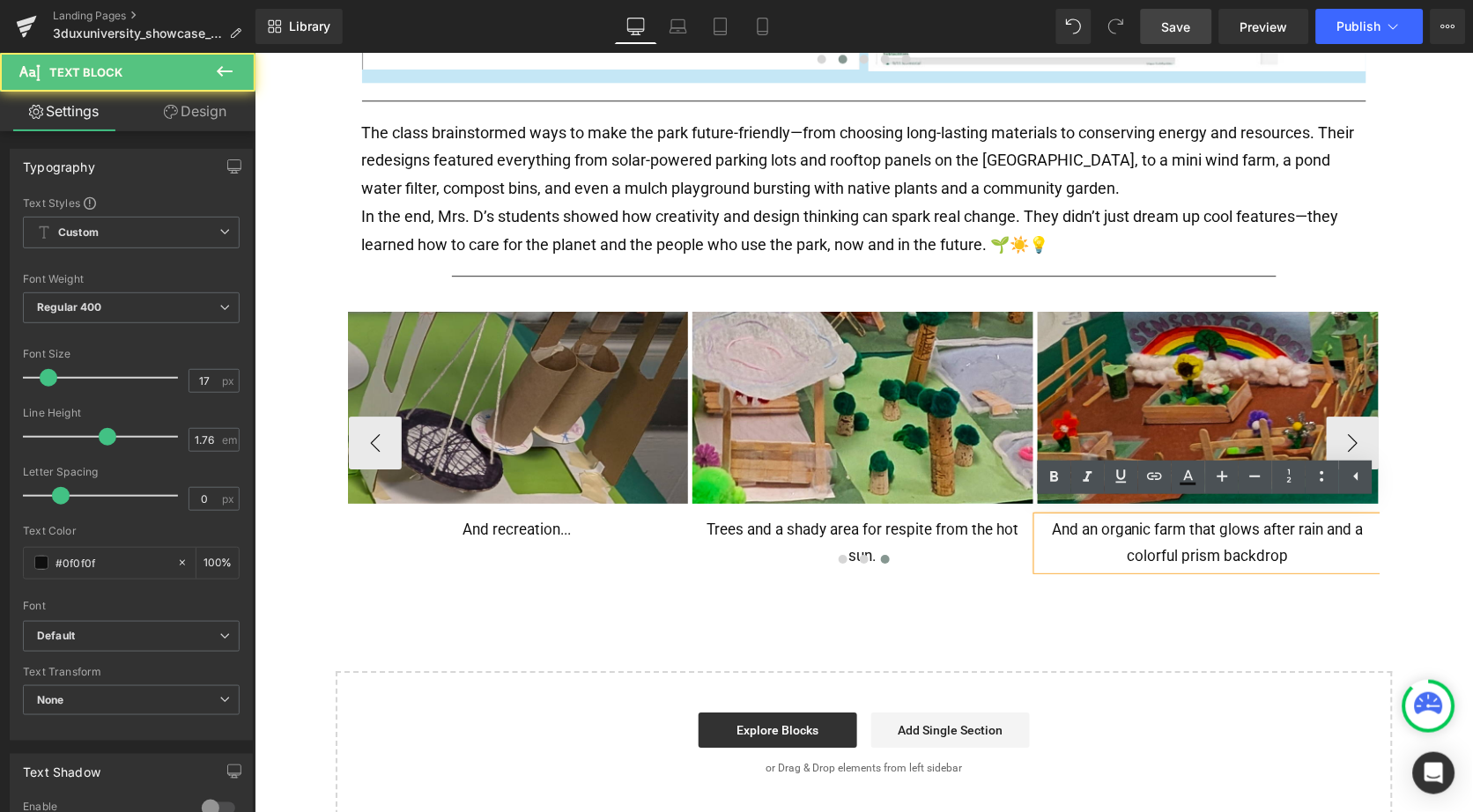
click at [1289, 535] on p "And an organic farm that glows after rain and a colorful prism backdrop" at bounding box center [1207, 542] width 341 height 53
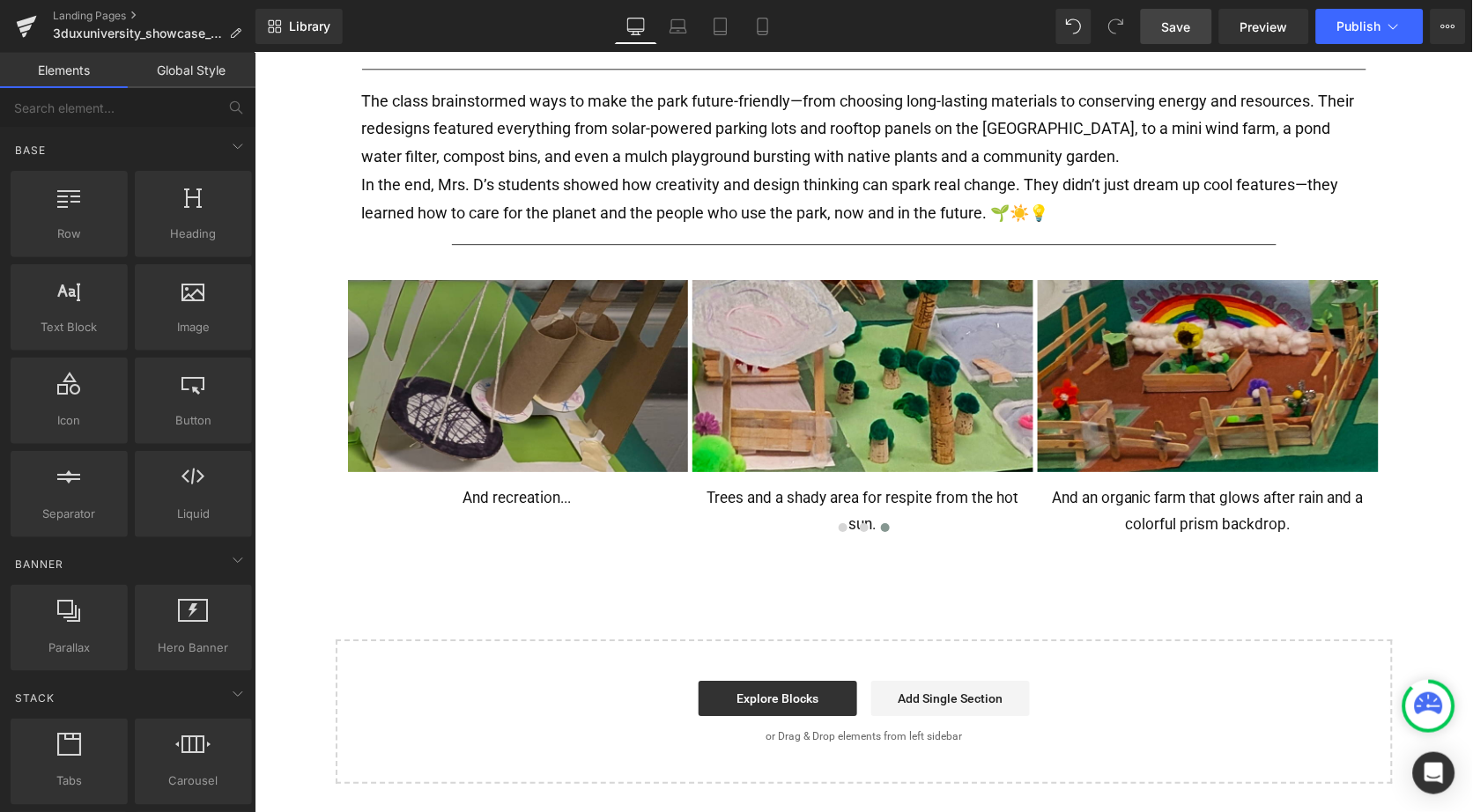
scroll to position [1086, 0]
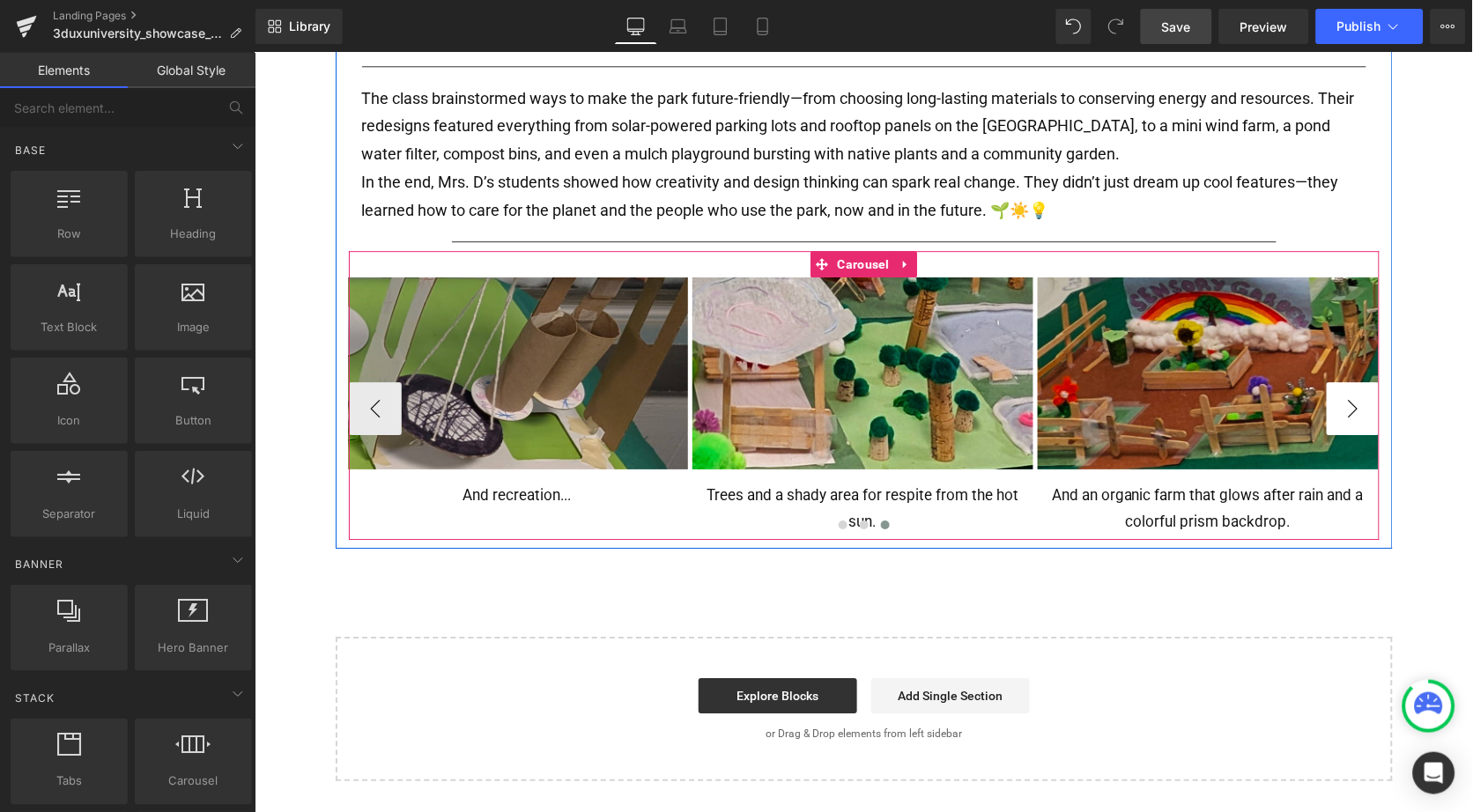
click at [1363, 385] on button "›" at bounding box center [1352, 408] width 53 height 53
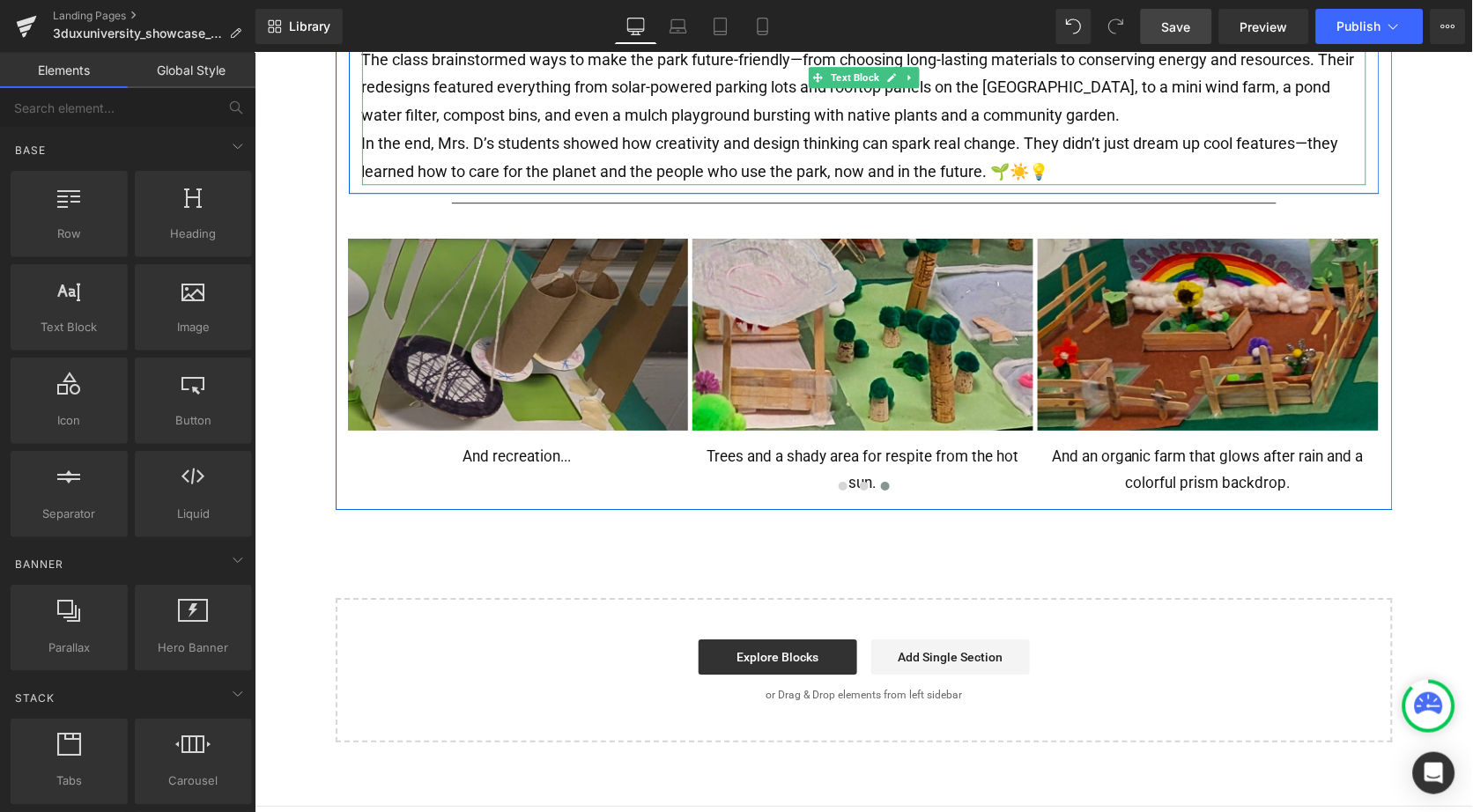
scroll to position [1032, 0]
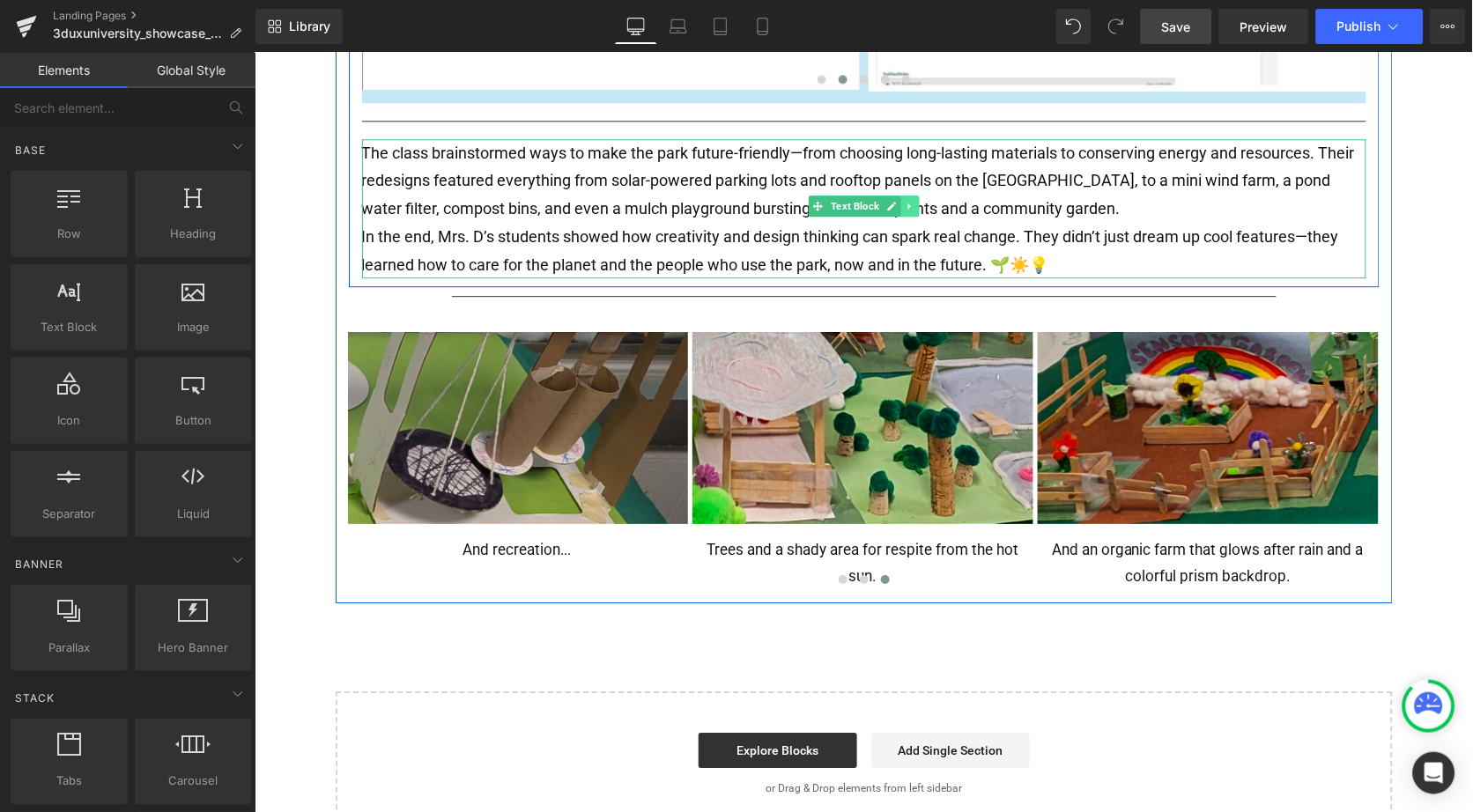
click at [907, 200] on icon at bounding box center [909, 205] width 10 height 11
click at [898, 201] on icon at bounding box center [900, 205] width 10 height 10
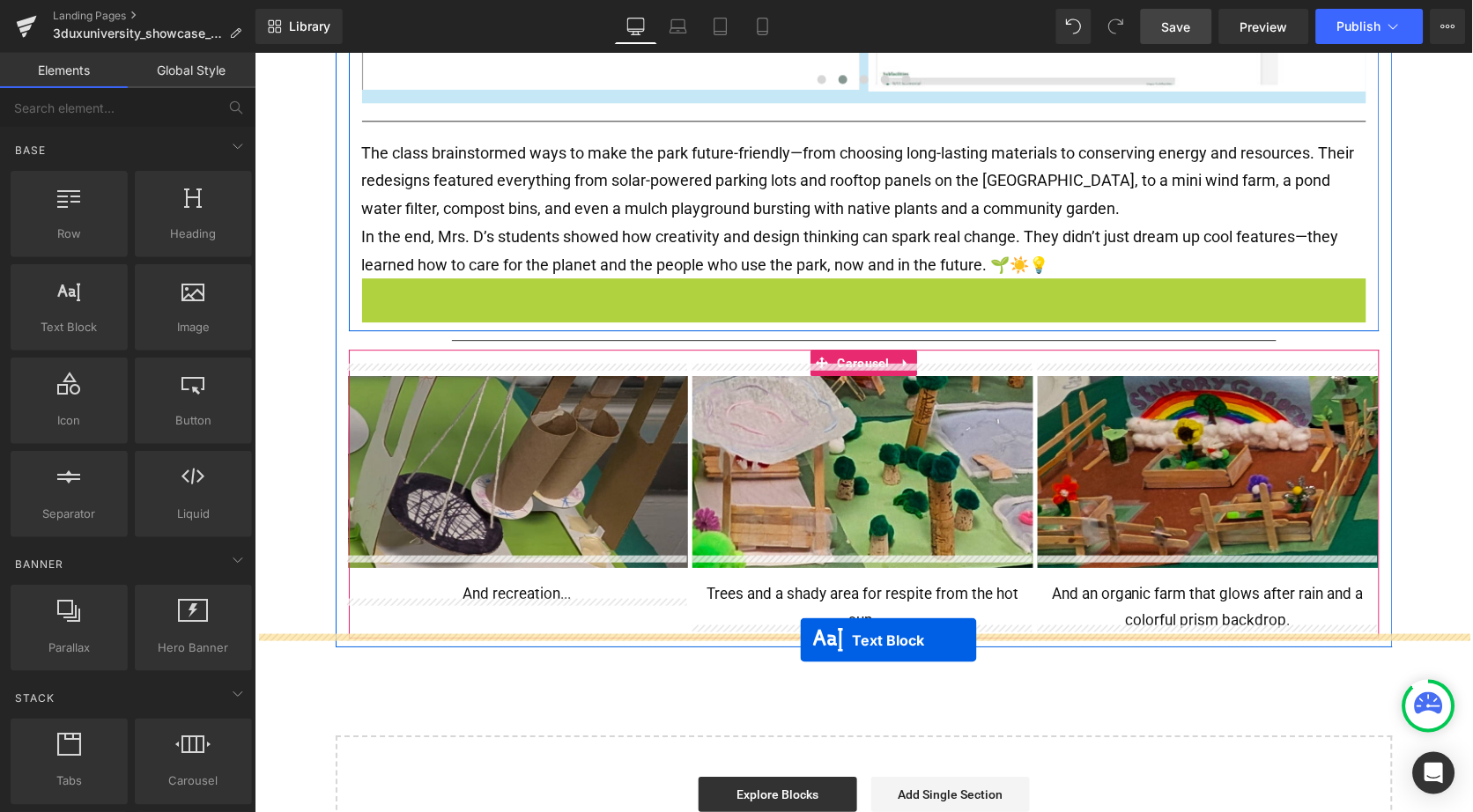
drag, startPoint x: 813, startPoint y: 329, endPoint x: 799, endPoint y: 639, distance: 310.3
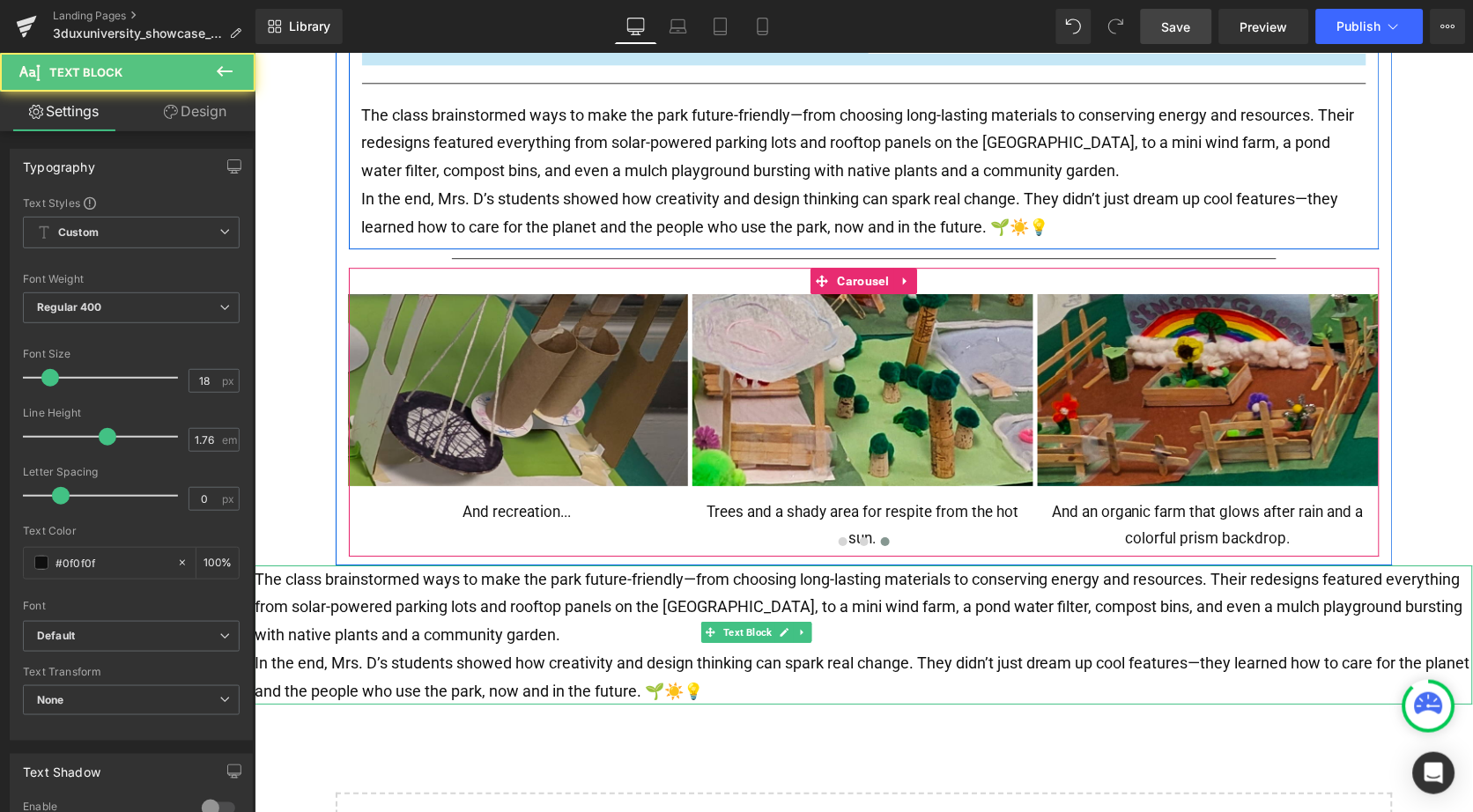
scroll to position [1076, 0]
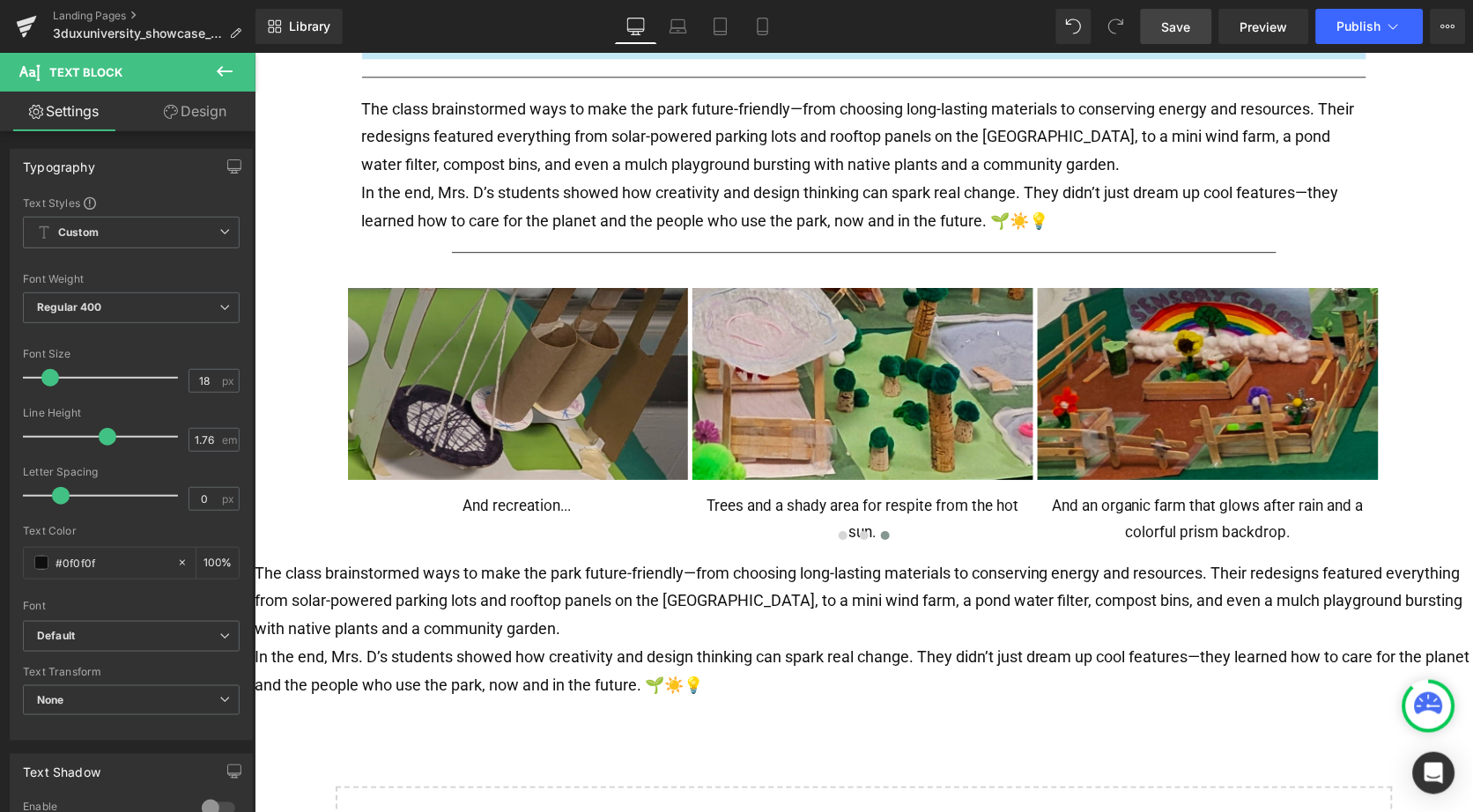
click at [227, 56] on button at bounding box center [224, 72] width 62 height 39
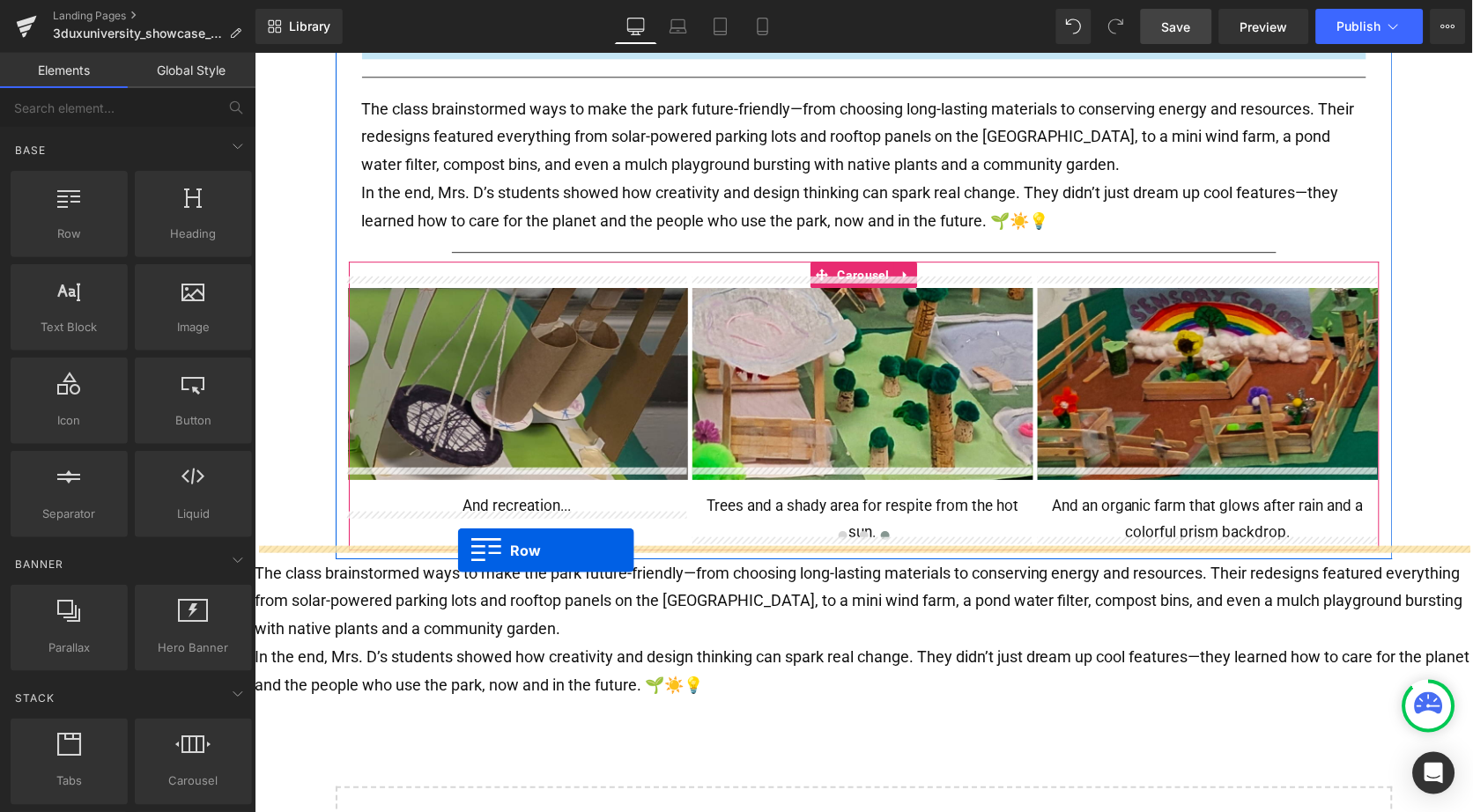
drag, startPoint x: 338, startPoint y: 256, endPoint x: 456, endPoint y: 549, distance: 315.9
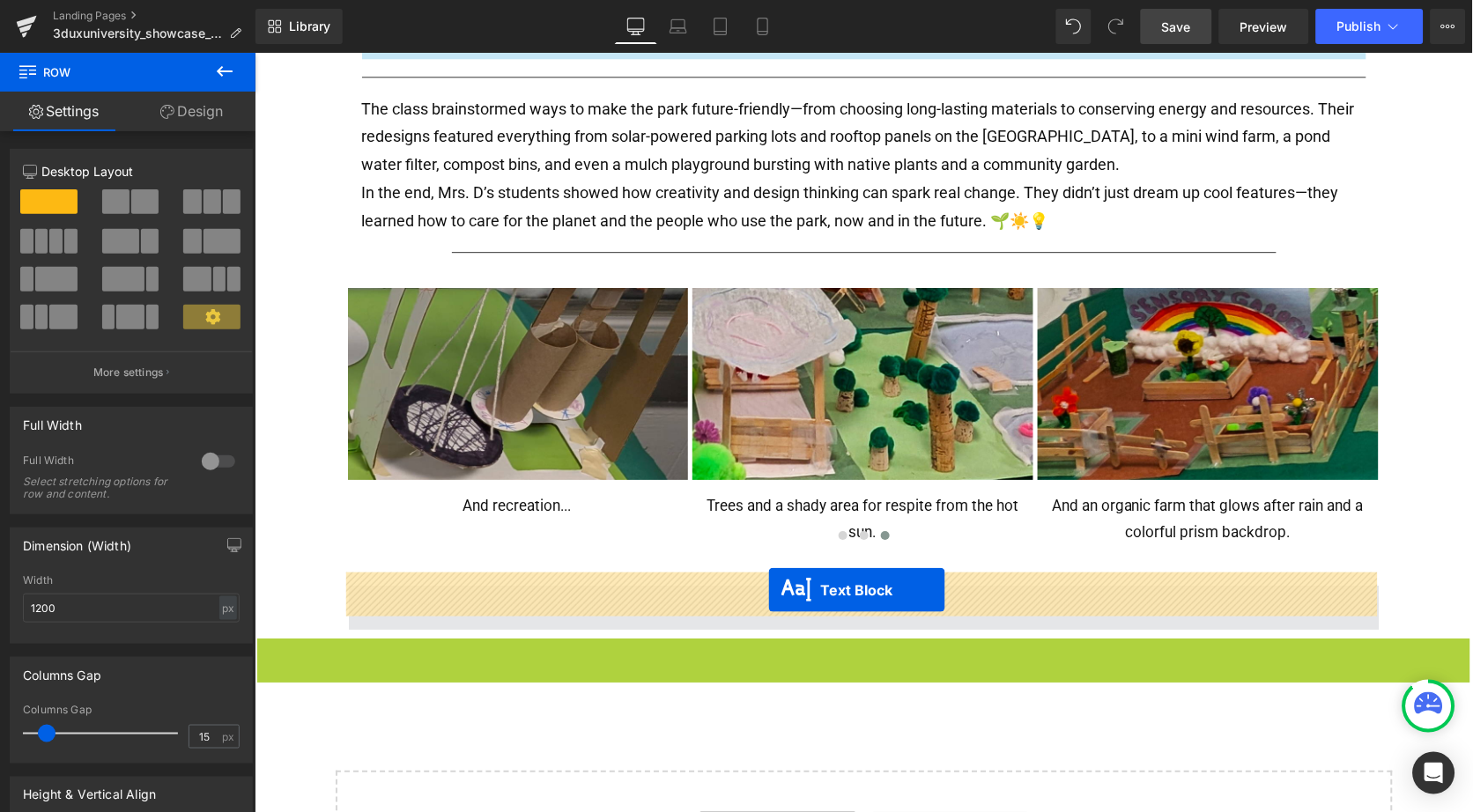
drag, startPoint x: 808, startPoint y: 690, endPoint x: 768, endPoint y: 589, distance: 108.6
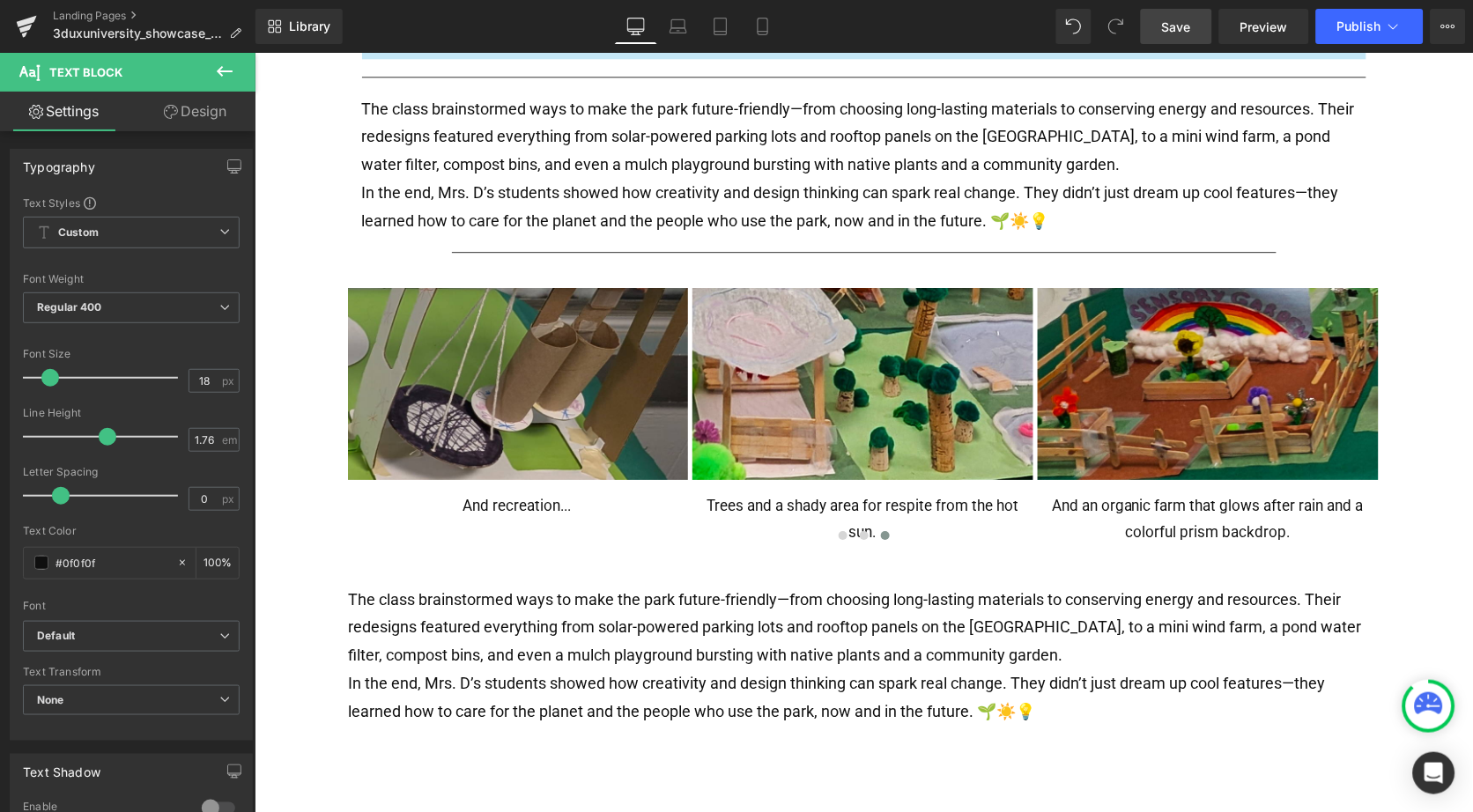
click at [693, 624] on p "The class brainstormed ways to make the park future-friendly—from choosing long…" at bounding box center [863, 627] width 1030 height 84
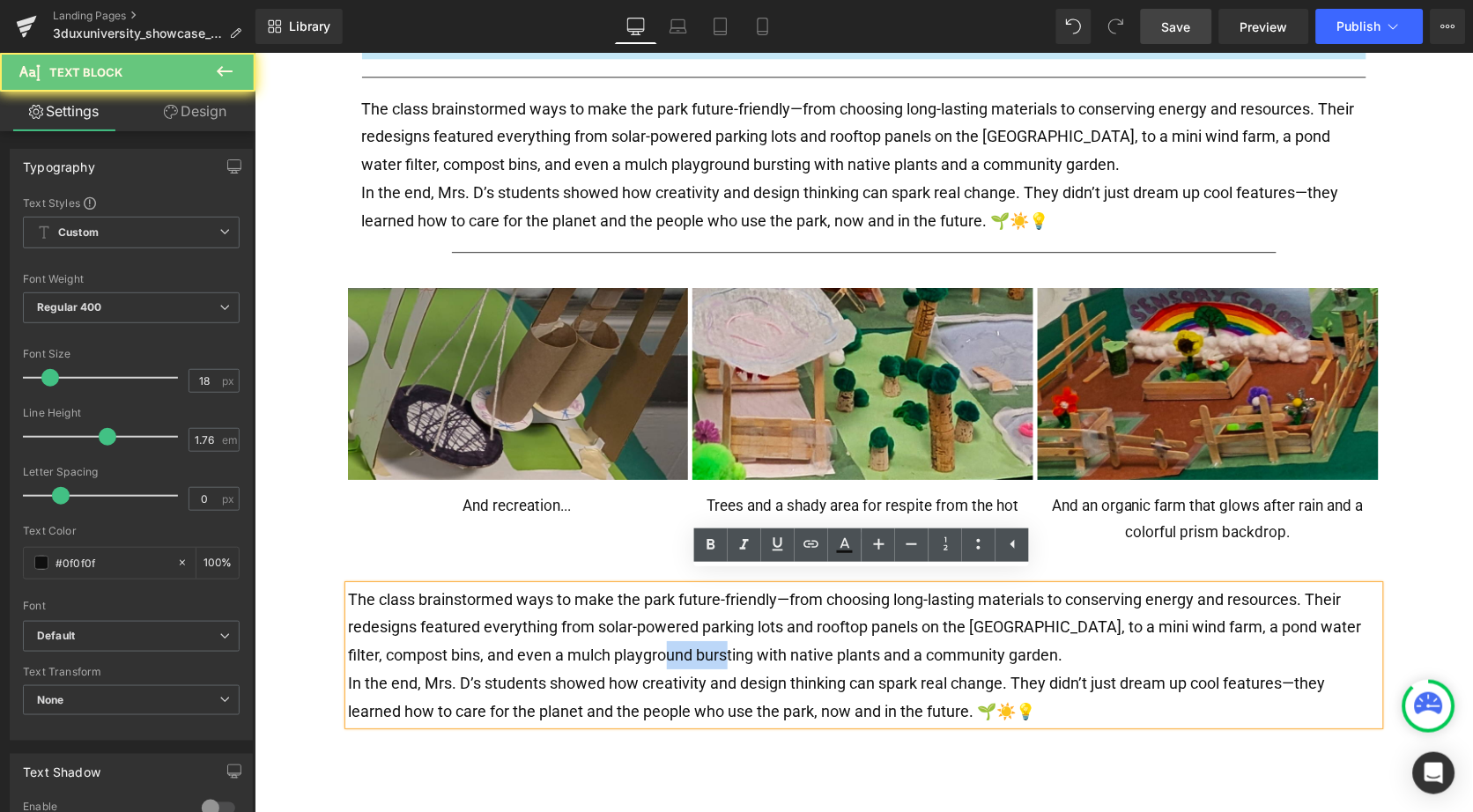
click at [693, 624] on p "The class brainstormed ways to make the park future-friendly—from choosing long…" at bounding box center [863, 627] width 1030 height 84
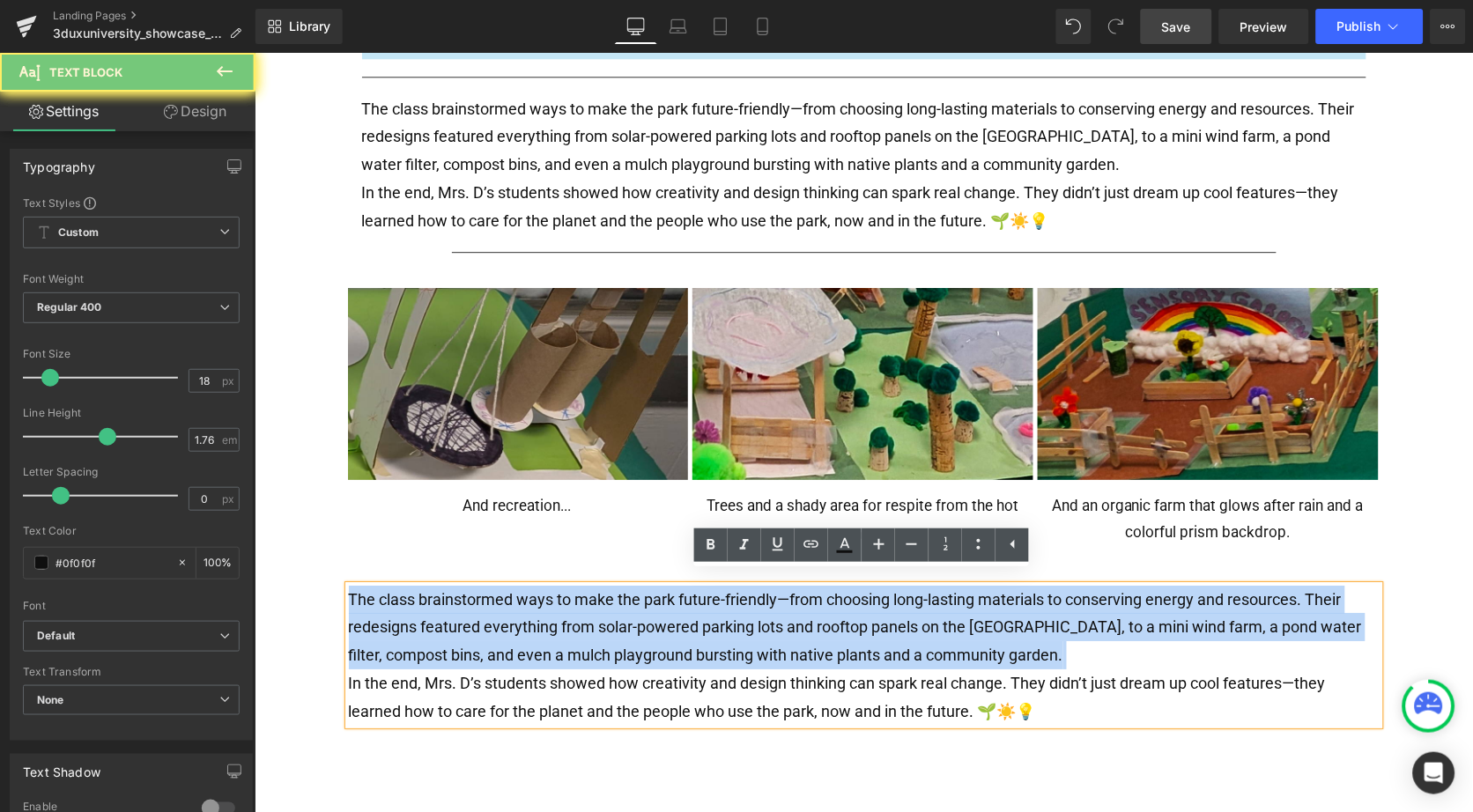
click at [693, 624] on p "The class brainstormed ways to make the park future-friendly—from choosing long…" at bounding box center [863, 627] width 1030 height 84
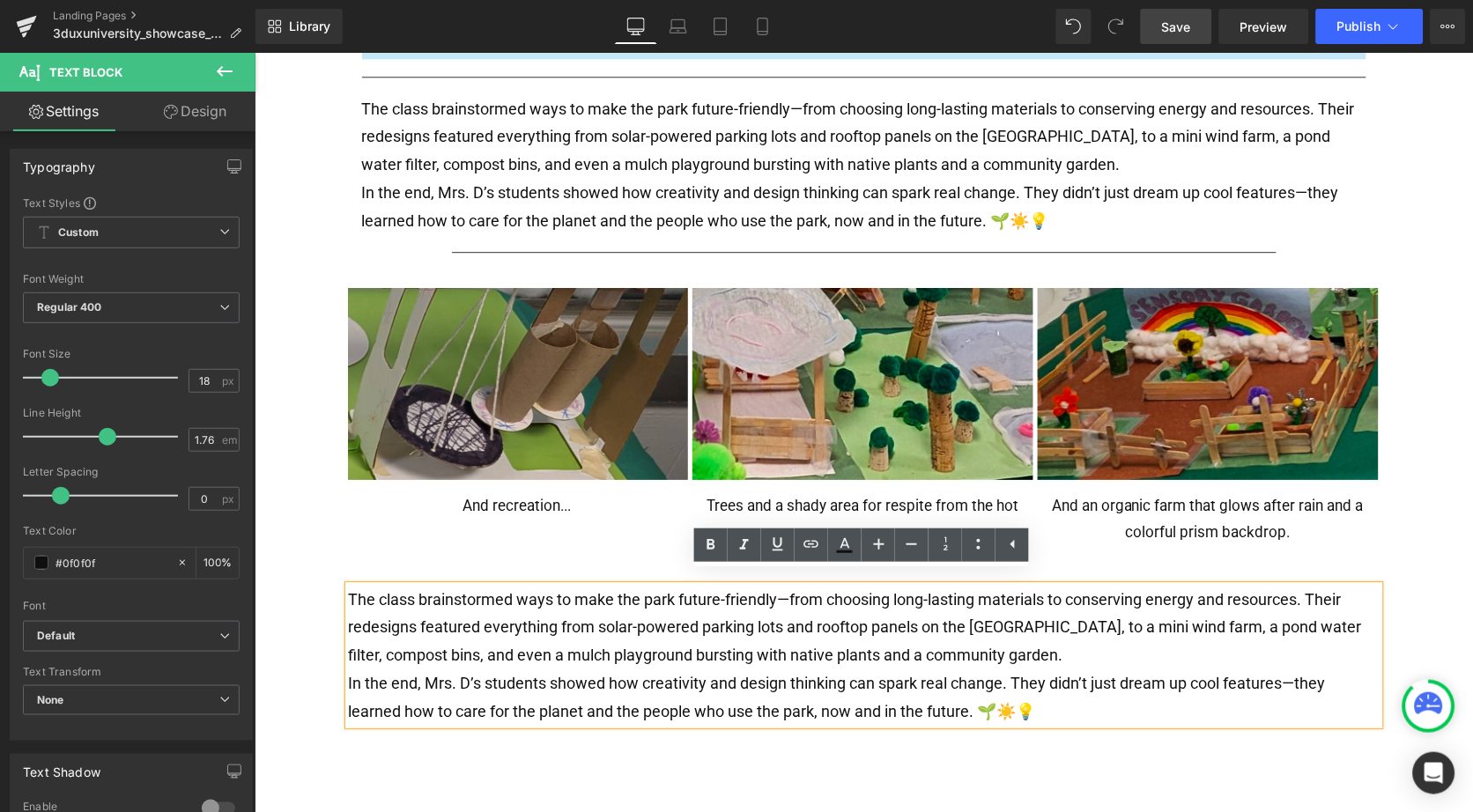
click at [1001, 693] on p "In the end, Mrs. D’s students showed how creativity and design thinking can spa…" at bounding box center [863, 696] width 1030 height 55
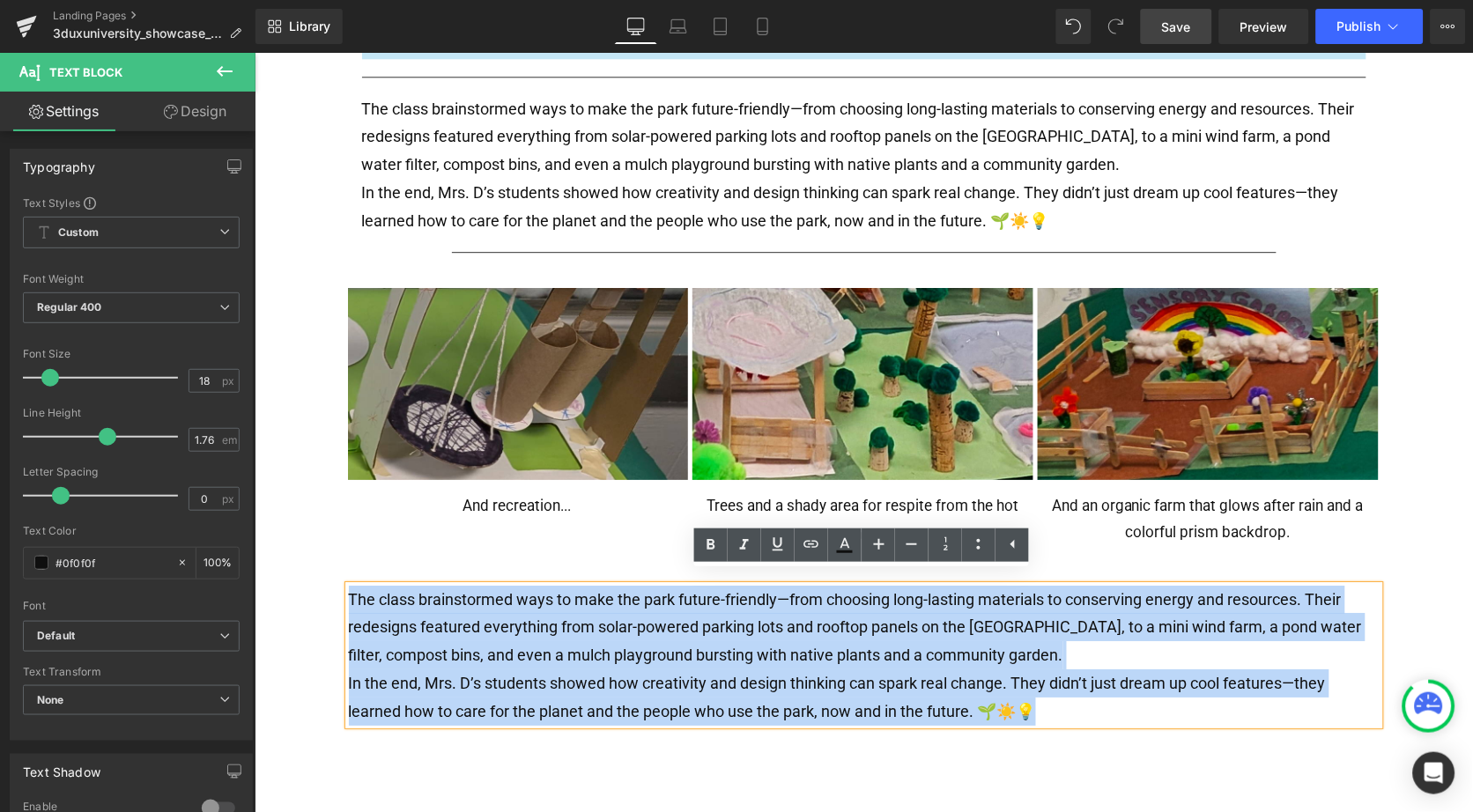
drag, startPoint x: 1050, startPoint y: 695, endPoint x: 285, endPoint y: 583, distance: 773.2
click at [285, 583] on div "Text Block Separator 3DUX UNIVERSITY GOLD STAR PROJECT: Eco-Park Design in [US_…" at bounding box center [862, 14] width 1219 height 1901
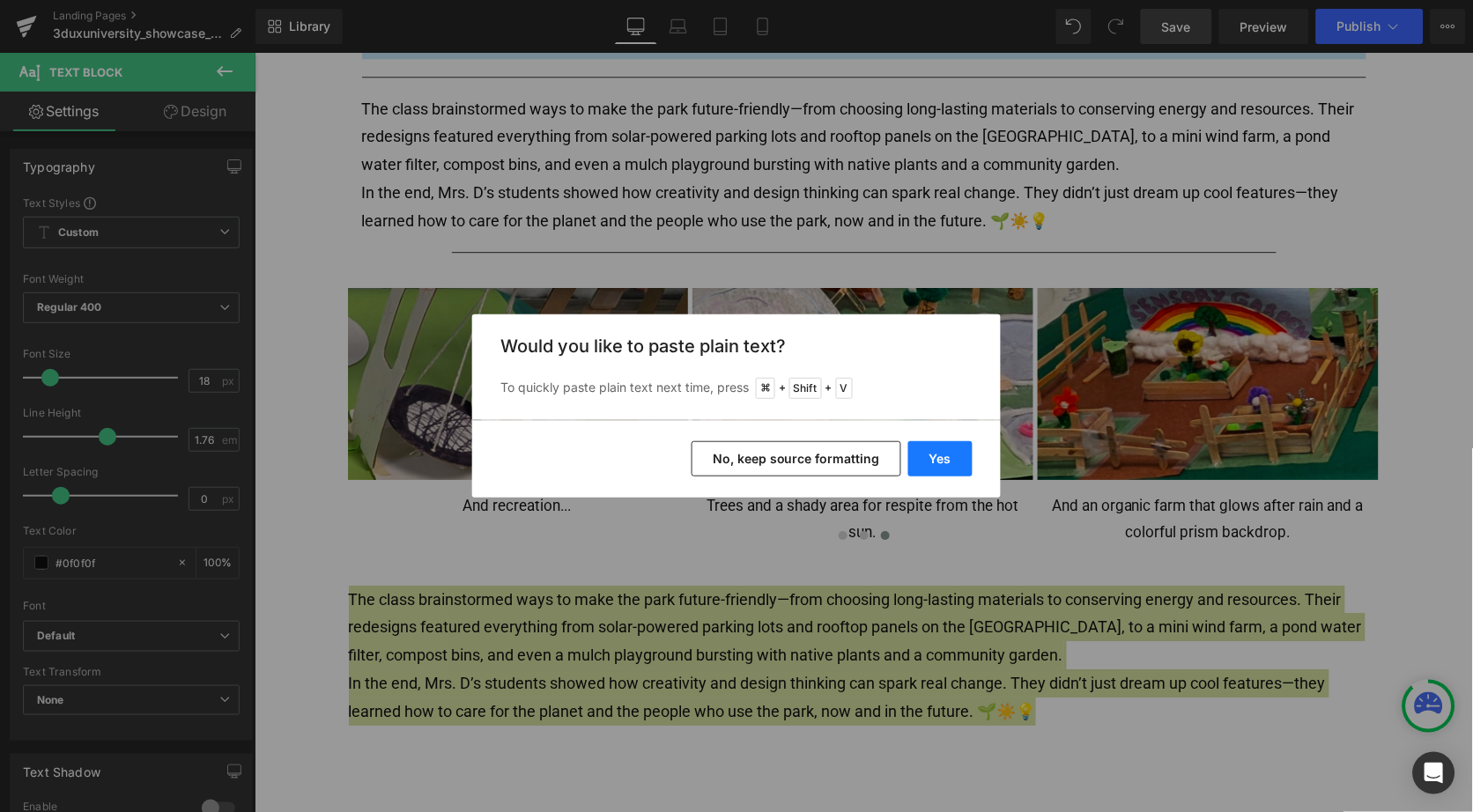
click at [931, 454] on button "Yes" at bounding box center [941, 459] width 65 height 35
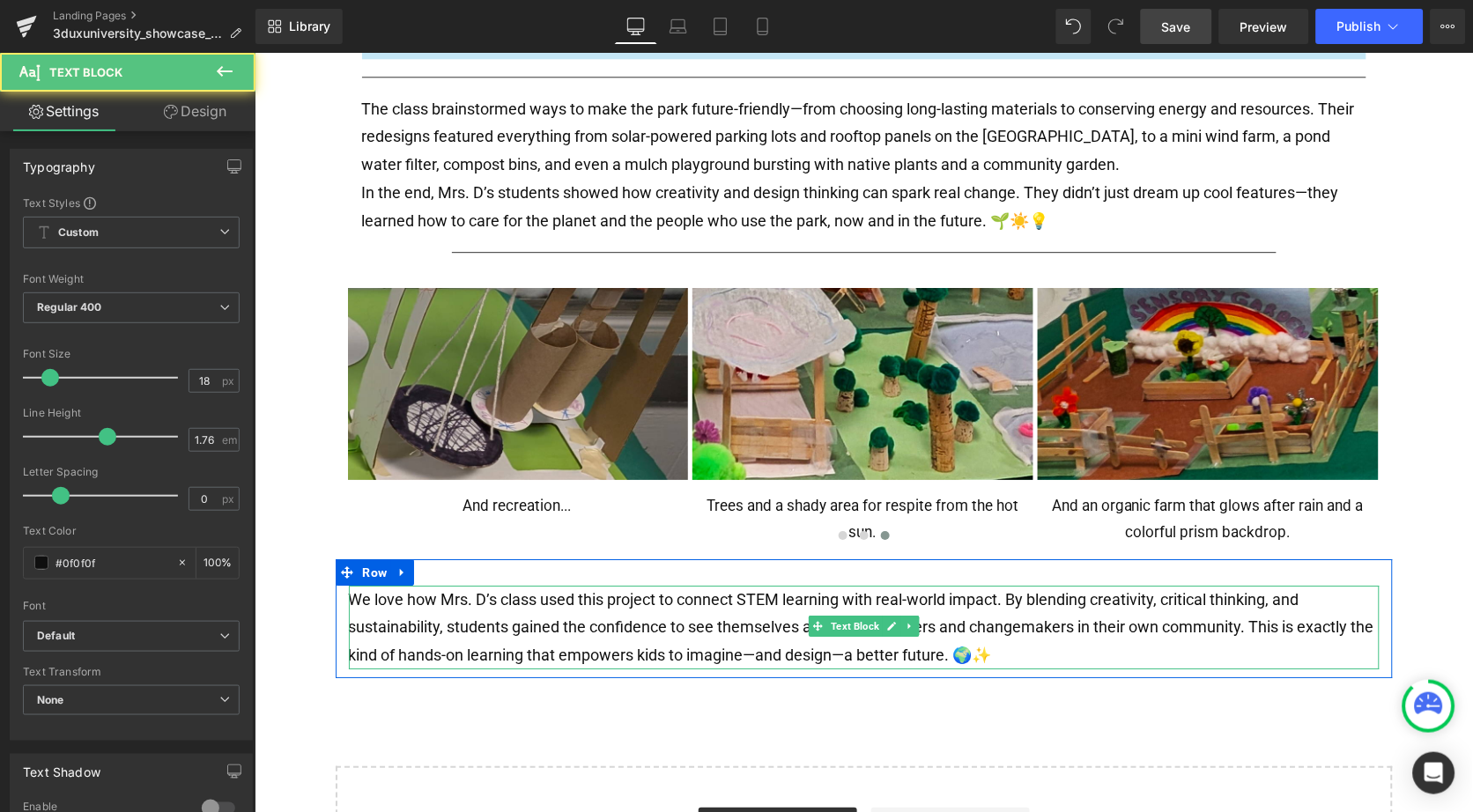
click at [729, 599] on p "We love how Mrs. D’s class used this project to connect STEM learning with real…" at bounding box center [863, 627] width 1030 height 84
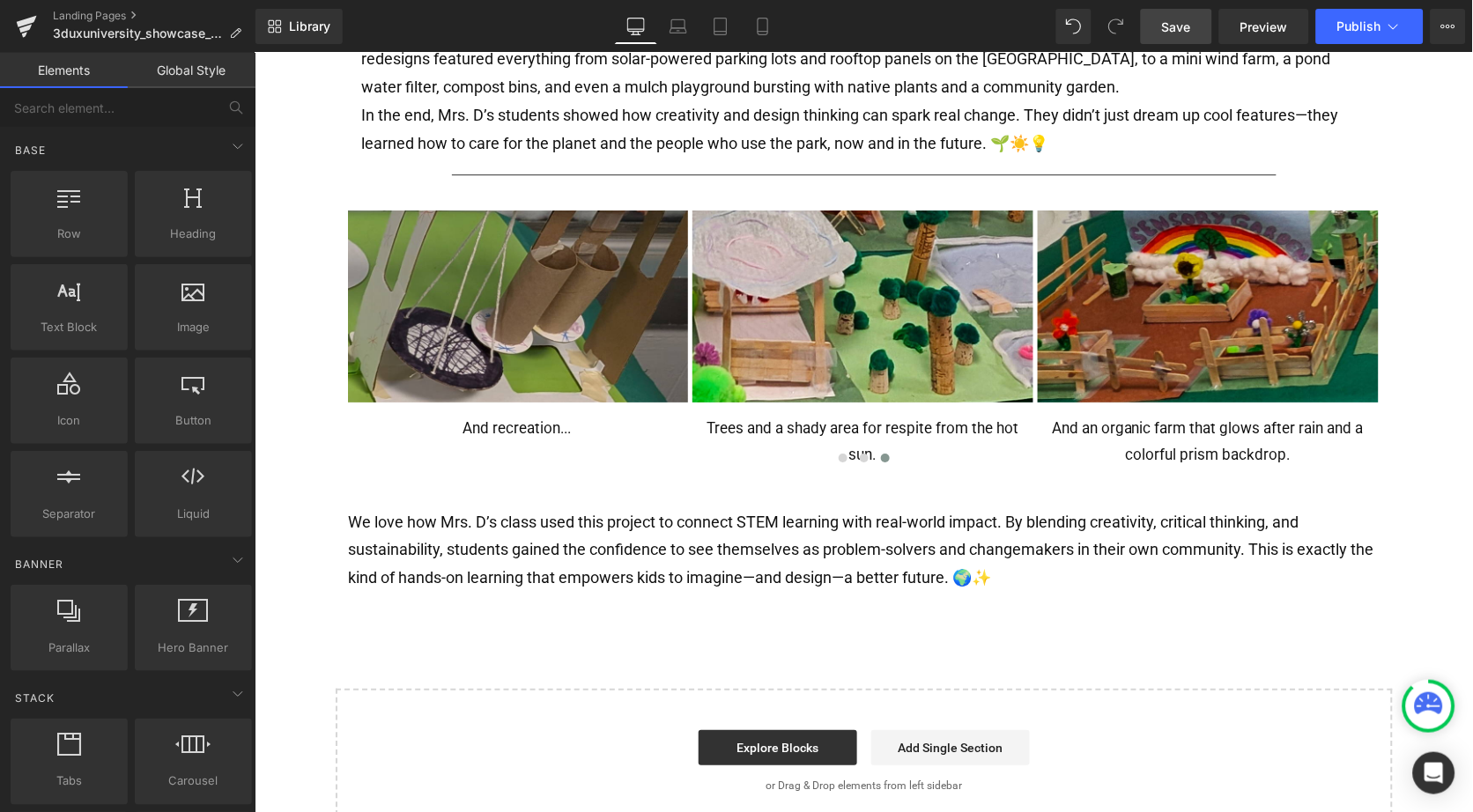
scroll to position [1159, 0]
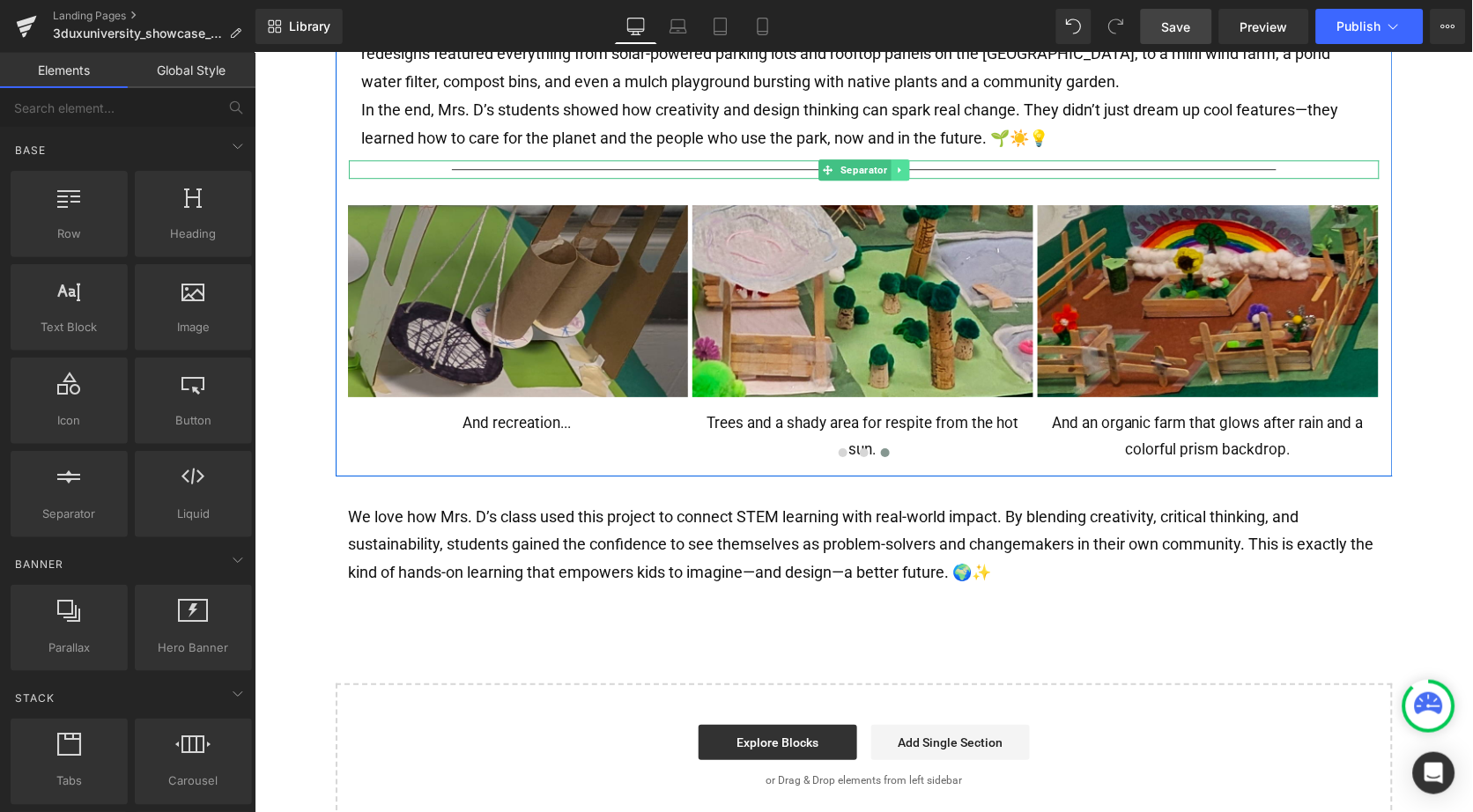
click at [901, 159] on link at bounding box center [899, 169] width 18 height 21
click at [889, 163] on icon at bounding box center [890, 169] width 10 height 11
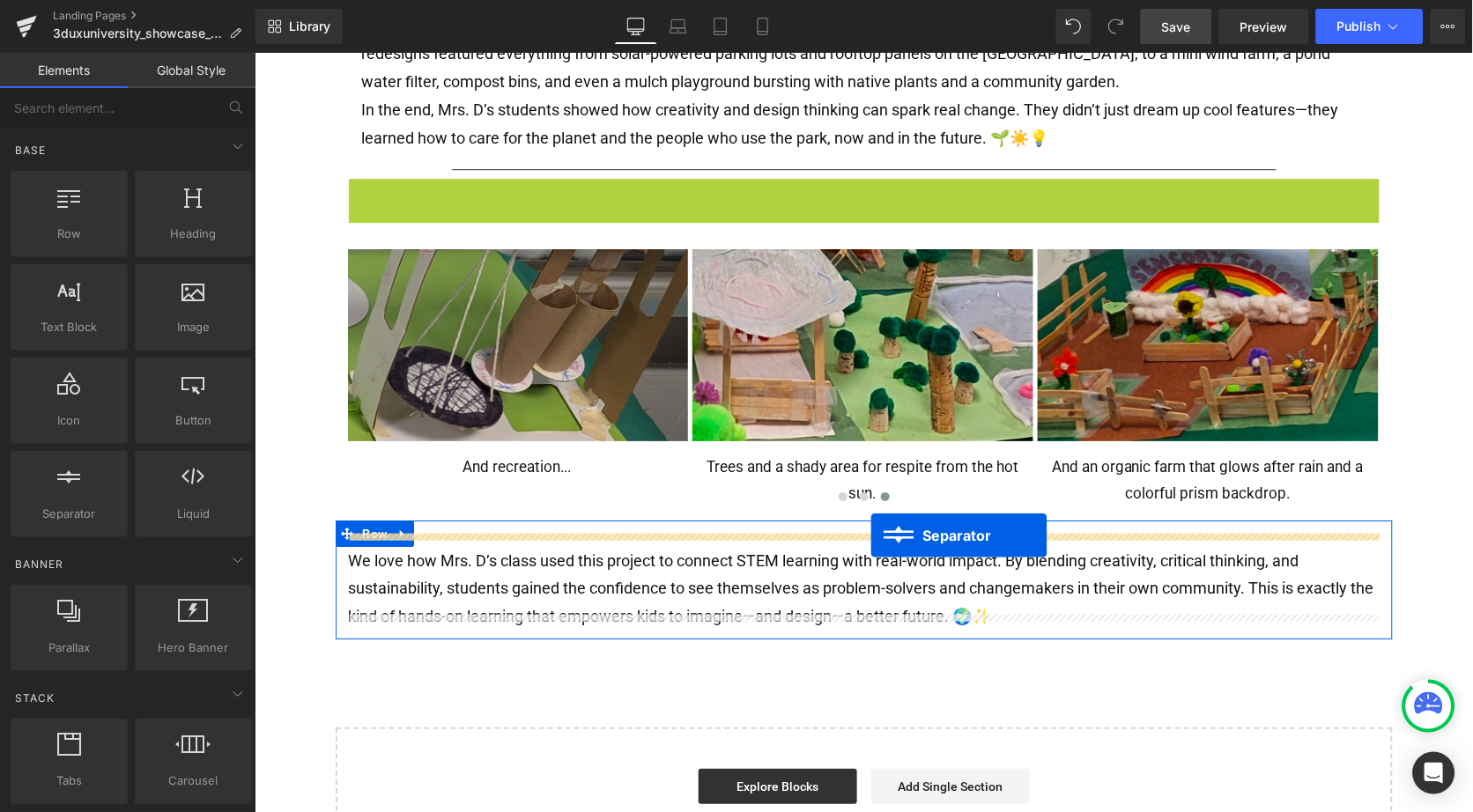
drag, startPoint x: 870, startPoint y: 171, endPoint x: 870, endPoint y: 535, distance: 364.0
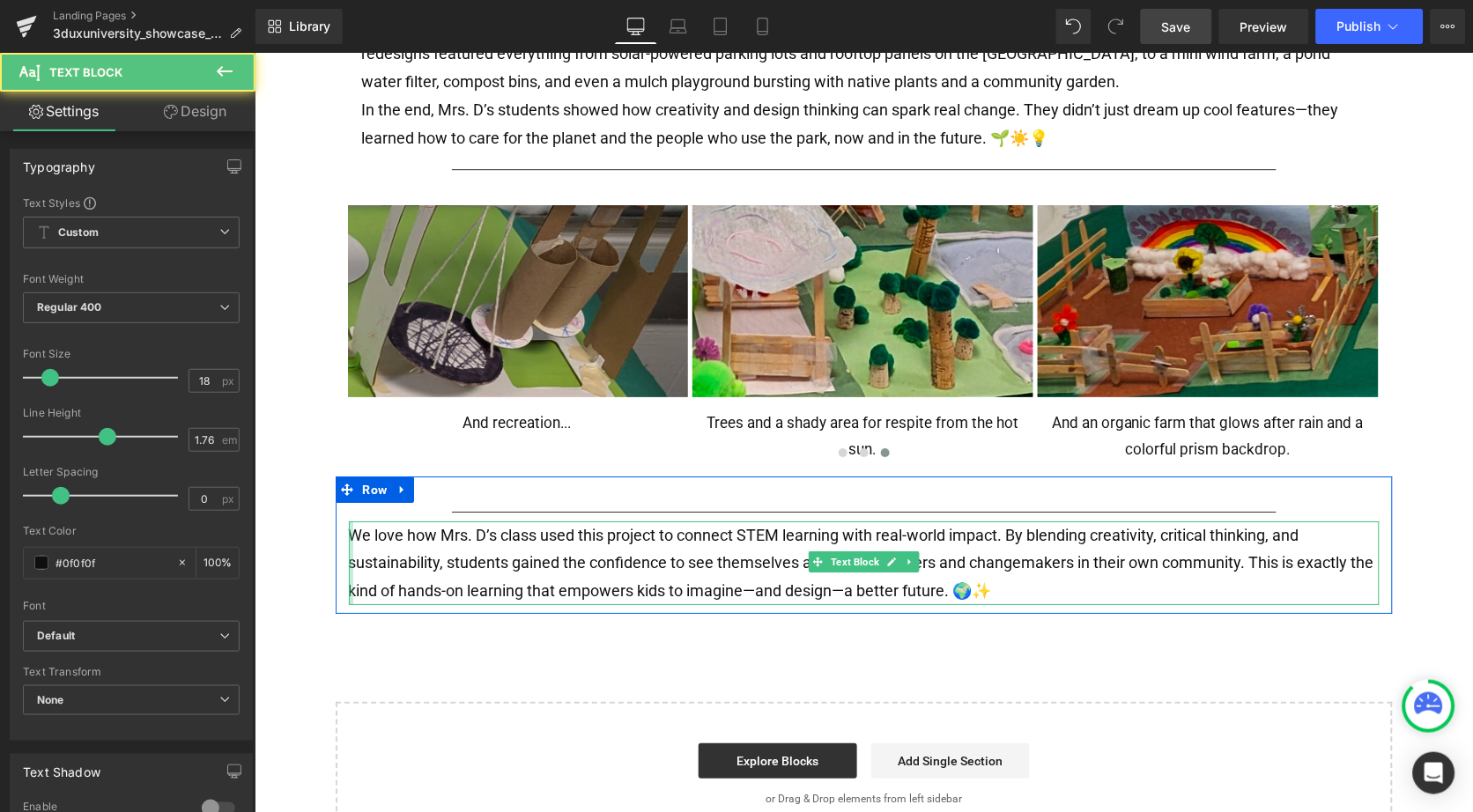
click at [348, 520] on div at bounding box center [350, 562] width 5 height 84
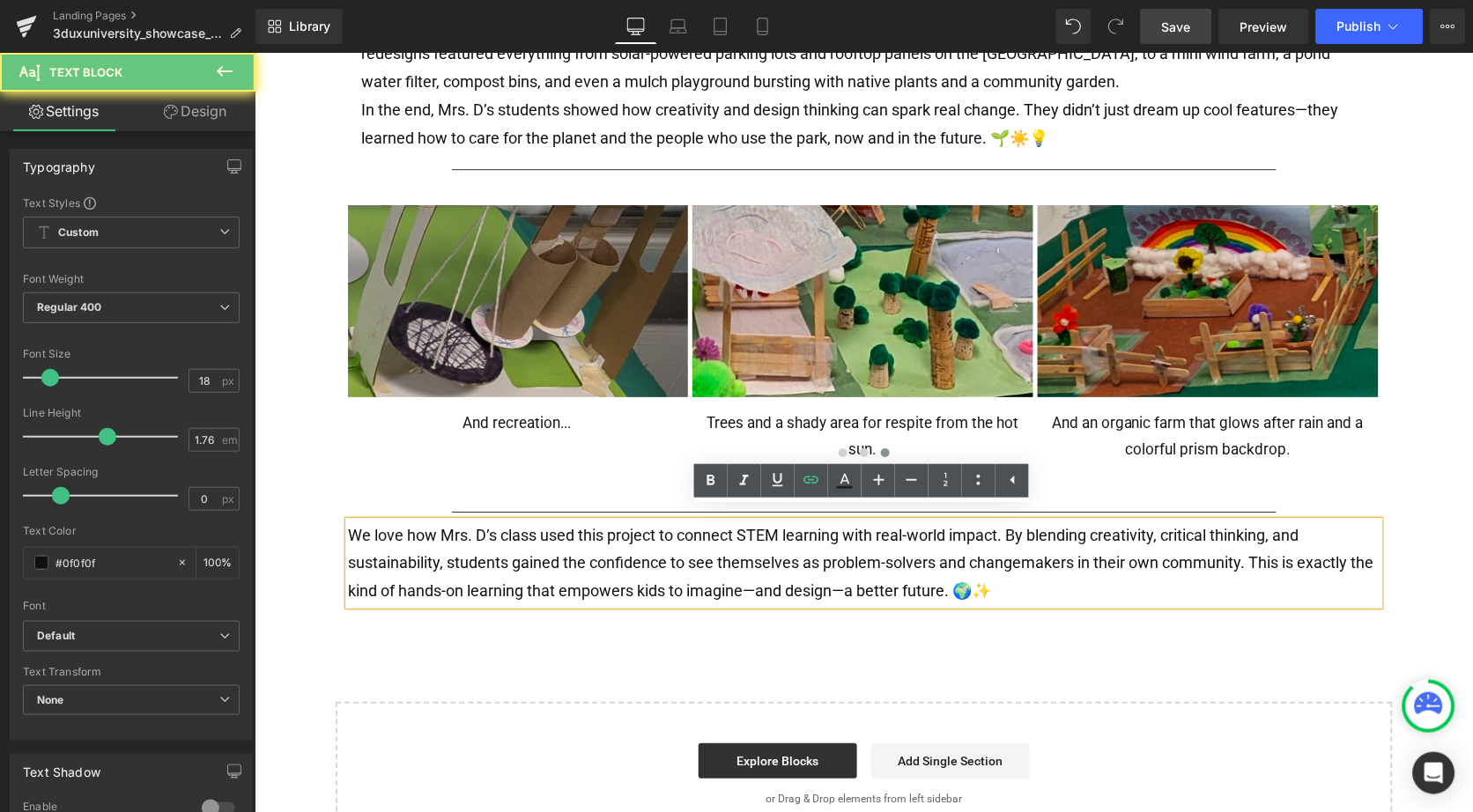
click at [351, 520] on p "We love how Mrs. D’s class used this project to connect STEM learning with real…" at bounding box center [863, 562] width 1030 height 84
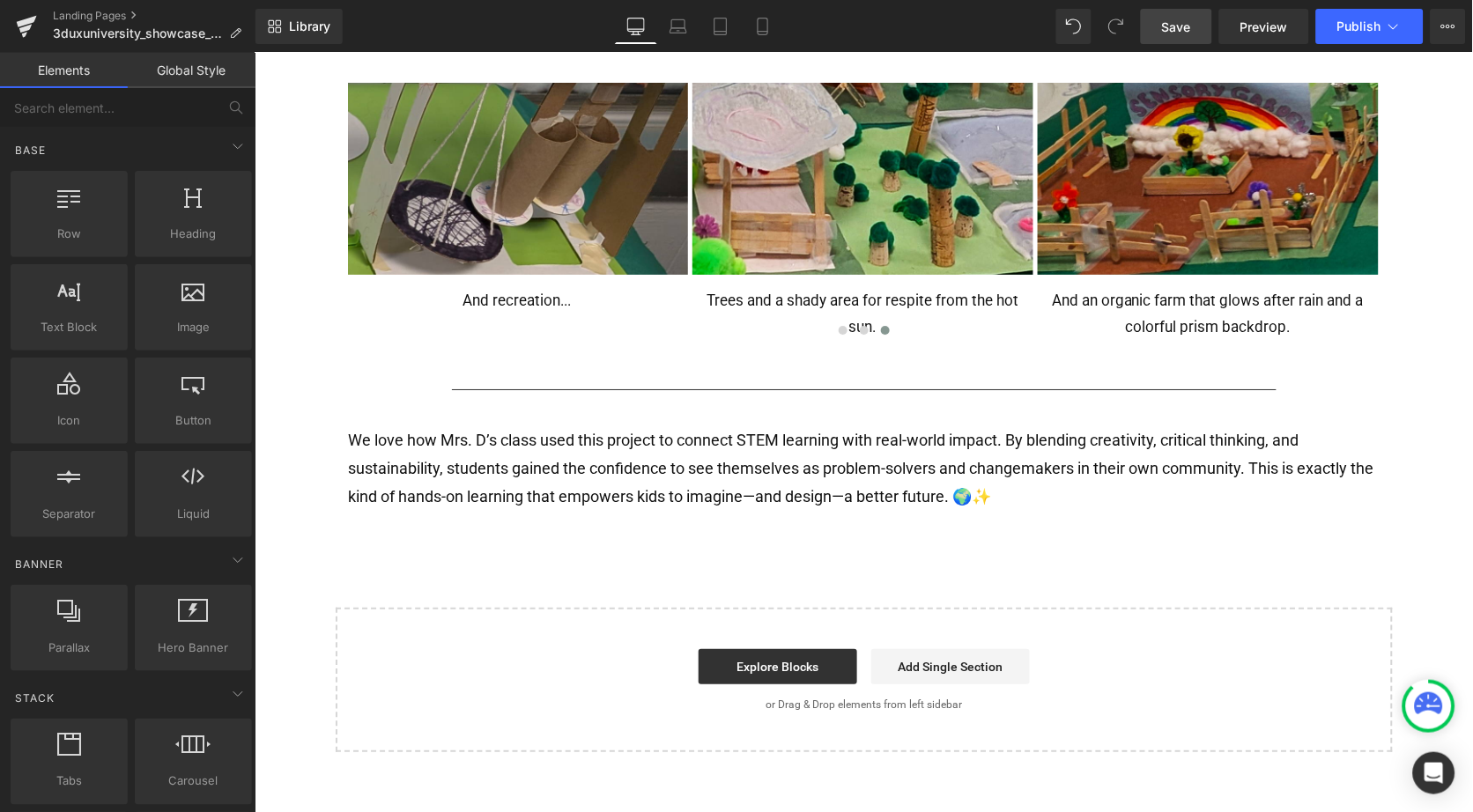
scroll to position [1283, 0]
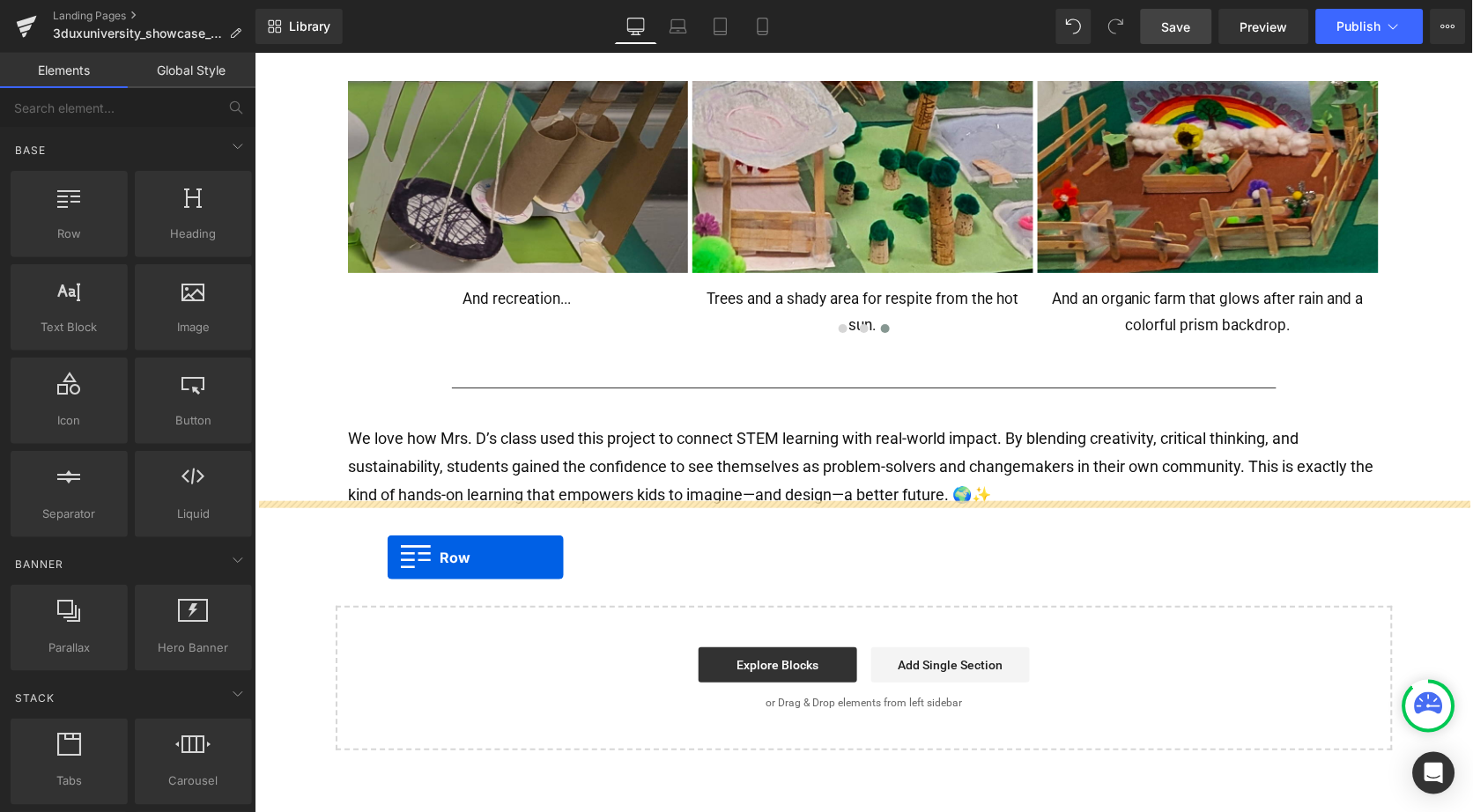
drag, startPoint x: 321, startPoint y: 260, endPoint x: 384, endPoint y: 556, distance: 302.6
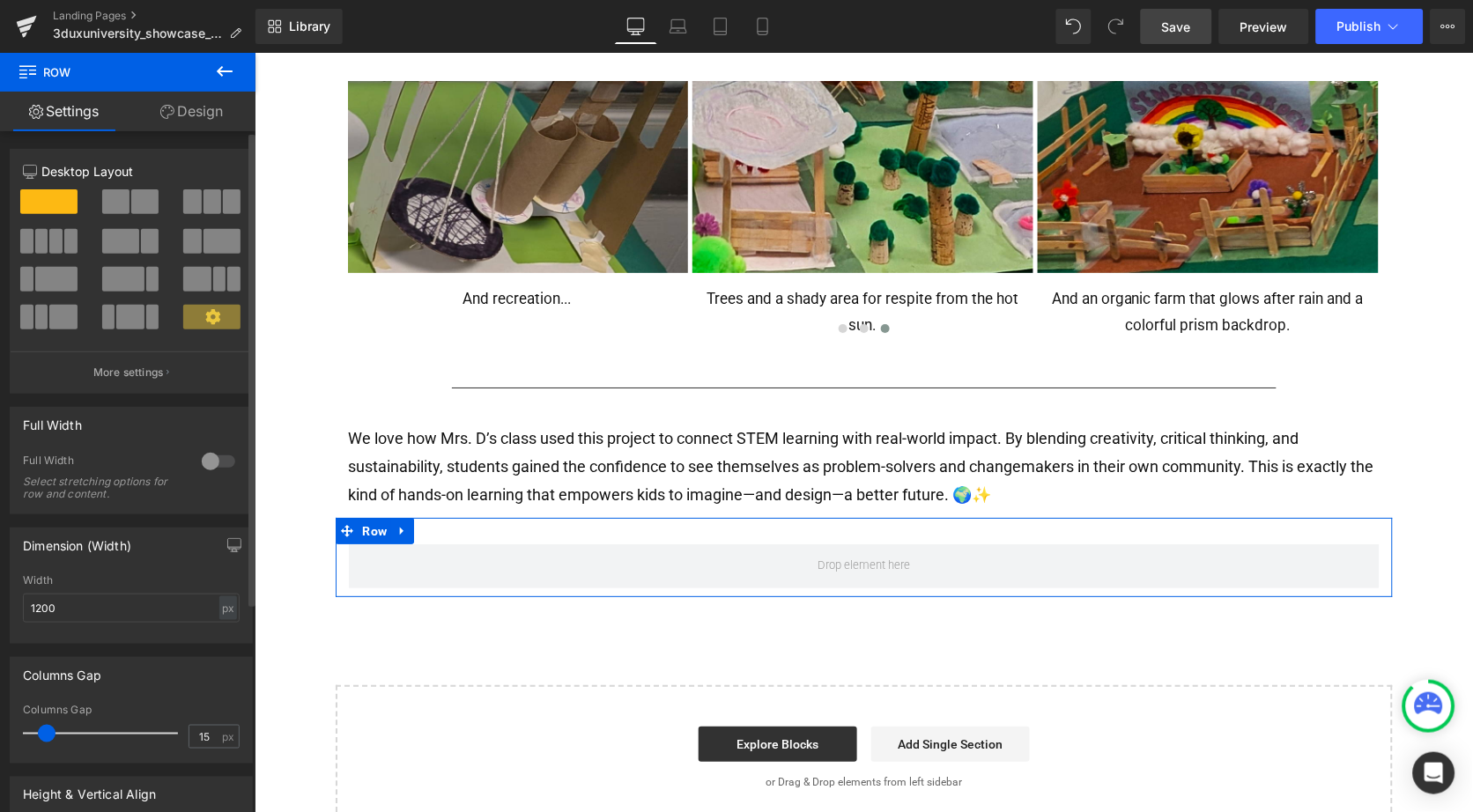
click at [119, 239] on span at bounding box center [120, 241] width 37 height 25
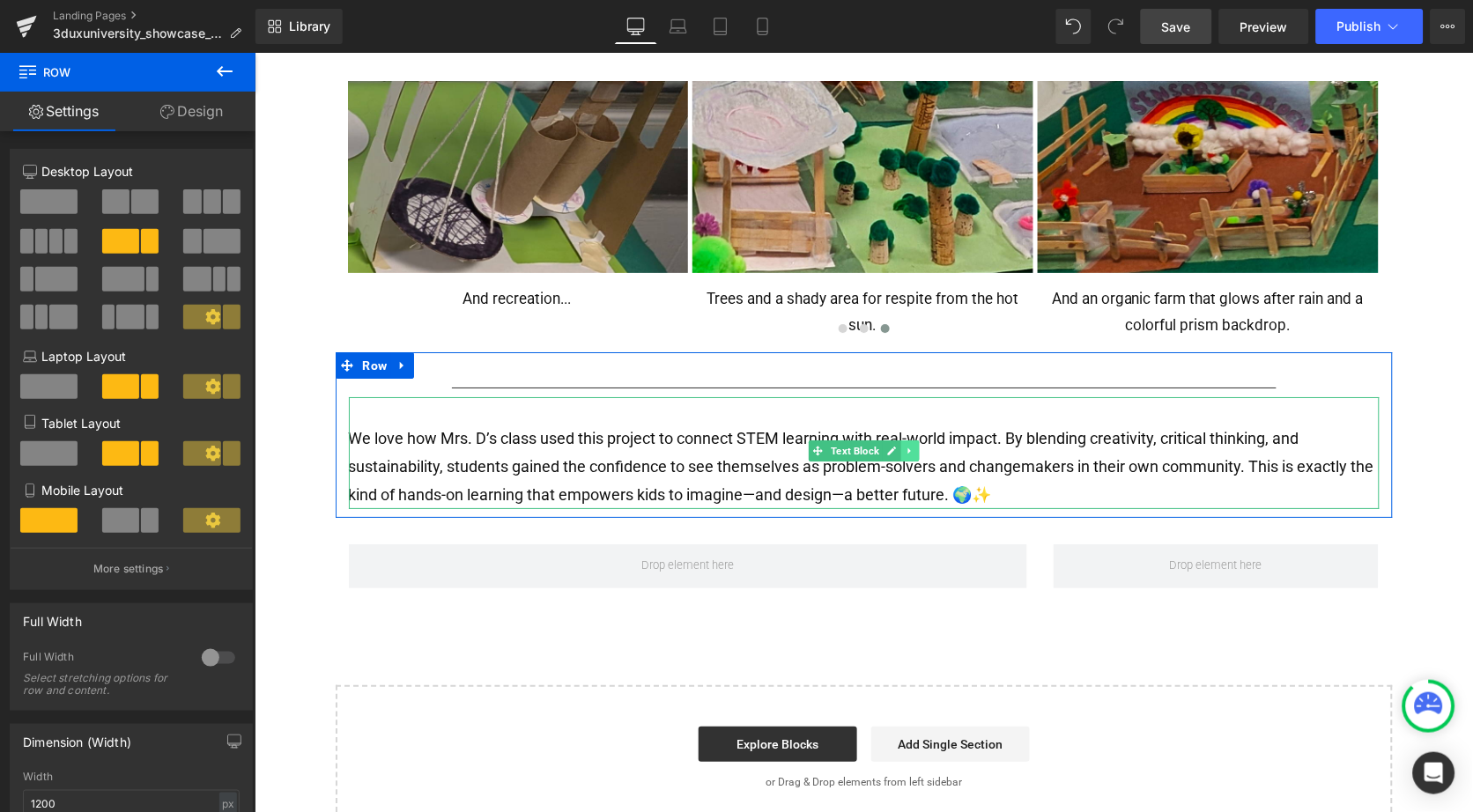
click at [904, 445] on icon at bounding box center [909, 451] width 10 height 11
click at [898, 445] on icon at bounding box center [900, 451] width 10 height 11
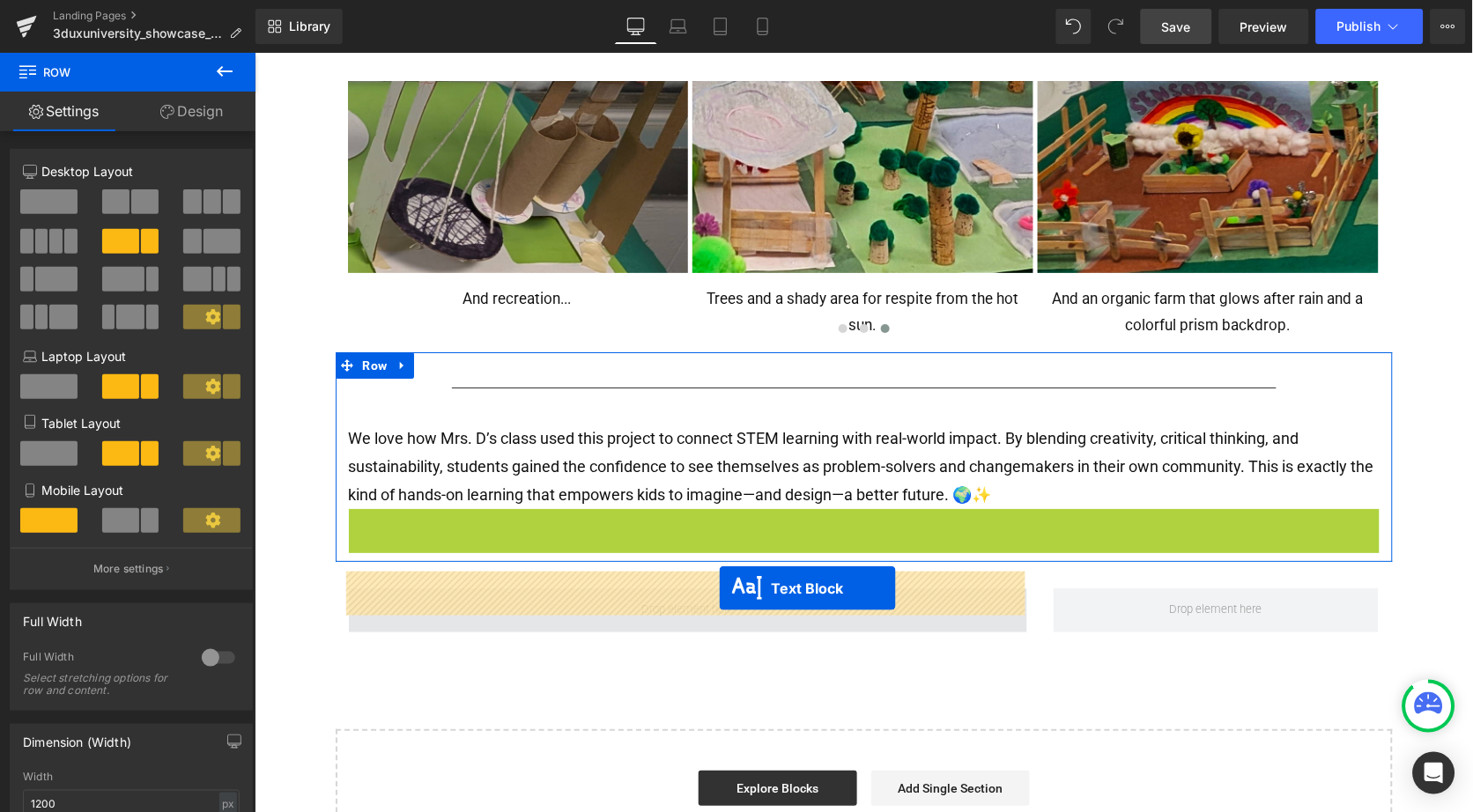
drag, startPoint x: 810, startPoint y: 549, endPoint x: 718, endPoint y: 589, distance: 100.3
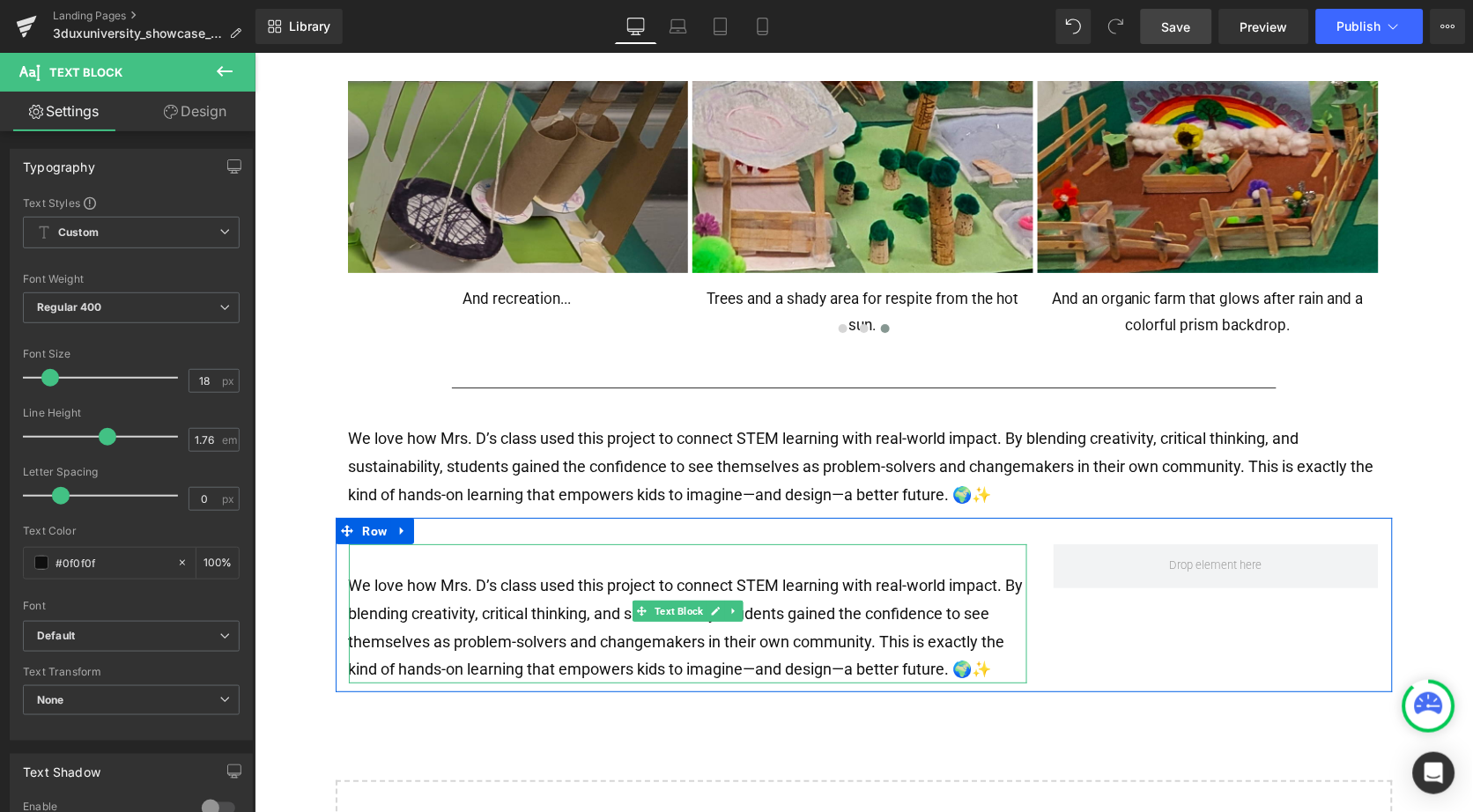
click at [601, 607] on p "We love how Mrs. D’s class used this project to connect STEM learning with real…" at bounding box center [687, 626] width 679 height 112
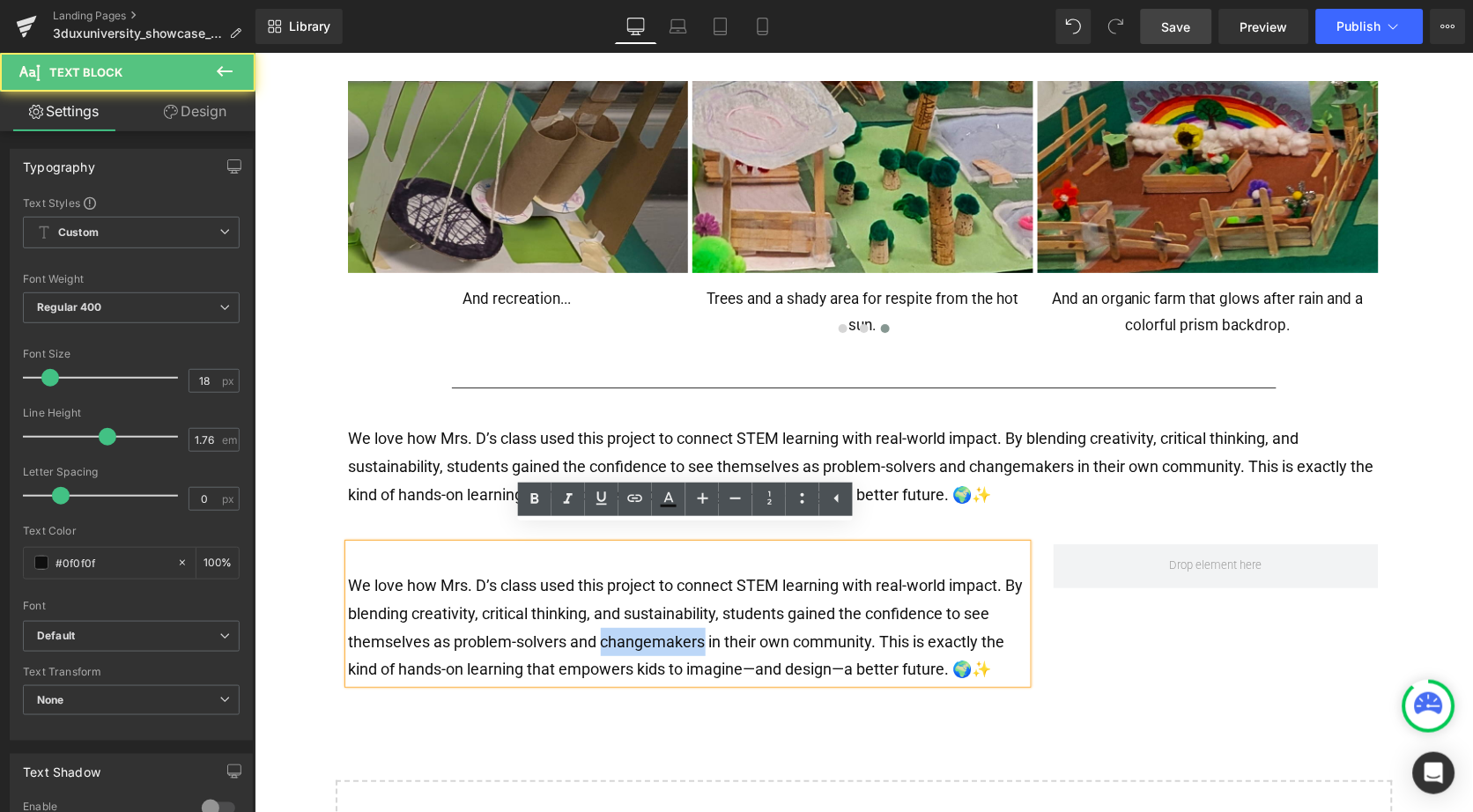
click at [601, 607] on p "We love how Mrs. D’s class used this project to connect STEM learning with real…" at bounding box center [687, 626] width 679 height 112
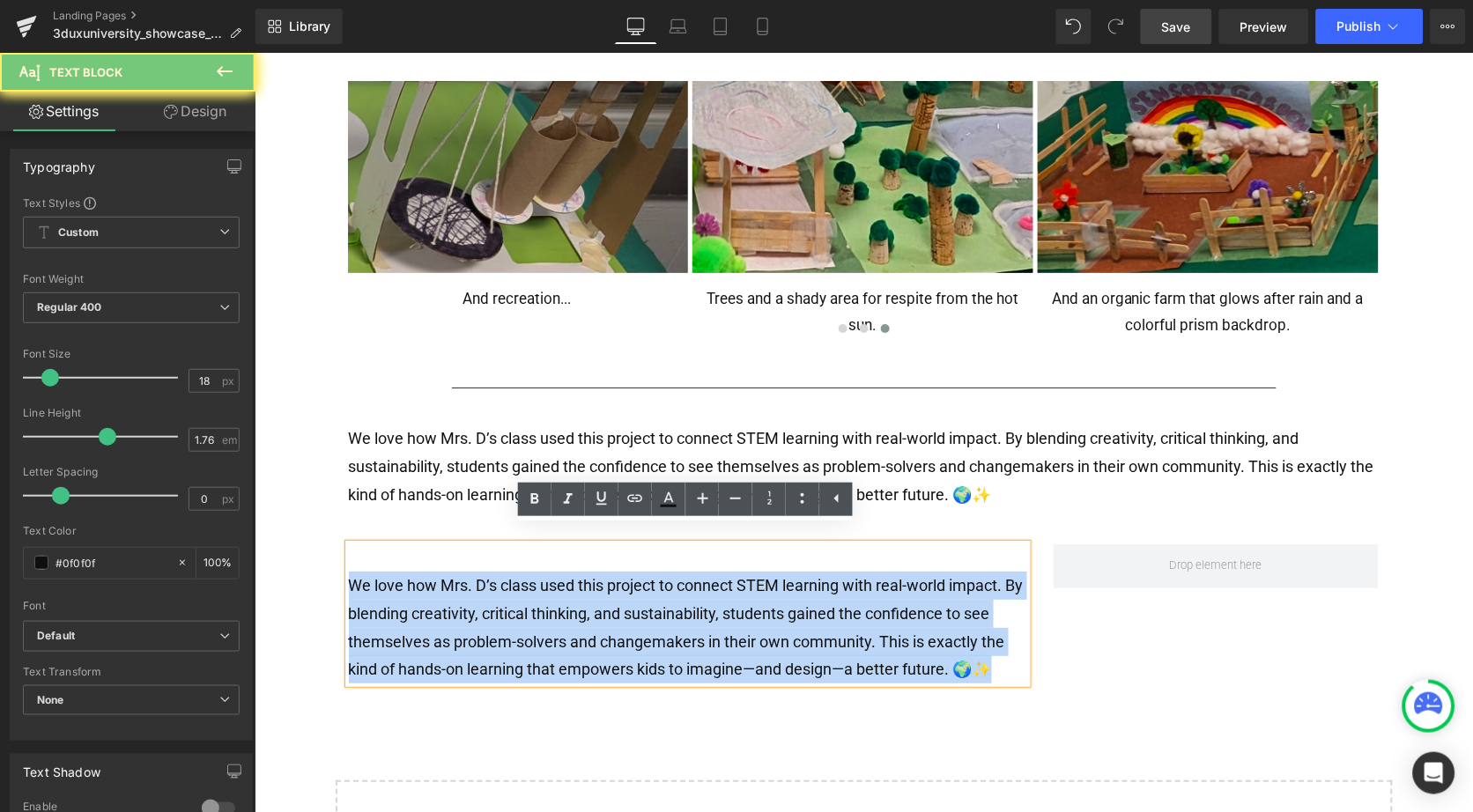
click at [601, 607] on p "We love how Mrs. D’s class used this project to connect STEM learning with real…" at bounding box center [687, 626] width 679 height 112
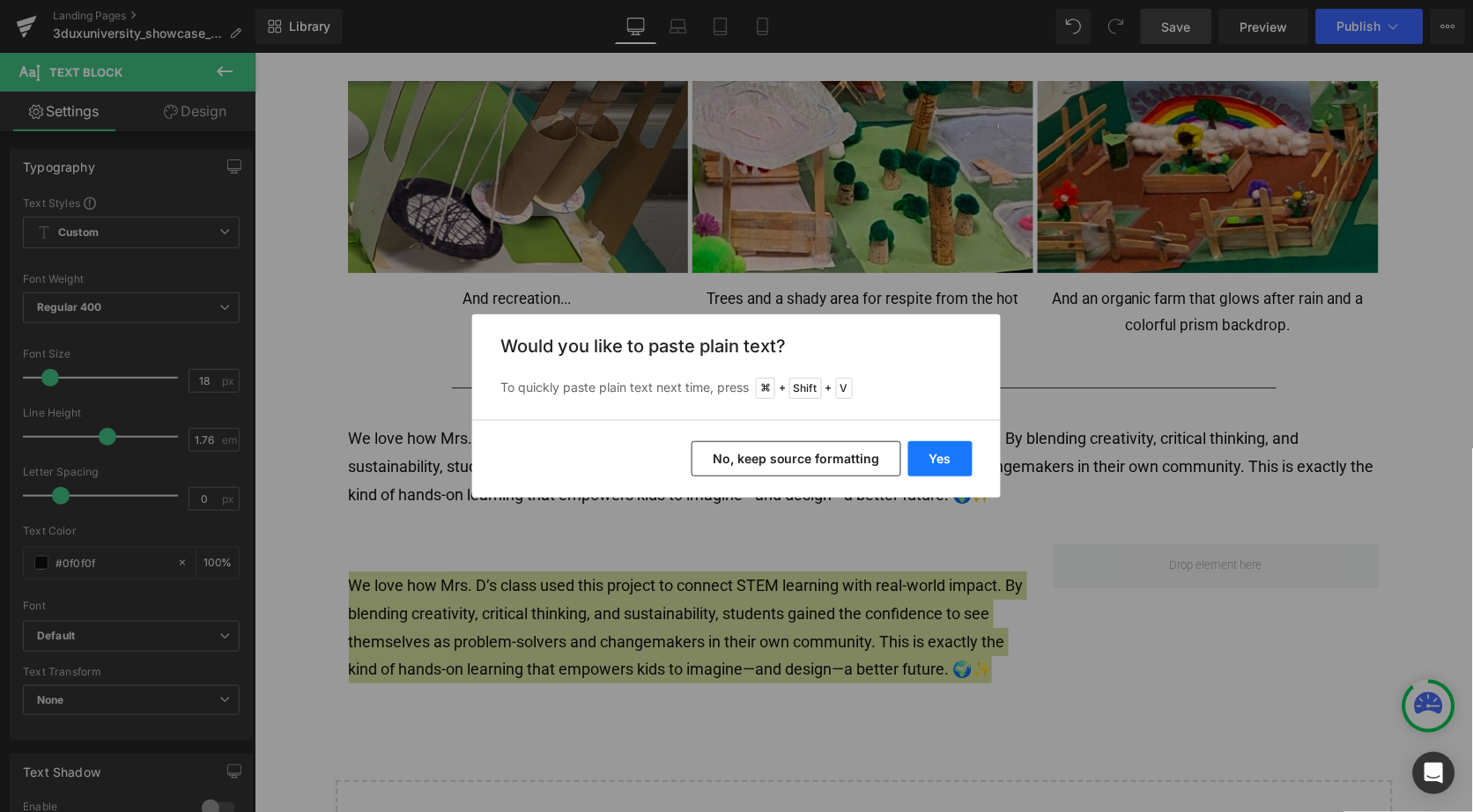
click at [941, 450] on button "Yes" at bounding box center [941, 459] width 65 height 35
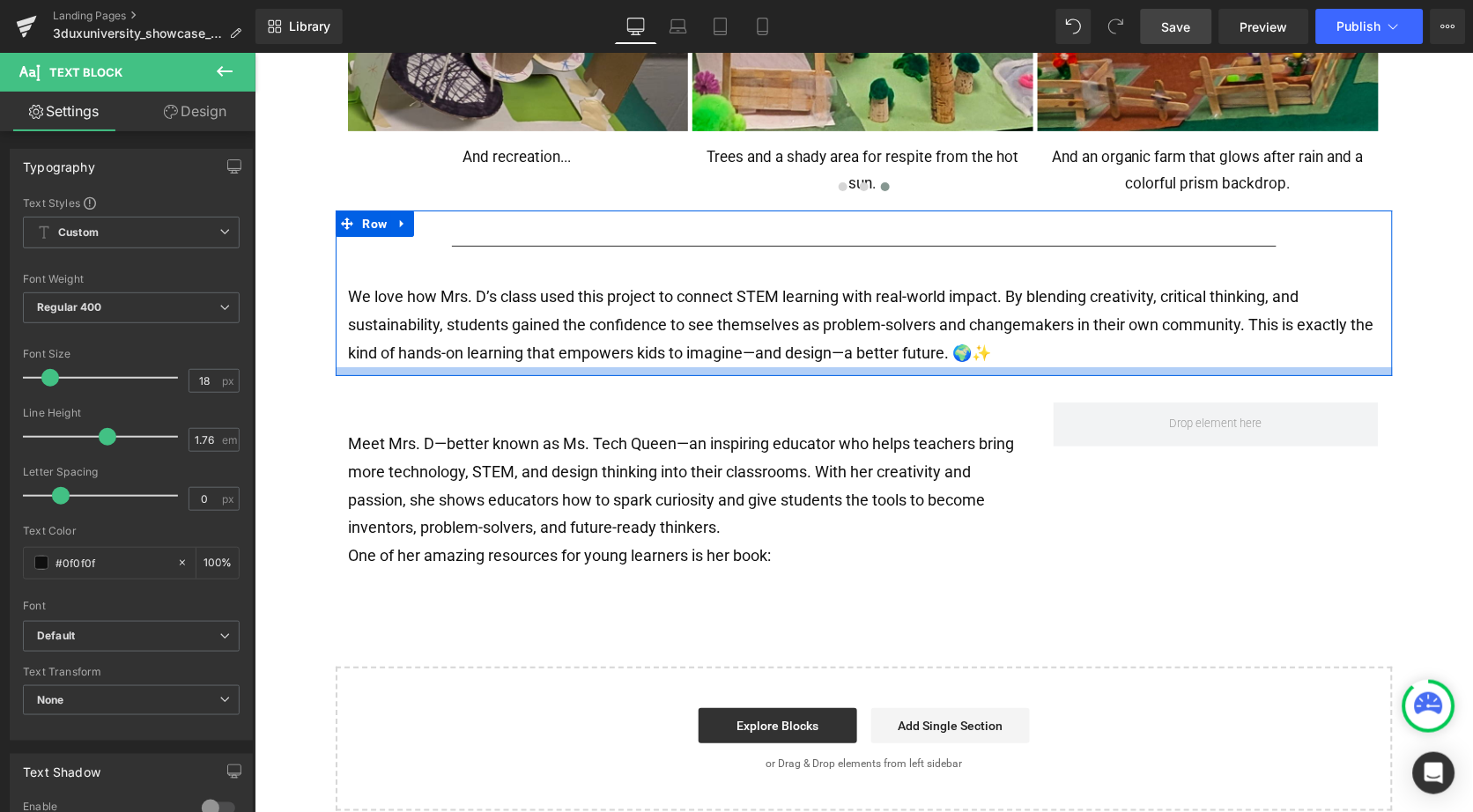
scroll to position [1441, 0]
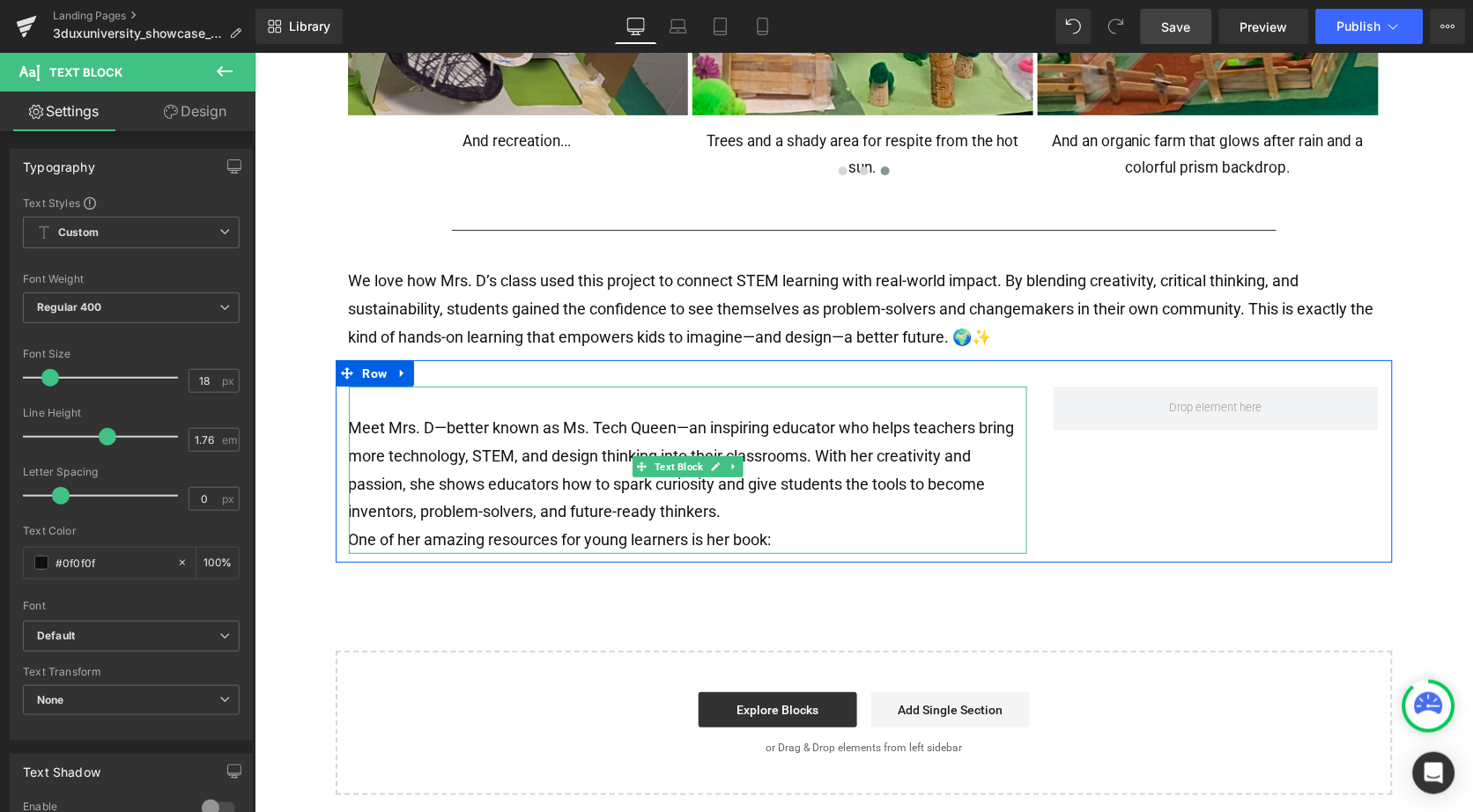
click at [466, 443] on p "Meet Mrs. D—better known as Ms. Tech Queen—an inspiring educator who helps teac…" at bounding box center [687, 469] width 679 height 112
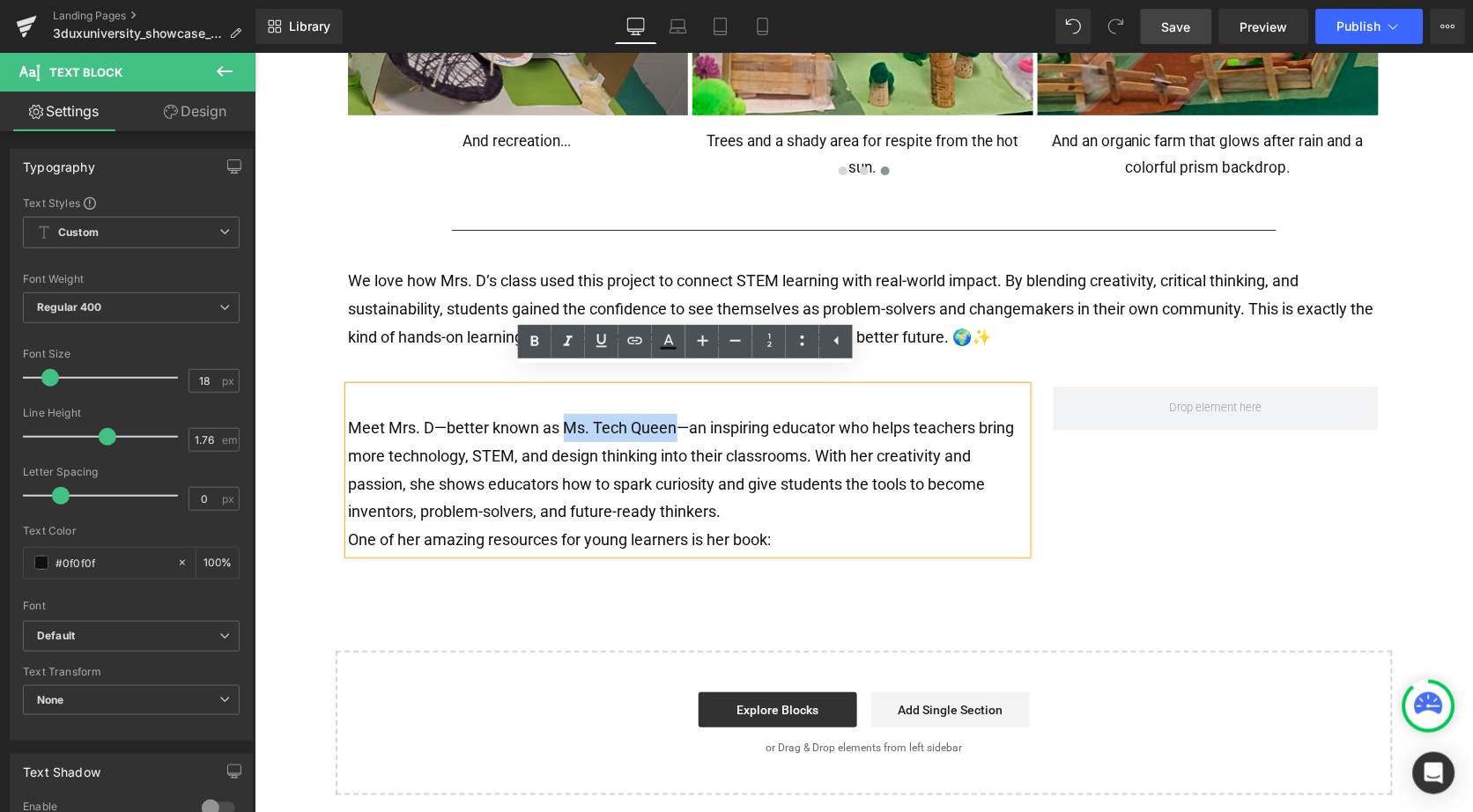
drag, startPoint x: 561, startPoint y: 411, endPoint x: 670, endPoint y: 411, distance: 109.0
click at [670, 413] on p "Meet Mrs. D—better known as Ms. Tech Queen—an inspiring educator who helps teac…" at bounding box center [687, 469] width 679 height 112
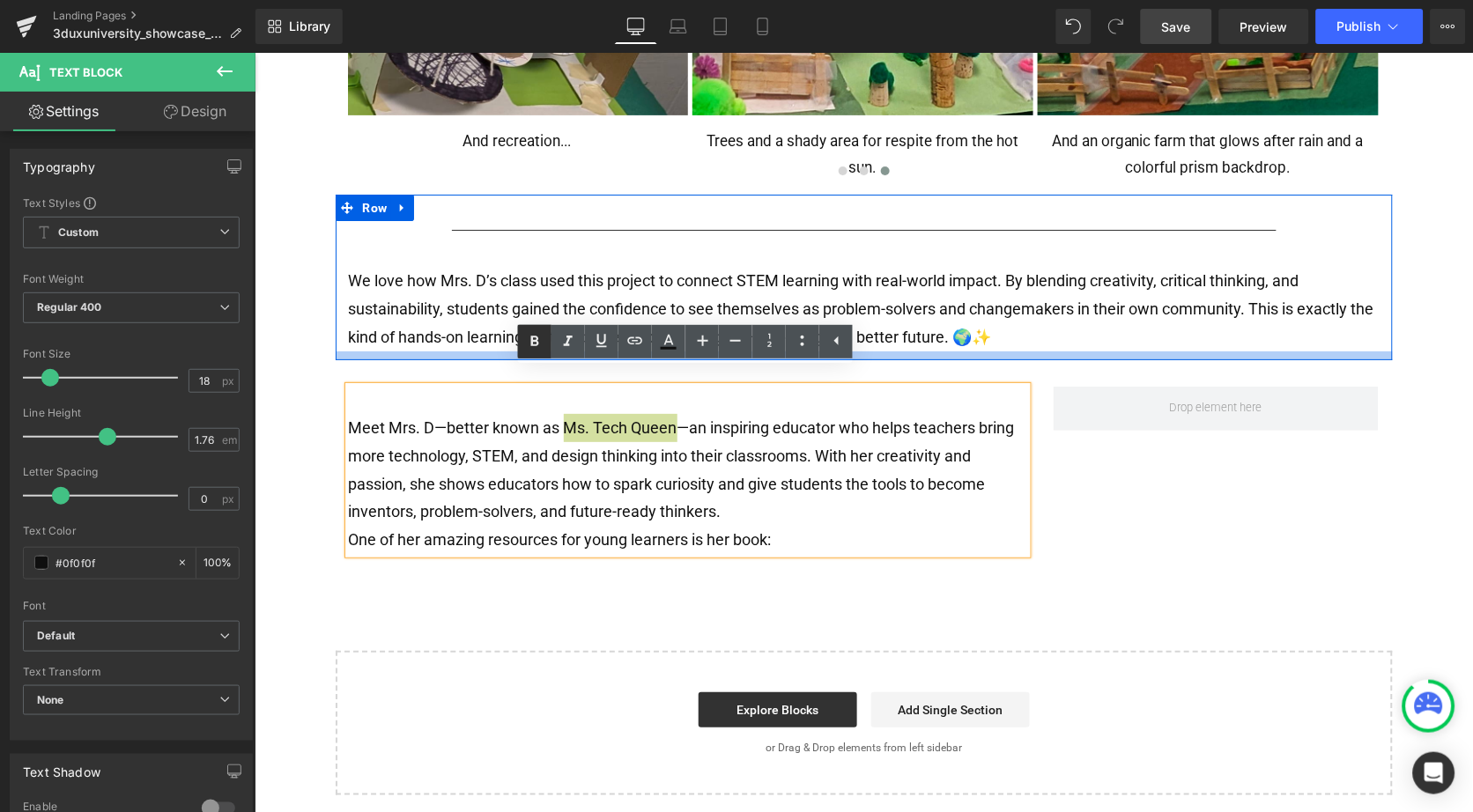
click at [533, 338] on icon at bounding box center [534, 342] width 21 height 21
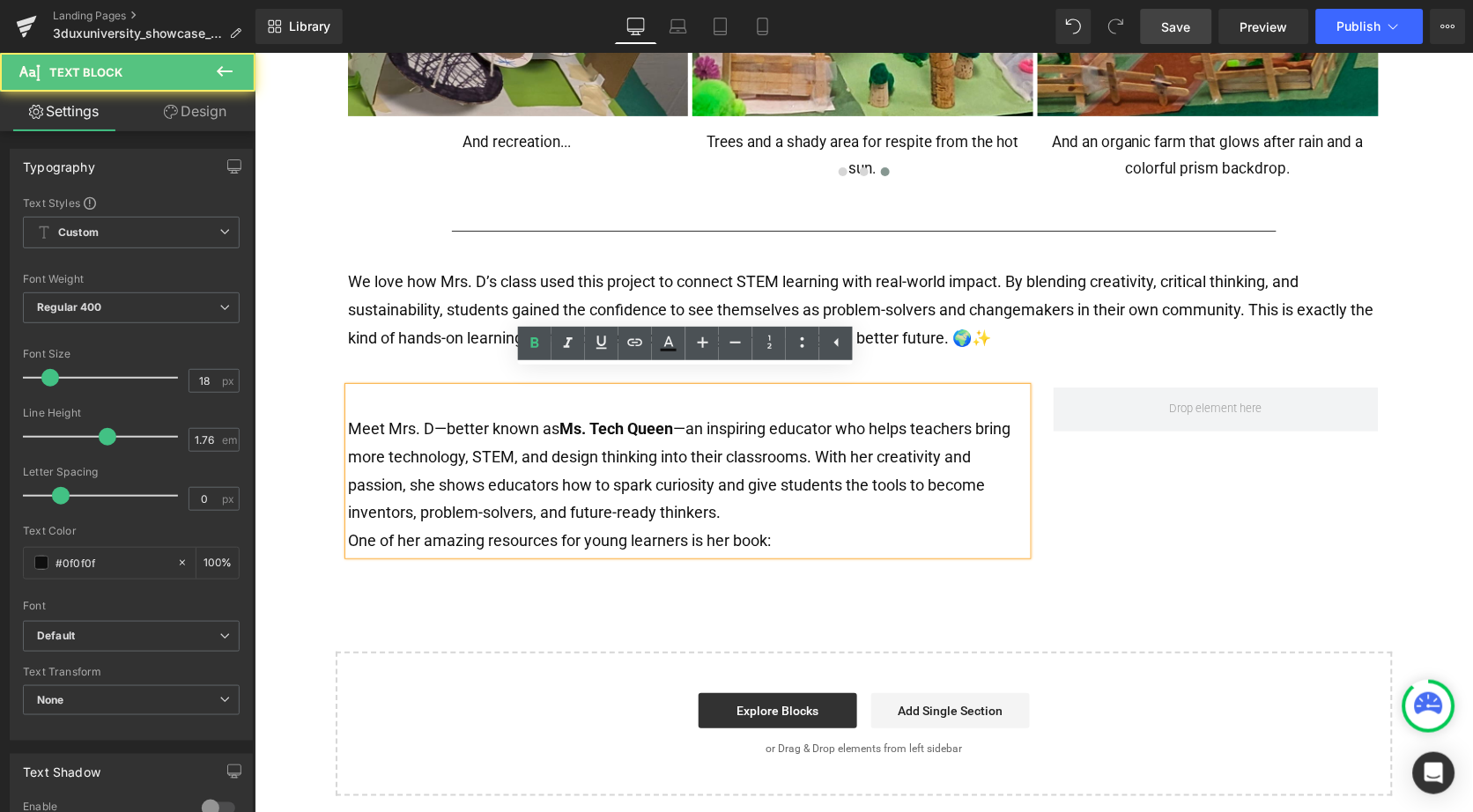
click at [848, 493] on p "Meet Mrs. D—better known as Ms. Tech Queen —an inspiring educator who helps tea…" at bounding box center [687, 470] width 679 height 112
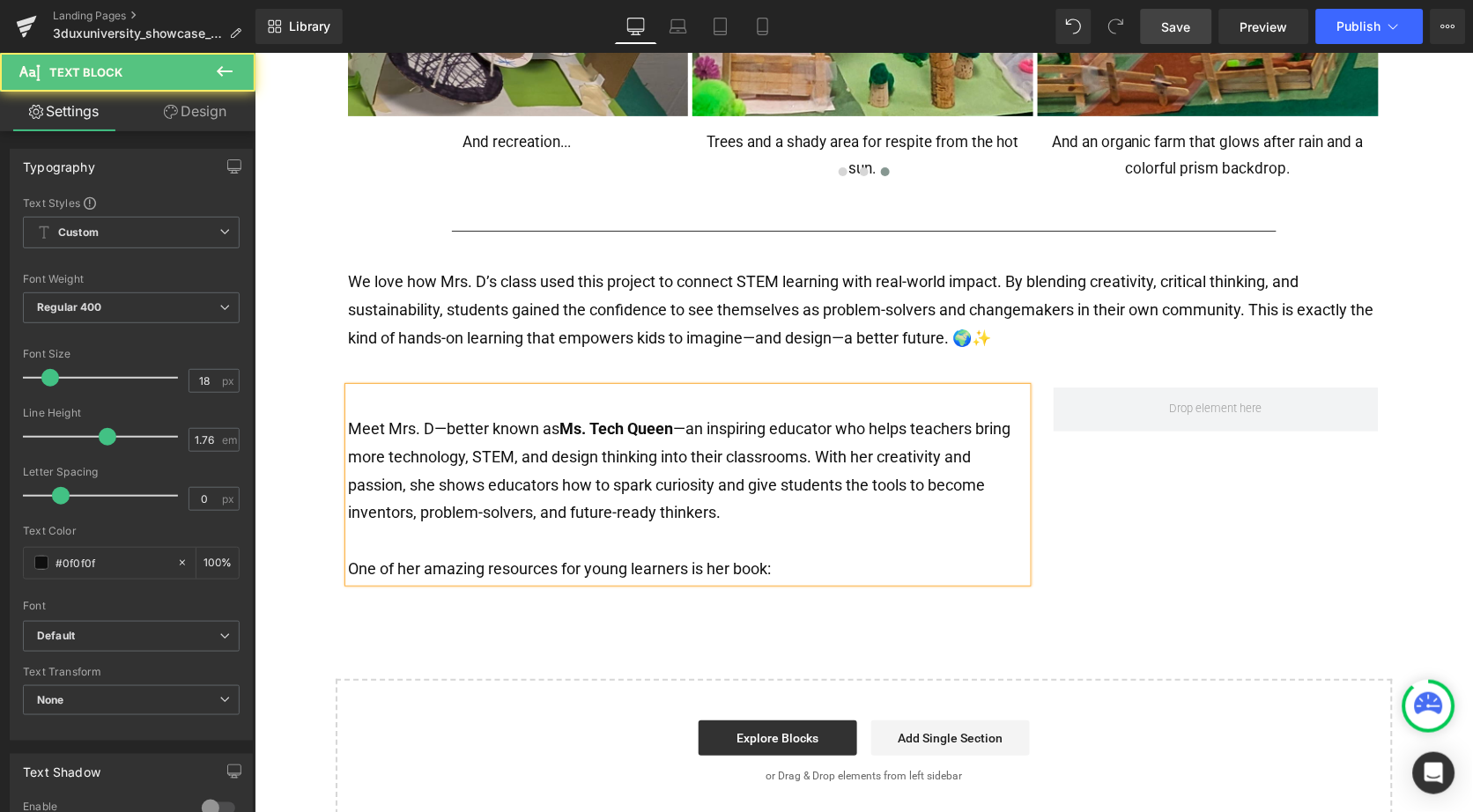
click at [831, 554] on p "One of her amazing resources for young learners is her book:" at bounding box center [687, 568] width 679 height 28
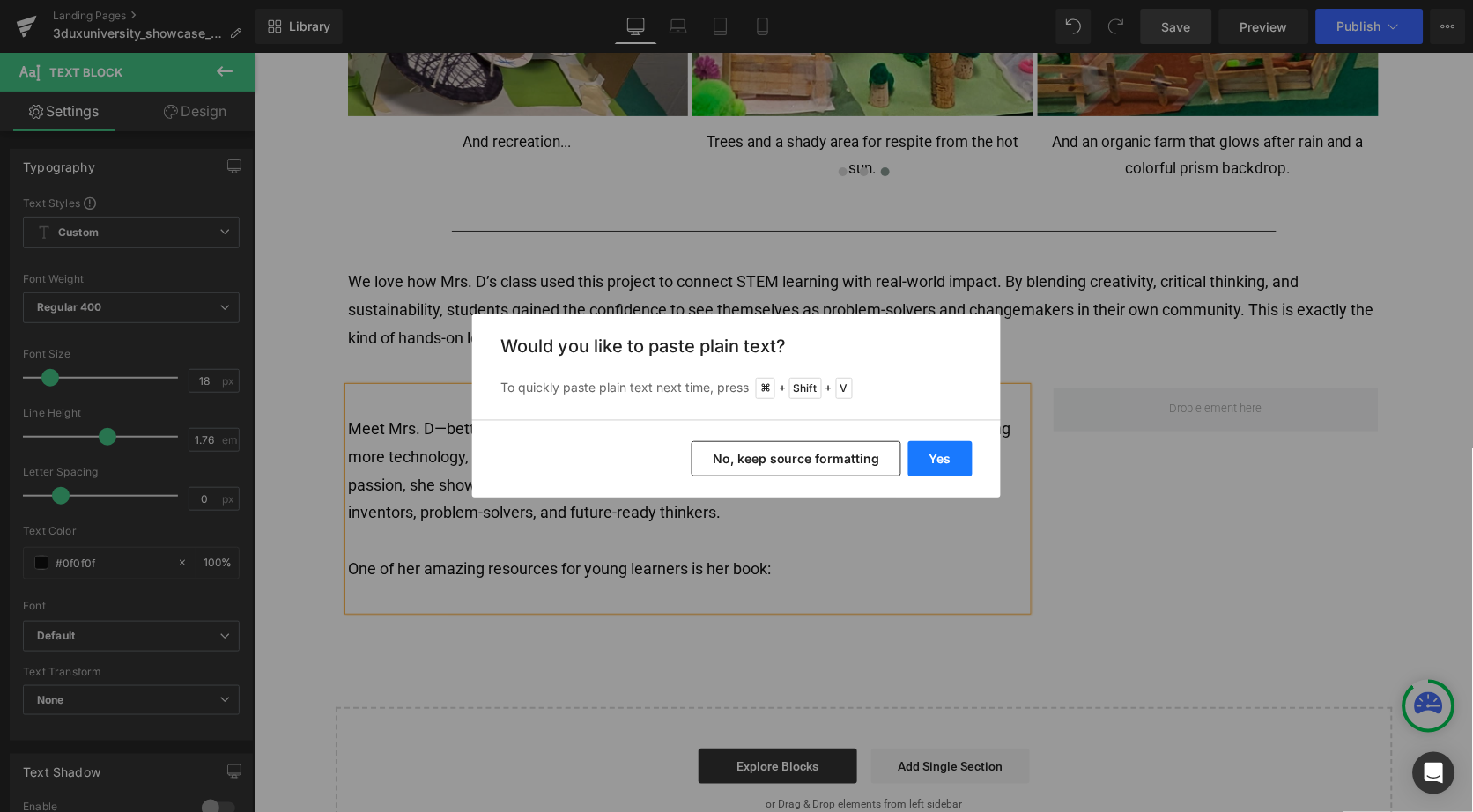
click at [943, 457] on button "Yes" at bounding box center [941, 459] width 65 height 35
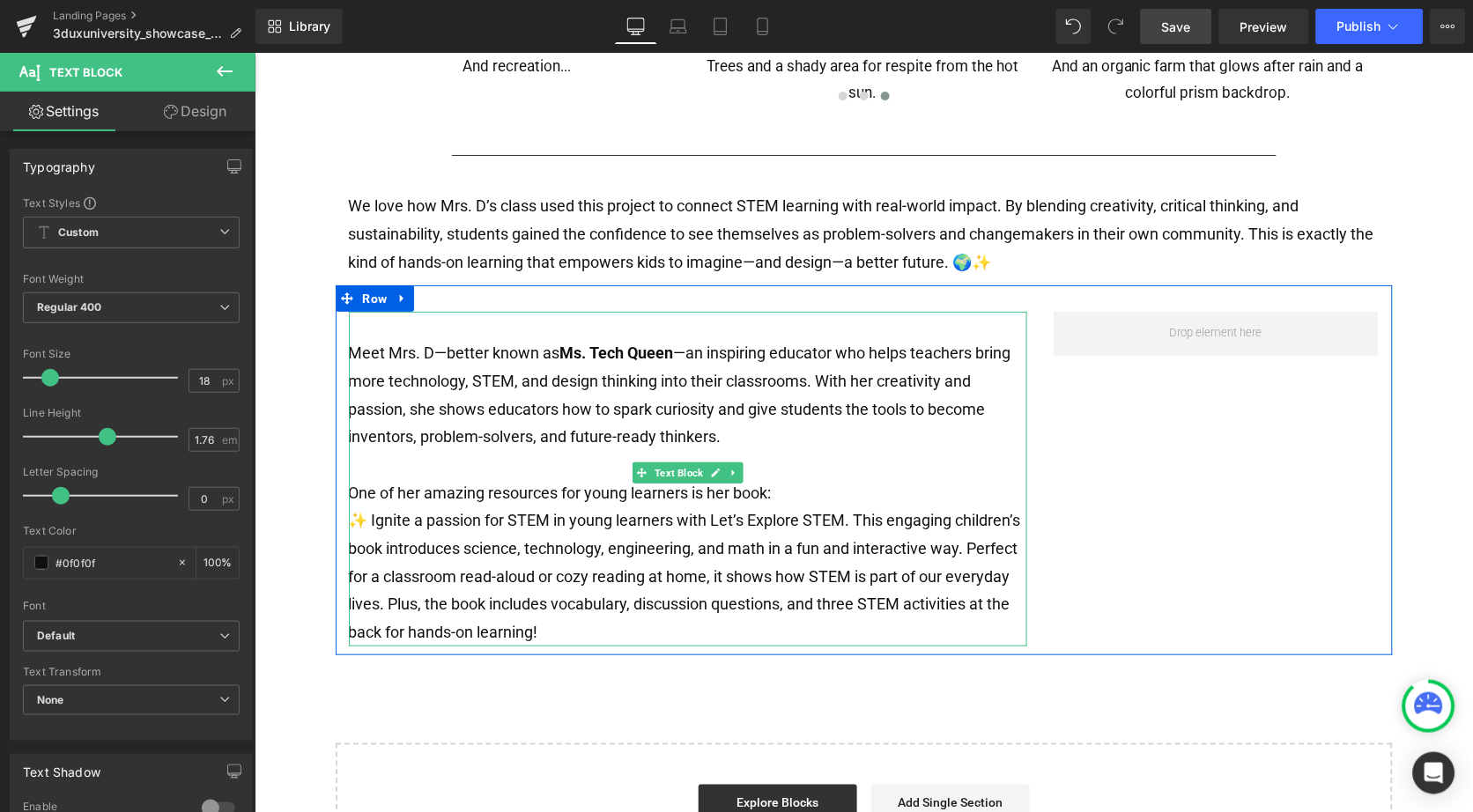
scroll to position [1520, 0]
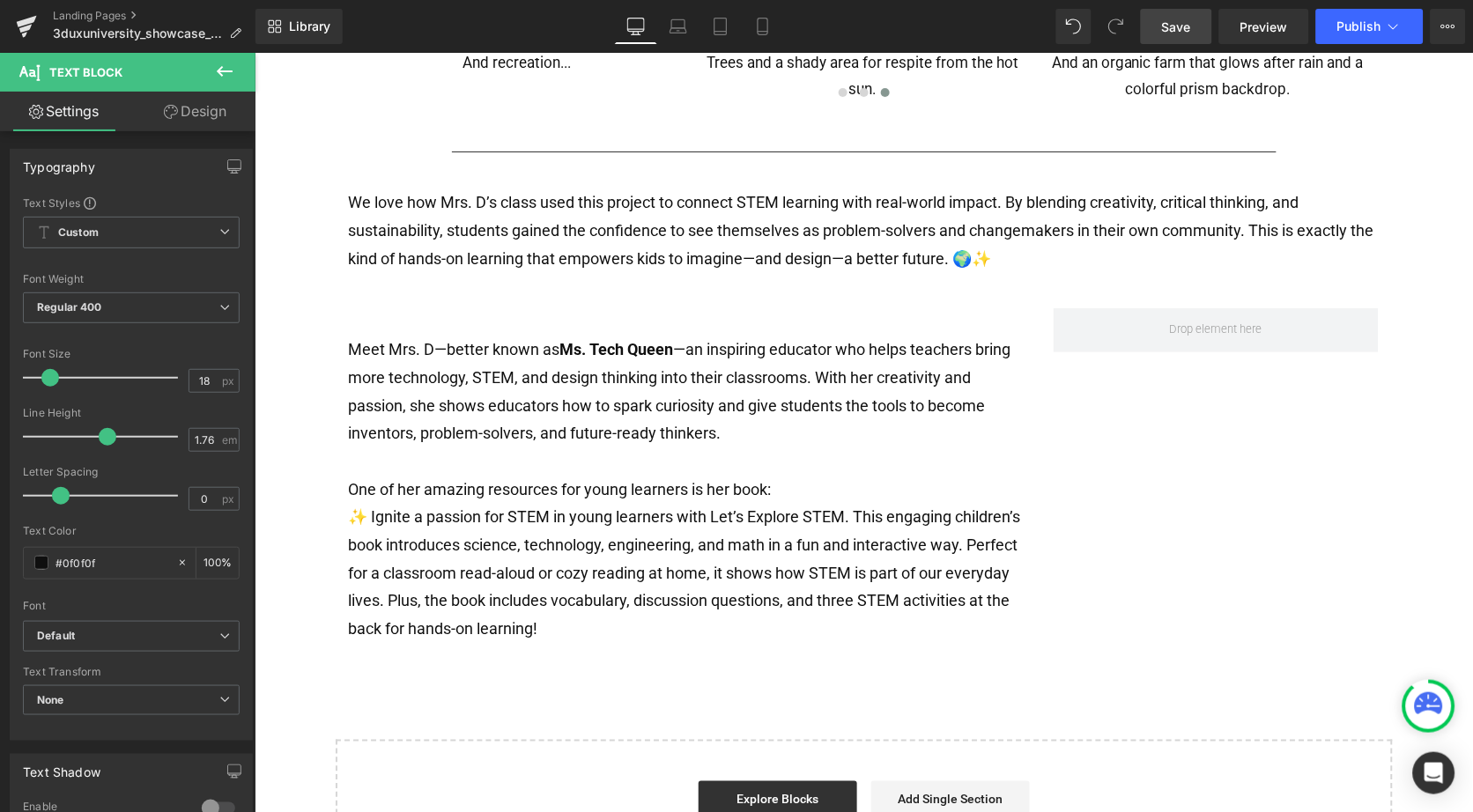
click at [225, 73] on icon at bounding box center [224, 72] width 15 height 11
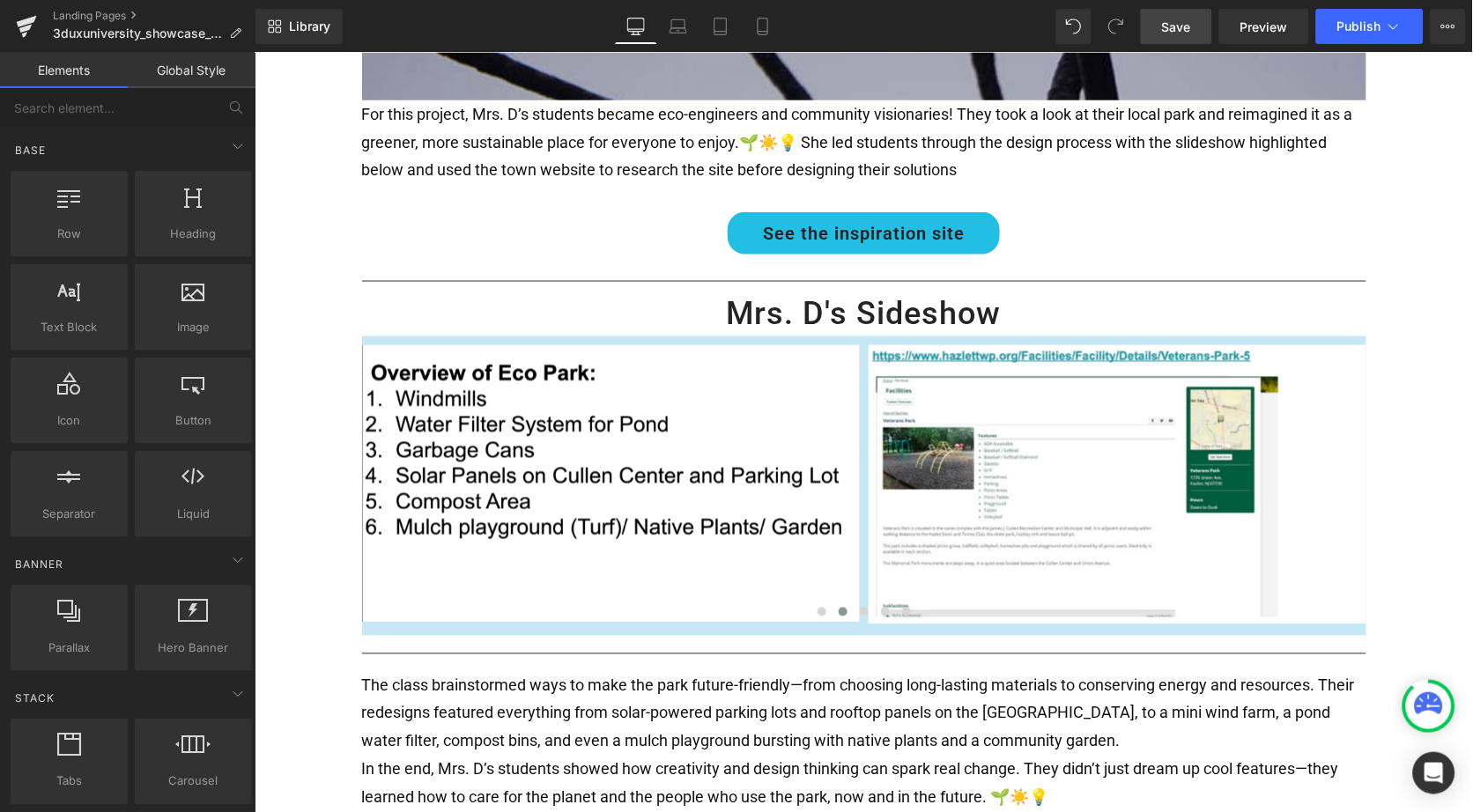
scroll to position [496, 0]
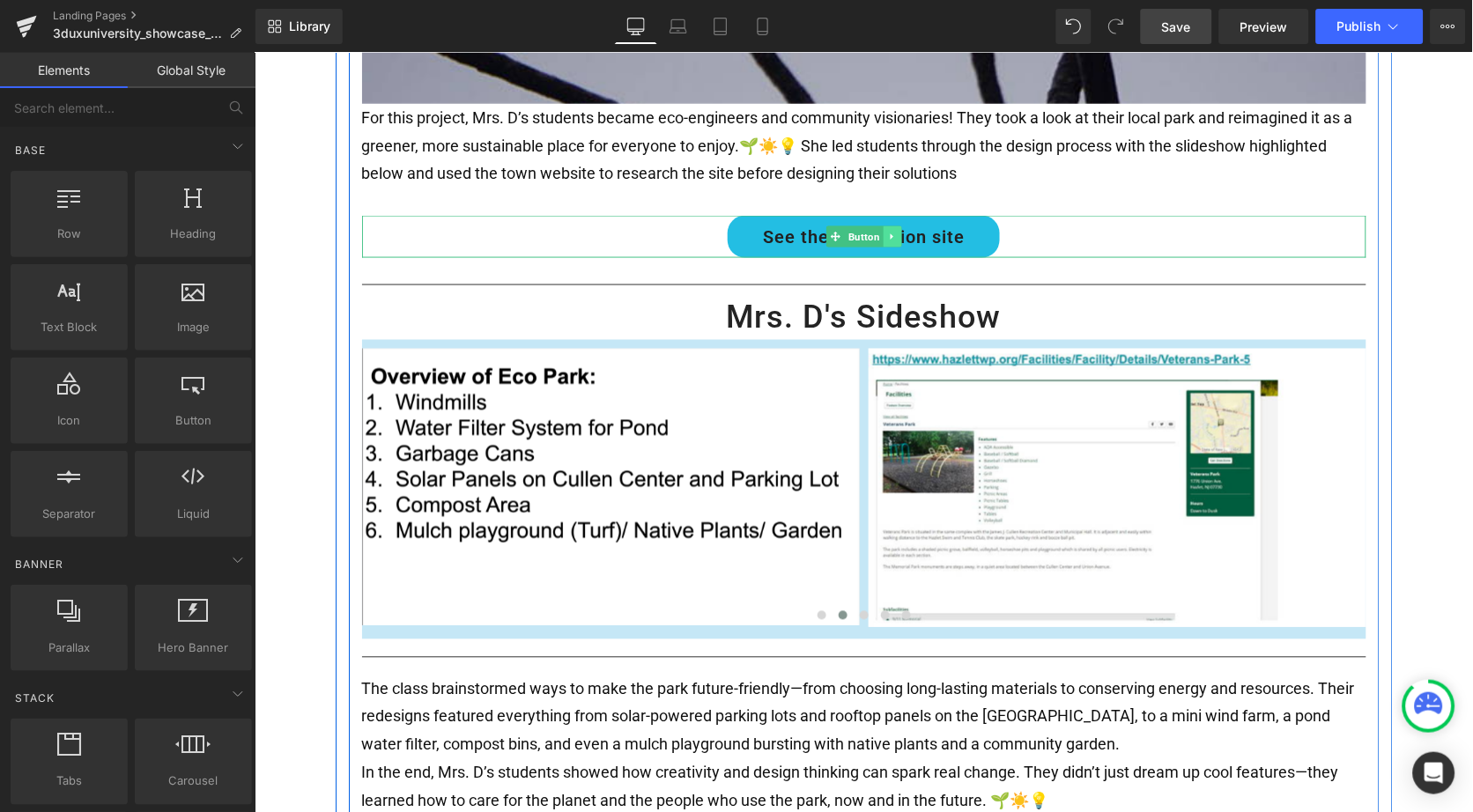
click at [889, 233] on icon at bounding box center [890, 235] width 3 height 6
click at [878, 231] on icon at bounding box center [882, 235] width 10 height 10
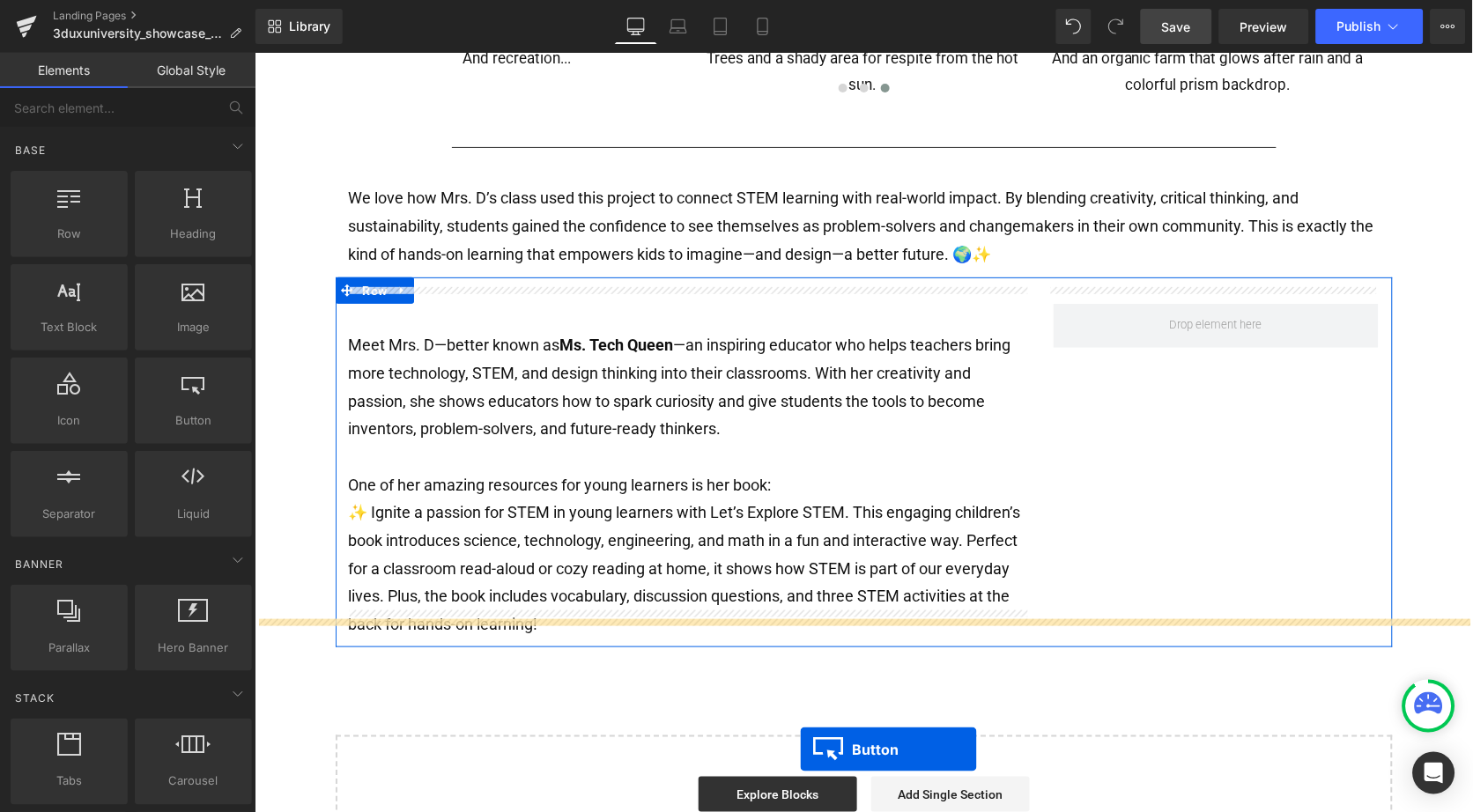
scroll to position [1638, 0]
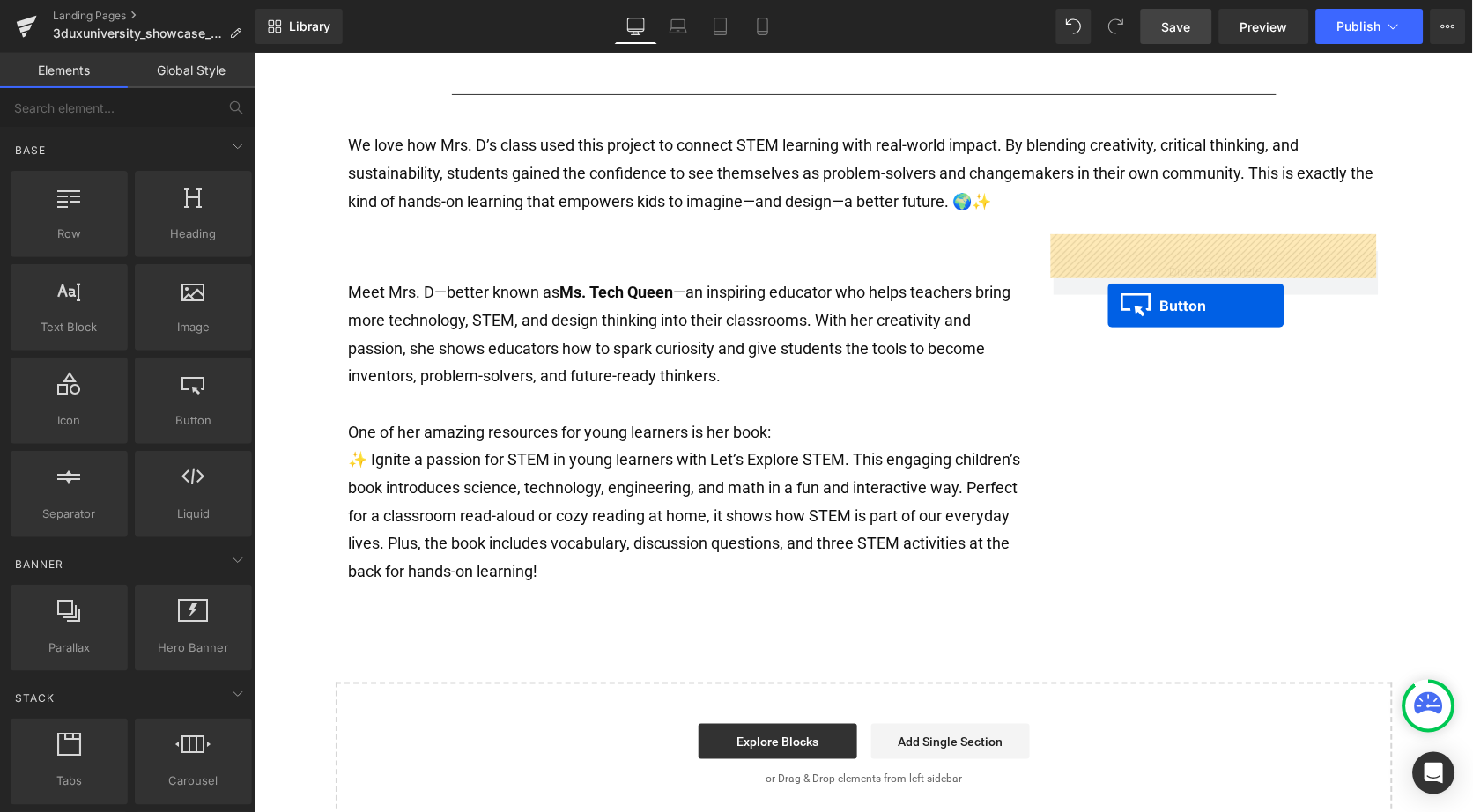
drag, startPoint x: 833, startPoint y: 282, endPoint x: 1107, endPoint y: 306, distance: 275.0
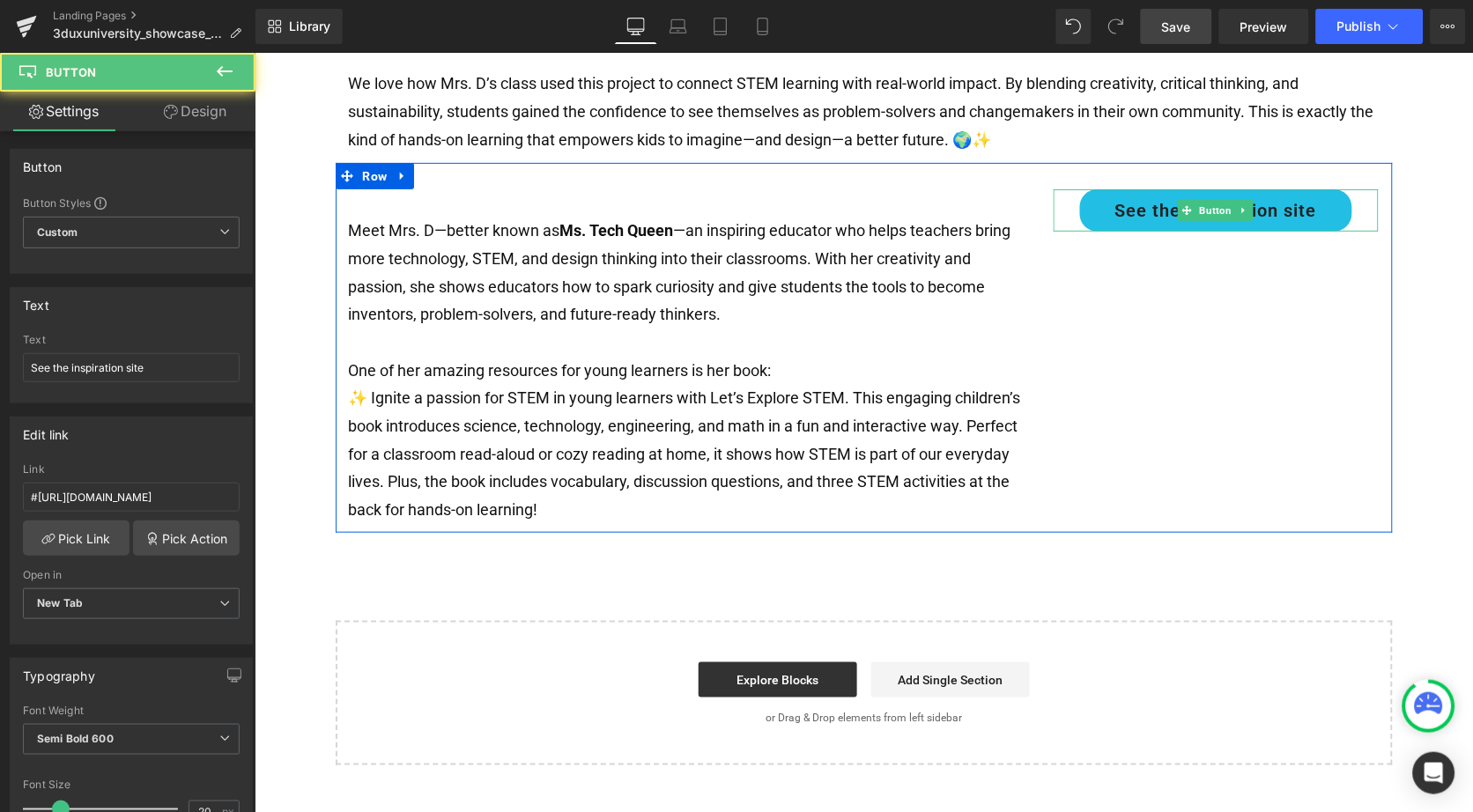
click at [1145, 196] on span "See the inspiration site" at bounding box center [1216, 209] width 202 height 26
click at [1109, 192] on link "See the inspiration site" at bounding box center [1216, 209] width 273 height 43
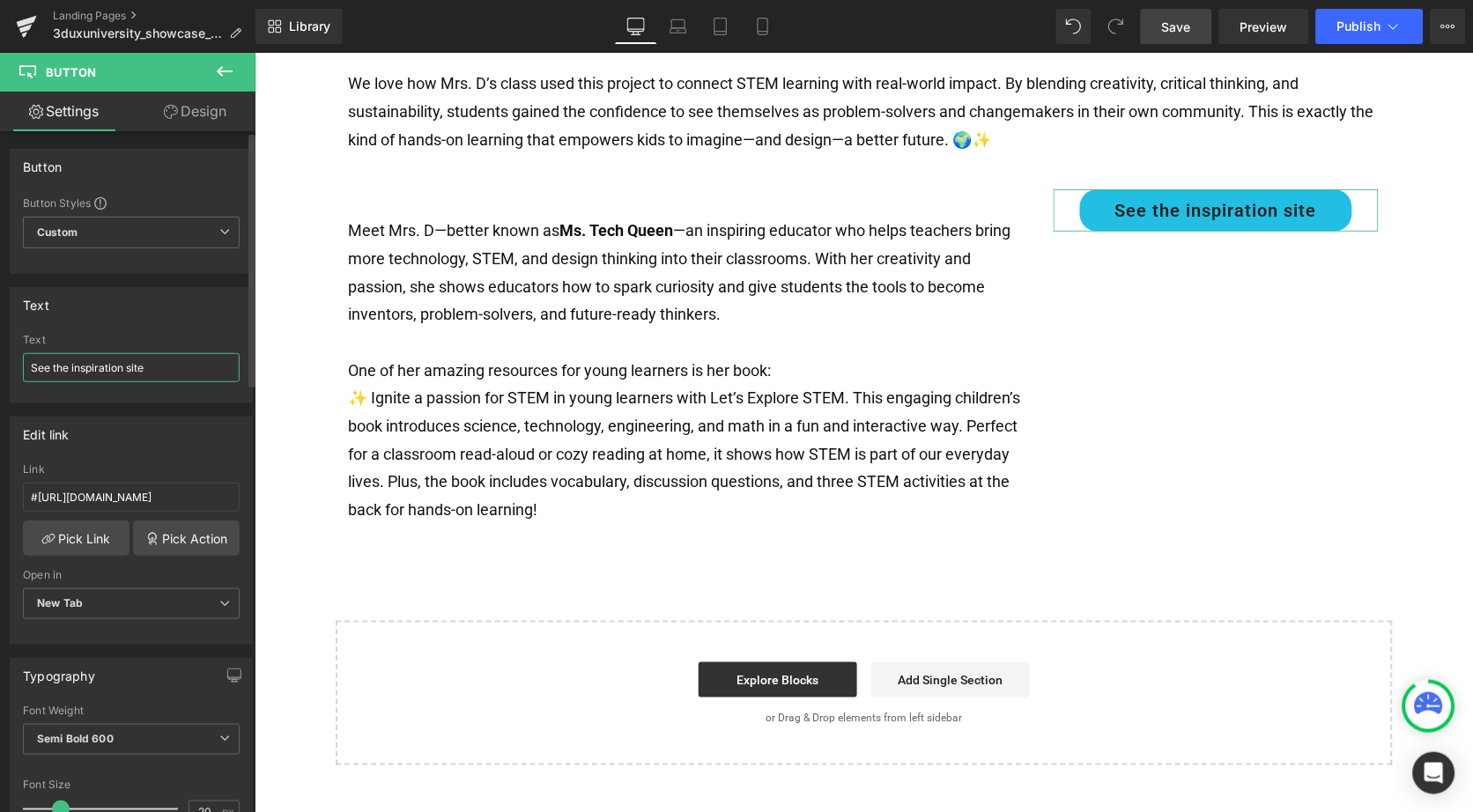
drag, startPoint x: 185, startPoint y: 366, endPoint x: 0, endPoint y: 365, distance: 185.0
click at [0, 365] on div "Text See the inspiration site Text See the inspiration site" at bounding box center [132, 339] width 264 height 130
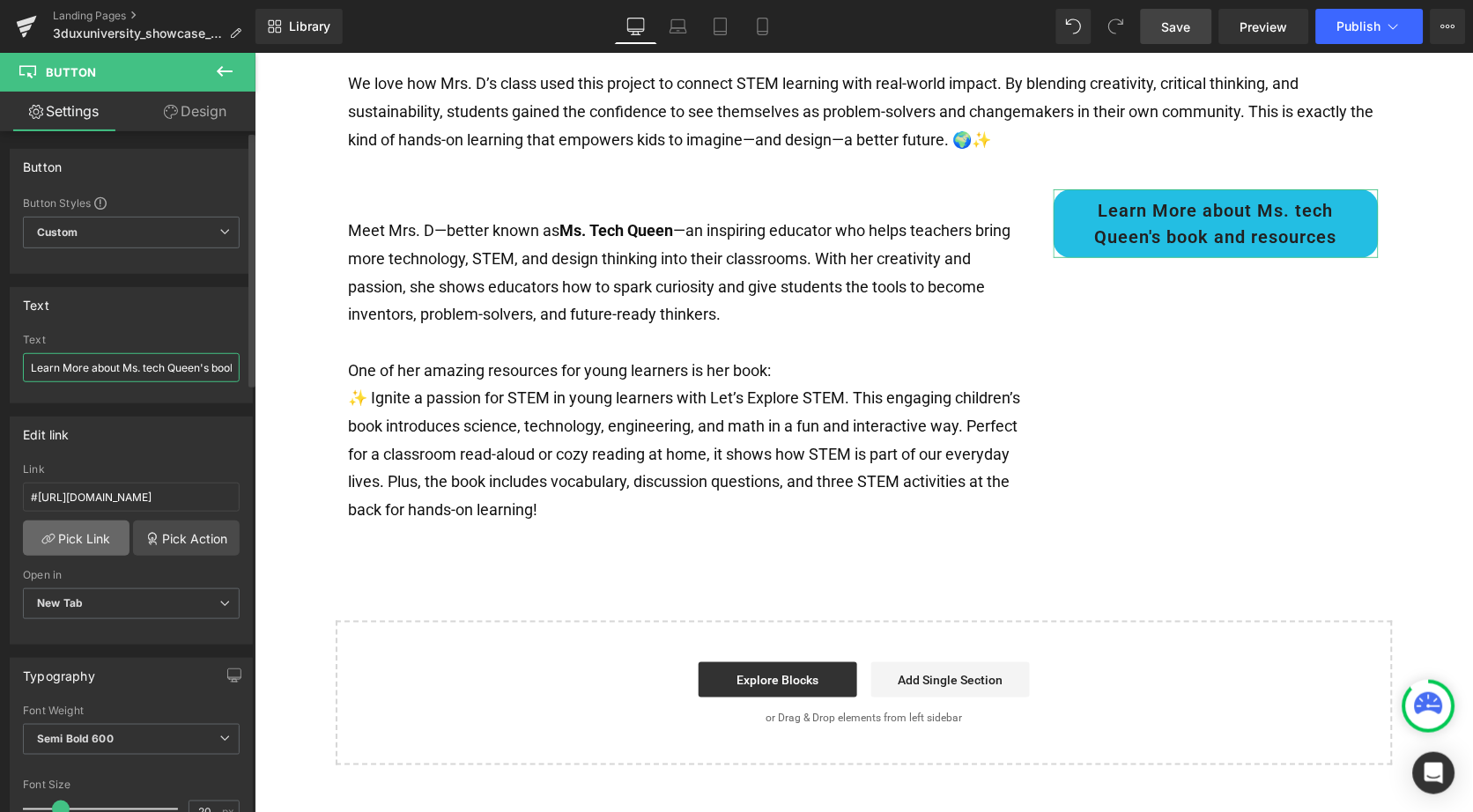
type input "Learn More about Ms. tech Queen's book and resources"
click at [96, 532] on link "Pick Link" at bounding box center [75, 538] width 106 height 35
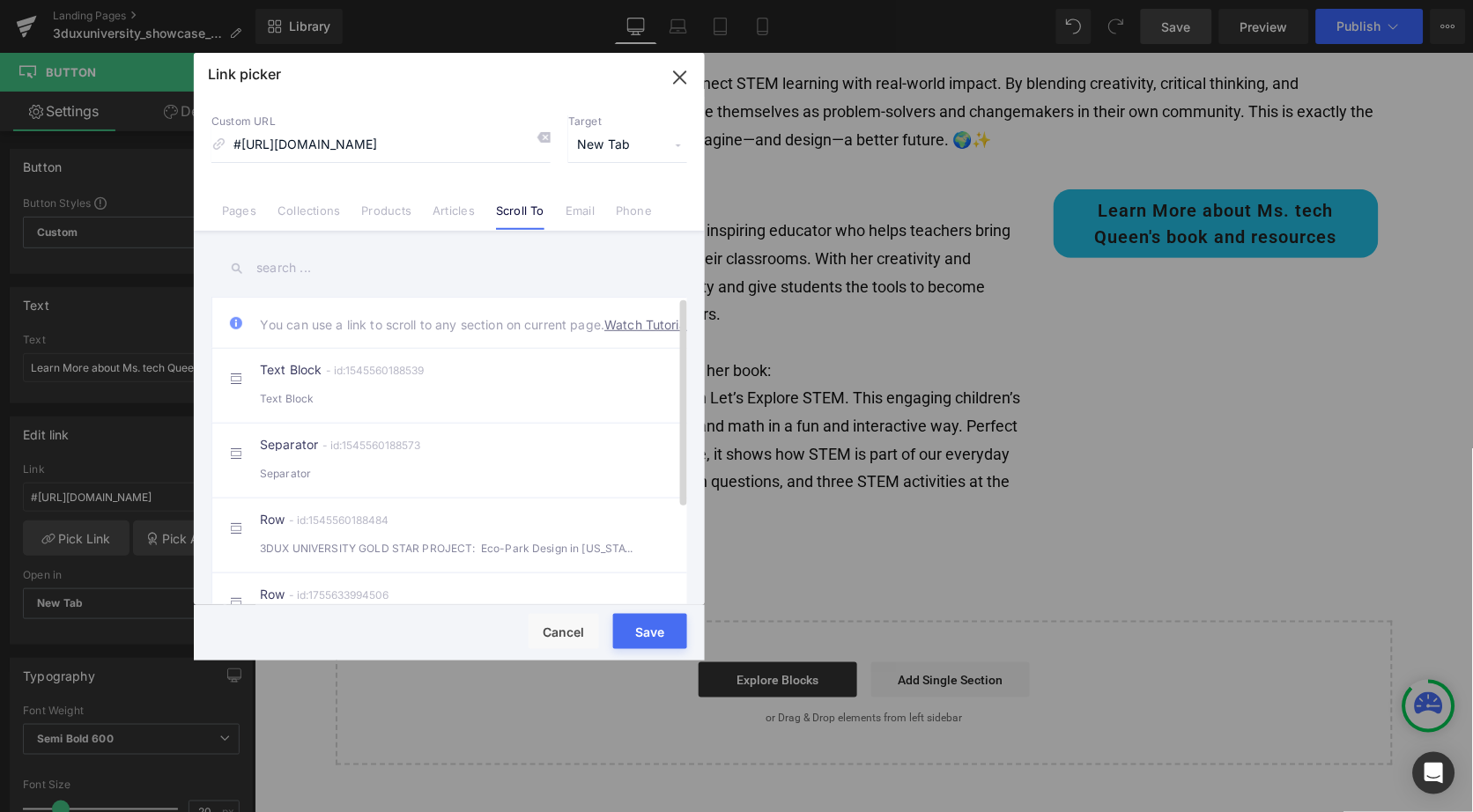
scroll to position [0, 104]
click at [416, 147] on input "#[URL][DOMAIN_NAME]" at bounding box center [381, 145] width 339 height 34
type input "[URL][DOMAIN_NAME]"
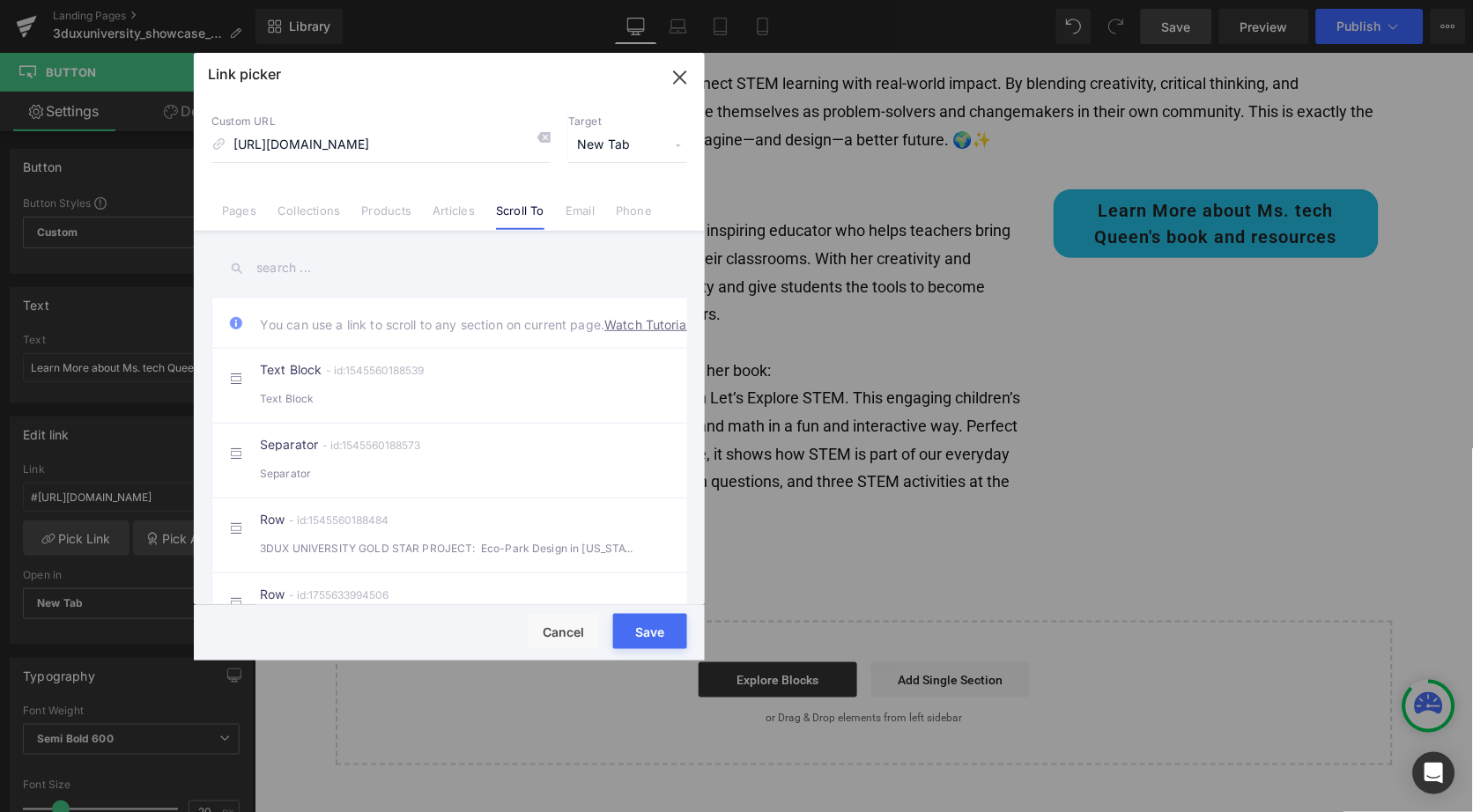
click at [641, 624] on button "Save" at bounding box center [650, 631] width 74 height 35
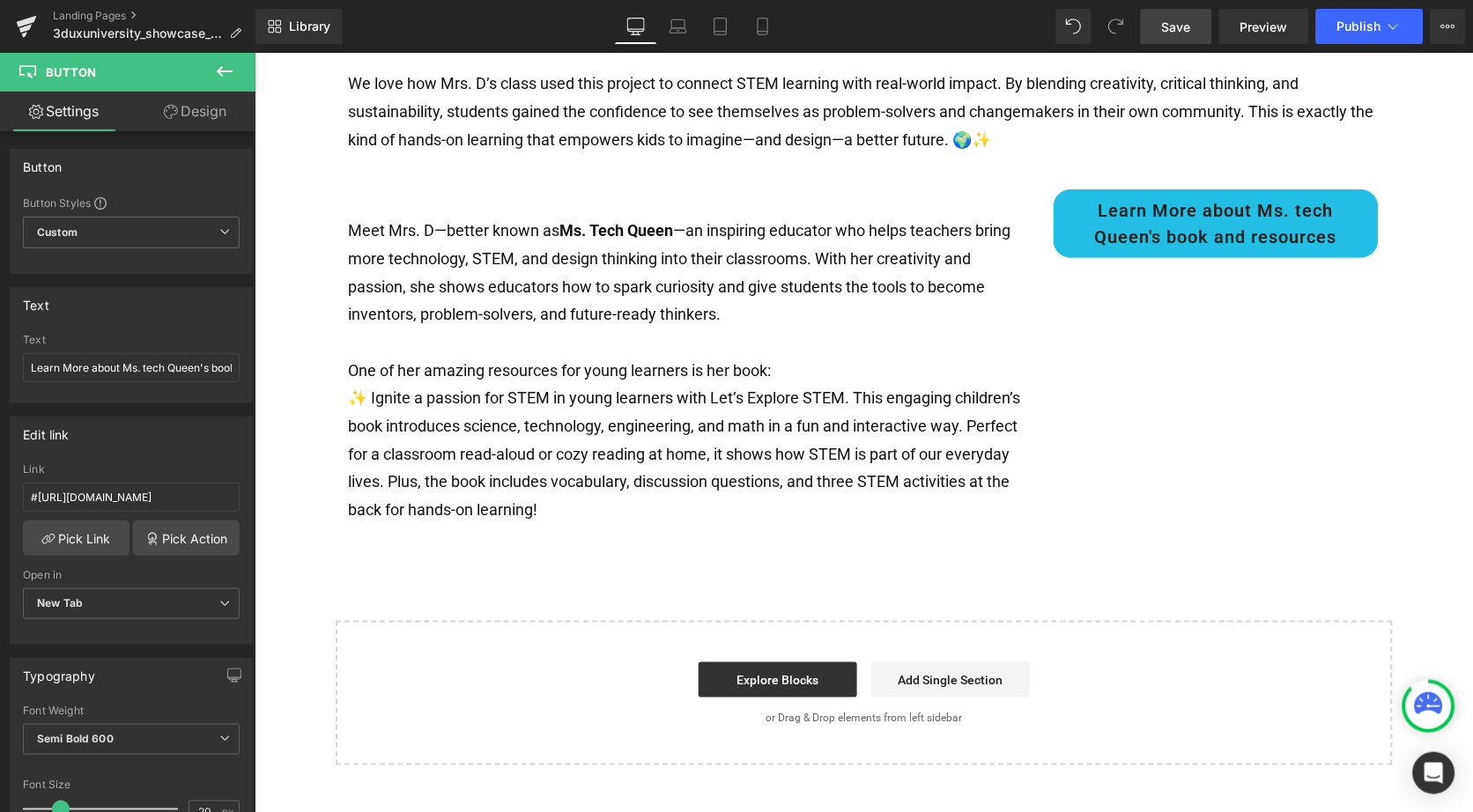
click at [227, 66] on icon at bounding box center [224, 71] width 21 height 21
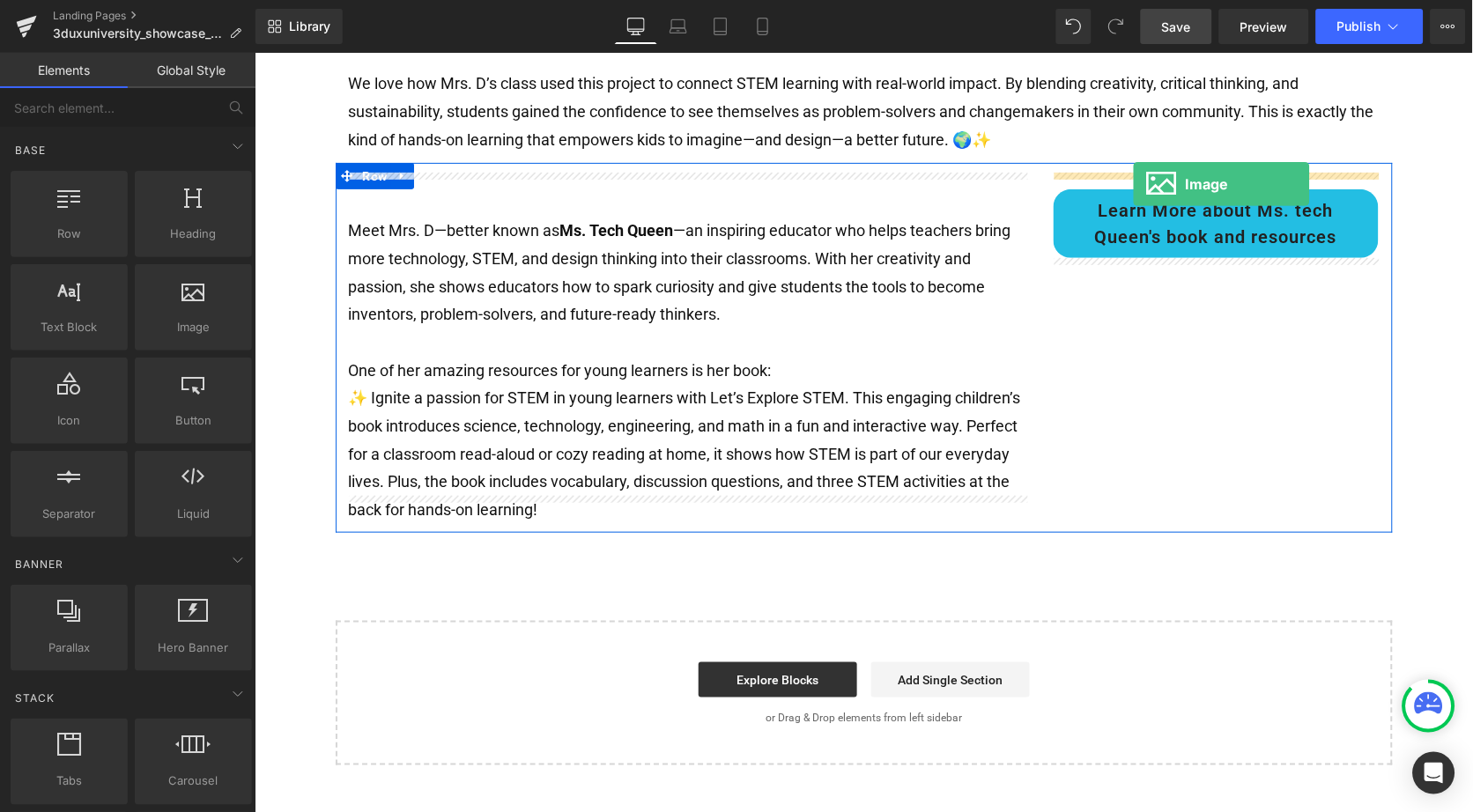
drag, startPoint x: 443, startPoint y: 344, endPoint x: 1132, endPoint y: 183, distance: 707.6
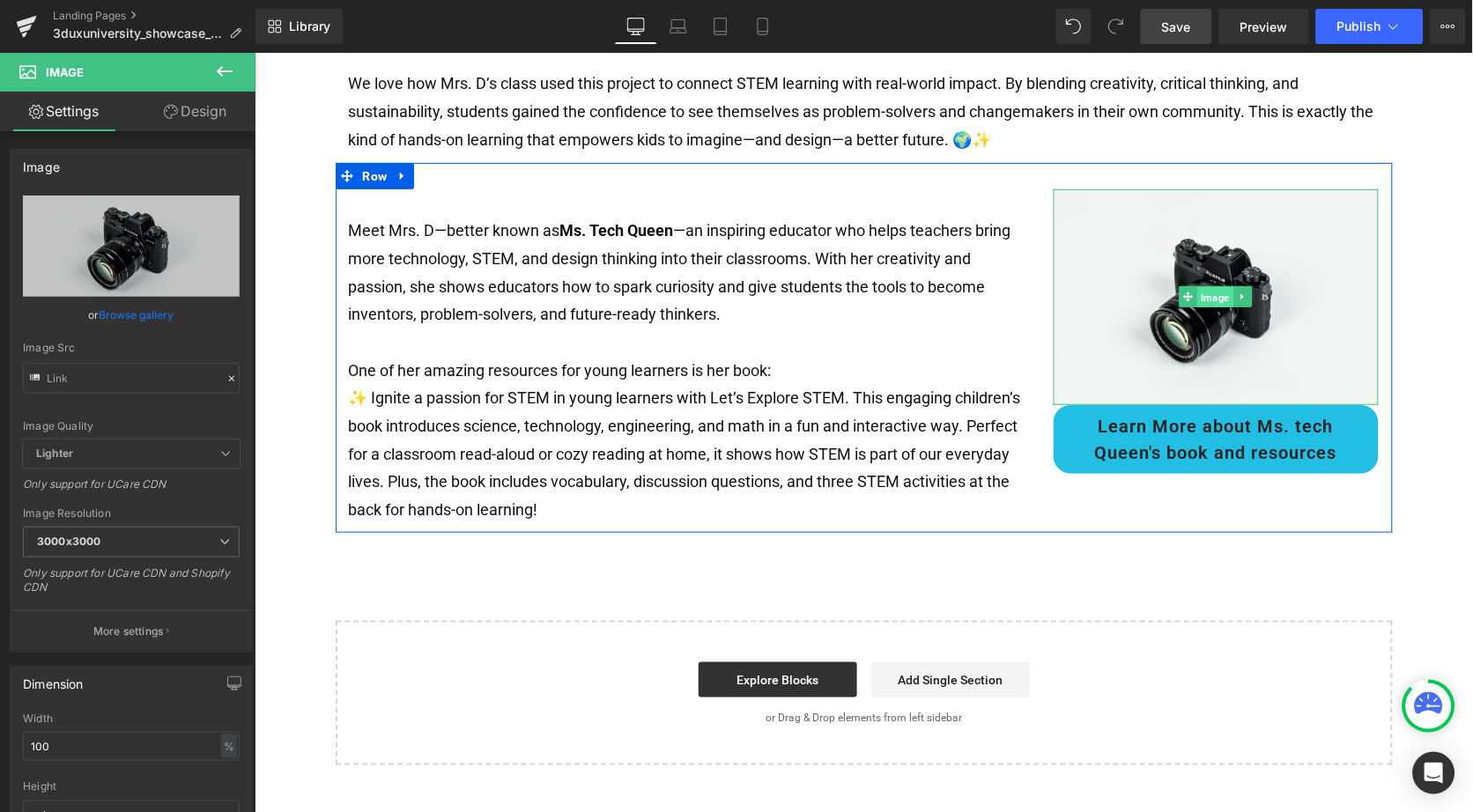
click at [1209, 286] on span "Image" at bounding box center [1216, 296] width 36 height 21
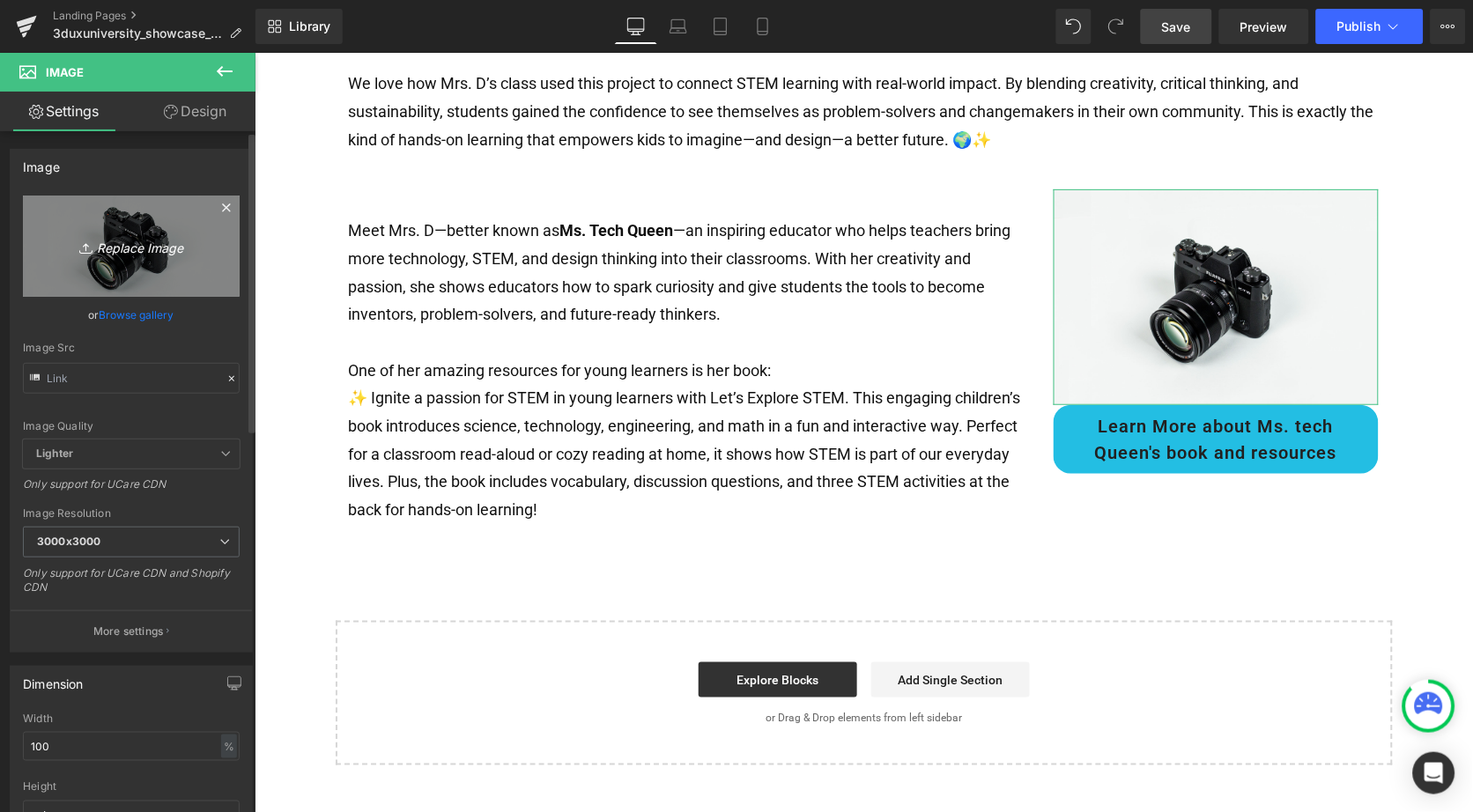
click at [134, 253] on icon "Replace Image" at bounding box center [131, 246] width 141 height 22
type input "C:\fakepath\Screenshot [DATE] 4.11.05 PM.png"
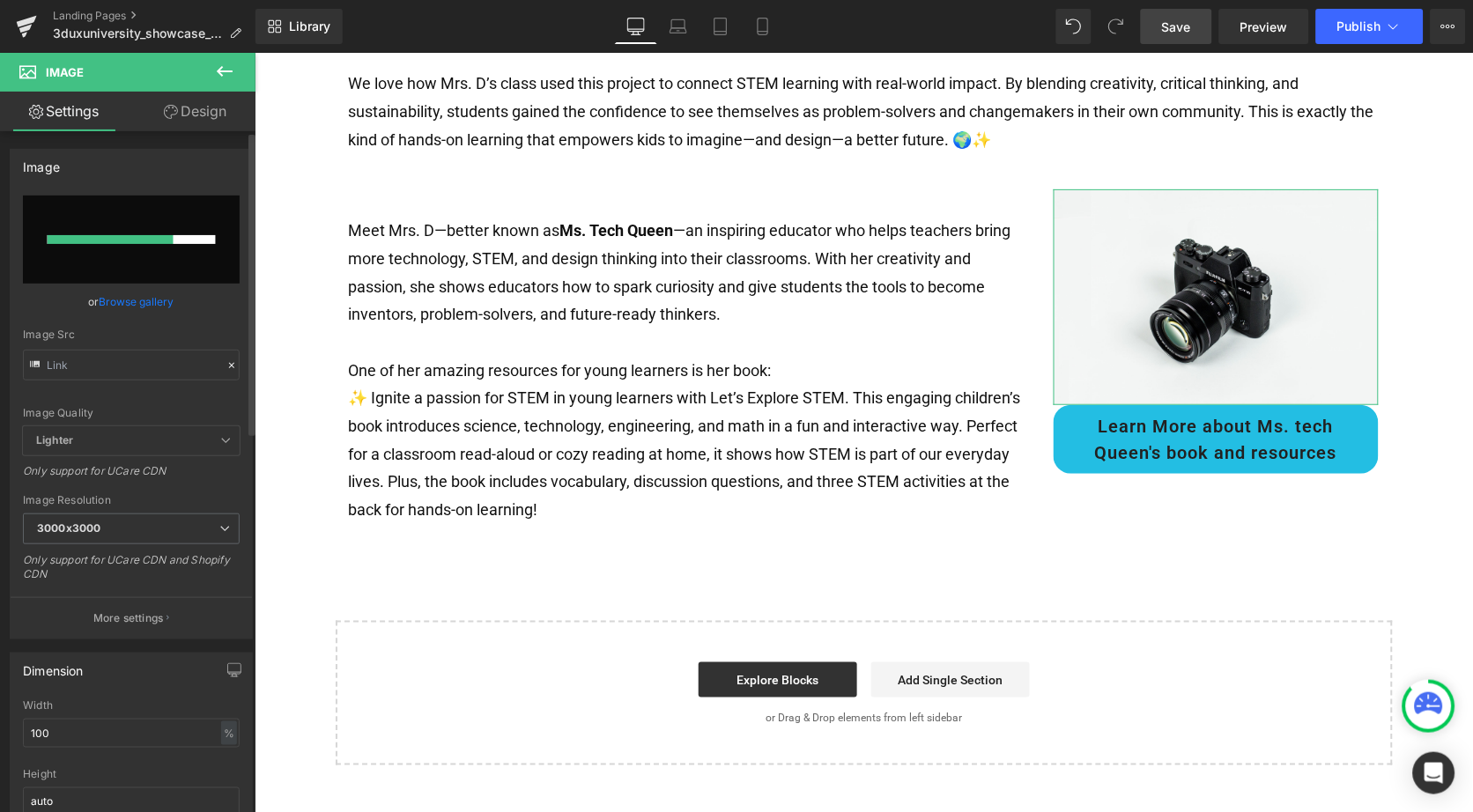
click at [125, 297] on link "Browse gallery" at bounding box center [137, 302] width 75 height 31
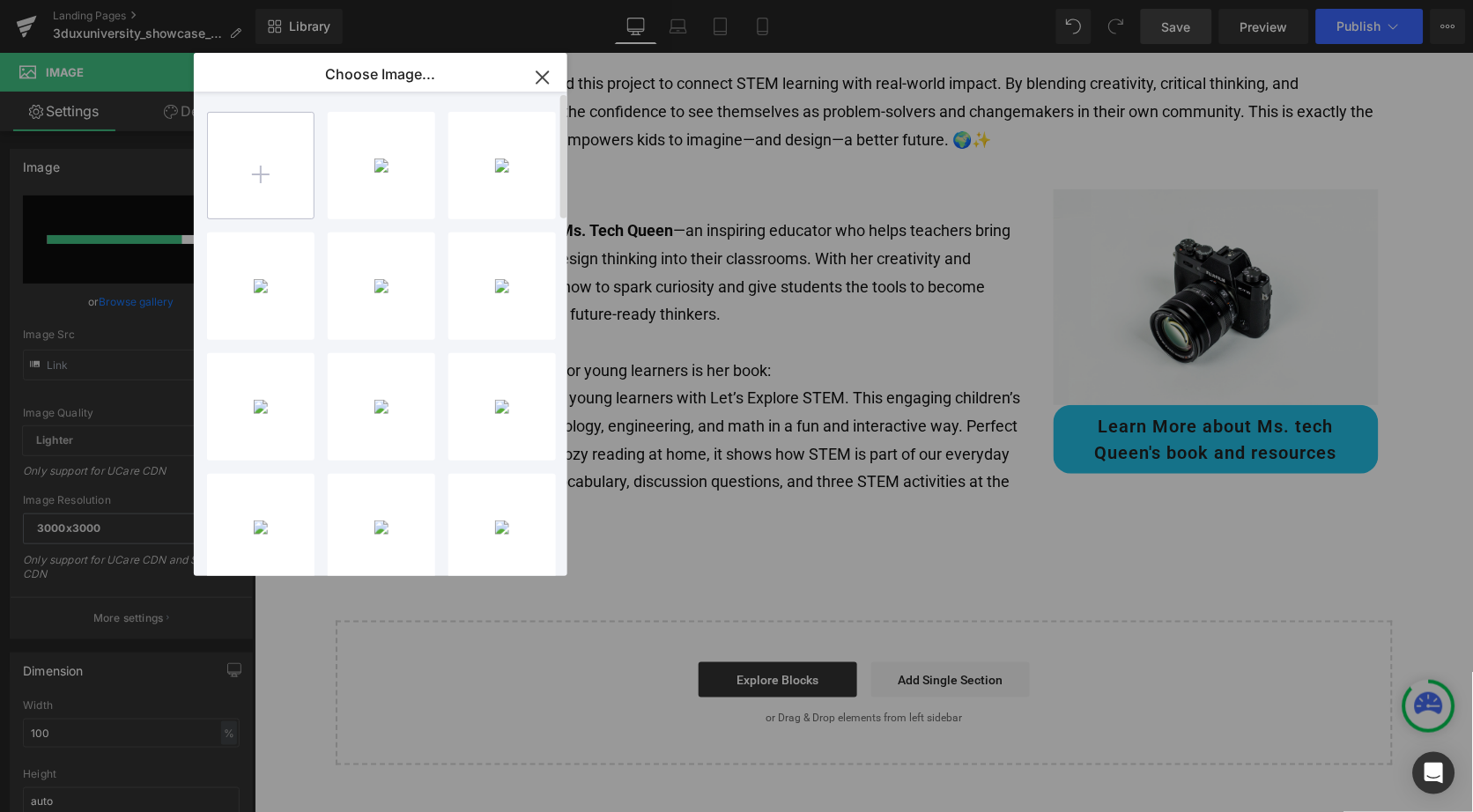
click at [285, 184] on input "file" at bounding box center [261, 165] width 105 height 105
type input "C:\fakepath\Screenshot [DATE] 4.11.05 PM.png"
click at [0, 0] on div "Screens...PM.png 617.96 KB" at bounding box center [0, 0] width 0 height 0
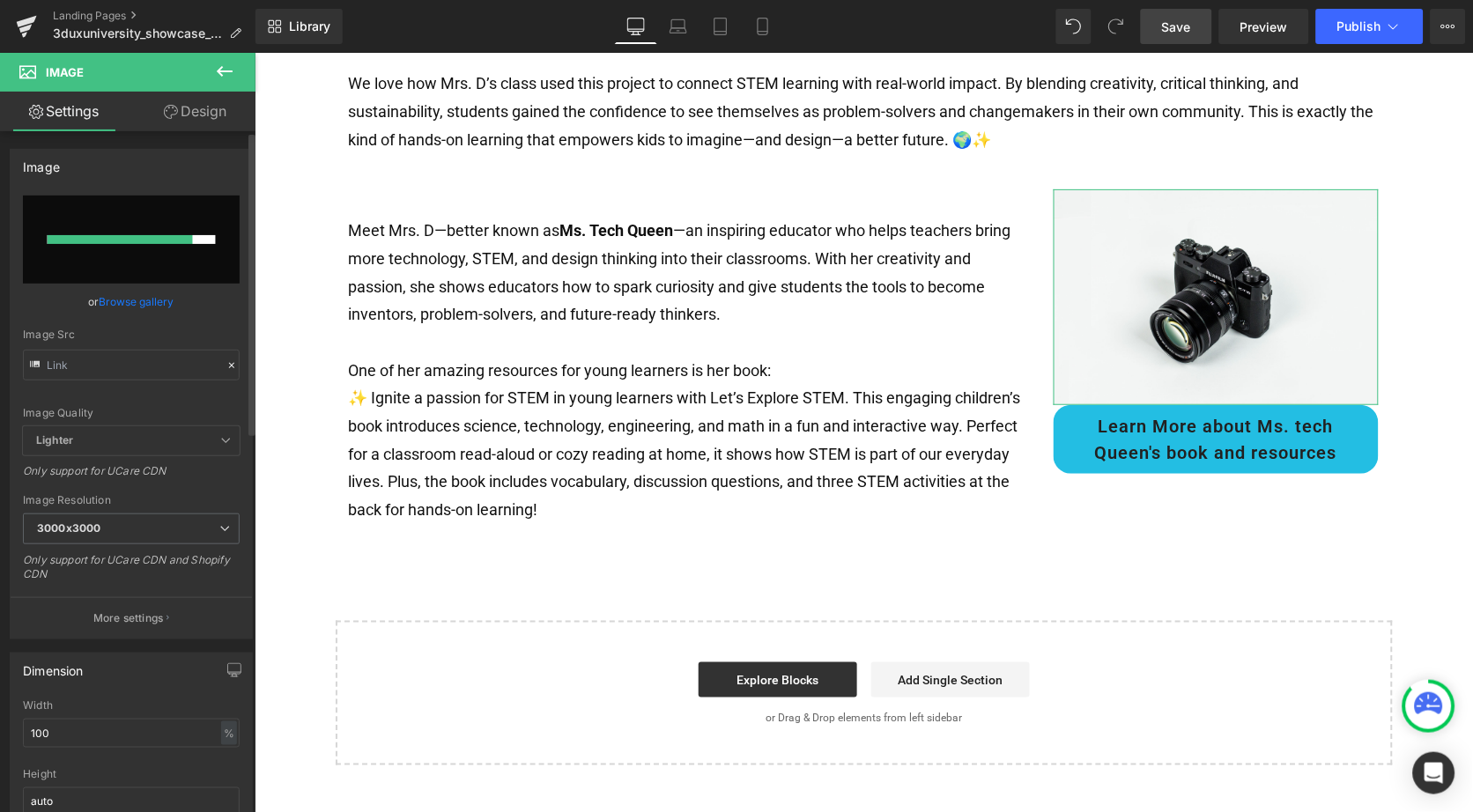
click at [160, 302] on link "Browse gallery" at bounding box center [137, 302] width 75 height 31
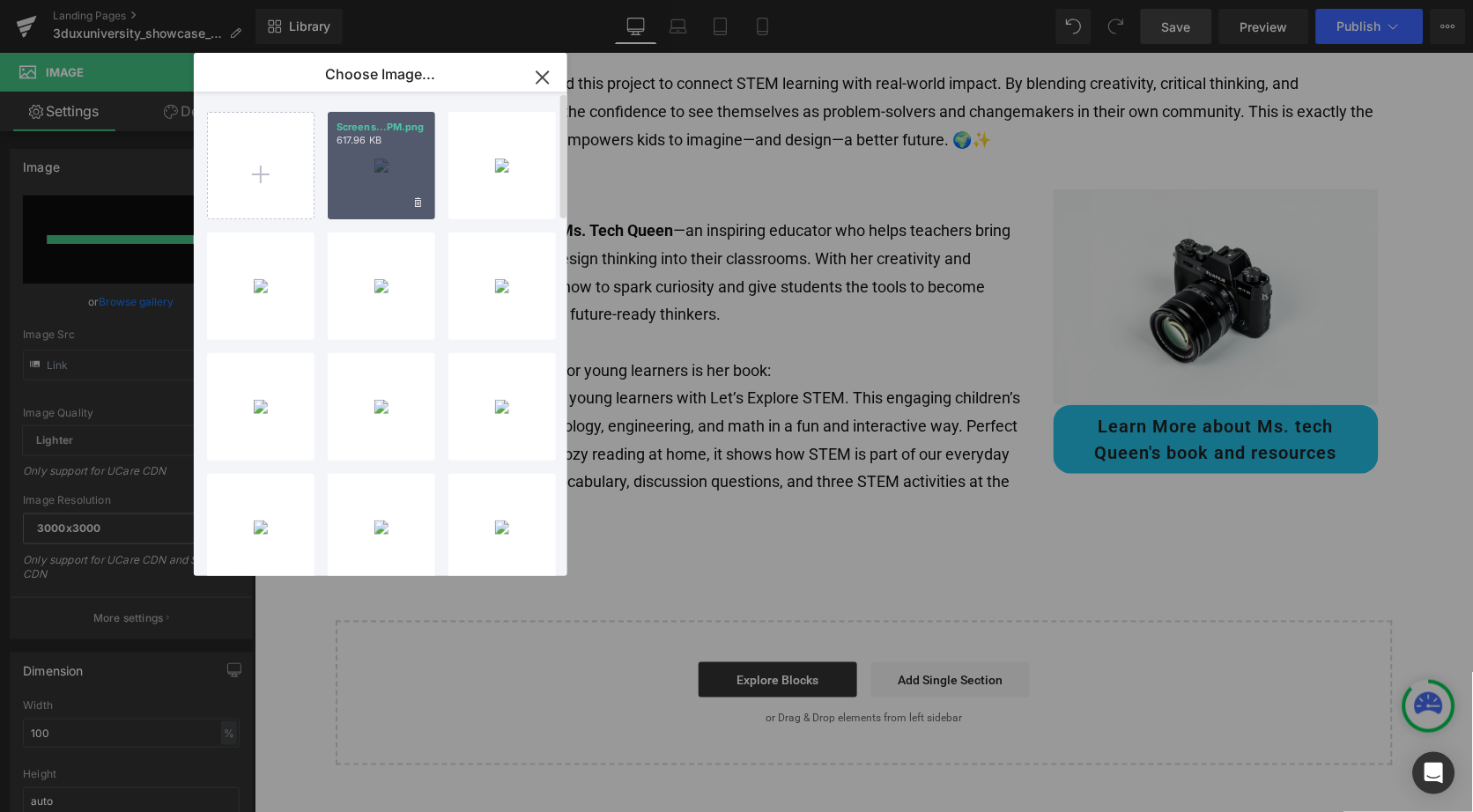
click at [373, 183] on div "Screens...PM.png 617.96 KB" at bounding box center [382, 165] width 107 height 107
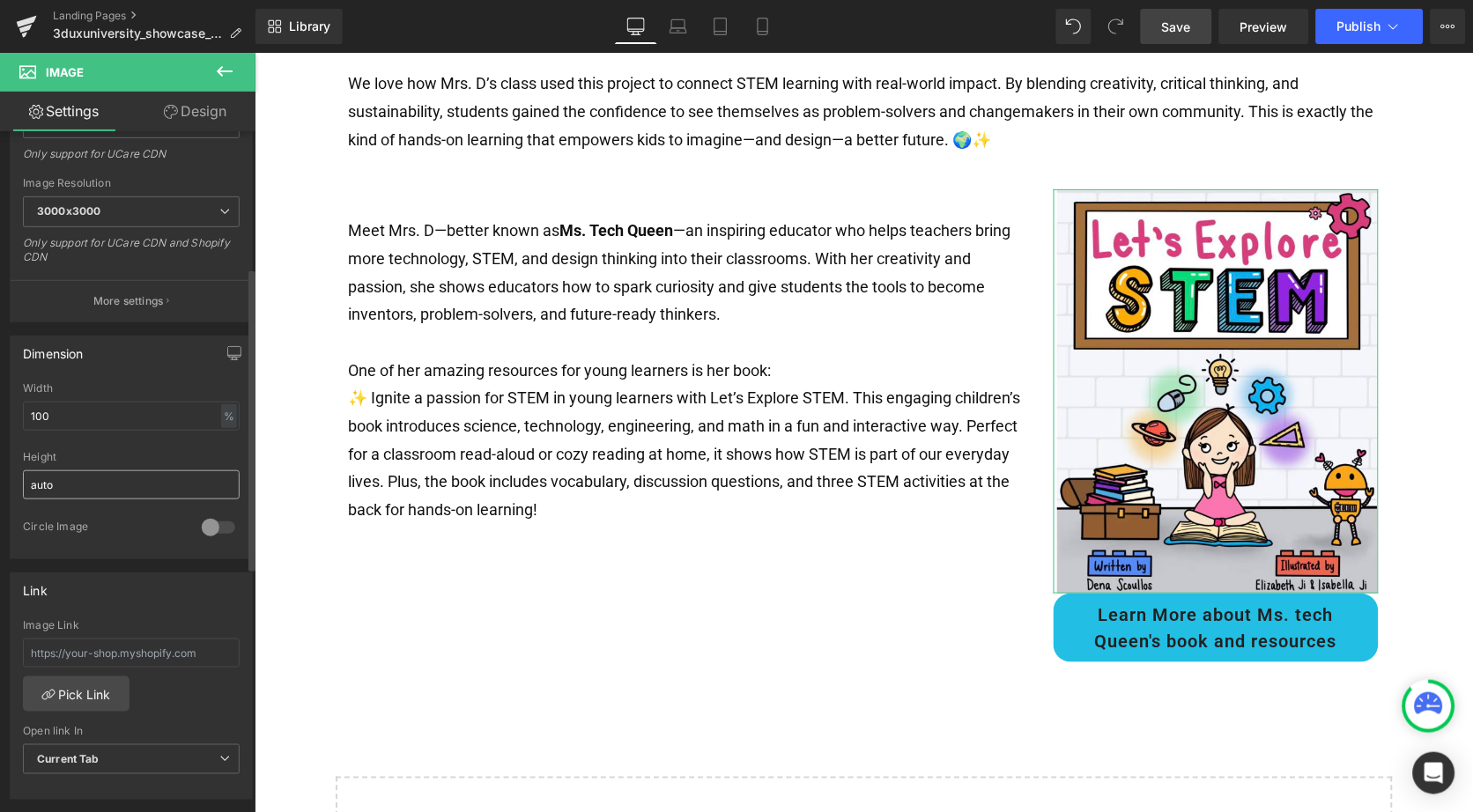
scroll to position [347, 0]
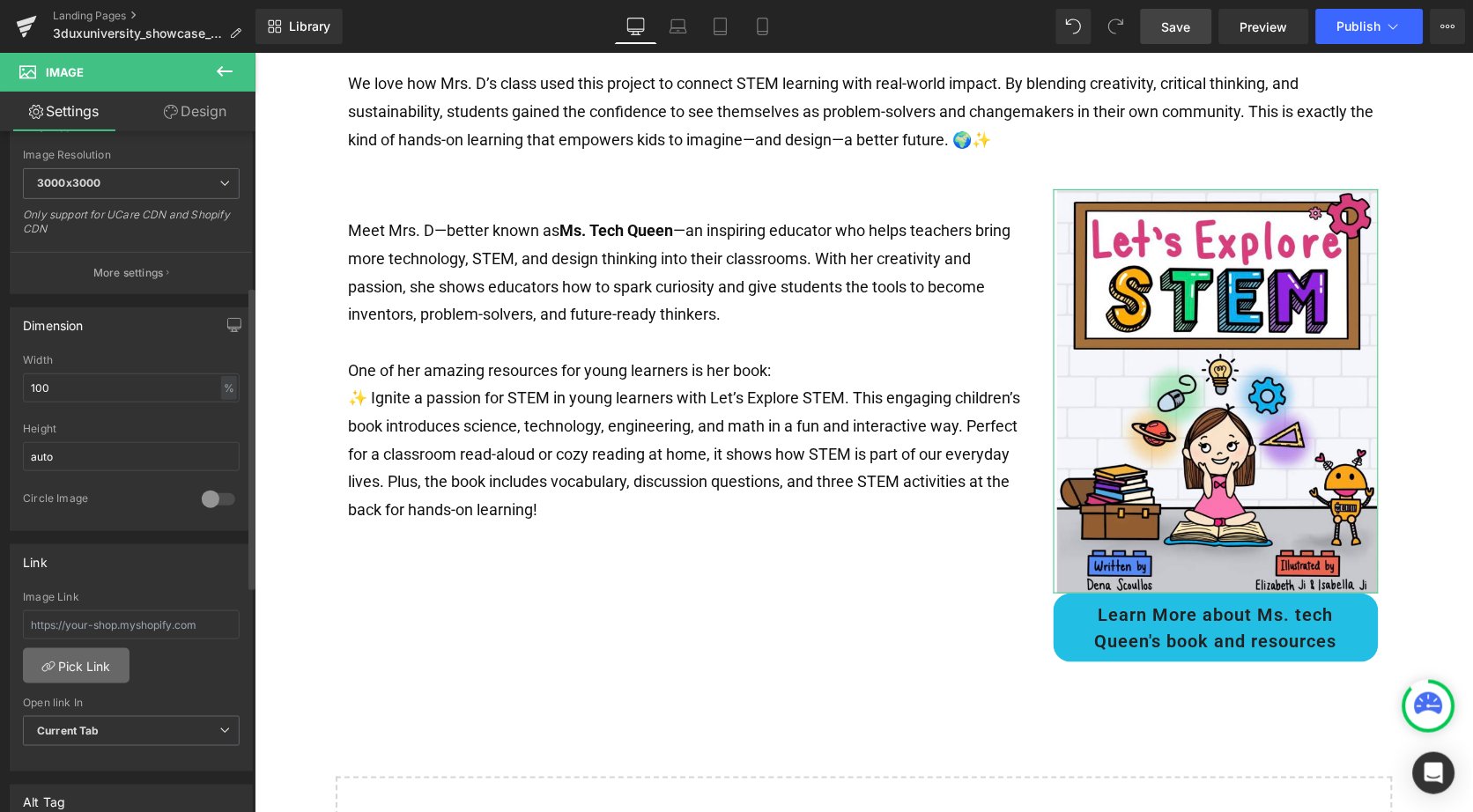
click at [81, 655] on link "Pick Link" at bounding box center [75, 666] width 106 height 35
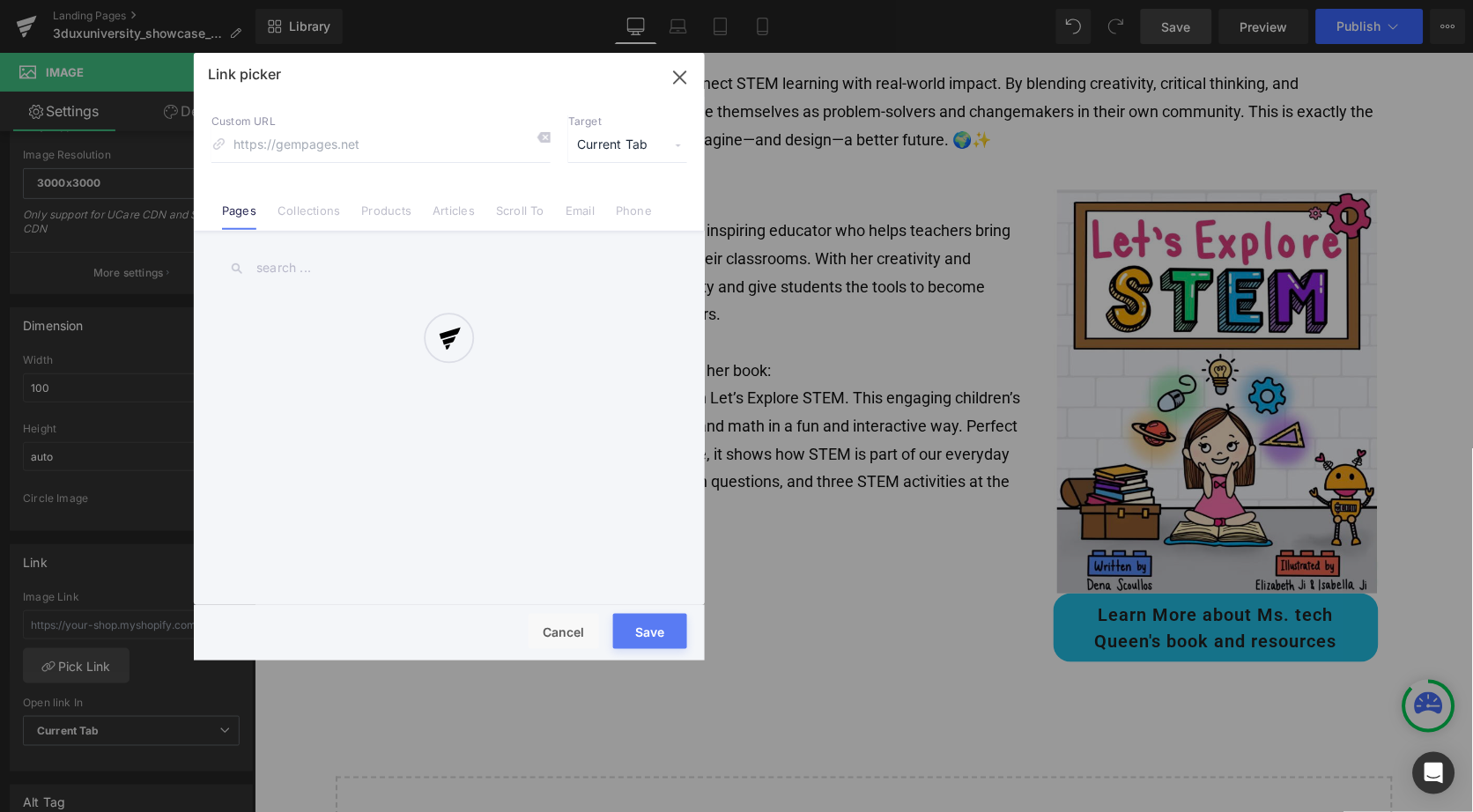
click at [451, 147] on div "Link picker Back to Library Insert Custom URL Target Current Tab Current Tab Ne…" at bounding box center [449, 356] width 511 height 608
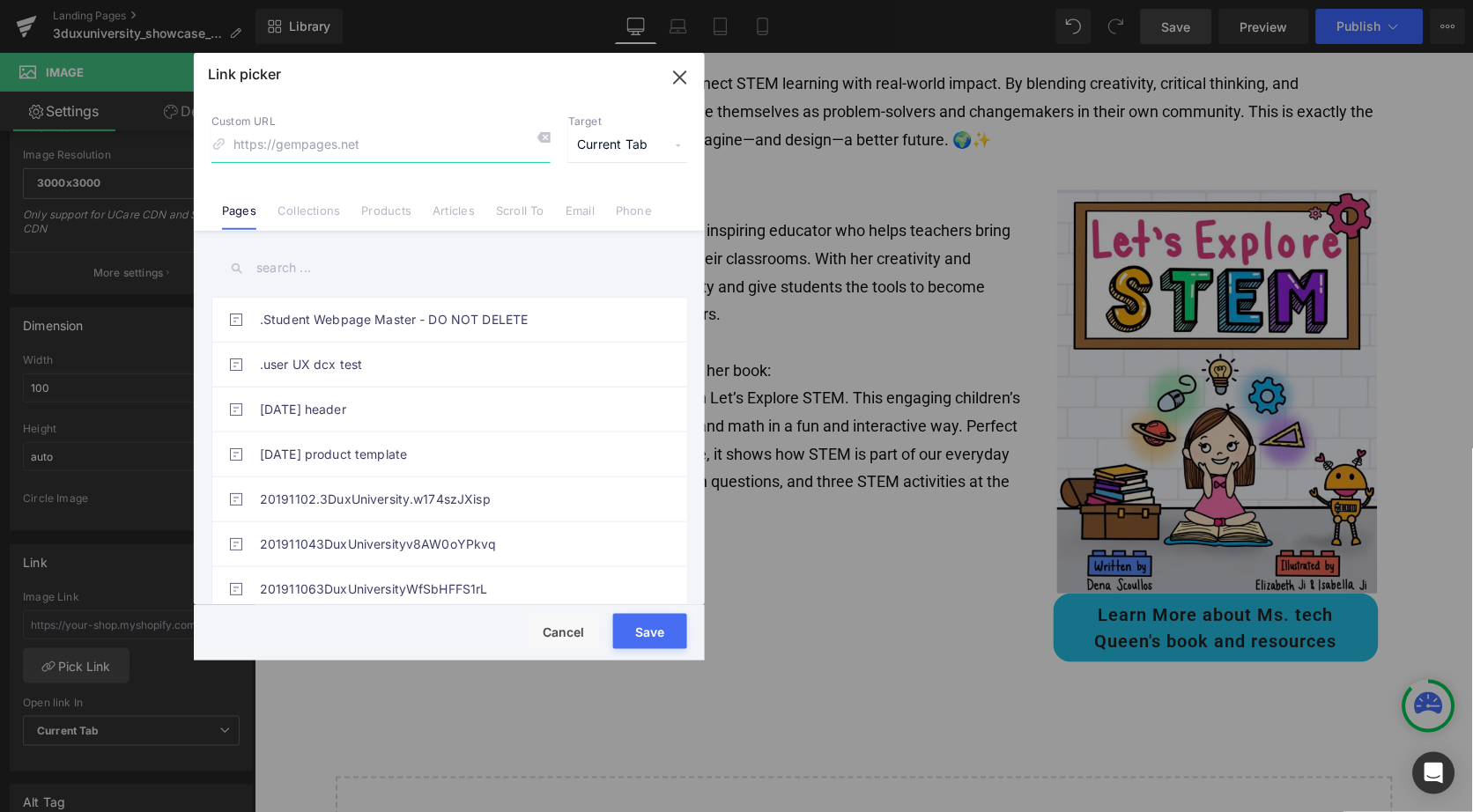
click at [310, 138] on input at bounding box center [381, 145] width 339 height 34
paste input "[URL][DOMAIN_NAME]"
type input "[URL][DOMAIN_NAME]"
click at [612, 143] on span "Current Tab" at bounding box center [627, 145] width 119 height 34
click at [605, 203] on li "New Tab" at bounding box center [628, 208] width 136 height 31
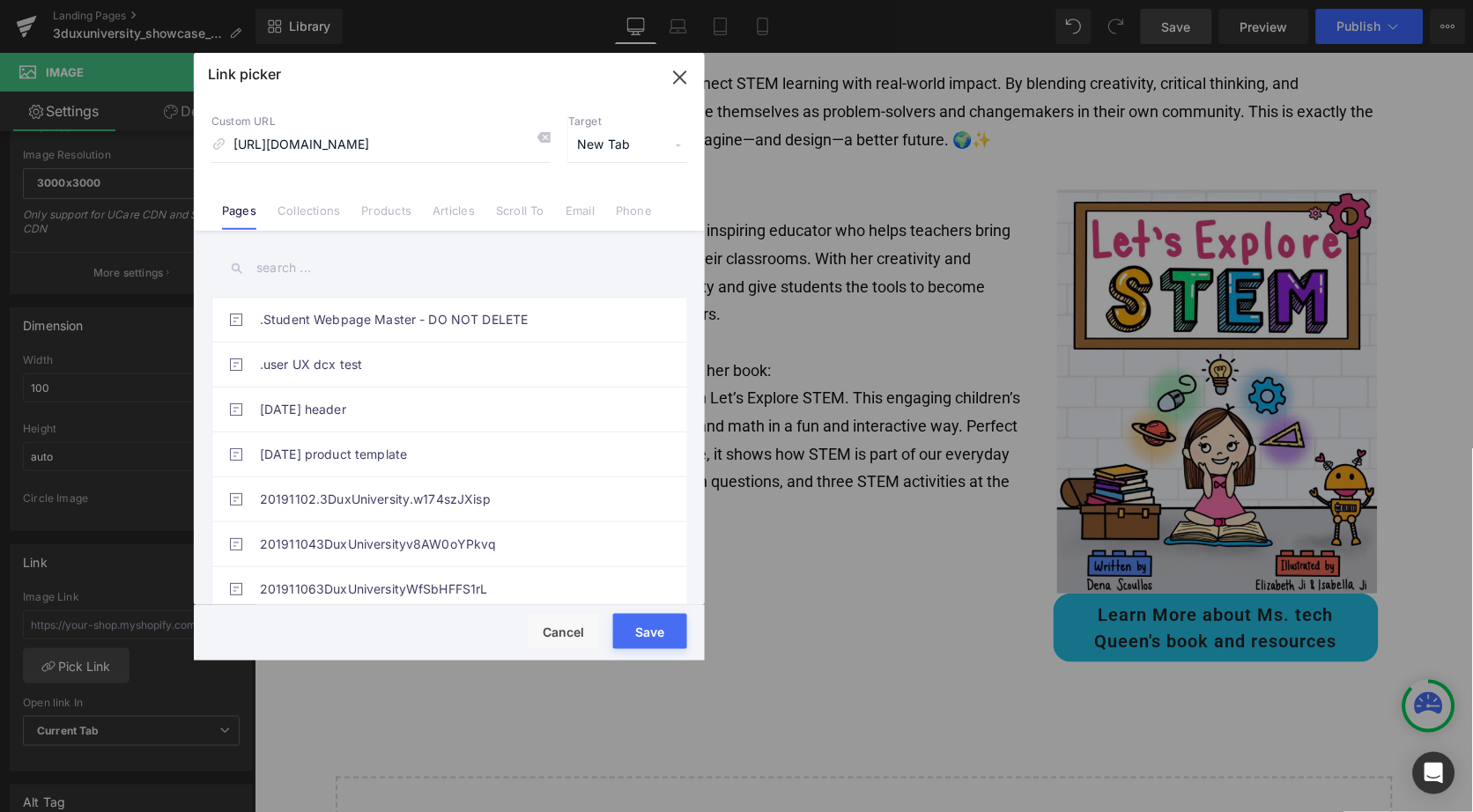
click at [645, 629] on button "Save" at bounding box center [650, 631] width 74 height 35
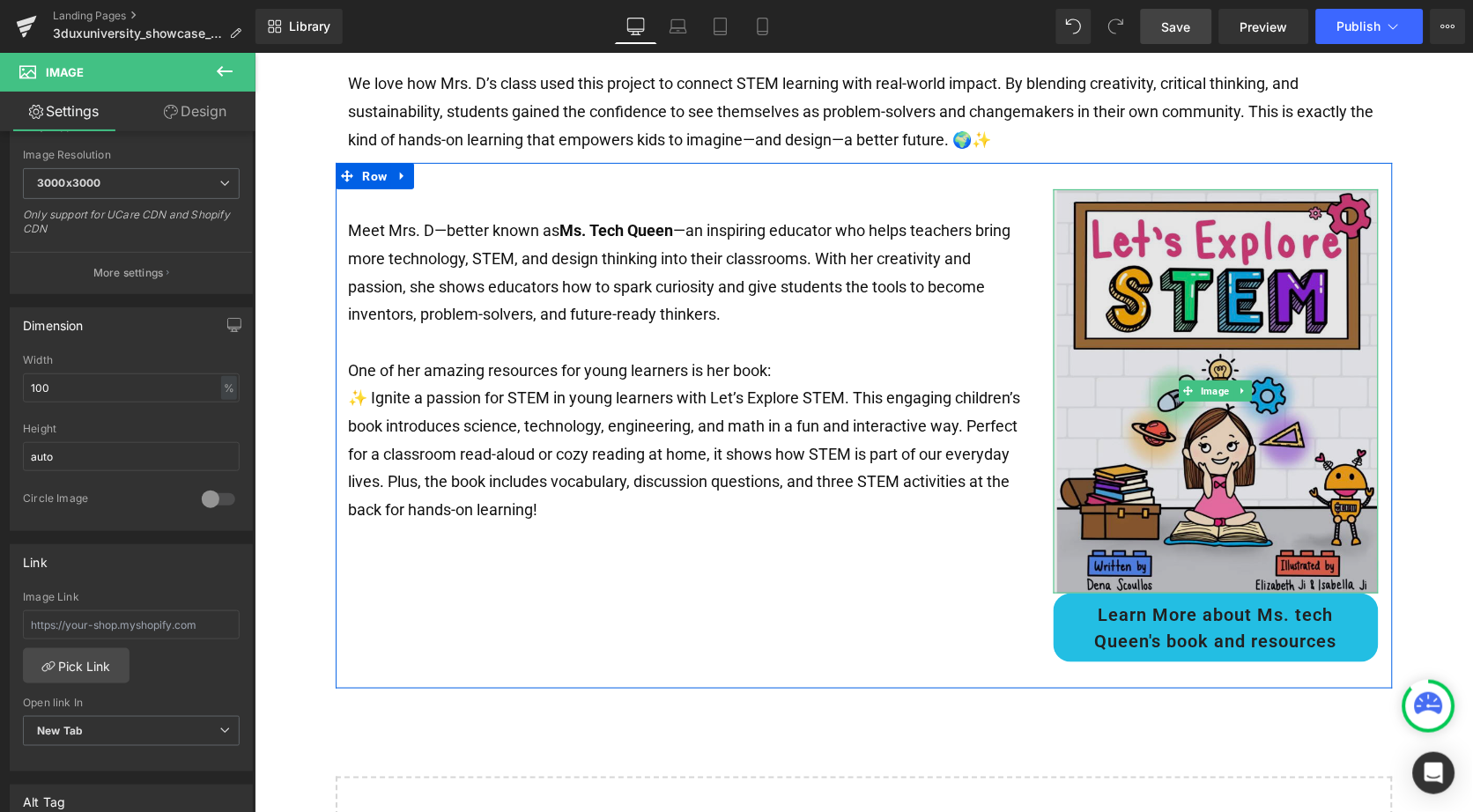
click at [1207, 363] on img at bounding box center [1216, 390] width 326 height 404
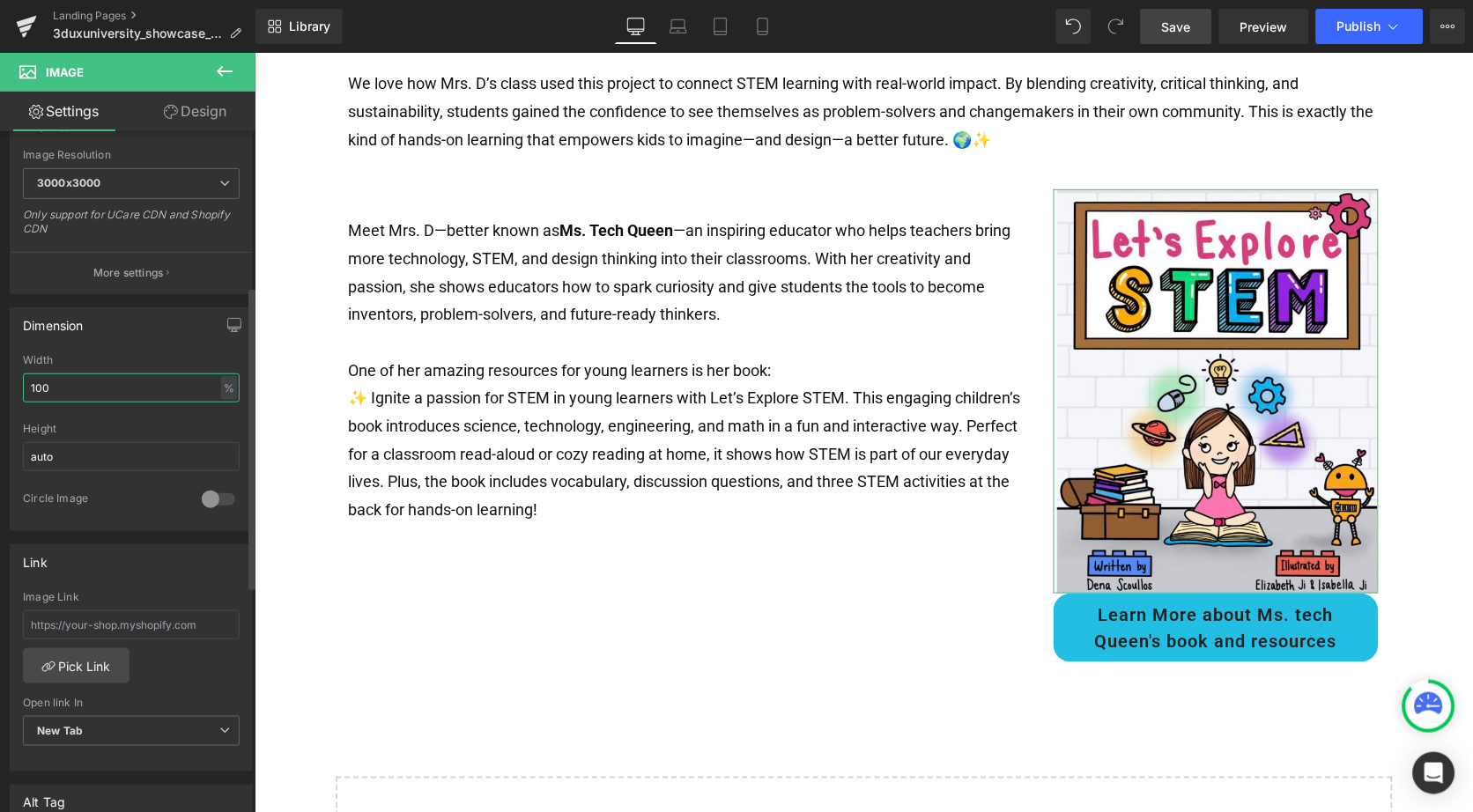
drag, startPoint x: 66, startPoint y: 380, endPoint x: 15, endPoint y: 380, distance: 51.0
click at [15, 380] on div "100% Width 100 % % px auto Height auto 0 Circle Image" at bounding box center [132, 442] width 242 height 176
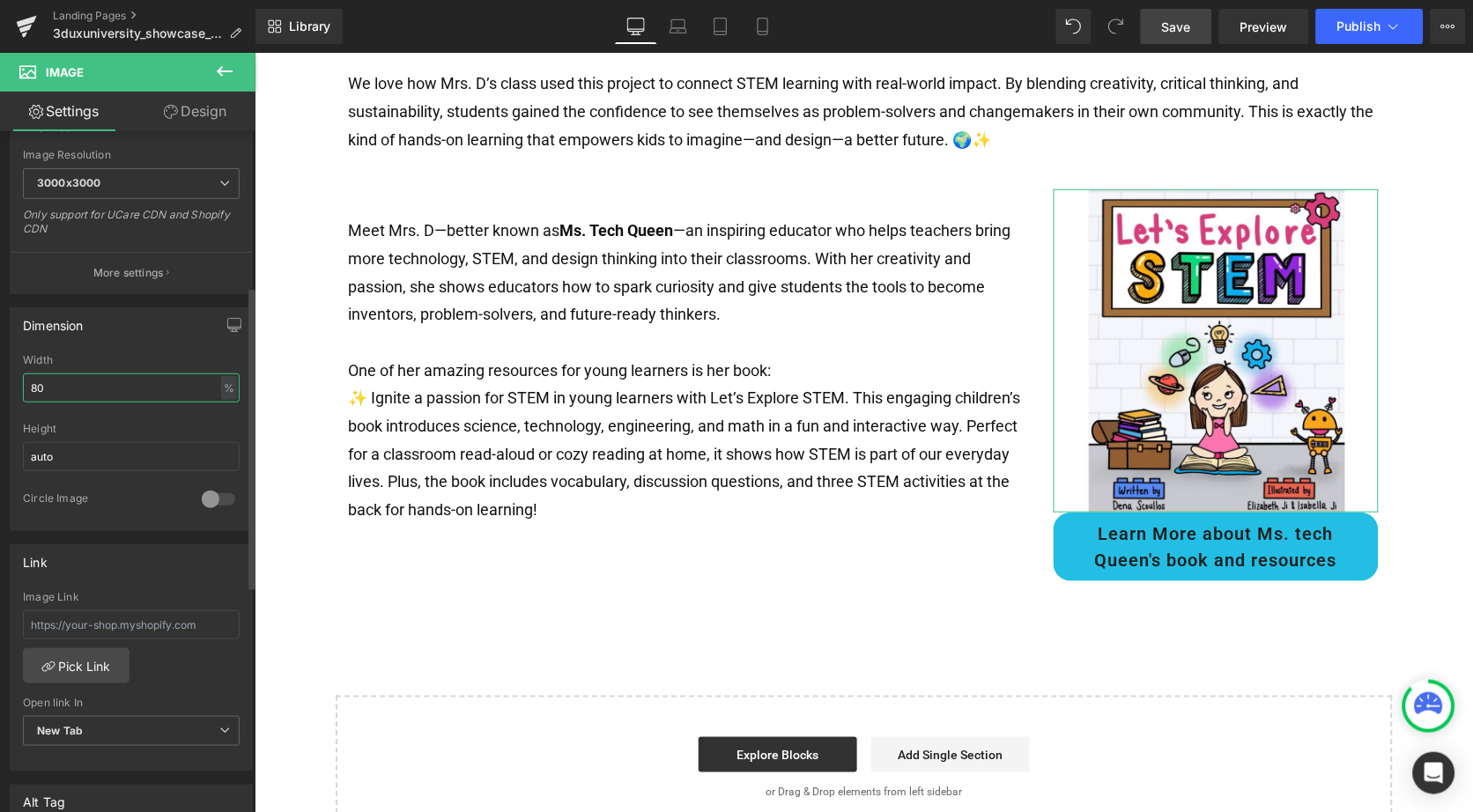
type input "8"
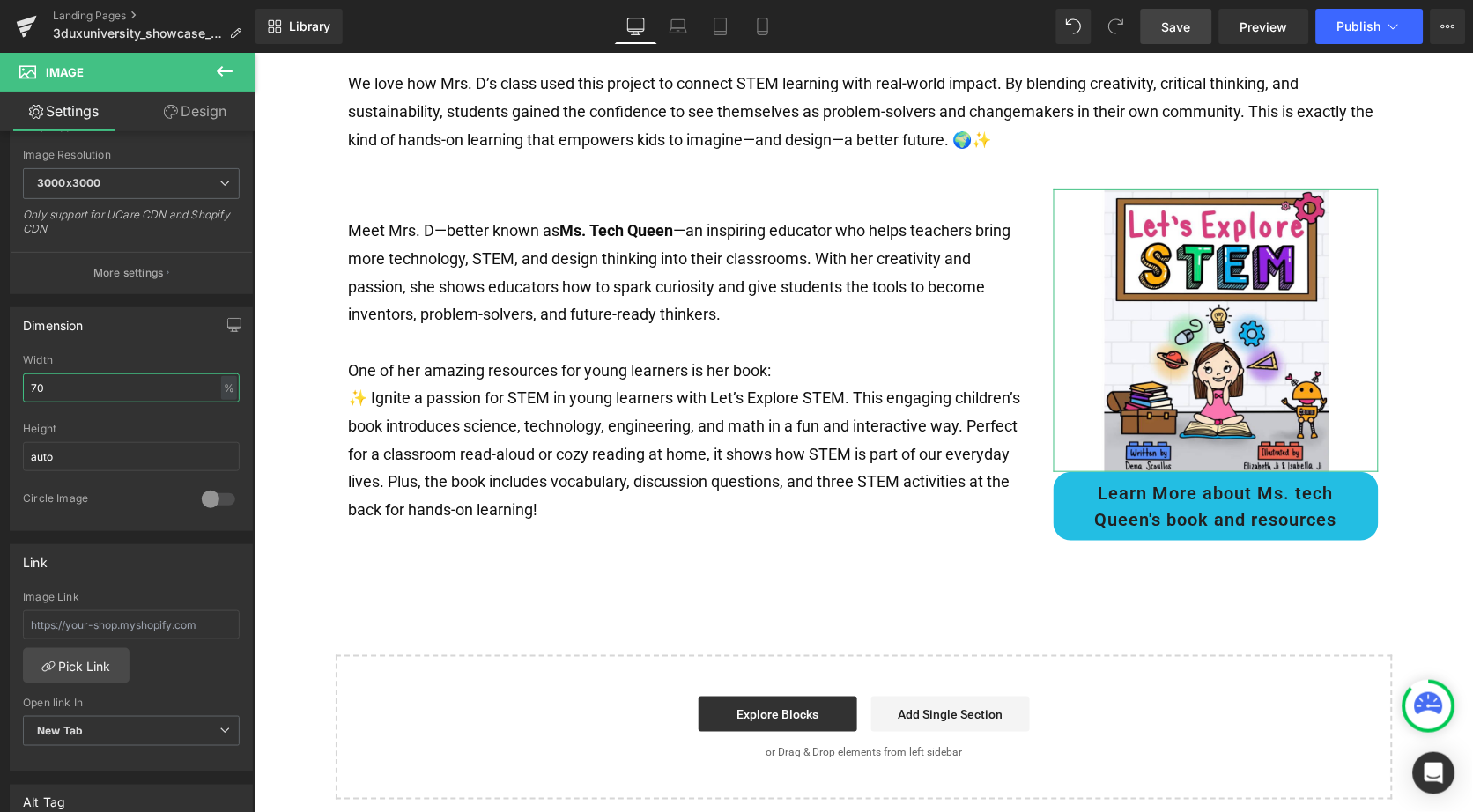
type input "70"
click at [184, 110] on link "Design" at bounding box center [194, 112] width 128 height 40
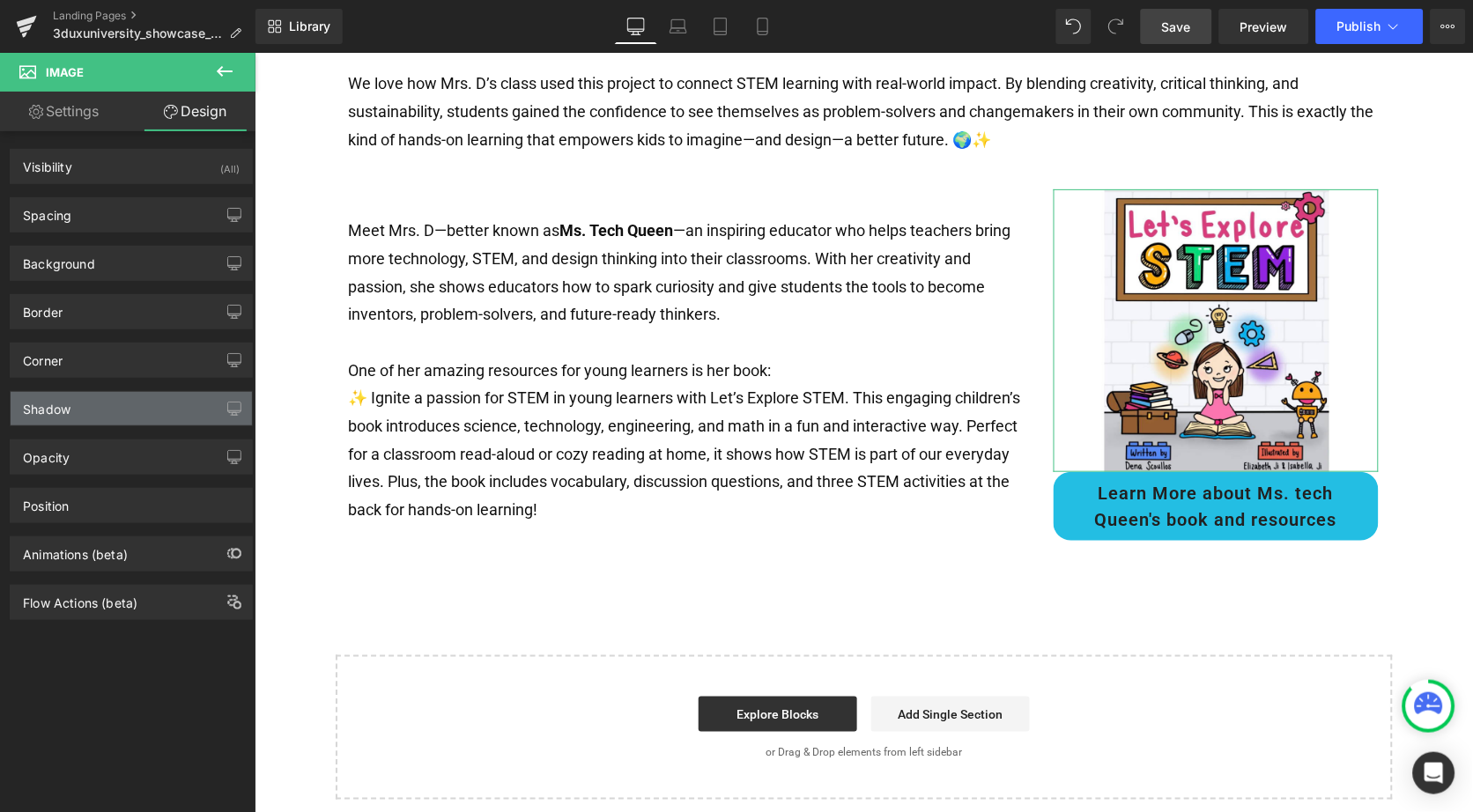
click at [85, 402] on div "Shadow" at bounding box center [132, 408] width 242 height 34
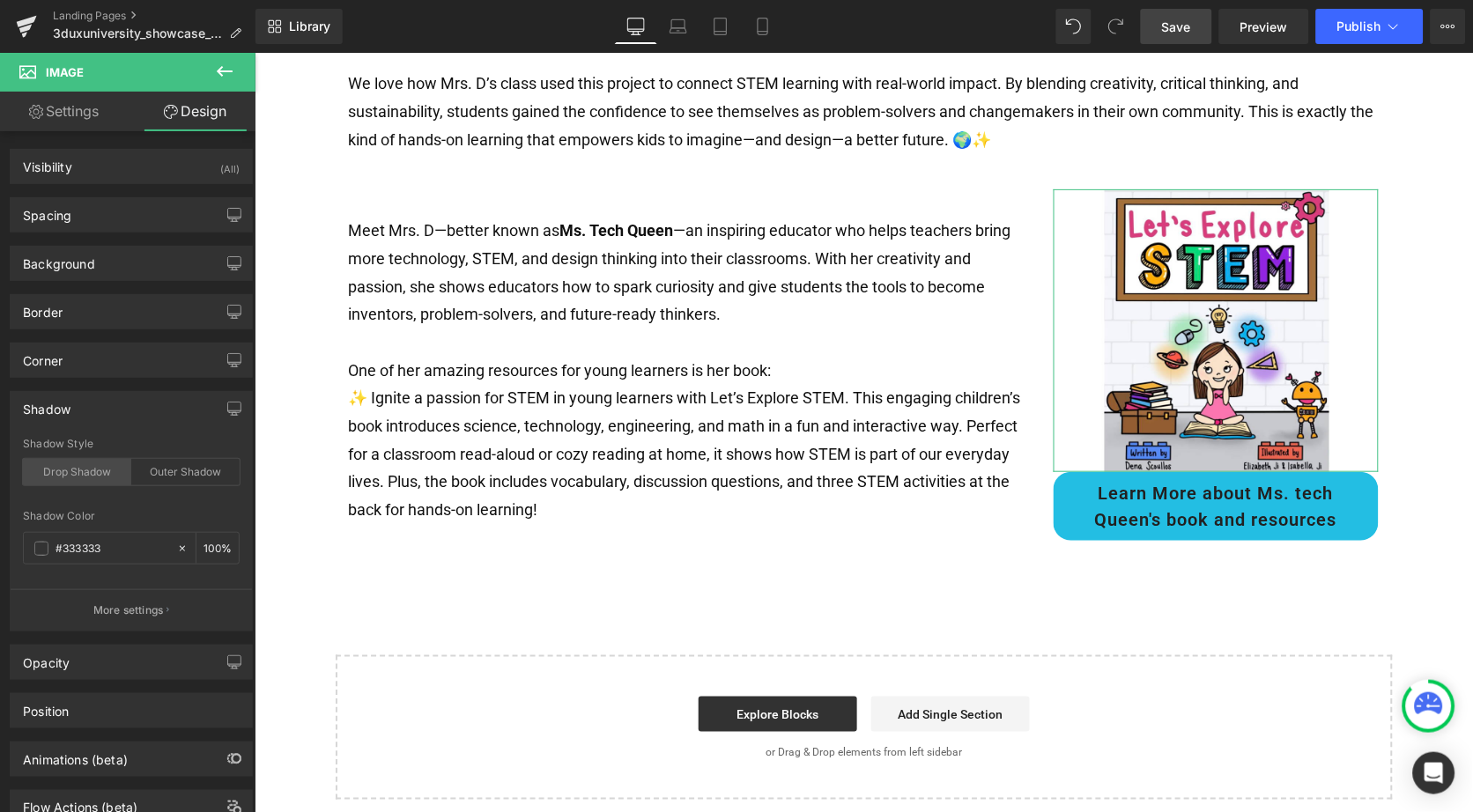
click at [85, 472] on div "Drop Shadow" at bounding box center [76, 471] width 108 height 26
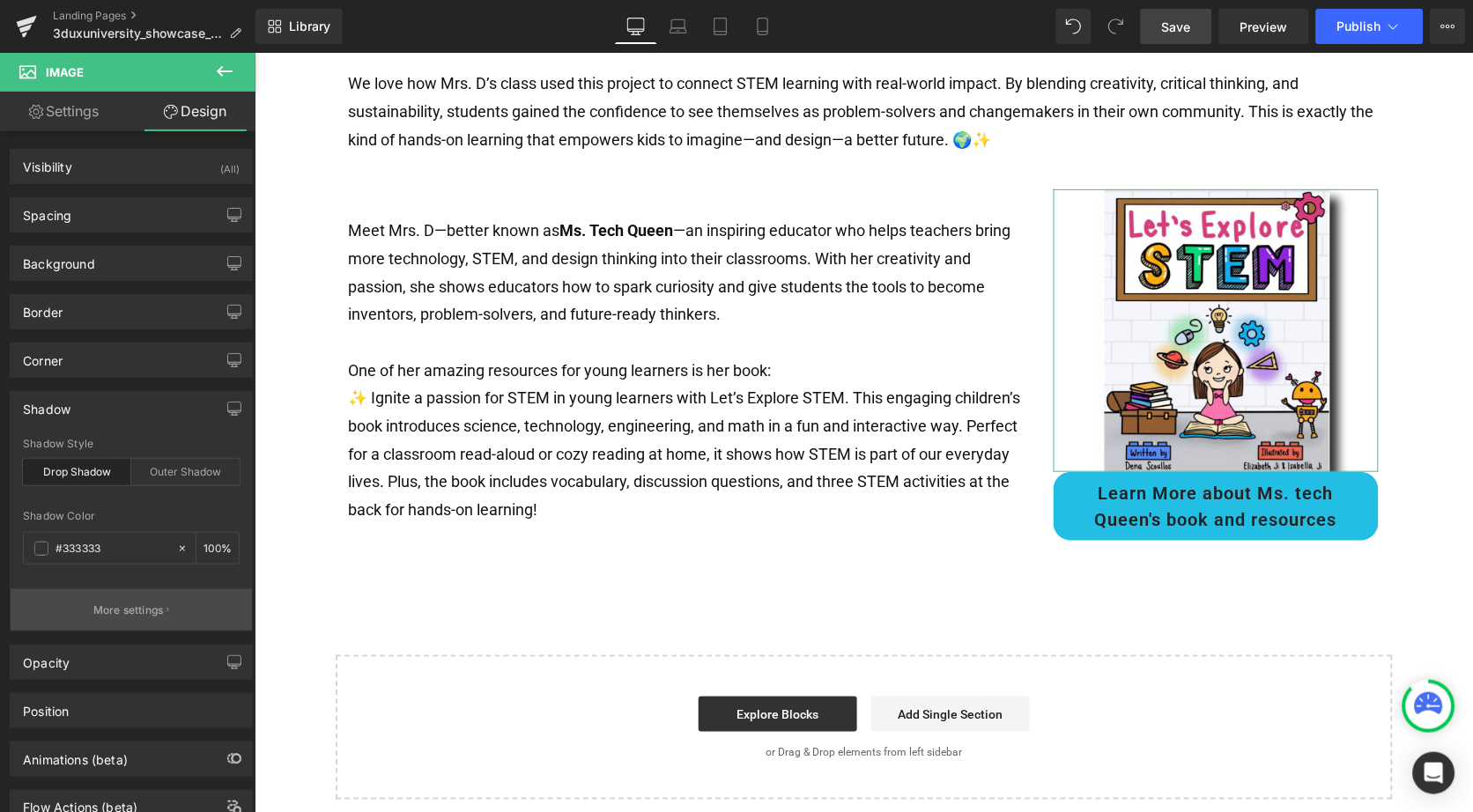
click at [109, 607] on p "More settings" at bounding box center [129, 609] width 71 height 15
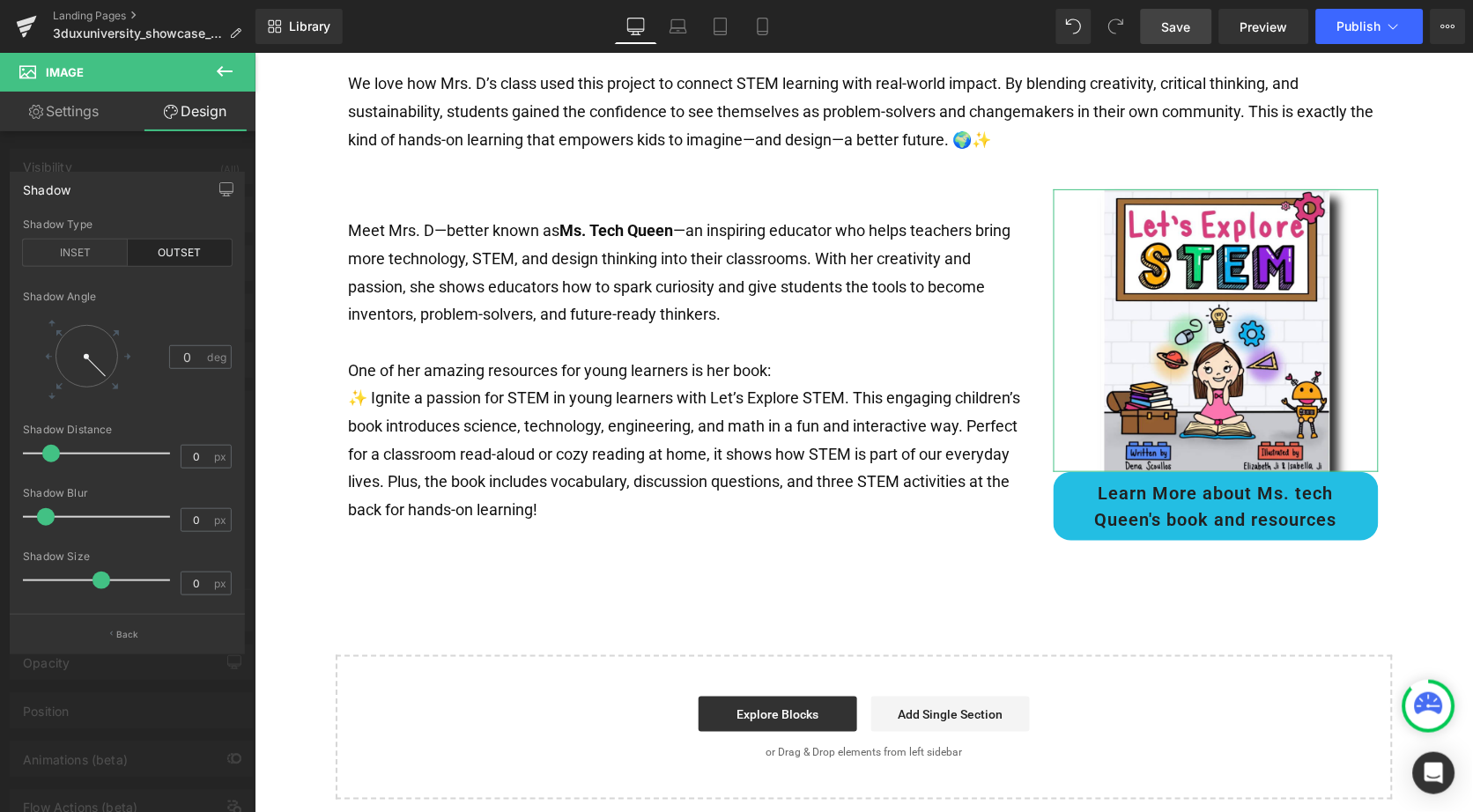
click at [51, 452] on span at bounding box center [51, 453] width 17 height 17
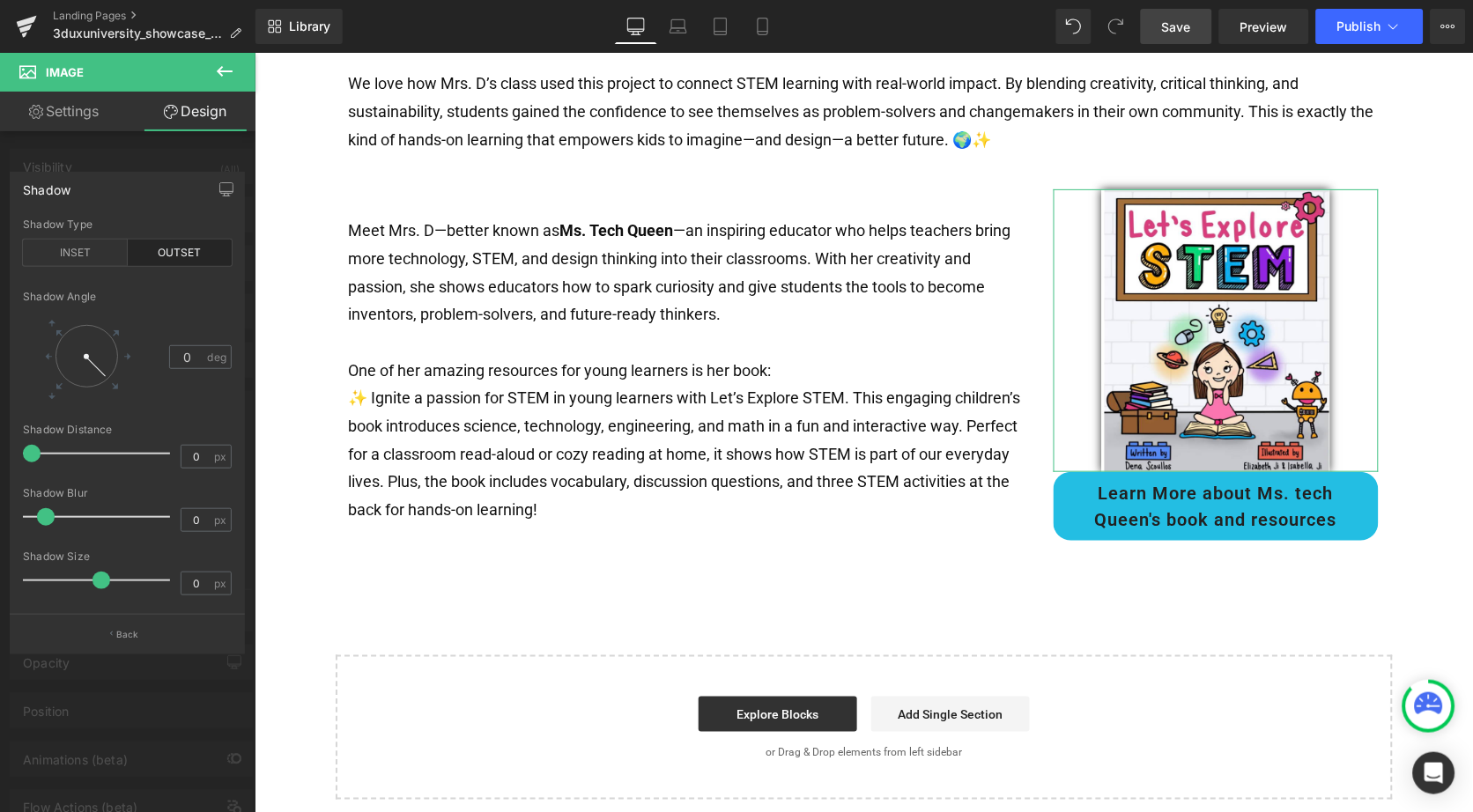
click at [99, 574] on span at bounding box center [101, 579] width 17 height 17
drag, startPoint x: 87, startPoint y: 354, endPoint x: 72, endPoint y: 348, distance: 16.2
click at [72, 348] on div at bounding box center [72, 351] width 33 height 19
click at [48, 511] on span at bounding box center [49, 516] width 17 height 17
click at [214, 357] on span "deg" at bounding box center [217, 357] width 24 height 24
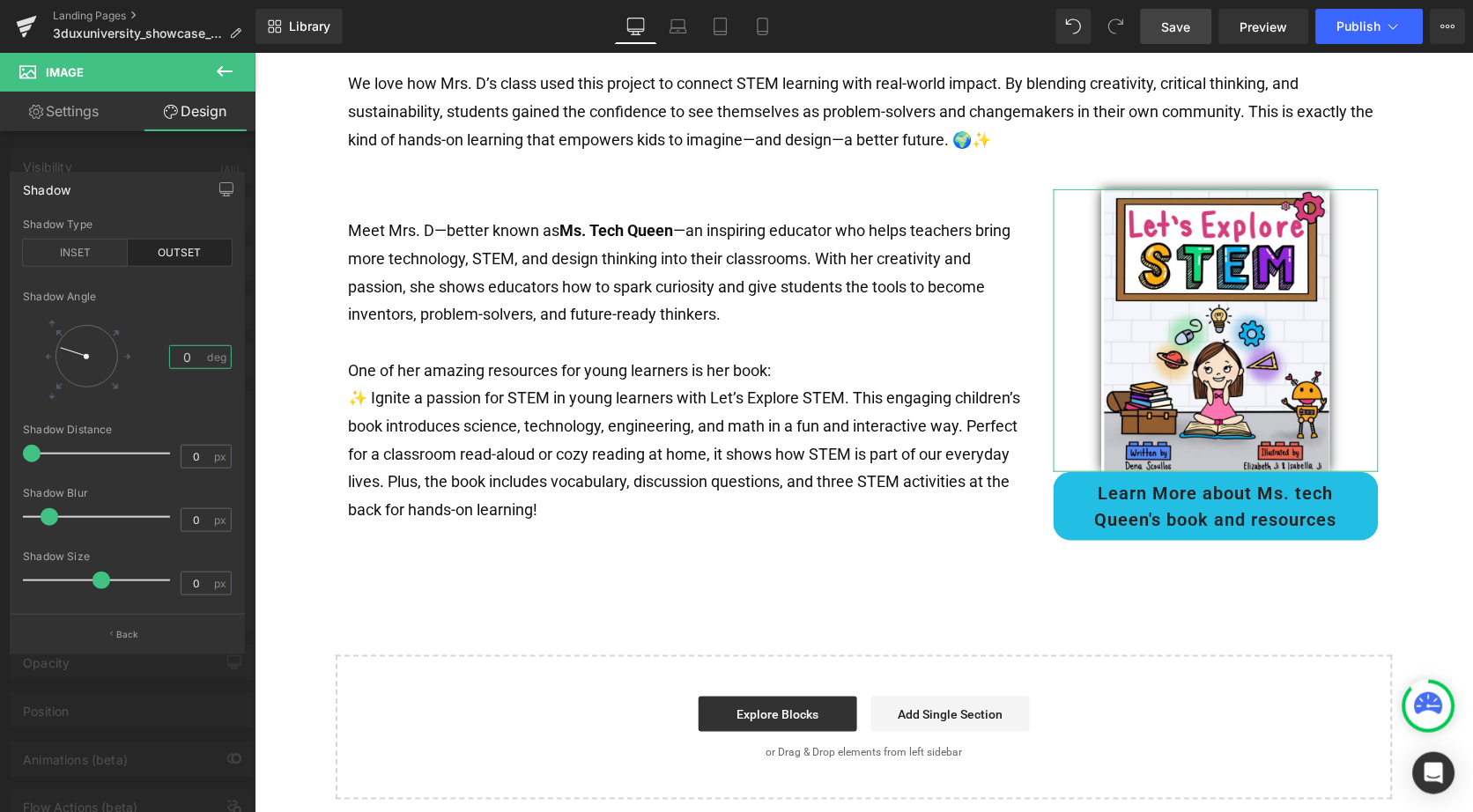
click at [197, 361] on input "0" at bounding box center [187, 357] width 35 height 24
click at [188, 181] on div "Shadow" at bounding box center [127, 189] width 234 height 34
click at [77, 109] on link "Settings" at bounding box center [64, 112] width 128 height 40
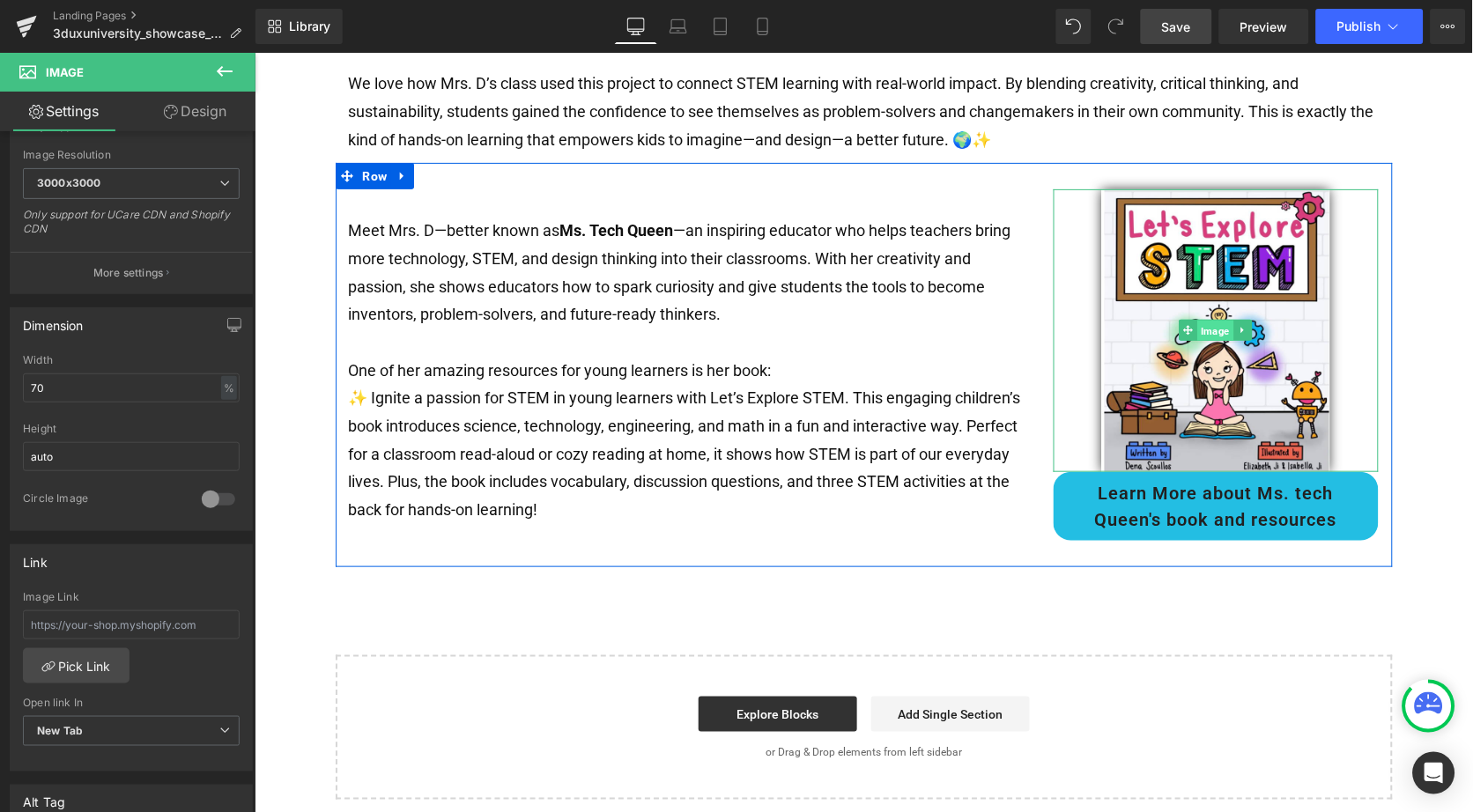
click at [1209, 320] on span "Image" at bounding box center [1216, 330] width 36 height 21
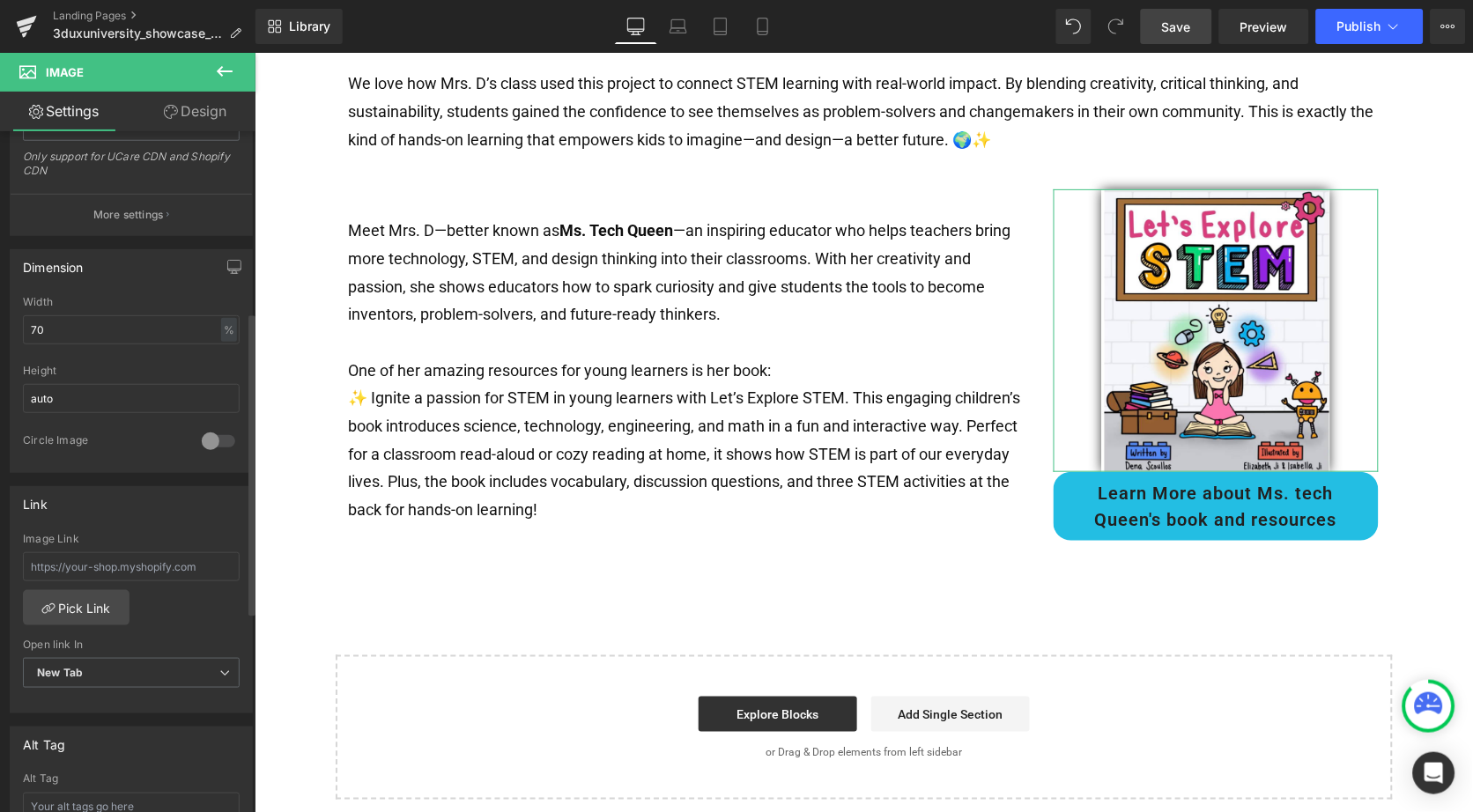
scroll to position [214, 0]
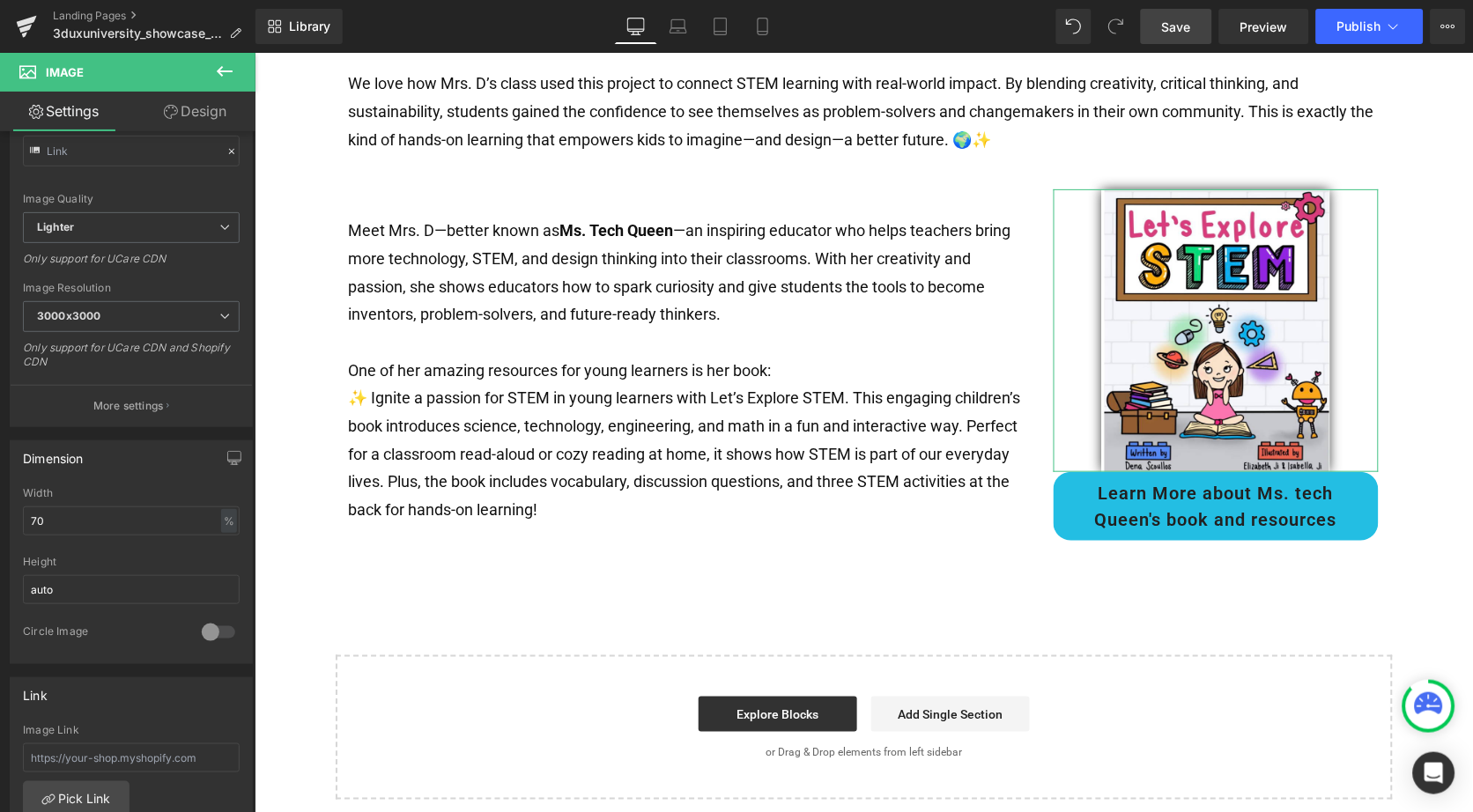
click at [189, 106] on link "Design" at bounding box center [194, 112] width 128 height 40
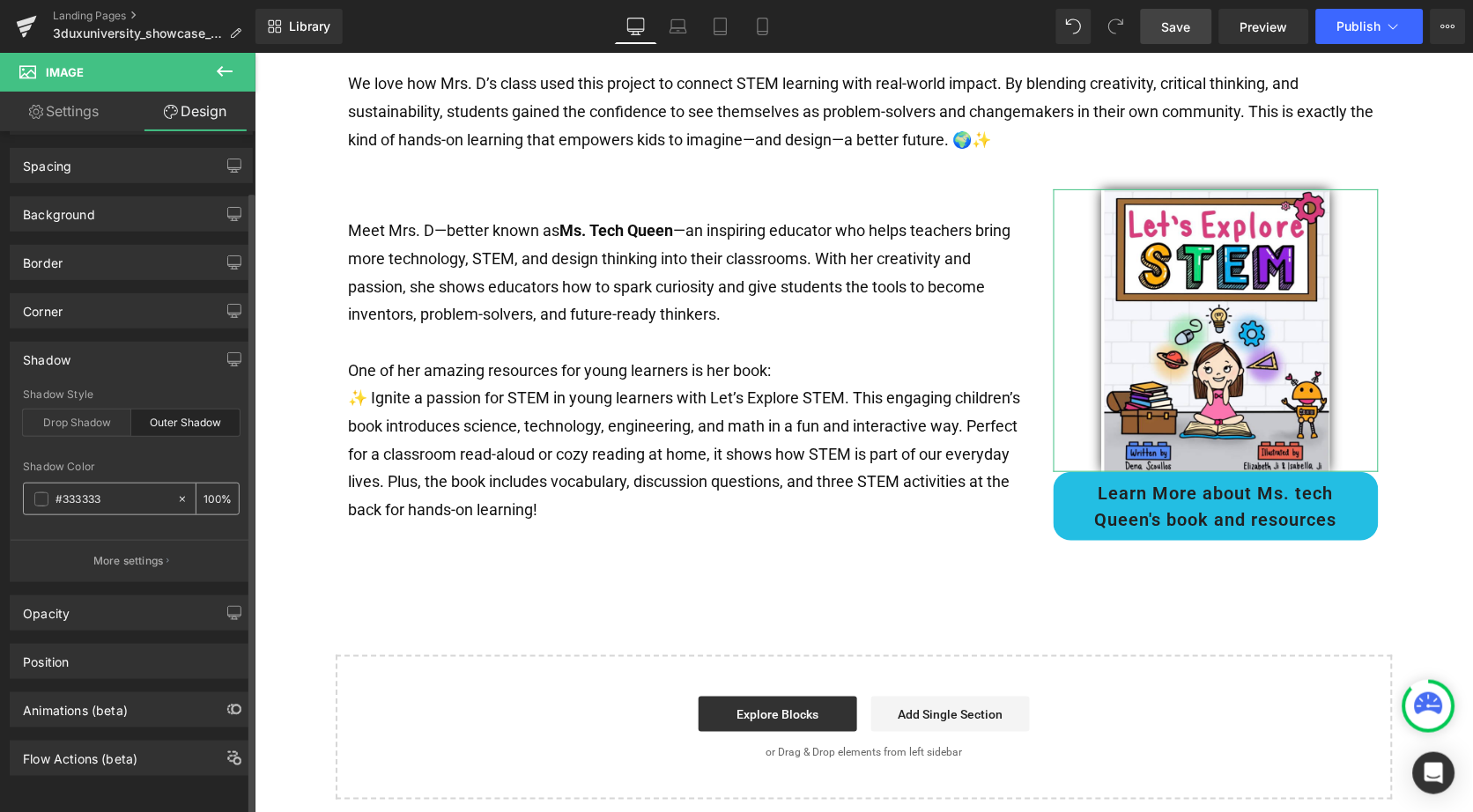
scroll to position [66, 0]
click at [207, 489] on input "100" at bounding box center [212, 498] width 17 height 19
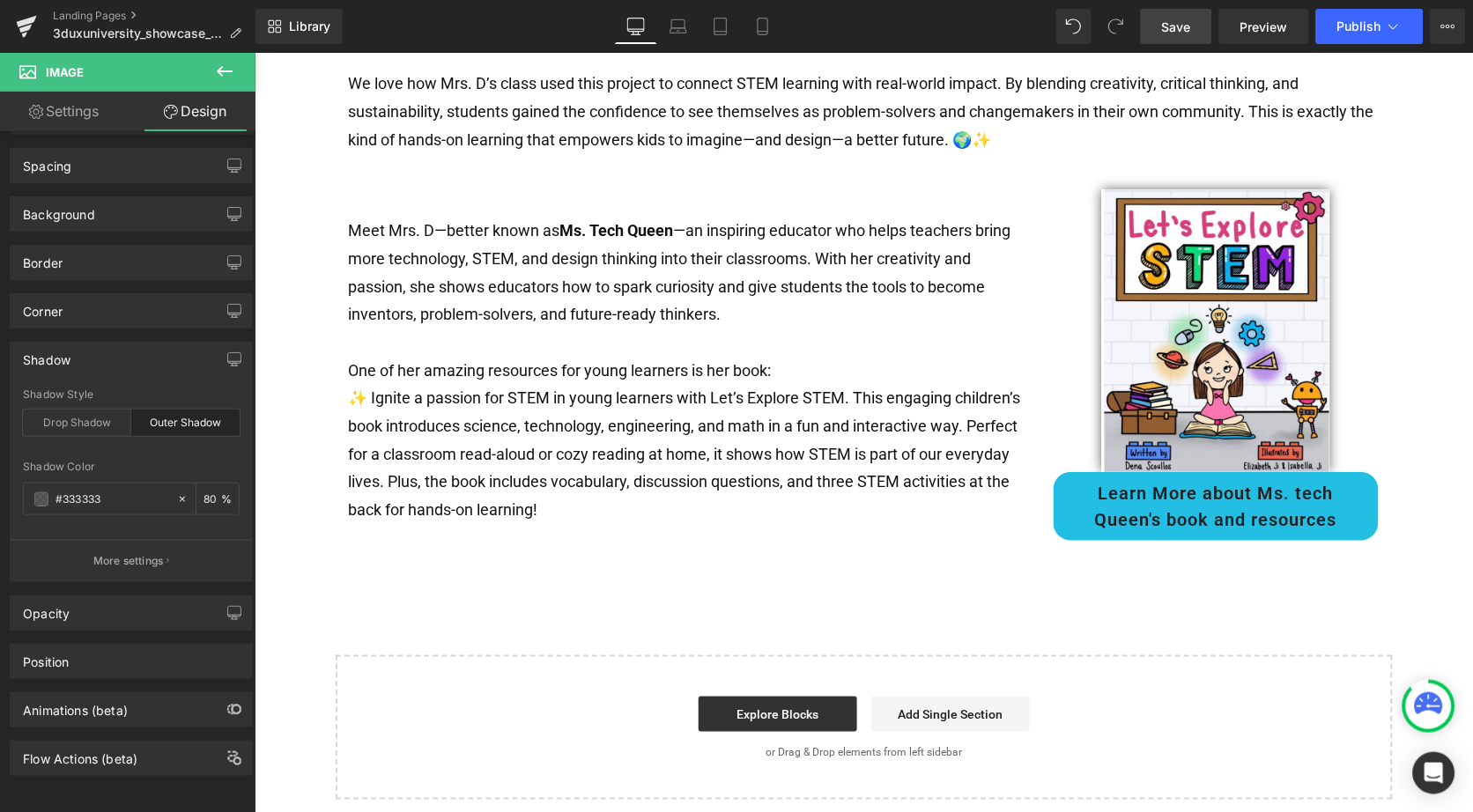
type input "80"
click at [1173, 30] on span "Save" at bounding box center [1177, 26] width 29 height 18
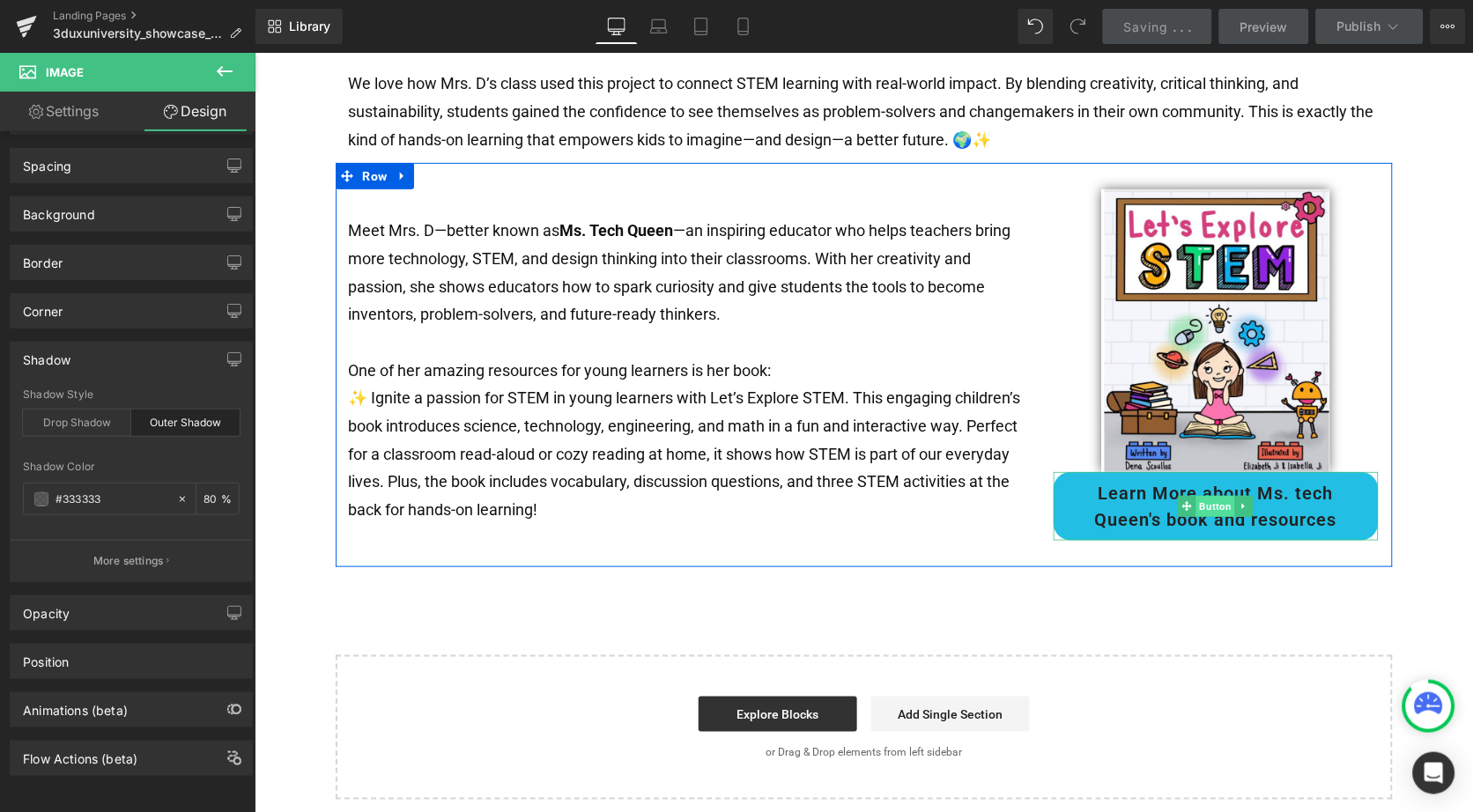
click at [1216, 495] on span "Button" at bounding box center [1216, 505] width 39 height 21
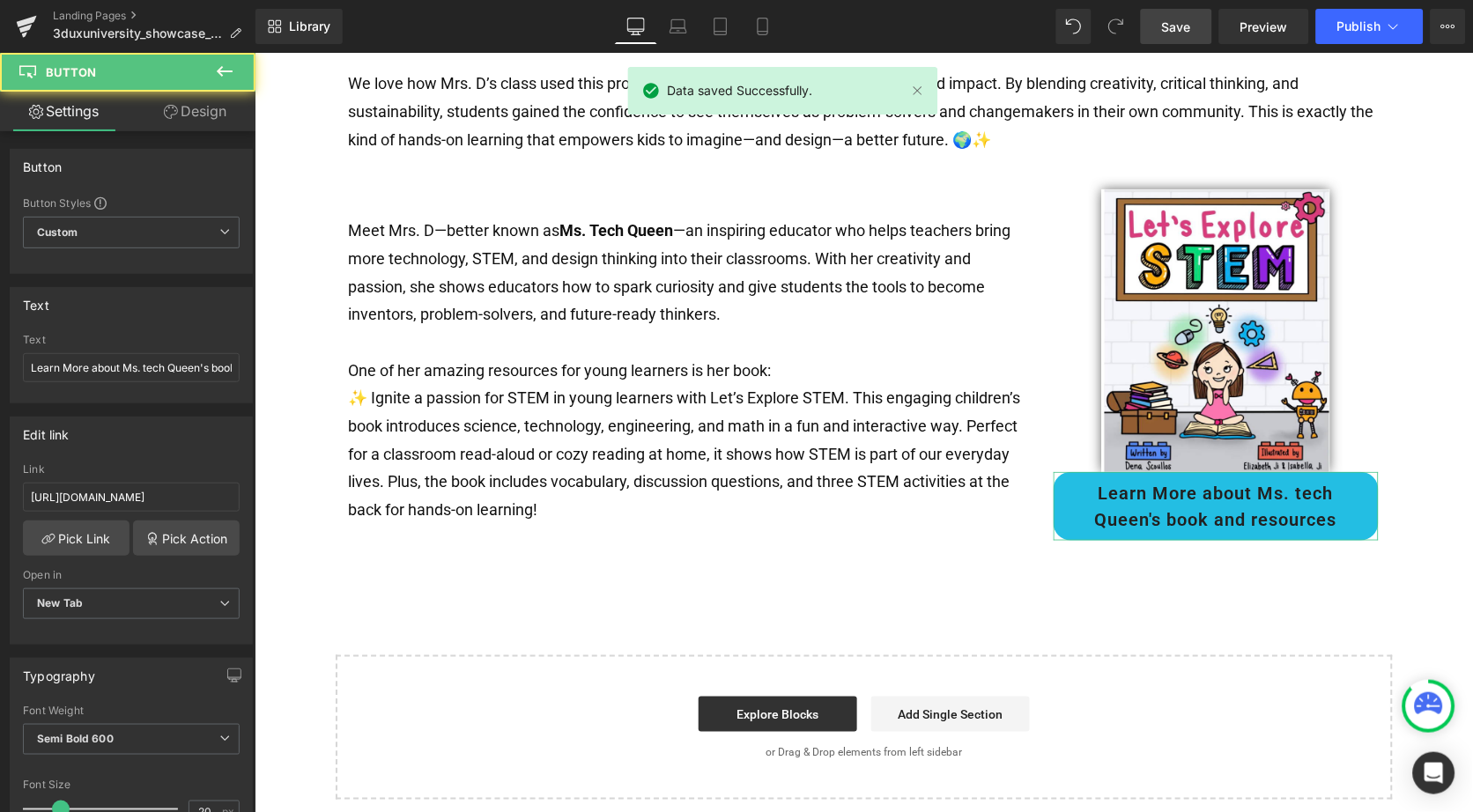
click at [198, 110] on link "Design" at bounding box center [194, 112] width 128 height 40
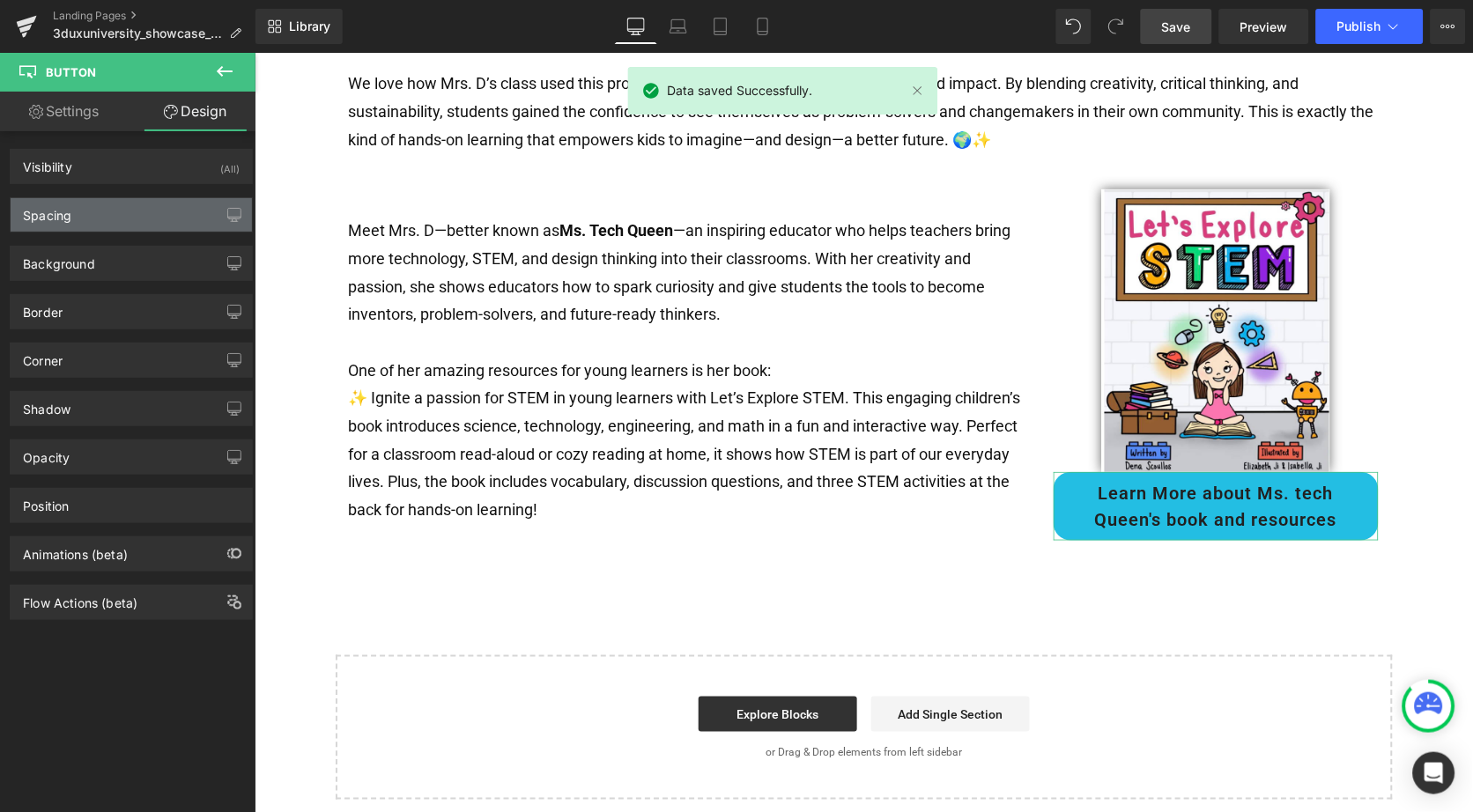
click at [142, 222] on div "Spacing" at bounding box center [132, 214] width 242 height 34
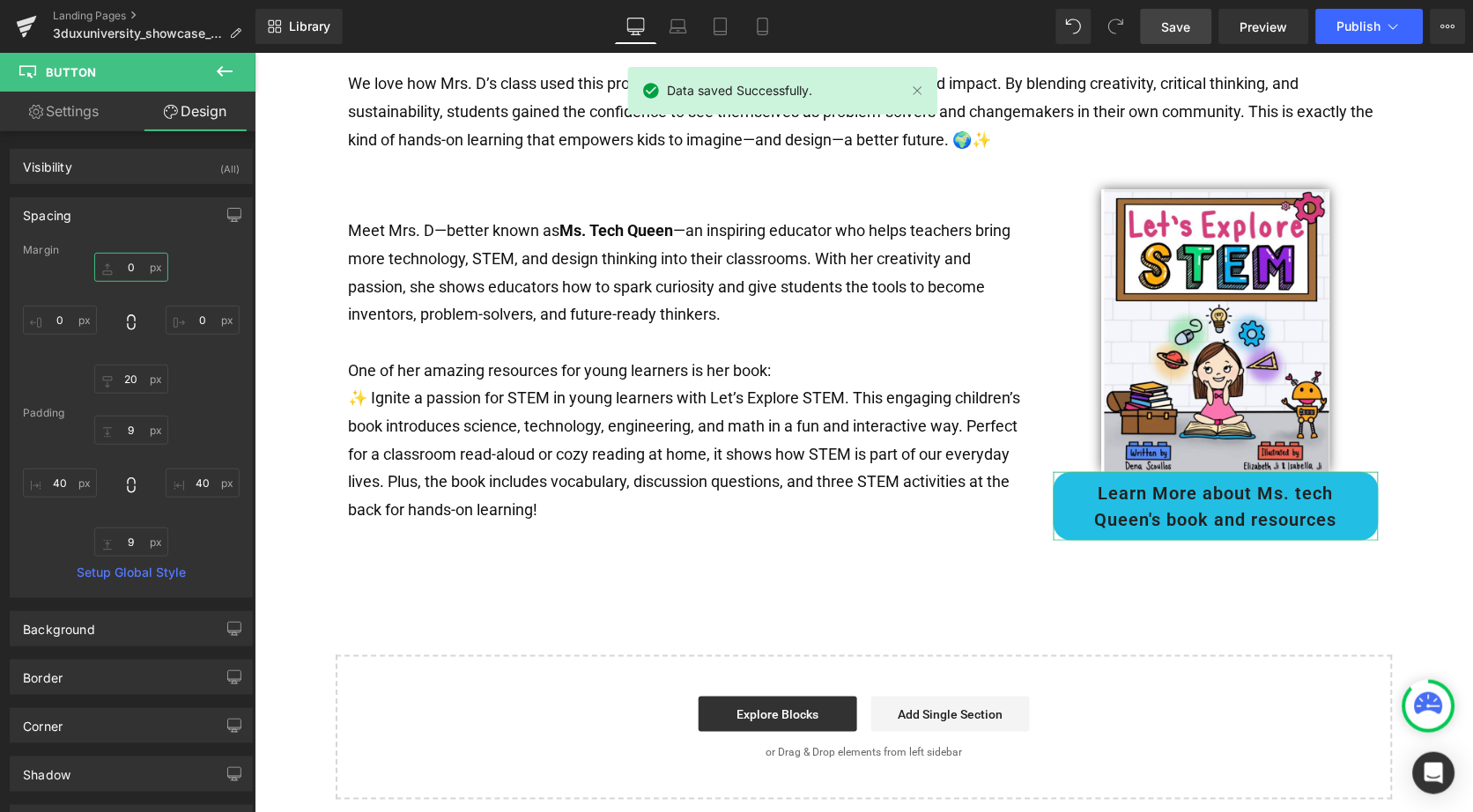
click at [122, 269] on input "text" at bounding box center [131, 267] width 74 height 29
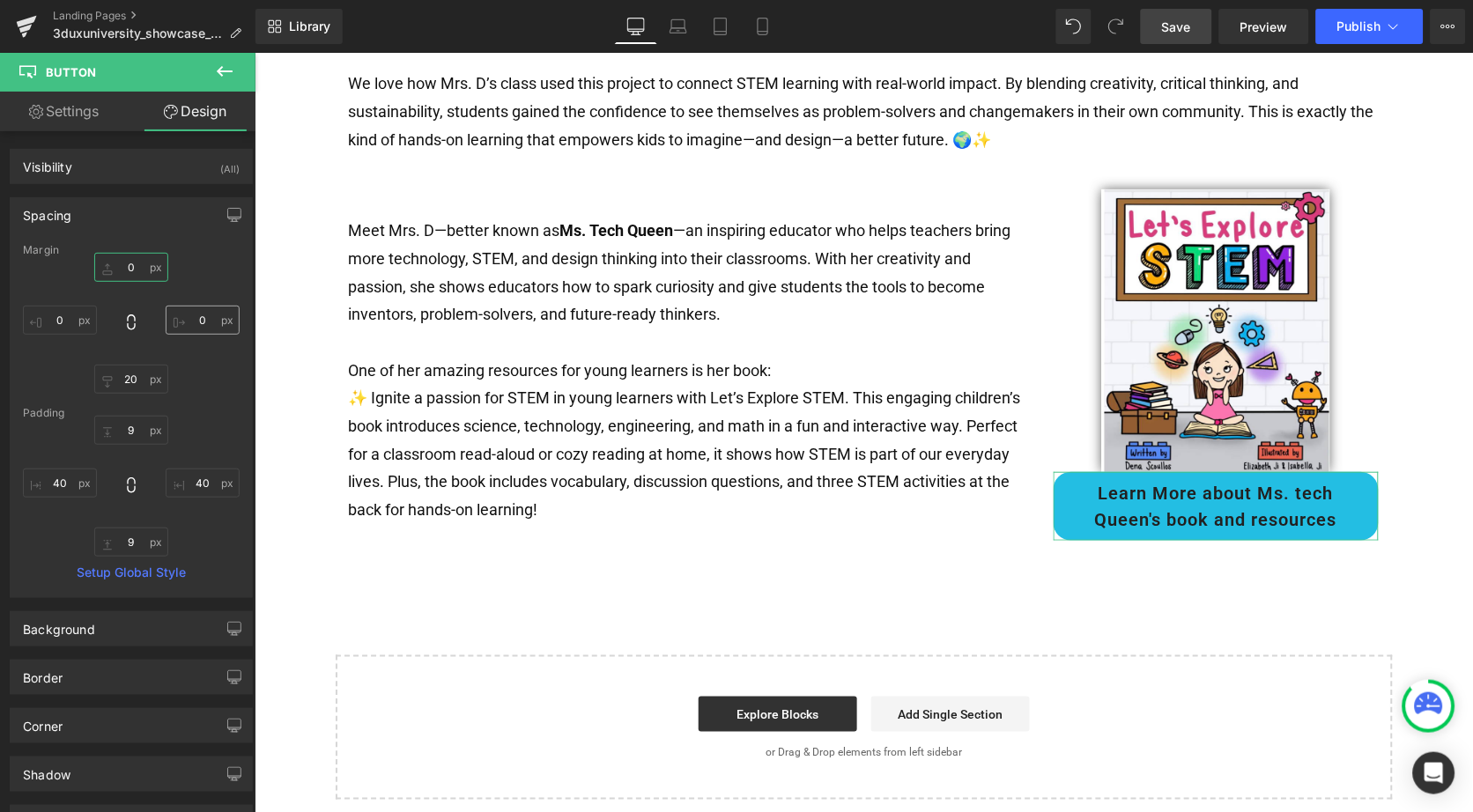
type input "20"
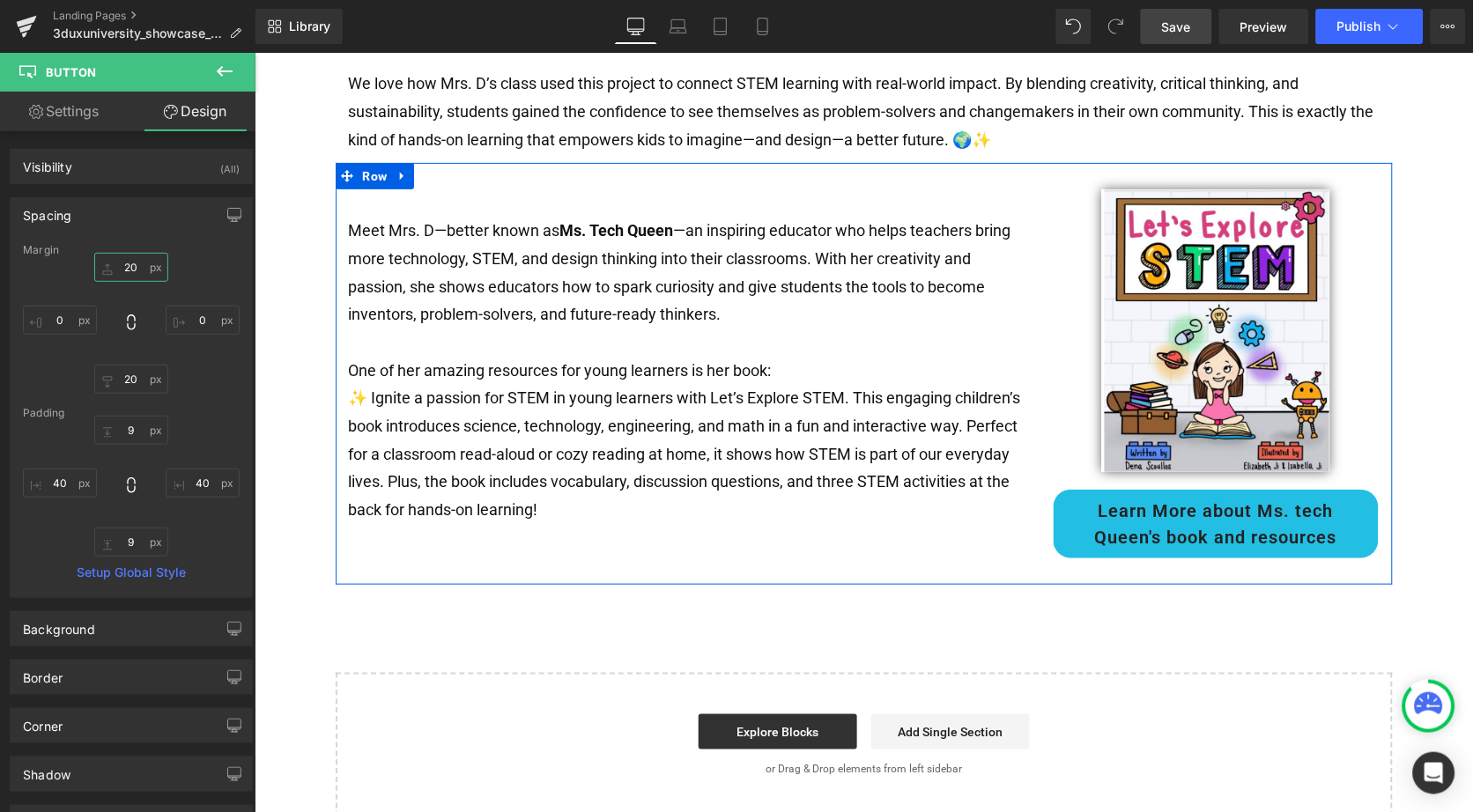
click at [683, 522] on div "Meet Mrs. D—better known as Ms. Tech Queen —an inspiring educator who helps tea…" at bounding box center [862, 372] width 1057 height 421
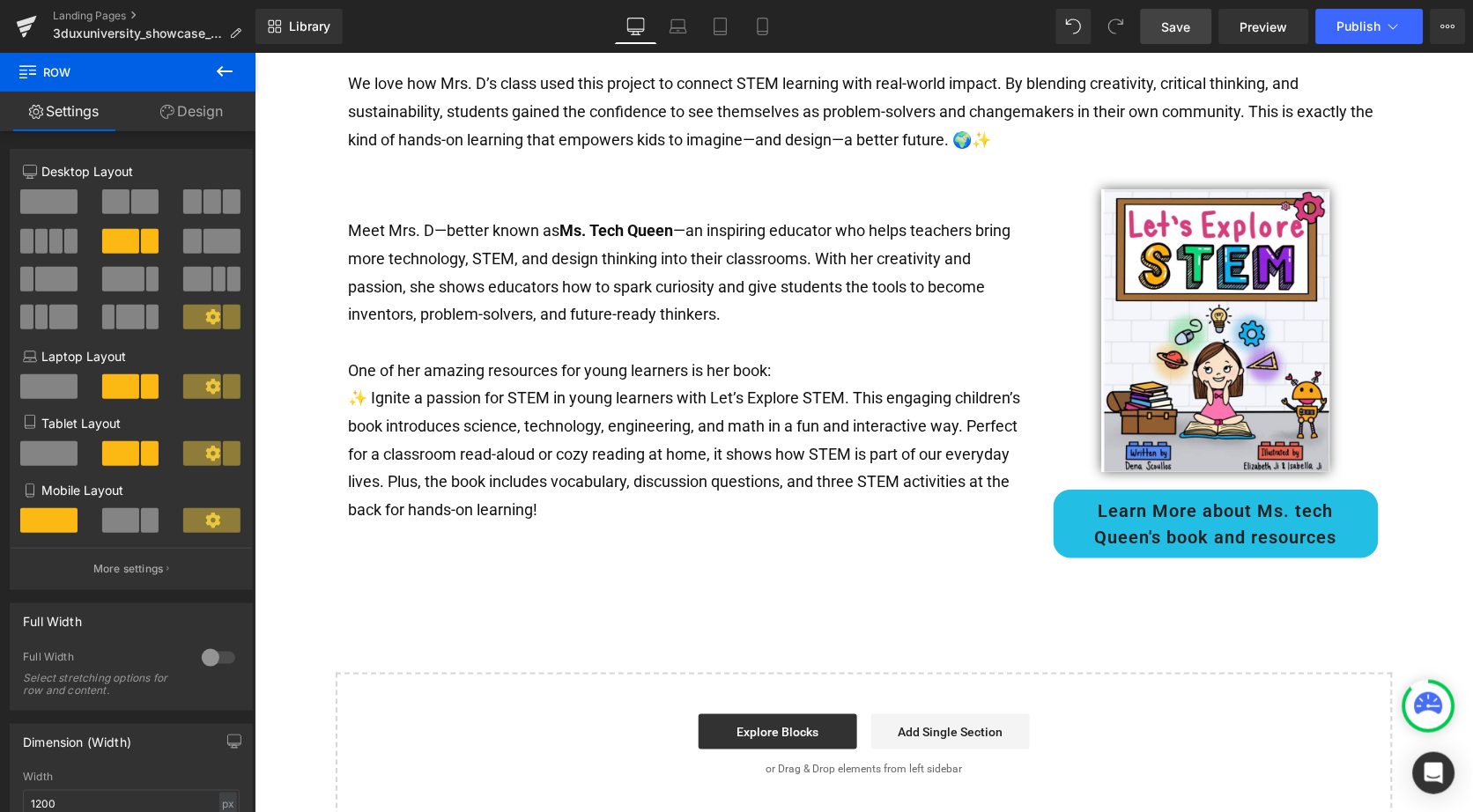
click at [231, 51] on div "Landing Pages 3duxuniversity_showcase_New_Jersey_Community_Park" at bounding box center [127, 26] width 255 height 53
click at [225, 73] on icon at bounding box center [224, 72] width 15 height 11
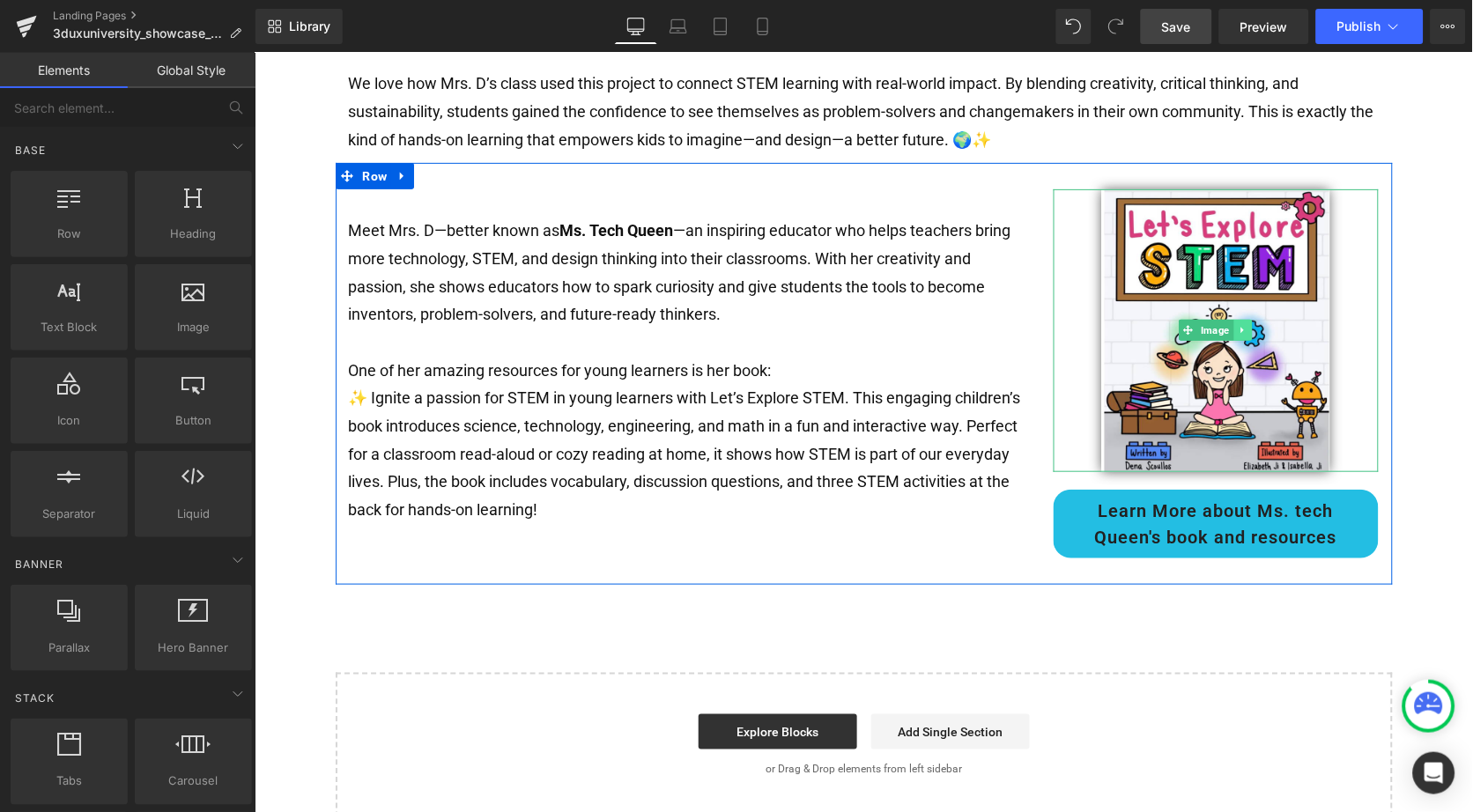
click at [1239, 324] on icon at bounding box center [1242, 330] width 10 height 11
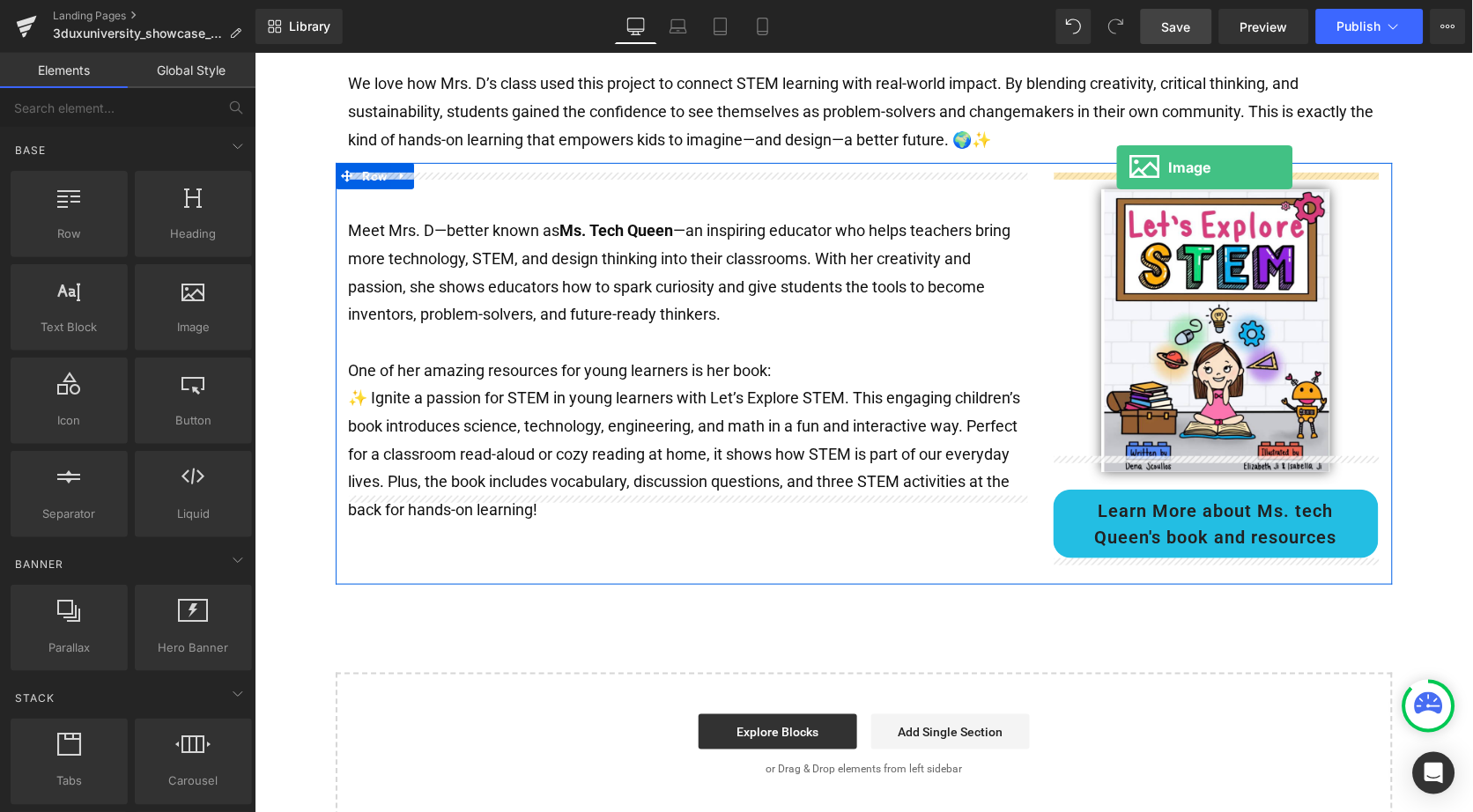
drag, startPoint x: 440, startPoint y: 364, endPoint x: 1115, endPoint y: 166, distance: 703.4
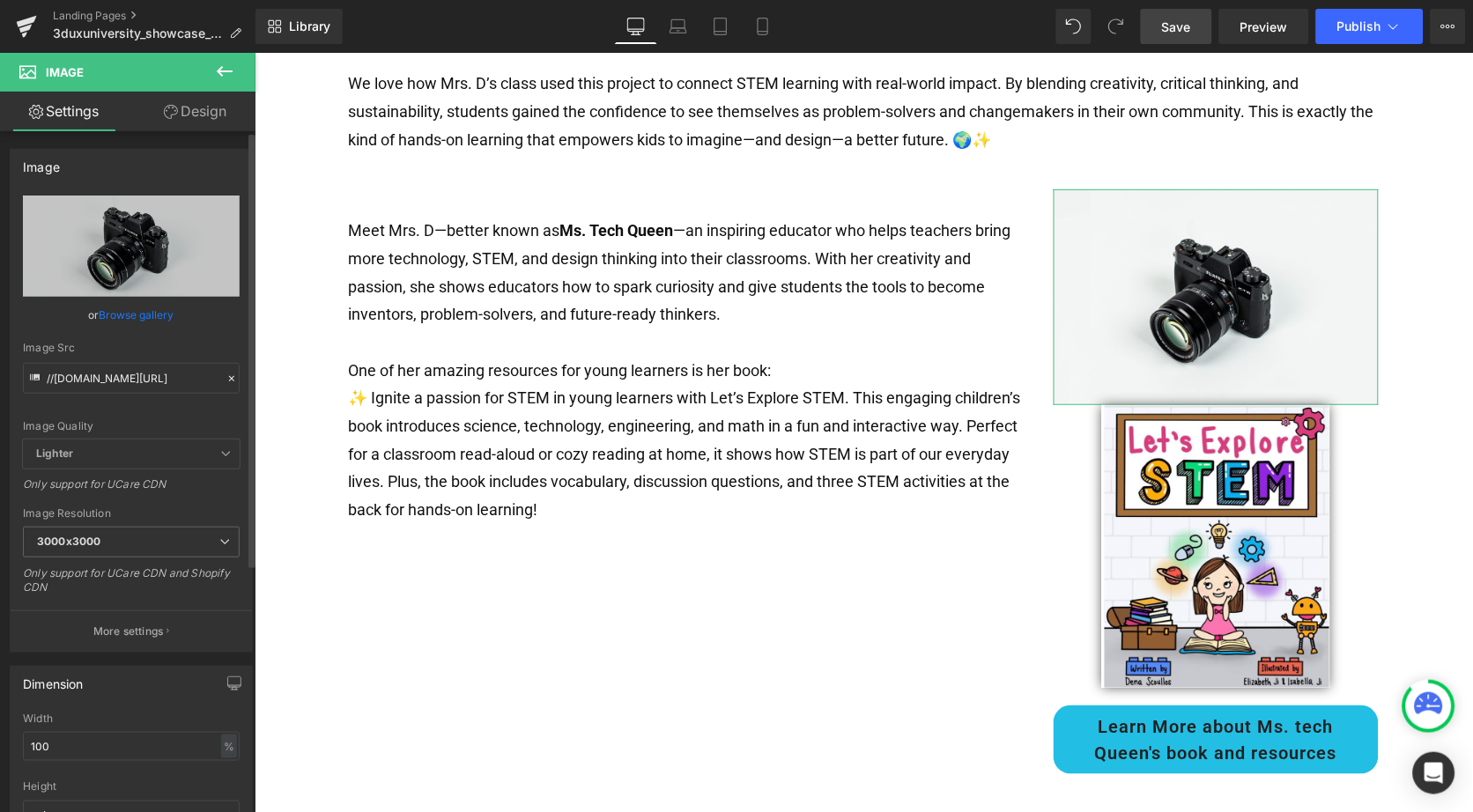
click at [128, 306] on link "Browse gallery" at bounding box center [137, 315] width 75 height 31
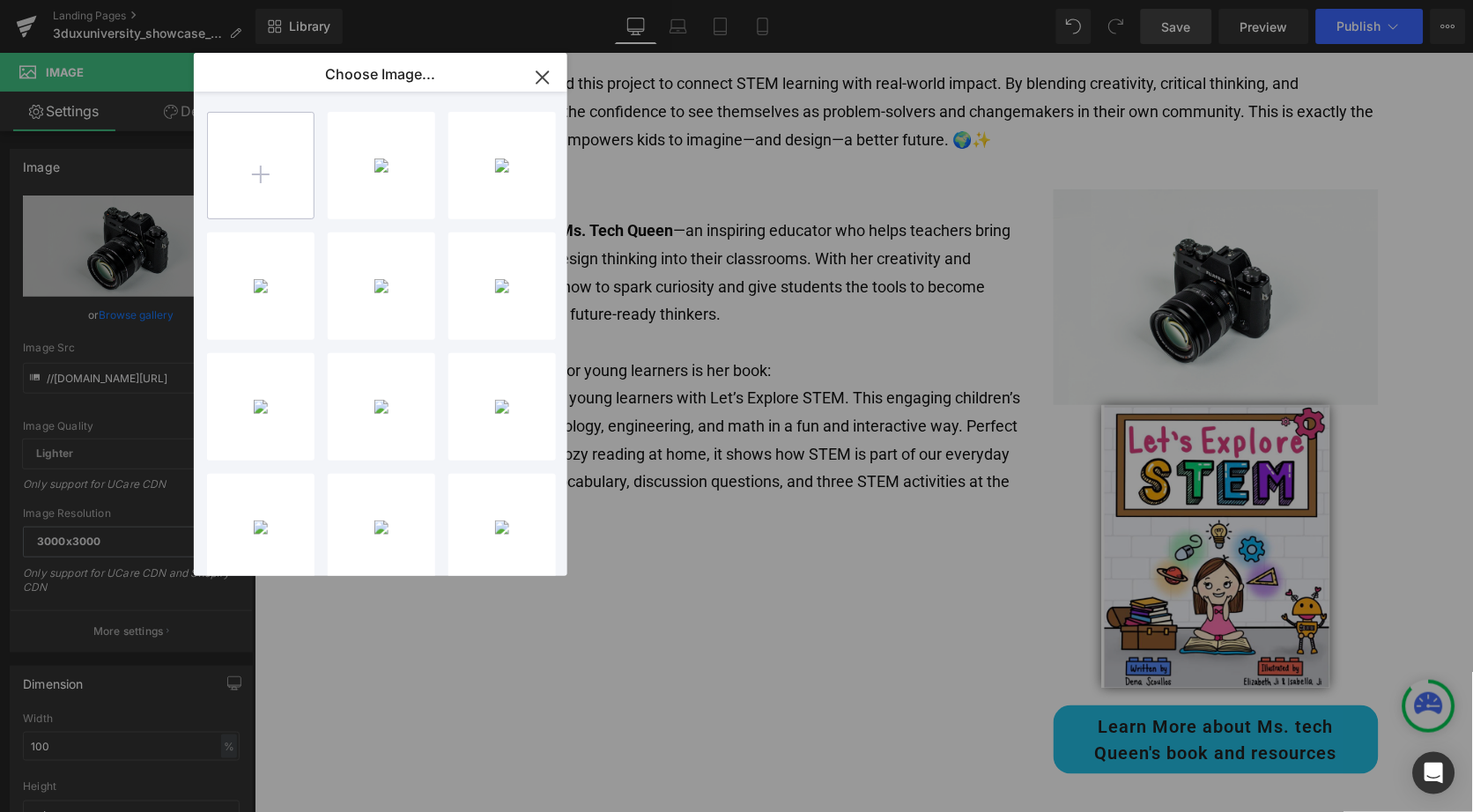
click at [245, 184] on input "file" at bounding box center [261, 165] width 105 height 105
type input "C:\fakepath\SHP_Denas-Branding-Session-77-768x869.jpg"
click at [362, 186] on div "SHP_Den...x869.jpg 71.62 KB" at bounding box center [382, 165] width 107 height 107
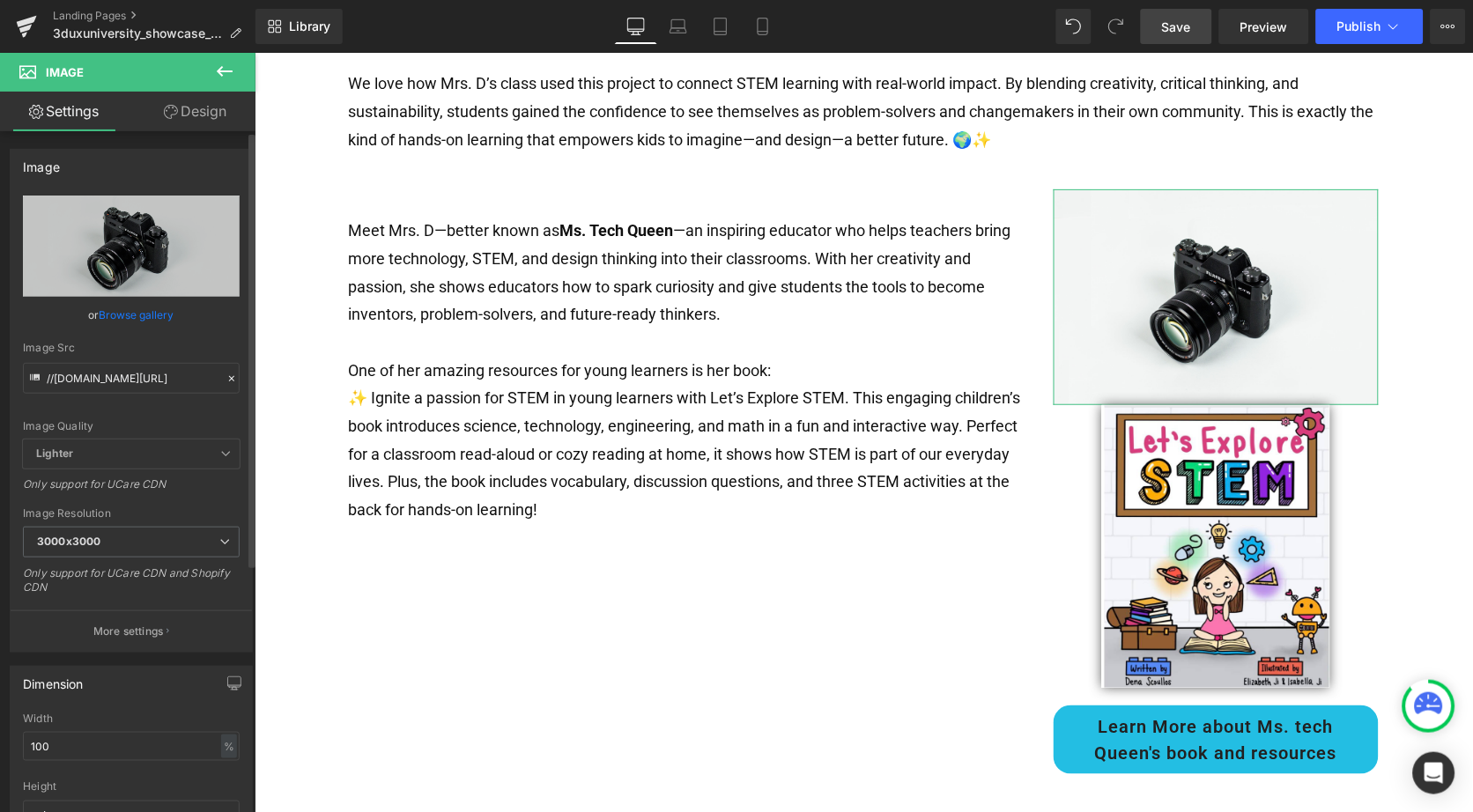
click at [145, 309] on link "Browse gallery" at bounding box center [137, 315] width 75 height 31
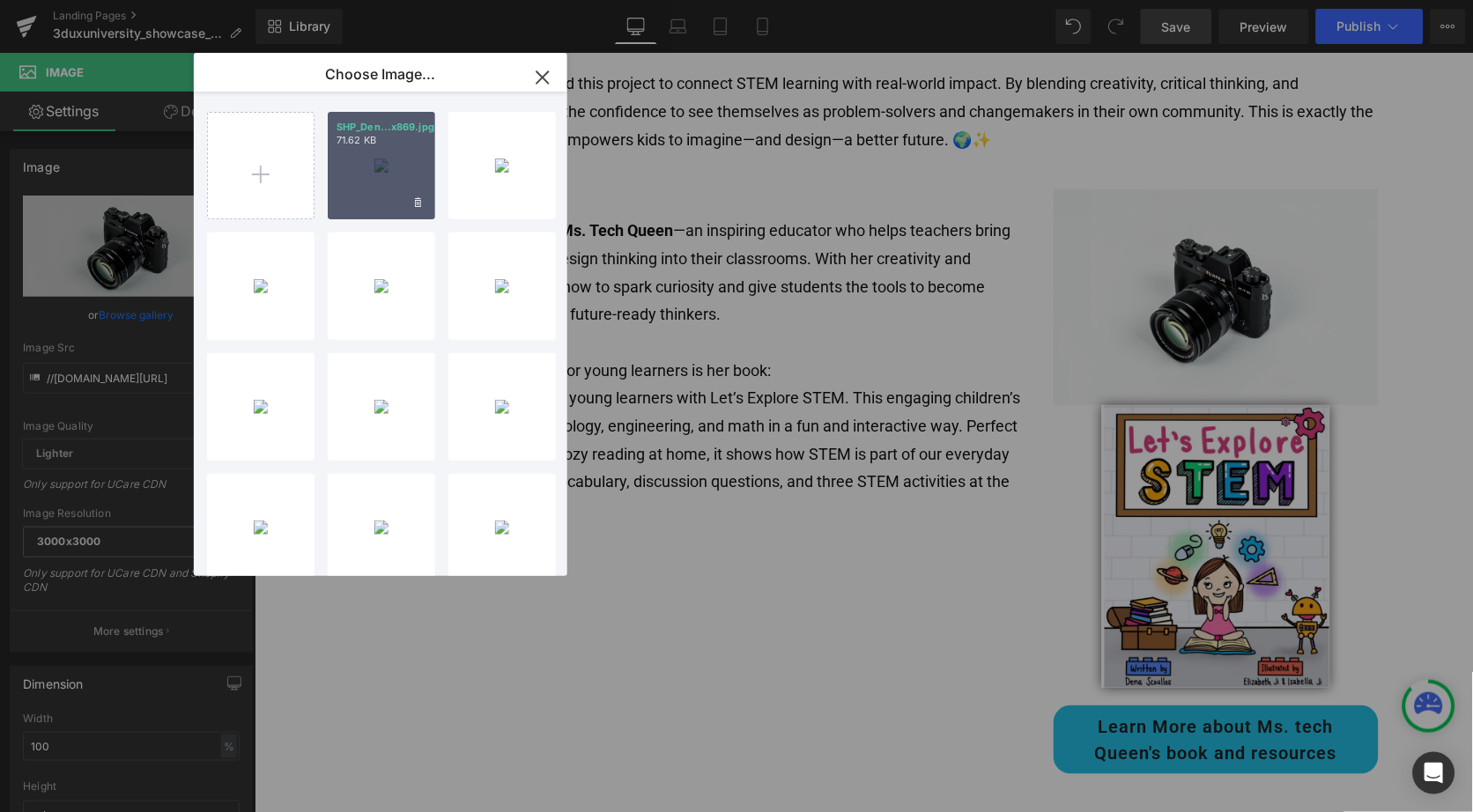
click at [364, 124] on p "SHP_Den...x869.jpg" at bounding box center [381, 127] width 90 height 14
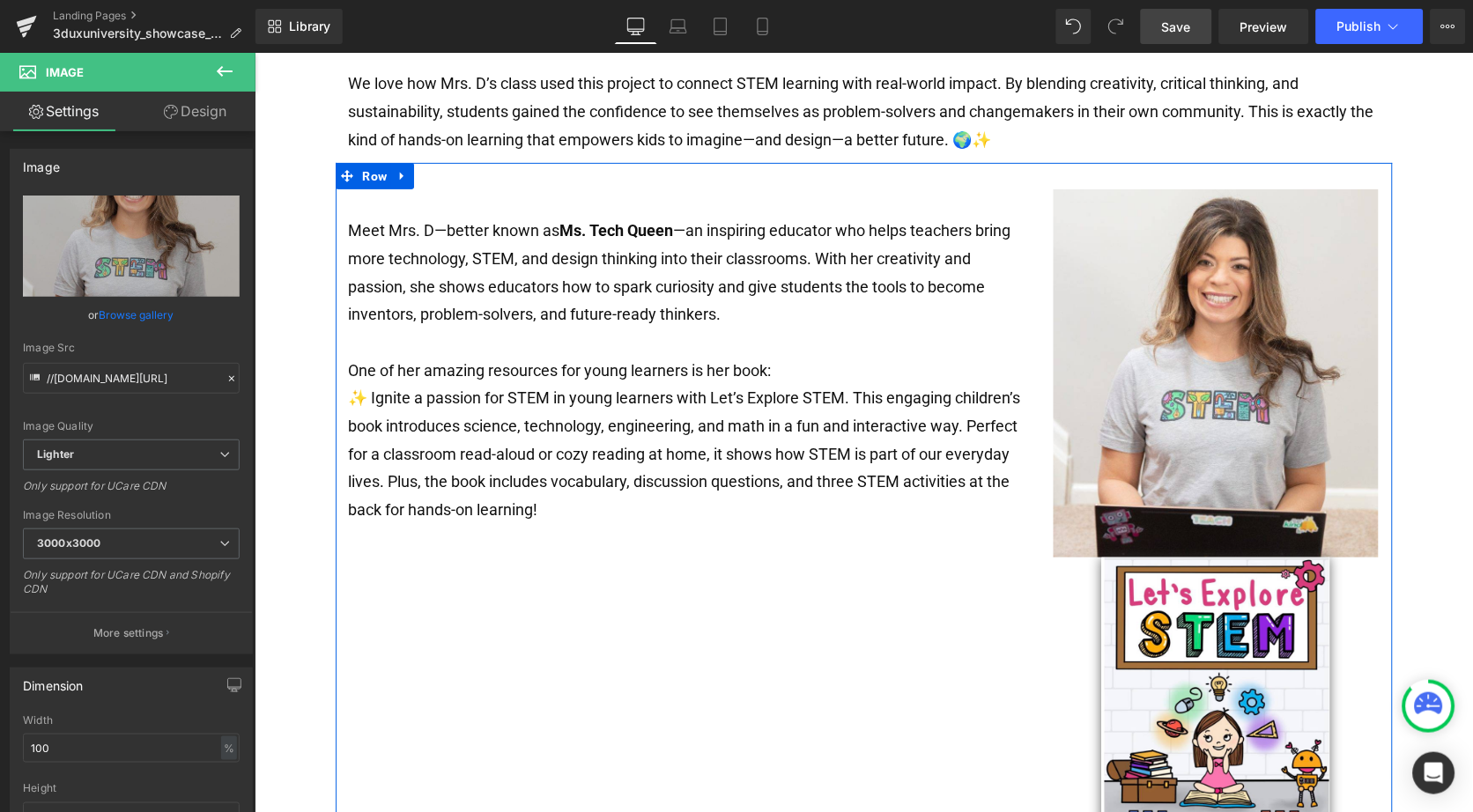
click at [908, 682] on div "Meet Mrs. D—better known as Ms. Tech Queen —an inspiring educator who helps tea…" at bounding box center [862, 557] width 1057 height 791
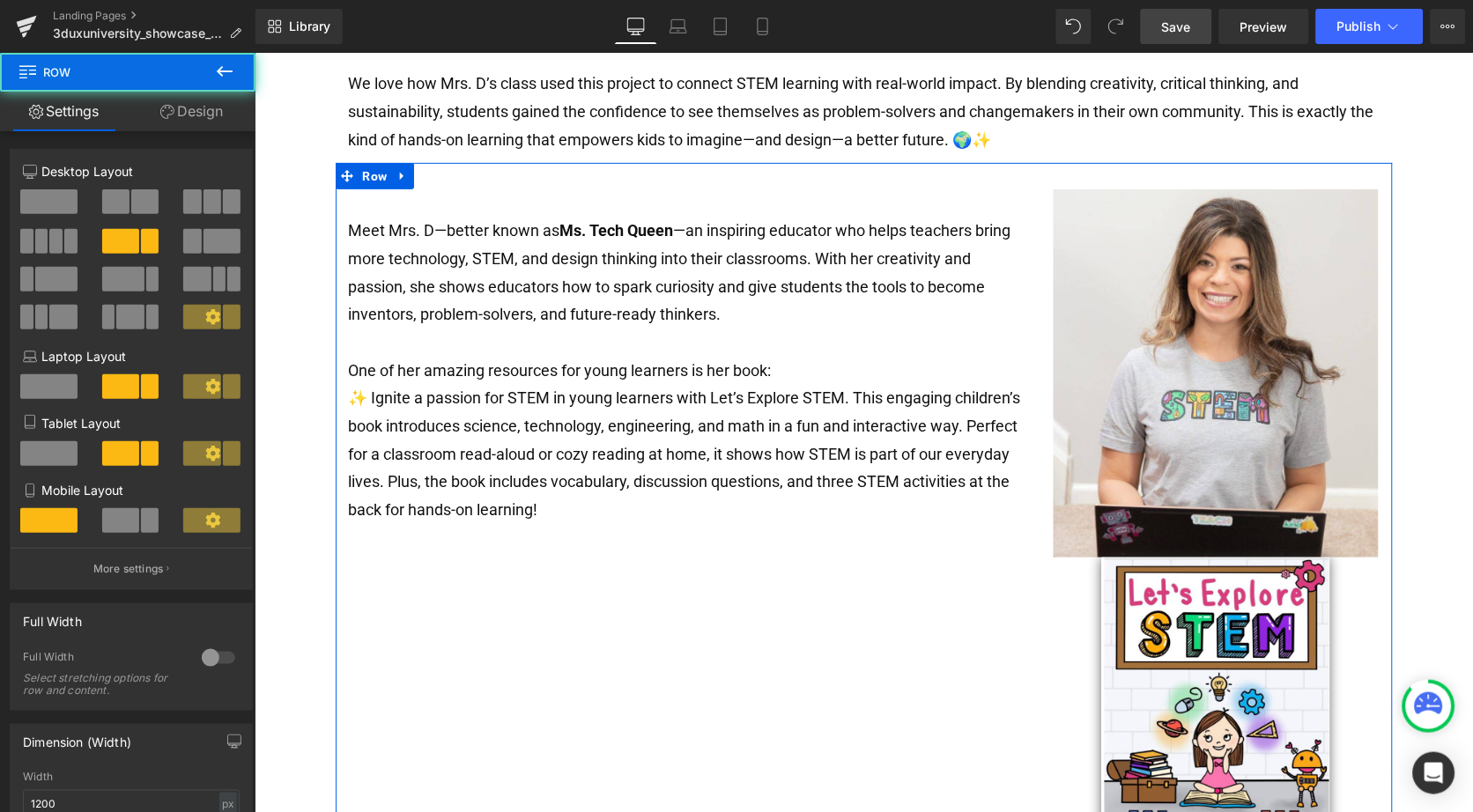
click at [908, 682] on div "Meet Mrs. D—better known as Ms. Tech Queen —an inspiring educator who helps tea…" at bounding box center [862, 557] width 1057 height 791
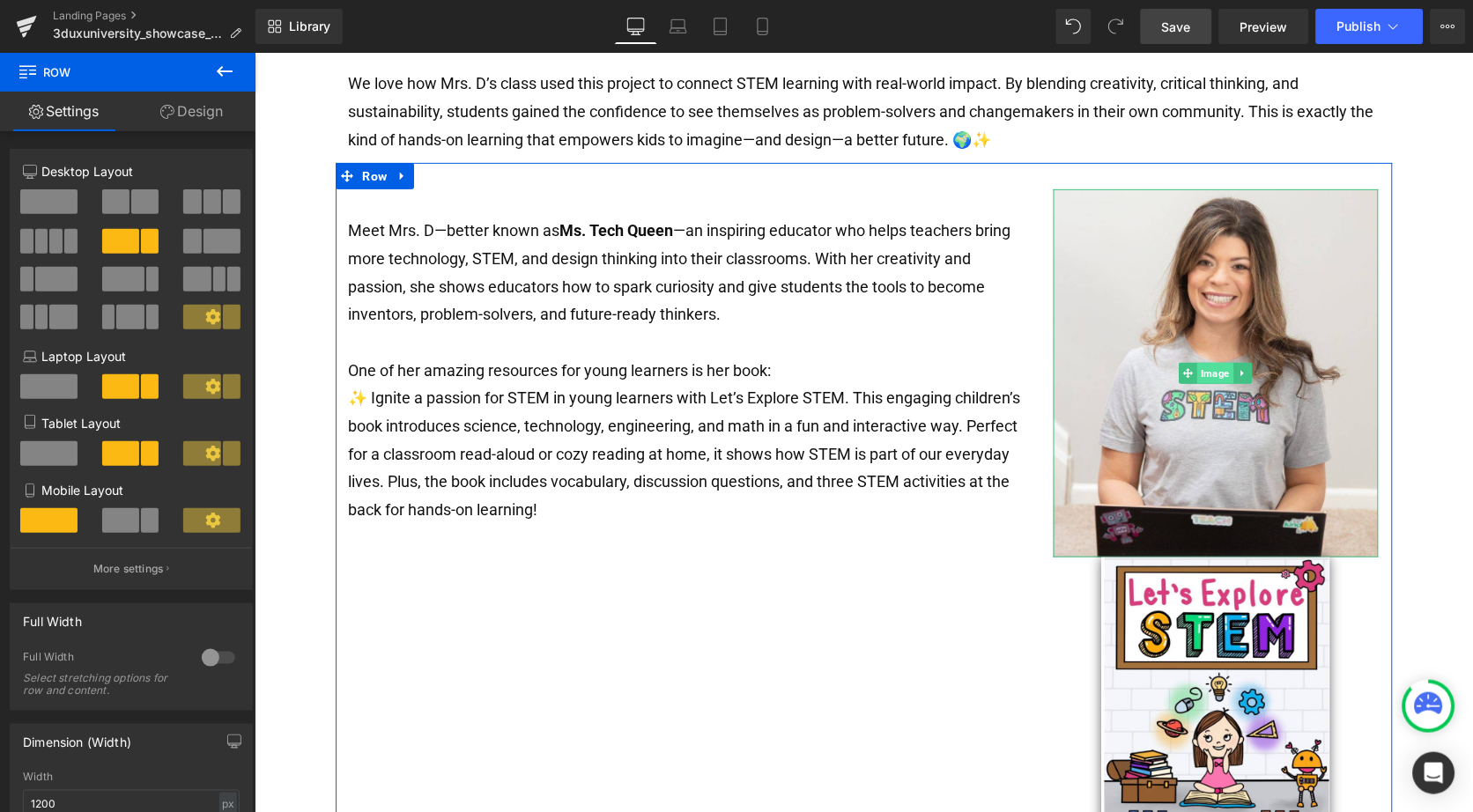
click at [1216, 361] on span "Image" at bounding box center [1216, 371] width 36 height 21
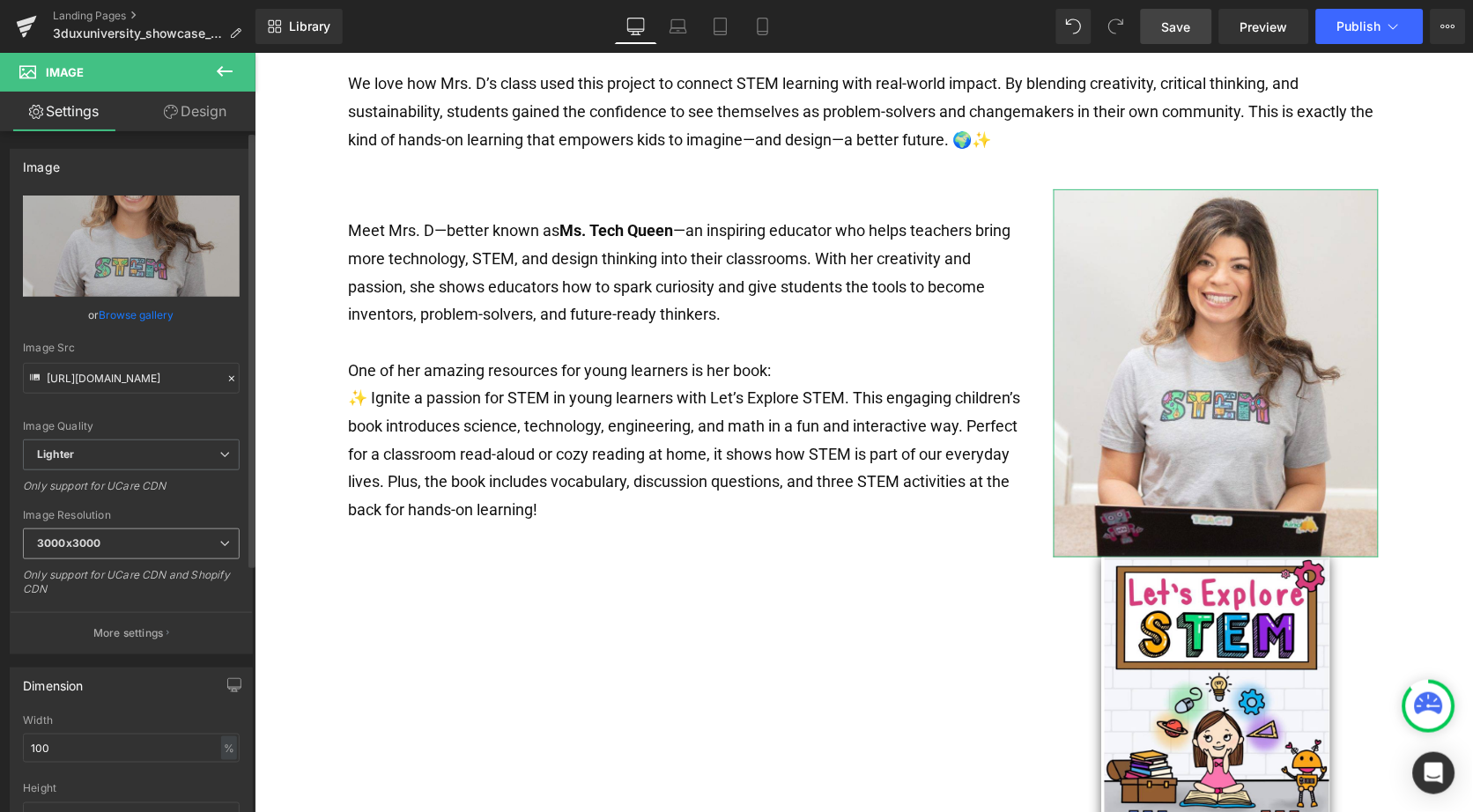
click at [112, 542] on span "3000x3000" at bounding box center [131, 544] width 217 height 31
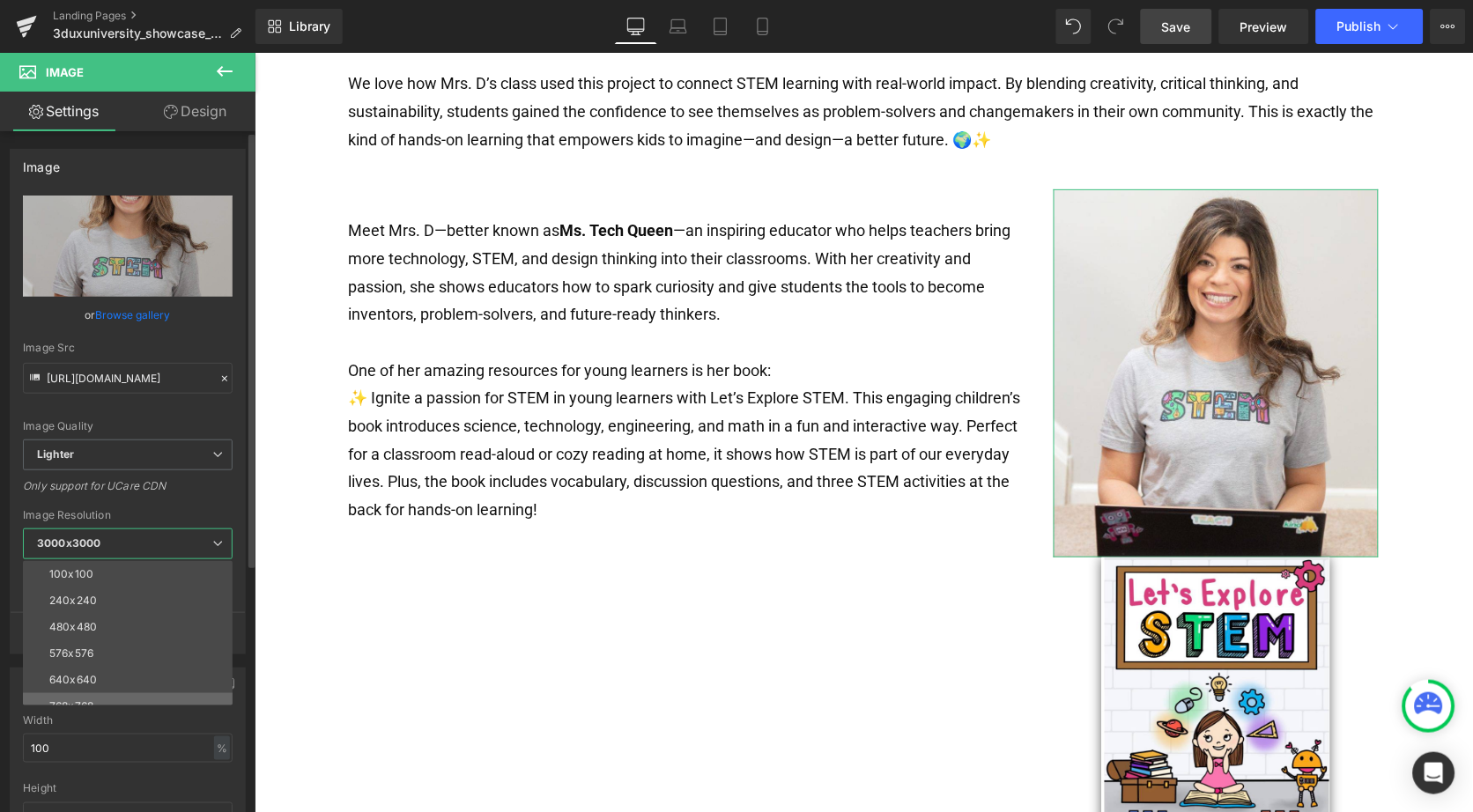
click at [92, 693] on li "768x768" at bounding box center [131, 706] width 217 height 26
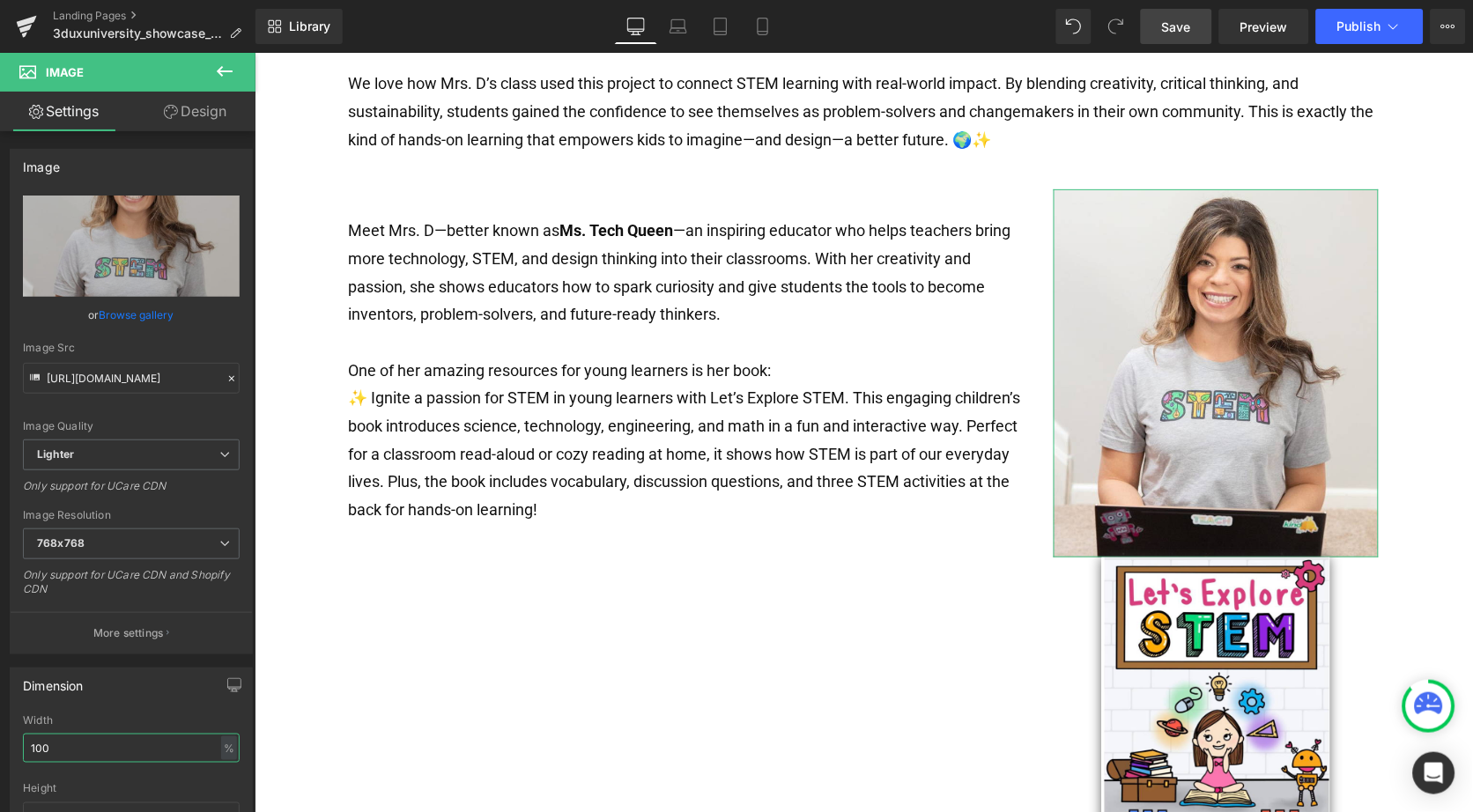
drag, startPoint x: 62, startPoint y: 738, endPoint x: -4, endPoint y: 737, distance: 66.0
click at [0, 737] on html "Image You are previewing how the will restyle your page. You can not edit Eleme…" at bounding box center [736, 406] width 1473 height 812
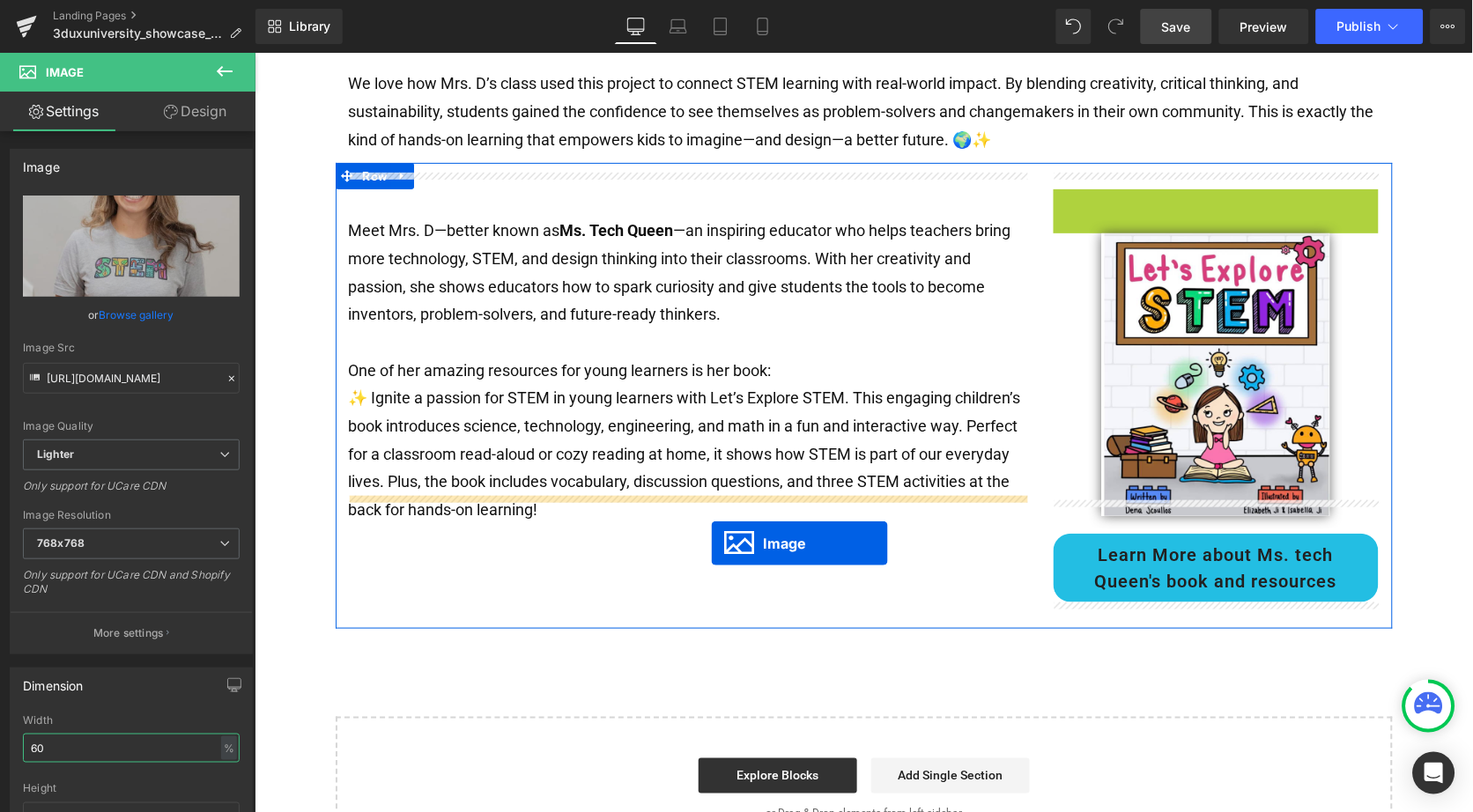
drag, startPoint x: 1179, startPoint y: 279, endPoint x: 711, endPoint y: 541, distance: 536.3
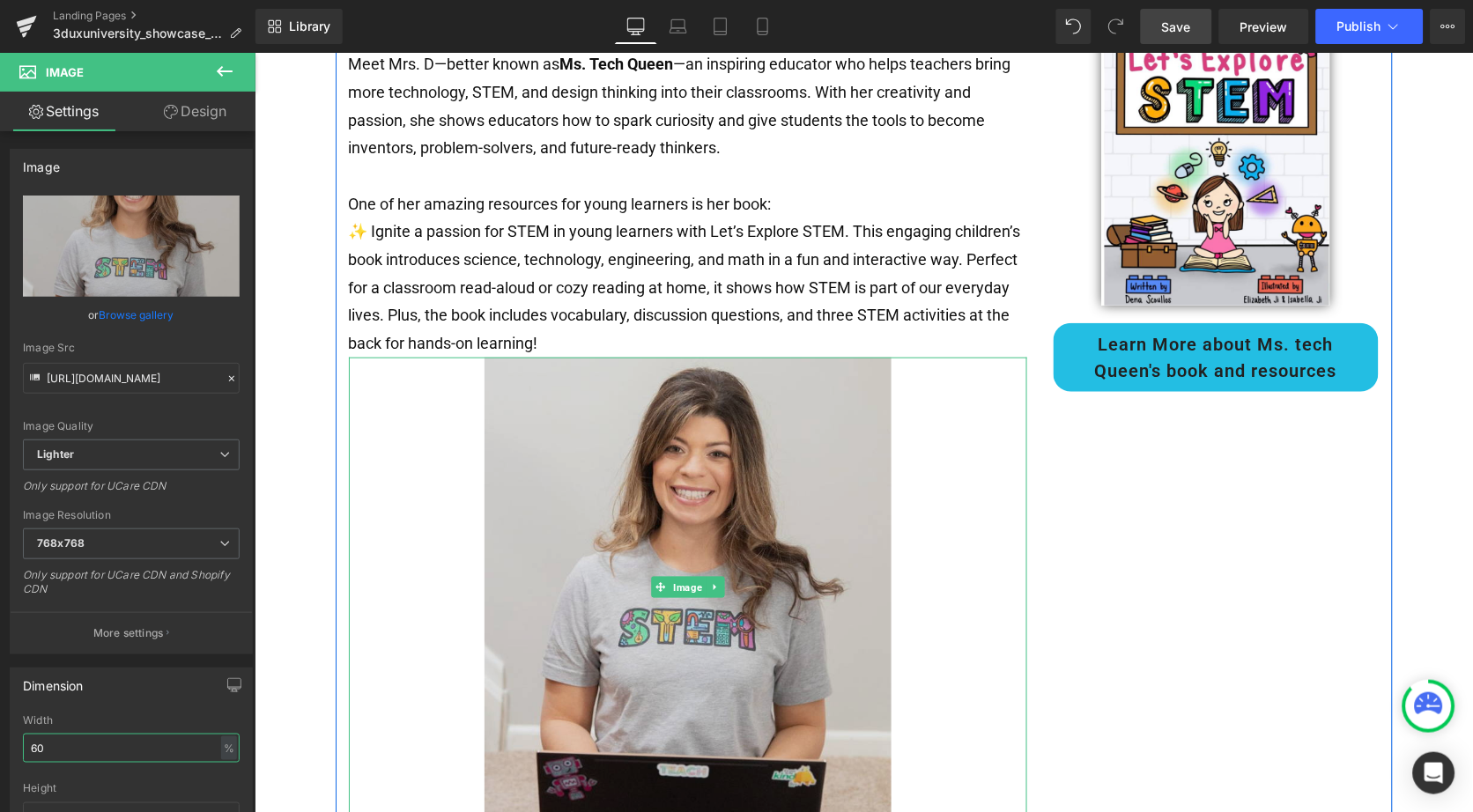
scroll to position [1753, 0]
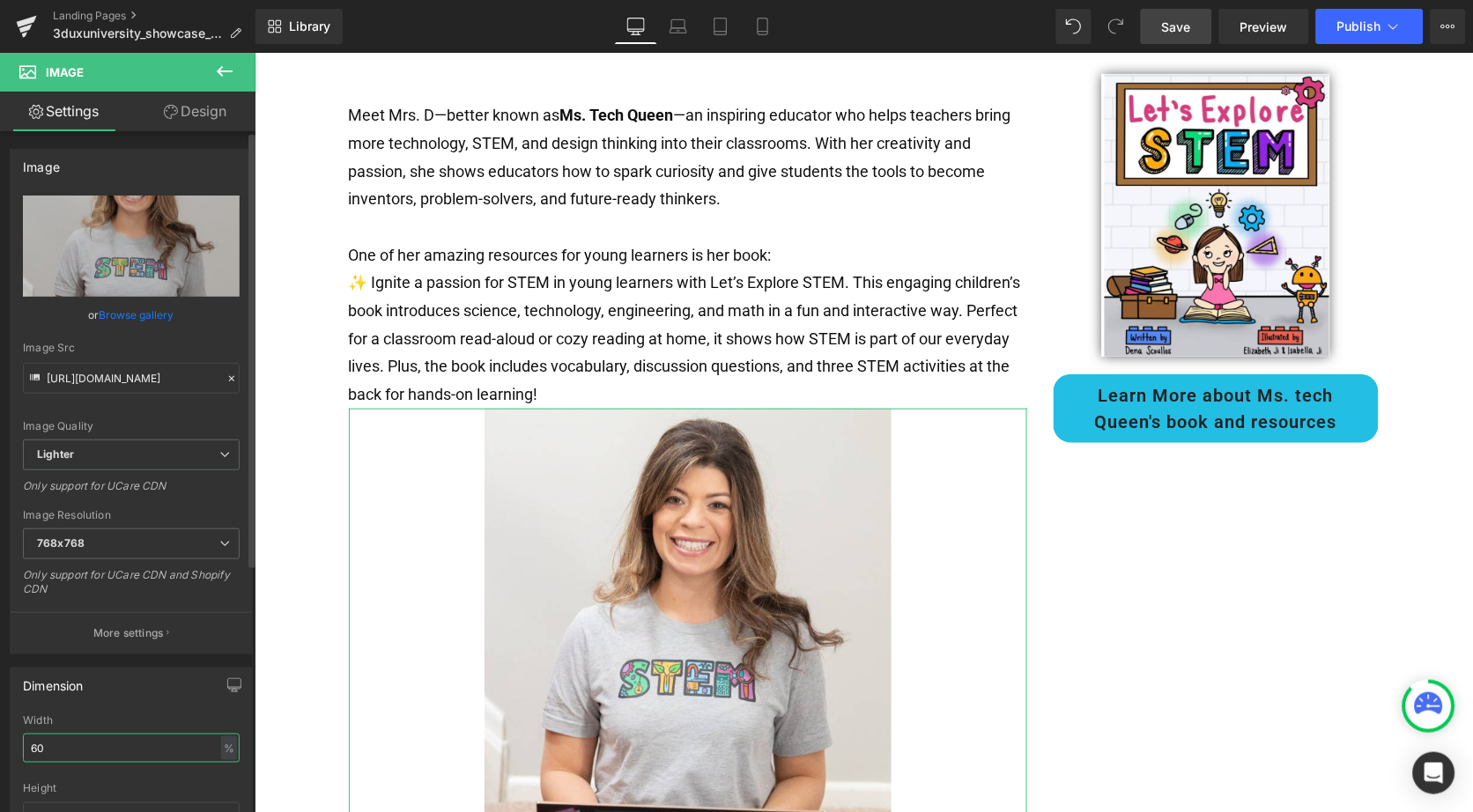
drag, startPoint x: 55, startPoint y: 732, endPoint x: 86, endPoint y: 729, distance: 31.1
click at [28, 734] on input "60" at bounding box center [131, 748] width 217 height 29
drag, startPoint x: 73, startPoint y: 738, endPoint x: 14, endPoint y: 736, distance: 59.0
click at [14, 736] on div "100% Width 60 % % px auto Height auto 0 Circle Image" at bounding box center [132, 802] width 242 height 176
type input "40"
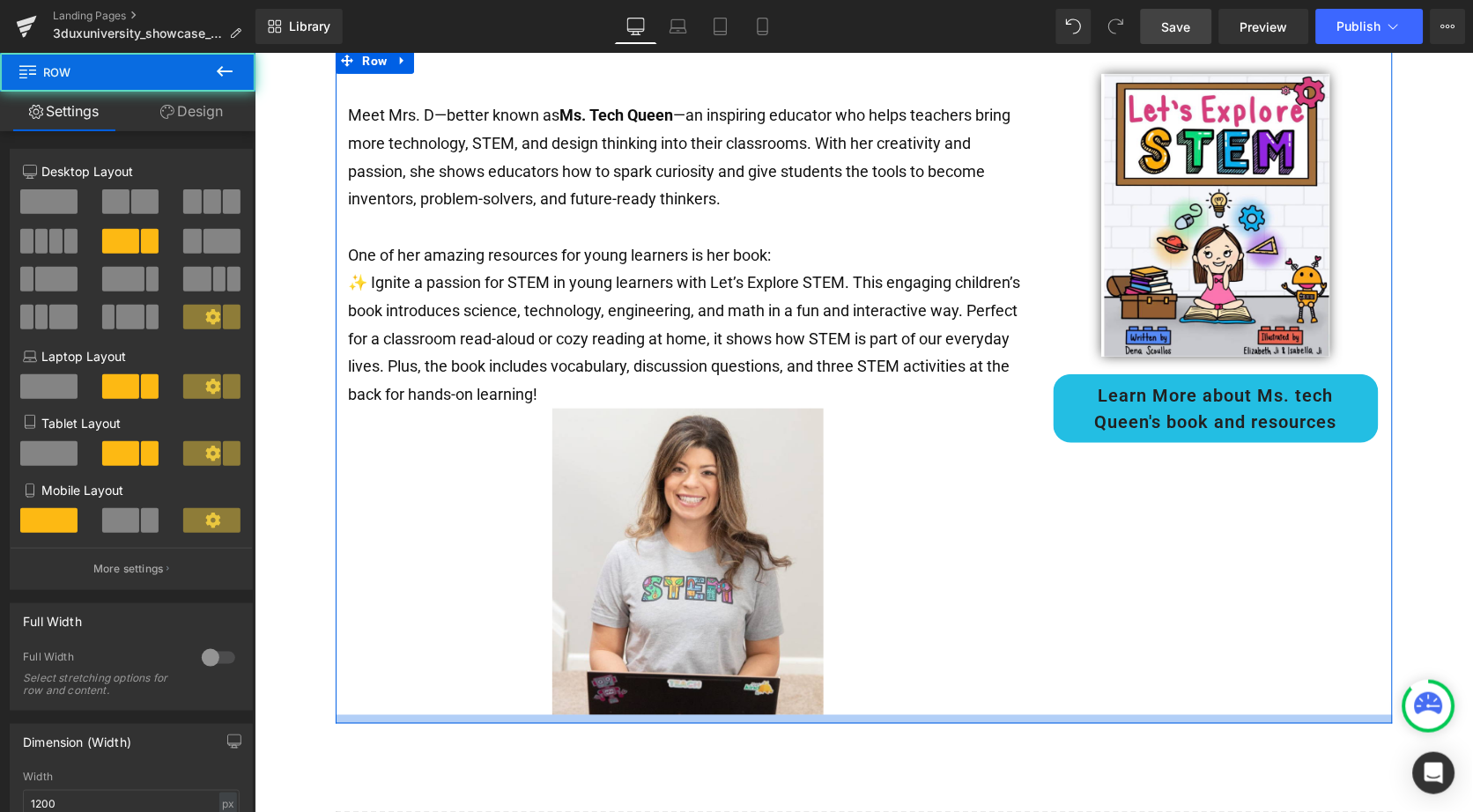
click at [1088, 714] on div at bounding box center [862, 718] width 1057 height 9
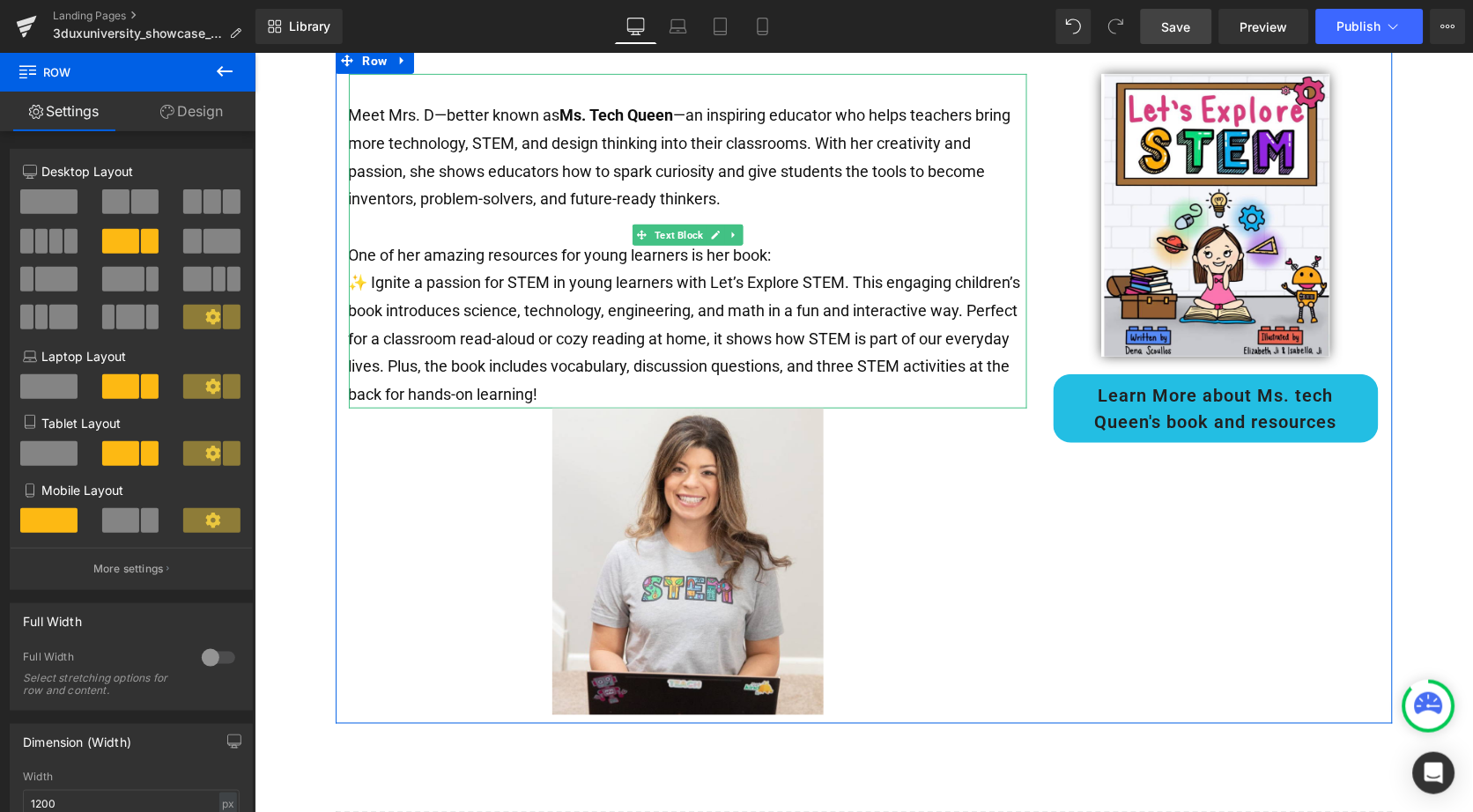
click at [663, 363] on p "✨ Ignite a passion for STEM in young learners with Let’s Explore STEM. This eng…" at bounding box center [687, 337] width 679 height 139
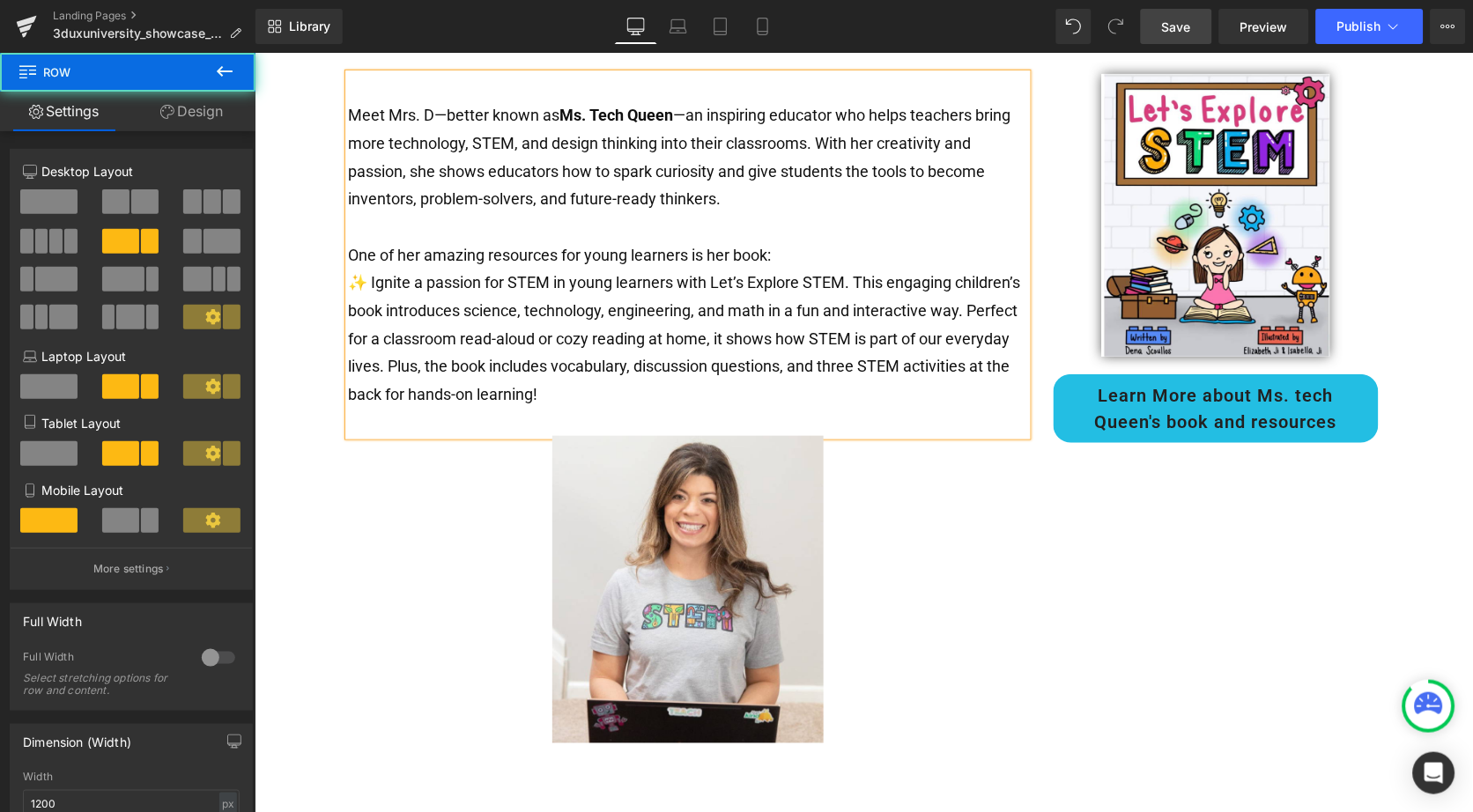
click at [1279, 517] on div "Meet Mrs. D—better known as Ms. Tech Queen —an inspiring educator who helps tea…" at bounding box center [862, 399] width 1057 height 705
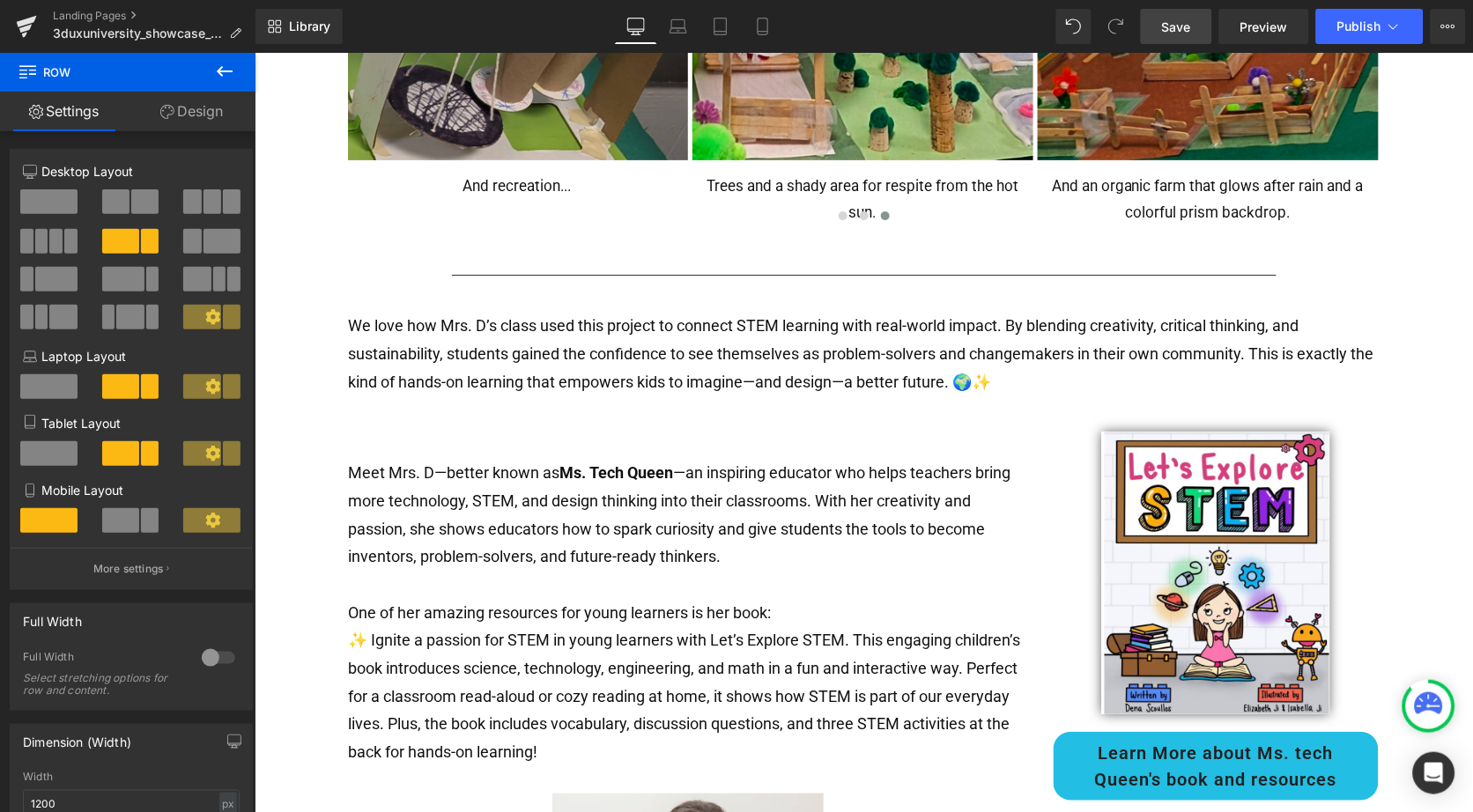
scroll to position [1395, 0]
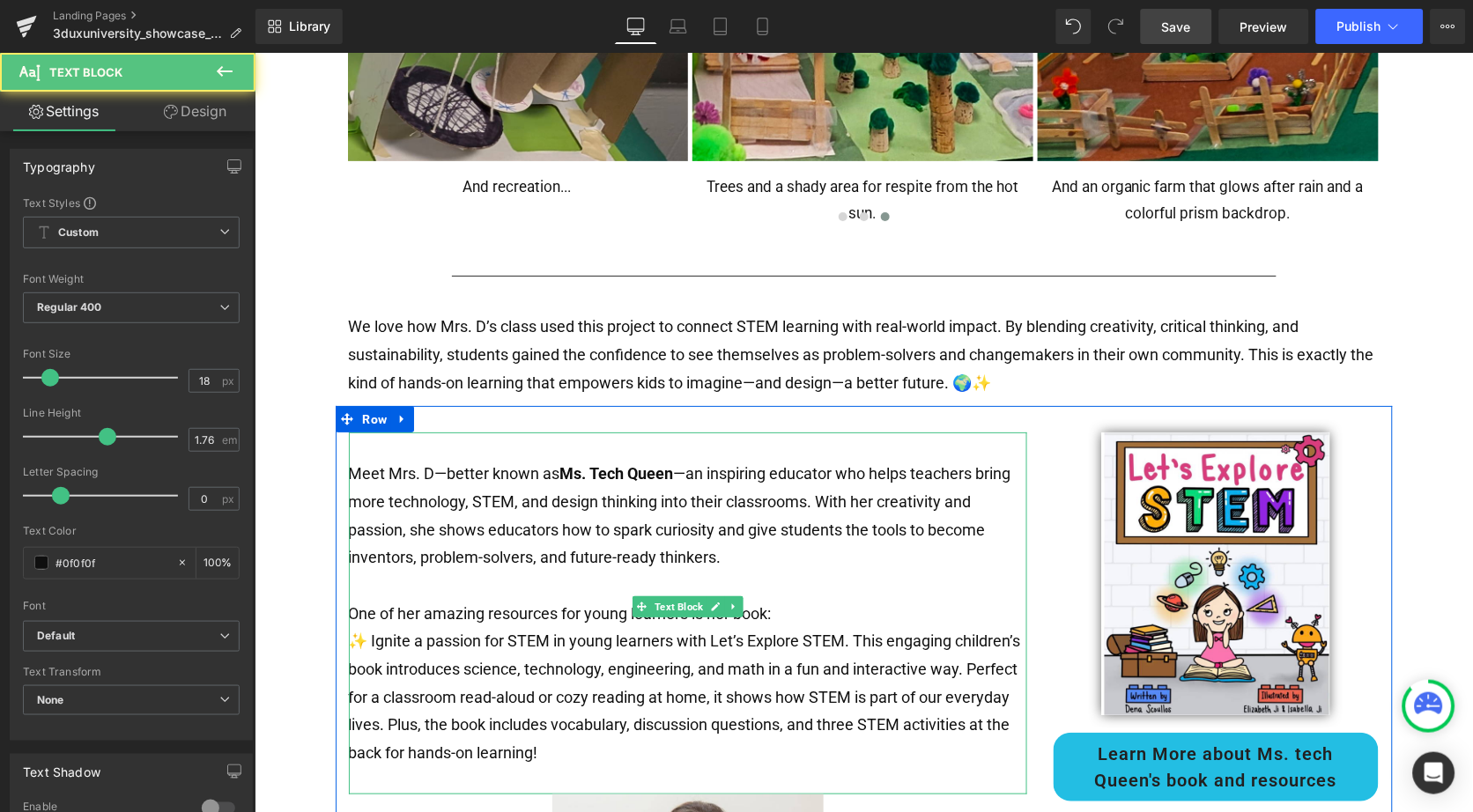
click at [351, 459] on p "Meet Mrs. D—better known as Ms. Tech Queen —an inspiring educator who helps tea…" at bounding box center [687, 514] width 679 height 112
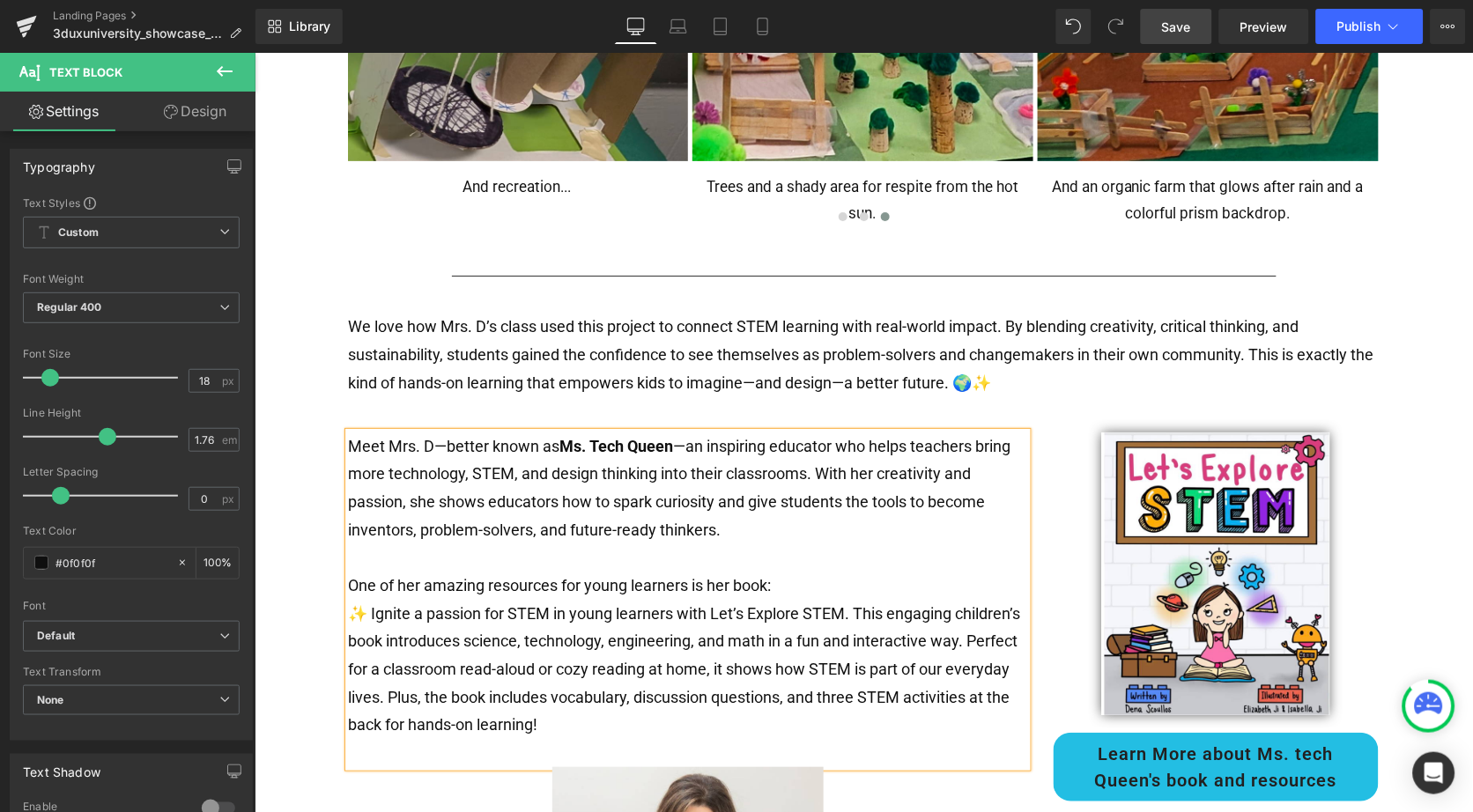
click at [1406, 332] on div "Text Block Separator 3DUX UNIVERSITY GOLD STAR PROJECT: Eco-Park Design in [US_…" at bounding box center [862, 29] width 1219 height 2569
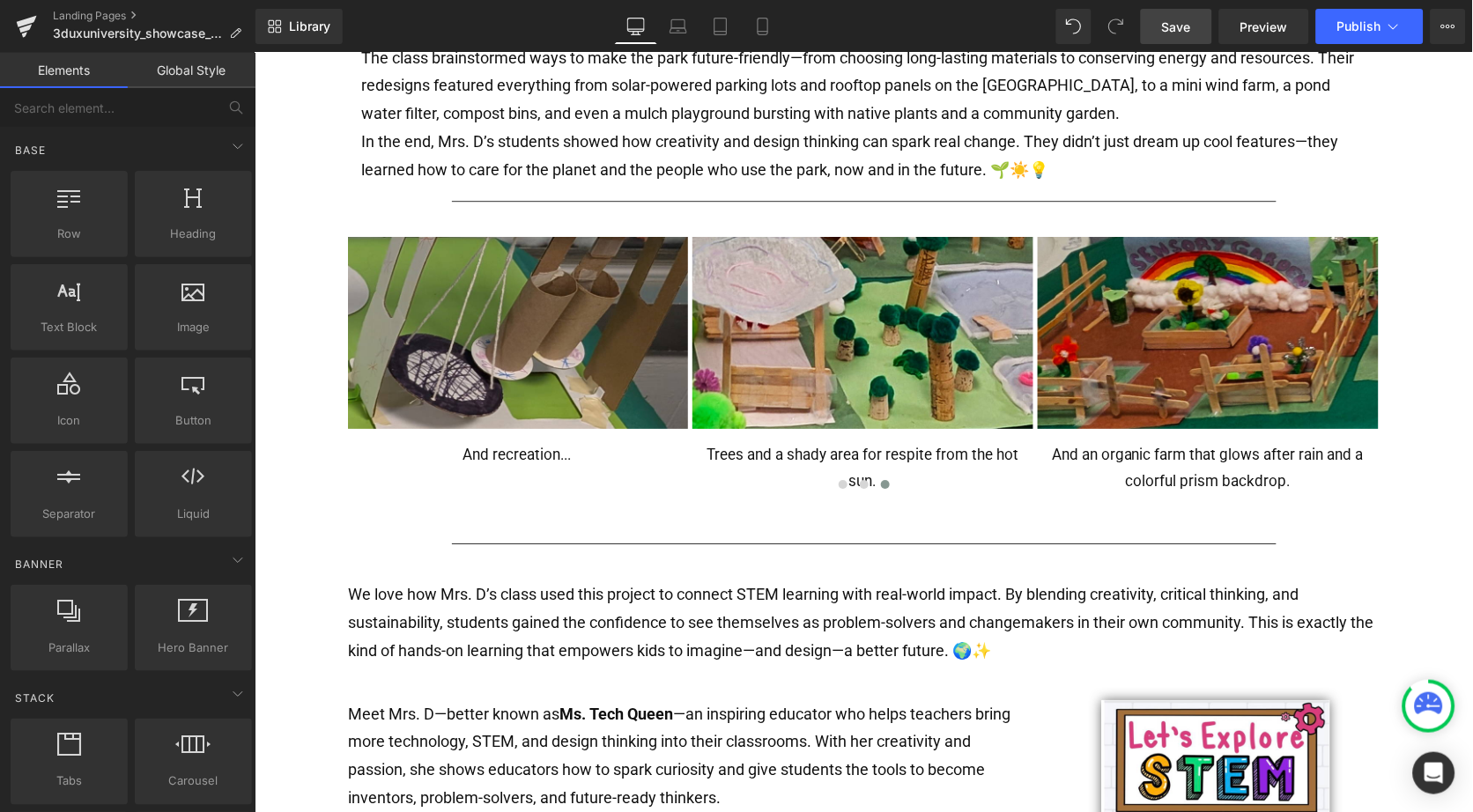
scroll to position [1102, 0]
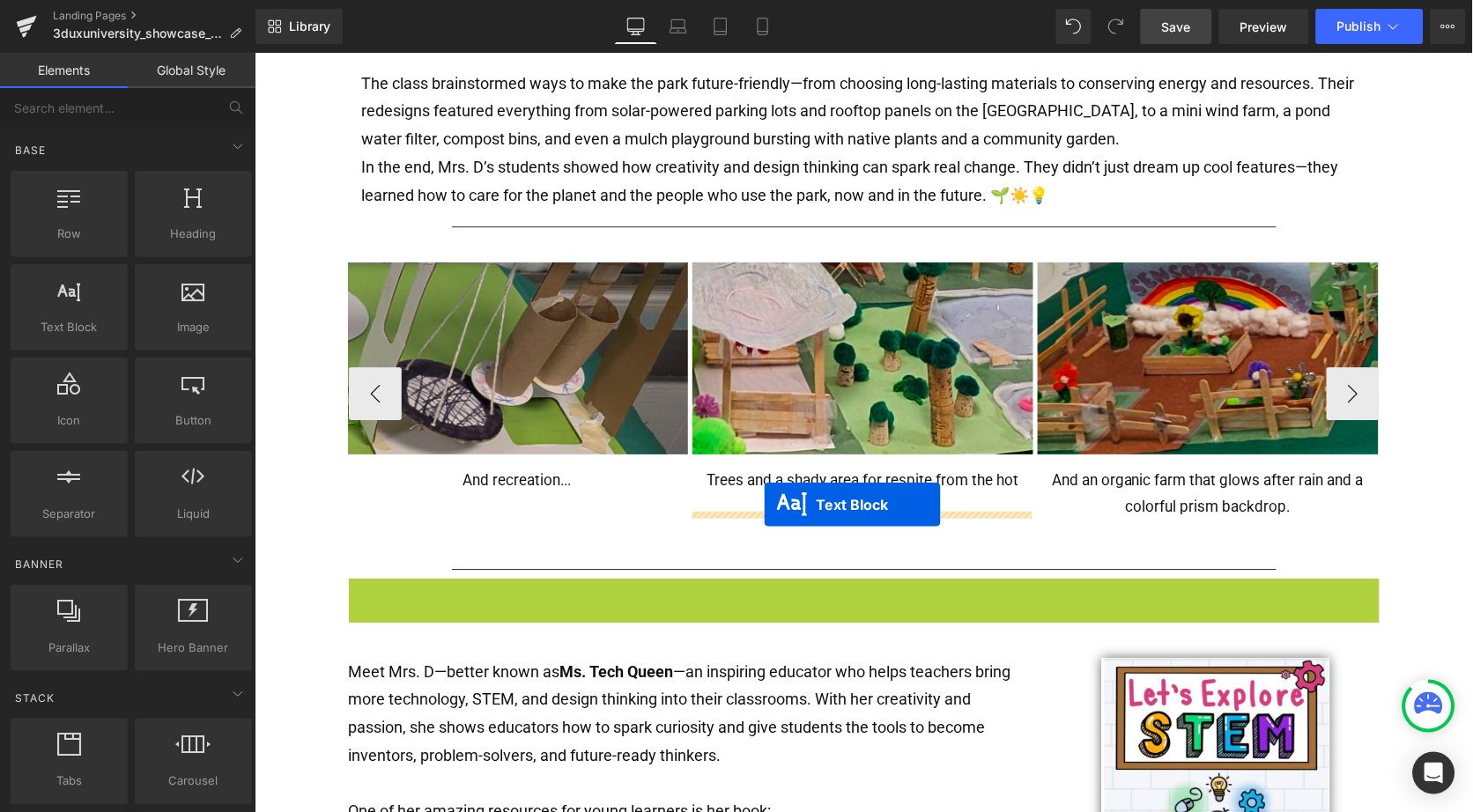
drag, startPoint x: 784, startPoint y: 618, endPoint x: 763, endPoint y: 505, distance: 114.9
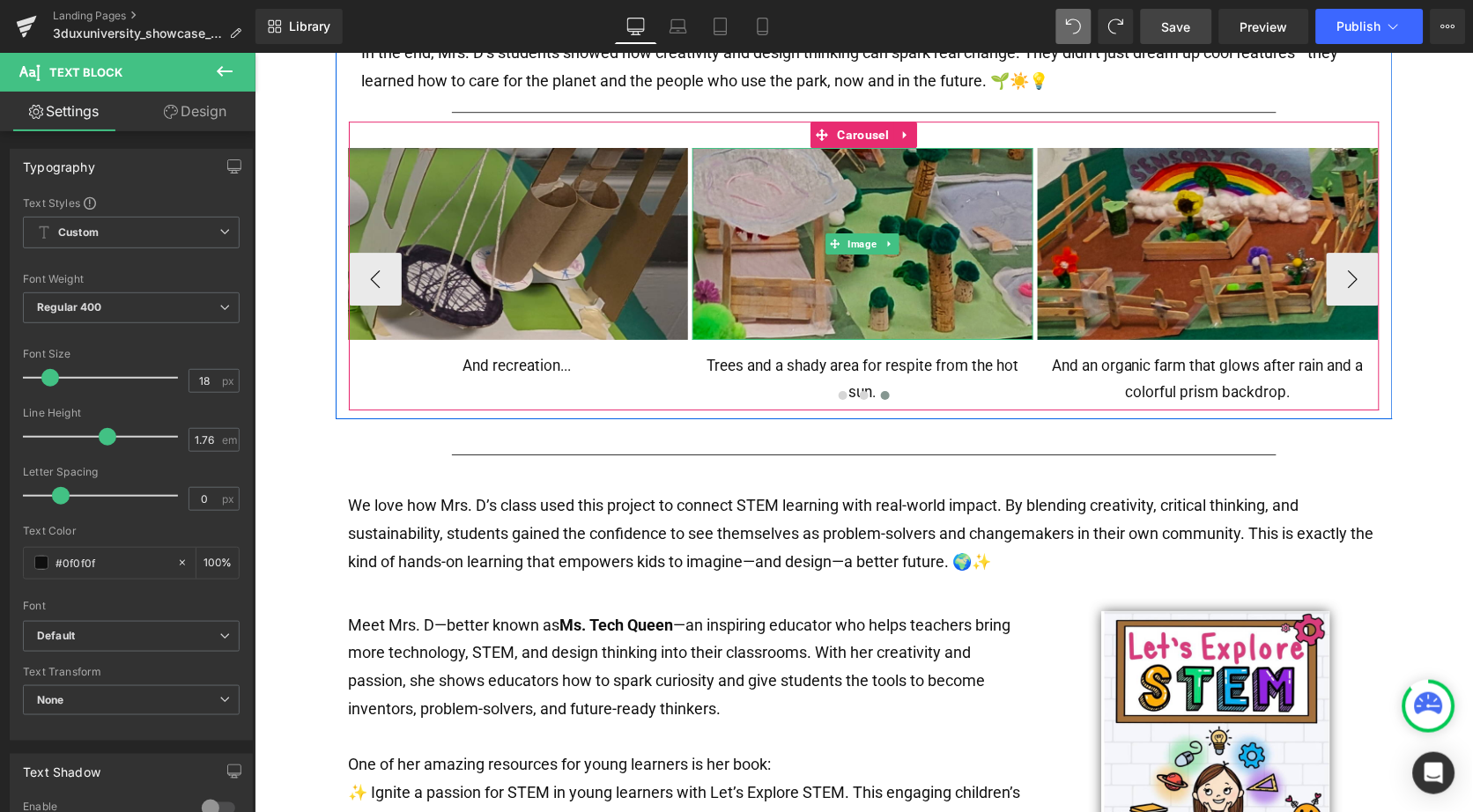
scroll to position [1239, 0]
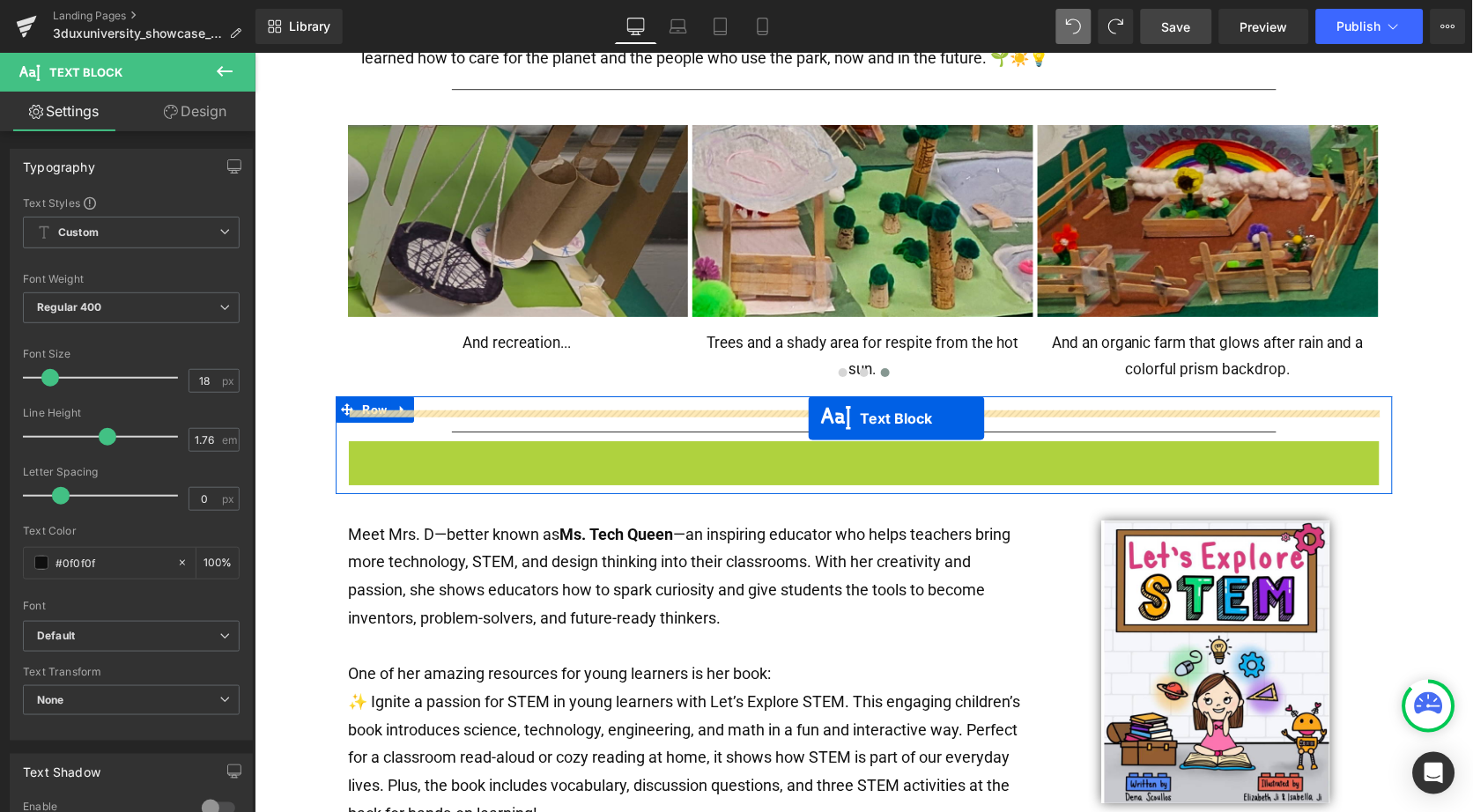
drag, startPoint x: 810, startPoint y: 480, endPoint x: 807, endPoint y: 419, distance: 61.1
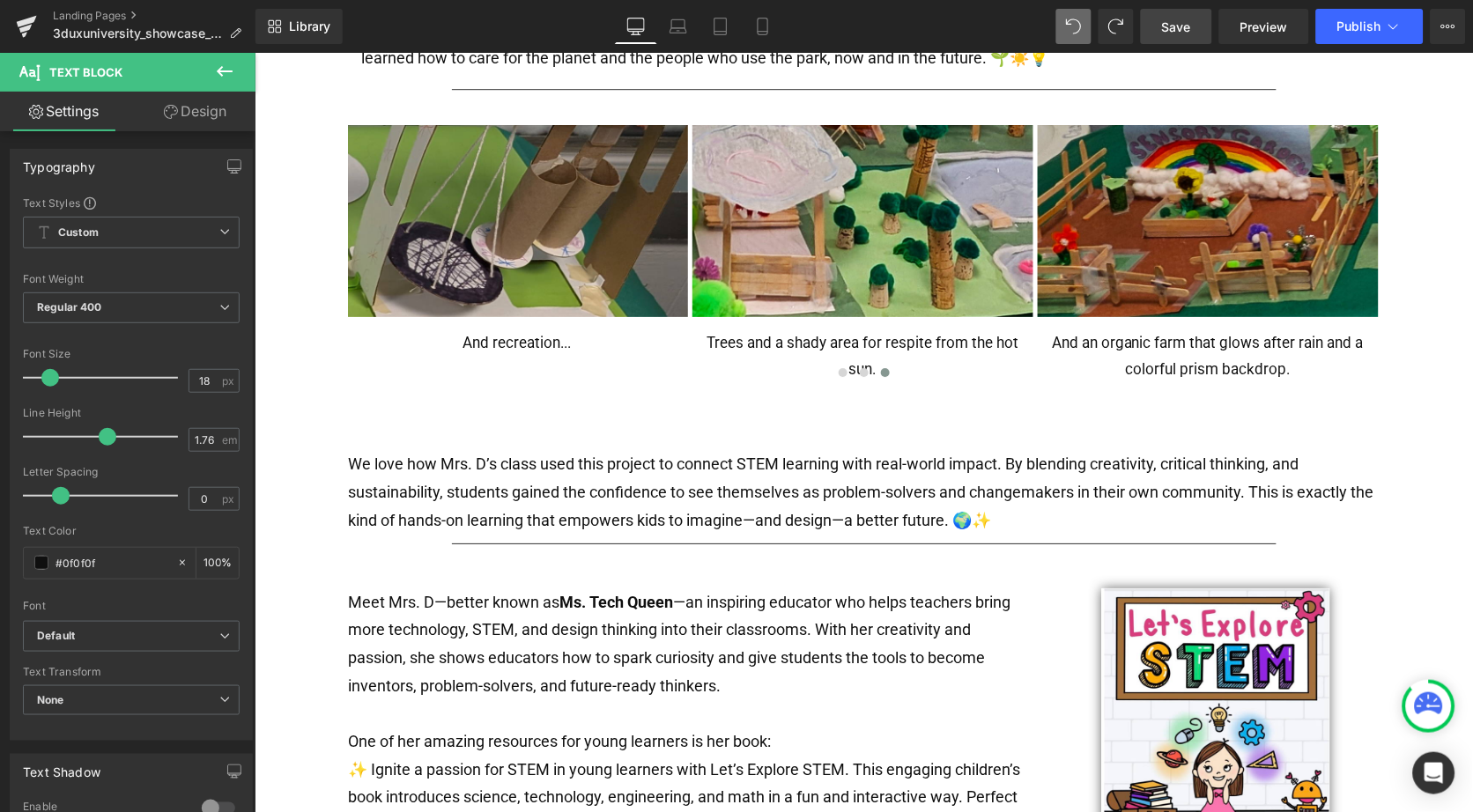
click at [1409, 428] on div "Text Block Separator 3DUX UNIVERSITY GOLD STAR PROJECT: Eco-Park Design in [US_…" at bounding box center [862, 185] width 1219 height 2569
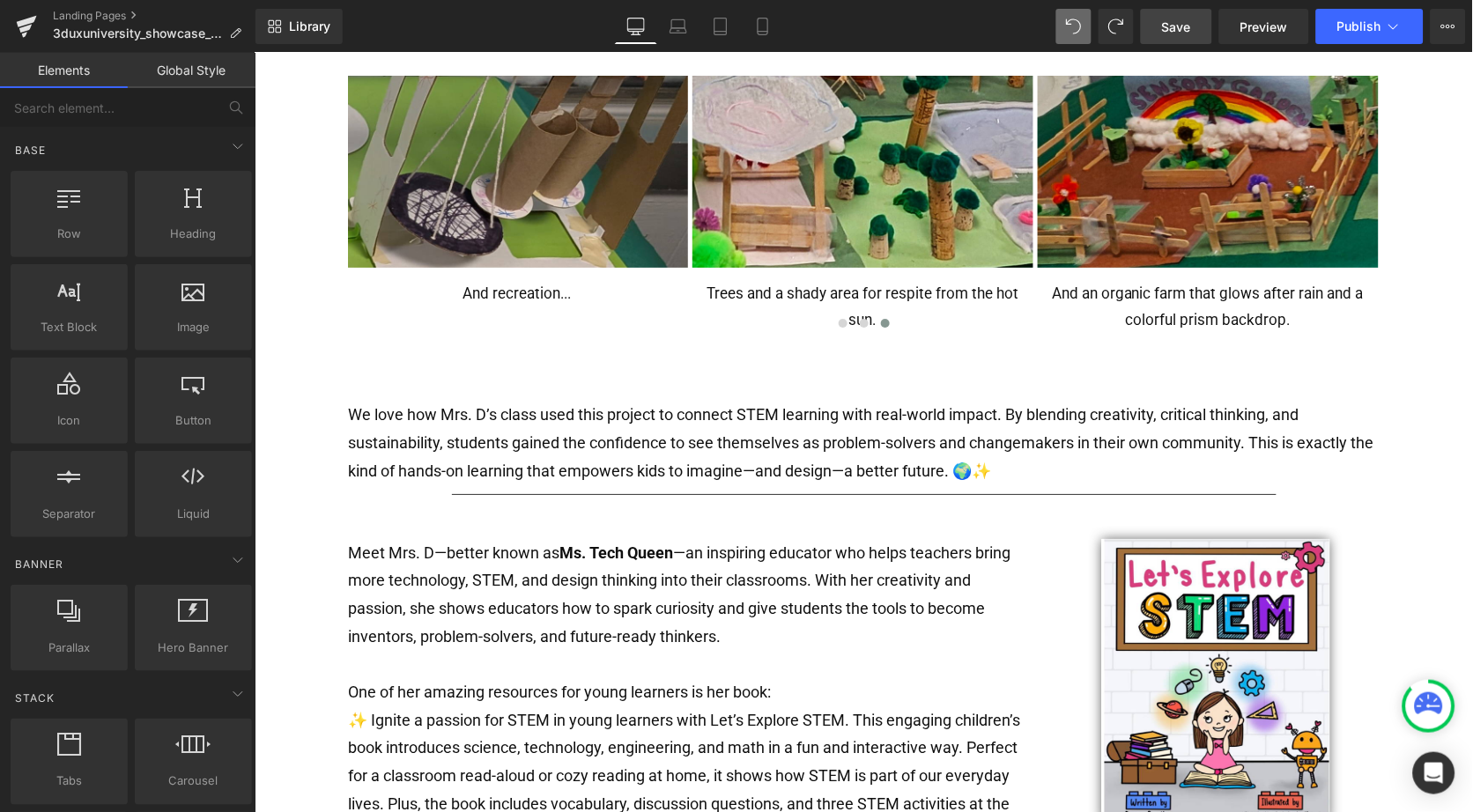
scroll to position [1354, 0]
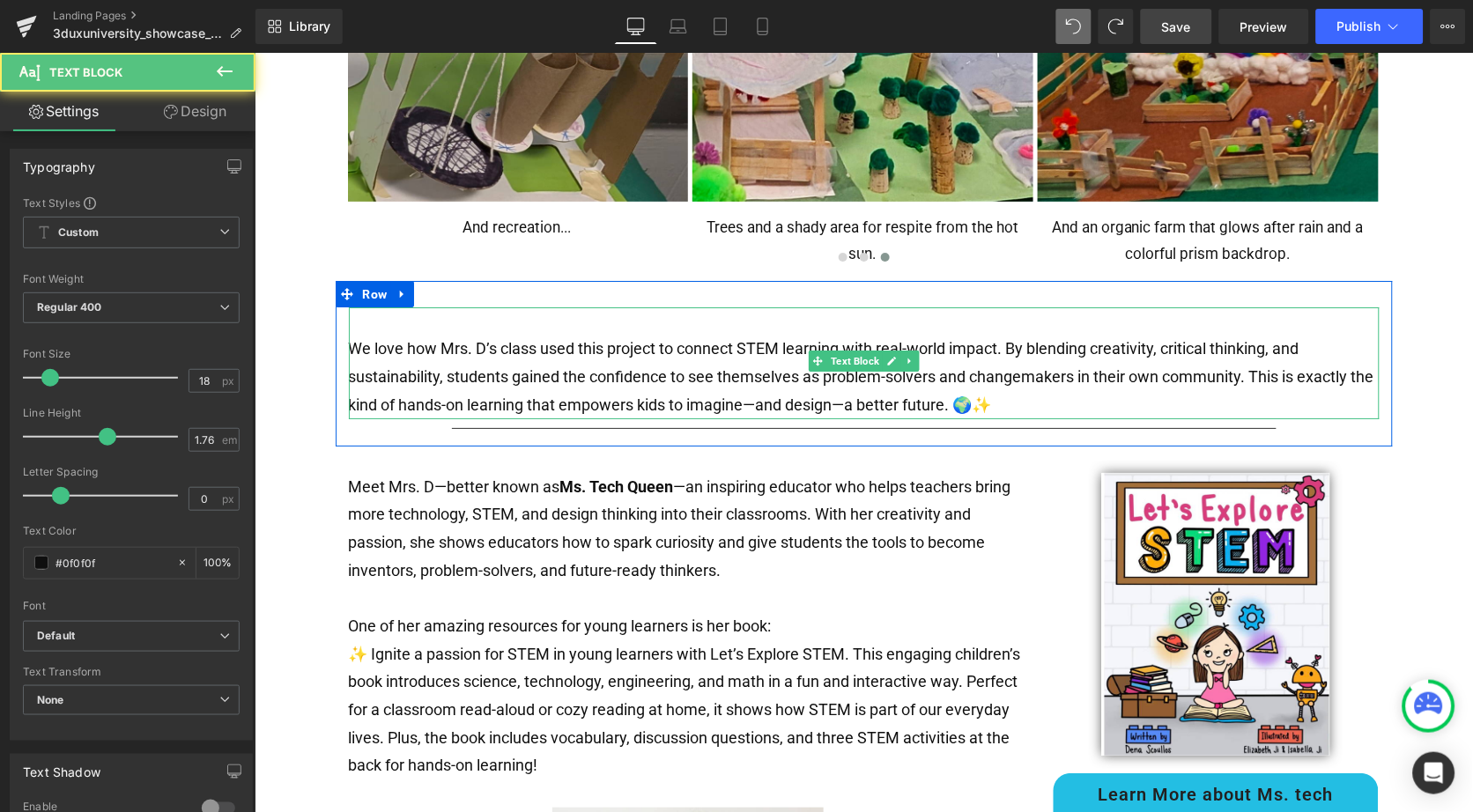
click at [359, 333] on p "We love how Mrs. D’s class used this project to connect STEM learning with real…" at bounding box center [863, 375] width 1030 height 84
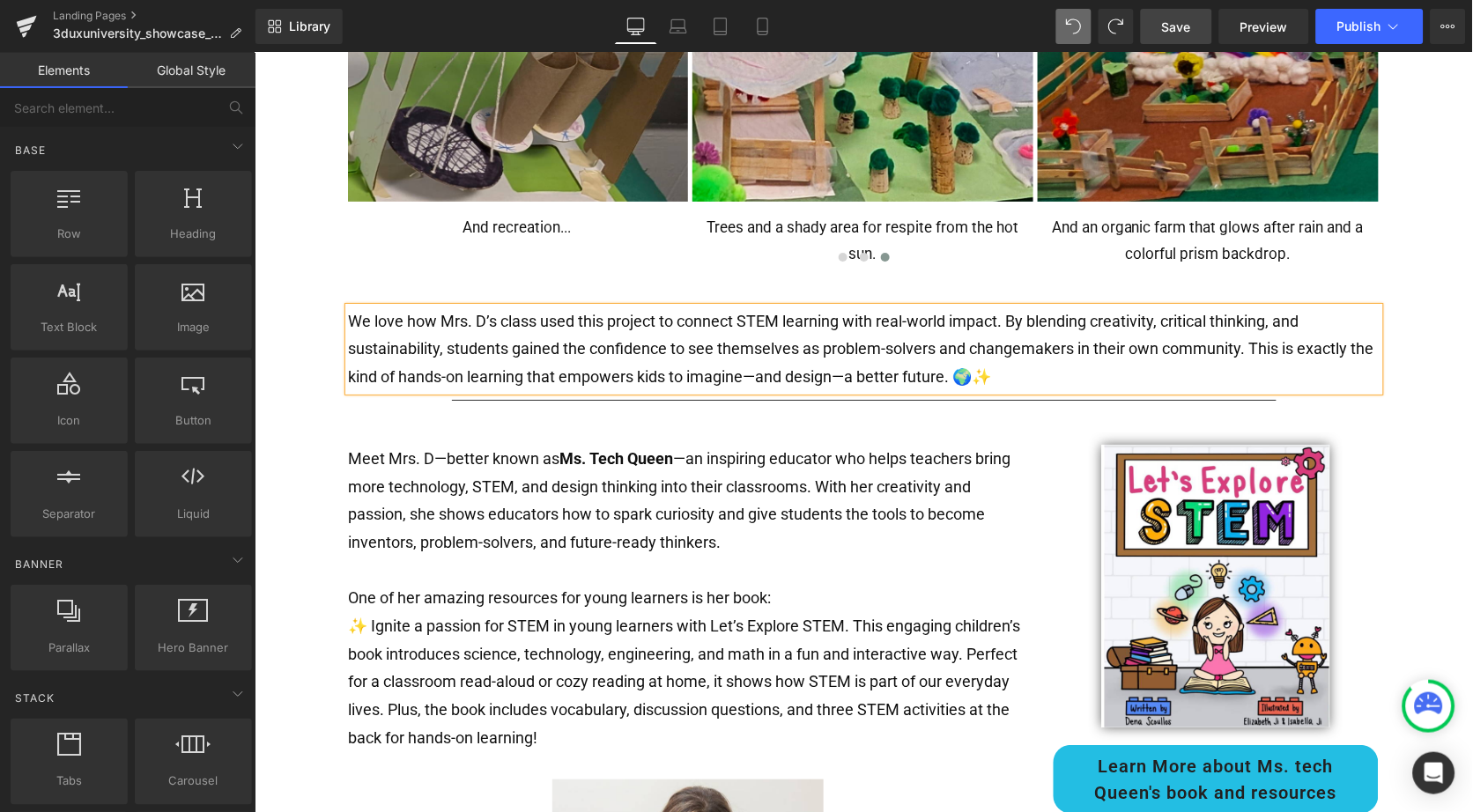
click at [1406, 396] on div "Text Block Separator 3DUX UNIVERSITY GOLD STAR PROJECT: Eco-Park Design in [US_…" at bounding box center [862, 55] width 1219 height 2540
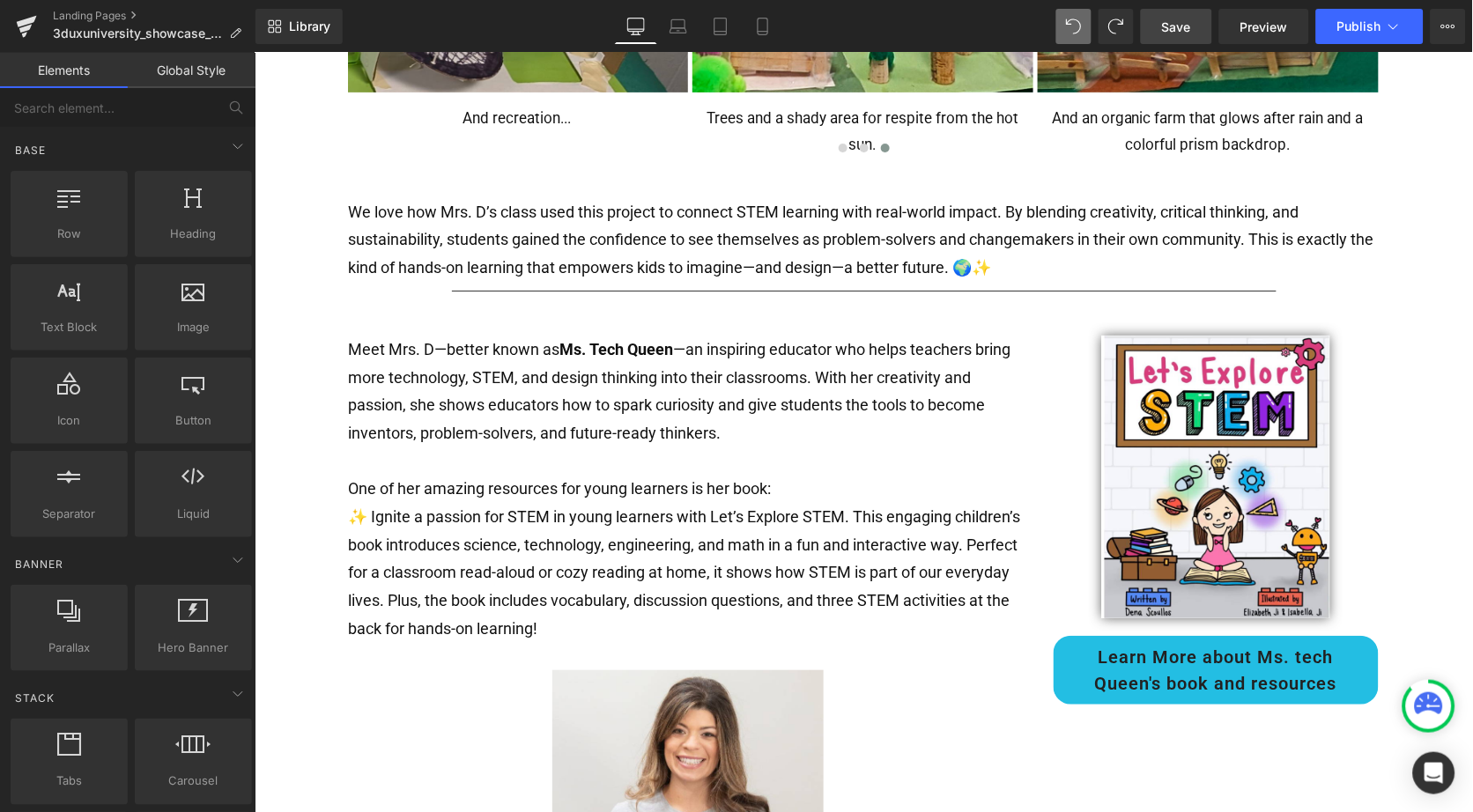
scroll to position [1396, 0]
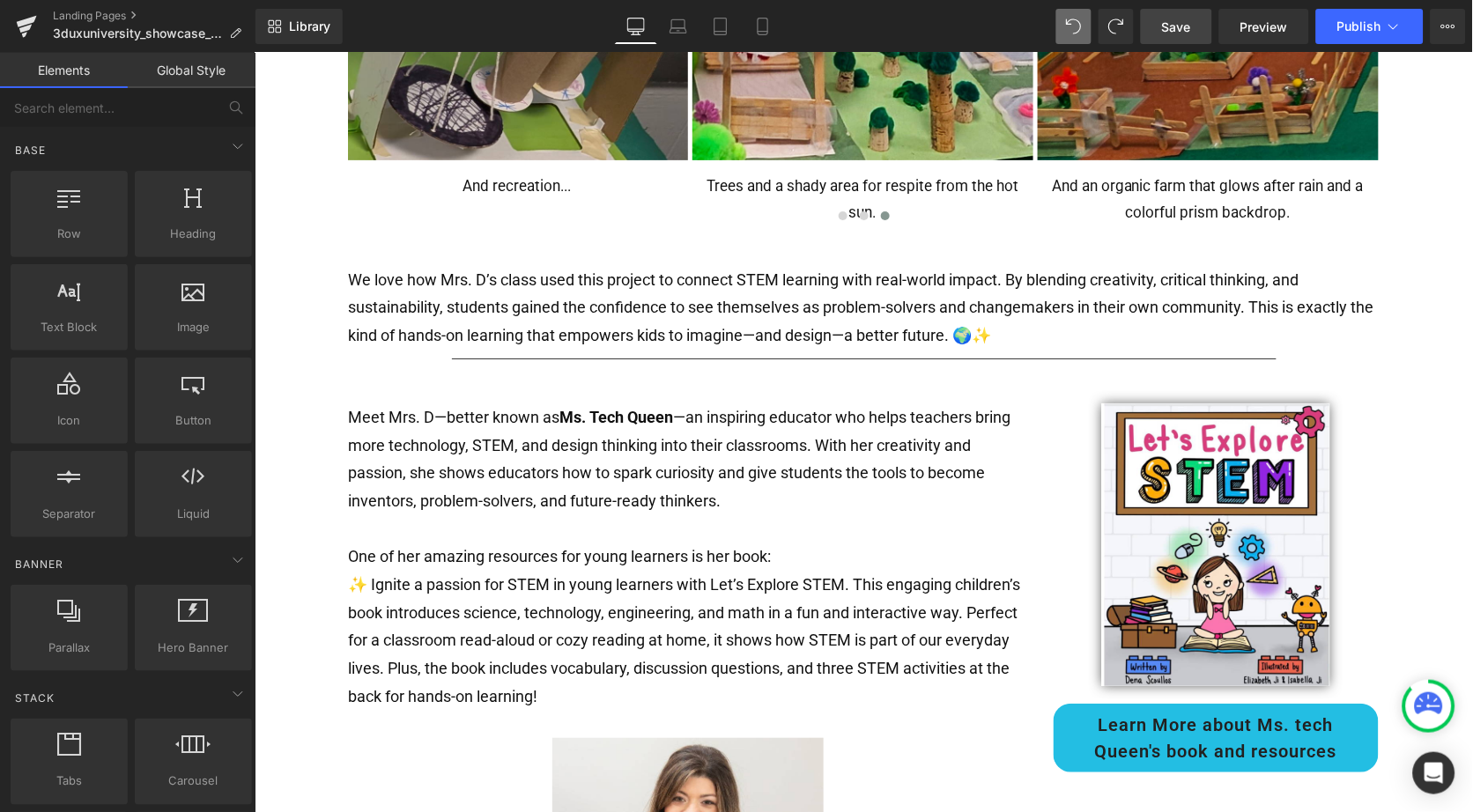
click at [1189, 27] on span "Save" at bounding box center [1177, 26] width 29 height 18
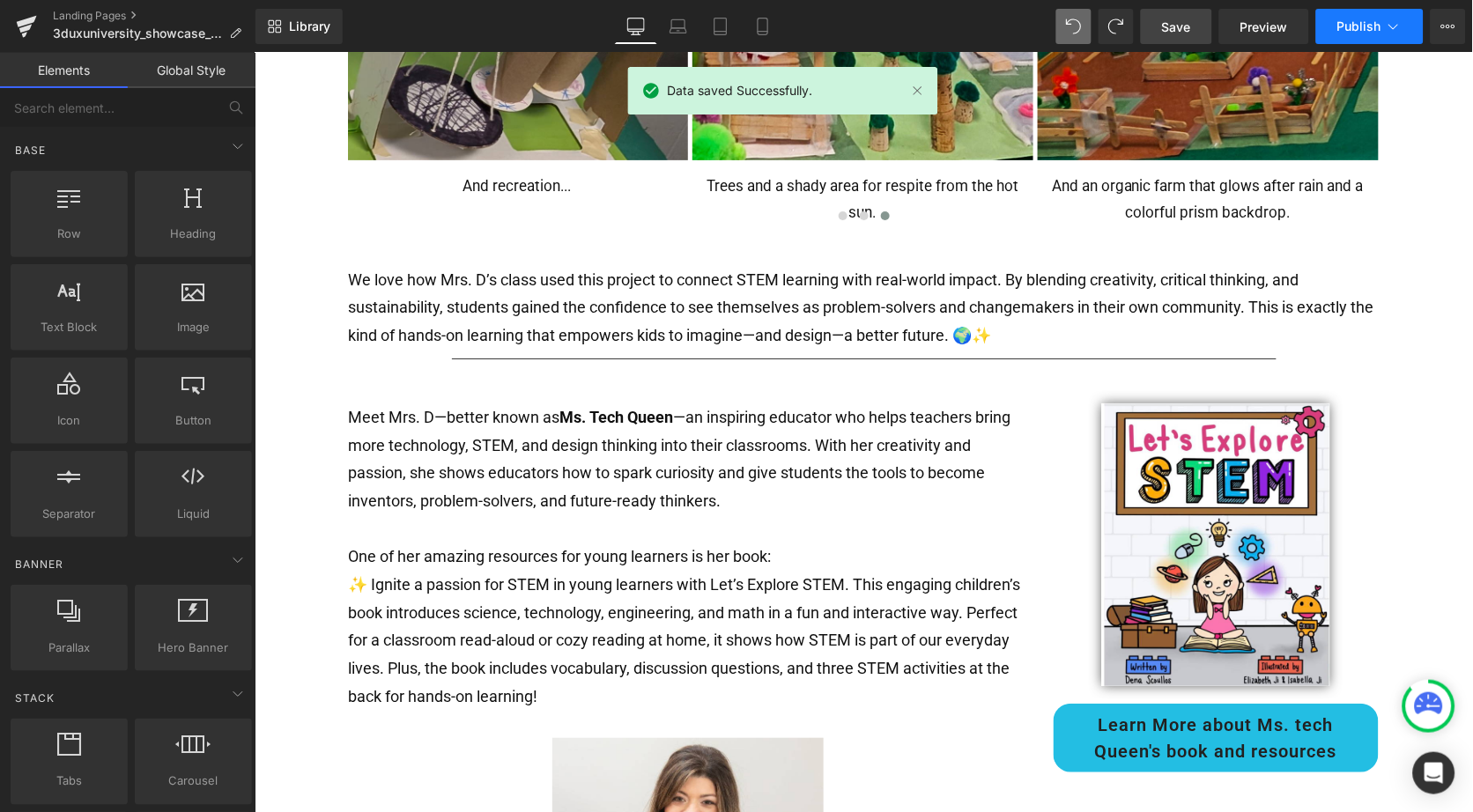
click at [1361, 24] on span "Publish" at bounding box center [1359, 26] width 44 height 15
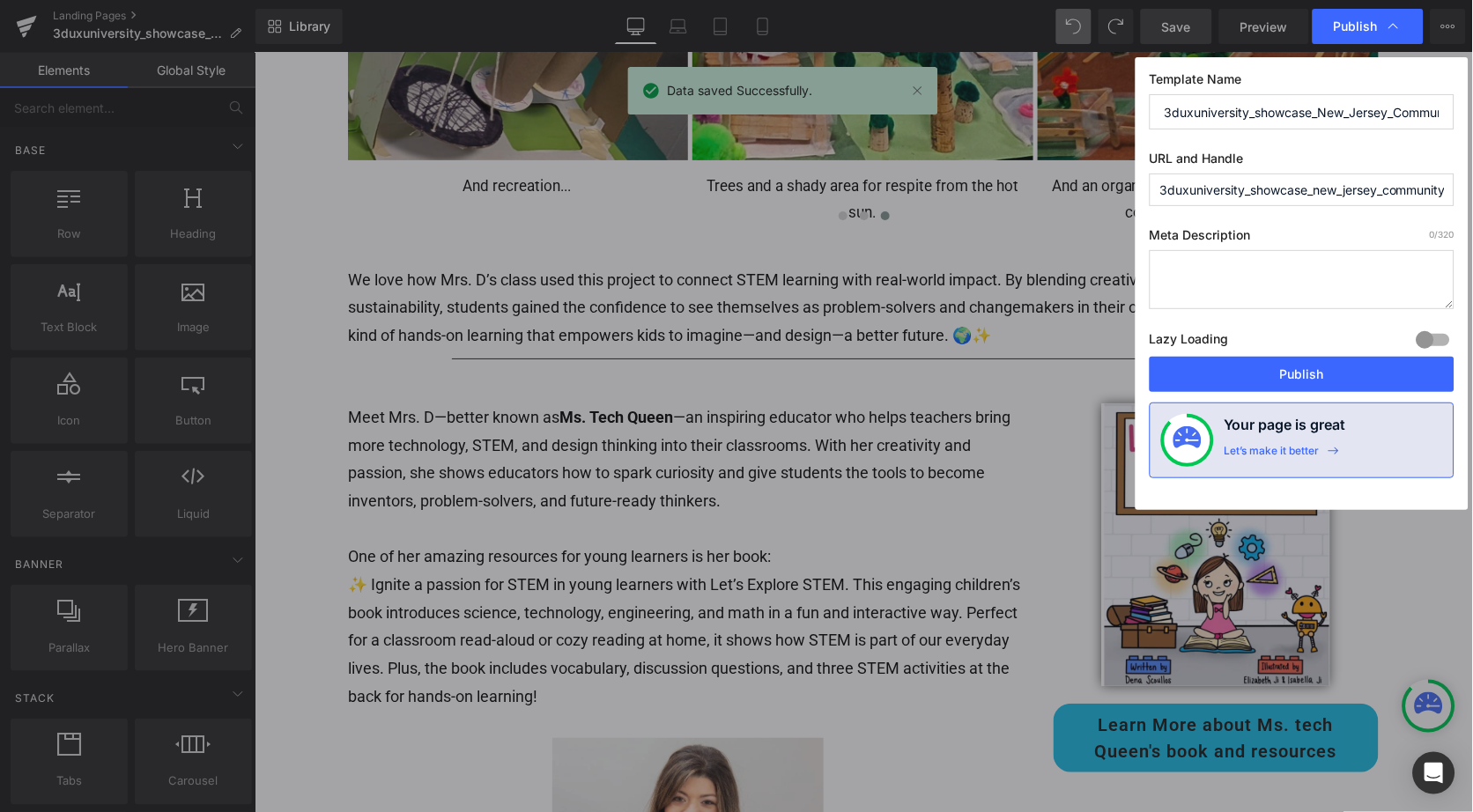
click at [1268, 280] on textarea at bounding box center [1301, 279] width 304 height 59
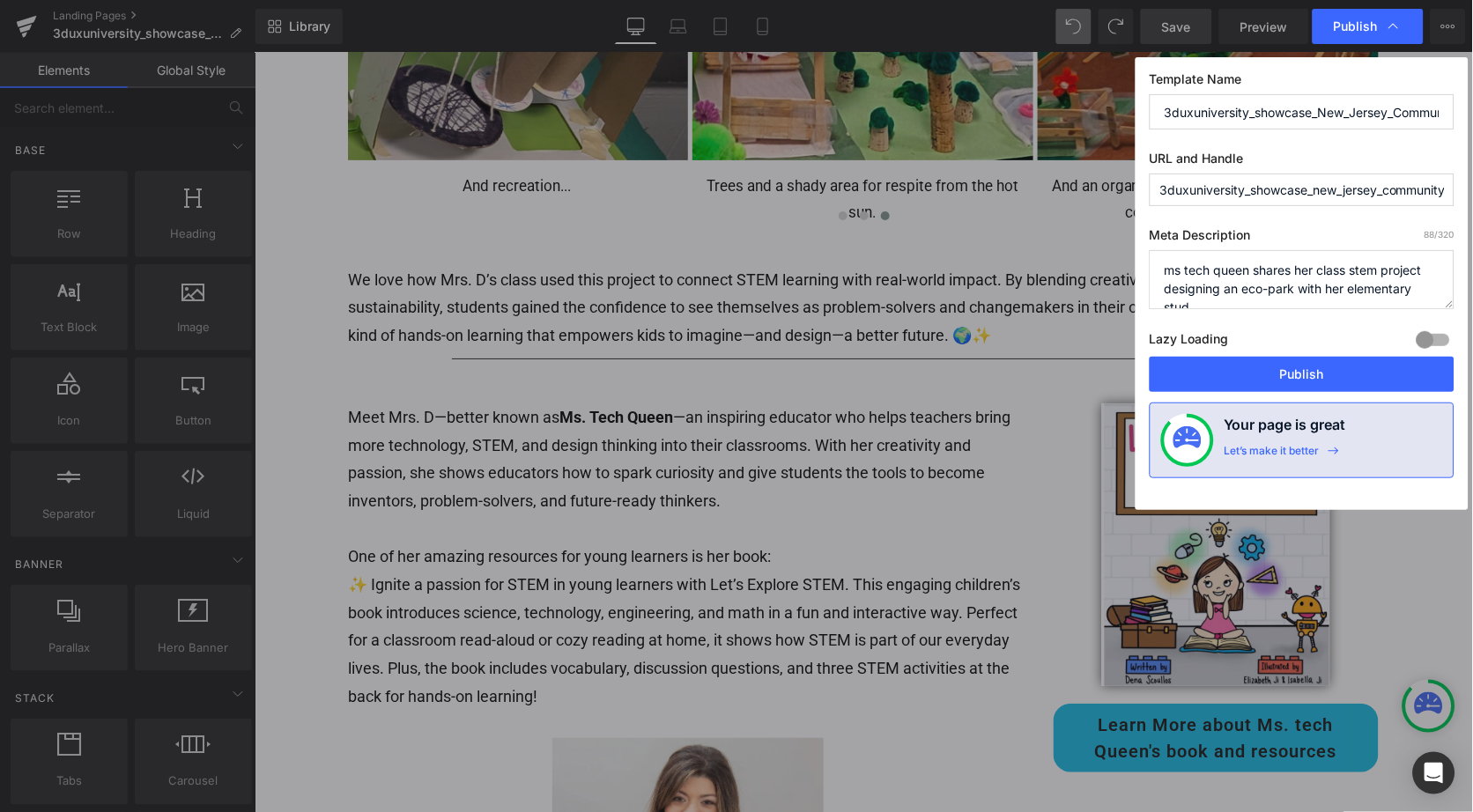
scroll to position [4, 0]
type textarea "ms tech queen shares her class stem project designing an eco-park with her elem…"
click at [1288, 374] on button "Publish" at bounding box center [1301, 374] width 304 height 35
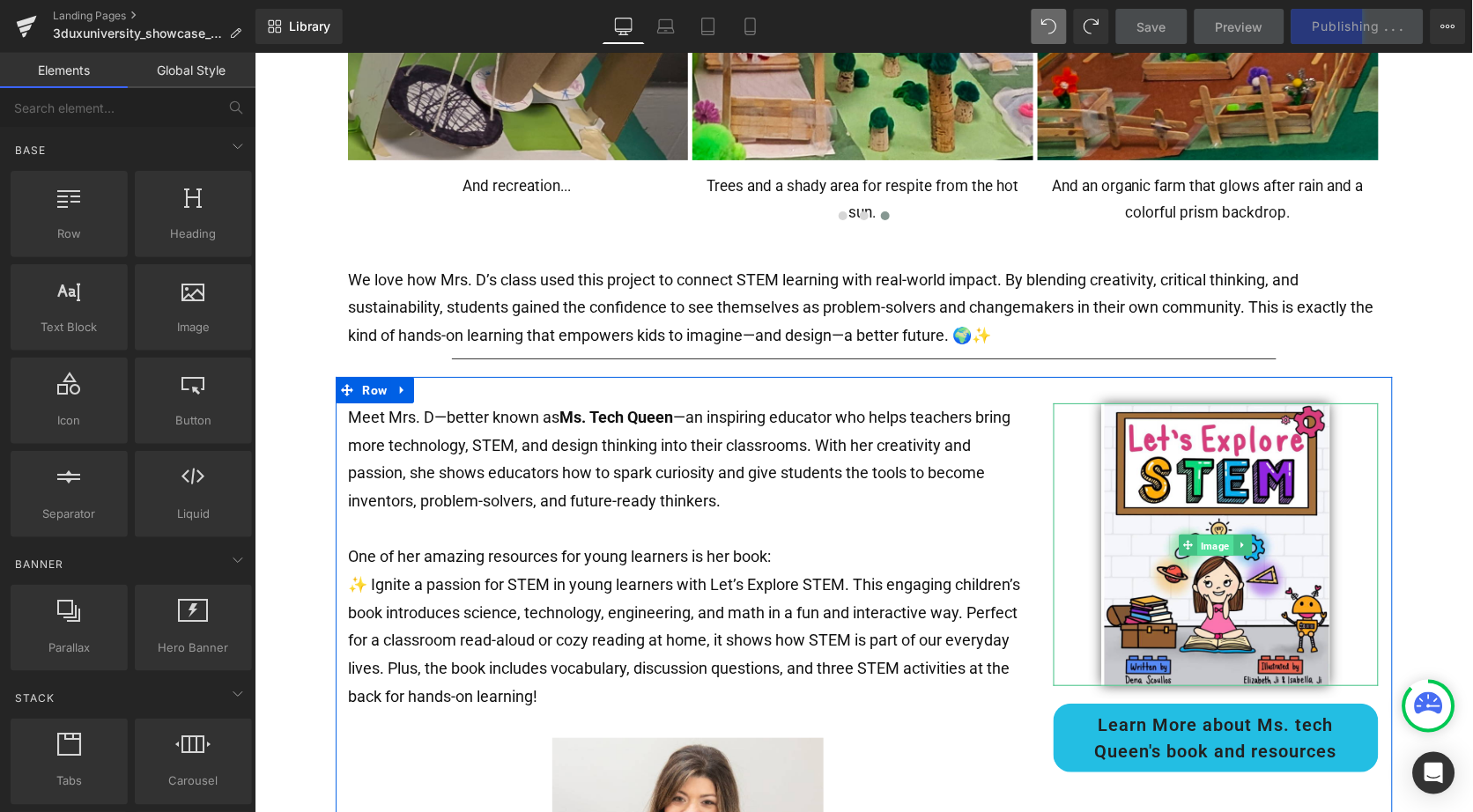
click at [1179, 534] on link "Image" at bounding box center [1206, 544] width 55 height 21
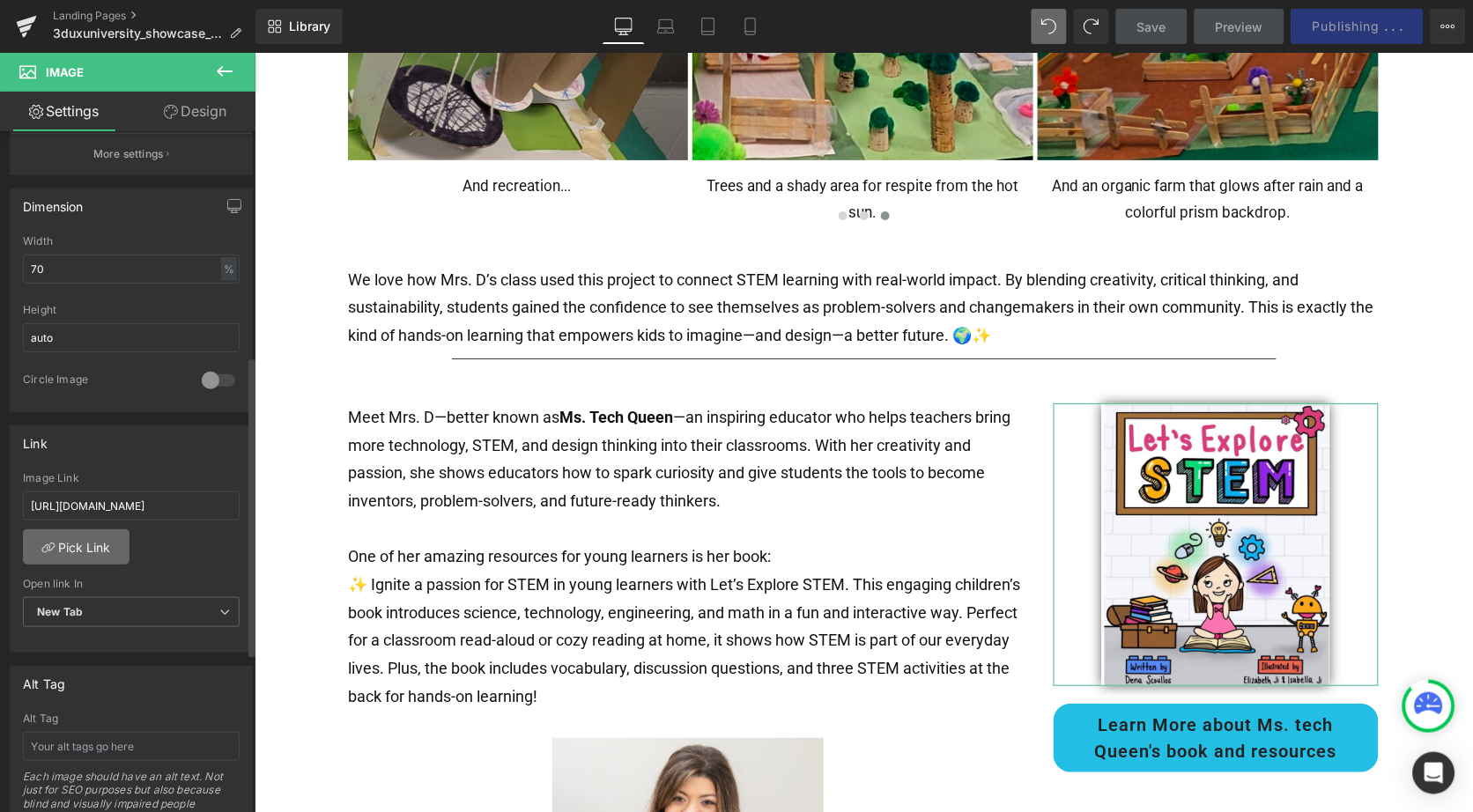
scroll to position [530, 0]
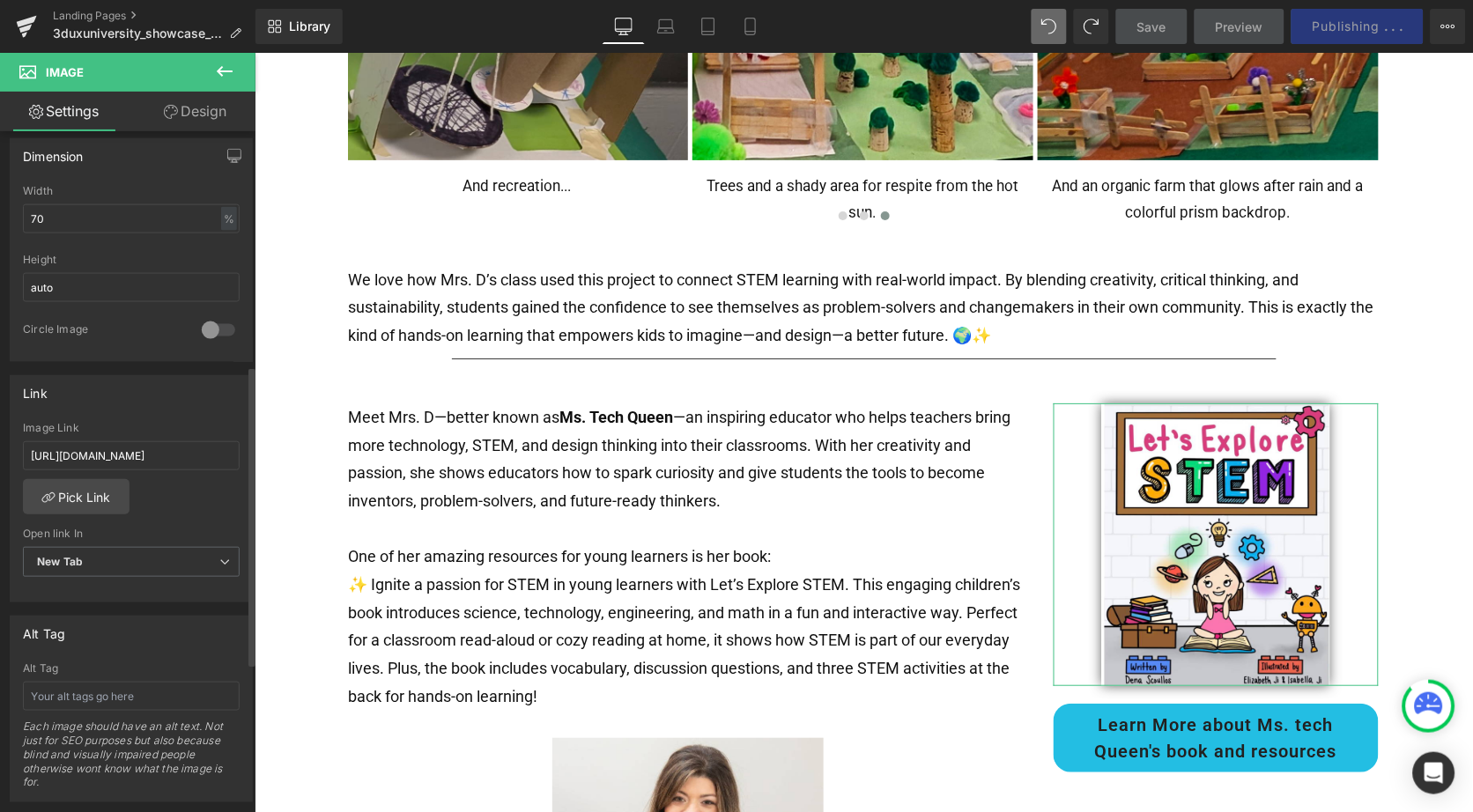
click at [76, 662] on div "Alt Tag" at bounding box center [131, 668] width 217 height 13
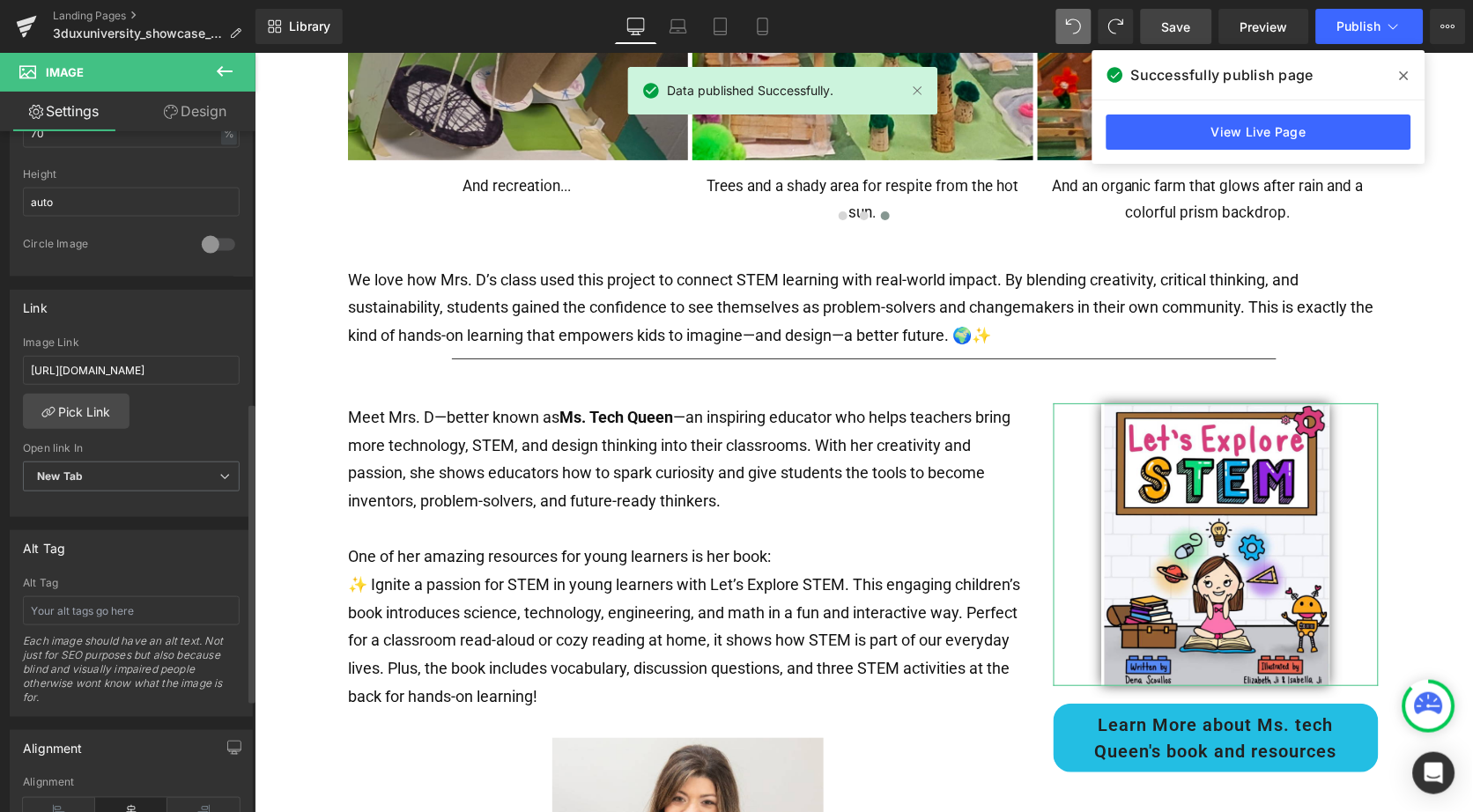
scroll to position [619, 0]
click at [62, 593] on input "text" at bounding box center [131, 607] width 217 height 29
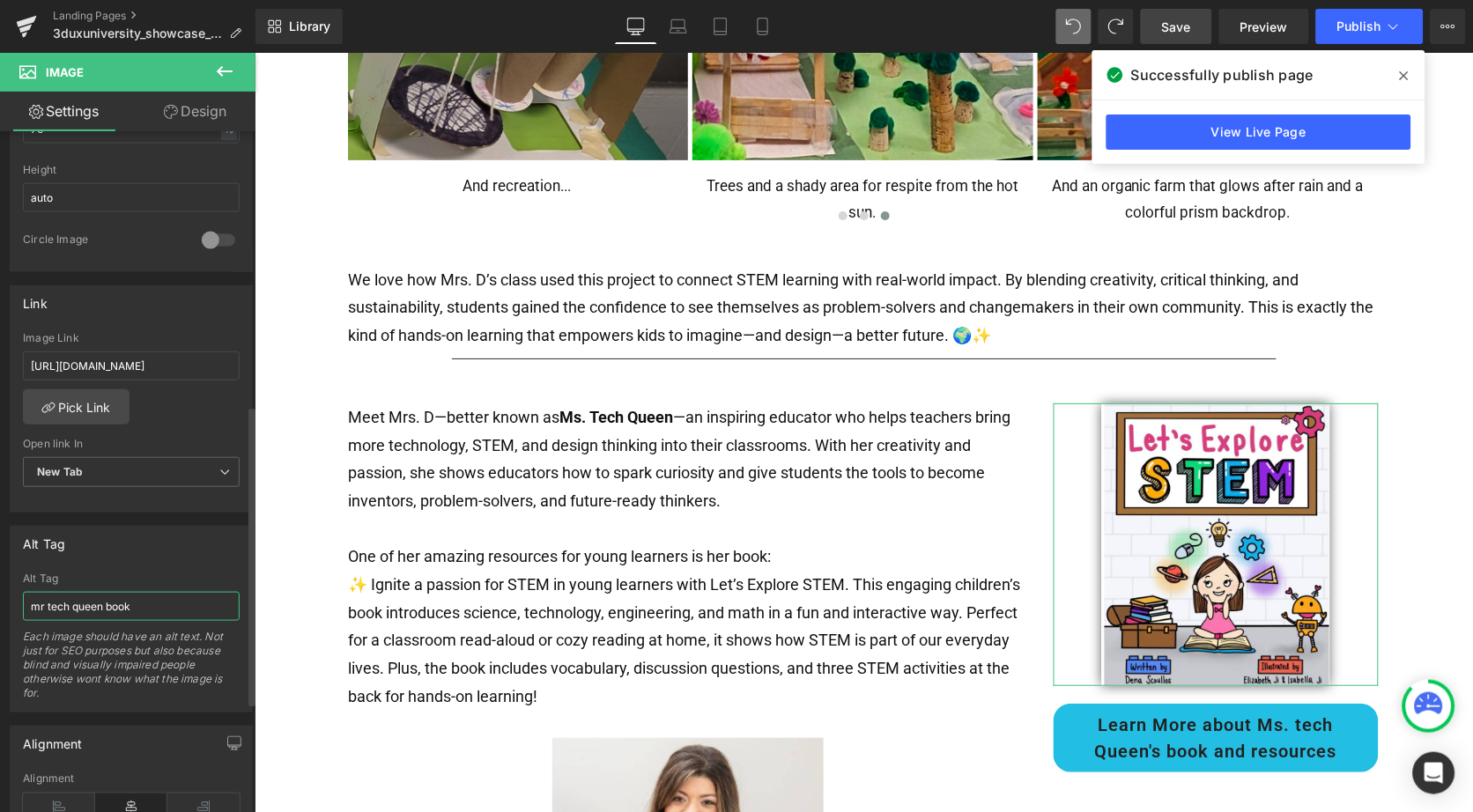
click at [106, 597] on input "mr tech queen book" at bounding box center [131, 607] width 217 height 29
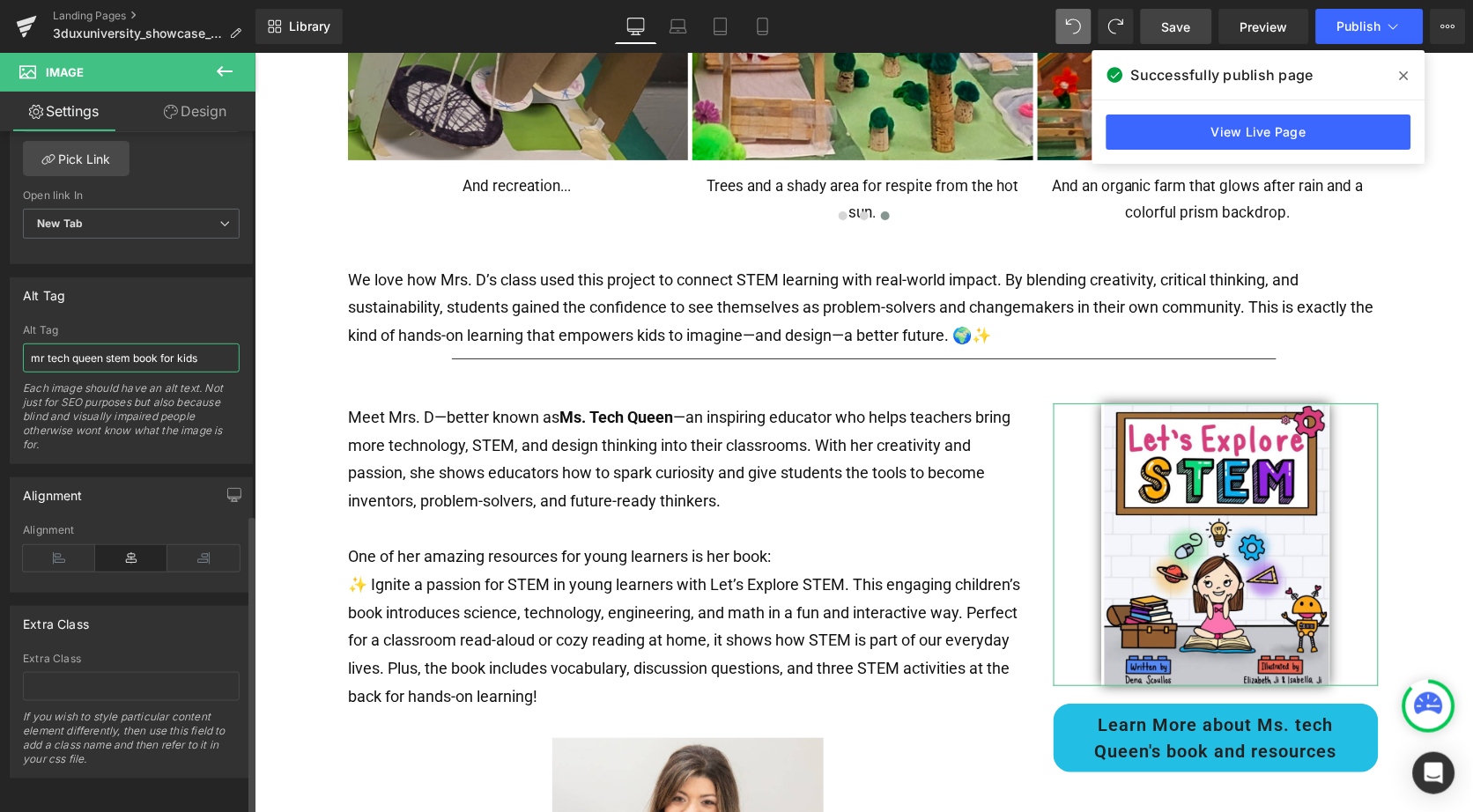
scroll to position [866, 0]
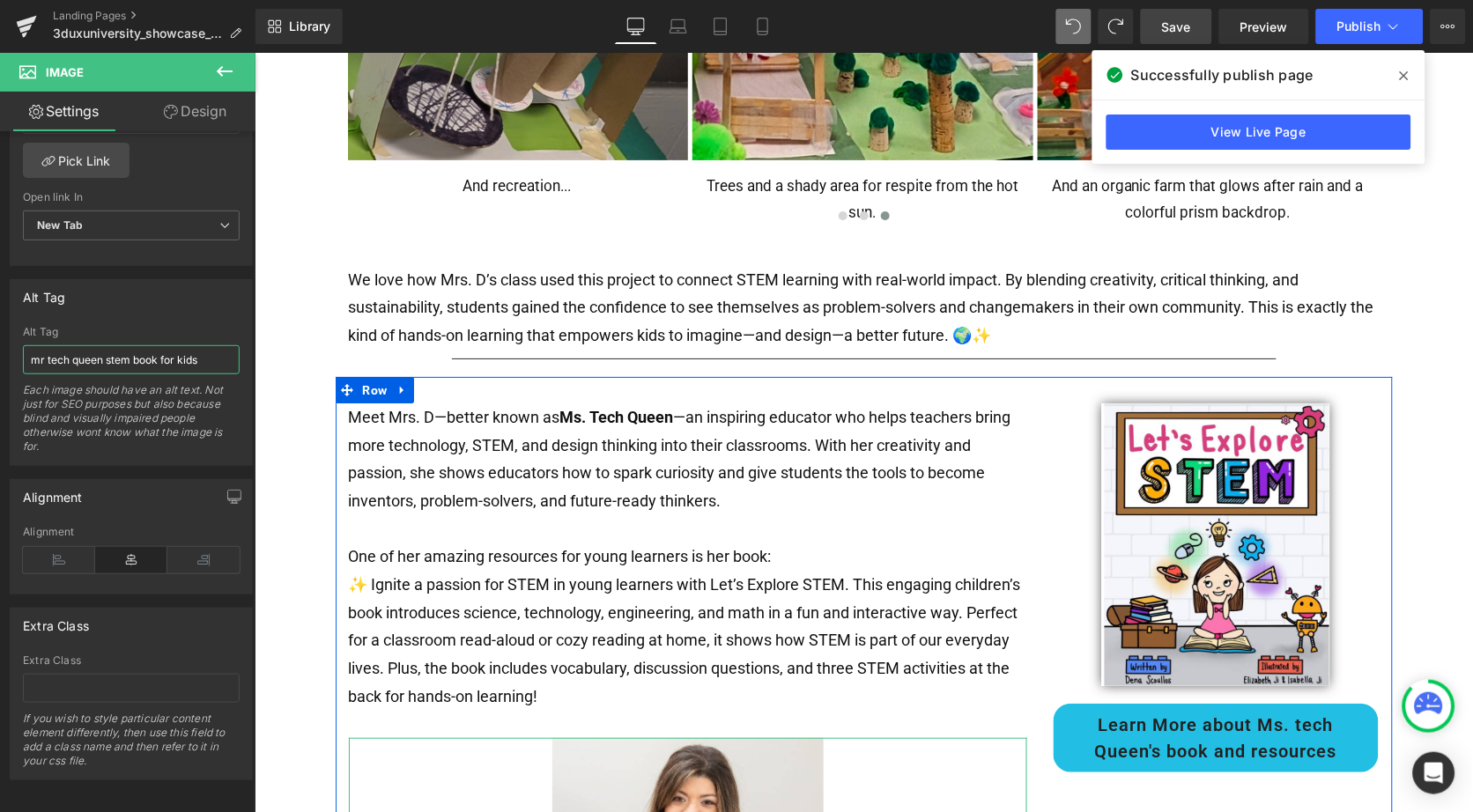
type input "mr tech queen stem book for kids"
click at [706, 752] on div "Rendering Content" at bounding box center [736, 742] width 108 height 19
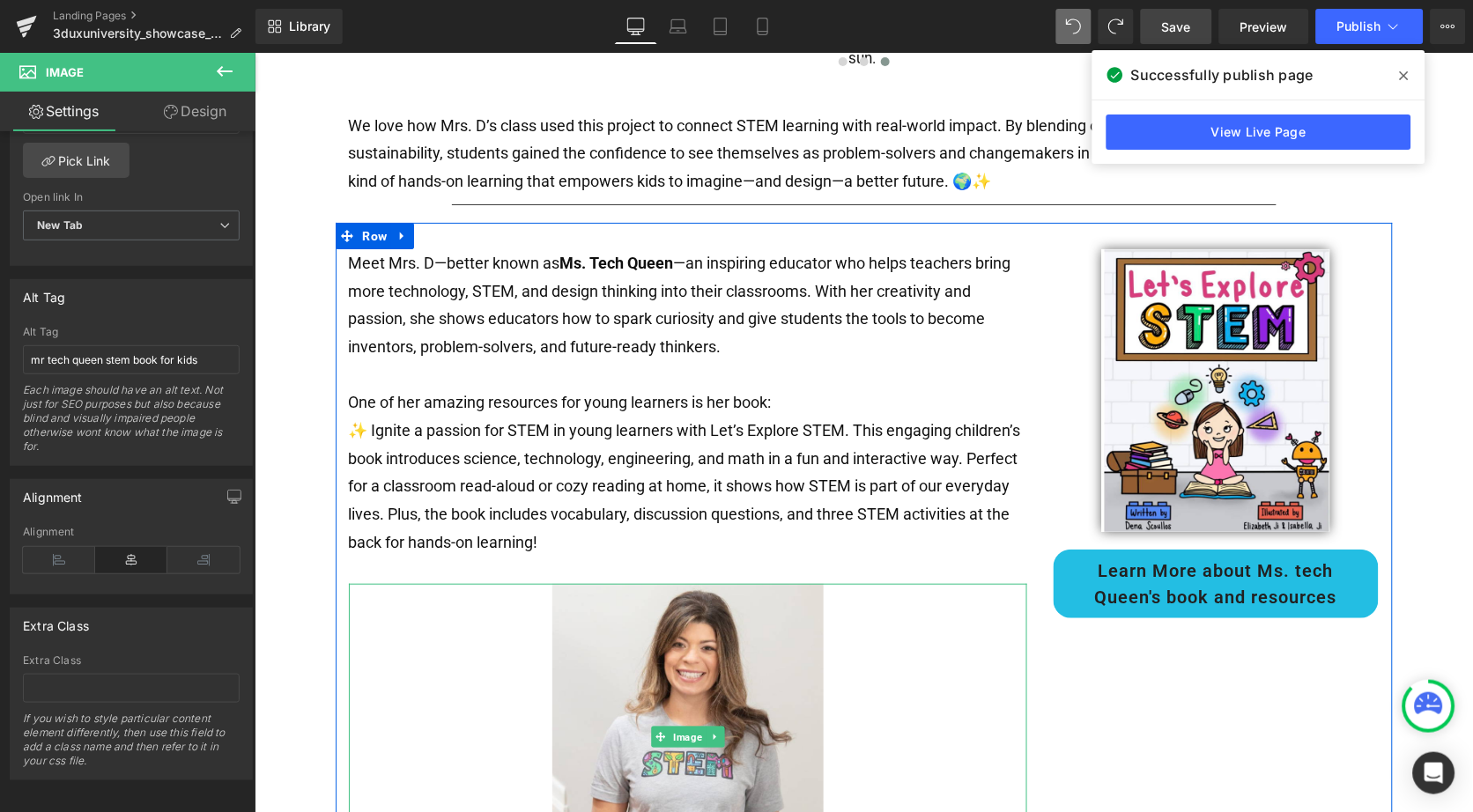
scroll to position [1586, 0]
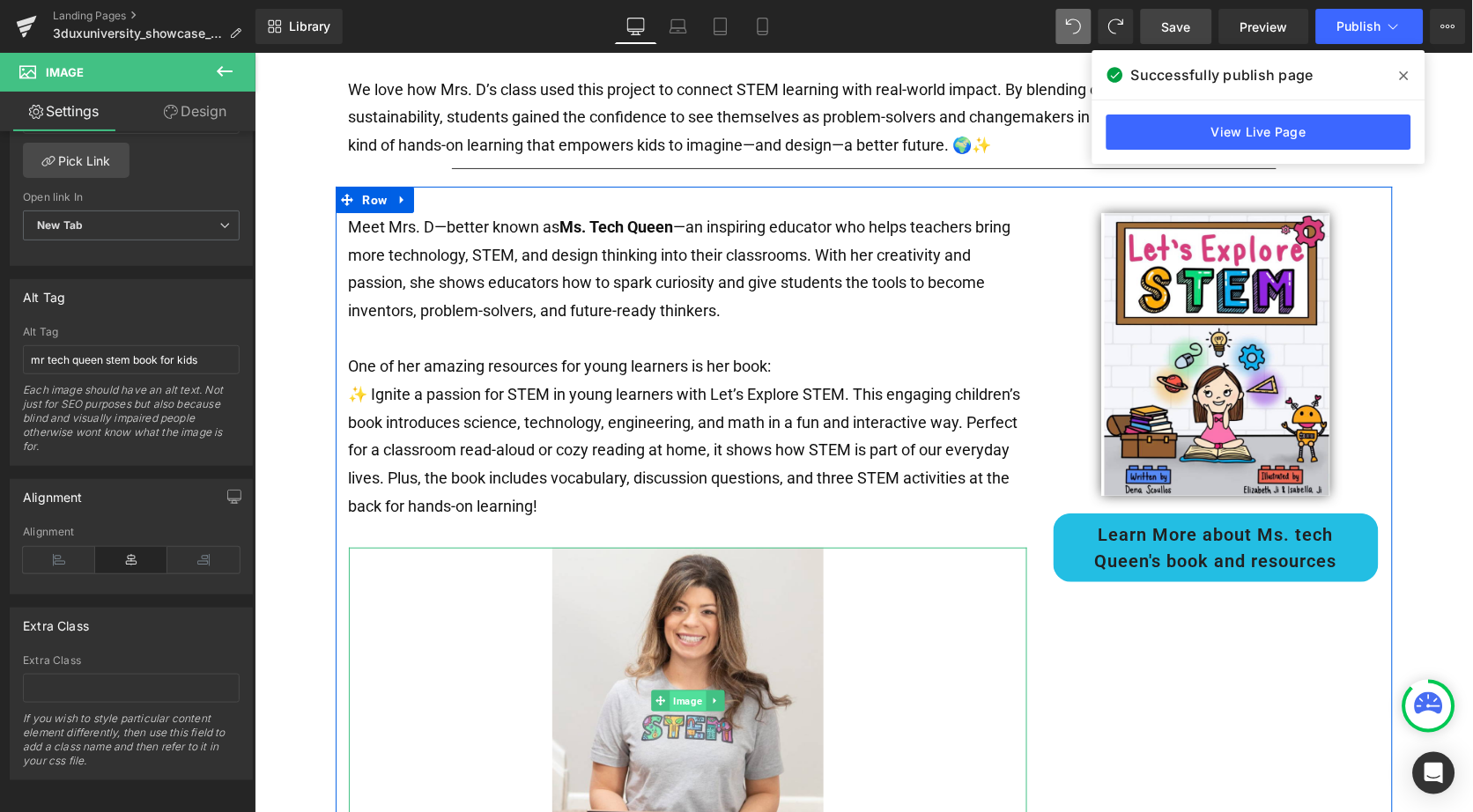
click at [686, 690] on span "Image" at bounding box center [687, 700] width 36 height 21
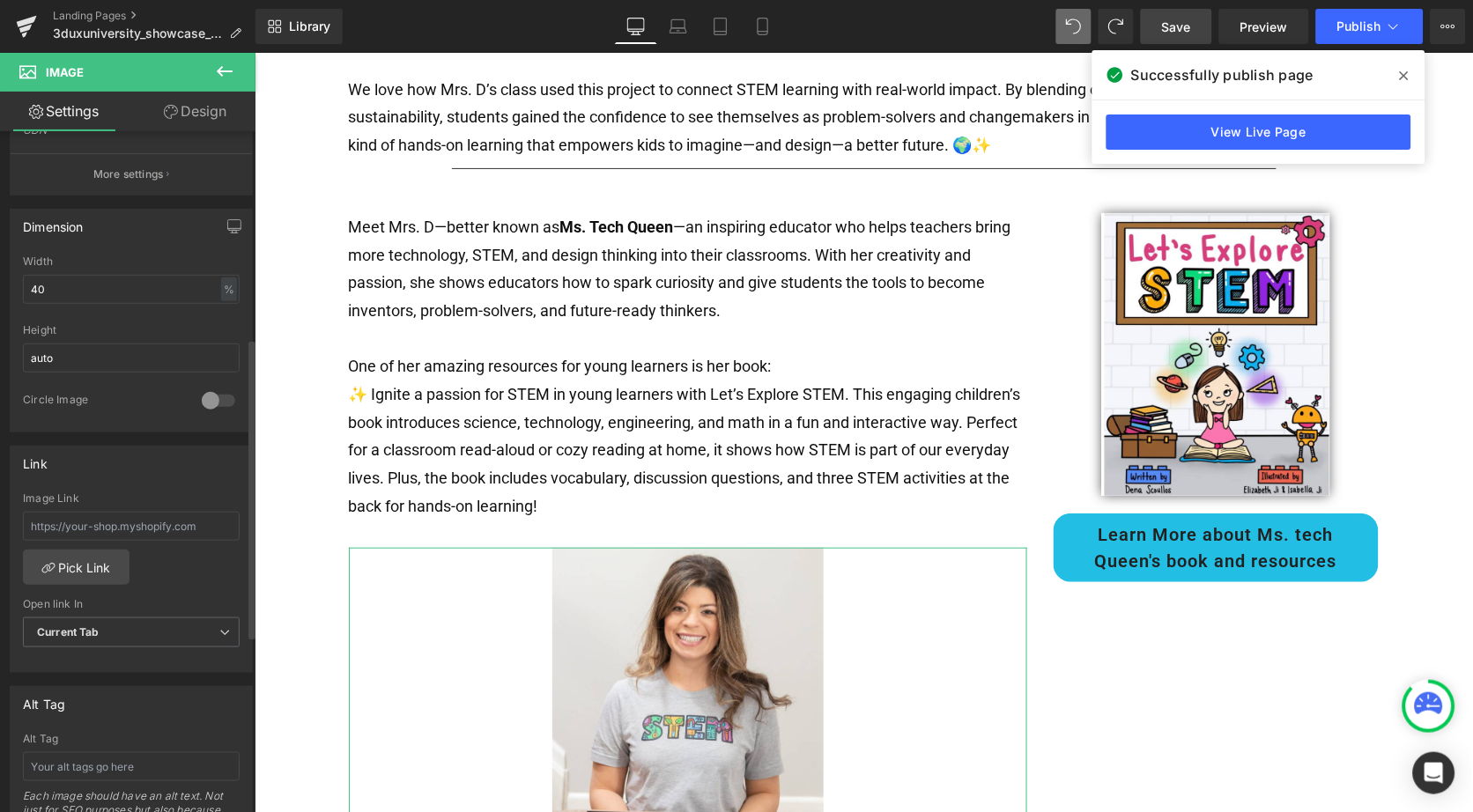
scroll to position [469, 0]
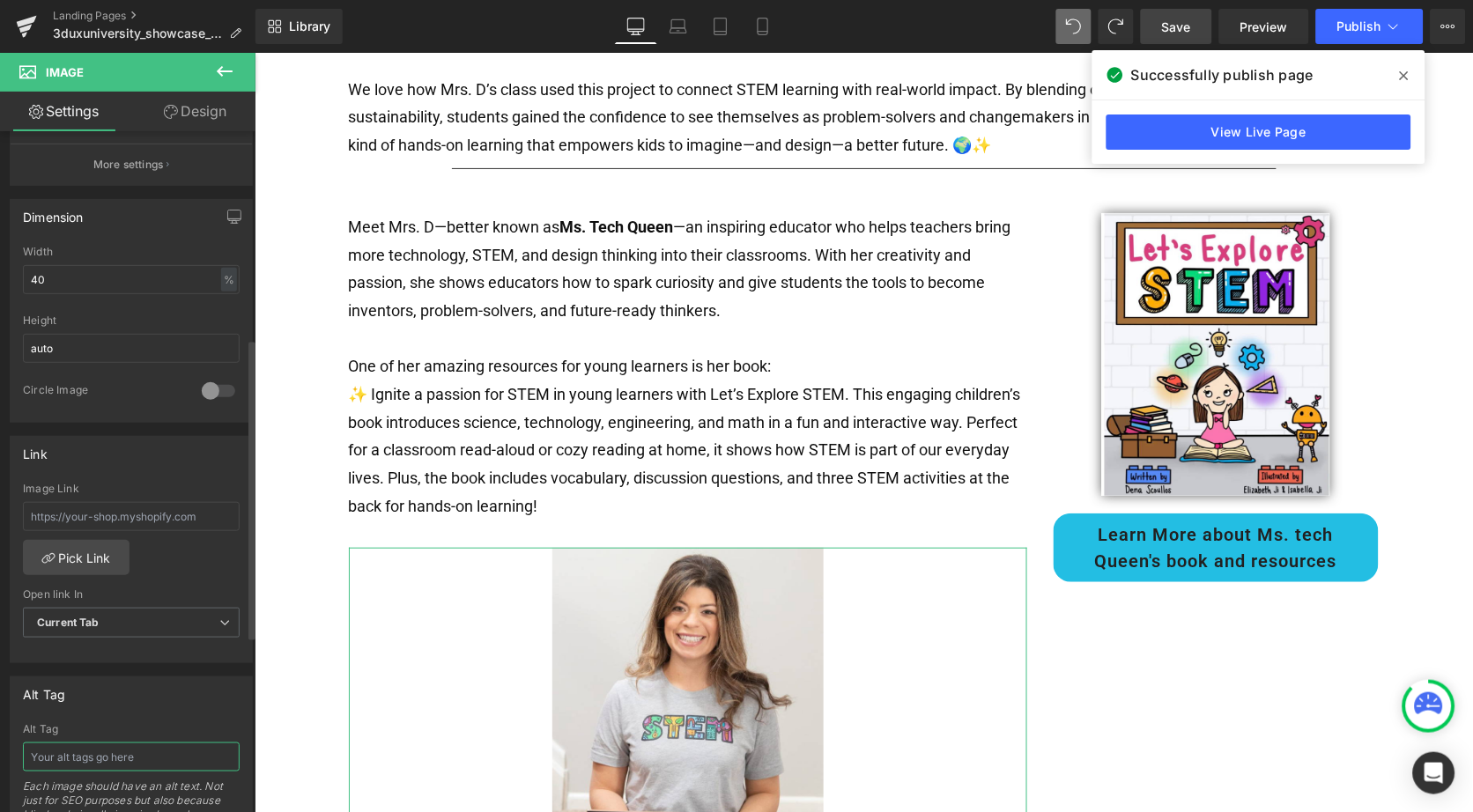
click at [65, 742] on input "text" at bounding box center [131, 757] width 217 height 29
type input "phot of ms tech [PERSON_NAME]"
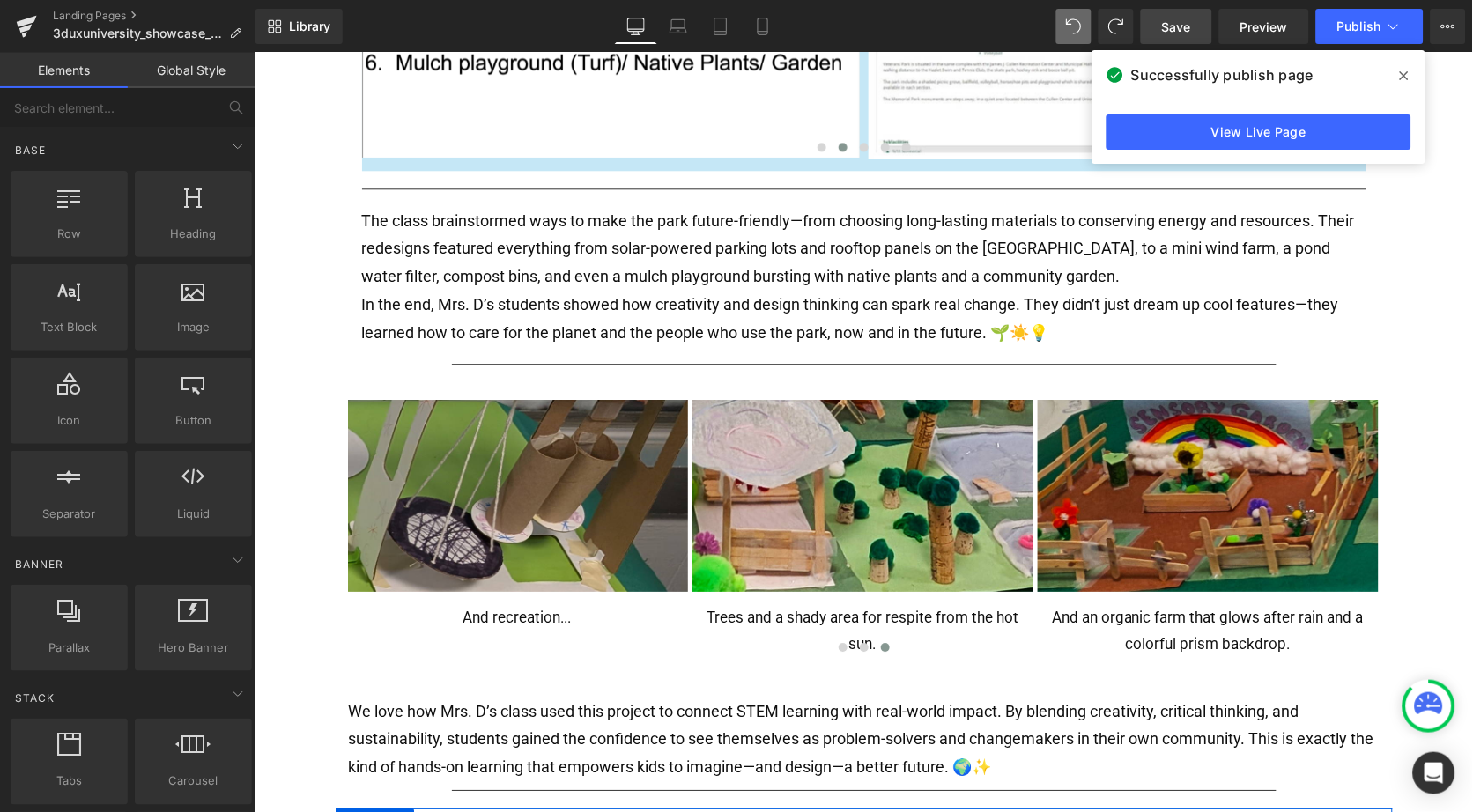
scroll to position [932, 0]
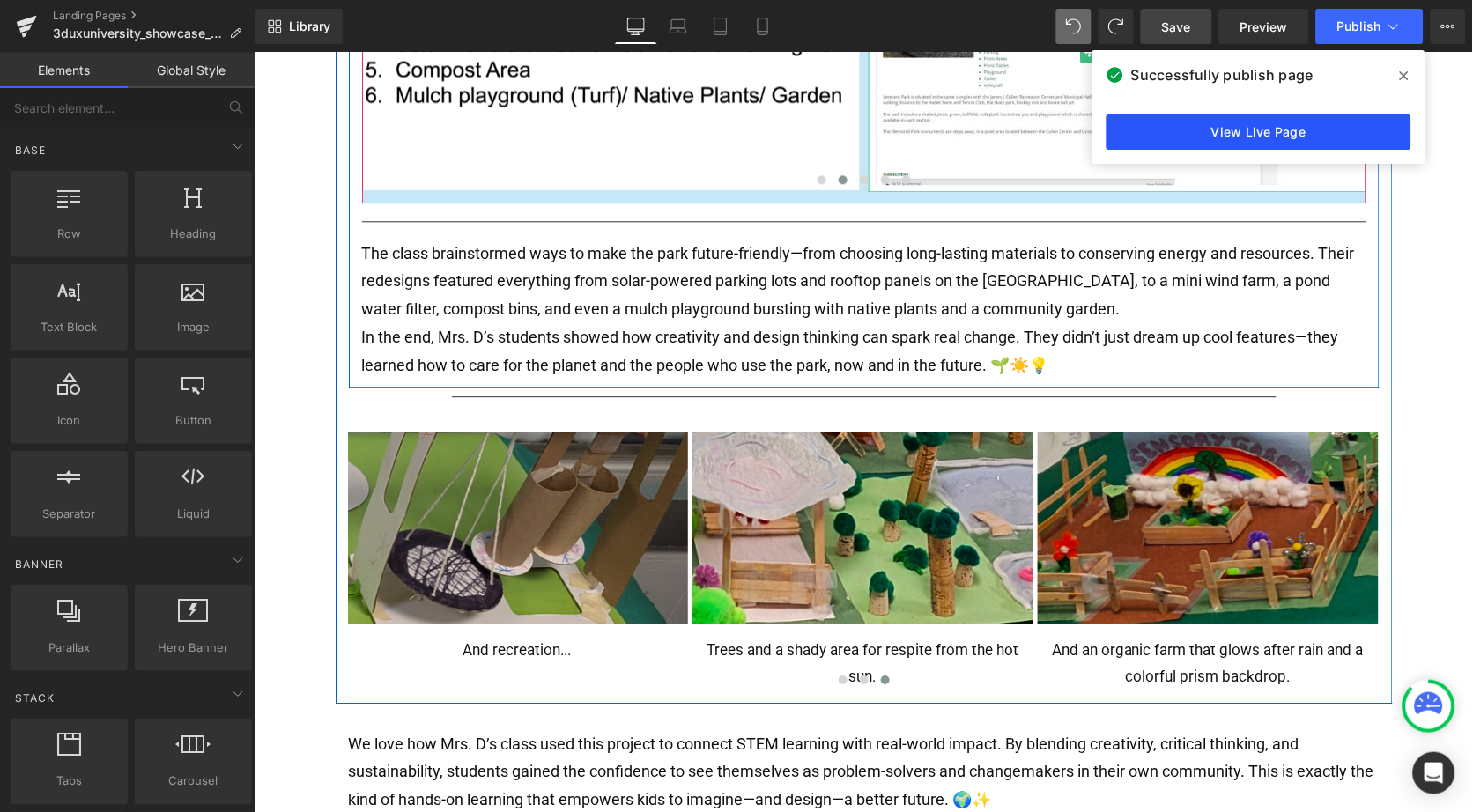
click at [1224, 130] on link "View Live Page" at bounding box center [1259, 132] width 304 height 35
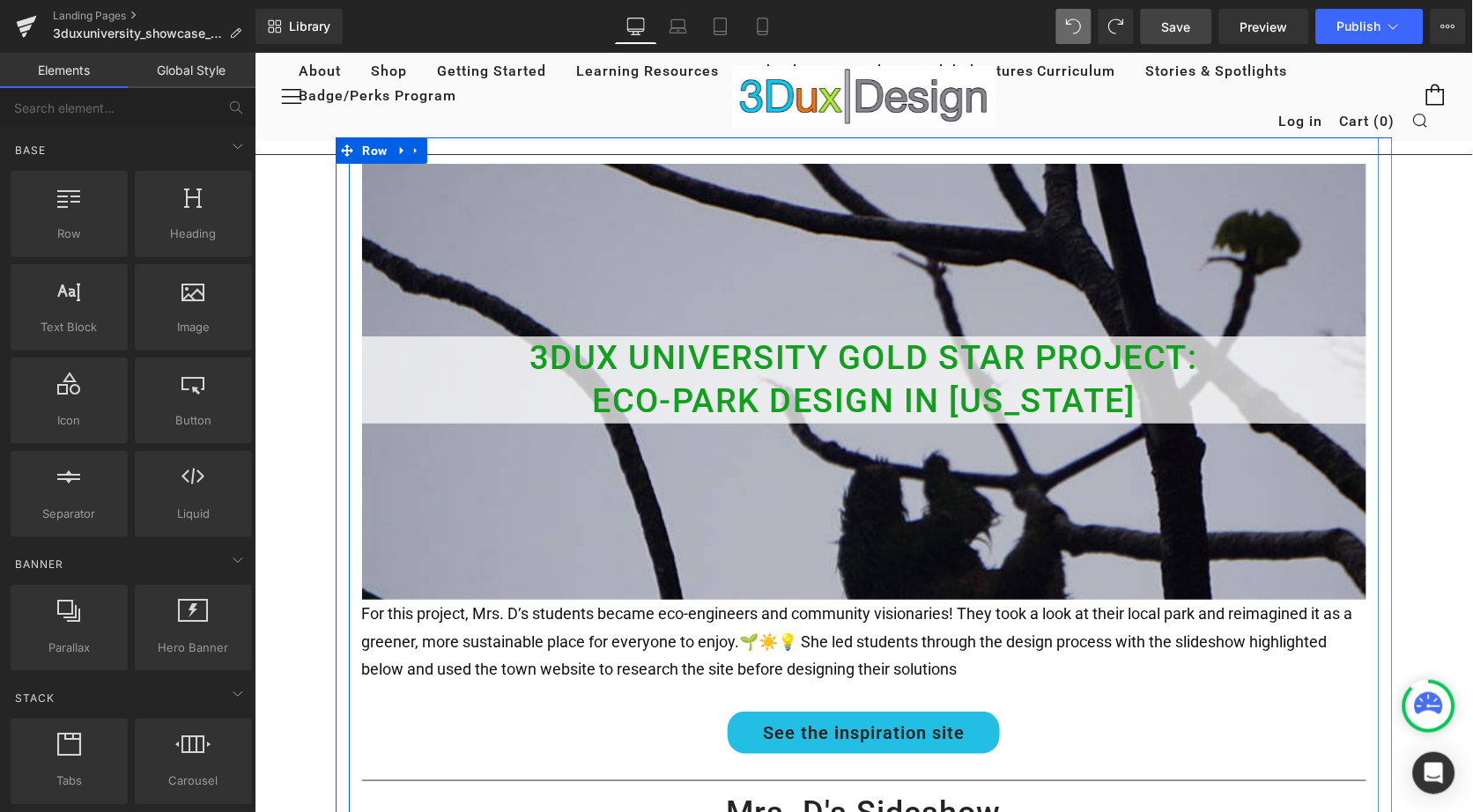
scroll to position [0, 0]
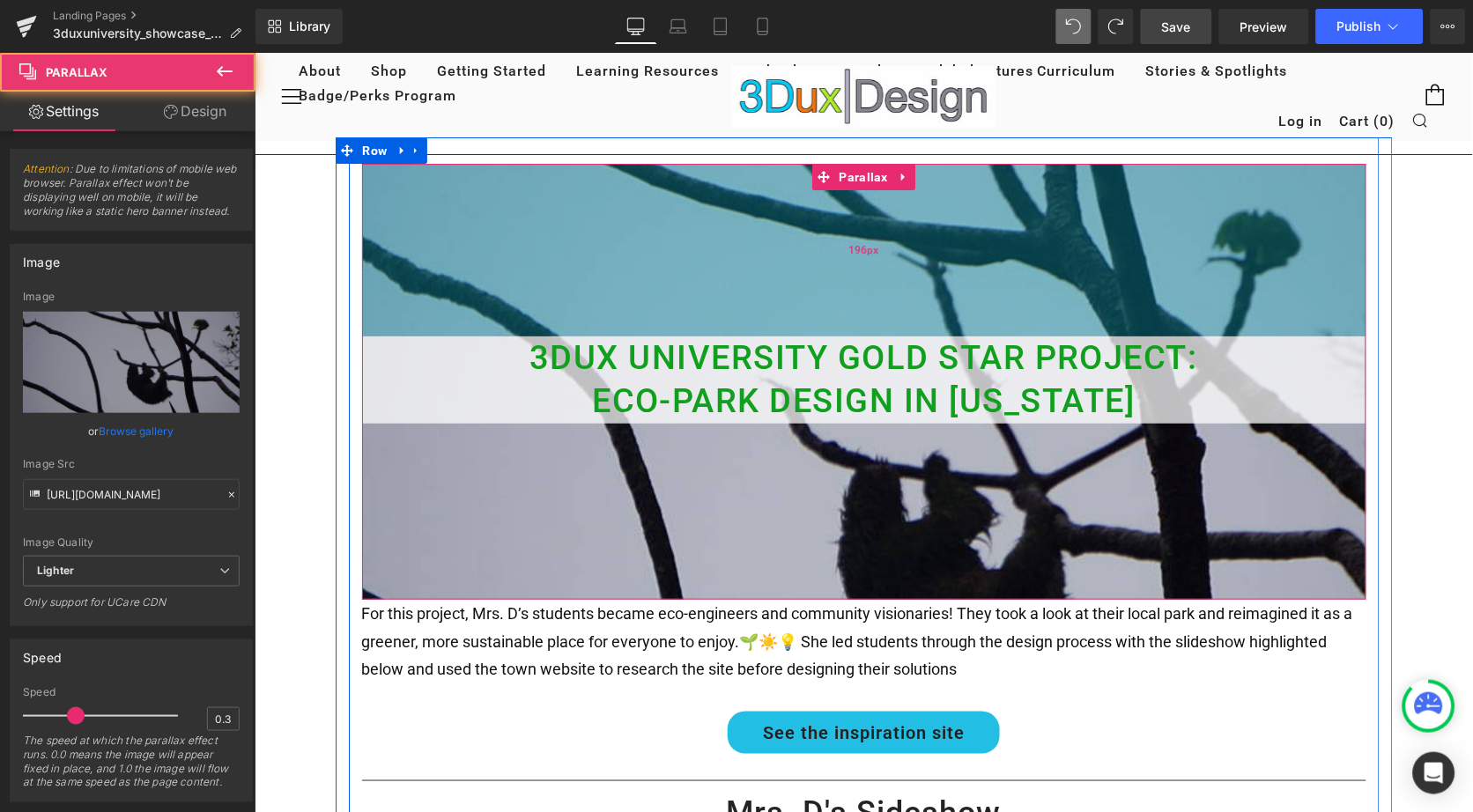
click at [822, 234] on div "196px" at bounding box center [863, 249] width 1004 height 173
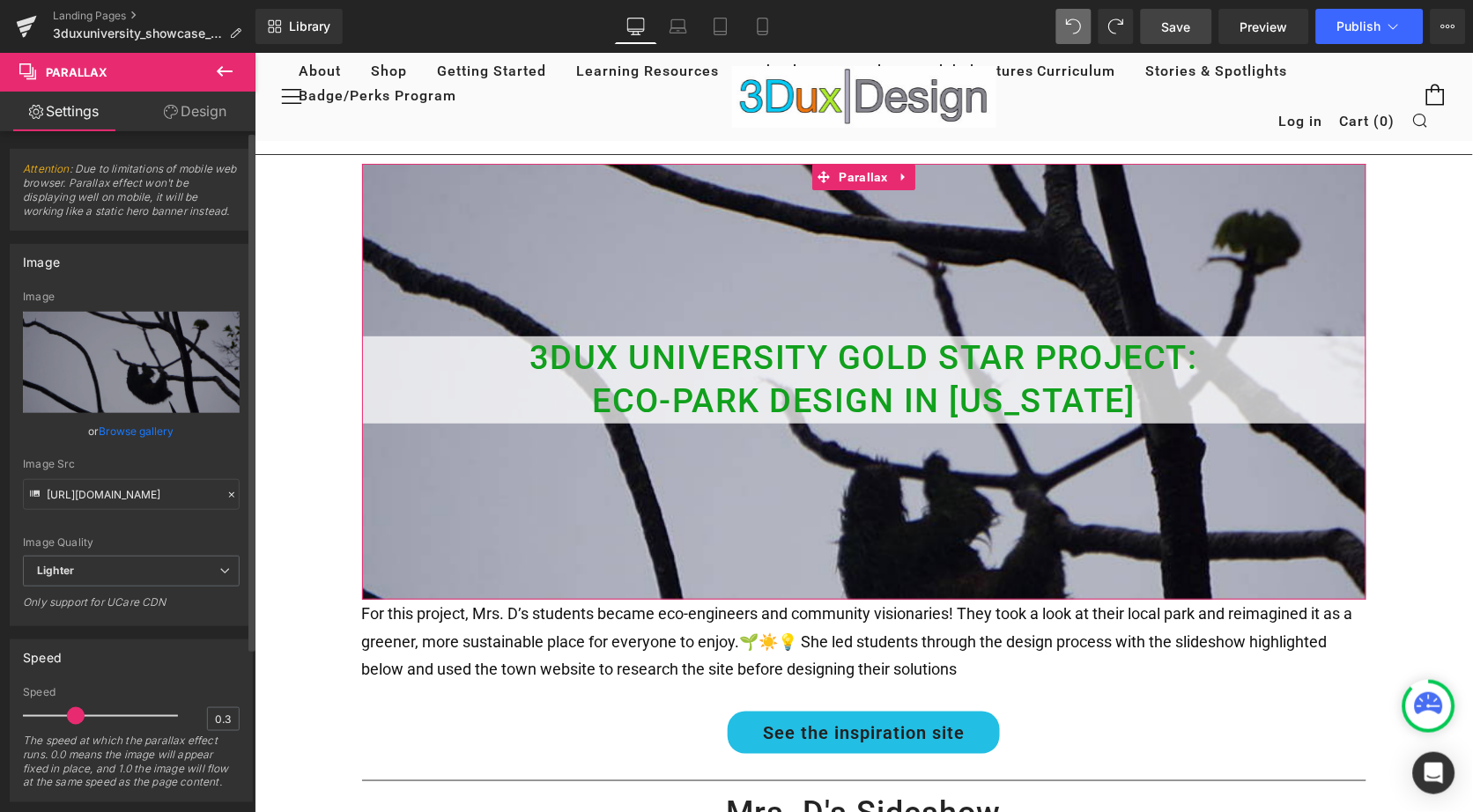
click at [115, 431] on link "Browse gallery" at bounding box center [137, 431] width 75 height 31
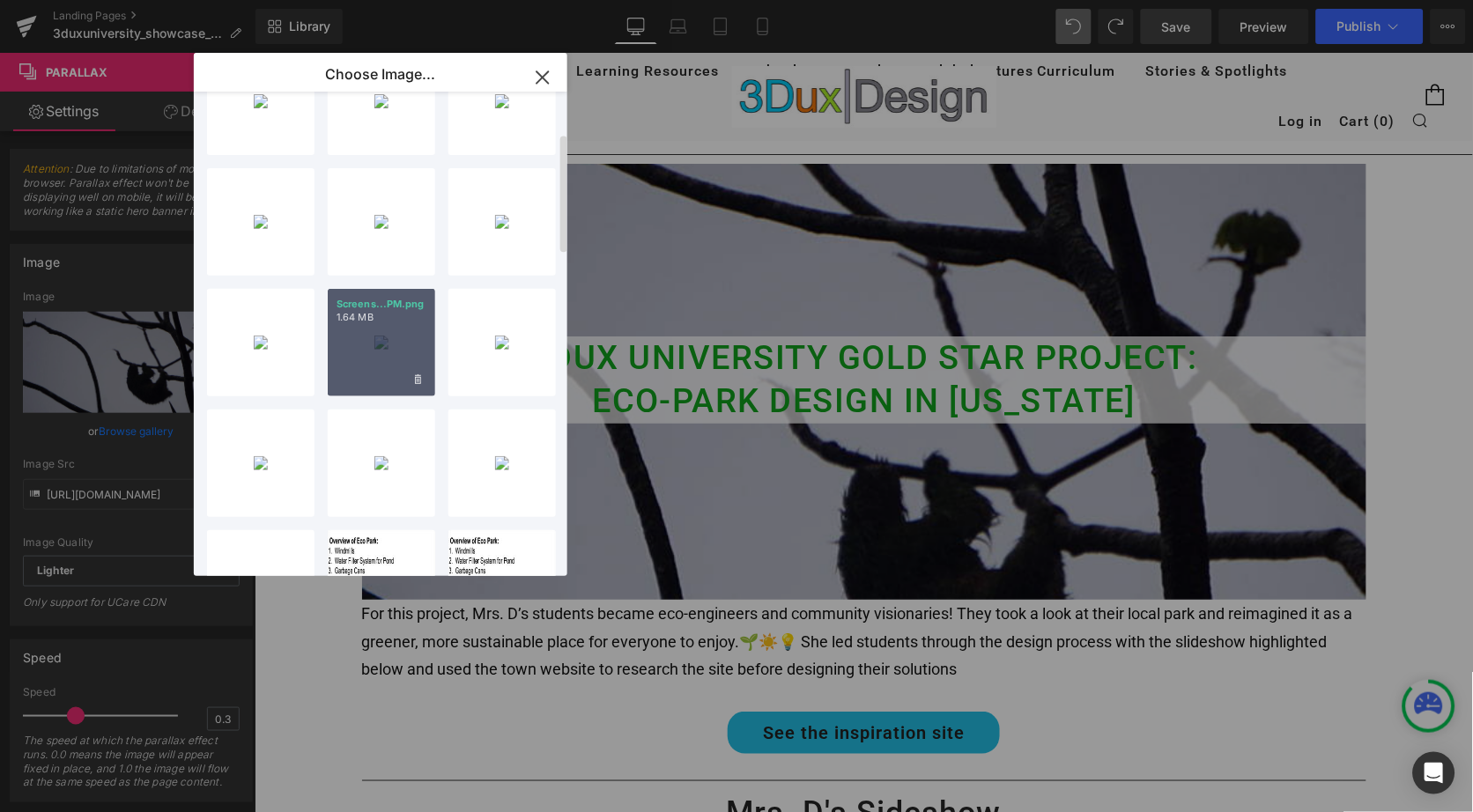
scroll to position [154, 0]
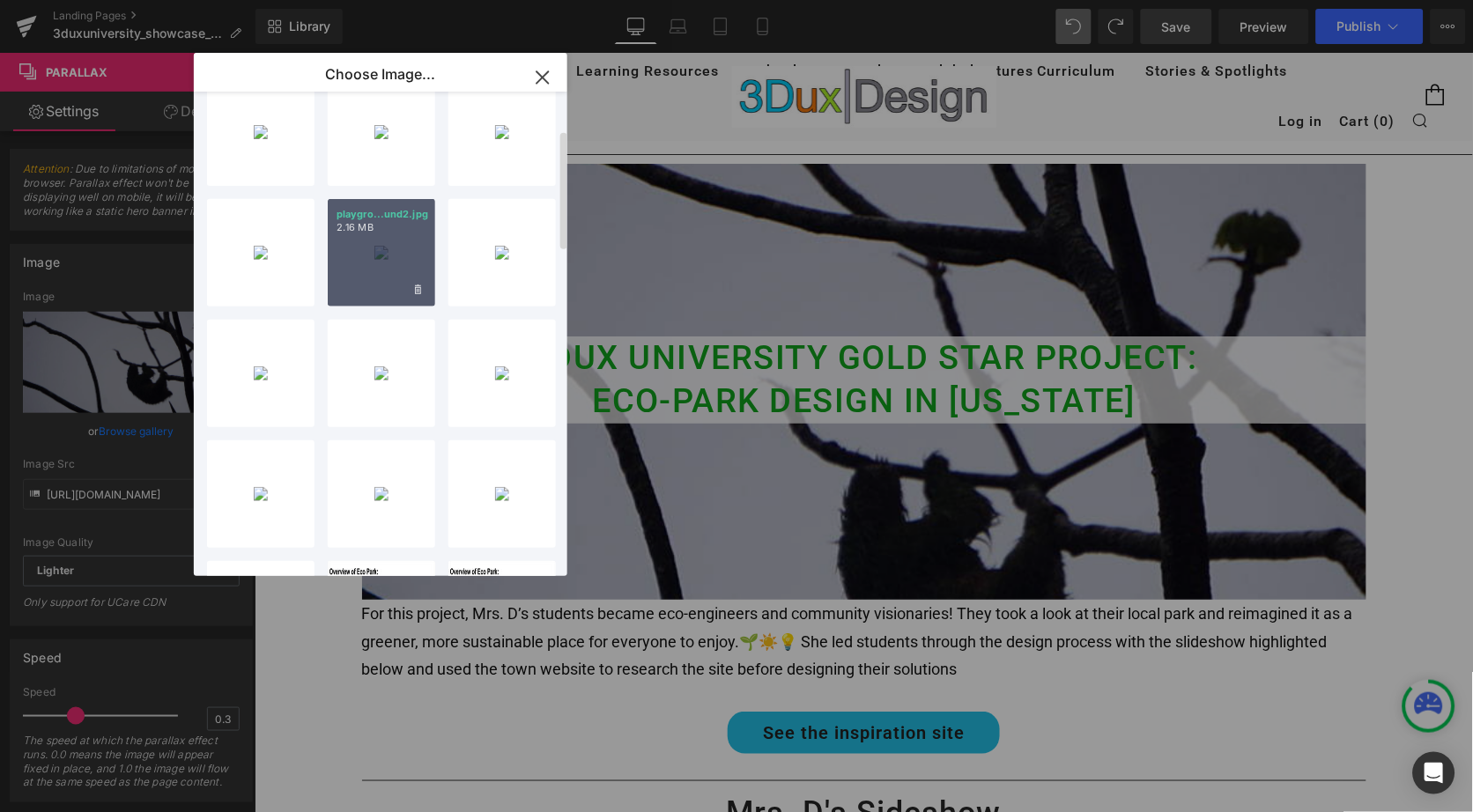
click at [377, 271] on div "playgro...und2.jpg 2.16 MB" at bounding box center [382, 253] width 107 height 107
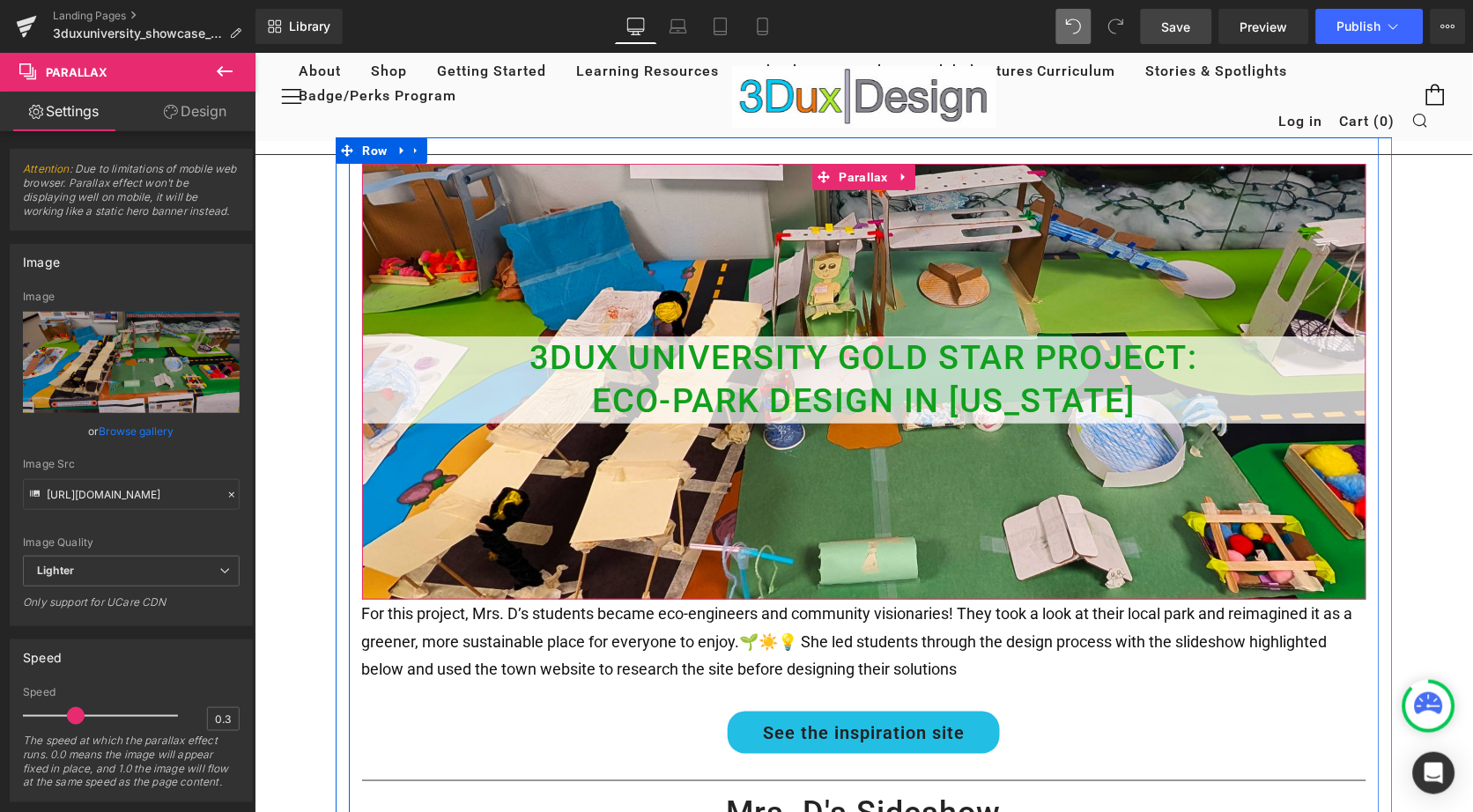
scroll to position [0, 0]
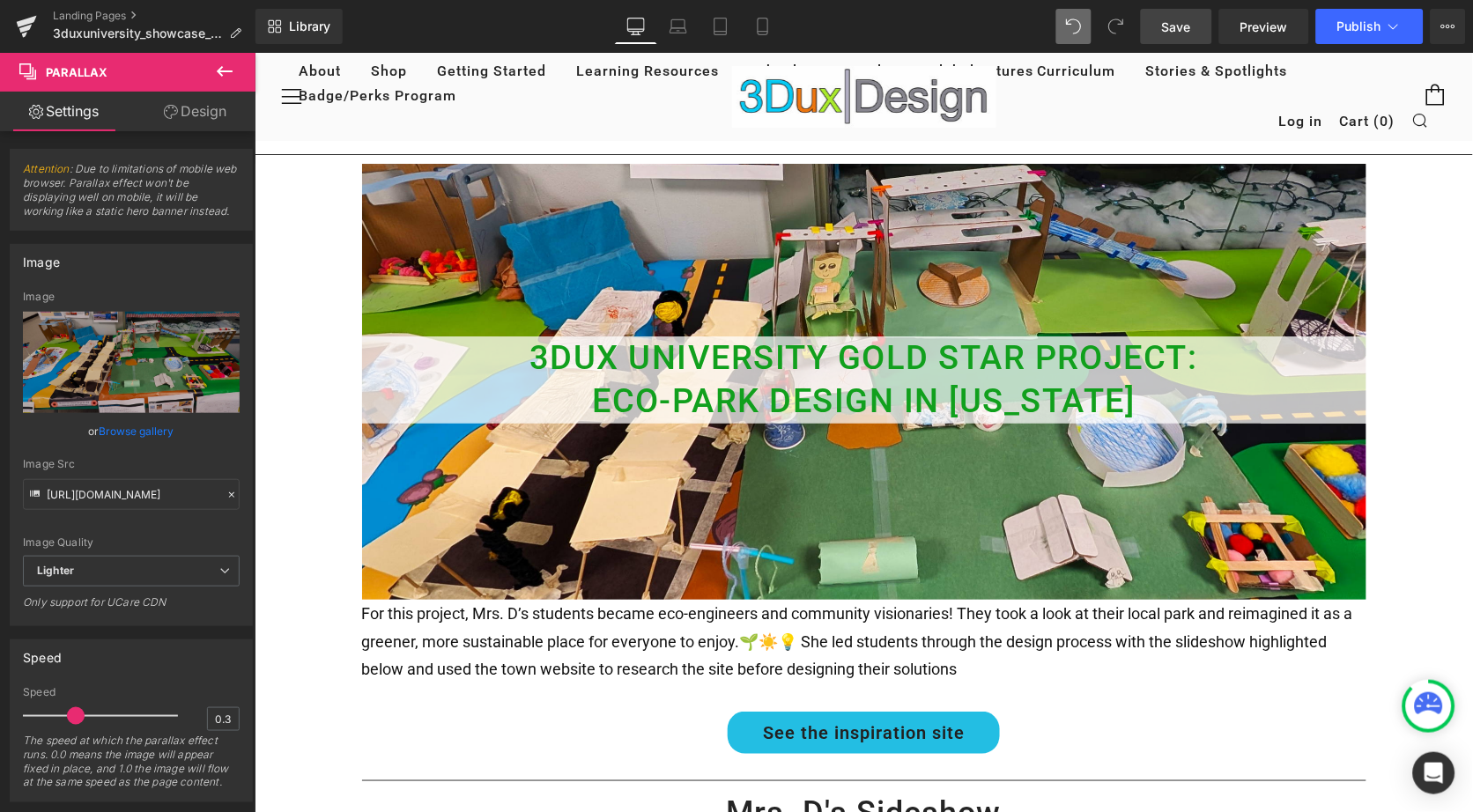
click at [1170, 25] on span "Save" at bounding box center [1177, 26] width 29 height 18
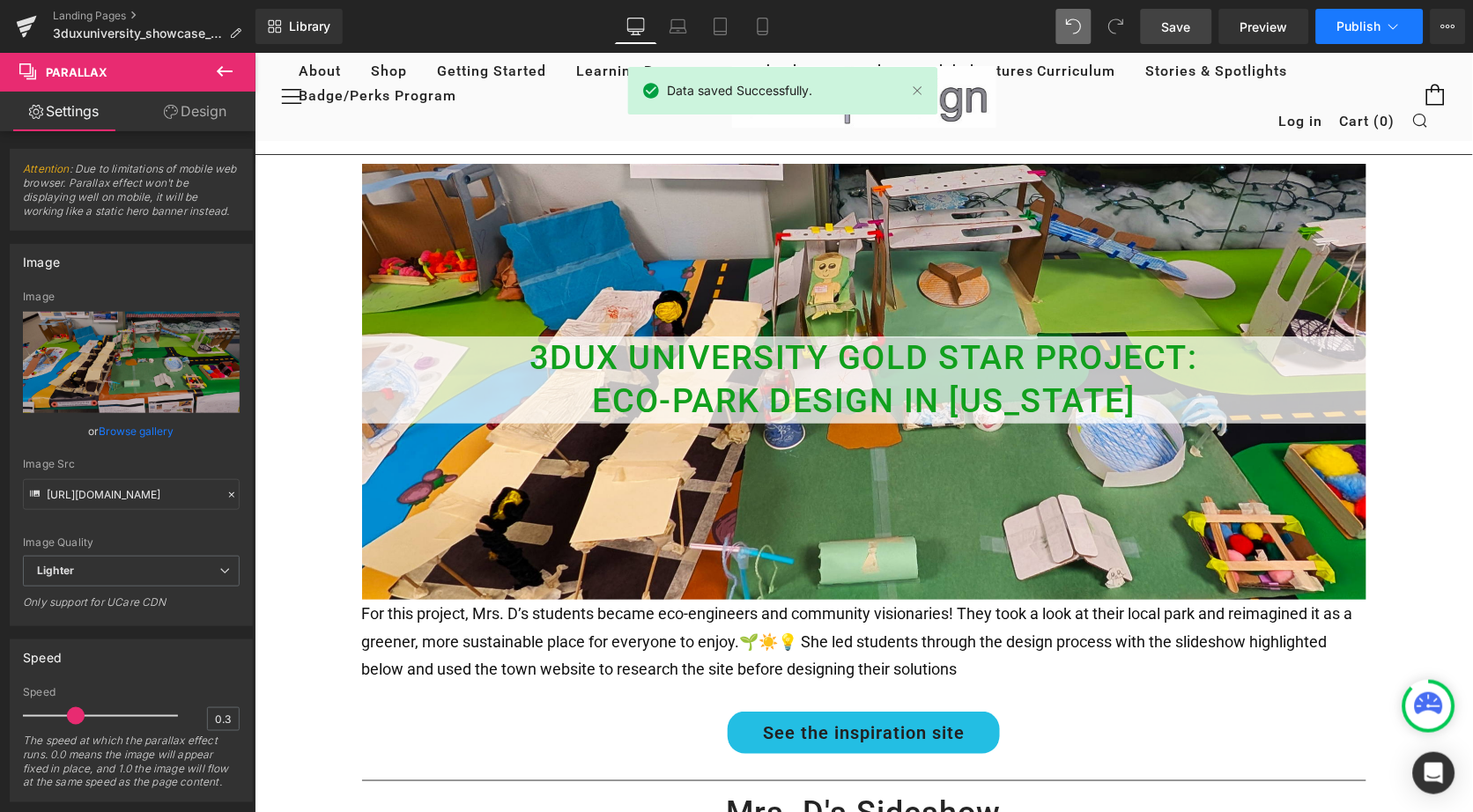
click at [1363, 24] on span "Publish" at bounding box center [1359, 26] width 44 height 15
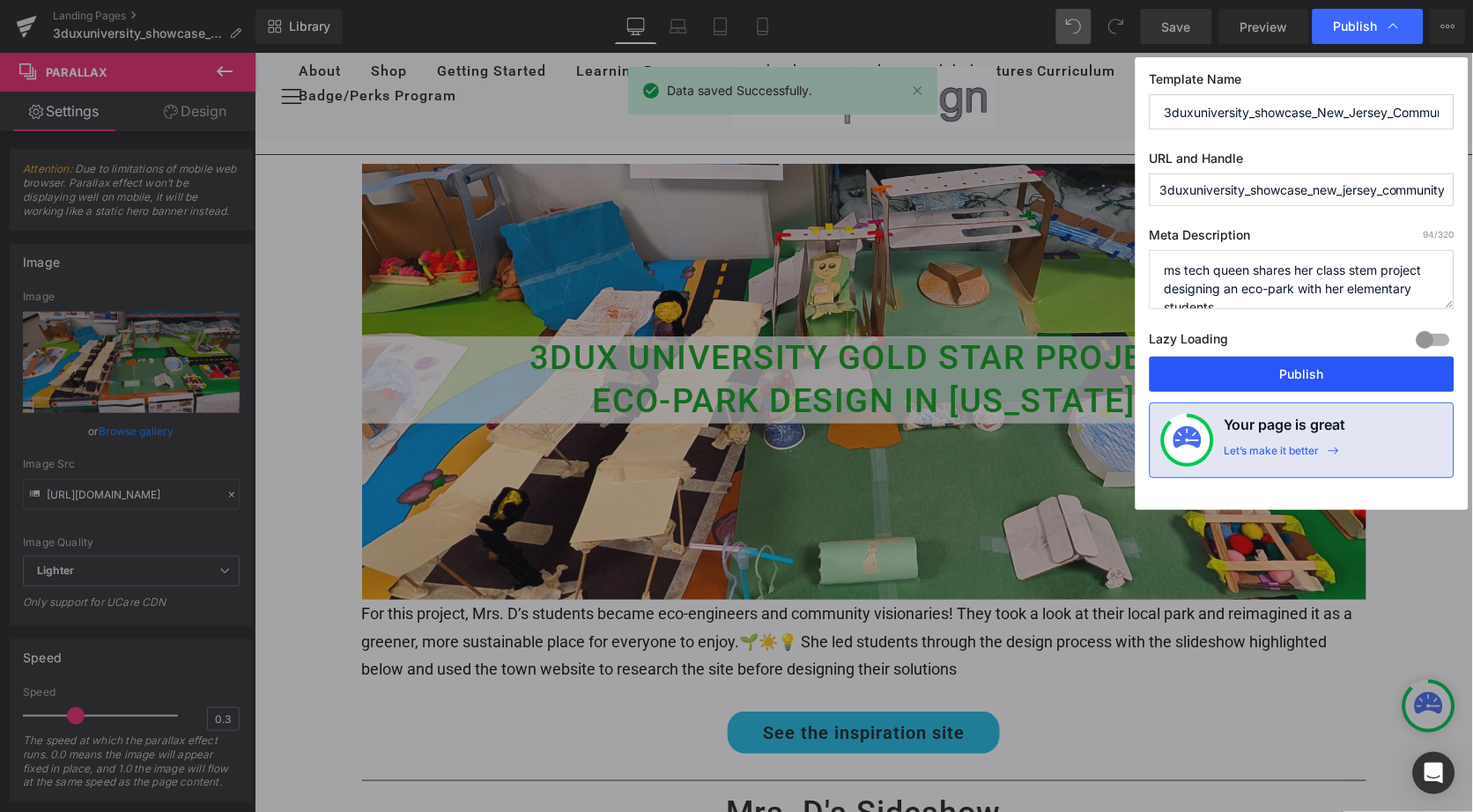
click at [1313, 387] on button "Publish" at bounding box center [1301, 374] width 304 height 35
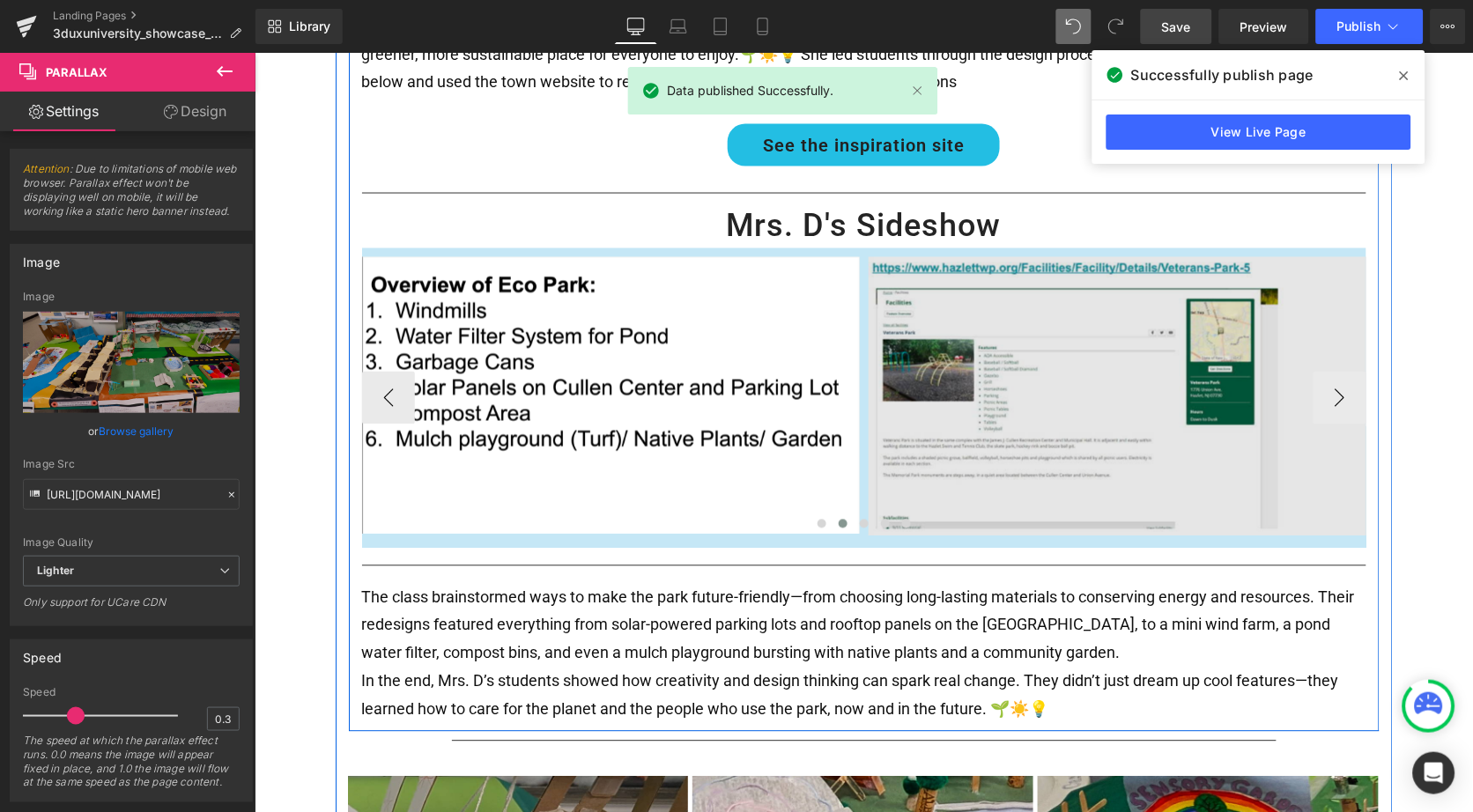
scroll to position [601, 0]
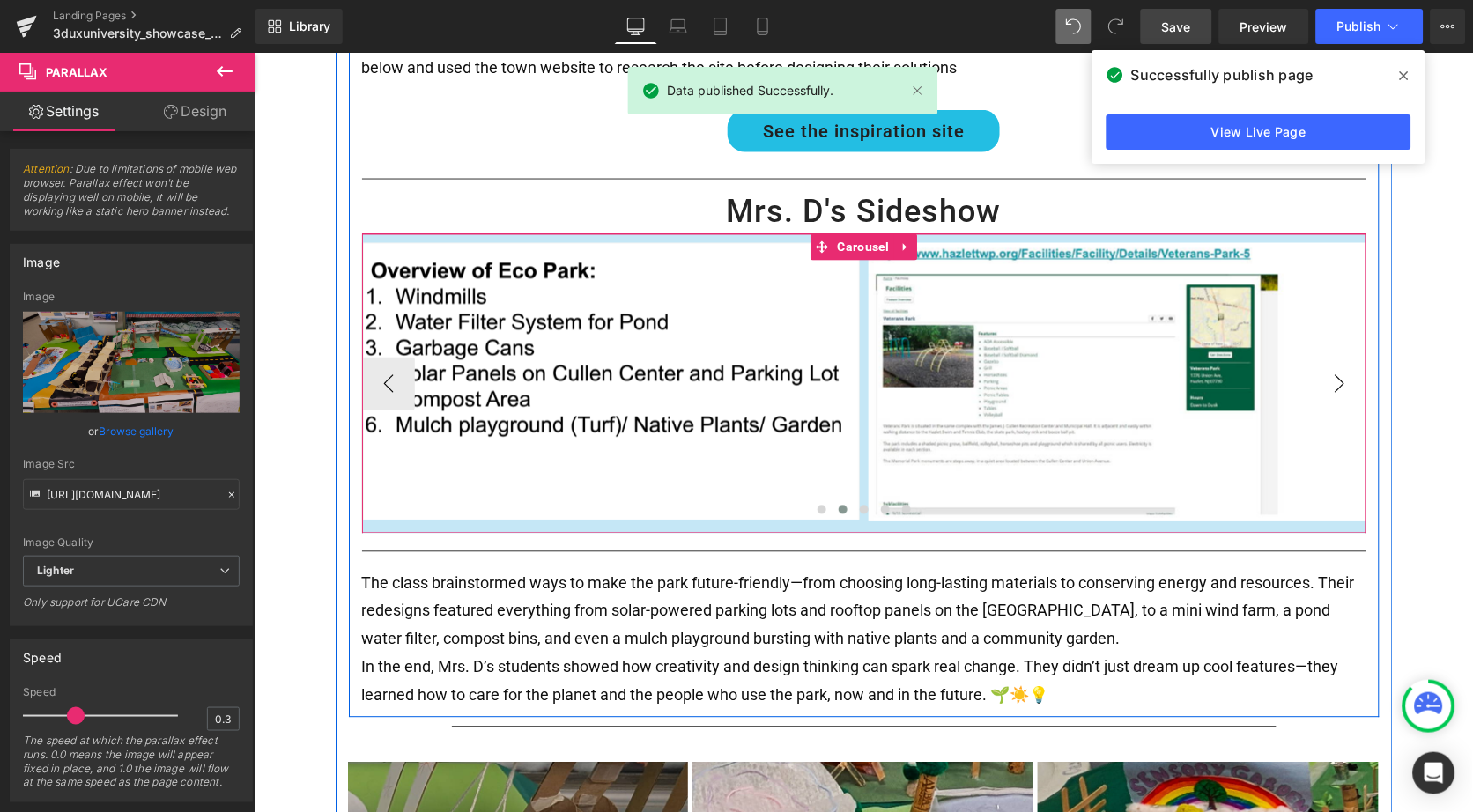
click at [1325, 364] on button "›" at bounding box center [1339, 383] width 53 height 53
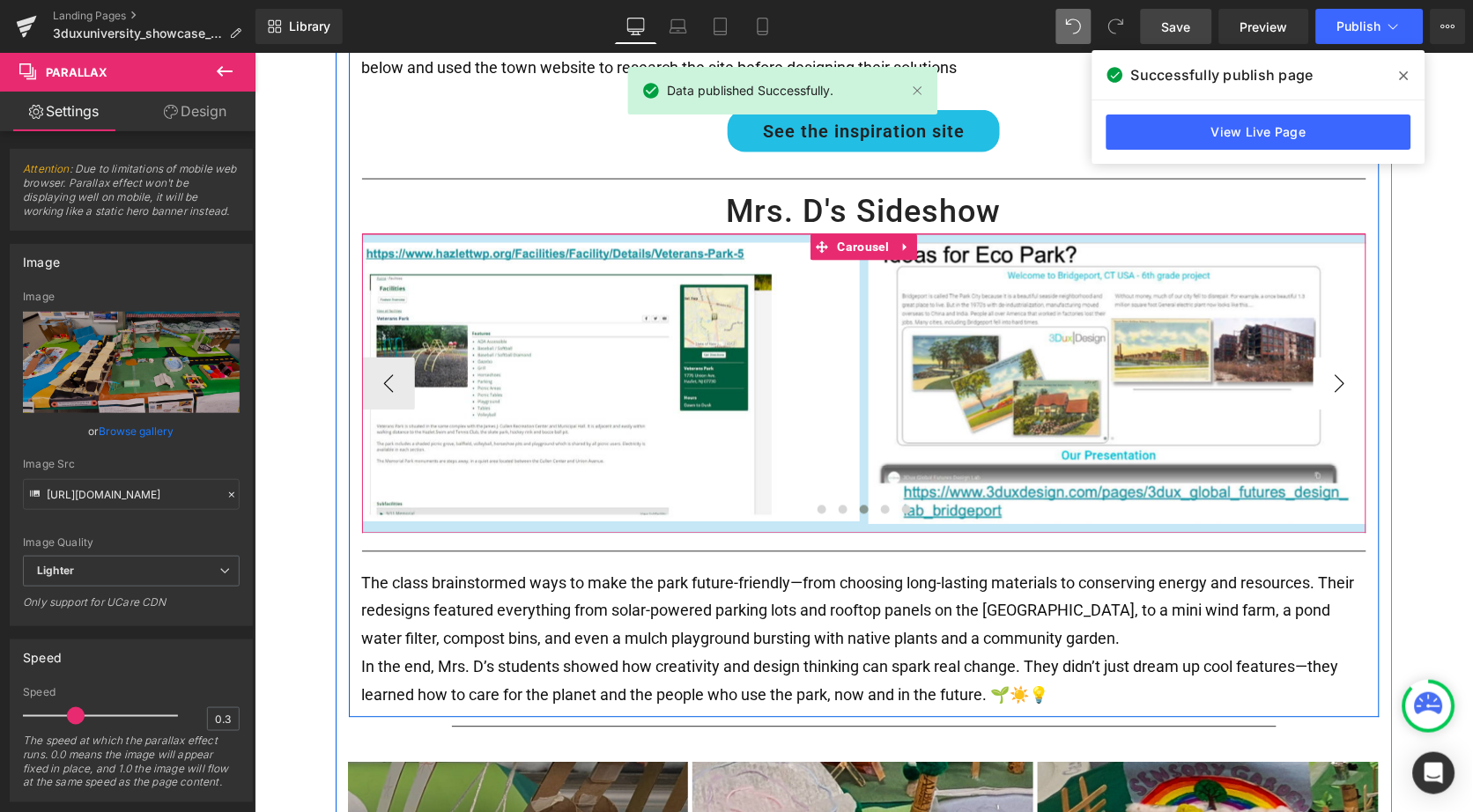
click at [1325, 364] on button "›" at bounding box center [1339, 383] width 53 height 53
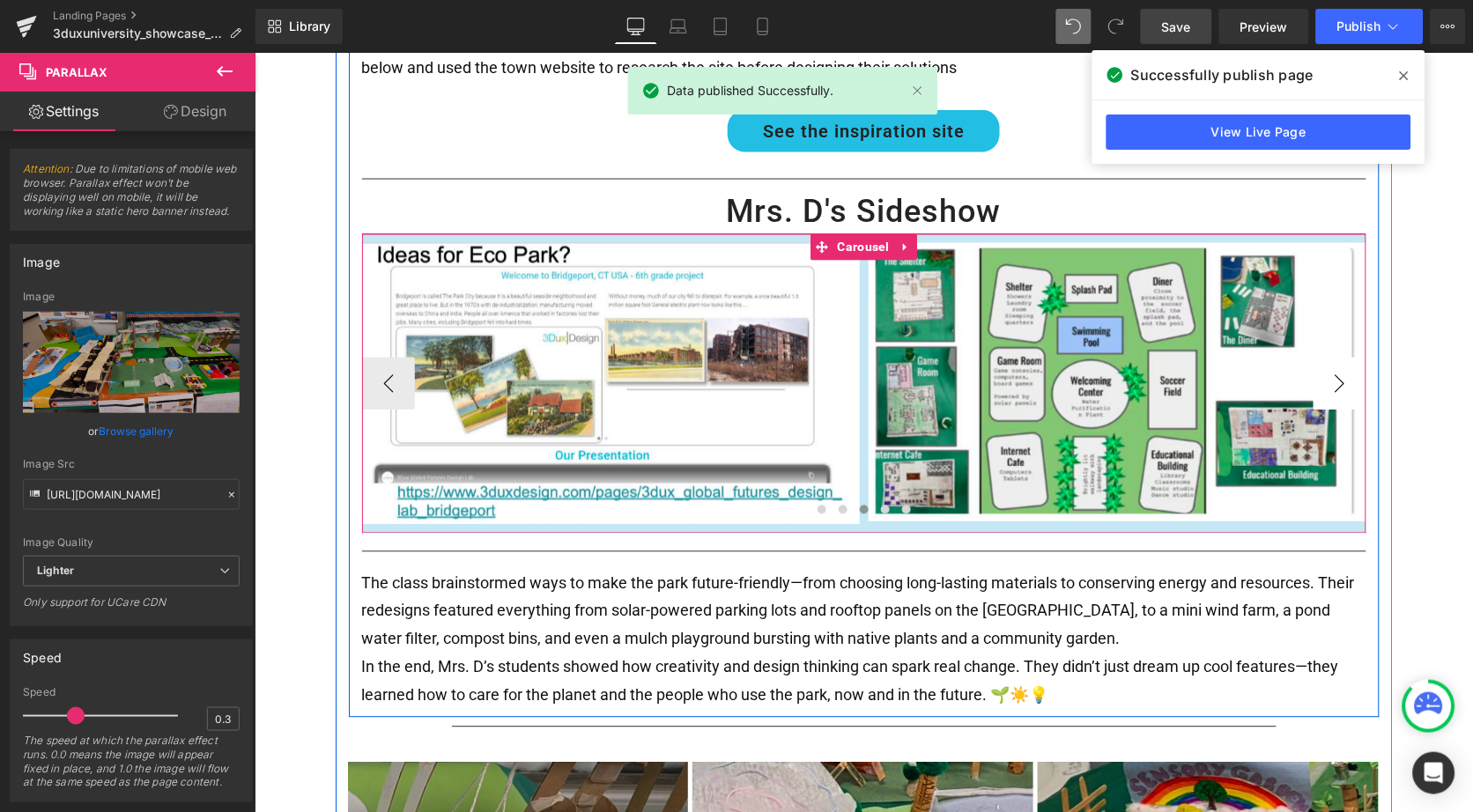
click at [1325, 364] on button "›" at bounding box center [1339, 383] width 53 height 53
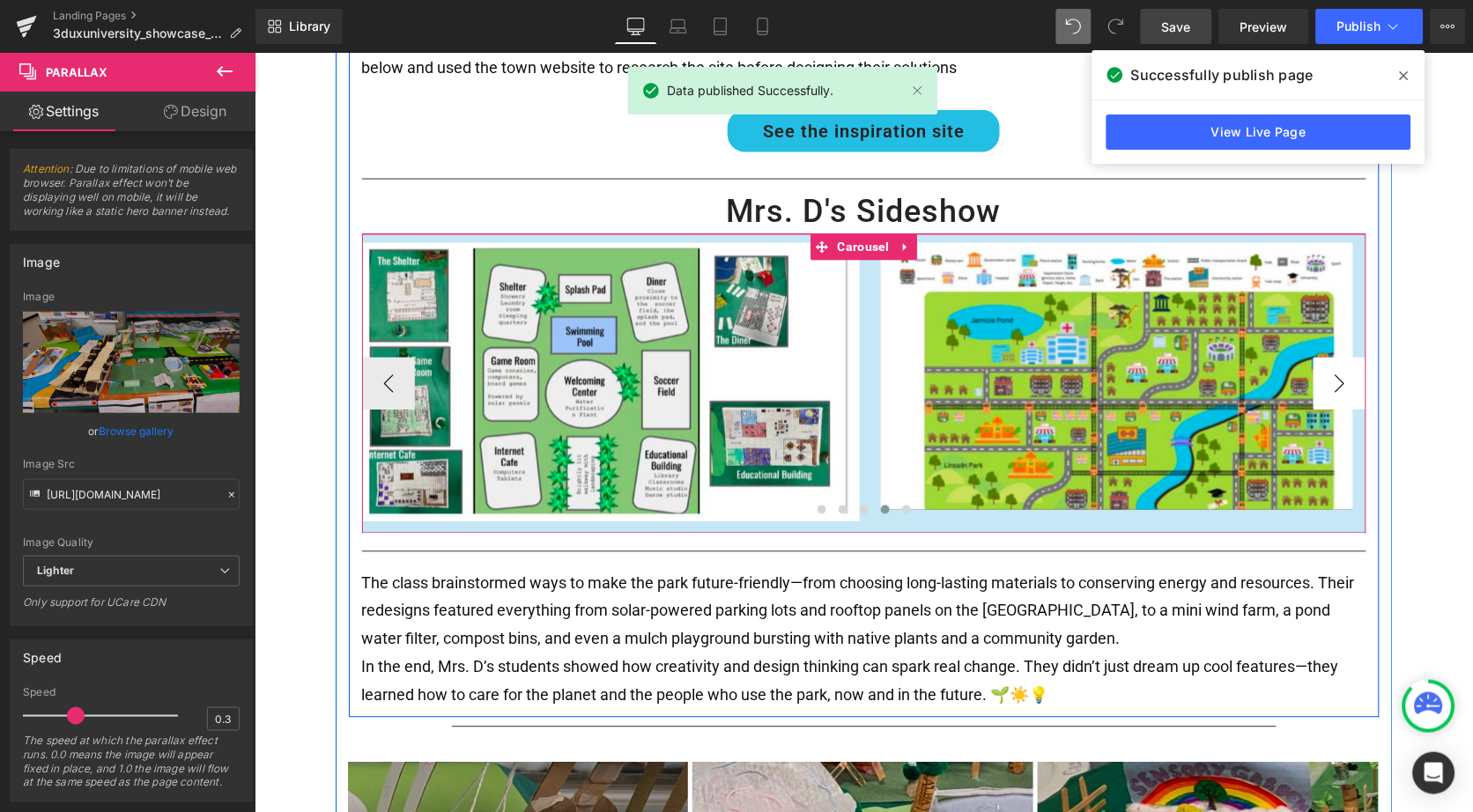
click at [1325, 364] on button "›" at bounding box center [1339, 383] width 53 height 53
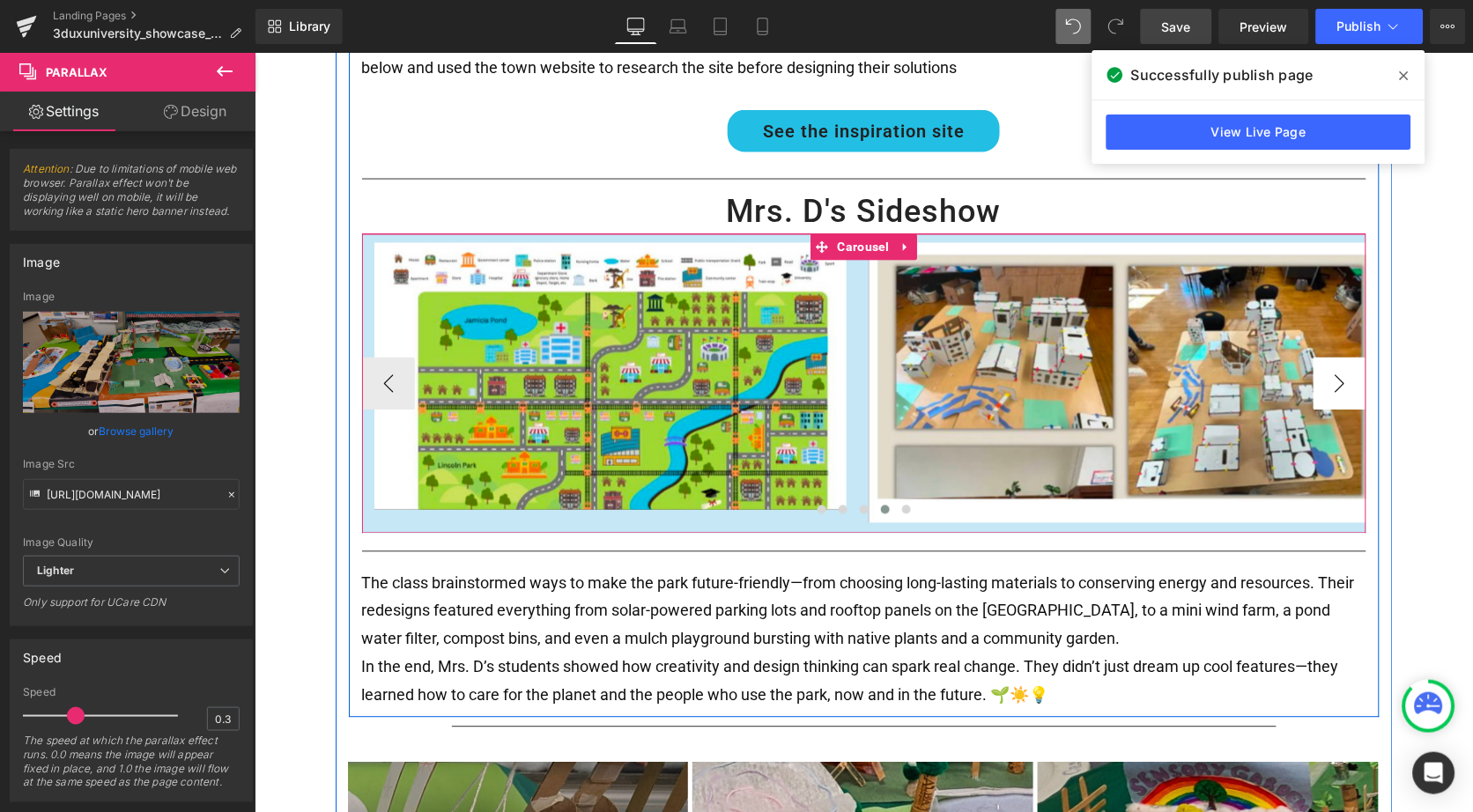
click at [1325, 364] on button "›" at bounding box center [1339, 383] width 53 height 53
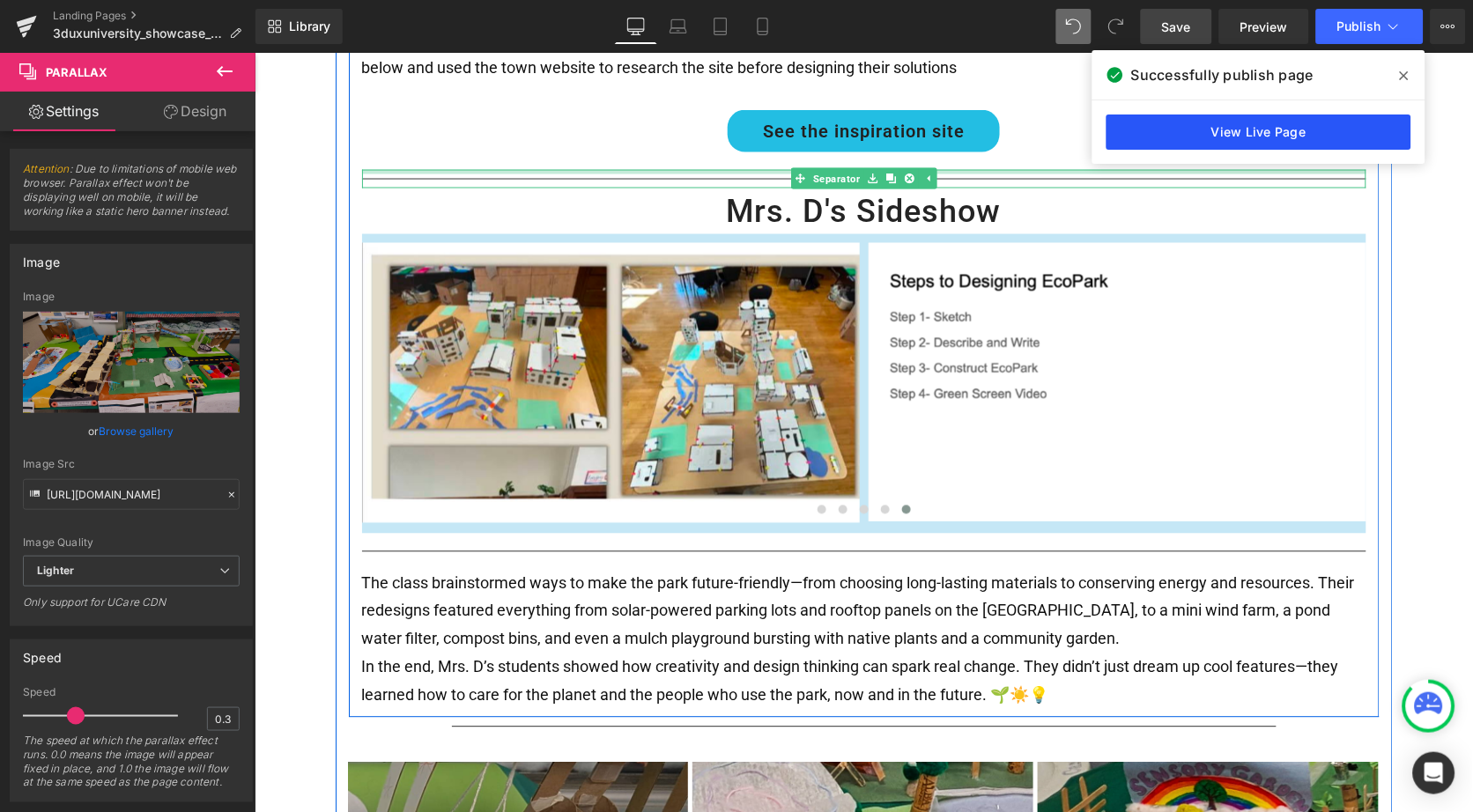
click at [1223, 136] on link "View Live Page" at bounding box center [1259, 132] width 304 height 35
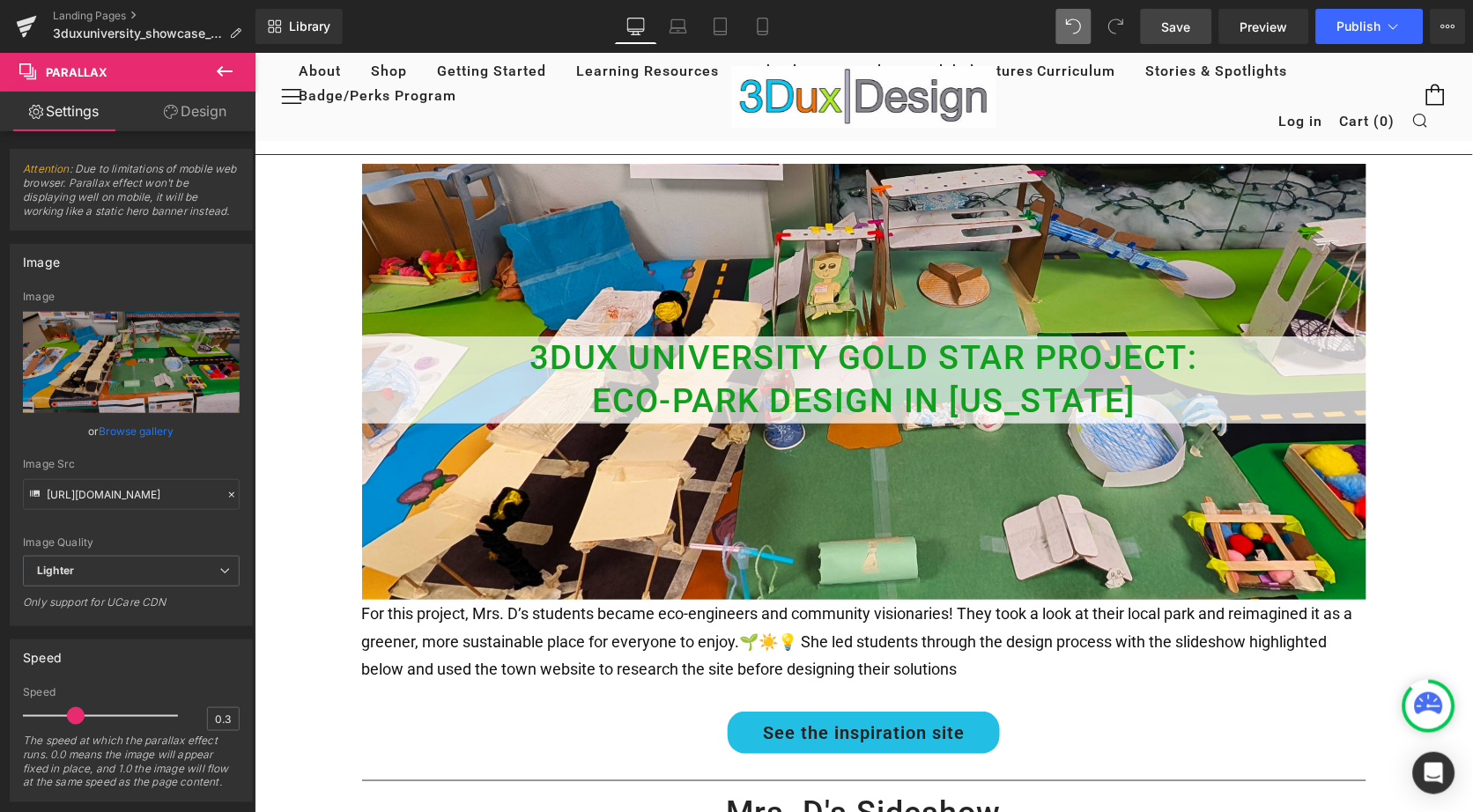
scroll to position [0, 0]
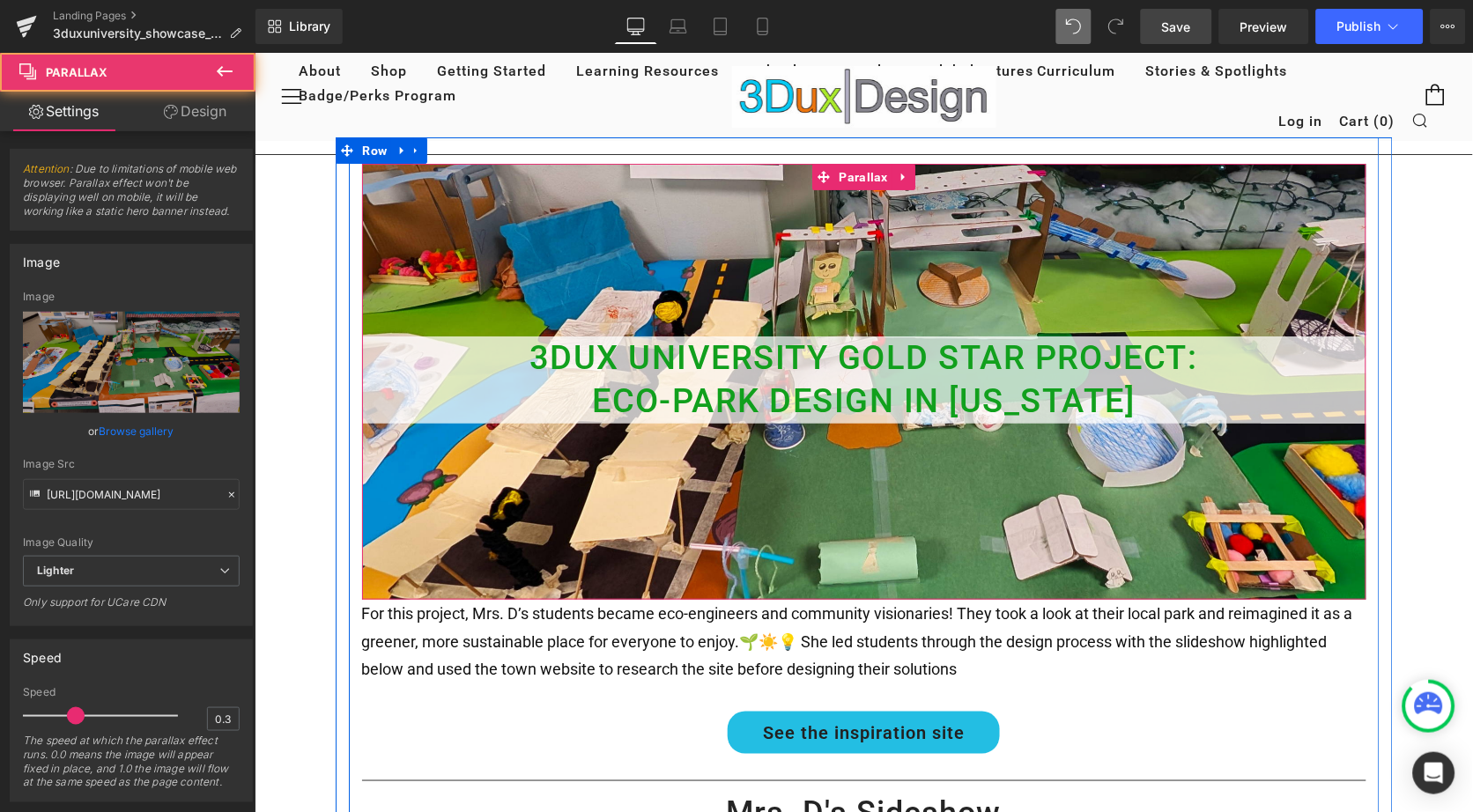
click at [531, 282] on div at bounding box center [863, 381] width 1004 height 436
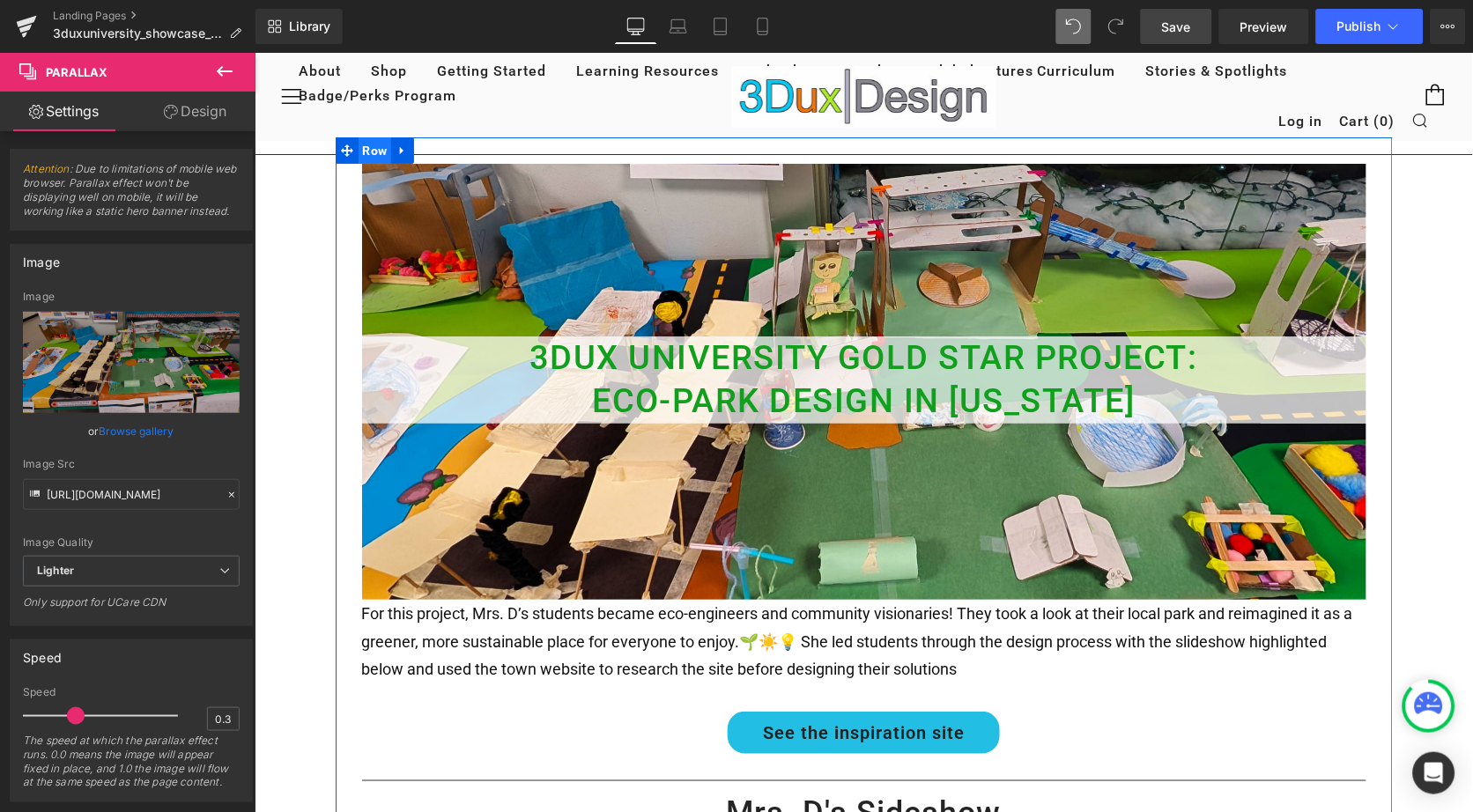
click at [366, 148] on span "Row" at bounding box center [374, 149] width 34 height 26
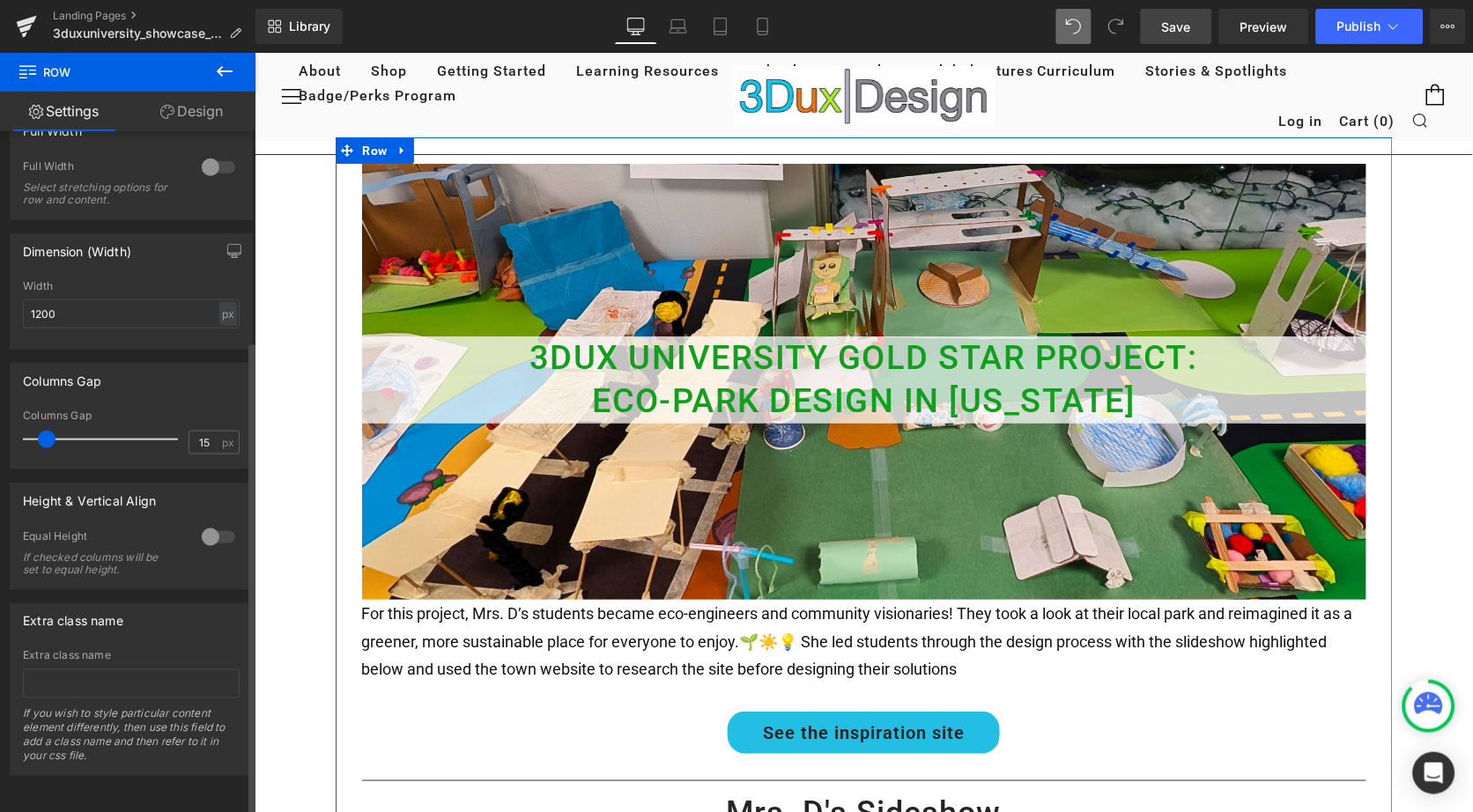
scroll to position [301, 0]
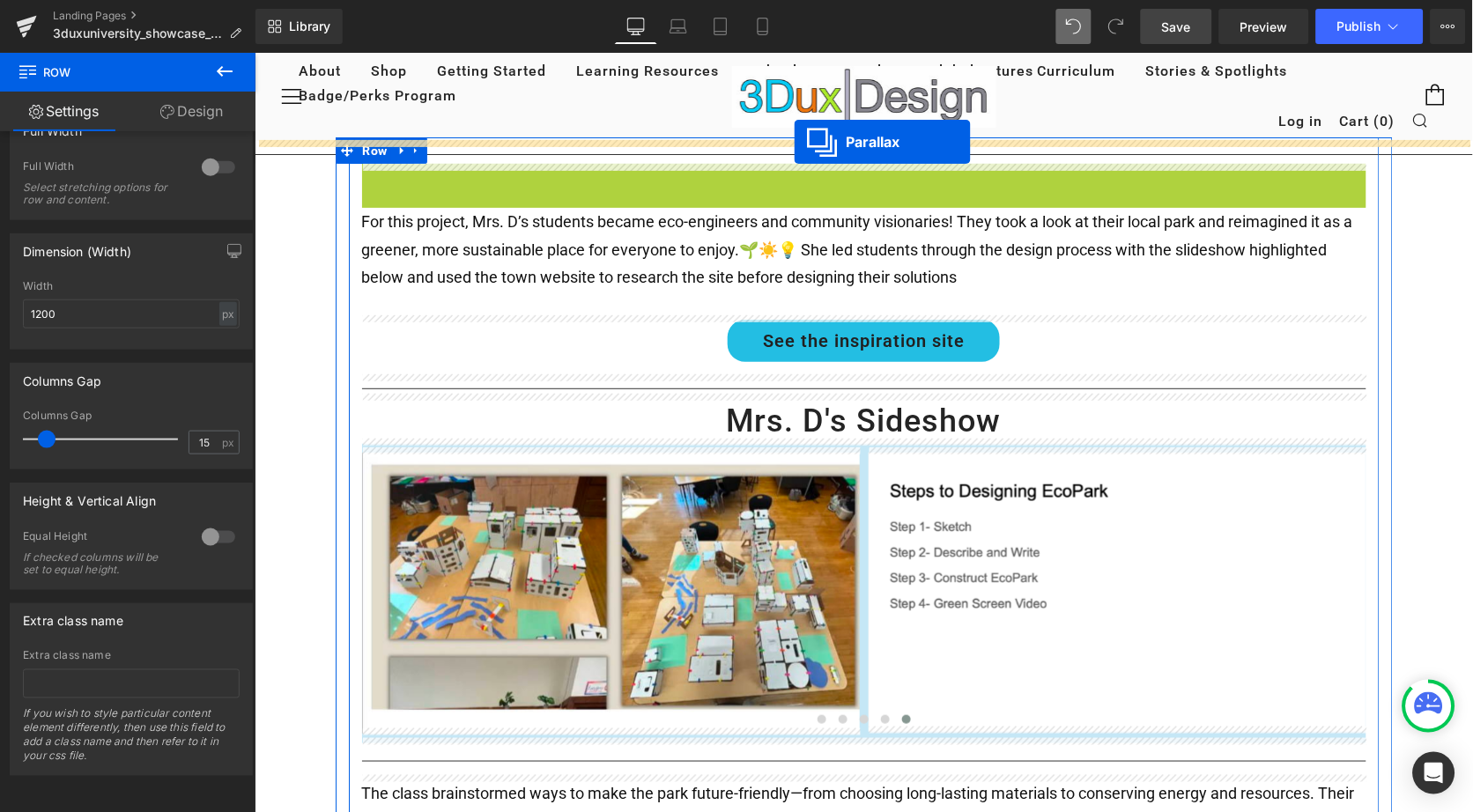
drag, startPoint x: 819, startPoint y: 174, endPoint x: 793, endPoint y: 141, distance: 42.0
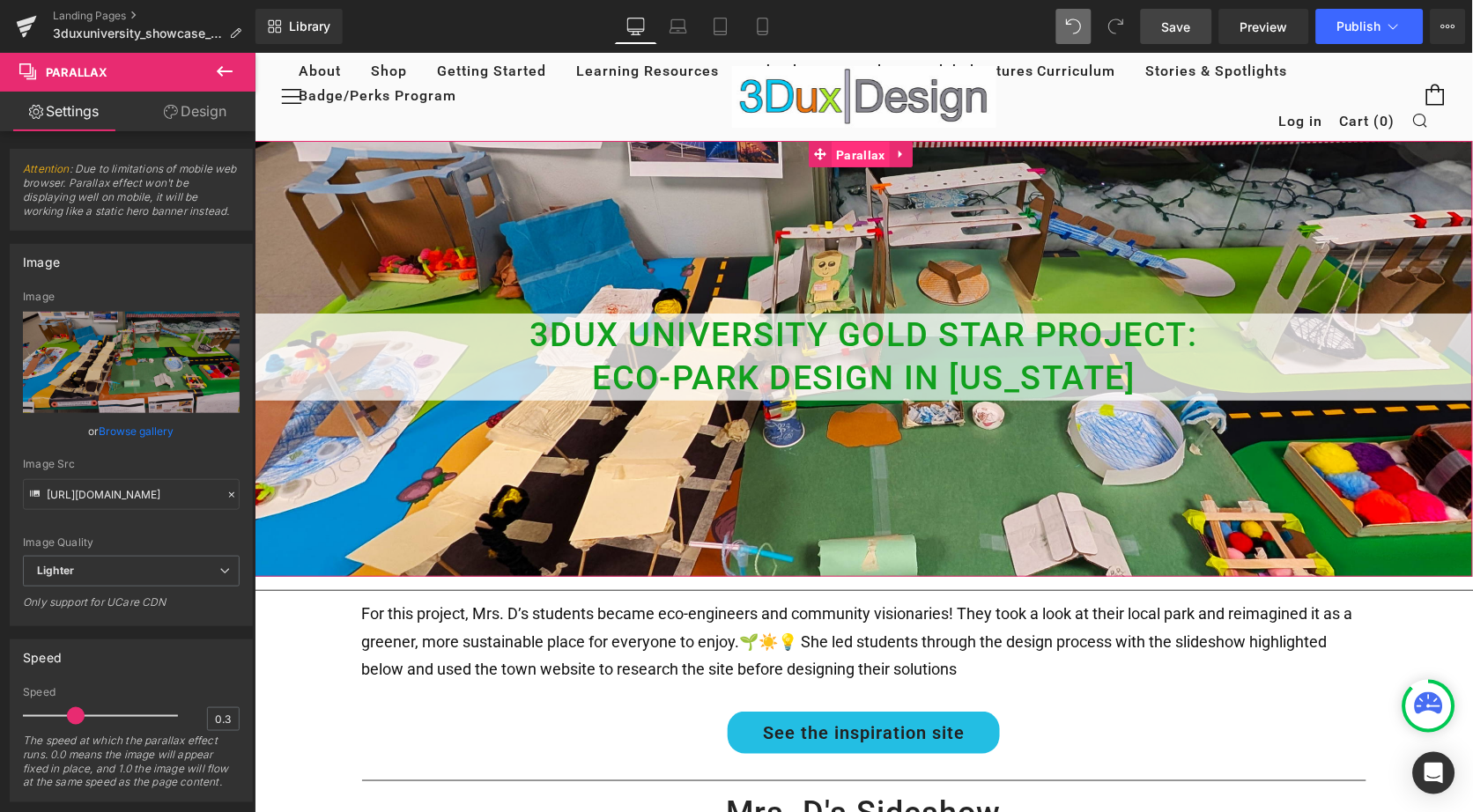
click at [848, 146] on span "Parallax" at bounding box center [860, 153] width 57 height 26
click at [189, 106] on link "Design" at bounding box center [194, 112] width 128 height 40
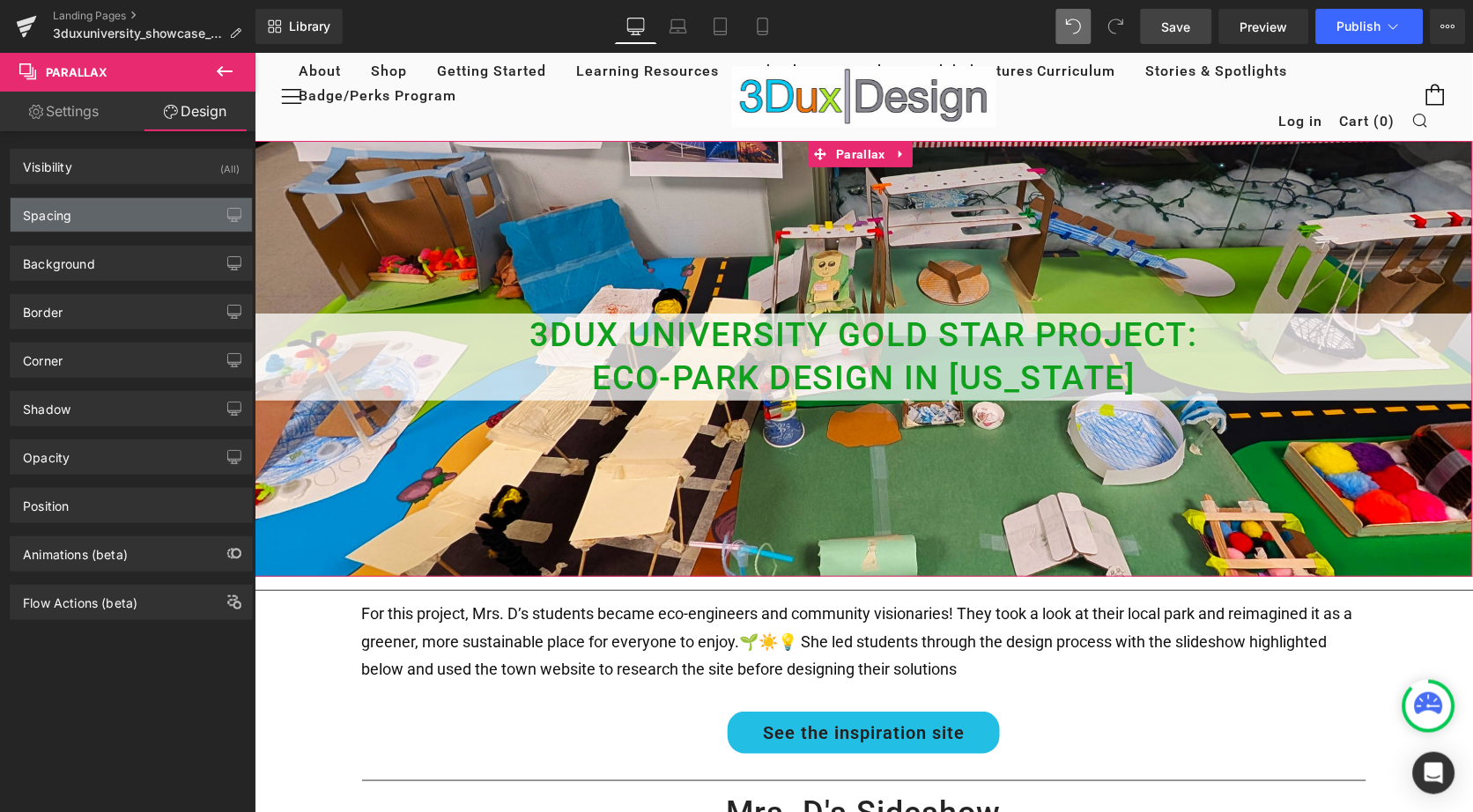
click at [67, 222] on div "Spacing" at bounding box center [46, 210] width 48 height 25
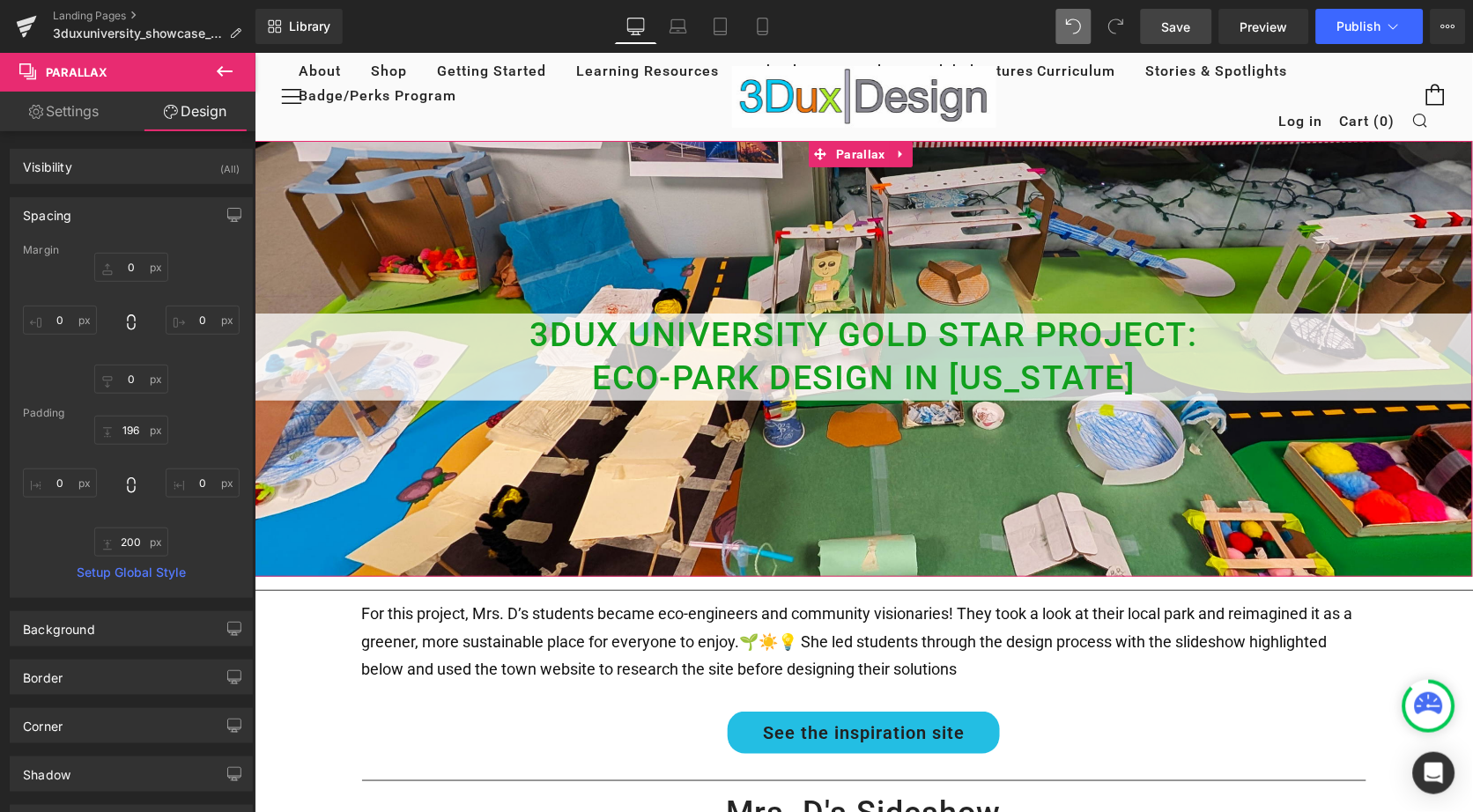
click at [109, 253] on div "Margin" at bounding box center [131, 251] width 217 height 13
click at [119, 269] on input "text" at bounding box center [131, 267] width 74 height 29
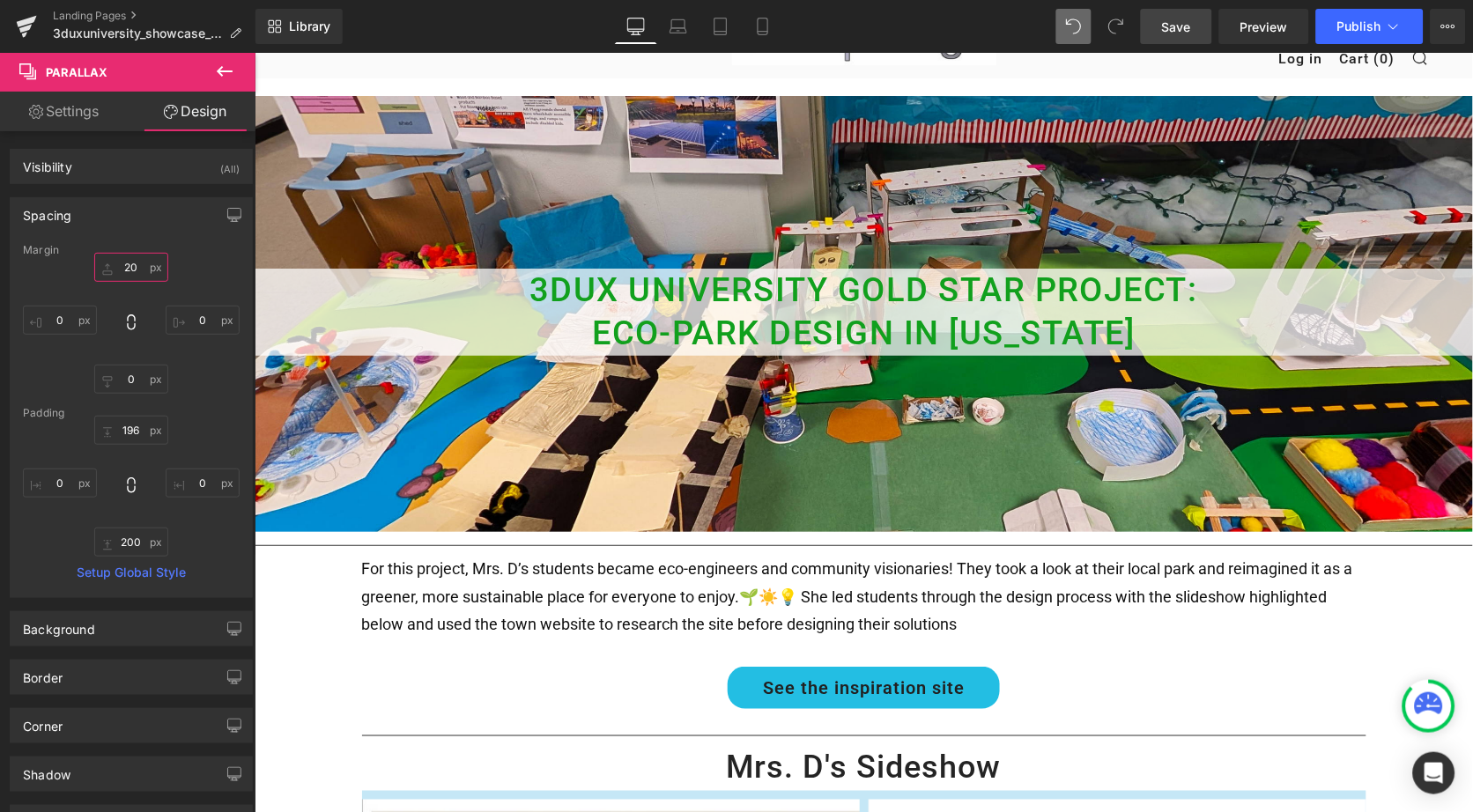
scroll to position [59, 0]
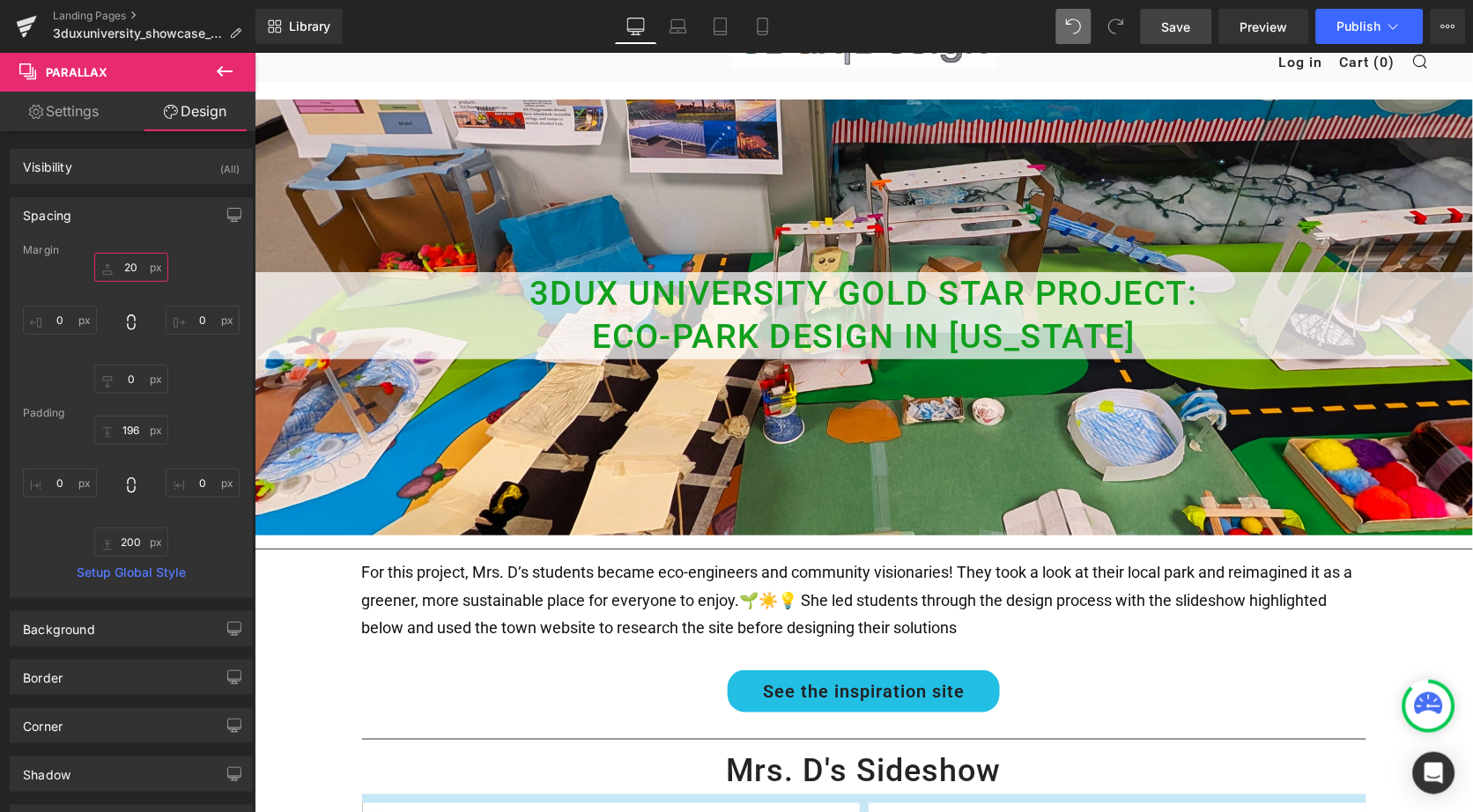
type input "20"
click at [1179, 26] on span "Save" at bounding box center [1177, 26] width 29 height 18
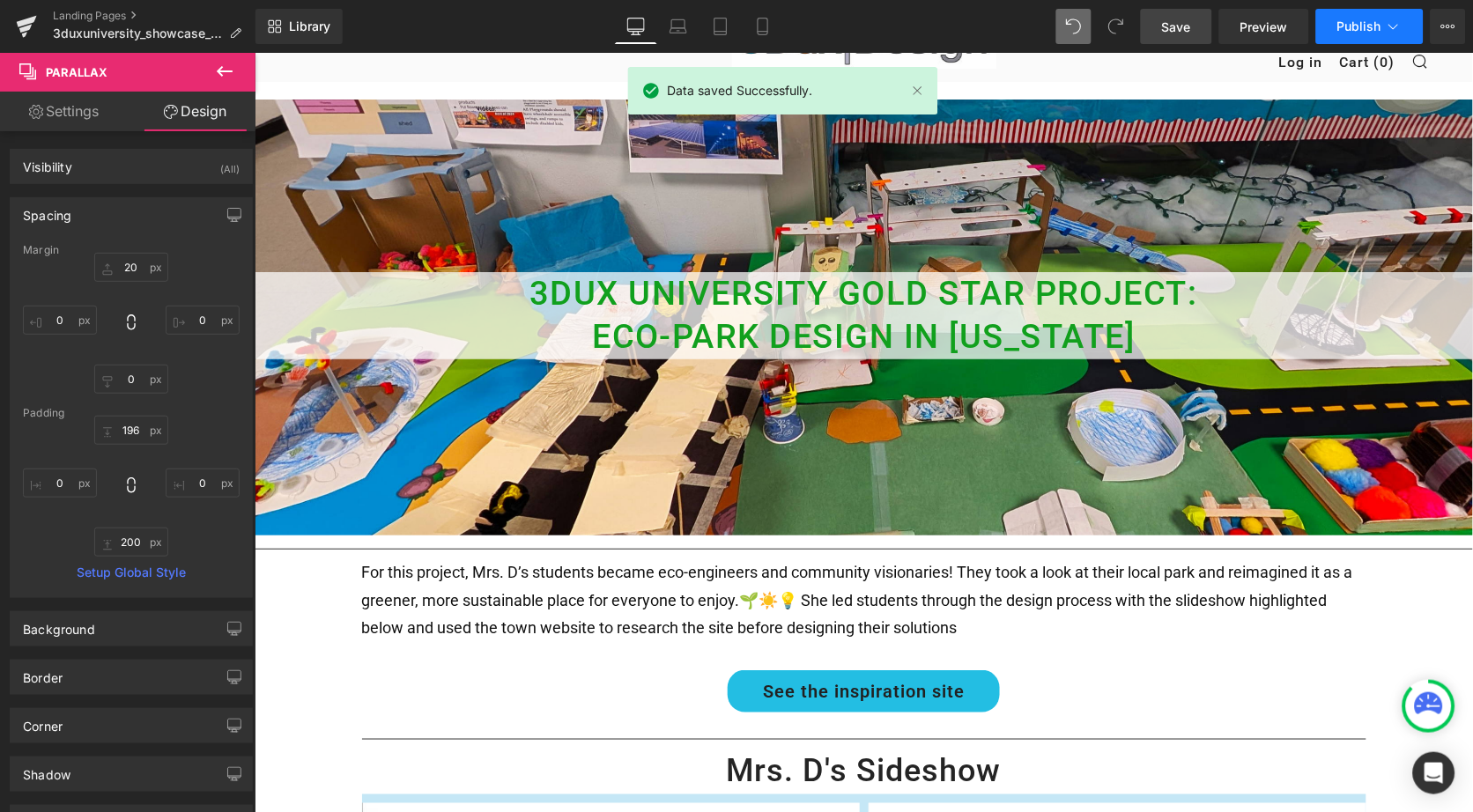
click at [1346, 24] on span "Publish" at bounding box center [1359, 26] width 44 height 15
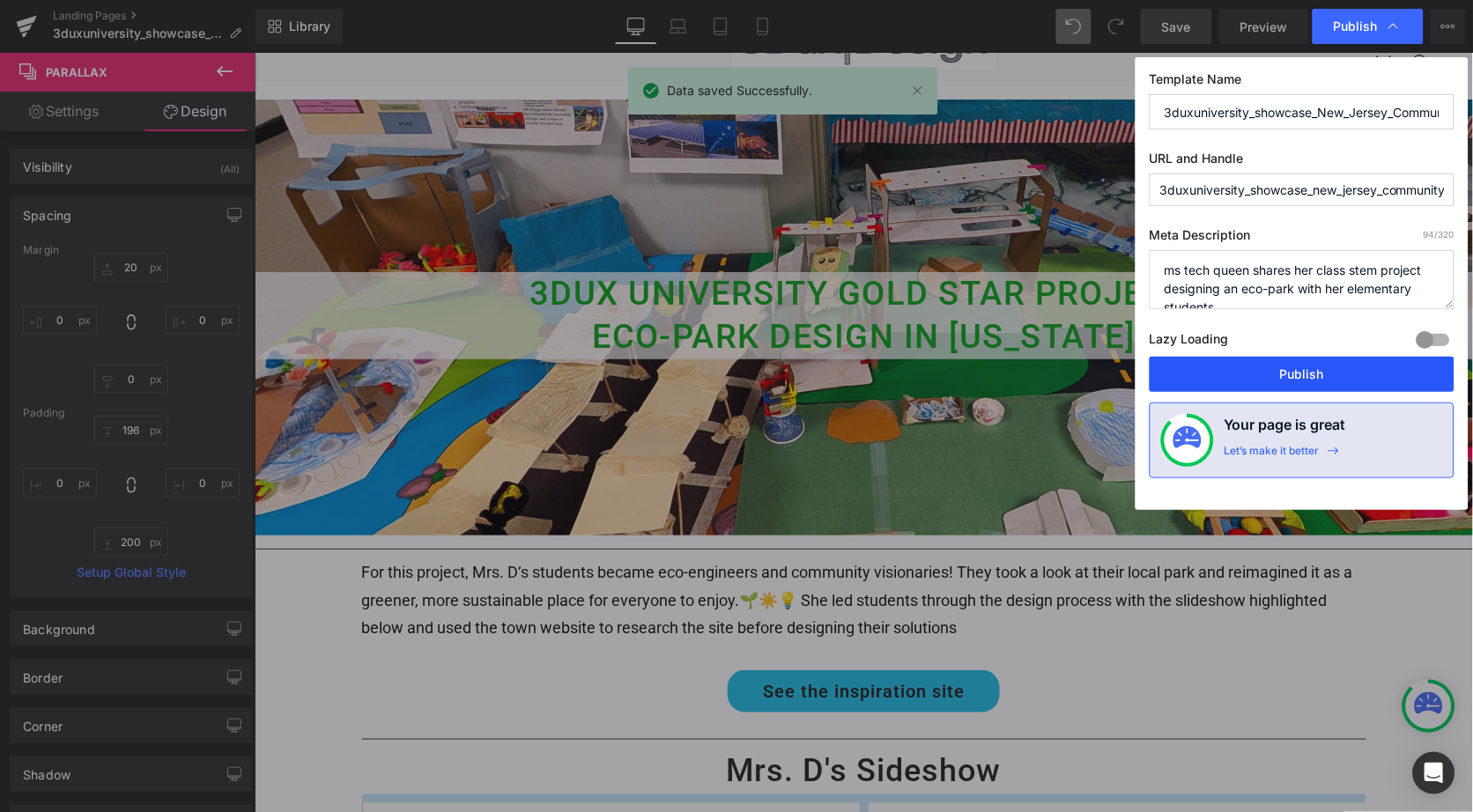
click at [1279, 371] on button "Publish" at bounding box center [1301, 374] width 304 height 35
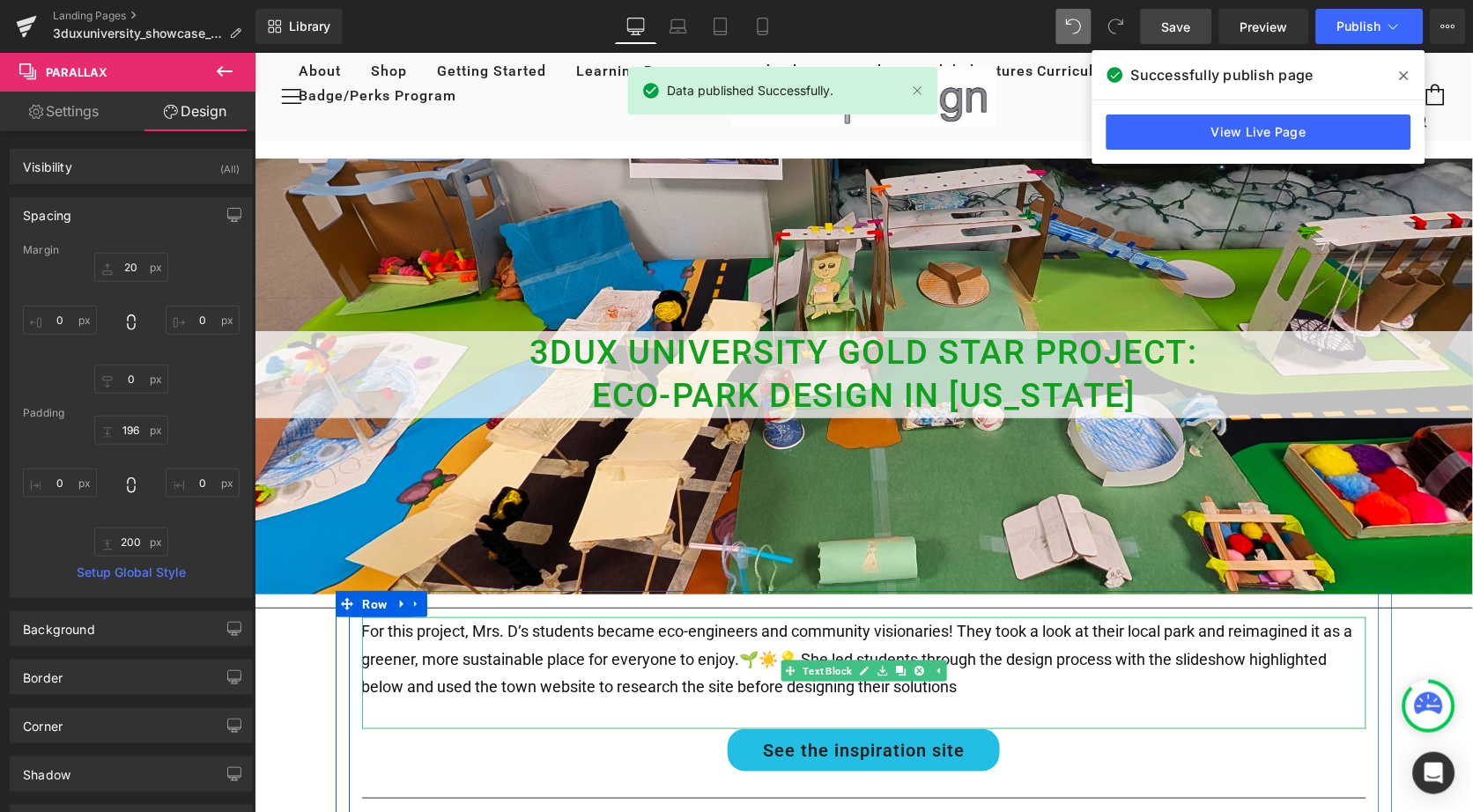
scroll to position [0, 0]
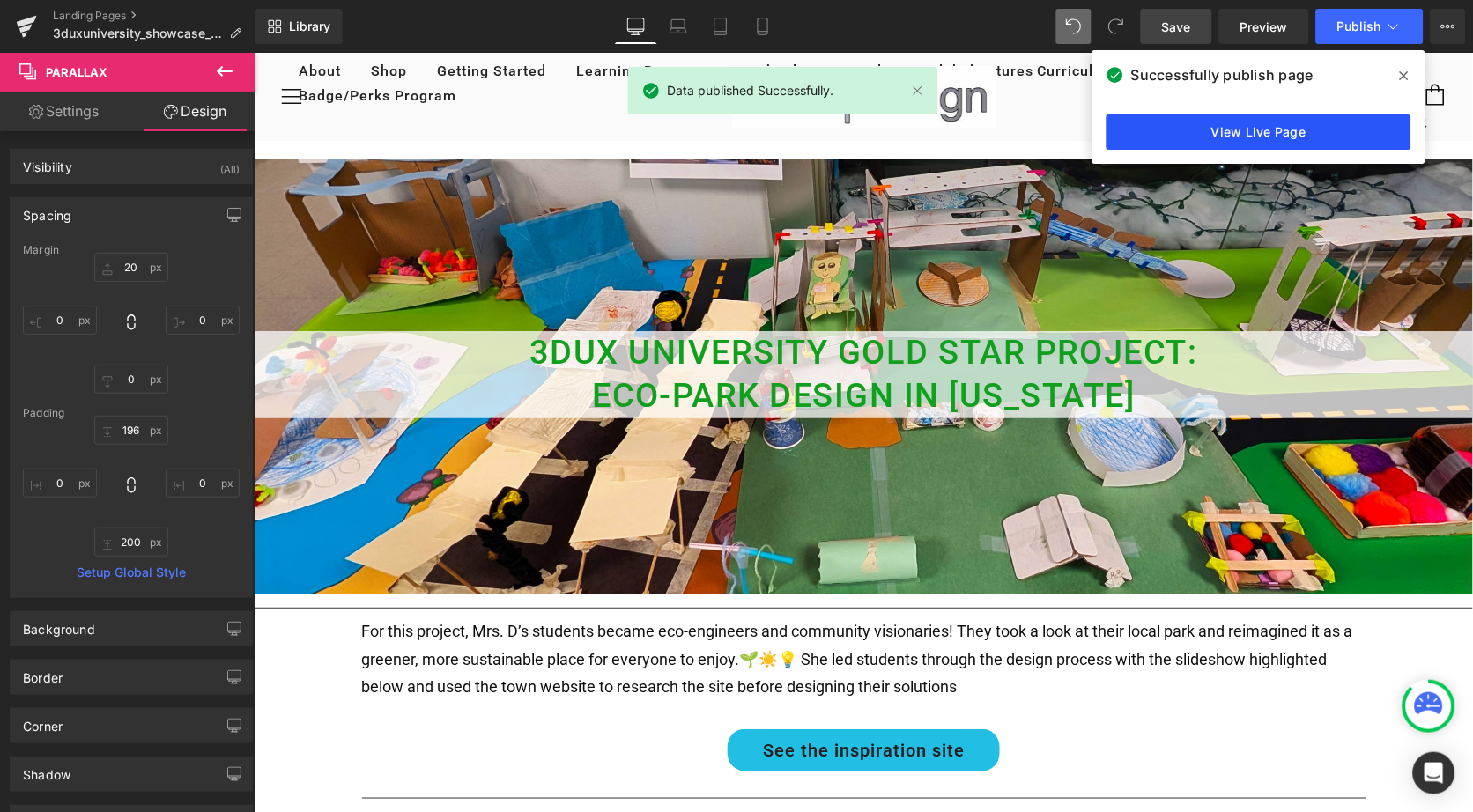
click at [1229, 132] on link "View Live Page" at bounding box center [1259, 132] width 304 height 35
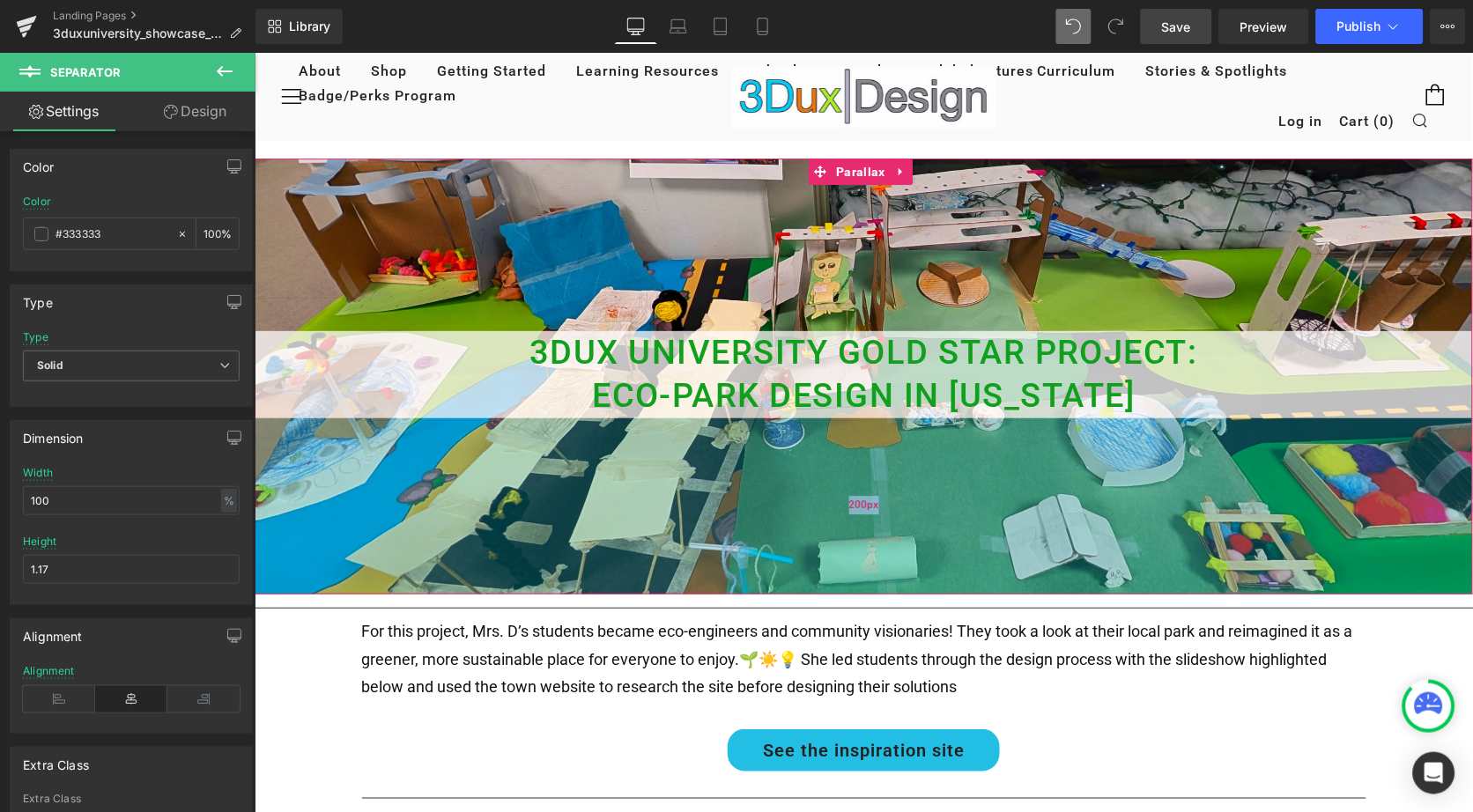
drag, startPoint x: 1414, startPoint y: 602, endPoint x: 1163, endPoint y: 549, distance: 256.5
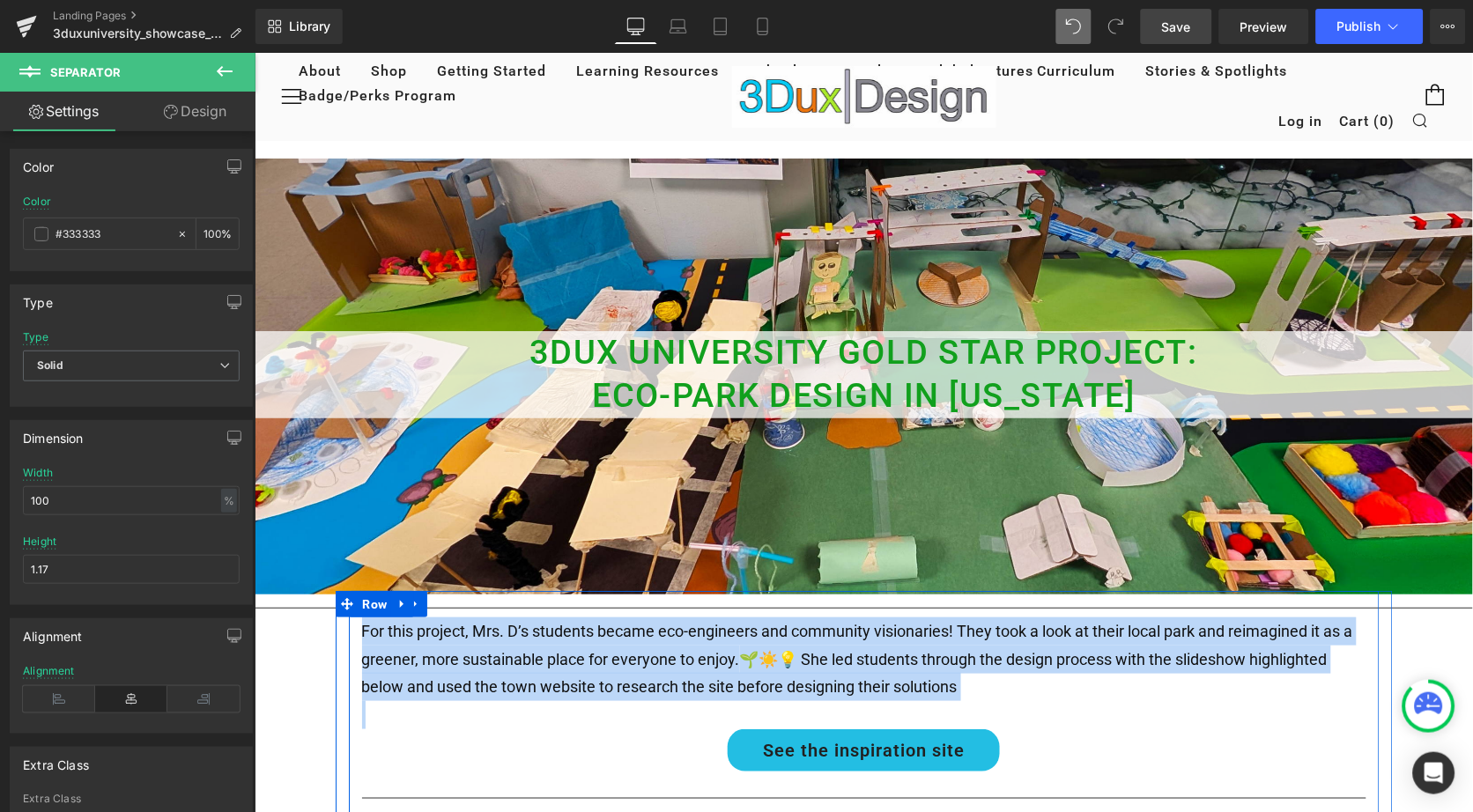
drag, startPoint x: 1396, startPoint y: 606, endPoint x: 1365, endPoint y: 596, distance: 32.6
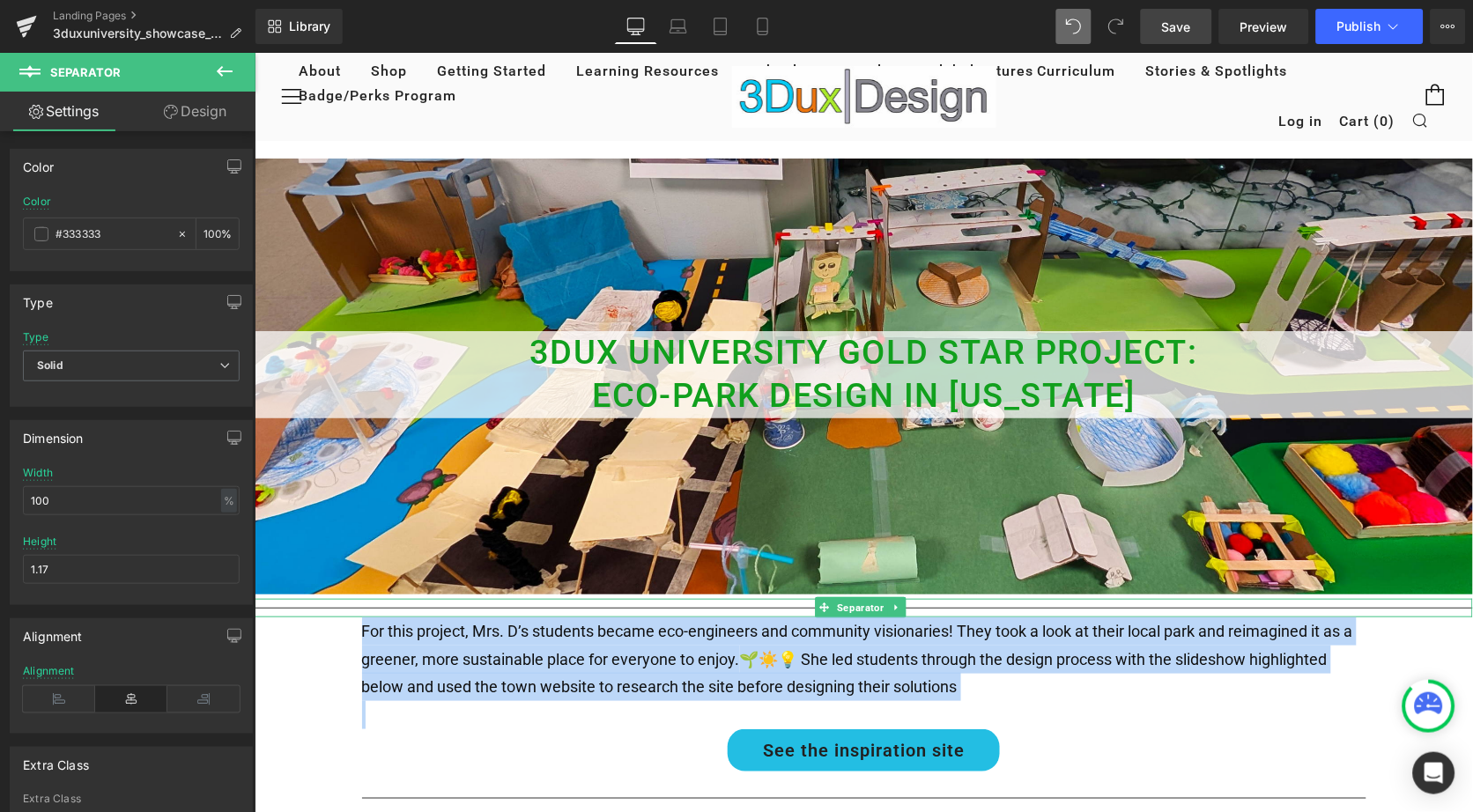
click at [1398, 607] on hr at bounding box center [863, 611] width 1220 height 10
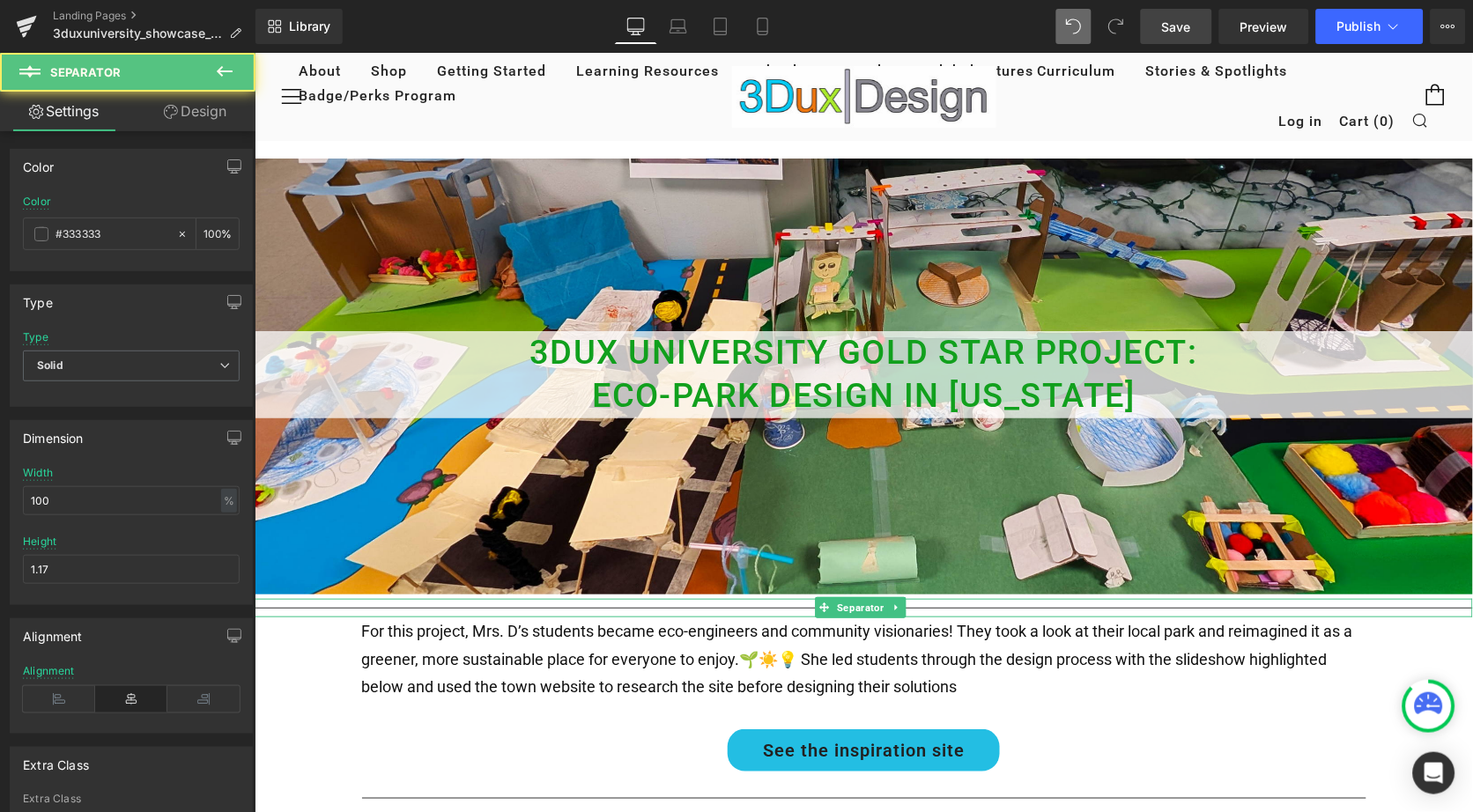
click at [1436, 607] on hr at bounding box center [863, 611] width 1220 height 10
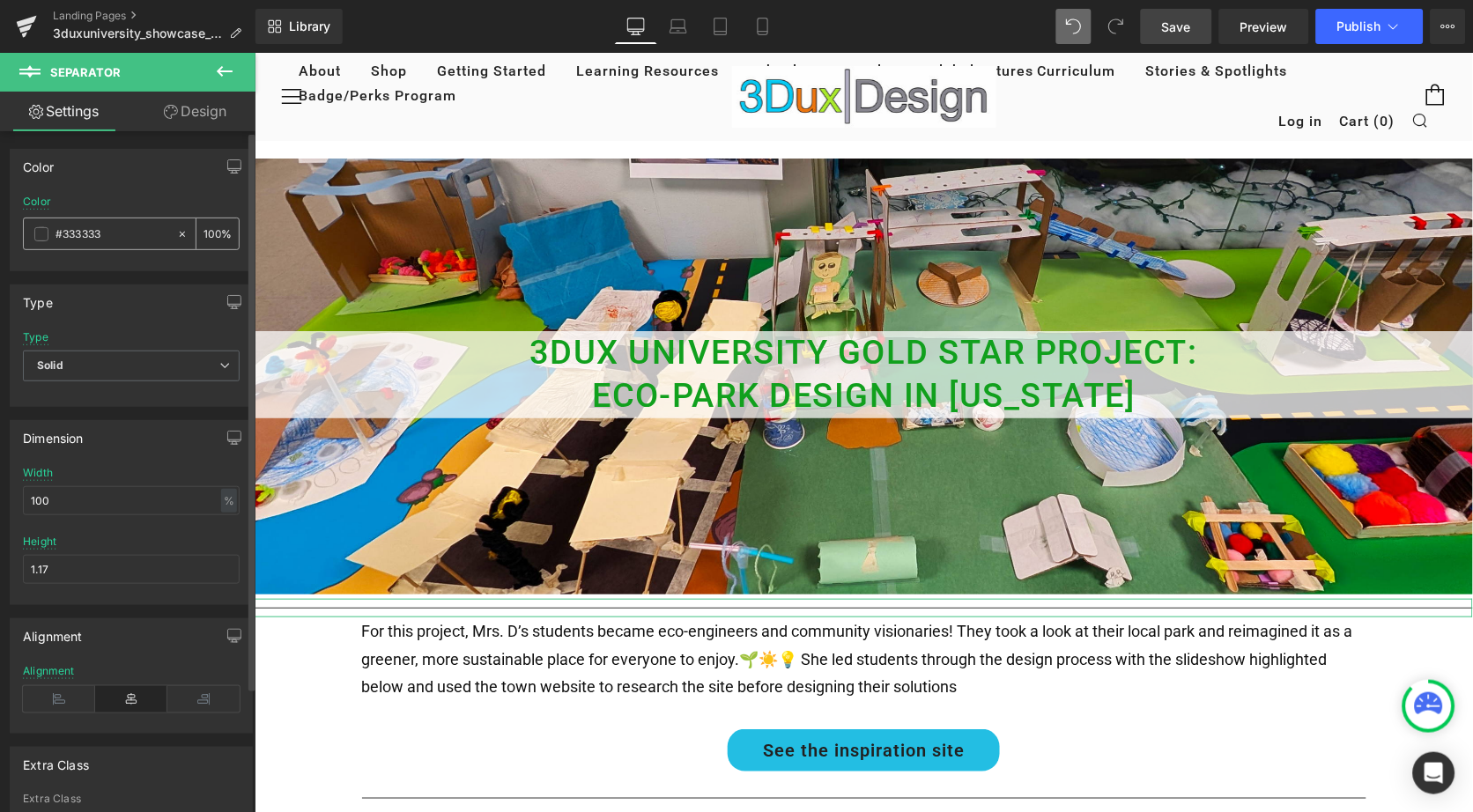
click at [176, 237] on icon at bounding box center [183, 234] width 13 height 13
click at [45, 235] on span at bounding box center [42, 234] width 15 height 15
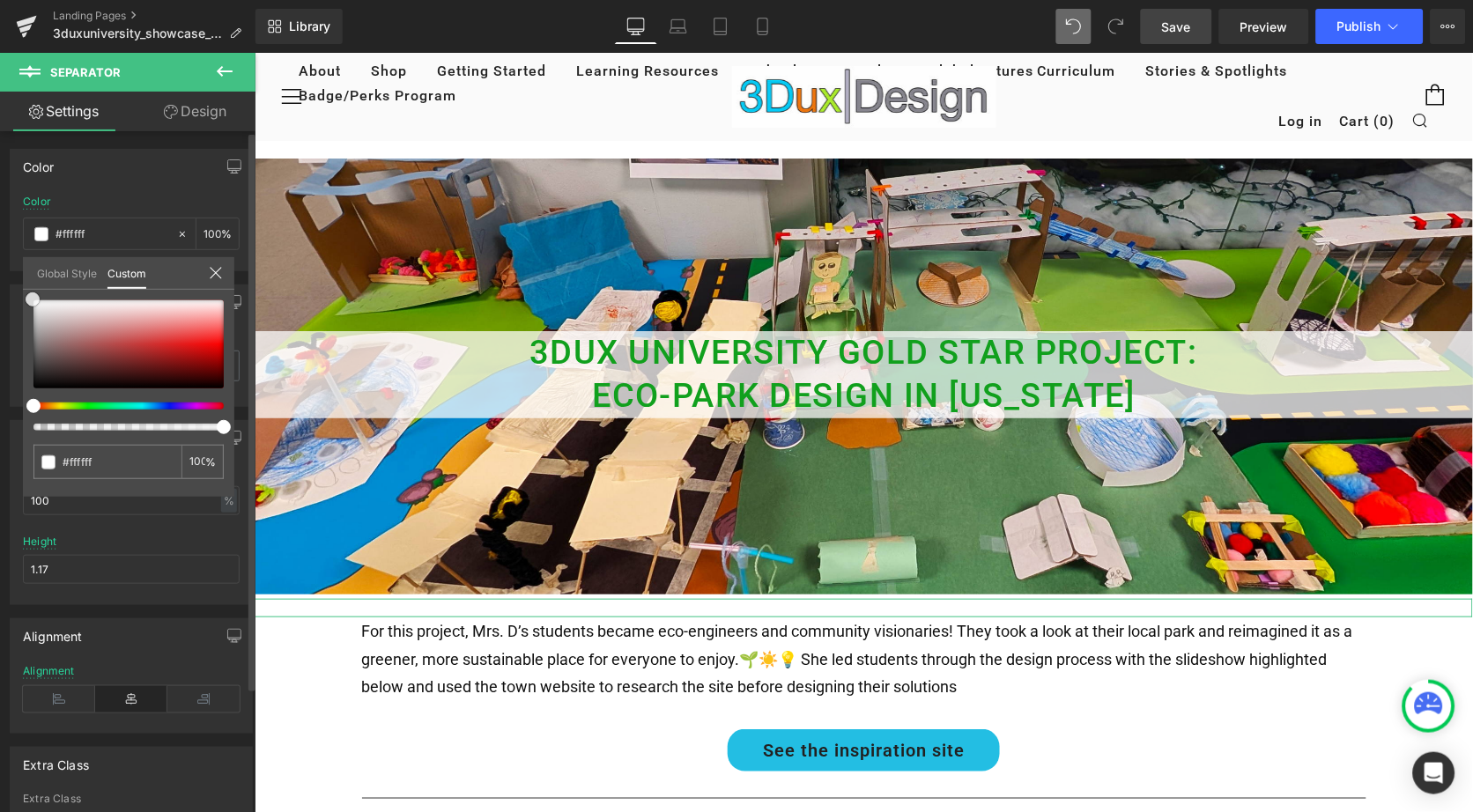
click at [34, 301] on div at bounding box center [128, 344] width 190 height 88
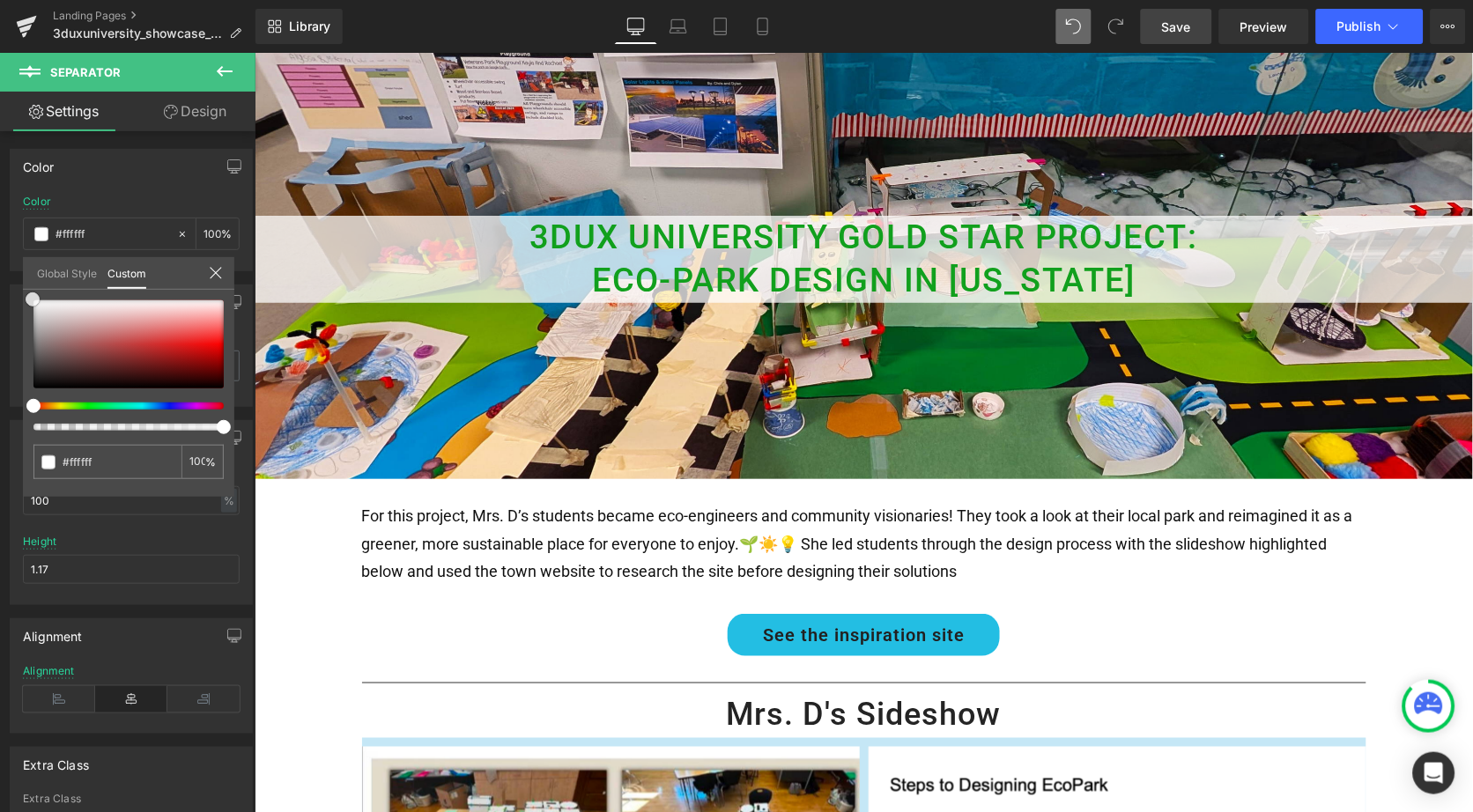
scroll to position [156, 0]
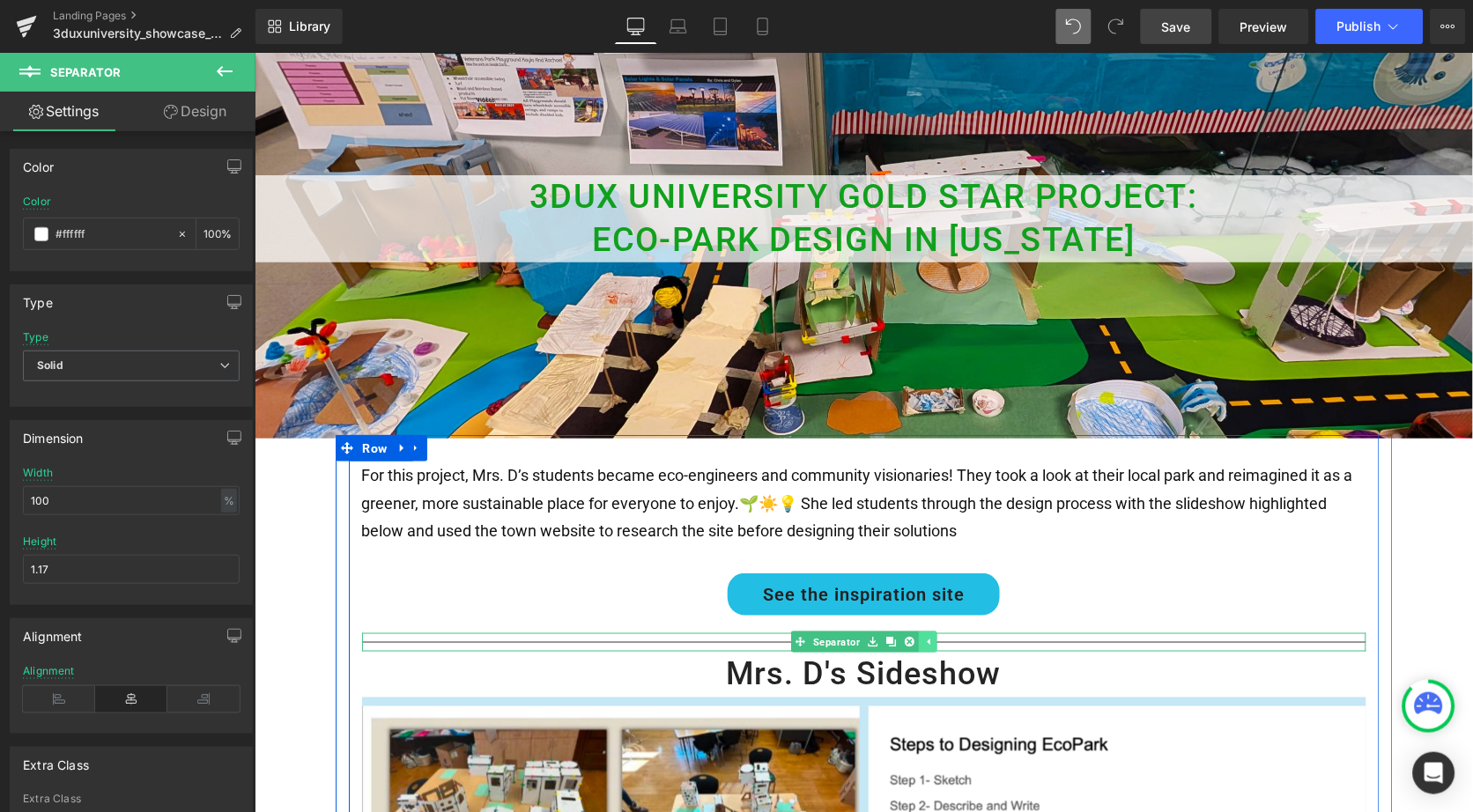
click at [926, 636] on icon at bounding box center [926, 641] width 10 height 11
click at [894, 636] on icon at bounding box center [899, 641] width 10 height 11
click at [884, 630] on link at bounding box center [891, 640] width 18 height 21
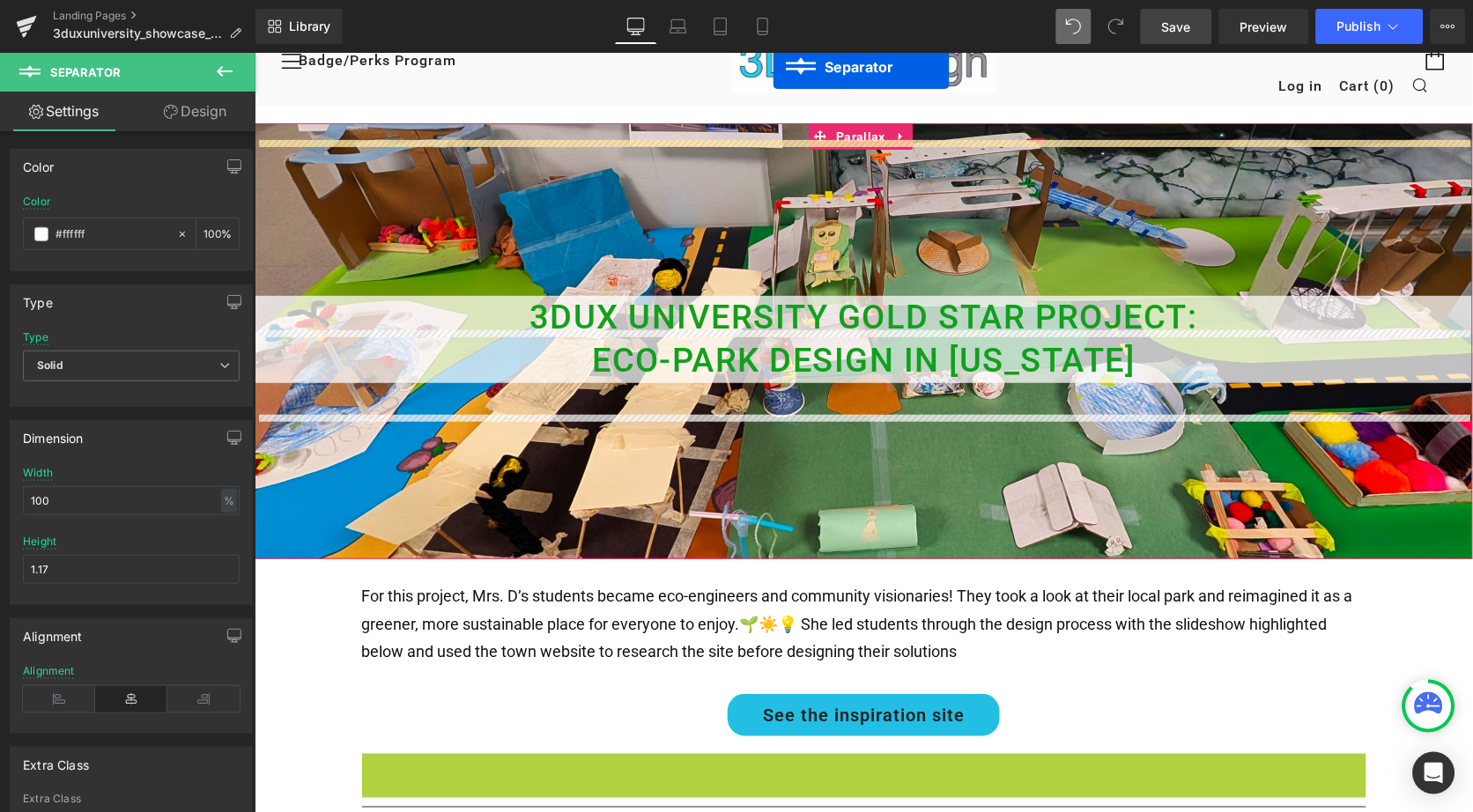
scroll to position [0, 0]
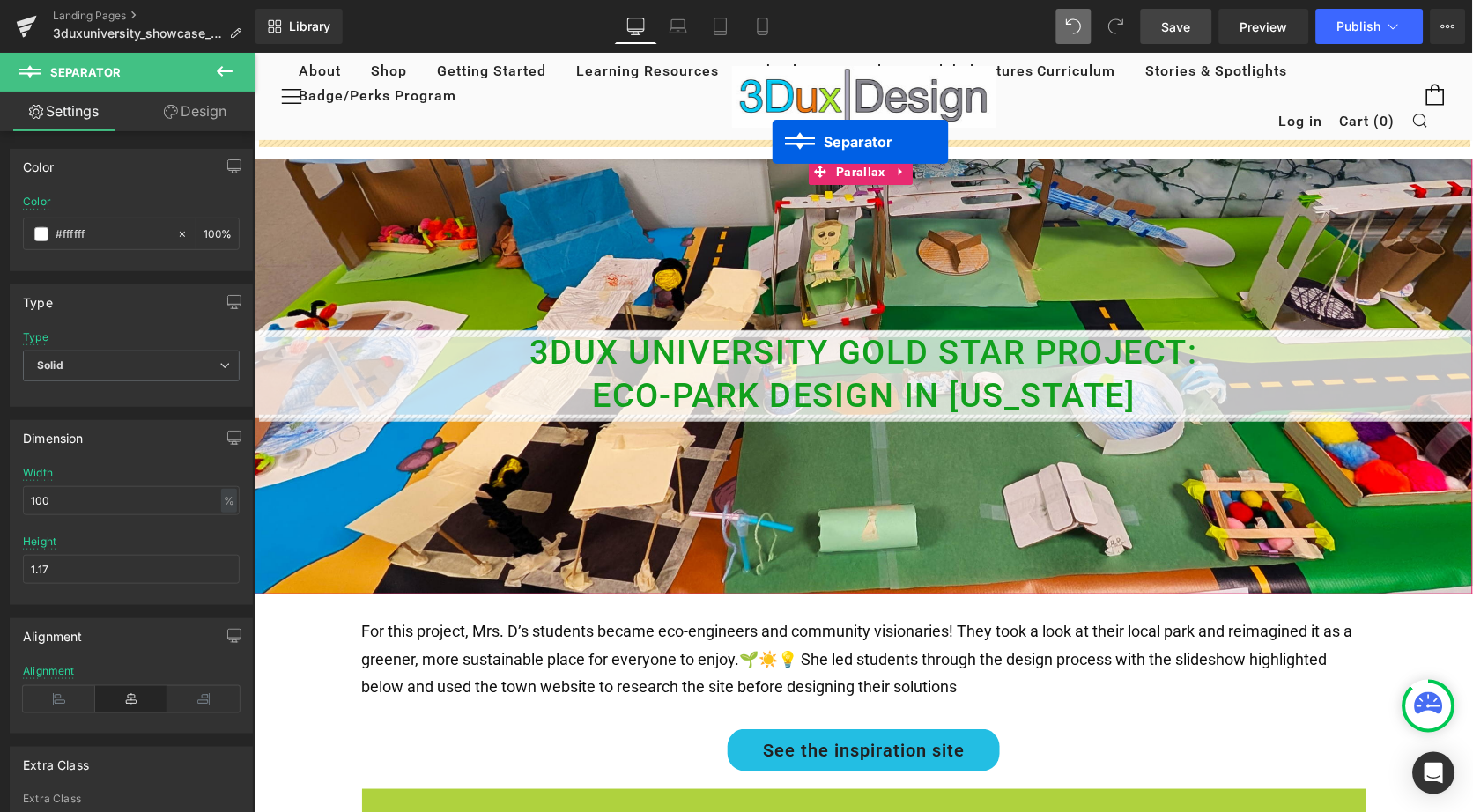
drag, startPoint x: 793, startPoint y: 431, endPoint x: 771, endPoint y: 139, distance: 292.8
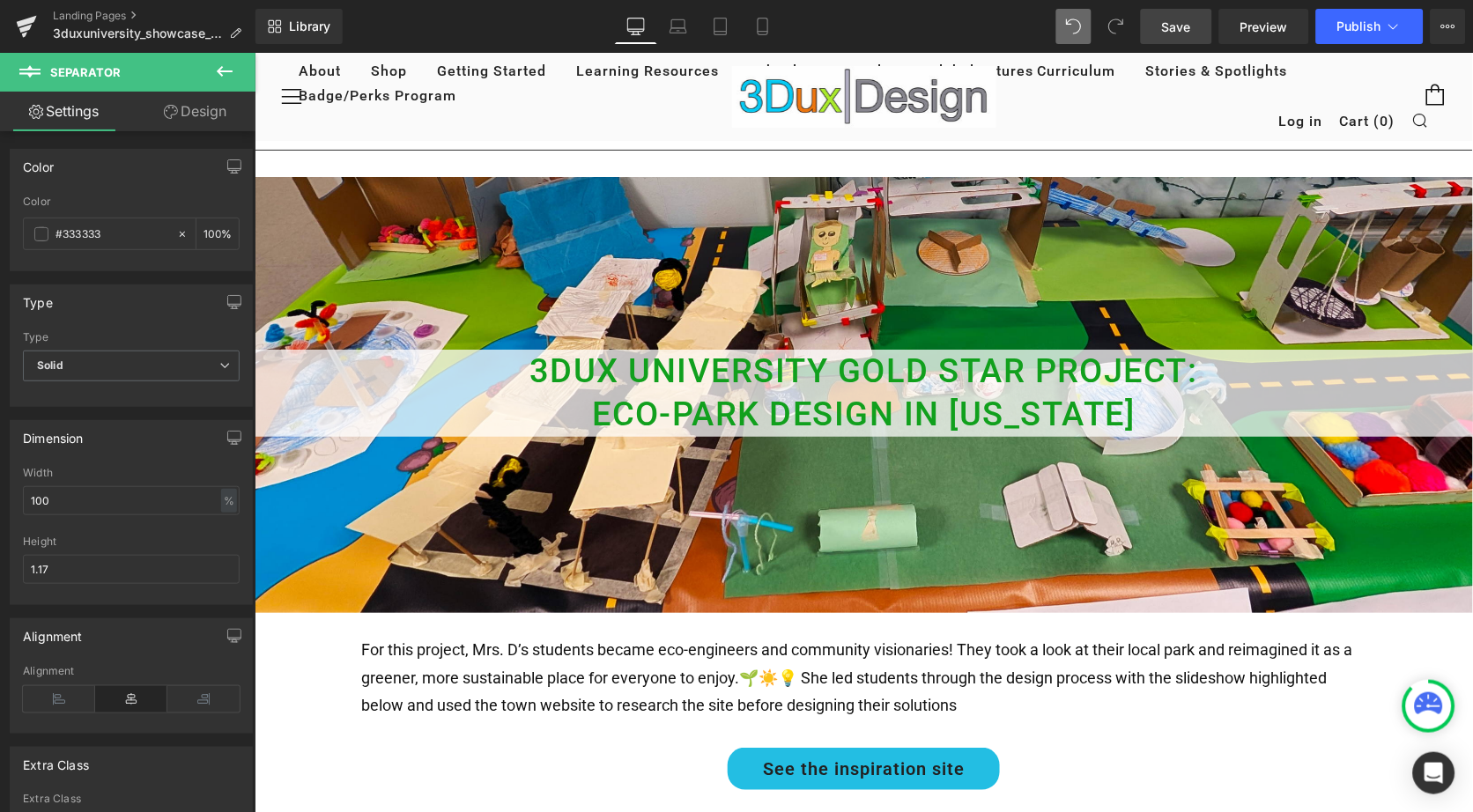
click at [1173, 26] on span "Save" at bounding box center [1177, 26] width 29 height 18
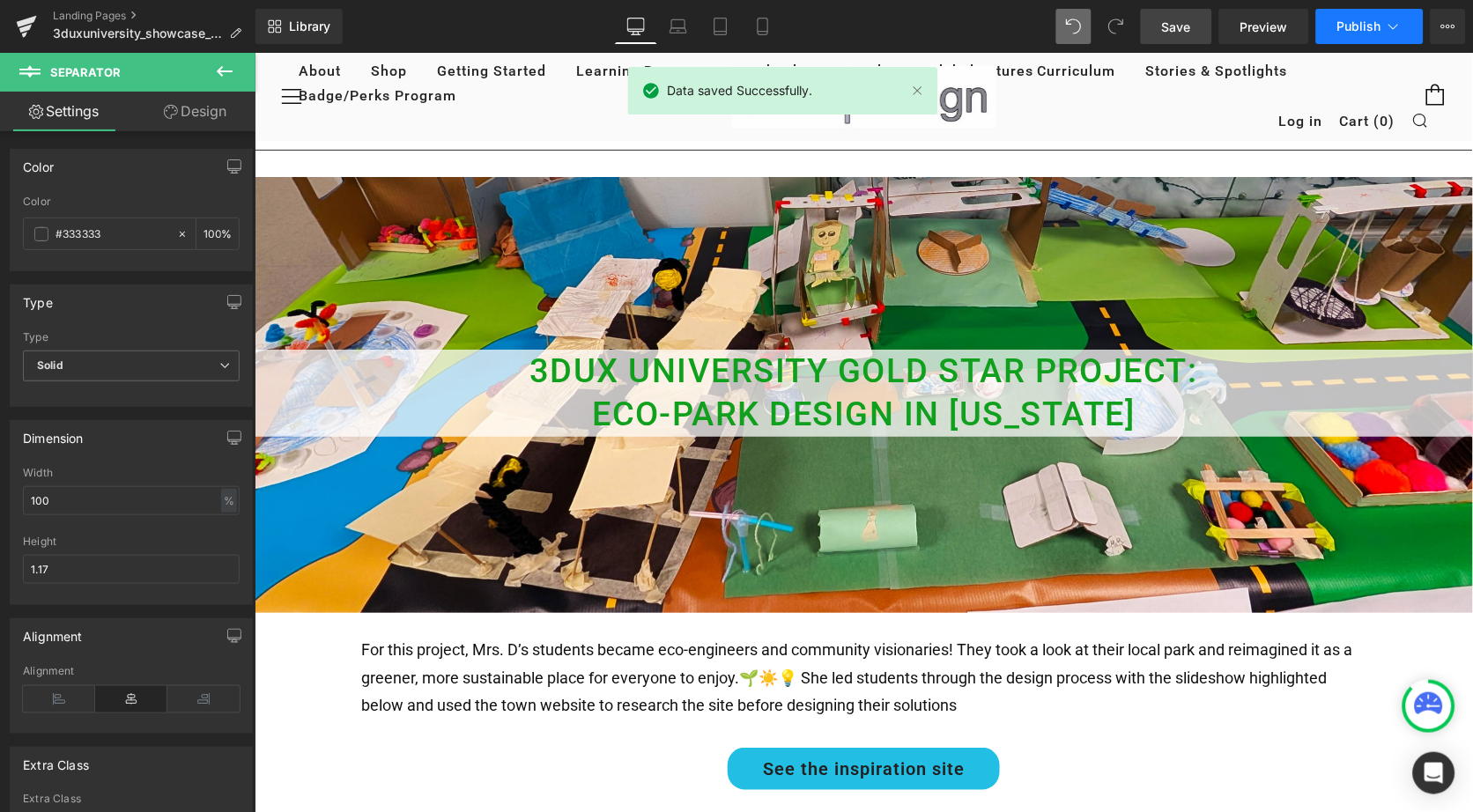
click at [1343, 18] on button "Publish" at bounding box center [1370, 26] width 107 height 35
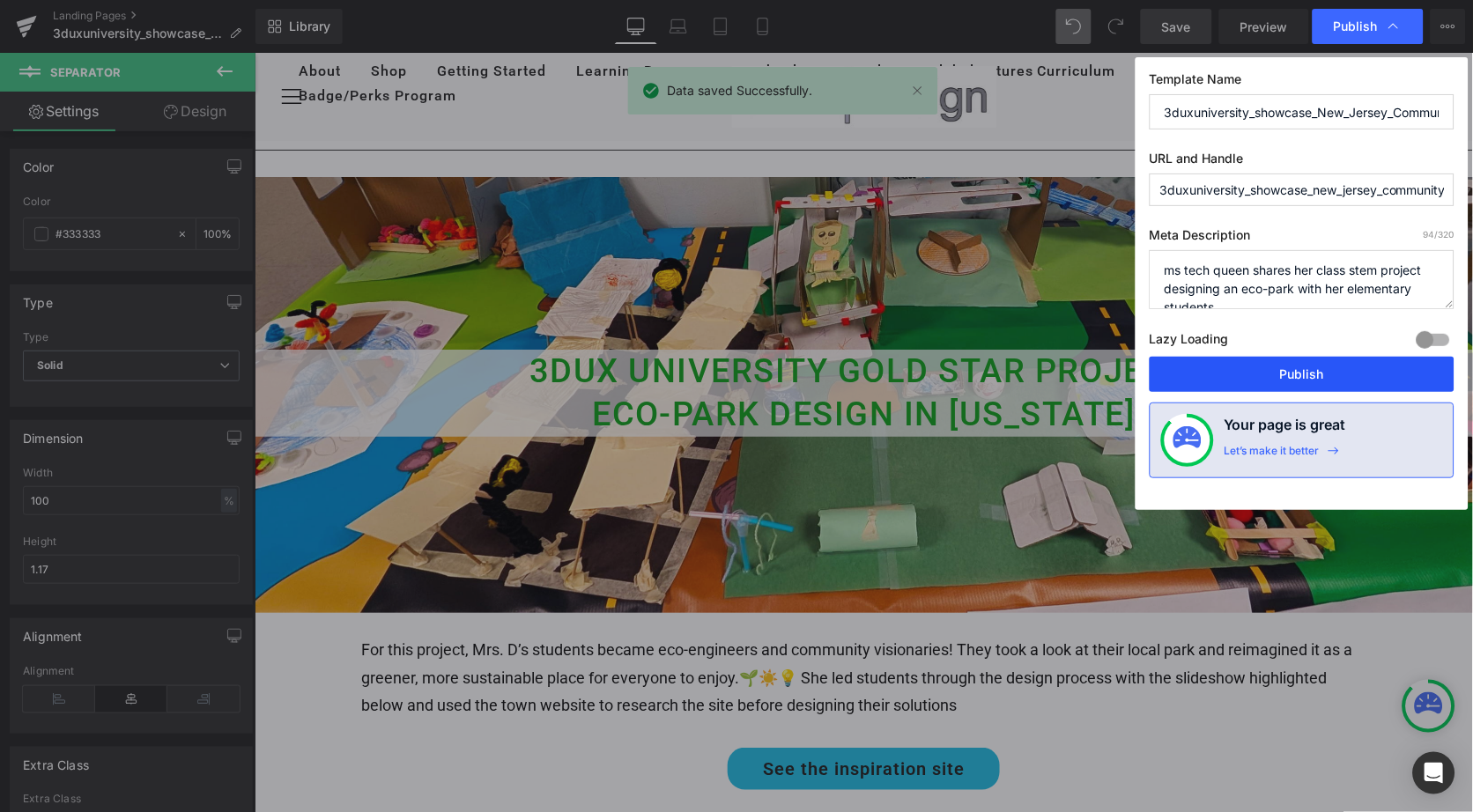
click at [1272, 367] on button "Publish" at bounding box center [1301, 374] width 304 height 35
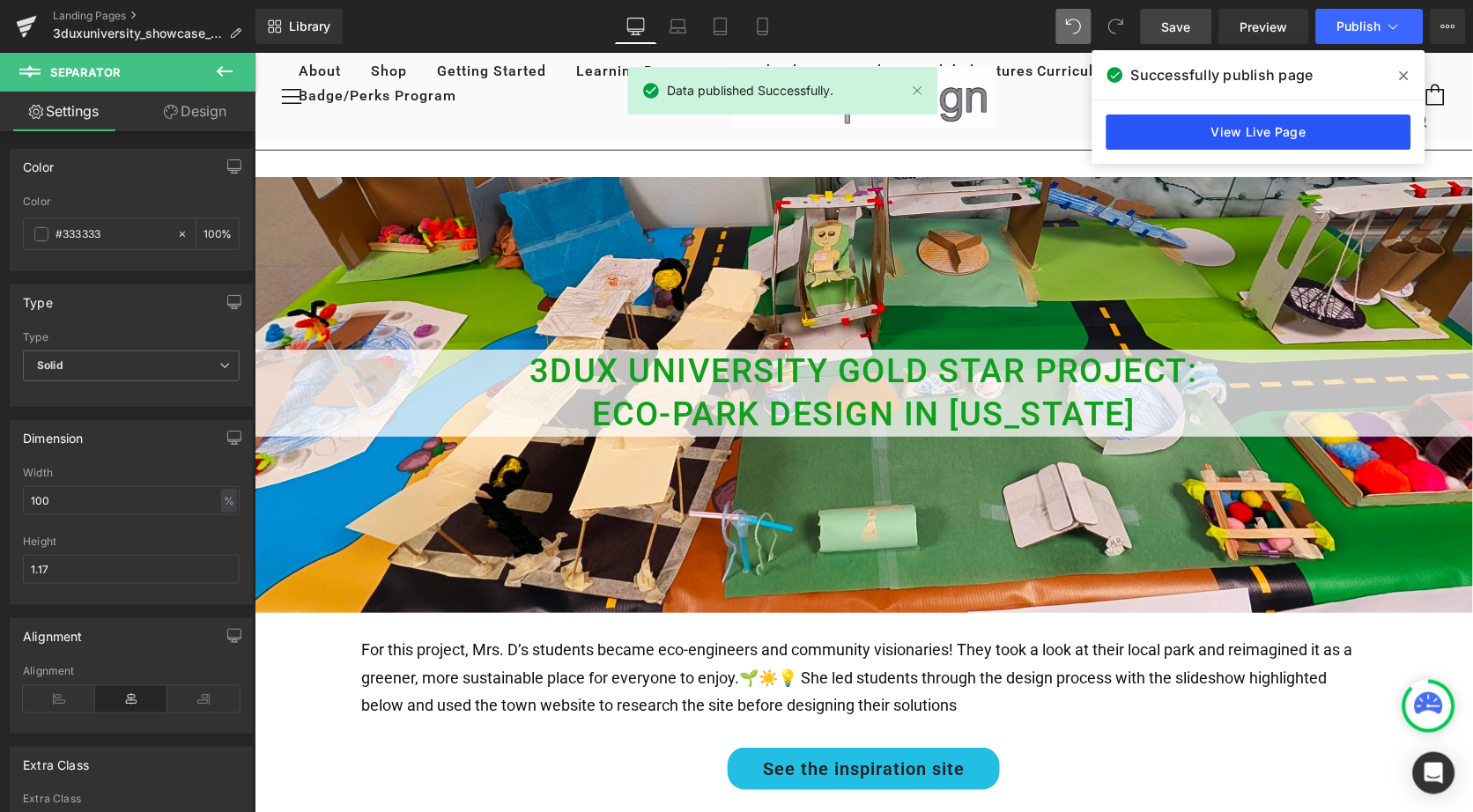
click at [1260, 140] on link "View Live Page" at bounding box center [1259, 132] width 304 height 35
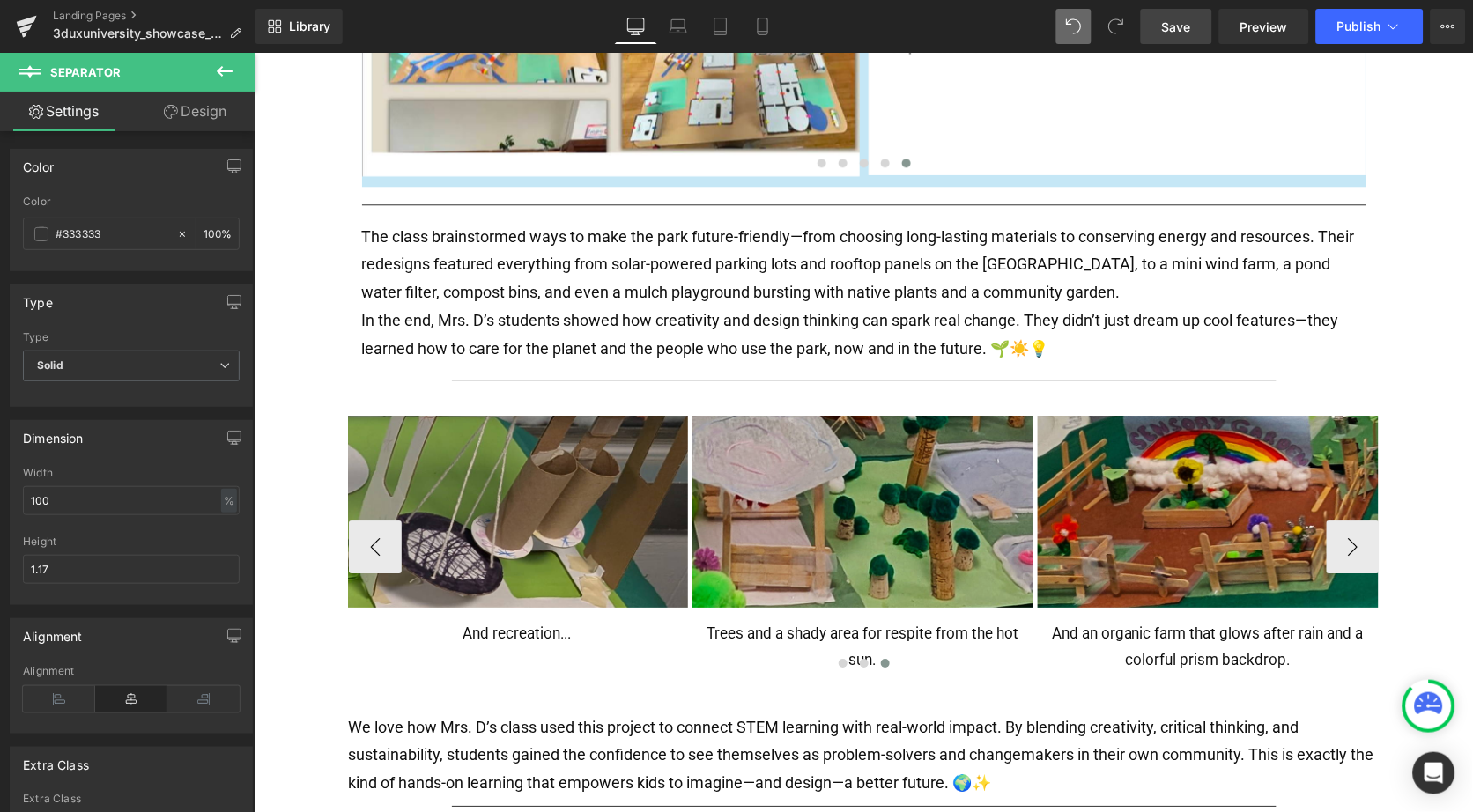
scroll to position [988, 0]
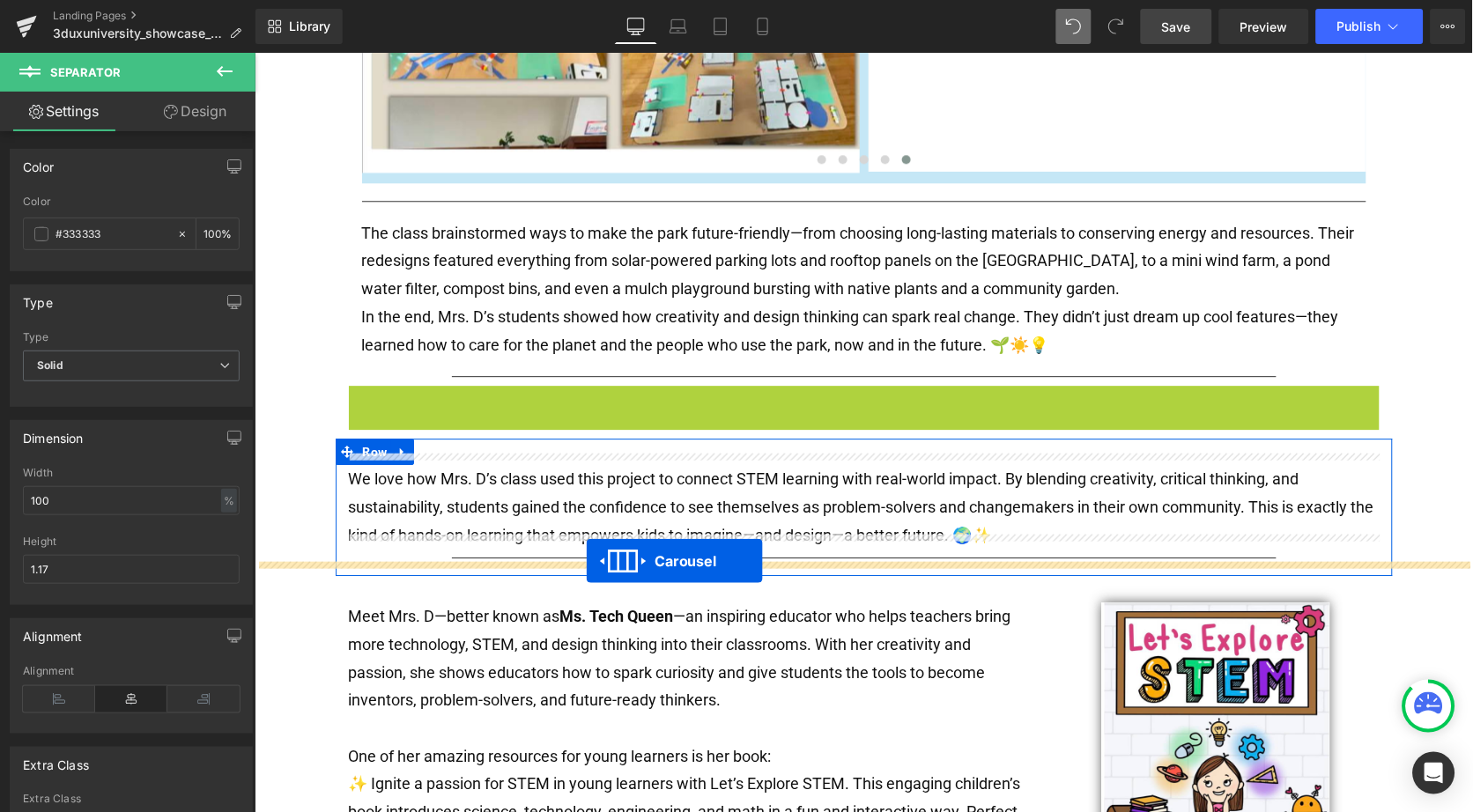
drag, startPoint x: 816, startPoint y: 386, endPoint x: 585, endPoint y: 560, distance: 289.2
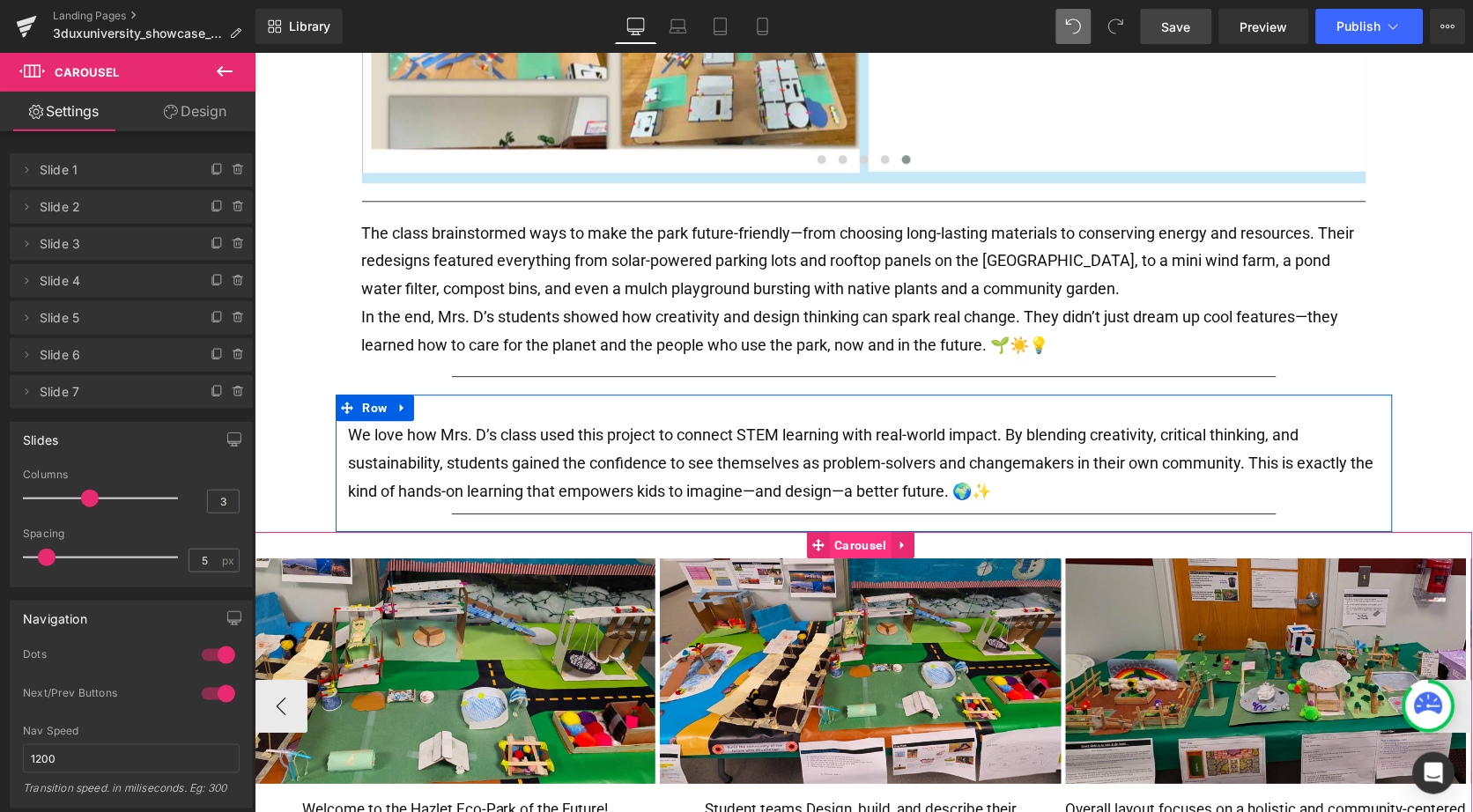
click at [860, 538] on span "Carousel" at bounding box center [860, 544] width 61 height 26
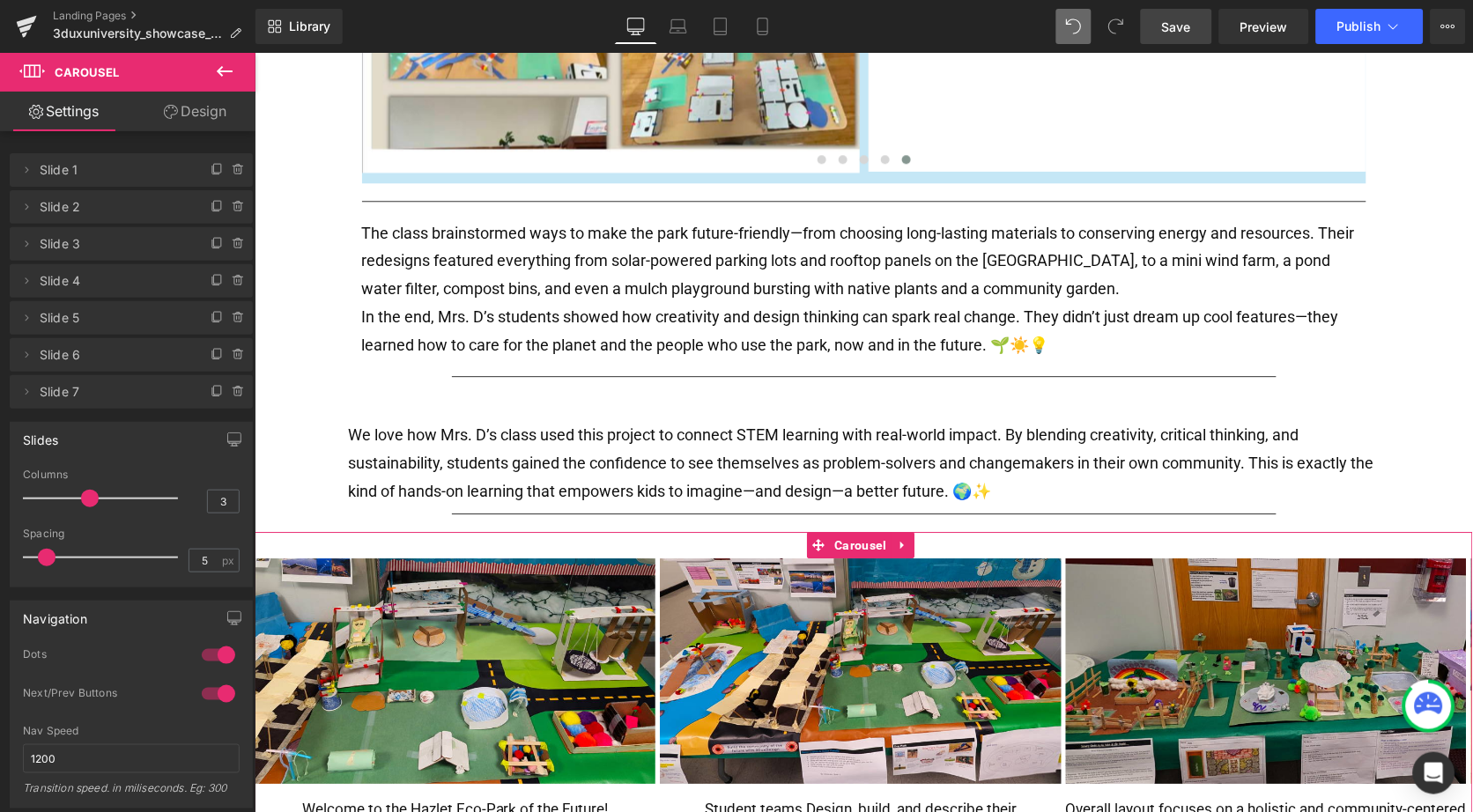
click at [198, 113] on link "Design" at bounding box center [194, 112] width 128 height 40
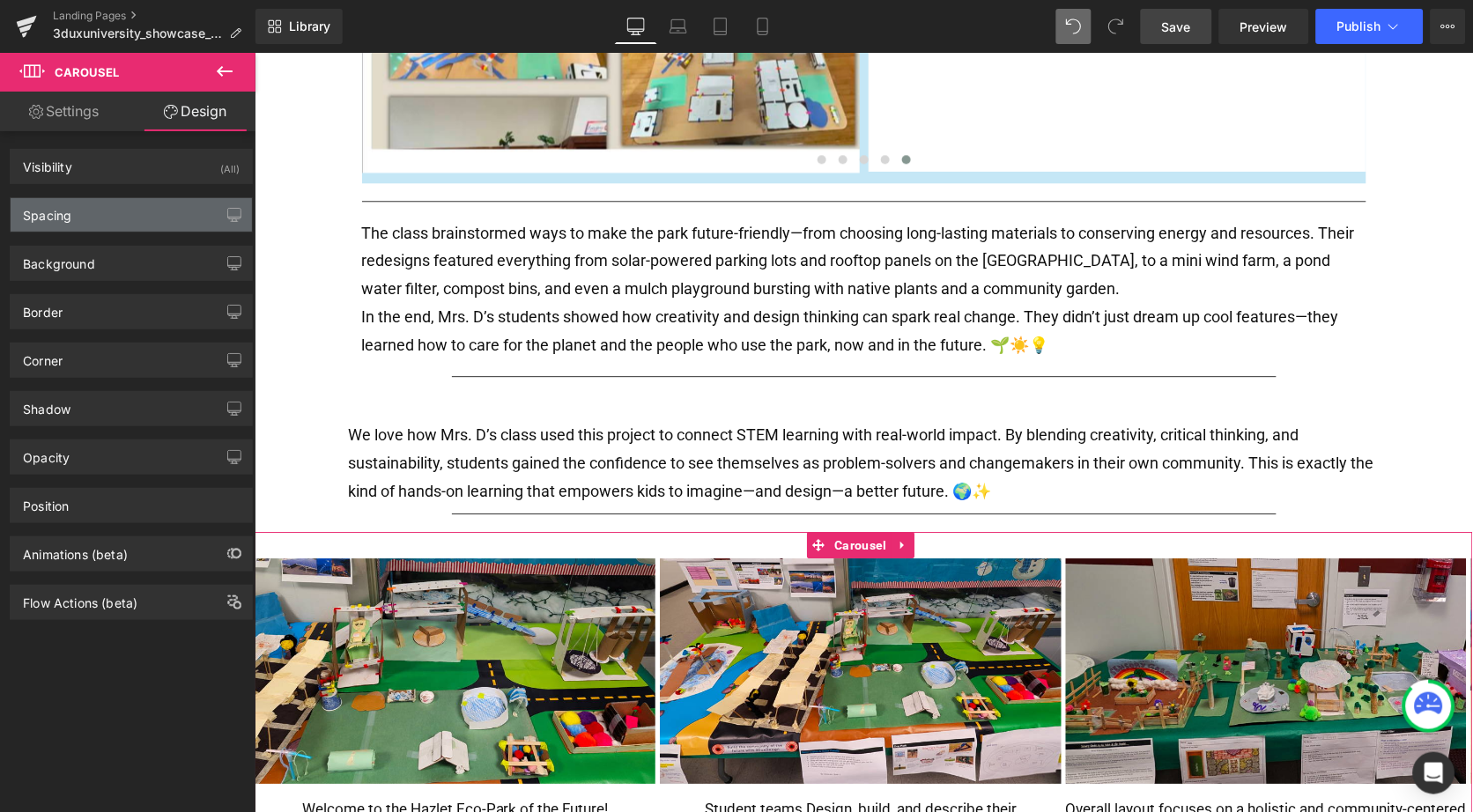
click at [84, 215] on div "Spacing" at bounding box center [132, 214] width 242 height 34
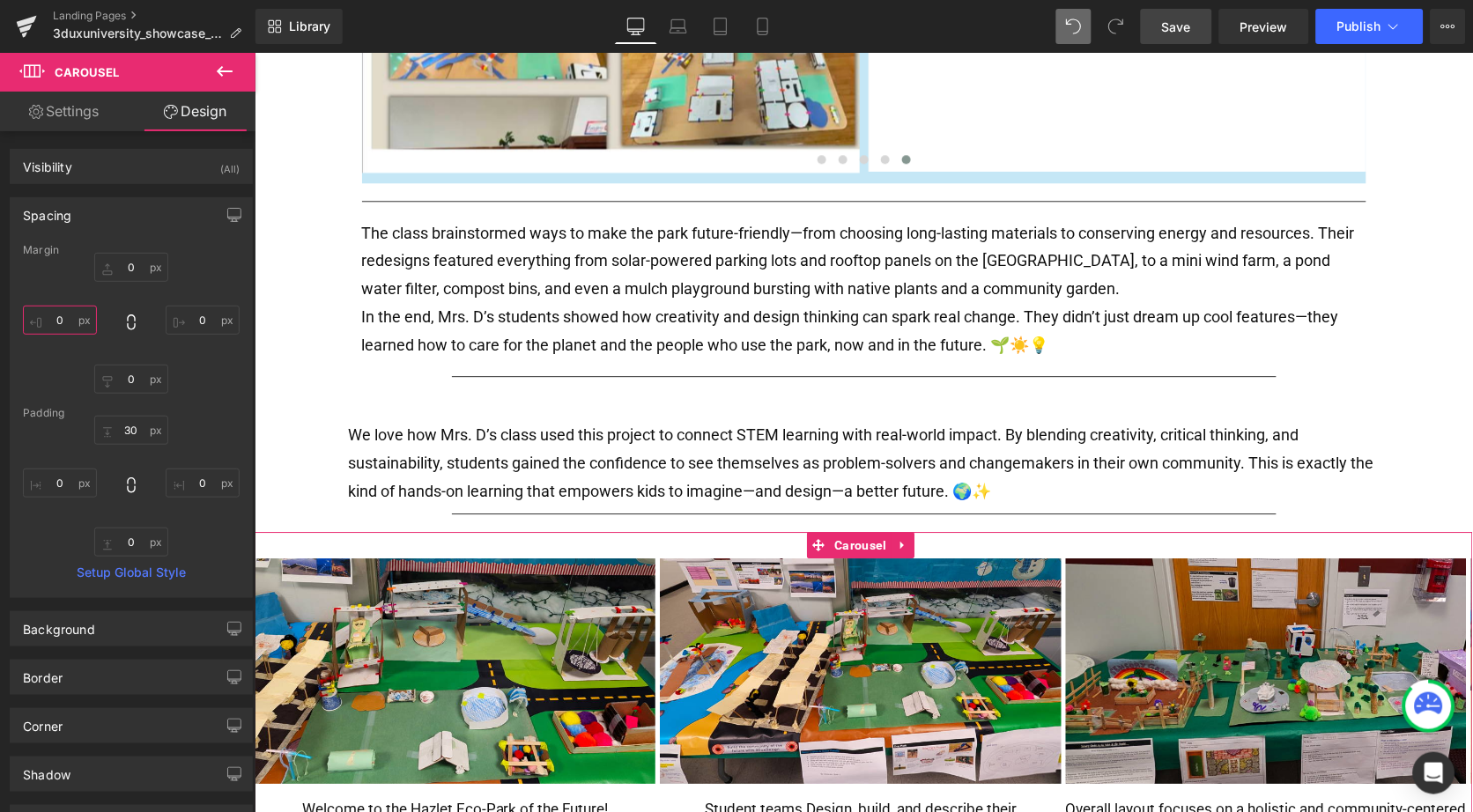
click at [43, 314] on input "0" at bounding box center [59, 320] width 74 height 29
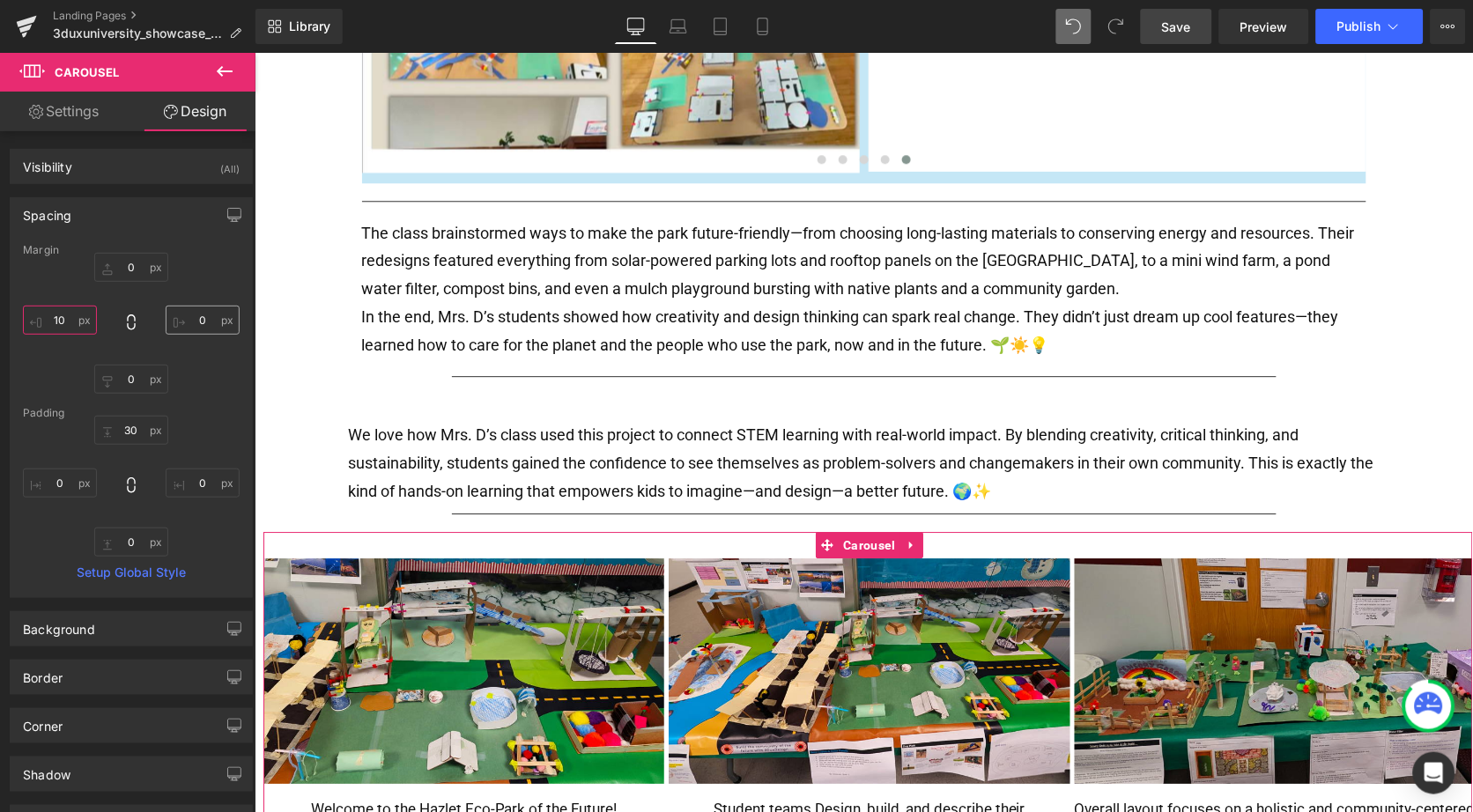
type input "10"
click at [188, 321] on input "0" at bounding box center [202, 320] width 74 height 29
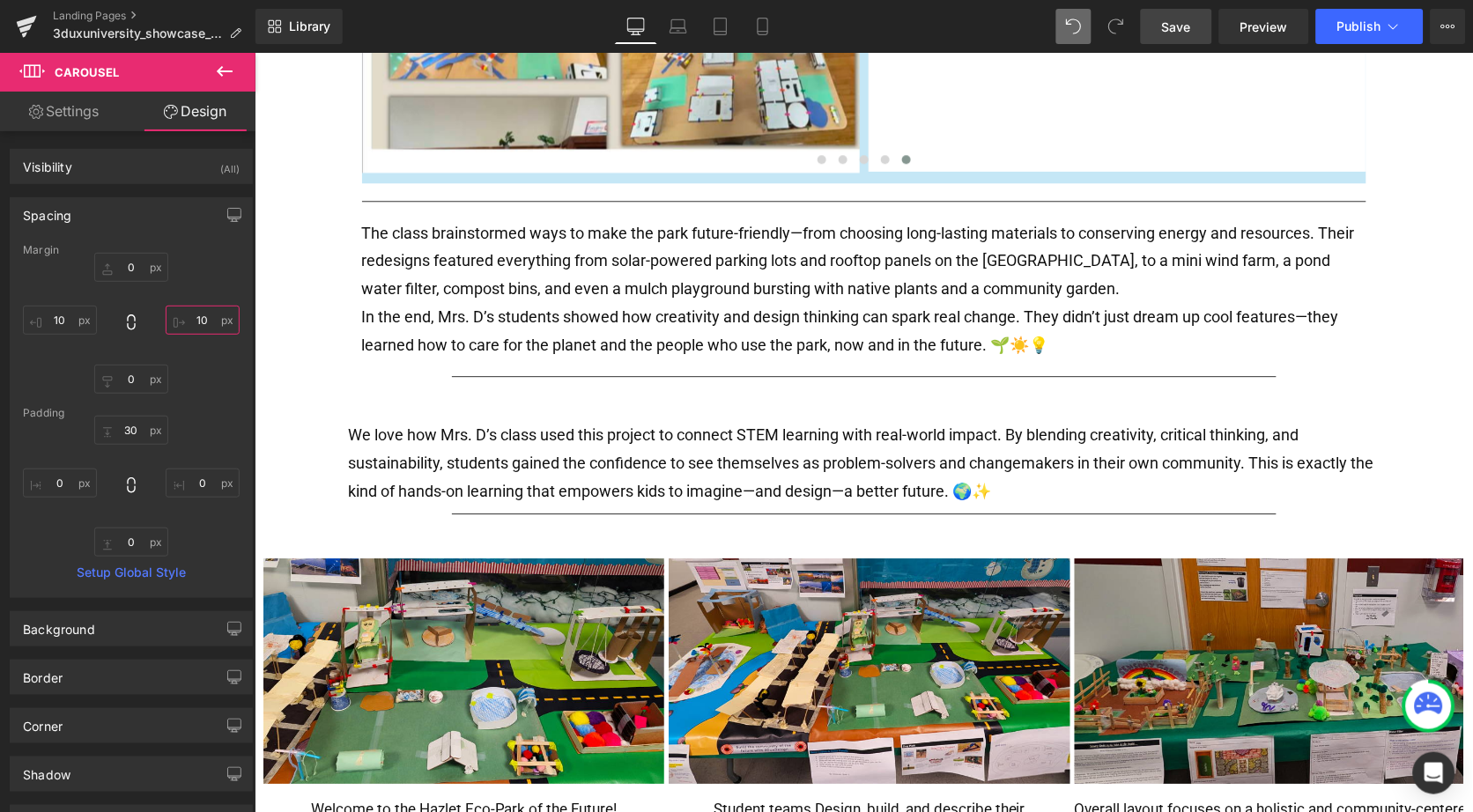
type input "10"
click at [1176, 22] on span "Save" at bounding box center [1177, 26] width 29 height 18
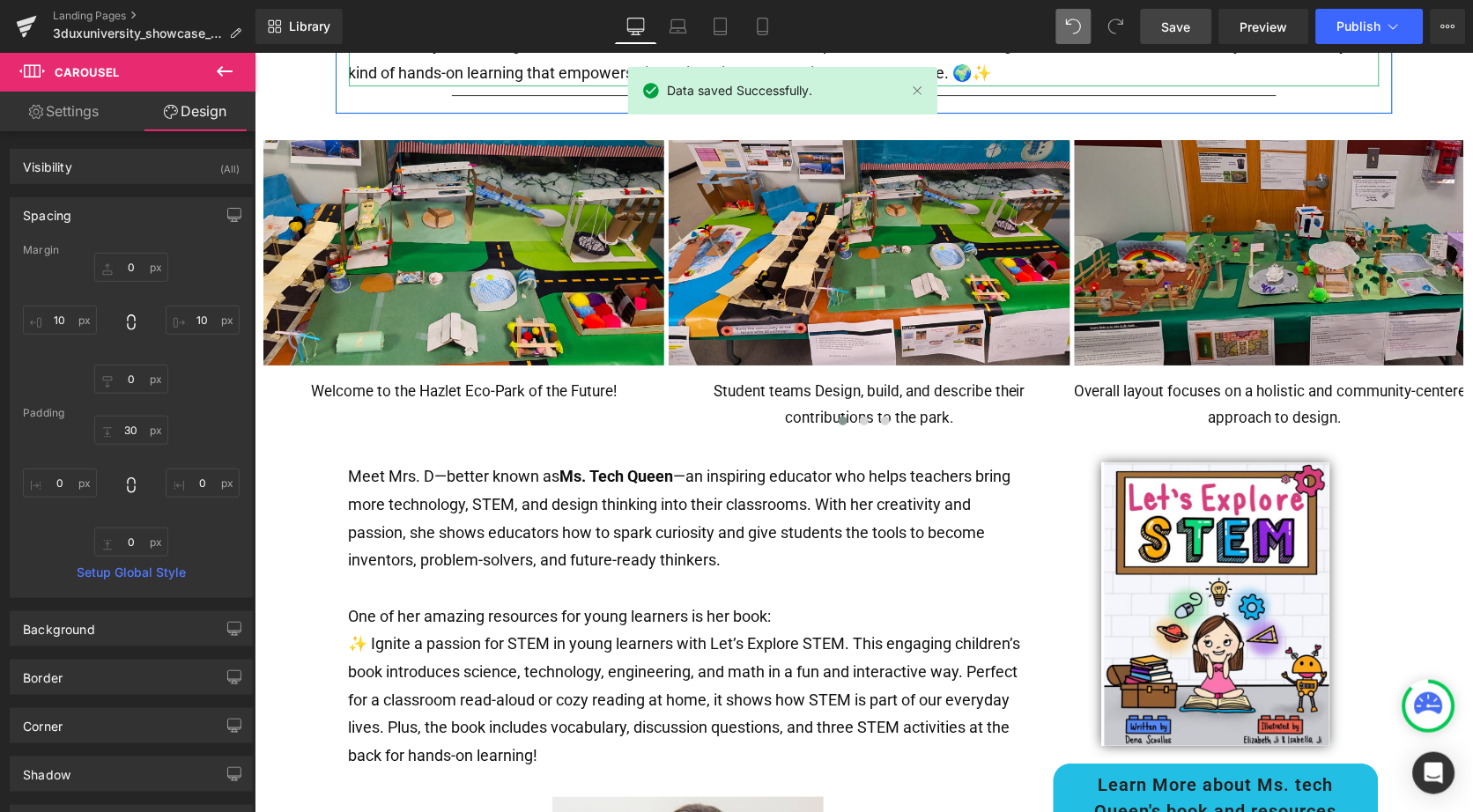
scroll to position [1407, 0]
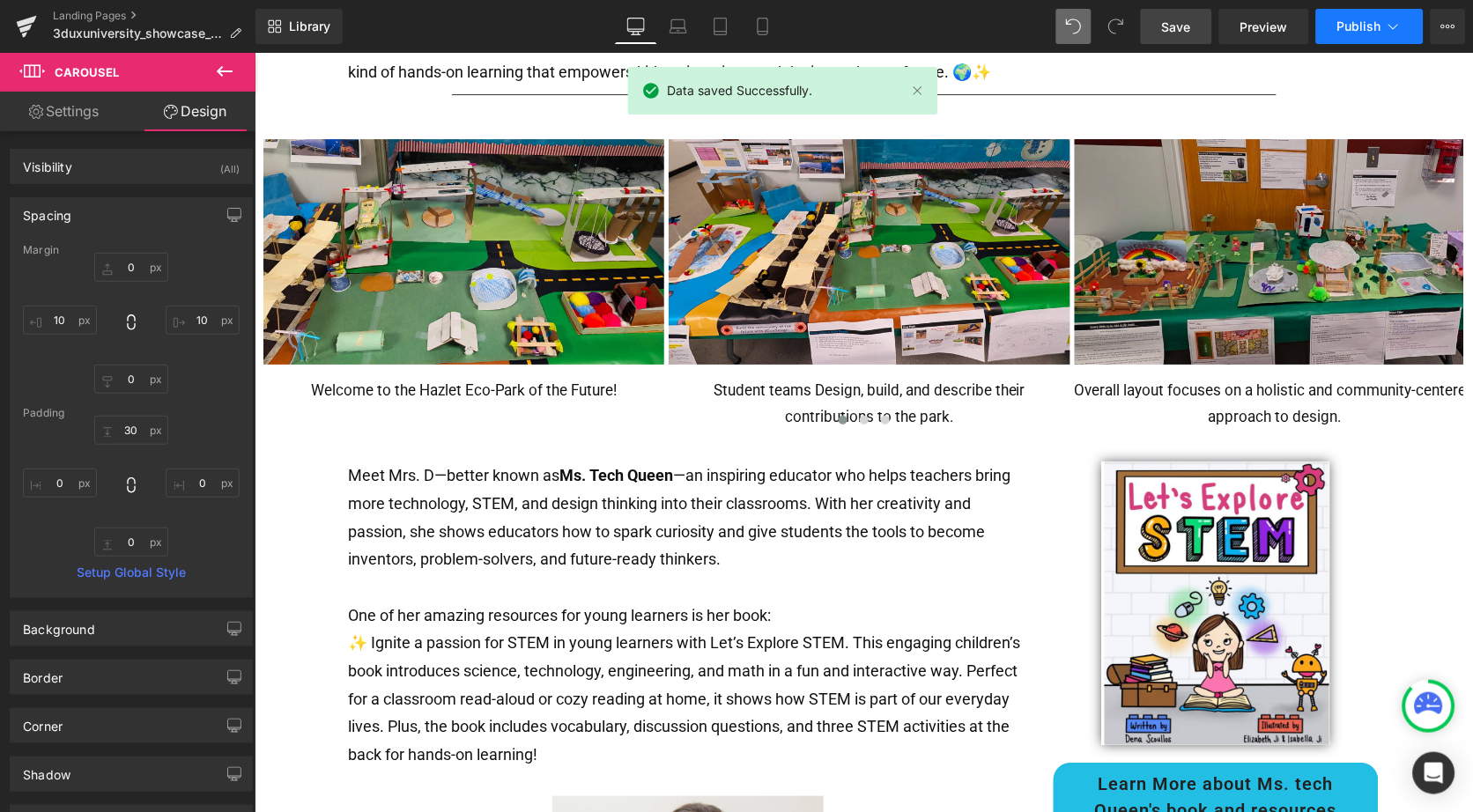
click at [1355, 25] on span "Publish" at bounding box center [1359, 26] width 44 height 15
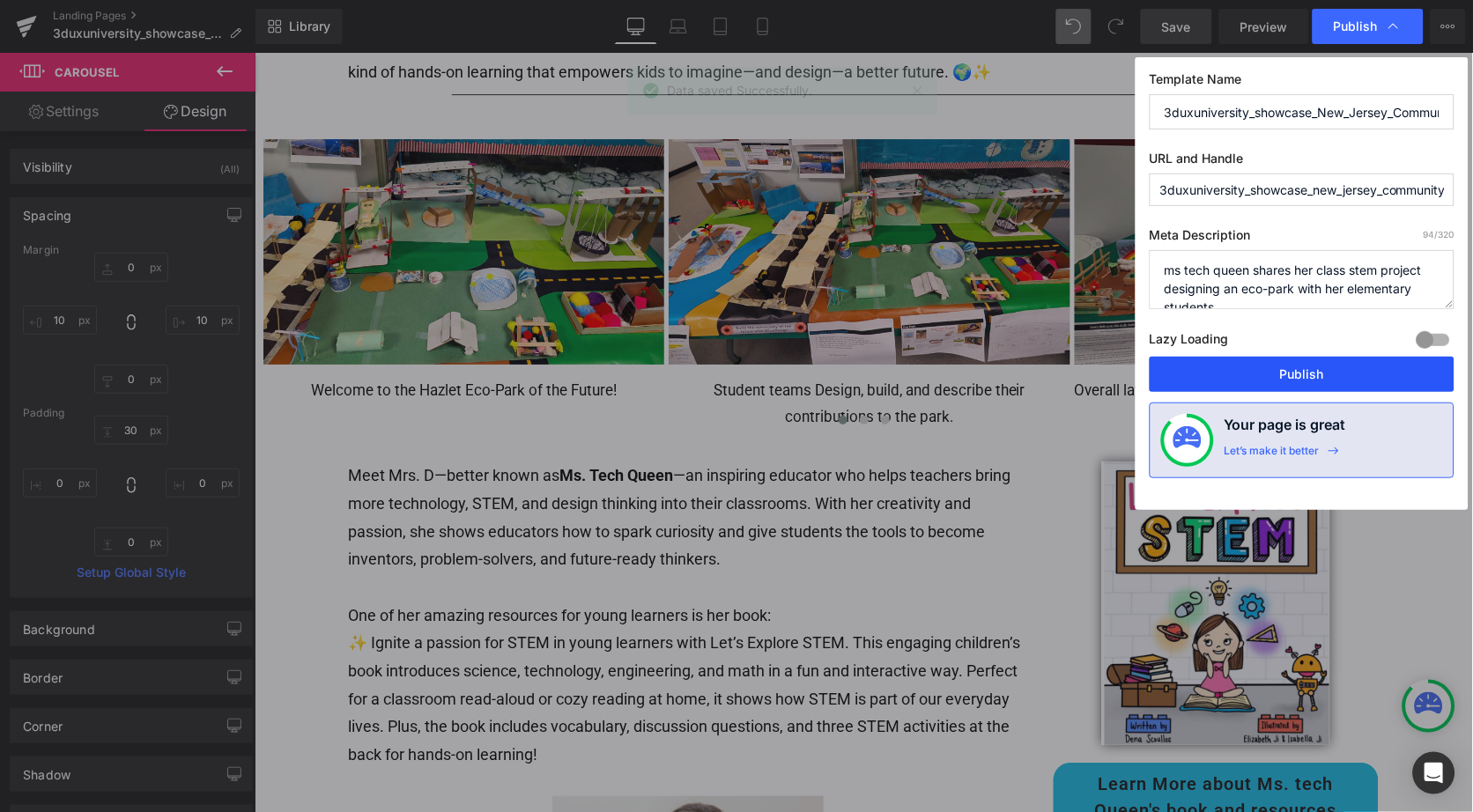
click at [1232, 371] on button "Publish" at bounding box center [1301, 374] width 304 height 35
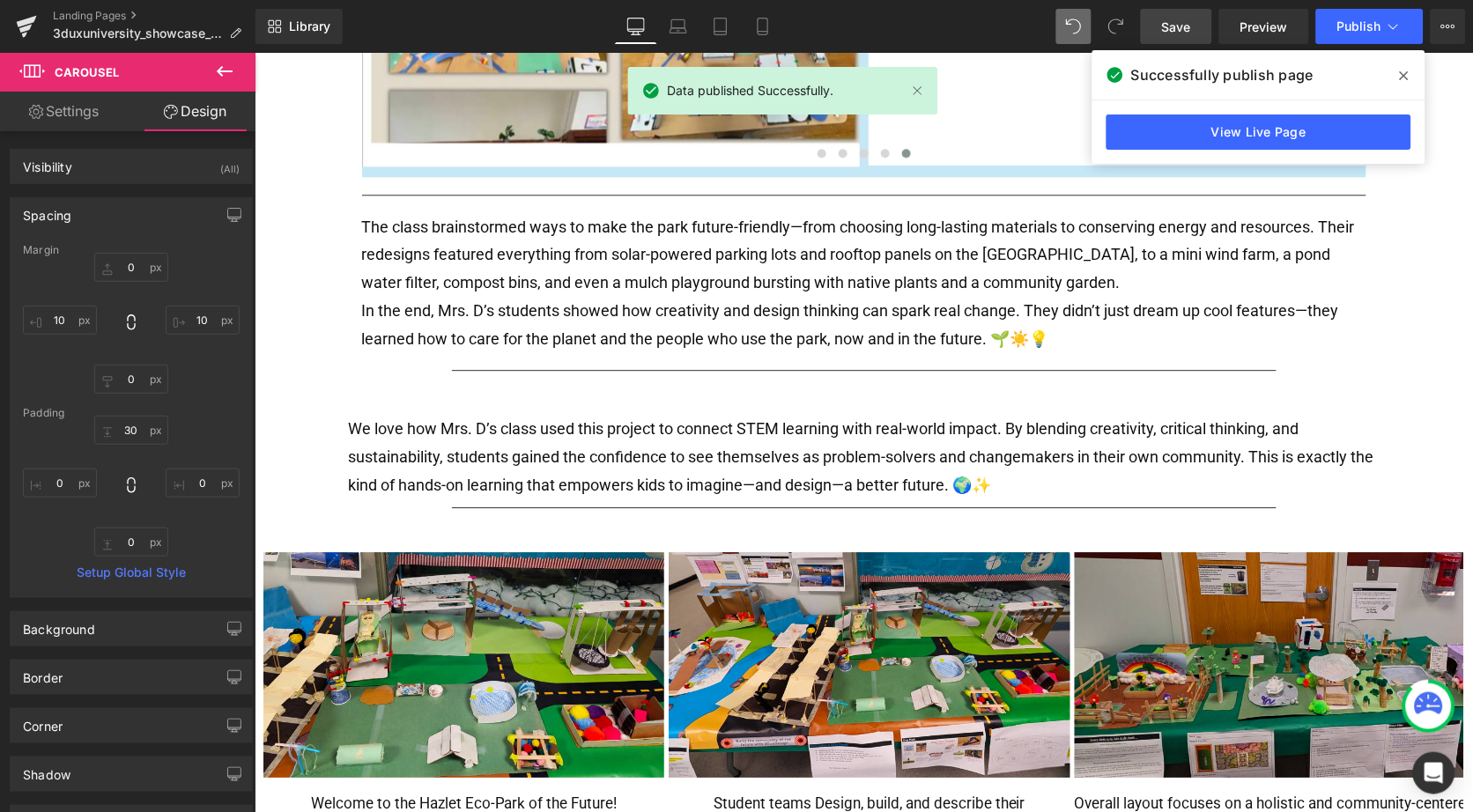
scroll to position [995, 0]
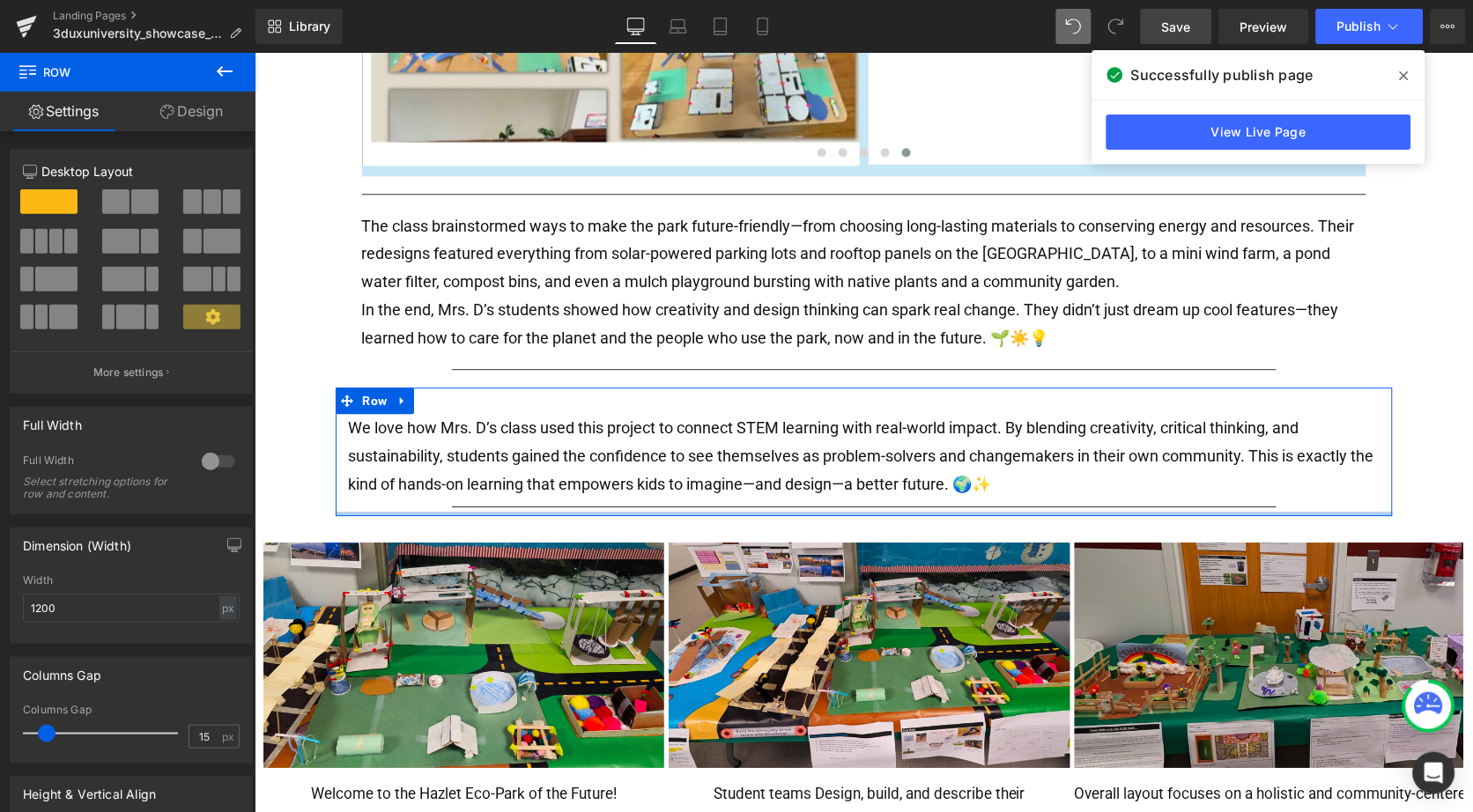
drag, startPoint x: 871, startPoint y: 502, endPoint x: 870, endPoint y: 491, distance: 11.0
click at [870, 491] on div "We love how Mrs. D’s class used this project to connect STEM learning with real…" at bounding box center [862, 451] width 1057 height 129
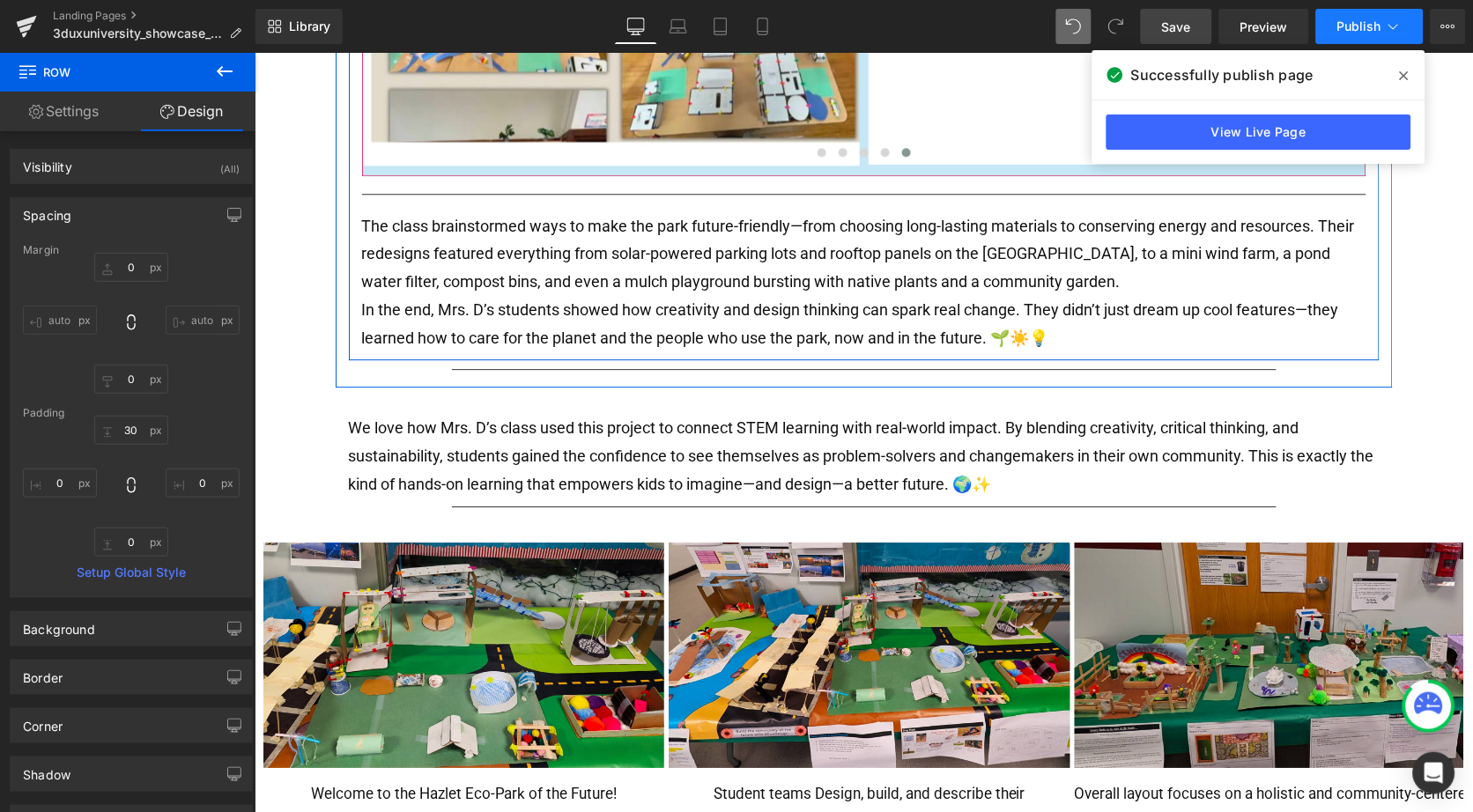
click at [1355, 22] on span "Publish" at bounding box center [1359, 26] width 44 height 15
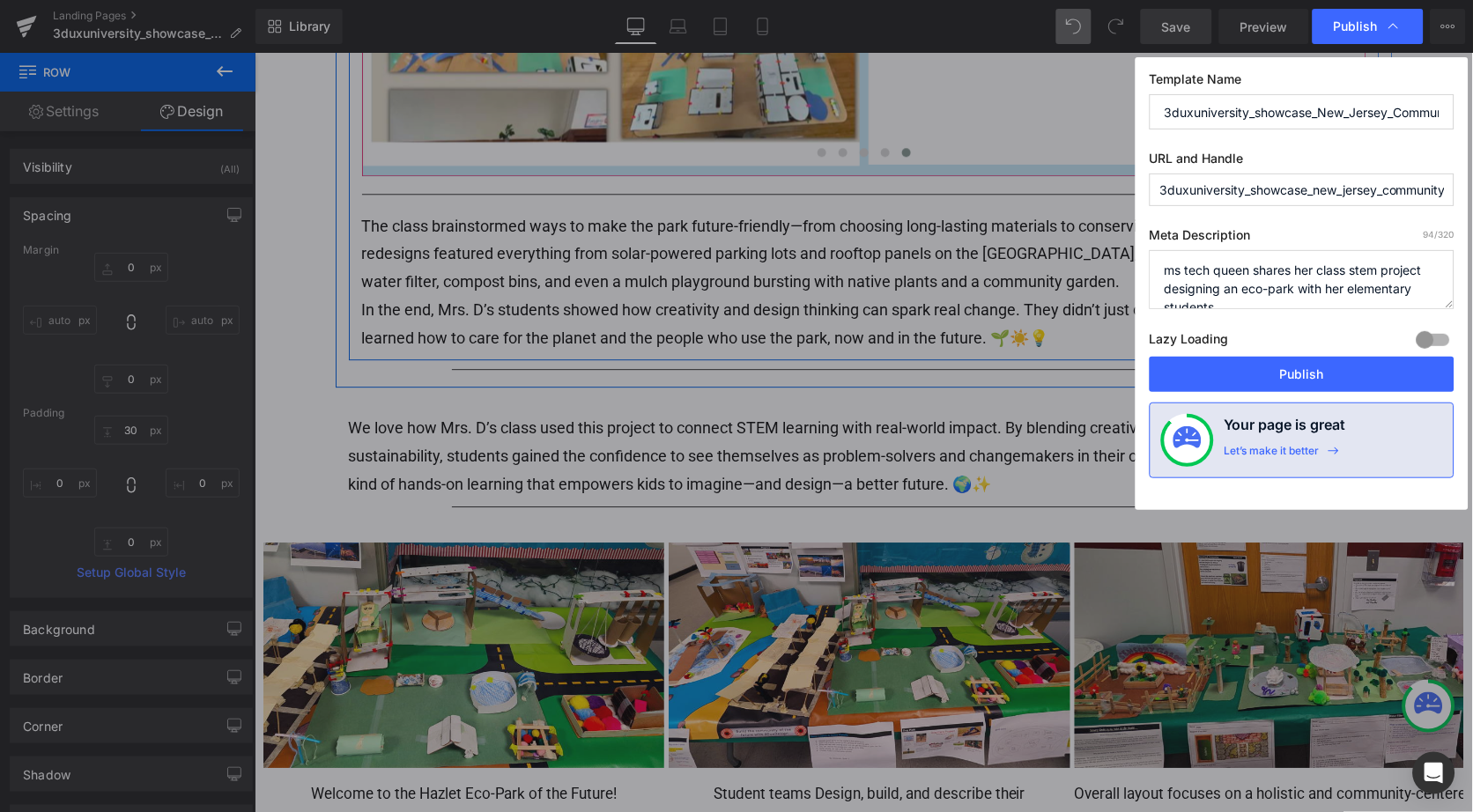
click at [1355, 22] on span "Publish" at bounding box center [1356, 25] width 44 height 15
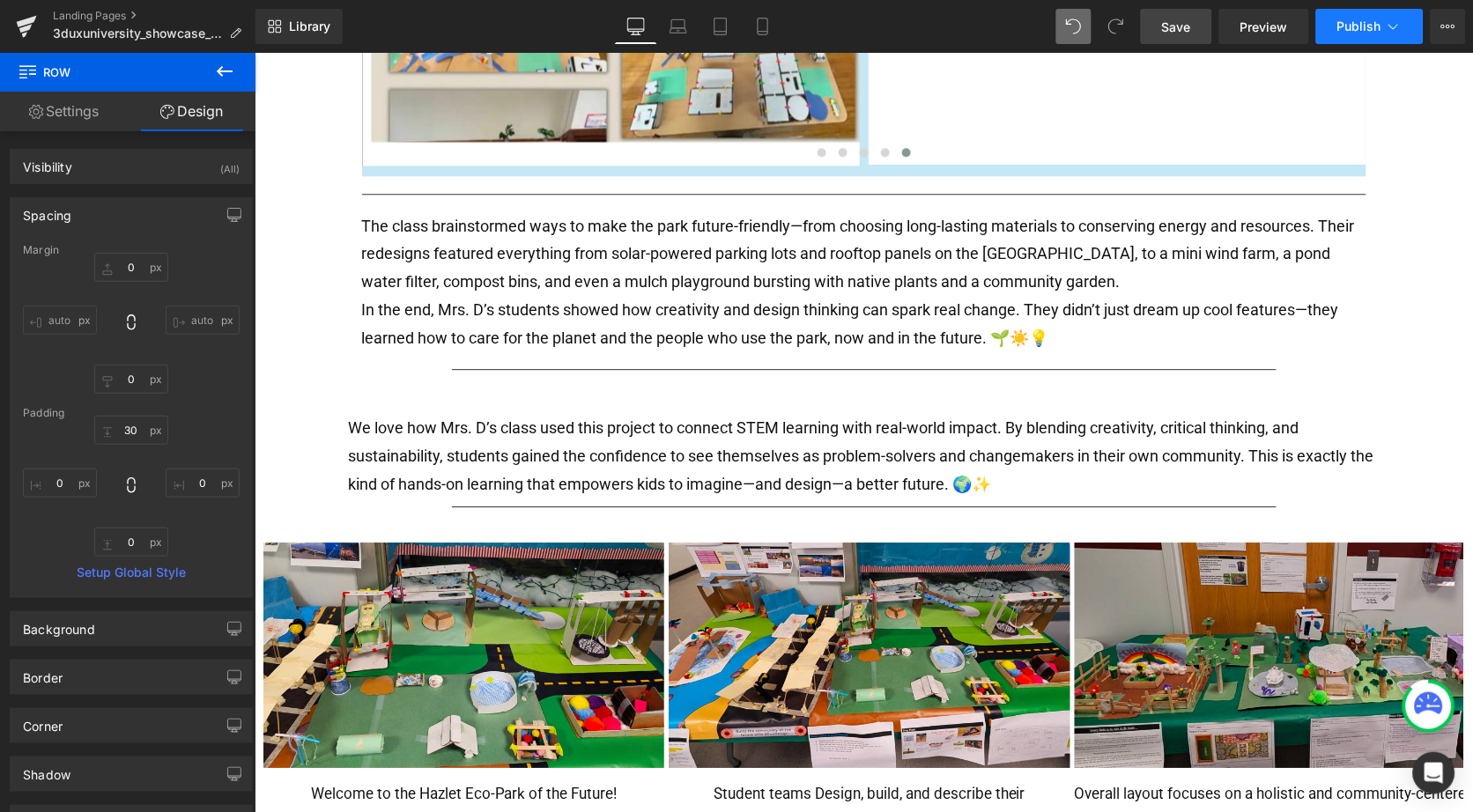
click at [1400, 21] on icon at bounding box center [1393, 25] width 17 height 17
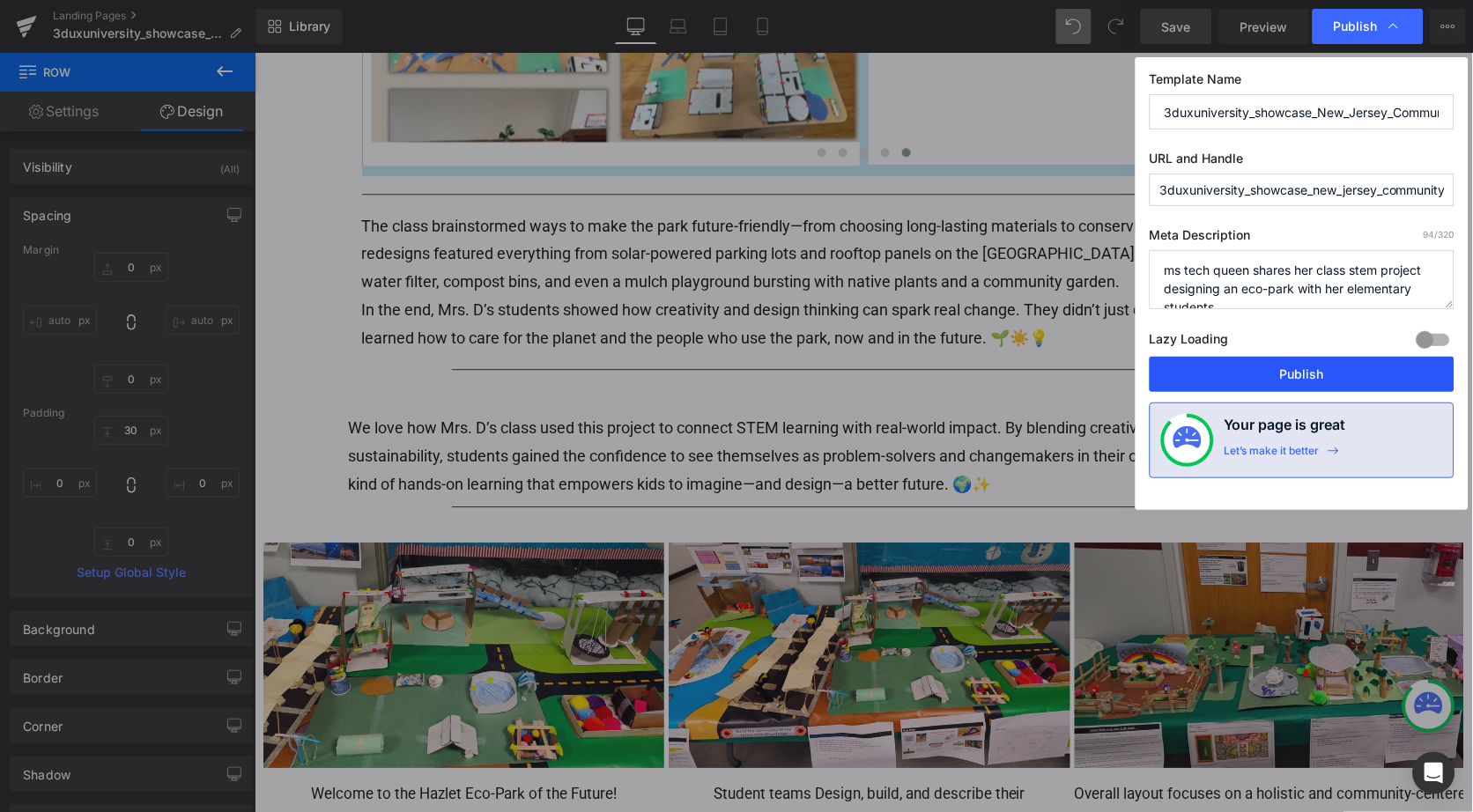
click at [1273, 374] on button "Publish" at bounding box center [1301, 374] width 304 height 35
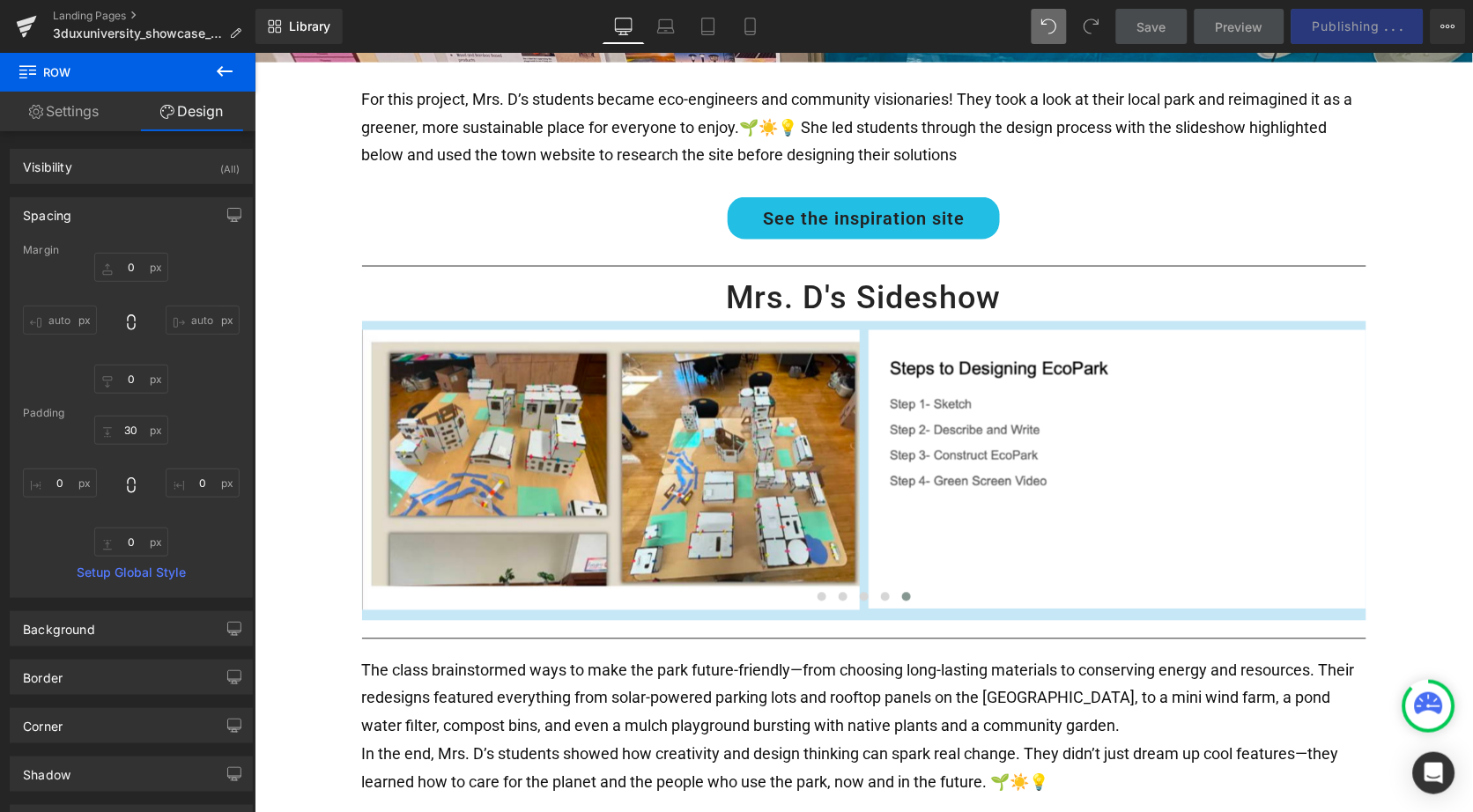
scroll to position [550, 0]
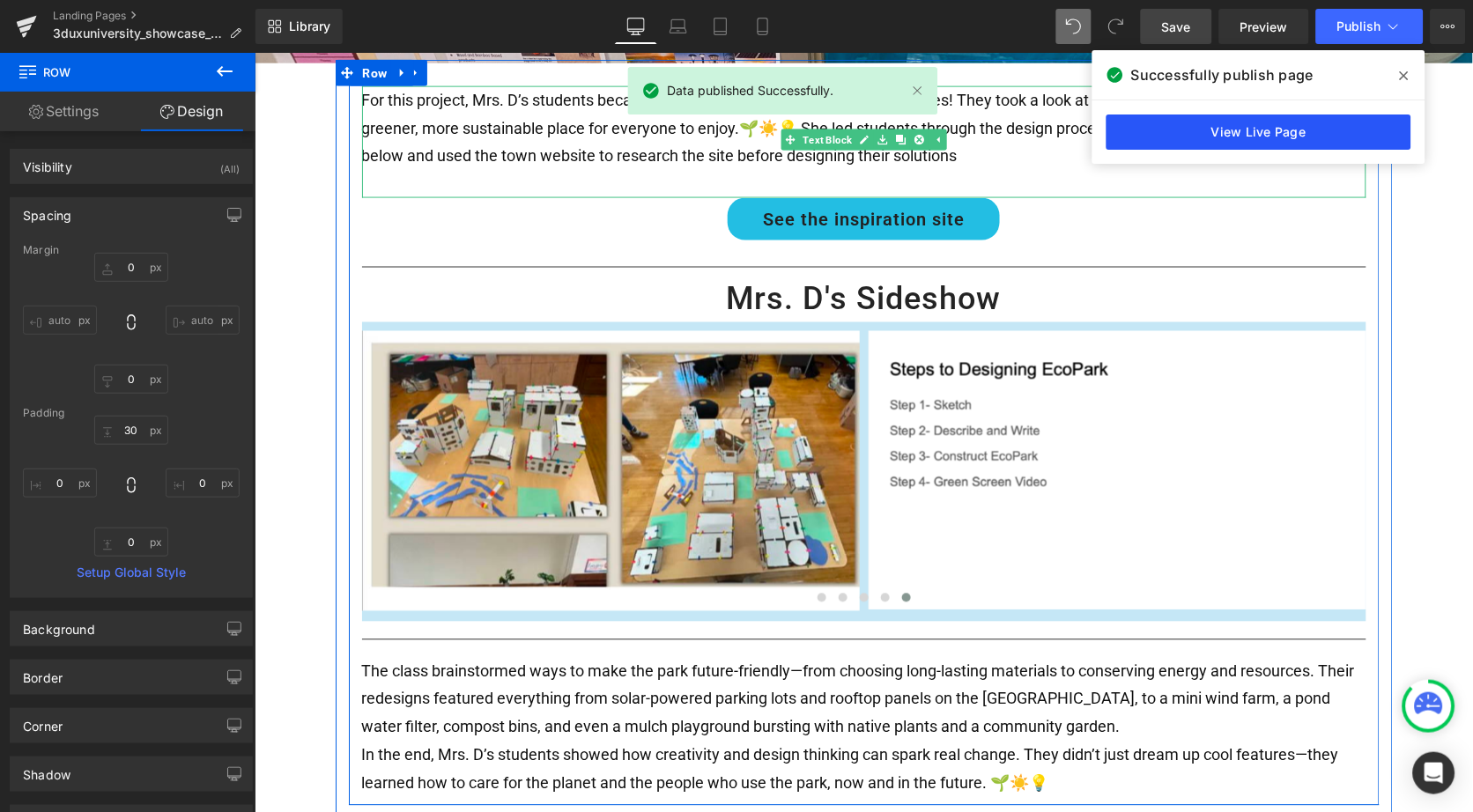
click at [1255, 134] on link "View Live Page" at bounding box center [1259, 132] width 304 height 35
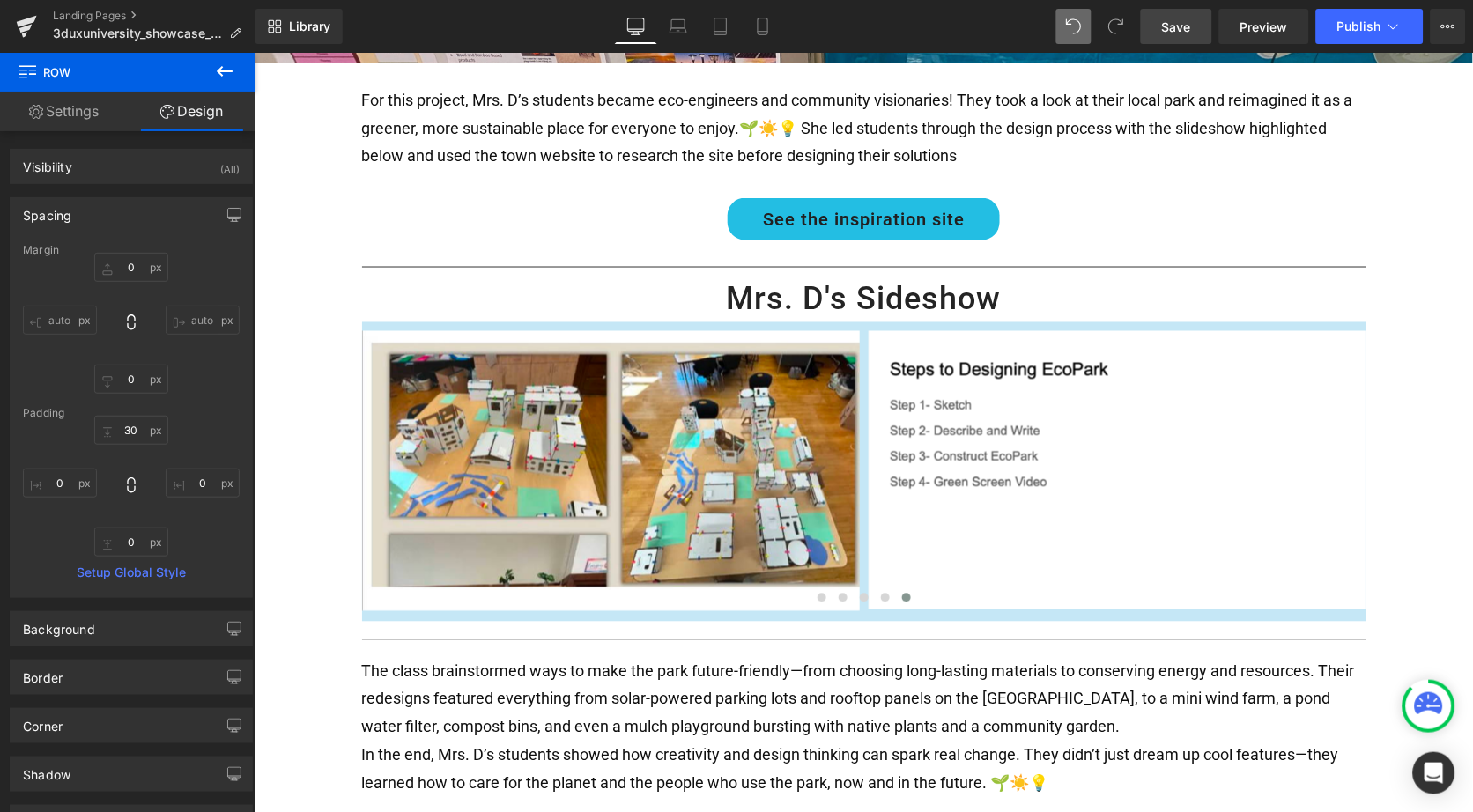
click at [217, 74] on icon at bounding box center [224, 71] width 21 height 21
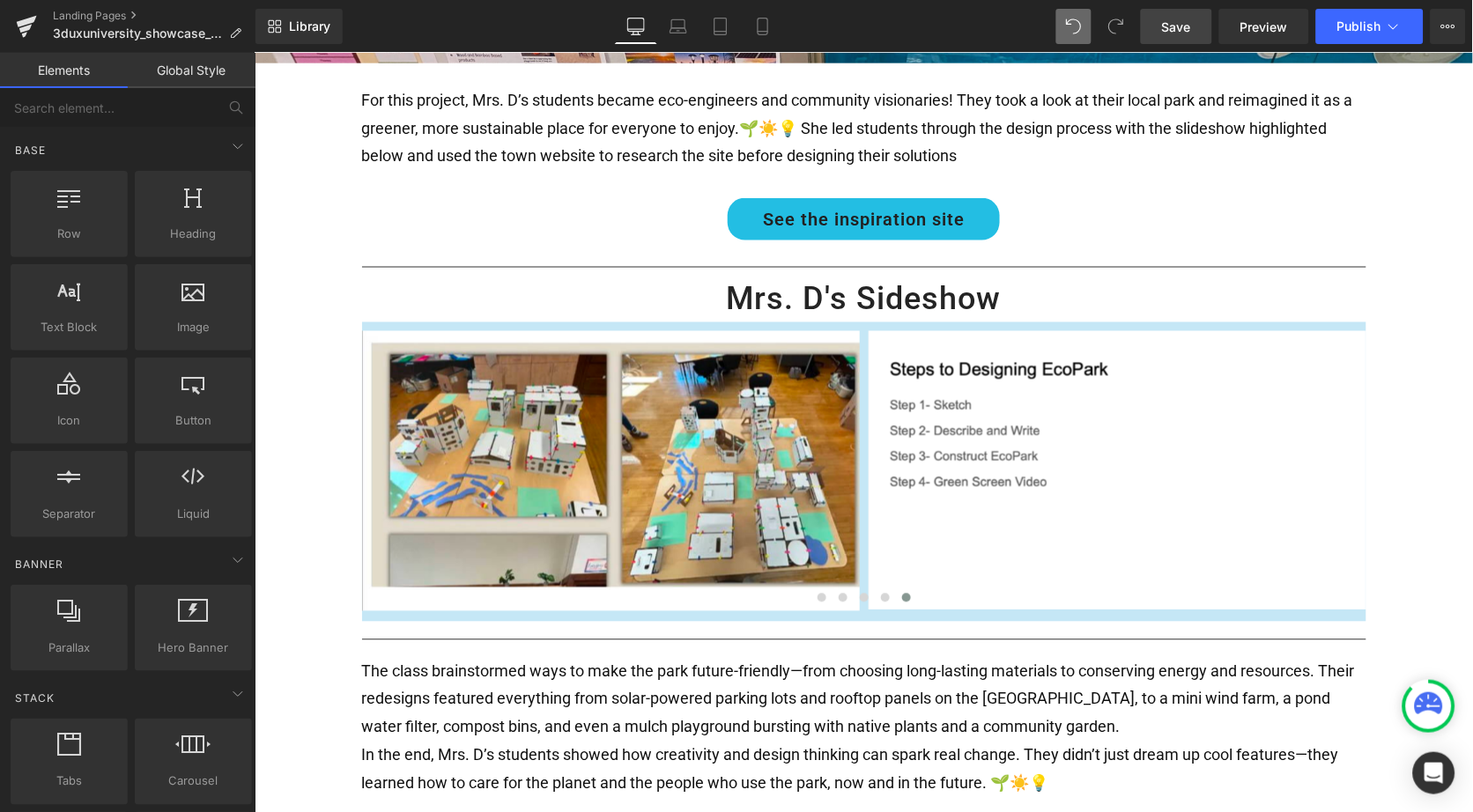
scroll to position [0, 0]
click at [297, 33] on span "Library" at bounding box center [310, 25] width 42 height 15
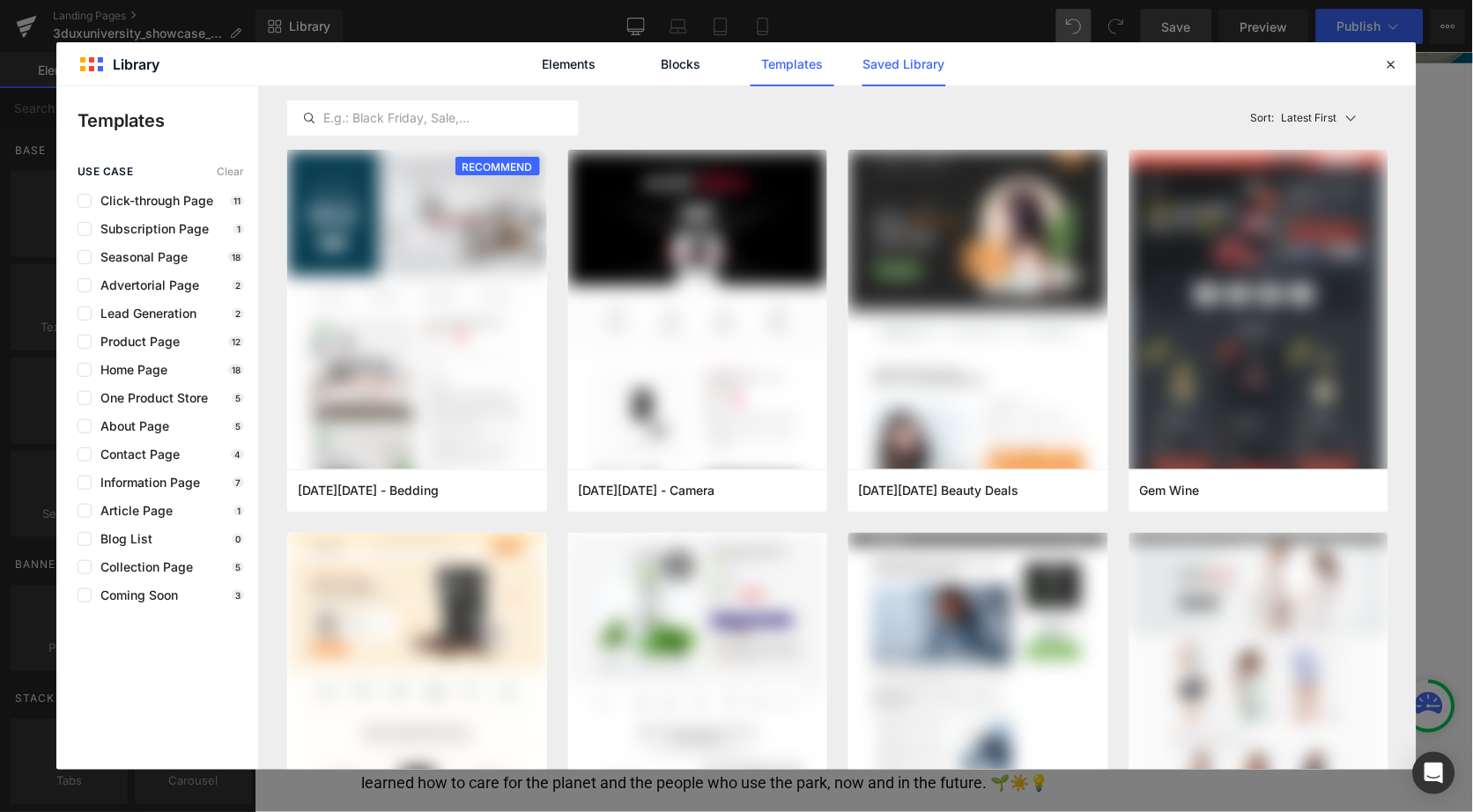
click at [876, 57] on link "Saved Library" at bounding box center [904, 64] width 84 height 44
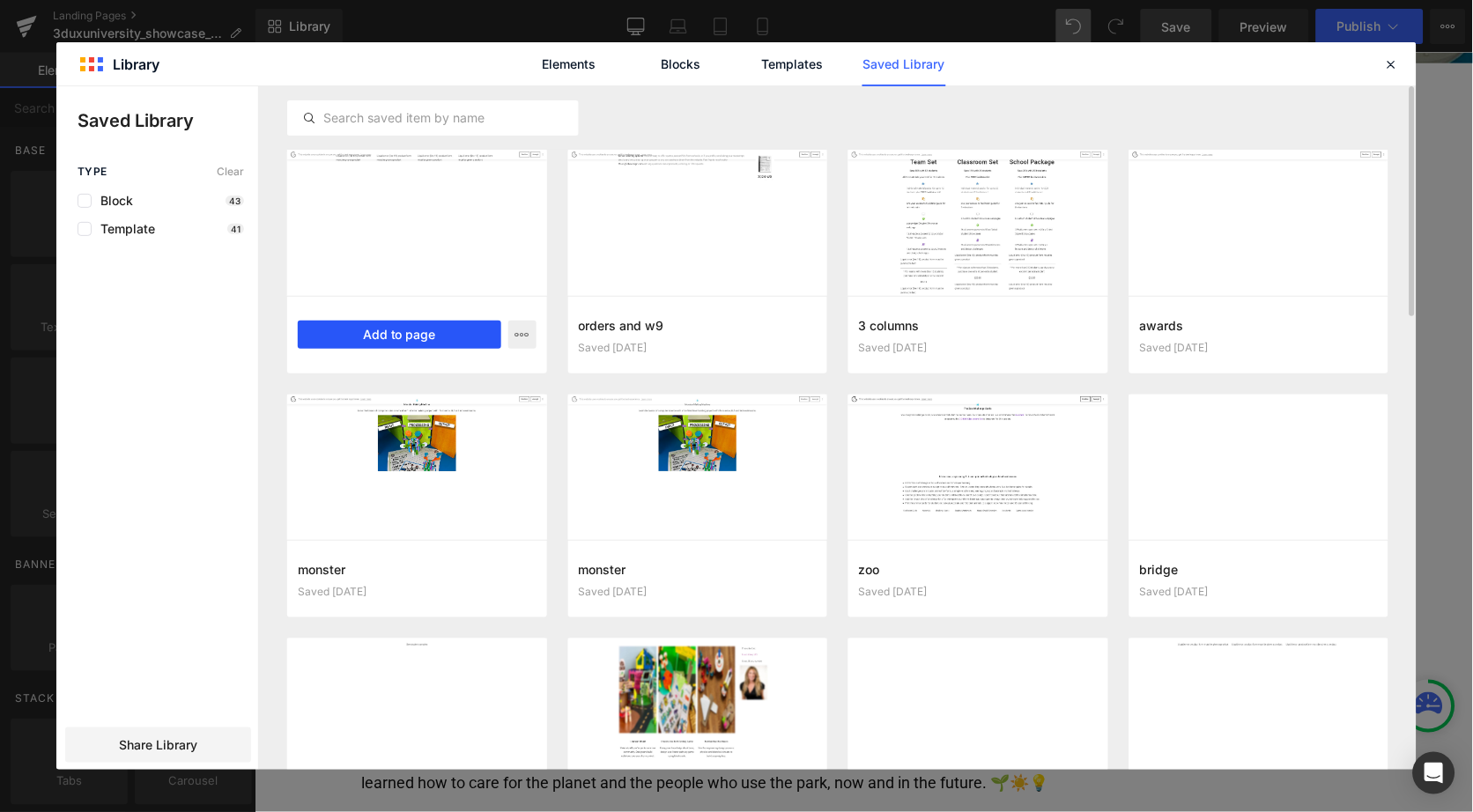
click at [418, 338] on button "Add to page" at bounding box center [400, 334] width 204 height 28
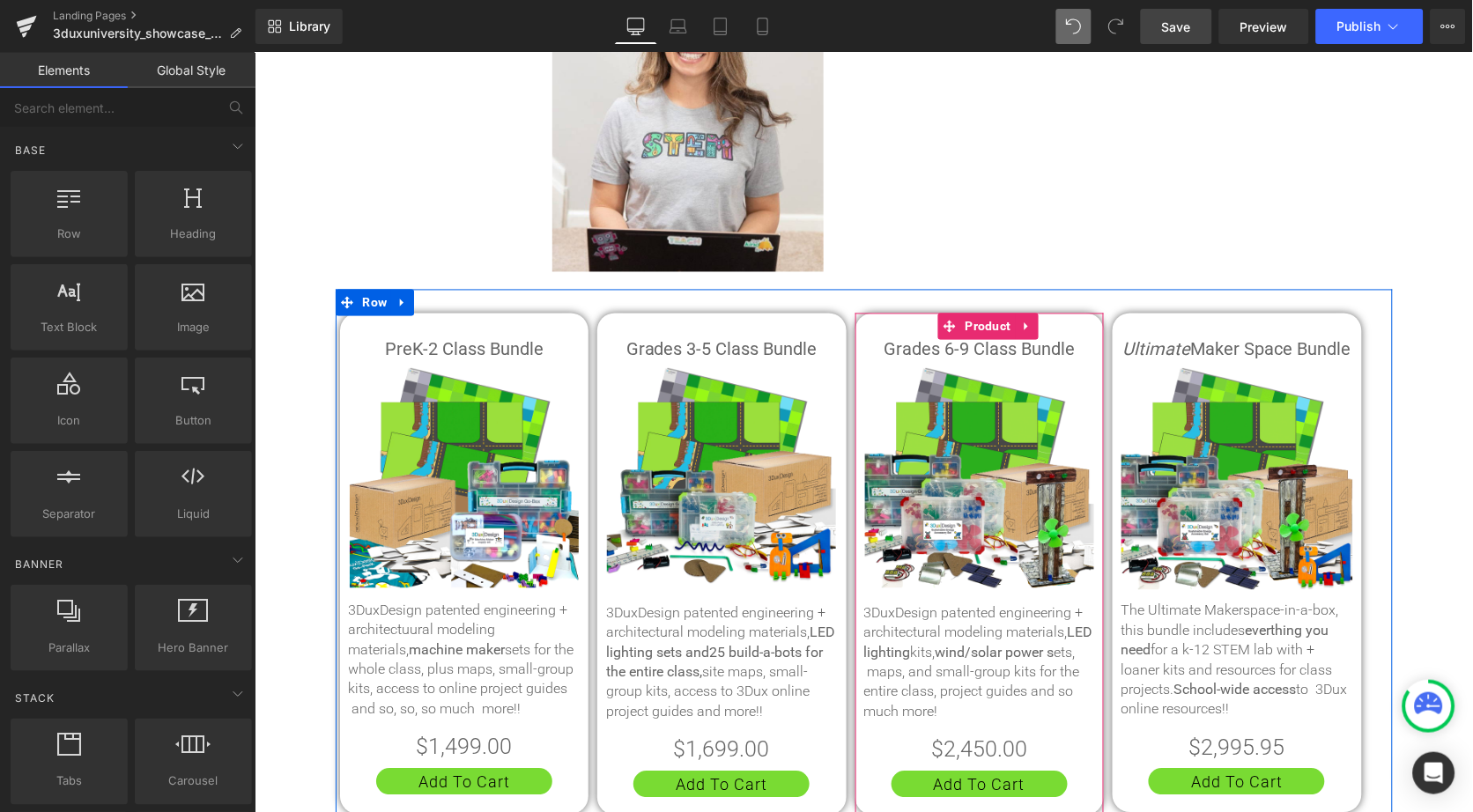
scroll to position [2229, 0]
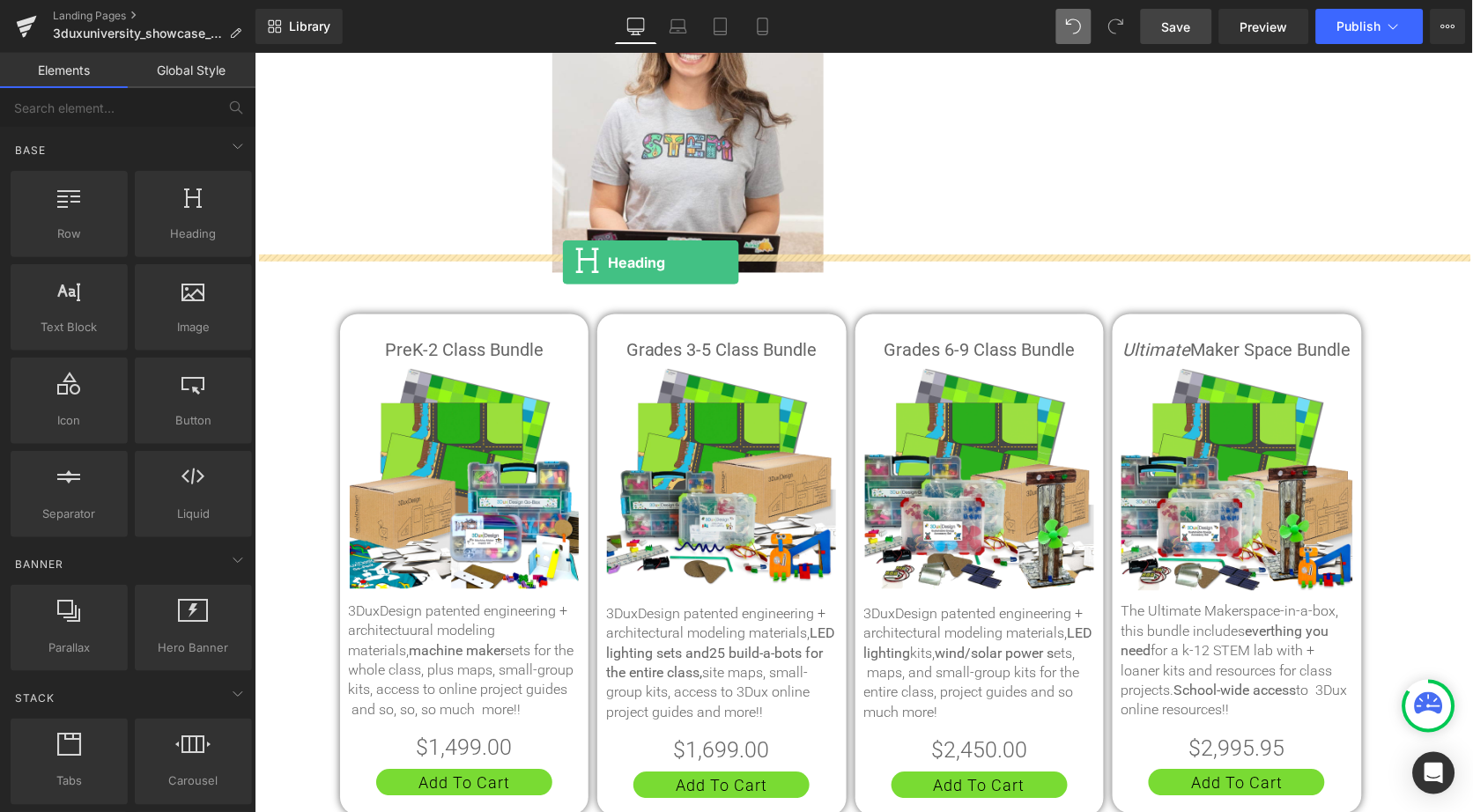
drag, startPoint x: 446, startPoint y: 256, endPoint x: 562, endPoint y: 262, distance: 116.2
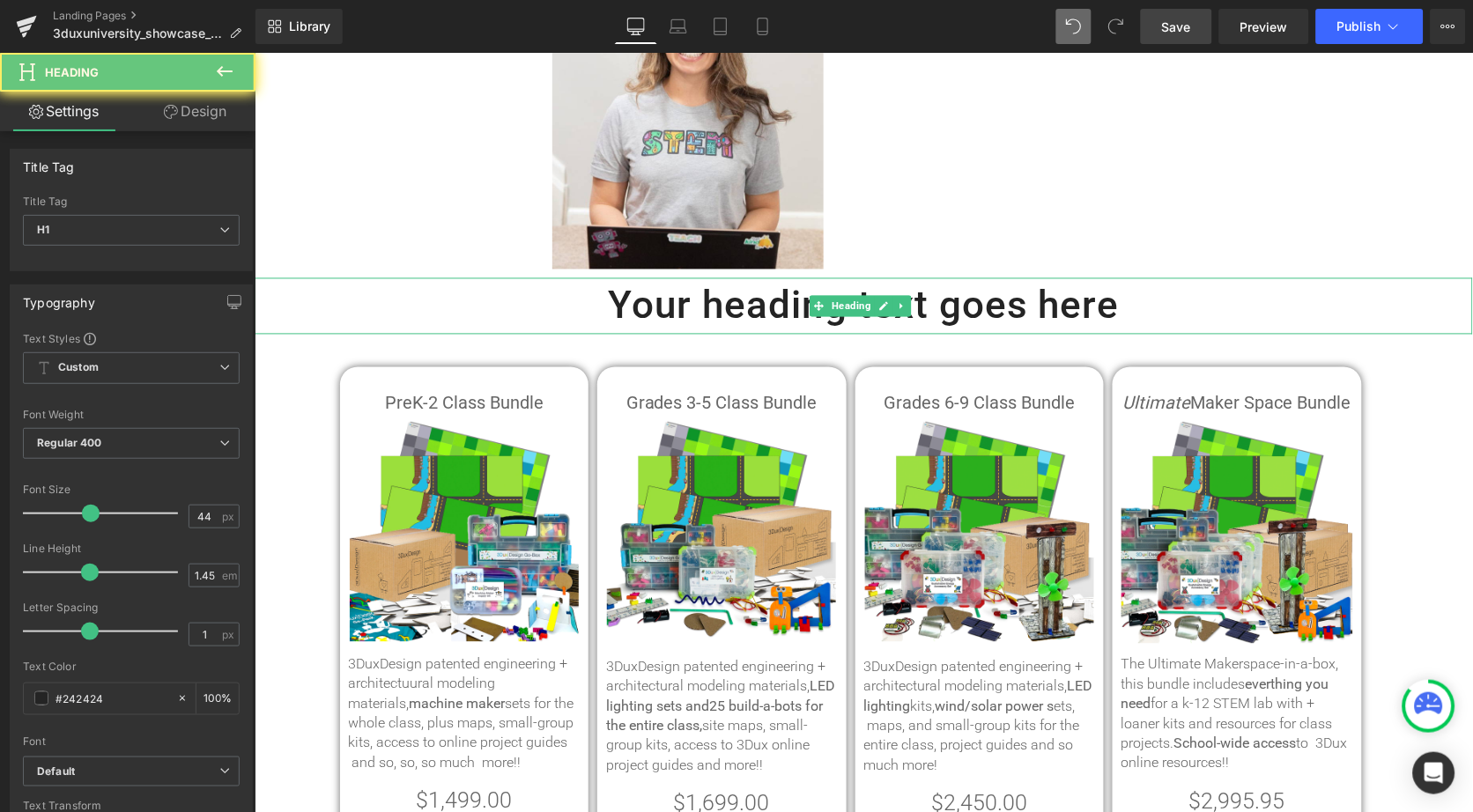
click at [660, 278] on h1 "Your heading text goes here" at bounding box center [862, 305] width 1219 height 56
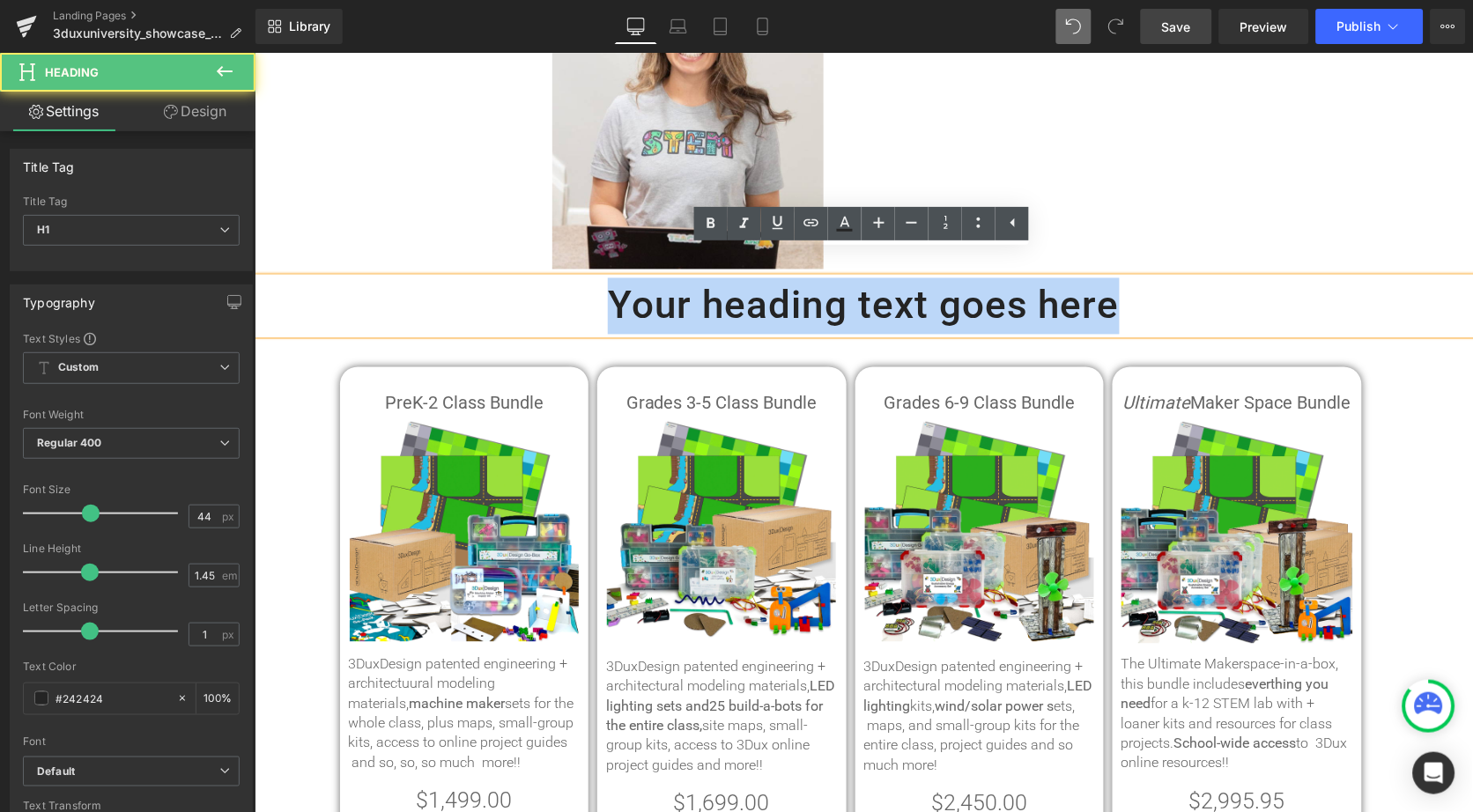
click at [660, 278] on h1 "Your heading text goes here" at bounding box center [862, 305] width 1219 height 56
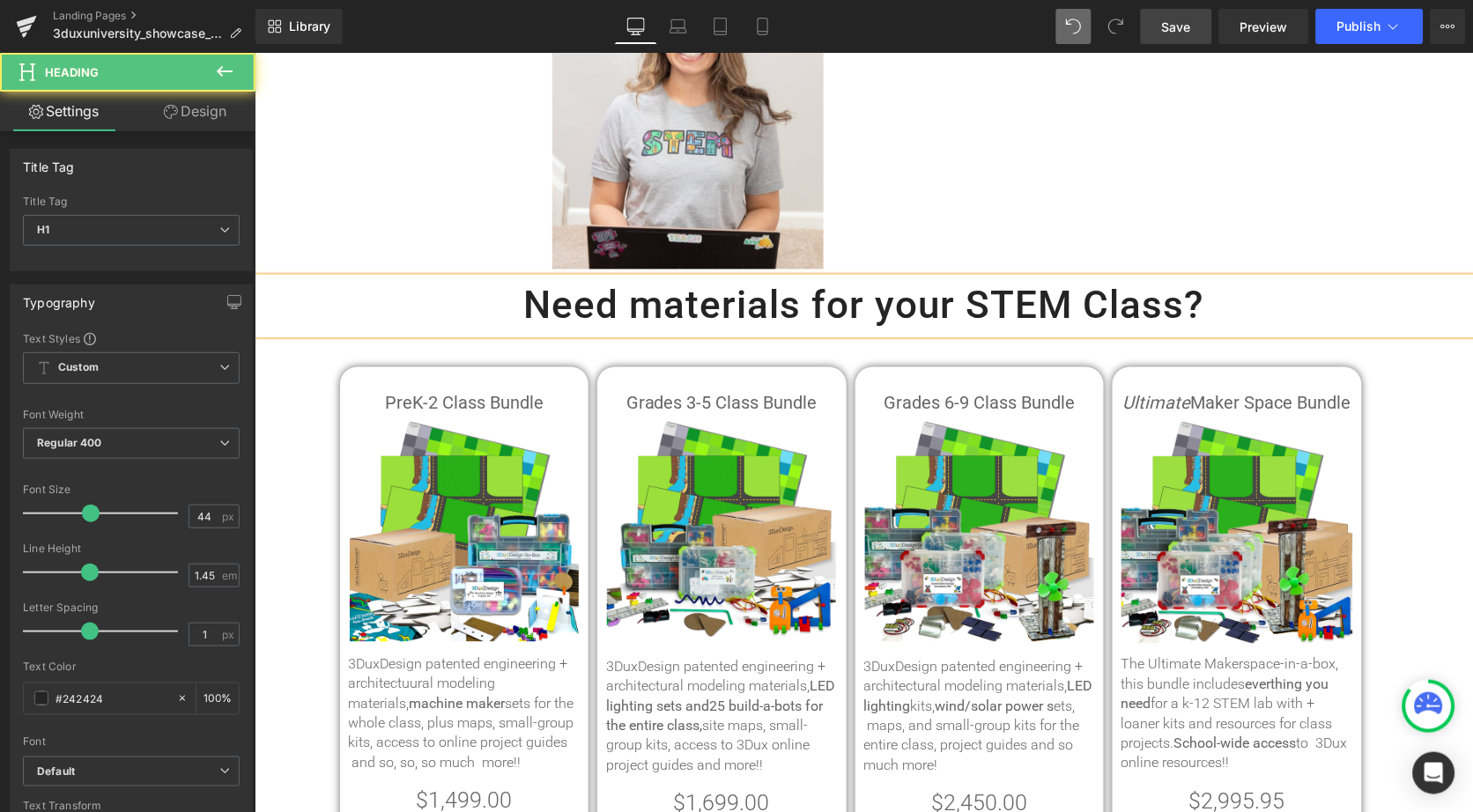
click at [1070, 283] on h1 "Need materials for your STEM Class?" at bounding box center [862, 305] width 1219 height 56
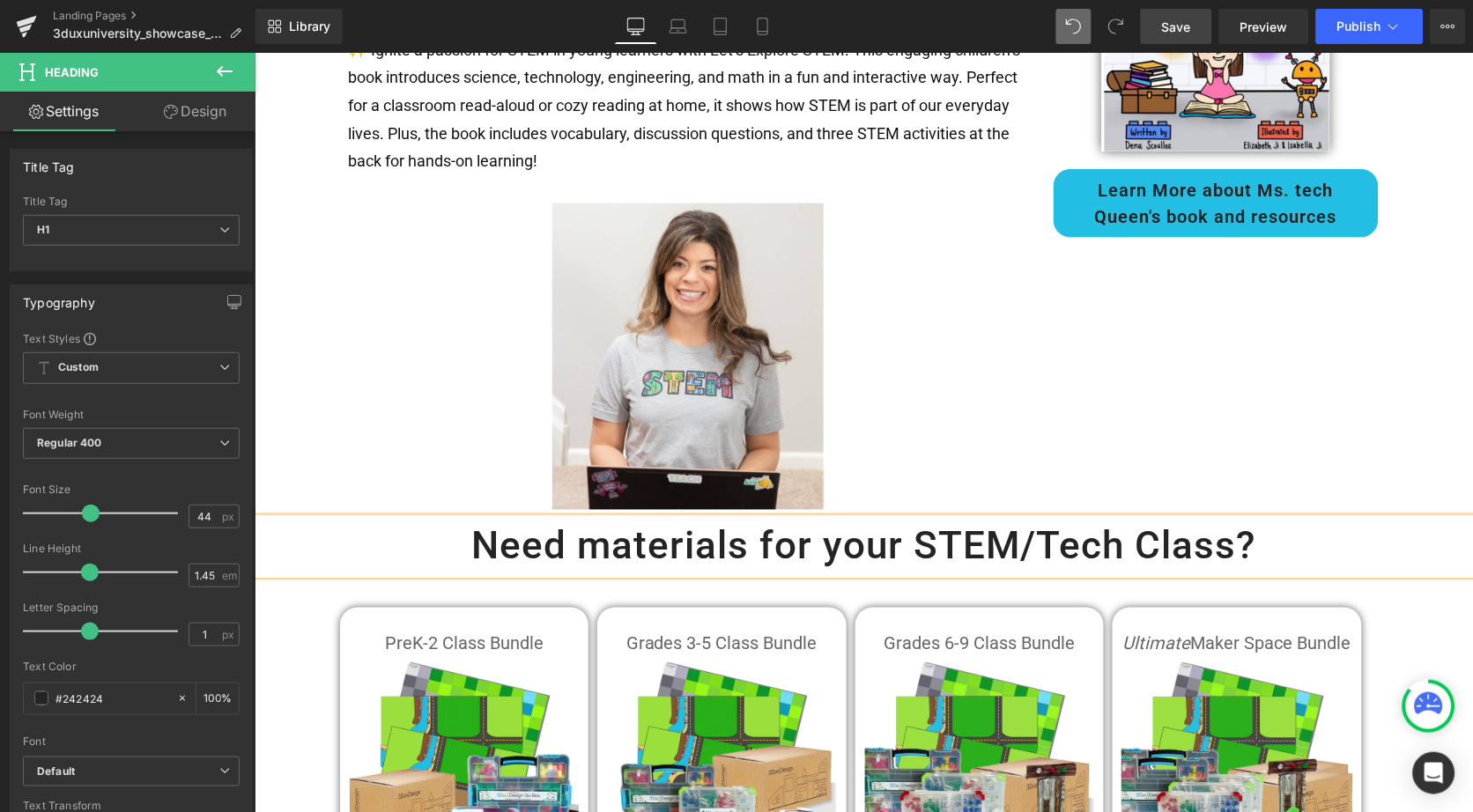
scroll to position [2065, 0]
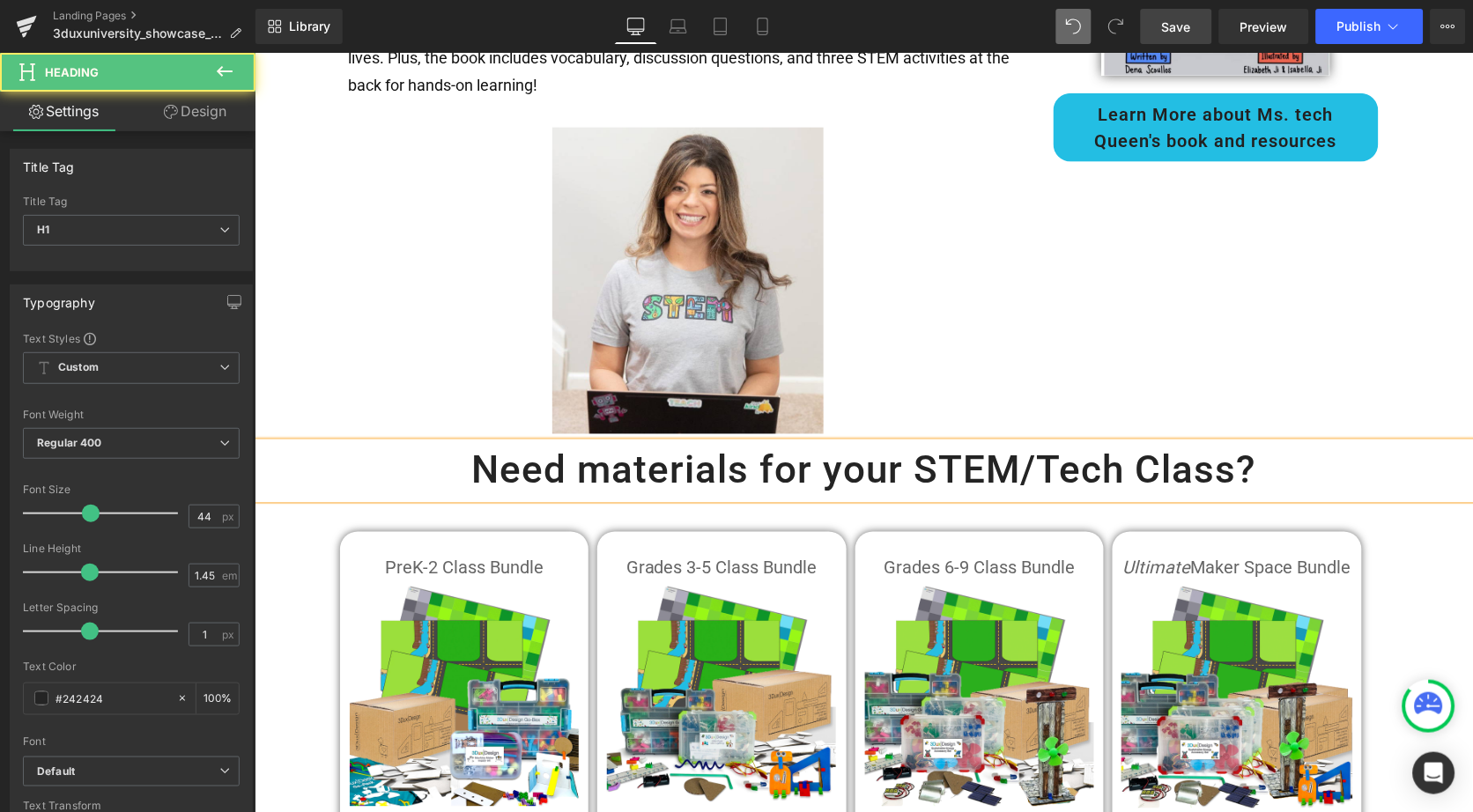
click at [916, 442] on h1 "Need materials for your STEM/Tech Class?" at bounding box center [862, 470] width 1219 height 56
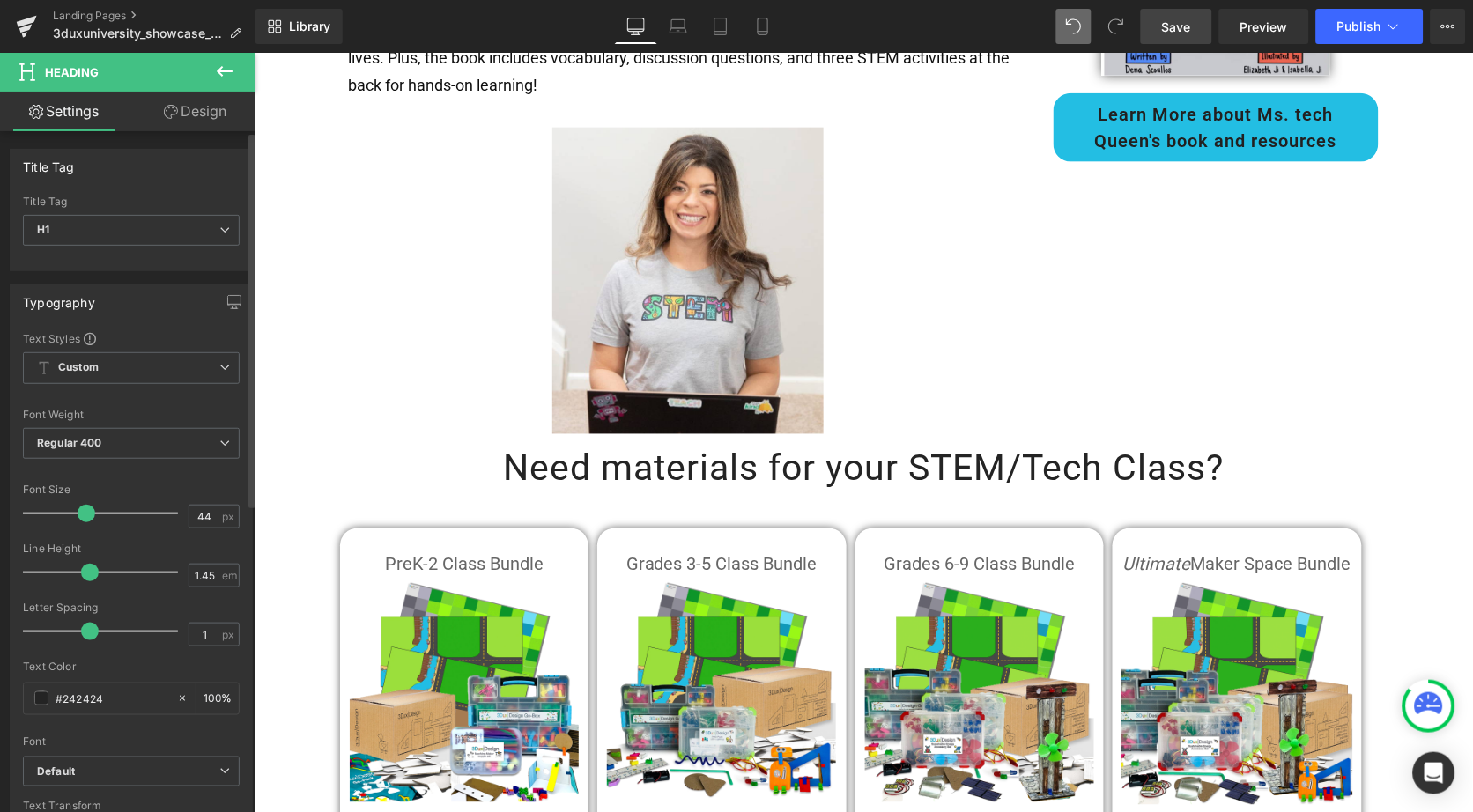
click at [83, 509] on span at bounding box center [85, 513] width 17 height 17
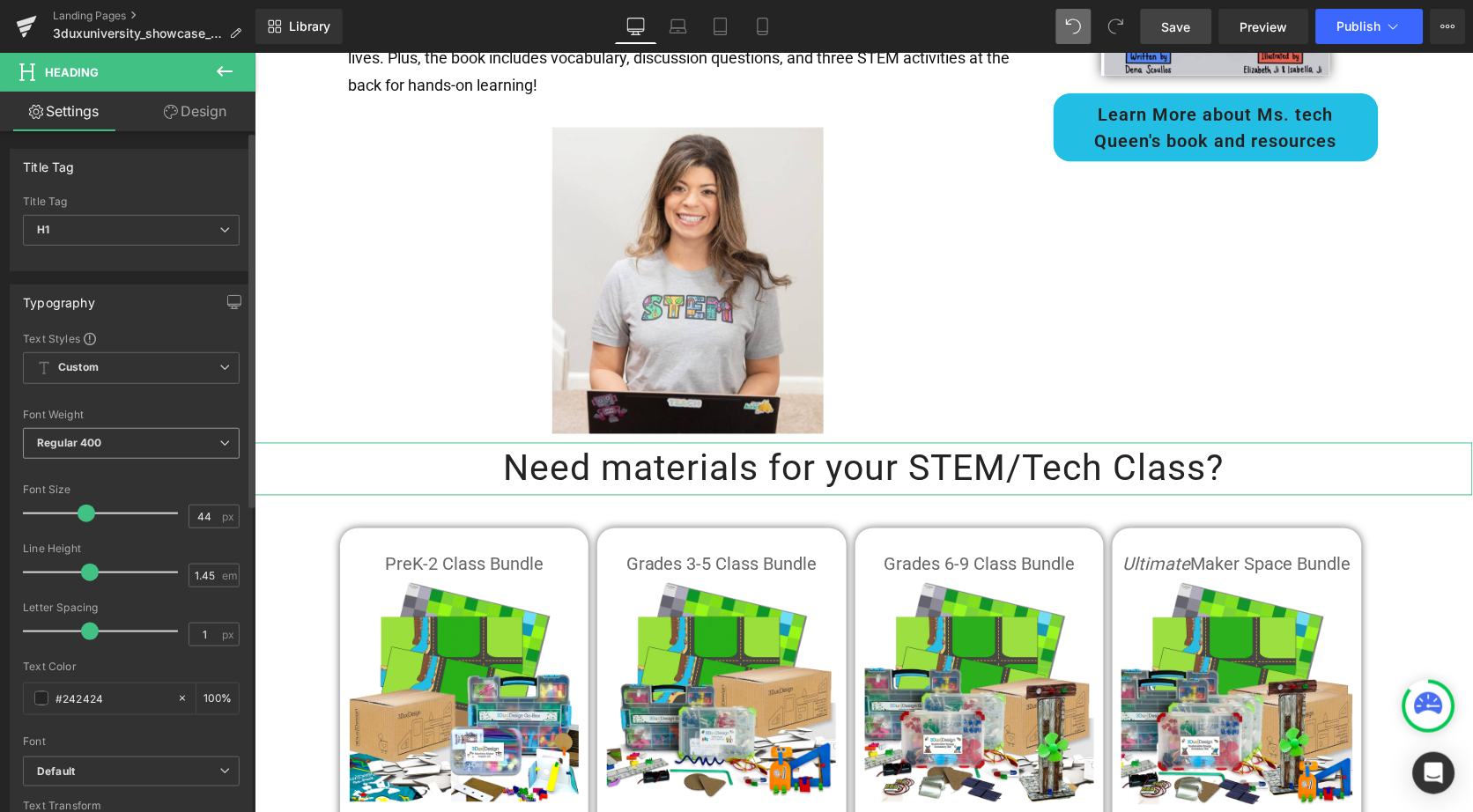
click at [219, 438] on icon at bounding box center [224, 443] width 11 height 11
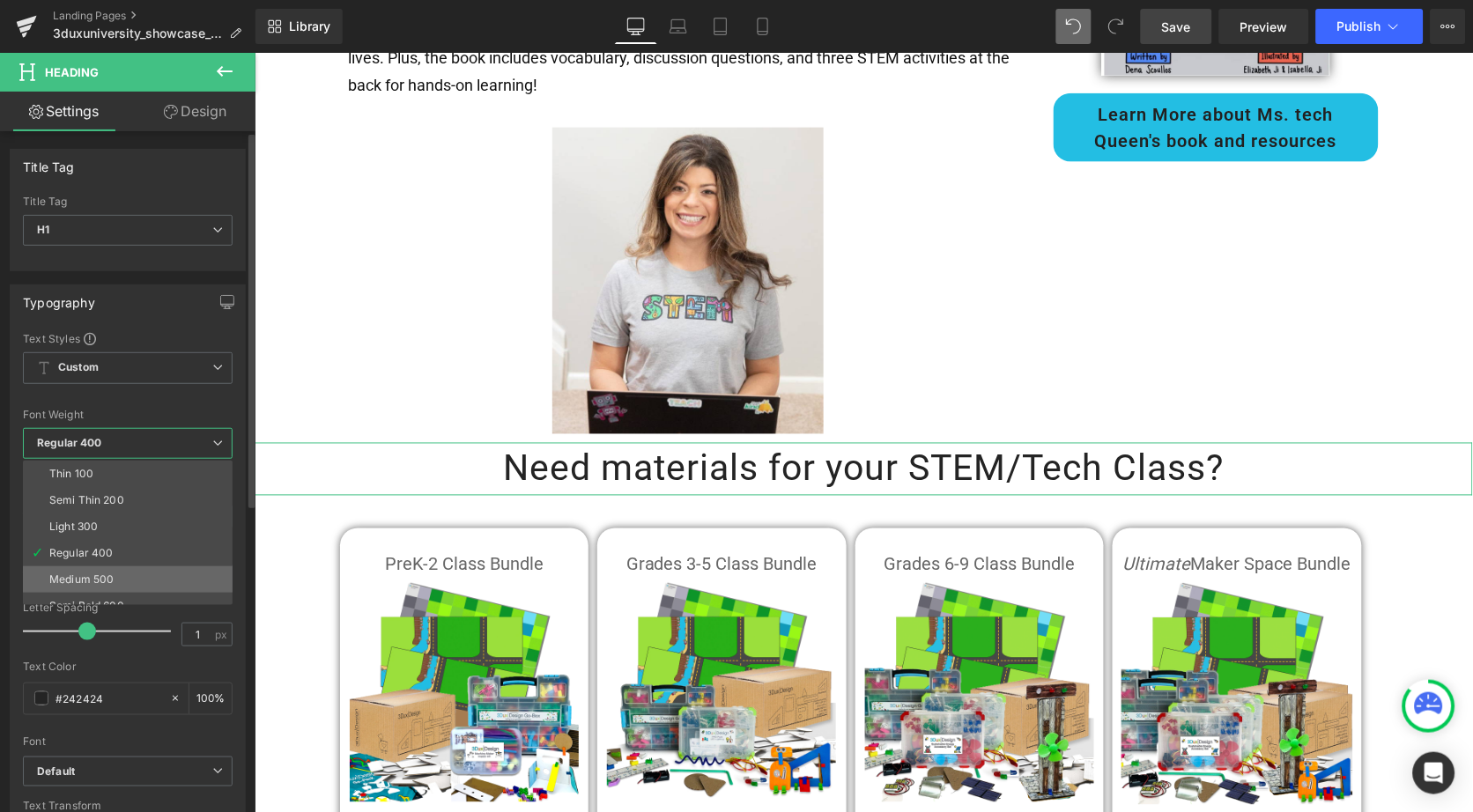
click at [125, 566] on li "Medium 500" at bounding box center [131, 579] width 217 height 26
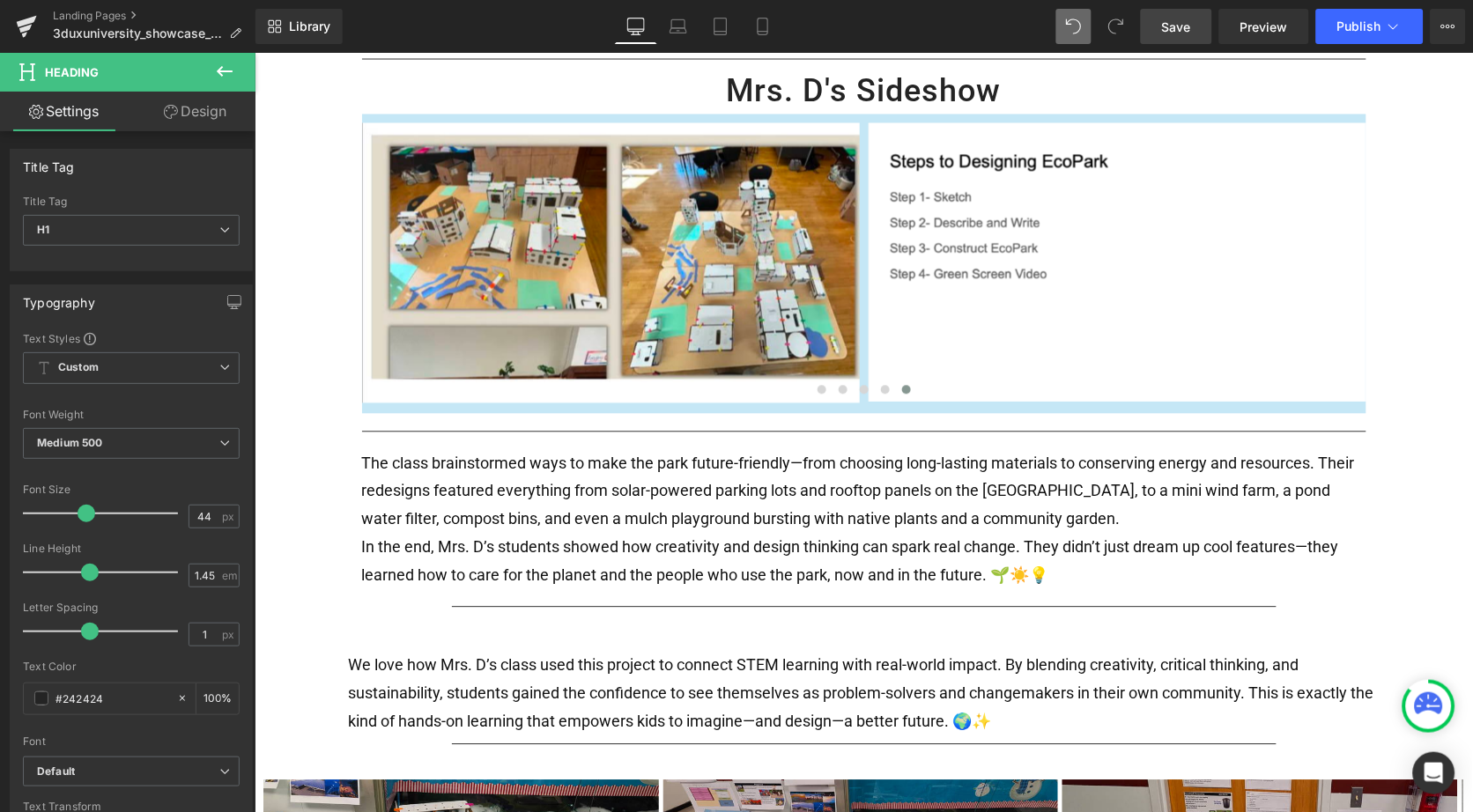
scroll to position [656, 0]
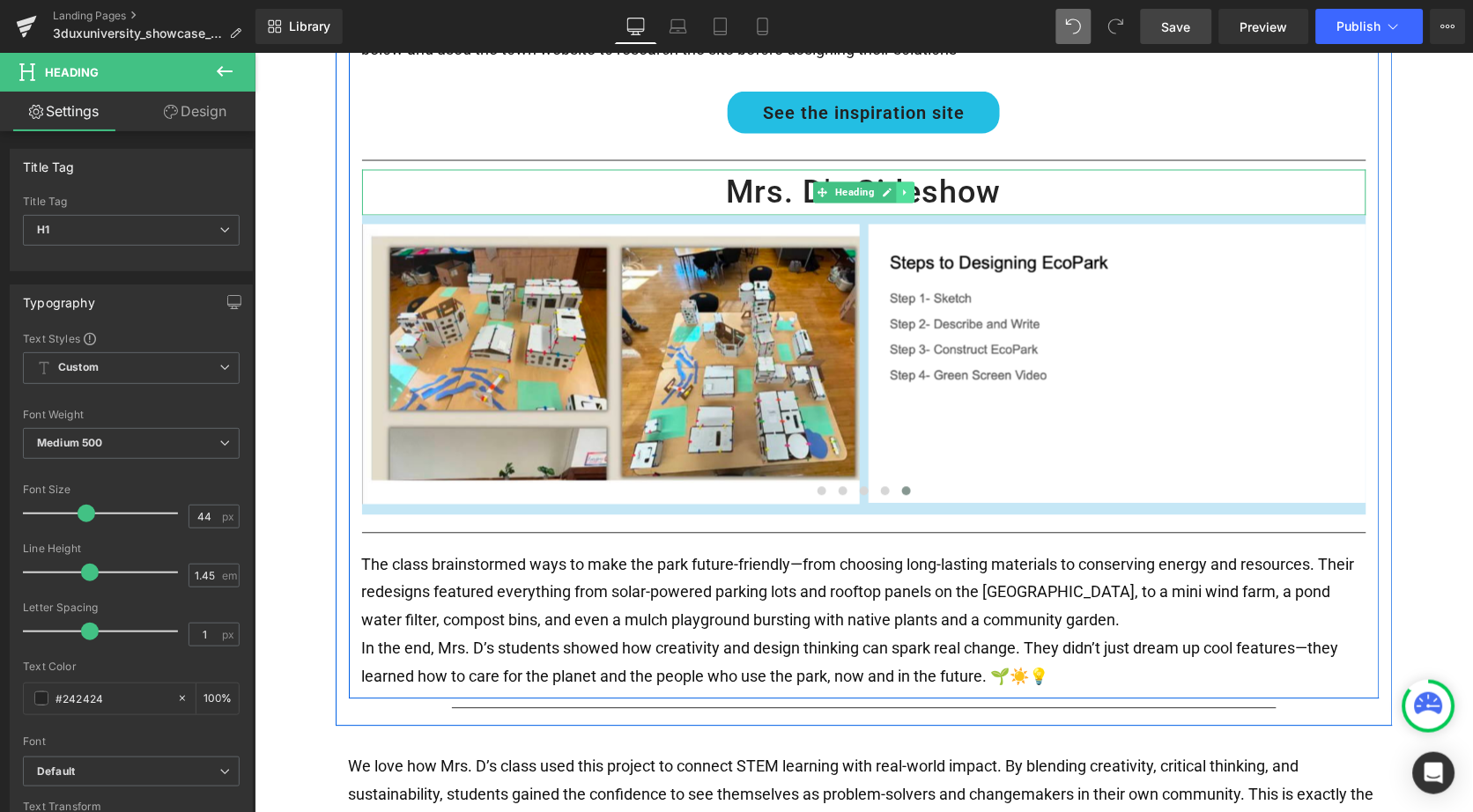
click at [904, 187] on icon at bounding box center [904, 193] width 10 height 11
click at [895, 187] on icon at bounding box center [895, 192] width 10 height 10
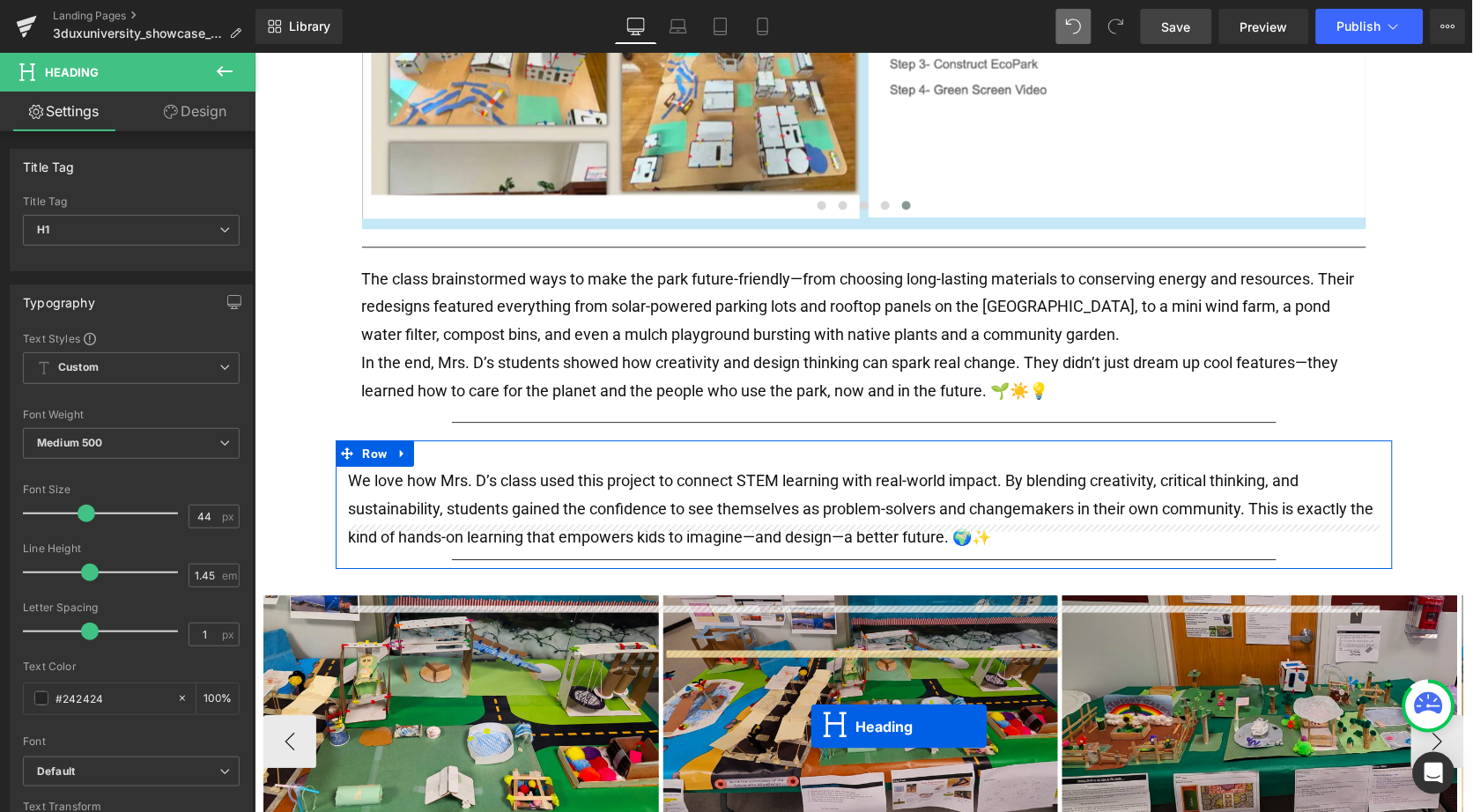
scroll to position [1004, 0]
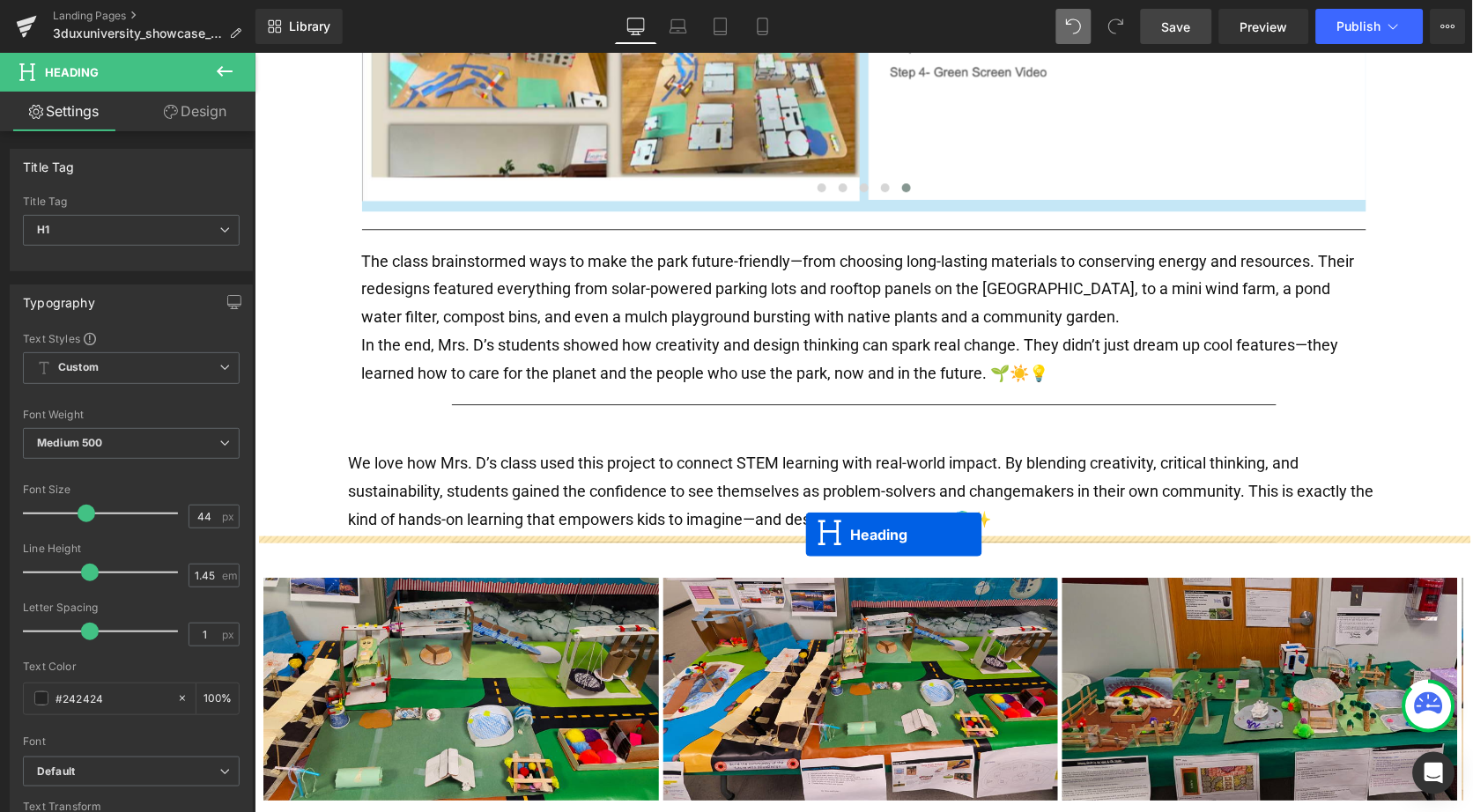
drag, startPoint x: 819, startPoint y: 232, endPoint x: 804, endPoint y: 534, distance: 302.4
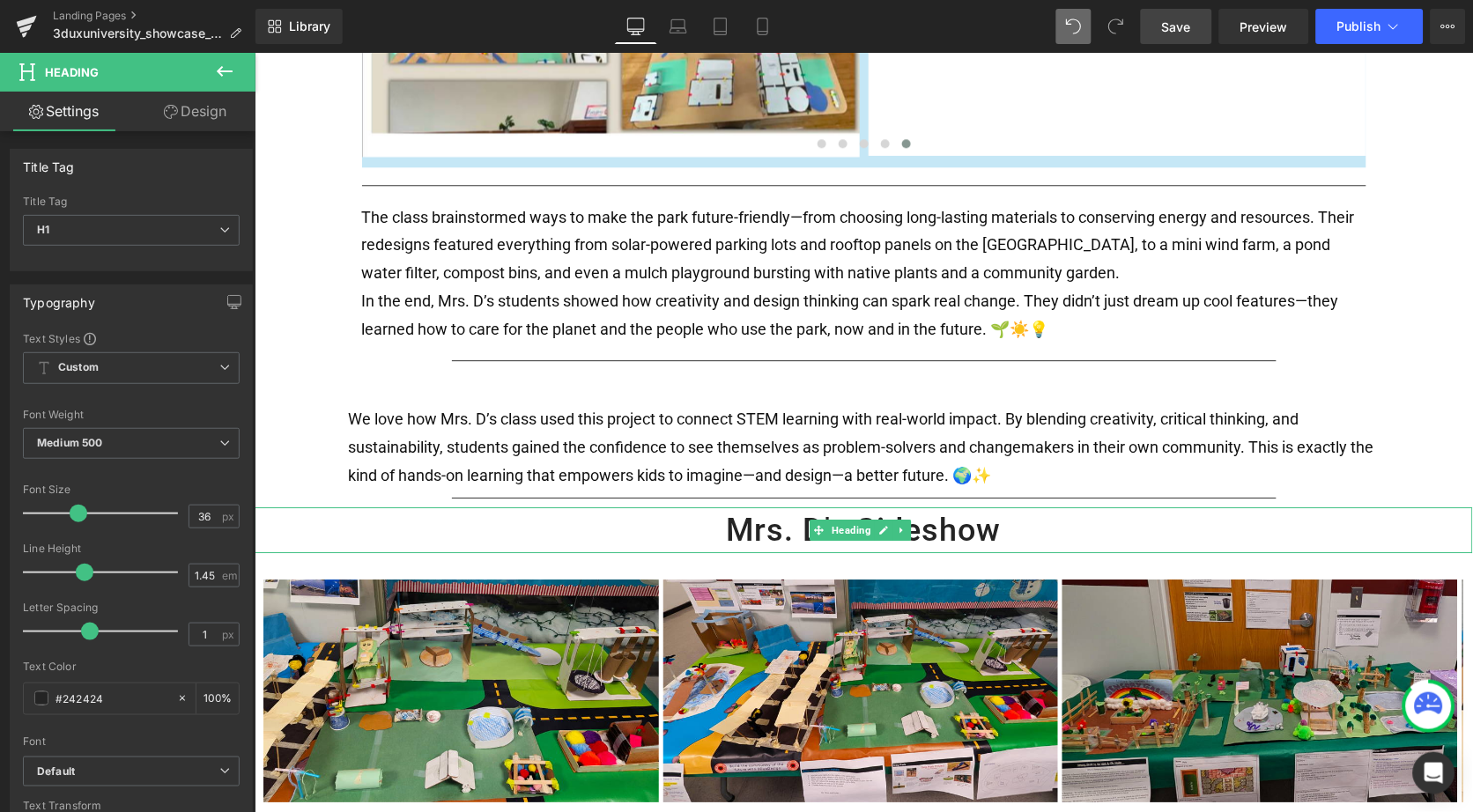
click at [956, 513] on h1 "Mrs. D's Sideshow" at bounding box center [862, 530] width 1219 height 45
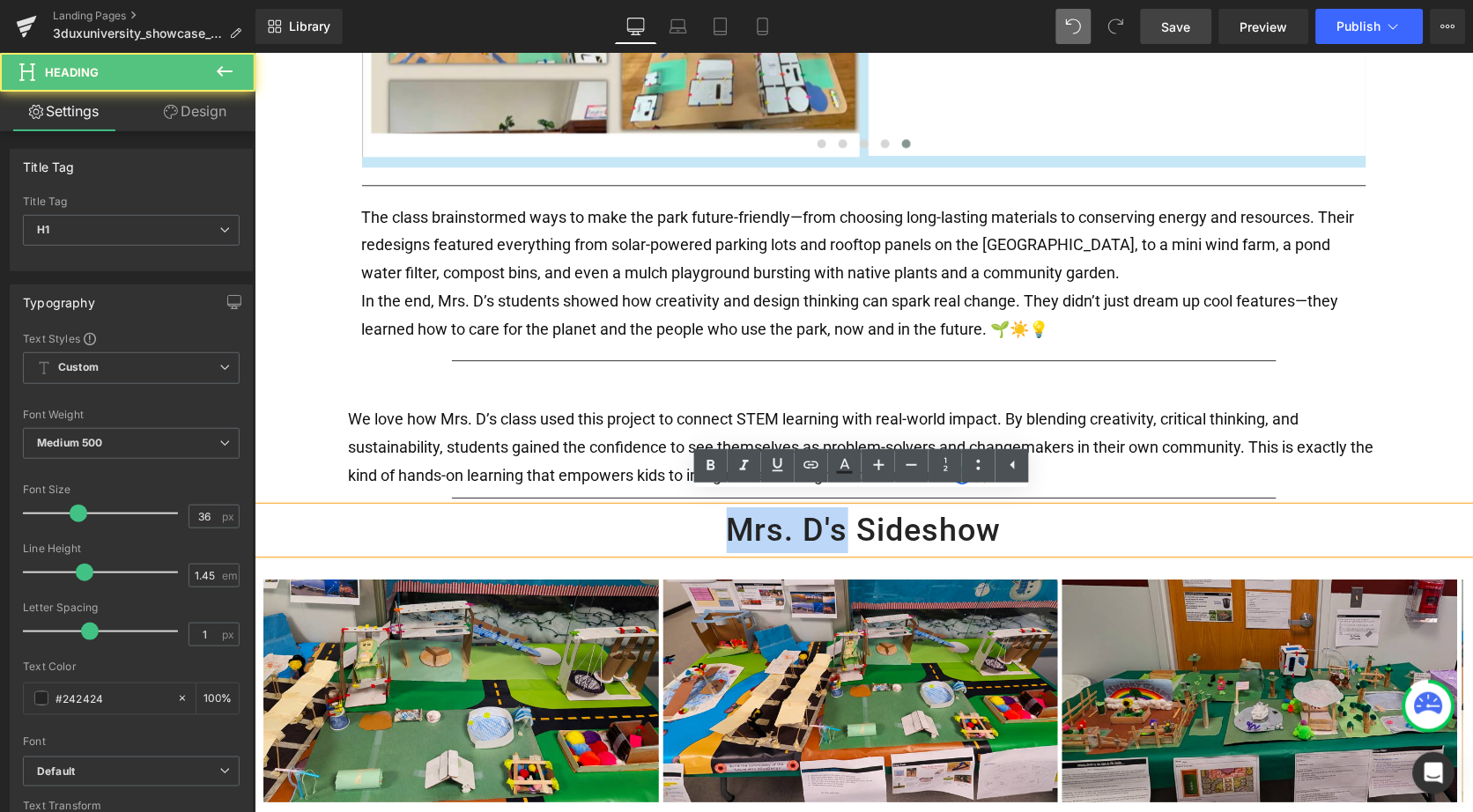
drag, startPoint x: 842, startPoint y: 518, endPoint x: 733, endPoint y: 518, distance: 109.0
click at [732, 518] on h1 "Mrs. D's Sideshow" at bounding box center [862, 530] width 1219 height 45
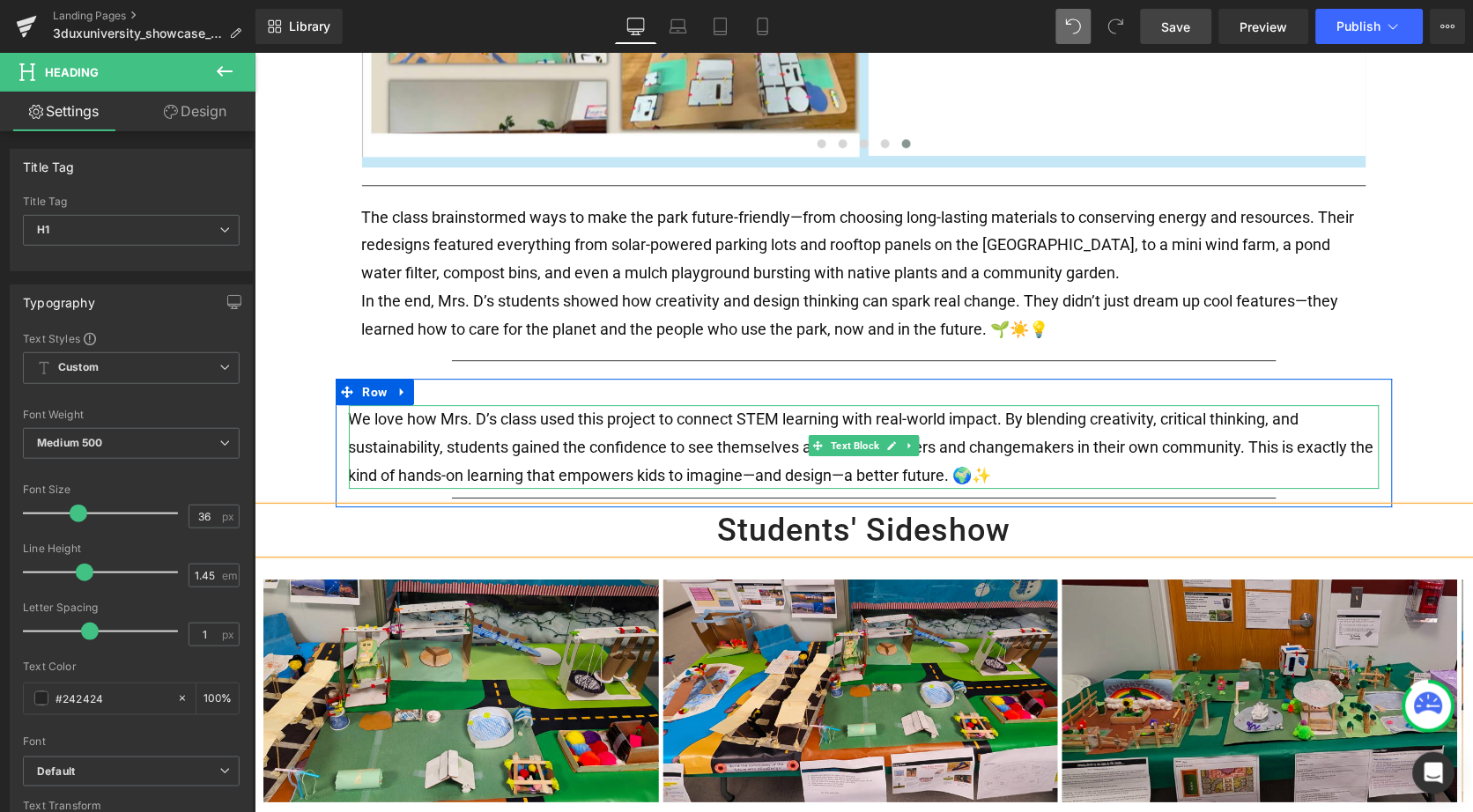
click at [1138, 460] on p "We love how Mrs. D’s class used this project to connect STEM learning with real…" at bounding box center [863, 446] width 1030 height 84
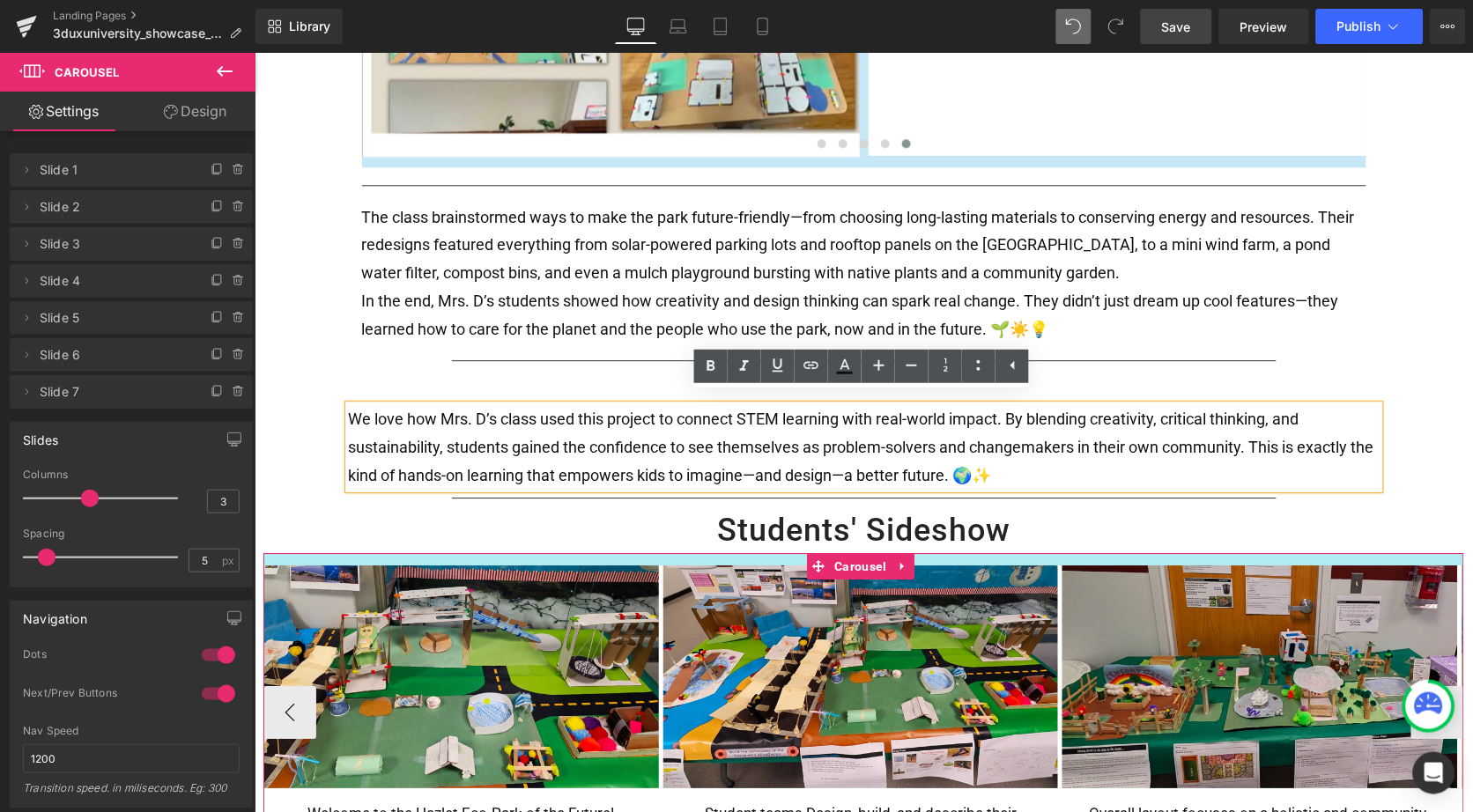
drag, startPoint x: 916, startPoint y: 555, endPoint x: 916, endPoint y: 540, distance: 15.0
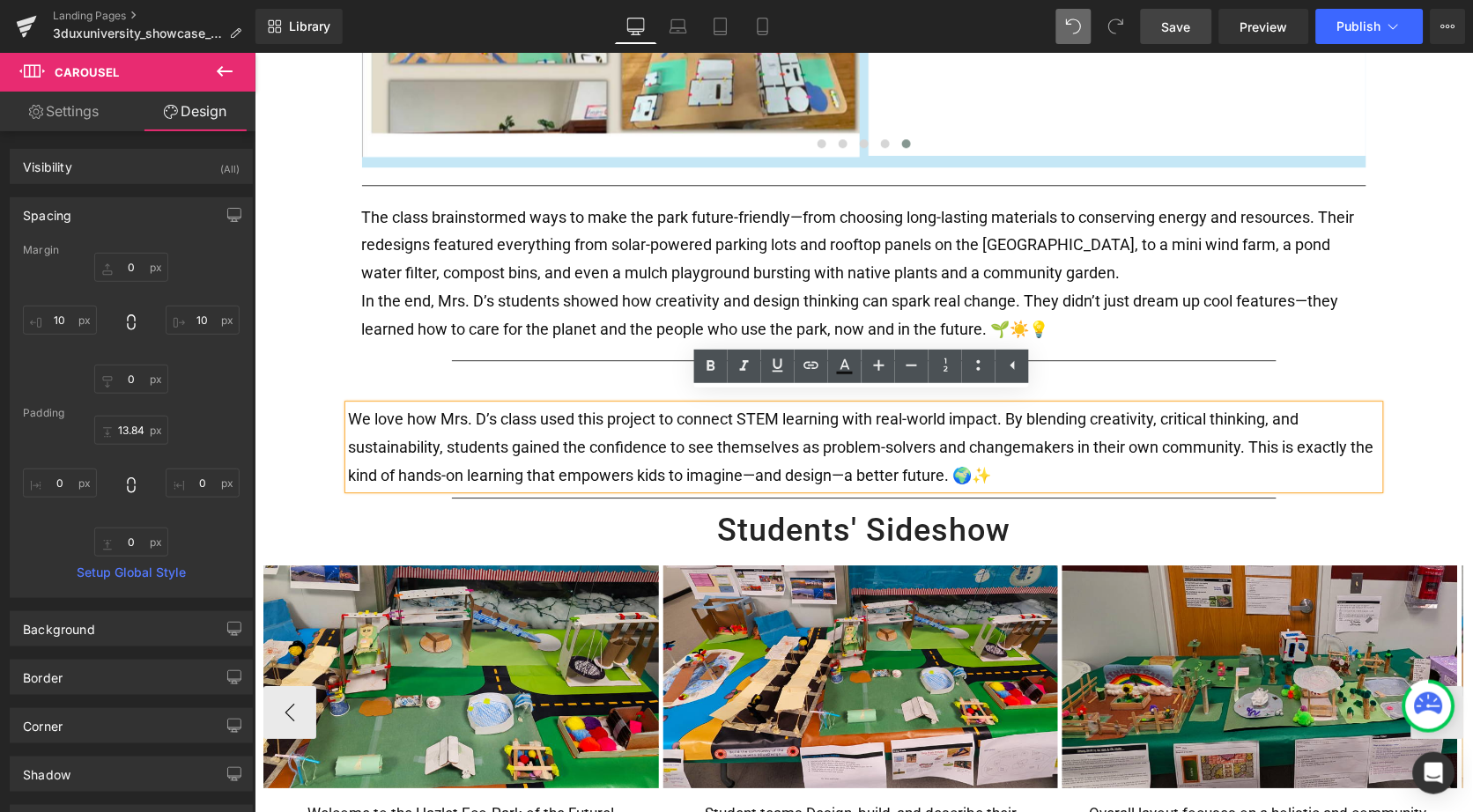
click at [1423, 407] on div "Separator 3DUX UNIVERSITY GOLD STAR PROJECT: Eco-Park Design in [US_STATE] Head…" at bounding box center [862, 749] width 1219 height 3227
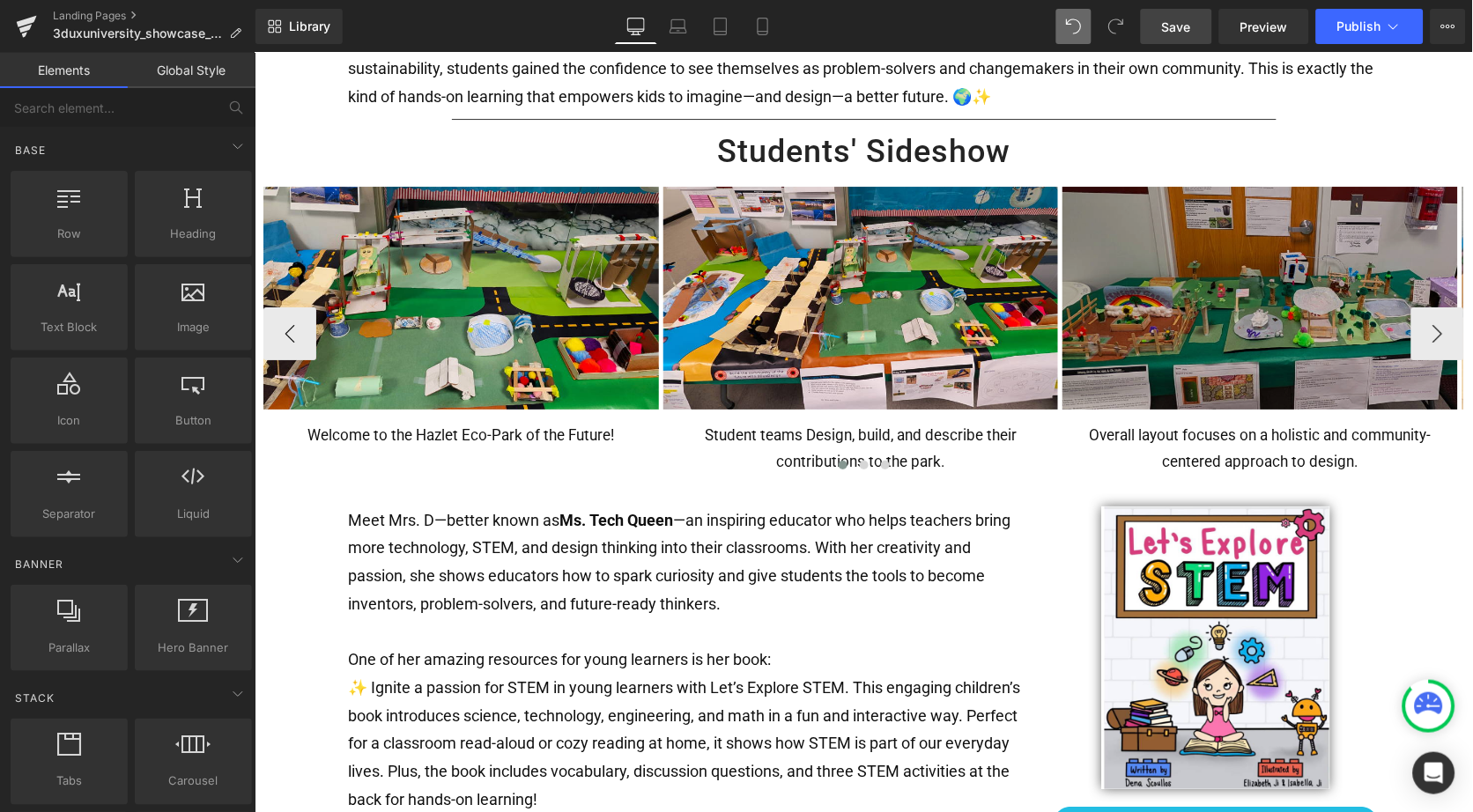
scroll to position [1384, 0]
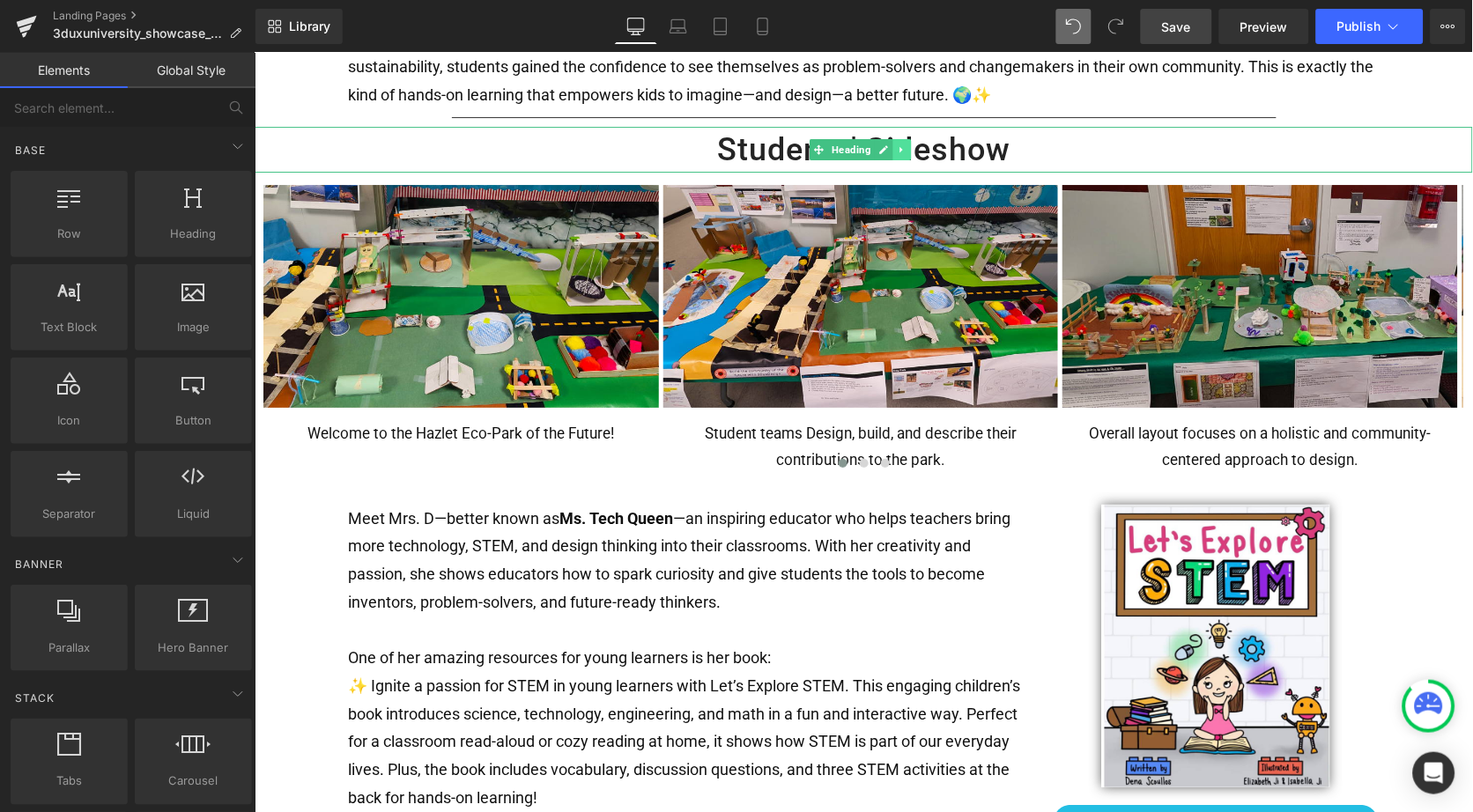
click at [901, 144] on icon at bounding box center [901, 149] width 10 height 11
click at [894, 144] on icon at bounding box center [891, 149] width 10 height 10
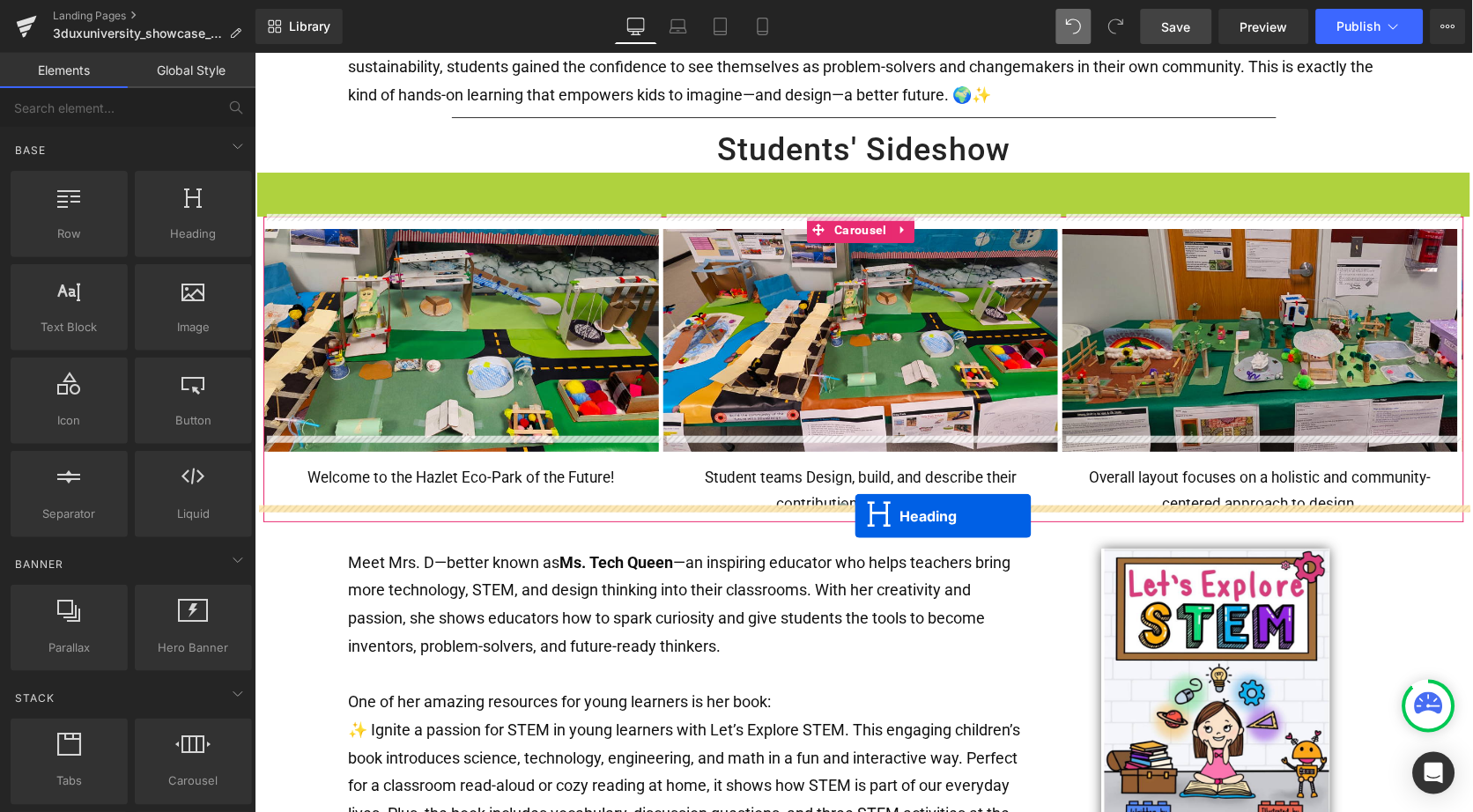
drag, startPoint x: 813, startPoint y: 178, endPoint x: 854, endPoint y: 514, distance: 338.5
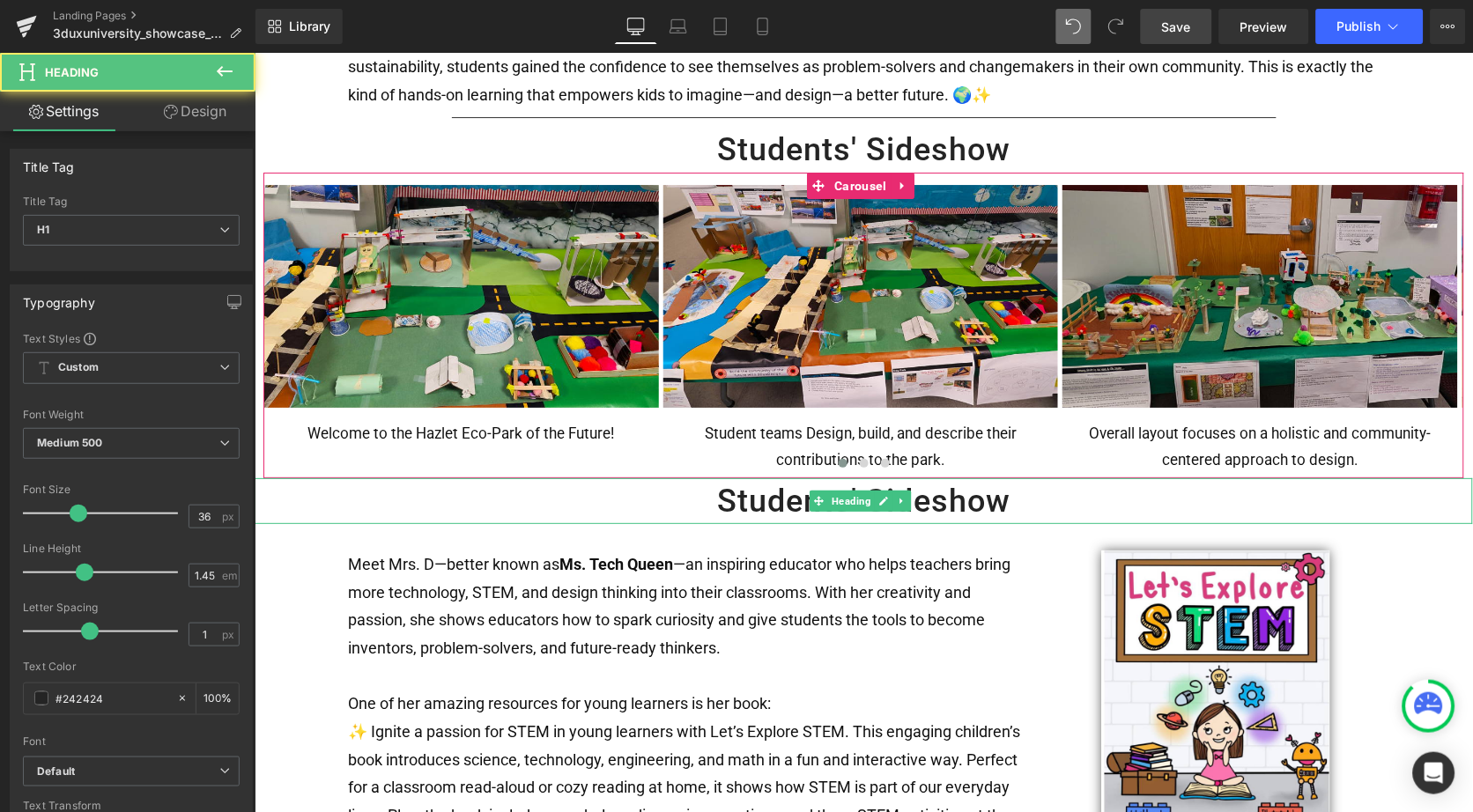
click at [763, 481] on h1 "Students' Sideshow" at bounding box center [862, 500] width 1219 height 45
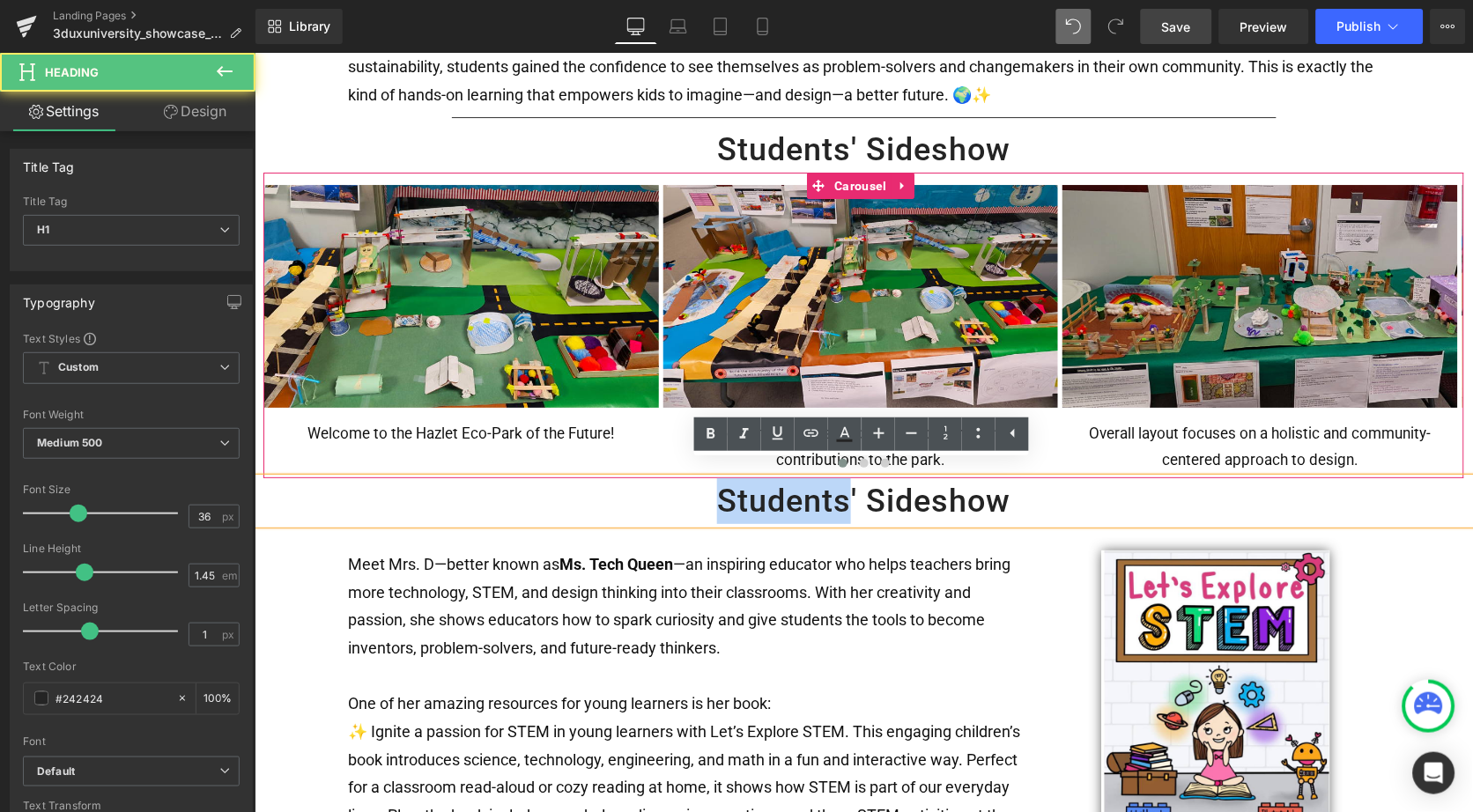
click at [763, 481] on h1 "Students' Sideshow" at bounding box center [862, 500] width 1219 height 45
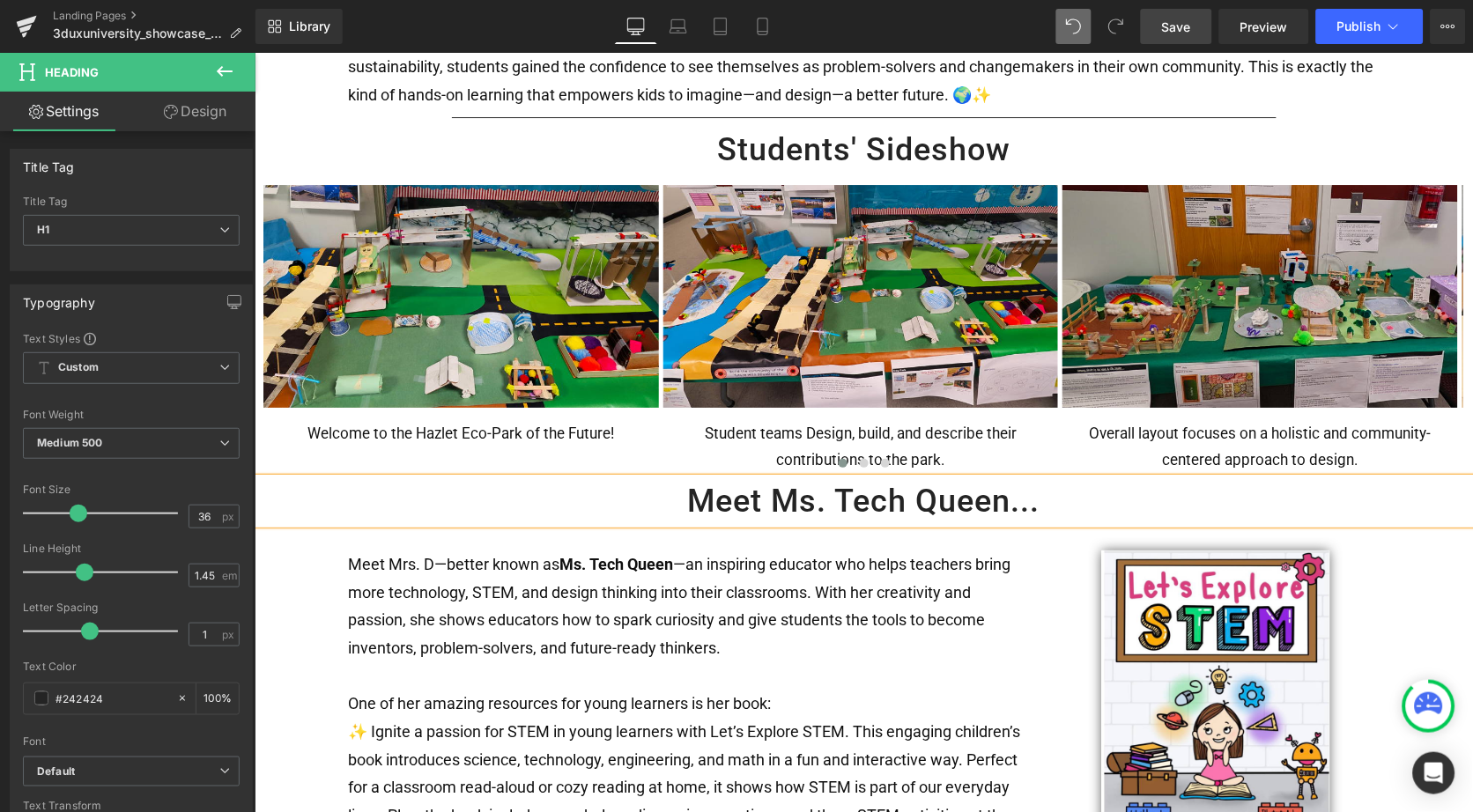
click at [1435, 622] on div "Separator 3DUX UNIVERSITY GOLD STAR PROJECT: Eco-Park Design in [US_STATE] Head…" at bounding box center [862, 391] width 1219 height 3273
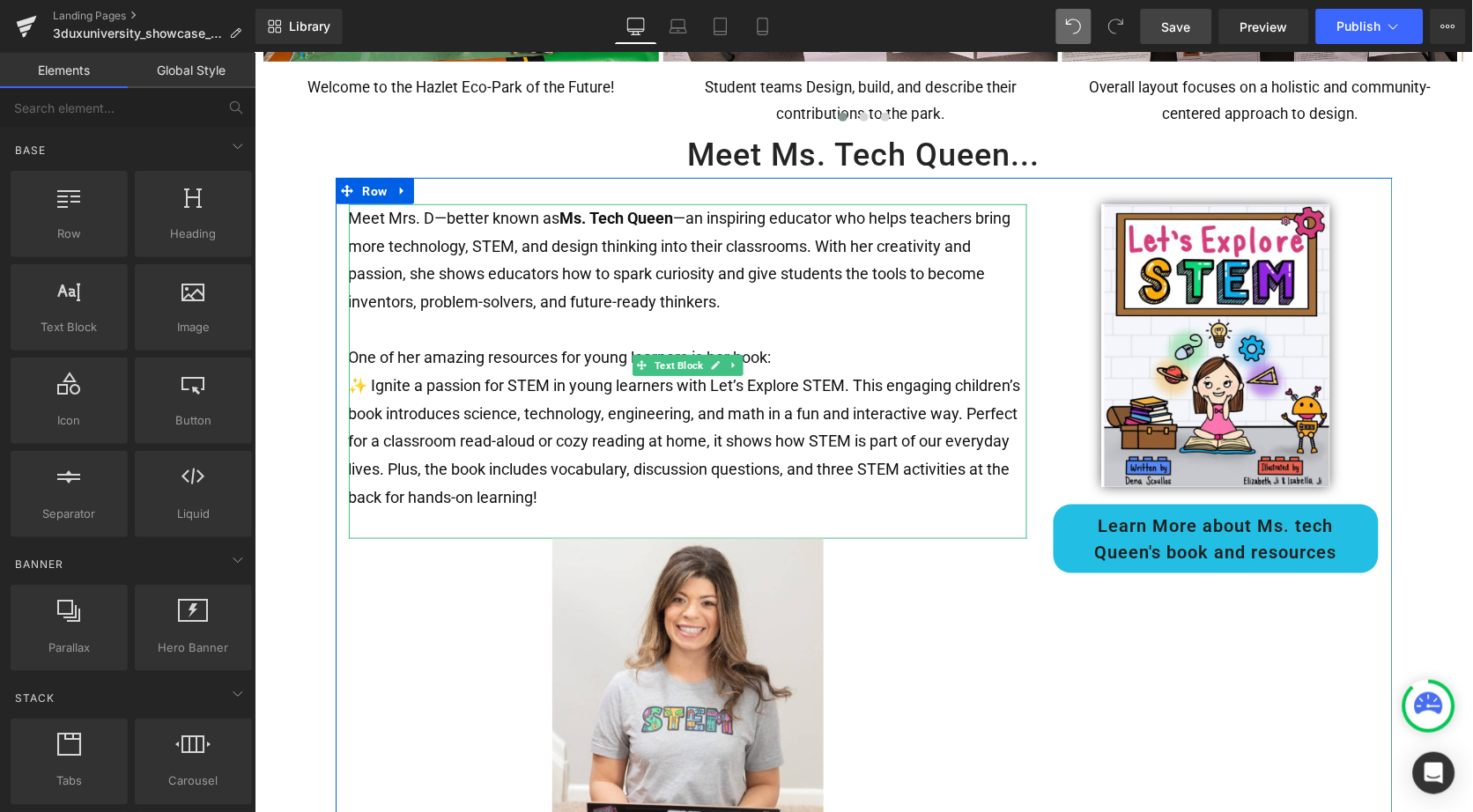
scroll to position [1785, 0]
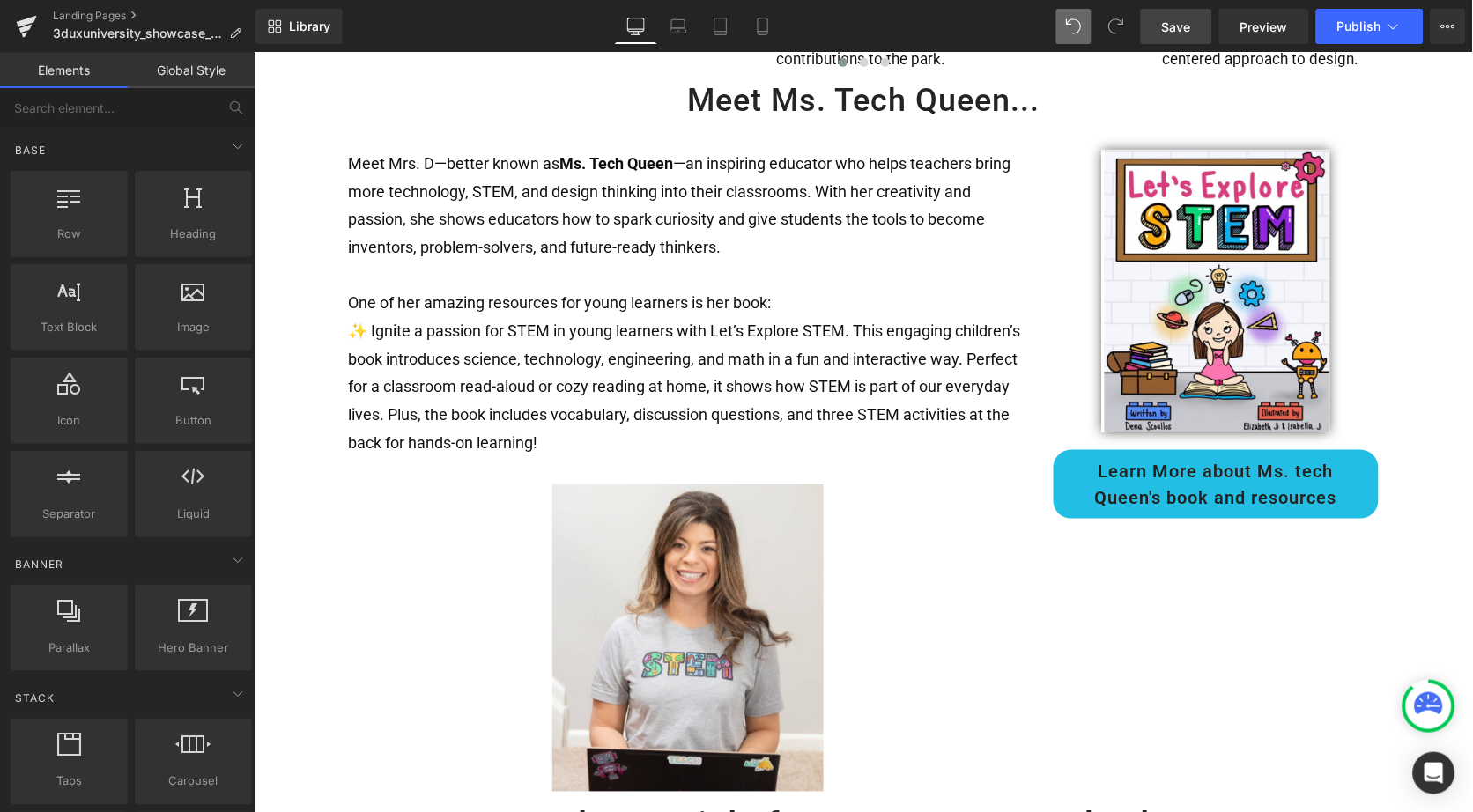
click at [1168, 22] on span "Save" at bounding box center [1177, 26] width 29 height 18
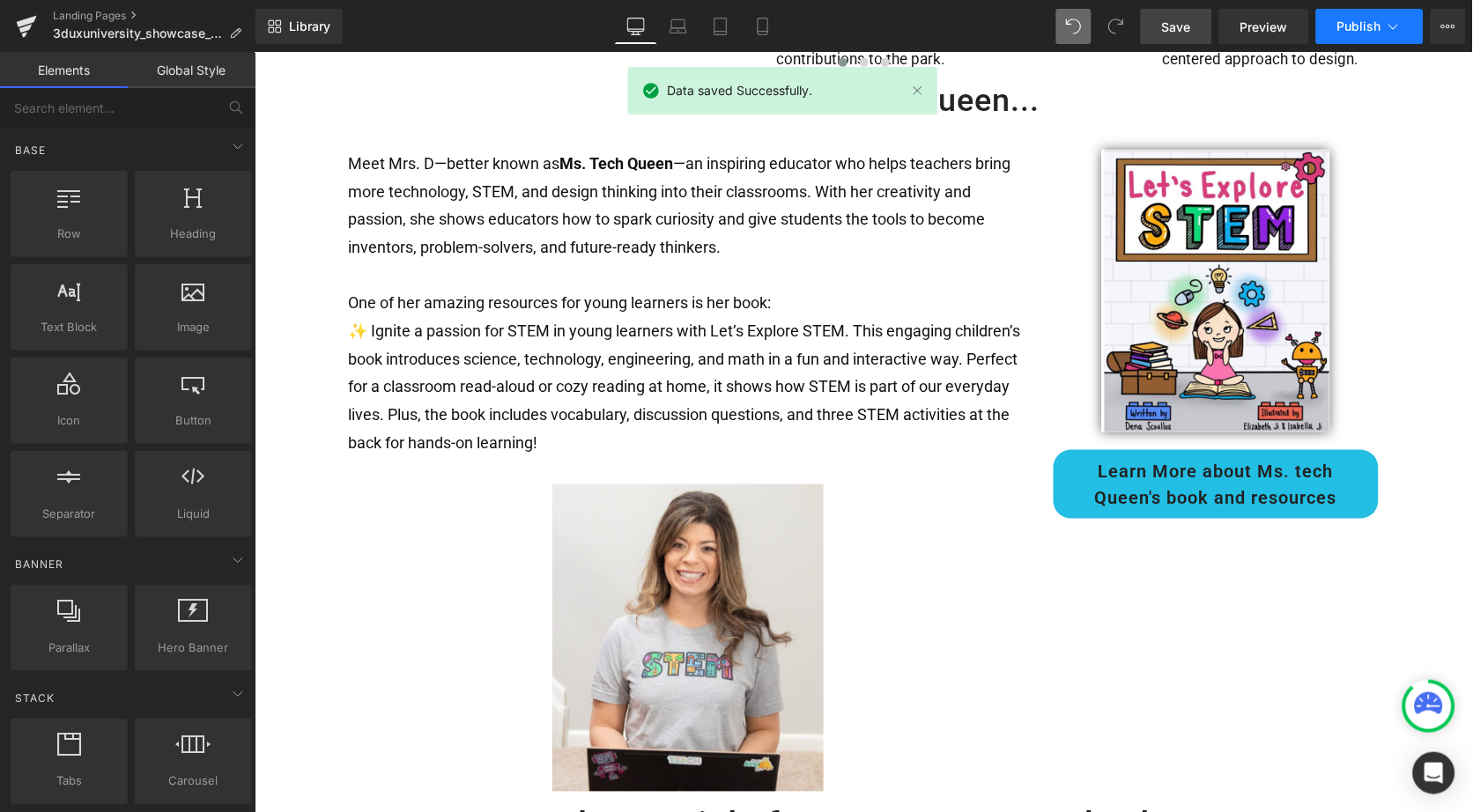
click at [1349, 26] on span "Publish" at bounding box center [1359, 26] width 44 height 15
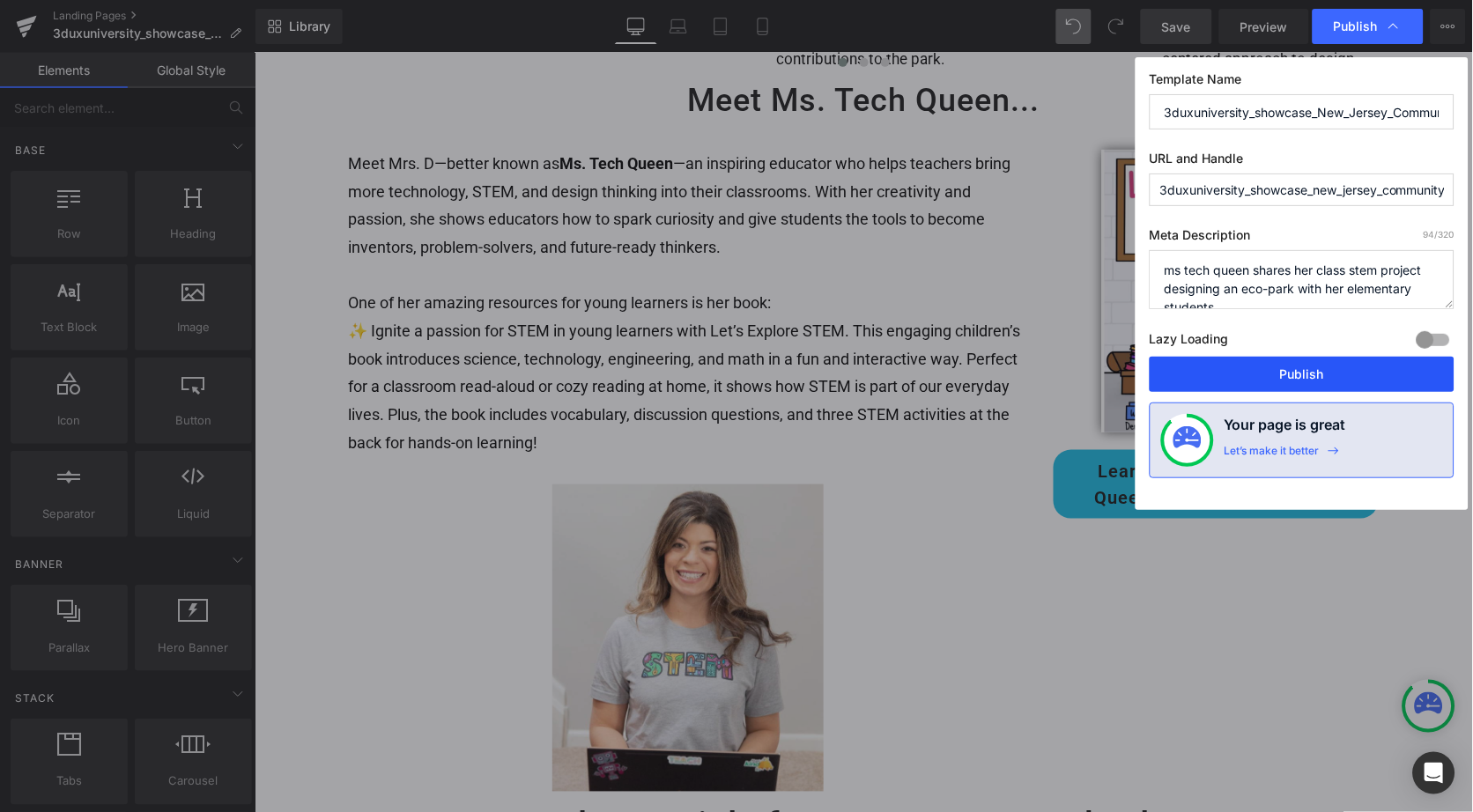
click at [1305, 366] on button "Publish" at bounding box center [1301, 374] width 304 height 35
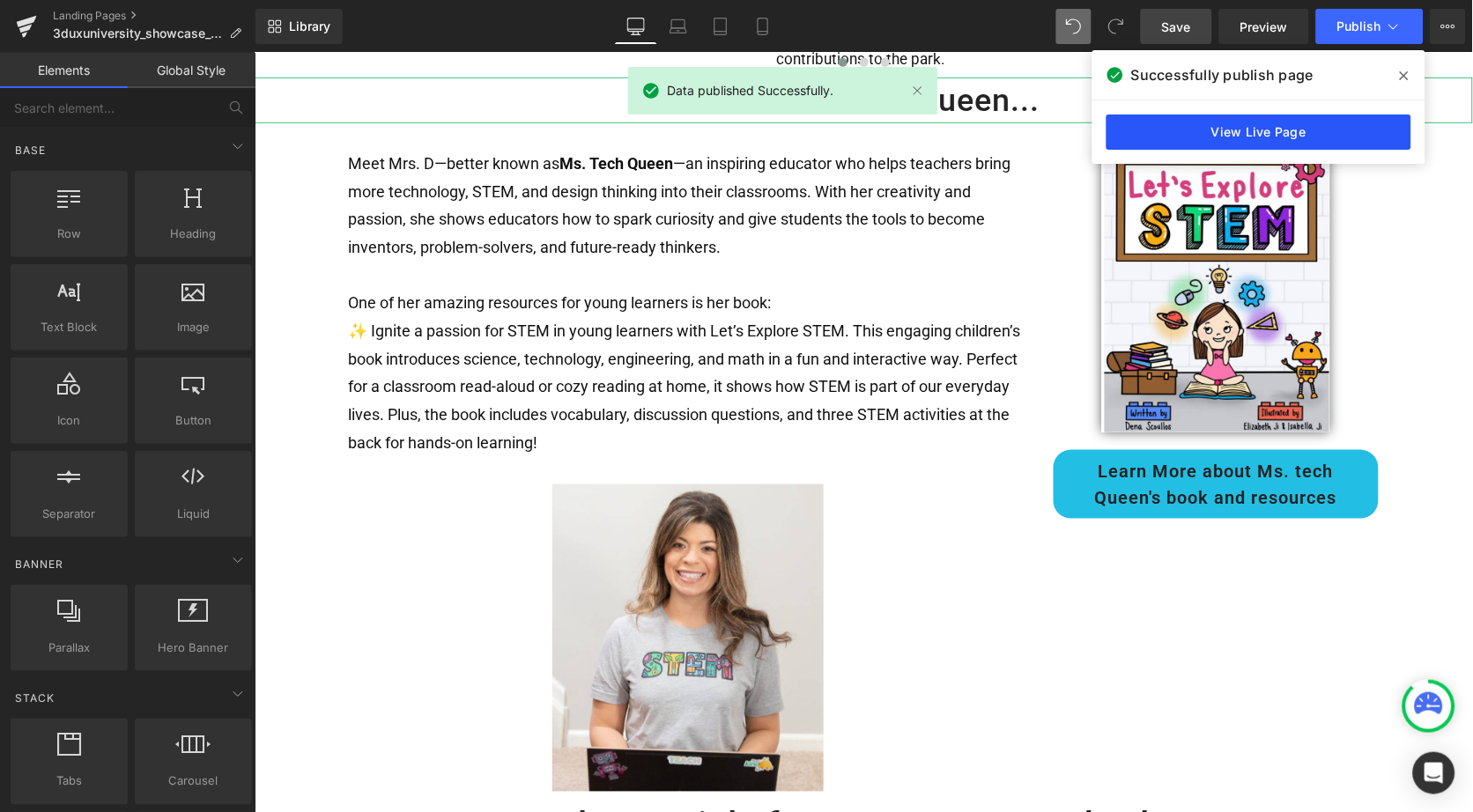
click at [1279, 138] on link "View Live Page" at bounding box center [1259, 132] width 304 height 35
